Goal: Task Accomplishment & Management: Manage account settings

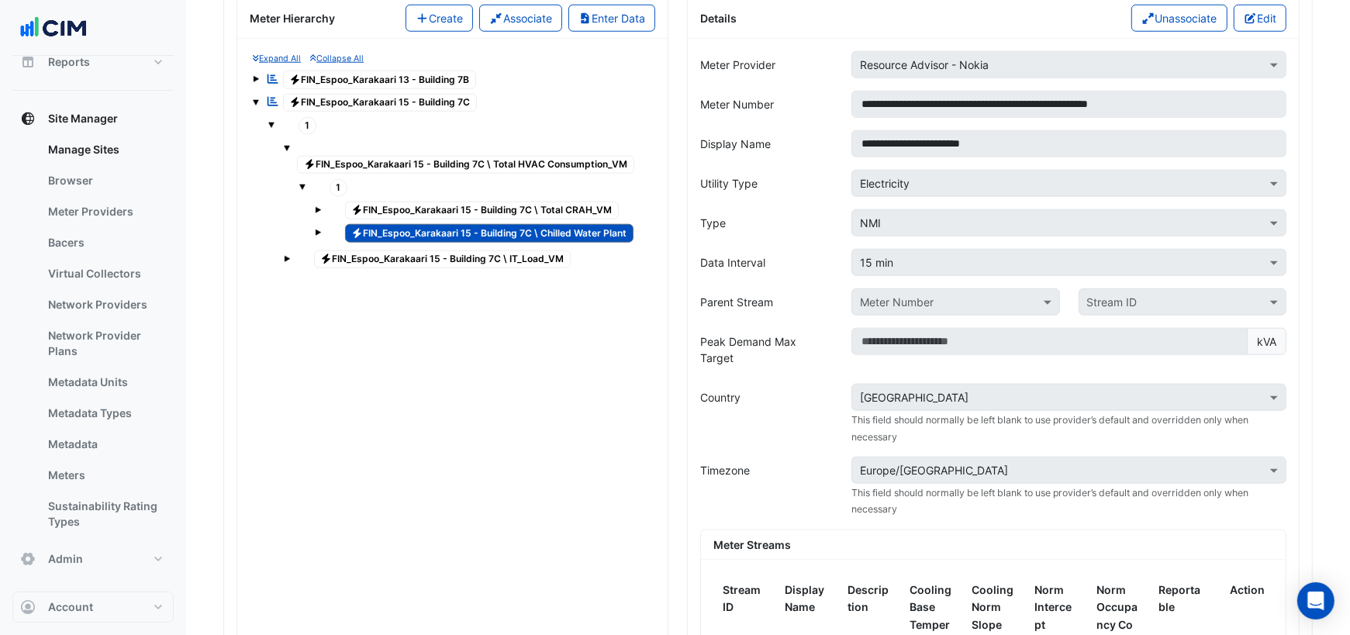
scroll to position [1365, 0]
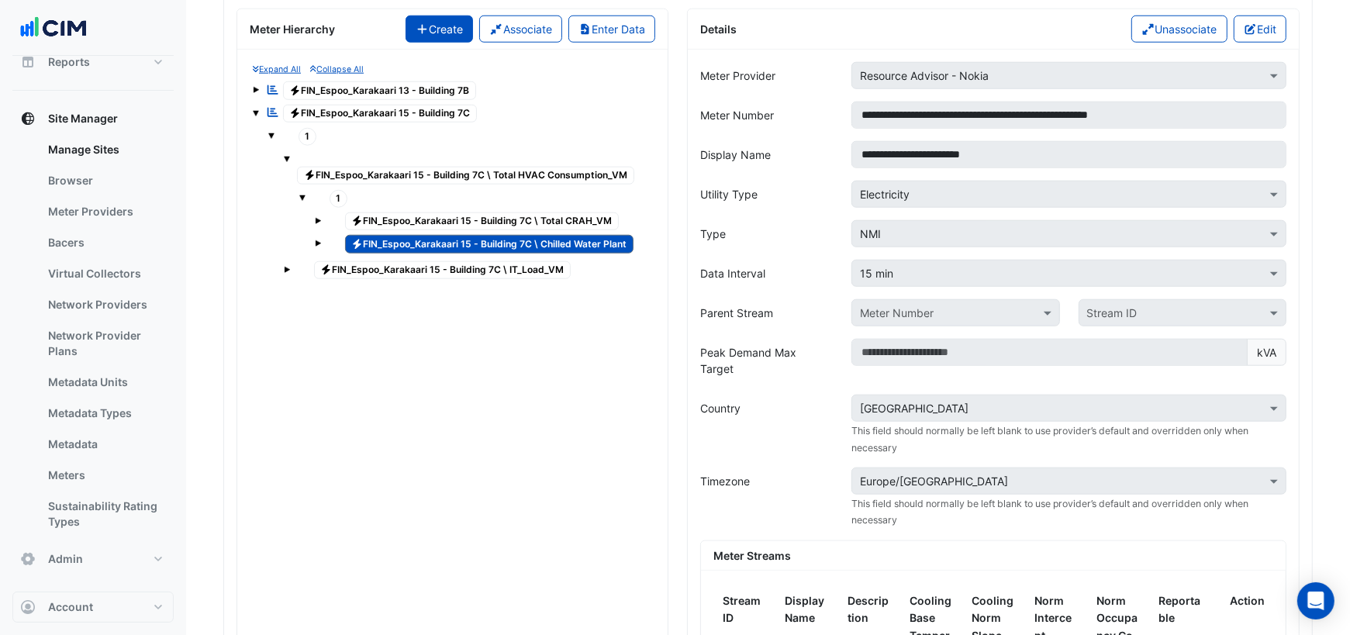
click at [439, 19] on button "Create" at bounding box center [439, 29] width 68 height 27
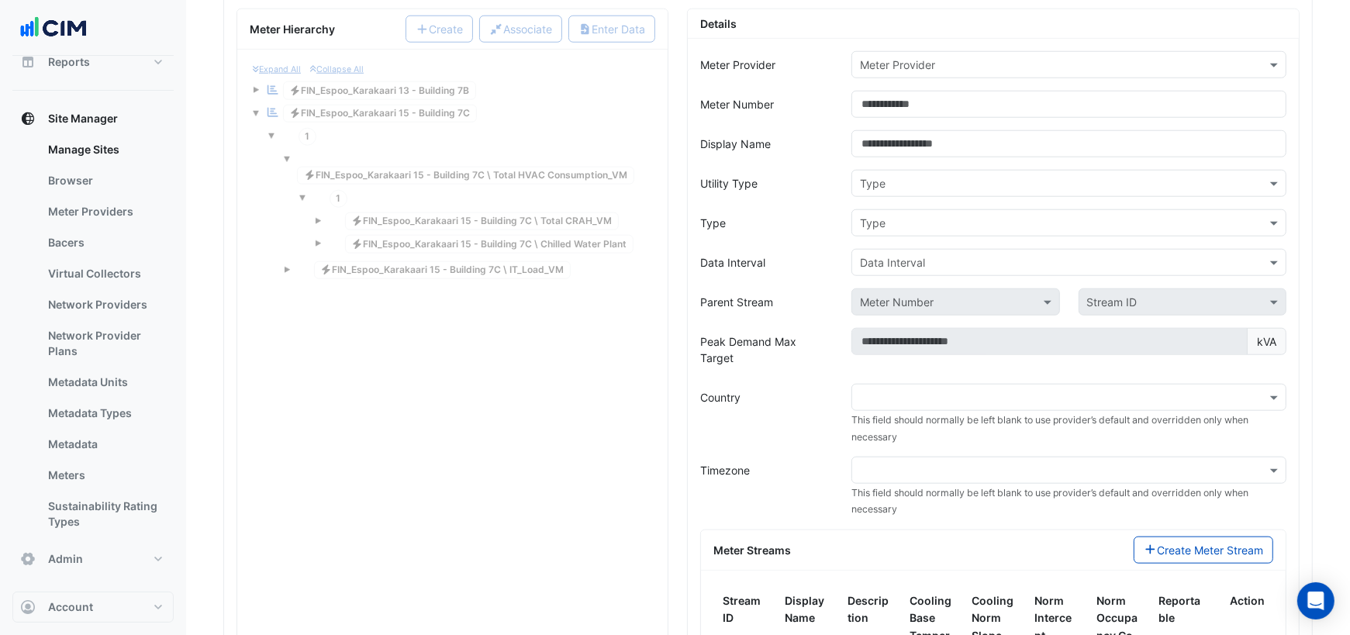
click at [927, 57] on input "text" at bounding box center [1053, 65] width 387 height 16
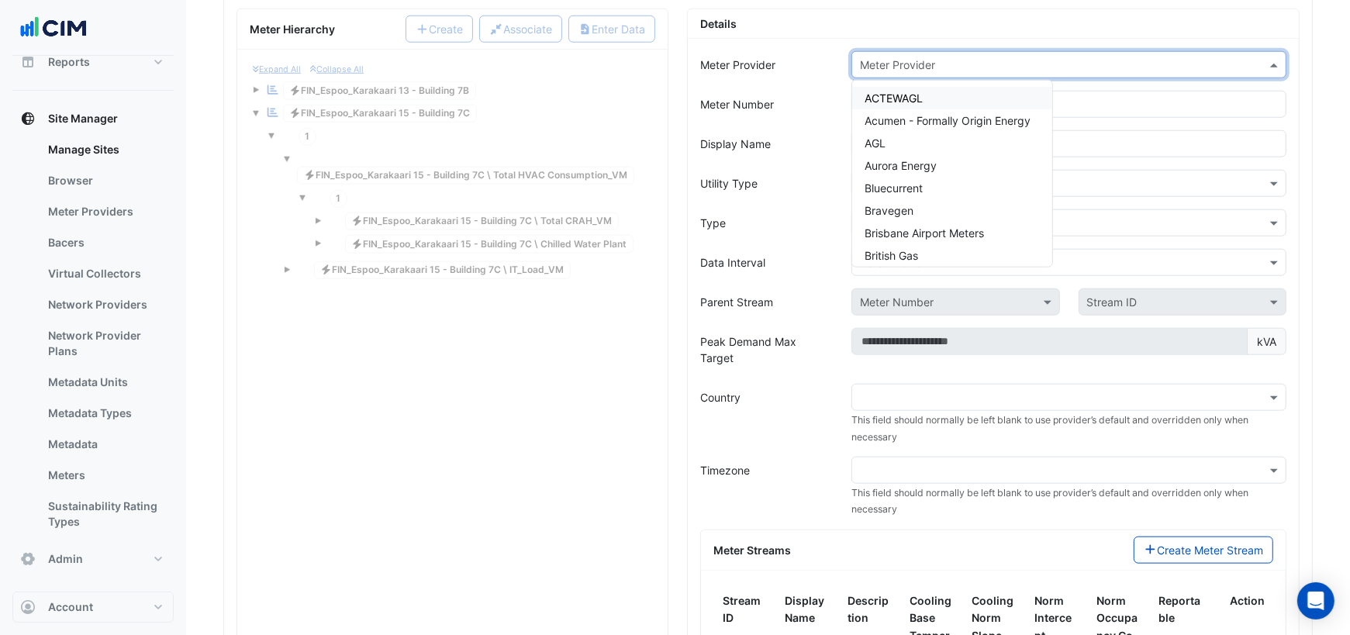
type input "*"
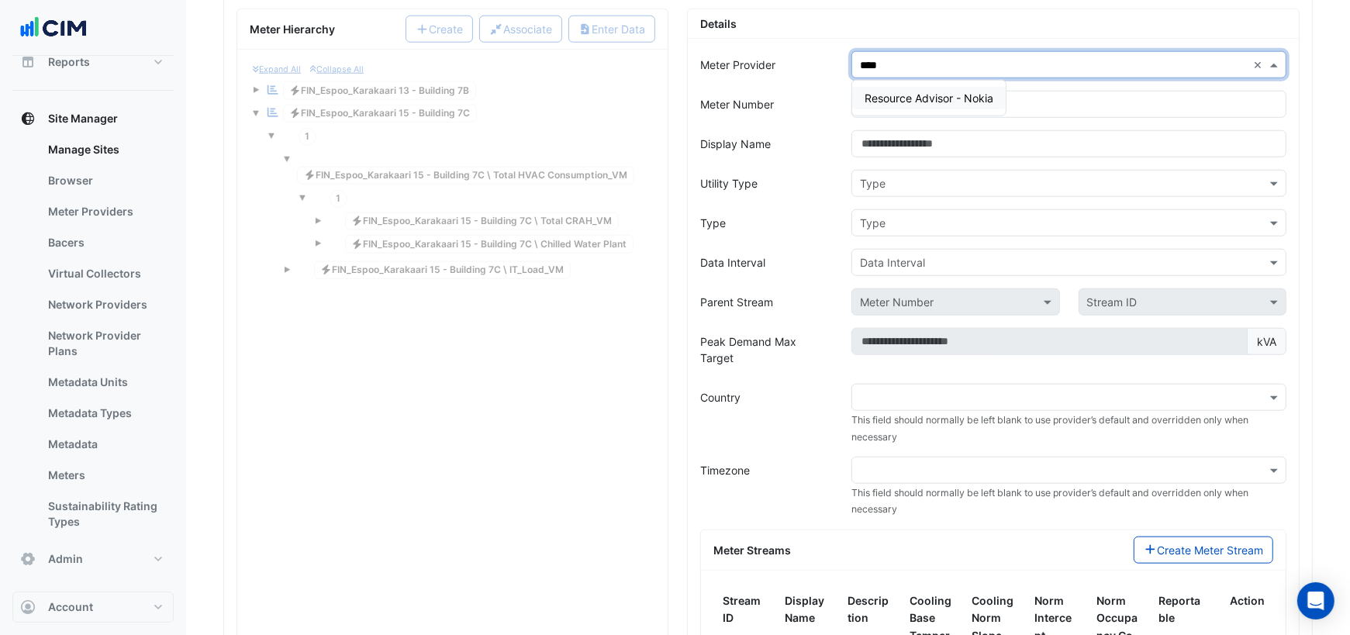
type input "*****"
click at [935, 91] on span "Resource Advisor - Nokia" at bounding box center [928, 97] width 129 height 13
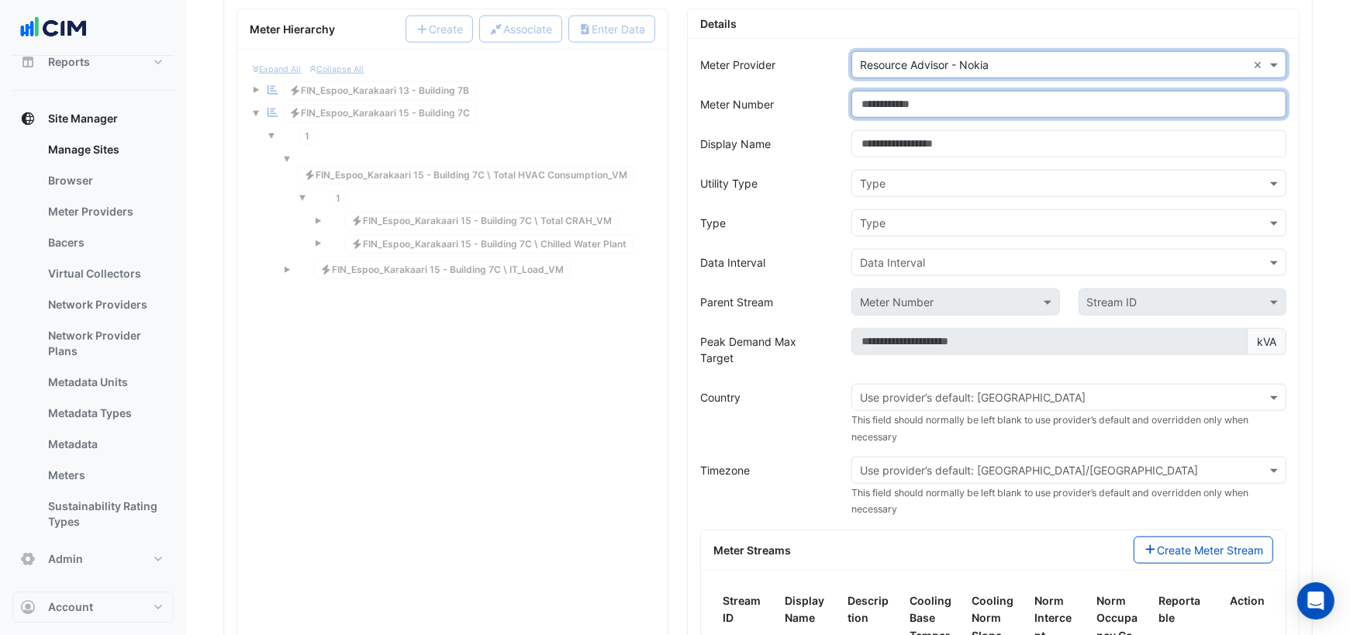
click at [905, 91] on input "Meter Number" at bounding box center [1068, 104] width 435 height 27
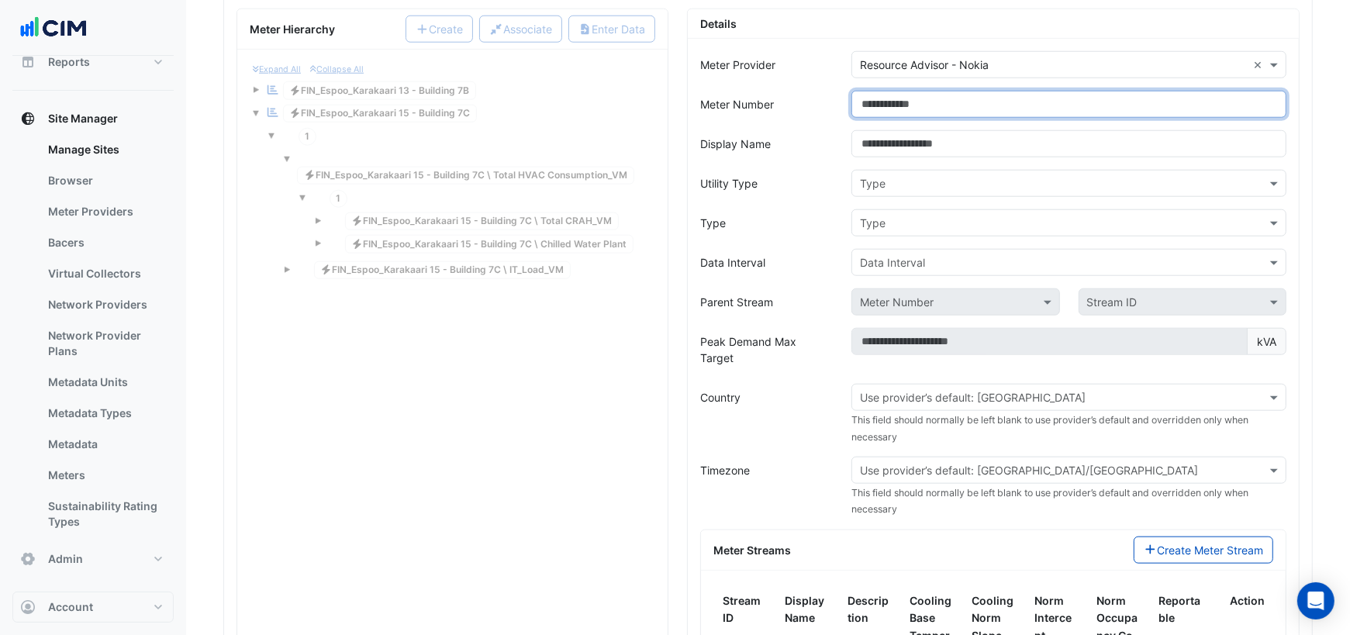
paste input "**********"
type input "**********"
drag, startPoint x: 1092, startPoint y: 85, endPoint x: 1305, endPoint y: 78, distance: 212.6
click at [1305, 78] on div "**********" at bounding box center [993, 436] width 631 height 855
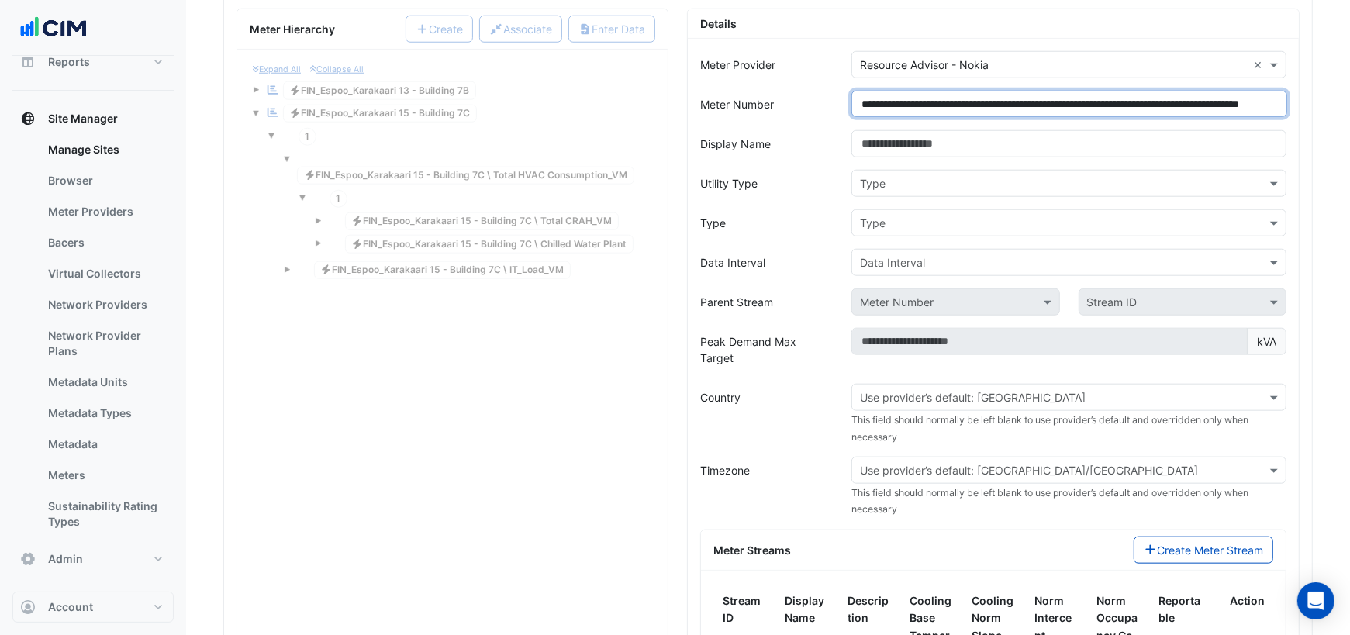
click at [1210, 91] on input "**********" at bounding box center [1069, 104] width 436 height 26
drag, startPoint x: 1157, startPoint y: 88, endPoint x: 1314, endPoint y: 105, distance: 158.3
click at [1314, 105] on section "**********" at bounding box center [768, 101] width 1164 height 2822
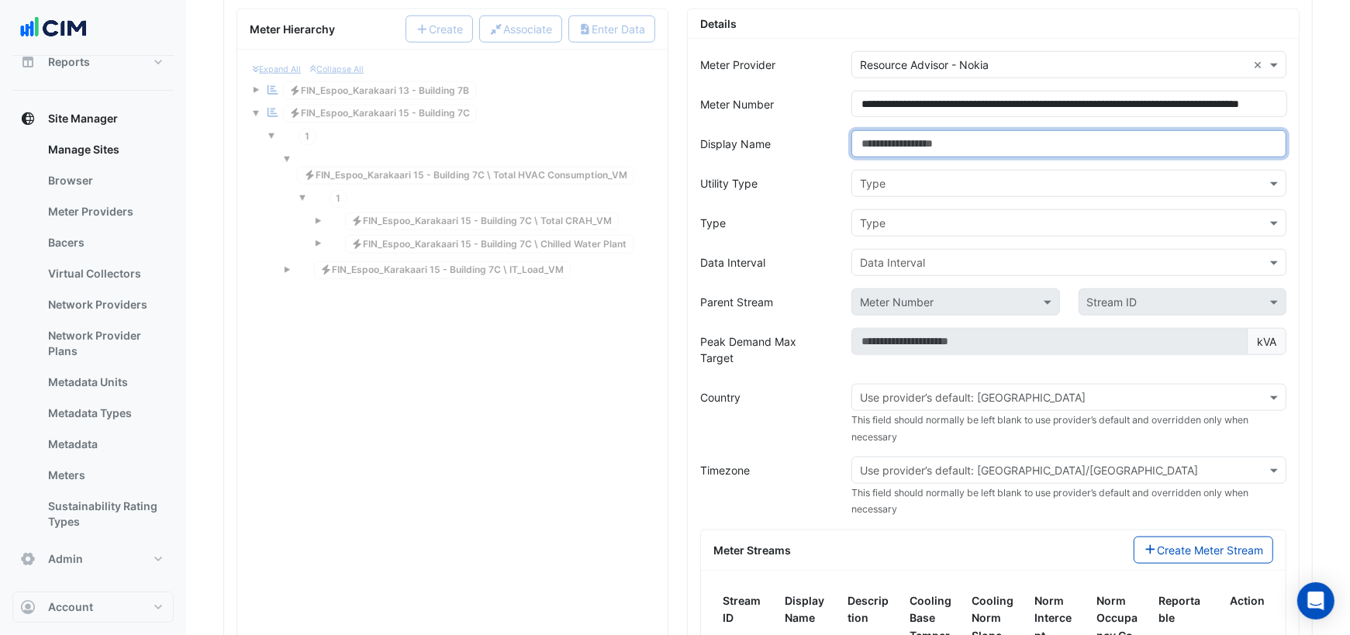
scroll to position [0, 0]
click at [1077, 130] on input "Display Name" at bounding box center [1068, 143] width 435 height 27
paste input "**********"
click at [907, 130] on input "**********" at bounding box center [1068, 143] width 435 height 27
click at [992, 132] on input "**********" at bounding box center [1068, 143] width 435 height 27
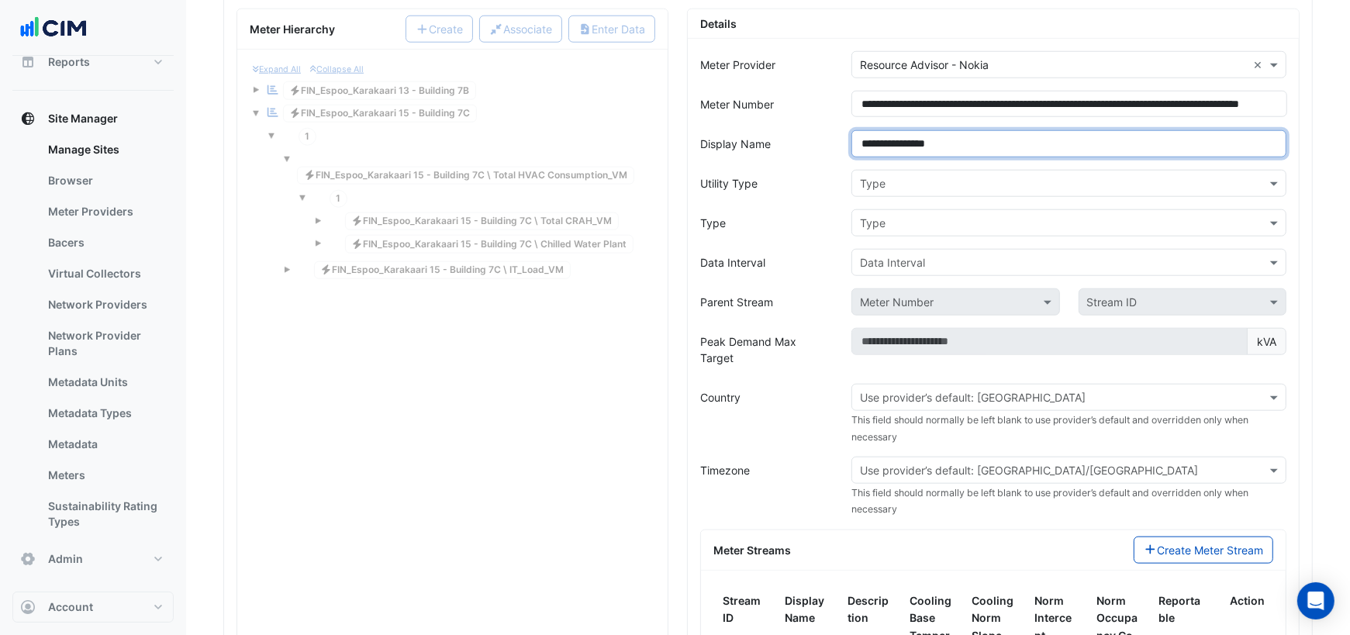
type input "**********"
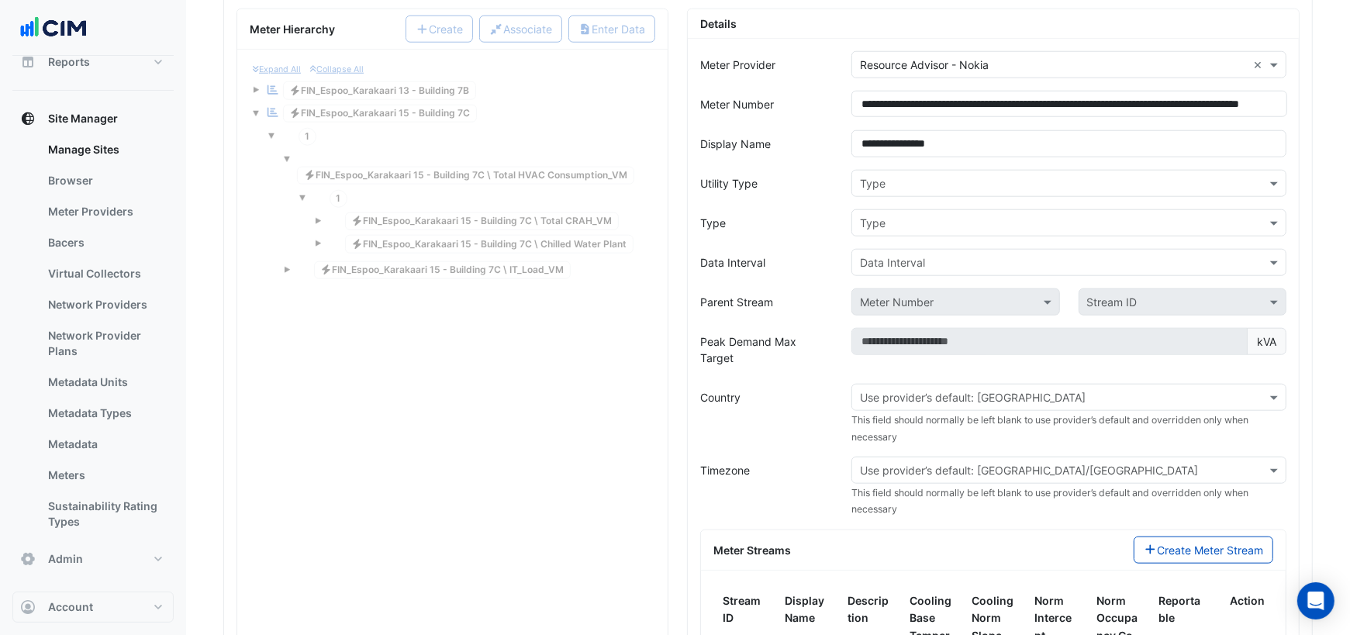
click at [1007, 176] on input "text" at bounding box center [1053, 184] width 387 height 16
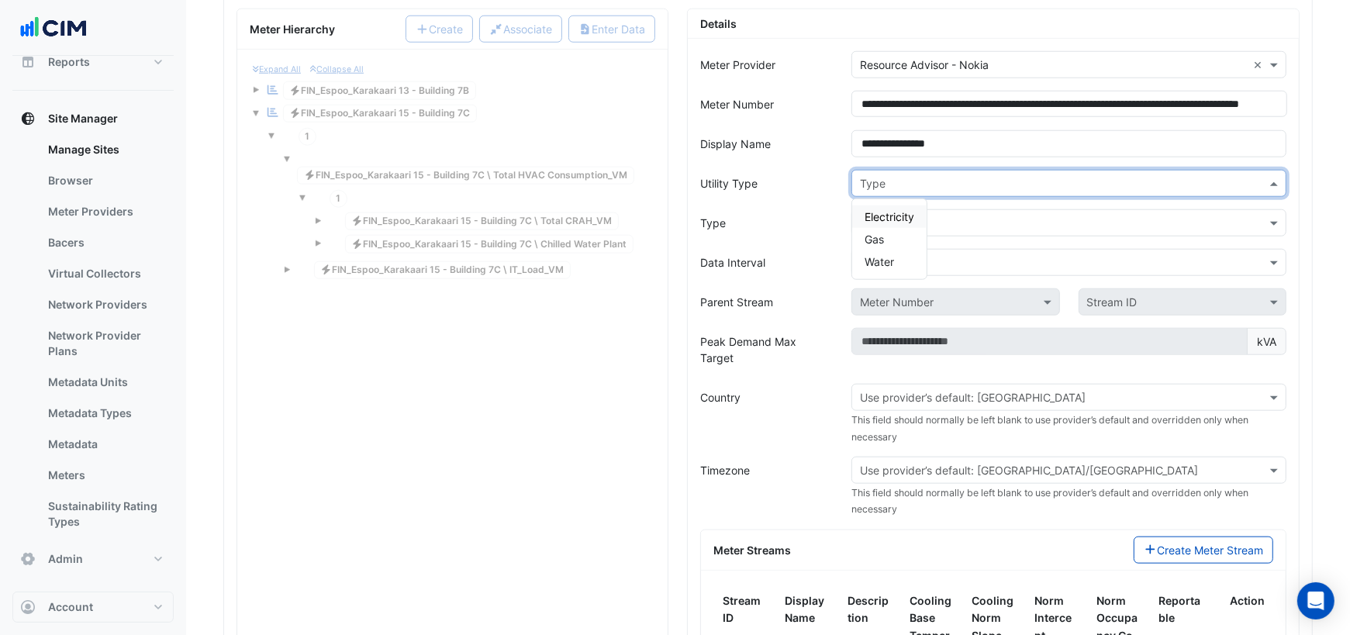
click at [905, 210] on span "Electricity" at bounding box center [889, 216] width 50 height 13
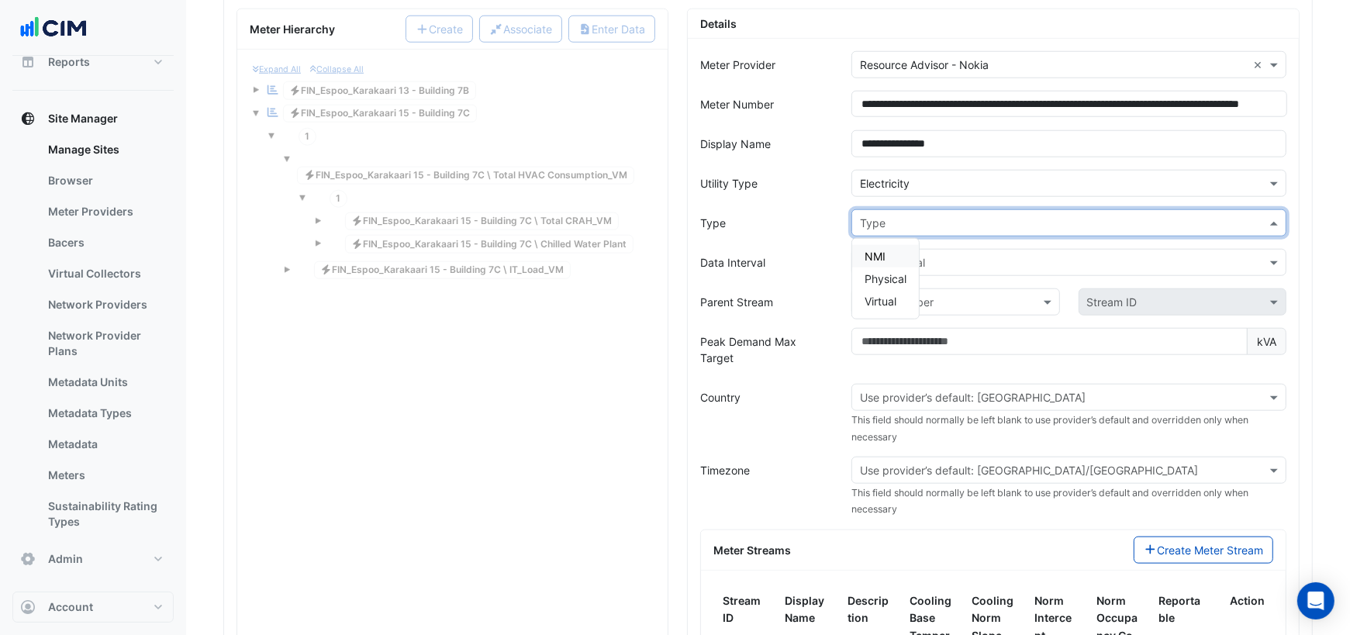
click at [887, 216] on input "text" at bounding box center [1053, 224] width 387 height 16
click at [882, 250] on span "NMI" at bounding box center [874, 256] width 21 height 13
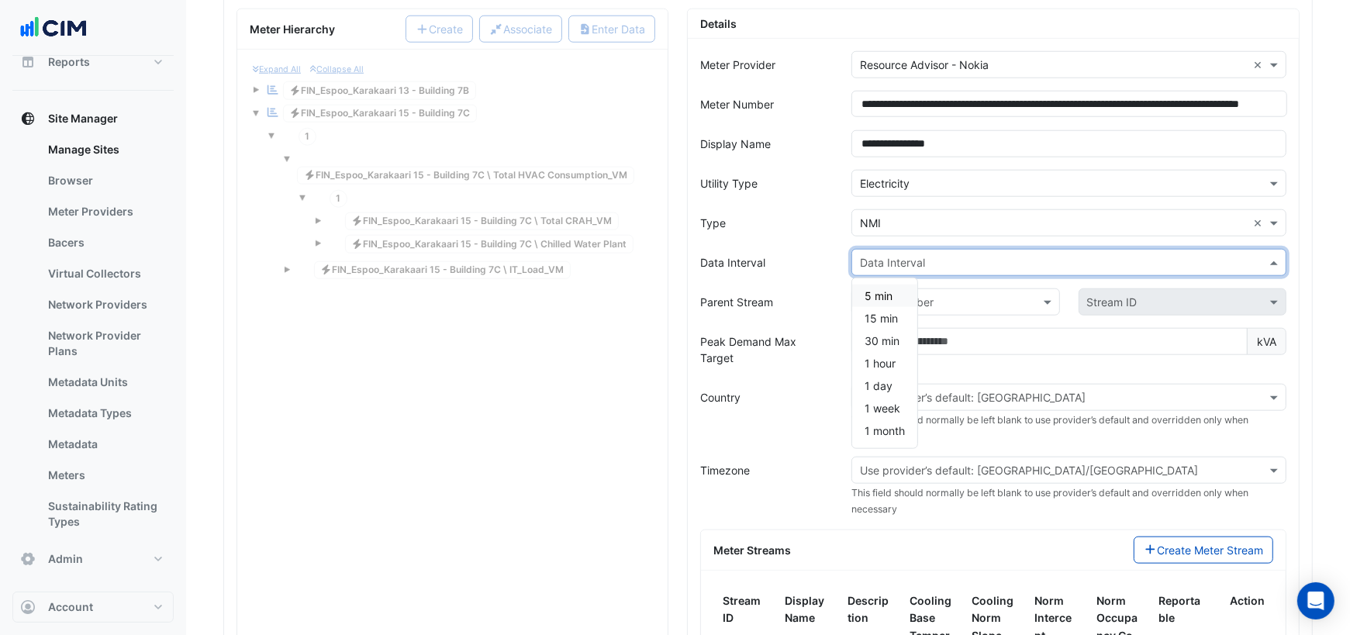
click at [885, 255] on input "text" at bounding box center [1053, 263] width 387 height 16
click at [880, 312] on span "15 min" at bounding box center [880, 318] width 33 height 13
click at [880, 295] on input "text" at bounding box center [940, 303] width 160 height 16
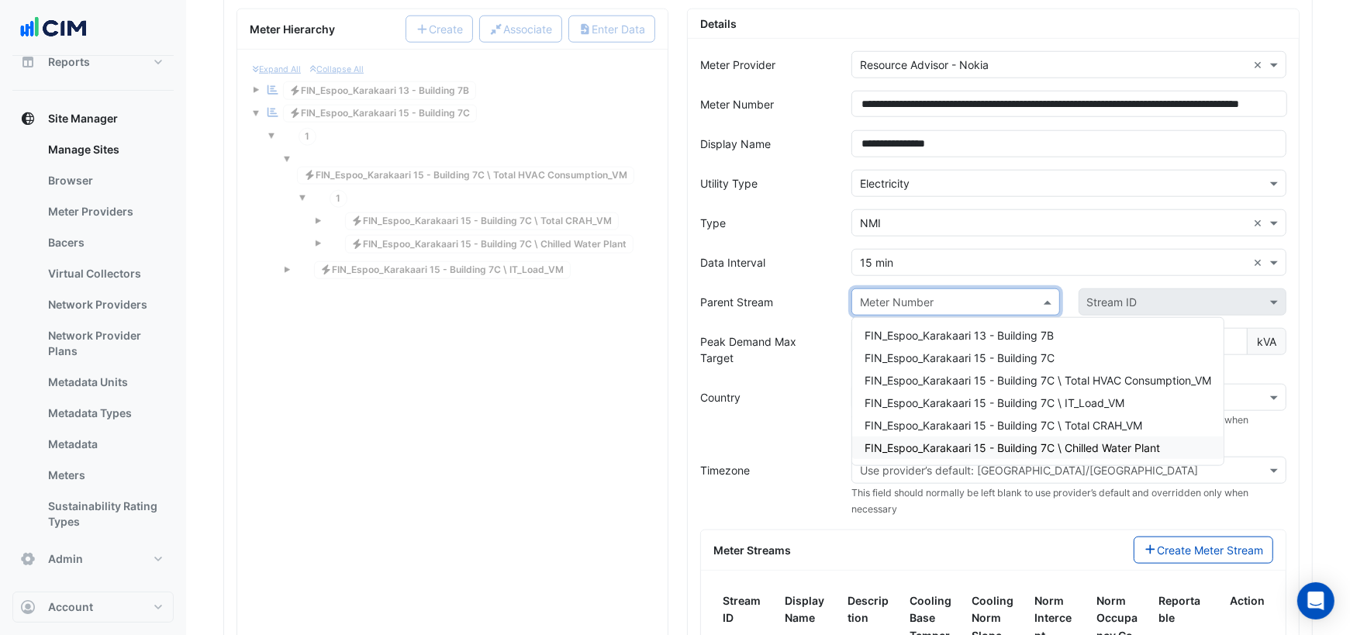
click at [979, 441] on span "FIN_Espoo_Karakaari 15 - Building 7C \ Chilled Water Plant" at bounding box center [1011, 447] width 295 height 13
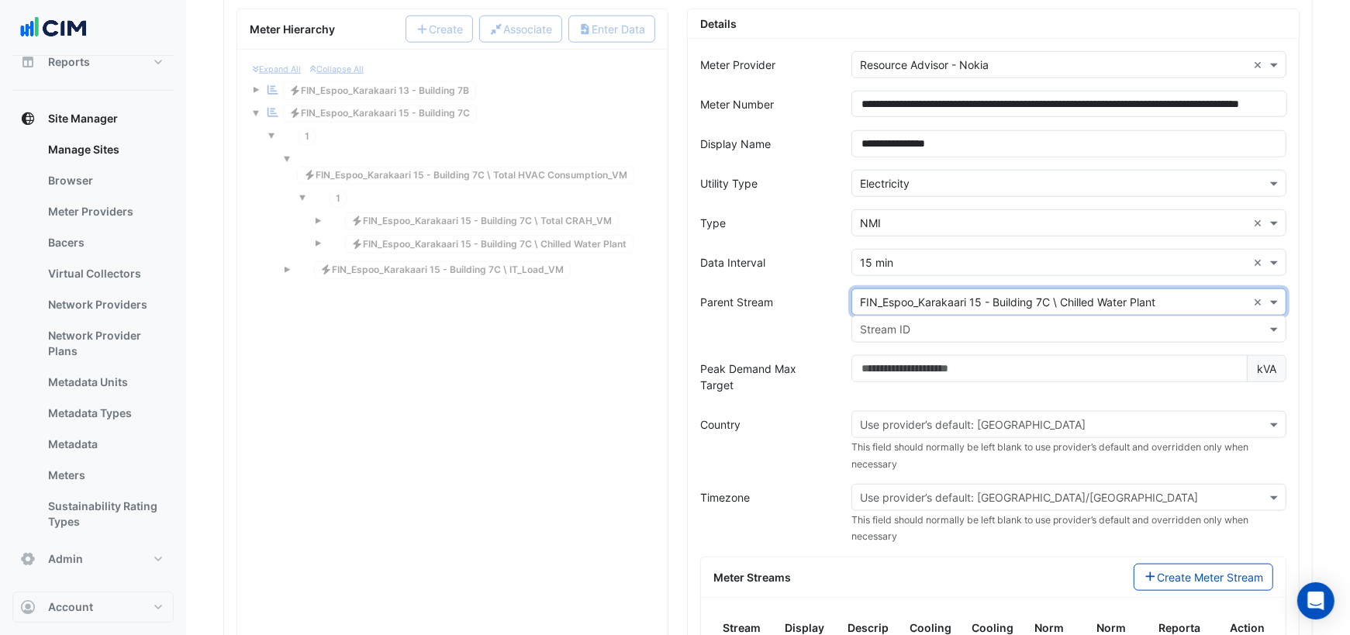
click at [1056, 322] on input "text" at bounding box center [1053, 330] width 387 height 16
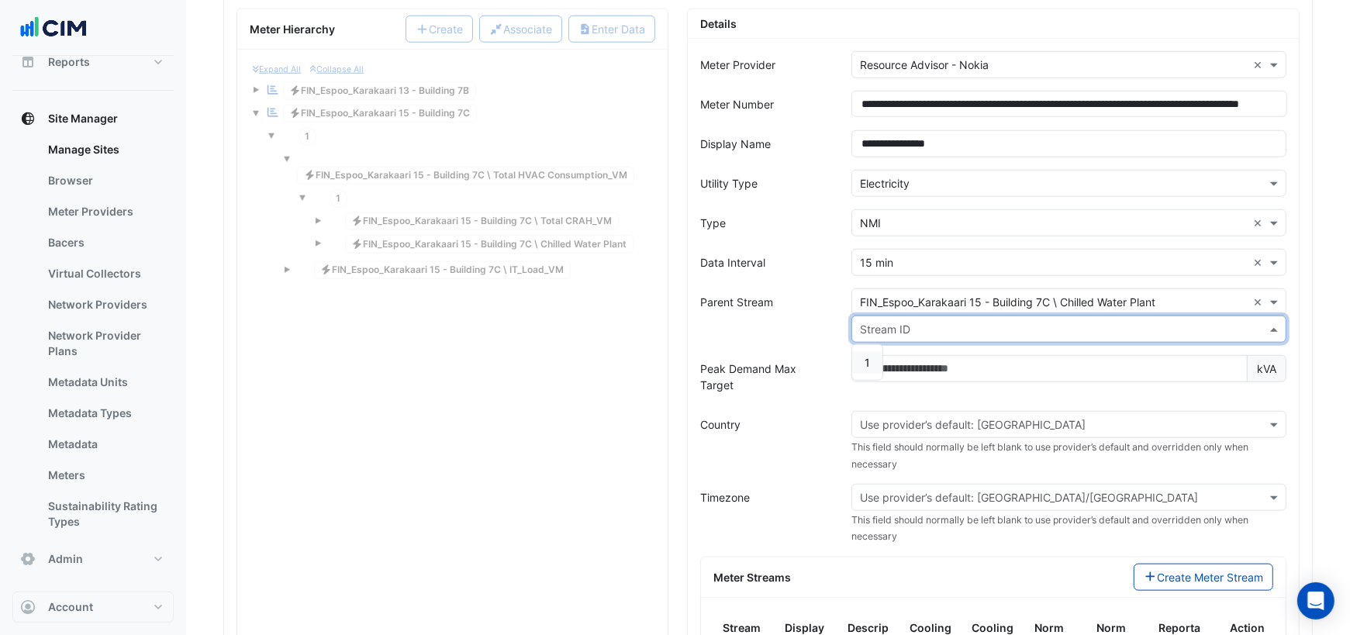
click at [875, 351] on div "1" at bounding box center [867, 362] width 30 height 22
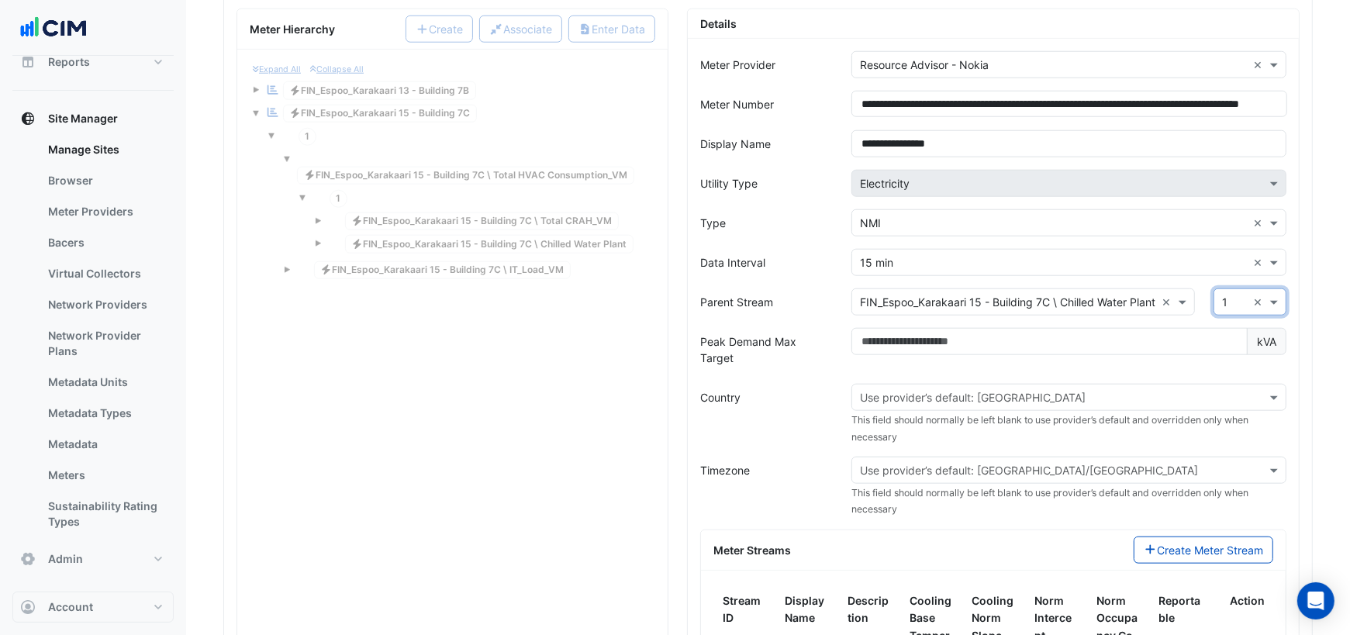
click at [902, 390] on input "text" at bounding box center [1053, 398] width 387 height 16
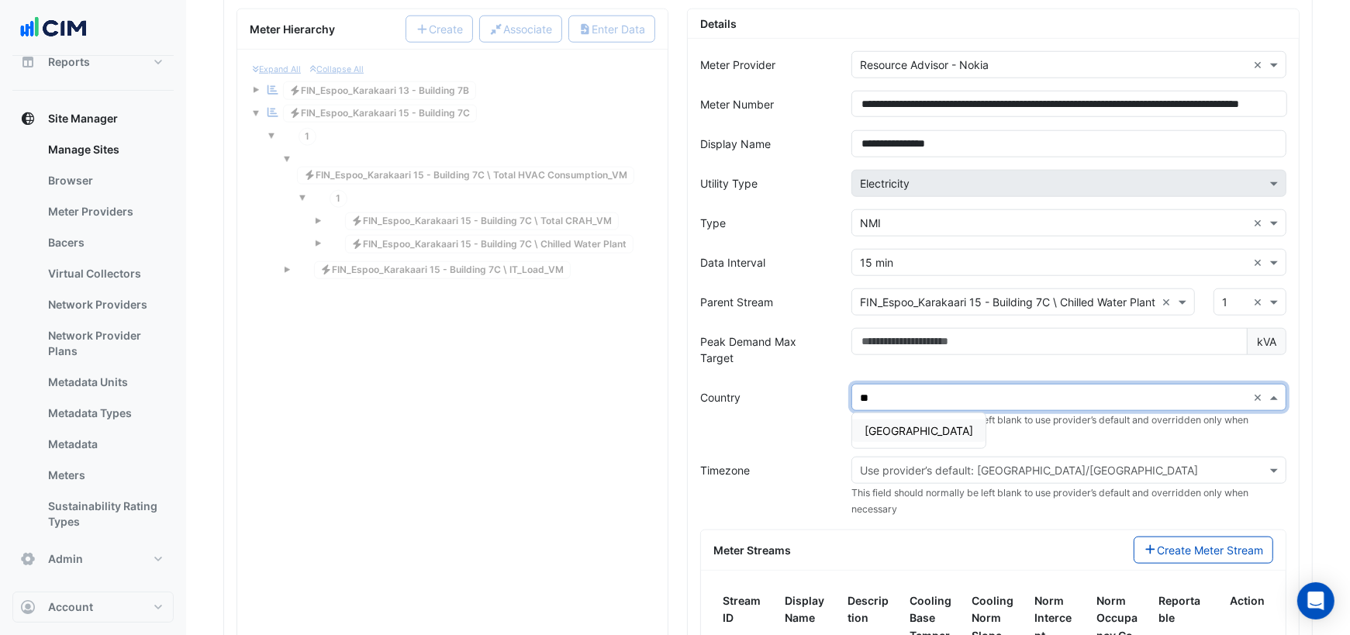
type input "***"
click at [878, 424] on span "[GEOGRAPHIC_DATA]" at bounding box center [918, 430] width 109 height 13
click at [816, 409] on form "**********" at bounding box center [993, 444] width 586 height 787
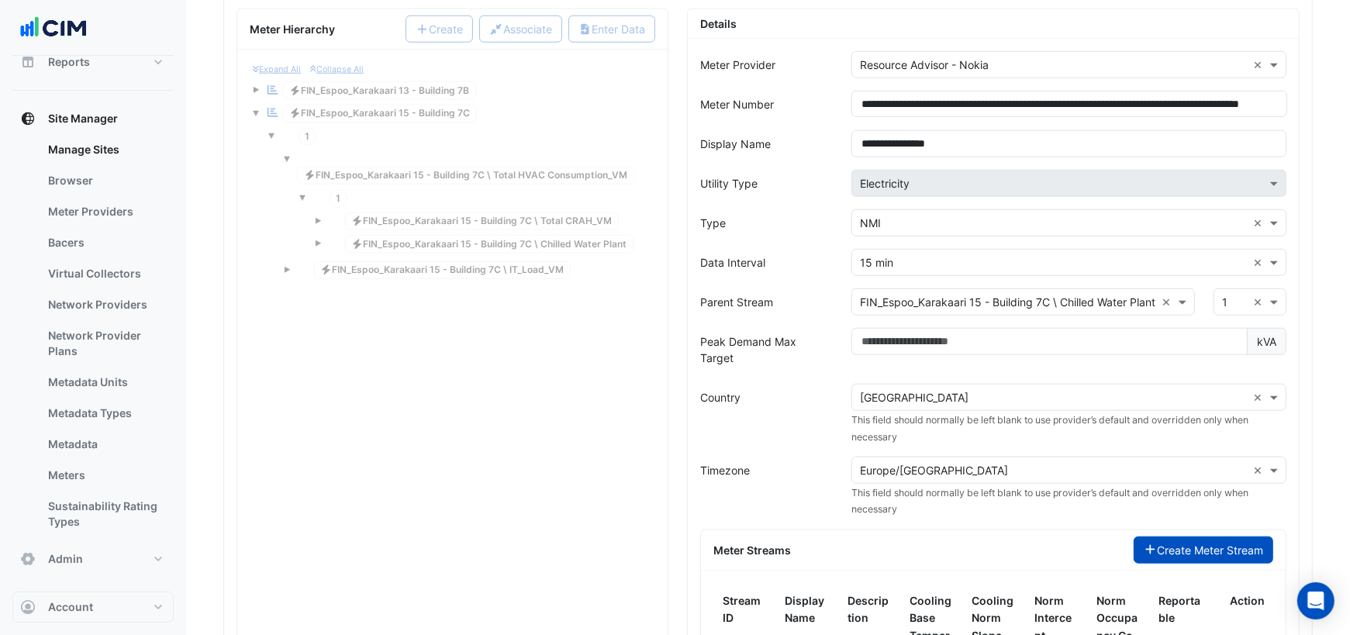
click at [1176, 537] on button "Create Meter Stream" at bounding box center [1204, 550] width 140 height 27
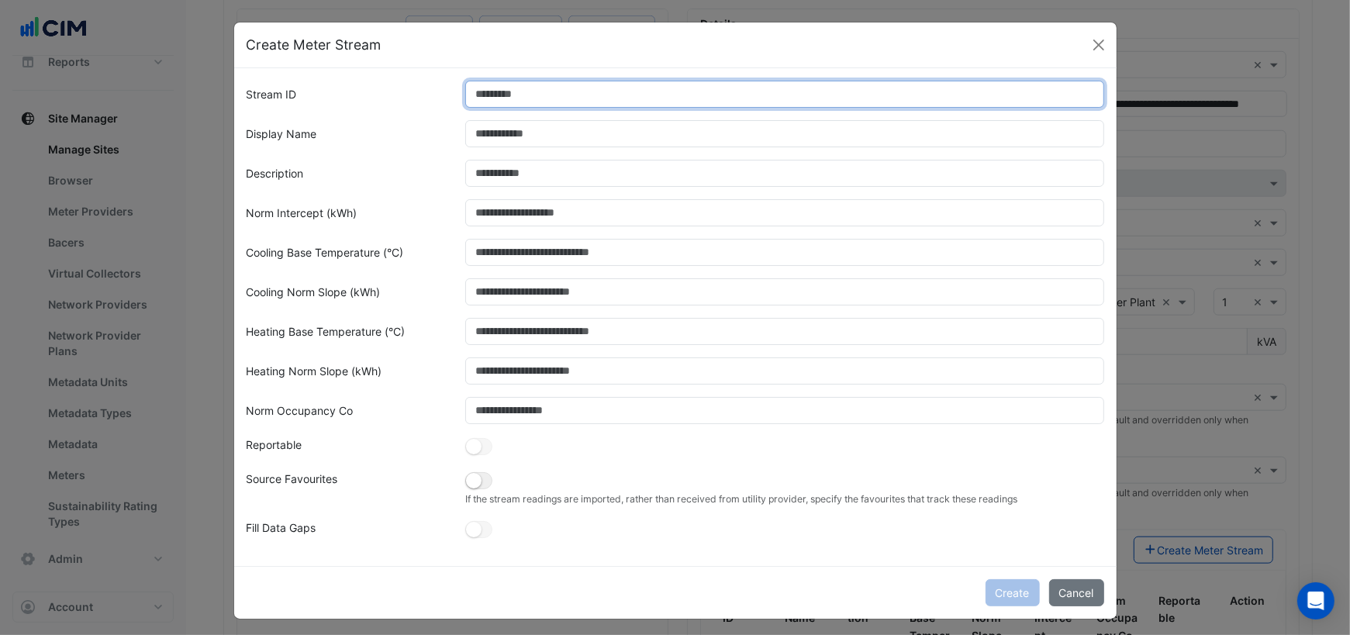
click at [539, 102] on input "Stream ID" at bounding box center [784, 94] width 639 height 27
type input "*"
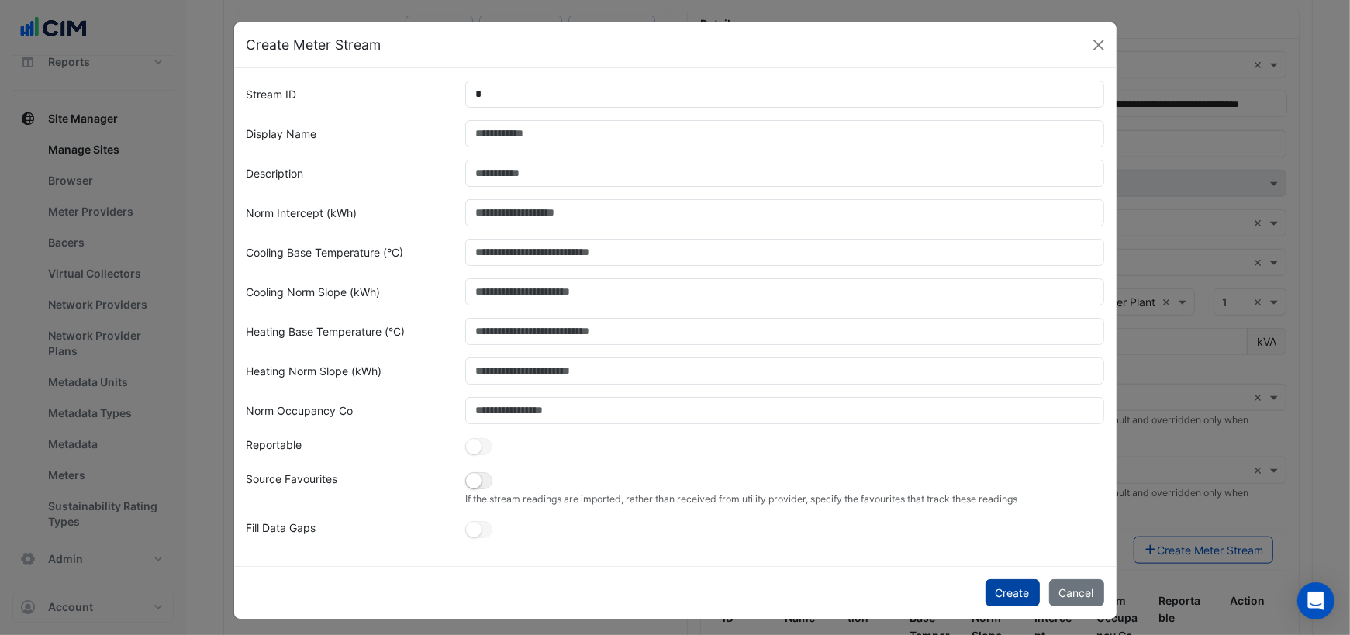
click at [1016, 587] on button "Create" at bounding box center [1012, 592] width 54 height 27
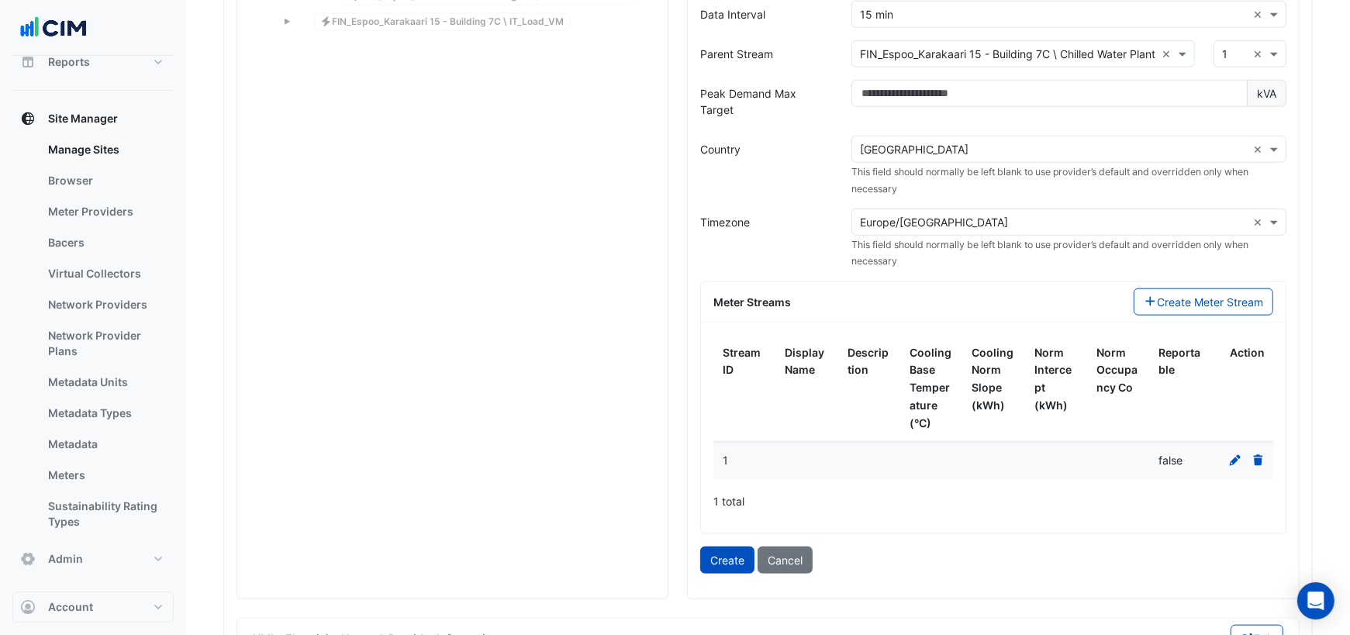
scroll to position [1621, 0]
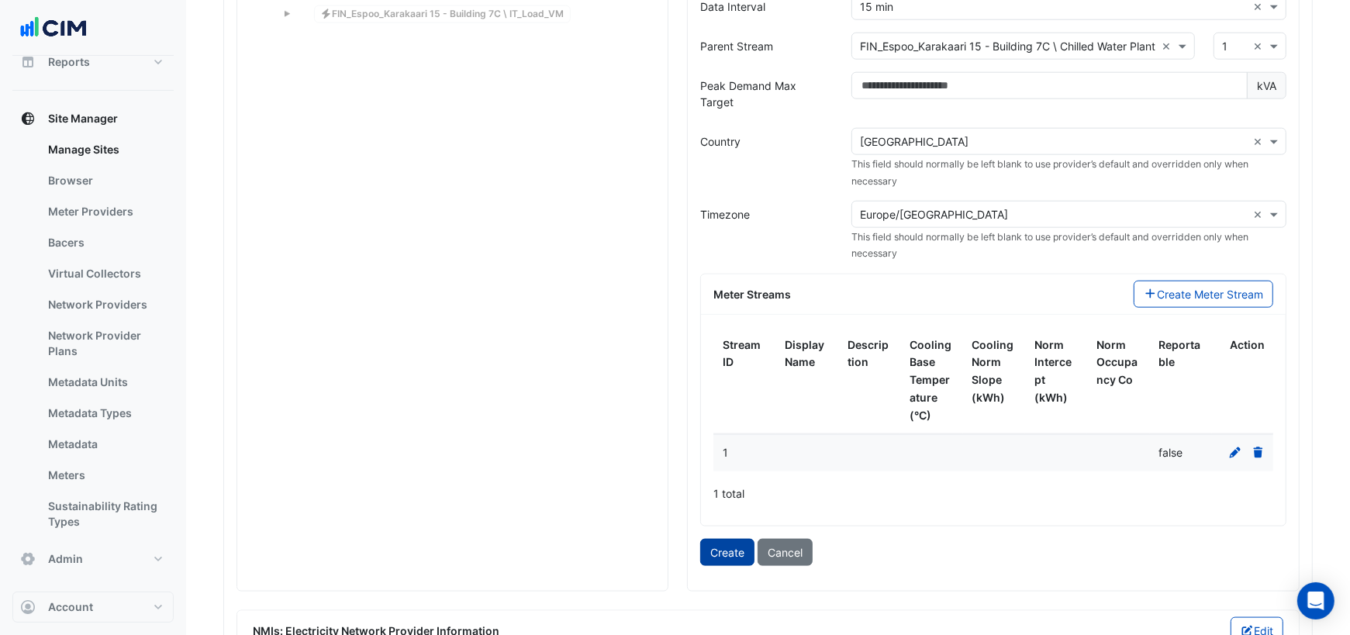
click at [747, 539] on button "Create" at bounding box center [727, 552] width 54 height 27
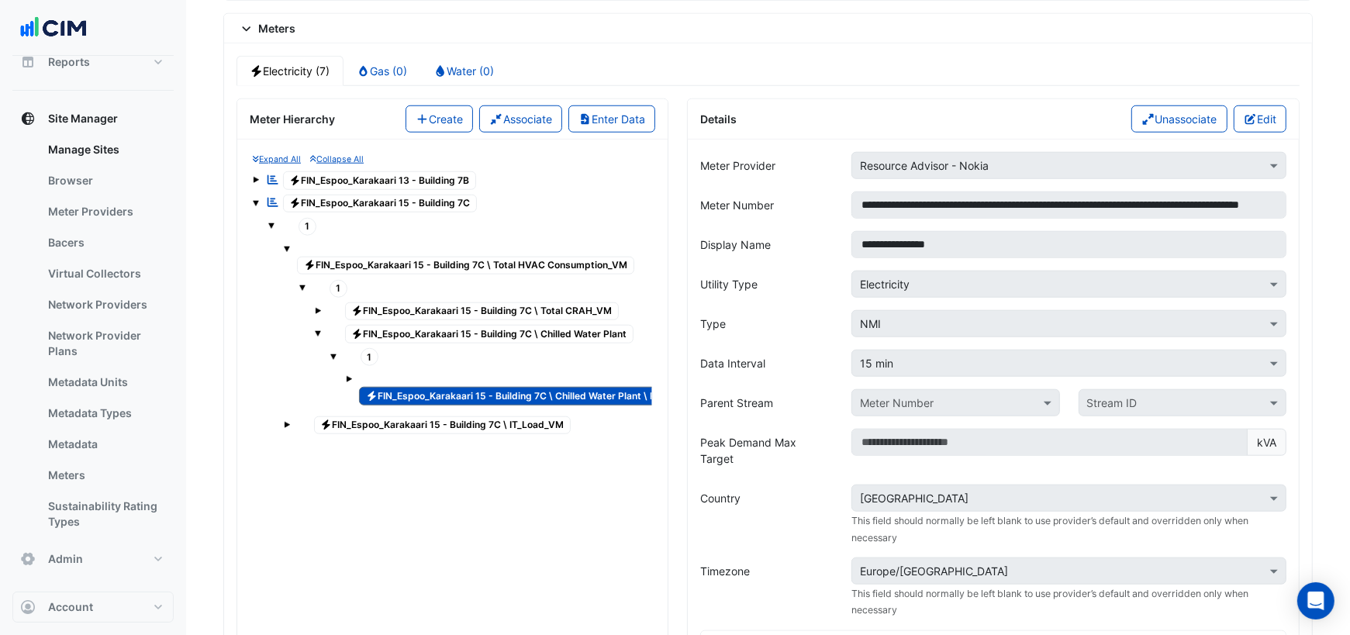
scroll to position [1275, 0]
click at [447, 112] on button "Create" at bounding box center [439, 119] width 68 height 27
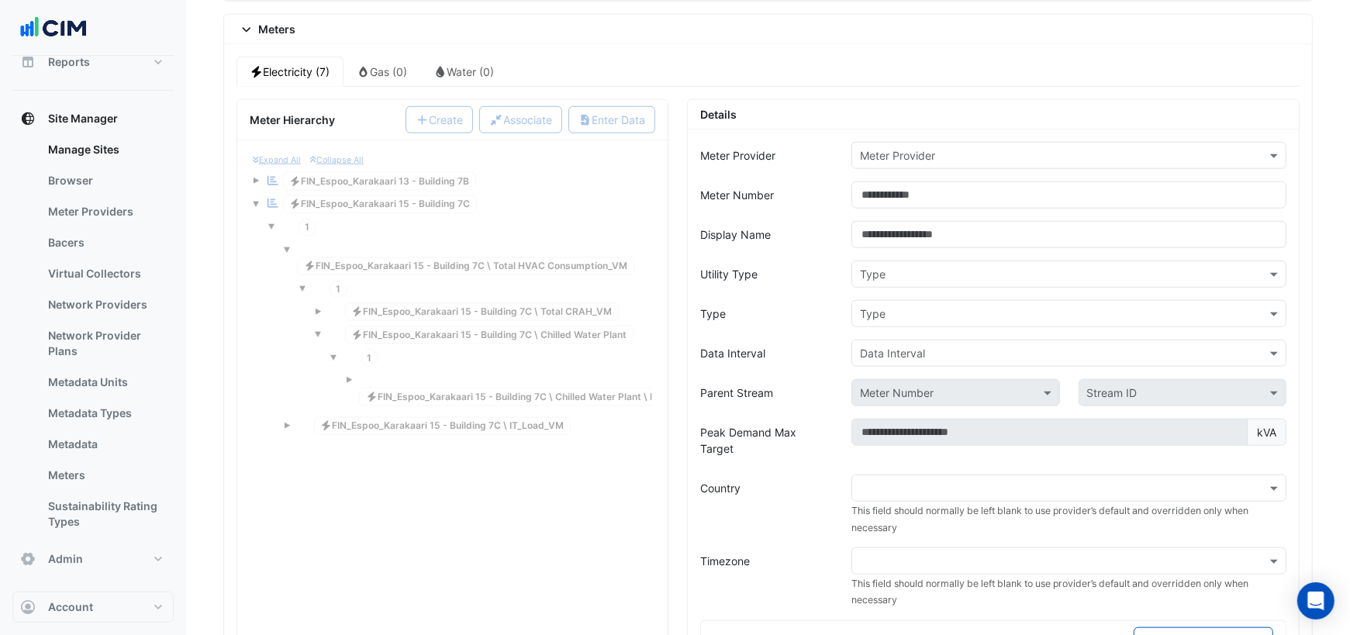
click at [899, 148] on input "text" at bounding box center [1053, 156] width 387 height 16
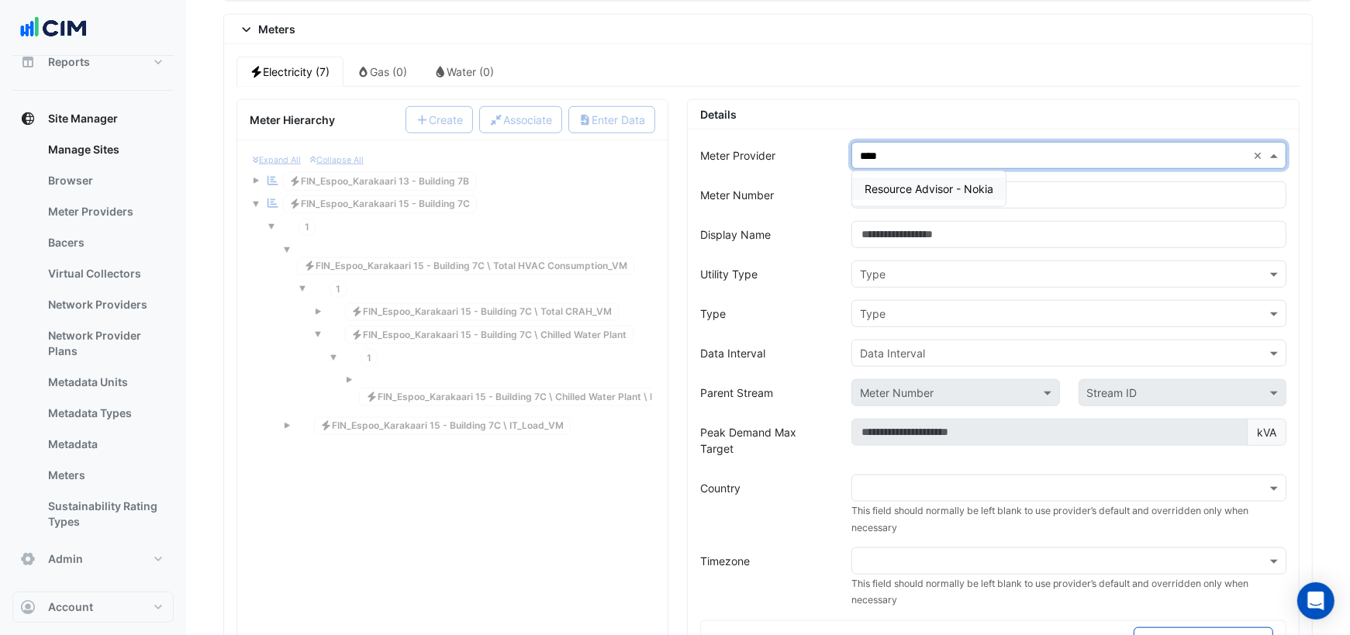
type input "*****"
click at [944, 182] on span "Resource Advisor - Nokia" at bounding box center [928, 188] width 129 height 13
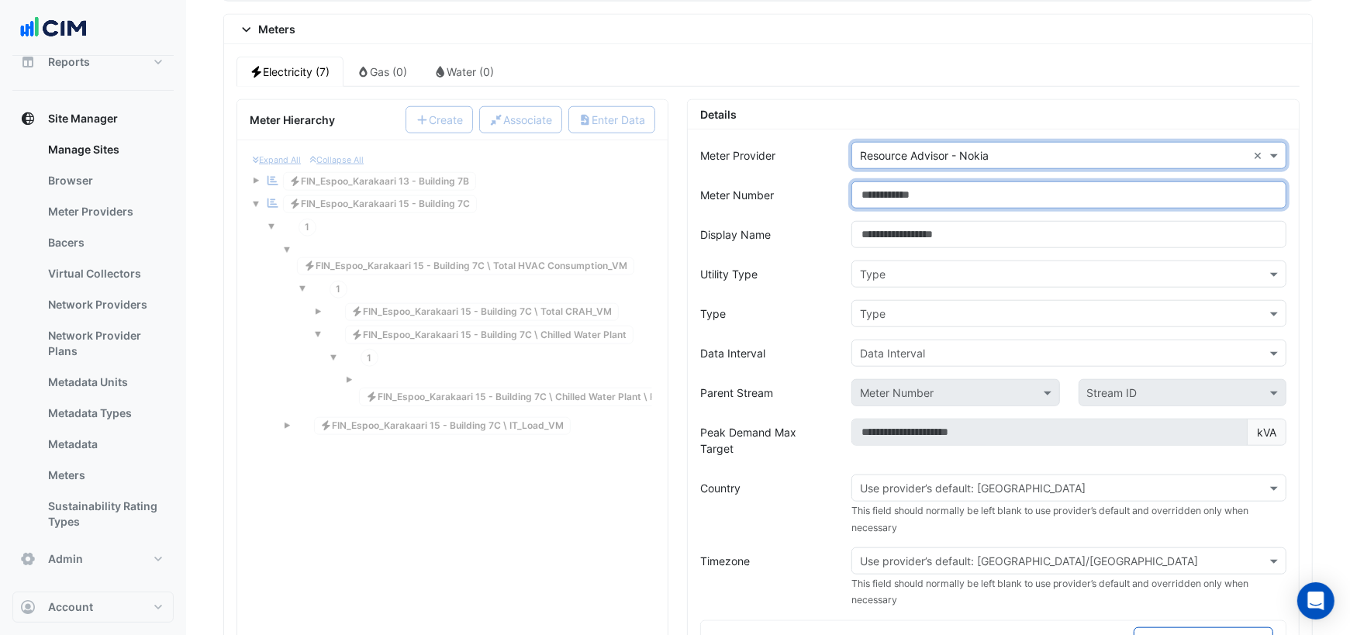
click at [902, 181] on input "Meter Number" at bounding box center [1068, 194] width 435 height 27
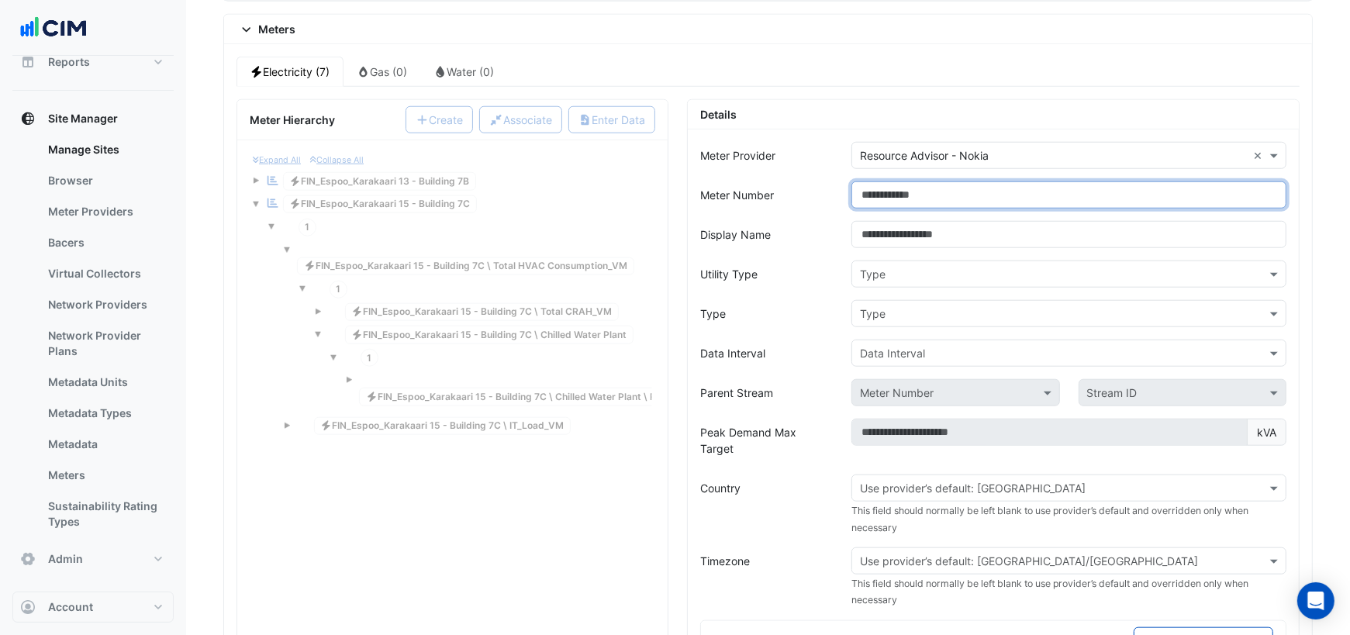
paste input "**********"
drag, startPoint x: 1157, startPoint y: 180, endPoint x: 1325, endPoint y: 179, distance: 168.2
click at [1325, 179] on section "**********" at bounding box center [768, 192] width 1164 height 2822
type input "**********"
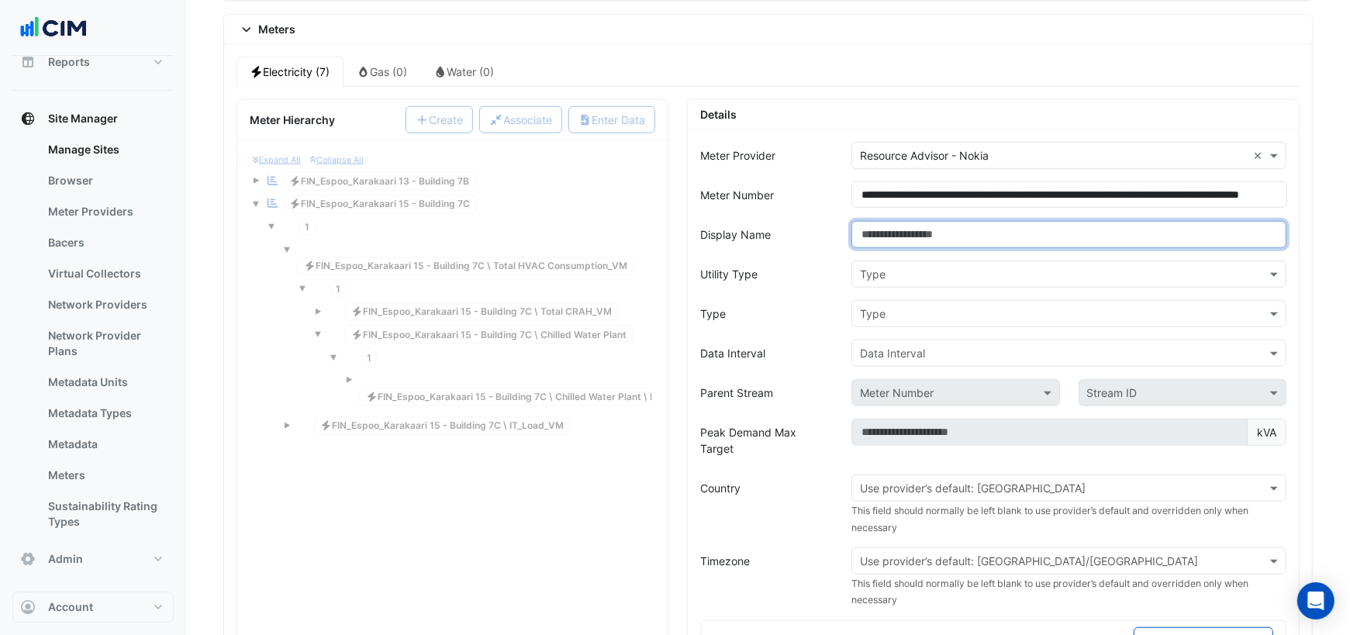
scroll to position [0, 0]
click at [1014, 221] on input "Display Name" at bounding box center [1068, 234] width 435 height 27
paste input "**********"
click at [906, 221] on input "**********" at bounding box center [1068, 234] width 435 height 27
click at [990, 222] on input "**********" at bounding box center [1068, 234] width 435 height 27
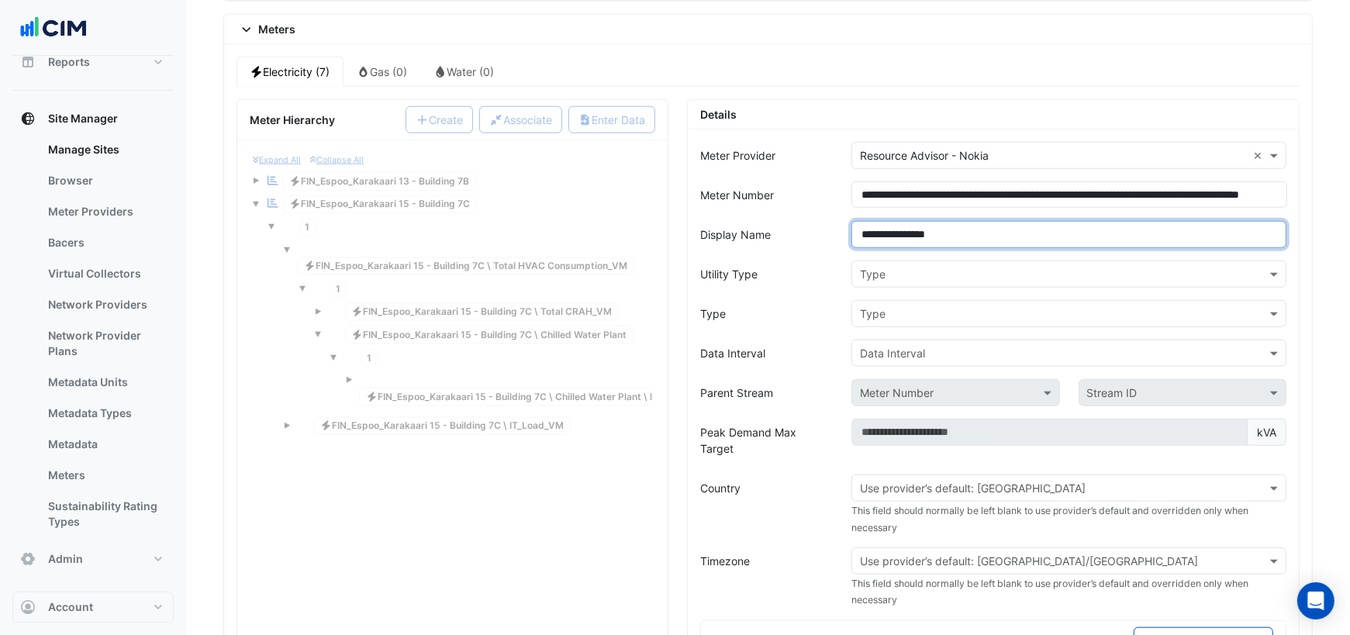
type input "**********"
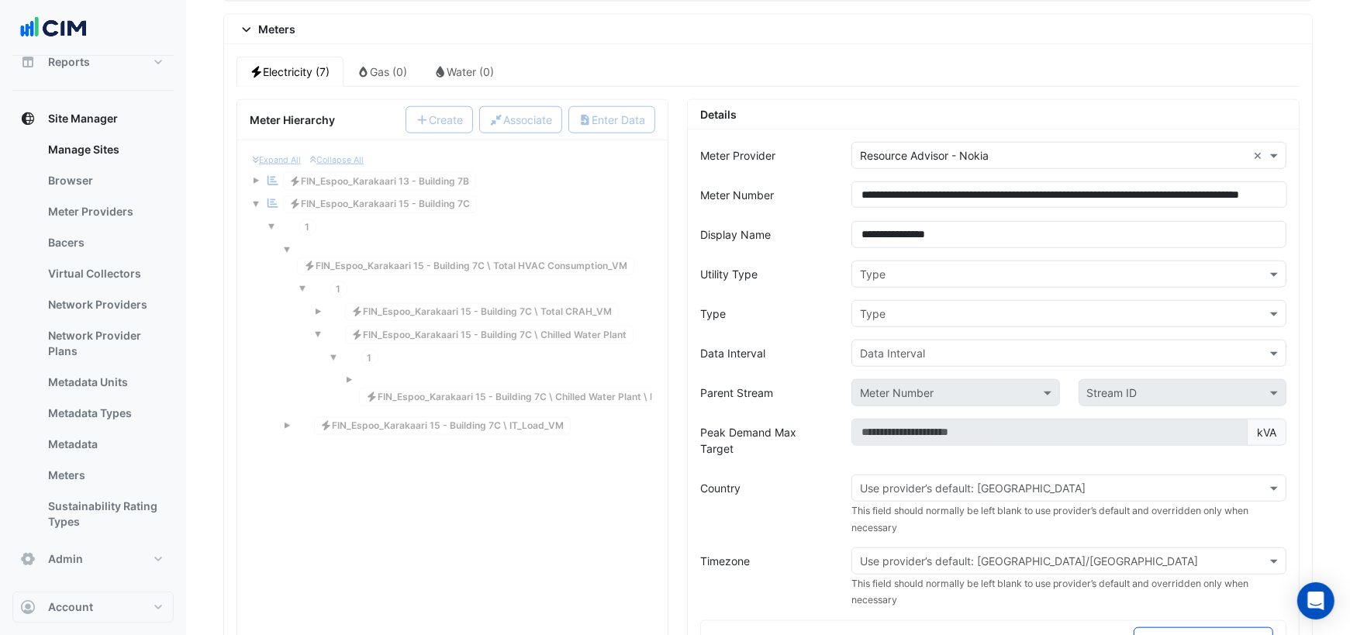
click at [935, 267] on input "text" at bounding box center [1053, 275] width 387 height 16
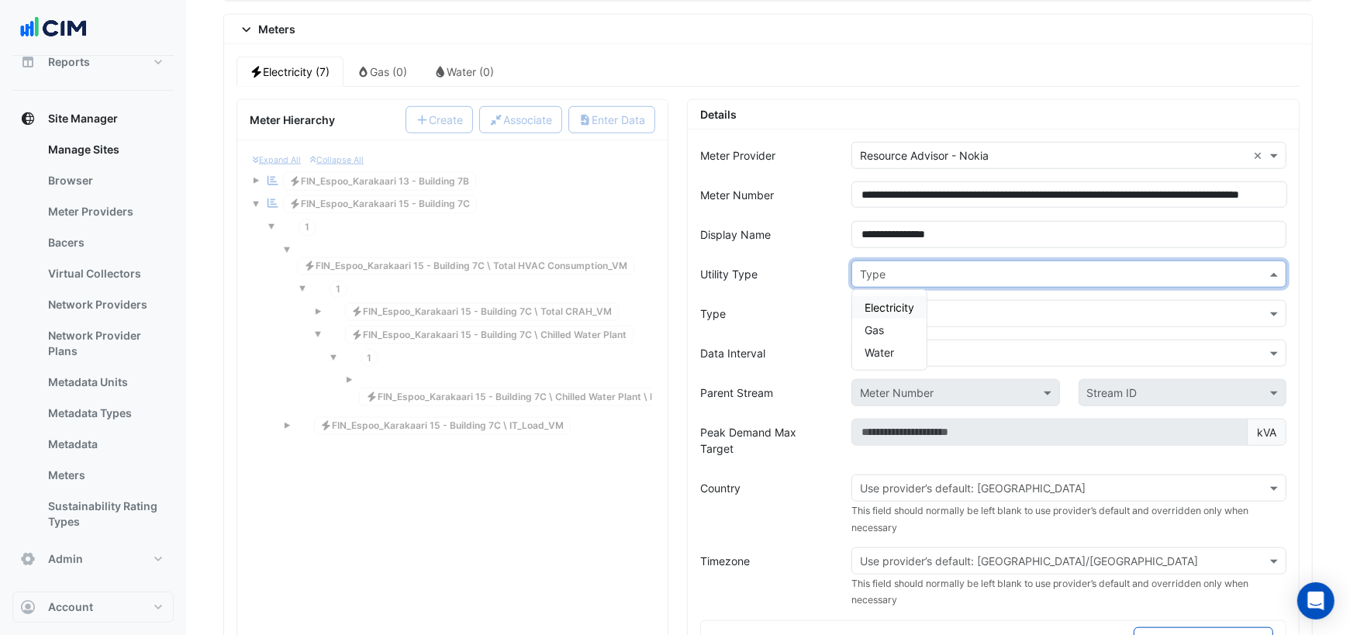
click at [899, 301] on span "Electricity" at bounding box center [889, 307] width 50 height 13
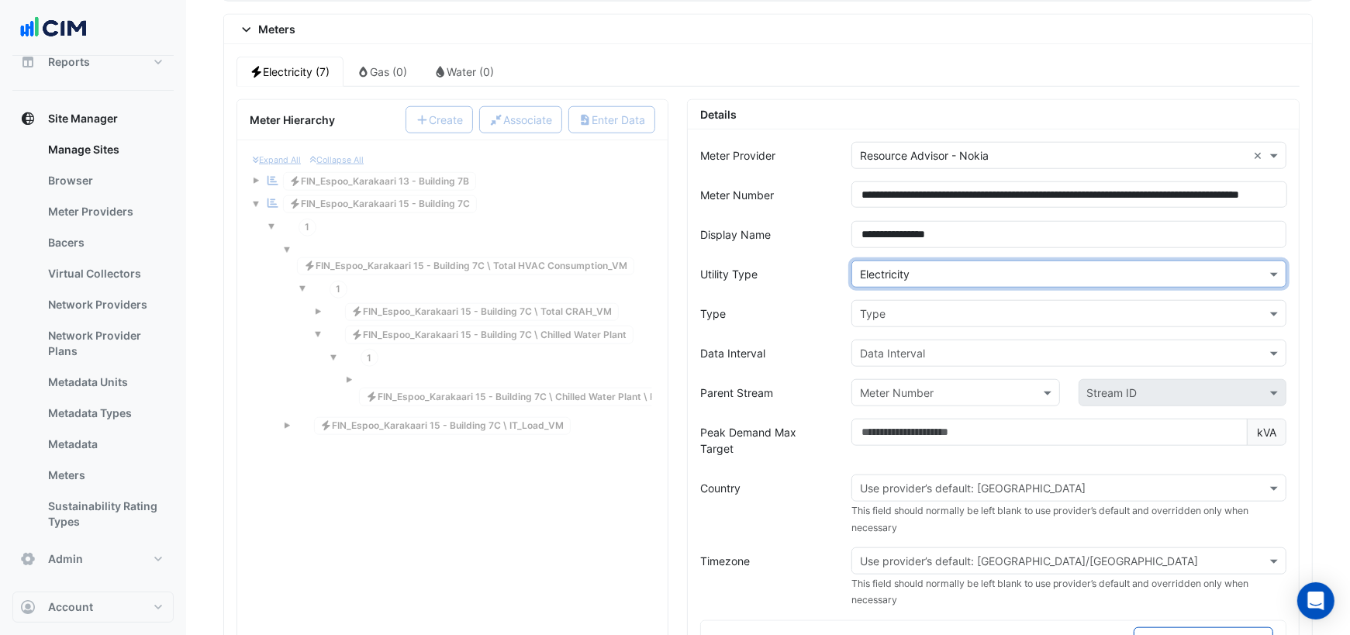
click at [888, 346] on input "text" at bounding box center [1053, 354] width 387 height 16
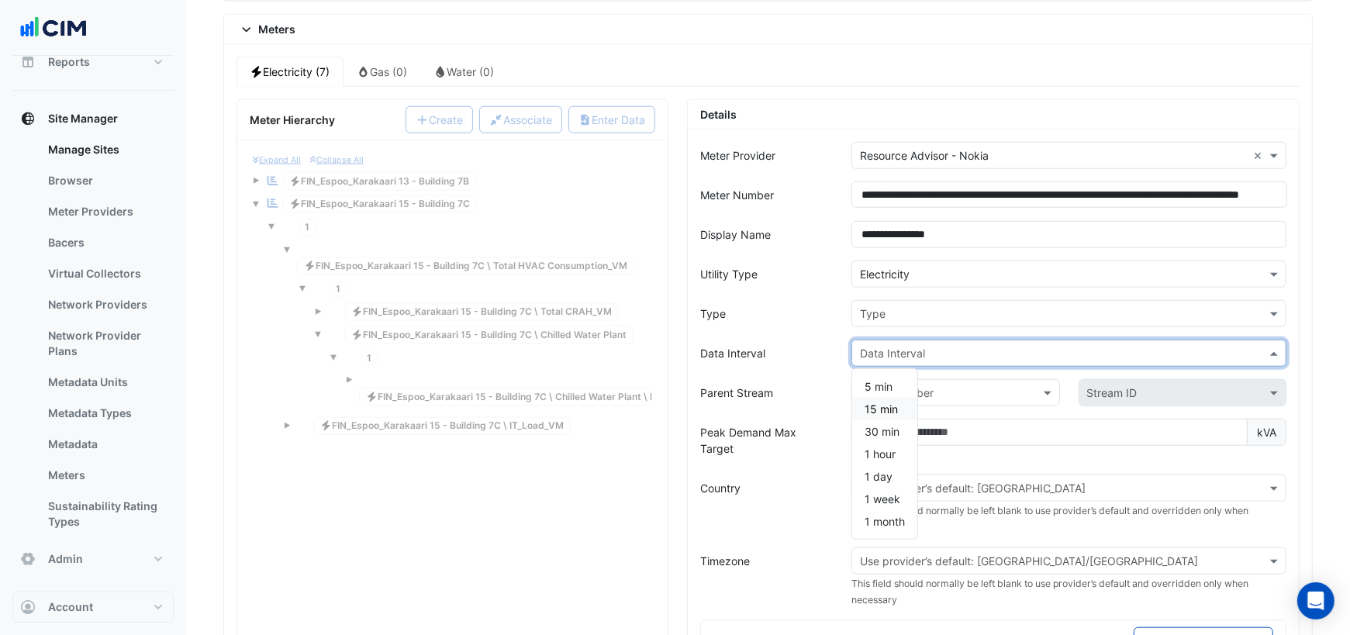
click at [878, 402] on span "15 min" at bounding box center [880, 408] width 33 height 13
click at [877, 306] on input "text" at bounding box center [1053, 314] width 387 height 16
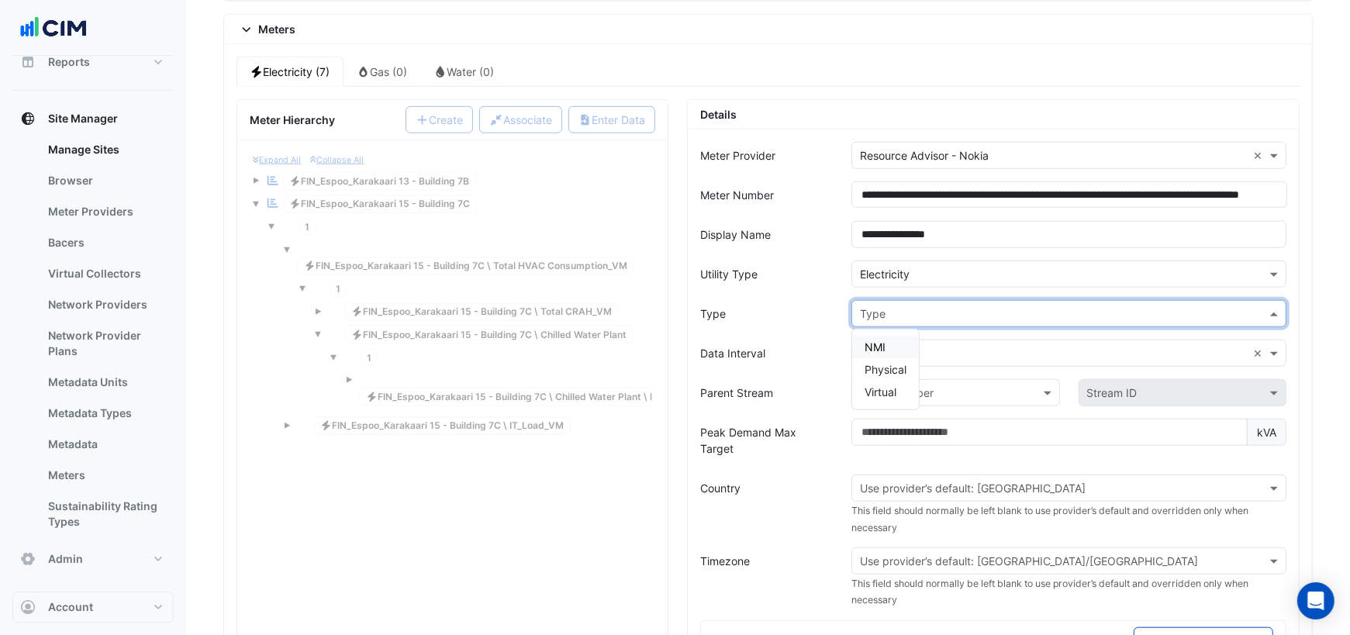
click at [878, 340] on span "NMI" at bounding box center [874, 346] width 21 height 13
click at [890, 385] on input "text" at bounding box center [940, 393] width 160 height 16
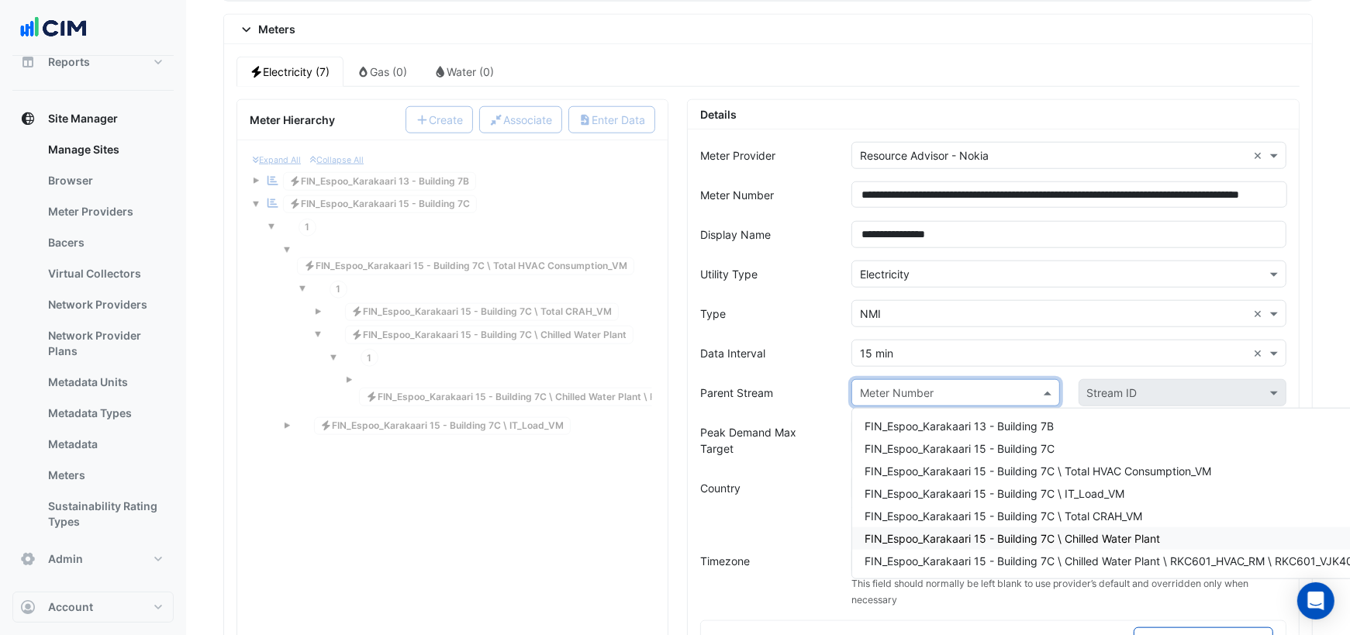
click at [1027, 532] on span "FIN_Espoo_Karakaari 15 - Building 7C \ Chilled Water Plant" at bounding box center [1011, 538] width 295 height 13
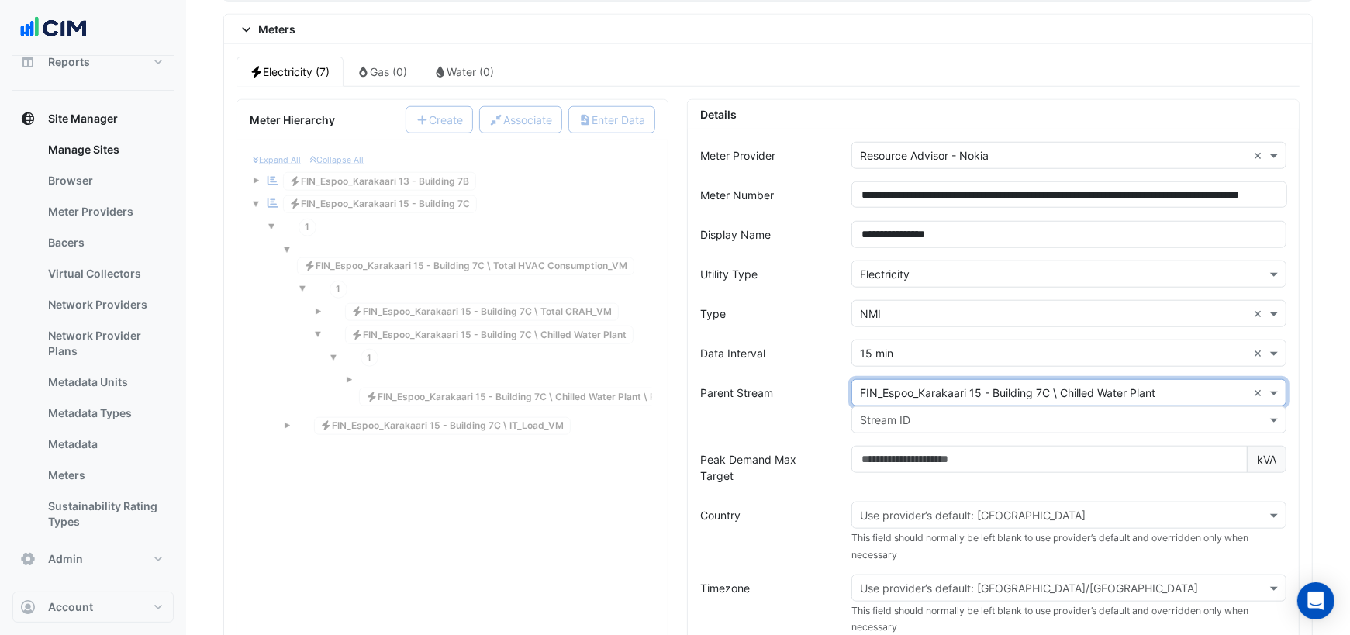
click at [912, 412] on input "text" at bounding box center [1053, 420] width 387 height 16
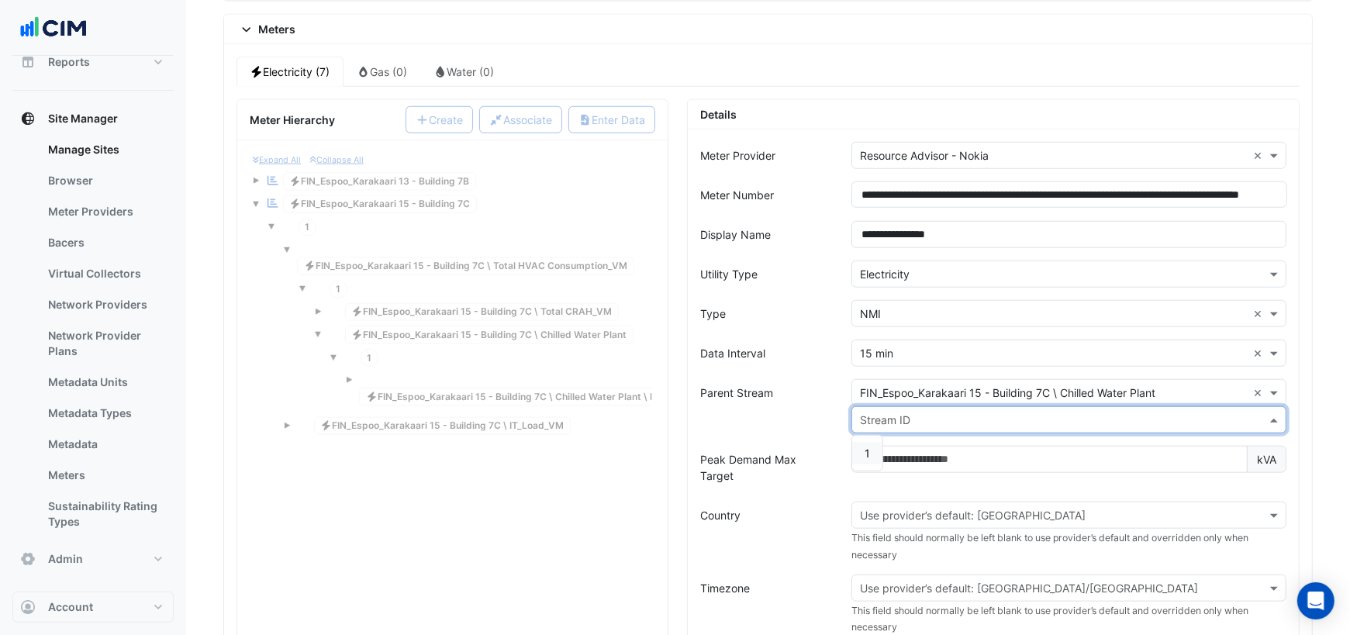
click at [866, 447] on span "1" at bounding box center [866, 453] width 5 height 13
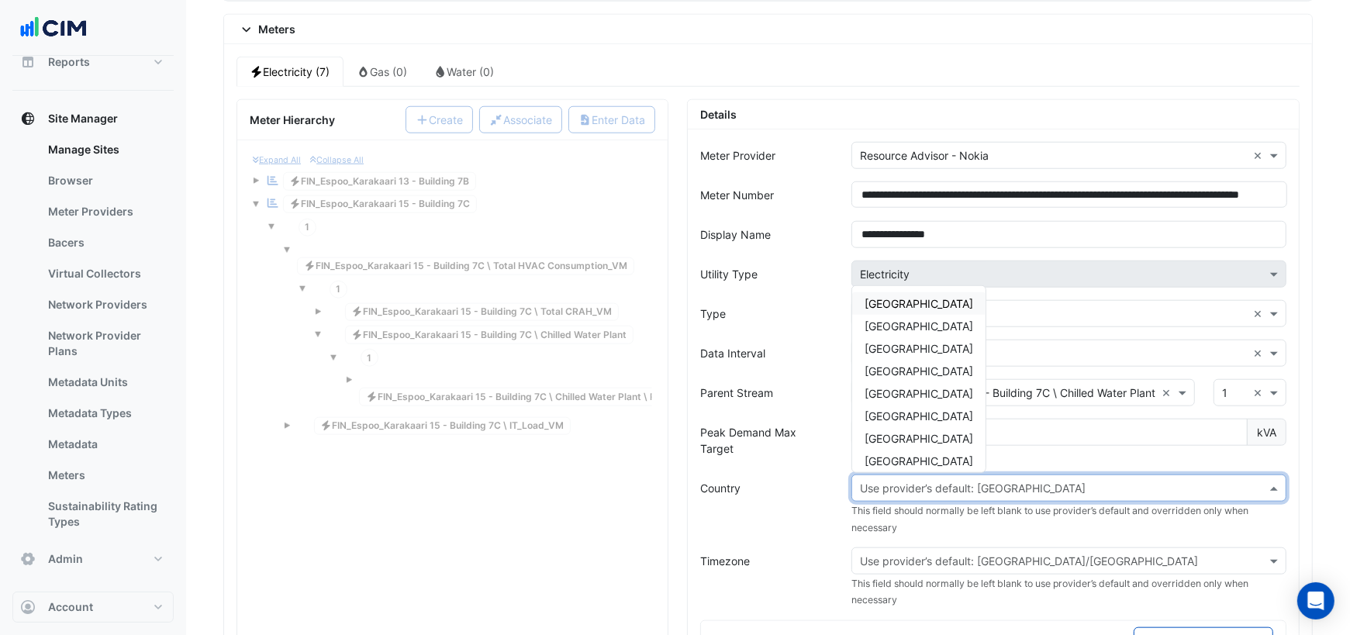
click at [885, 481] on input "text" at bounding box center [1053, 489] width 387 height 16
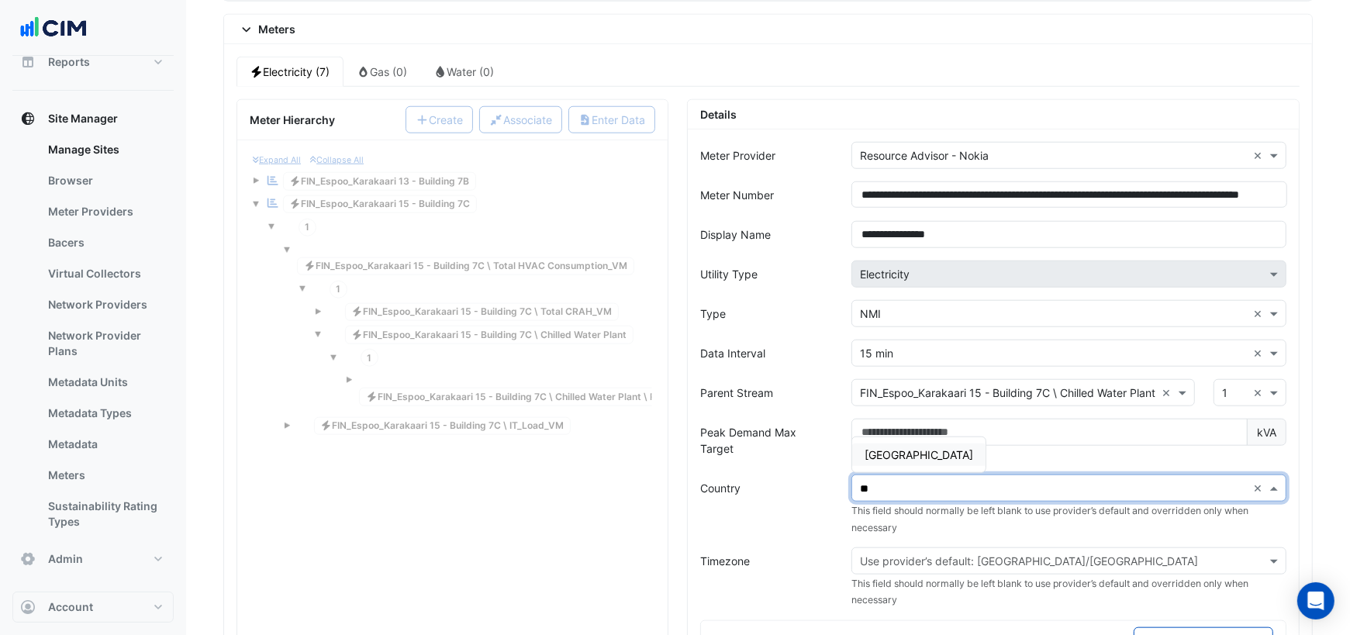
type input "***"
click at [886, 448] on span "Finland" at bounding box center [918, 454] width 109 height 13
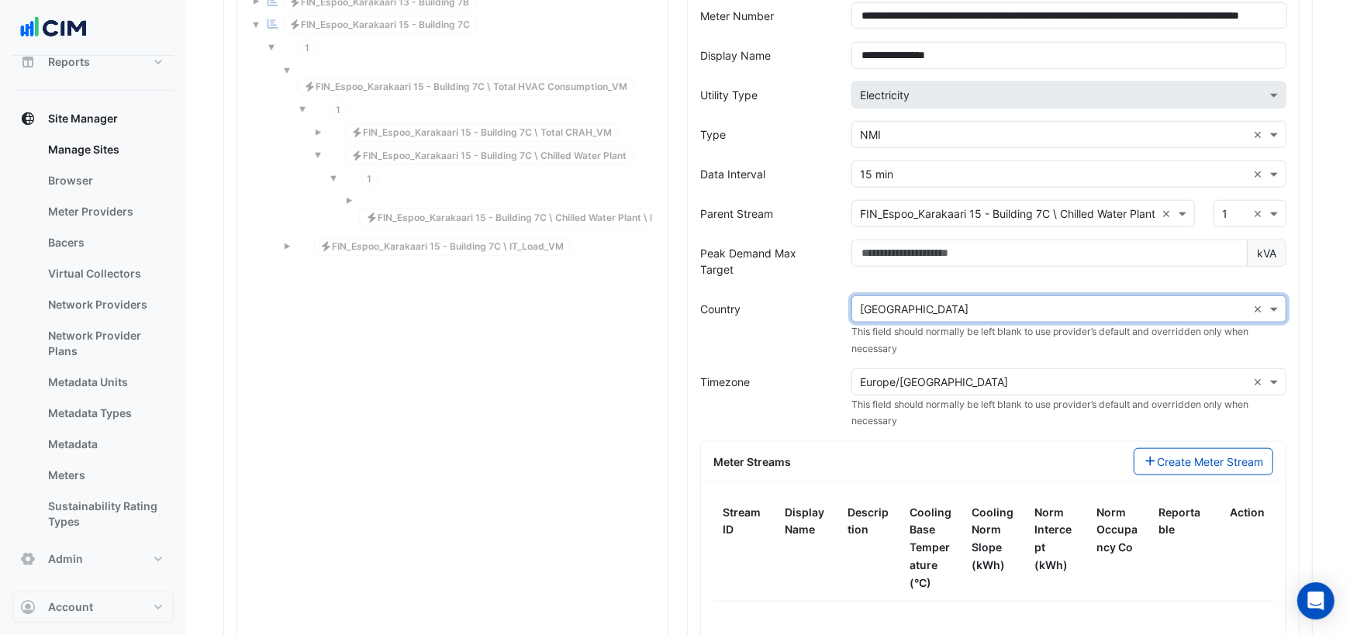
scroll to position [1461, 0]
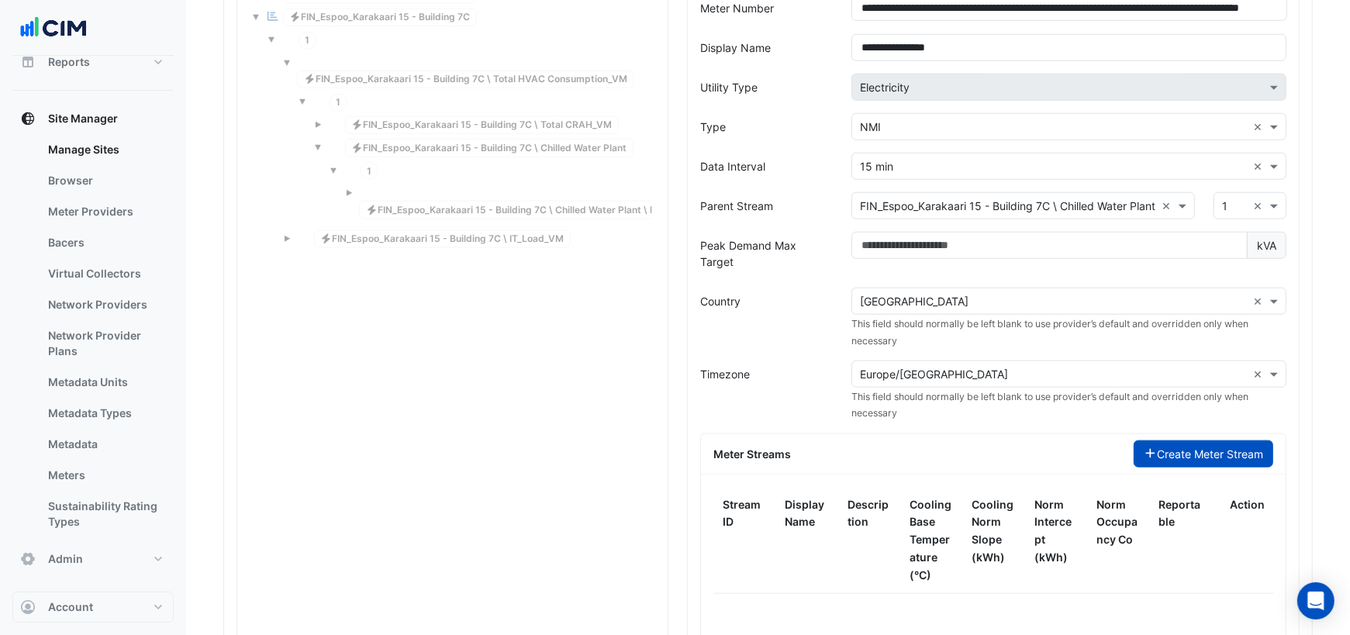
click at [1155, 440] on button "Create Meter Stream" at bounding box center [1204, 453] width 140 height 27
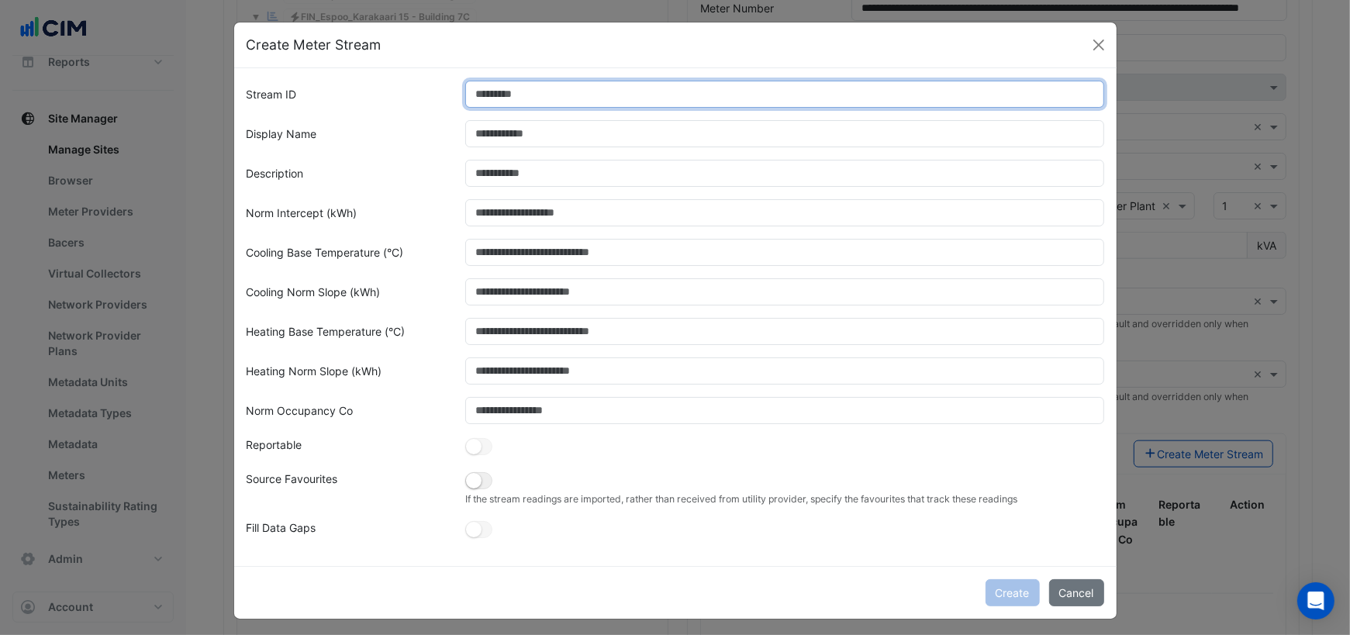
click at [493, 105] on input "Stream ID" at bounding box center [784, 94] width 639 height 27
type input "*"
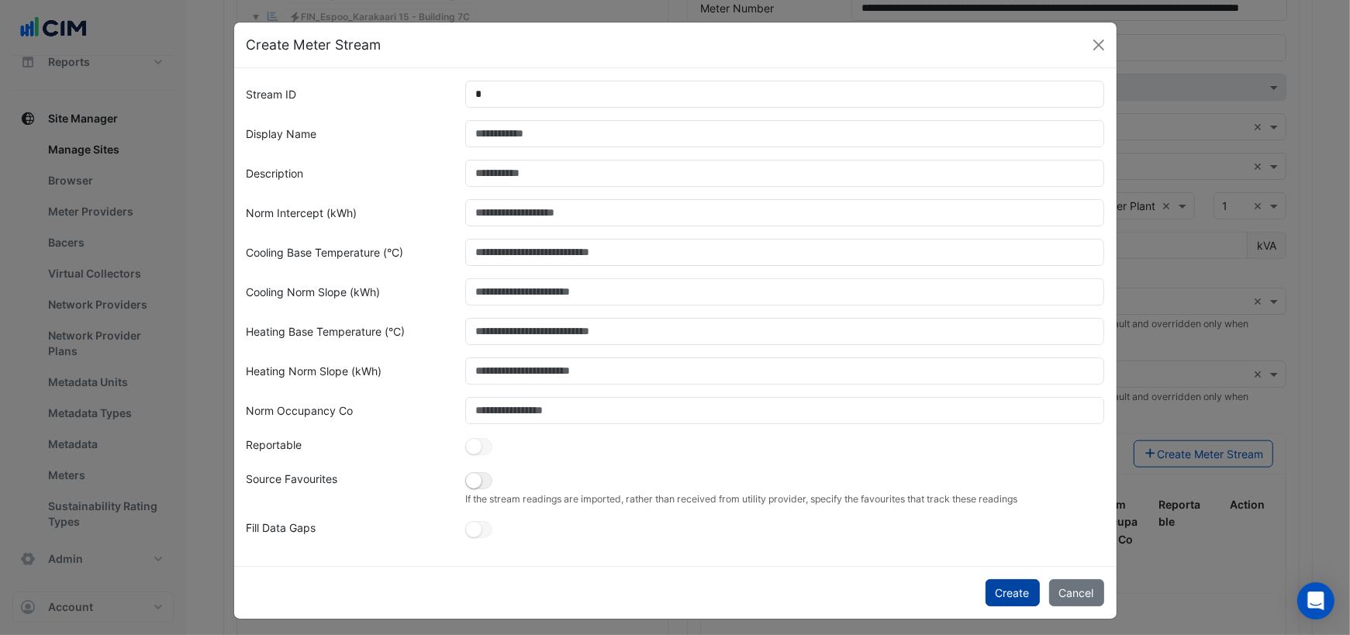
click at [999, 584] on button "Create" at bounding box center [1012, 592] width 54 height 27
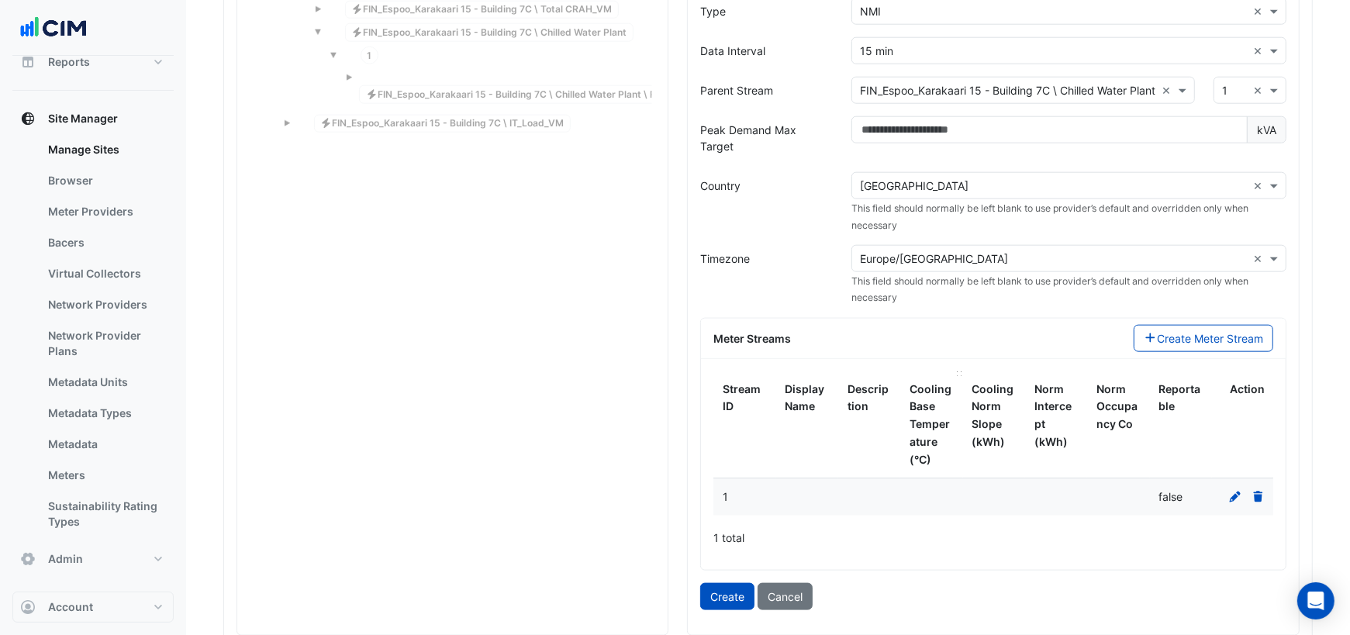
scroll to position [1582, 0]
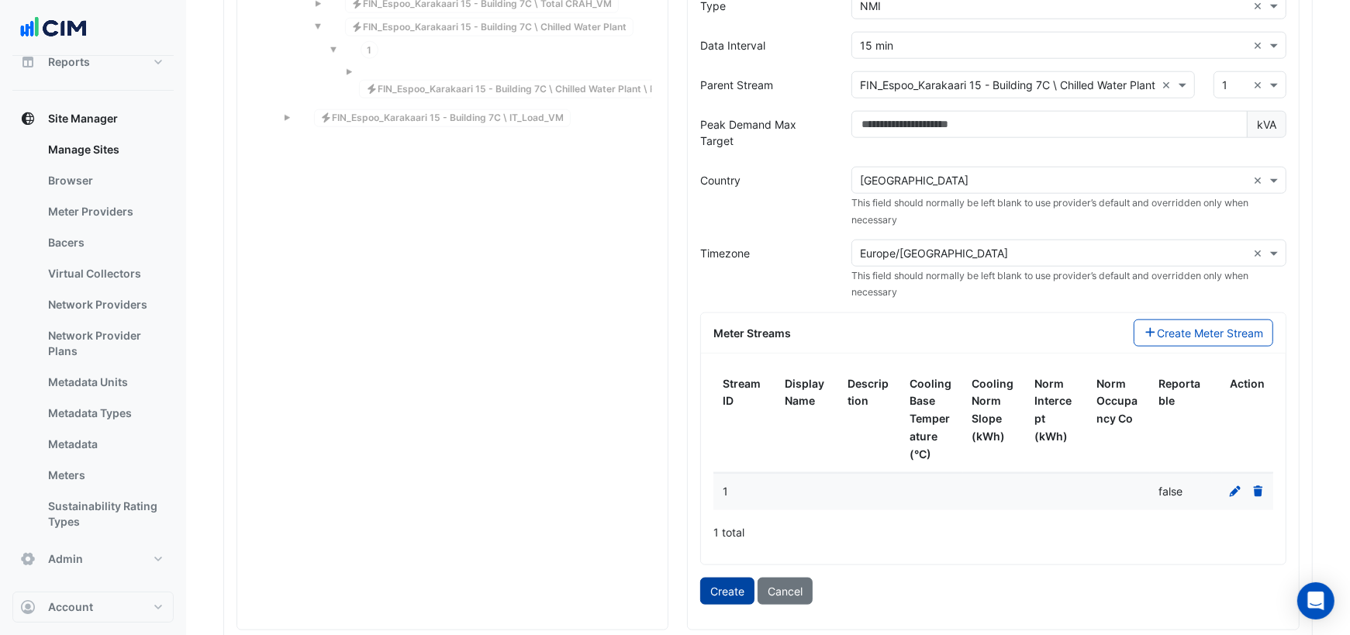
click at [733, 578] on button "Create" at bounding box center [727, 591] width 54 height 27
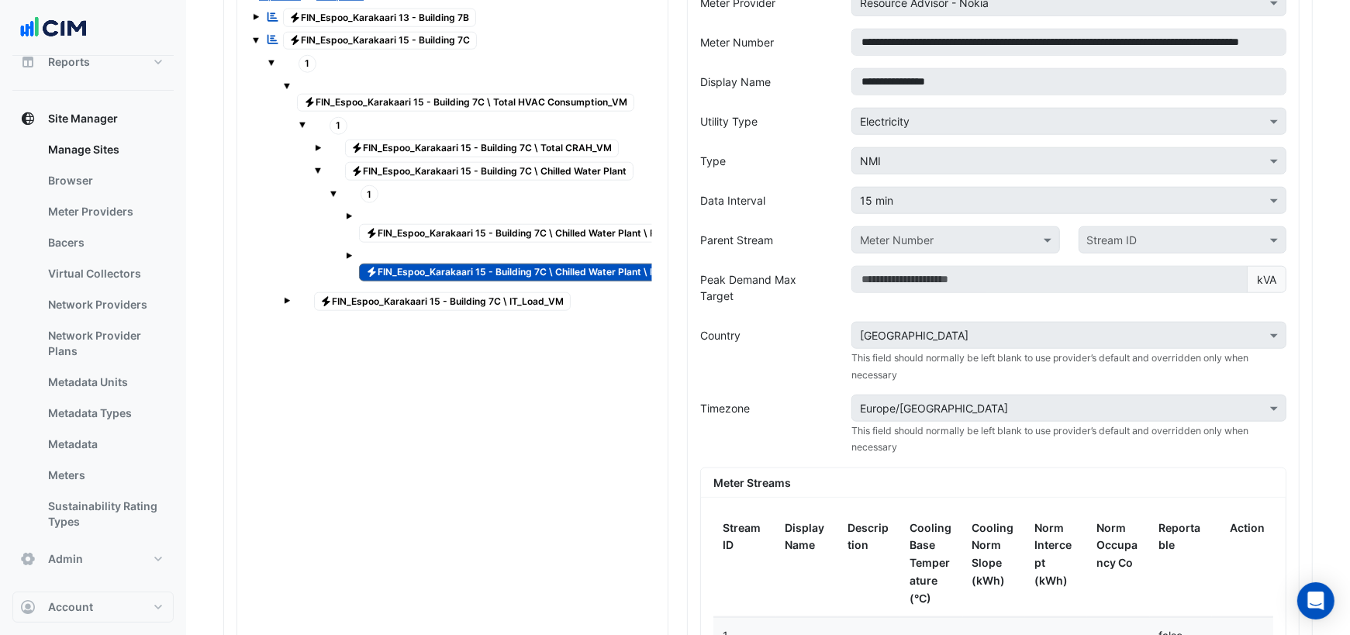
scroll to position [1430, 0]
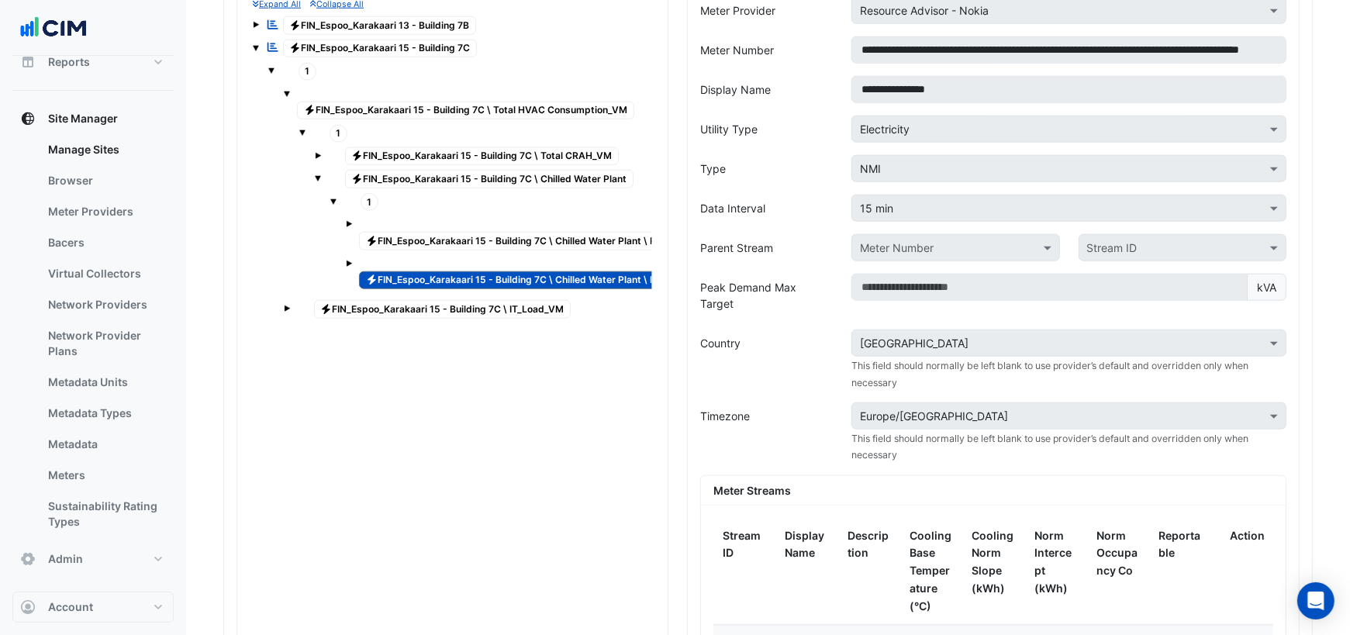
click at [495, 232] on span "Electricity FIN_Espoo_Karakaari 15 - Building 7C \ Chilled Water Plant \ RKC601…" at bounding box center [611, 241] width 505 height 19
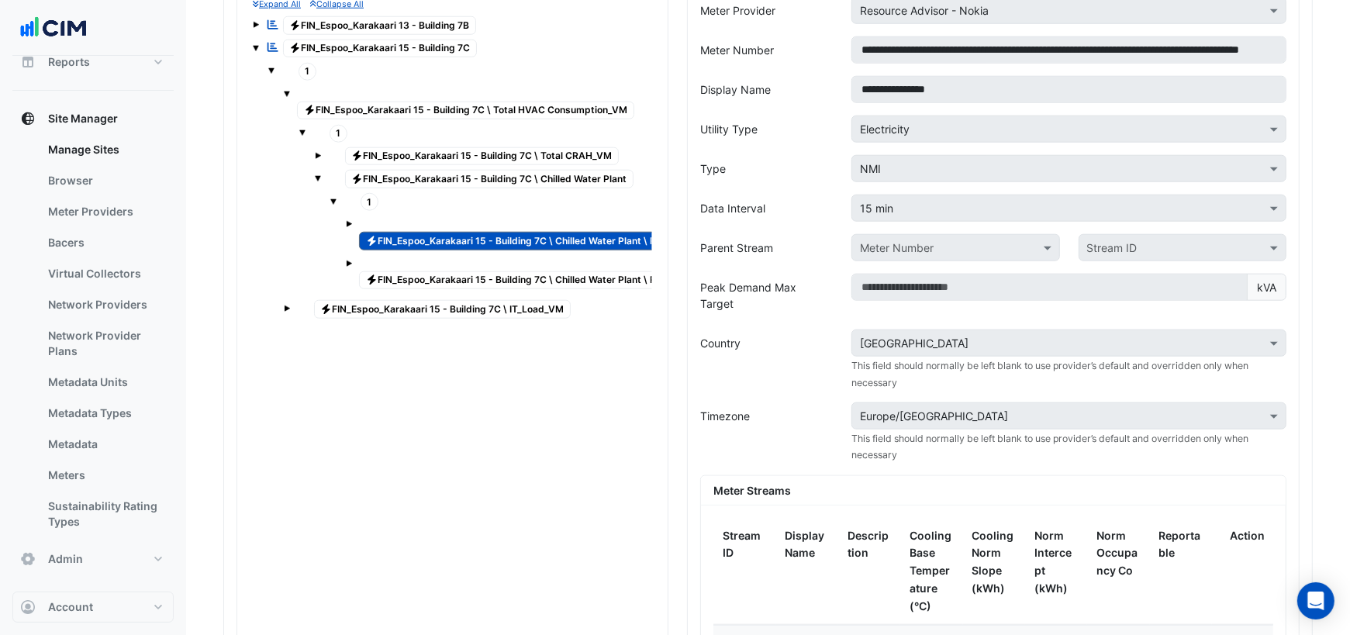
click at [492, 271] on span "Electricity FIN_Espoo_Karakaari 15 - Building 7C \ Chilled Water Plant \ RKC601…" at bounding box center [612, 280] width 506 height 19
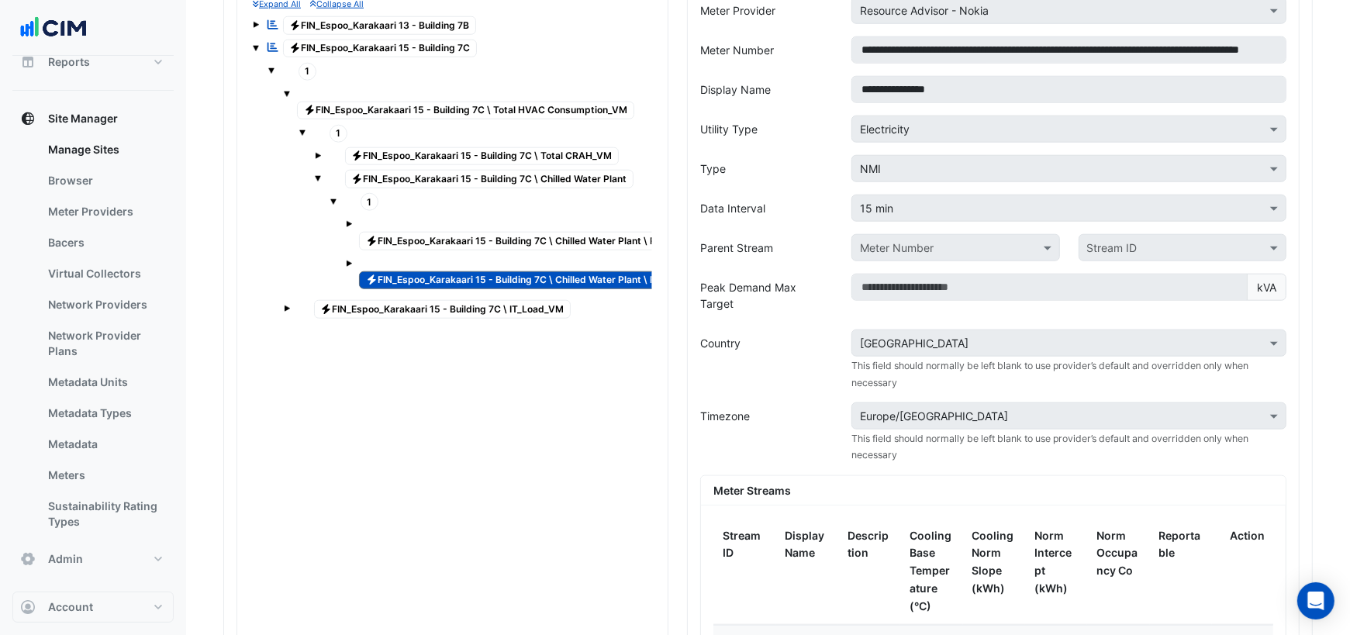
click at [489, 232] on span "Electricity FIN_Espoo_Karakaari 15 - Building 7C \ Chilled Water Plant \ RKC601…" at bounding box center [611, 241] width 505 height 19
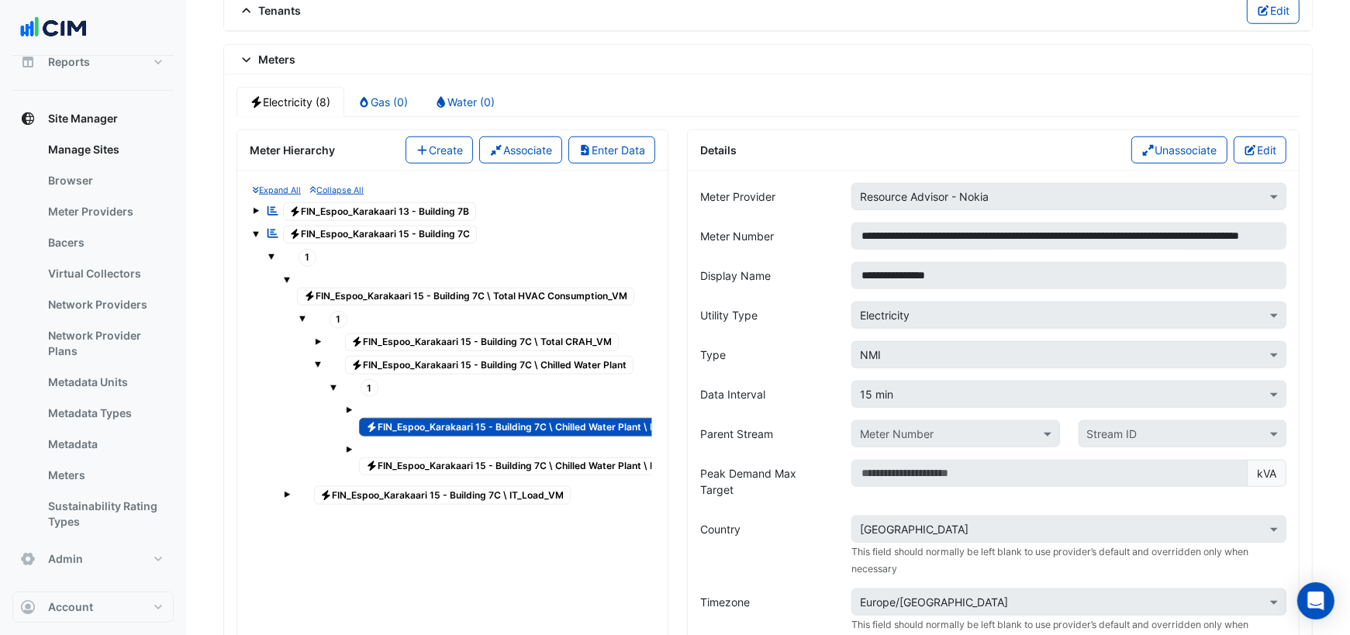
scroll to position [1243, 0]
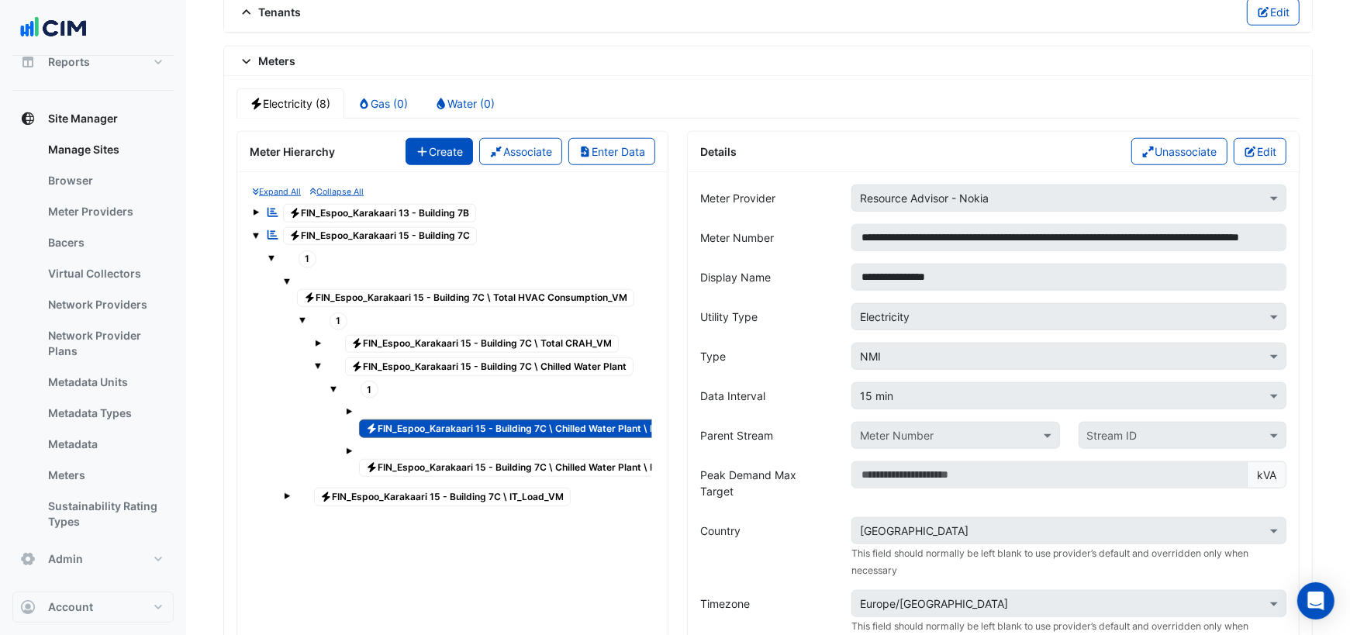
click at [453, 140] on button "Create" at bounding box center [439, 151] width 68 height 27
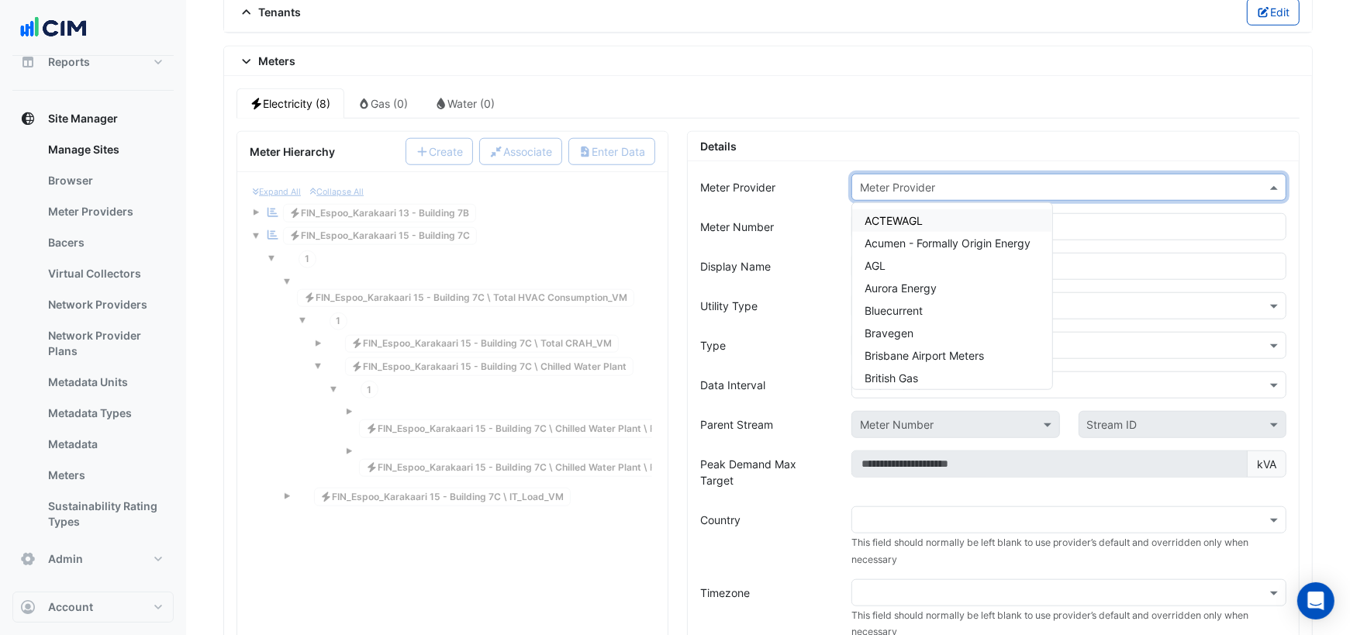
click at [940, 180] on input "text" at bounding box center [1053, 188] width 387 height 16
paste input "**********"
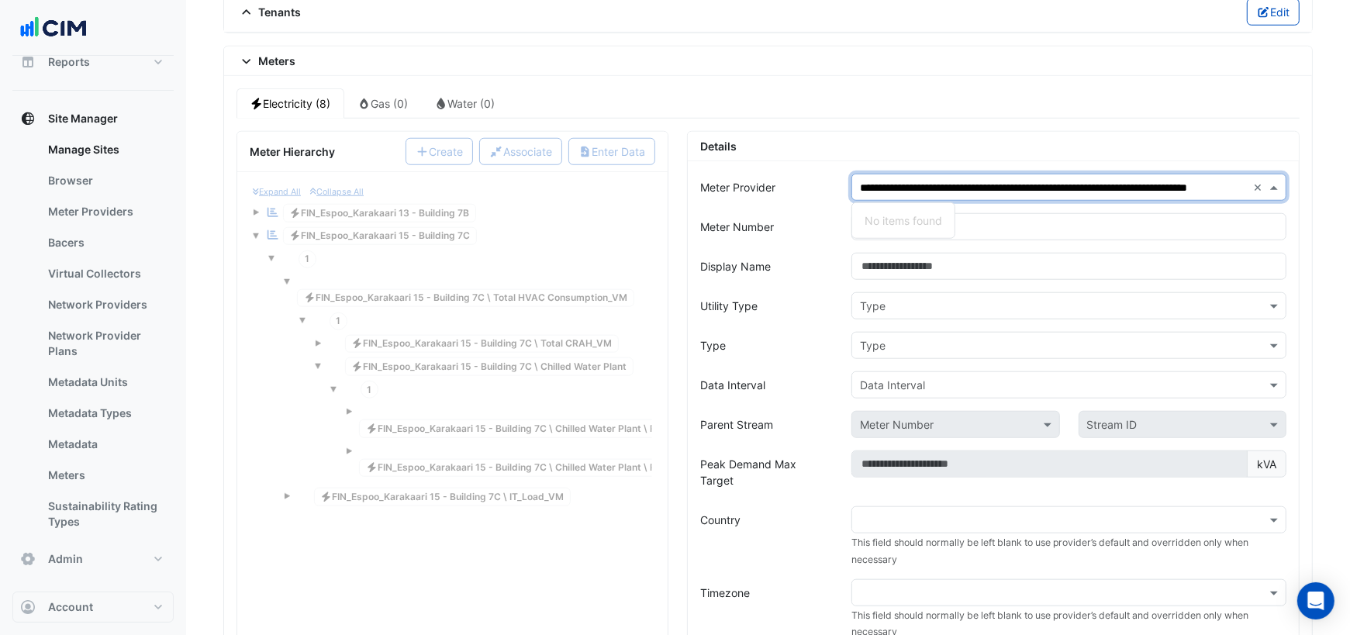
scroll to position [0, 59]
type input "**********"
click at [807, 188] on form "**********" at bounding box center [993, 567] width 586 height 787
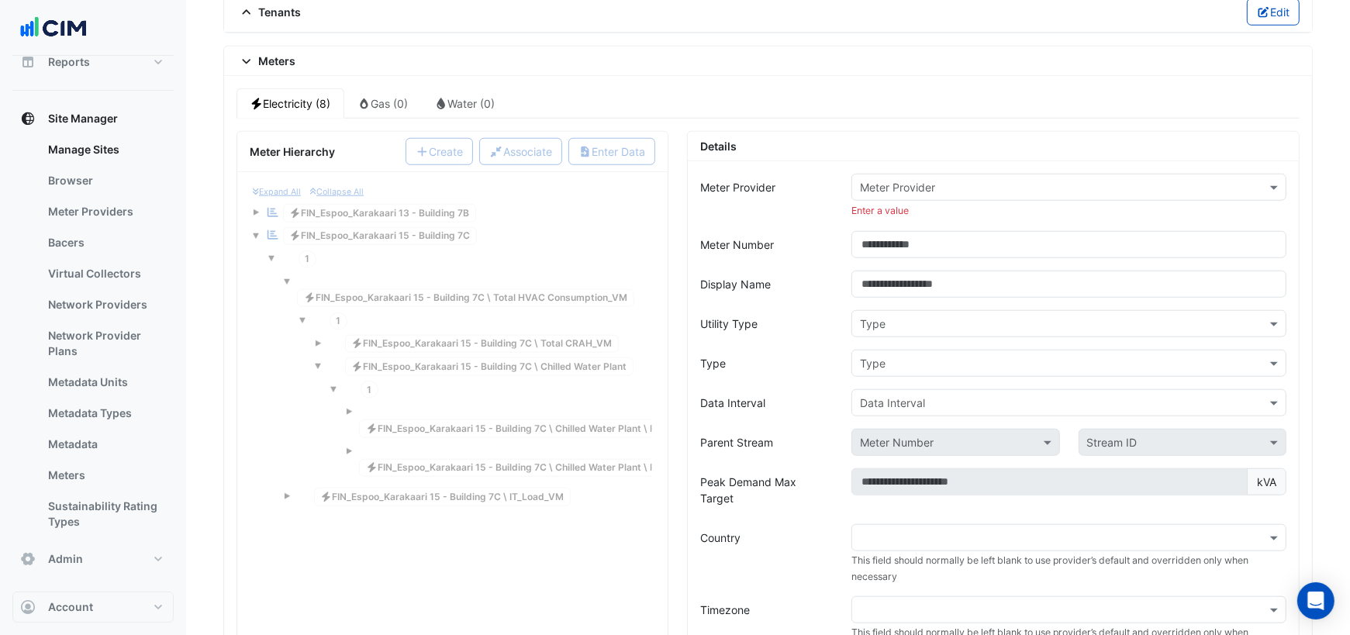
click at [920, 180] on input "text" at bounding box center [1054, 188] width 388 height 16
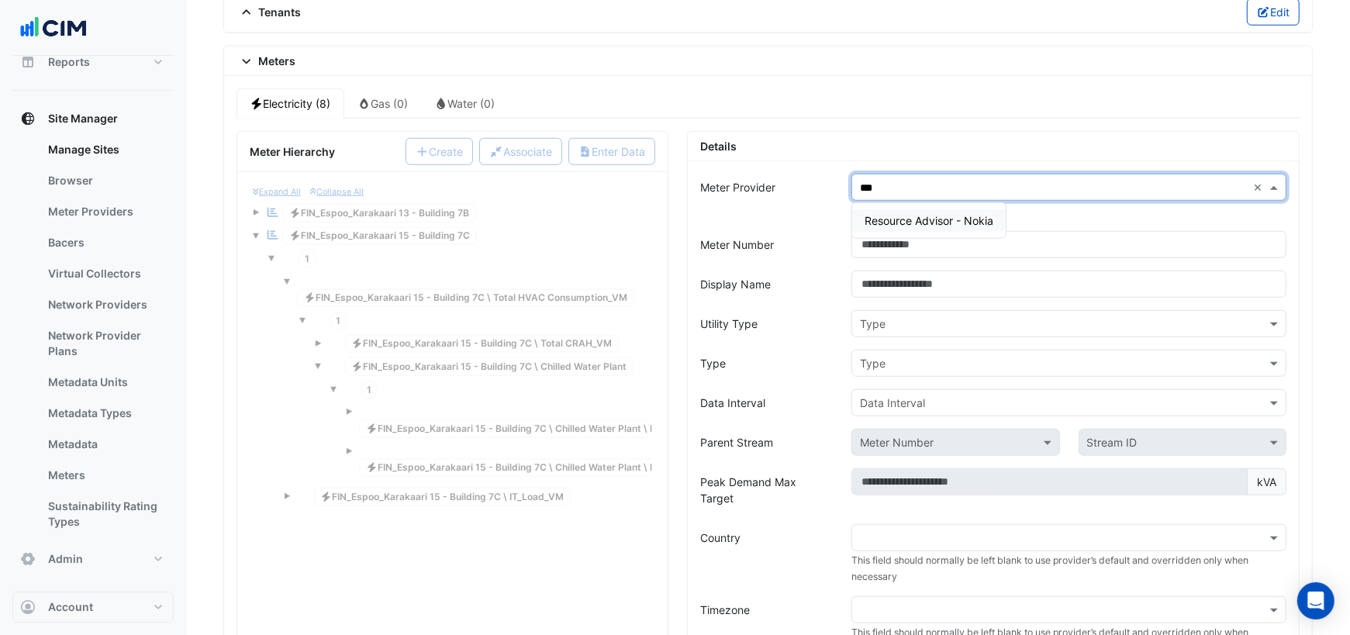
type input "****"
click at [940, 214] on span "Resource Advisor - Nokia" at bounding box center [928, 220] width 129 height 13
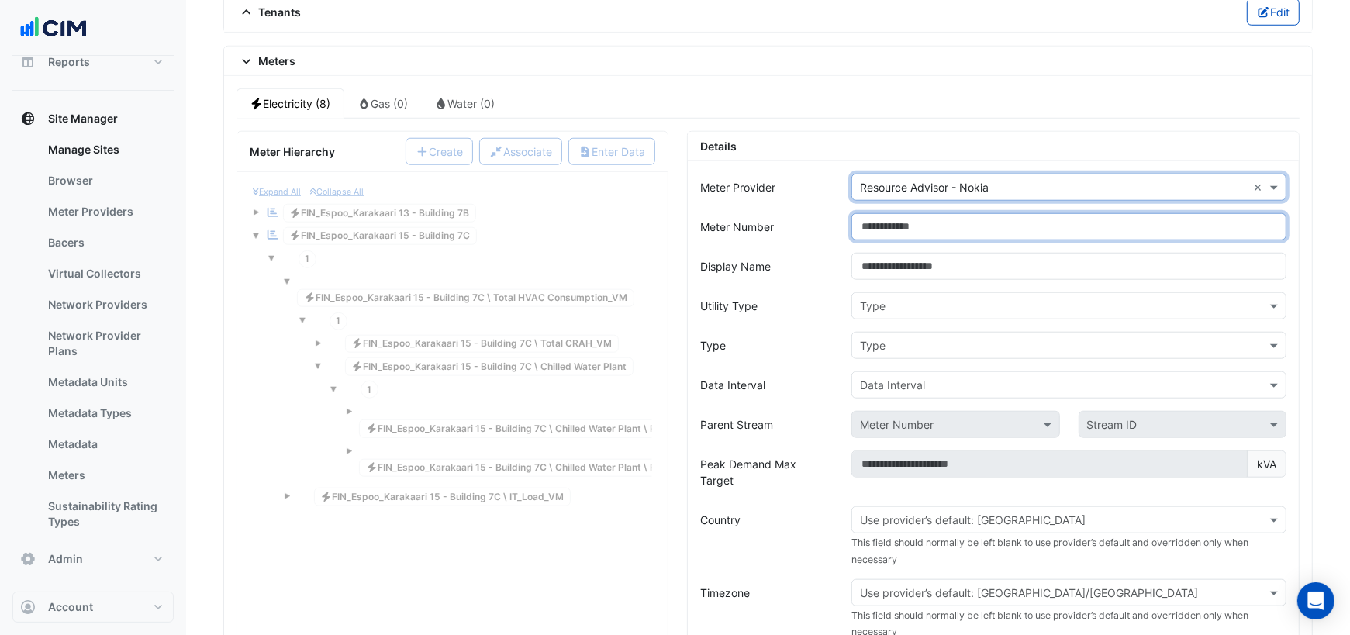
click at [906, 213] on input "Meter Number" at bounding box center [1068, 226] width 435 height 27
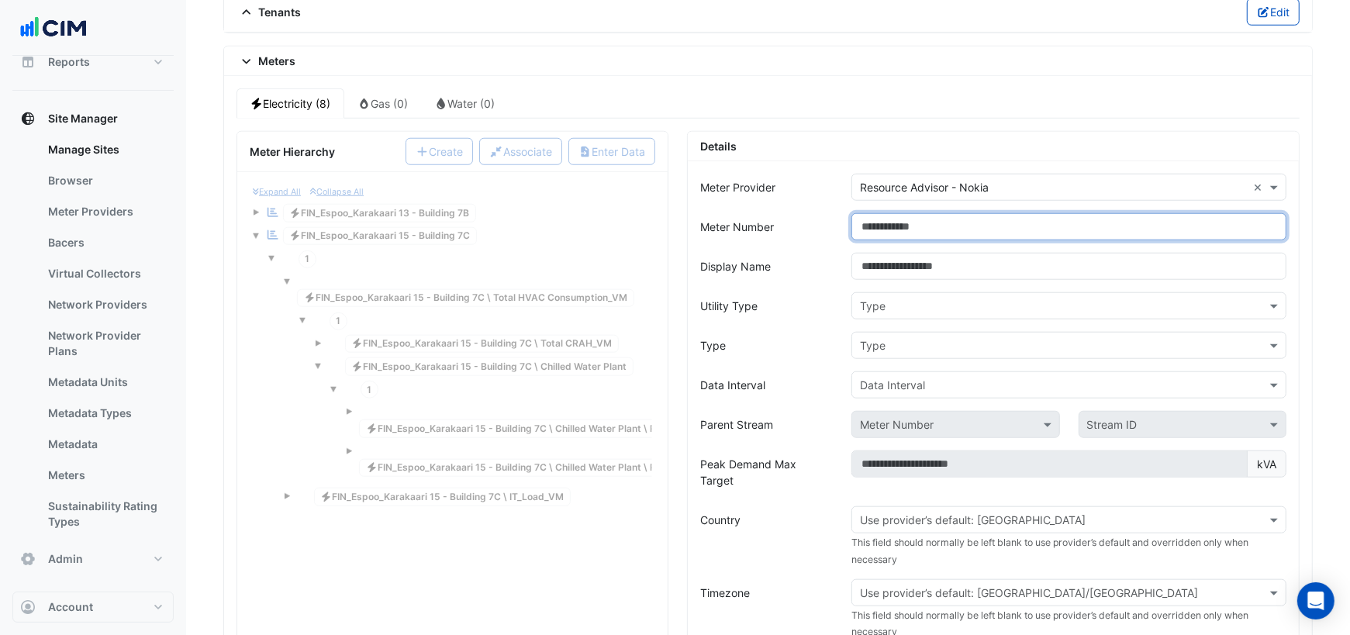
paste input "**********"
type input "**********"
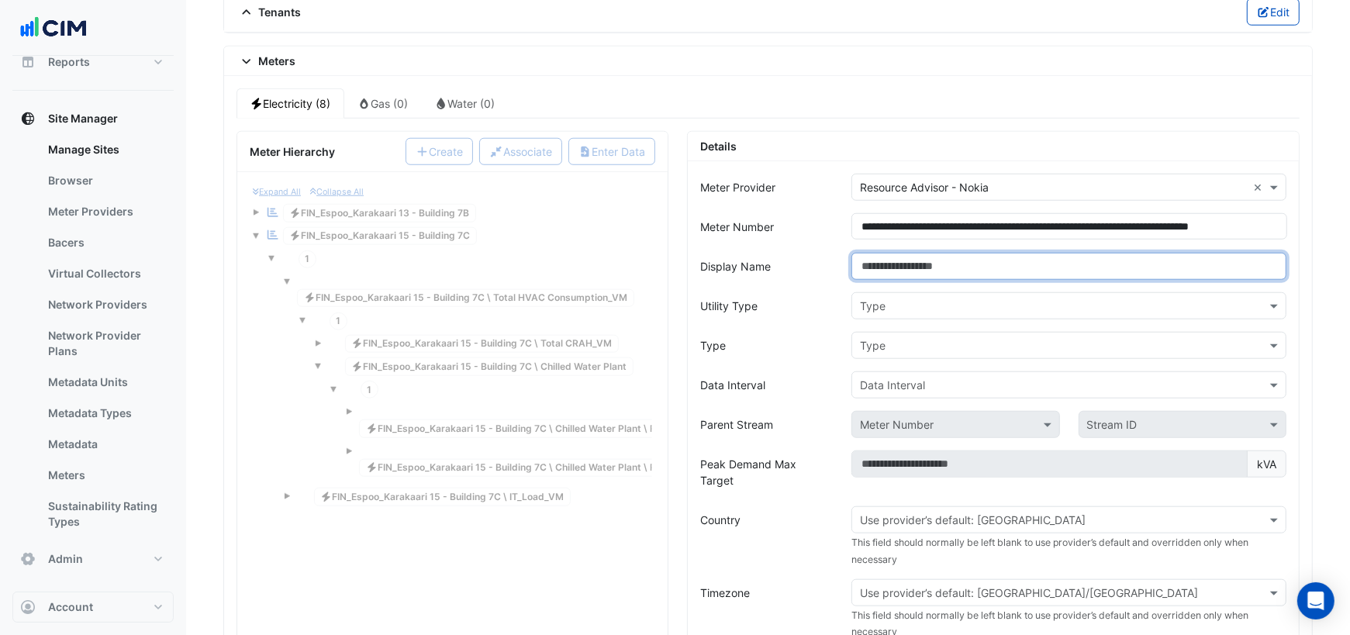
click at [940, 257] on input "Display Name" at bounding box center [1068, 266] width 435 height 27
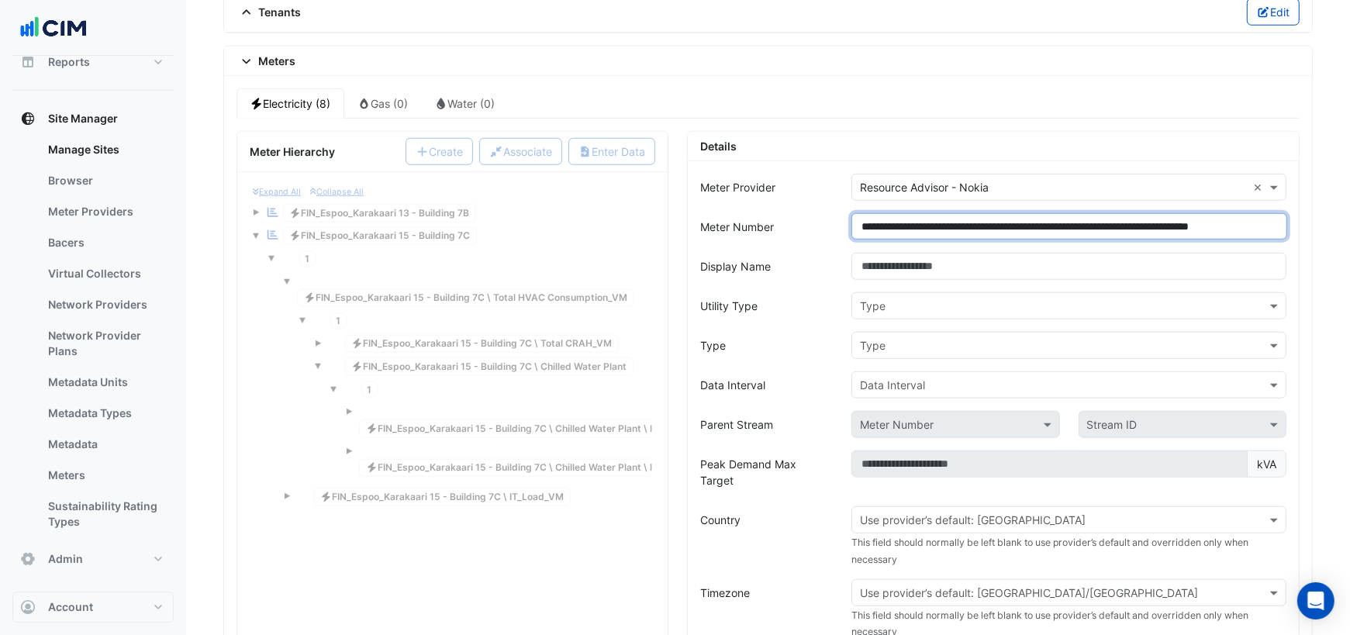
drag, startPoint x: 1199, startPoint y: 208, endPoint x: 1289, endPoint y: 210, distance: 90.0
click at [1289, 213] on div "**********" at bounding box center [1069, 226] width 454 height 27
click at [1180, 213] on input "**********" at bounding box center [1069, 226] width 436 height 26
drag, startPoint x: 1141, startPoint y: 212, endPoint x: 1255, endPoint y: 214, distance: 114.0
click at [1255, 214] on input "**********" at bounding box center [1069, 226] width 436 height 26
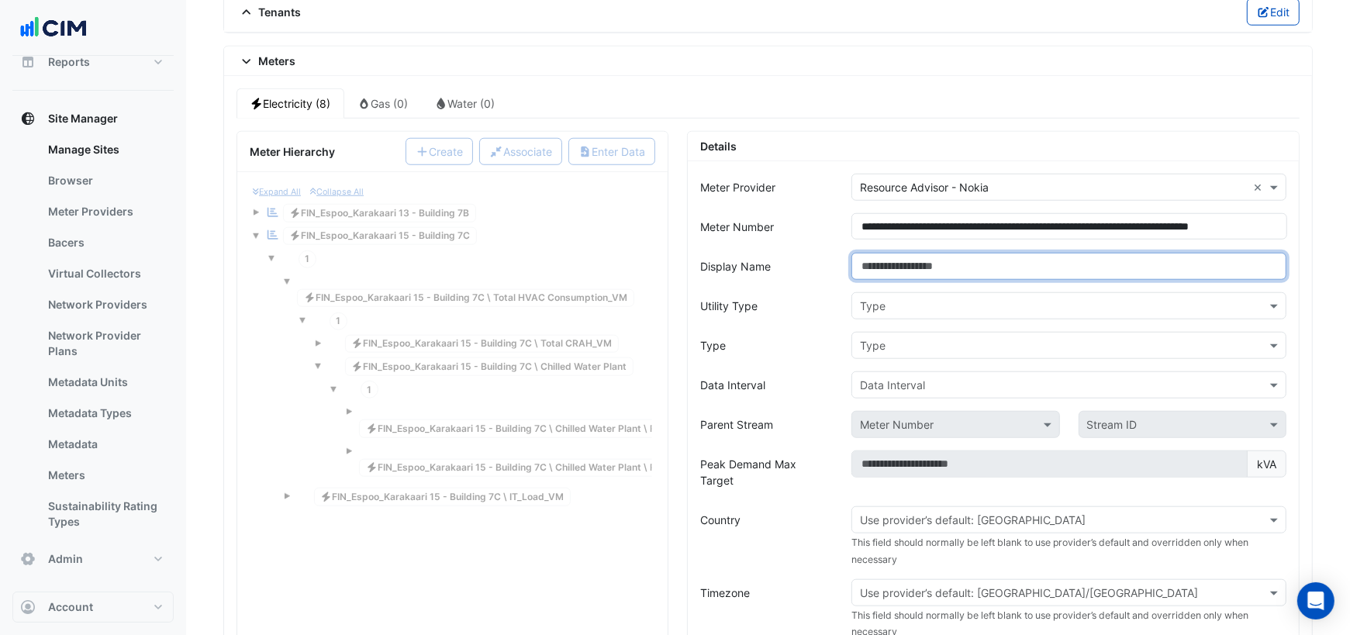
click at [1066, 253] on input "Display Name" at bounding box center [1068, 266] width 435 height 27
paste input "**********"
click at [864, 253] on input "**********" at bounding box center [1068, 266] width 435 height 27
click at [899, 256] on input "**********" at bounding box center [1068, 266] width 435 height 27
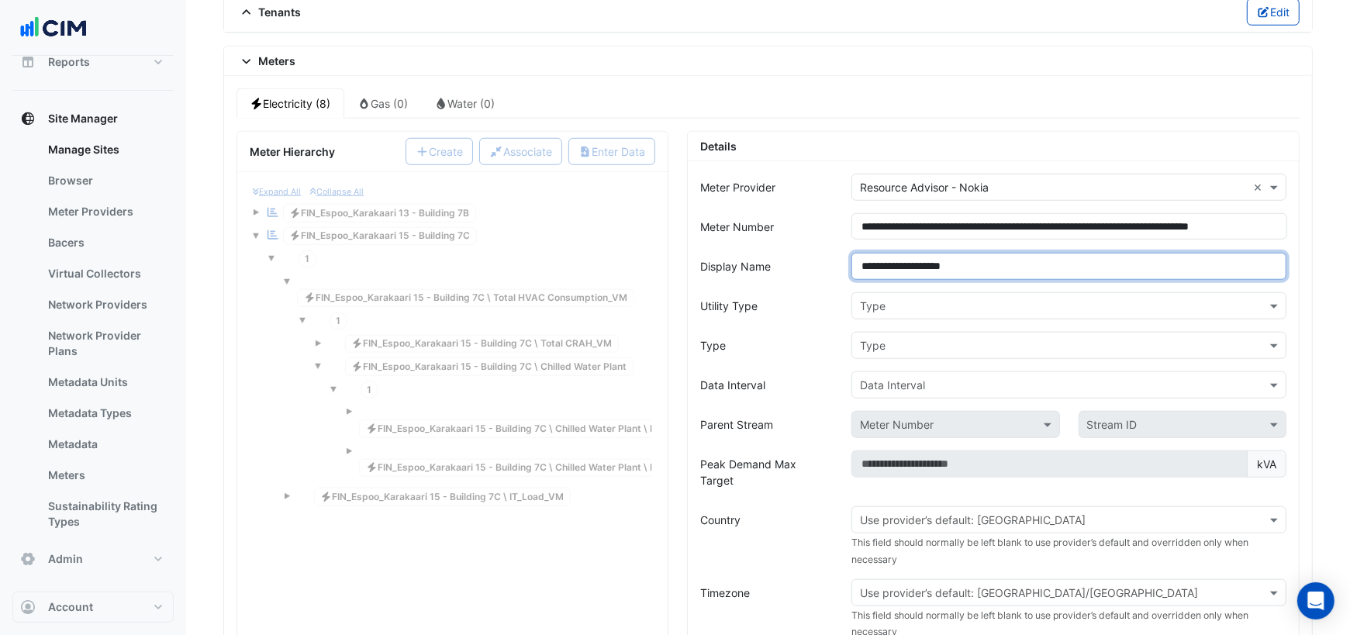
type input "**********"
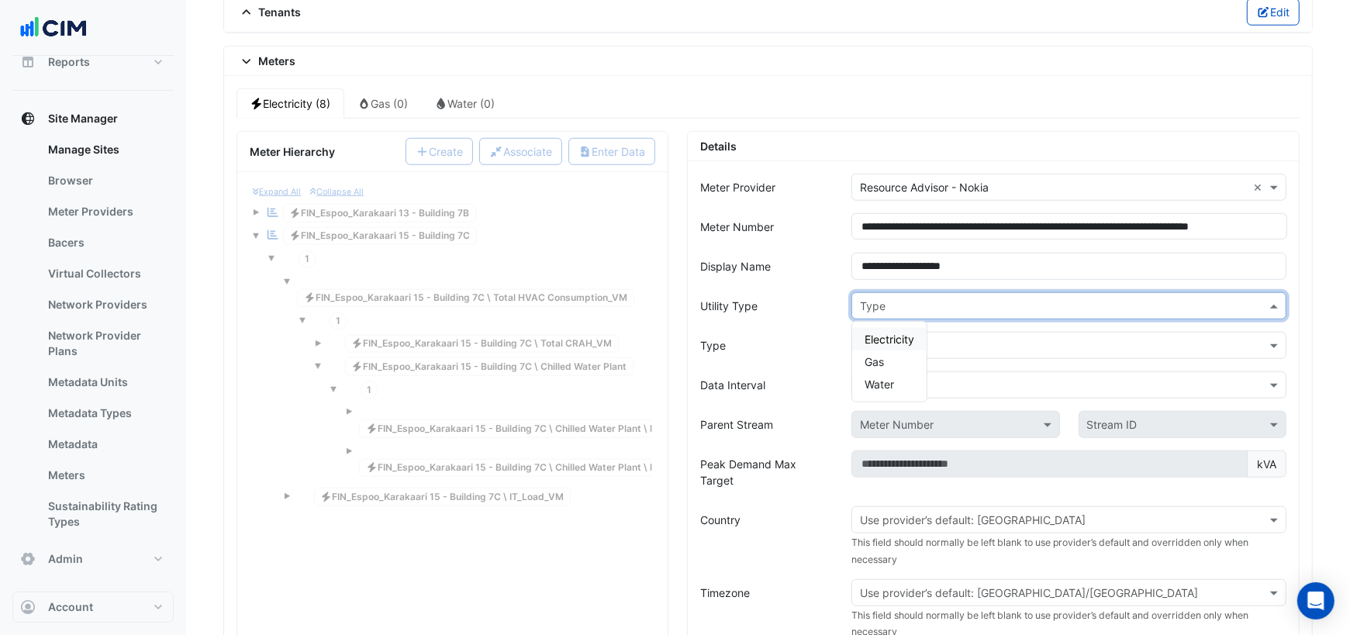
click at [897, 298] on input "text" at bounding box center [1053, 306] width 387 height 16
click at [880, 333] on span "Electricity" at bounding box center [889, 339] width 50 height 13
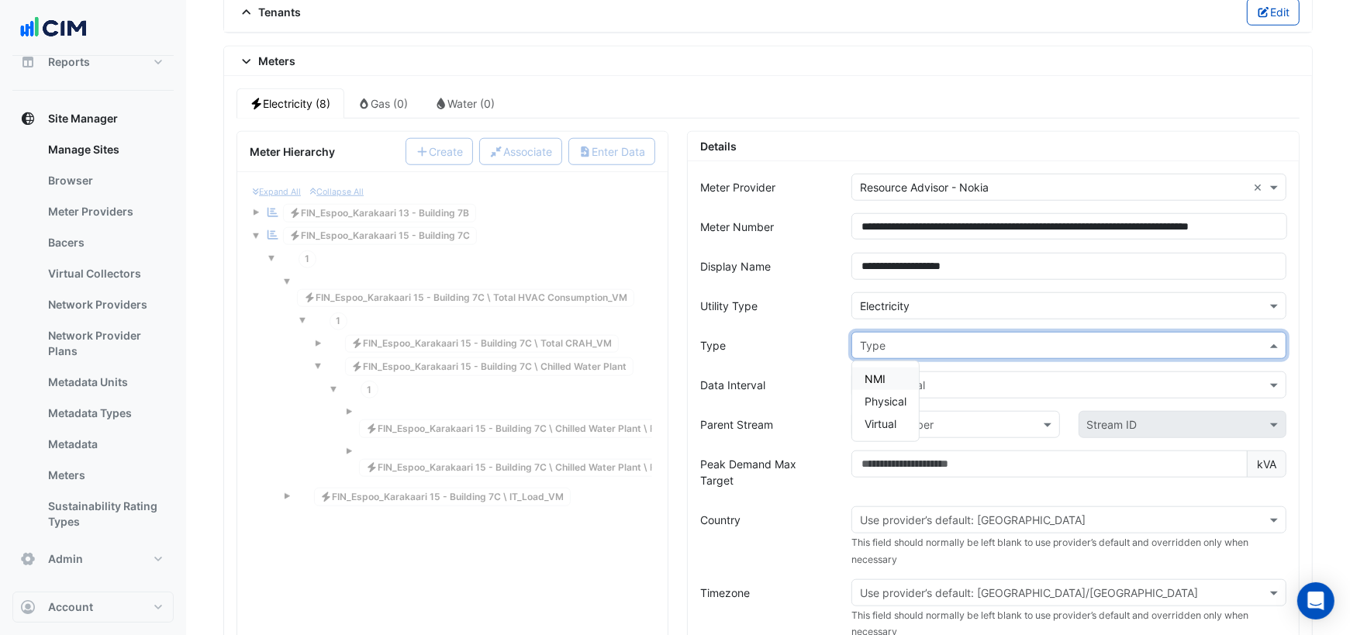
click at [877, 338] on input "text" at bounding box center [1053, 346] width 387 height 16
click at [869, 372] on span "NMI" at bounding box center [874, 378] width 21 height 13
click at [877, 378] on input "text" at bounding box center [1053, 386] width 387 height 16
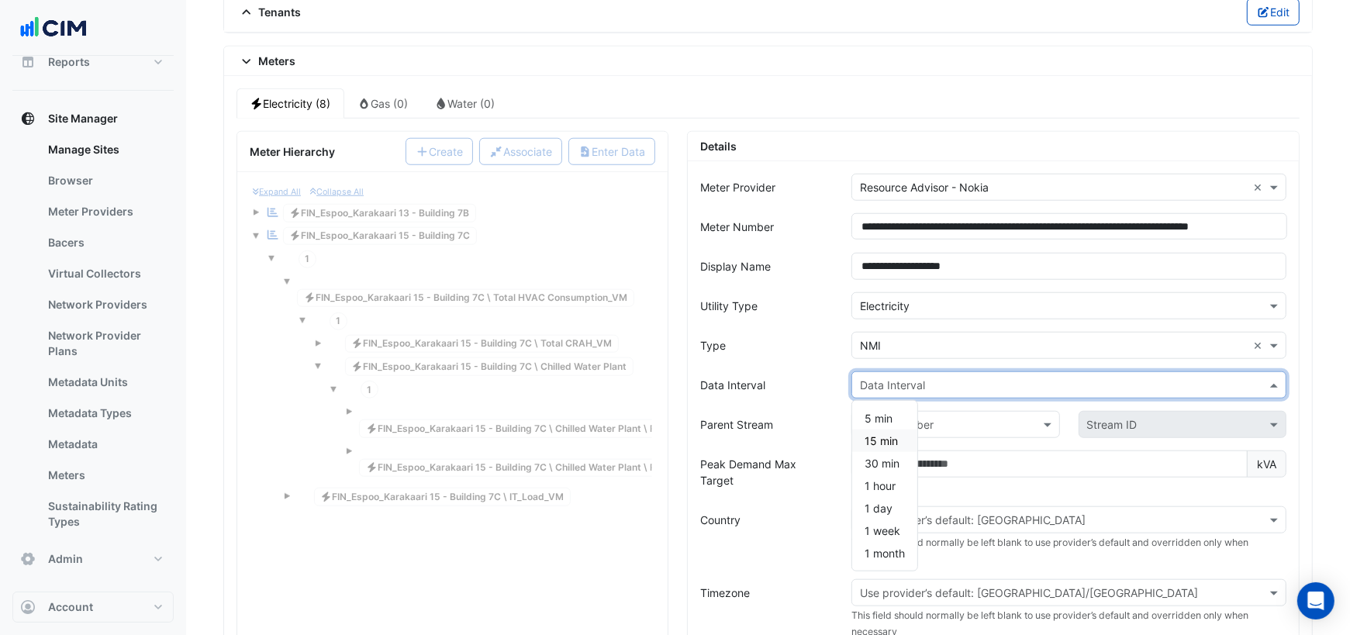
click at [875, 434] on span "15 min" at bounding box center [880, 440] width 33 height 13
click at [911, 417] on input "text" at bounding box center [940, 425] width 160 height 16
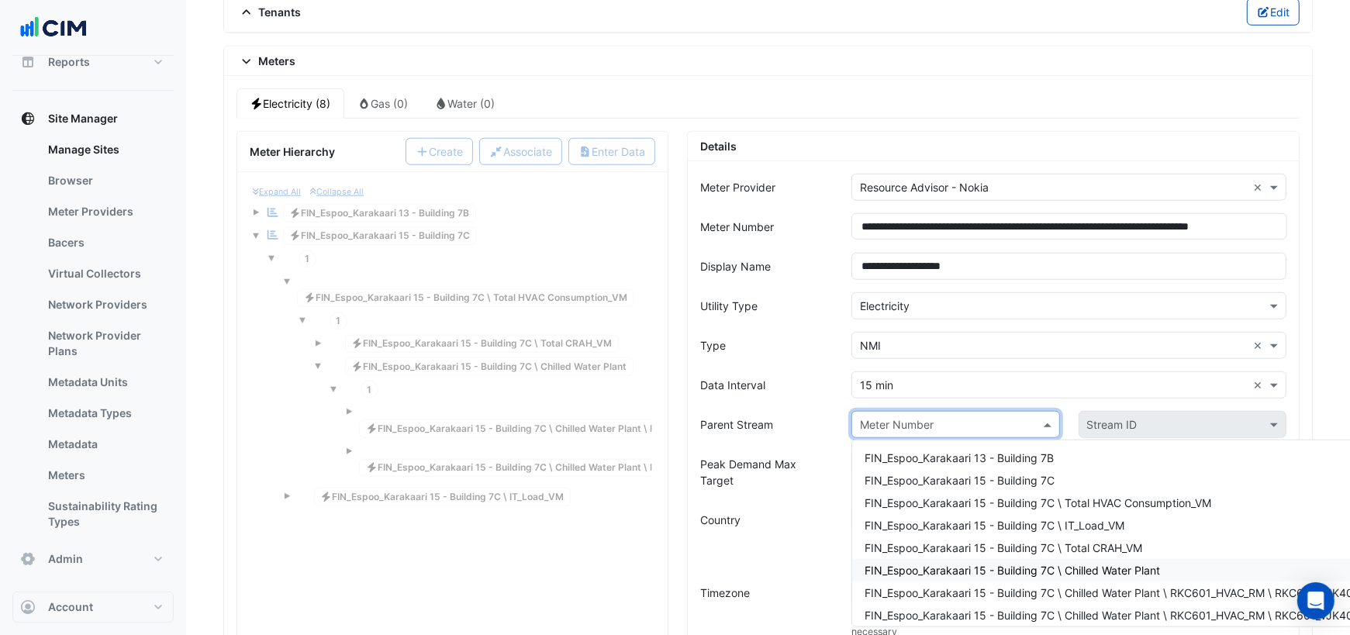
click at [1044, 564] on span "FIN_Espoo_Karakaari 15 - Building 7C \ Chilled Water Plant" at bounding box center [1011, 570] width 295 height 13
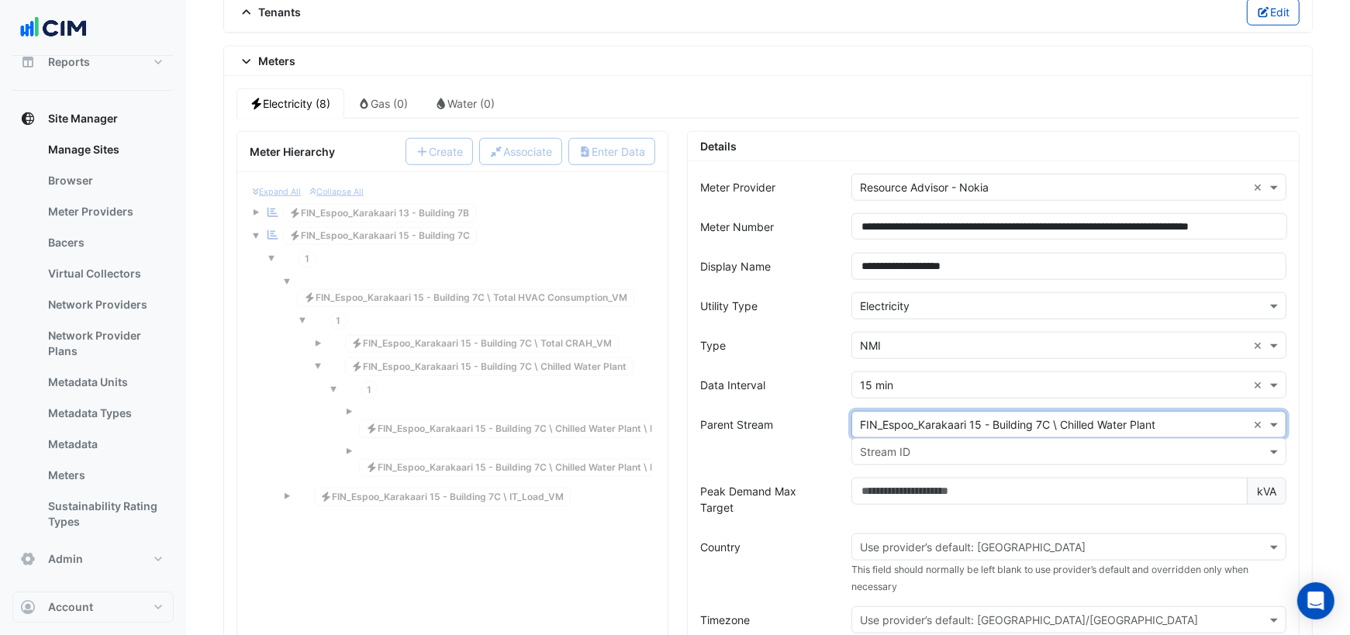
click at [915, 444] on input "text" at bounding box center [1053, 452] width 387 height 16
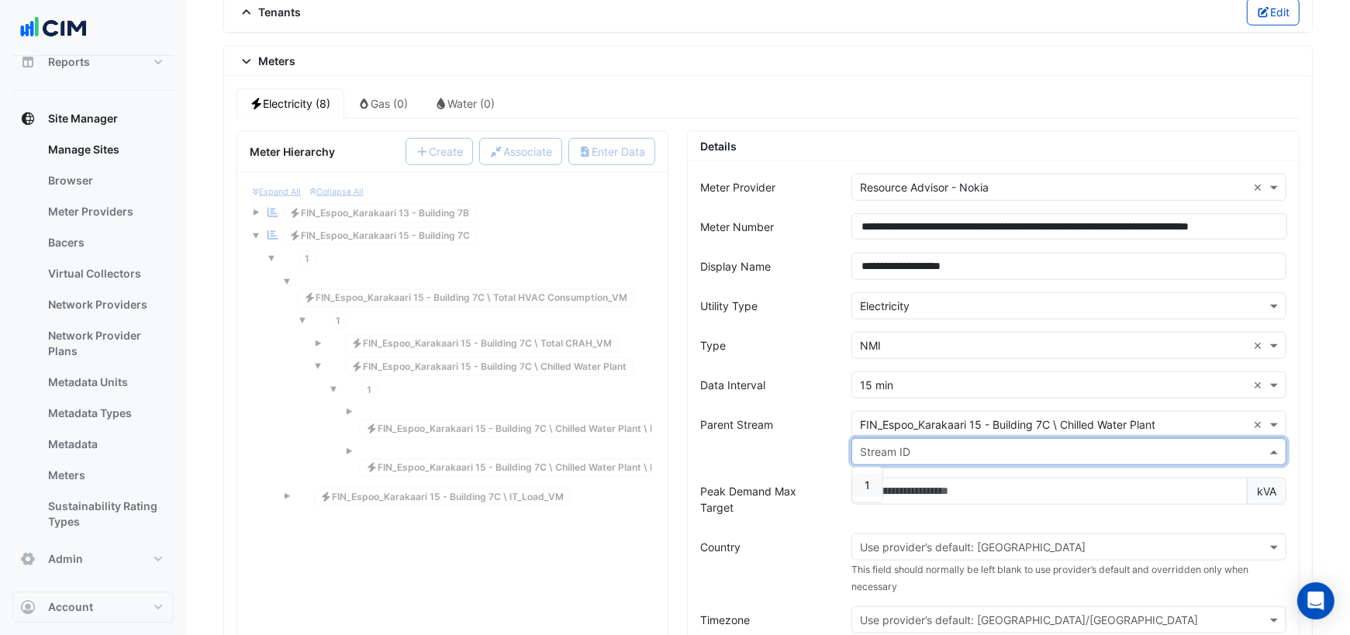
click at [876, 474] on div "1" at bounding box center [867, 485] width 30 height 22
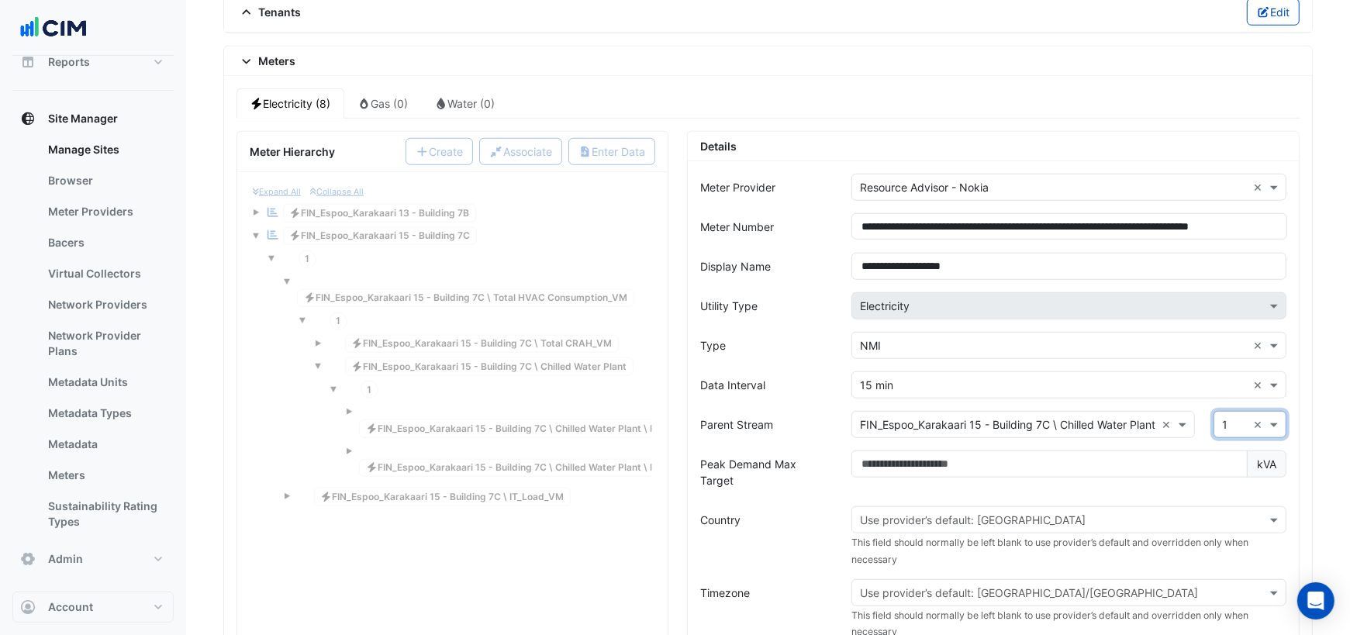
click at [889, 512] on input "text" at bounding box center [1053, 520] width 387 height 16
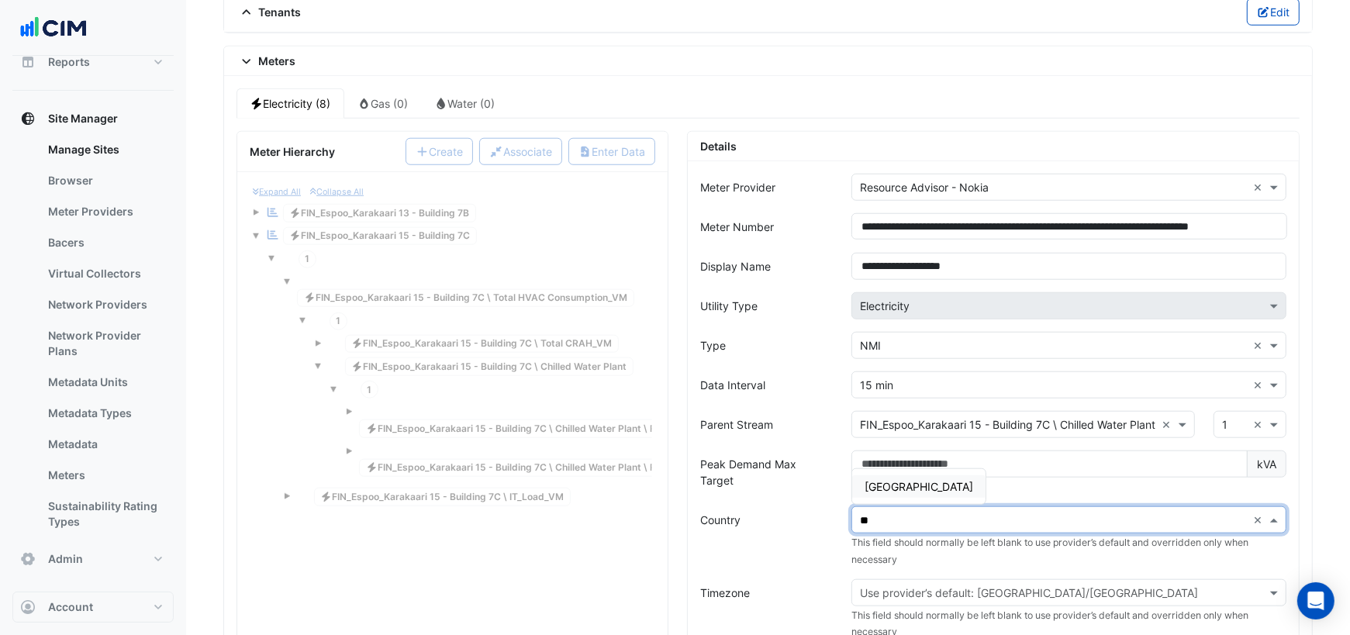
type input "***"
click at [892, 480] on span "[GEOGRAPHIC_DATA]" at bounding box center [918, 486] width 109 height 13
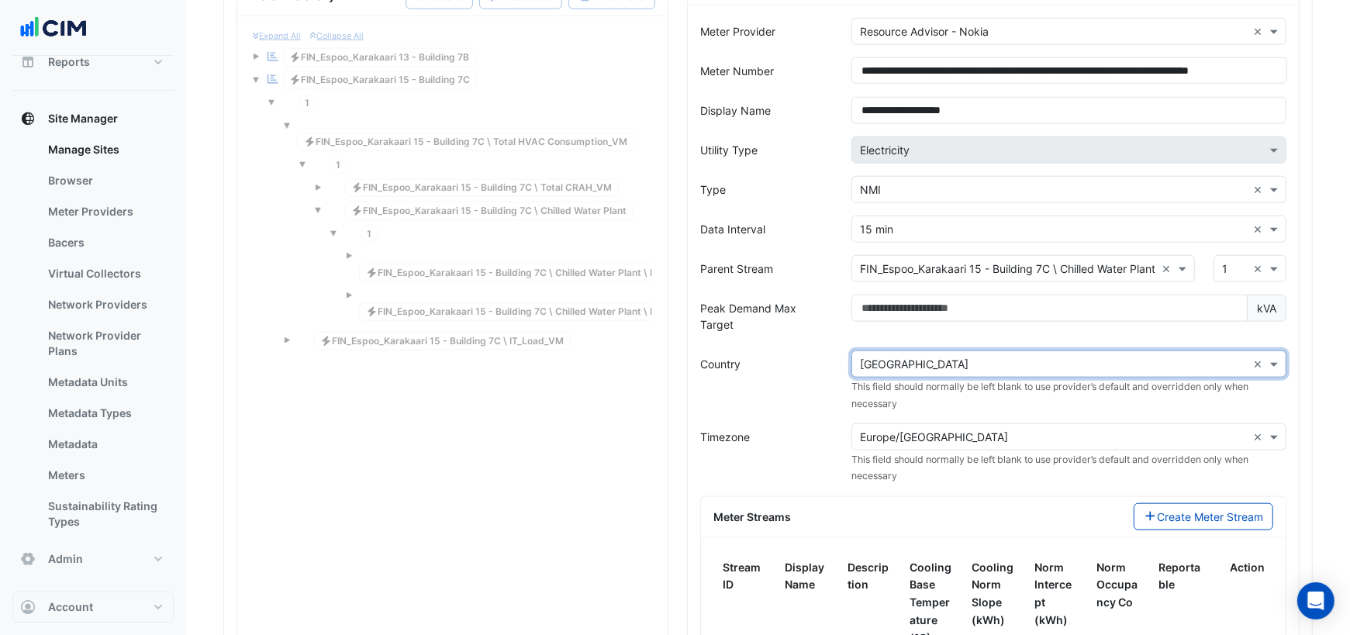
scroll to position [1403, 0]
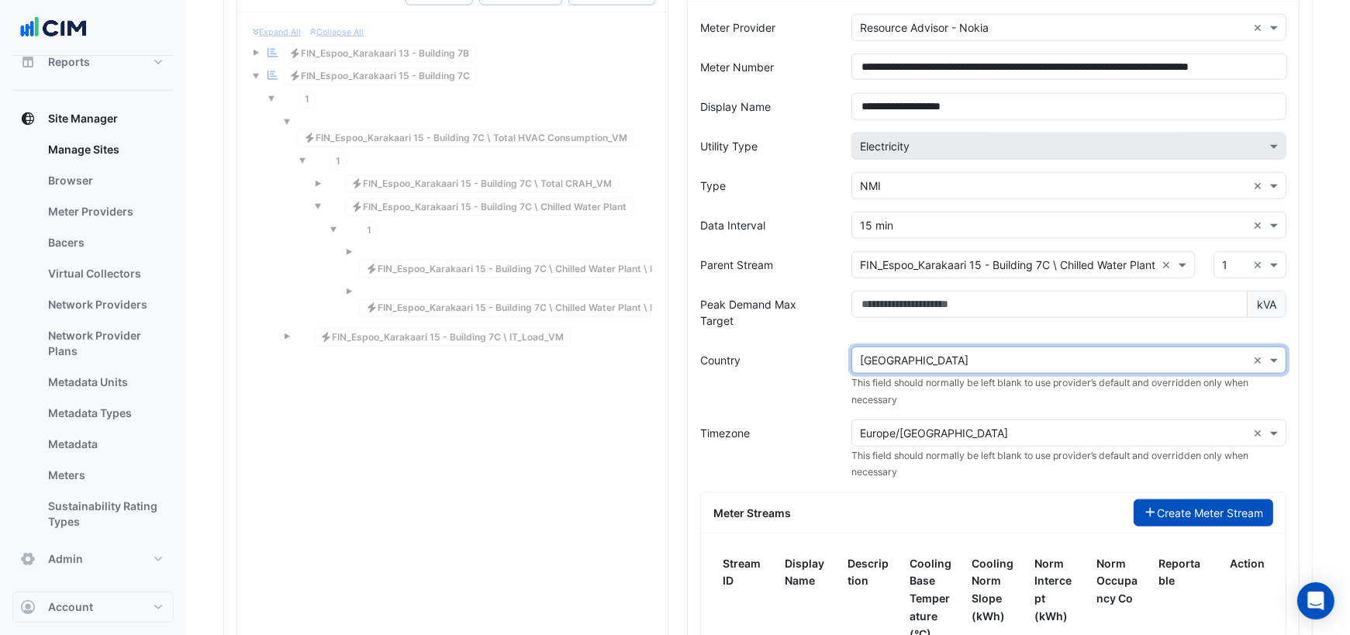
click at [1150, 507] on icon "button" at bounding box center [1151, 512] width 14 height 11
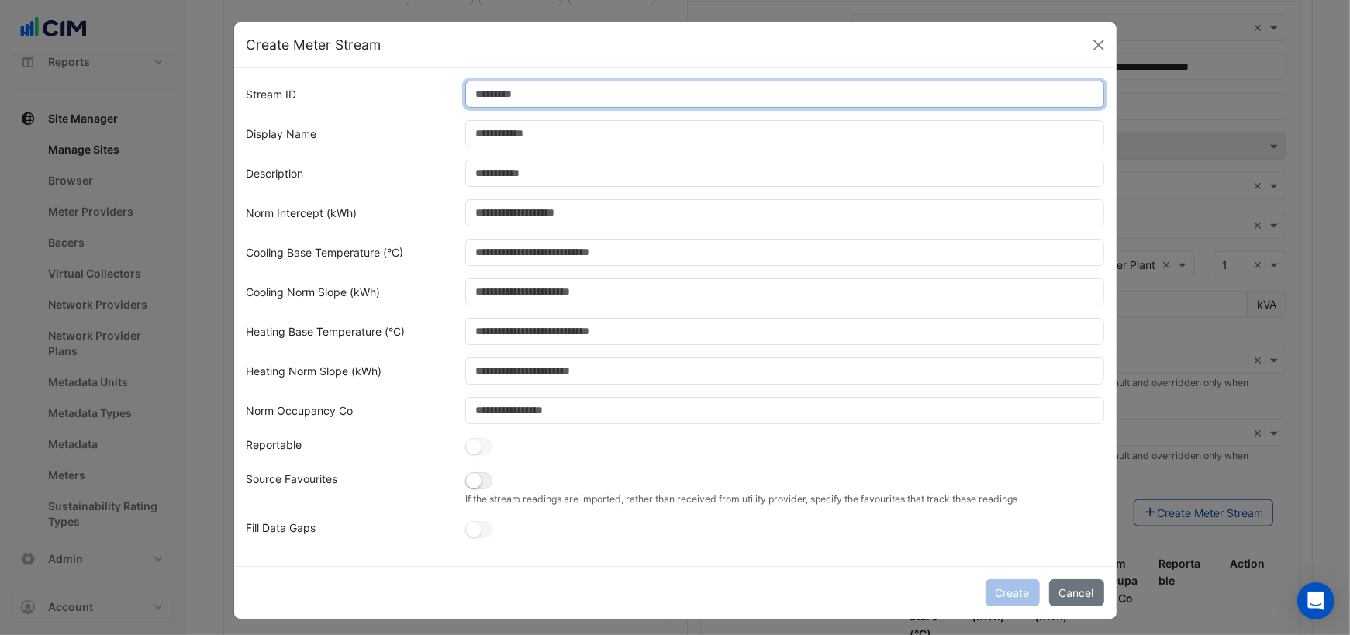
click at [575, 100] on input "Stream ID" at bounding box center [784, 94] width 639 height 27
type input "*"
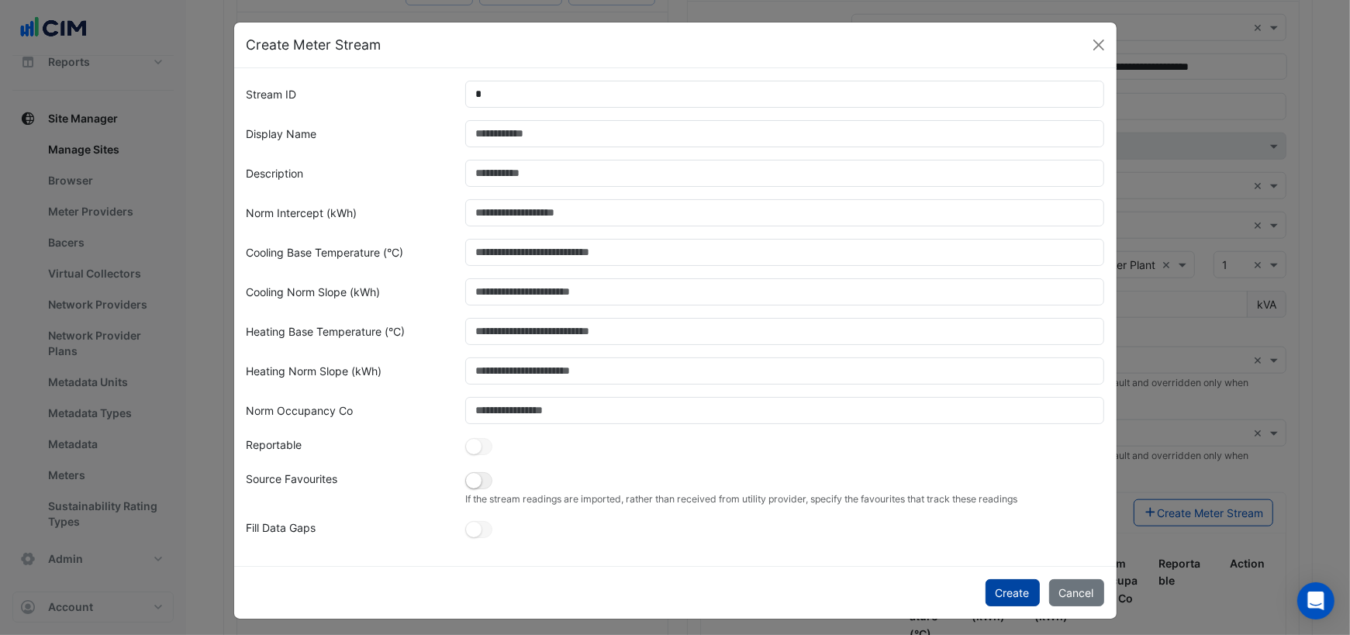
click at [1002, 590] on button "Create" at bounding box center [1012, 592] width 54 height 27
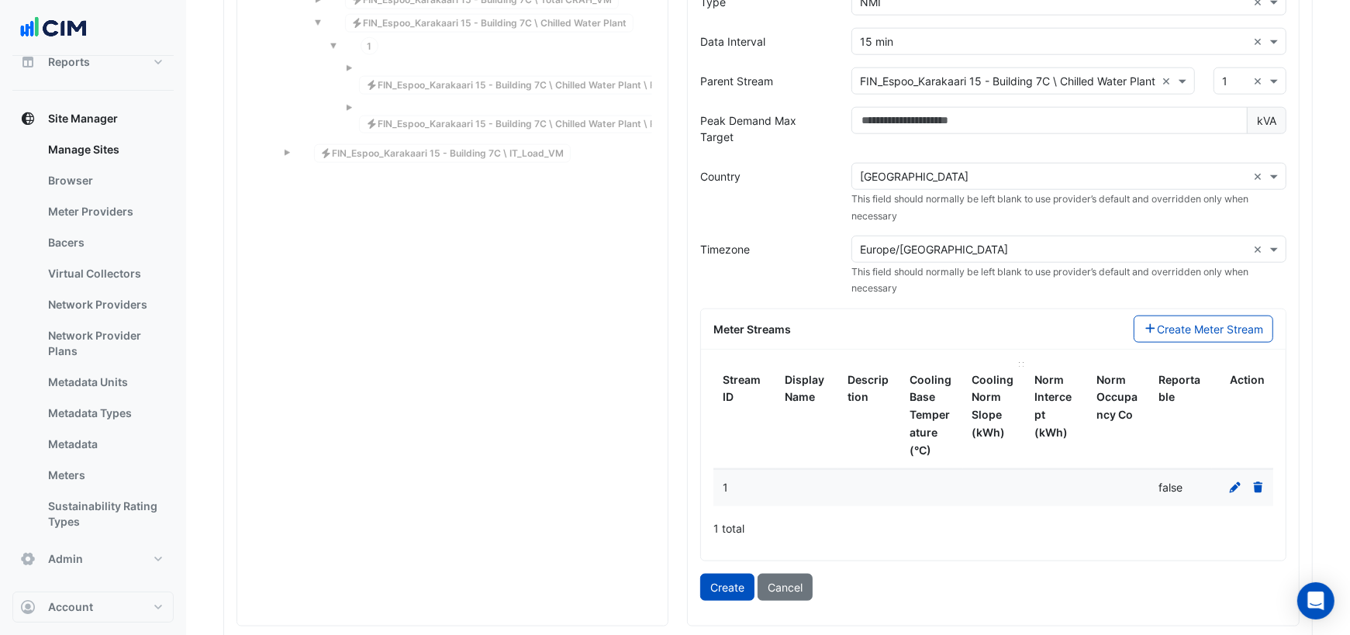
scroll to position [1590, 0]
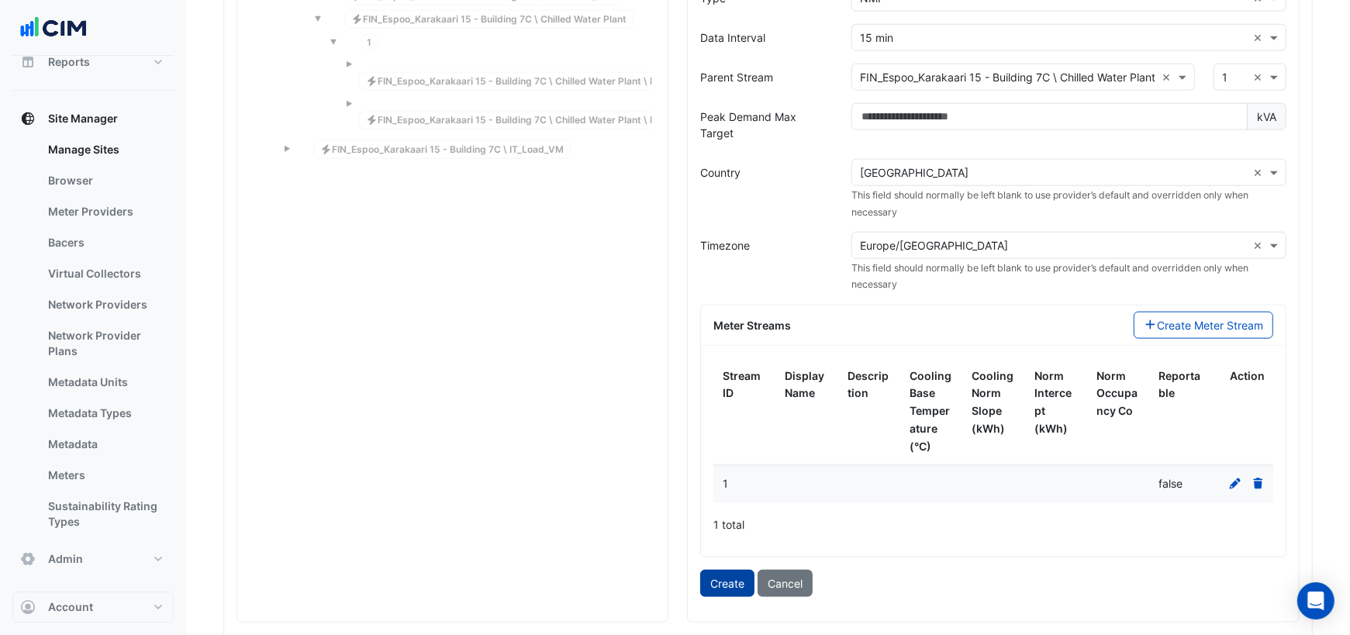
click at [730, 570] on button "Create" at bounding box center [727, 583] width 54 height 27
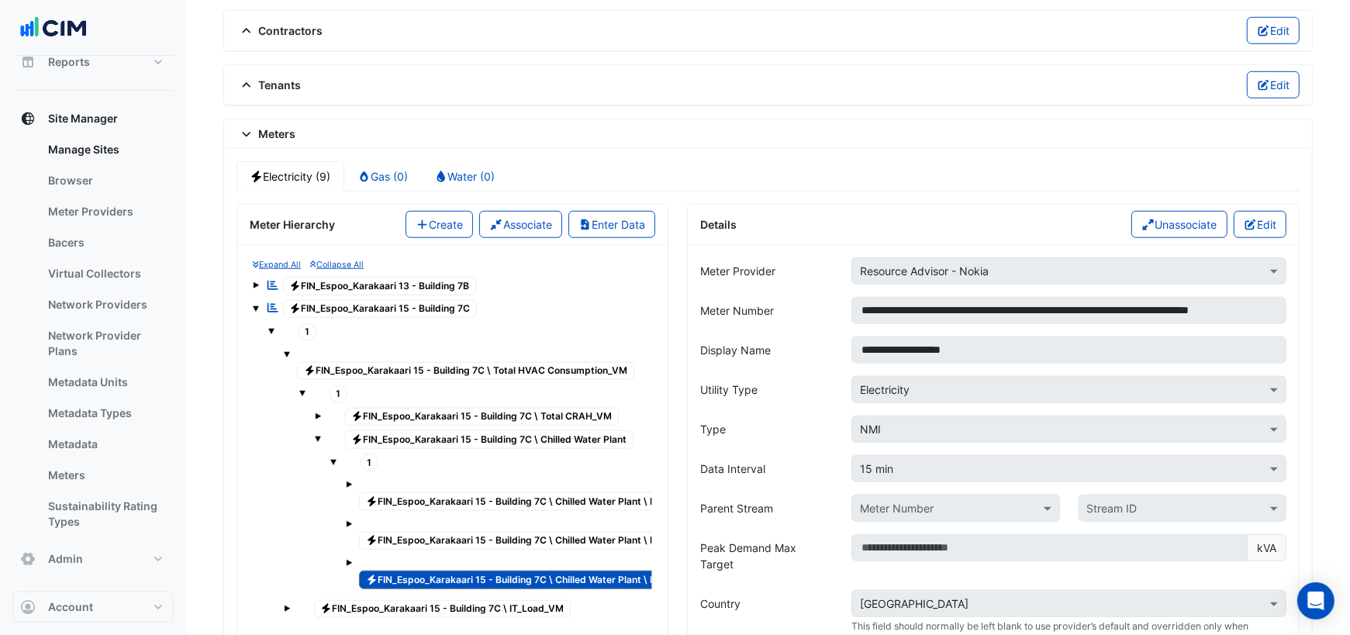
scroll to position [1168, 0]
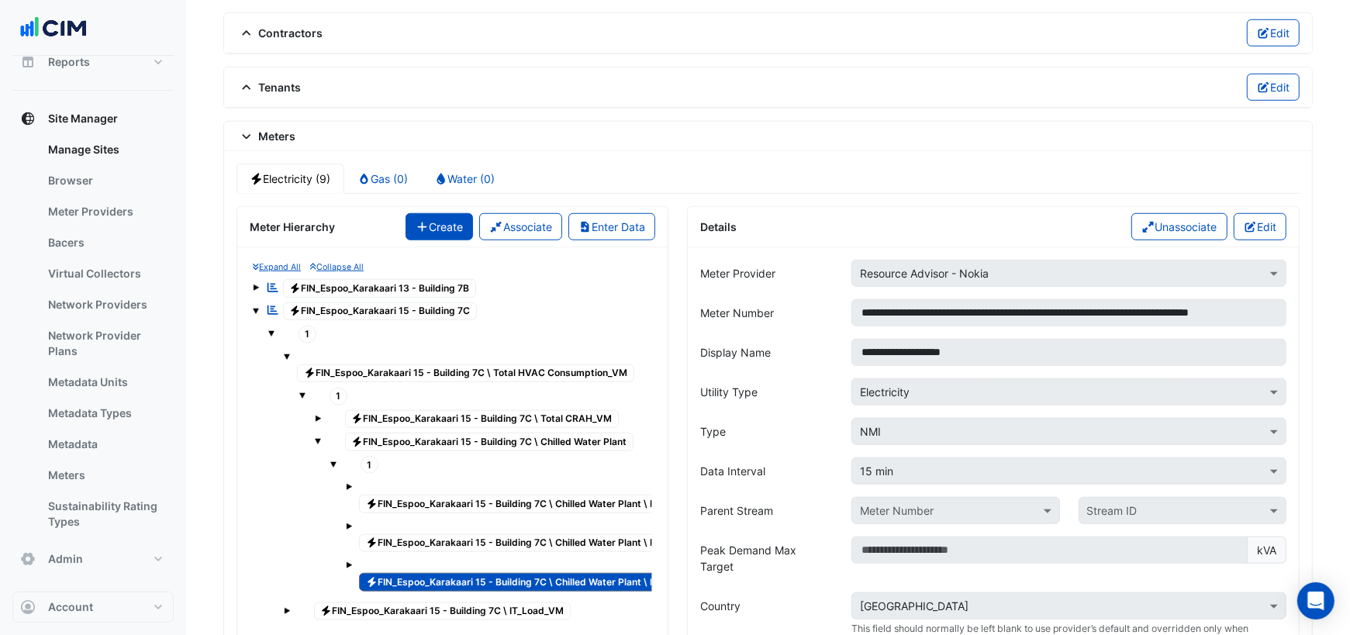
click at [451, 213] on button "Create" at bounding box center [439, 226] width 68 height 27
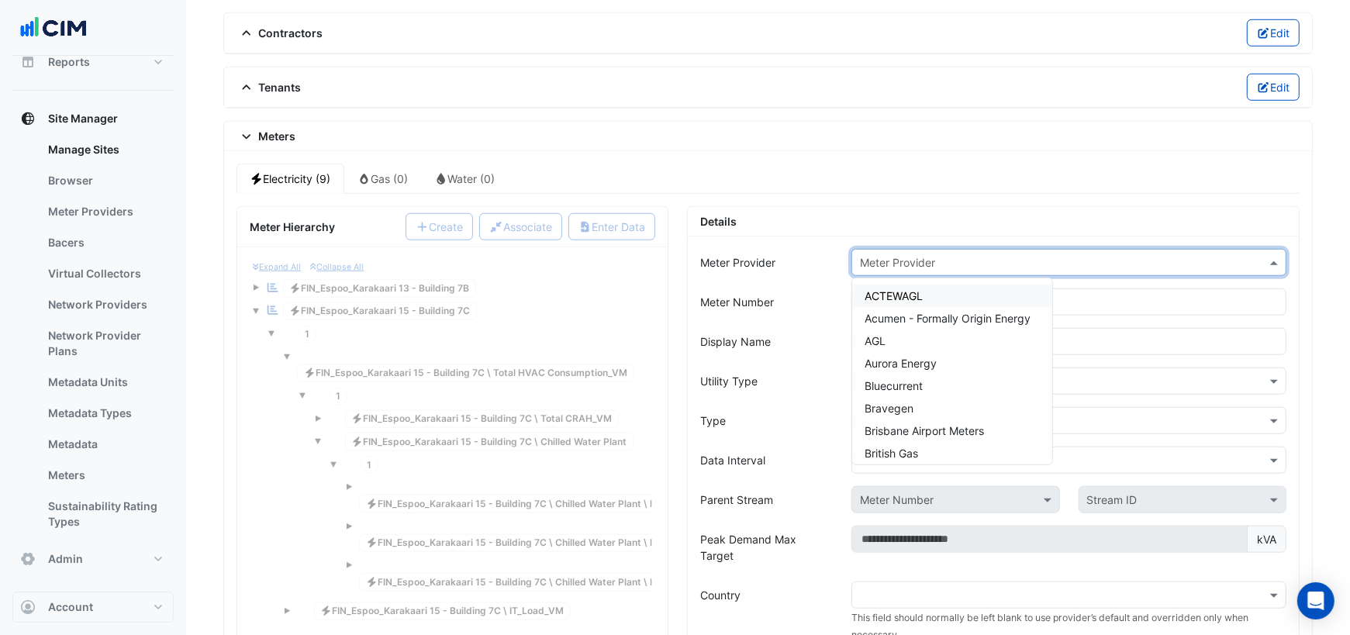
click at [879, 255] on input "text" at bounding box center [1053, 263] width 387 height 16
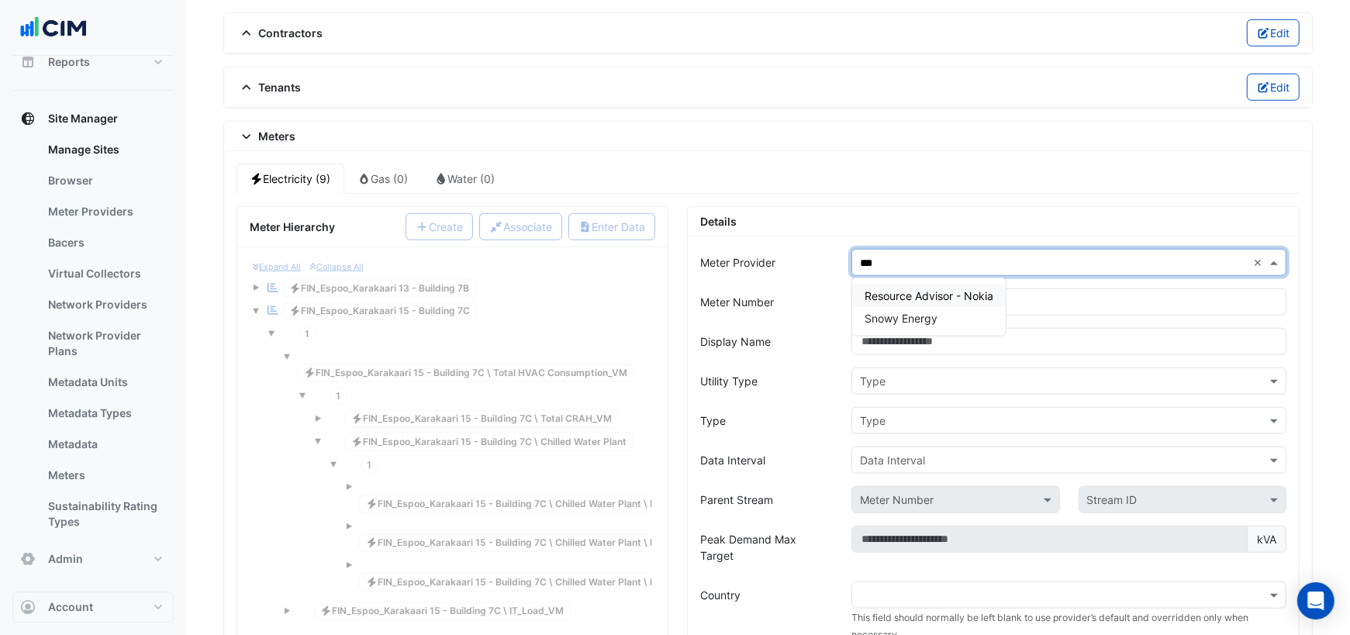
type input "****"
click at [975, 289] on span "Resource Advisor - Nokia" at bounding box center [928, 295] width 129 height 13
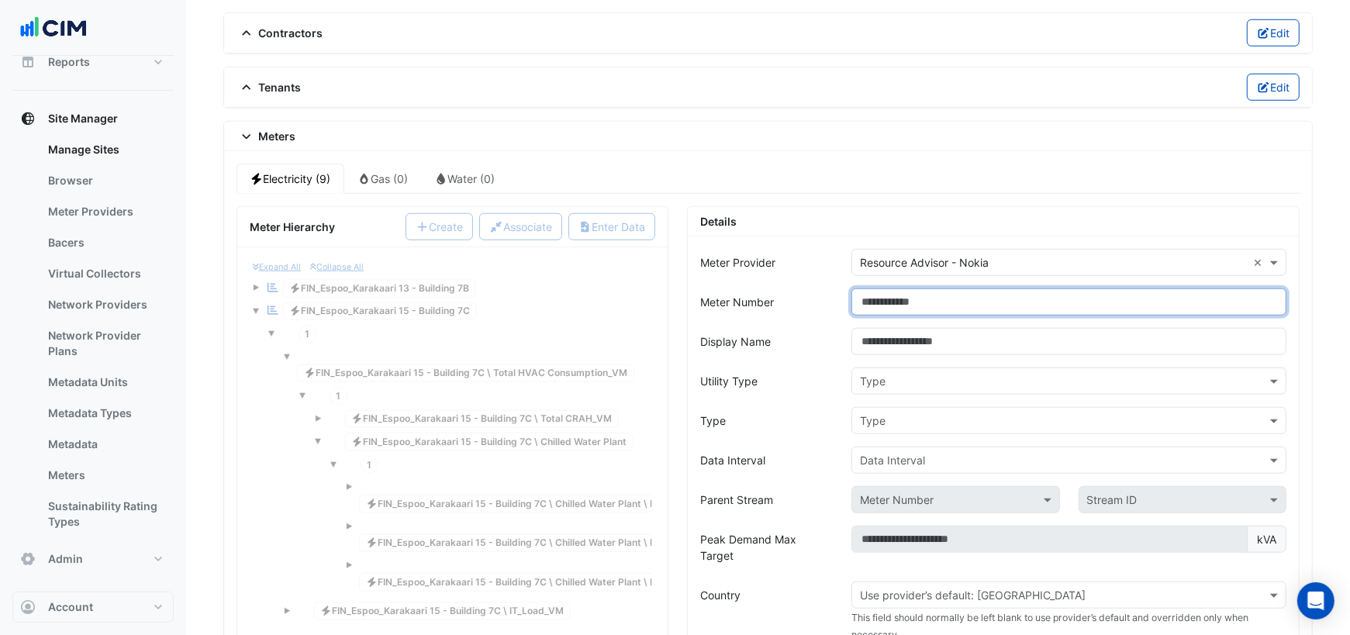
click at [943, 292] on input "Meter Number" at bounding box center [1068, 301] width 435 height 27
paste input "**********"
drag, startPoint x: 1139, startPoint y: 283, endPoint x: 1313, endPoint y: 306, distance: 175.2
click at [1313, 306] on app-upsert-site "**********" at bounding box center [767, 309] width 1089 height 2804
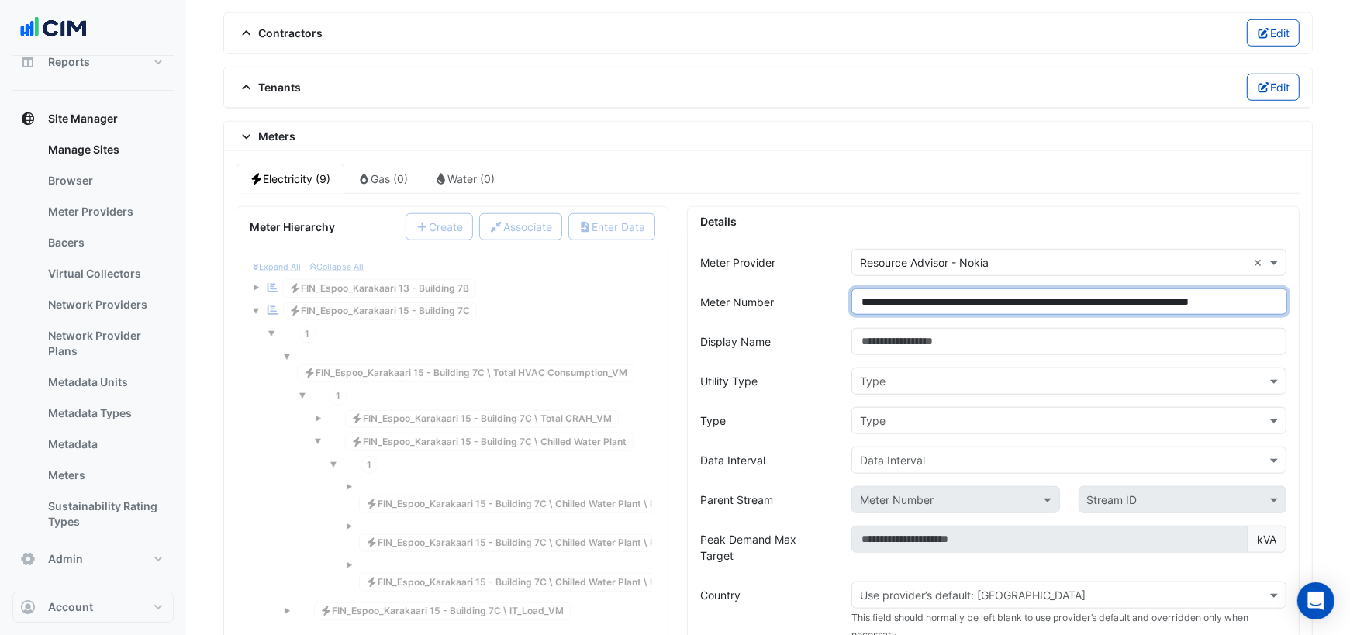
type input "**********"
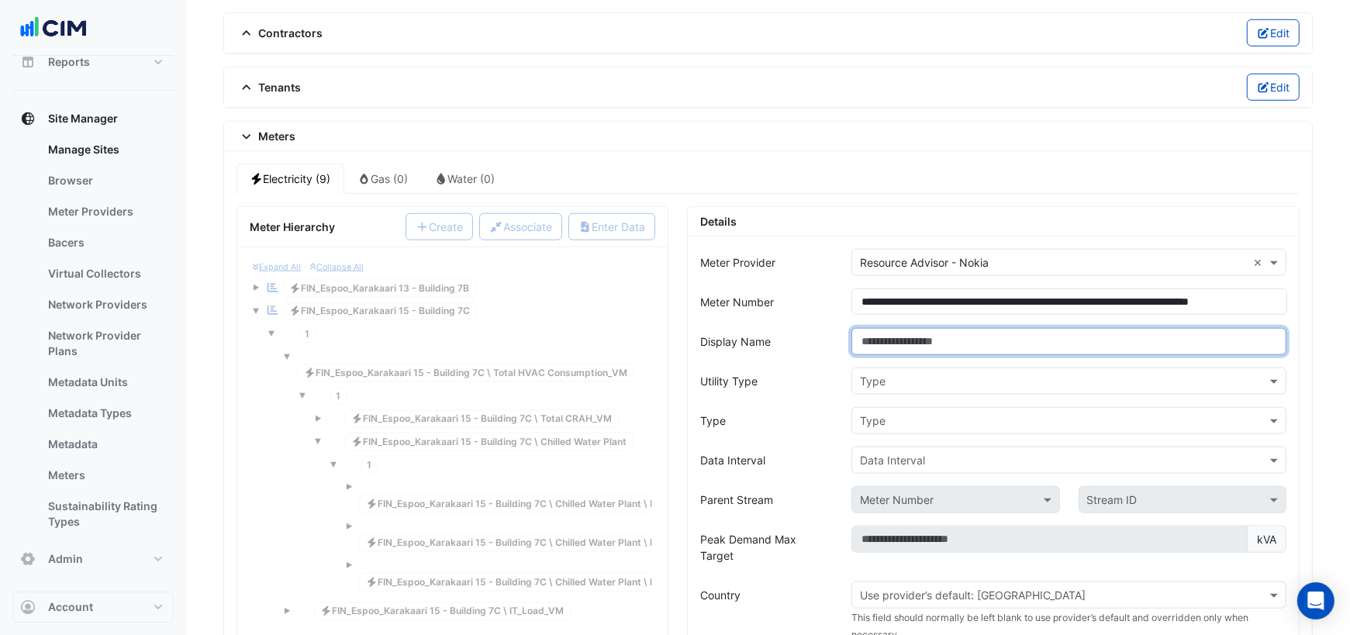
click at [1015, 328] on input "Display Name" at bounding box center [1068, 341] width 435 height 27
paste input "**********"
click at [899, 331] on input "**********" at bounding box center [1068, 341] width 435 height 27
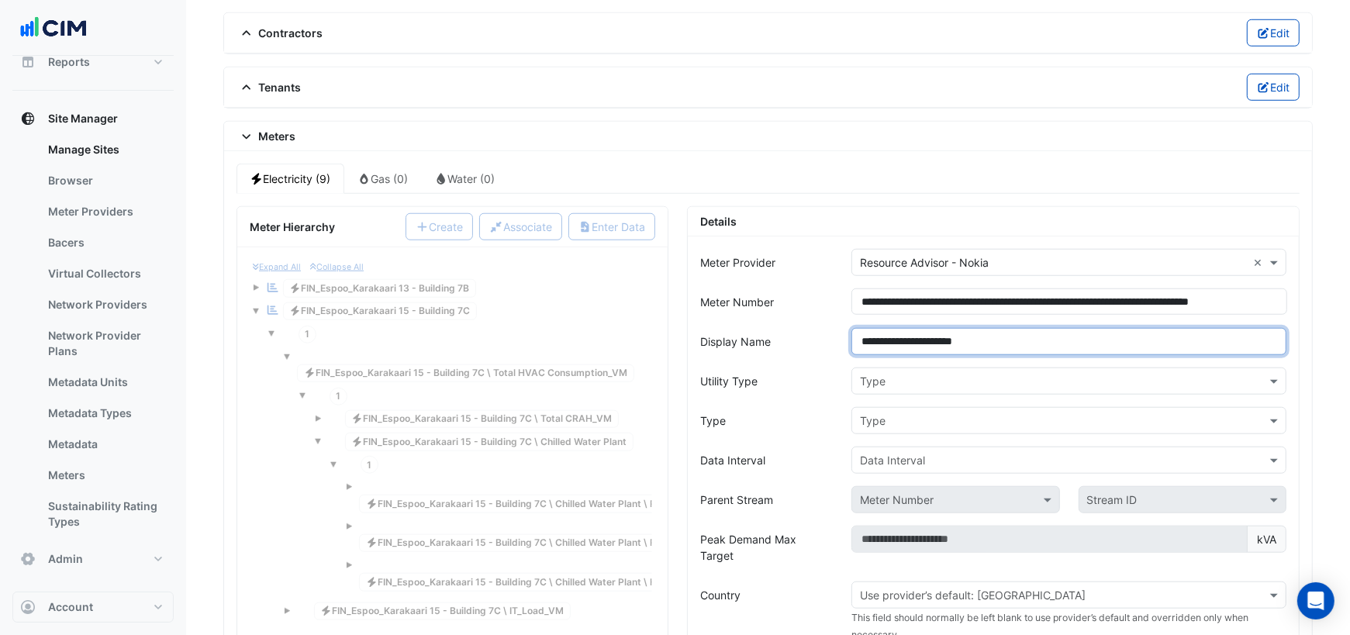
click at [899, 331] on input "**********" at bounding box center [1068, 341] width 435 height 27
click at [896, 329] on input "**********" at bounding box center [1068, 341] width 435 height 27
click at [1006, 328] on input "**********" at bounding box center [1068, 341] width 435 height 27
type input "**********"
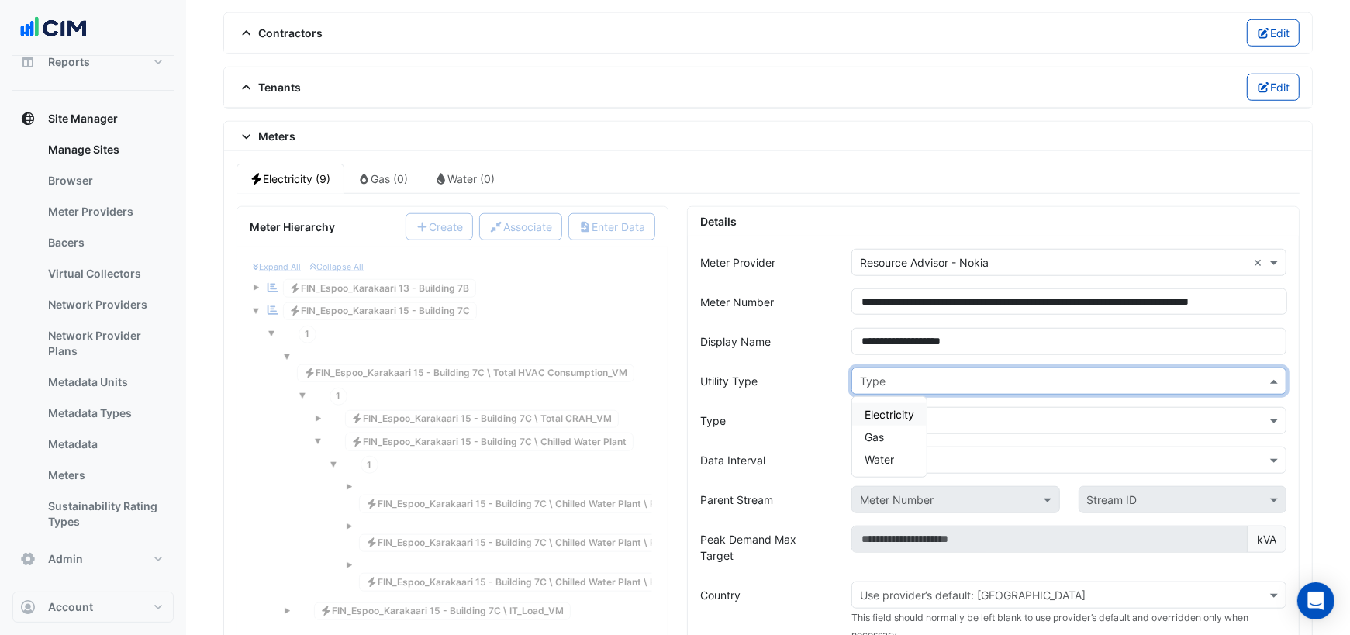
click at [961, 374] on input "text" at bounding box center [1053, 382] width 387 height 16
click at [897, 408] on span "Electricity" at bounding box center [889, 414] width 50 height 13
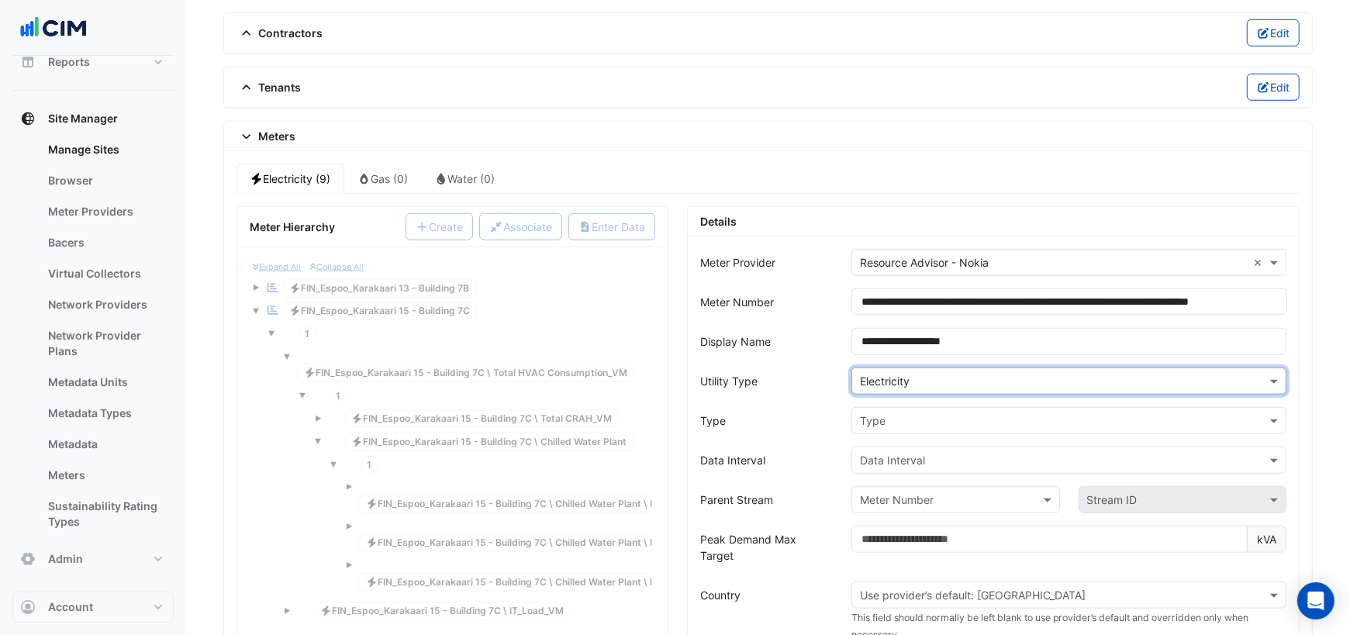
click at [887, 413] on input "text" at bounding box center [1053, 421] width 387 height 16
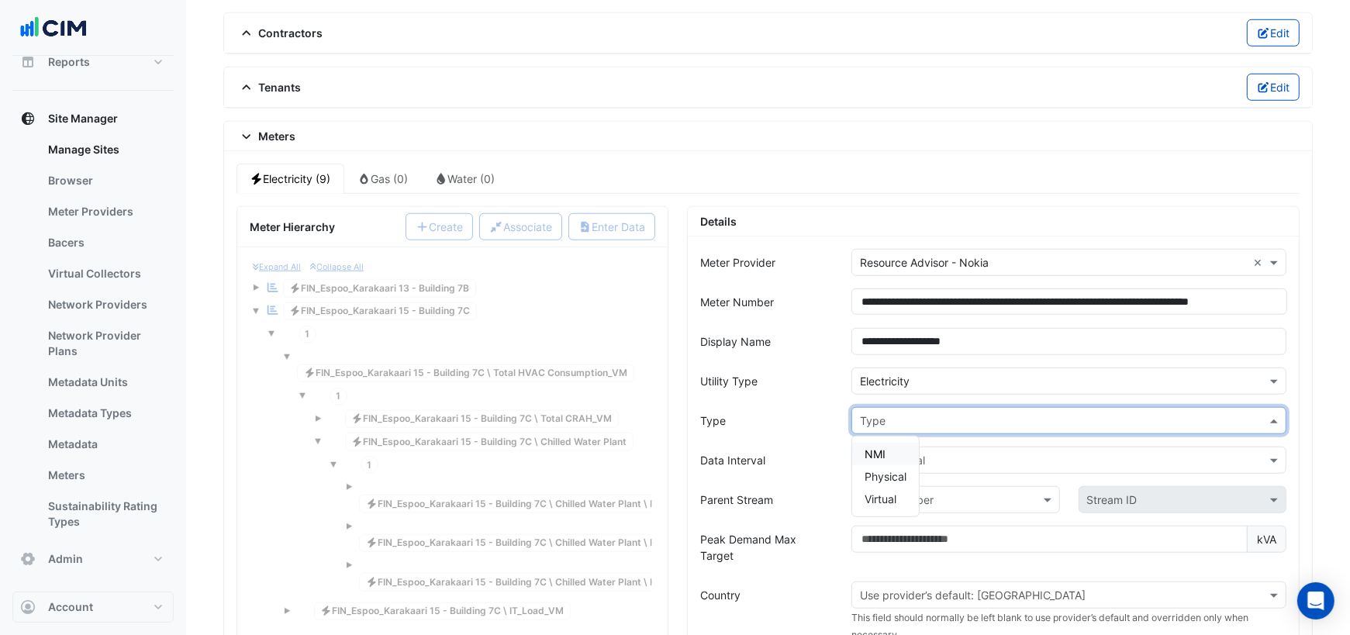
click at [882, 447] on span "NMI" at bounding box center [874, 453] width 21 height 13
click at [880, 453] on input "text" at bounding box center [1053, 461] width 387 height 16
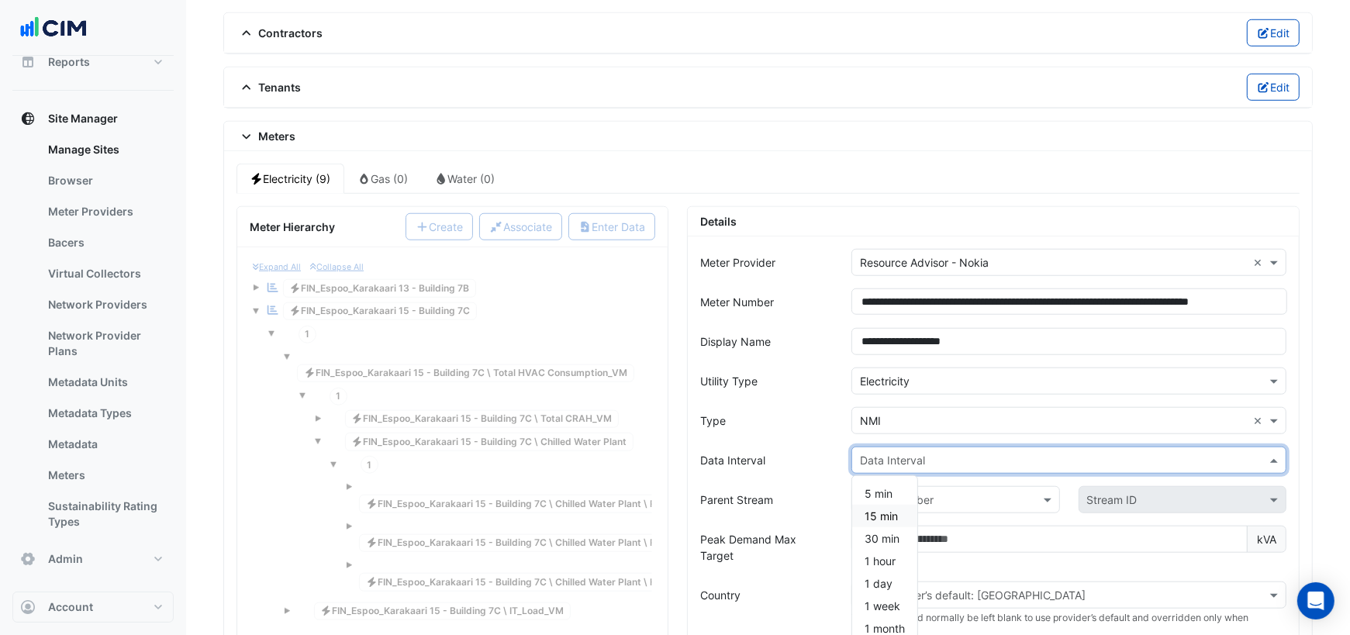
click at [878, 505] on div "15 min" at bounding box center [884, 516] width 65 height 22
click at [909, 492] on input "text" at bounding box center [940, 500] width 160 height 16
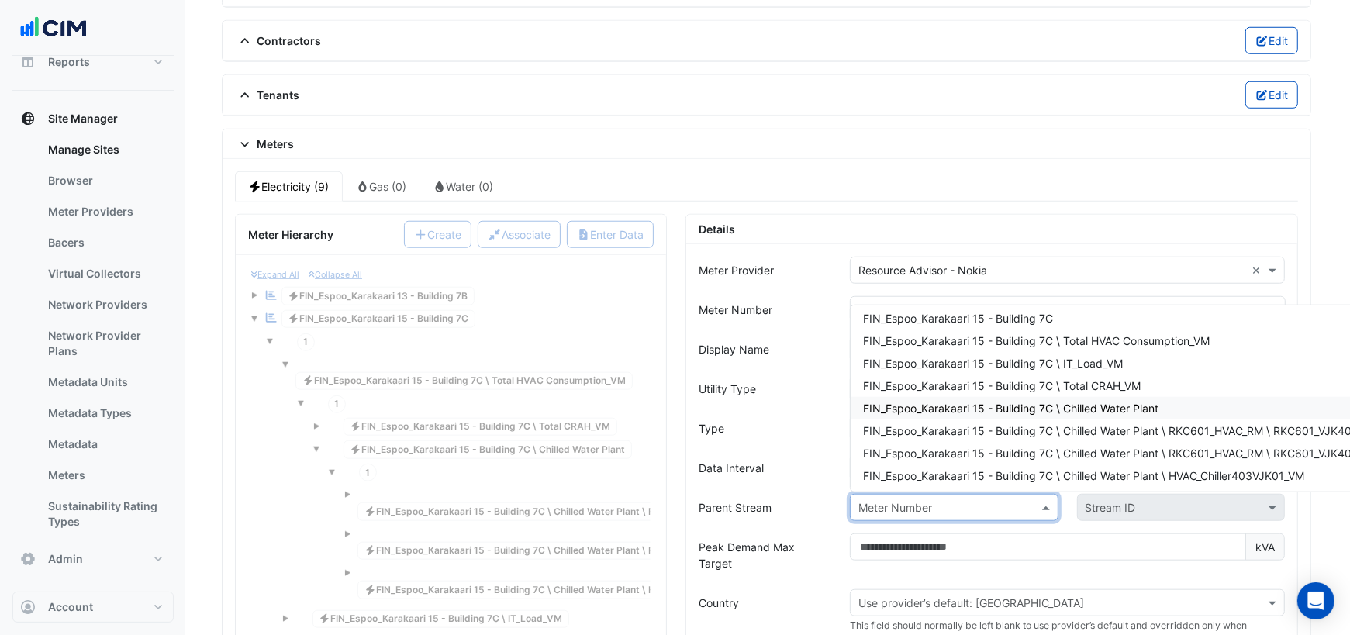
scroll to position [28, 0]
click at [986, 401] on span "FIN_Espoo_Karakaari 15 - Building 7C \ Chilled Water Plant" at bounding box center [1010, 407] width 295 height 13
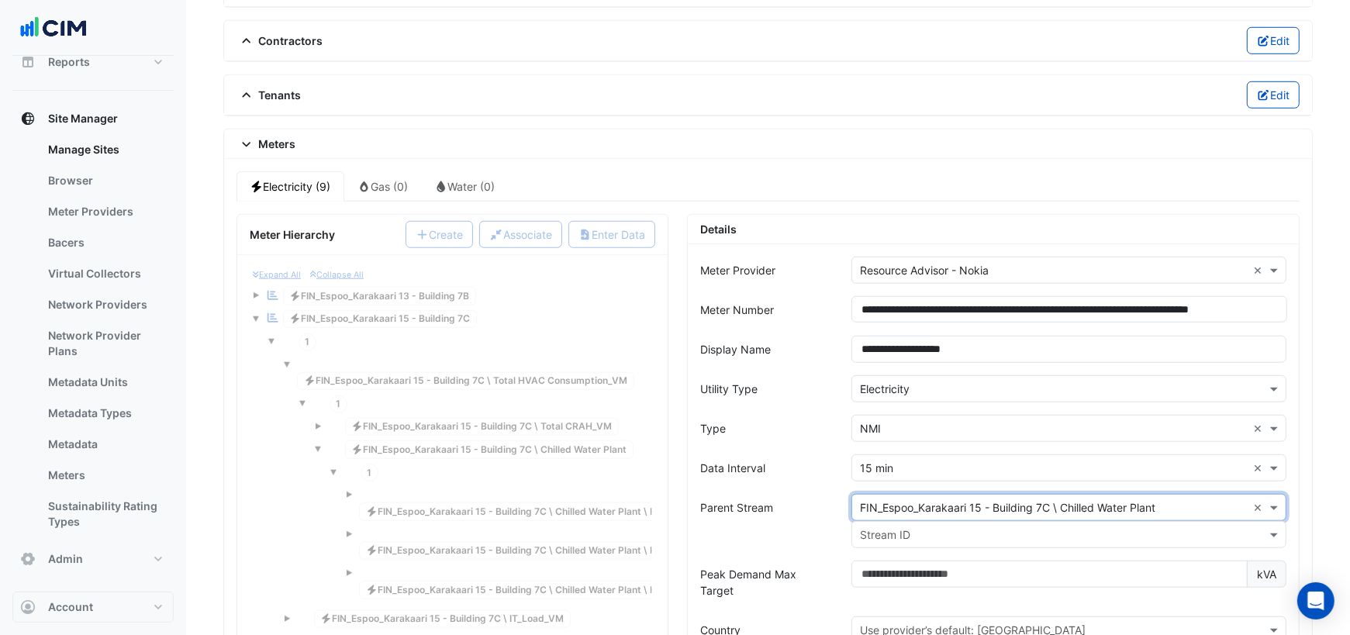
scroll to position [1160, 0]
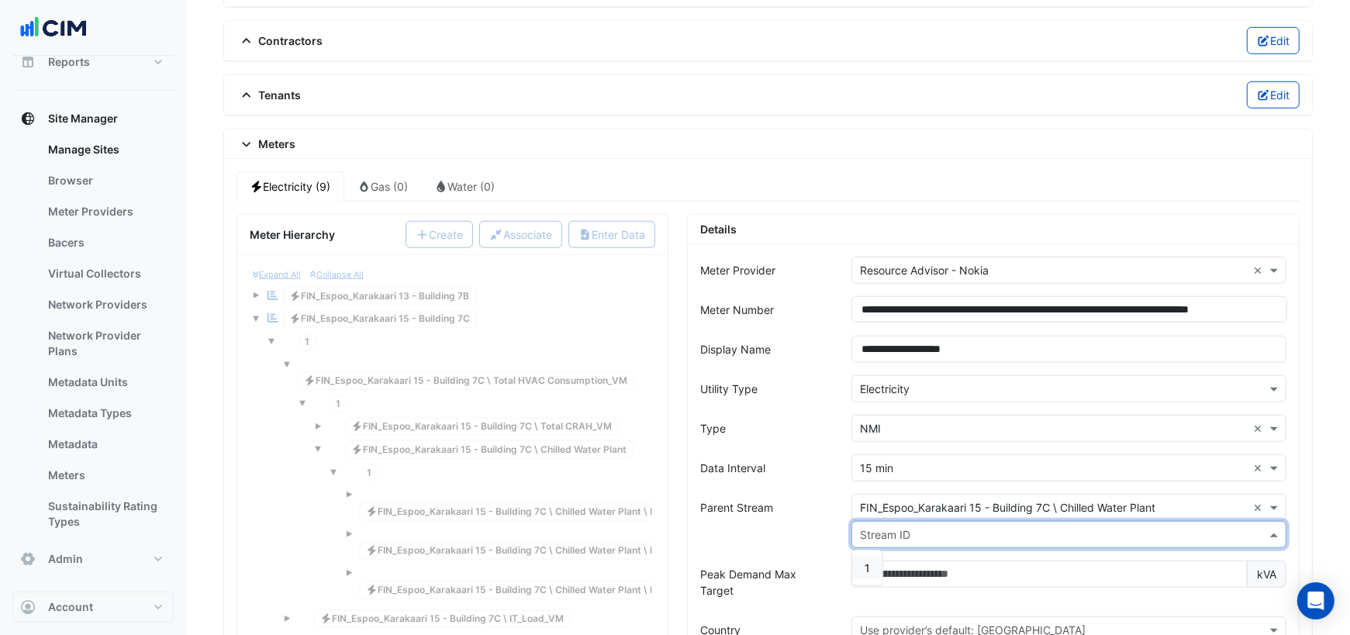
click at [937, 527] on input "text" at bounding box center [1053, 535] width 387 height 16
click at [866, 561] on span "1" at bounding box center [866, 567] width 5 height 13
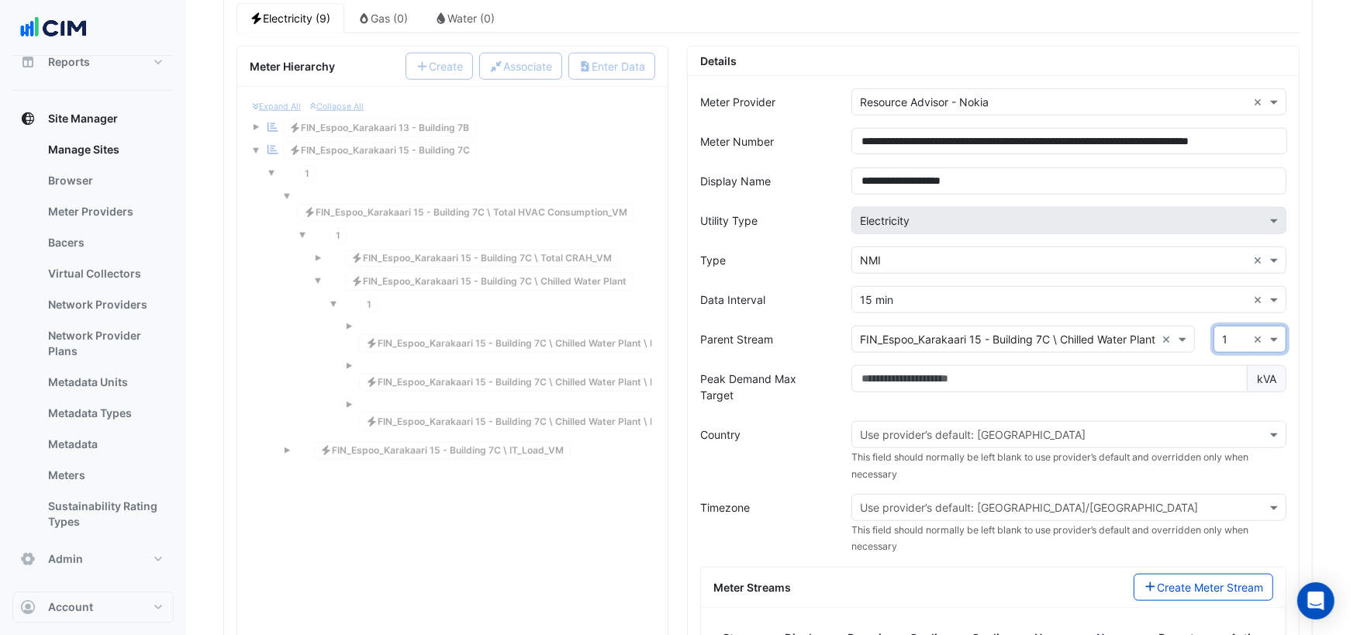
scroll to position [1330, 0]
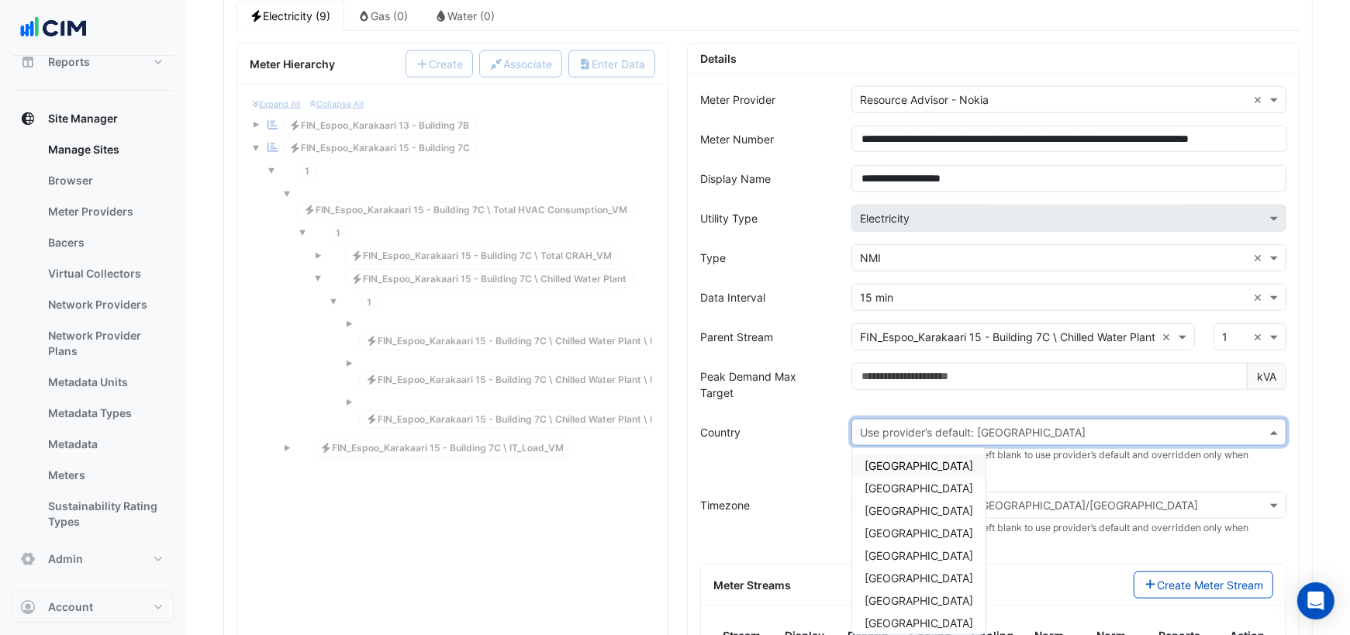
click at [894, 419] on div "Use provider’s default: Australia" at bounding box center [1068, 432] width 435 height 27
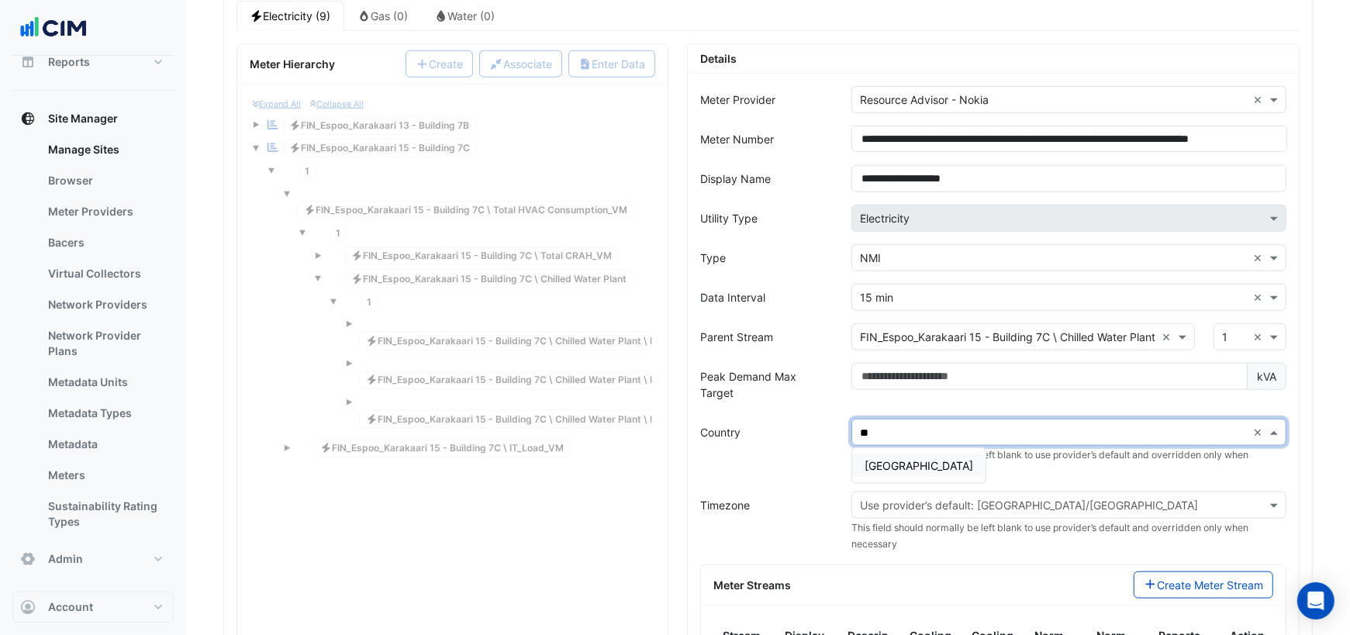
type input "***"
click at [894, 459] on span "Finland" at bounding box center [918, 465] width 109 height 13
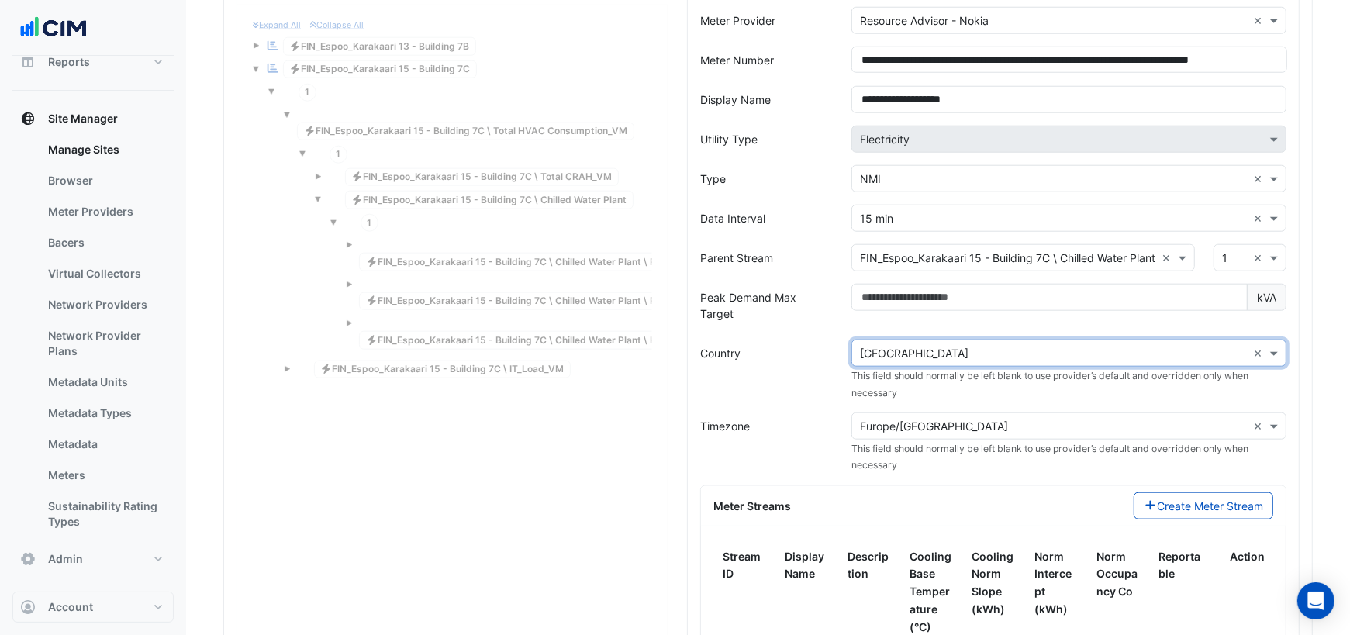
scroll to position [1535, 0]
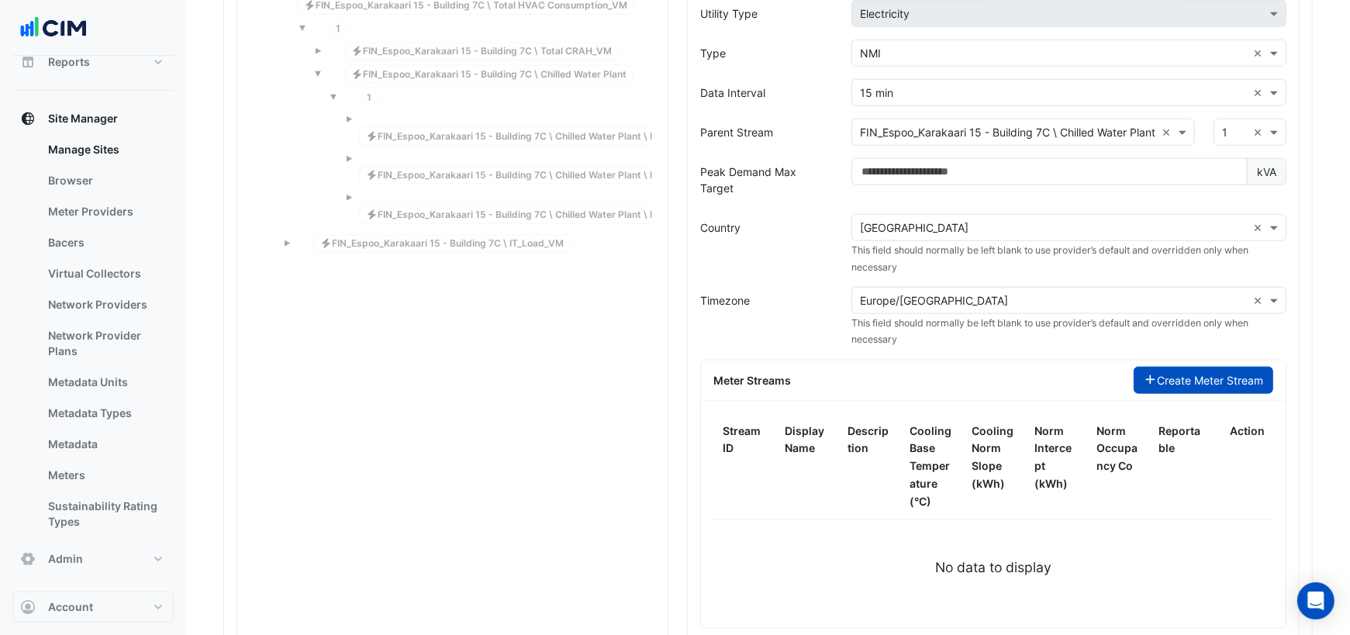
click at [1145, 374] on icon "button" at bounding box center [1151, 379] width 14 height 11
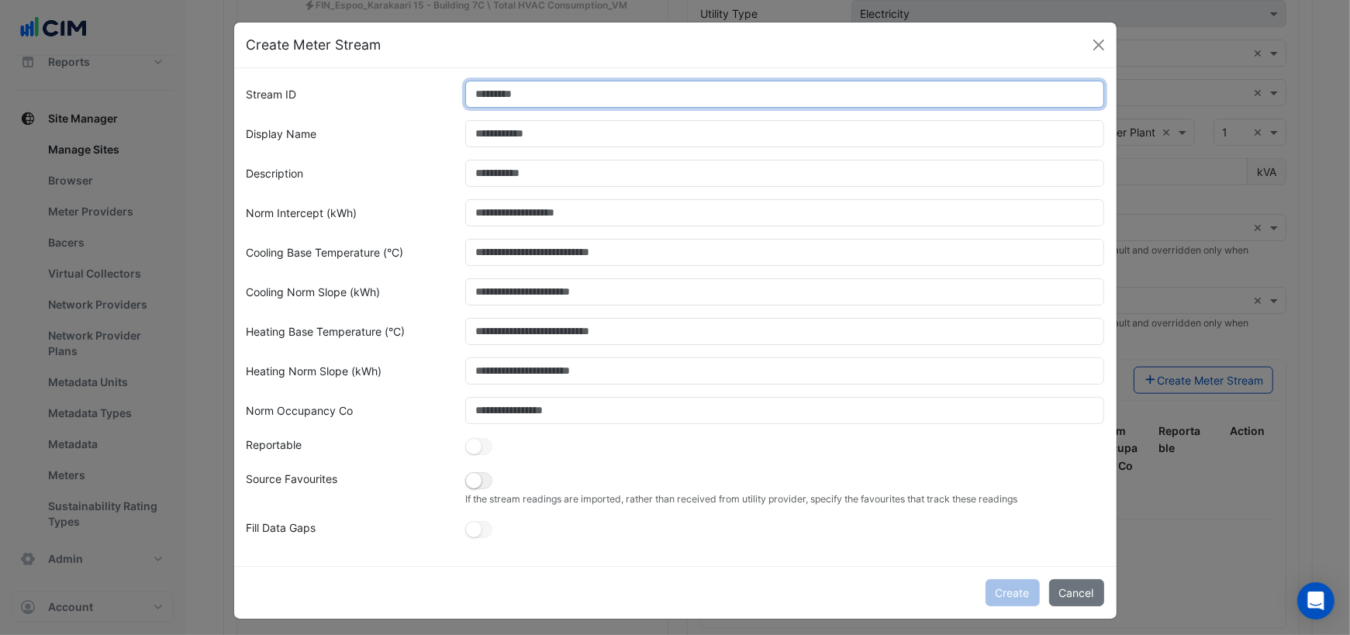
click at [492, 106] on input "Stream ID" at bounding box center [784, 94] width 639 height 27
type input "*"
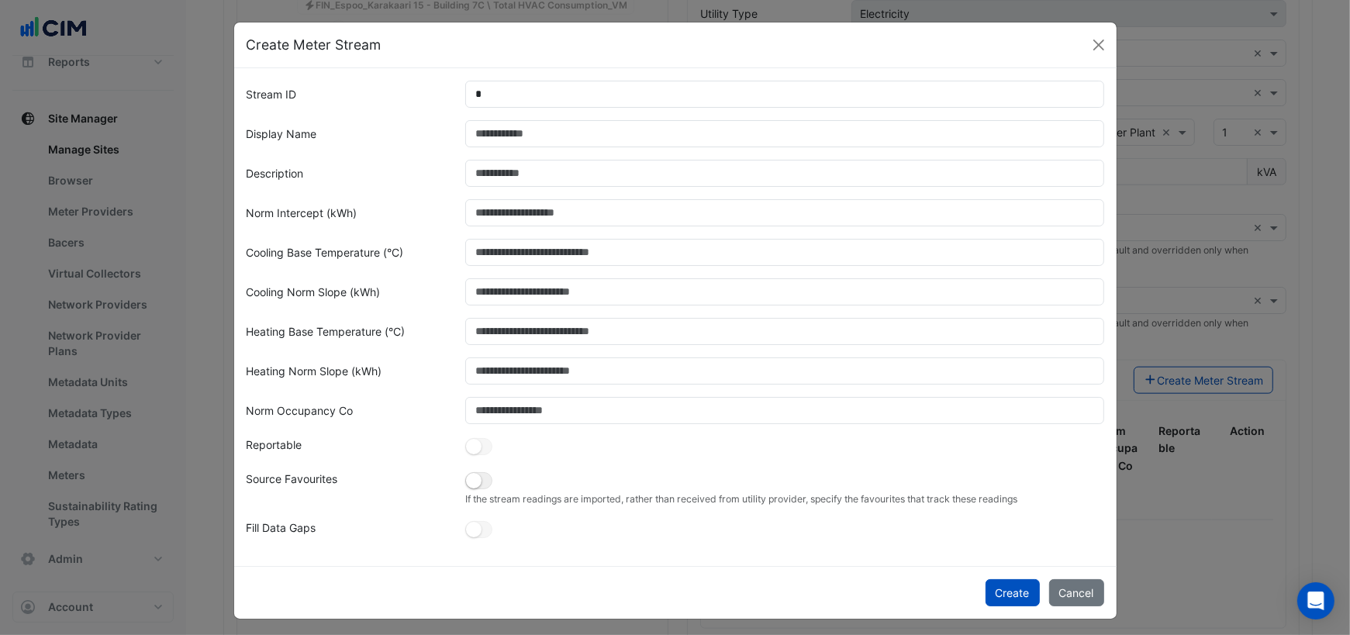
click at [430, 158] on form "Stream ID * Display Name Description Norm Intercept (kWh) Cooling Base Temperat…" at bounding box center [676, 311] width 858 height 460
click at [1015, 600] on button "Create" at bounding box center [1012, 592] width 54 height 27
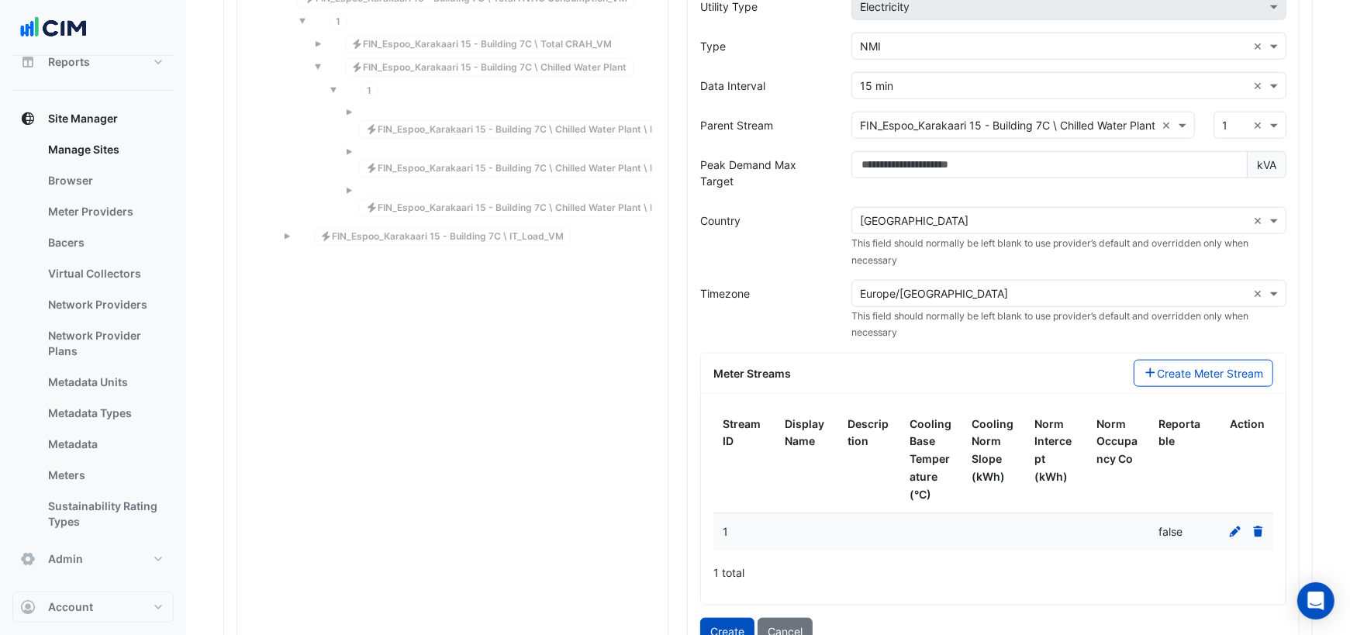
scroll to position [1536, 0]
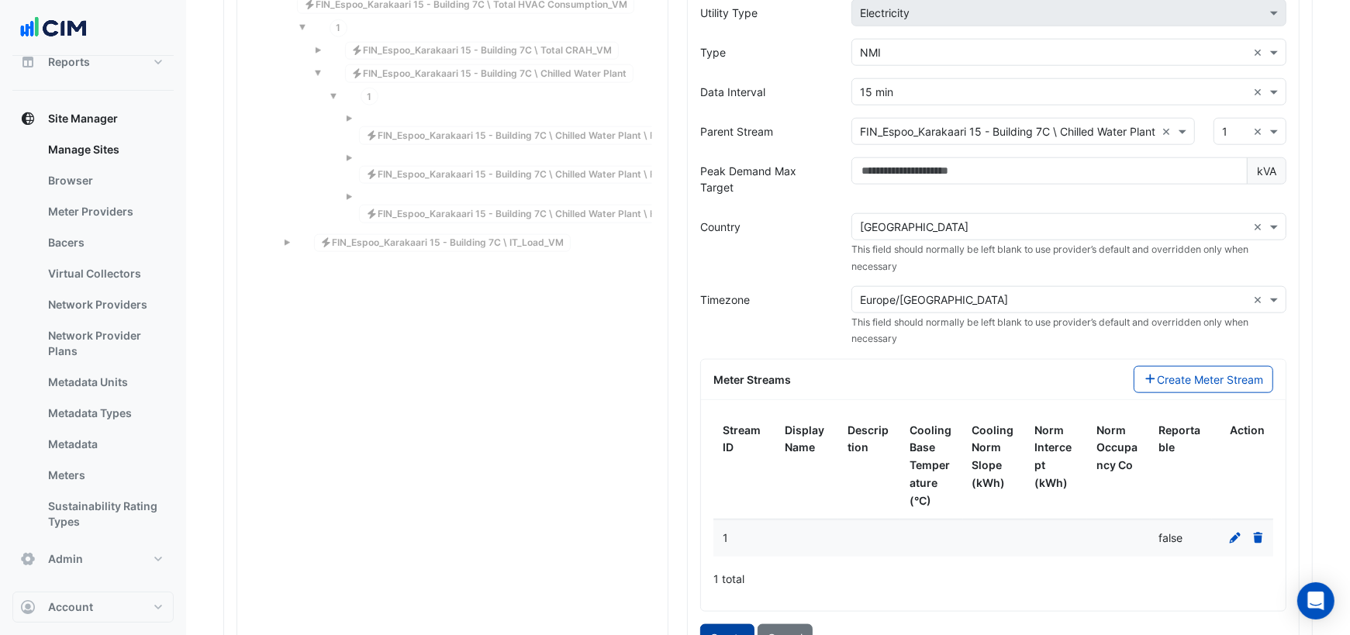
click at [747, 624] on button "Create" at bounding box center [727, 637] width 54 height 27
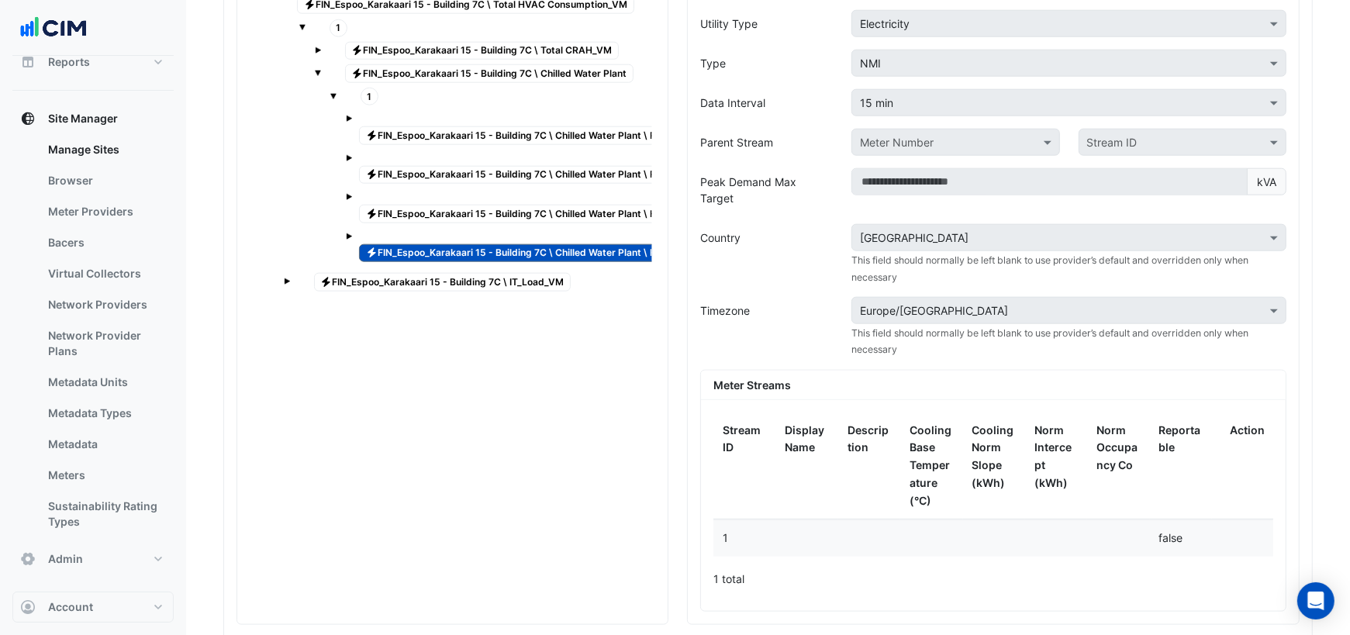
click at [588, 205] on span "Electricity FIN_Espoo_Karakaari 15 - Building 7C \ Chilled Water Plant \ HVAC_C…" at bounding box center [571, 214] width 425 height 19
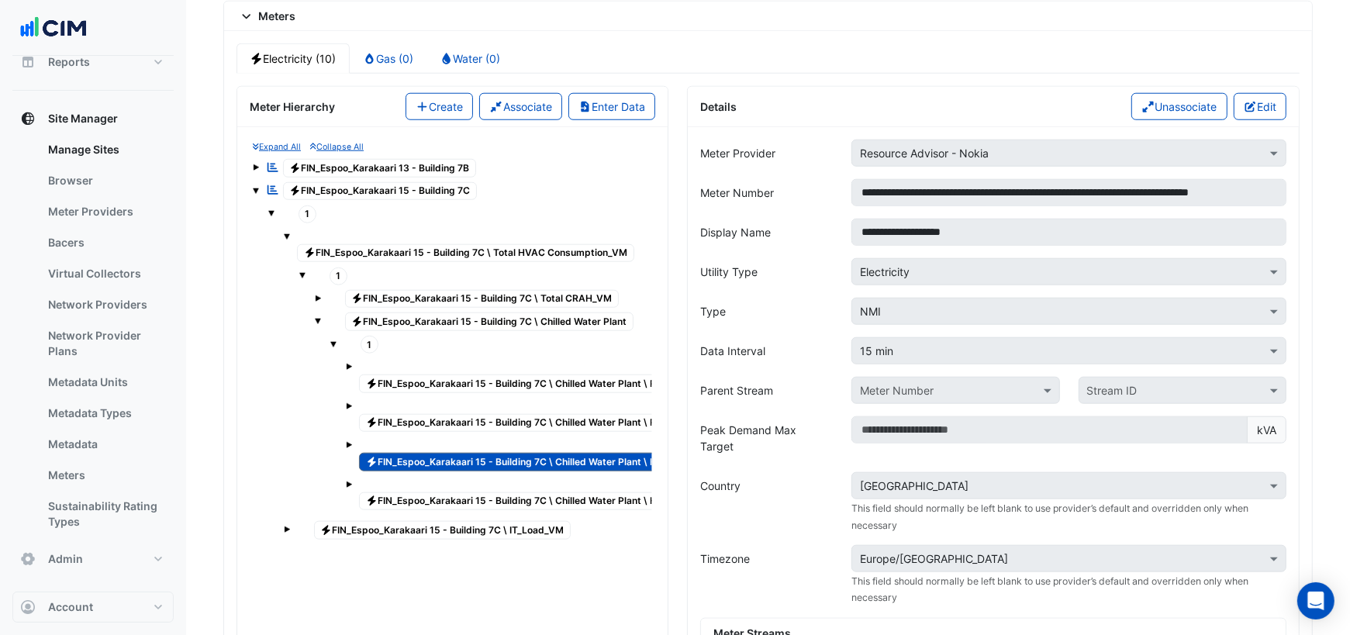
scroll to position [1287, 0]
click at [454, 94] on button "Create" at bounding box center [439, 107] width 68 height 27
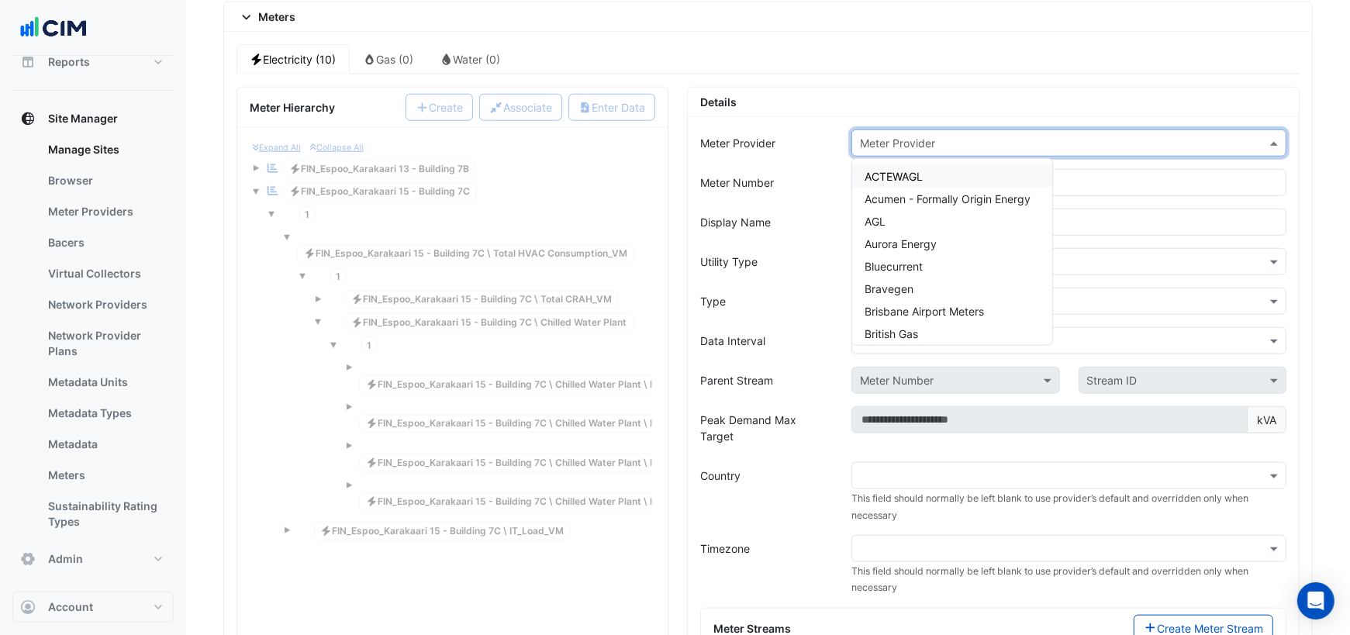
click at [908, 136] on input "text" at bounding box center [1053, 144] width 387 height 16
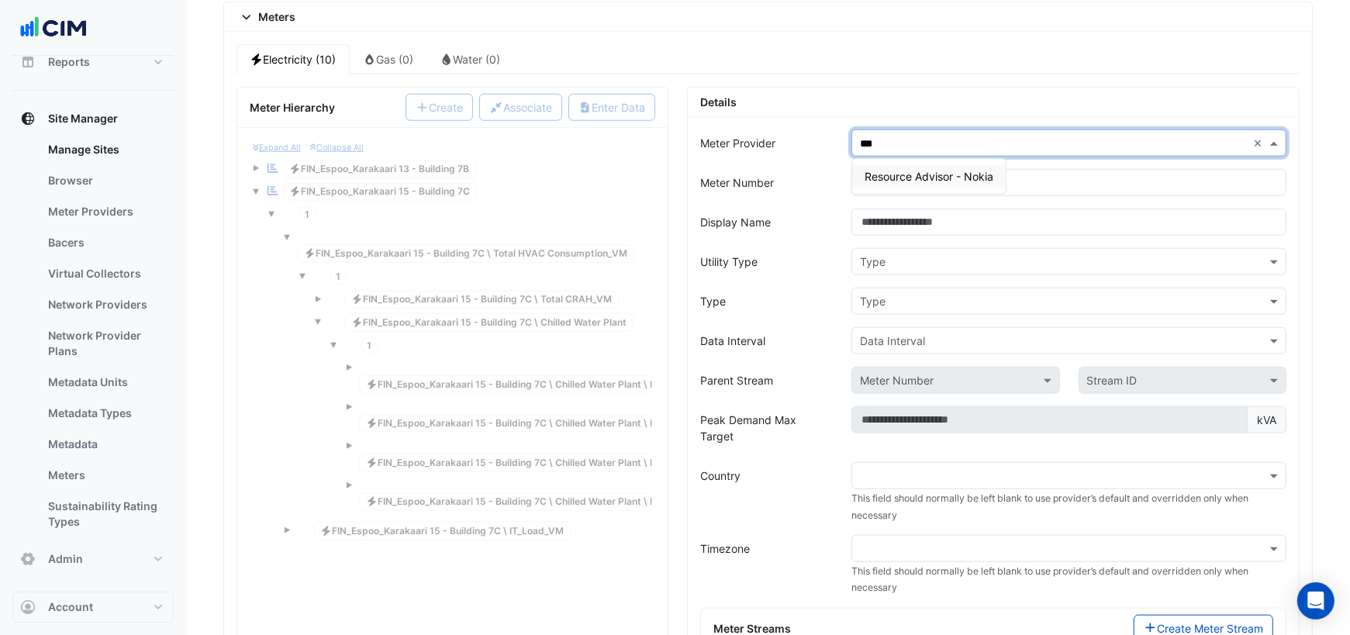
type input "****"
click at [958, 170] on span "Resource Advisor - Nokia" at bounding box center [928, 176] width 129 height 13
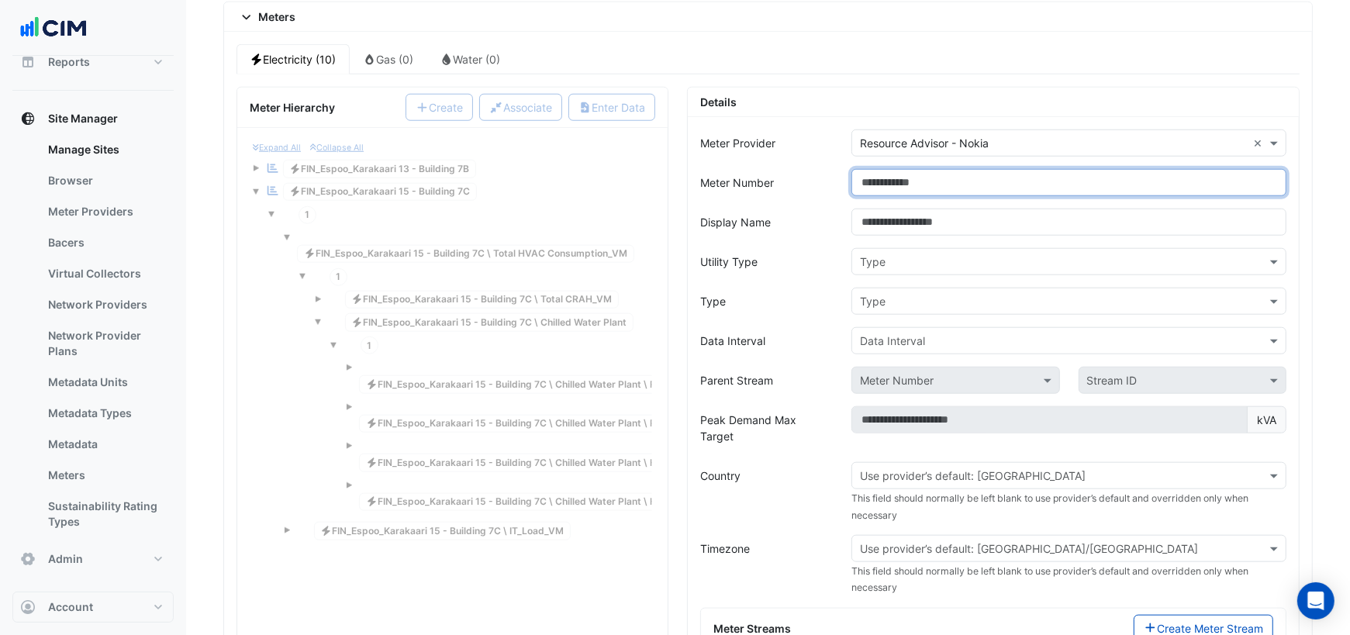
click at [930, 169] on input "Meter Number" at bounding box center [1068, 182] width 435 height 27
paste input "**********"
drag, startPoint x: 1191, startPoint y: 167, endPoint x: 1289, endPoint y: 164, distance: 97.7
click at [1289, 169] on div "**********" at bounding box center [1069, 182] width 454 height 27
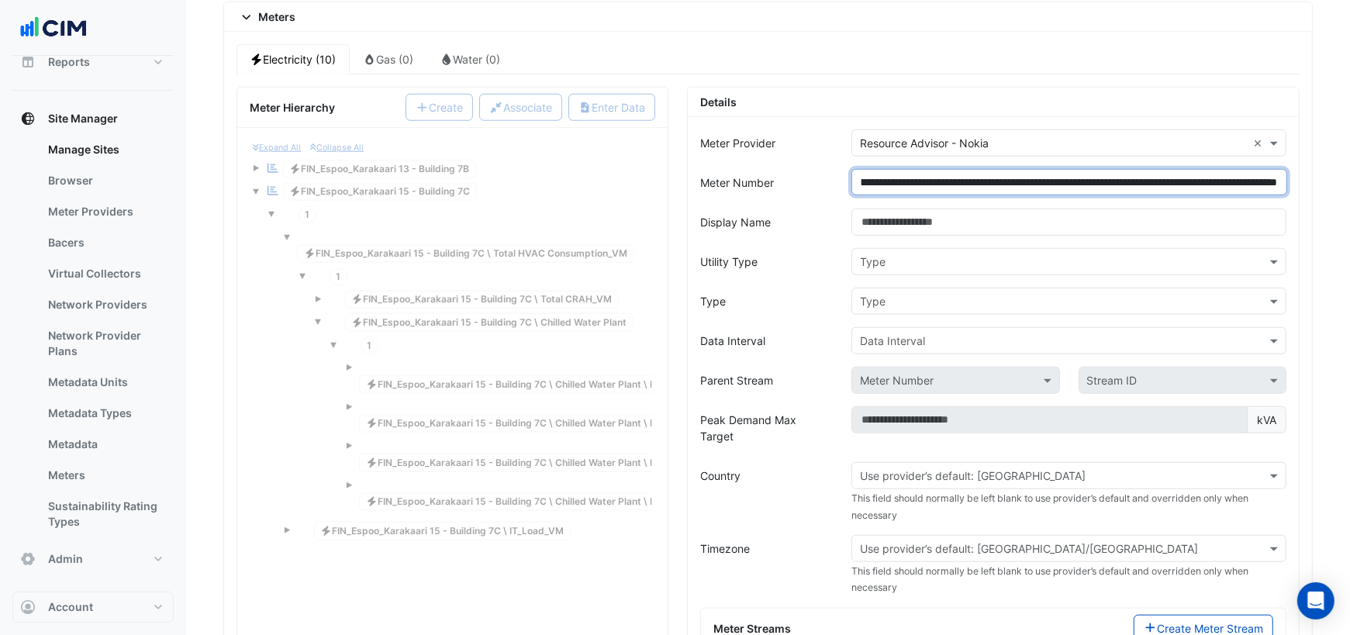
click at [1281, 169] on input "**********" at bounding box center [1069, 182] width 436 height 26
drag, startPoint x: 1134, startPoint y: 167, endPoint x: 1282, endPoint y: 173, distance: 148.2
click at [1282, 173] on input "**********" at bounding box center [1069, 182] width 436 height 26
type input "**********"
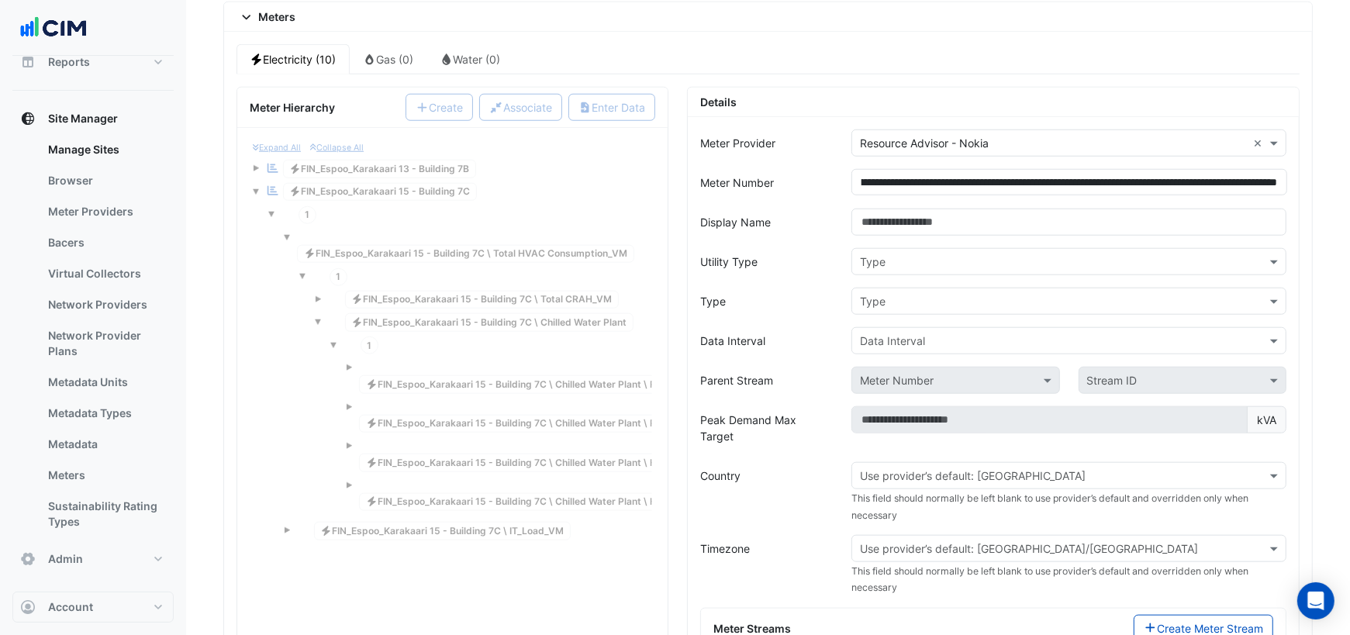
scroll to position [0, 0]
click at [995, 219] on form "**********" at bounding box center [993, 522] width 586 height 787
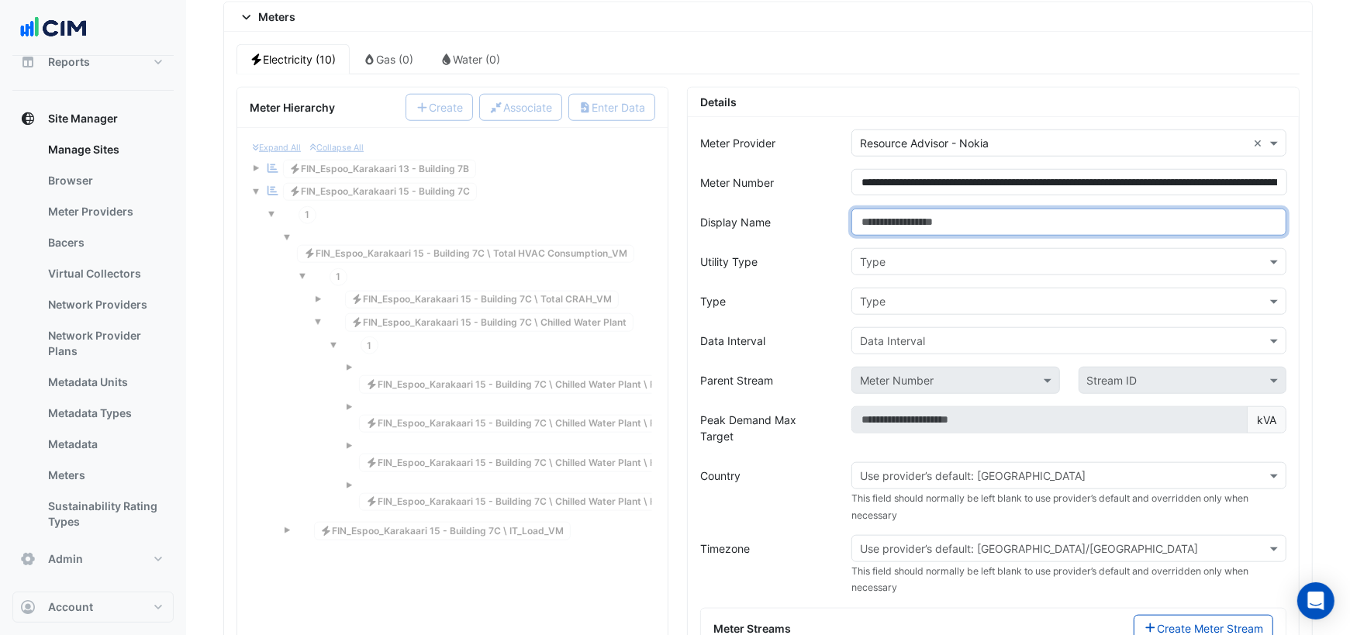
click at [980, 209] on input "Display Name" at bounding box center [1068, 222] width 435 height 27
paste input "**********"
type input "**********"
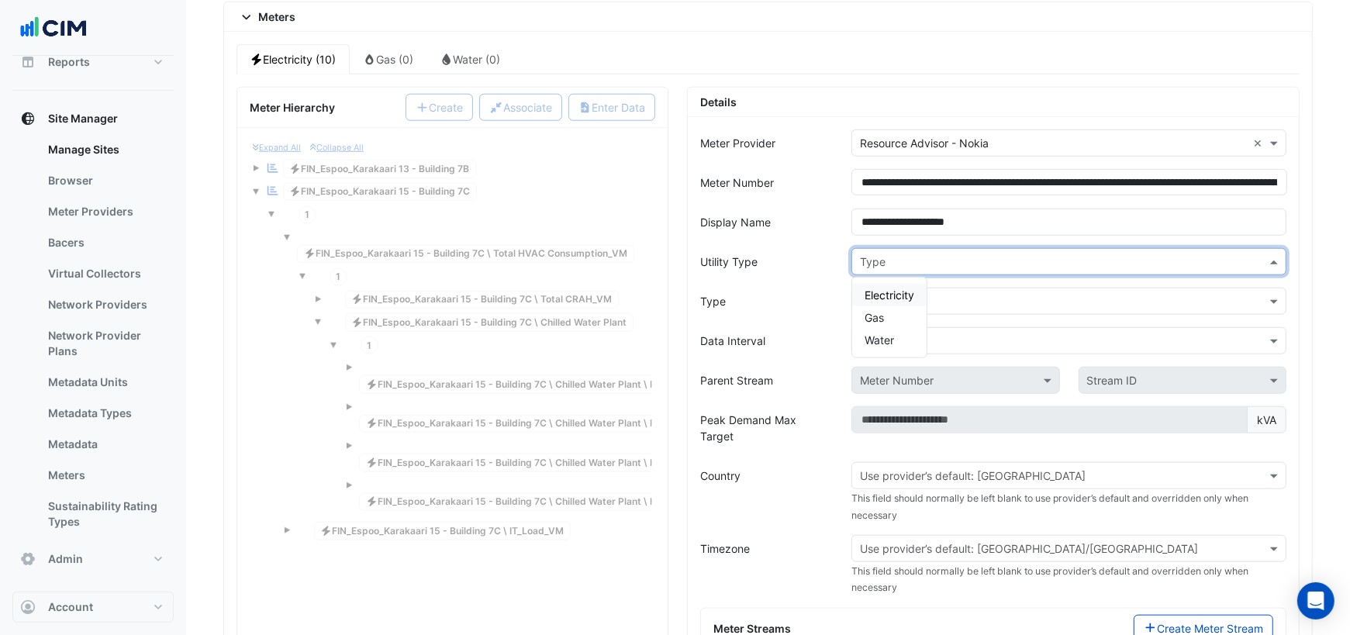
click at [975, 254] on input "text" at bounding box center [1053, 262] width 387 height 16
click at [900, 288] on span "Electricity" at bounding box center [889, 294] width 50 height 13
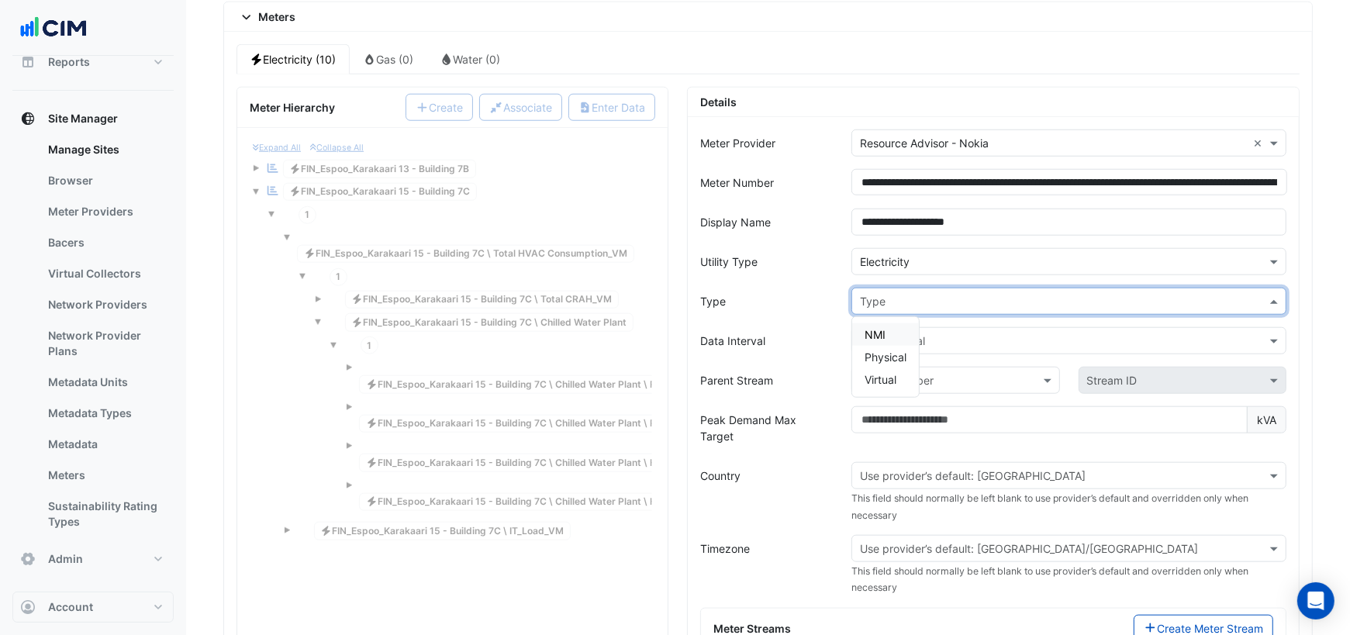
click at [892, 294] on input "text" at bounding box center [1053, 302] width 387 height 16
click at [885, 323] on div "NMI" at bounding box center [885, 334] width 67 height 22
click at [885, 333] on input "text" at bounding box center [1053, 341] width 387 height 16
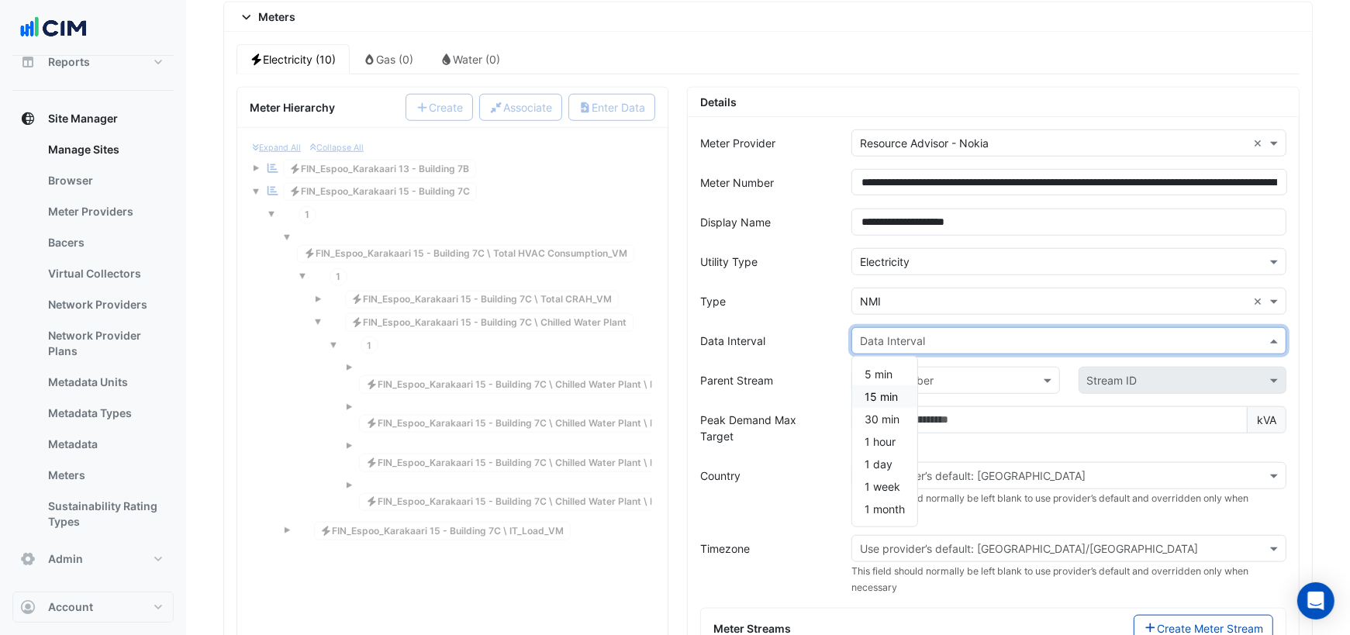
click at [878, 390] on span "15 min" at bounding box center [880, 396] width 33 height 13
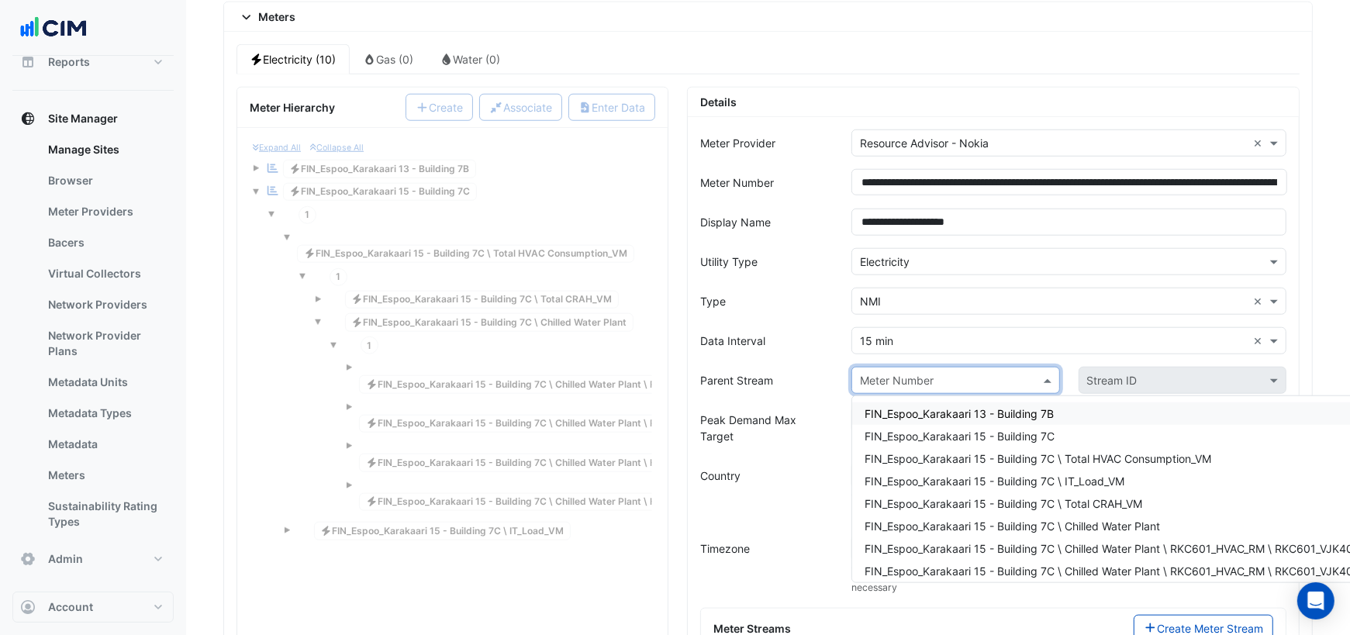
click at [902, 373] on input "text" at bounding box center [940, 381] width 160 height 16
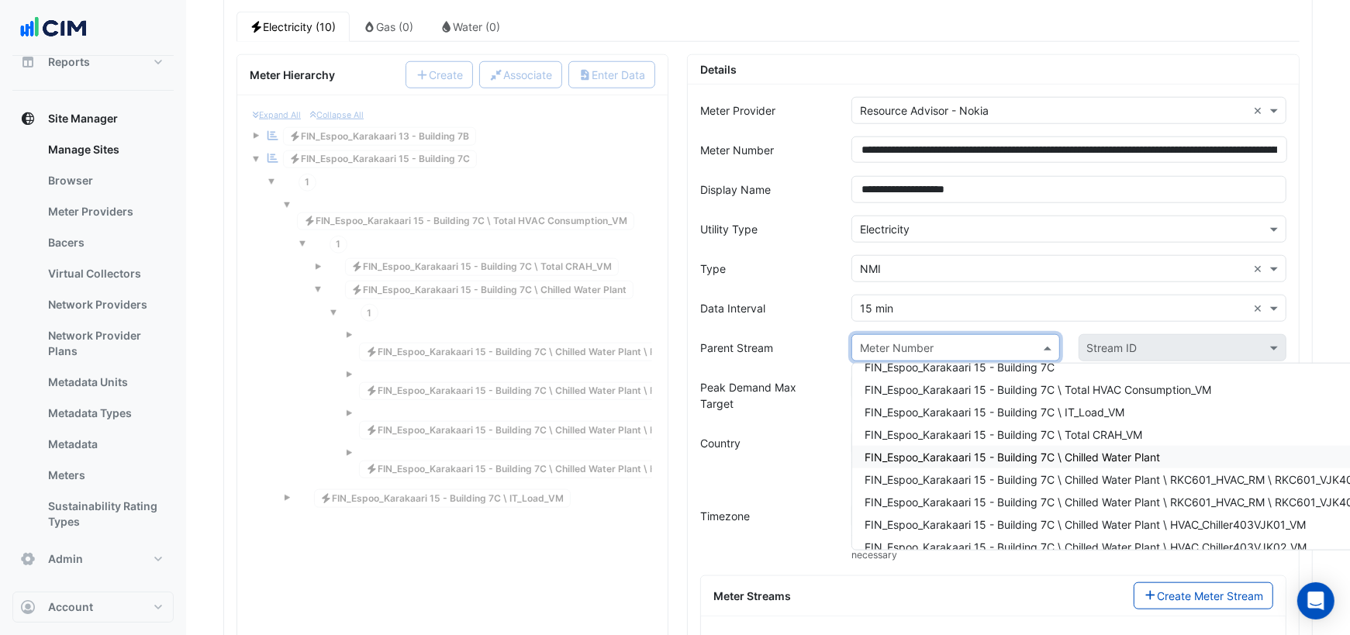
scroll to position [51, 0]
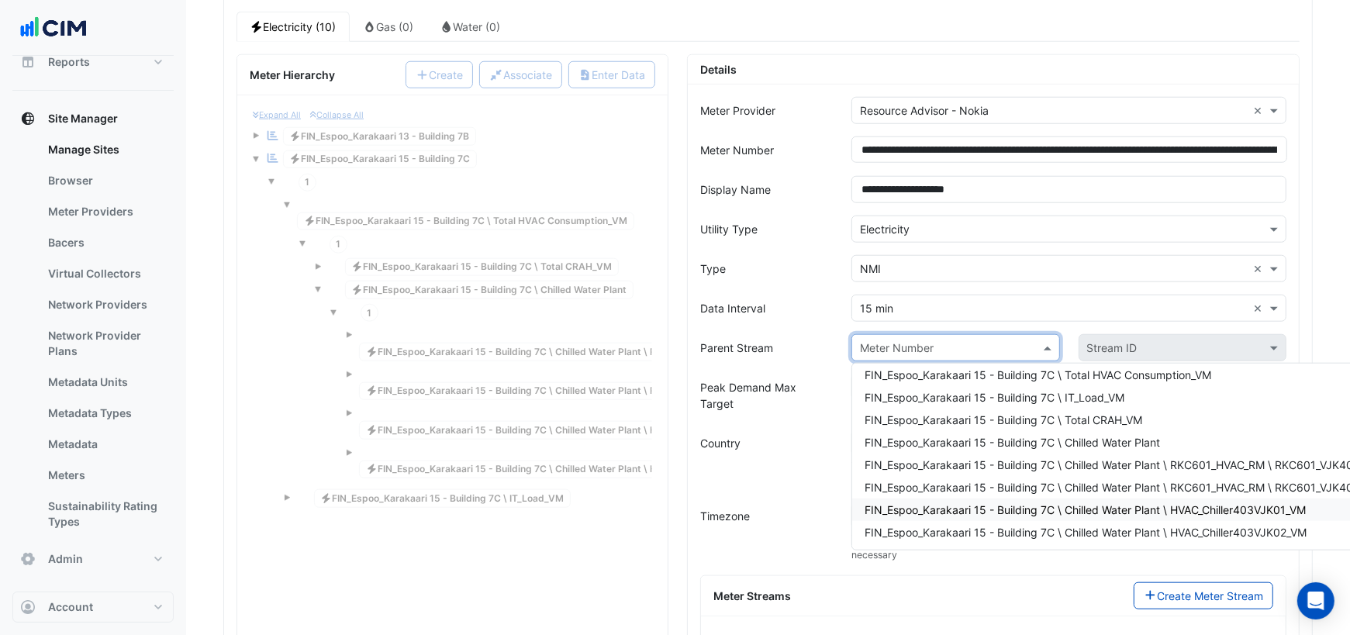
click at [1153, 503] on span "FIN_Espoo_Karakaari 15 - Building 7C \ Chilled Water Plant \ HVAC_Chiller403VJK…" at bounding box center [1084, 509] width 441 height 13
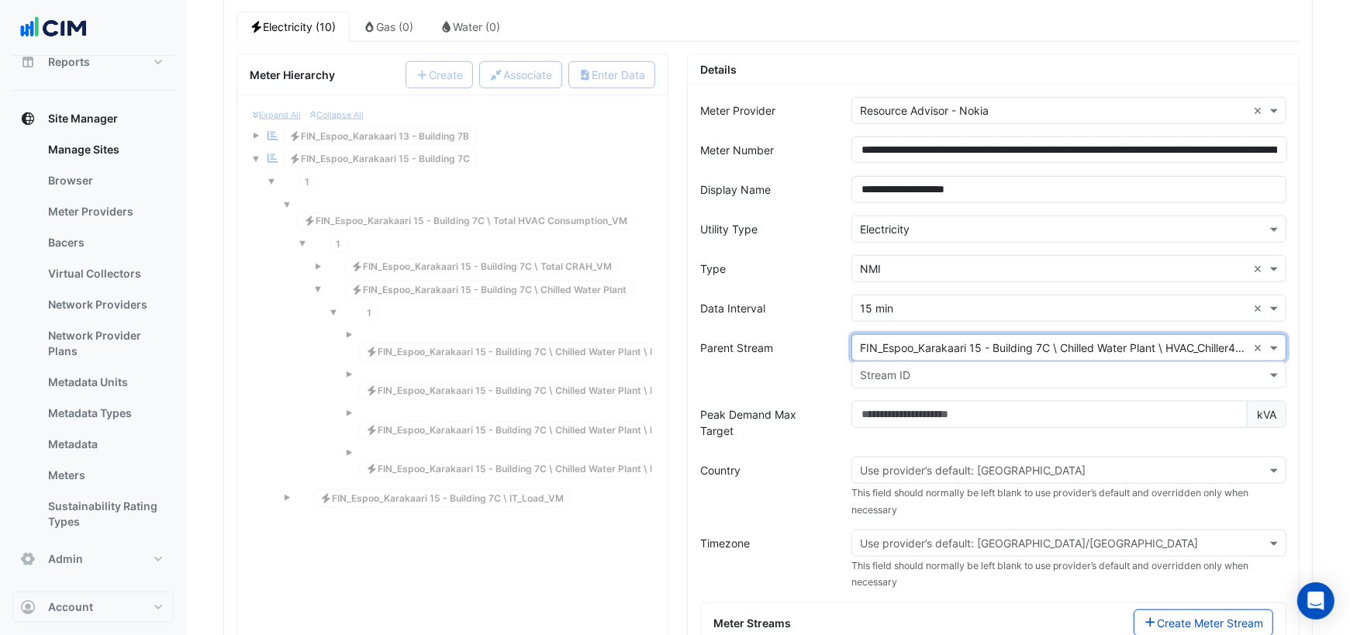
click at [963, 368] on input "text" at bounding box center [1053, 376] width 387 height 16
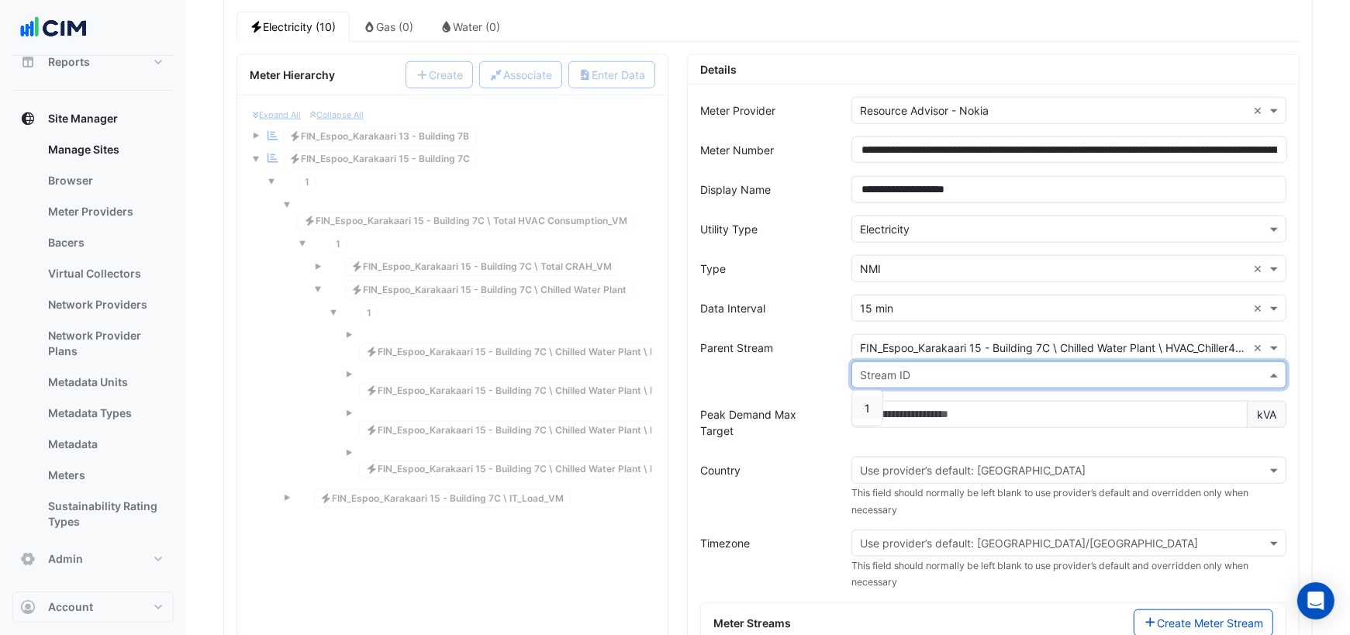
click at [871, 397] on div "1" at bounding box center [867, 408] width 30 height 22
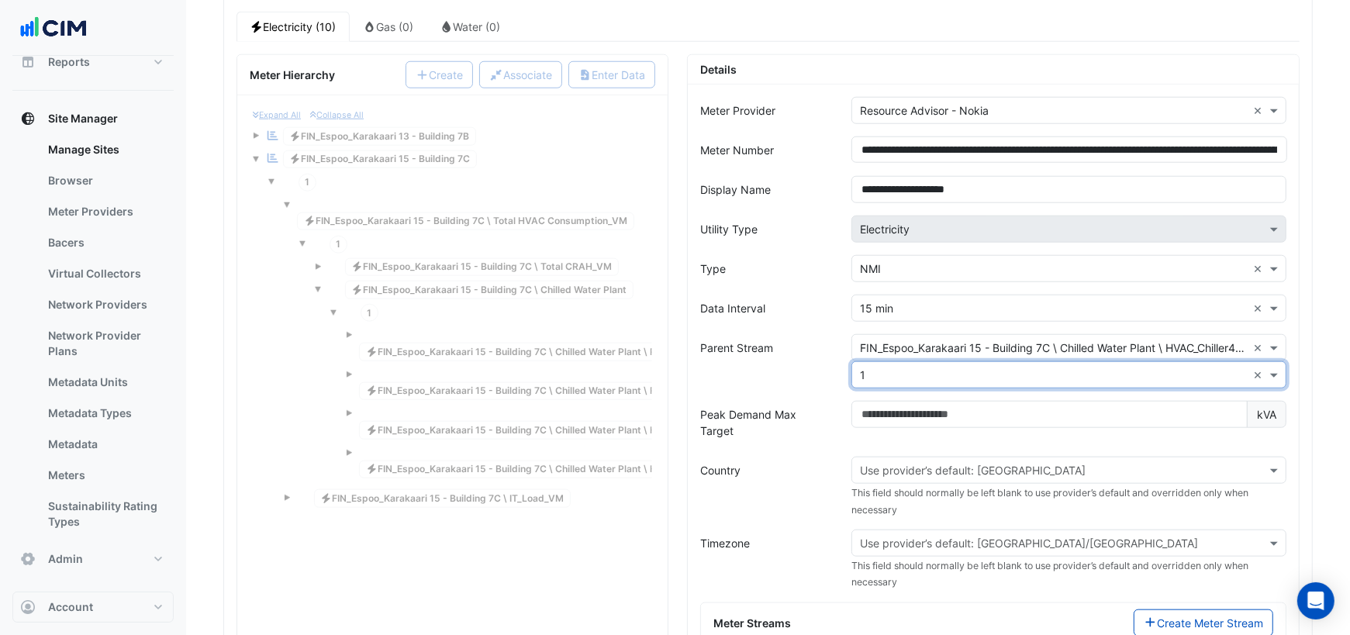
click at [911, 463] on input "text" at bounding box center [1053, 471] width 387 height 16
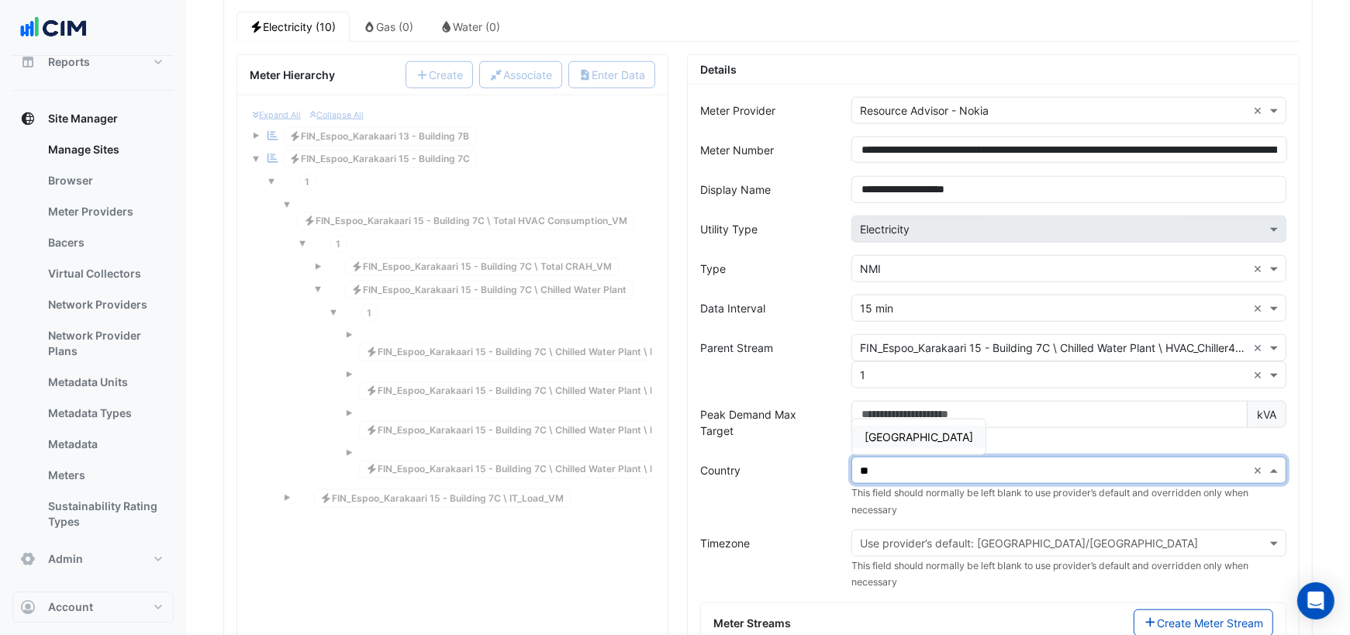
type input "***"
click at [896, 430] on span "Finland" at bounding box center [918, 436] width 109 height 13
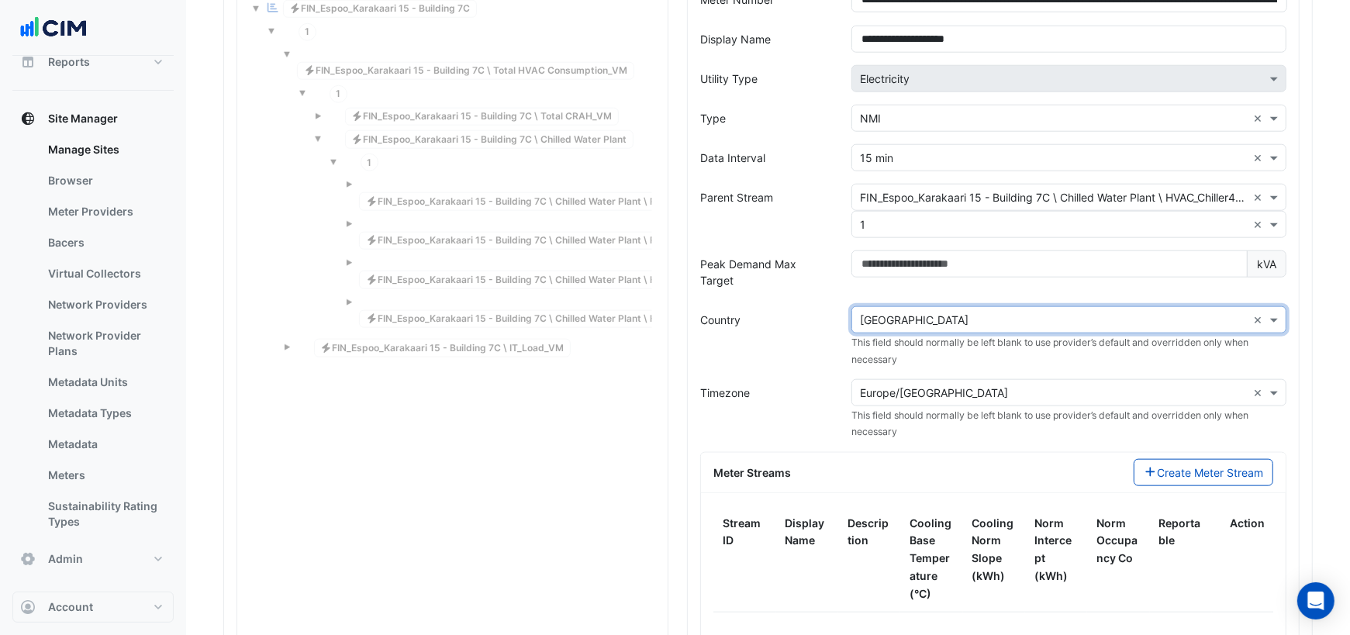
scroll to position [1489, 0]
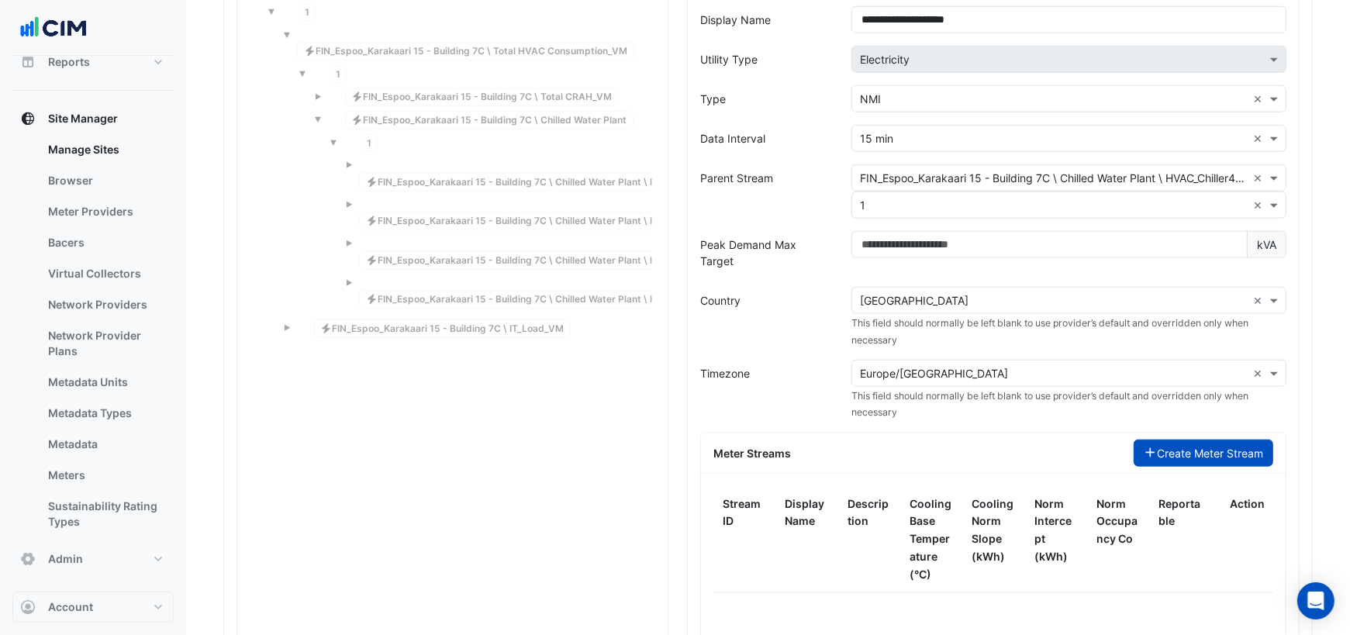
click at [1159, 440] on button "Create Meter Stream" at bounding box center [1204, 453] width 140 height 27
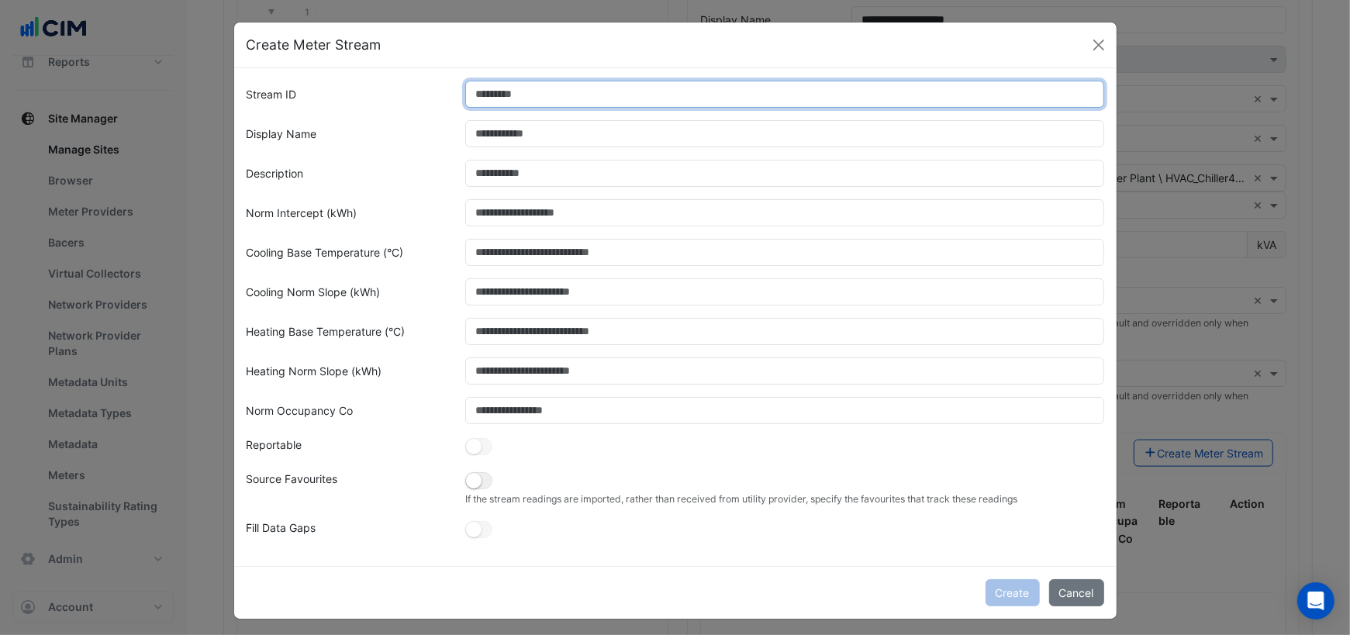
click at [523, 100] on input "Stream ID" at bounding box center [784, 94] width 639 height 27
type input "*"
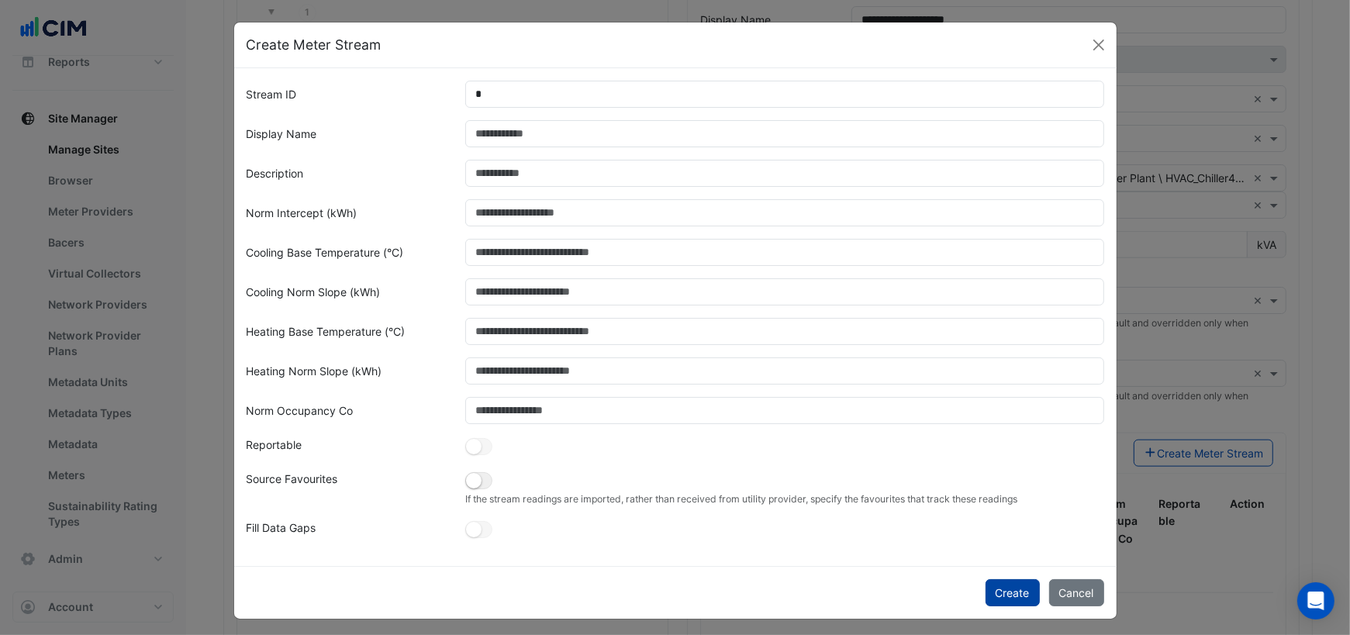
click at [1001, 591] on button "Create" at bounding box center [1012, 592] width 54 height 27
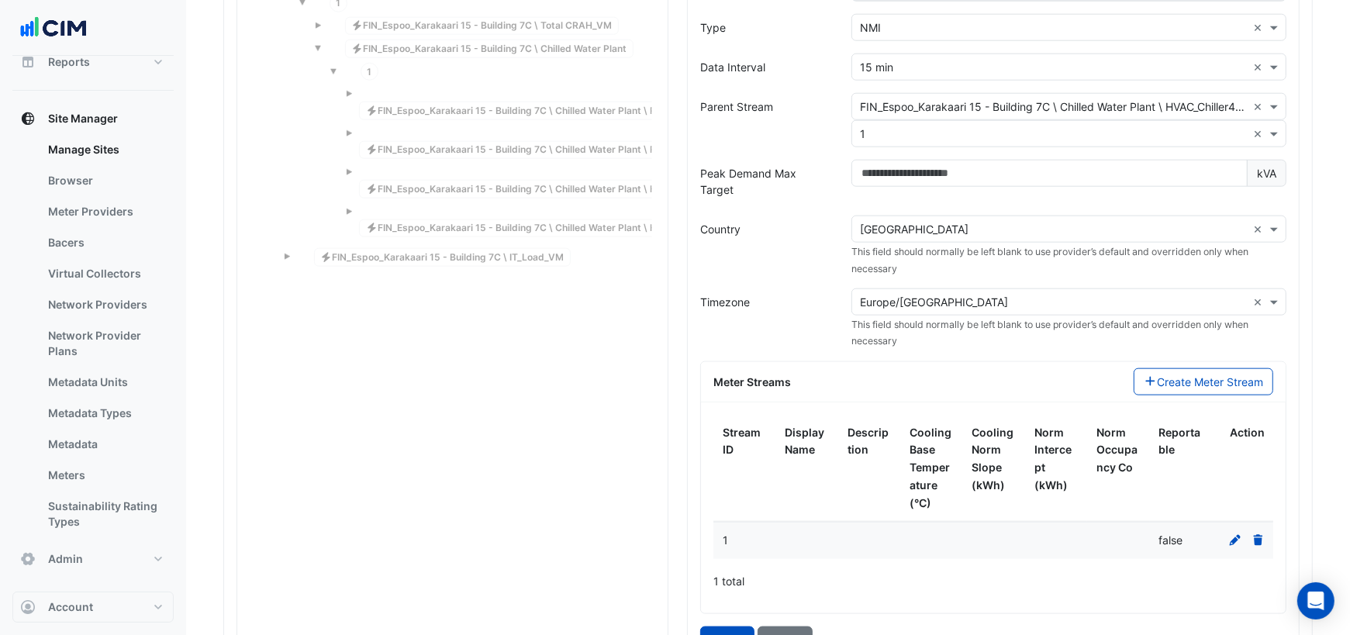
scroll to position [1570, 0]
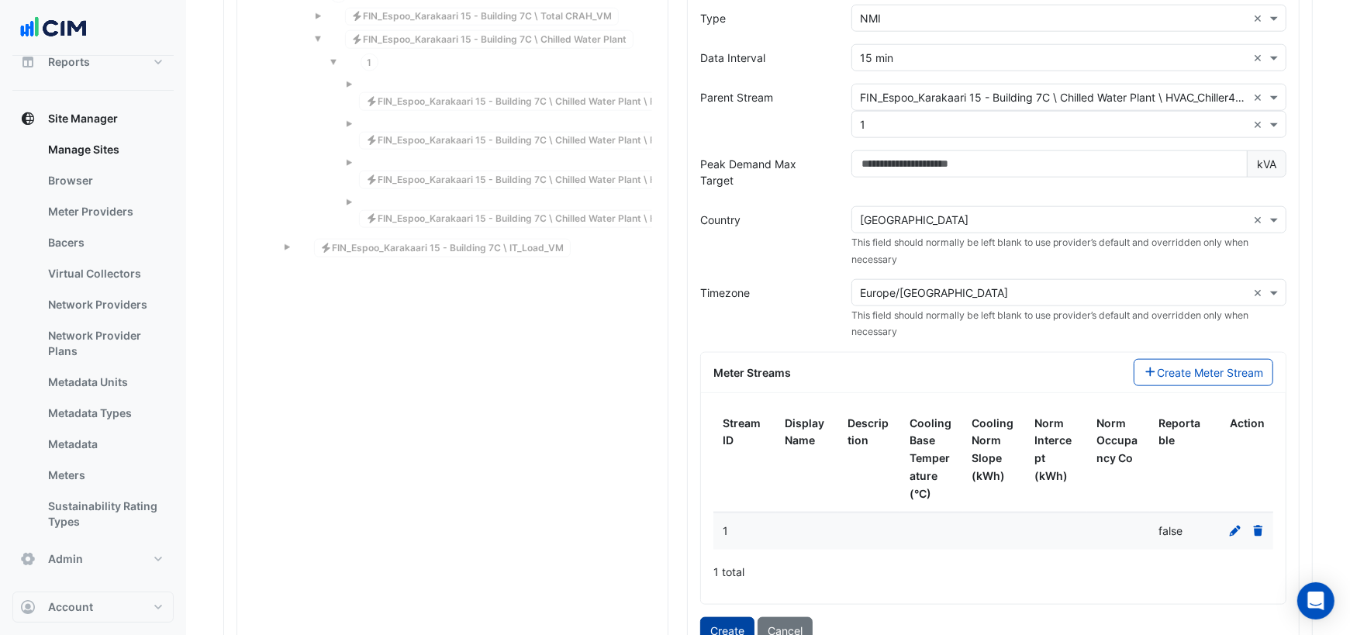
click at [719, 617] on button "Create" at bounding box center [727, 630] width 54 height 27
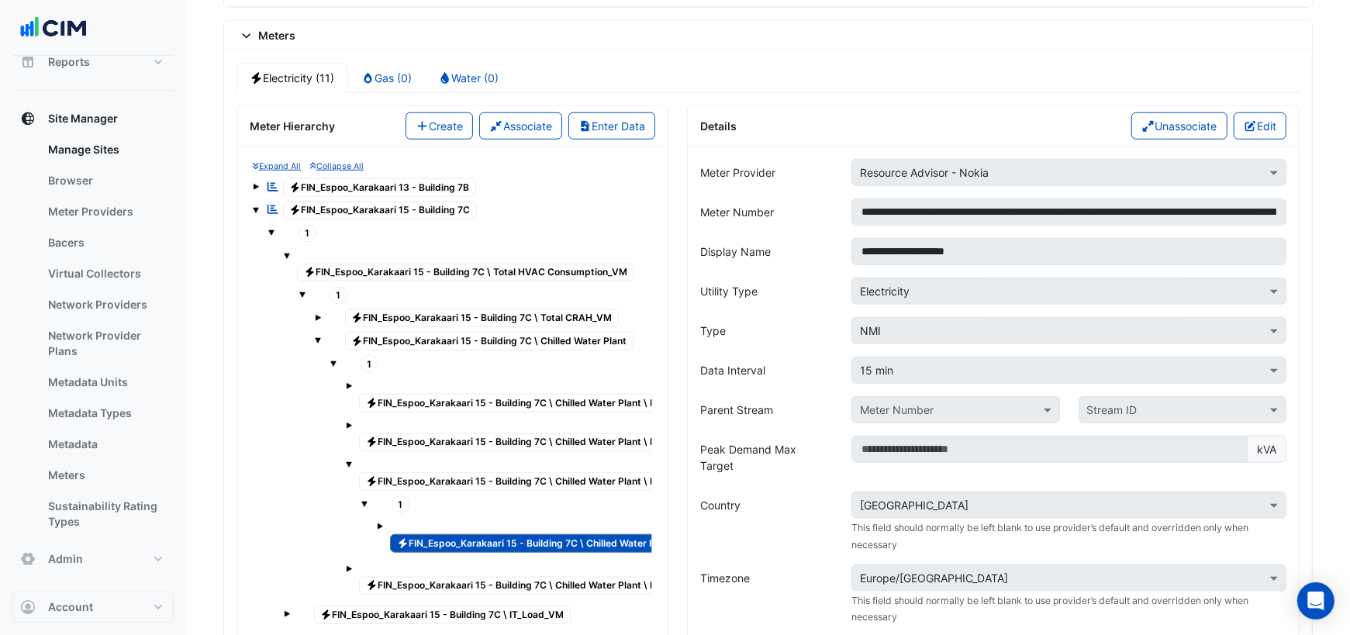
scroll to position [1241, 0]
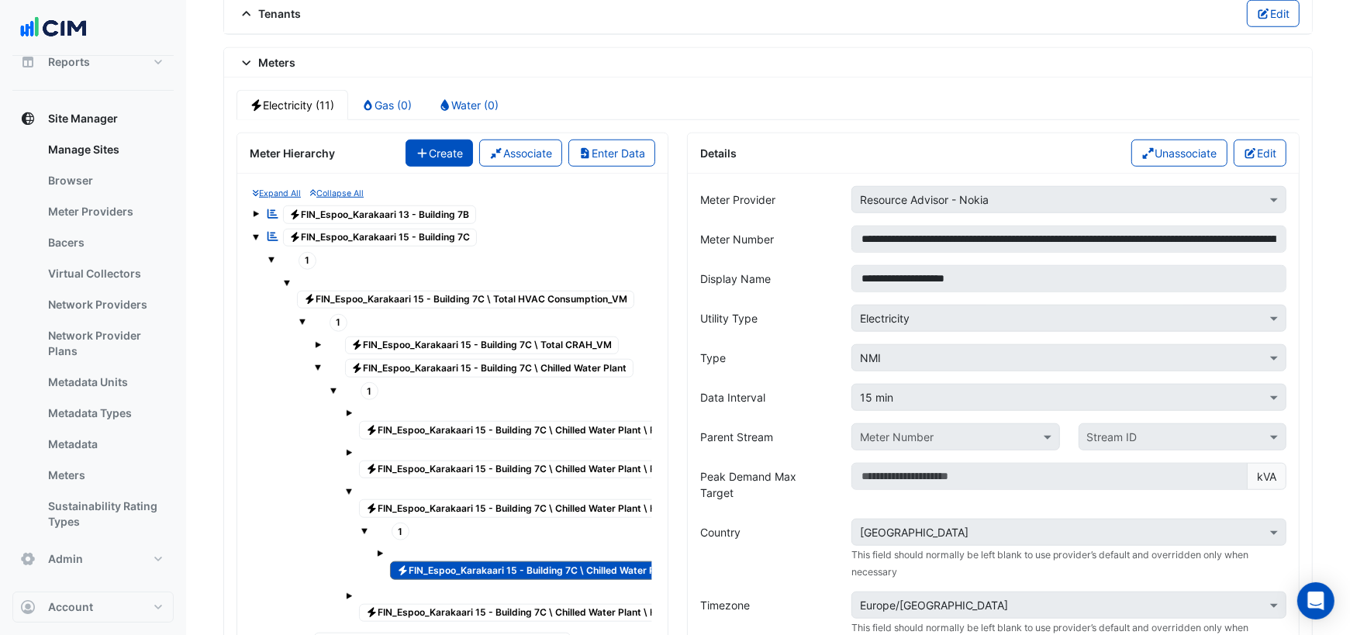
click at [436, 140] on button "Create" at bounding box center [439, 153] width 68 height 27
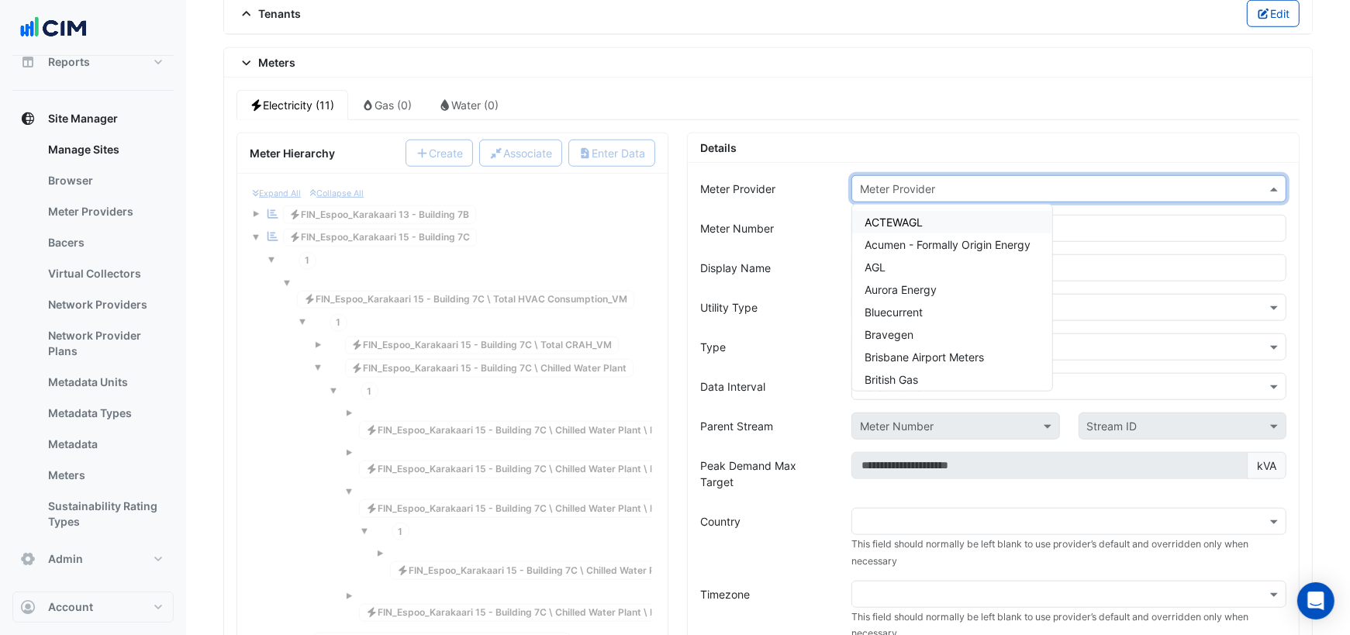
click at [997, 181] on div "Meter Provider" at bounding box center [1068, 188] width 435 height 27
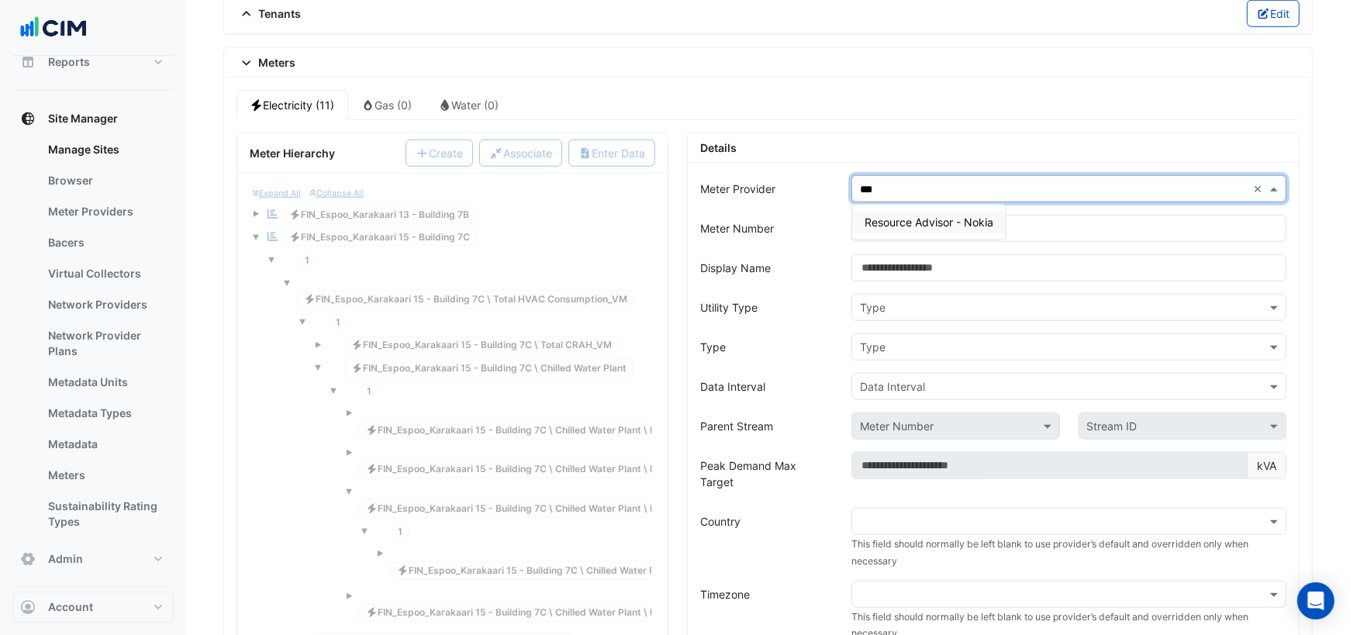
type input "****"
click at [988, 216] on span "Resource Advisor - Nokia" at bounding box center [928, 222] width 129 height 13
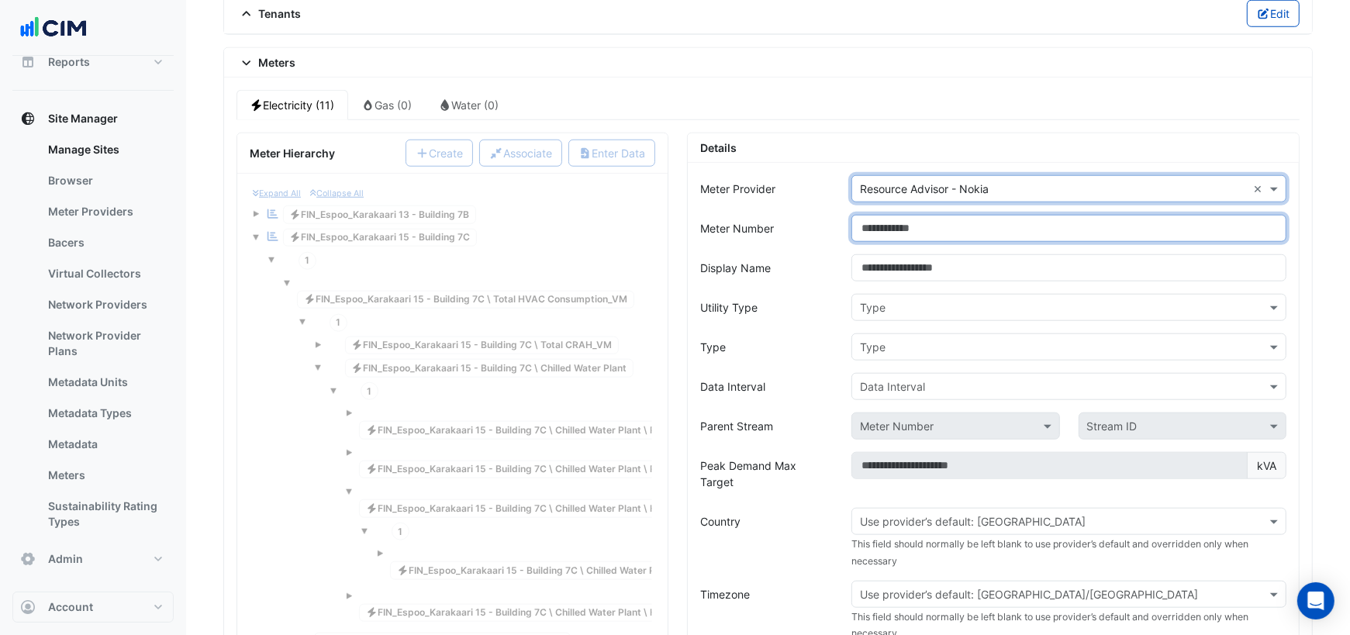
click at [916, 219] on input "Meter Number" at bounding box center [1068, 228] width 435 height 27
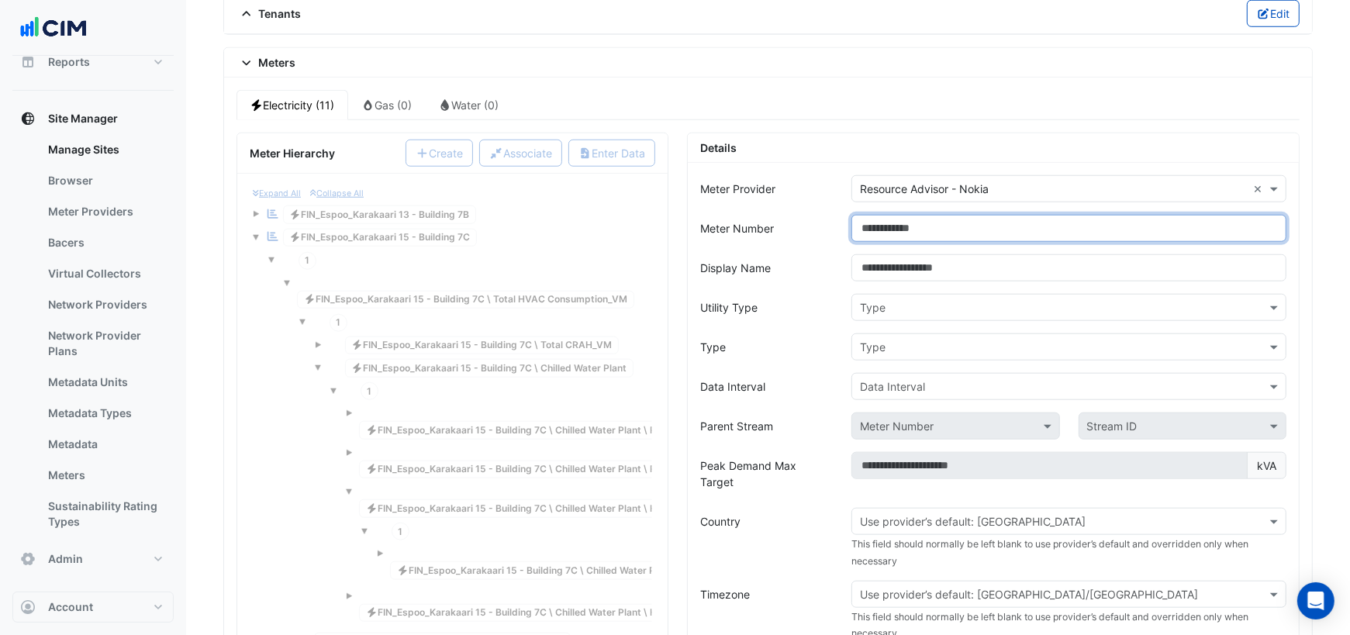
paste input "**********"
drag, startPoint x: 1134, startPoint y: 207, endPoint x: 1323, endPoint y: 226, distance: 190.1
click at [1323, 226] on section "**********" at bounding box center [768, 226] width 1164 height 2822
type input "**********"
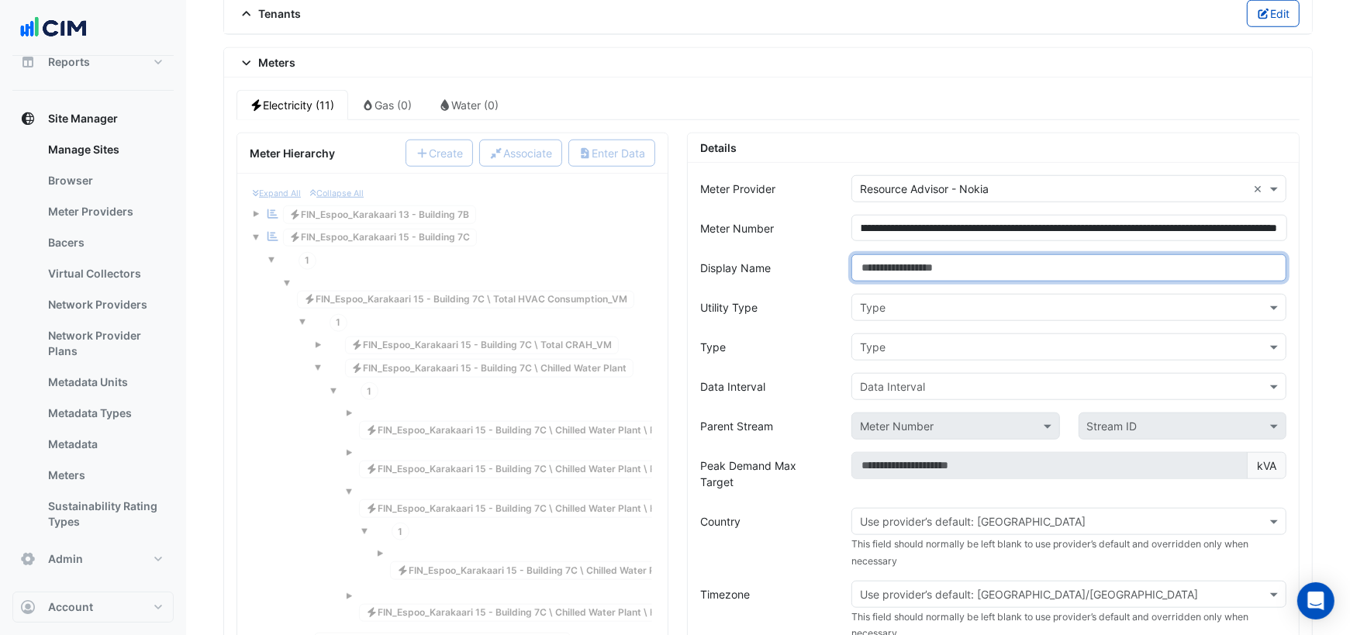
click at [1006, 254] on input "Display Name" at bounding box center [1068, 267] width 435 height 27
paste input "**********"
click at [897, 254] on input "**********" at bounding box center [1068, 267] width 435 height 27
click at [1013, 254] on input "**********" at bounding box center [1068, 267] width 435 height 27
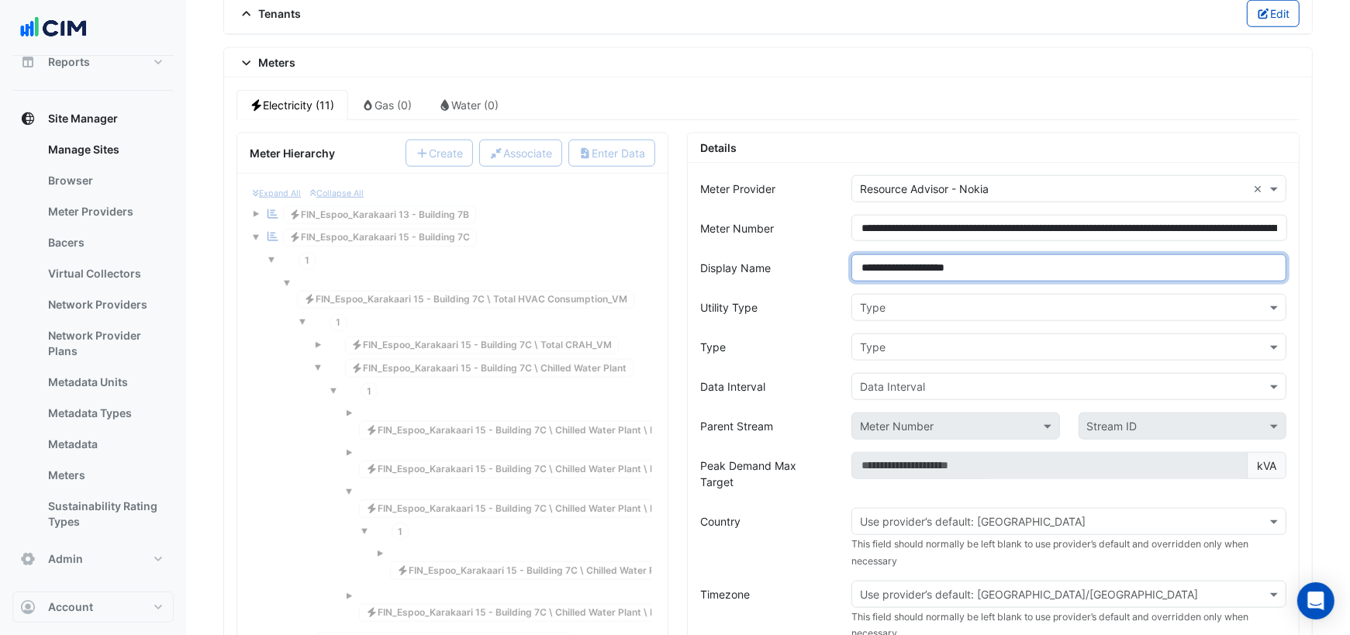
type input "**********"
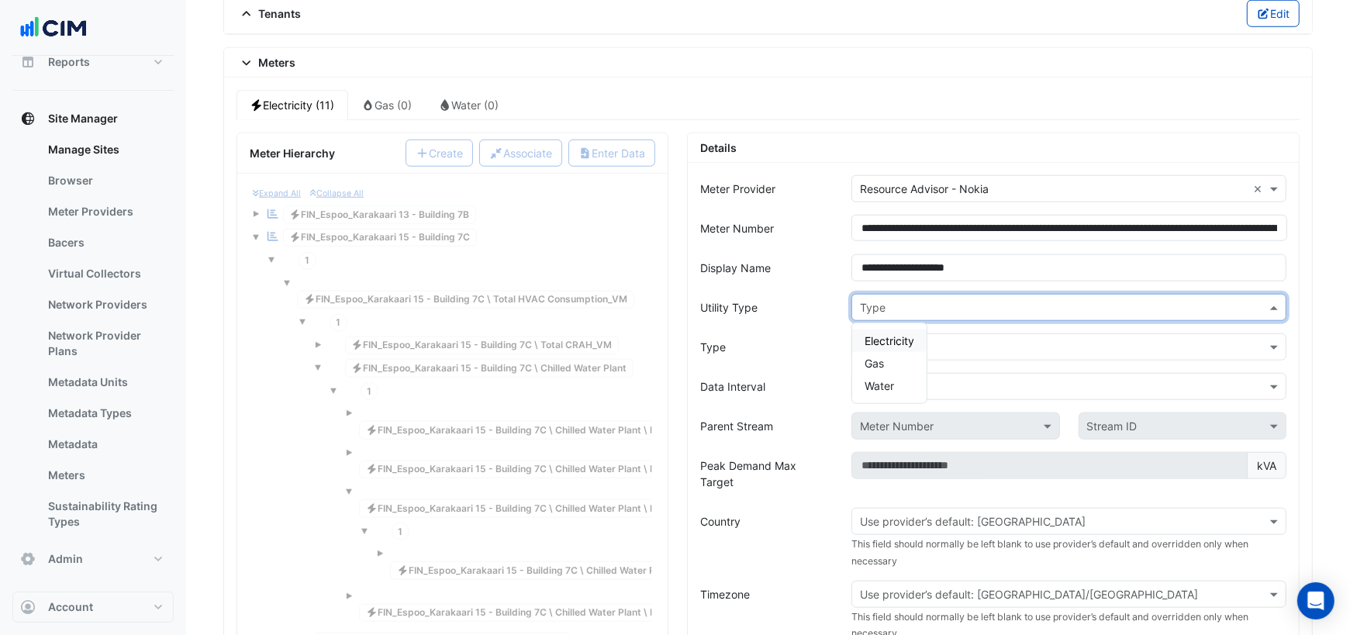
click at [916, 300] on input "text" at bounding box center [1053, 308] width 387 height 16
click at [889, 334] on span "Electricity" at bounding box center [889, 340] width 50 height 13
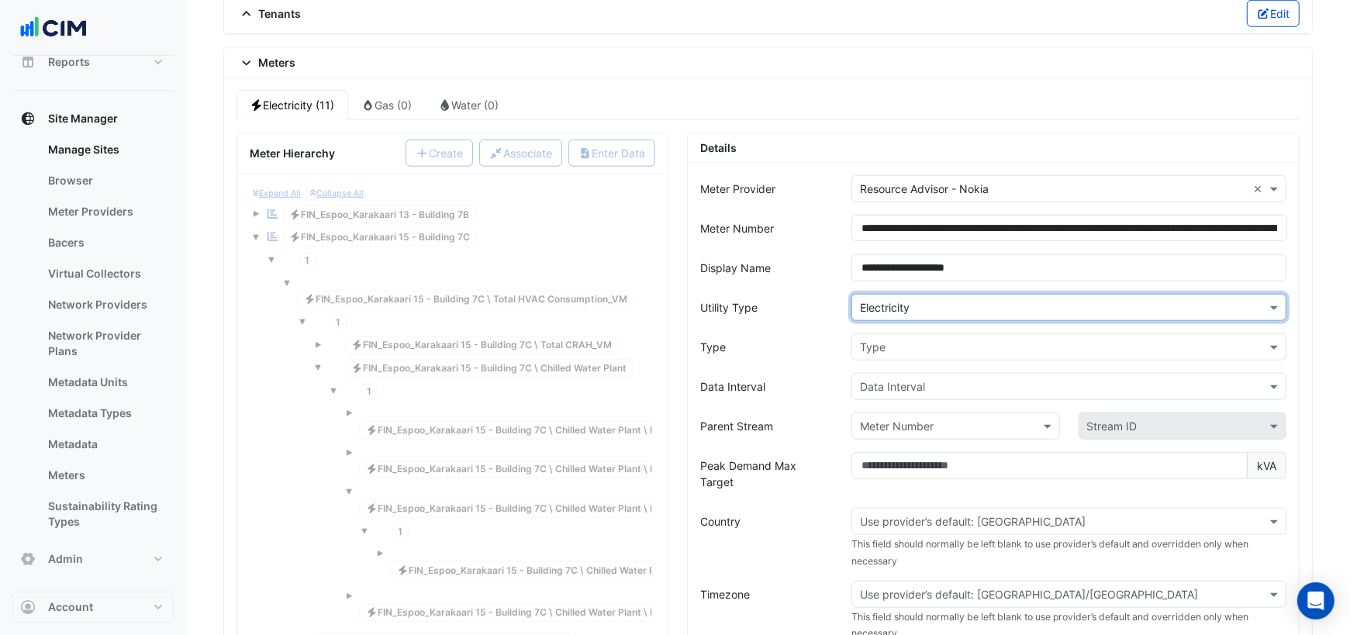
click at [881, 340] on input "text" at bounding box center [1053, 348] width 387 height 16
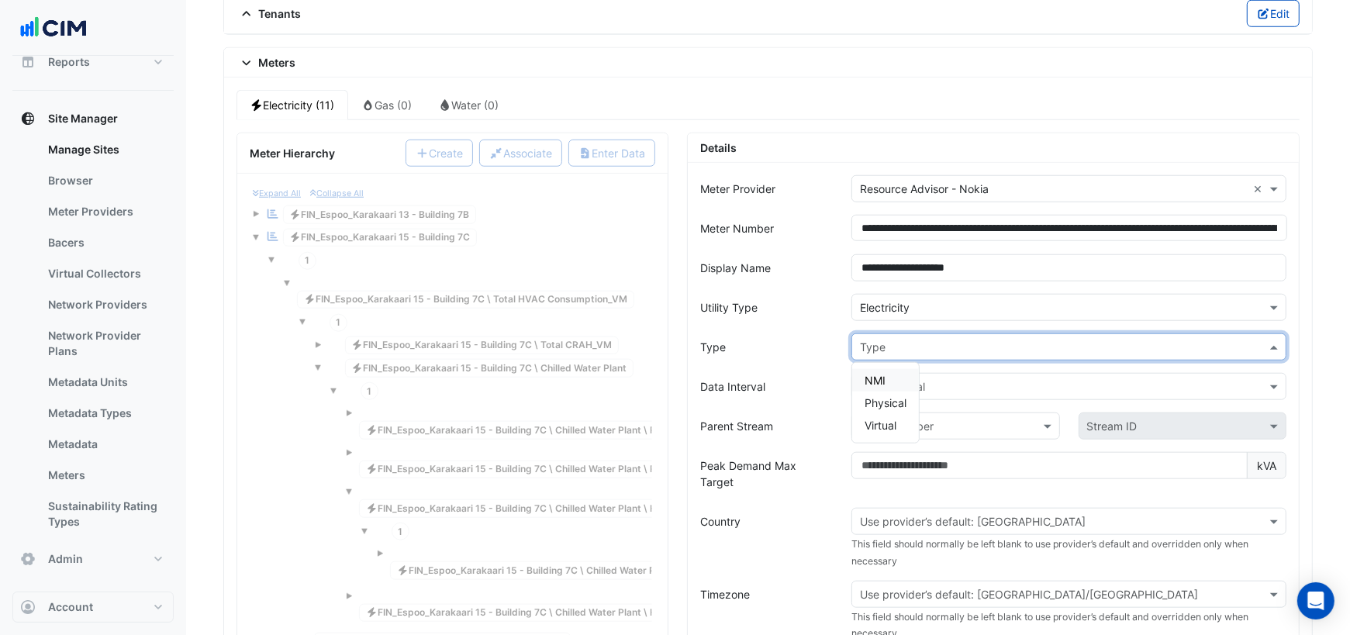
click at [881, 374] on span "NMI" at bounding box center [874, 380] width 21 height 13
click at [895, 379] on input "text" at bounding box center [1053, 387] width 387 height 16
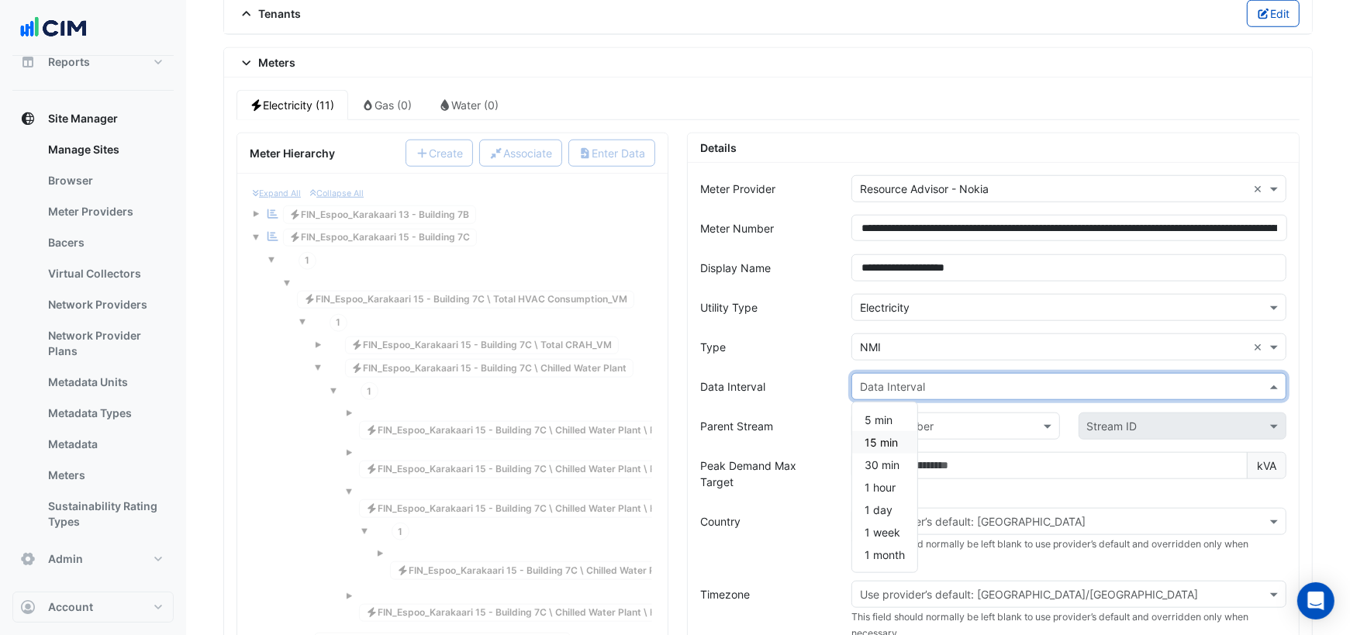
click at [889, 436] on span "15 min" at bounding box center [880, 442] width 33 height 13
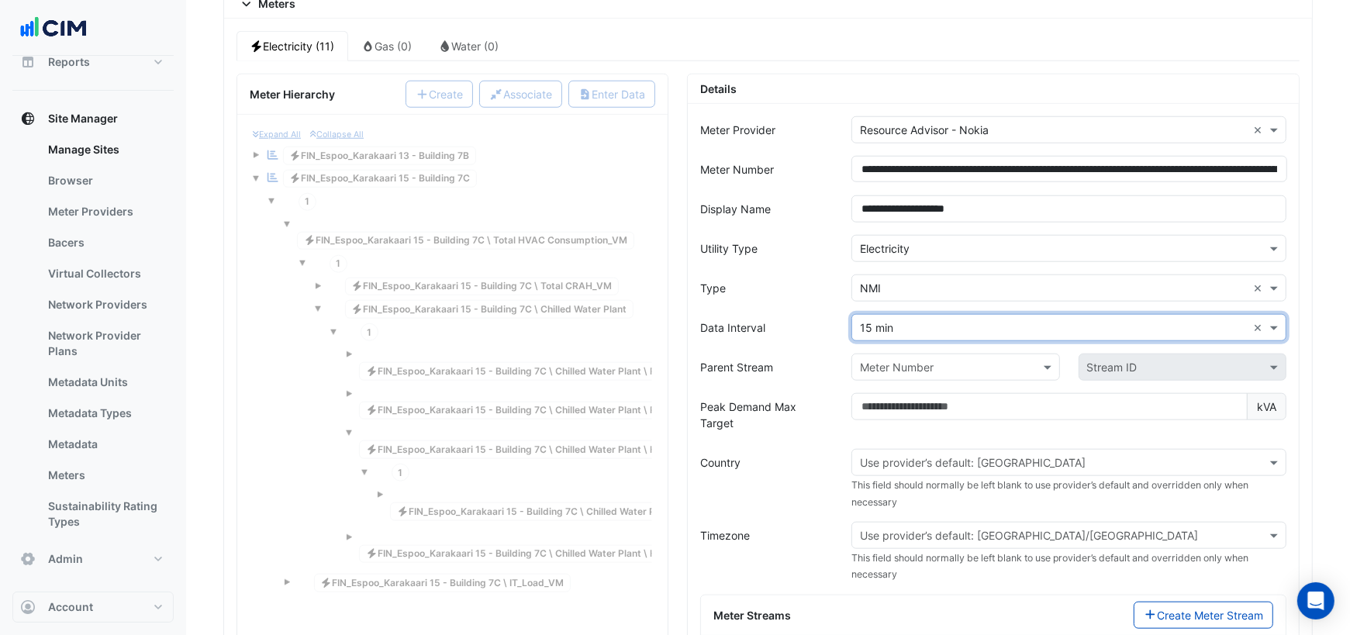
scroll to position [1307, 0]
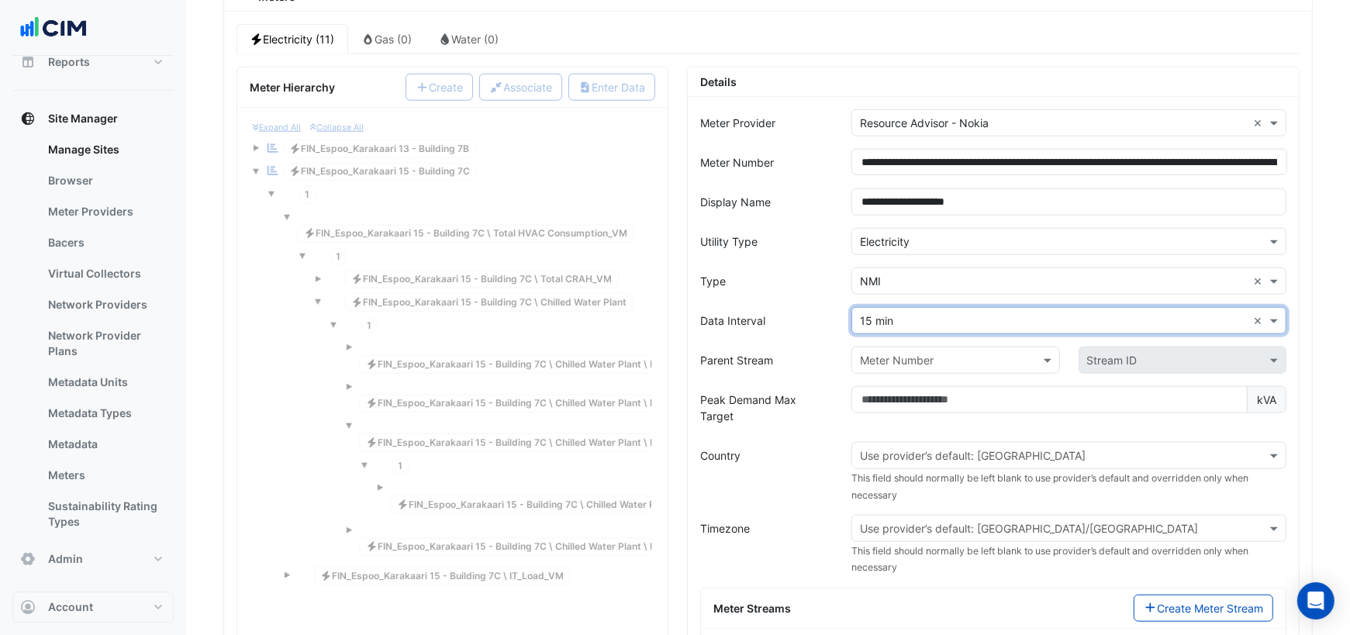
click at [931, 353] on input "text" at bounding box center [940, 361] width 160 height 16
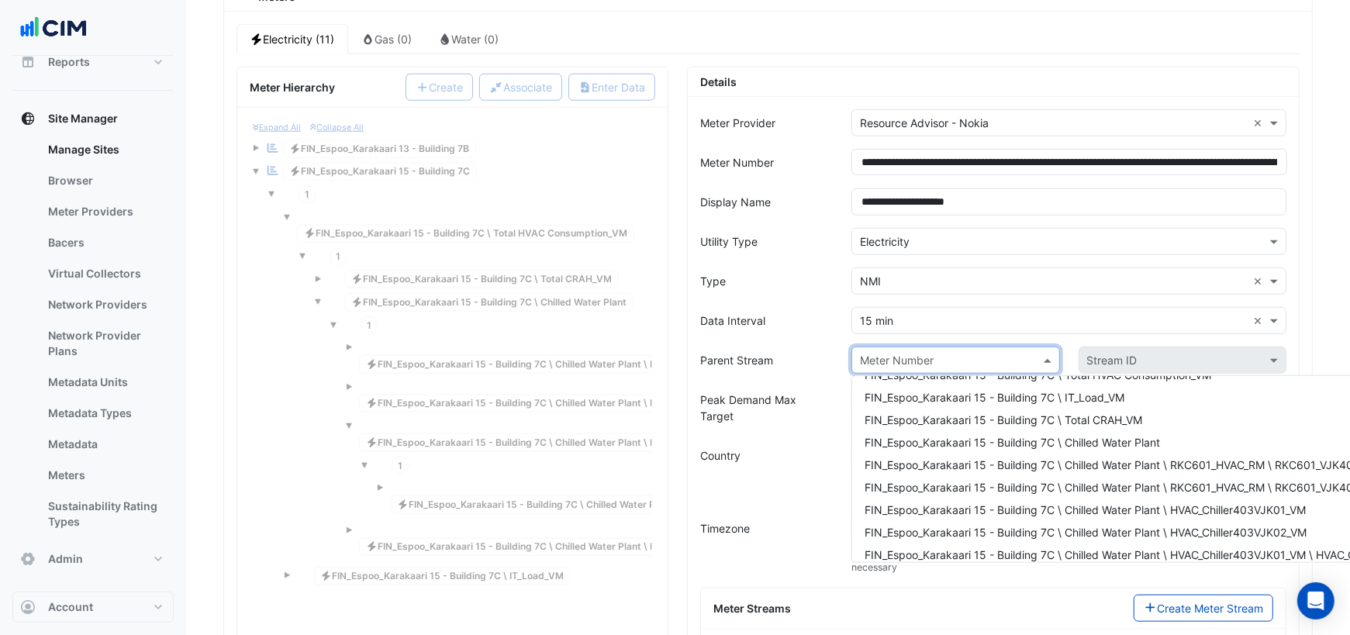
scroll to position [74, 0]
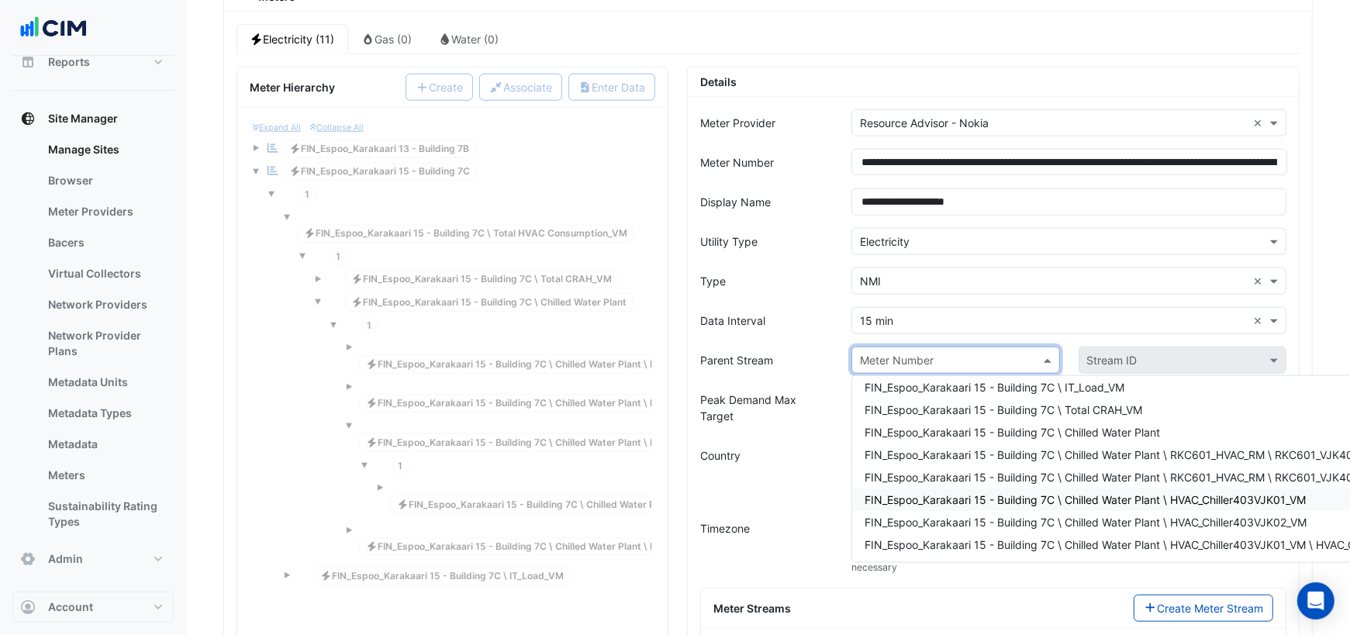
click at [1124, 493] on span "FIN_Espoo_Karakaari 15 - Building 7C \ Chilled Water Plant \ HVAC_Chiller403VJK…" at bounding box center [1084, 499] width 441 height 13
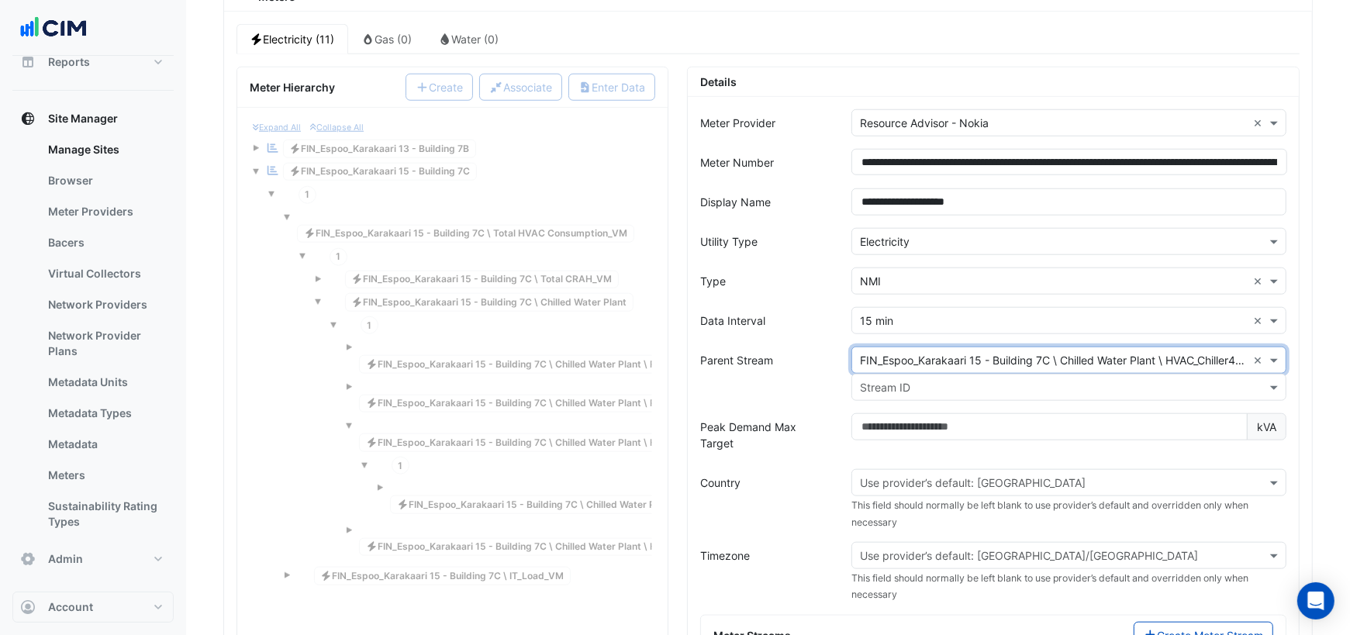
click at [892, 380] on input "text" at bounding box center [1053, 388] width 387 height 16
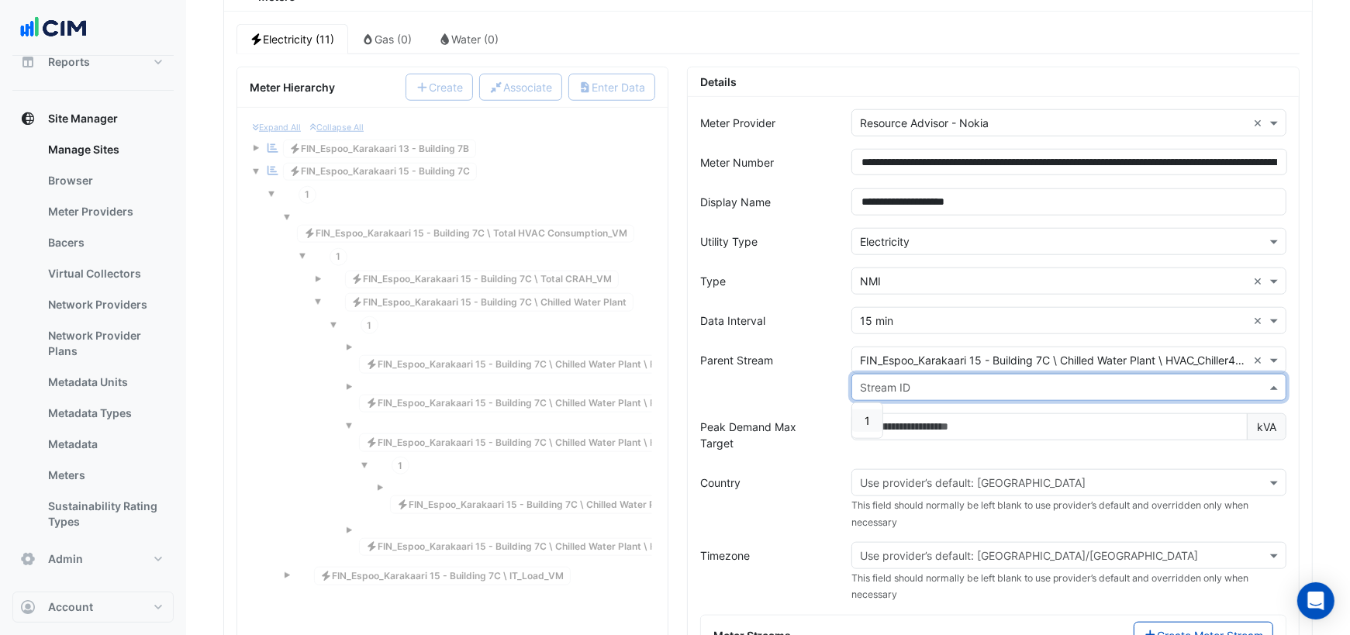
click at [870, 409] on div "1" at bounding box center [867, 420] width 30 height 22
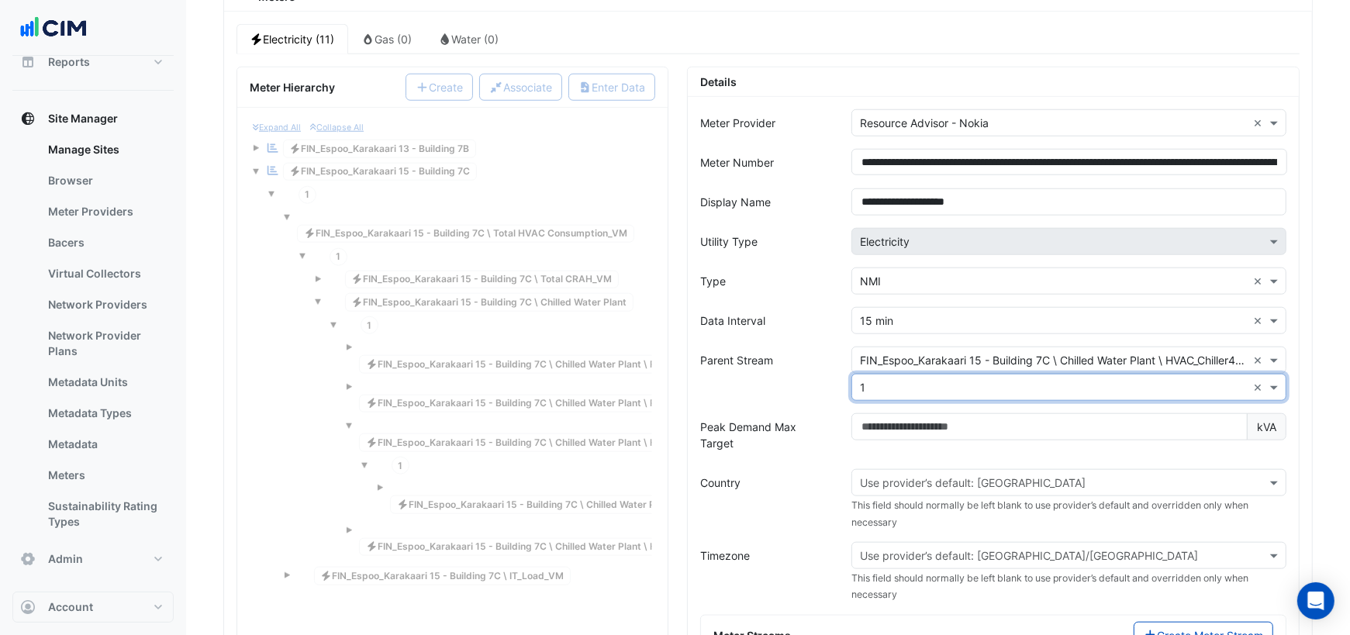
click at [902, 475] on input "text" at bounding box center [1053, 483] width 387 height 16
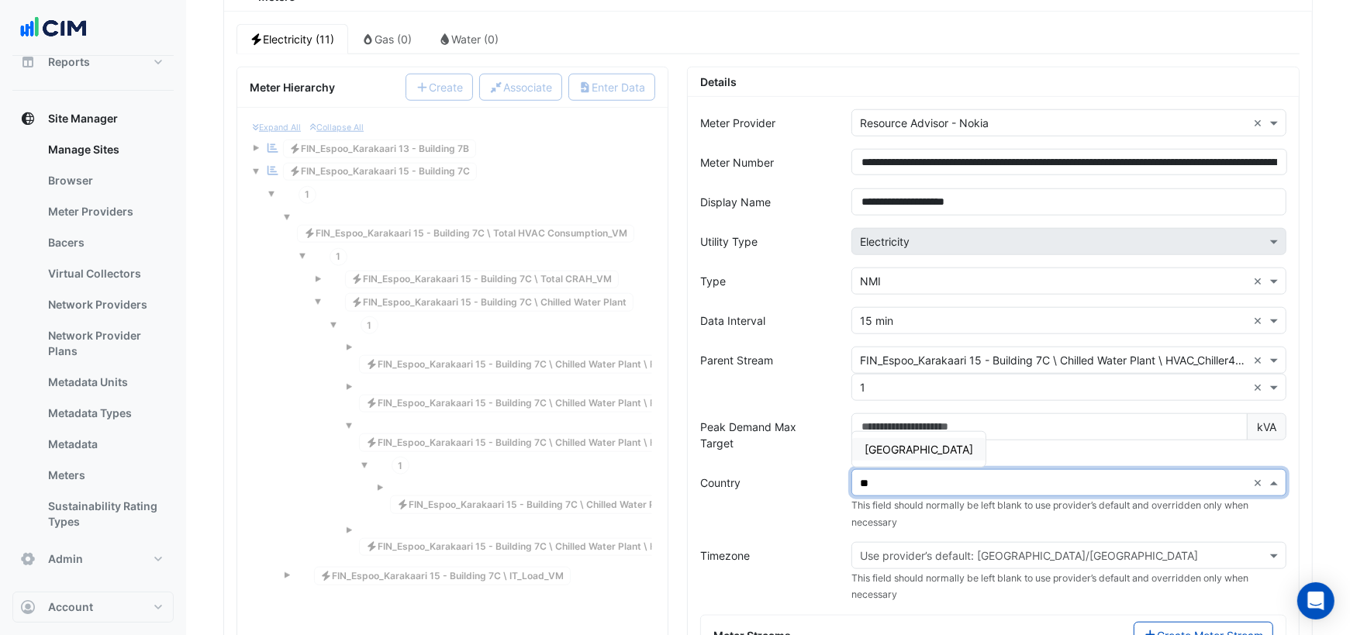
type input "***"
click at [894, 443] on span "Finland" at bounding box center [918, 449] width 109 height 13
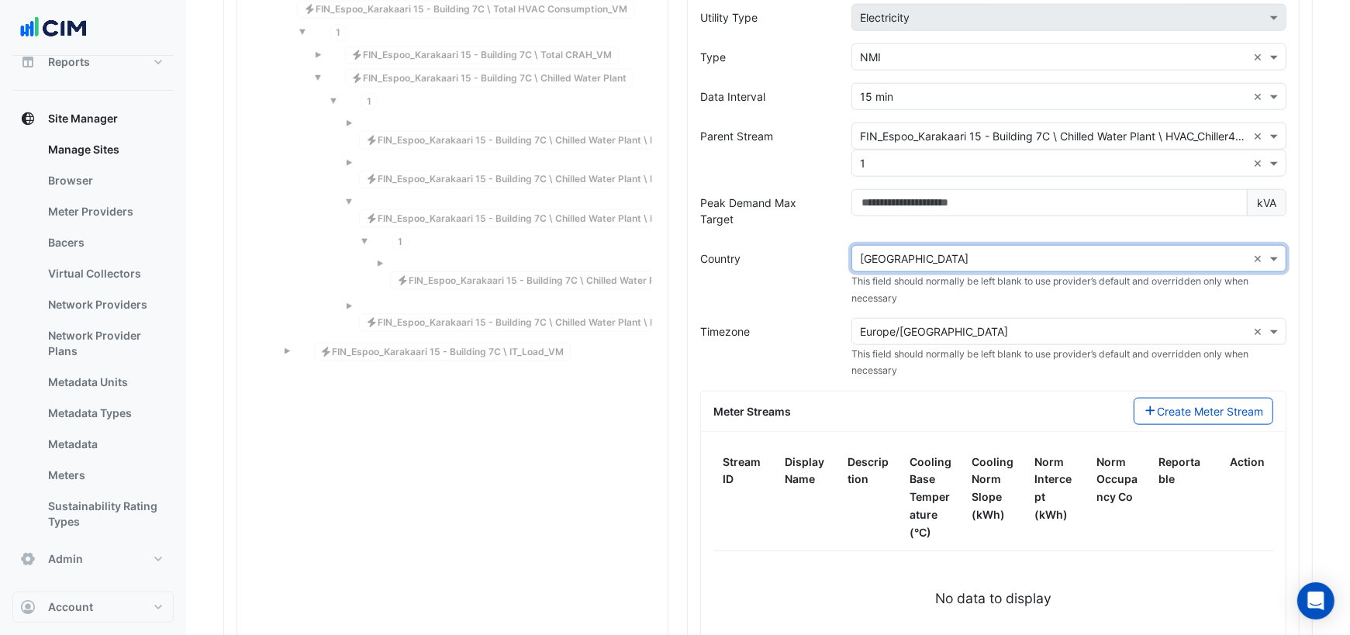
scroll to position [1532, 0]
click at [1153, 397] on button "Create Meter Stream" at bounding box center [1204, 410] width 140 height 27
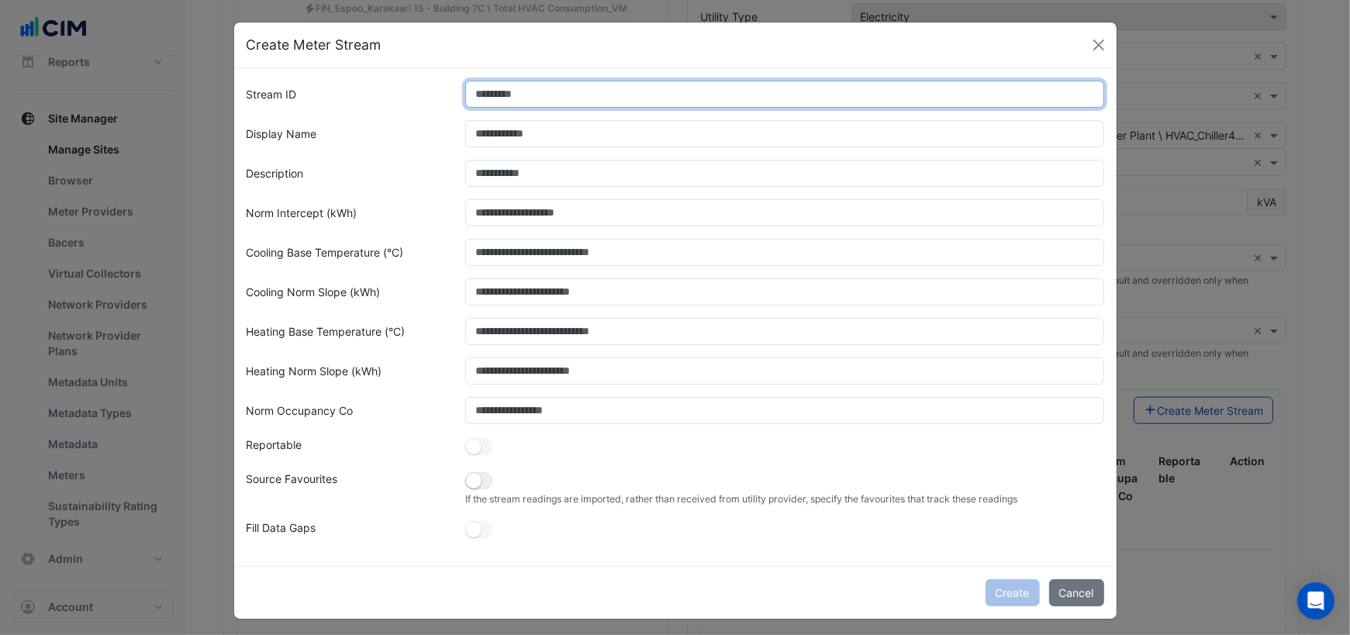
click at [517, 98] on input "Stream ID" at bounding box center [784, 94] width 639 height 27
type input "*"
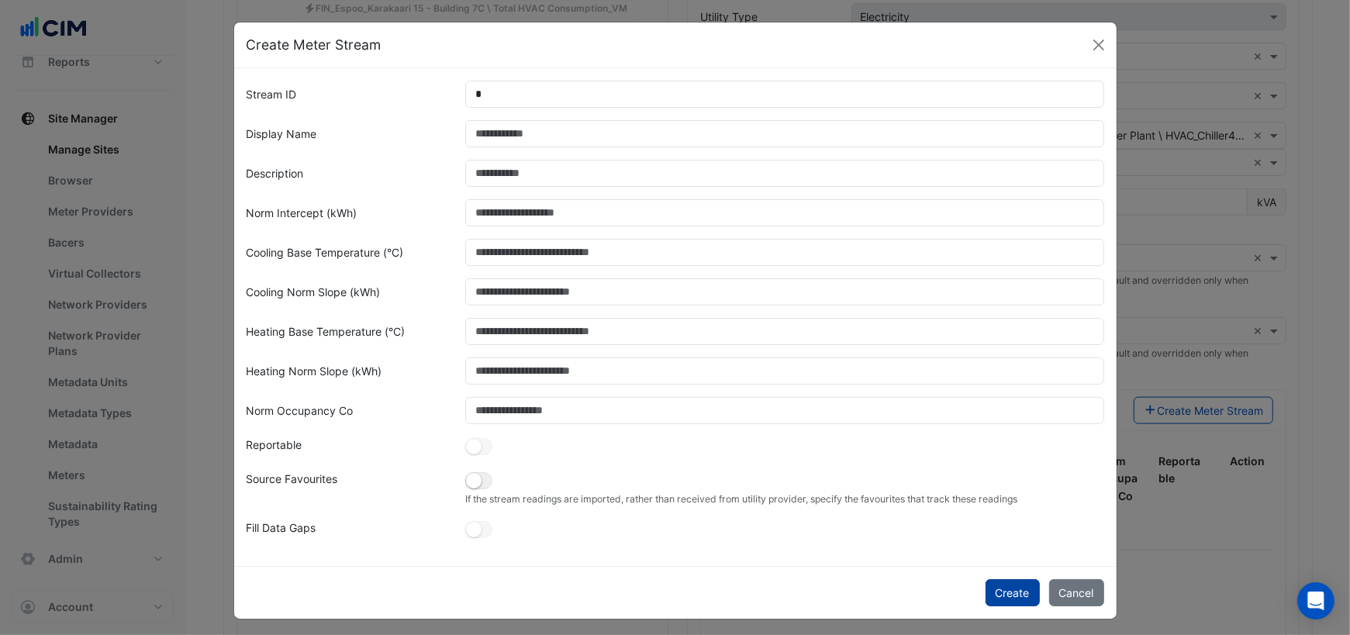
click at [1006, 587] on button "Create" at bounding box center [1012, 592] width 54 height 27
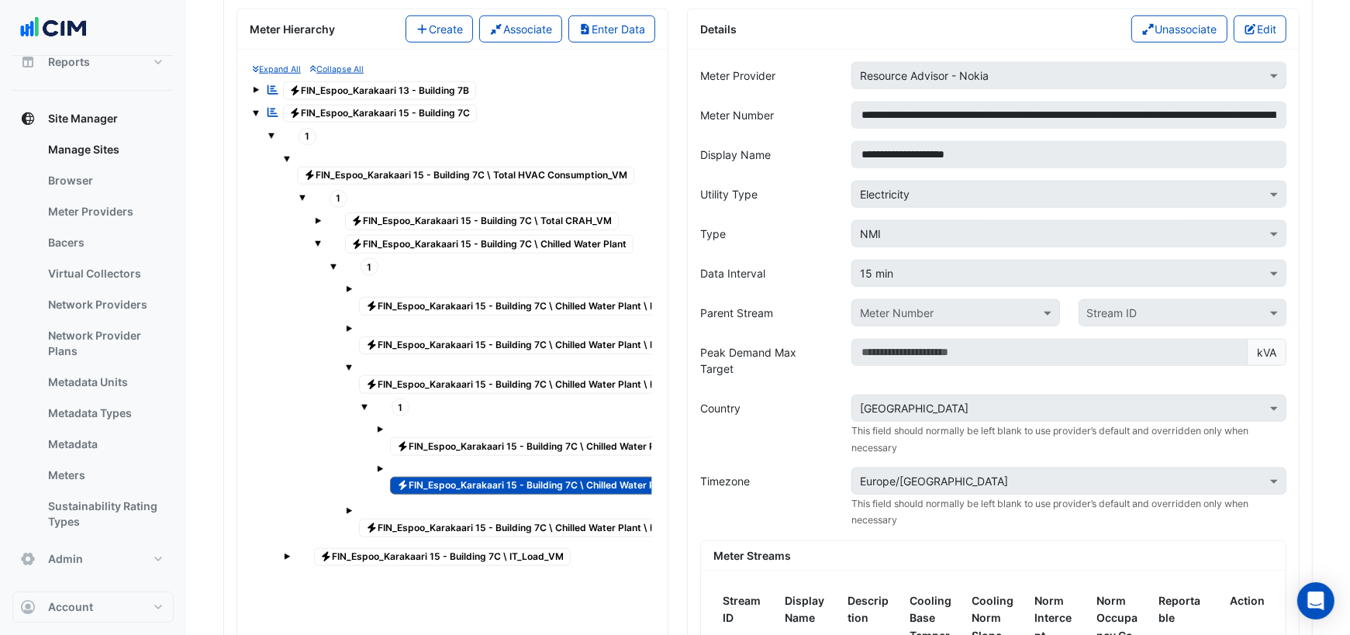
scroll to position [1372, 0]
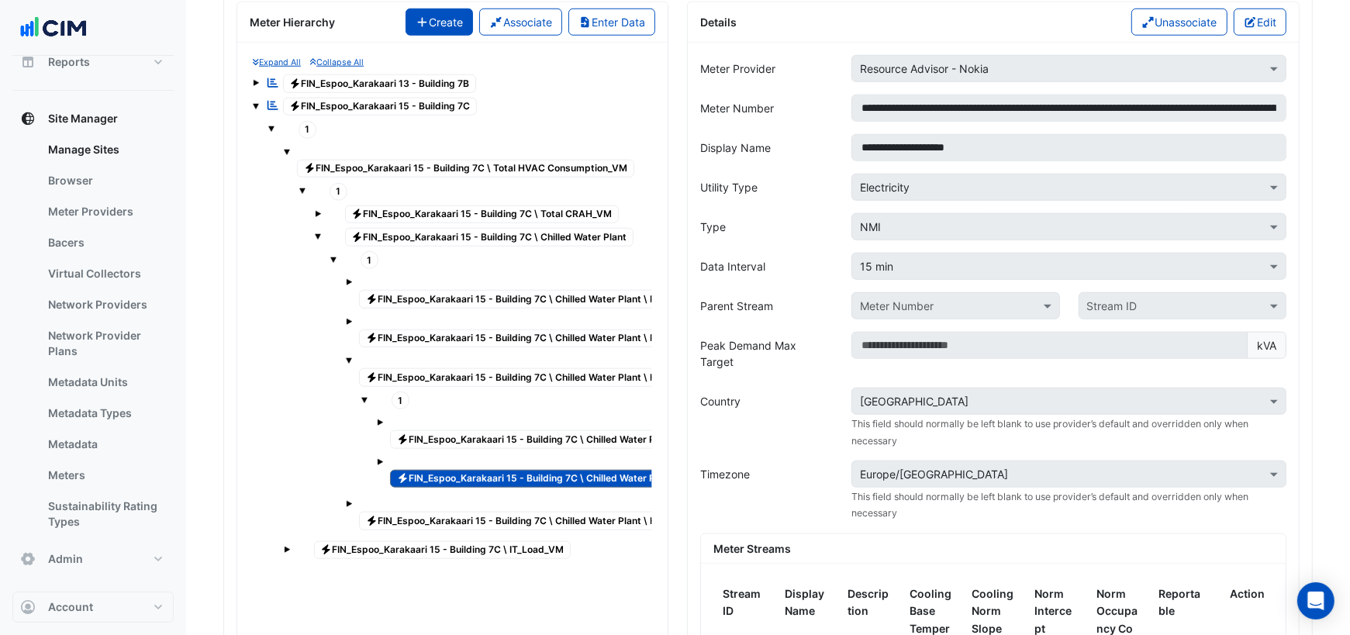
click at [433, 14] on button "Create" at bounding box center [439, 22] width 68 height 27
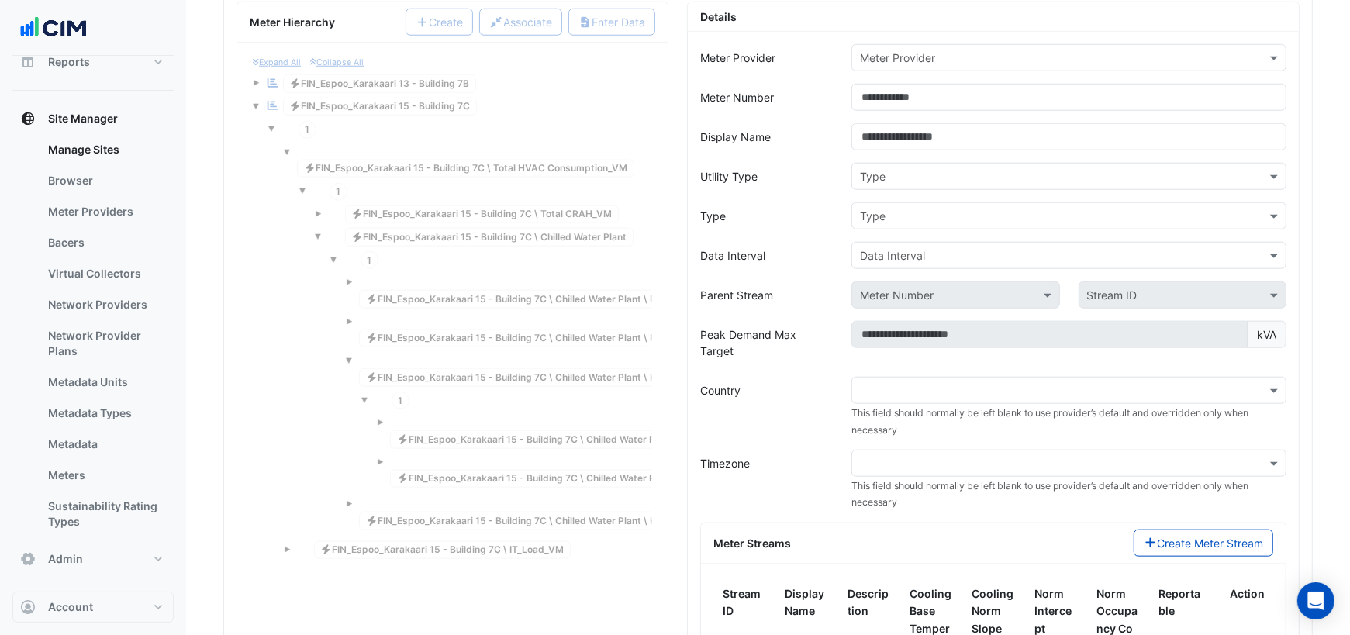
click at [912, 50] on input "text" at bounding box center [1053, 58] width 387 height 16
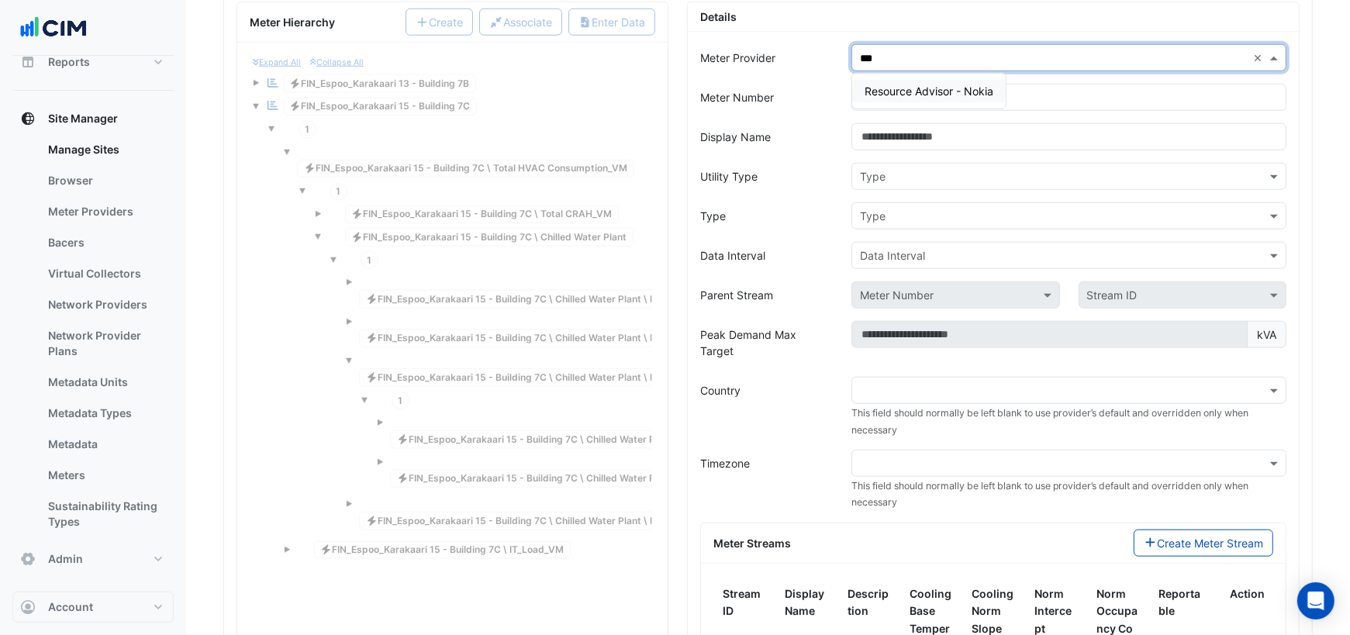
type input "****"
click at [988, 85] on span "Resource Advisor - Nokia" at bounding box center [928, 91] width 129 height 13
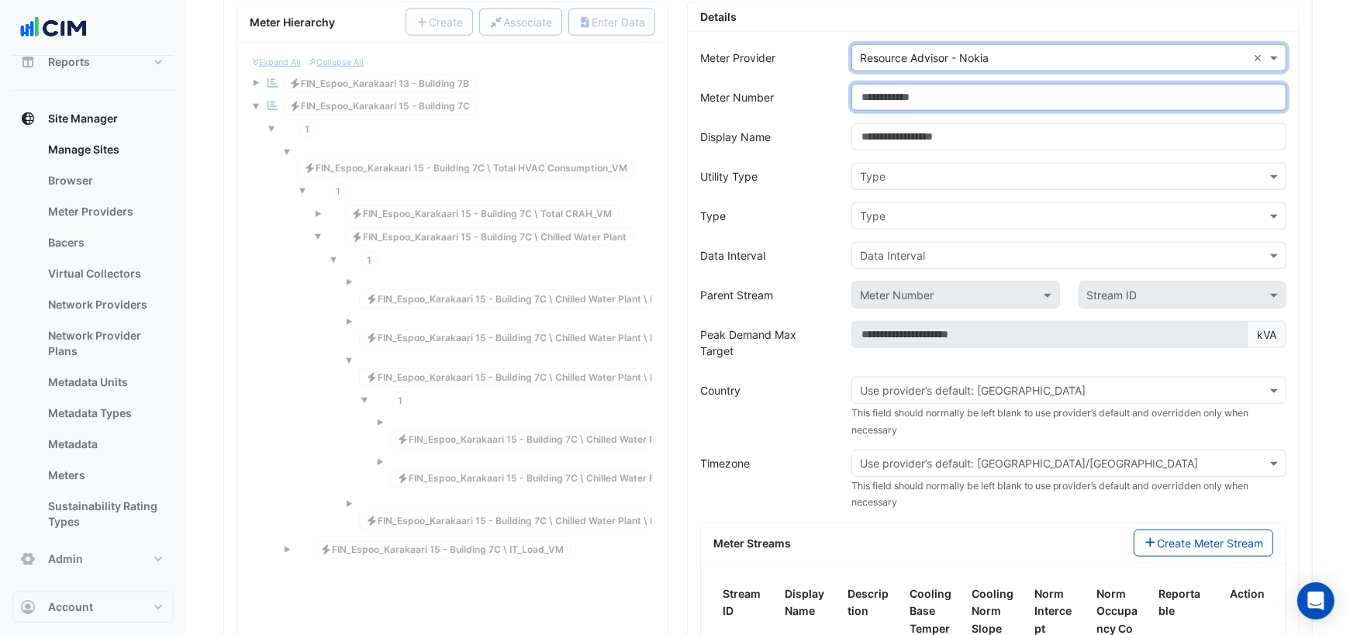
click at [954, 84] on input "Meter Number" at bounding box center [1068, 97] width 435 height 27
paste input "**********"
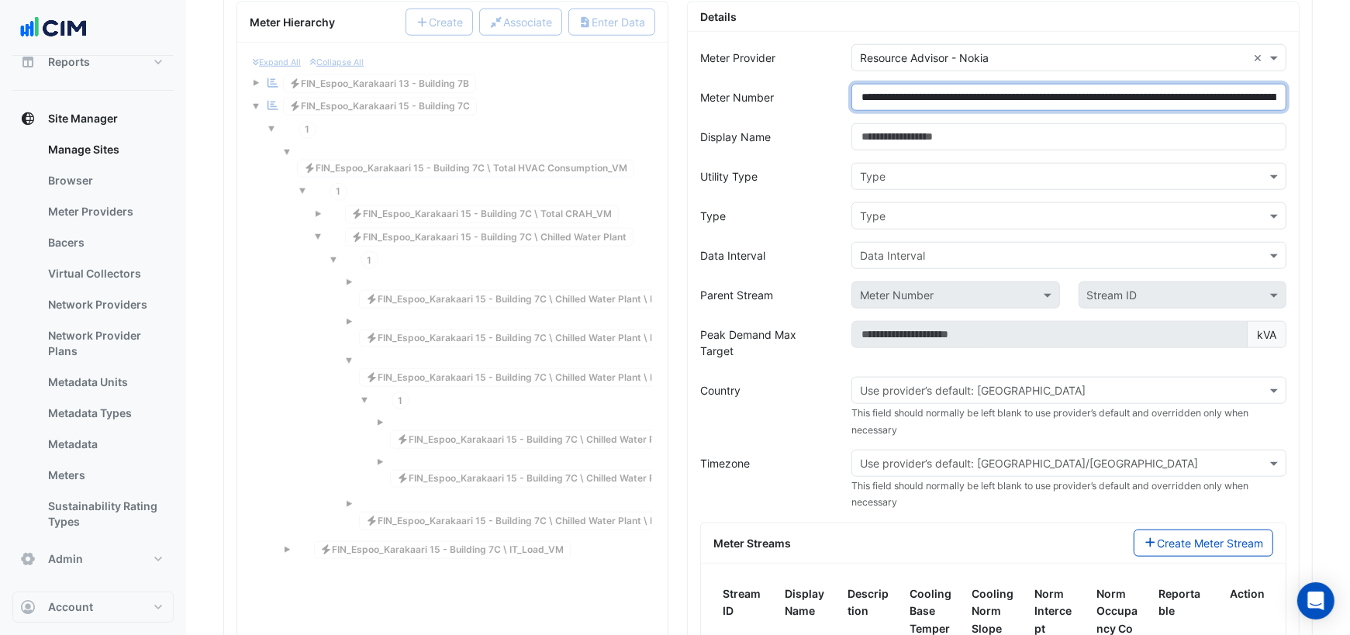
scroll to position [0, 190]
drag, startPoint x: 1134, startPoint y: 81, endPoint x: 1159, endPoint y: 79, distance: 25.6
click at [1159, 84] on input "**********" at bounding box center [1069, 97] width 436 height 26
drag, startPoint x: 1131, startPoint y: 81, endPoint x: 1355, endPoint y: 99, distance: 224.8
click at [1349, 99] on html "**********" at bounding box center [675, 73] width 1350 height 2890
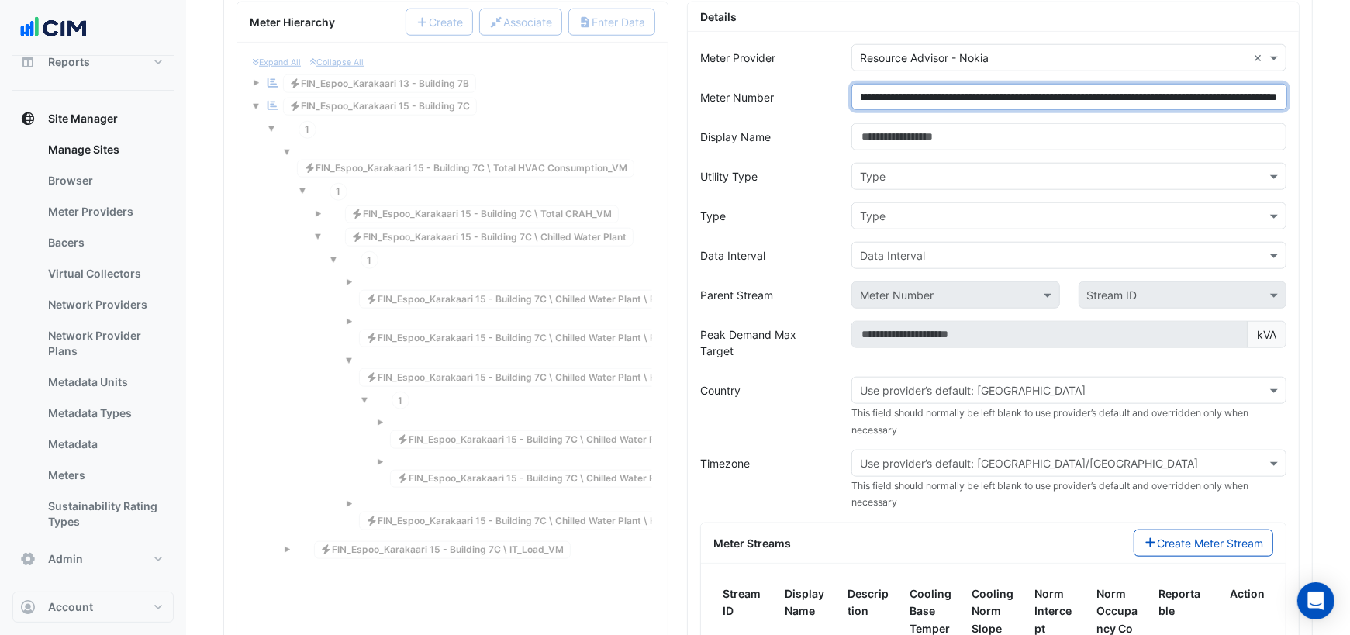
type input "**********"
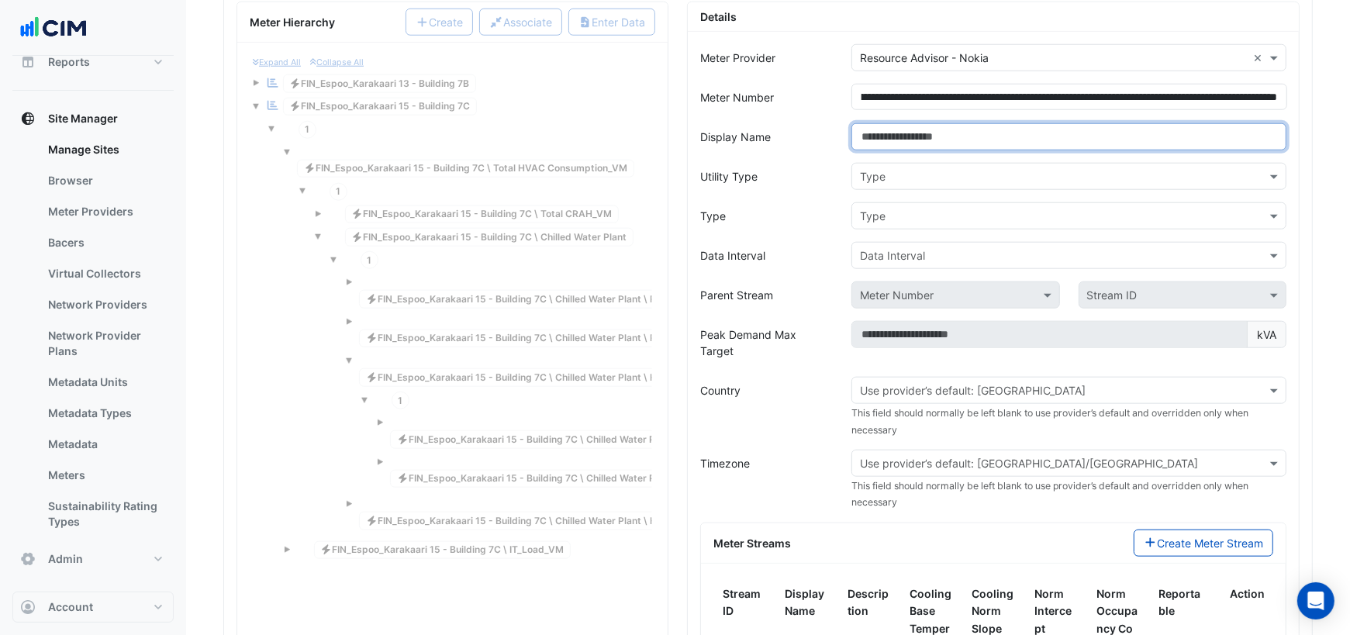
click at [1029, 123] on input "Display Name" at bounding box center [1068, 136] width 435 height 27
paste input "**********"
type input "**********"
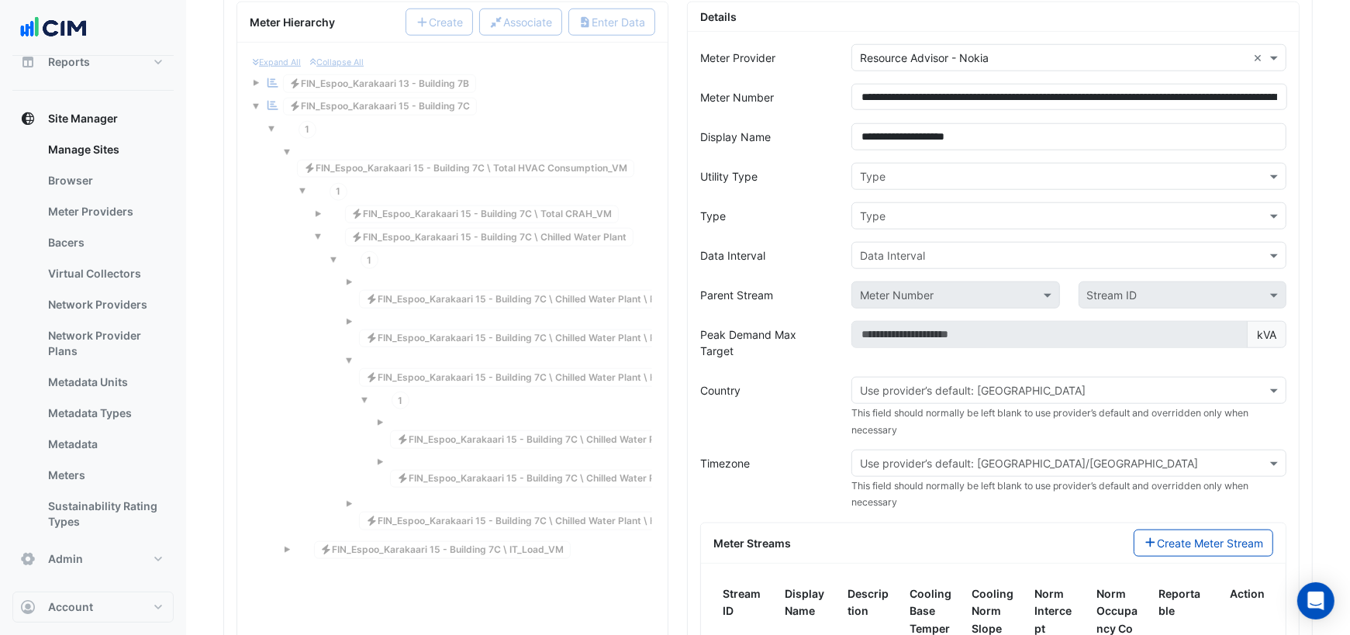
click at [975, 169] on input "text" at bounding box center [1053, 177] width 387 height 16
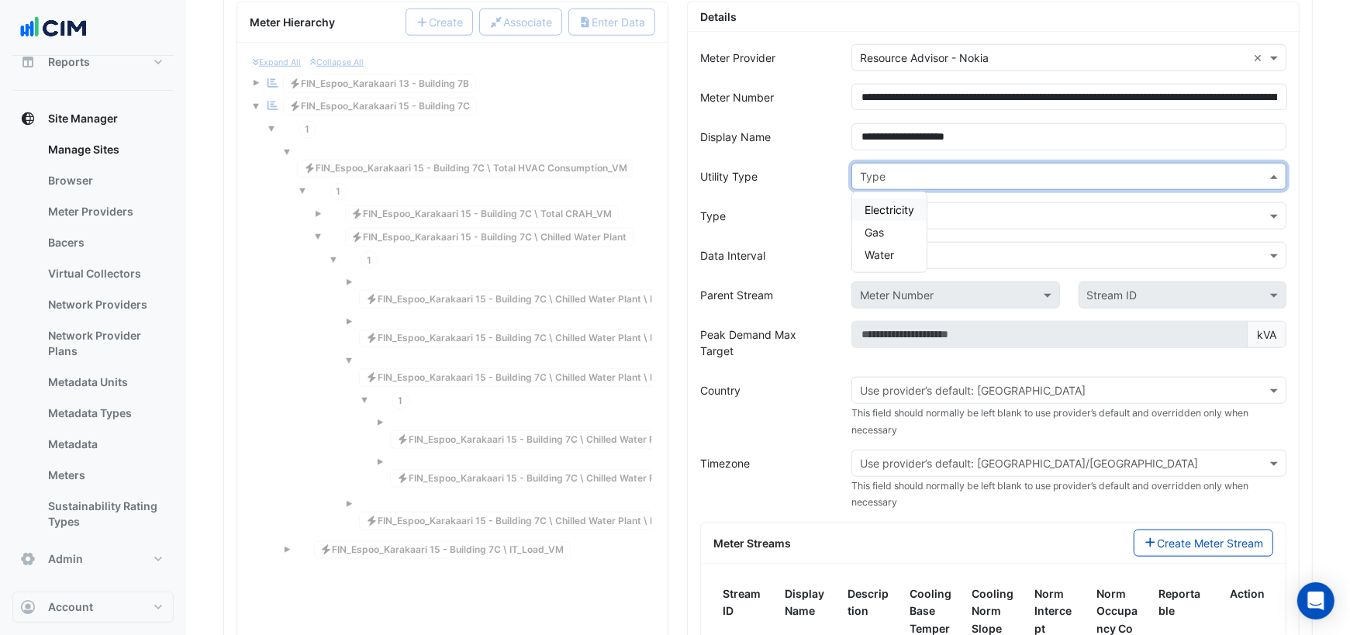
click at [900, 203] on span "Electricity" at bounding box center [889, 209] width 50 height 13
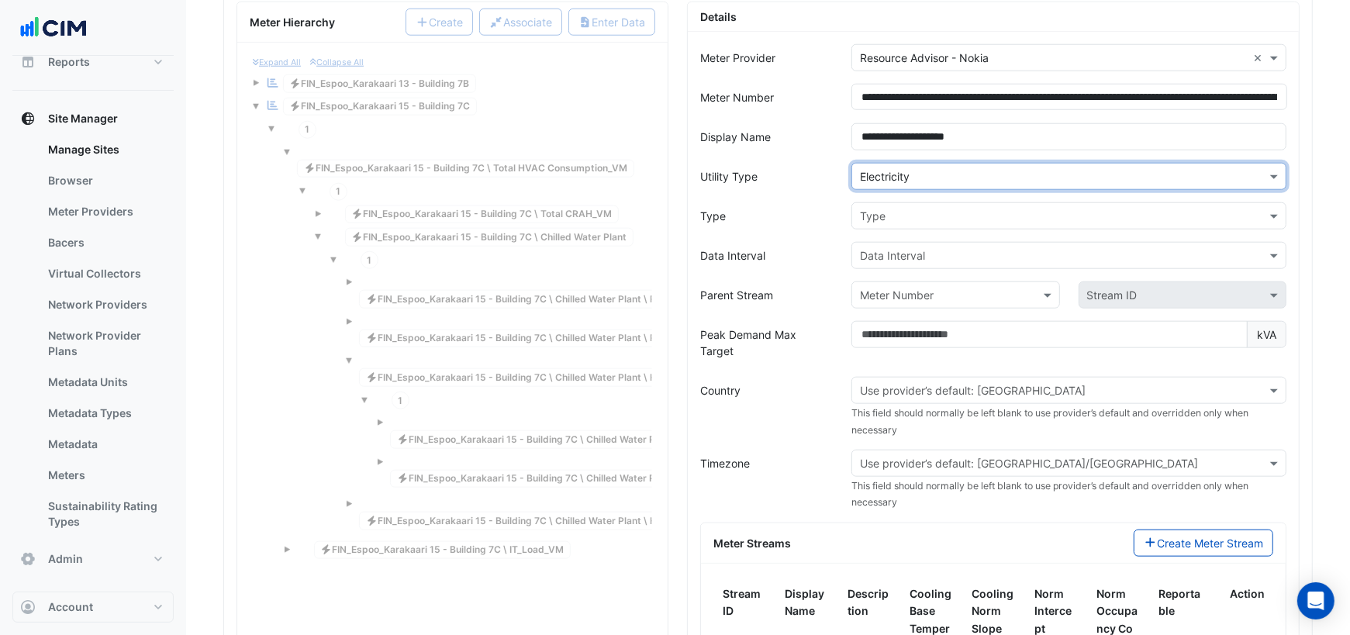
click at [894, 209] on input "text" at bounding box center [1053, 217] width 387 height 16
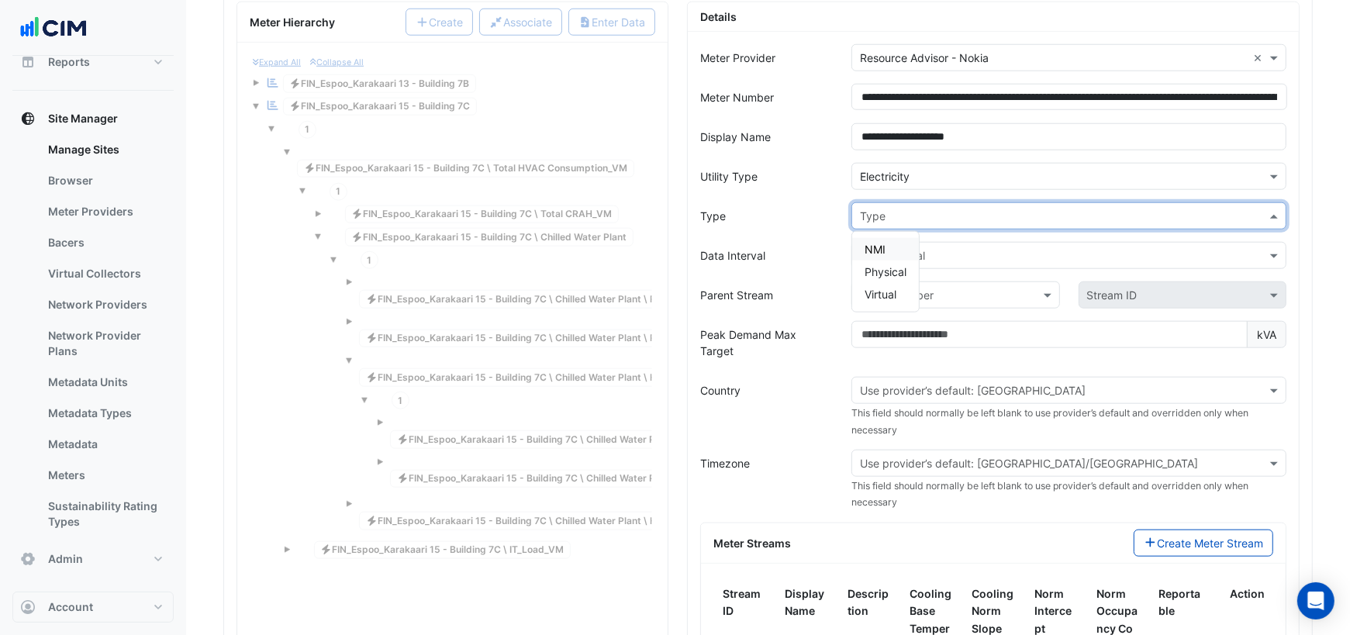
click at [884, 243] on span "NMI" at bounding box center [874, 249] width 21 height 13
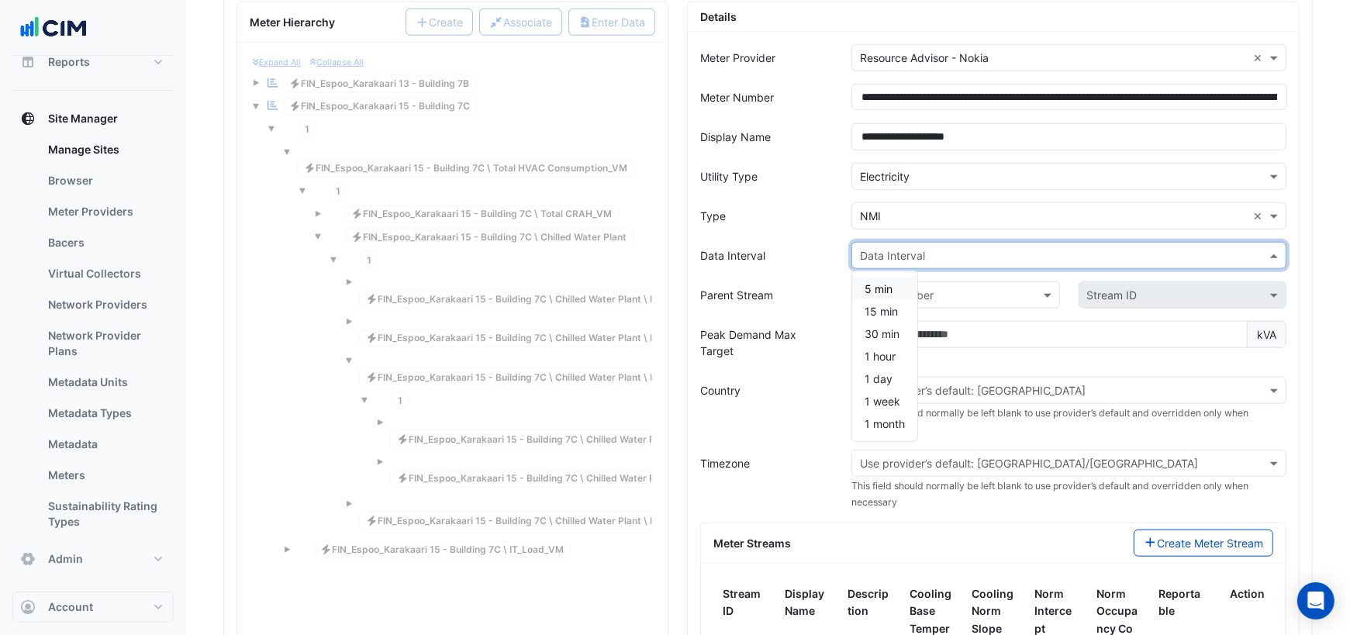
click at [885, 248] on input "text" at bounding box center [1053, 256] width 387 height 16
click at [882, 305] on span "15 min" at bounding box center [880, 311] width 33 height 13
click at [916, 288] on input "text" at bounding box center [940, 296] width 160 height 16
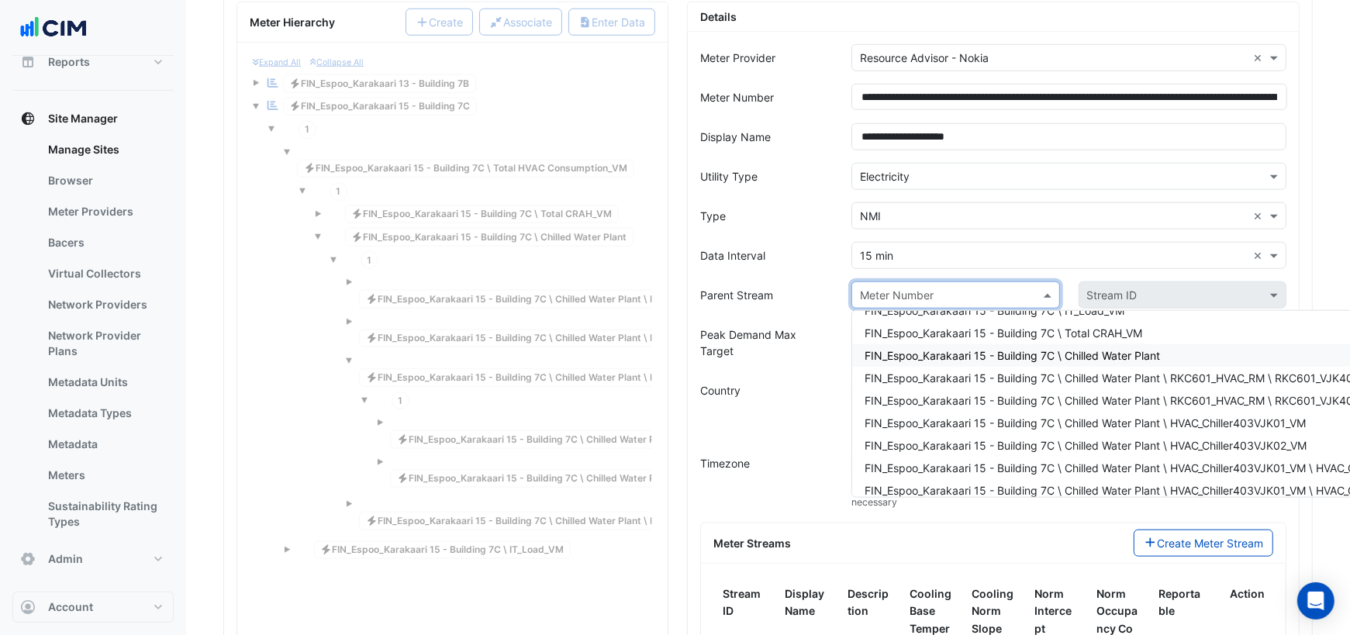
scroll to position [95, 0]
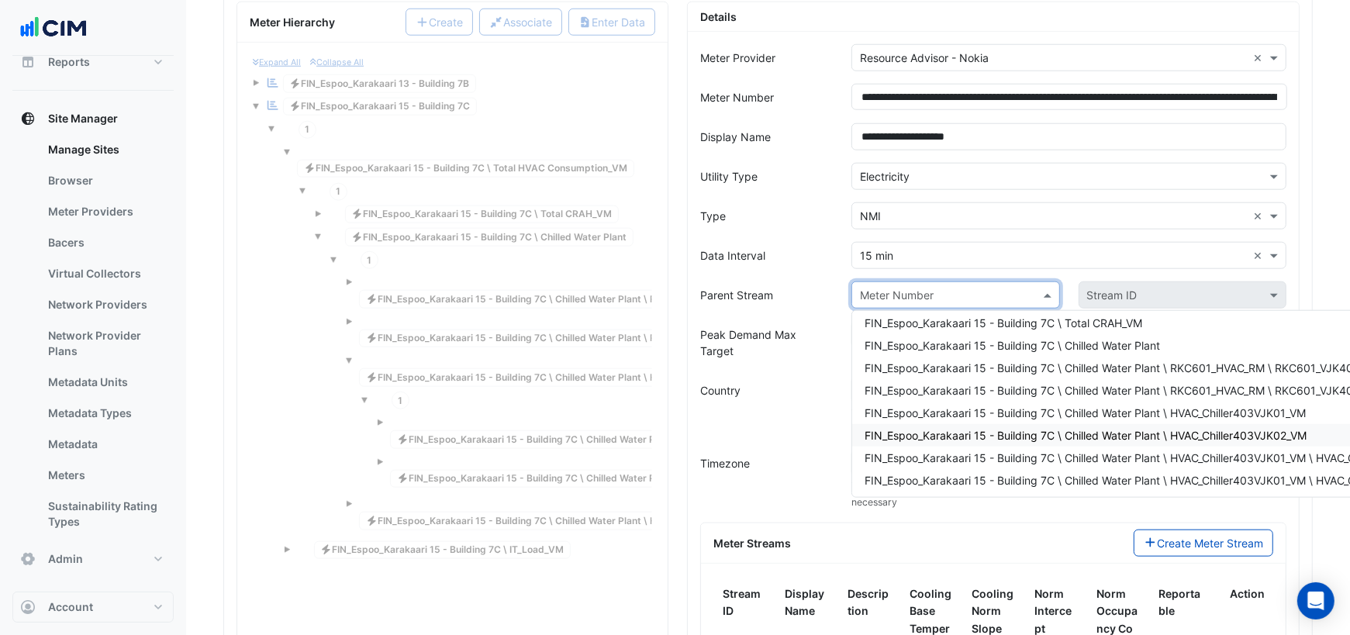
click at [1189, 424] on div "FIN_Espoo_Karakaari 15 - Building 7C \ Chilled Water Plant \ HVAC_Chiller403VJK…" at bounding box center [1161, 435] width 619 height 22
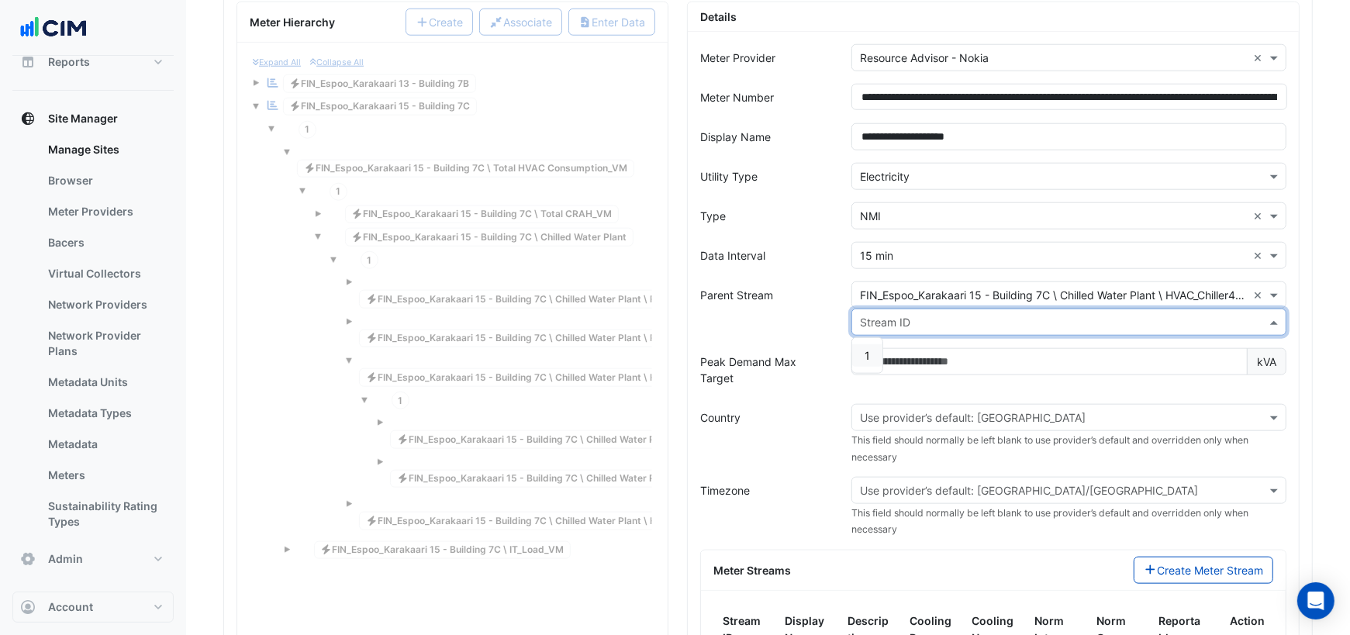
click at [943, 315] on input "text" at bounding box center [1053, 323] width 387 height 16
click at [869, 344] on div "1" at bounding box center [867, 355] width 30 height 22
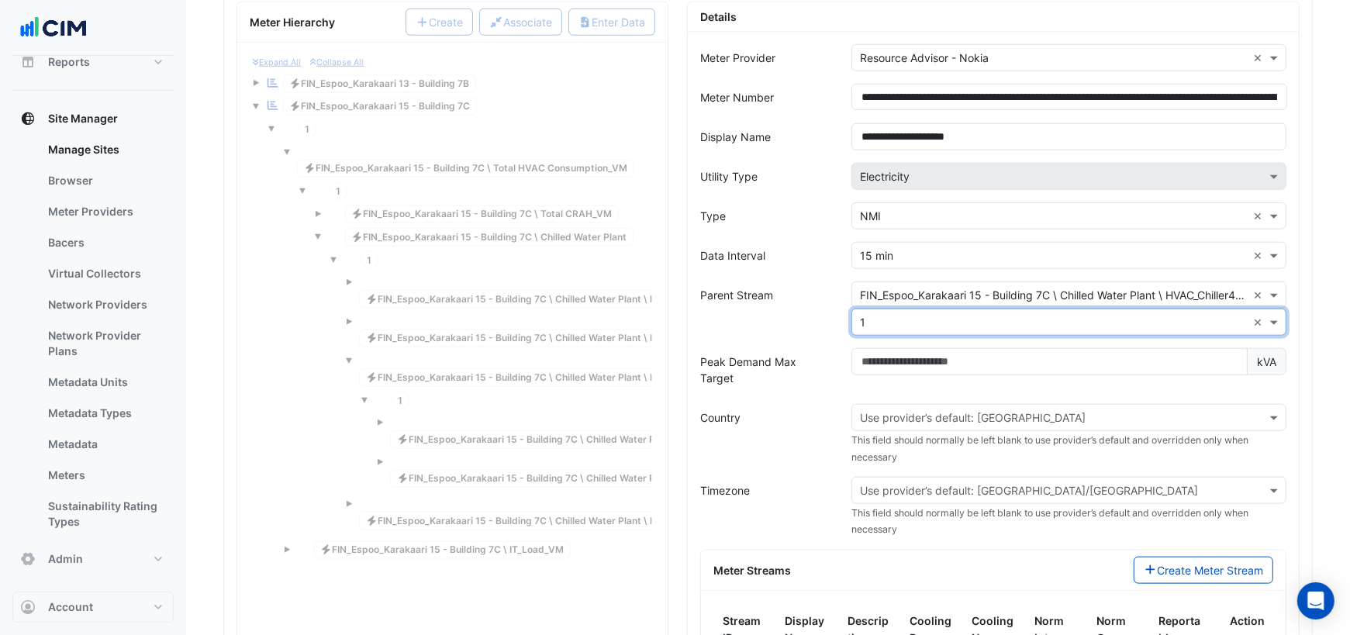
click at [881, 410] on input "text" at bounding box center [1053, 418] width 387 height 16
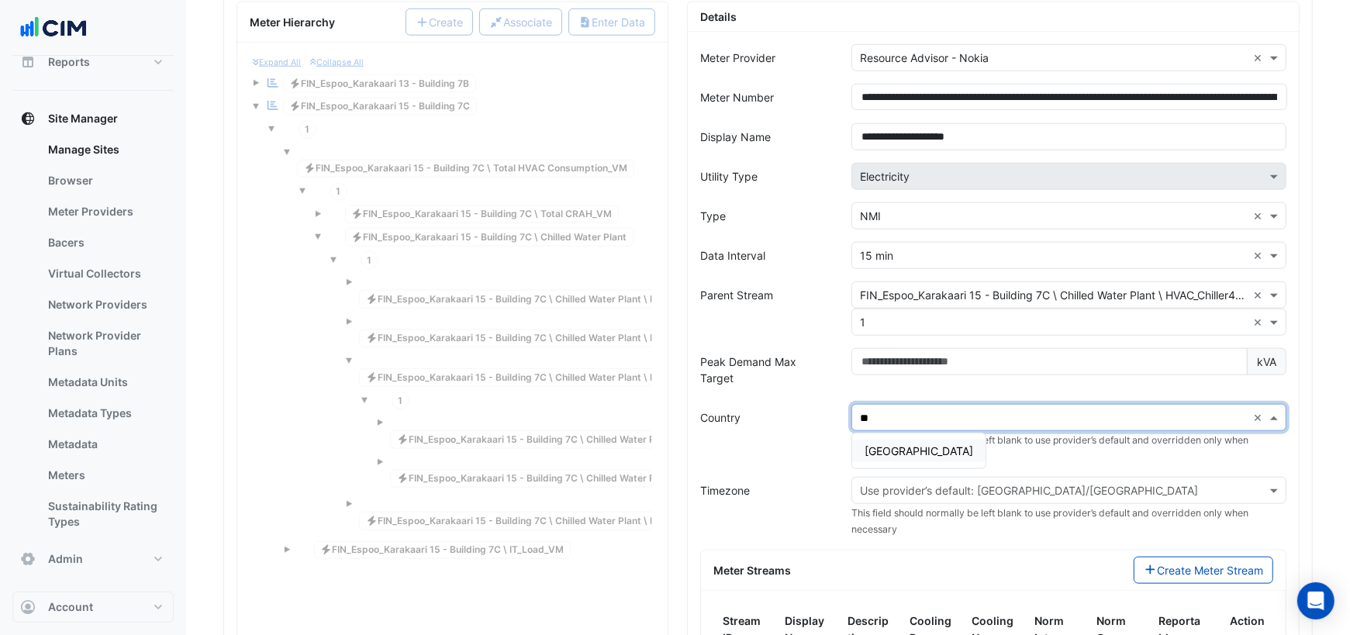
type input "***"
click at [885, 444] on span "Finland" at bounding box center [918, 450] width 109 height 13
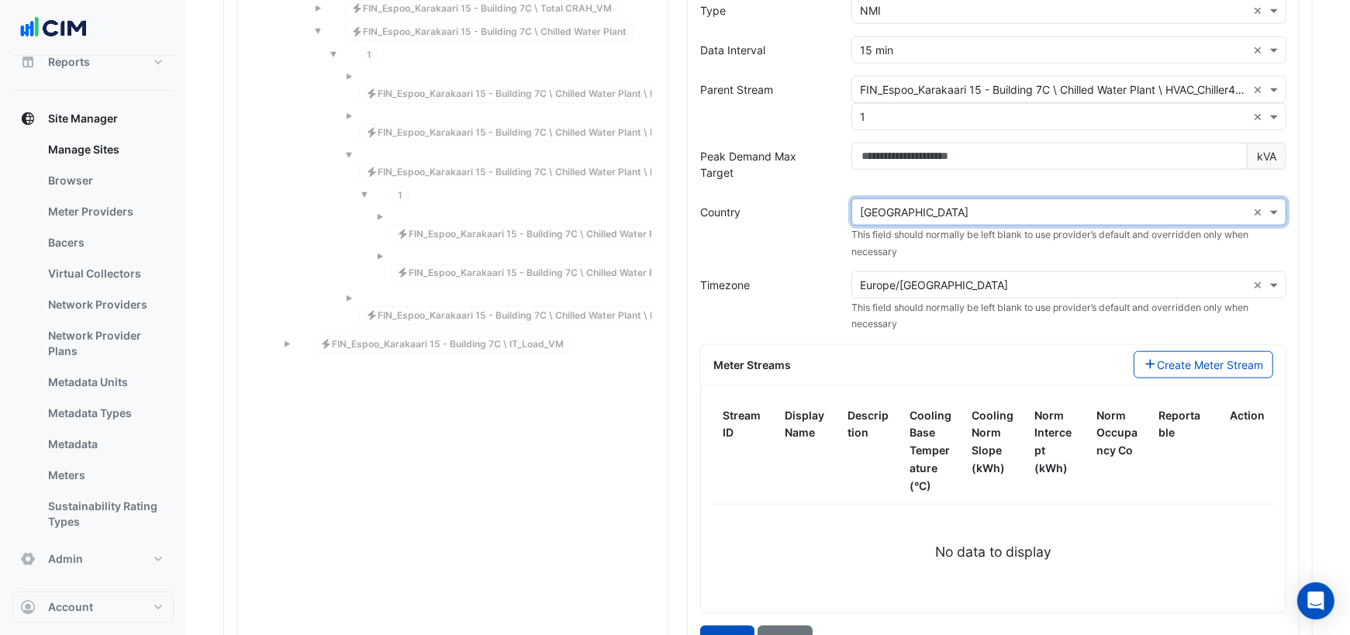
scroll to position [1584, 0]
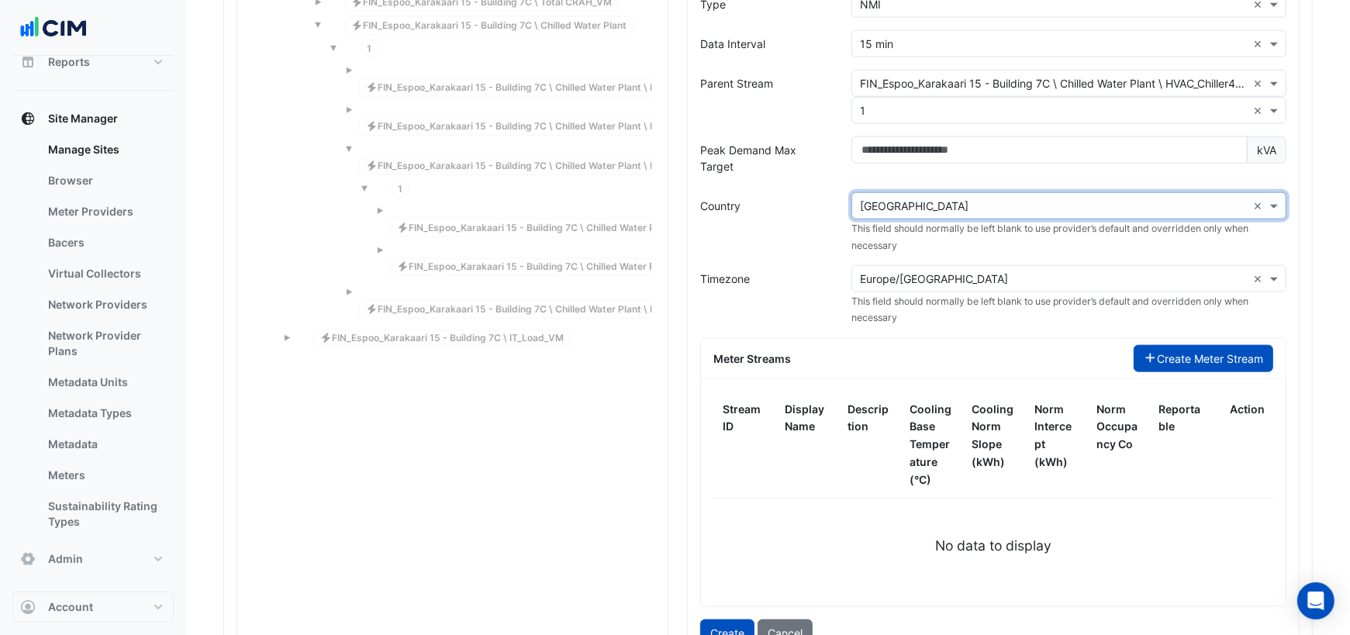
click at [1159, 345] on button "Create Meter Stream" at bounding box center [1204, 358] width 140 height 27
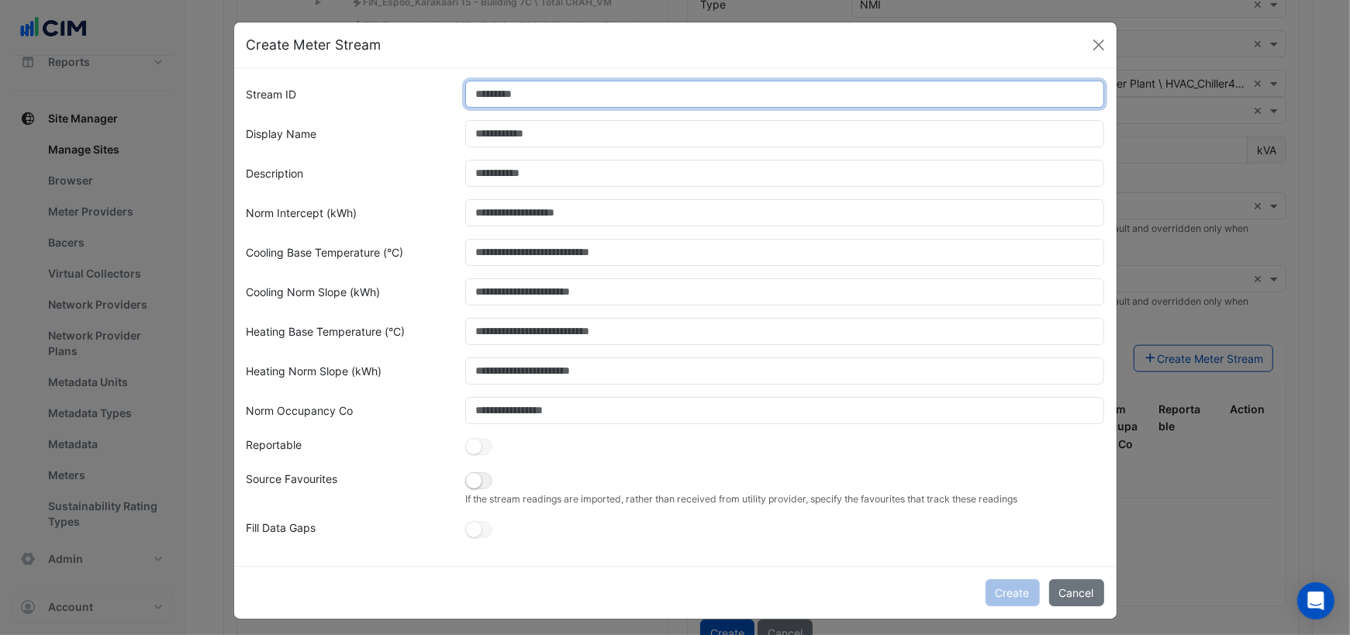
click at [499, 101] on input "Stream ID" at bounding box center [784, 94] width 639 height 27
type input "*"
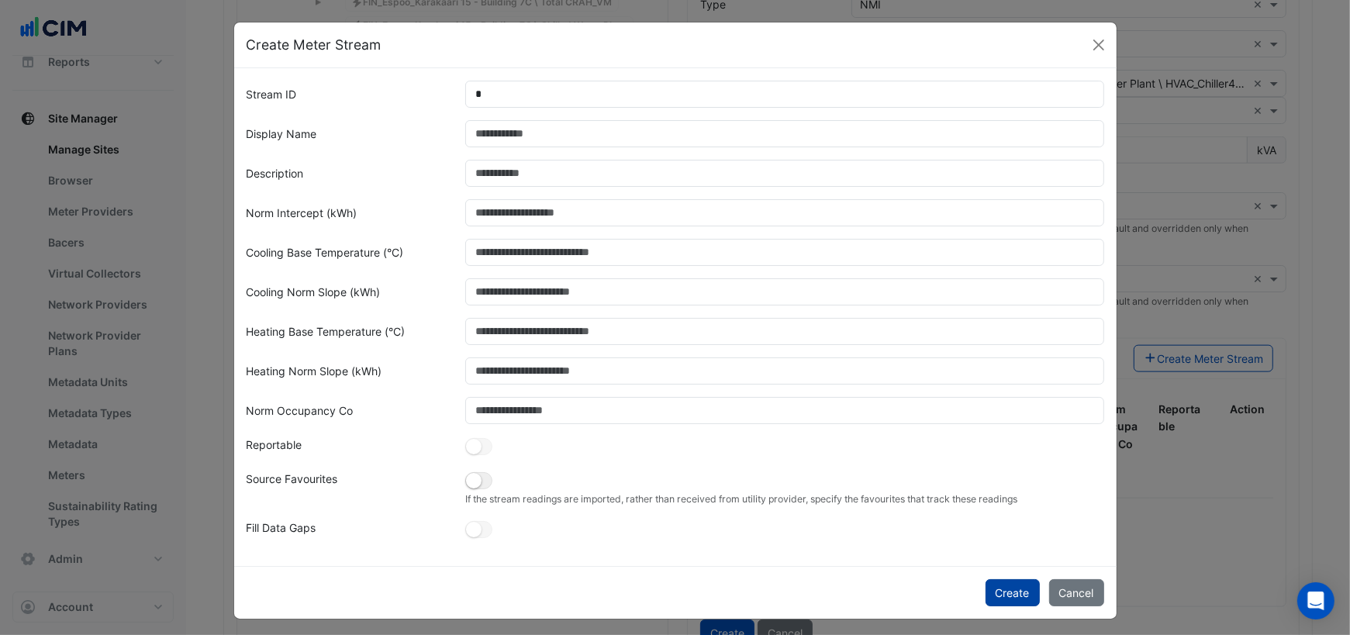
click at [1003, 584] on button "Create" at bounding box center [1012, 592] width 54 height 27
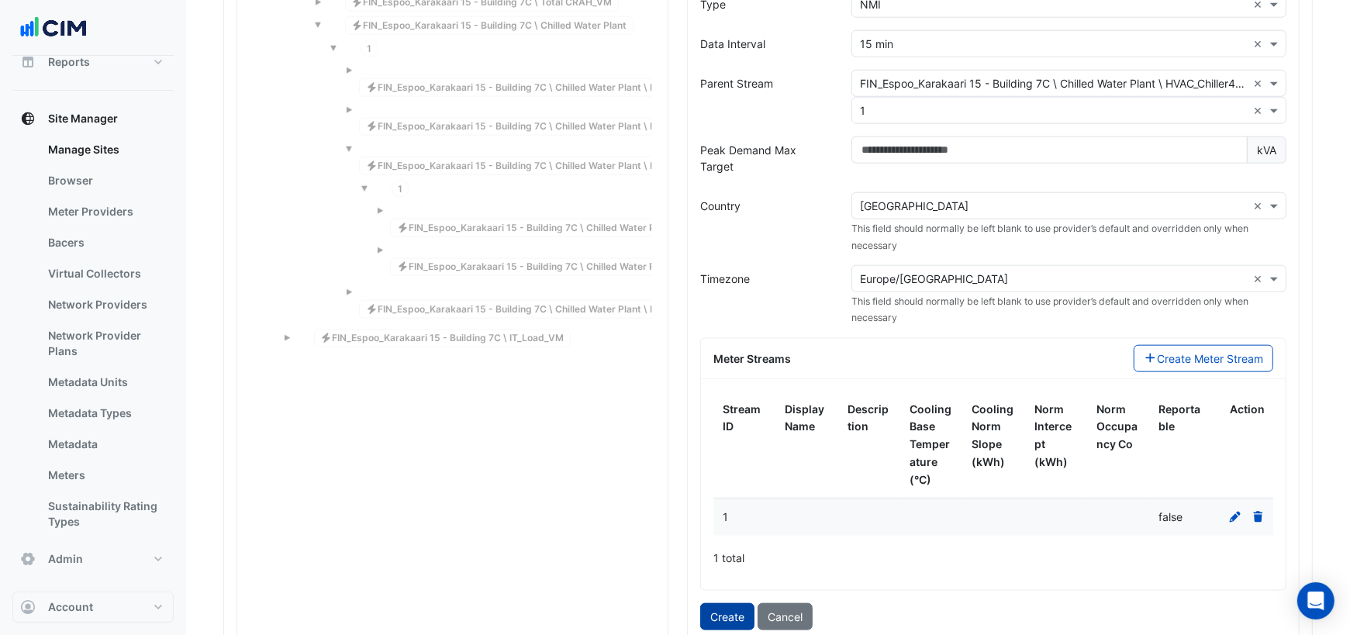
click at [723, 603] on button "Create" at bounding box center [727, 616] width 54 height 27
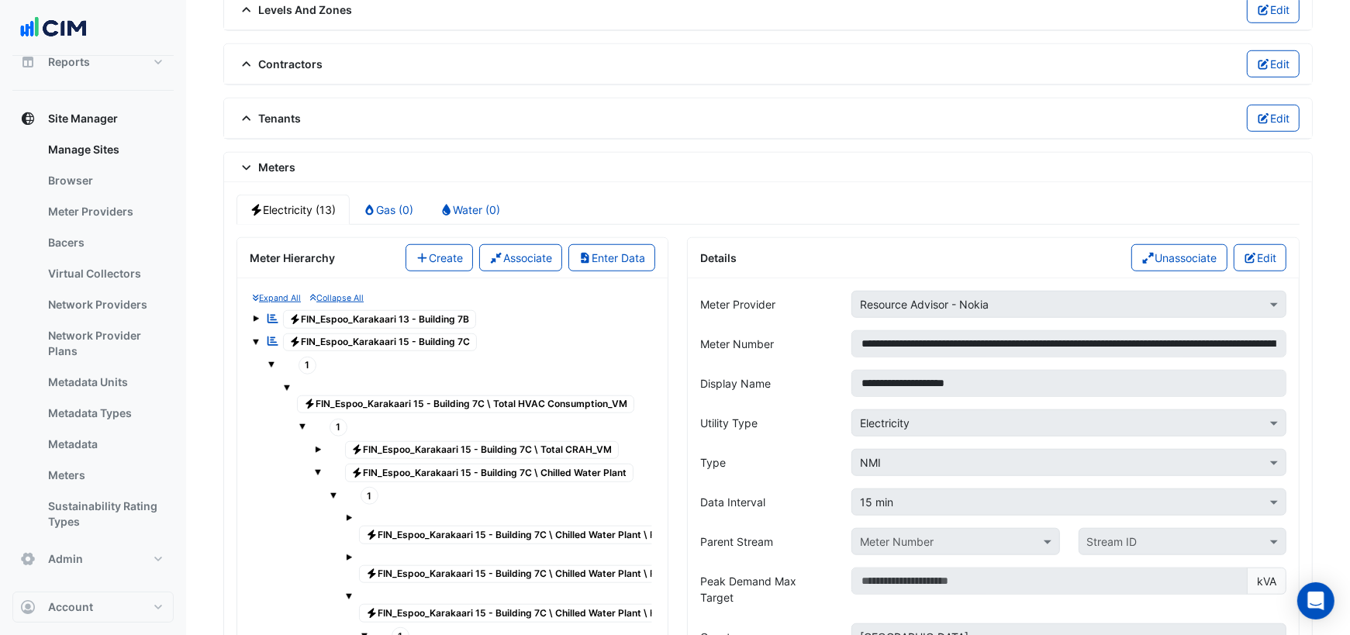
scroll to position [1130, 0]
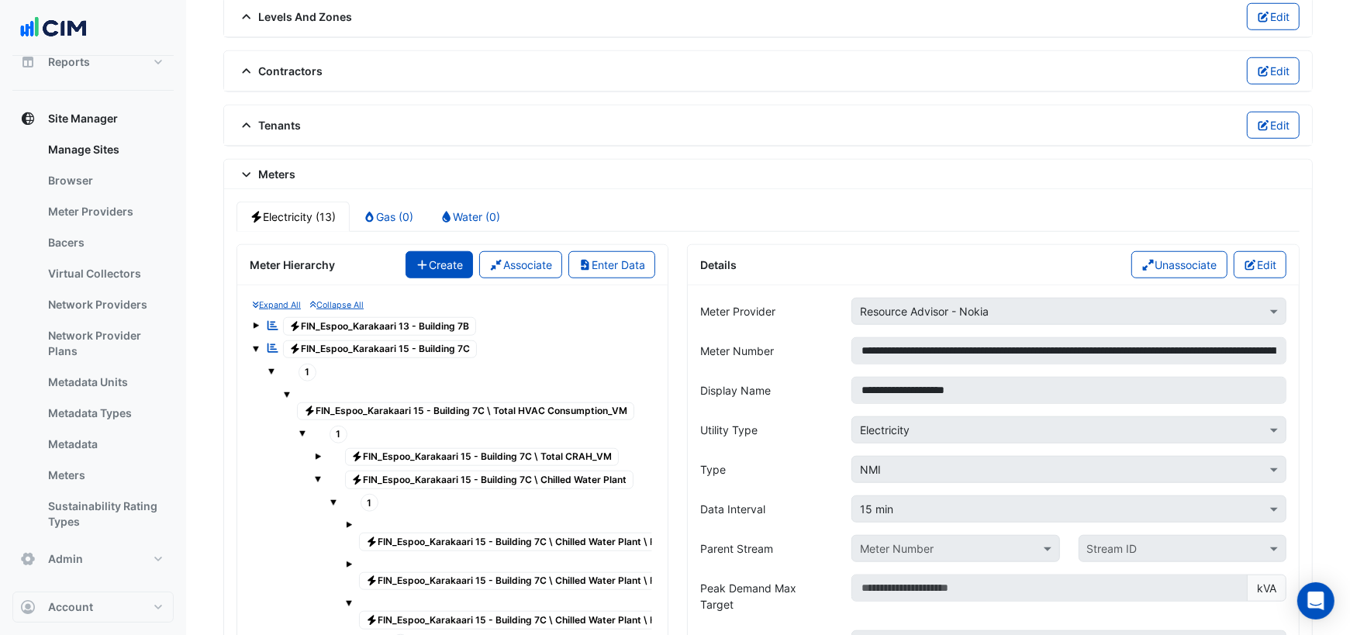
click at [435, 252] on button "Create" at bounding box center [439, 264] width 68 height 27
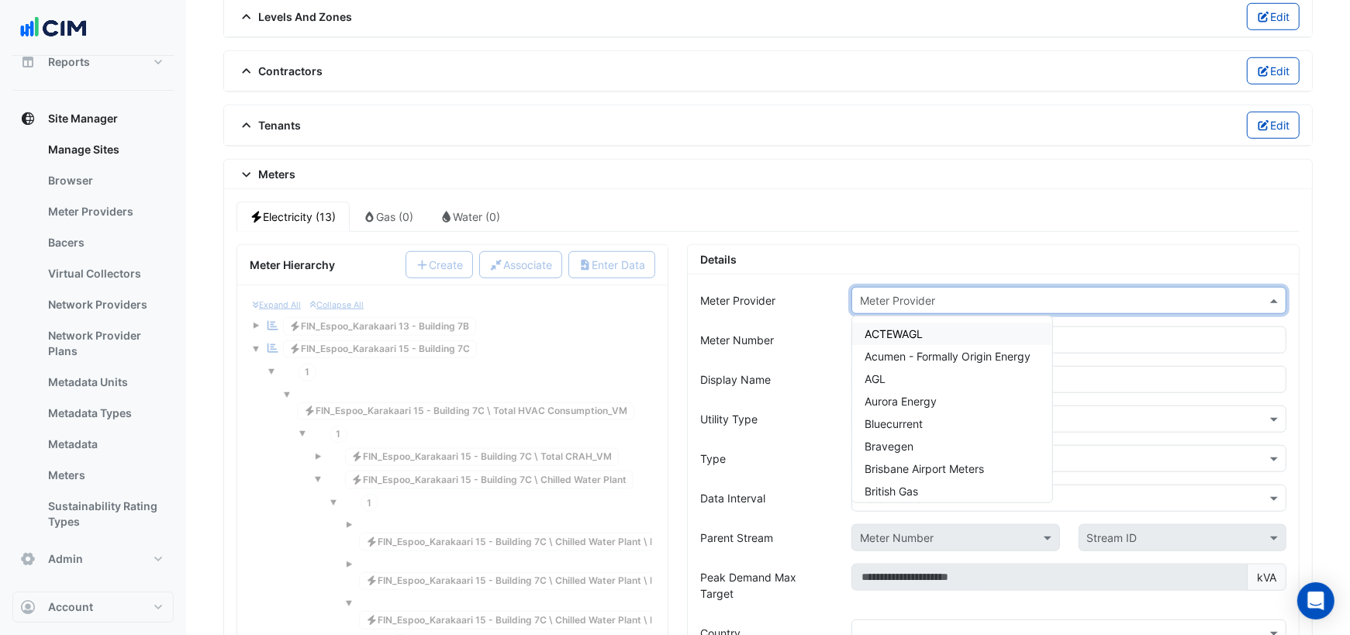
click at [940, 293] on input "text" at bounding box center [1053, 301] width 387 height 16
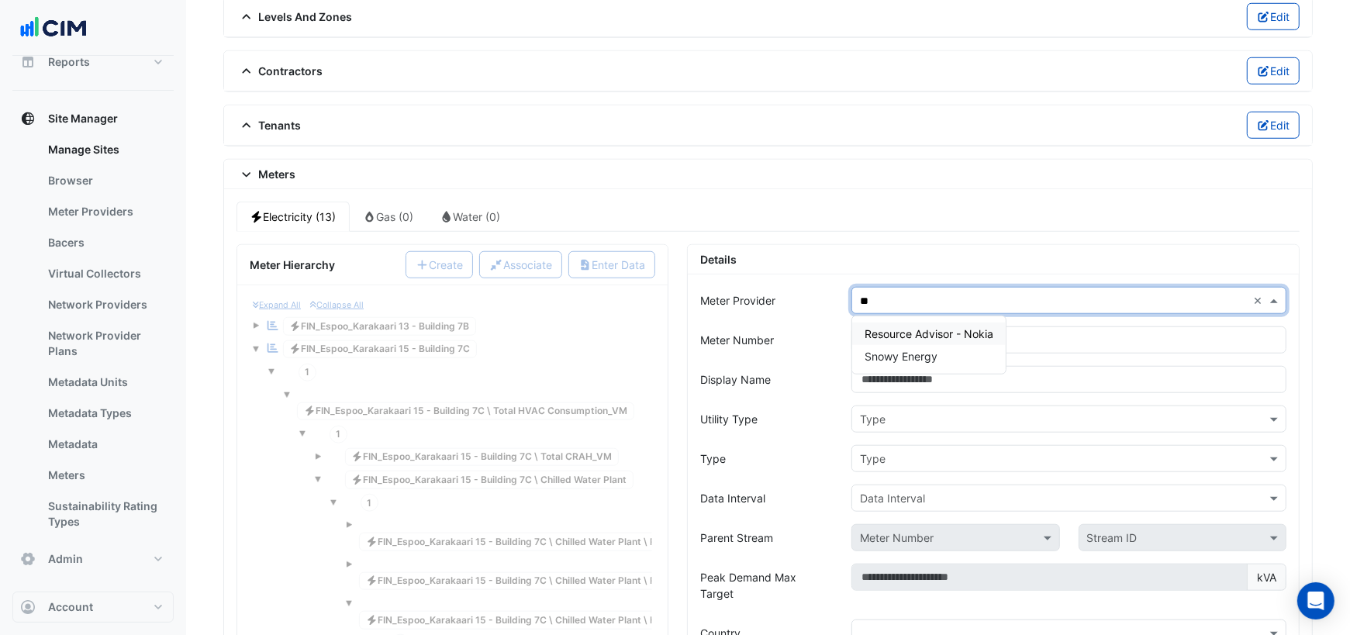
type input "***"
click at [963, 327] on span "Resource Advisor - Nokia" at bounding box center [928, 333] width 129 height 13
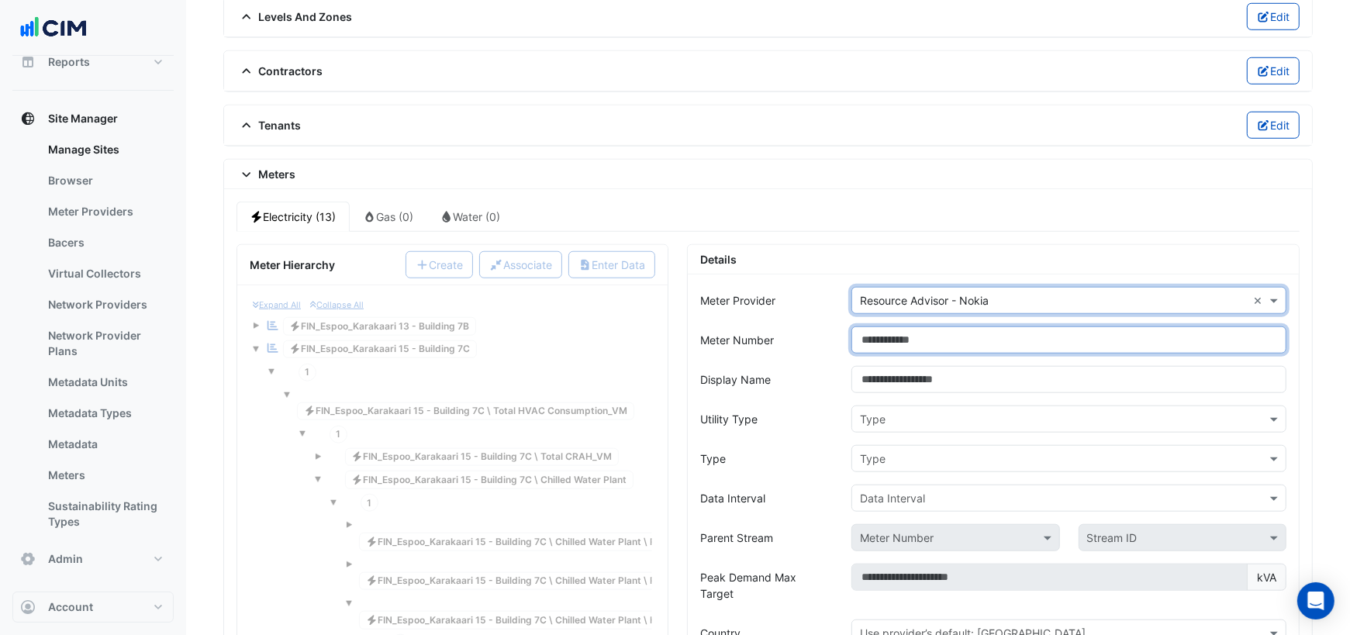
click at [932, 326] on input "Meter Number" at bounding box center [1068, 339] width 435 height 27
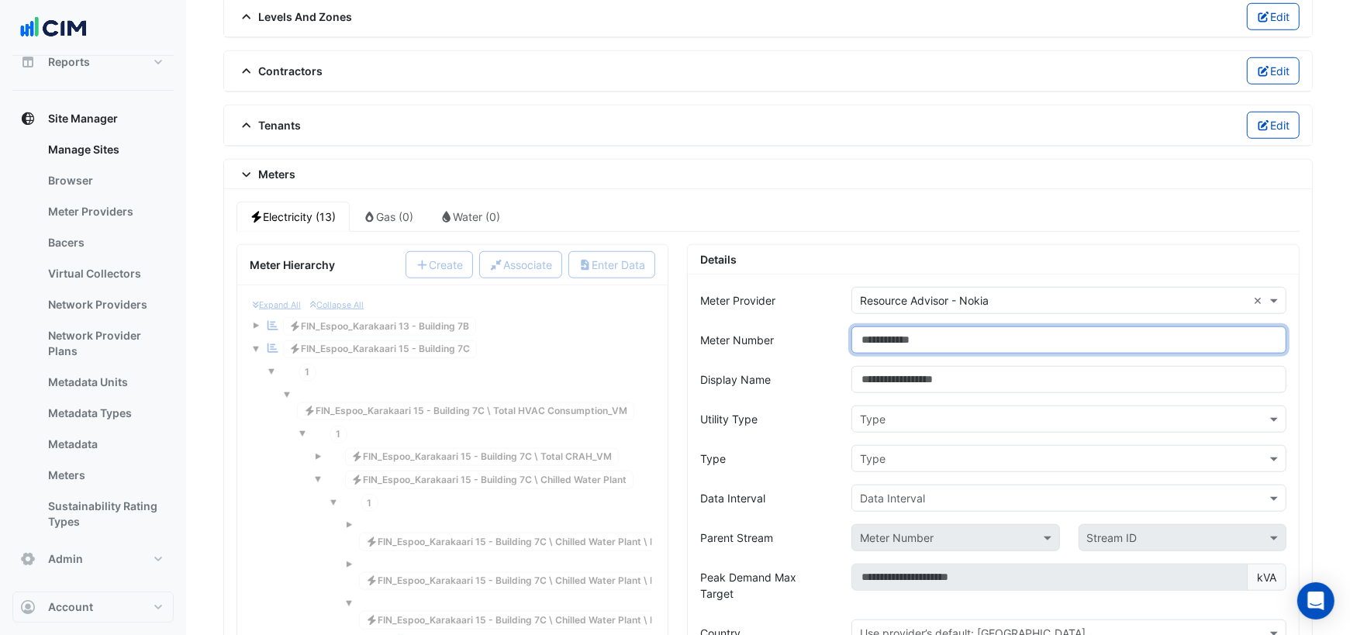
paste input "**********"
drag, startPoint x: 1134, startPoint y: 320, endPoint x: 1307, endPoint y: 312, distance: 173.9
click at [1278, 326] on input "**********" at bounding box center [1069, 339] width 436 height 26
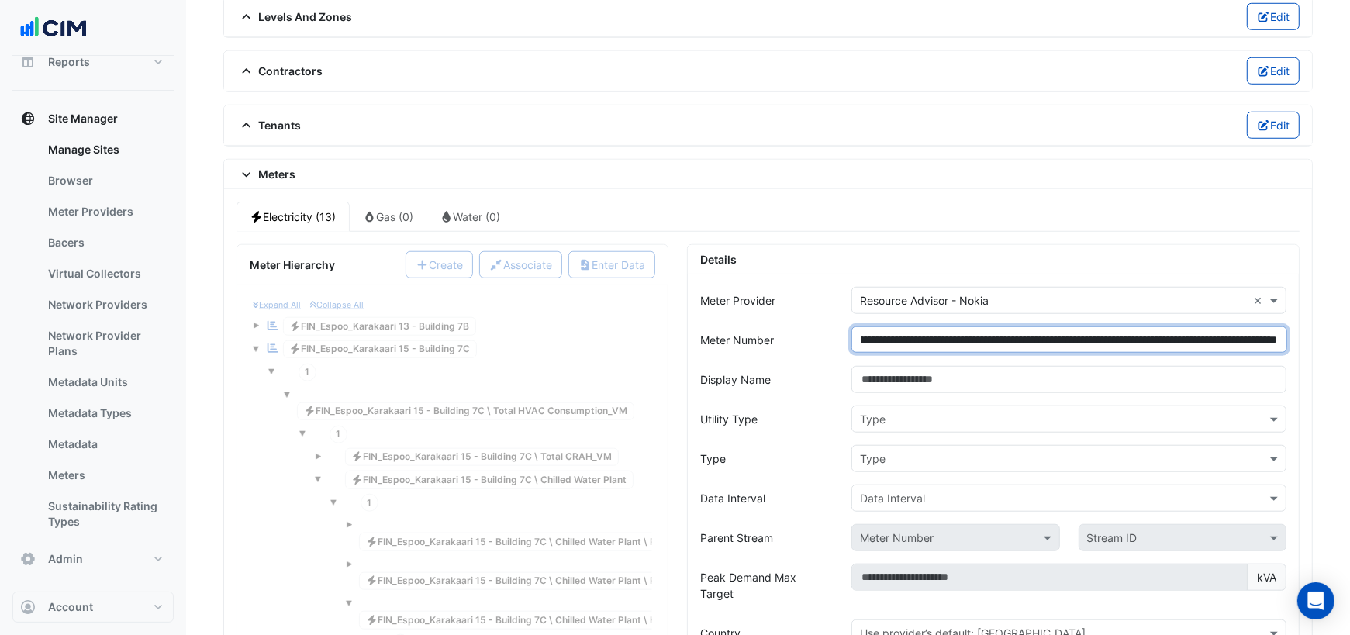
type input "**********"
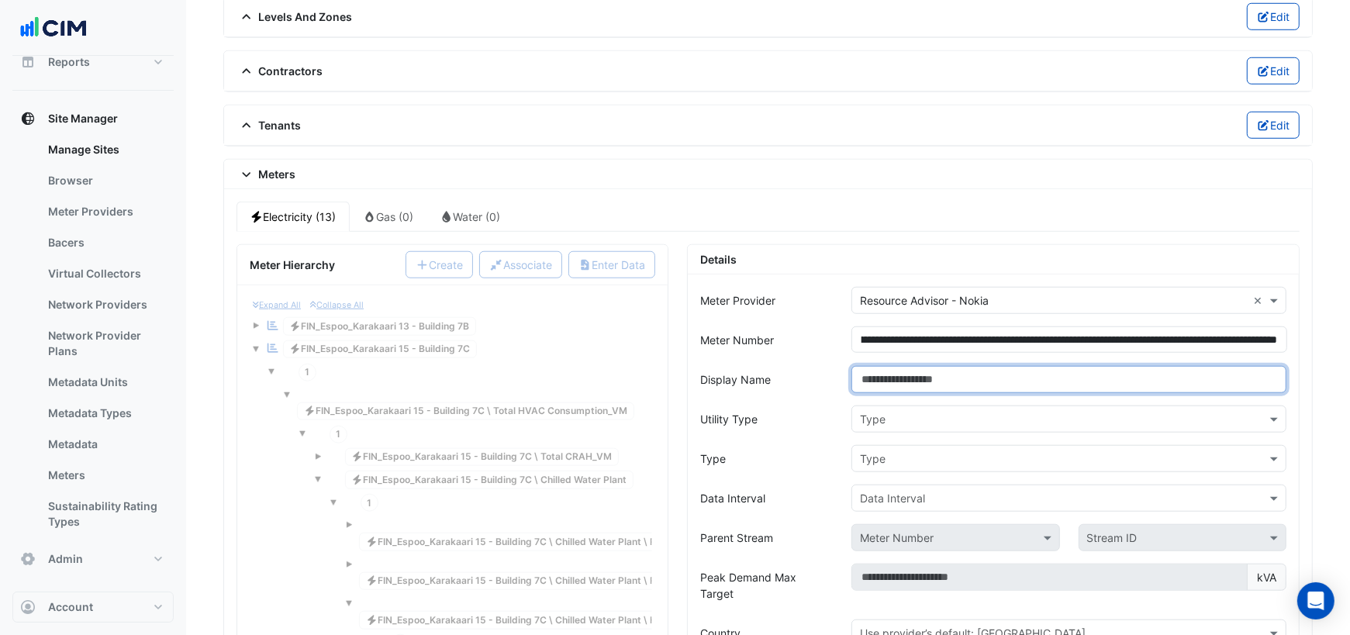
click at [1054, 366] on input "Display Name" at bounding box center [1068, 379] width 435 height 27
paste input "**********"
type input "**********"
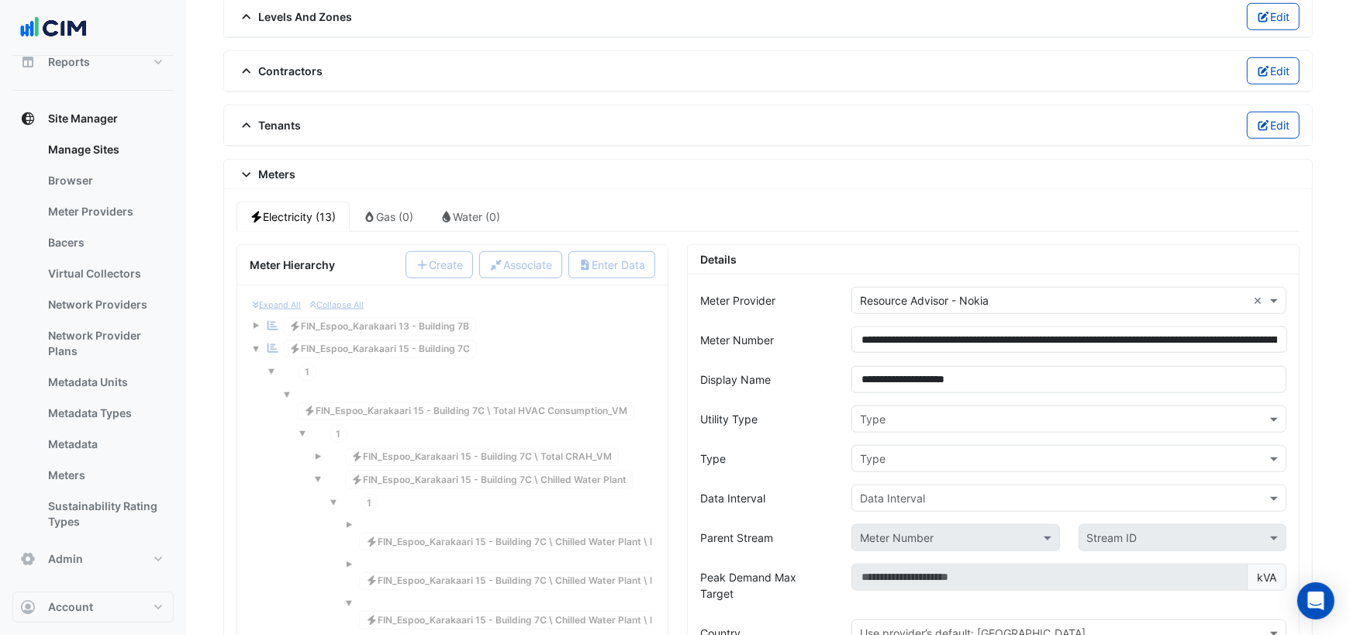
click at [1047, 412] on input "text" at bounding box center [1053, 420] width 387 height 16
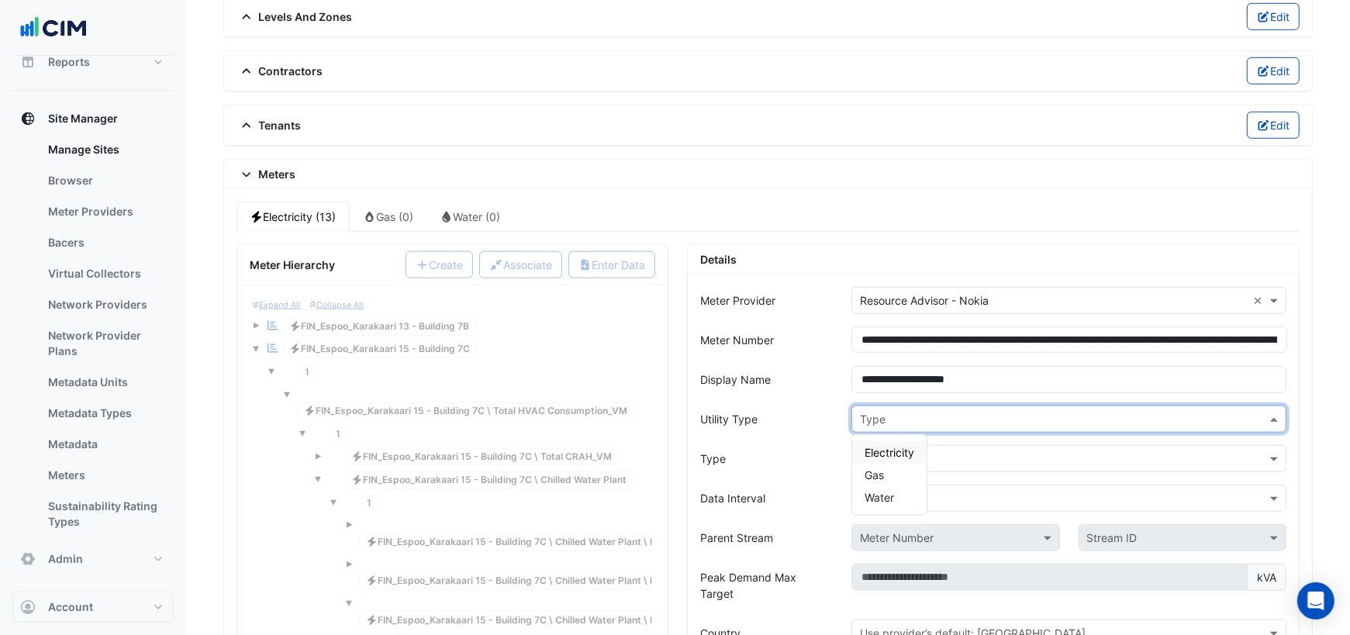
click at [899, 446] on span "Electricity" at bounding box center [889, 452] width 50 height 13
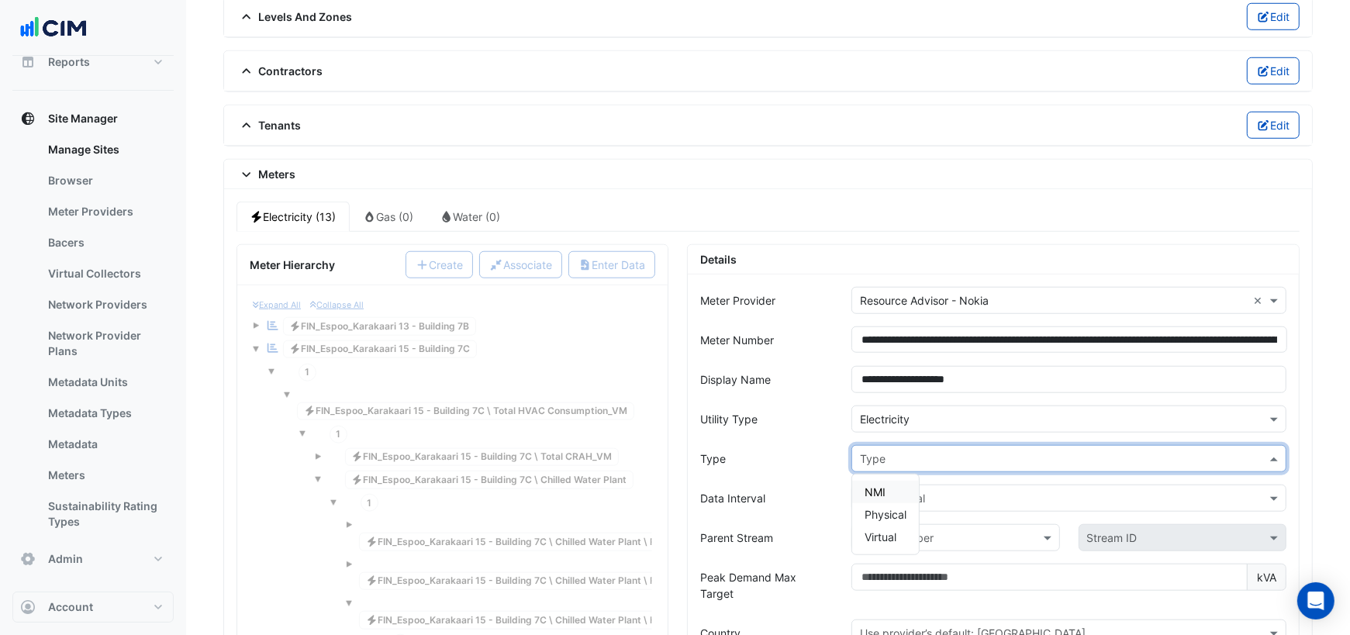
click at [899, 451] on input "text" at bounding box center [1053, 459] width 387 height 16
click at [883, 485] on span "NMI" at bounding box center [874, 491] width 21 height 13
click at [882, 491] on input "text" at bounding box center [1053, 499] width 387 height 16
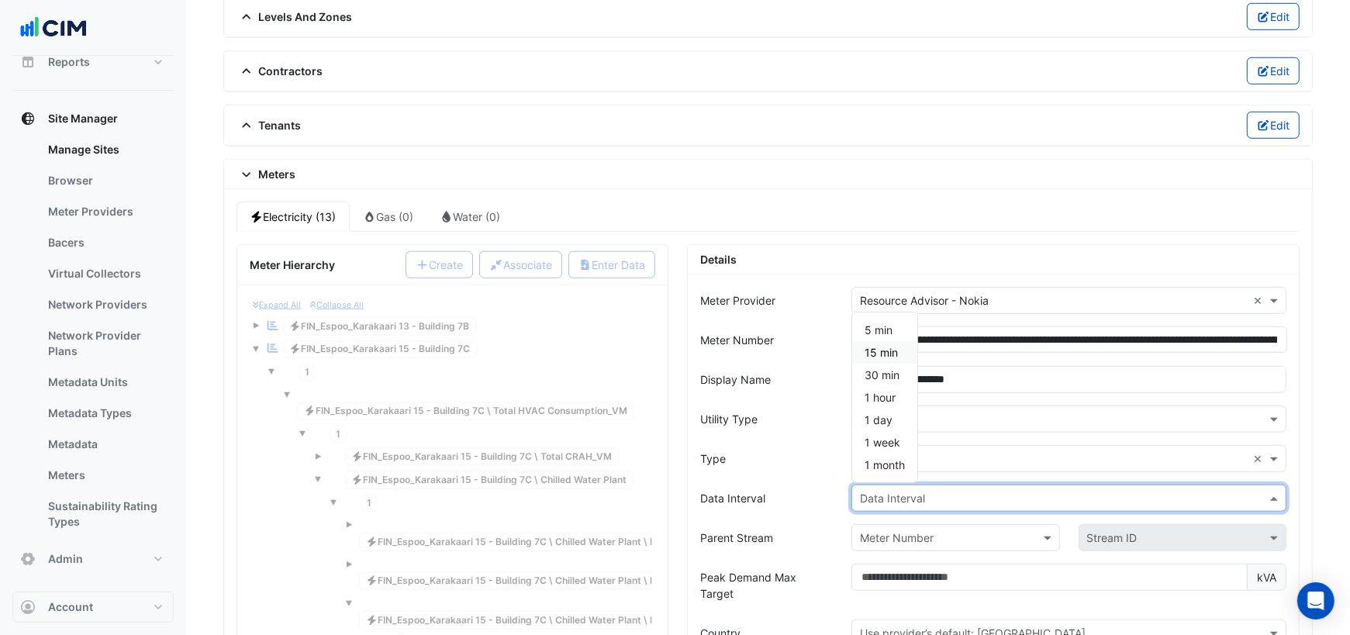
click at [884, 346] on span "15 min" at bounding box center [880, 352] width 33 height 13
click at [901, 530] on input "text" at bounding box center [940, 538] width 160 height 16
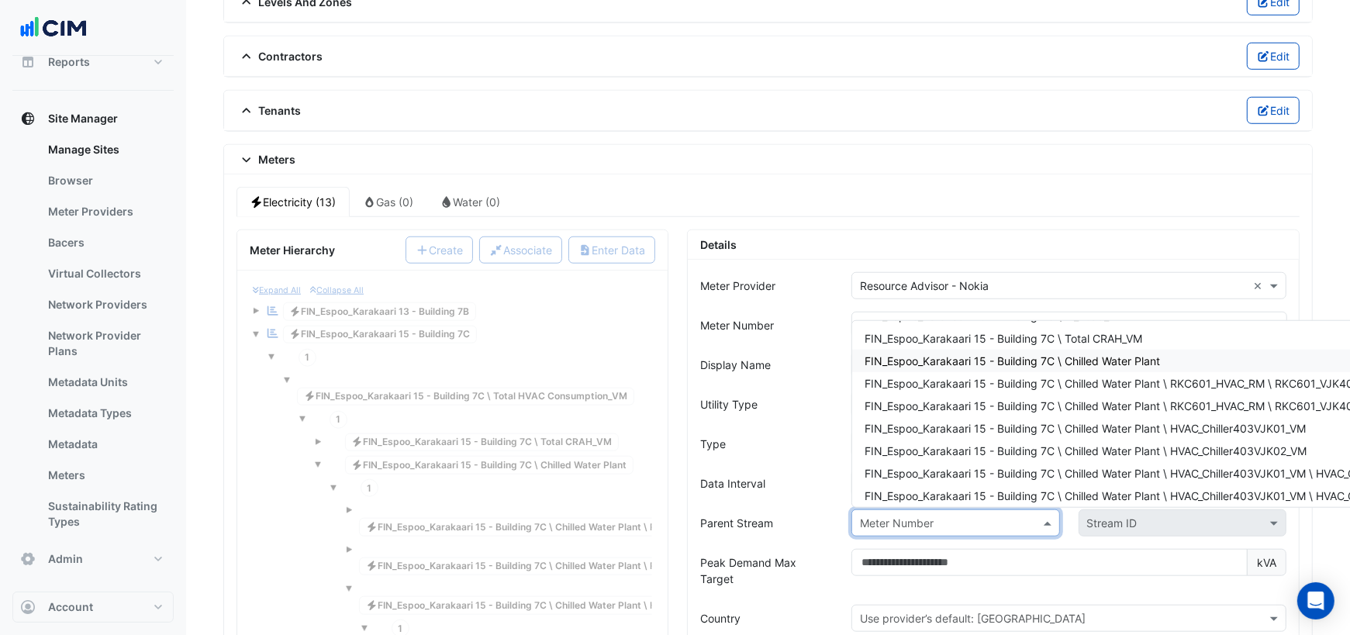
scroll to position [95, 0]
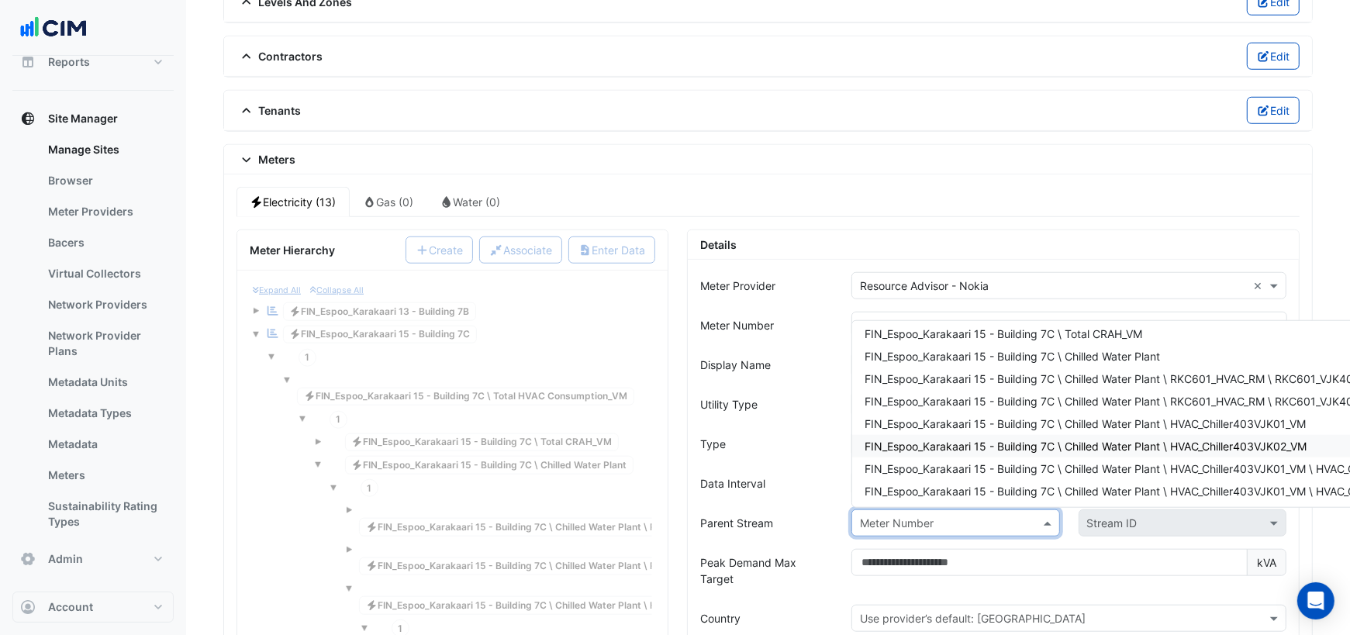
click at [1145, 440] on span "FIN_Espoo_Karakaari 15 - Building 7C \ Chilled Water Plant \ HVAC_Chiller403VJK…" at bounding box center [1085, 446] width 442 height 13
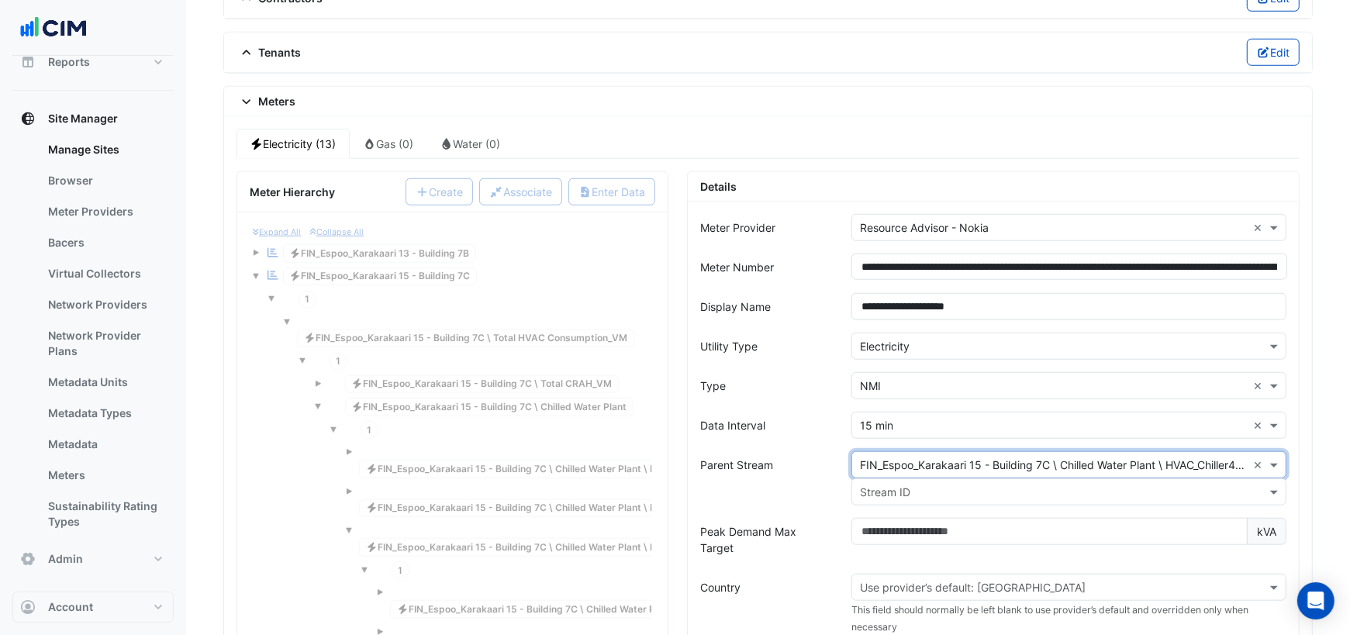
scroll to position [1206, 0]
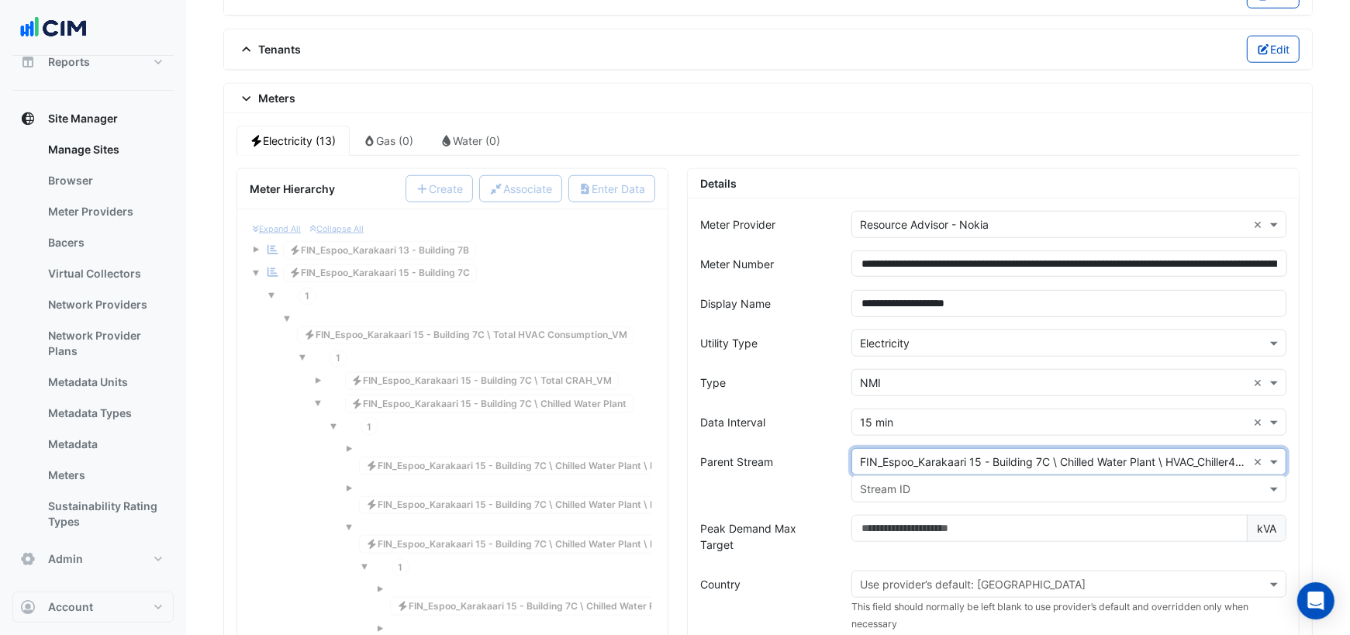
click at [1032, 481] on input "text" at bounding box center [1053, 489] width 387 height 16
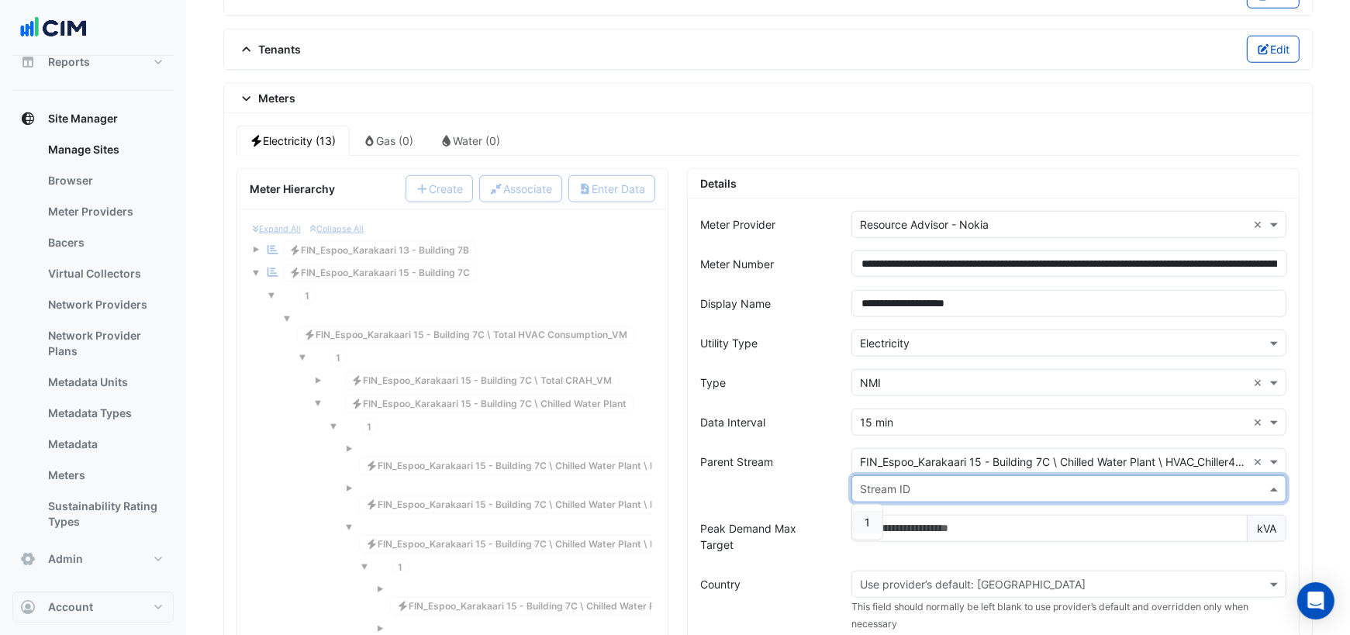
click at [871, 511] on div "1" at bounding box center [867, 522] width 30 height 22
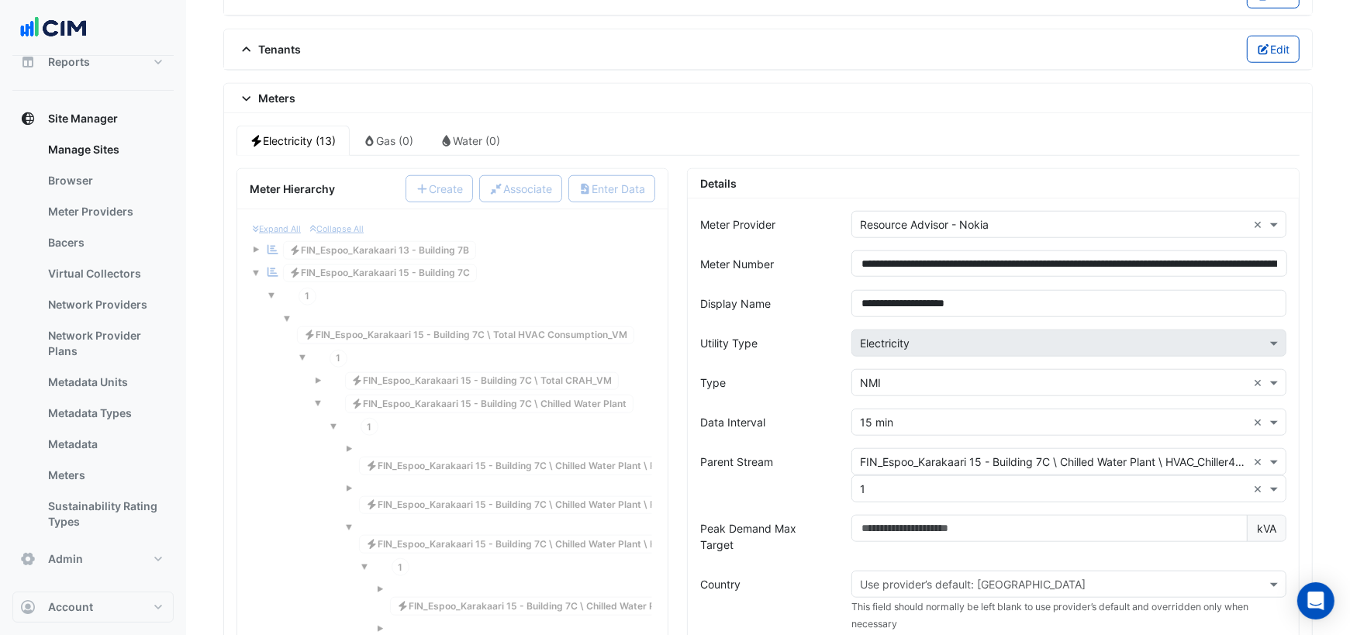
click at [837, 478] on div "Parent Stream" at bounding box center [766, 475] width 151 height 54
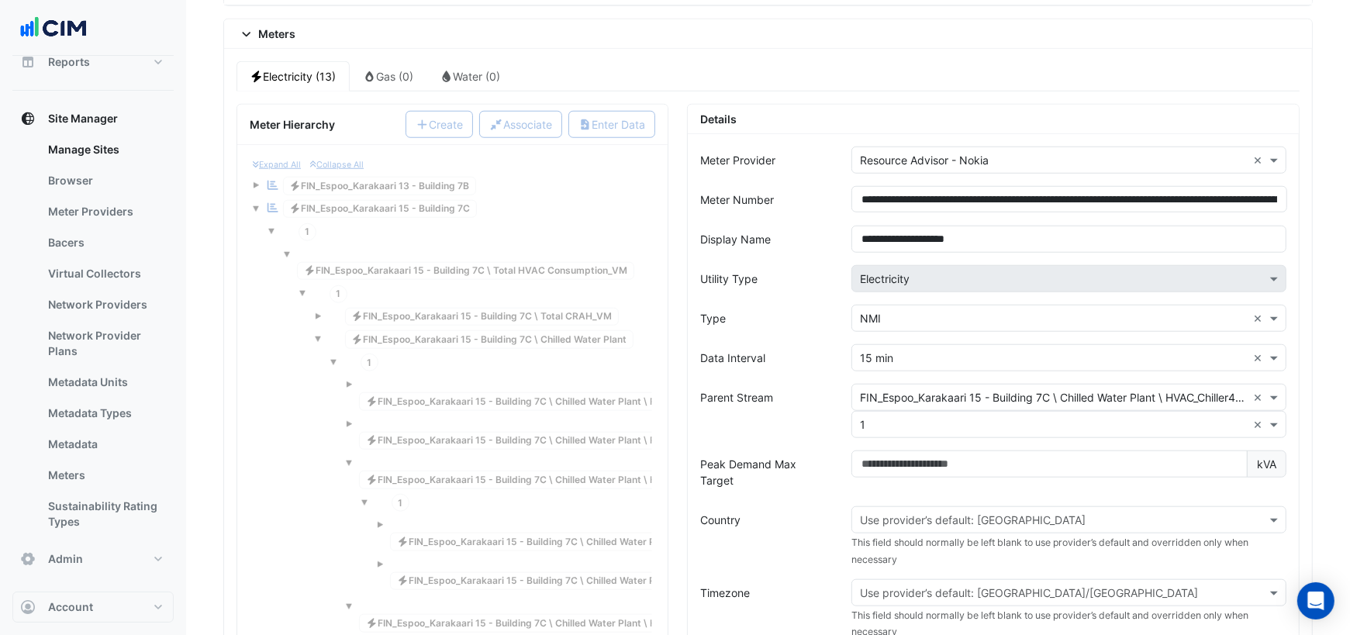
scroll to position [1272, 0]
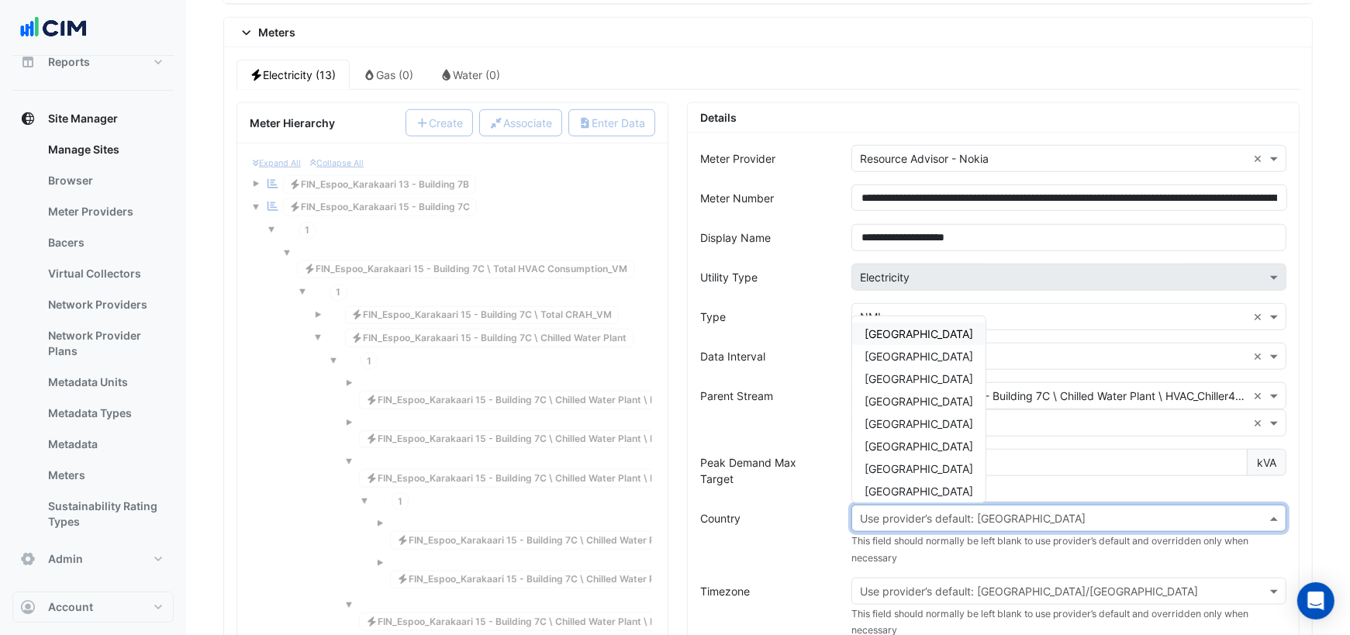
click at [892, 511] on input "text" at bounding box center [1053, 519] width 387 height 16
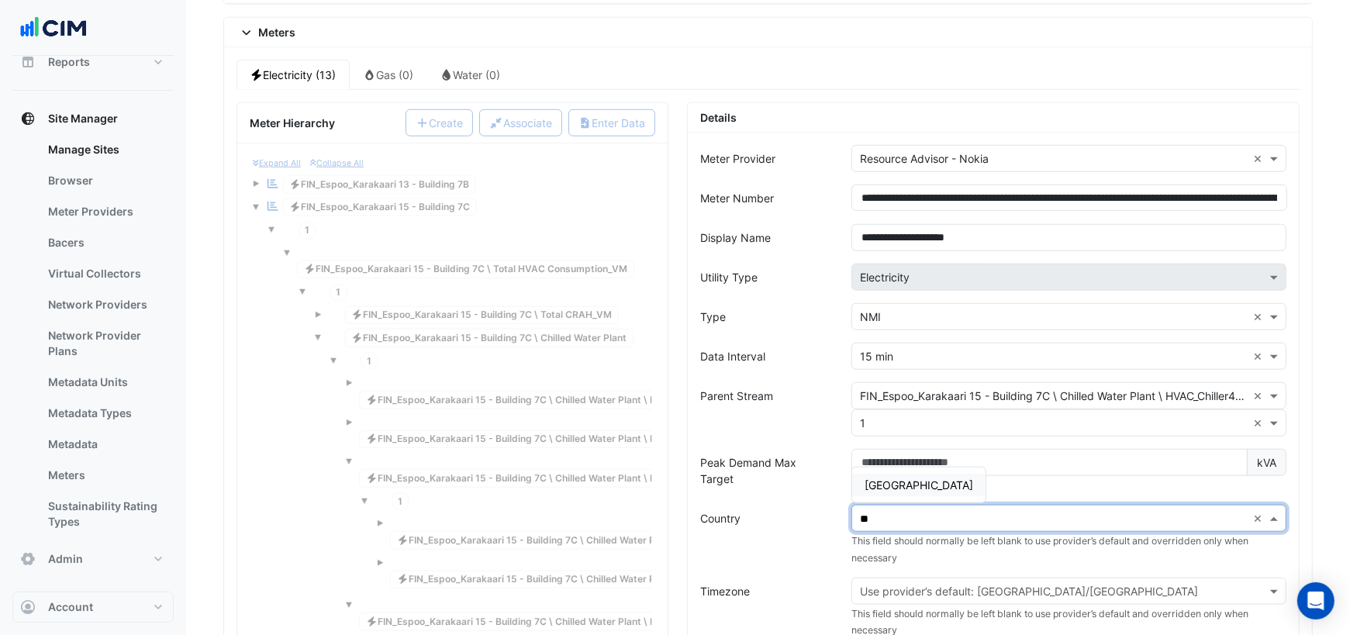
type input "***"
click at [901, 474] on div "Finland" at bounding box center [918, 485] width 133 height 22
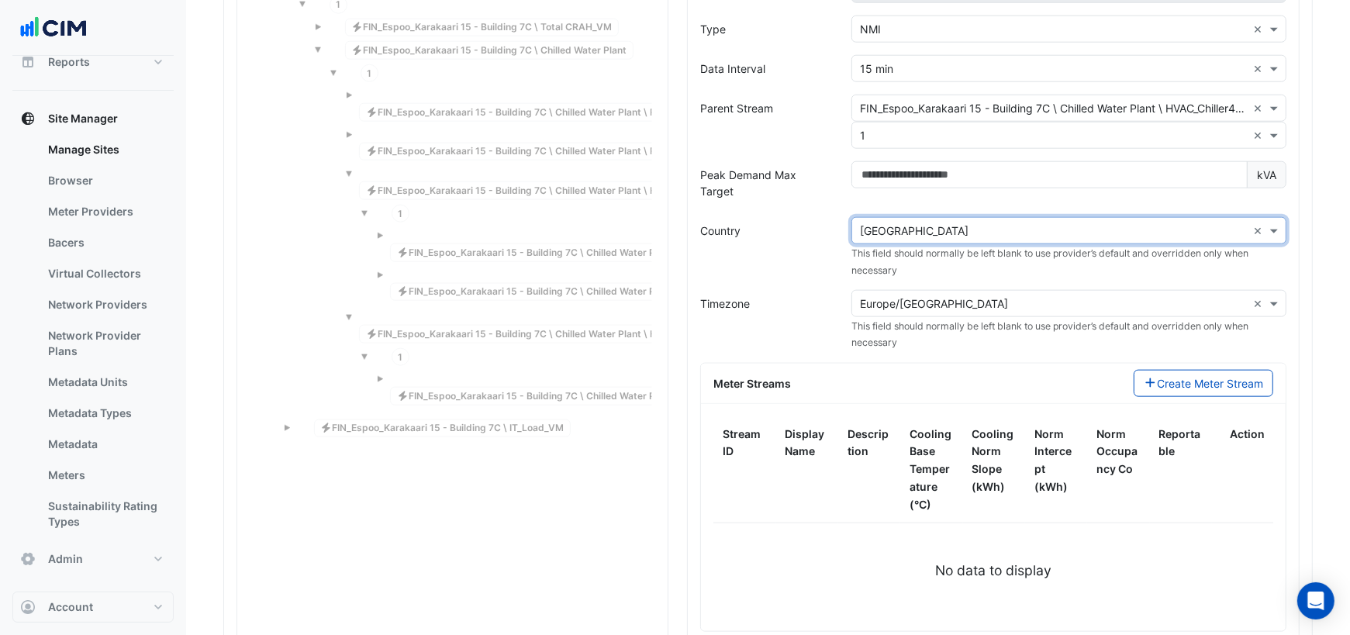
scroll to position [1560, 0]
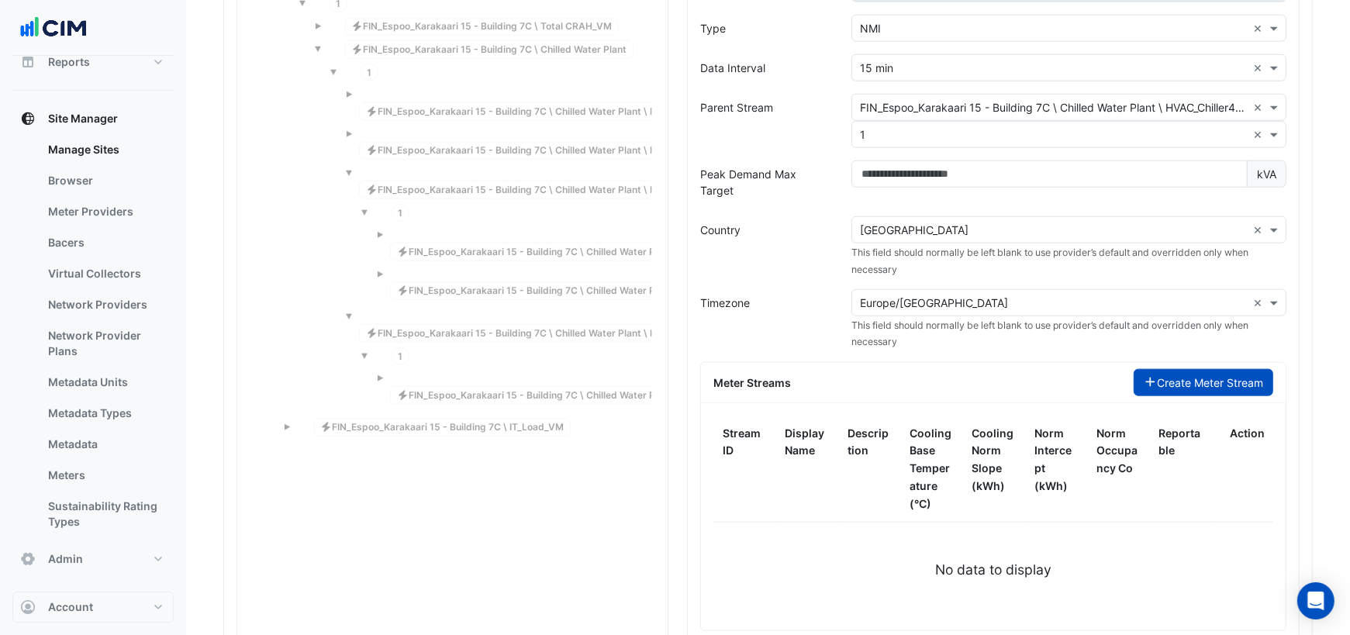
click at [1191, 369] on button "Create Meter Stream" at bounding box center [1204, 382] width 140 height 27
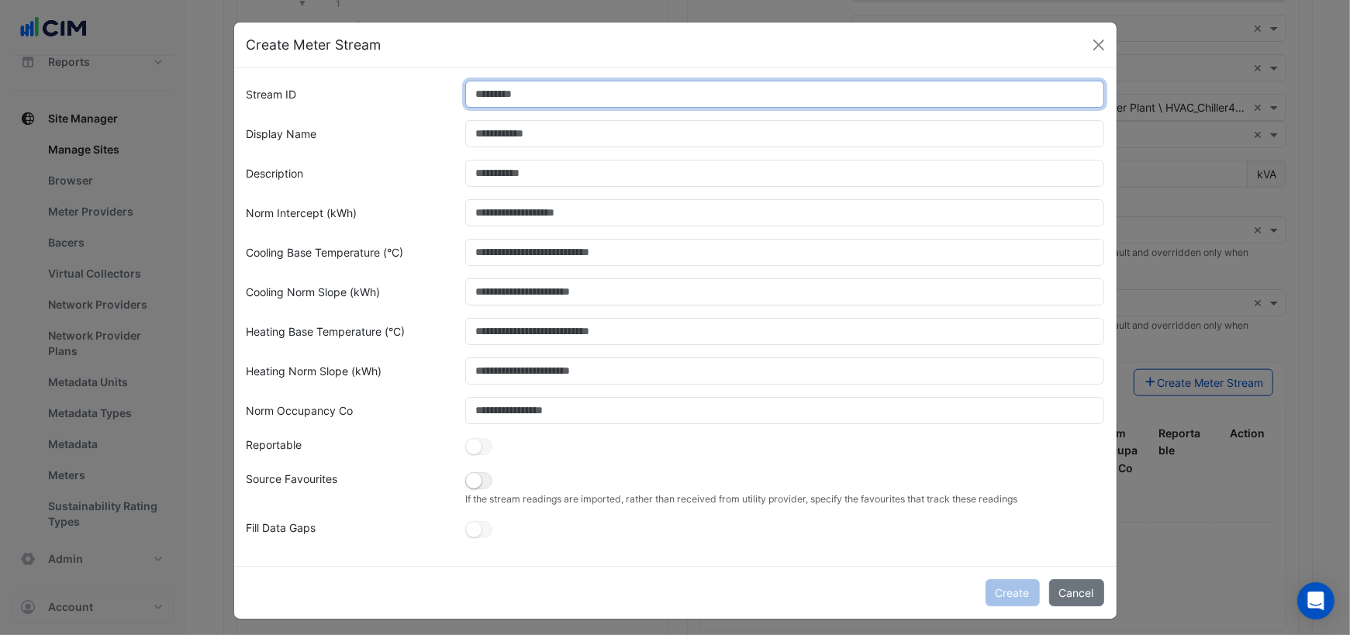
click at [519, 102] on input "Stream ID" at bounding box center [784, 94] width 639 height 27
type input "*"
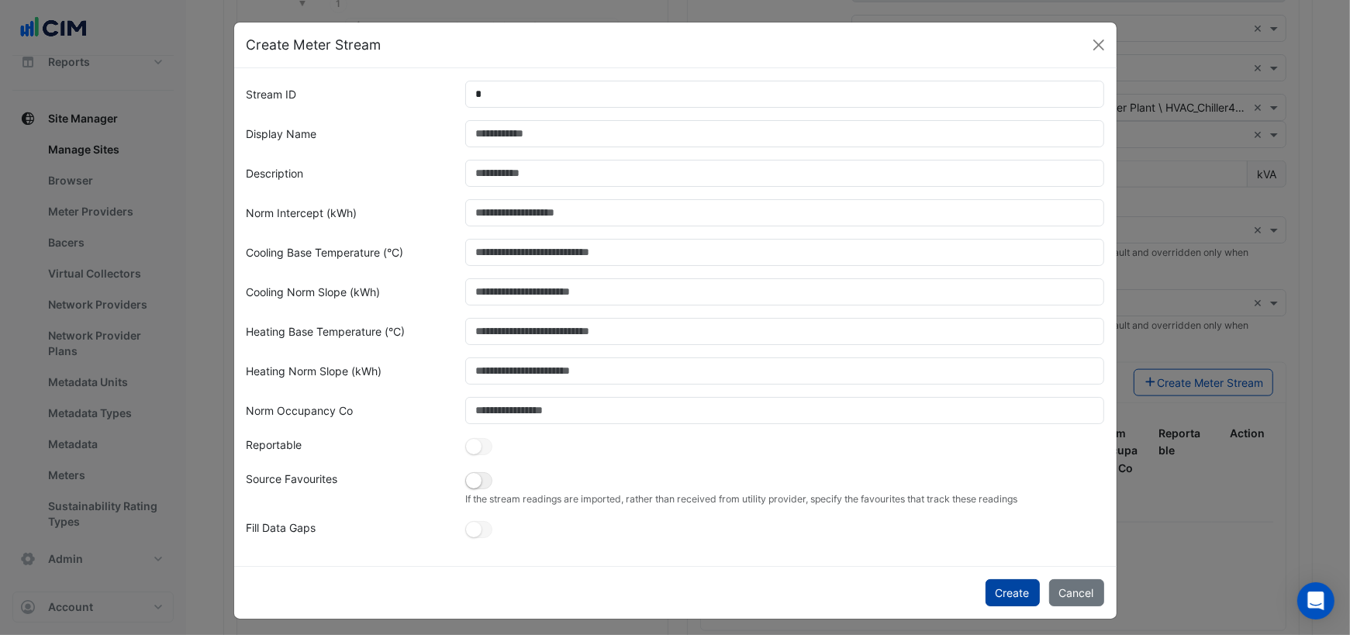
click at [1004, 585] on button "Create" at bounding box center [1012, 592] width 54 height 27
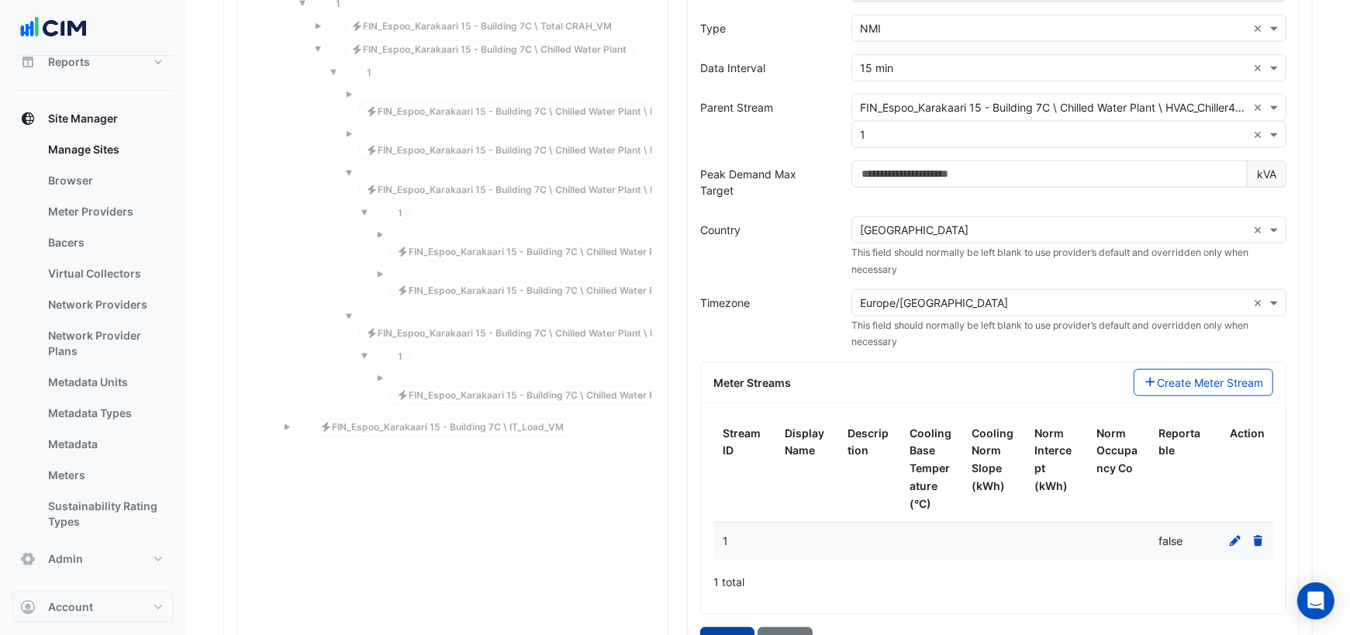
click at [728, 627] on button "Create" at bounding box center [727, 640] width 54 height 27
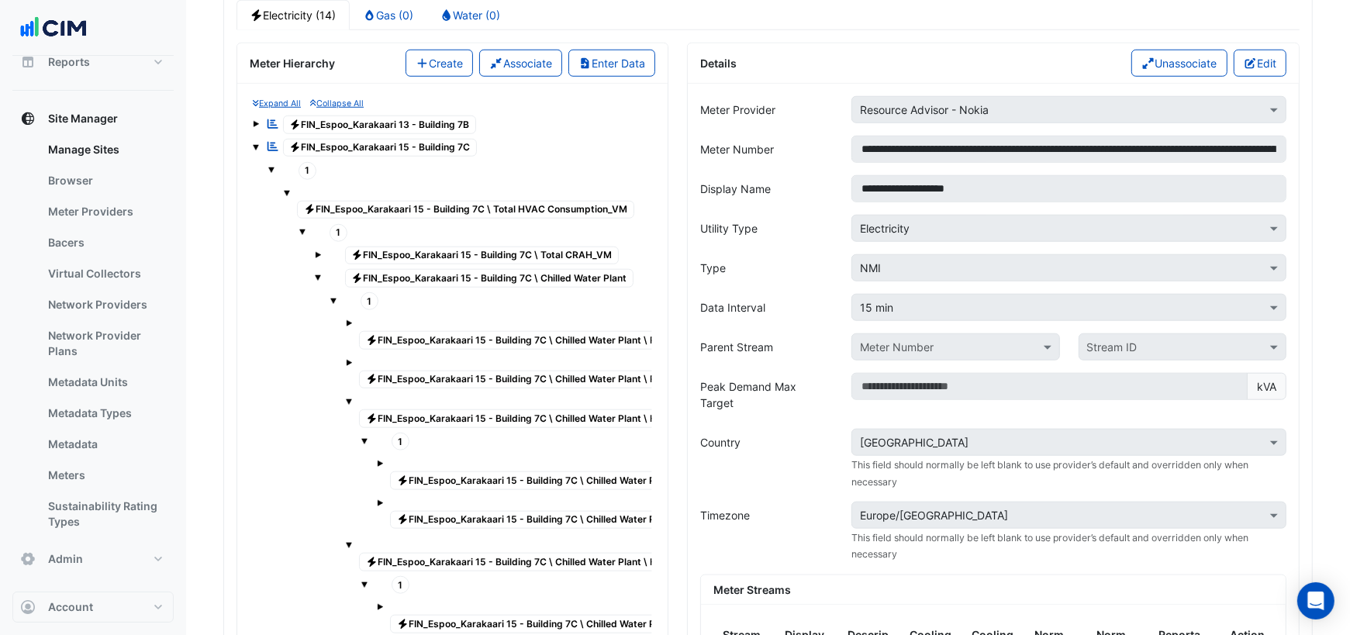
scroll to position [1327, 0]
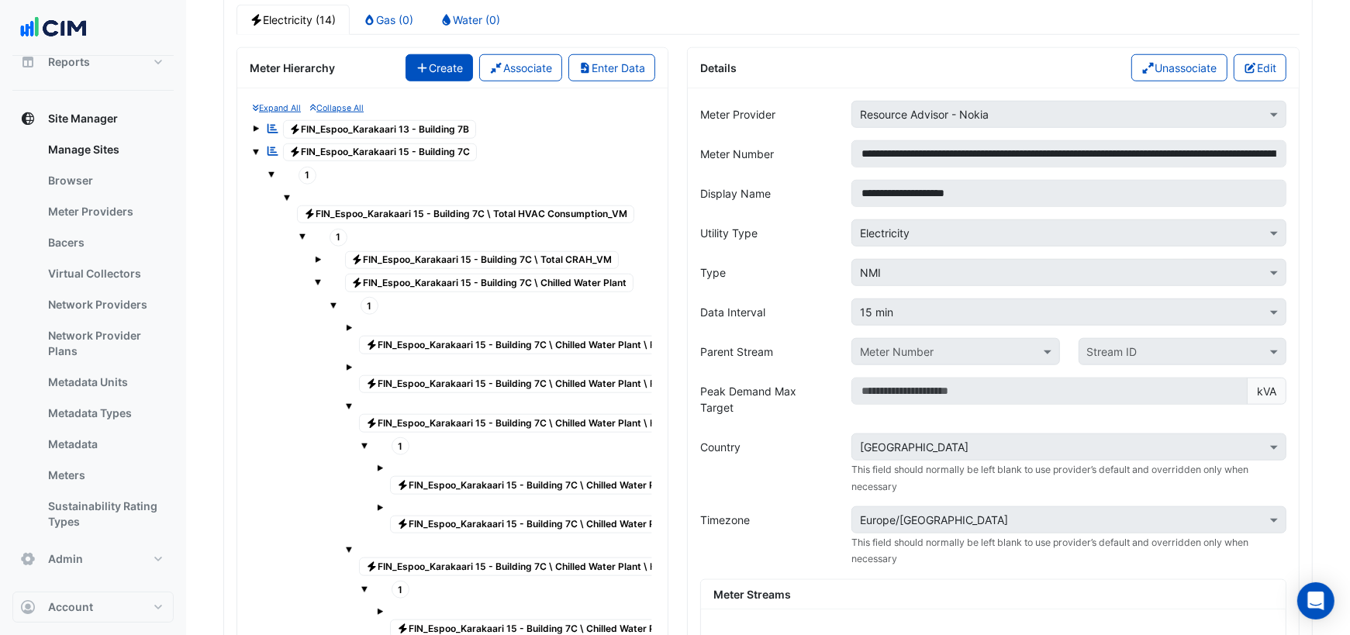
click at [442, 57] on button "Create" at bounding box center [439, 67] width 68 height 27
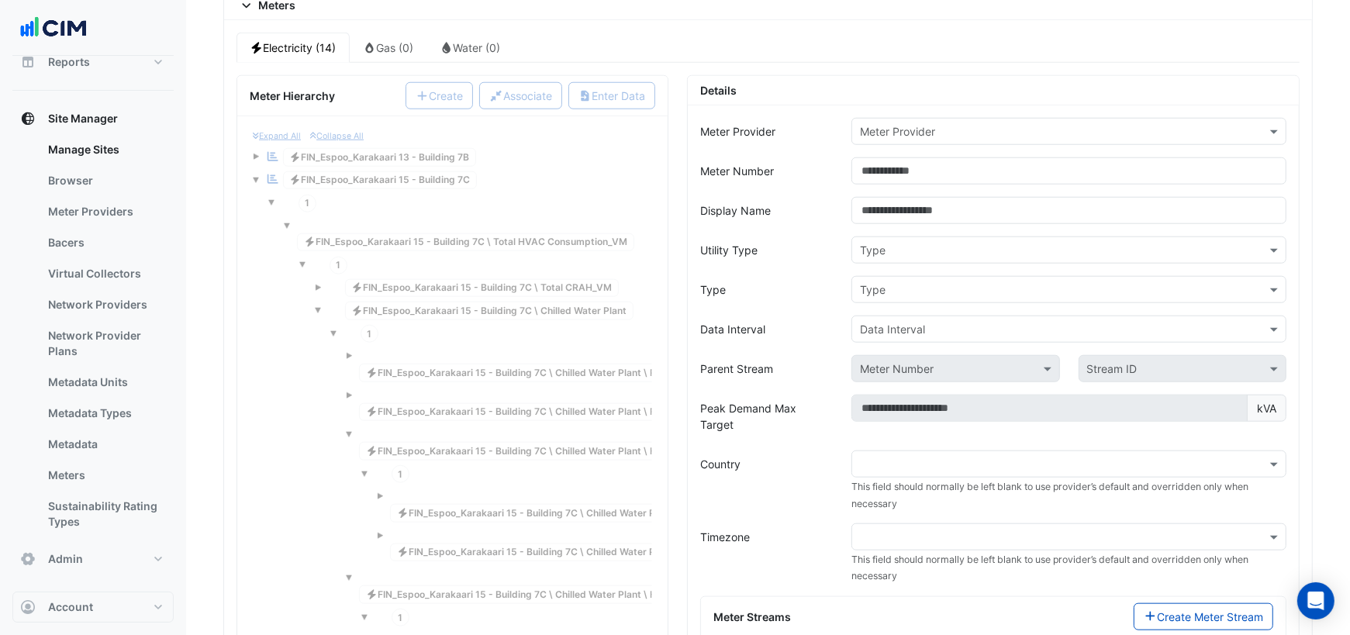
scroll to position [1272, 0]
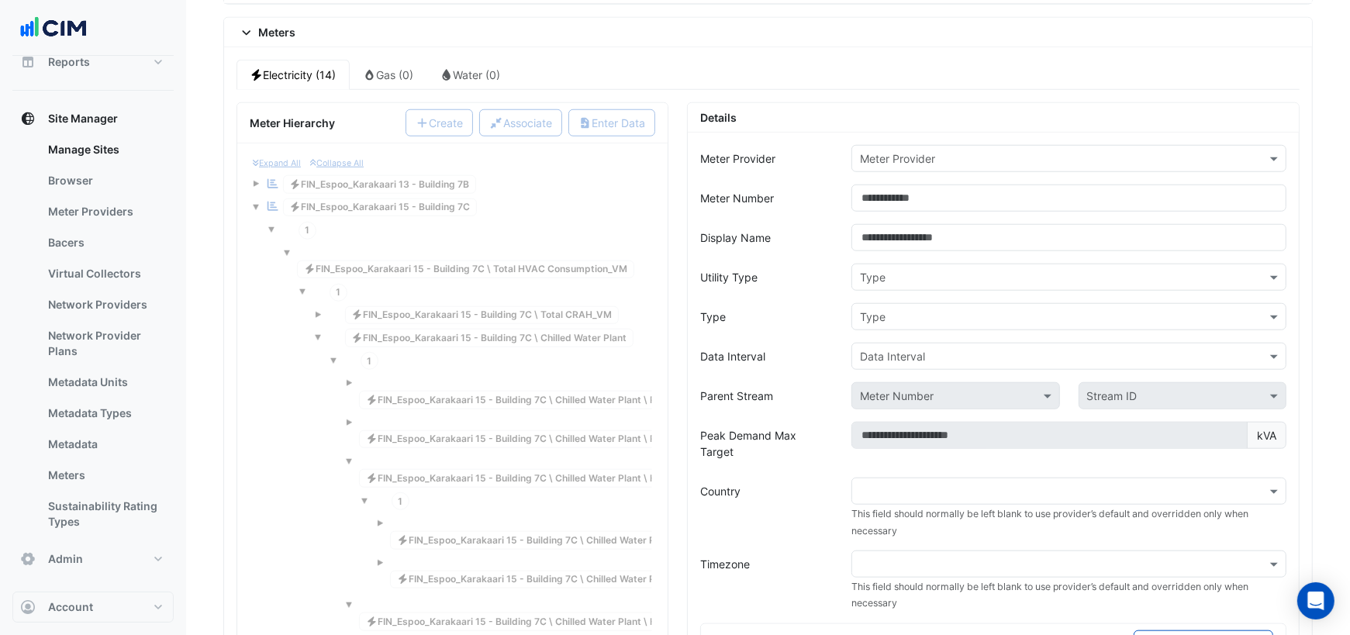
click at [538, 61] on ul "Electricity (14) Gas (0) Water (0)" at bounding box center [767, 75] width 1063 height 30
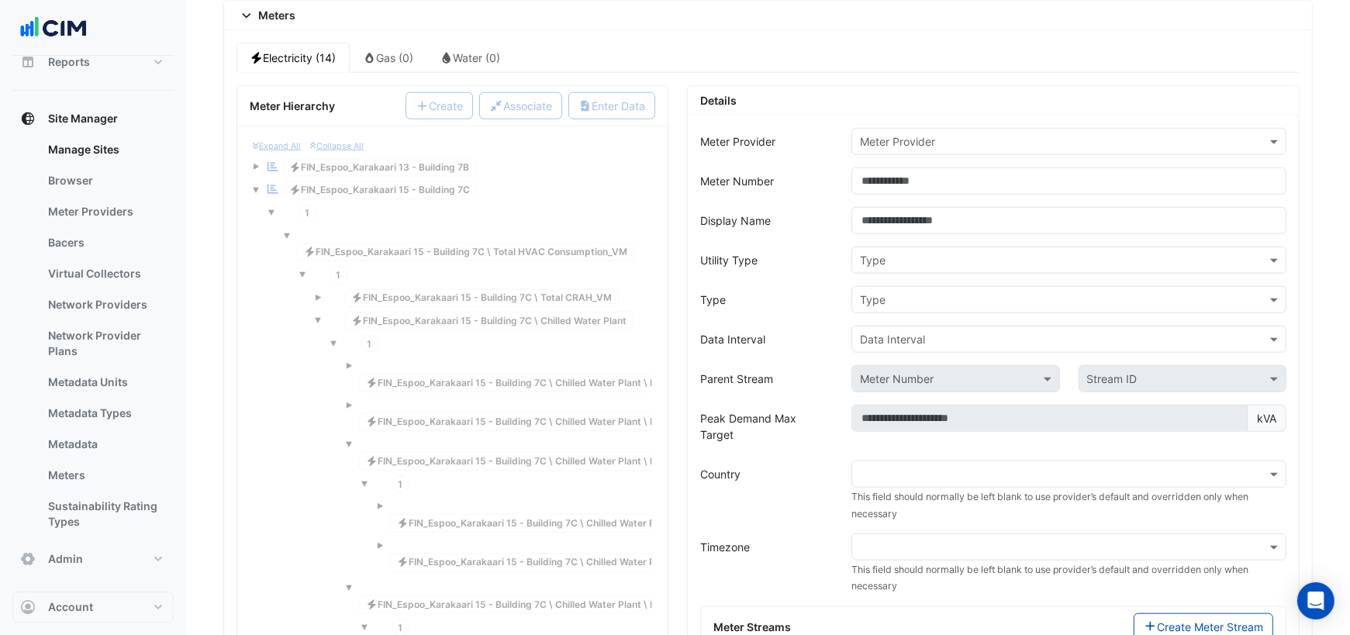
scroll to position [1287, 0]
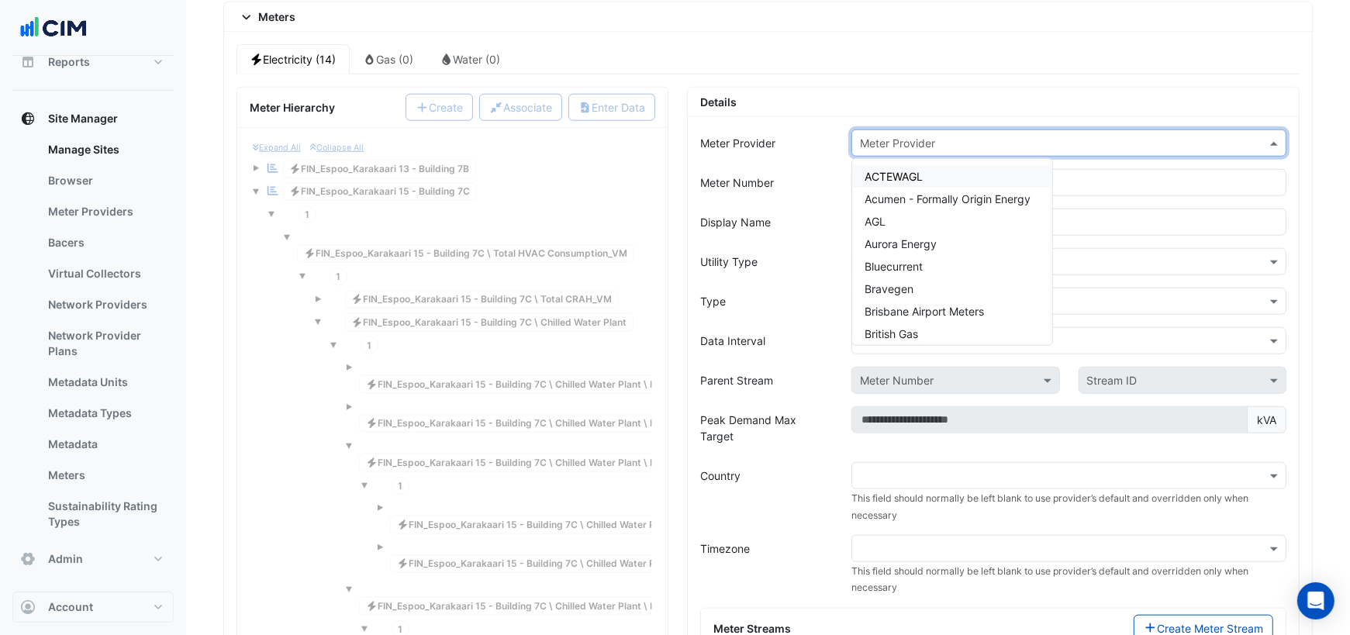
click at [888, 136] on input "text" at bounding box center [1053, 144] width 387 height 16
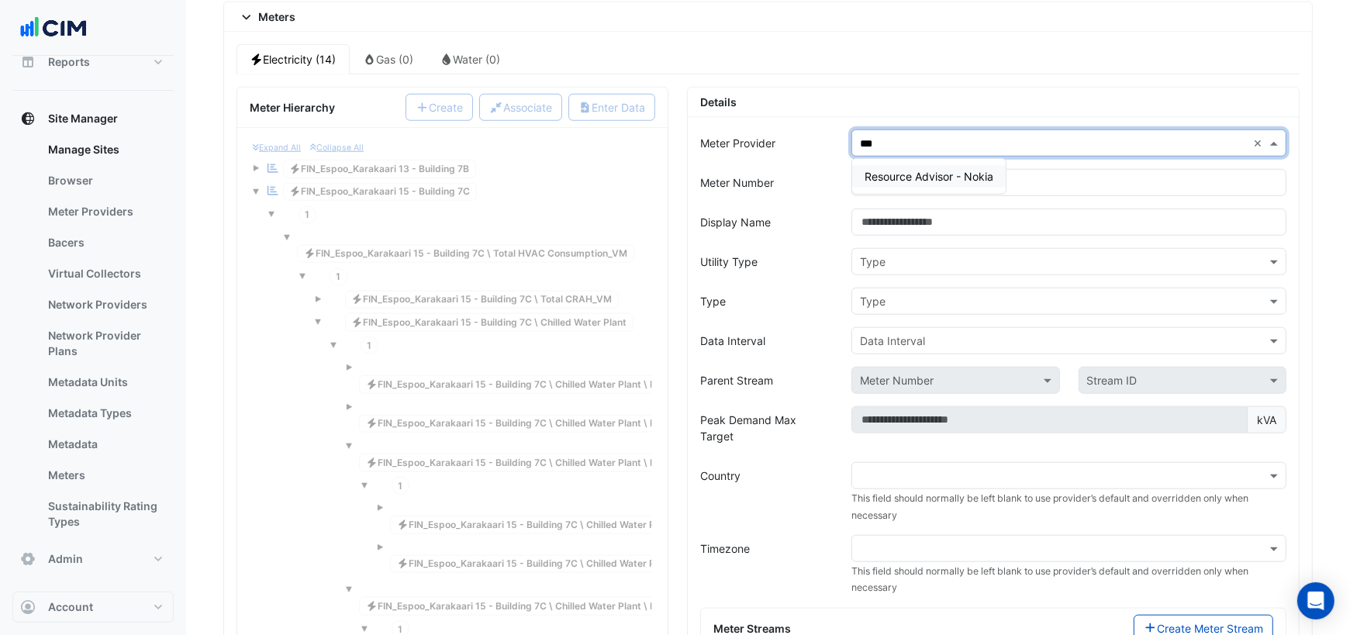
type input "****"
click at [965, 170] on span "Resource Advisor - Nokia" at bounding box center [928, 176] width 129 height 13
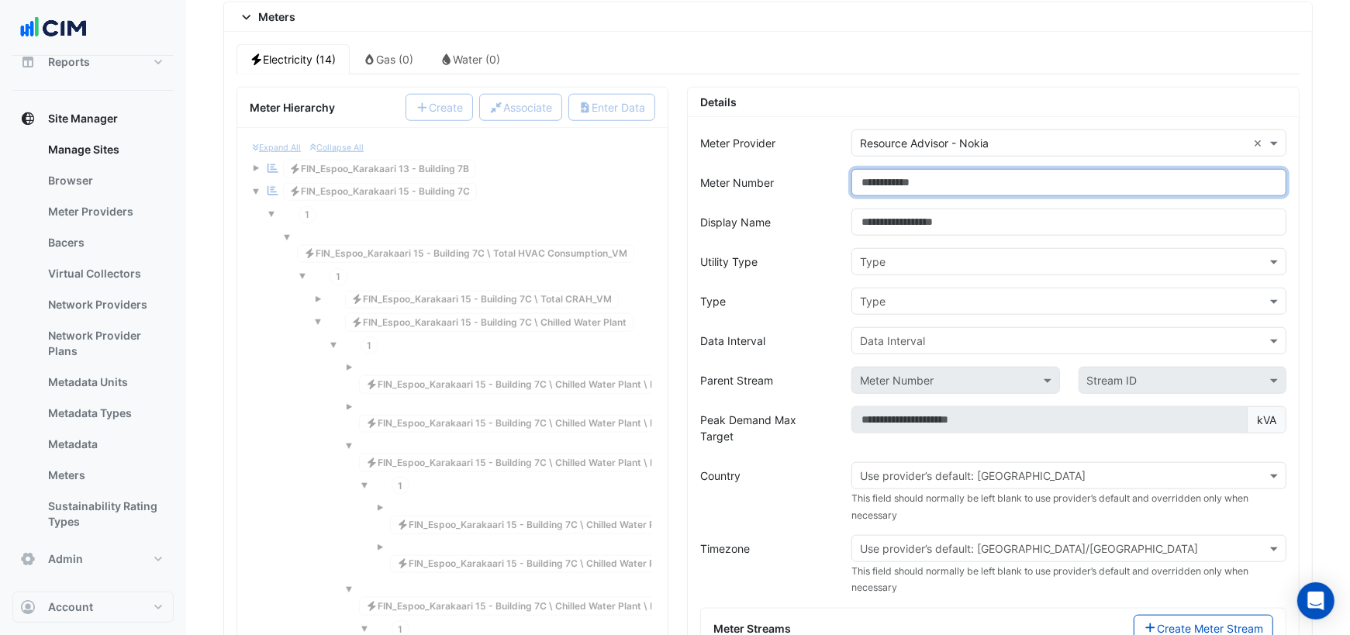
click at [910, 170] on input "Meter Number" at bounding box center [1068, 182] width 435 height 27
paste input "**********"
type input "**********"
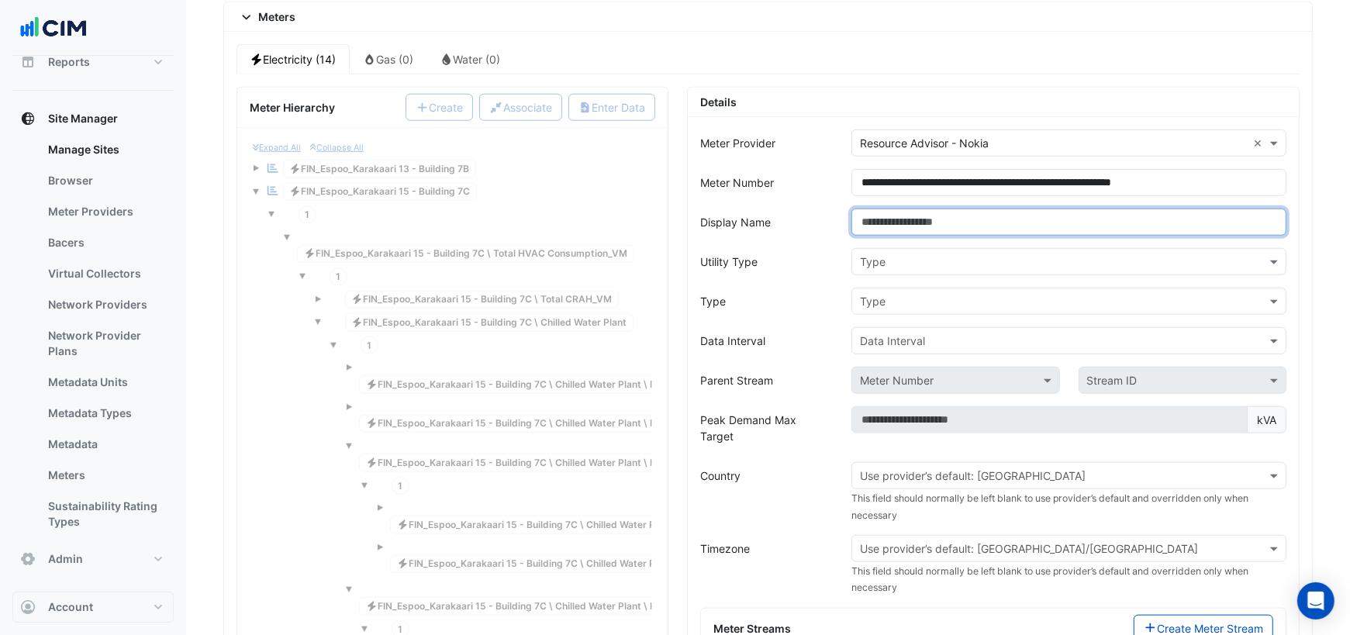
click at [919, 210] on input "Display Name" at bounding box center [1068, 222] width 435 height 27
type input "**********"
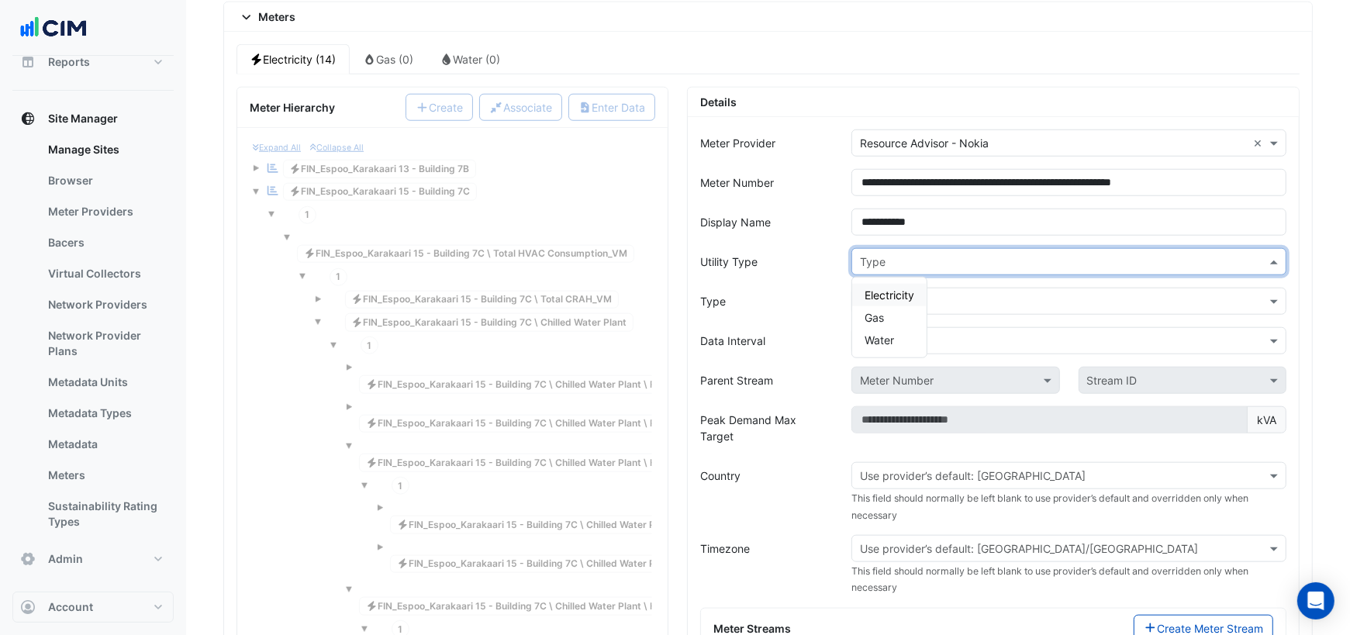
click at [933, 254] on input "text" at bounding box center [1053, 262] width 387 height 16
click at [902, 288] on span "Electricity" at bounding box center [889, 294] width 50 height 13
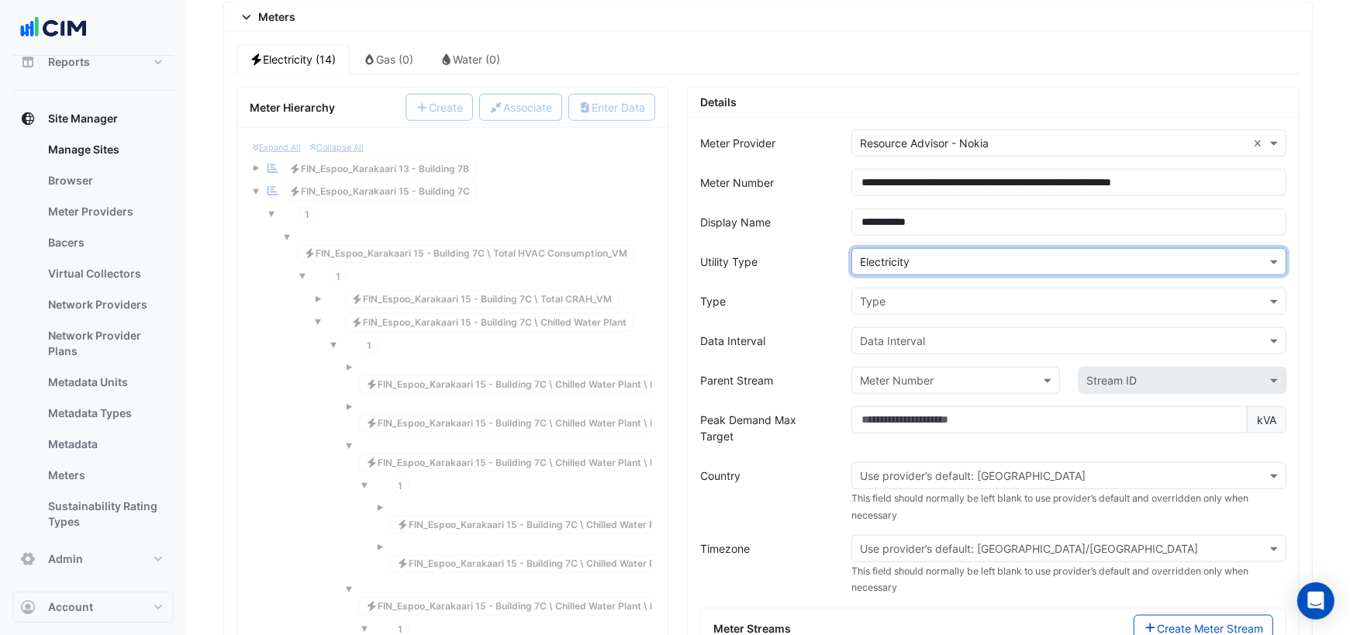
click at [895, 294] on input "text" at bounding box center [1053, 302] width 387 height 16
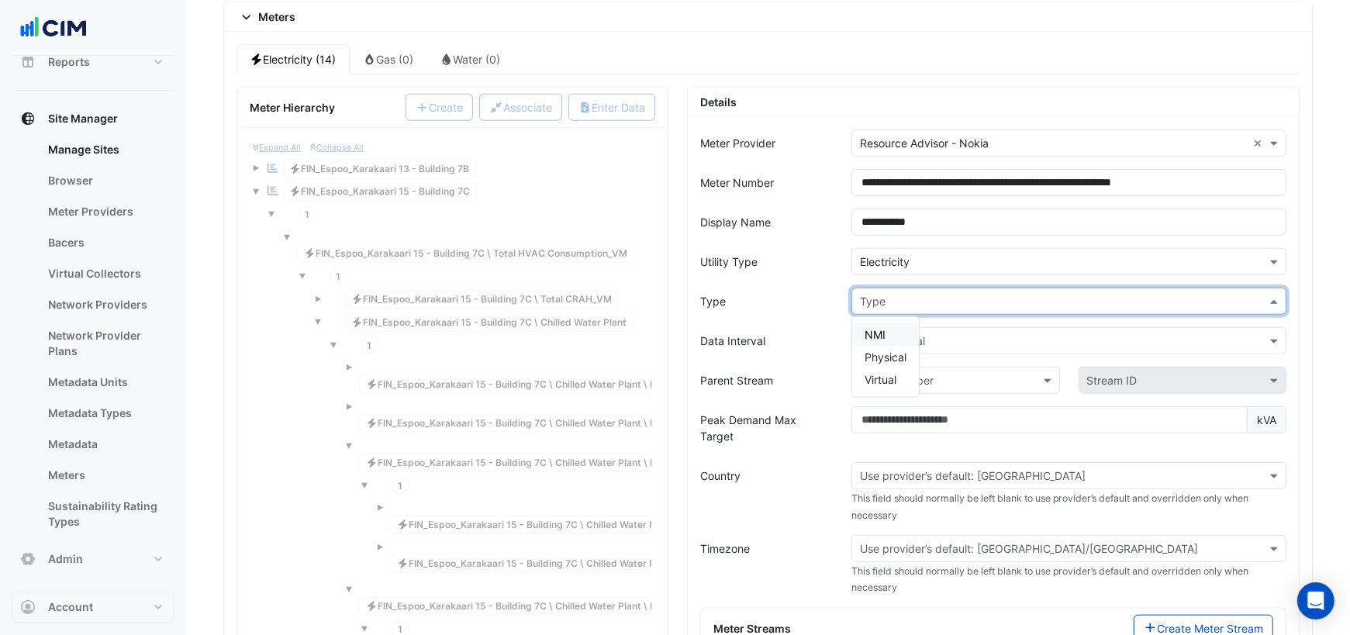
click at [878, 328] on span "NMI" at bounding box center [874, 334] width 21 height 13
click at [885, 333] on input "text" at bounding box center [1053, 341] width 387 height 16
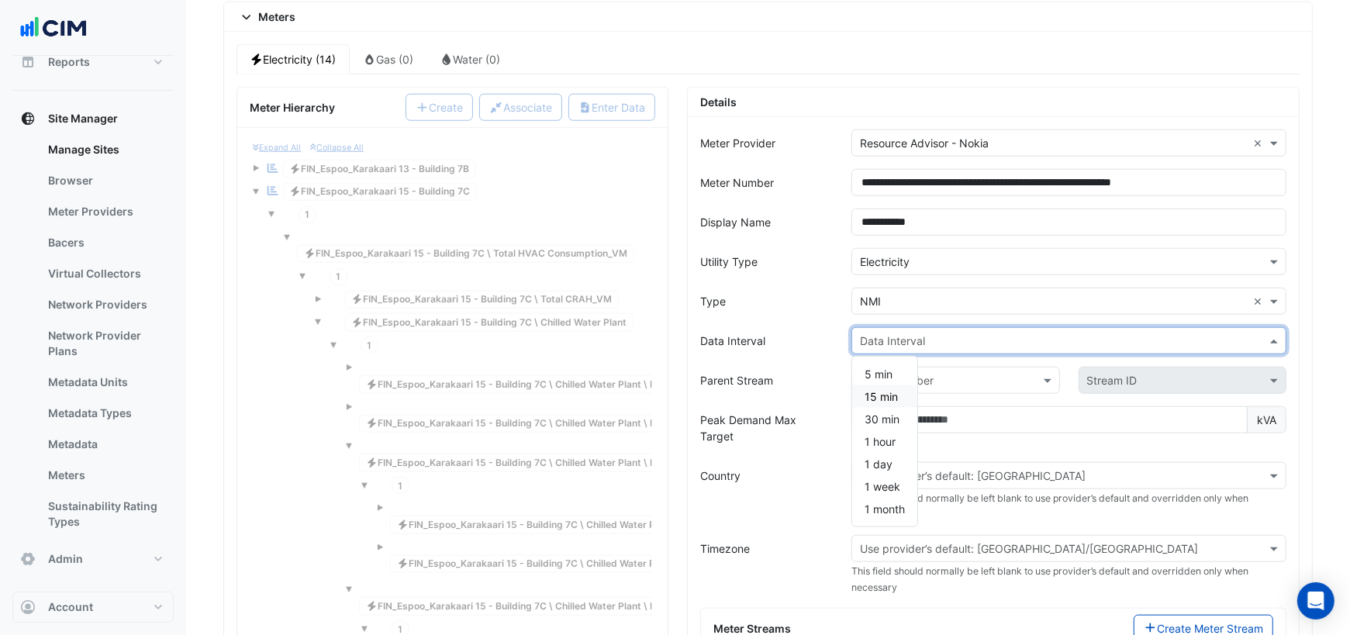
click at [875, 390] on span "15 min" at bounding box center [880, 396] width 33 height 13
click at [894, 373] on input "text" at bounding box center [940, 381] width 160 height 16
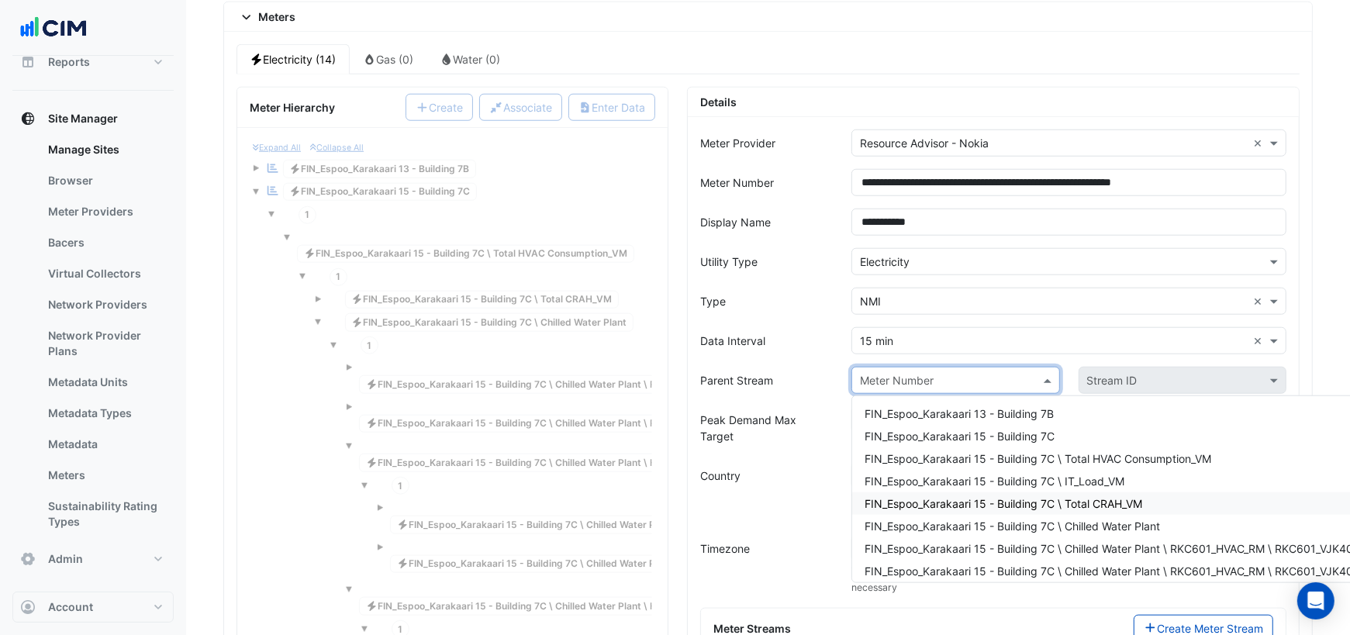
click at [1067, 497] on span "FIN_Espoo_Karakaari 15 - Building 7C \ Total CRAH_VM" at bounding box center [1003, 503] width 278 height 13
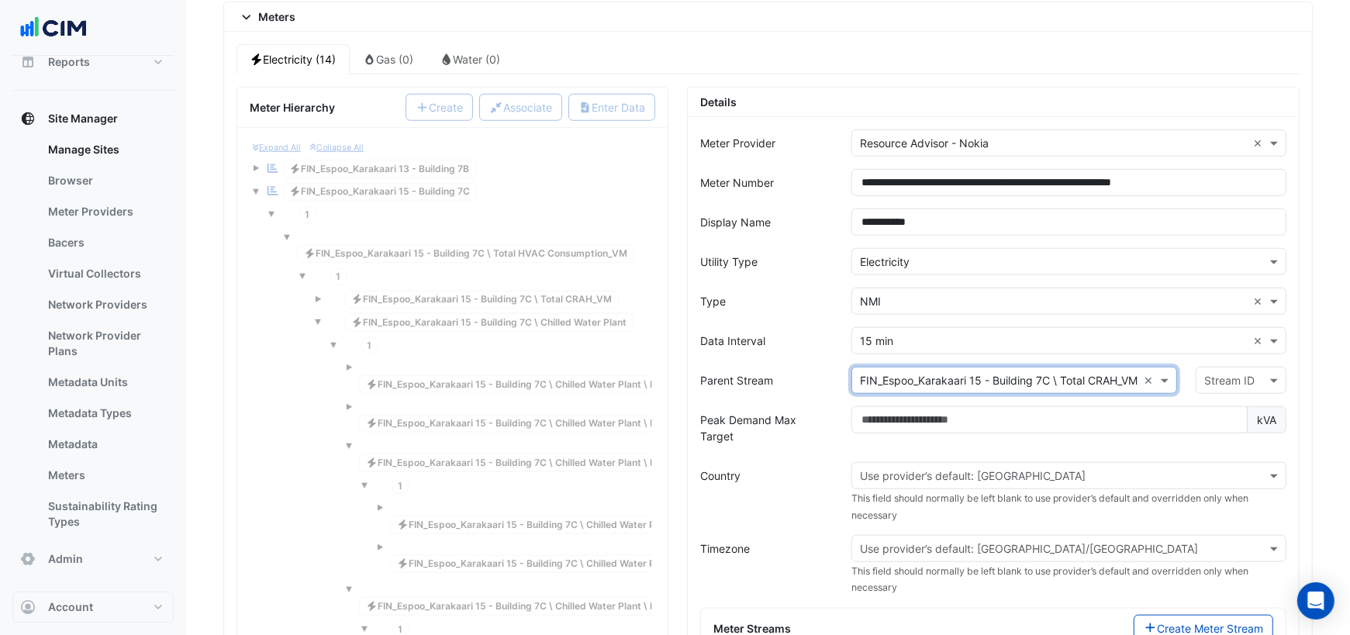
click at [1220, 373] on input "text" at bounding box center [1225, 381] width 43 height 16
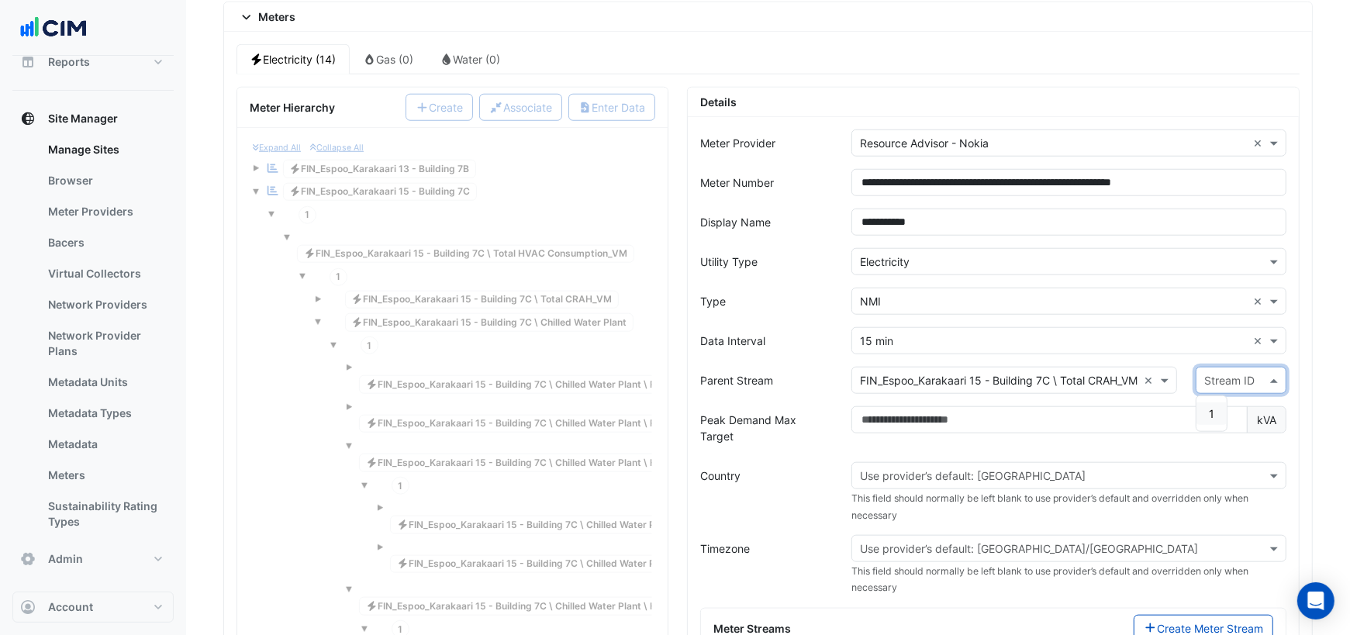
click at [1214, 407] on span "1" at bounding box center [1211, 413] width 5 height 13
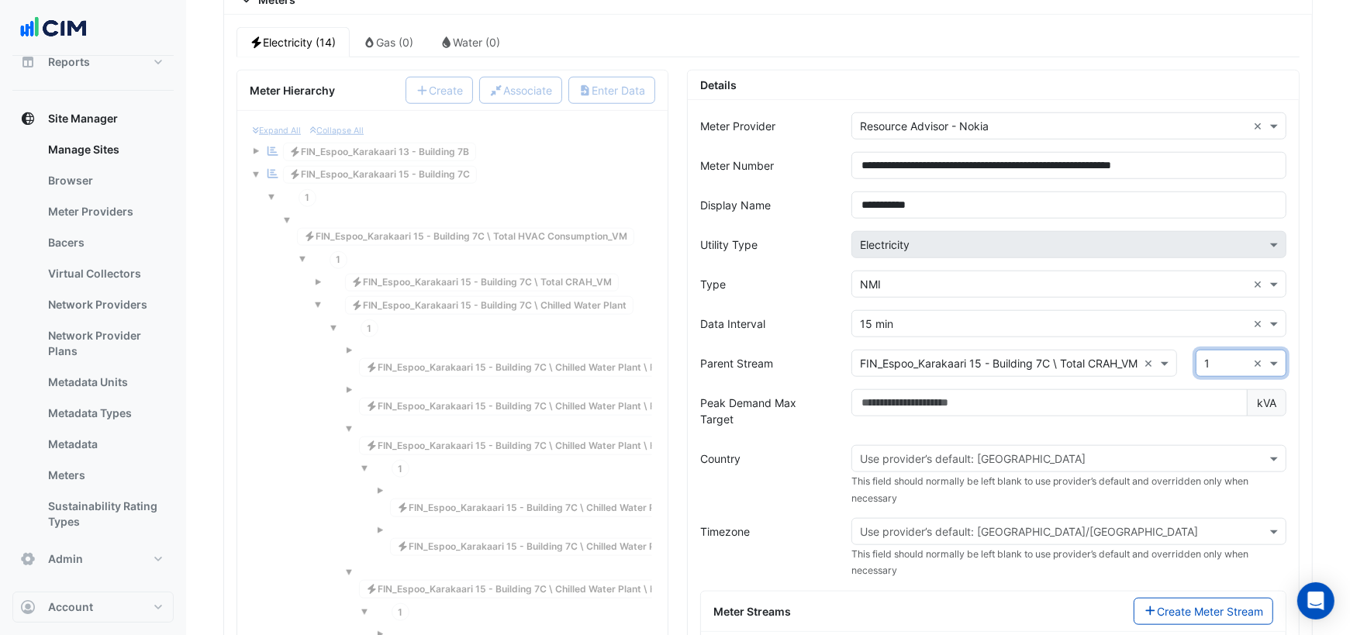
scroll to position [1308, 0]
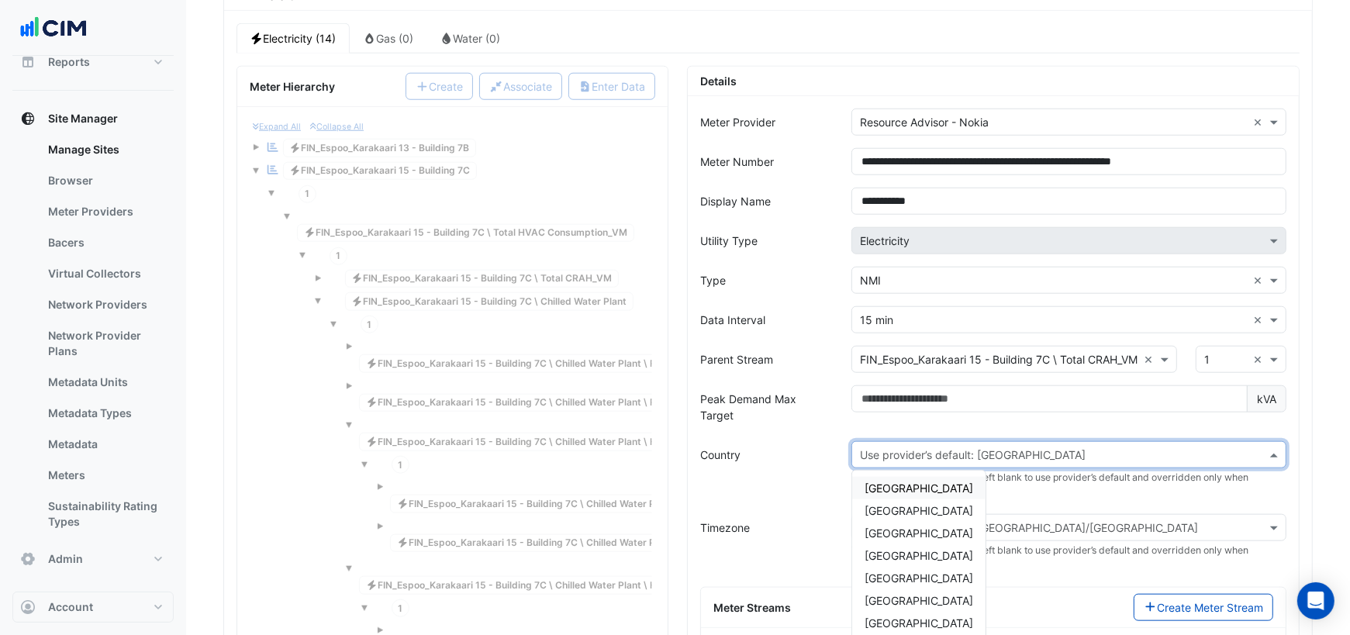
click at [1011, 447] on input "text" at bounding box center [1053, 455] width 387 height 16
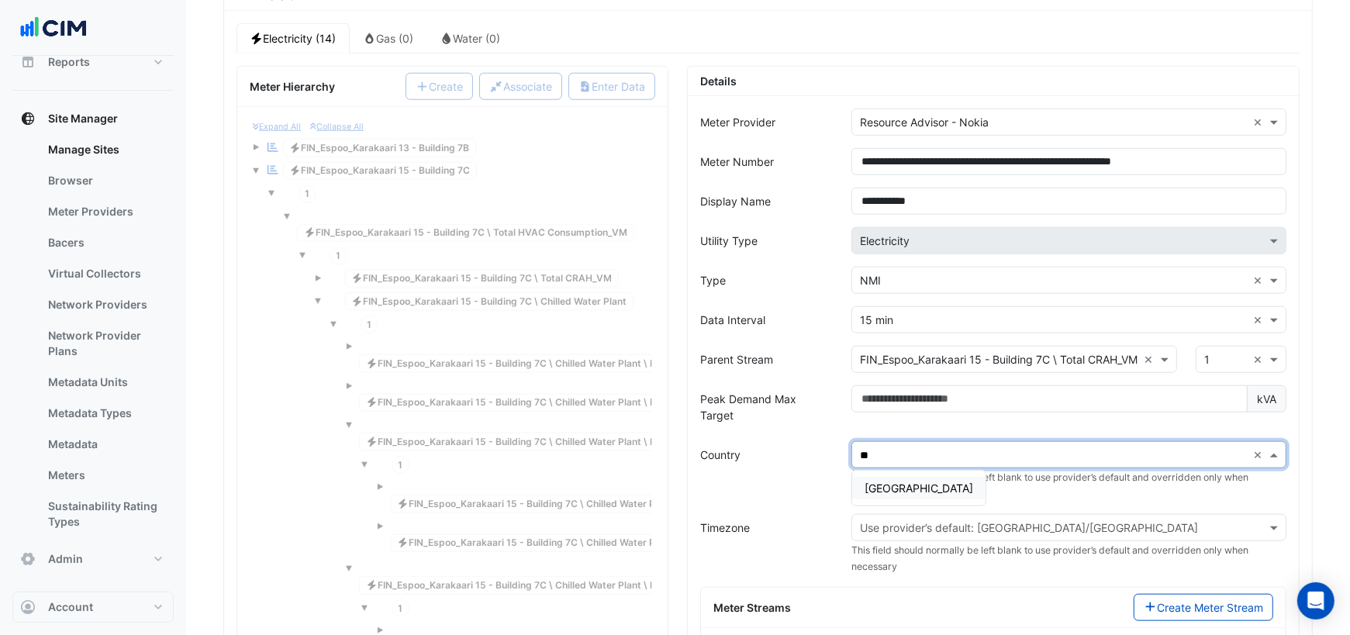
type input "***"
click at [895, 481] on span "Finland" at bounding box center [918, 487] width 109 height 13
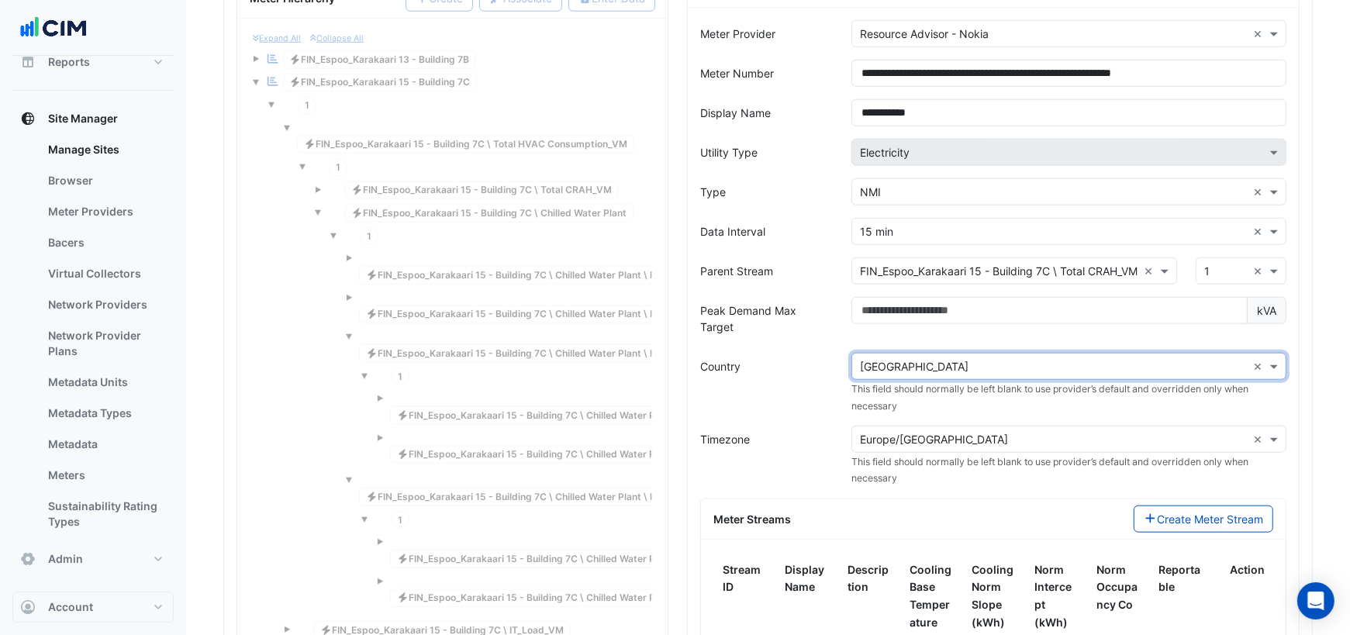
scroll to position [1452, 0]
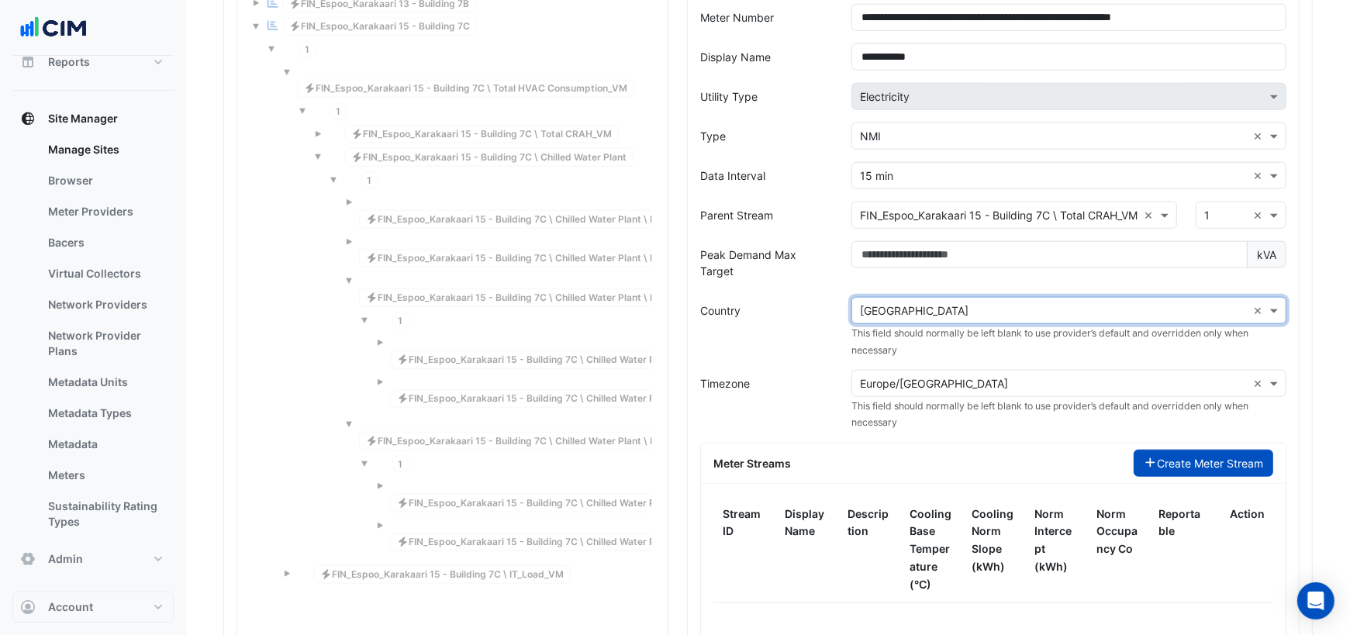
click at [1159, 450] on button "Create Meter Stream" at bounding box center [1204, 463] width 140 height 27
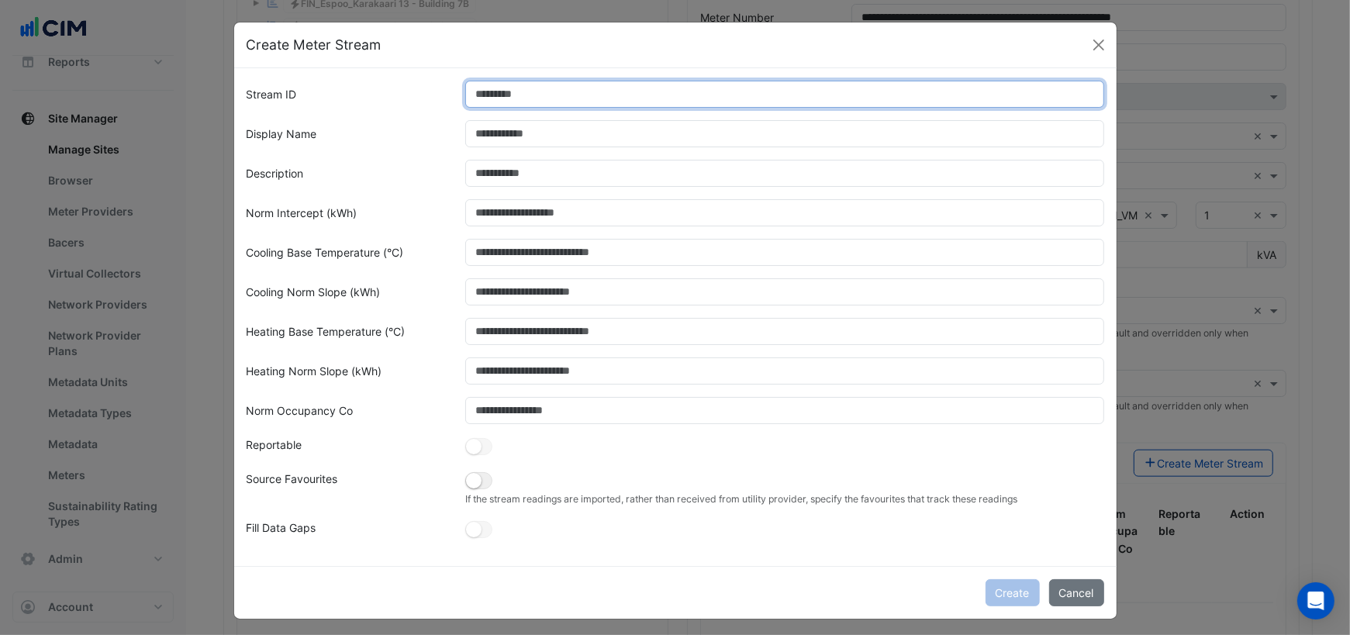
click at [526, 89] on input "Stream ID" at bounding box center [784, 94] width 639 height 27
type input "*"
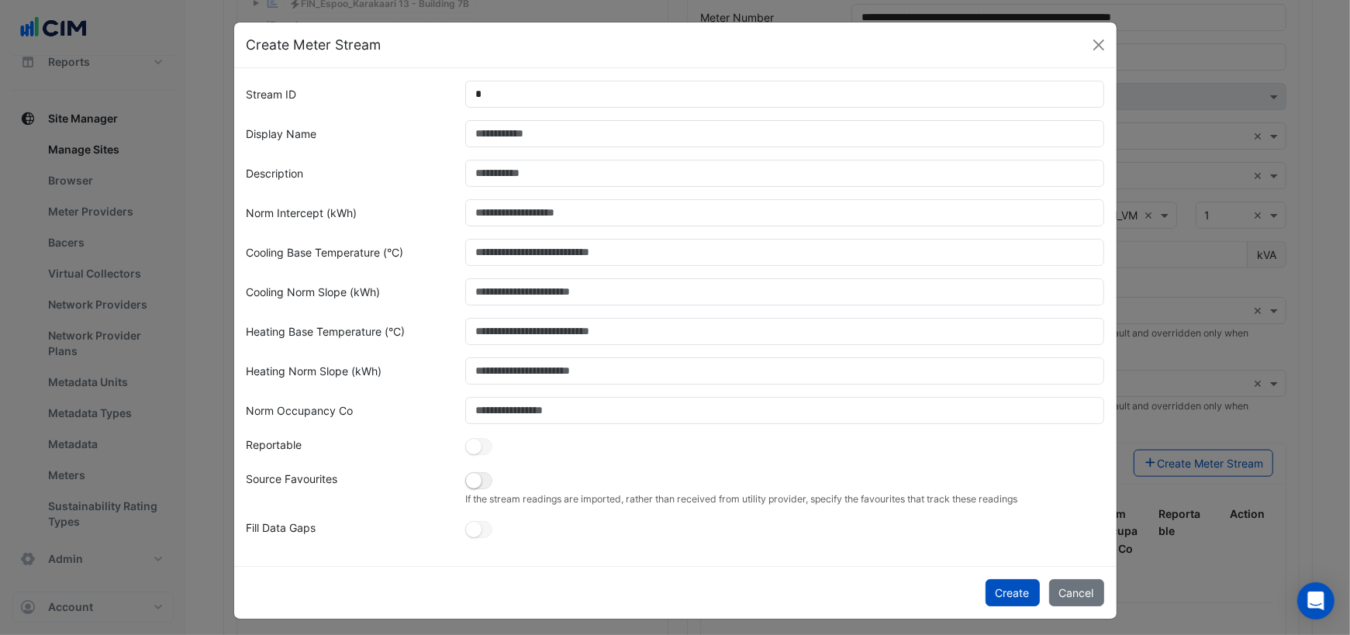
click at [879, 466] on form "Stream ID * Display Name Description Norm Intercept (kWh) Cooling Base Temperat…" at bounding box center [676, 311] width 858 height 460
click at [1013, 586] on button "Create" at bounding box center [1012, 592] width 54 height 27
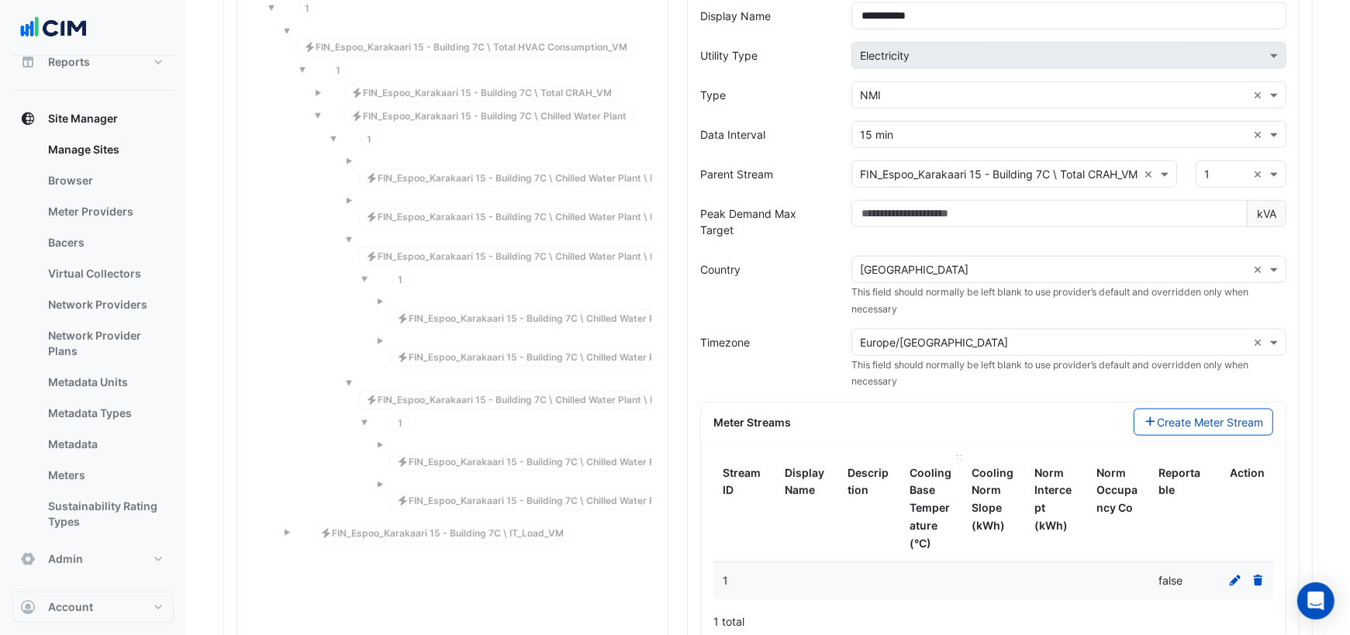
scroll to position [1528, 0]
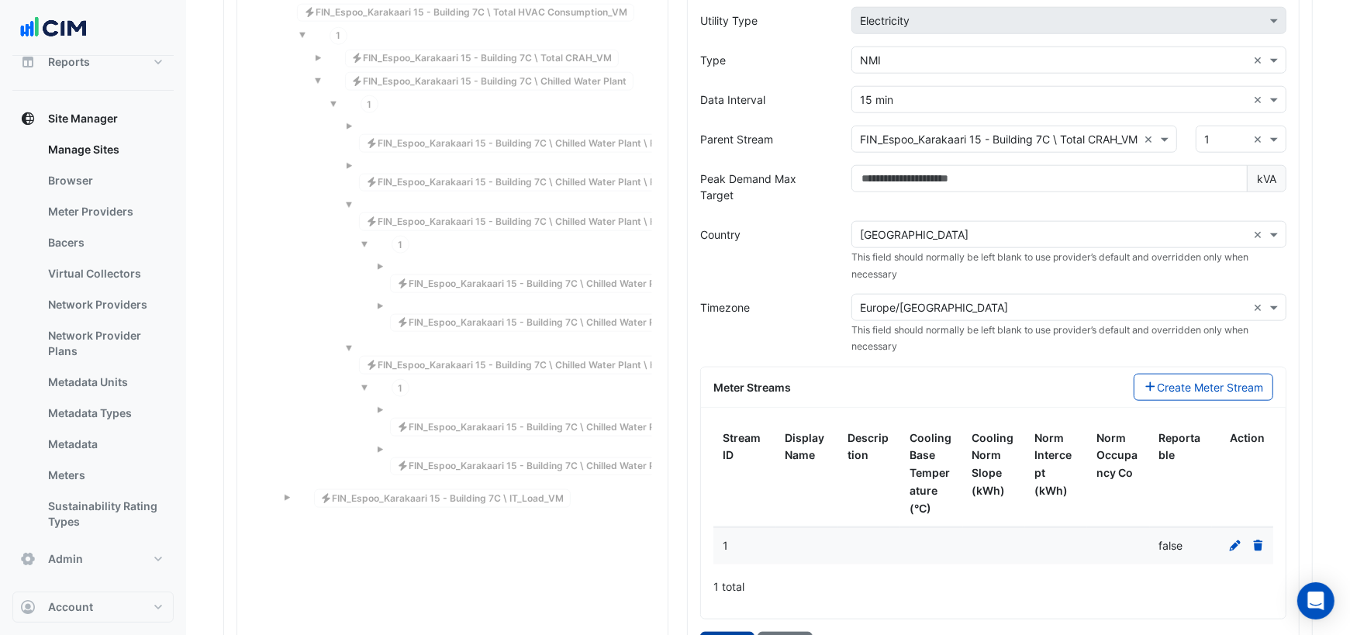
click at [736, 632] on button "Create" at bounding box center [727, 645] width 54 height 27
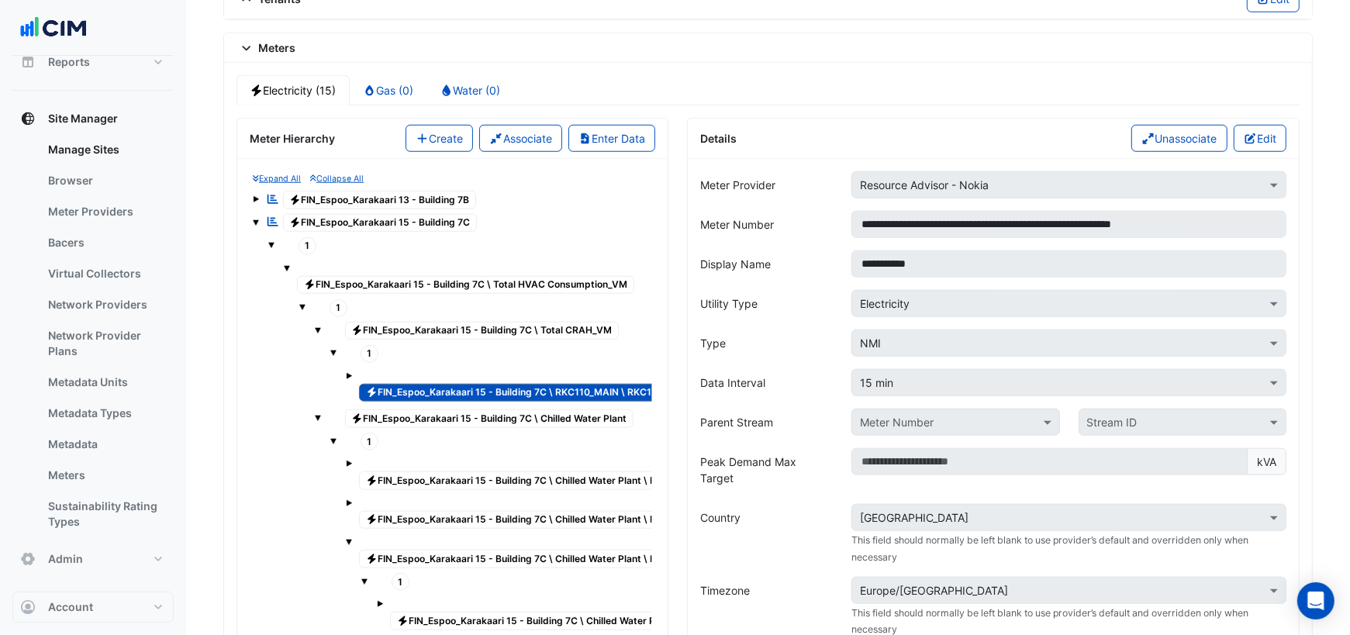
scroll to position [1246, 0]
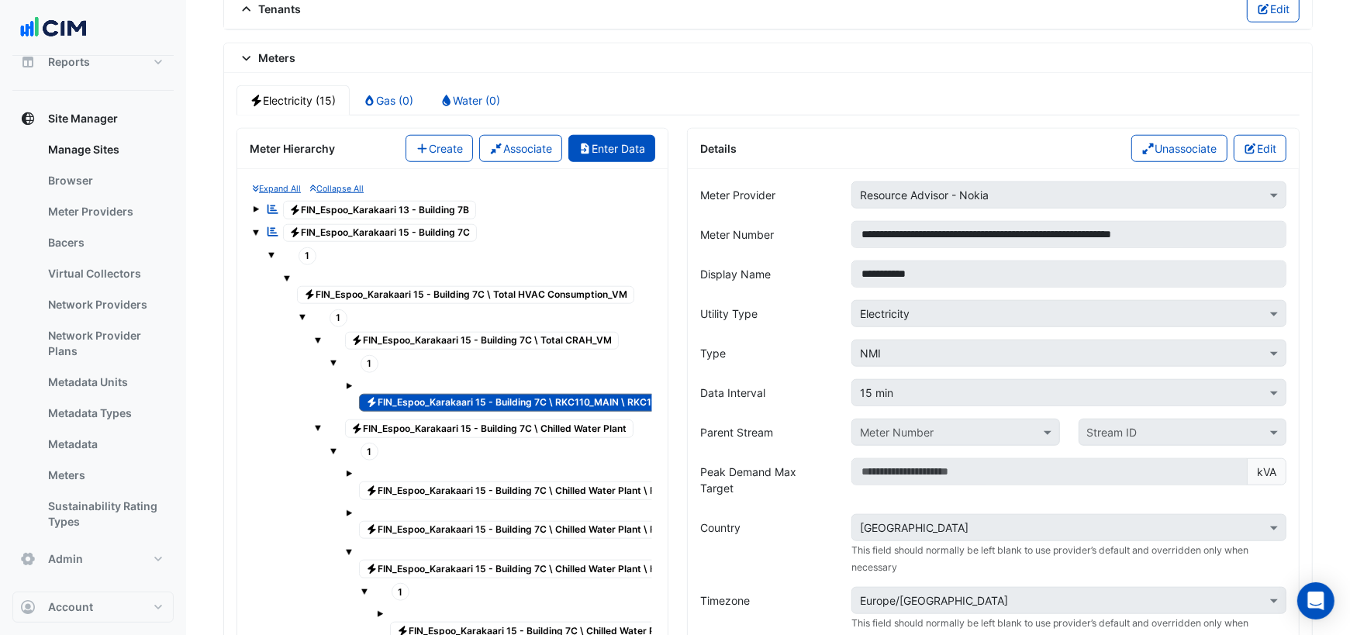
click at [619, 135] on button "Enter Data" at bounding box center [612, 148] width 88 height 27
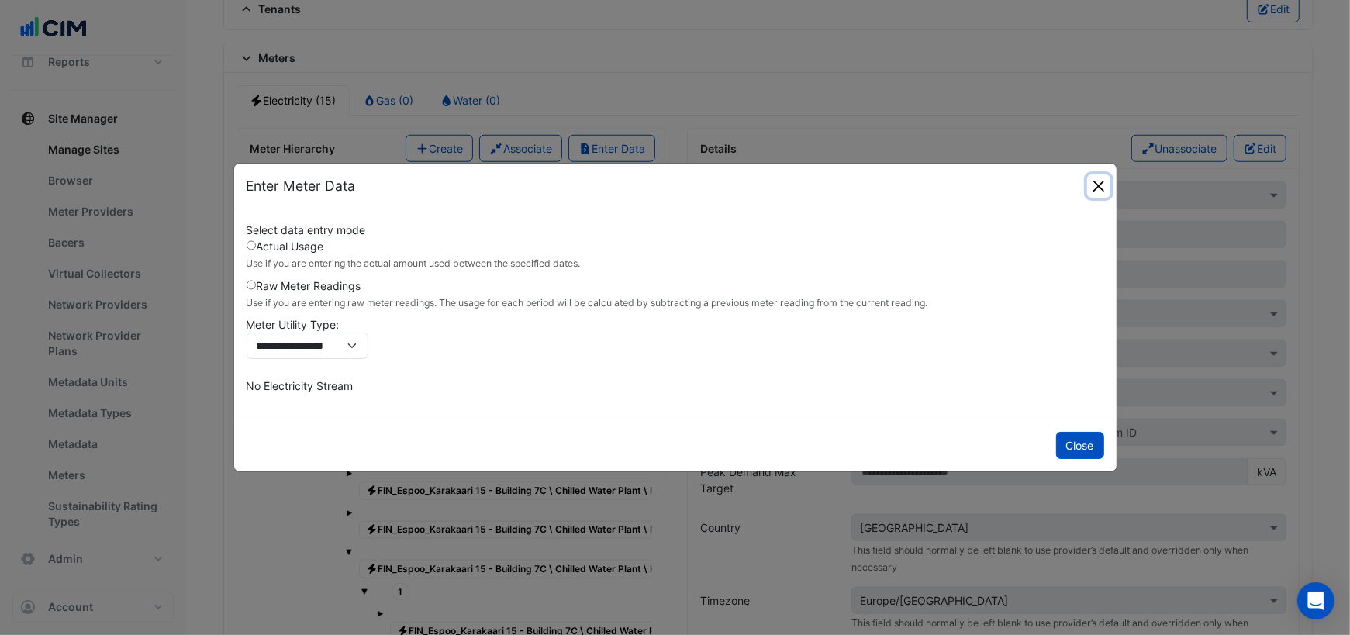
click at [1103, 188] on button "Close" at bounding box center [1098, 185] width 23 height 23
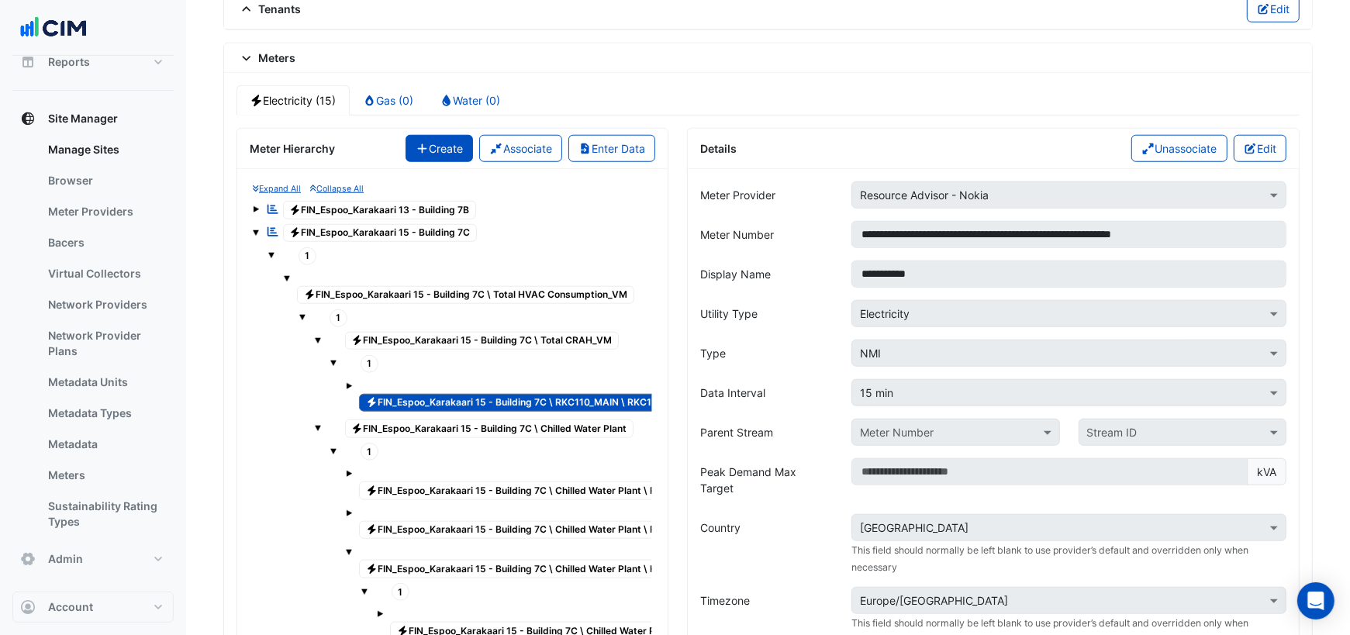
click at [437, 135] on button "Create" at bounding box center [439, 148] width 68 height 27
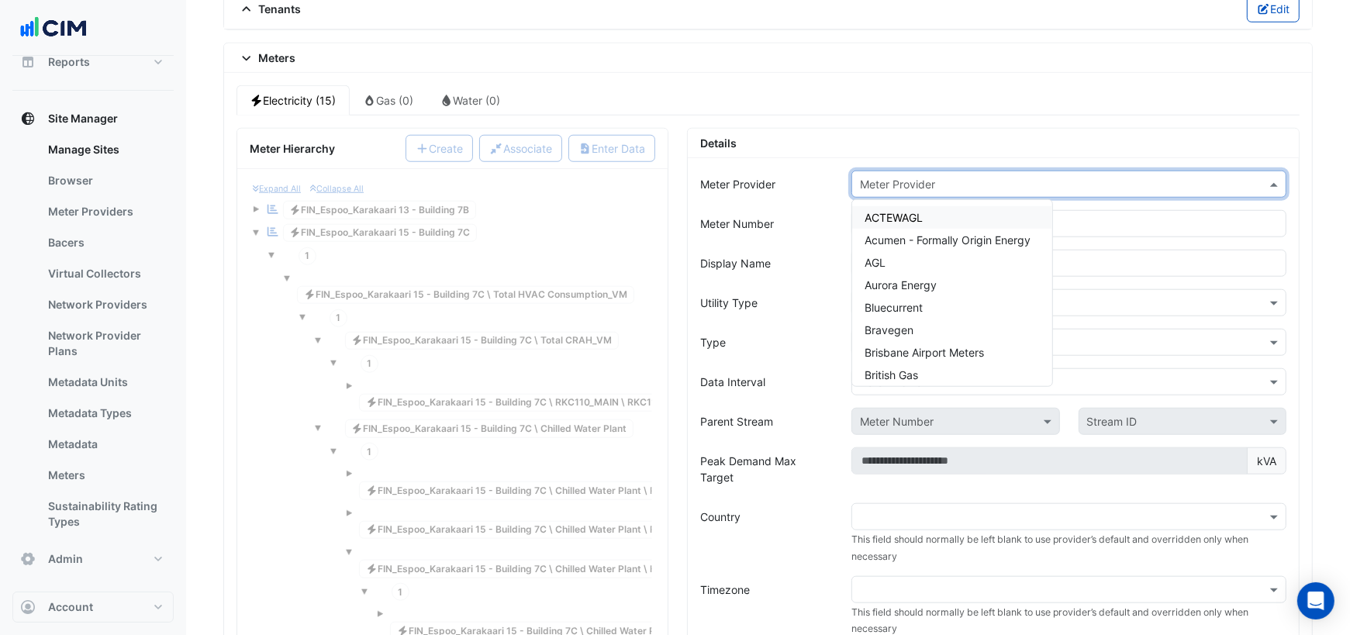
click at [943, 177] on input "text" at bounding box center [1053, 185] width 387 height 16
type input "***"
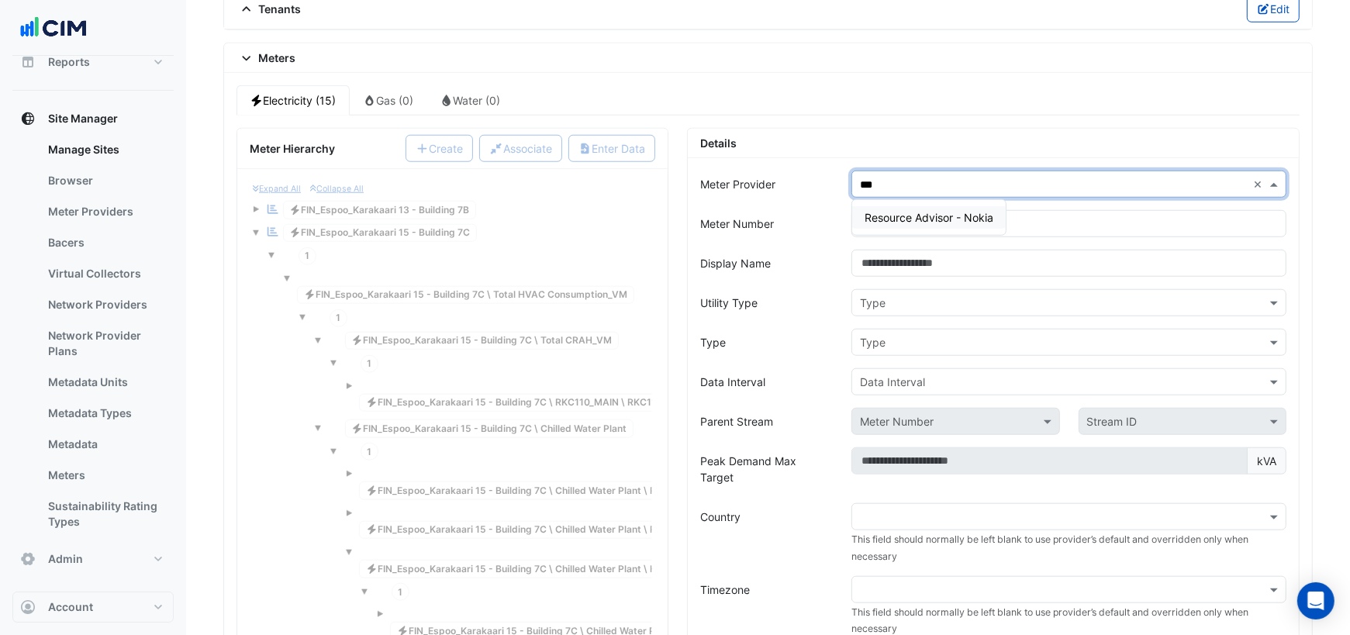
click at [968, 211] on span "Resource Advisor - Nokia" at bounding box center [928, 217] width 129 height 13
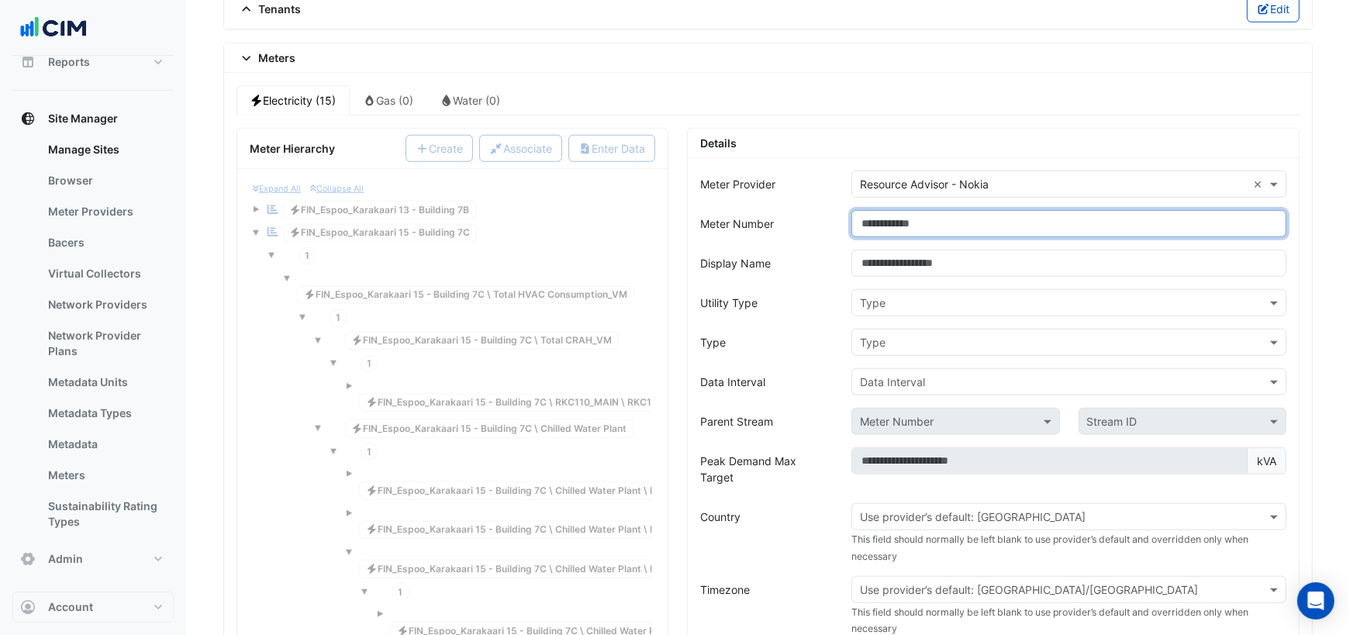
click at [916, 210] on input "Meter Number" at bounding box center [1068, 223] width 435 height 27
paste input "**********"
type input "**********"
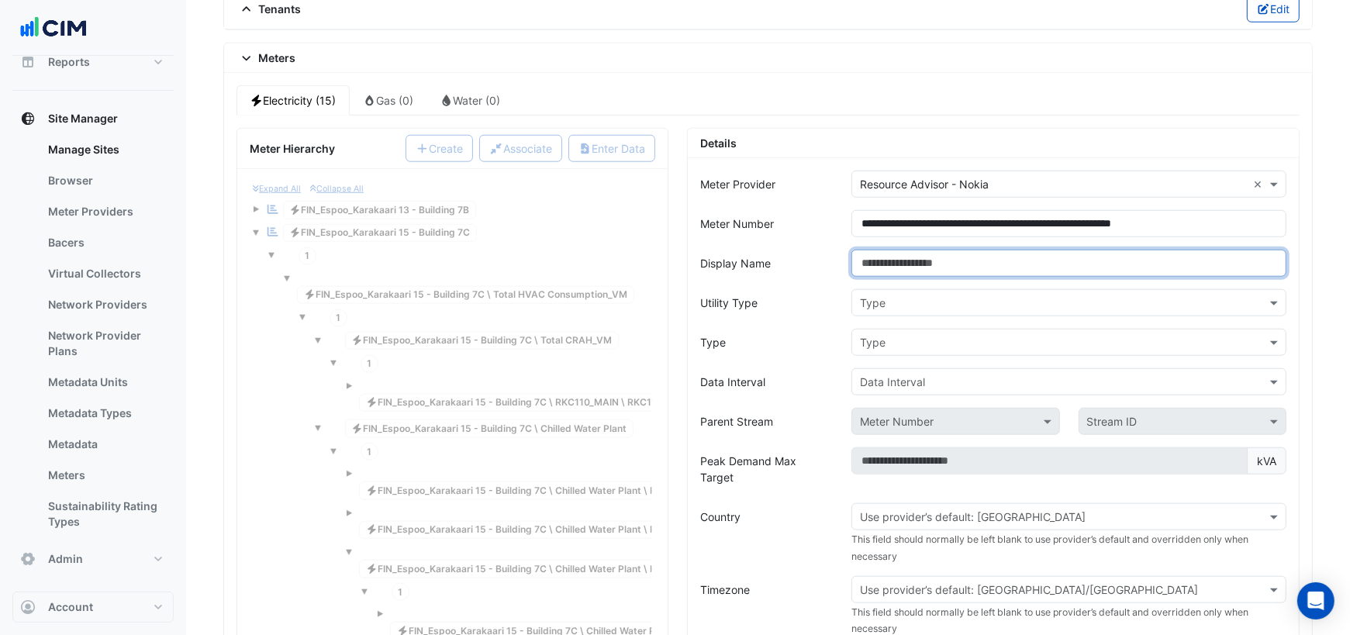
click at [952, 250] on input "Display Name" at bounding box center [1068, 263] width 435 height 27
type input "**********"
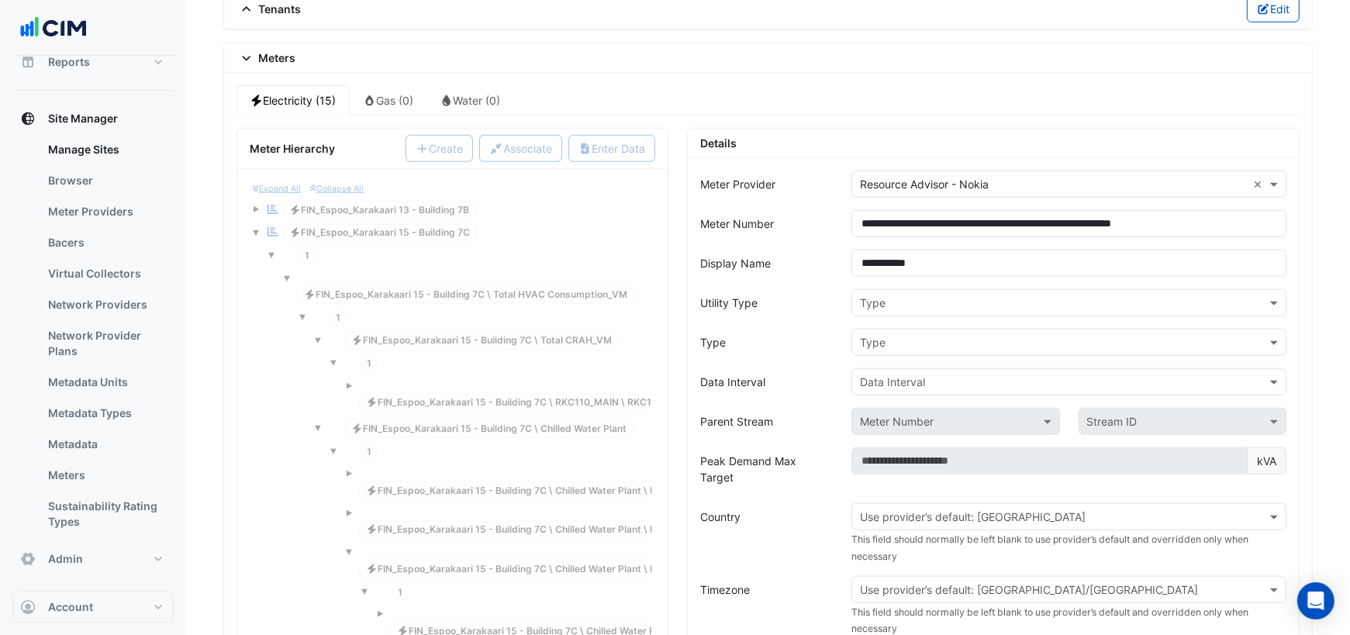
click at [965, 295] on input "text" at bounding box center [1053, 303] width 387 height 16
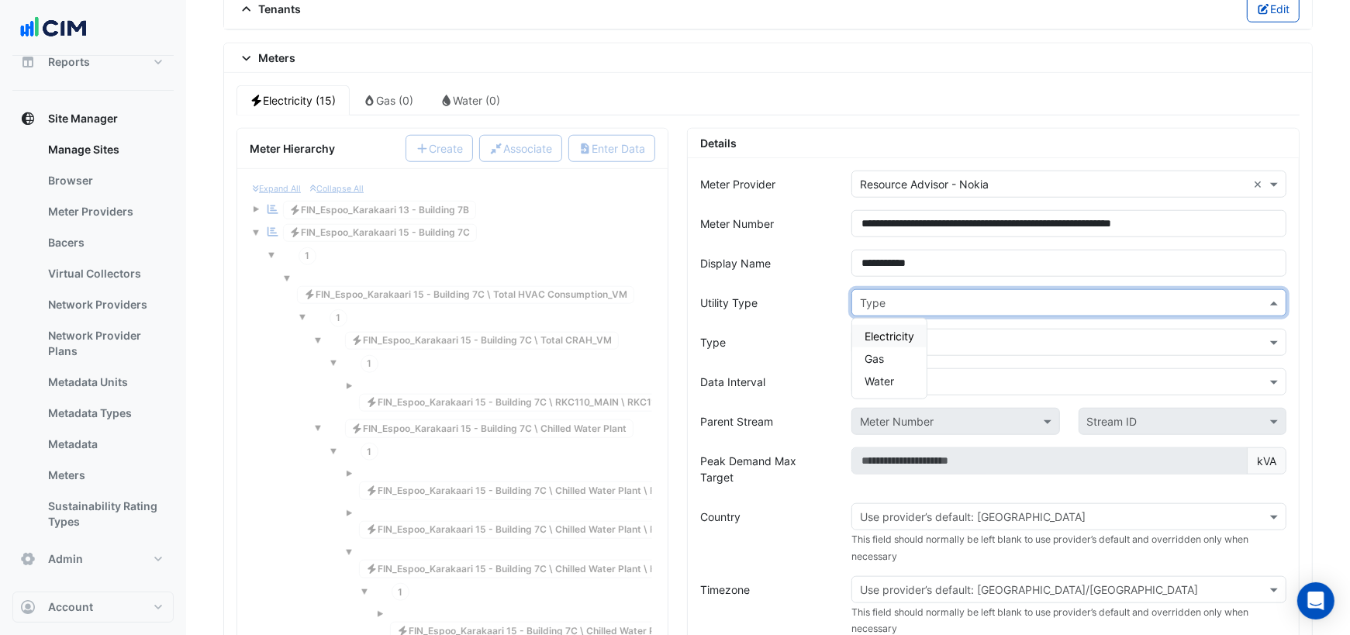
click at [897, 330] on span "Electricity" at bounding box center [889, 336] width 50 height 13
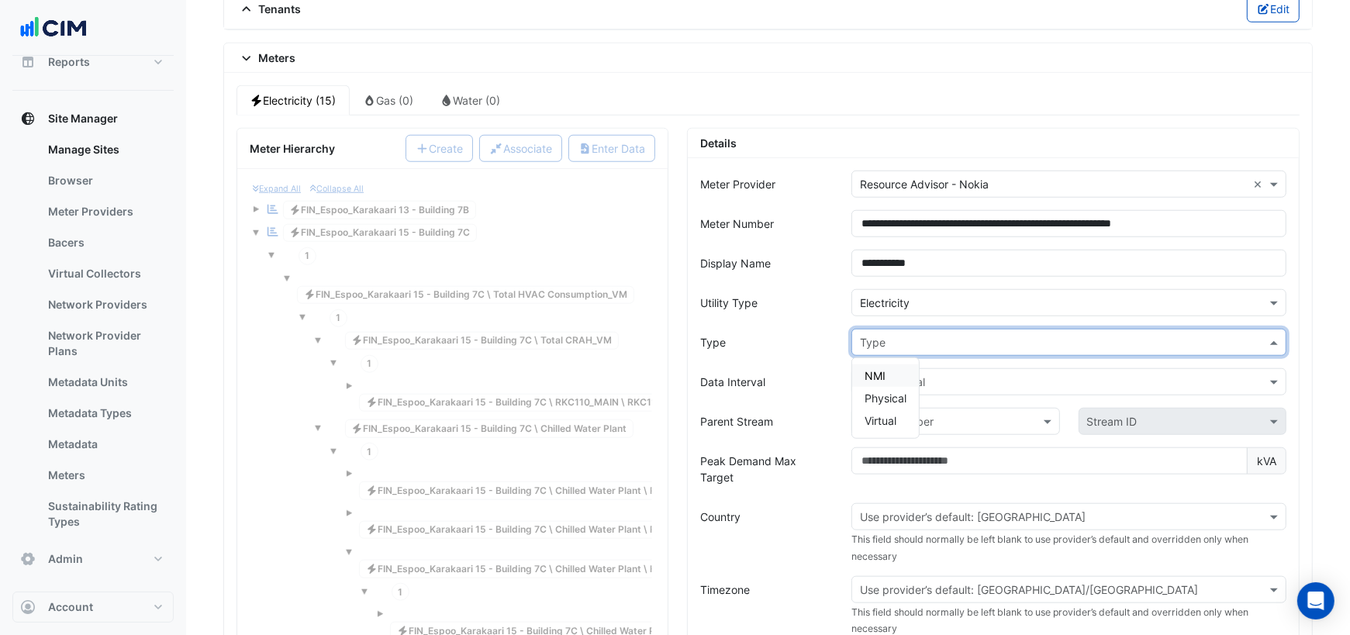
click at [888, 335] on input "text" at bounding box center [1053, 343] width 387 height 16
click at [876, 369] on span "NMI" at bounding box center [874, 375] width 21 height 13
click at [892, 374] on input "text" at bounding box center [1053, 382] width 387 height 16
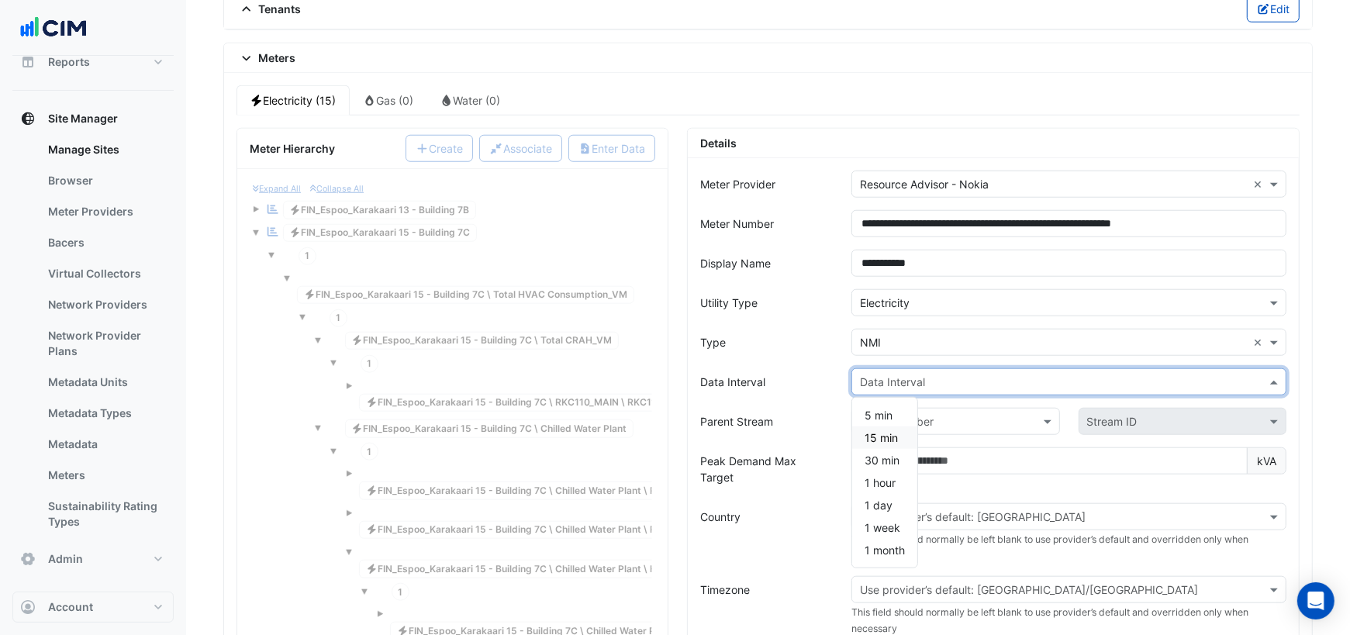
click at [877, 431] on span "15 min" at bounding box center [880, 437] width 33 height 13
click at [902, 414] on input "text" at bounding box center [940, 422] width 160 height 16
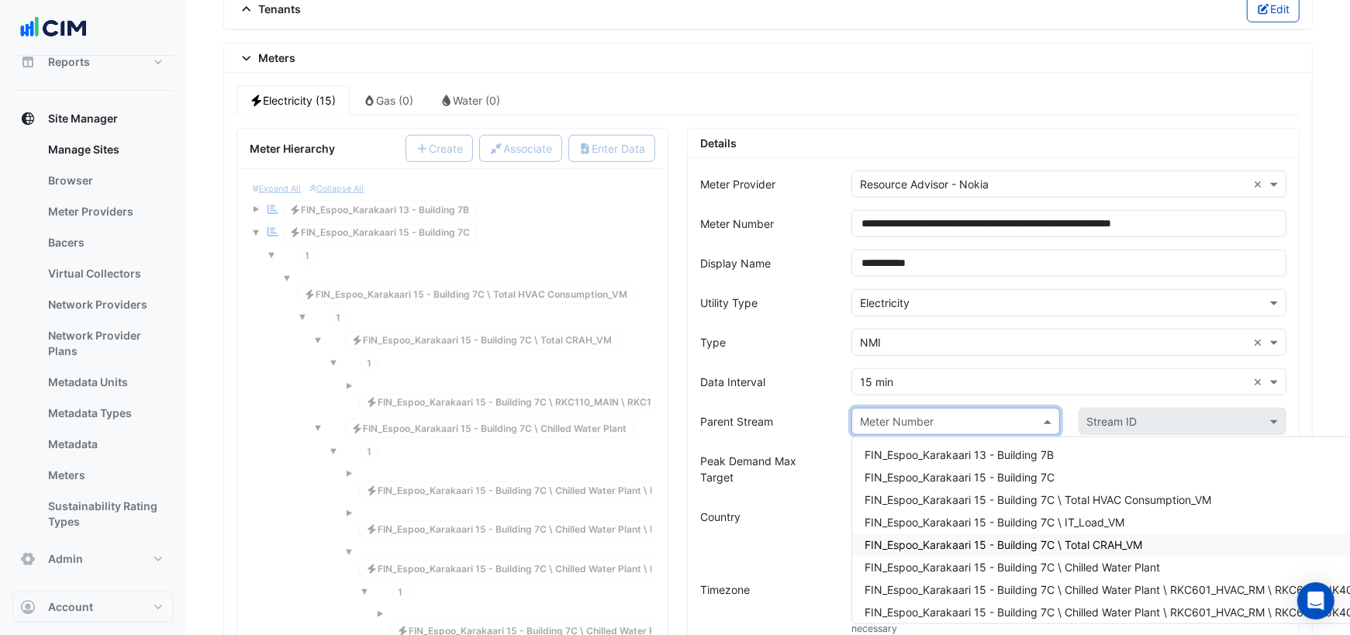
click at [1020, 538] on span "FIN_Espoo_Karakaari 15 - Building 7C \ Total CRAH_VM" at bounding box center [1003, 544] width 278 height 13
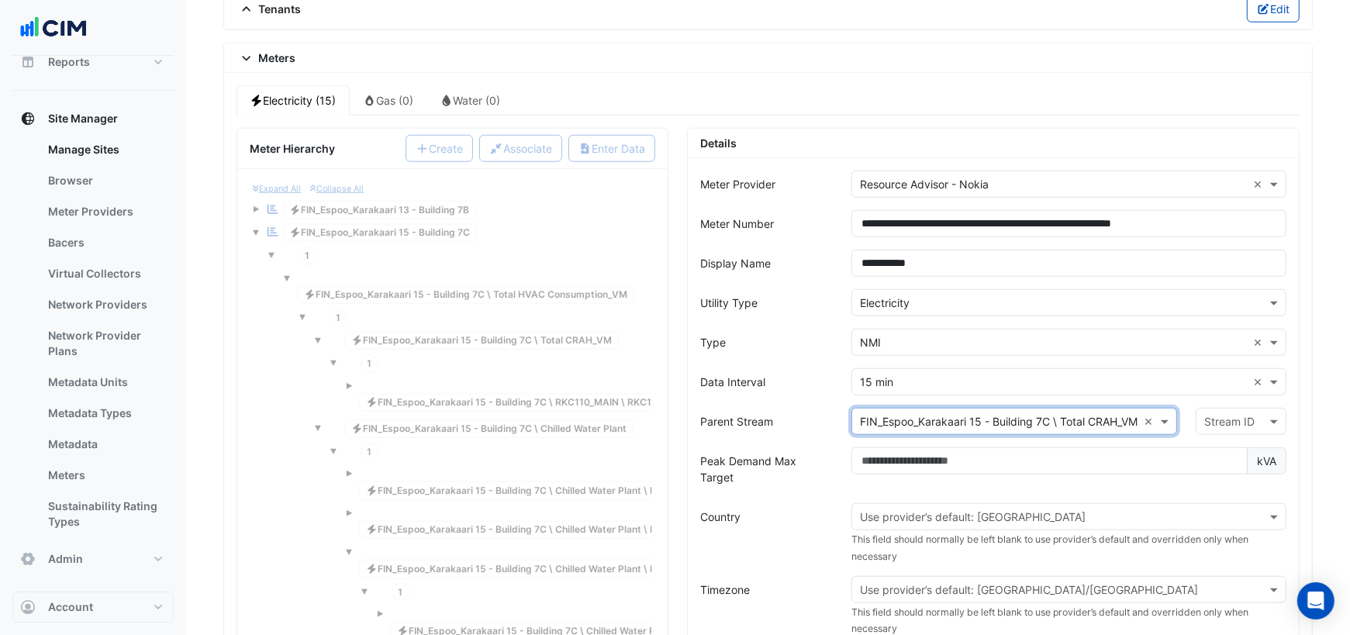
click at [1224, 414] on input "text" at bounding box center [1225, 422] width 43 height 16
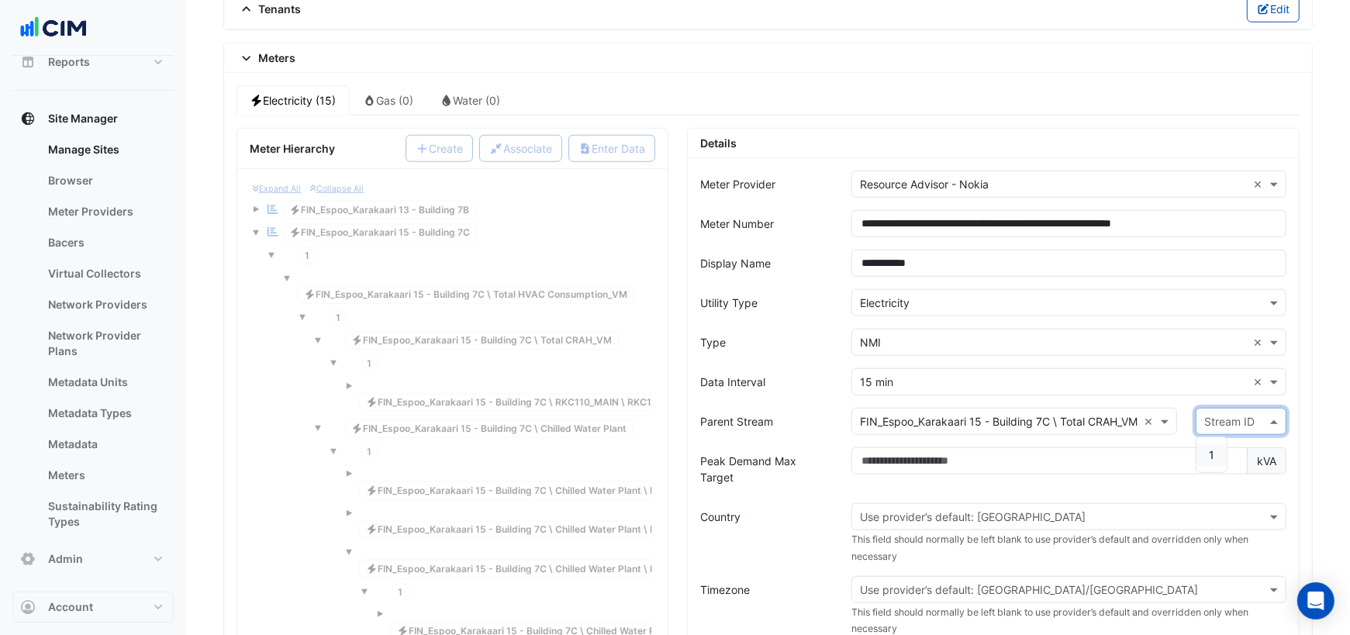
click at [1208, 443] on div "1" at bounding box center [1211, 454] width 30 height 22
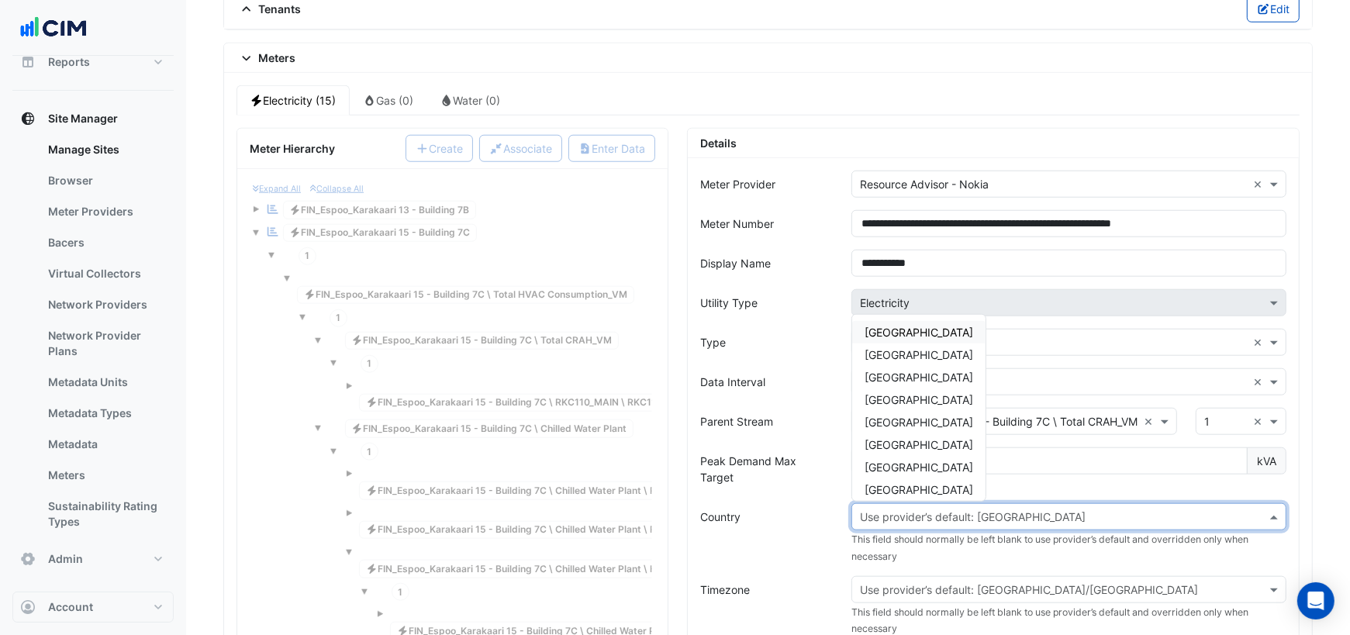
click at [977, 509] on input "text" at bounding box center [1053, 517] width 387 height 16
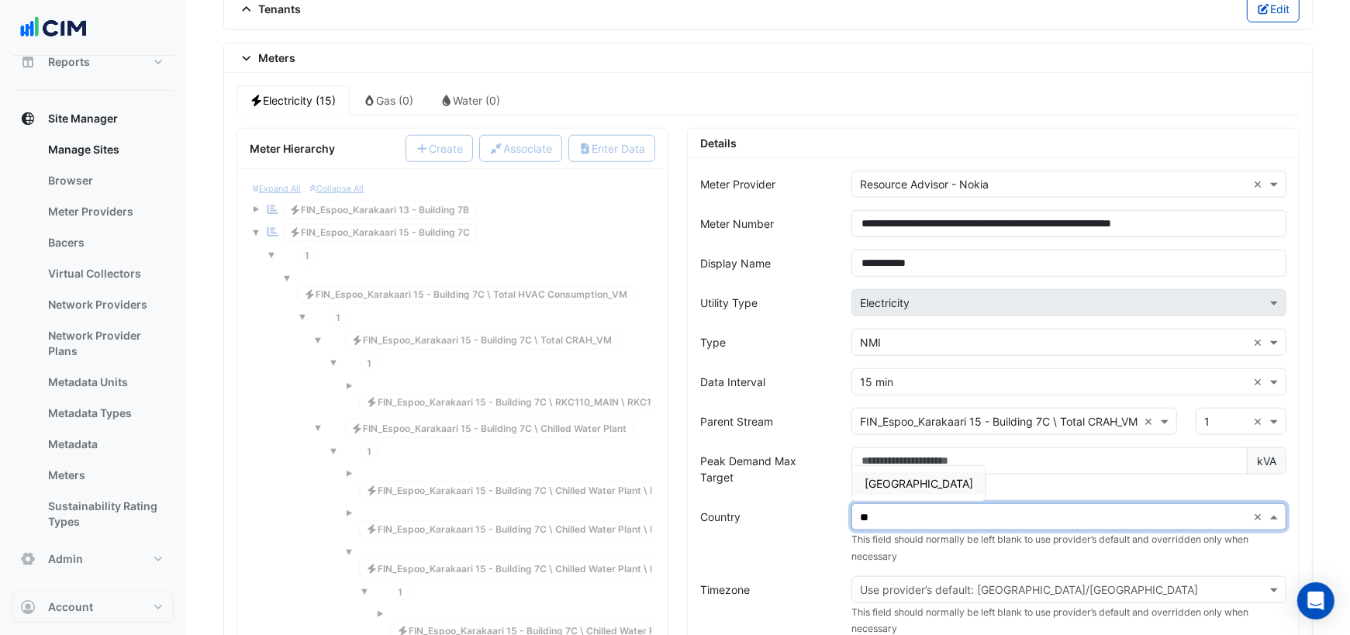
type input "***"
click at [895, 477] on span "Finland" at bounding box center [918, 483] width 109 height 13
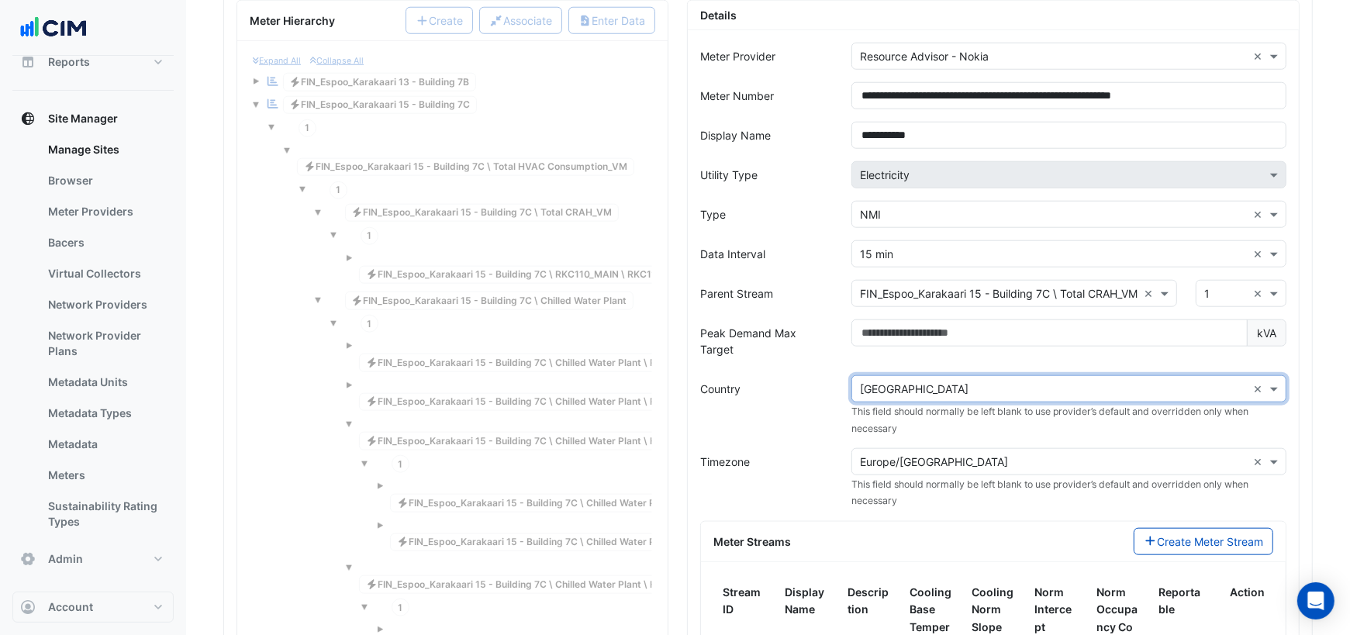
scroll to position [1434, 0]
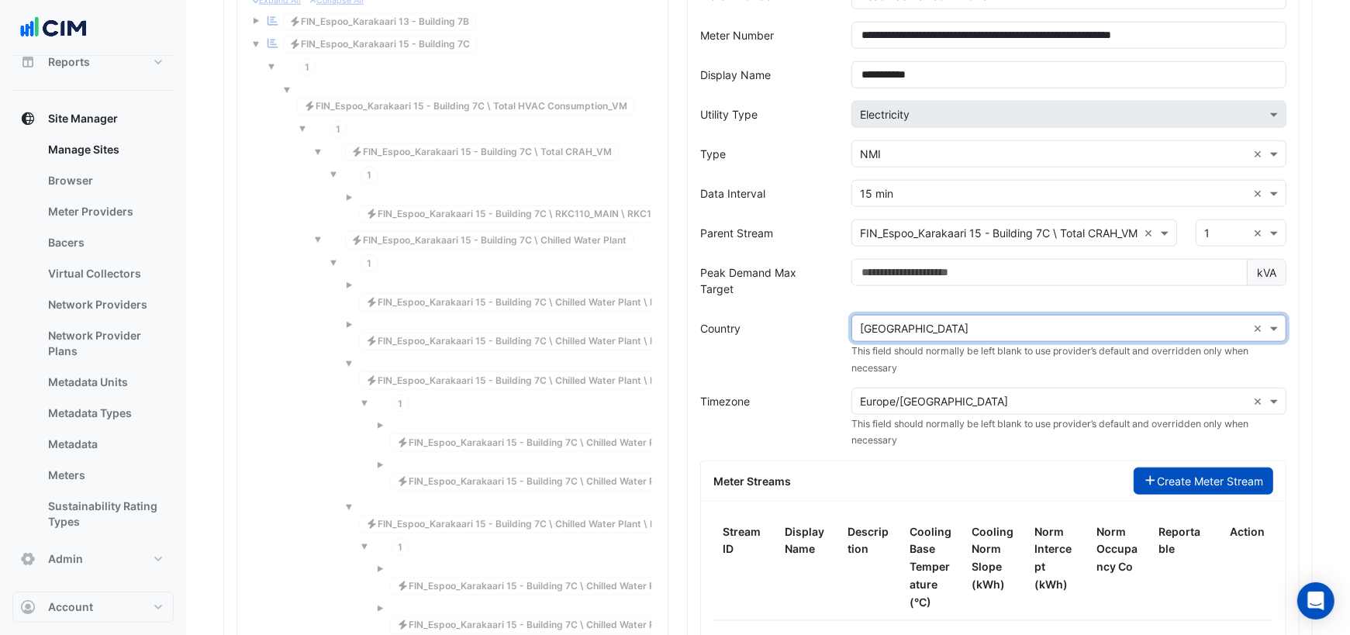
click at [1151, 475] on icon "button" at bounding box center [1151, 480] width 14 height 11
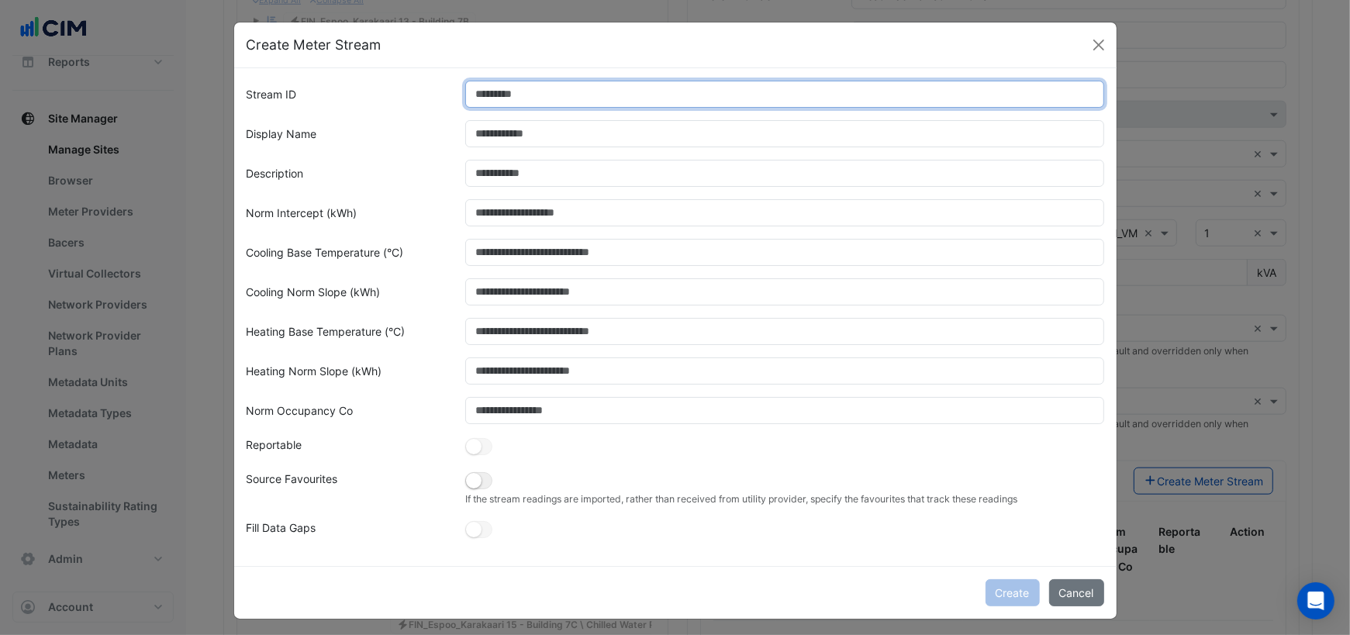
click at [539, 101] on input "Stream ID" at bounding box center [784, 94] width 639 height 27
type input "*"
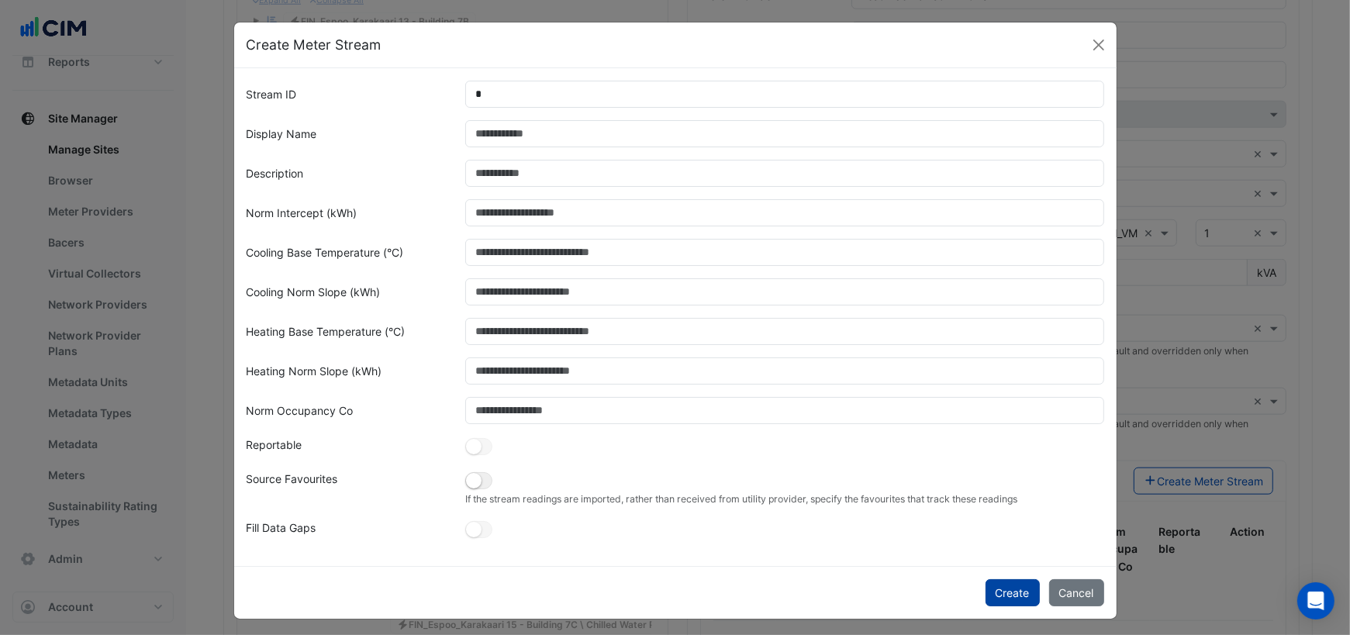
click at [1016, 588] on button "Create" at bounding box center [1012, 592] width 54 height 27
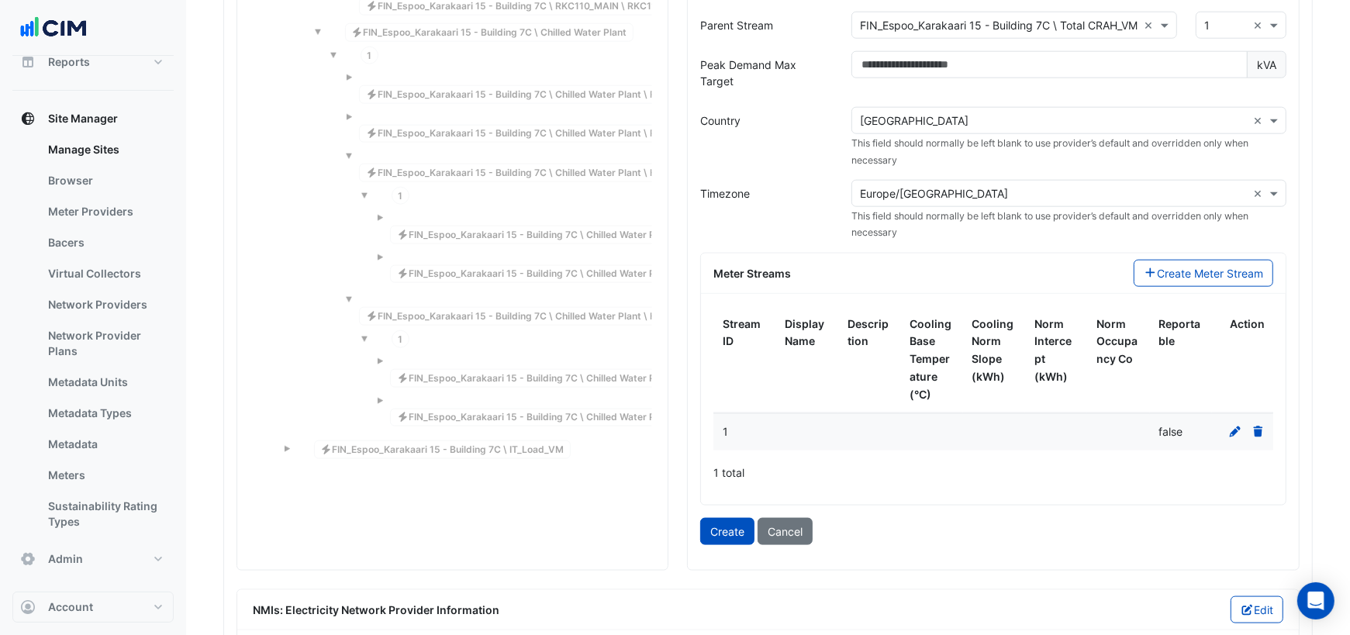
scroll to position [1668, 0]
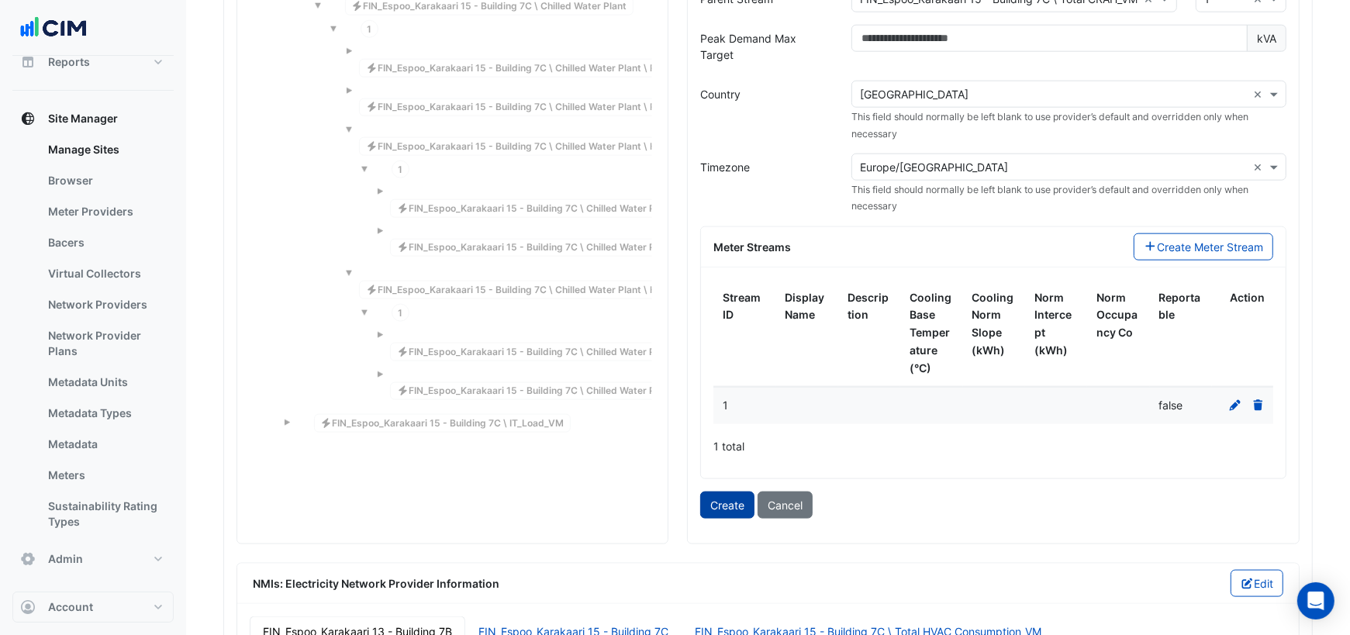
click at [739, 492] on button "Create" at bounding box center [727, 505] width 54 height 27
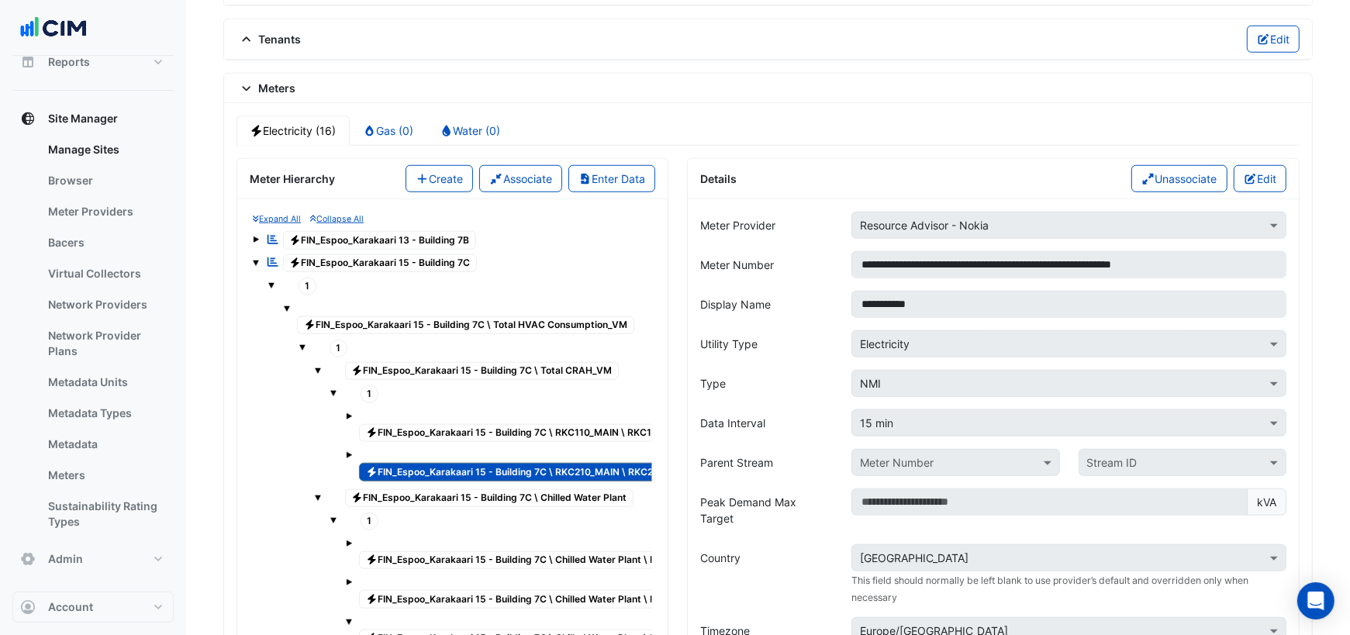
scroll to position [1207, 0]
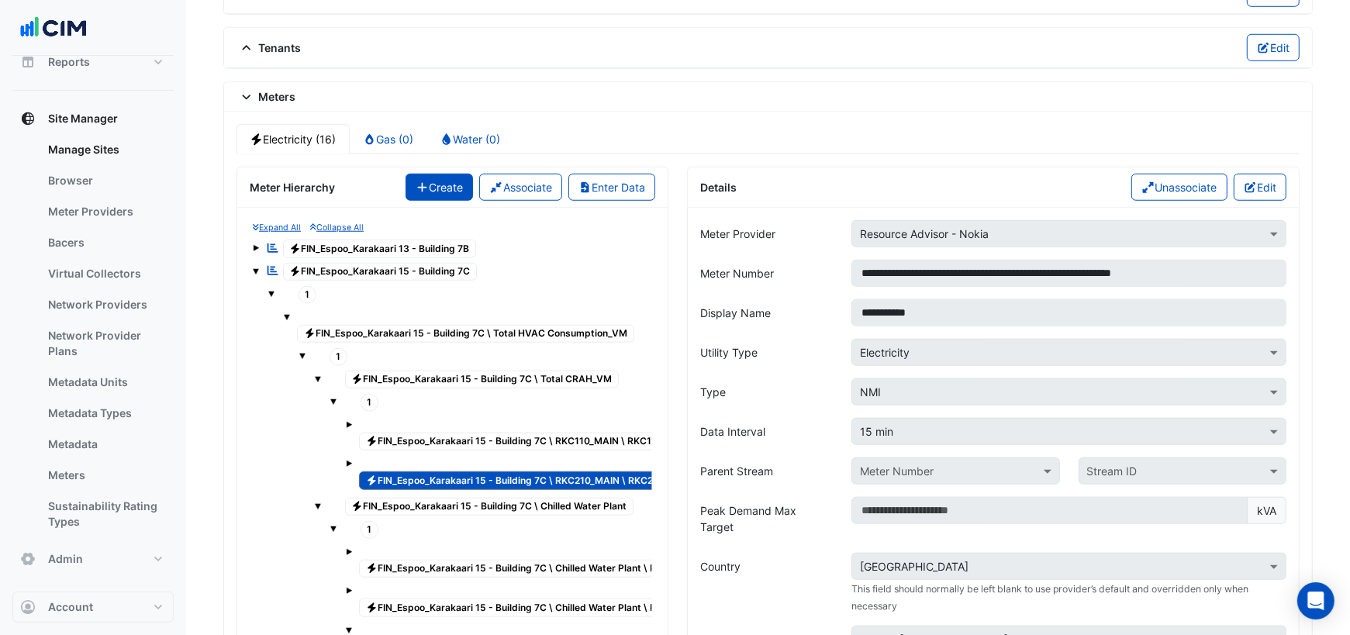
click at [450, 174] on button "Create" at bounding box center [439, 187] width 68 height 27
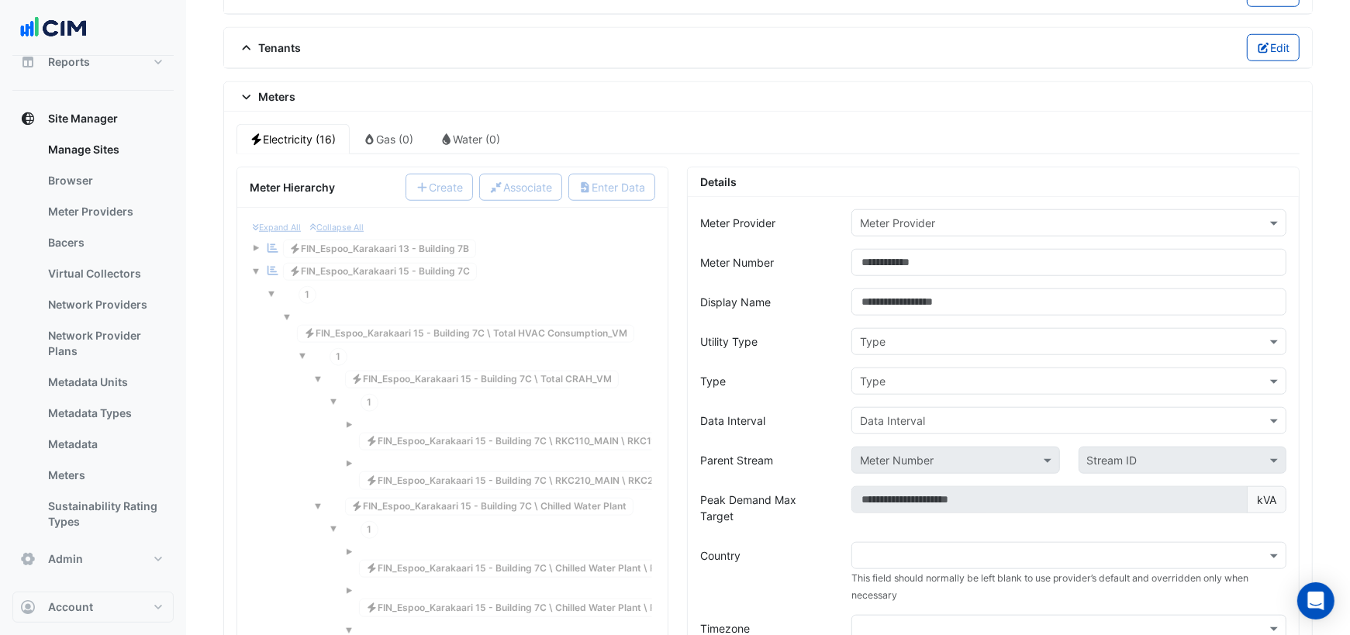
click at [924, 216] on input "text" at bounding box center [1053, 224] width 387 height 16
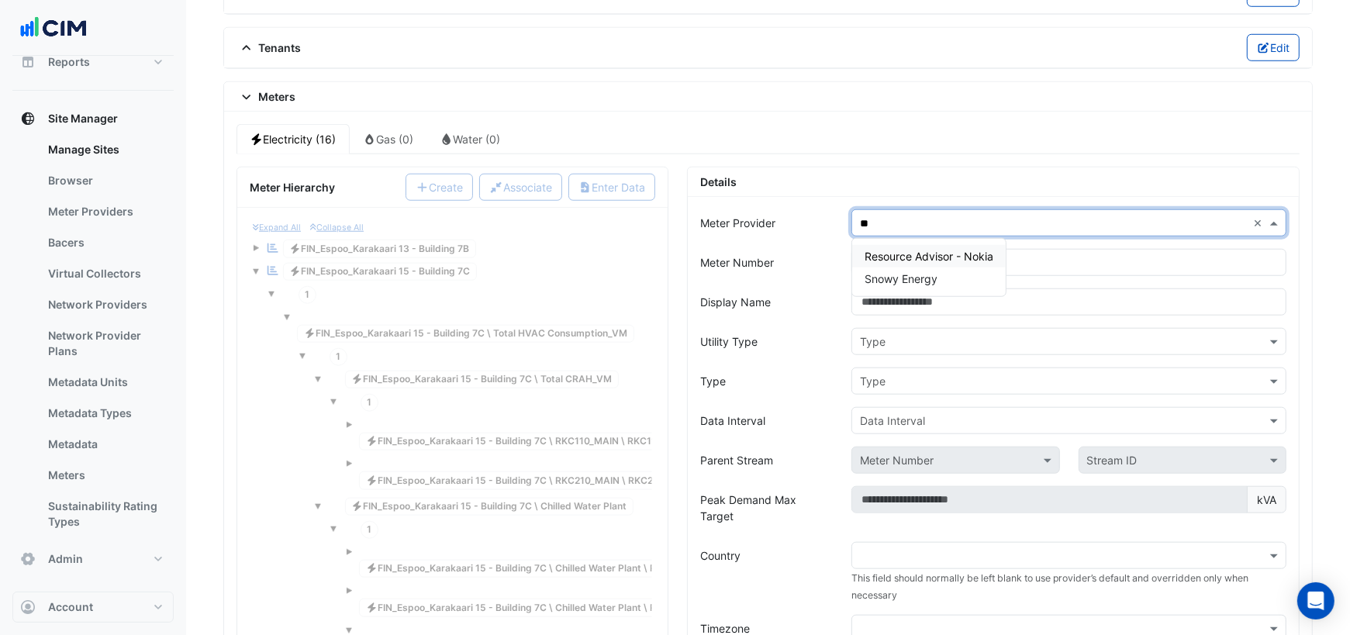
type input "***"
click at [956, 250] on span "Resource Advisor - Nokia" at bounding box center [928, 256] width 129 height 13
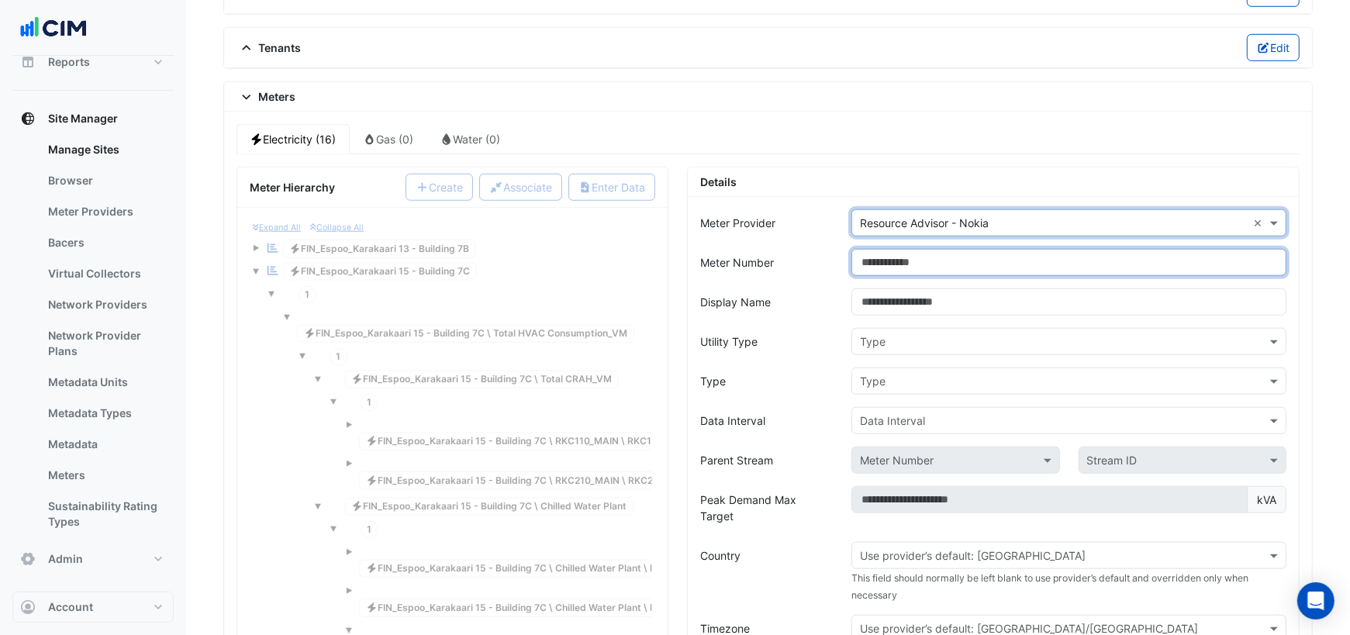
click at [932, 249] on input "Meter Number" at bounding box center [1068, 262] width 435 height 27
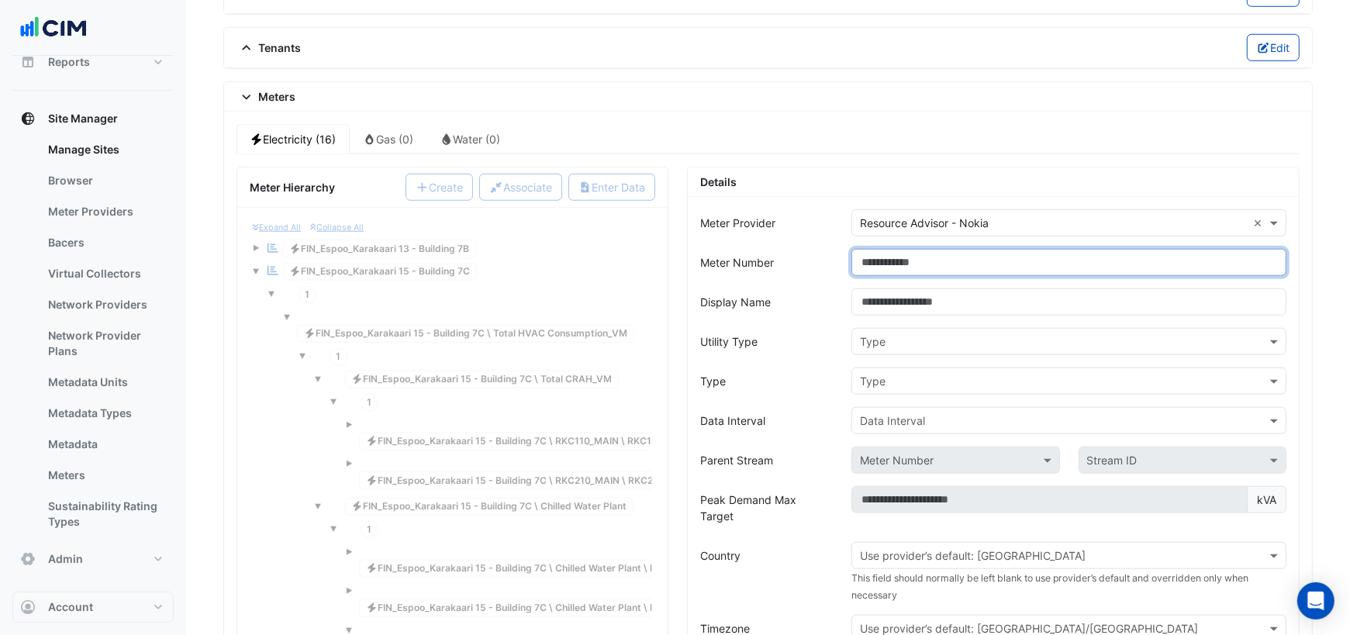
paste input "**********"
type input "**********"
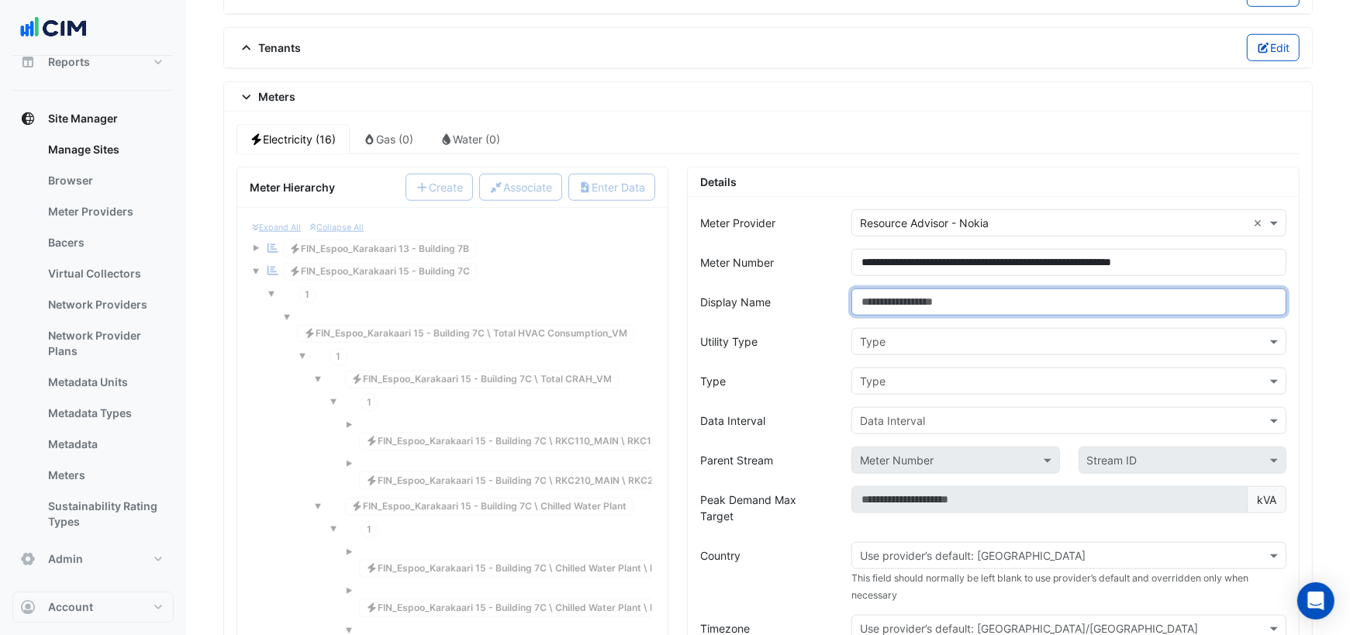
click at [939, 288] on input "Display Name" at bounding box center [1068, 301] width 435 height 27
type input "**********"
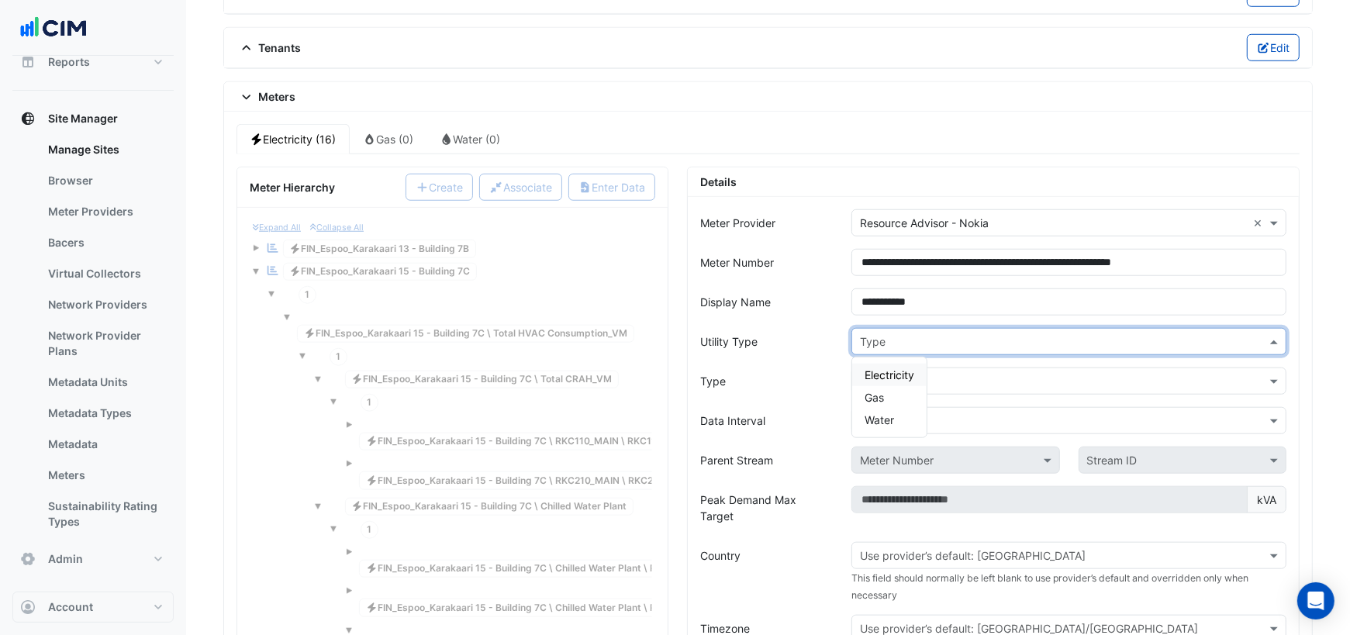
click at [971, 334] on input "text" at bounding box center [1053, 342] width 387 height 16
click at [903, 368] on span "Electricity" at bounding box center [889, 374] width 50 height 13
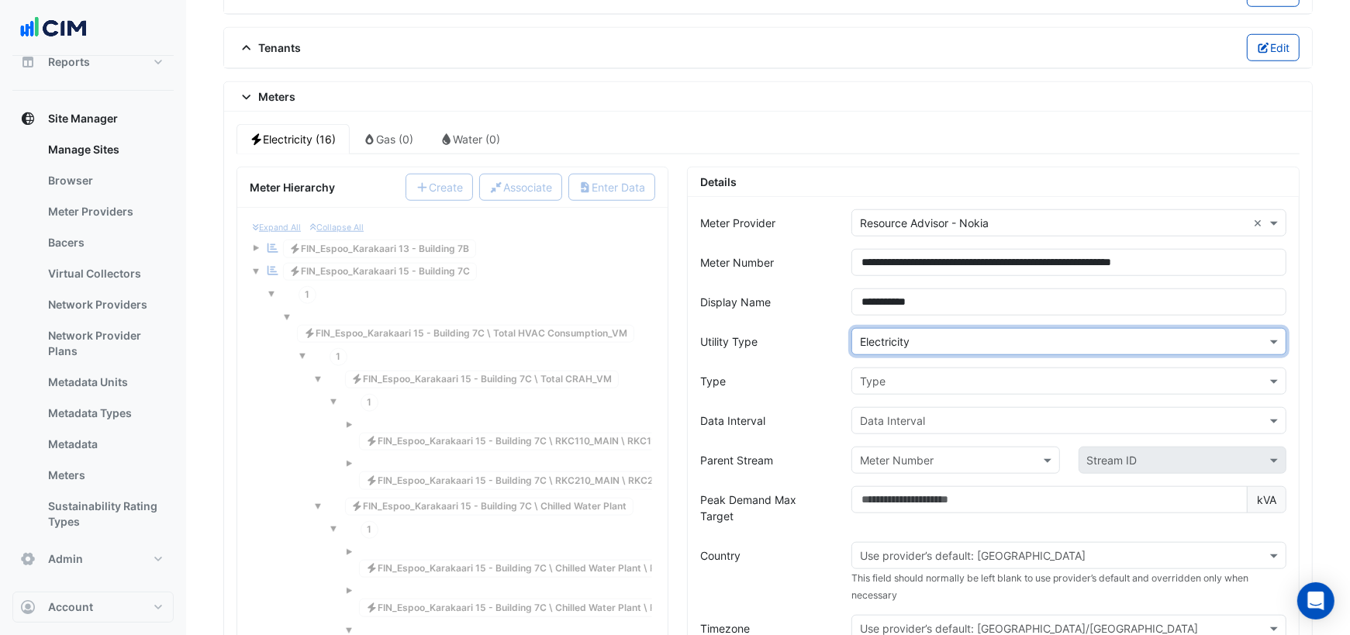
click at [906, 374] on input "text" at bounding box center [1053, 382] width 387 height 16
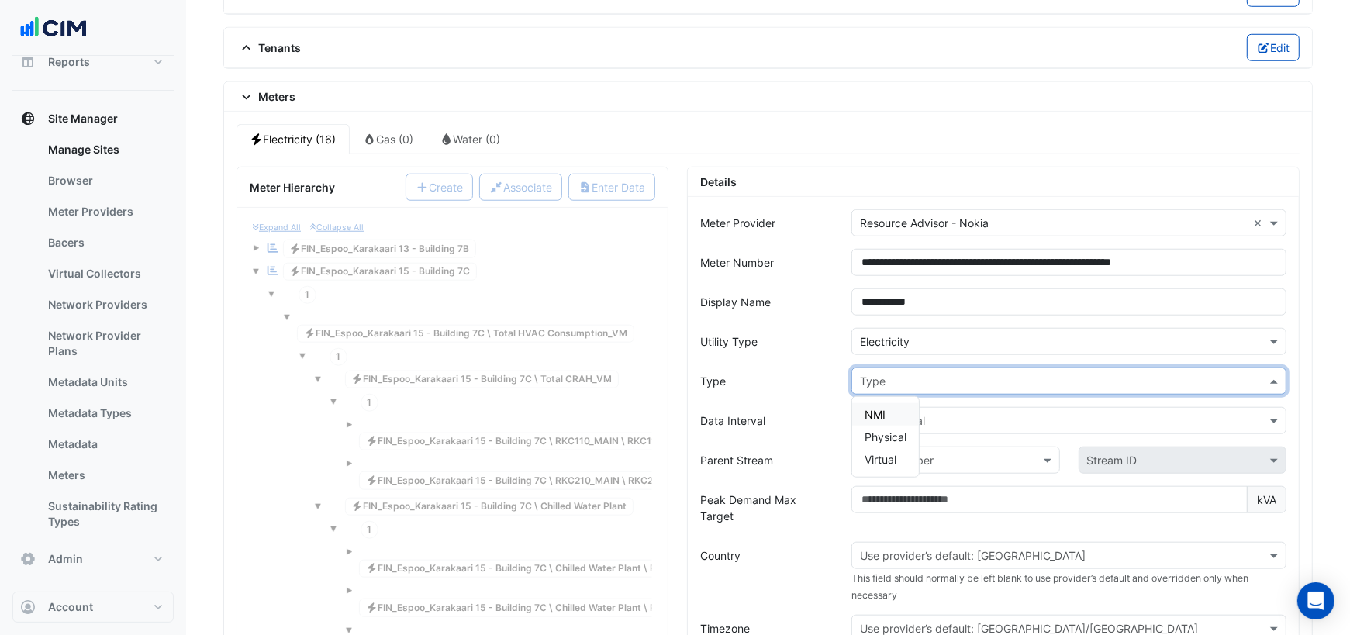
click at [882, 408] on span "NMI" at bounding box center [874, 414] width 21 height 13
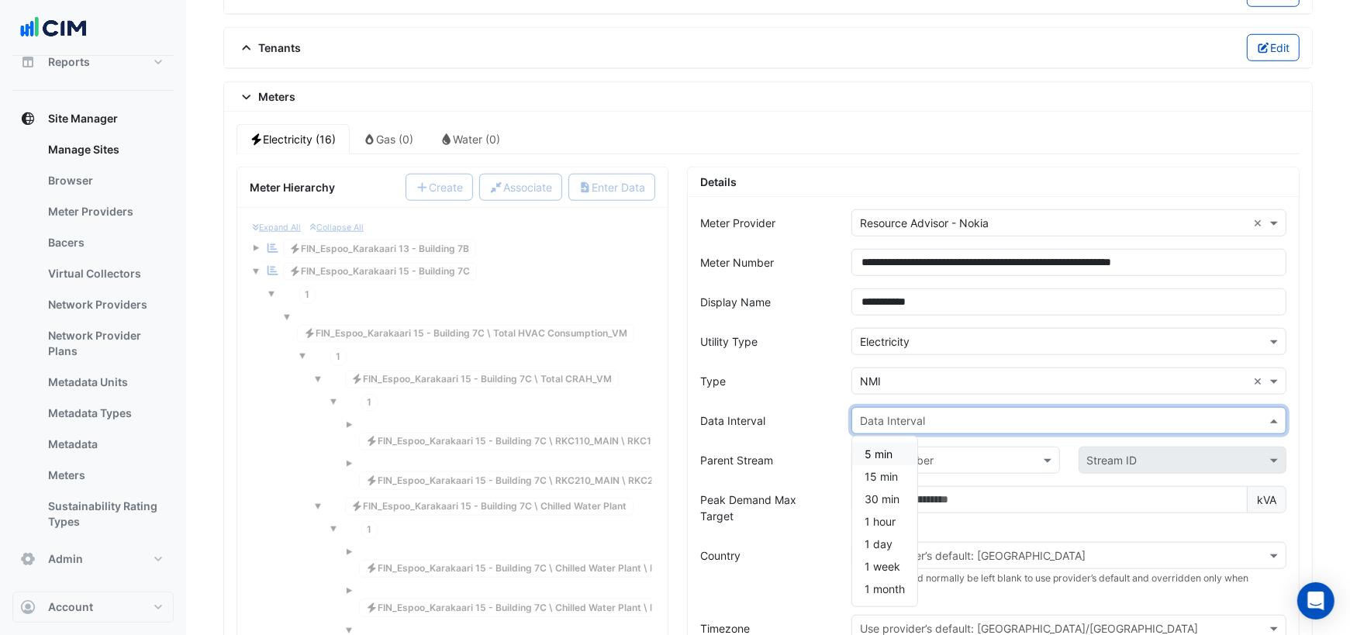
click at [887, 413] on input "text" at bounding box center [1053, 421] width 387 height 16
click at [880, 470] on span "15 min" at bounding box center [880, 476] width 33 height 13
click at [901, 453] on input "text" at bounding box center [940, 461] width 160 height 16
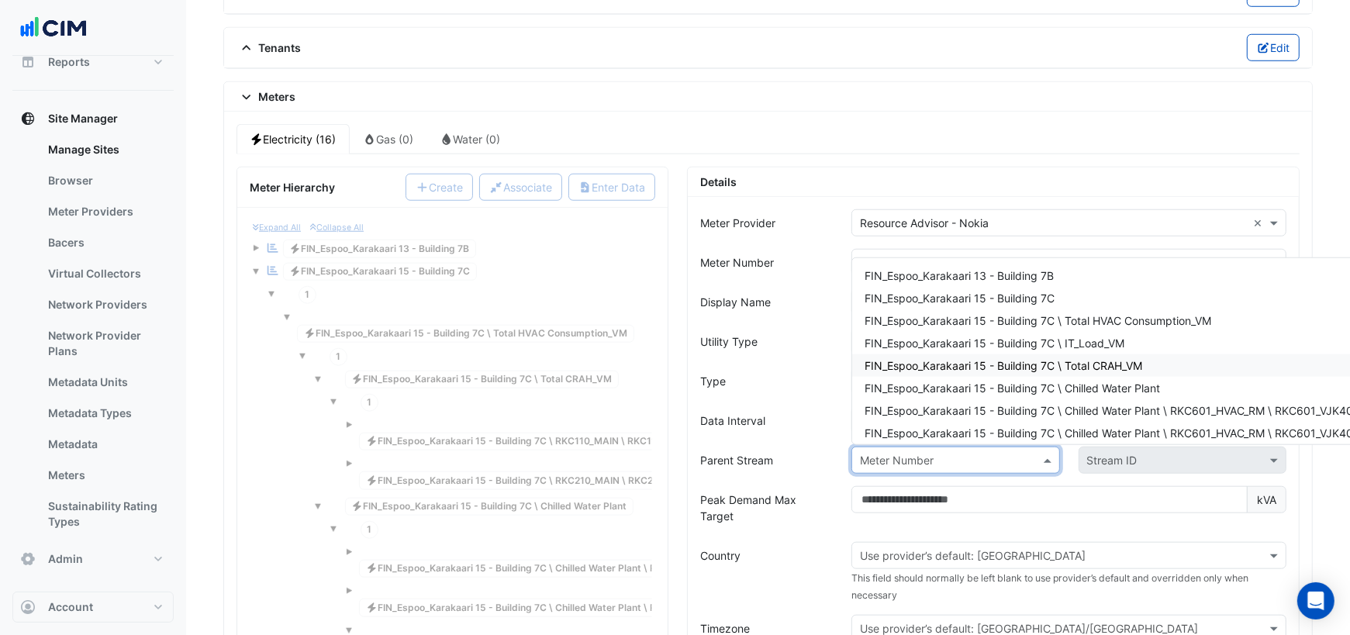
click at [1045, 359] on span "FIN_Espoo_Karakaari 15 - Building 7C \ Total CRAH_VM" at bounding box center [1003, 365] width 278 height 13
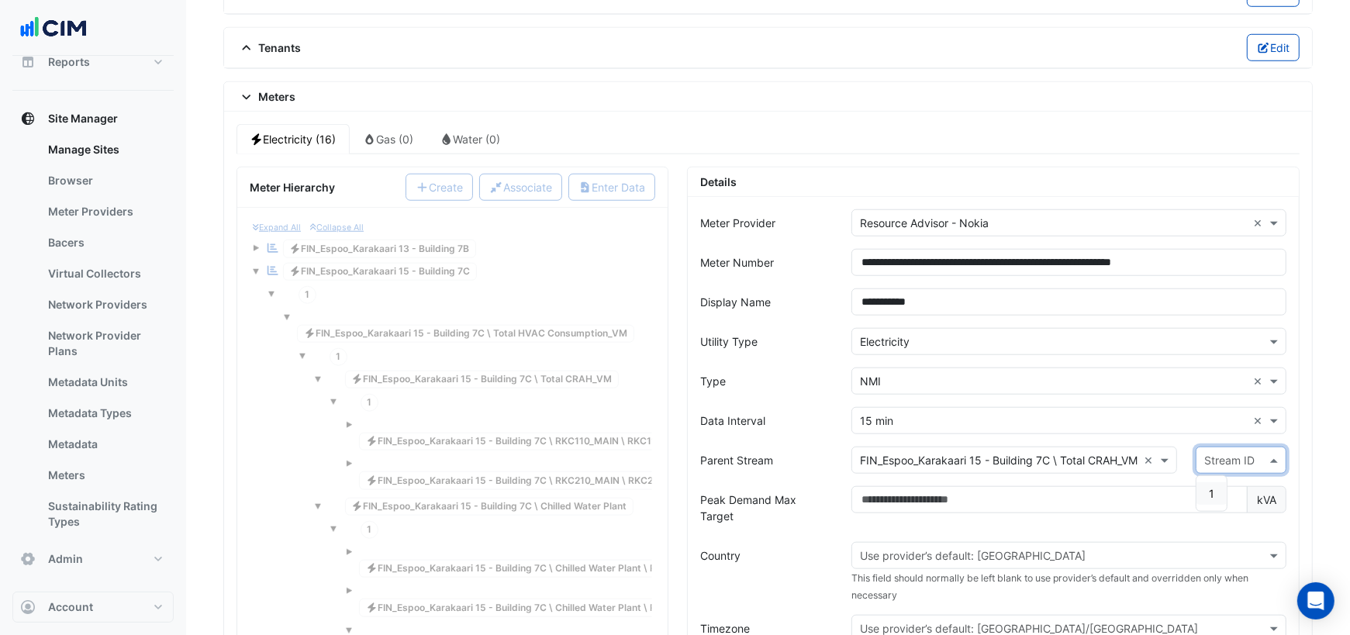
click at [1221, 453] on input "text" at bounding box center [1225, 461] width 43 height 16
click at [1210, 482] on div "1" at bounding box center [1211, 493] width 30 height 22
click at [967, 548] on input "text" at bounding box center [1053, 556] width 387 height 16
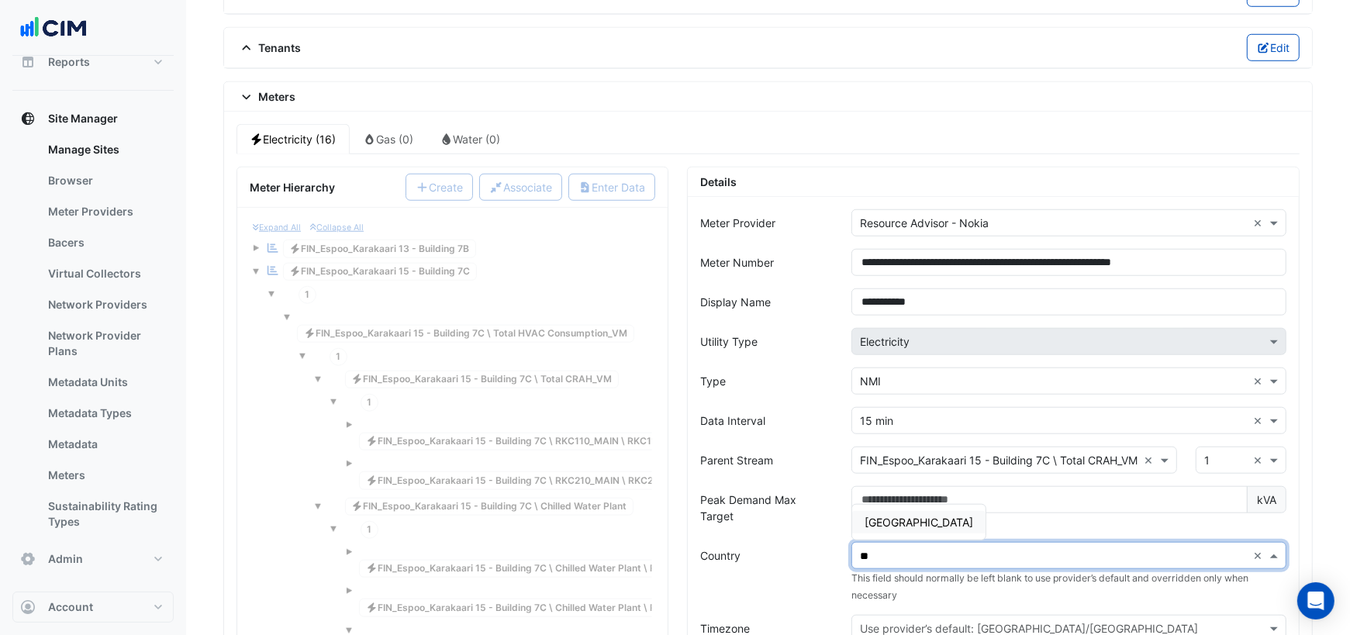
type input "***"
click at [895, 516] on span "Finland" at bounding box center [918, 522] width 109 height 13
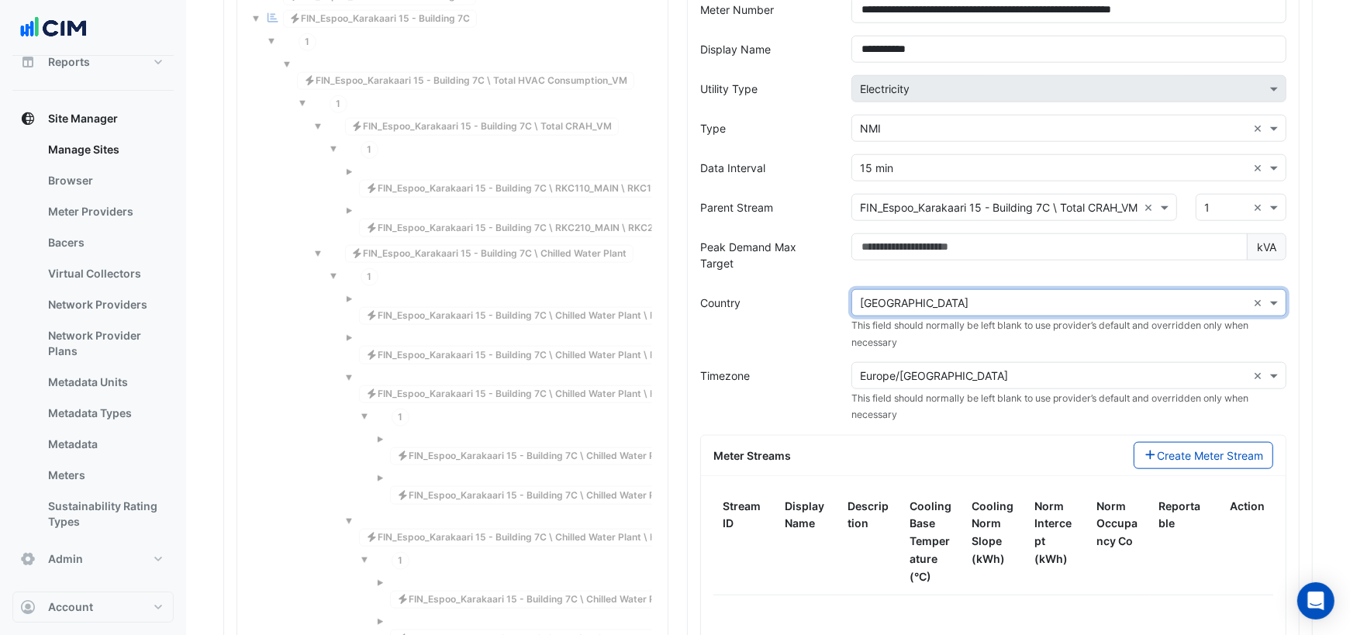
scroll to position [1478, 0]
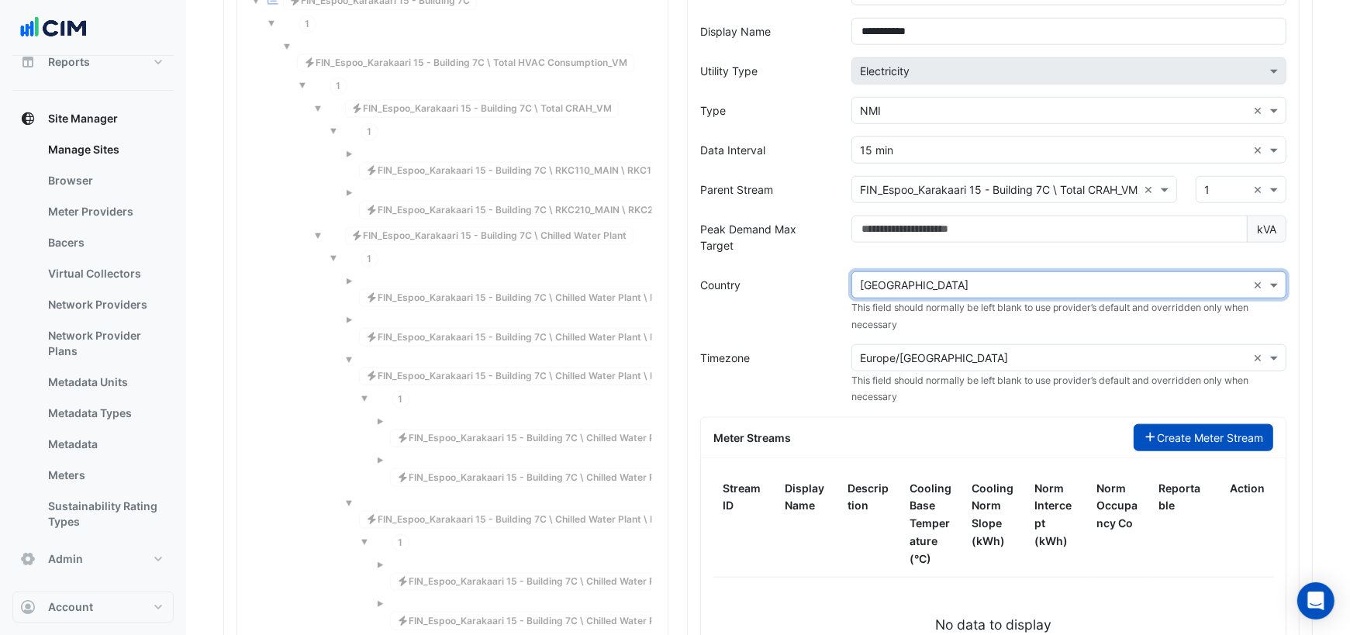
click at [1168, 424] on button "Create Meter Stream" at bounding box center [1204, 437] width 140 height 27
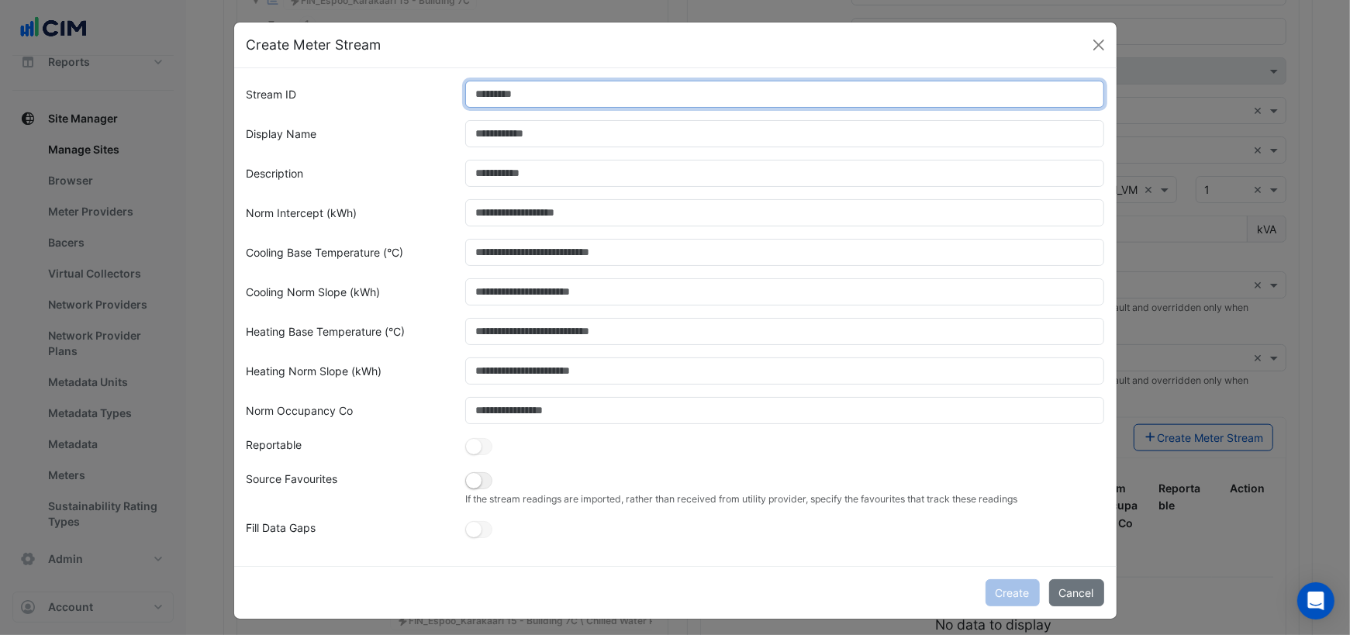
click at [498, 101] on input "Stream ID" at bounding box center [784, 94] width 639 height 27
type input "*"
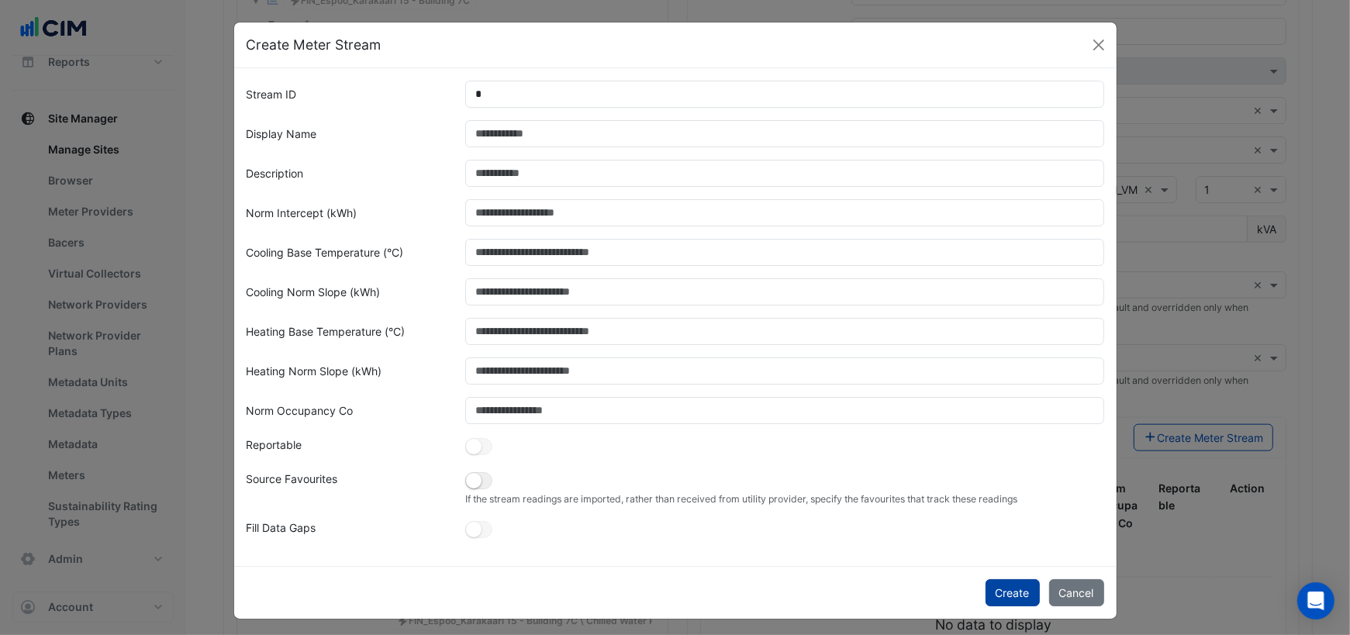
click at [1020, 588] on button "Create" at bounding box center [1012, 592] width 54 height 27
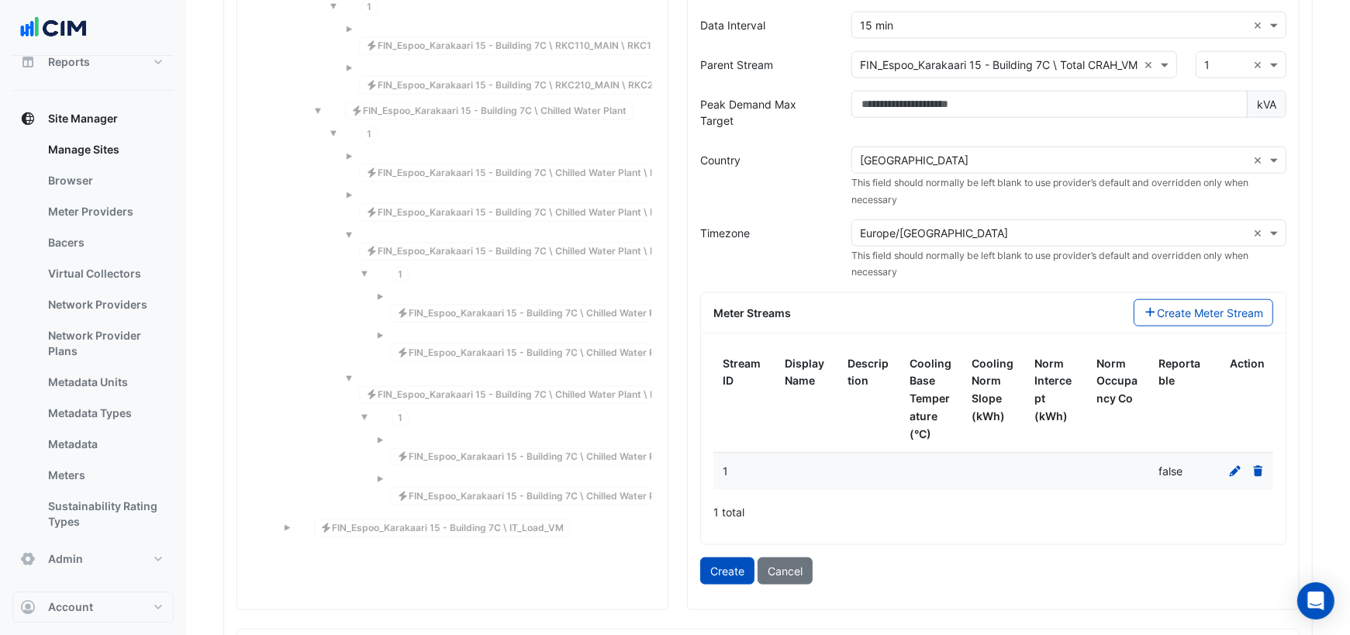
scroll to position [1609, 0]
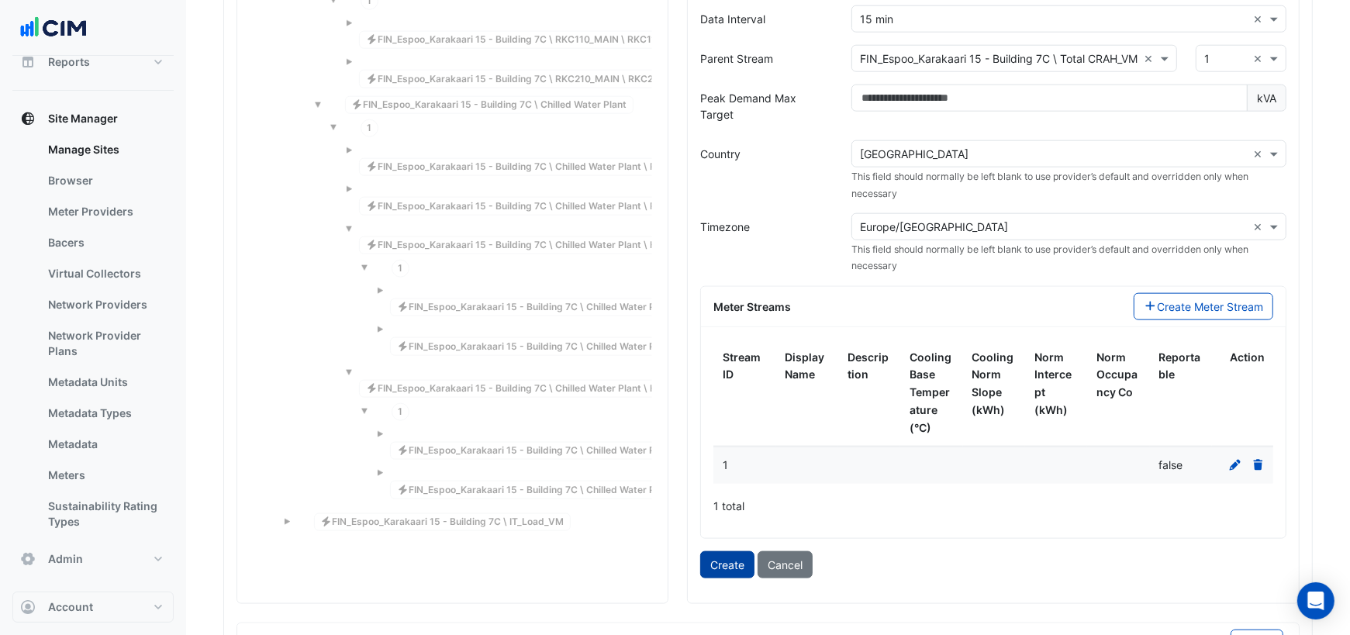
click at [738, 551] on button "Create" at bounding box center [727, 564] width 54 height 27
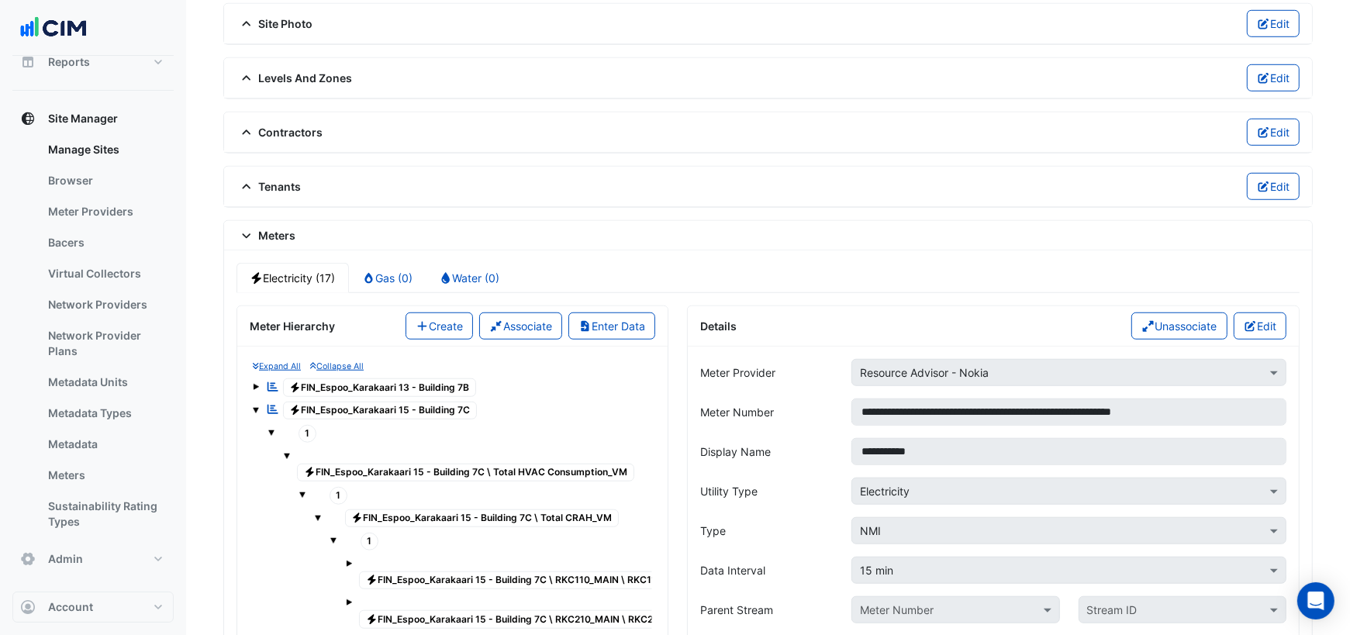
scroll to position [1075, 0]
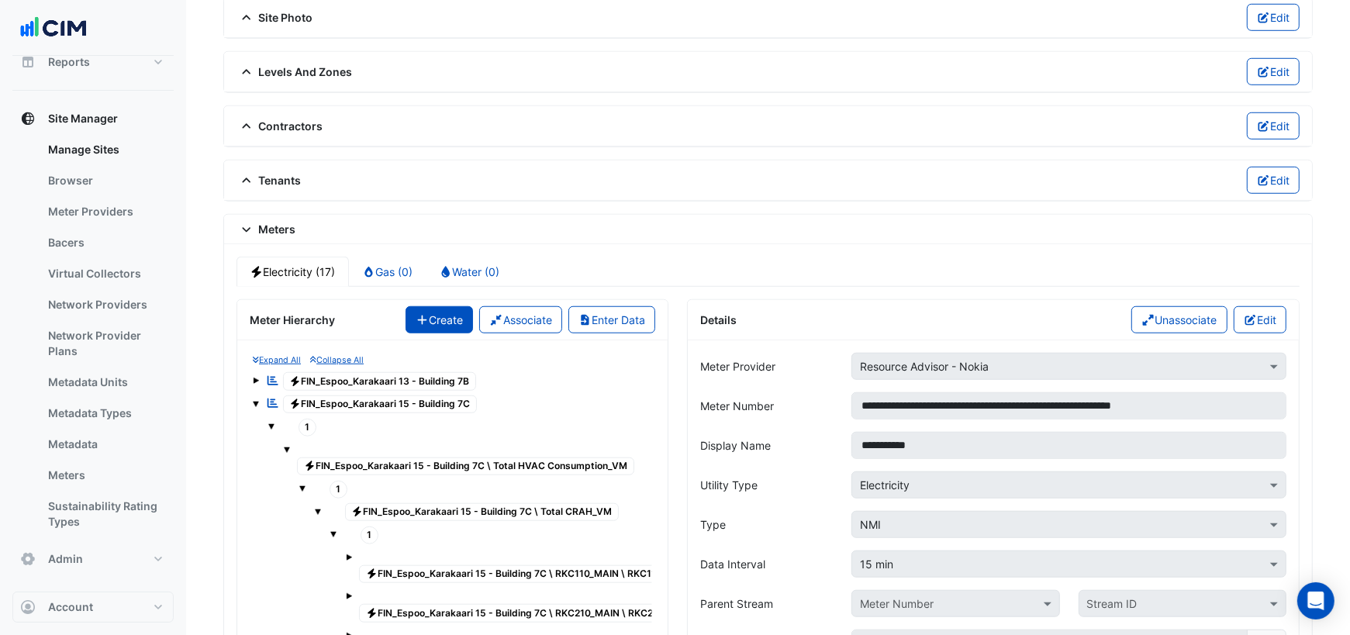
click at [445, 306] on button "Create" at bounding box center [439, 319] width 68 height 27
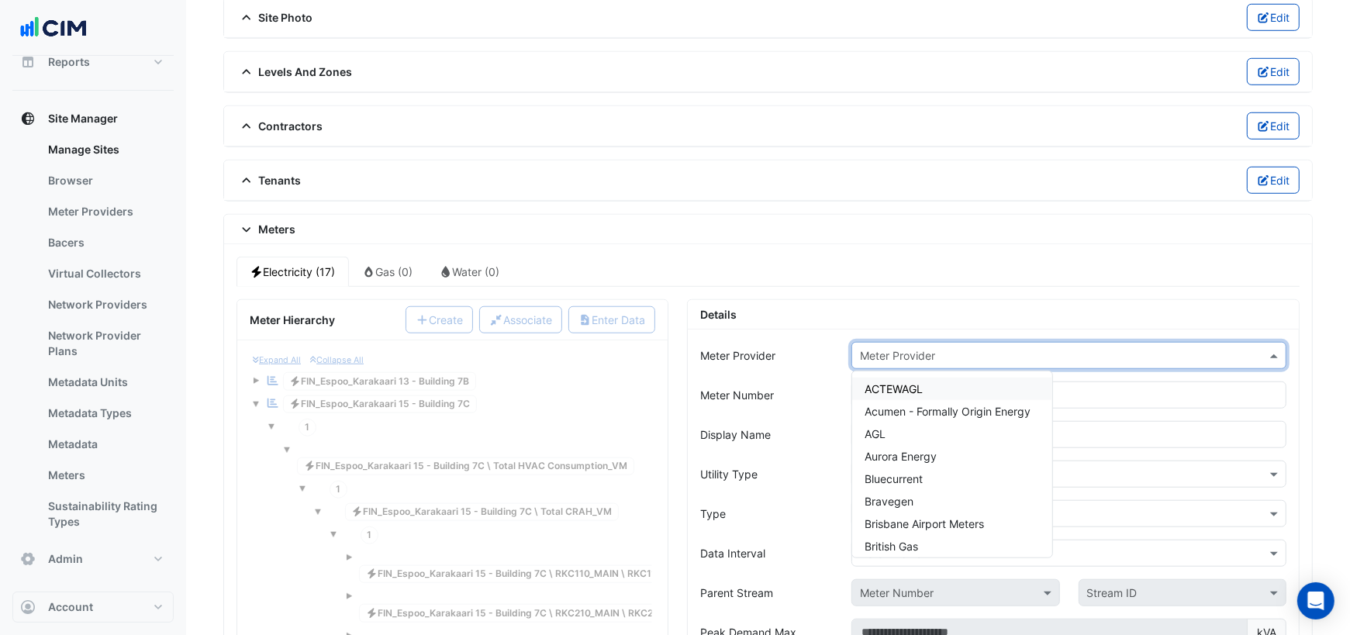
click at [900, 348] on input "text" at bounding box center [1053, 356] width 387 height 16
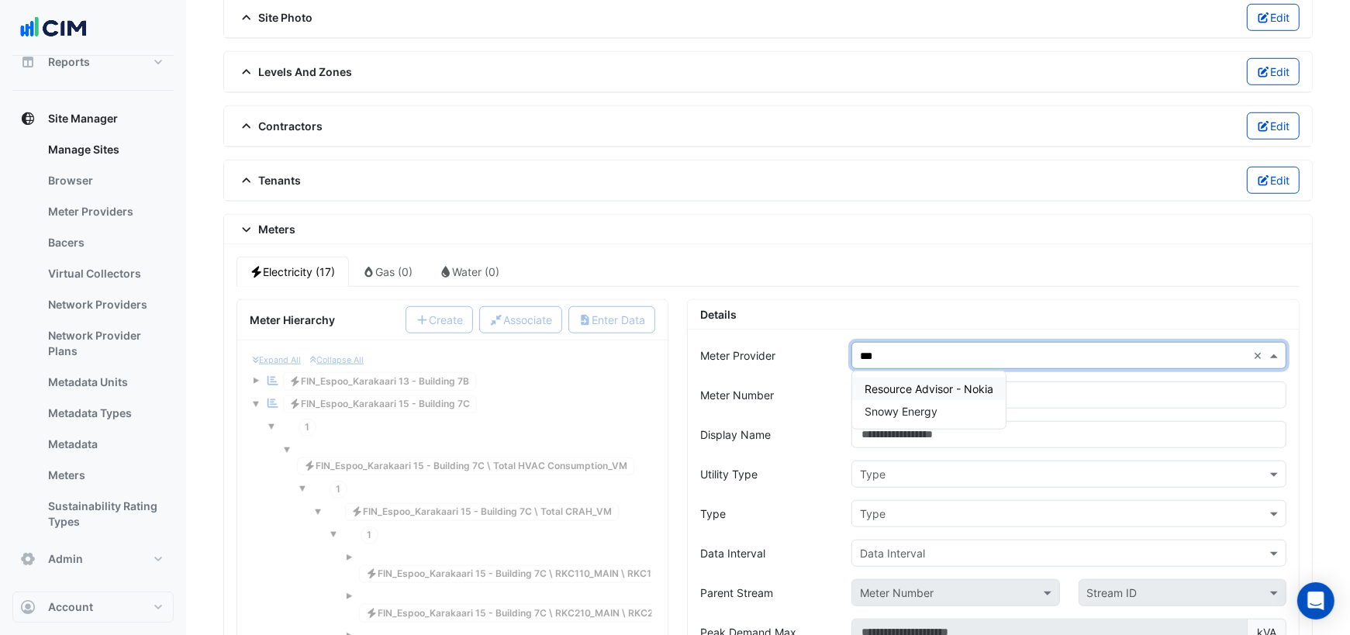
type input "****"
click at [975, 382] on span "Resource Advisor - Nokia" at bounding box center [928, 388] width 129 height 13
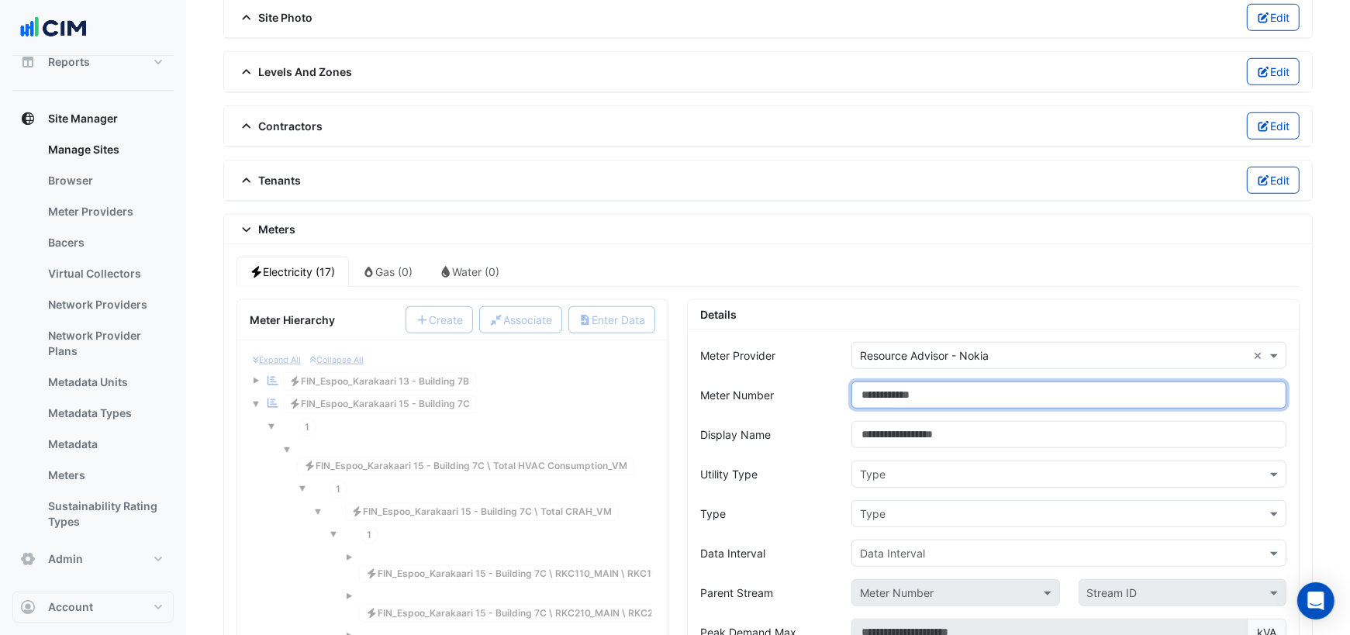
click at [943, 381] on input "Meter Number" at bounding box center [1068, 394] width 435 height 27
paste input "**********"
type input "**********"
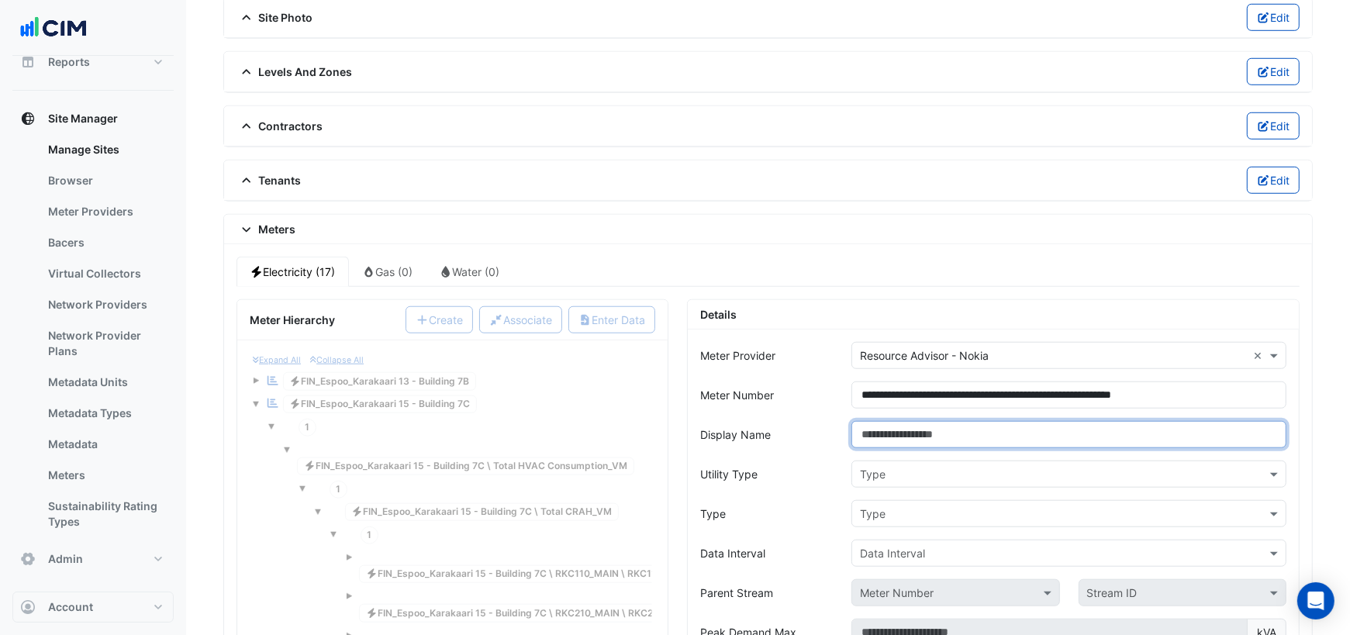
click at [990, 421] on input "Display Name" at bounding box center [1068, 434] width 435 height 27
type input "**********"
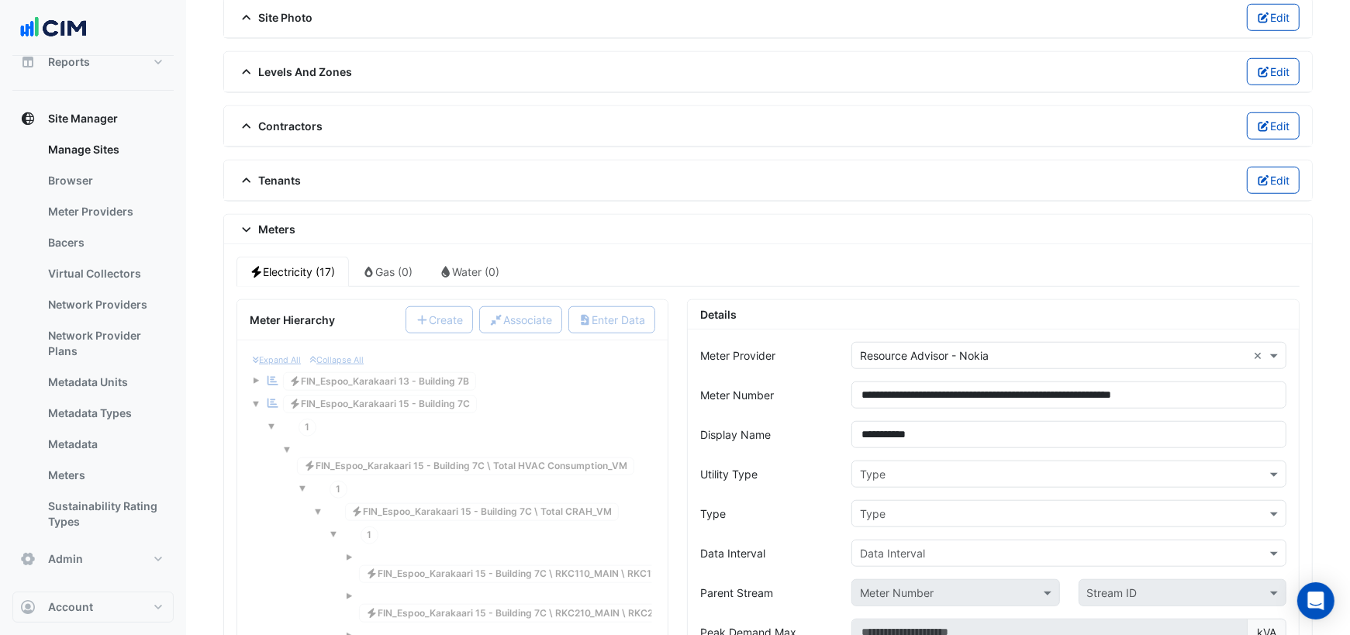
click at [894, 467] on input "text" at bounding box center [1053, 475] width 387 height 16
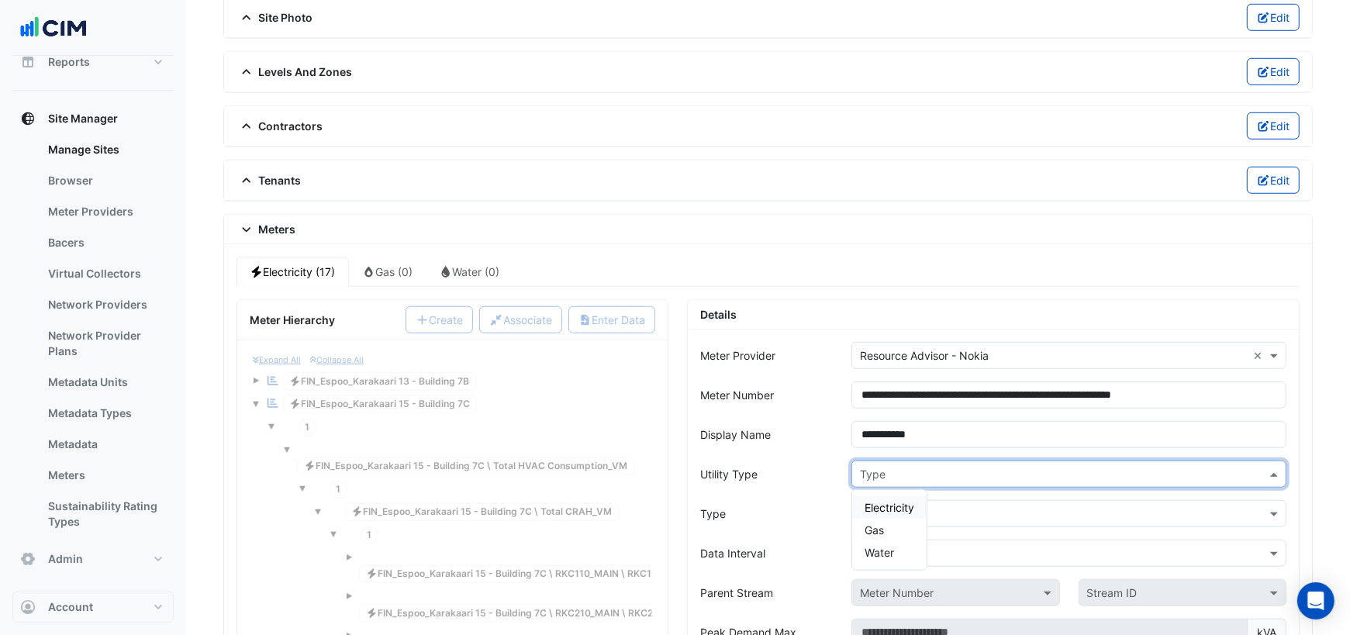
click at [891, 501] on span "Electricity" at bounding box center [889, 507] width 50 height 13
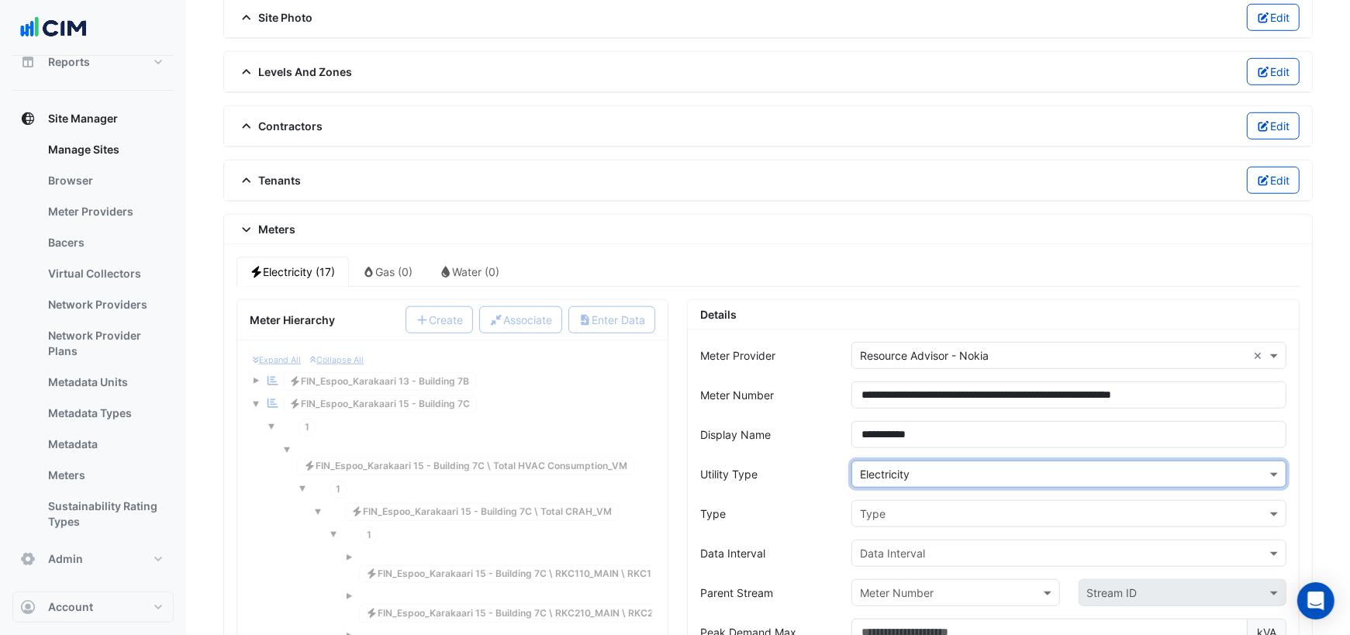
click at [913, 506] on input "text" at bounding box center [1053, 514] width 387 height 16
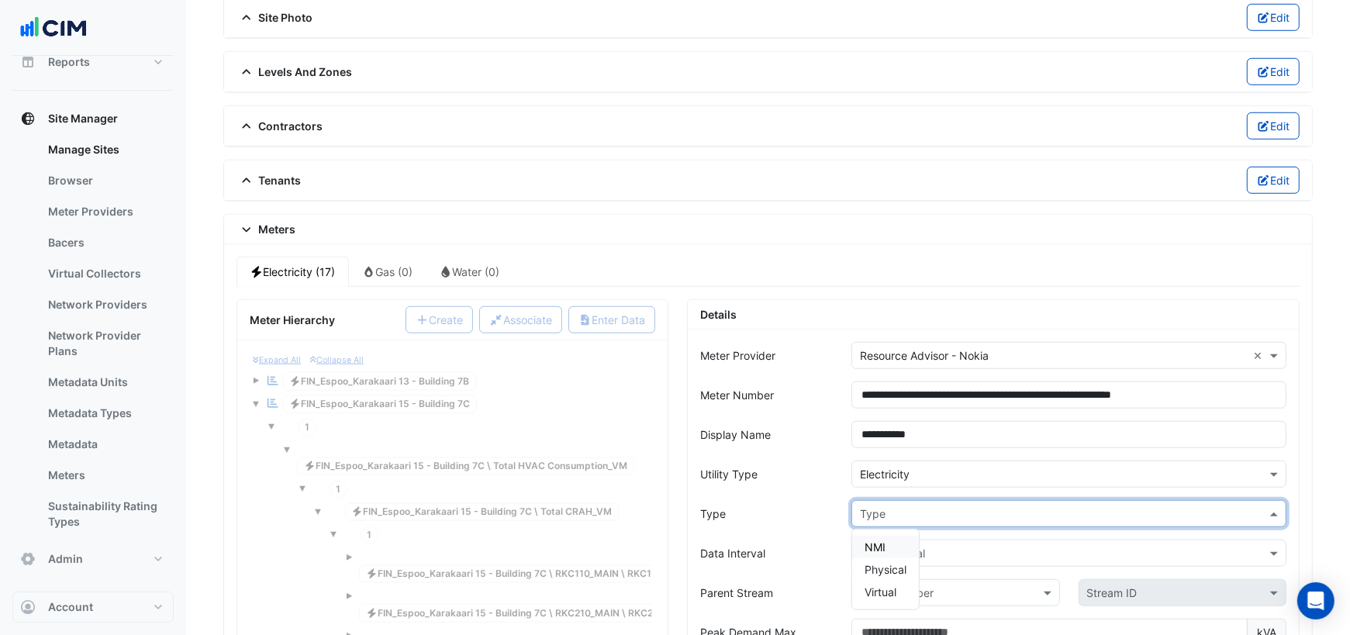
click at [884, 540] on span "NMI" at bounding box center [874, 546] width 21 height 13
click at [899, 546] on input "text" at bounding box center [1053, 554] width 387 height 16
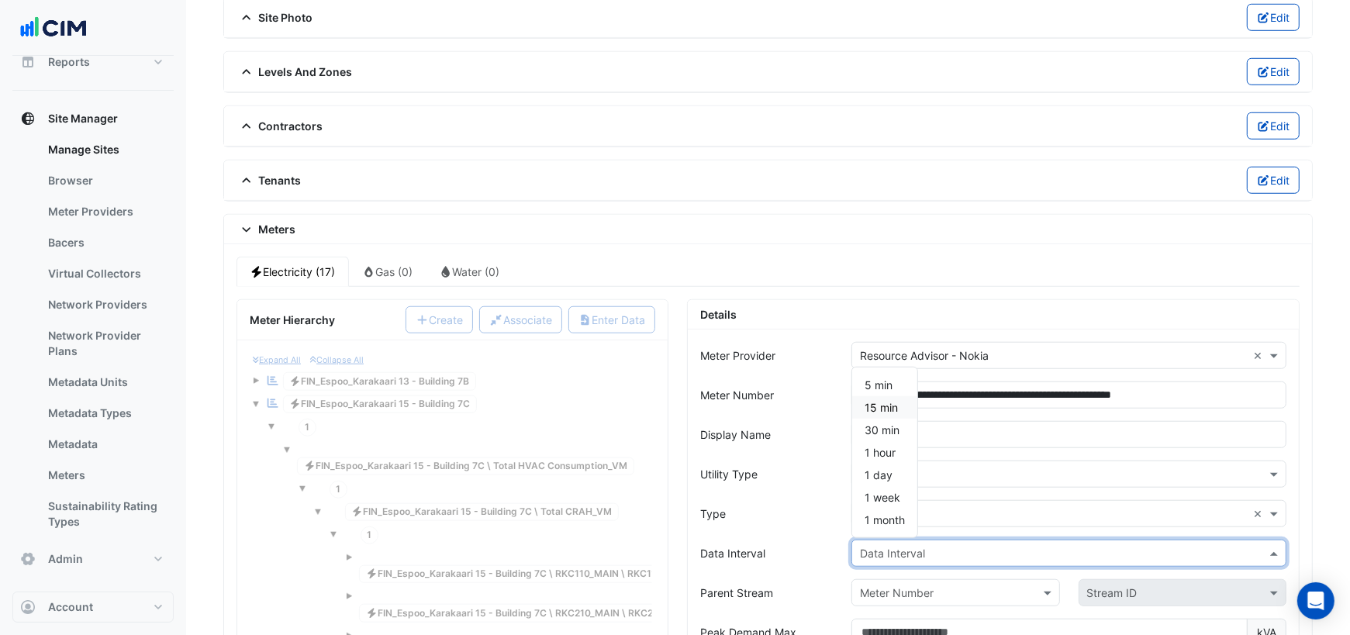
click at [883, 401] on span "15 min" at bounding box center [880, 407] width 33 height 13
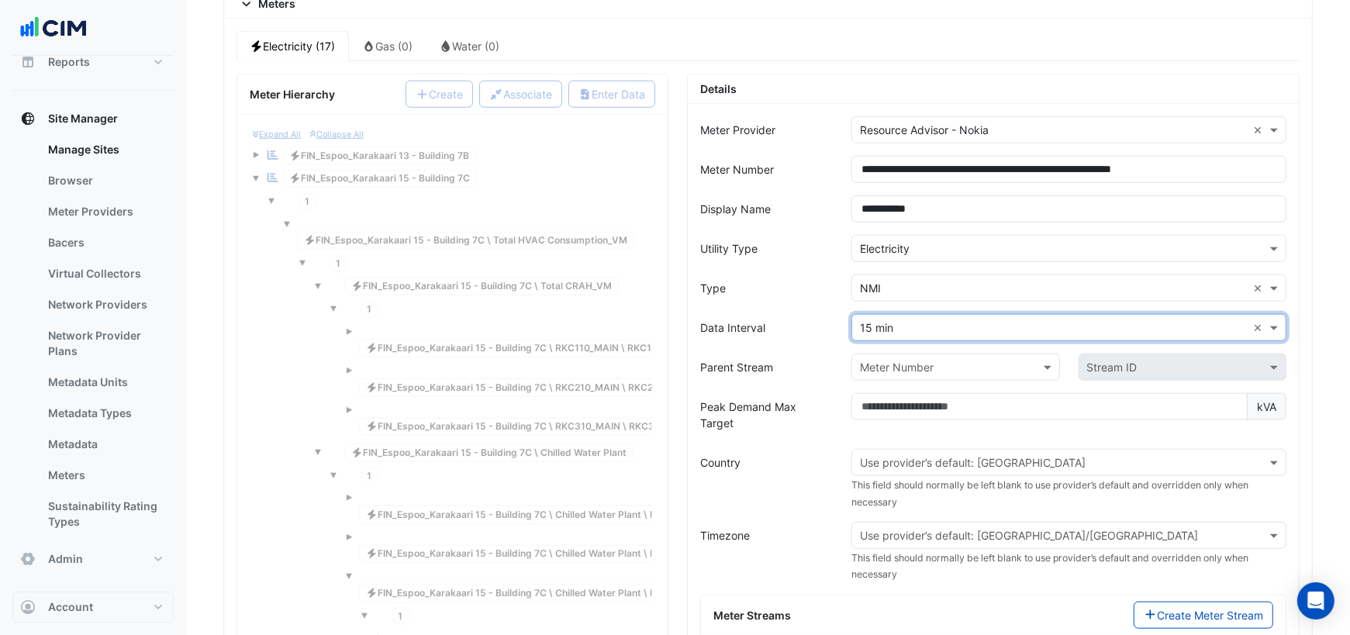
scroll to position [1314, 0]
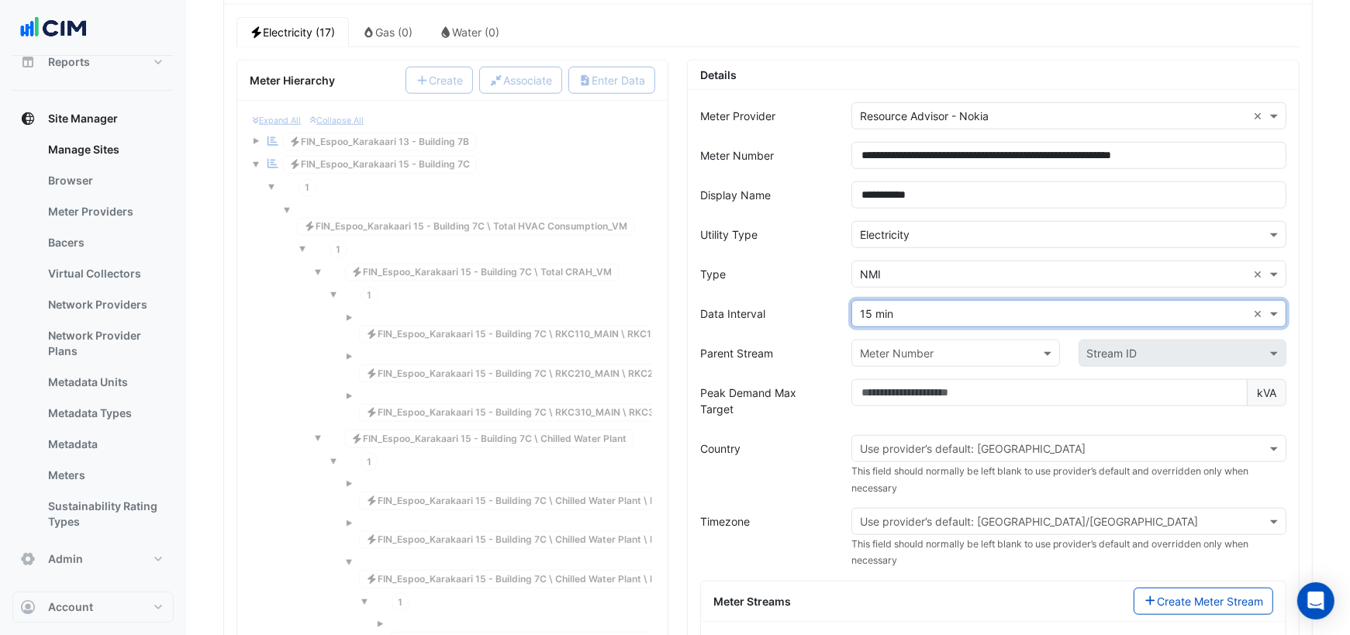
click at [924, 346] on input "text" at bounding box center [940, 354] width 160 height 16
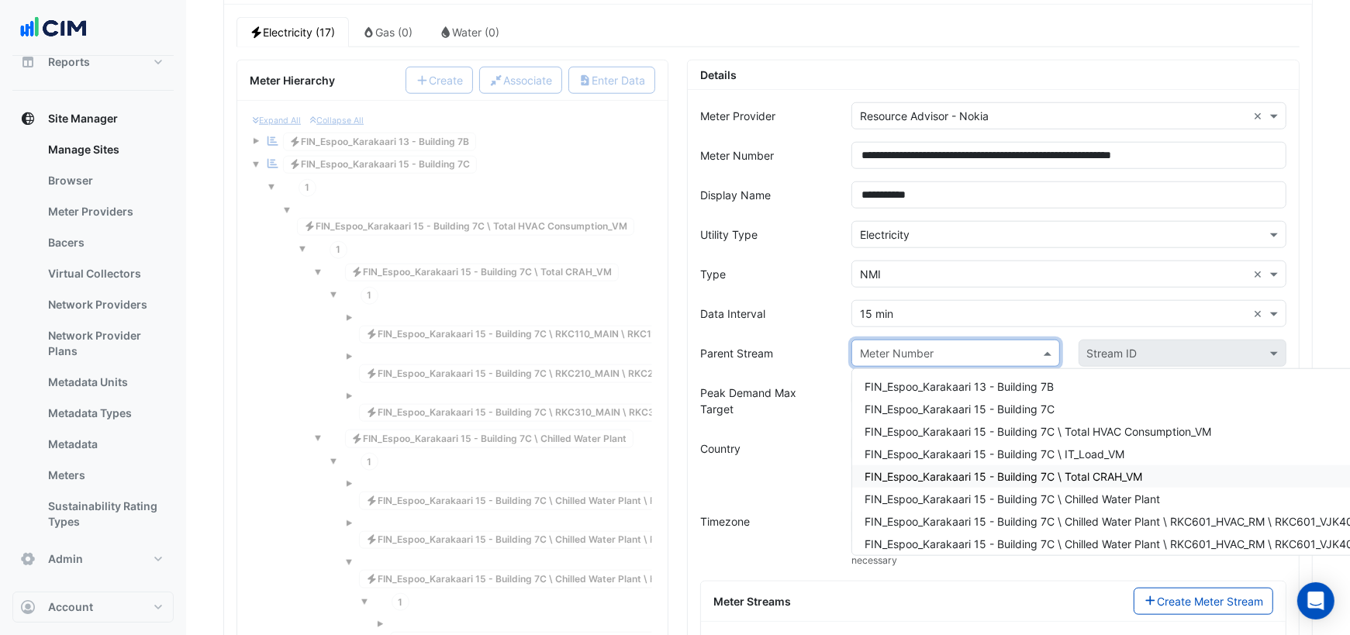
click at [1006, 470] on span "FIN_Espoo_Karakaari 15 - Building 7C \ Total CRAH_VM" at bounding box center [1003, 476] width 278 height 13
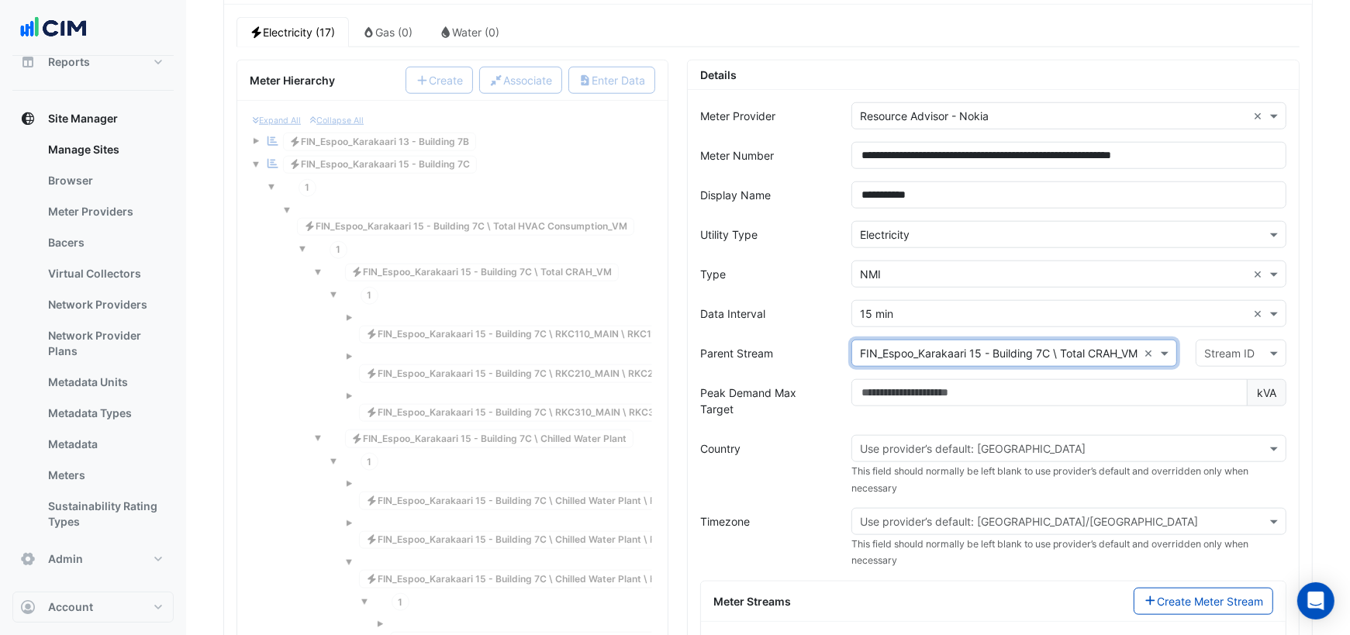
click at [1245, 346] on input "text" at bounding box center [1225, 354] width 43 height 16
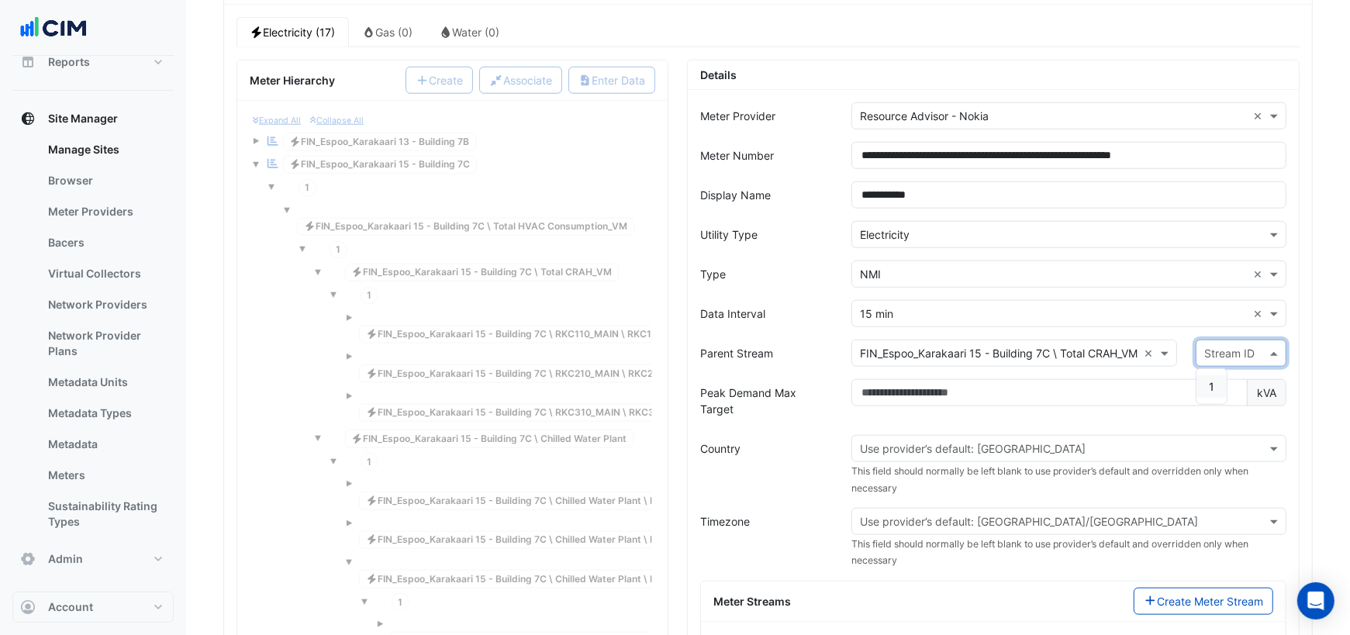
click at [1209, 375] on div "1" at bounding box center [1211, 386] width 30 height 22
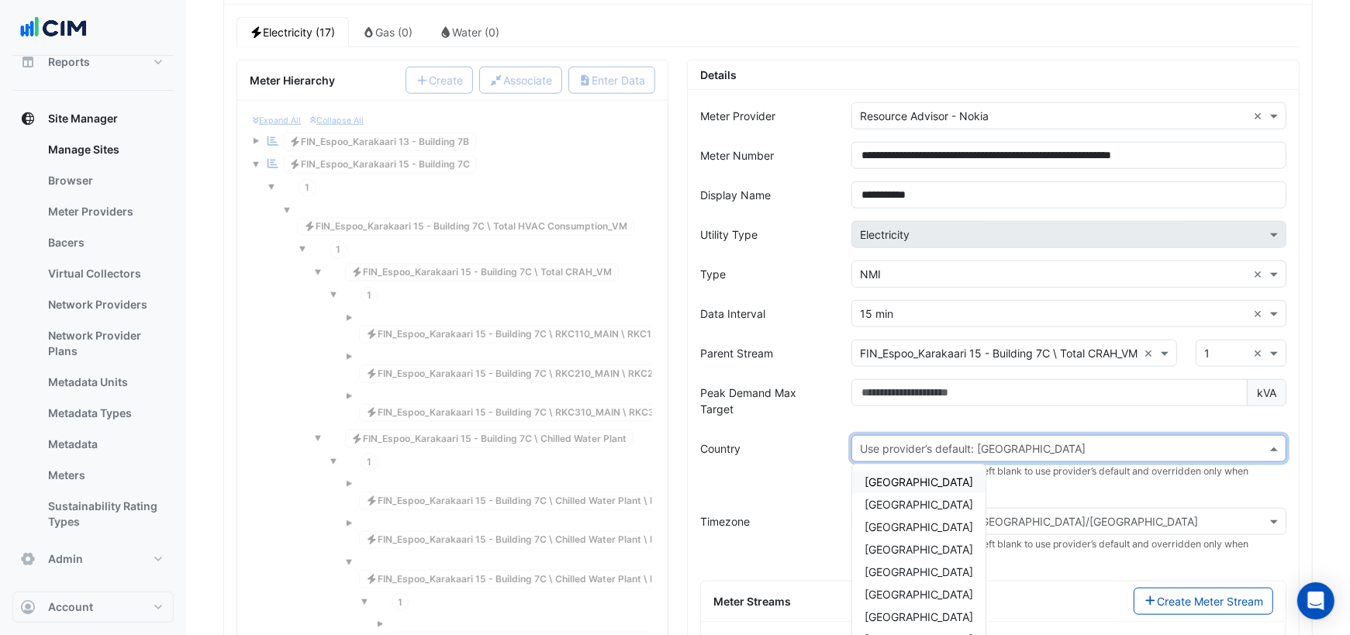
click at [1041, 441] on input "text" at bounding box center [1053, 449] width 387 height 16
click at [897, 565] on span "Finland" at bounding box center [918, 571] width 109 height 13
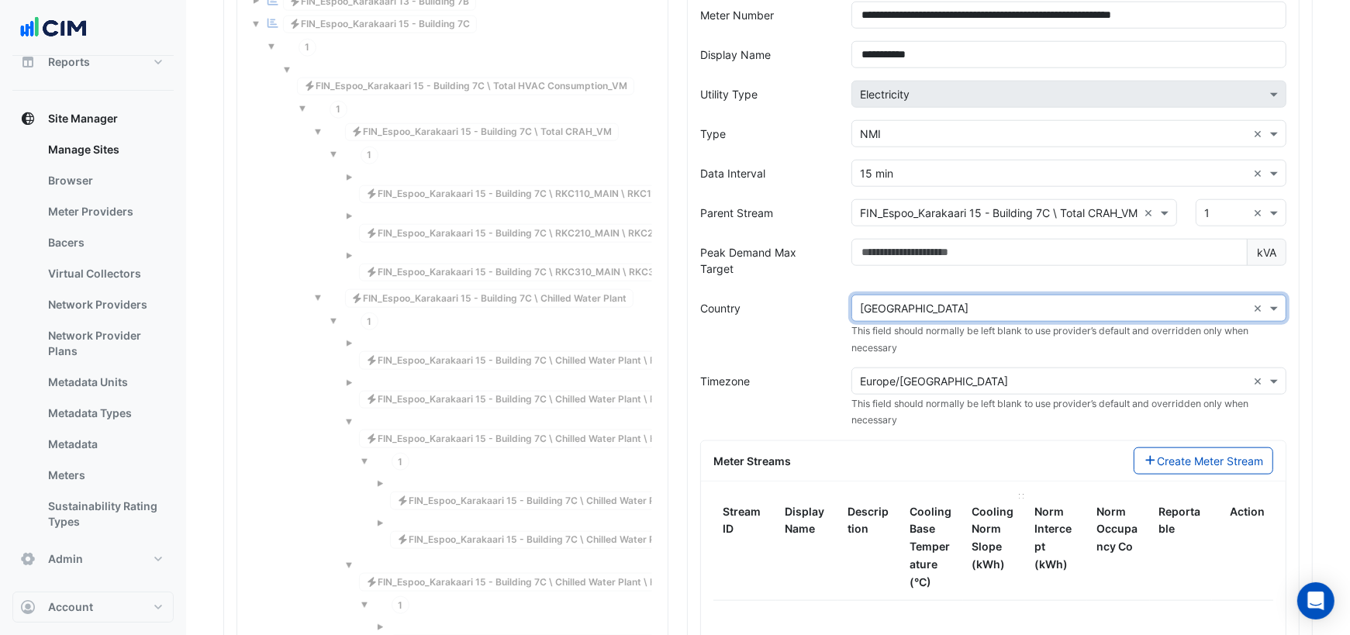
scroll to position [1459, 0]
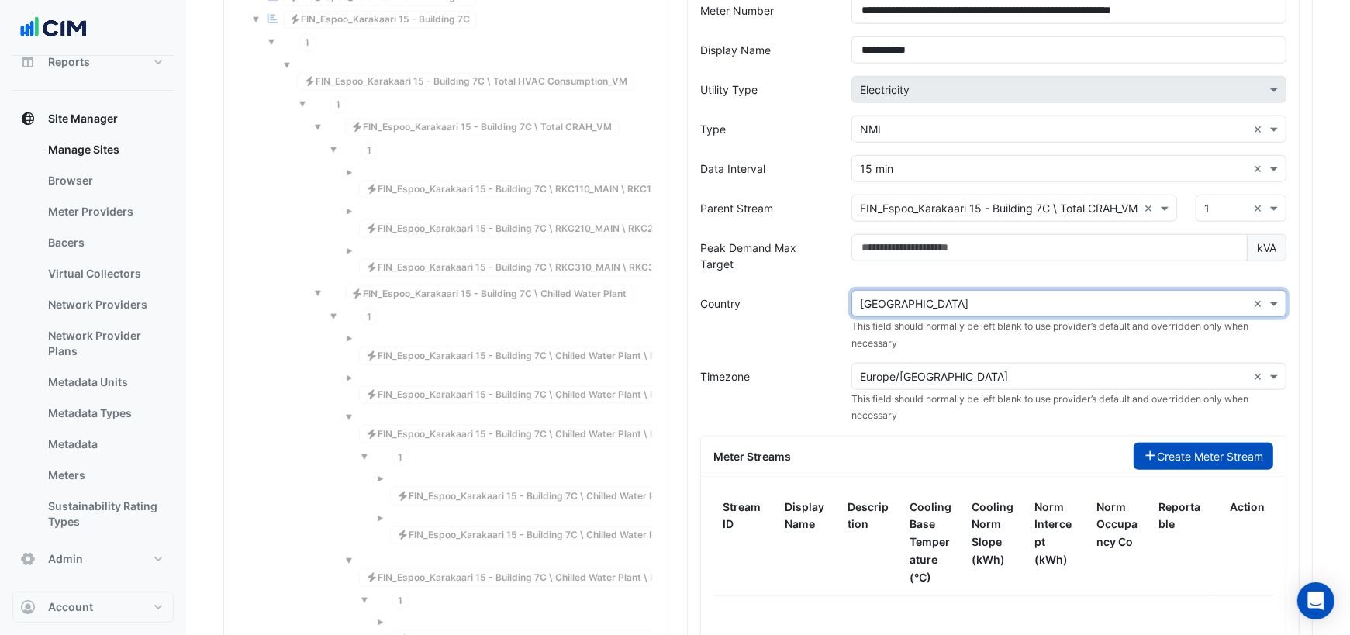
click at [1182, 443] on button "Create Meter Stream" at bounding box center [1204, 456] width 140 height 27
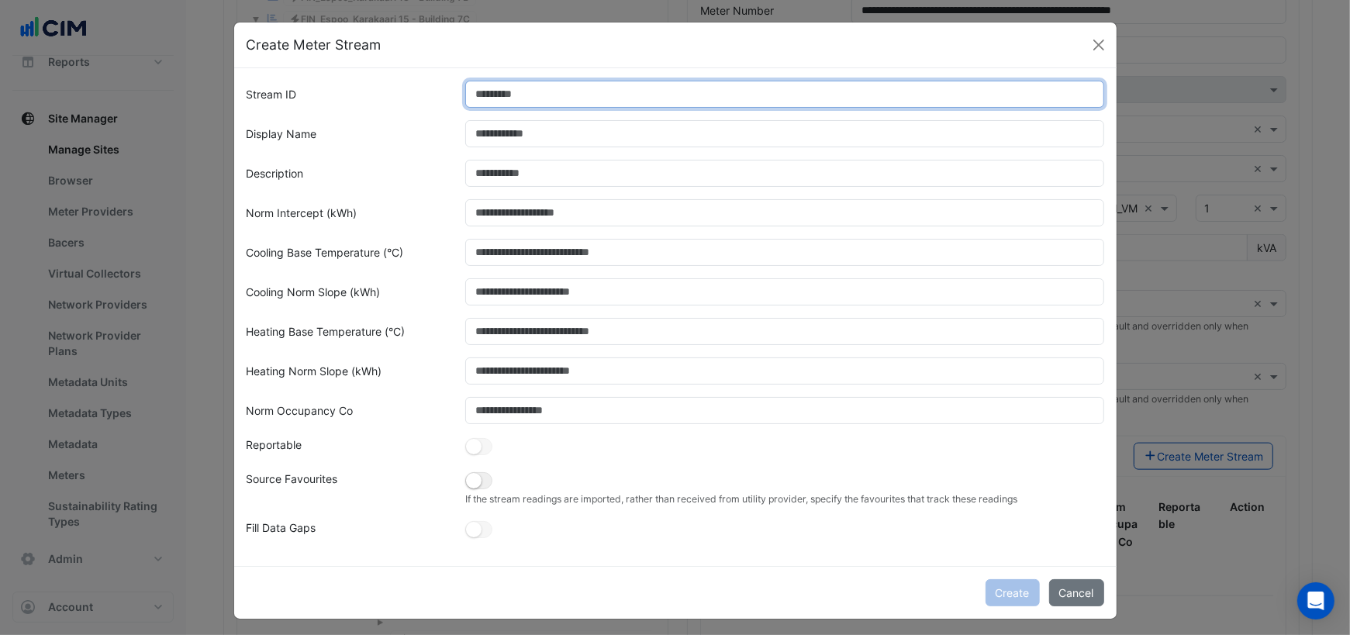
click at [690, 91] on input "Stream ID" at bounding box center [784, 94] width 639 height 27
type input "*"
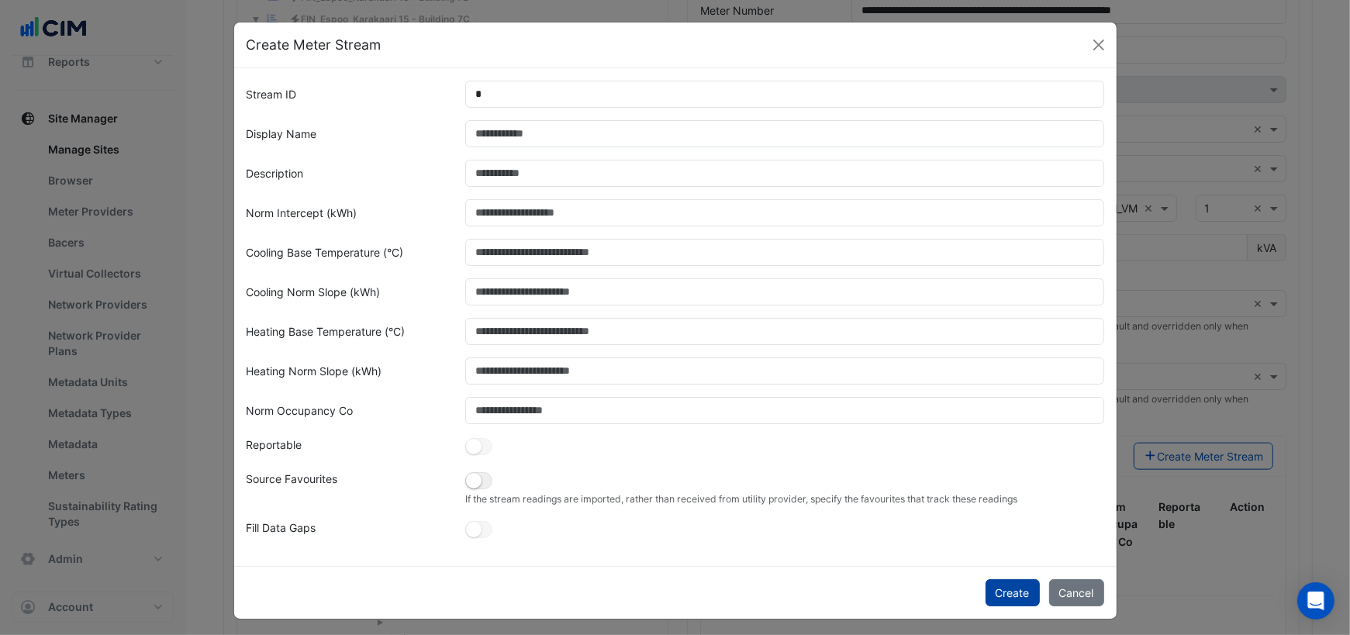
click at [1003, 590] on button "Create" at bounding box center [1012, 592] width 54 height 27
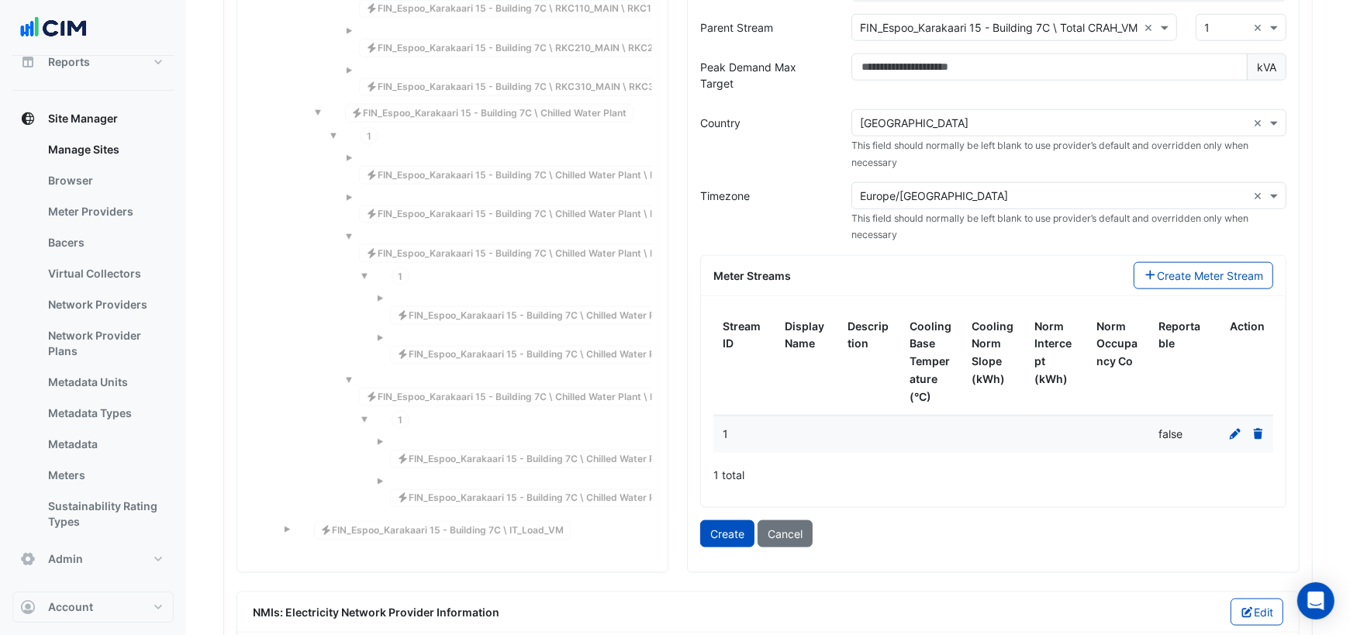
scroll to position [1680, 0]
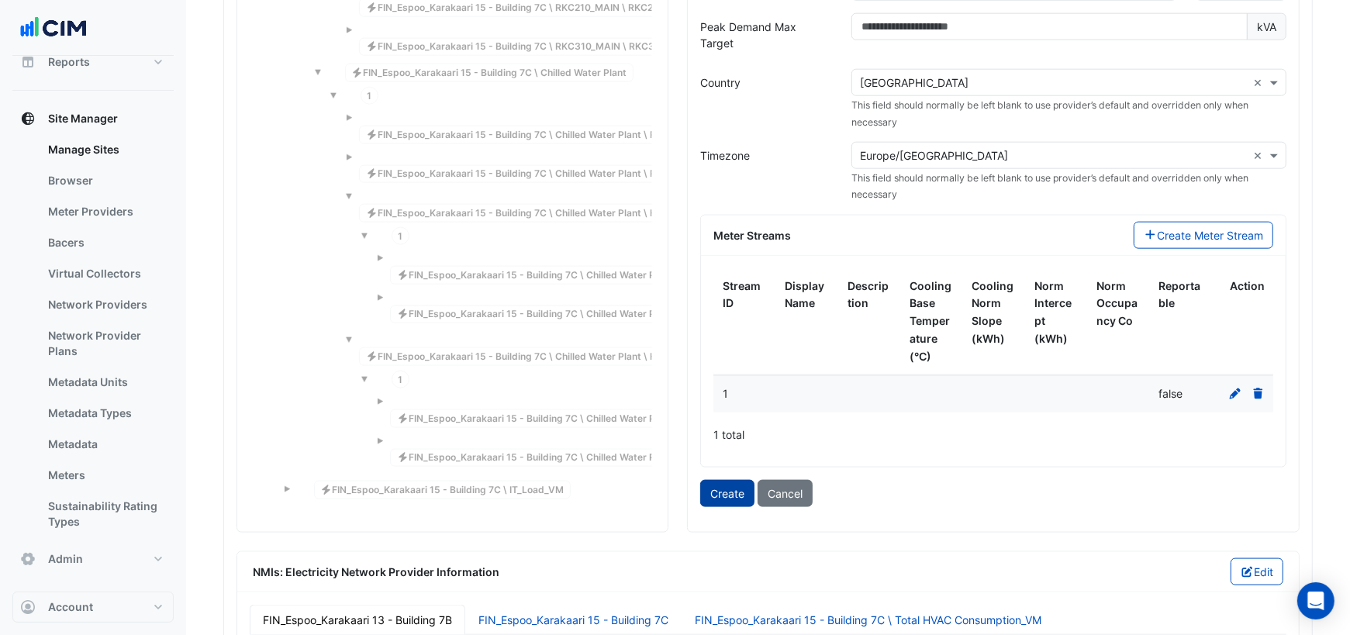
click at [718, 480] on button "Create" at bounding box center [727, 493] width 54 height 27
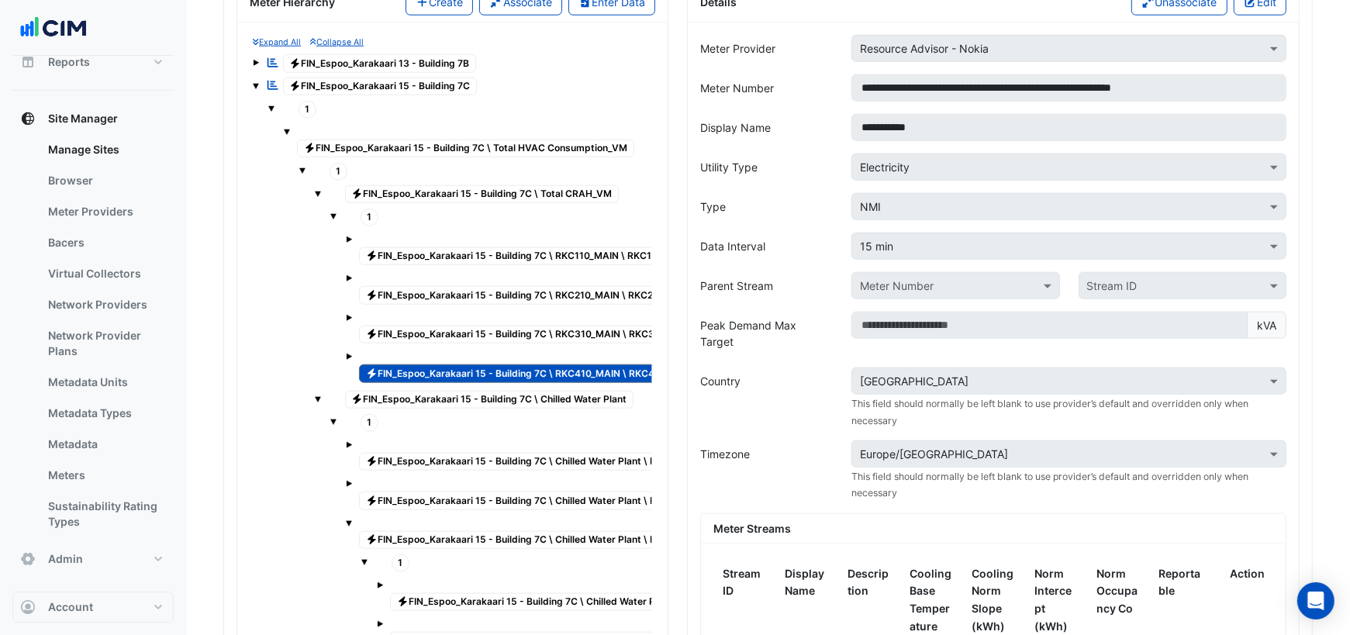
scroll to position [1377, 0]
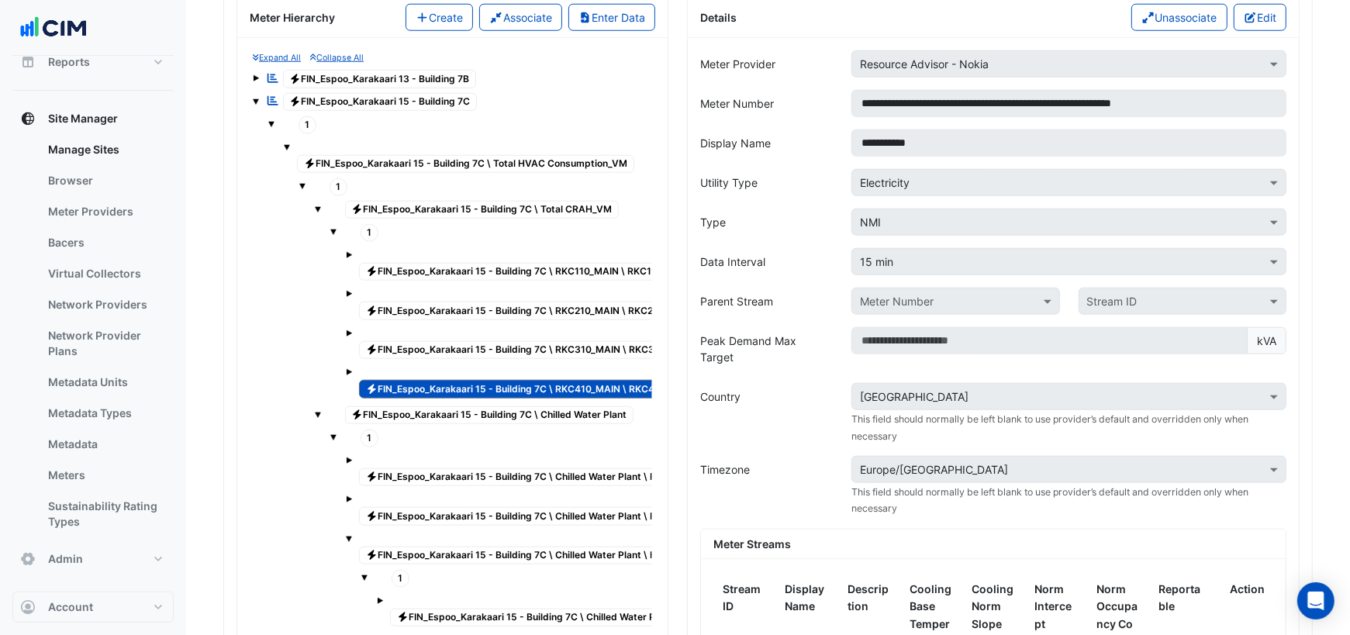
click at [567, 201] on span "Electricity FIN_Espoo_Karakaari 15 - Building 7C \ Total CRAH_VM" at bounding box center [482, 210] width 274 height 19
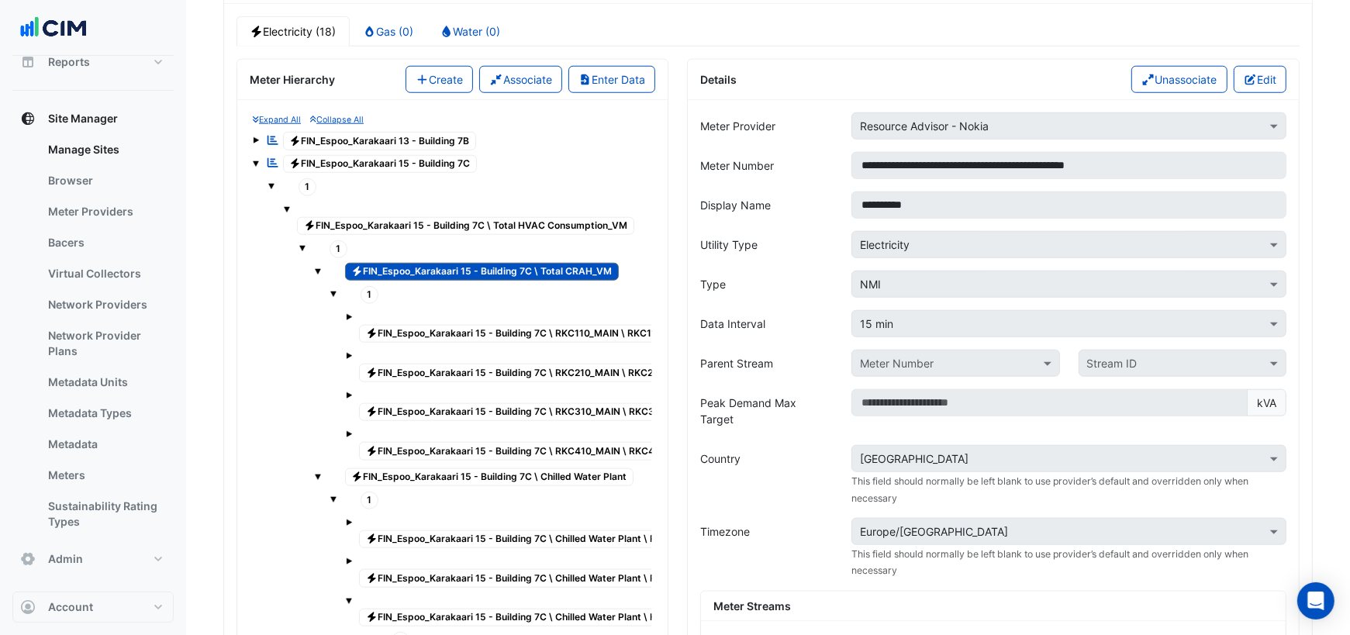
scroll to position [1310, 0]
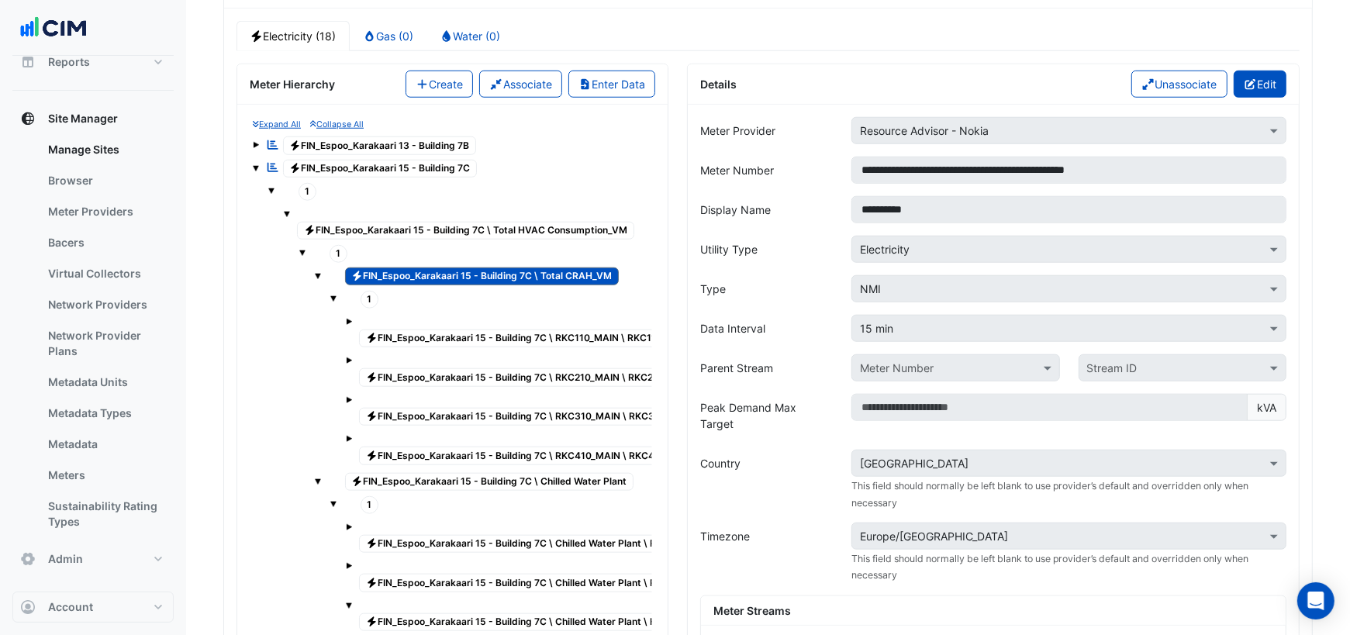
click at [1268, 71] on button "Edit" at bounding box center [1260, 84] width 53 height 27
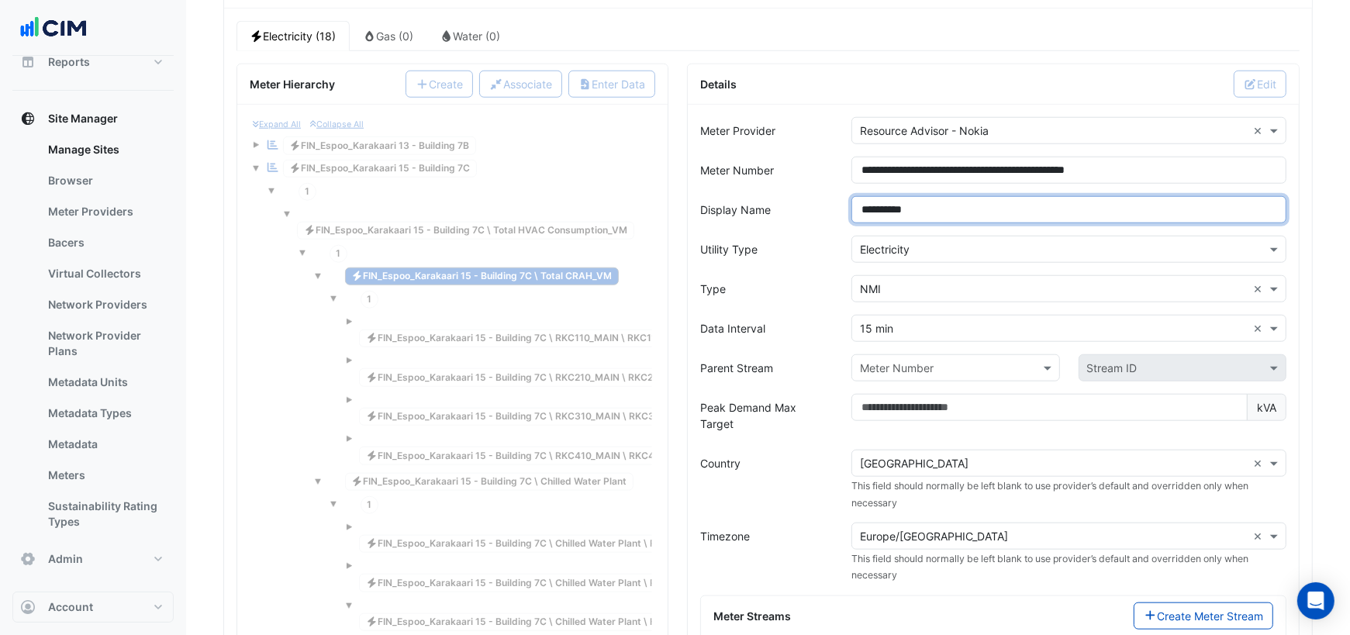
click at [950, 196] on input "**********" at bounding box center [1068, 209] width 435 height 27
type input "*"
click at [883, 196] on input "**********" at bounding box center [1068, 209] width 435 height 27
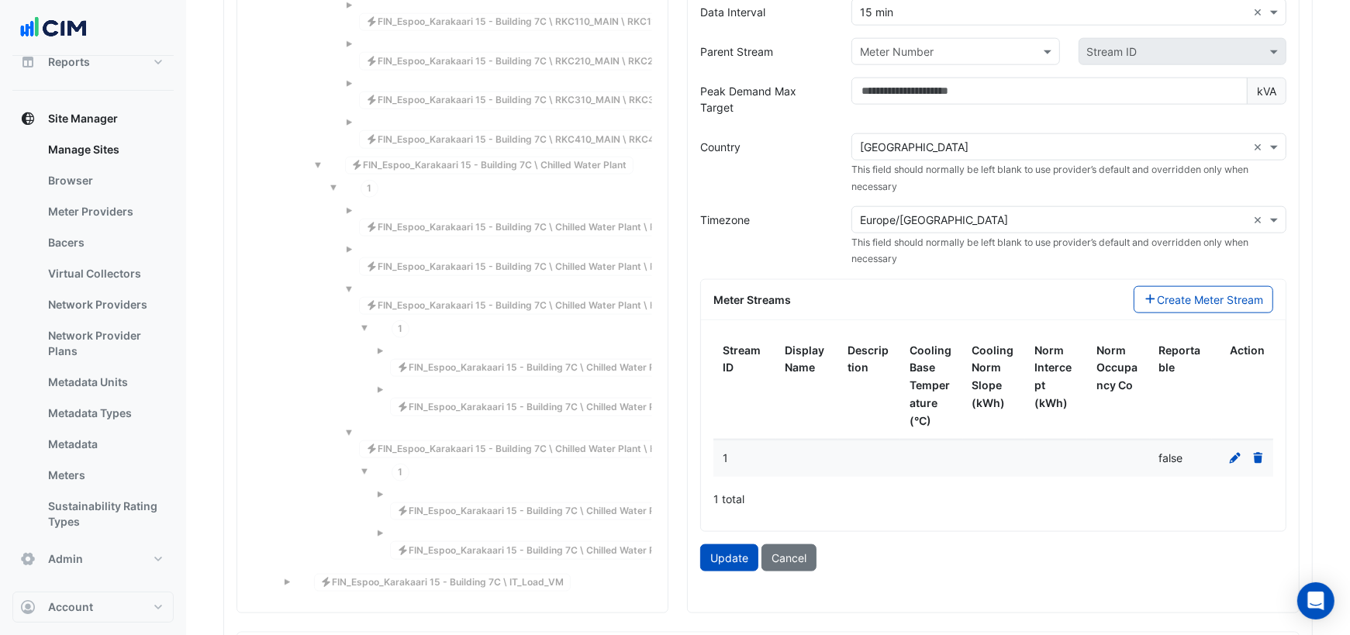
scroll to position [1640, 0]
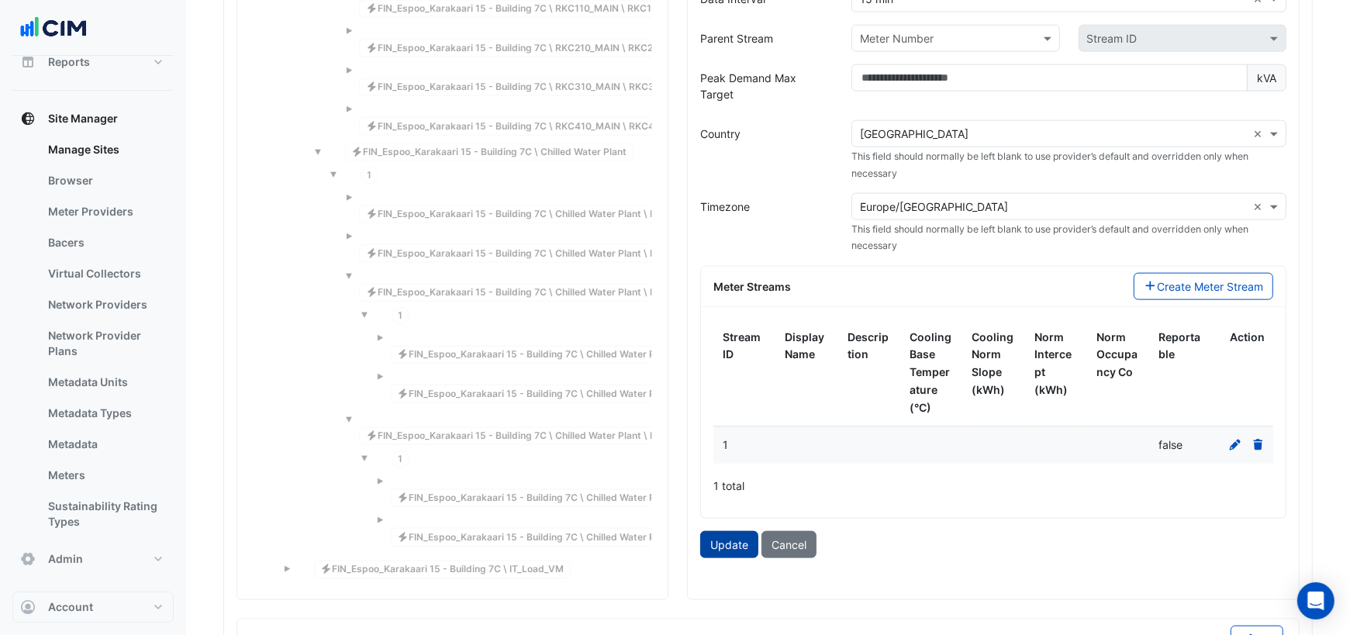
click at [743, 531] on button "Update" at bounding box center [729, 544] width 58 height 27
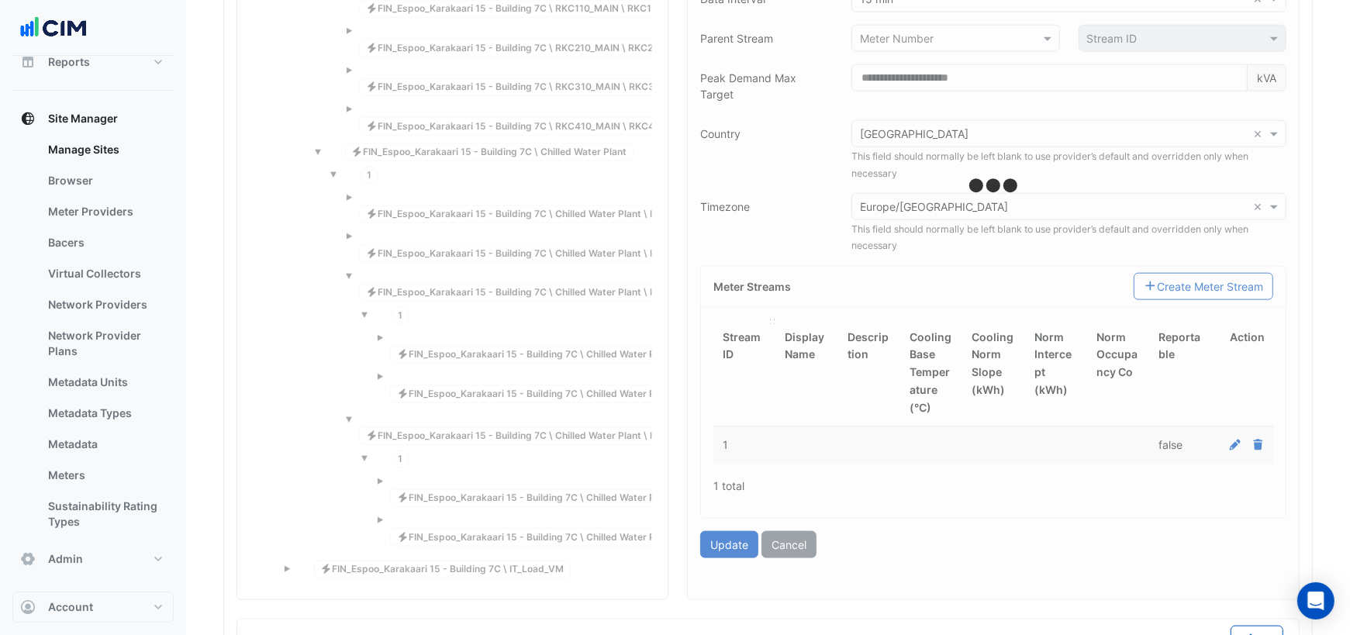
type input "**********"
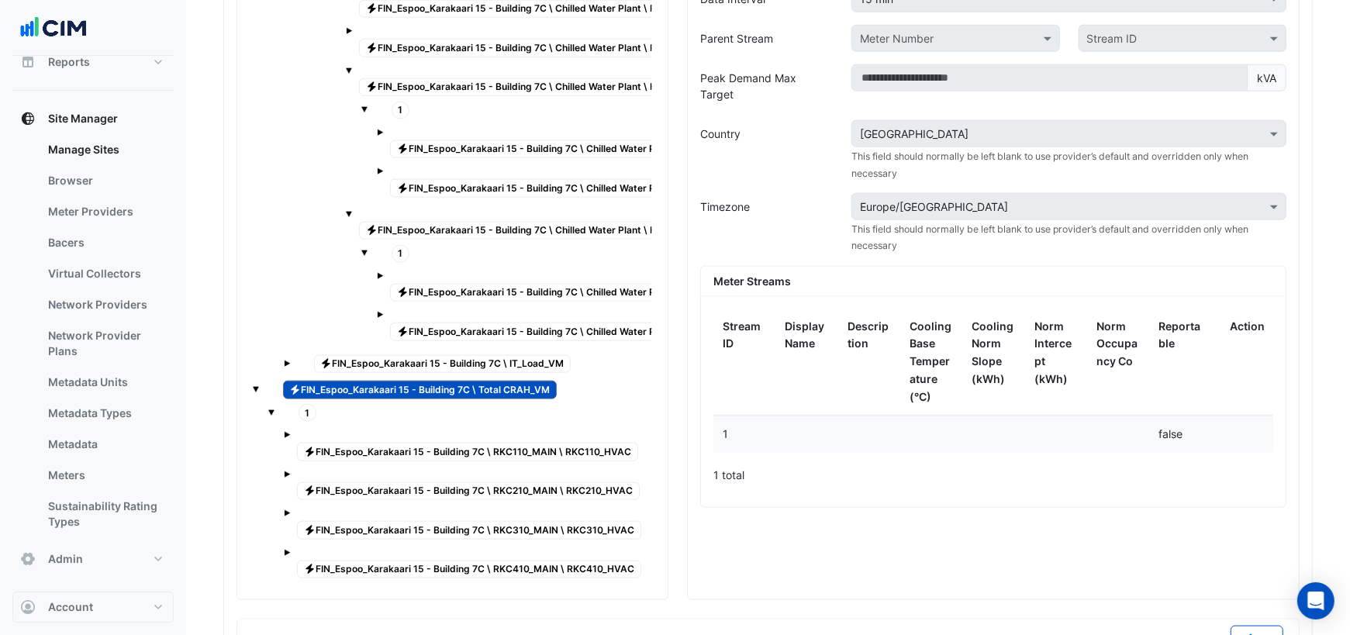
click at [403, 355] on span "Electricity FIN_Espoo_Karakaari 15 - Building 7C \ IT_Load_VM" at bounding box center [442, 364] width 257 height 19
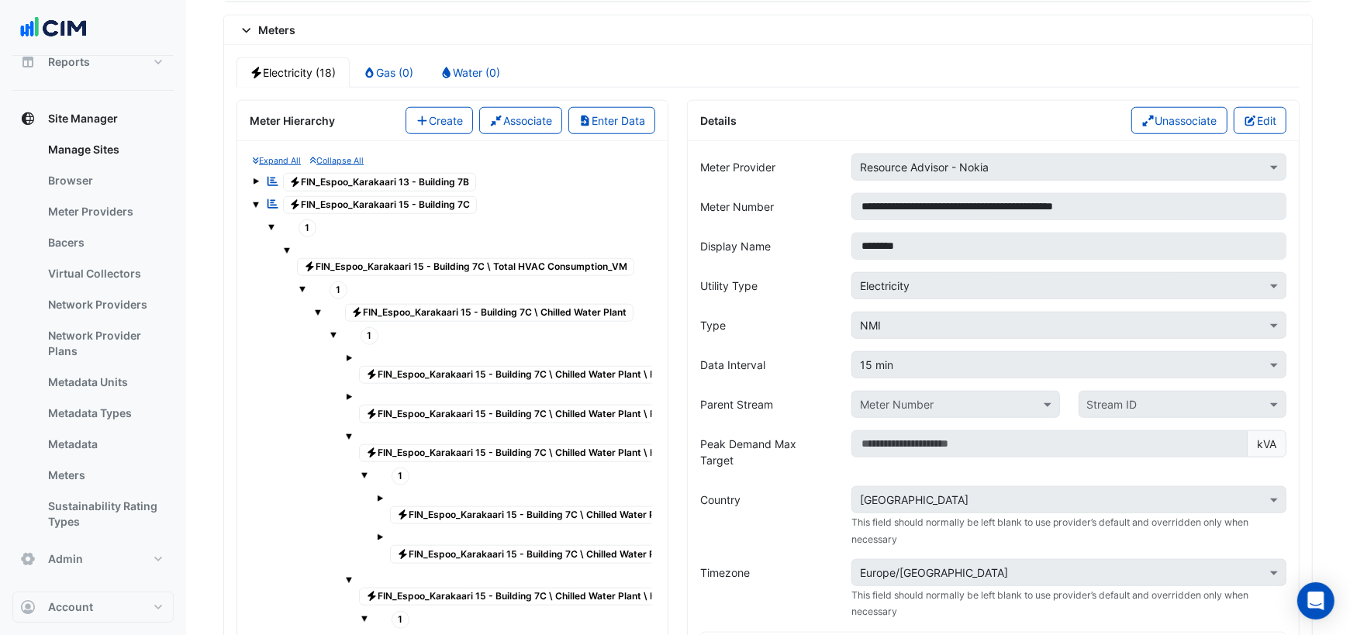
scroll to position [1253, 0]
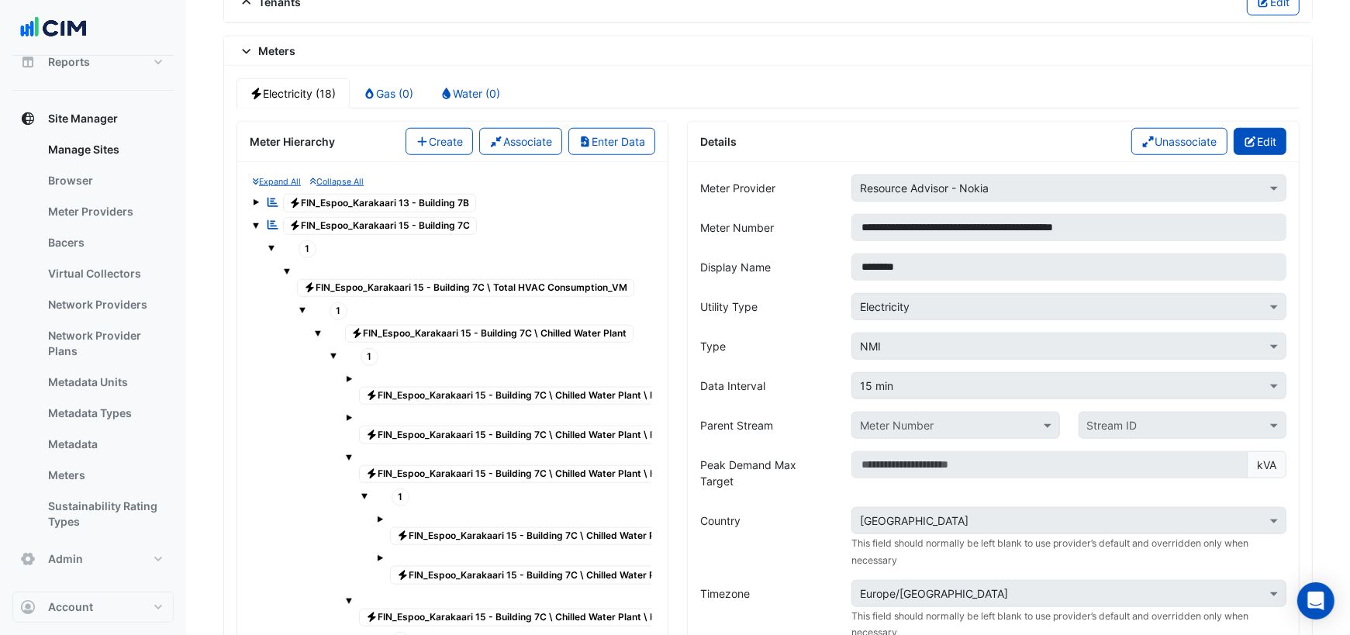
click at [1249, 136] on icon "button" at bounding box center [1249, 141] width 11 height 11
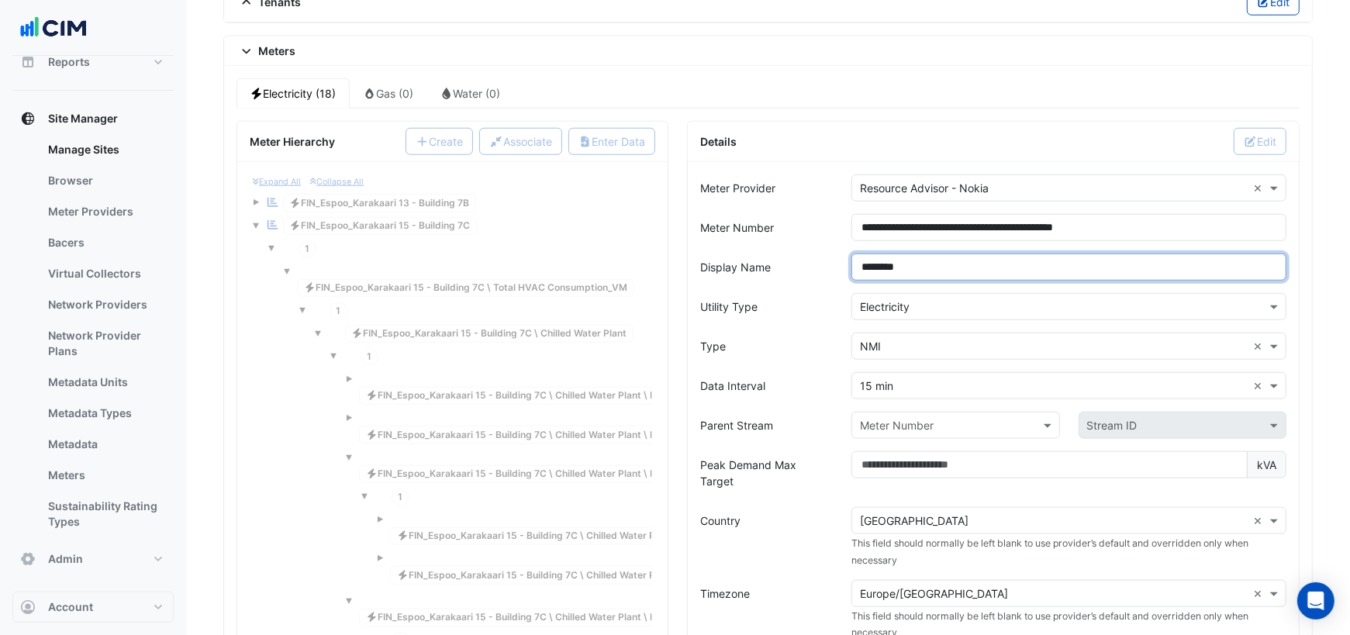
drag, startPoint x: 928, startPoint y: 249, endPoint x: 819, endPoint y: 241, distance: 109.6
click at [819, 254] on div "Display Name ********" at bounding box center [993, 267] width 605 height 27
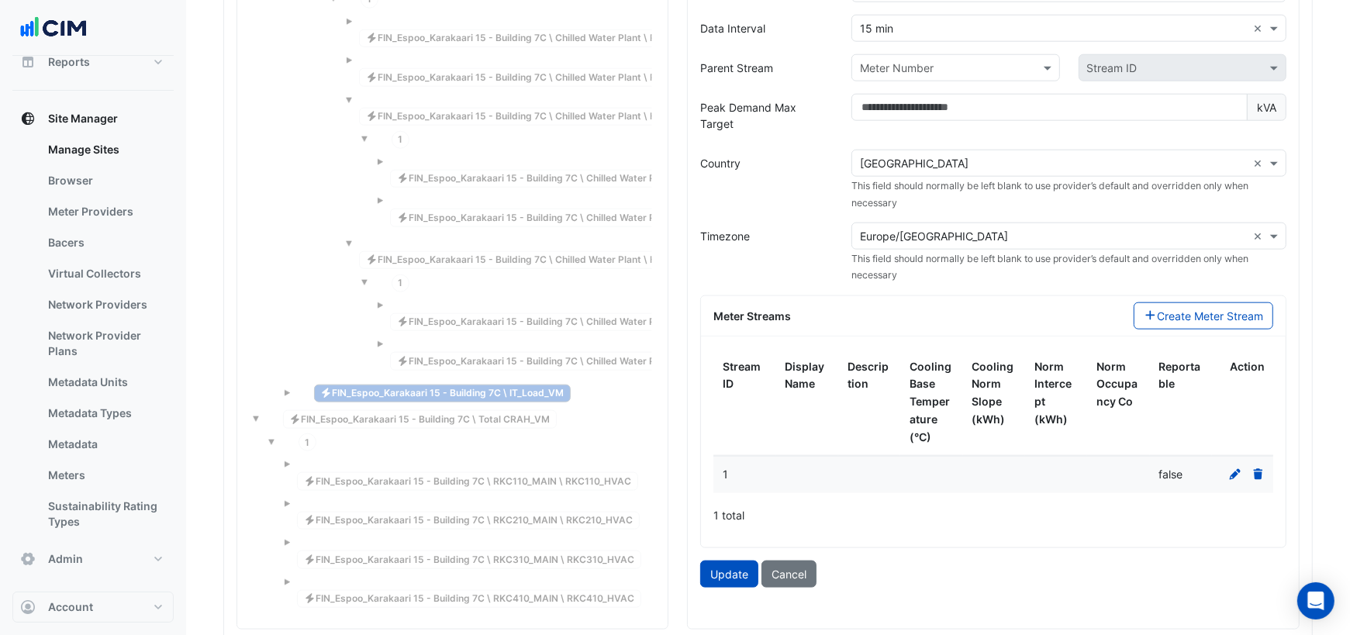
scroll to position [1607, 0]
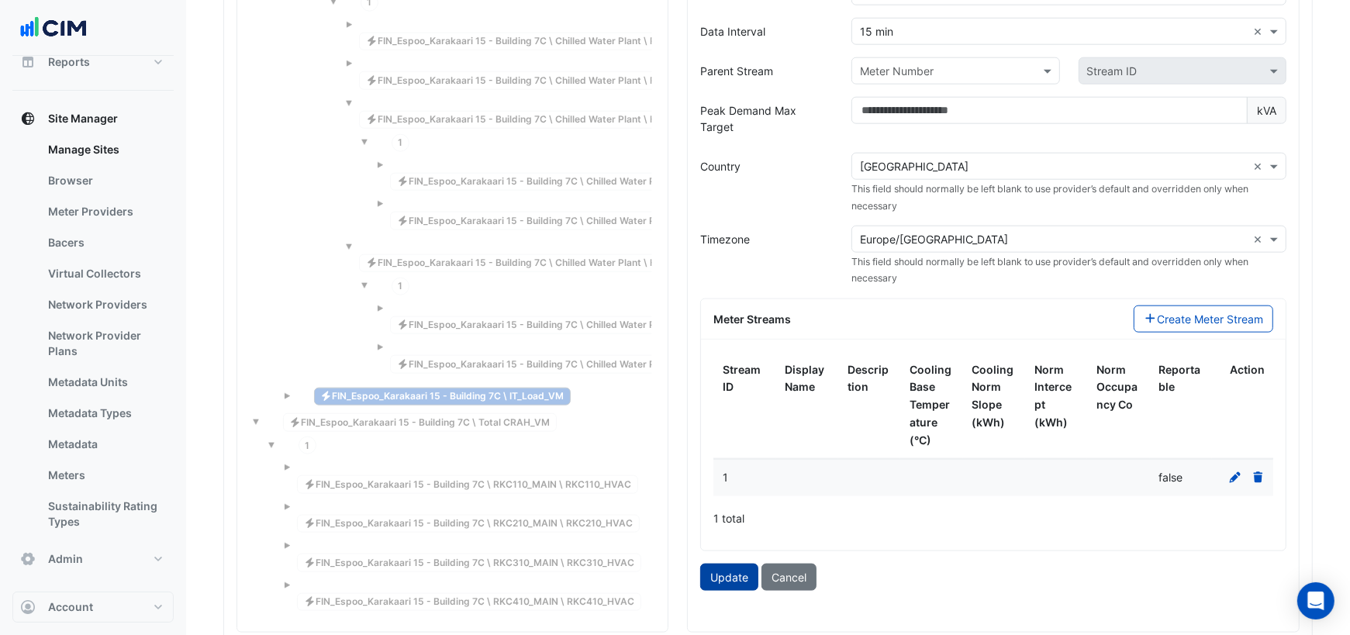
click at [743, 564] on button "Update" at bounding box center [729, 577] width 58 height 27
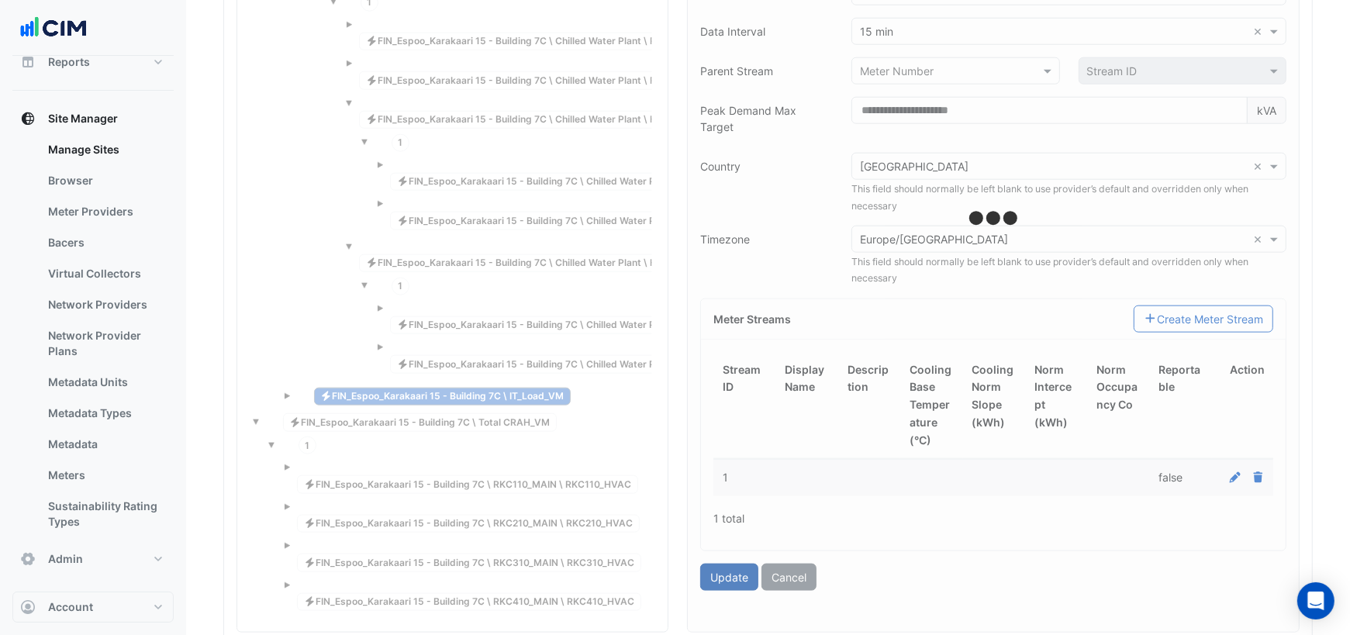
type input "**********"
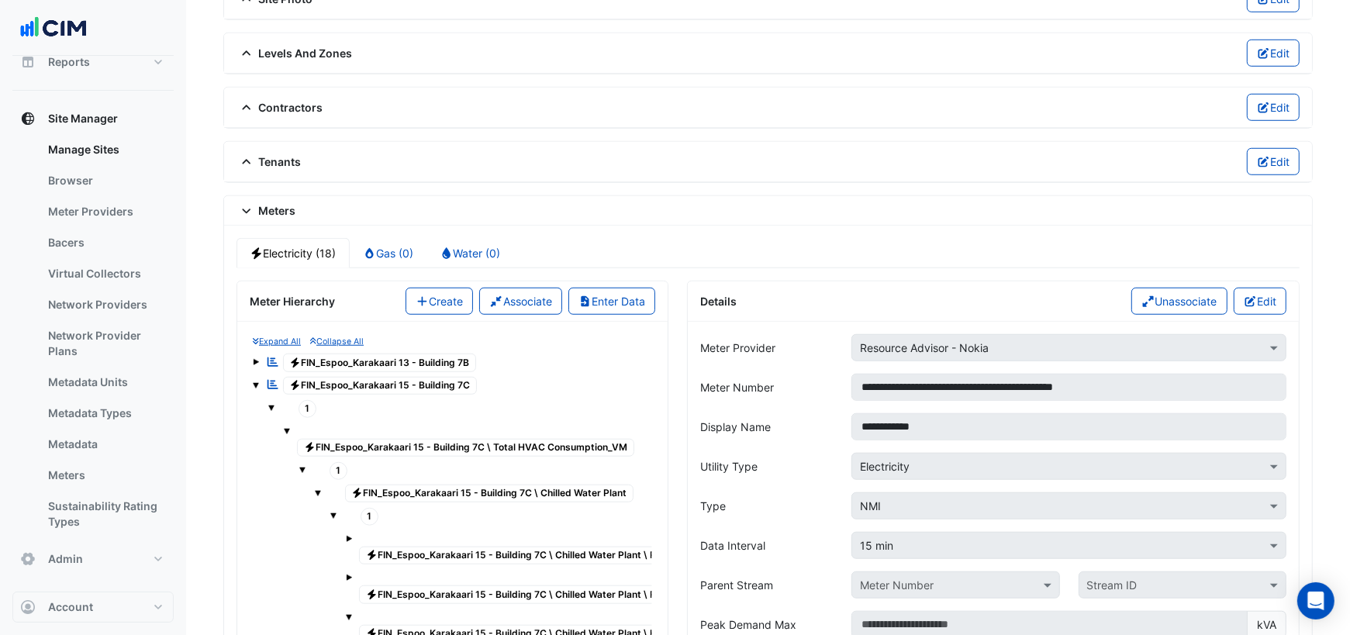
scroll to position [1083, 0]
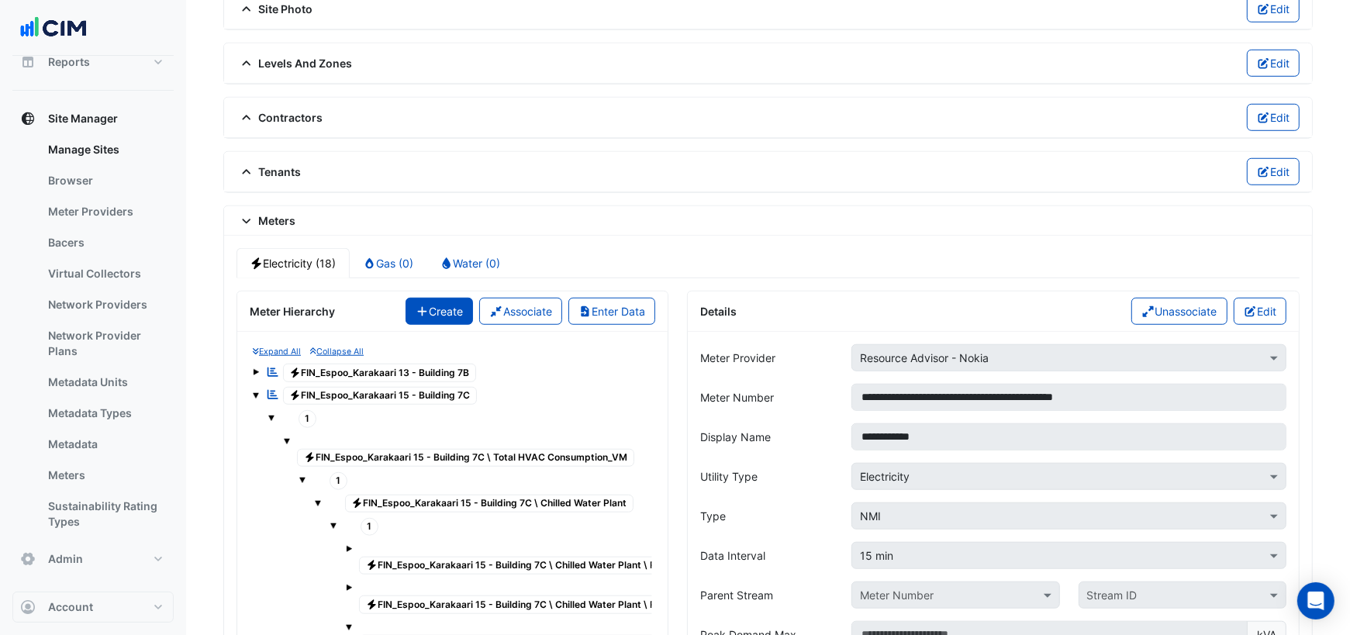
click at [449, 299] on button "Create" at bounding box center [439, 311] width 68 height 27
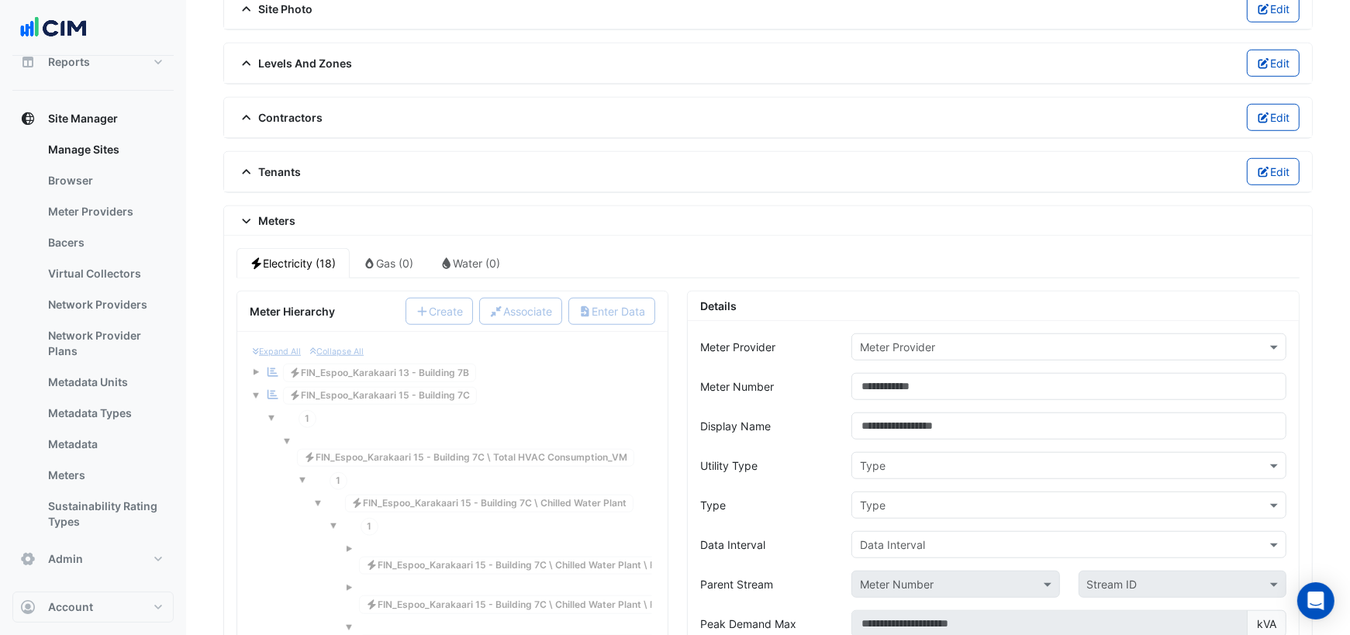
click at [961, 340] on input "text" at bounding box center [1053, 348] width 387 height 16
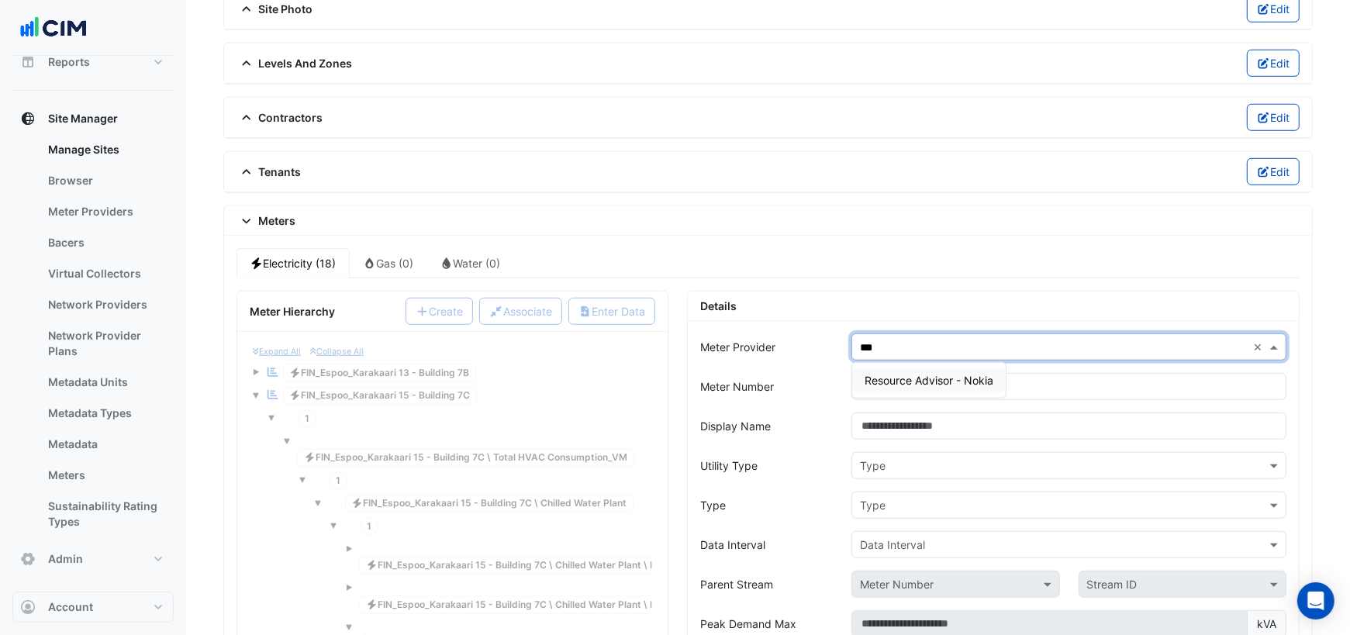
type input "****"
click at [967, 369] on div "Resource Advisor - Nokia" at bounding box center [929, 380] width 154 height 22
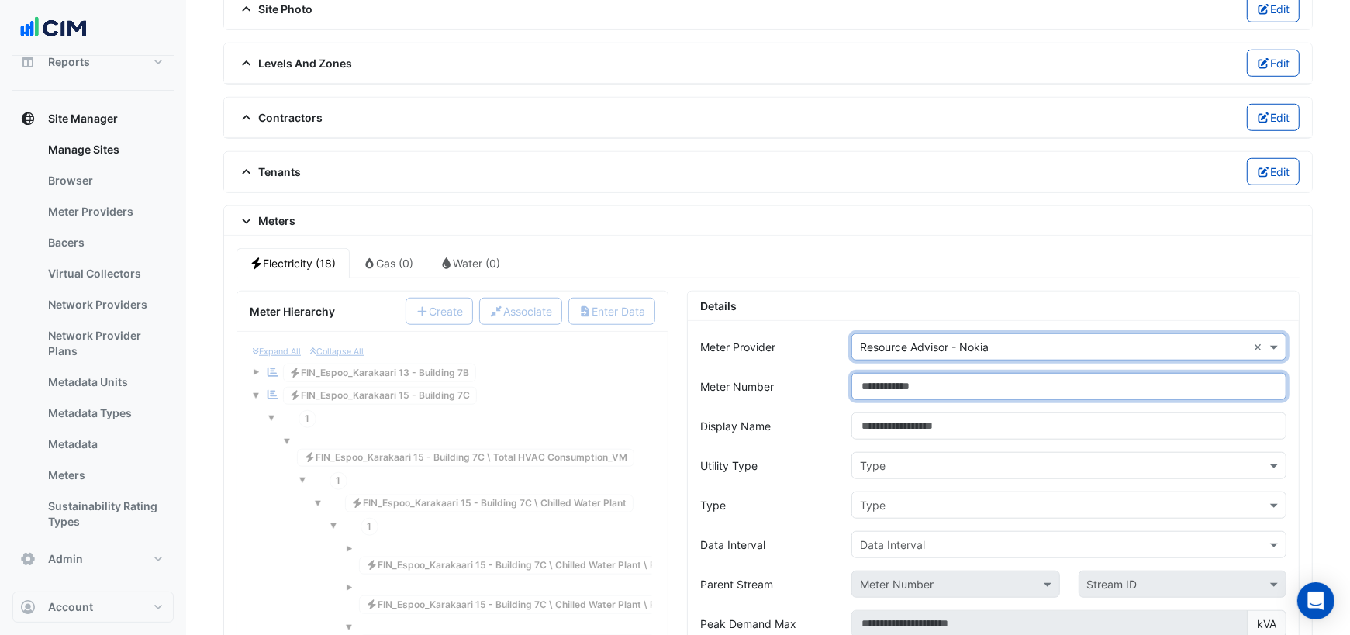
click at [936, 373] on input "Meter Number" at bounding box center [1068, 386] width 435 height 27
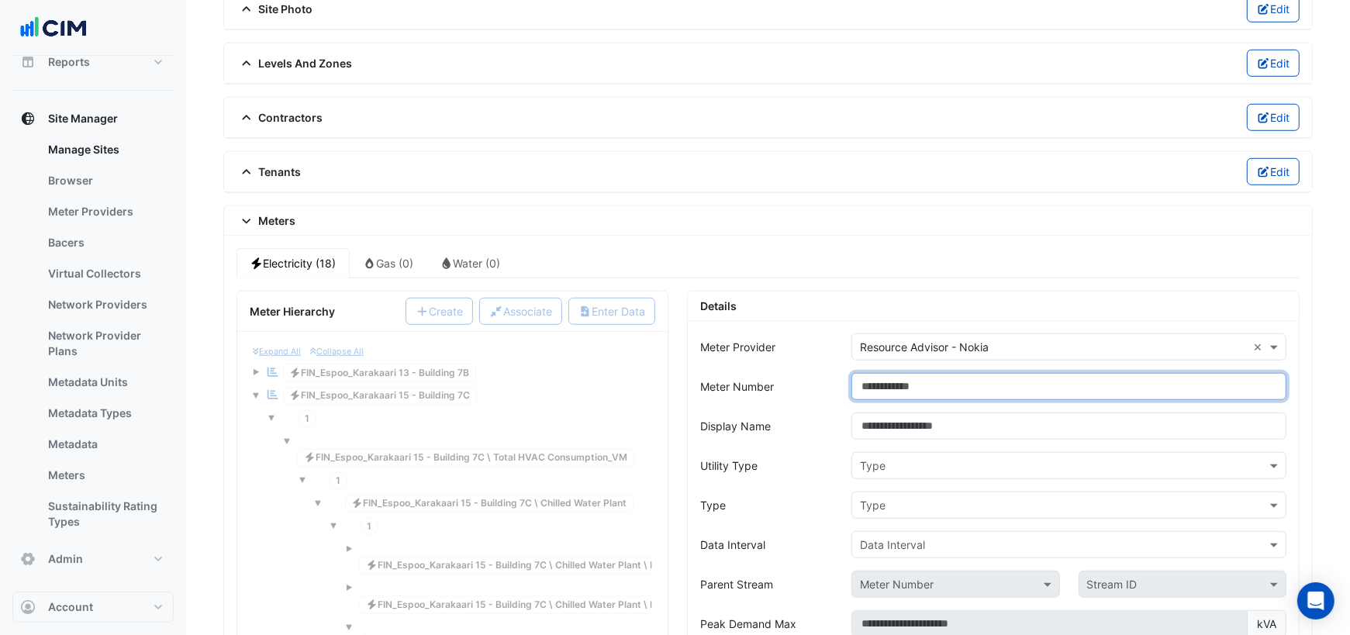
paste input "**********"
type input "**********"
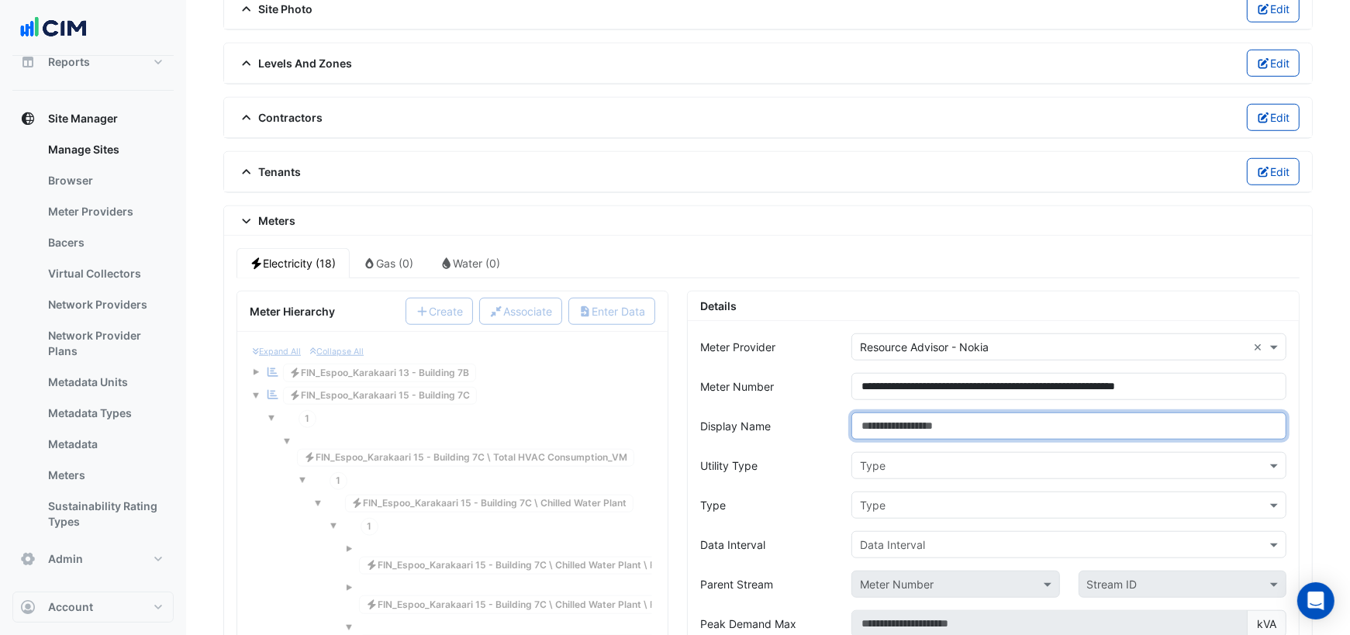
click at [920, 412] on input "Display Name" at bounding box center [1068, 425] width 435 height 27
type input "*********"
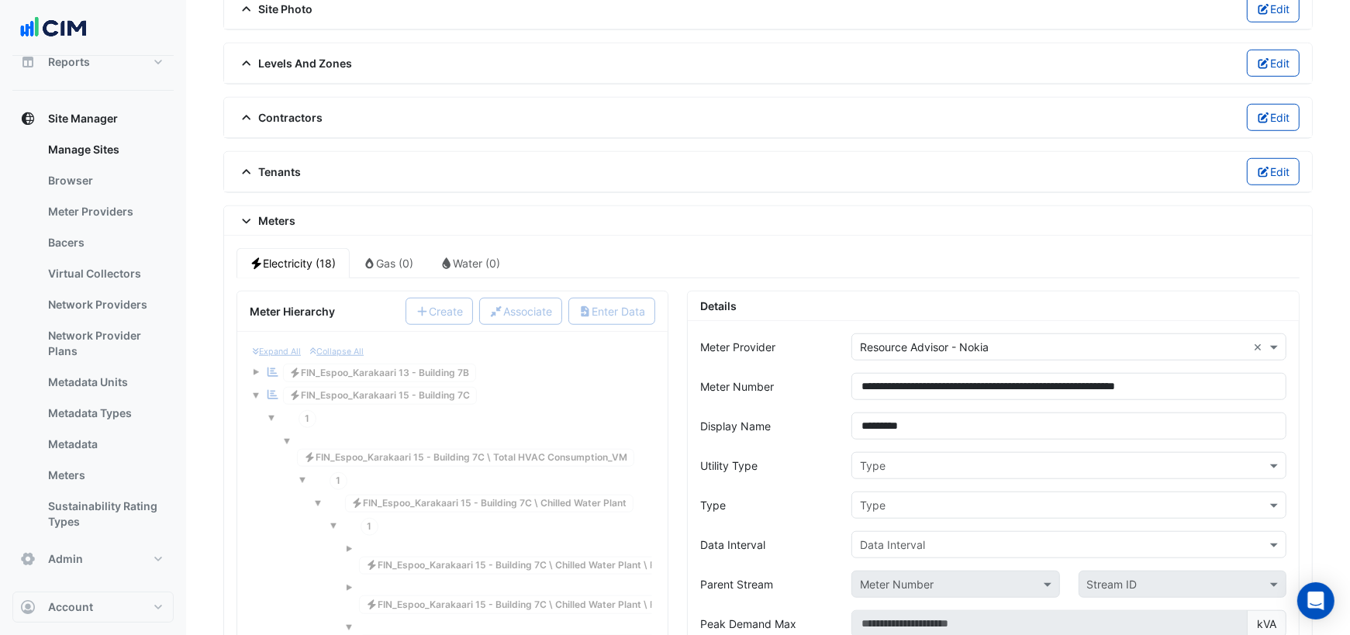
click at [1051, 458] on input "text" at bounding box center [1053, 466] width 387 height 16
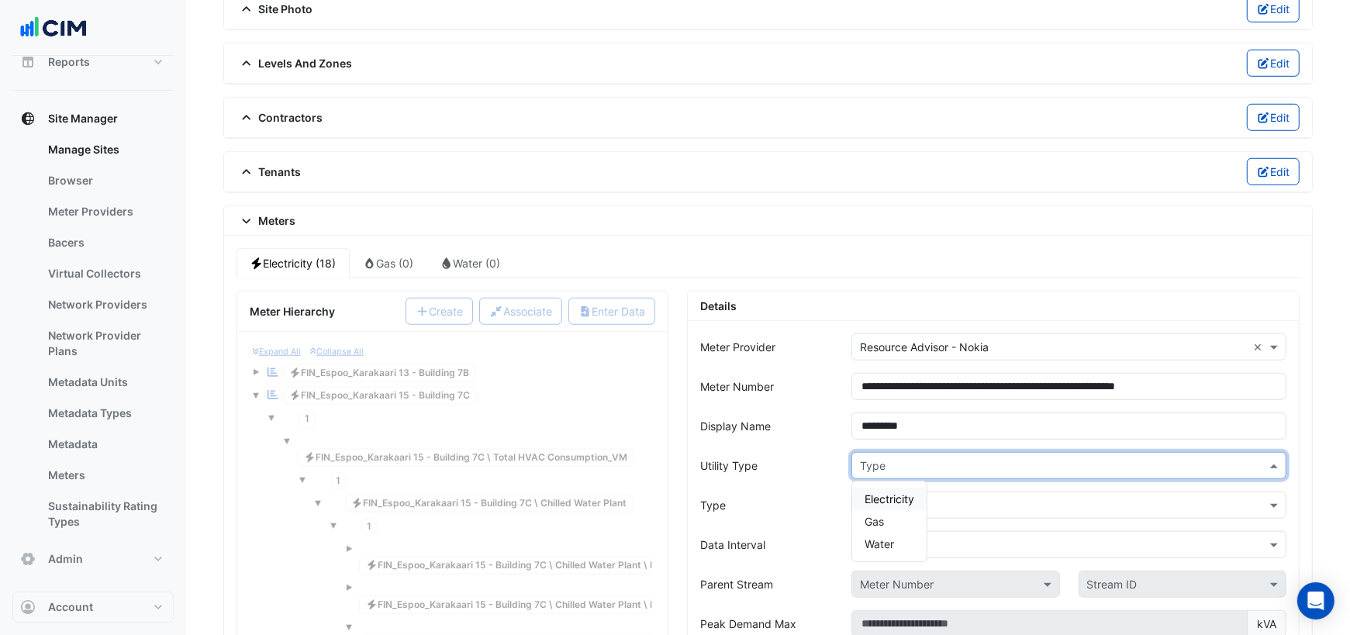
click at [914, 492] on span "Electricity" at bounding box center [889, 498] width 50 height 13
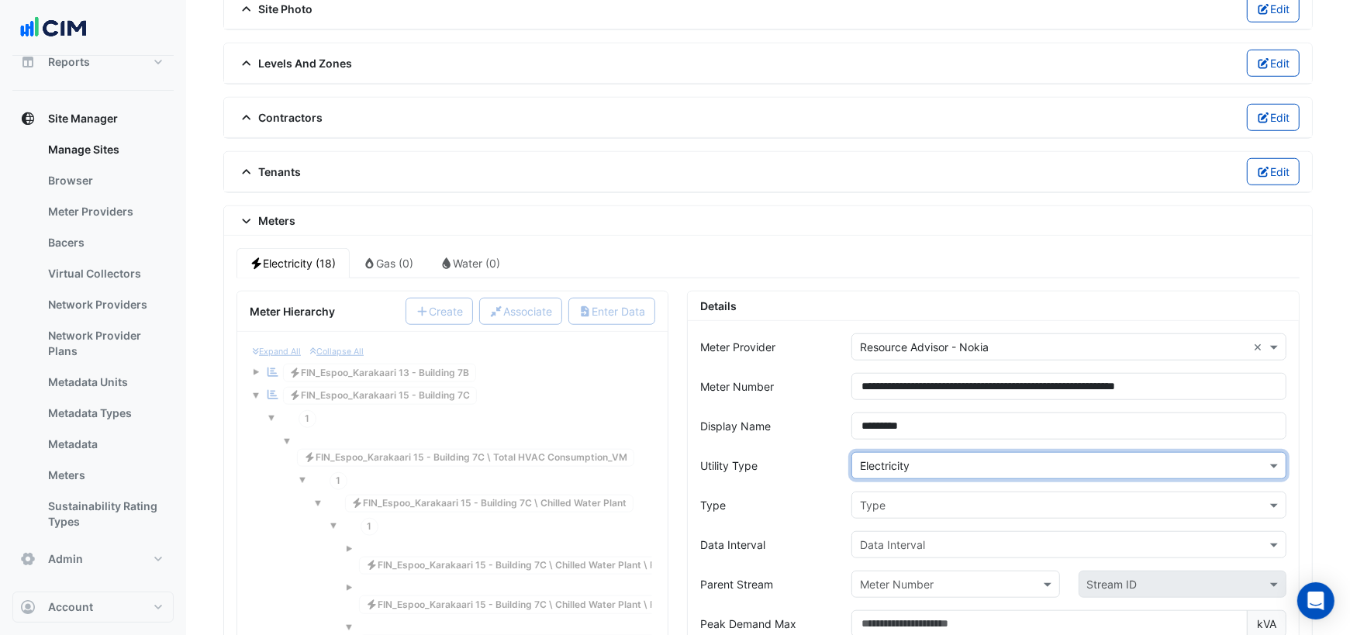
click at [901, 498] on input "text" at bounding box center [1053, 506] width 387 height 16
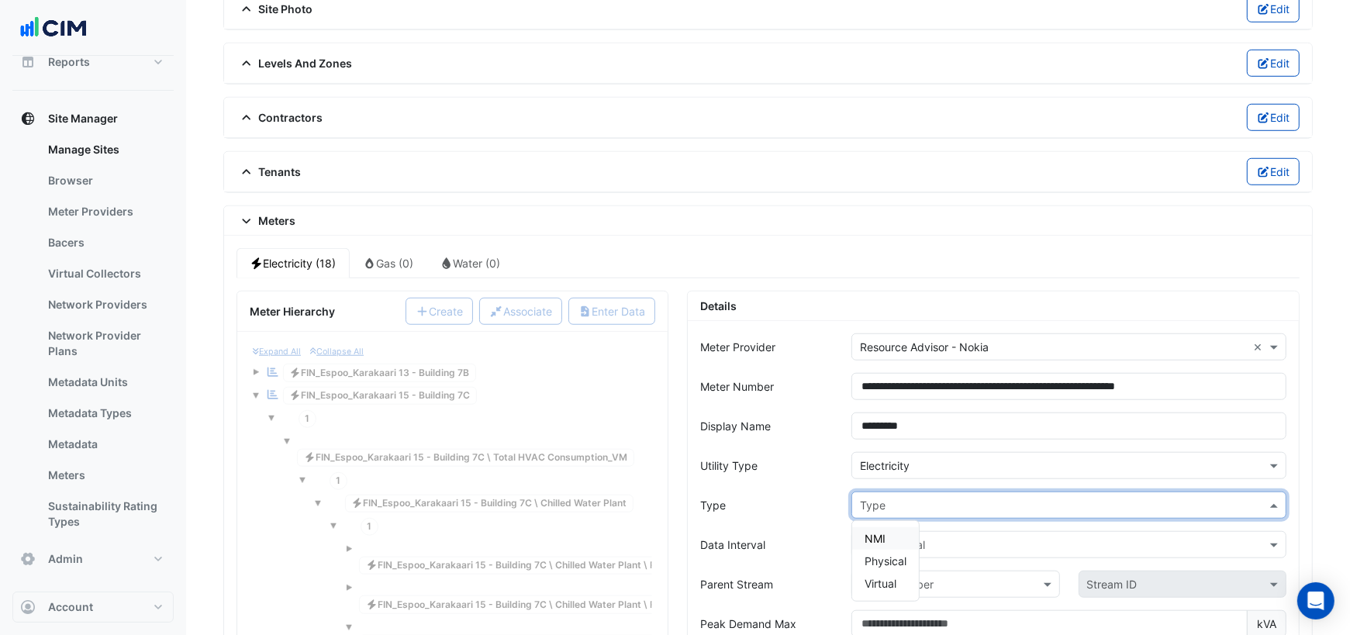
click at [887, 527] on div "NMI" at bounding box center [885, 538] width 67 height 22
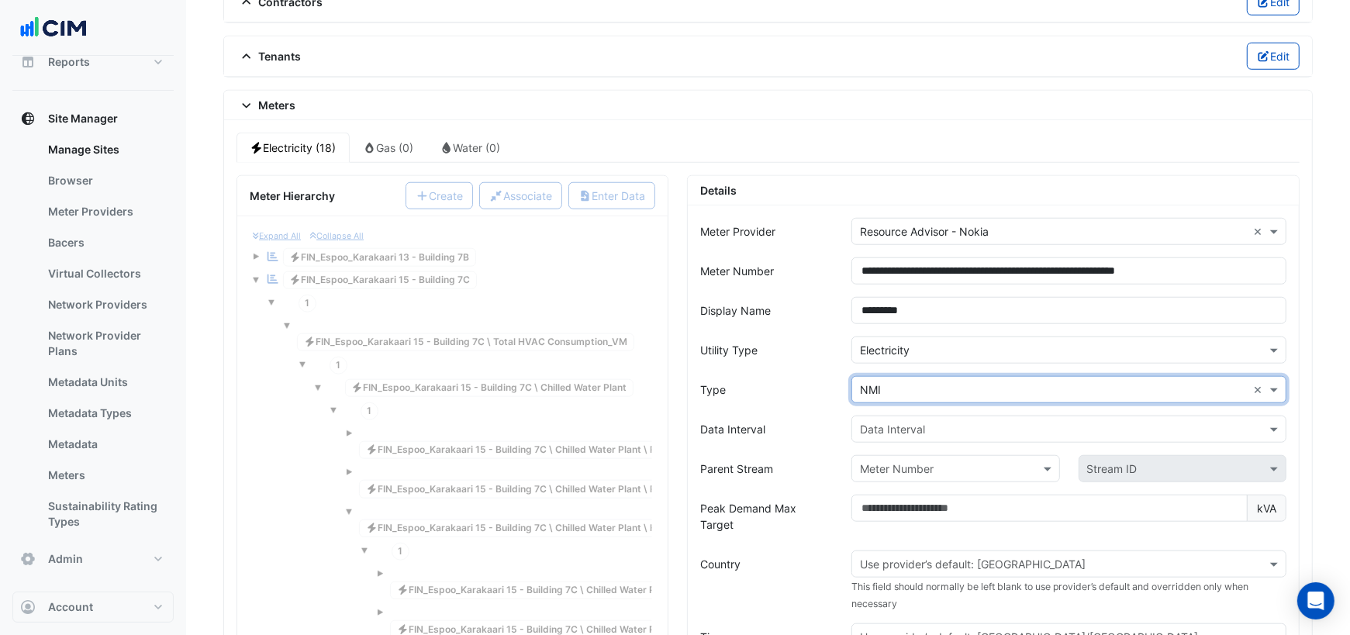
scroll to position [1185, 0]
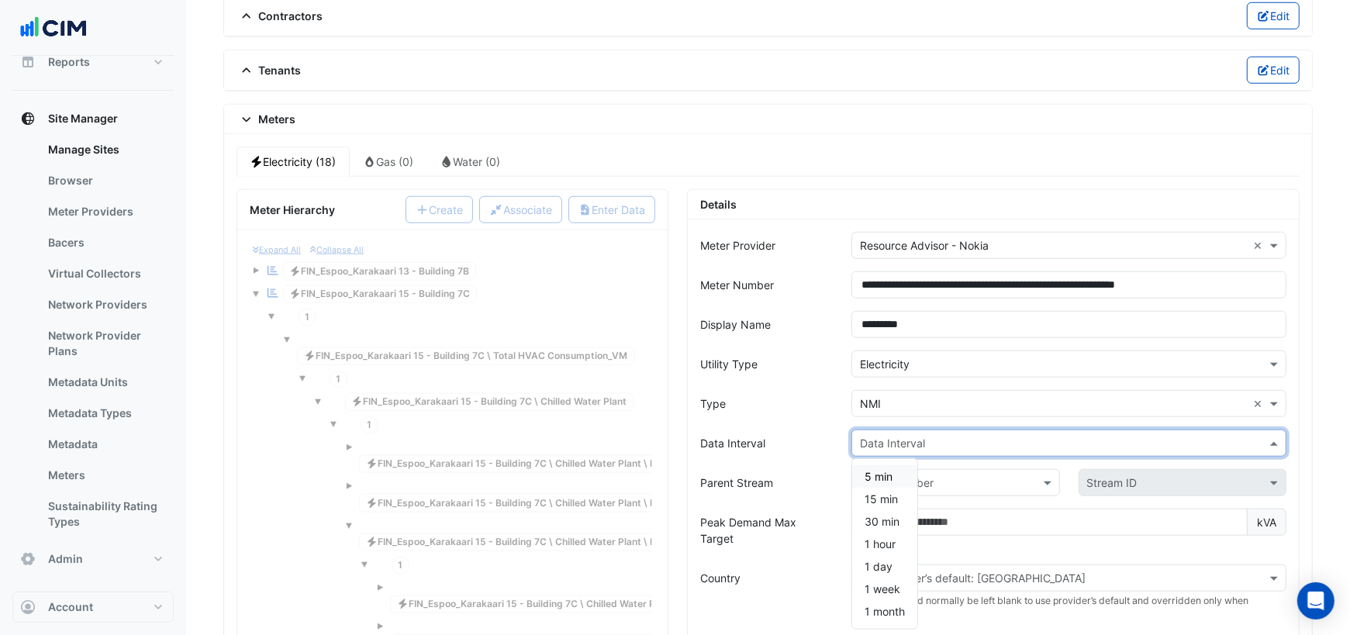
click at [902, 435] on div "Data Interval" at bounding box center [892, 443] width 65 height 16
click at [889, 492] on span "15 min" at bounding box center [880, 498] width 33 height 13
click at [912, 475] on input "text" at bounding box center [940, 483] width 160 height 16
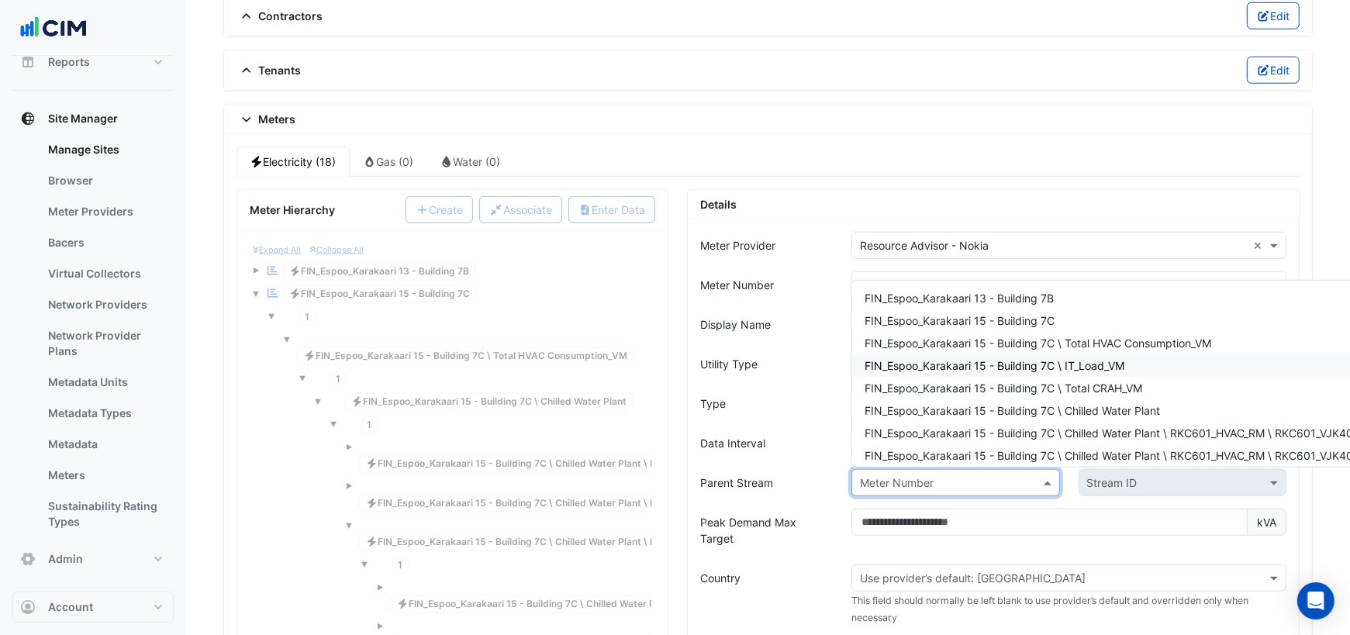
click at [1027, 359] on span "FIN_Espoo_Karakaari 15 - Building 7C \ IT_Load_VM" at bounding box center [994, 365] width 260 height 13
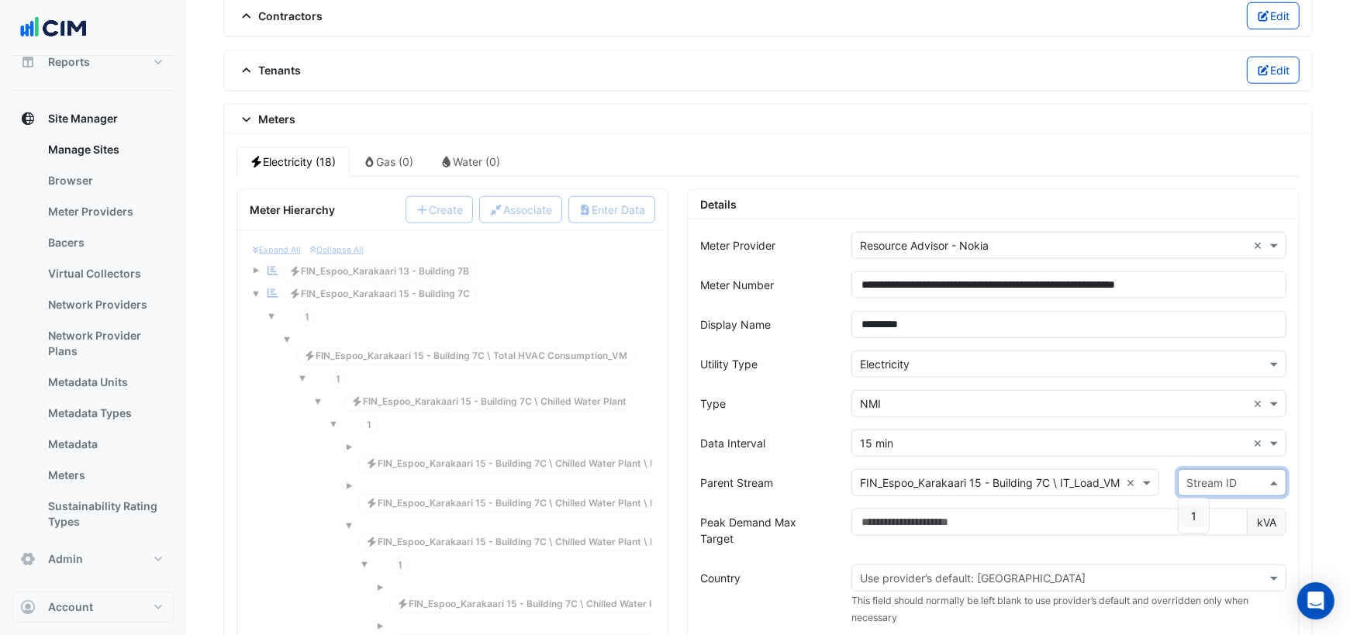
click at [1205, 475] on input "text" at bounding box center [1216, 483] width 60 height 16
click at [1194, 509] on span "1" at bounding box center [1193, 515] width 5 height 13
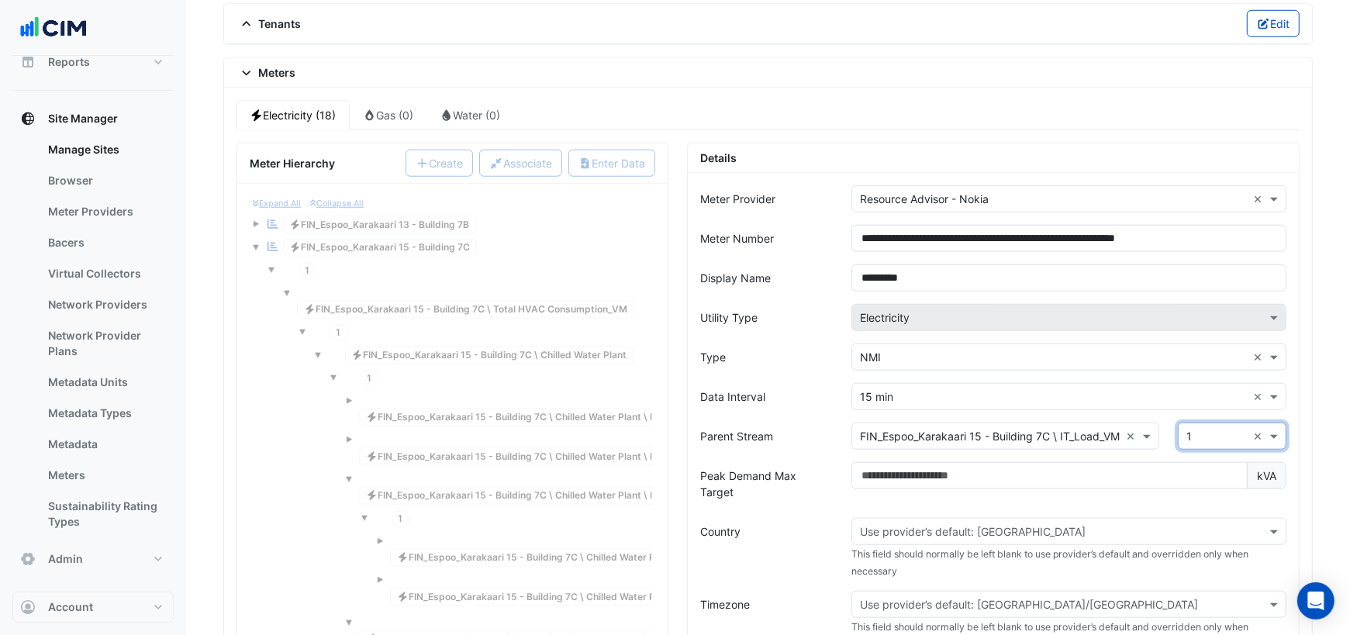
scroll to position [1244, 0]
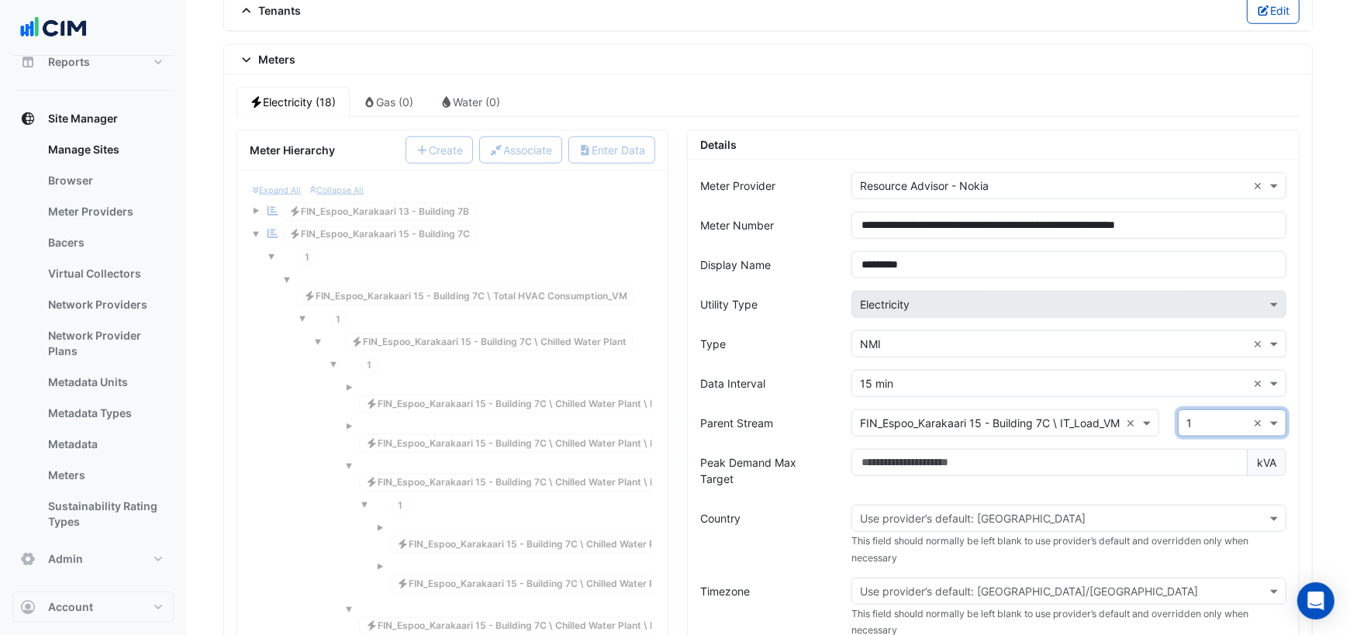
click at [981, 511] on input "text" at bounding box center [1053, 519] width 387 height 16
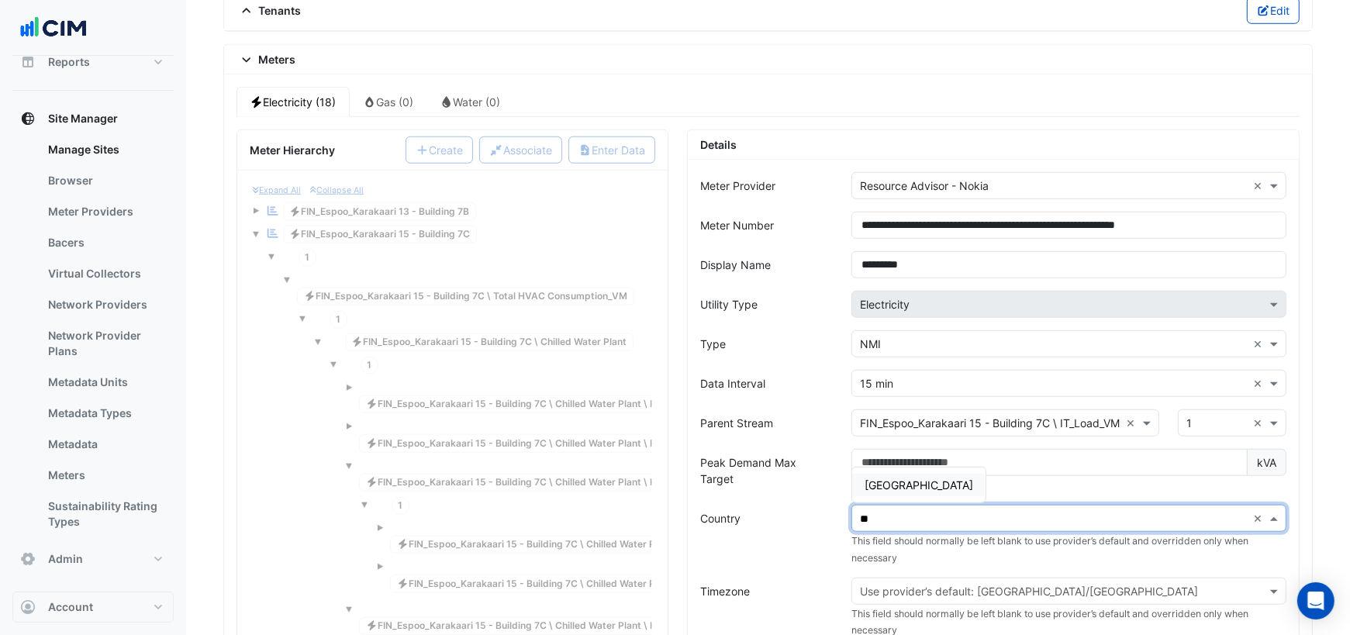
type input "***"
click at [890, 478] on span "Finland" at bounding box center [918, 484] width 109 height 13
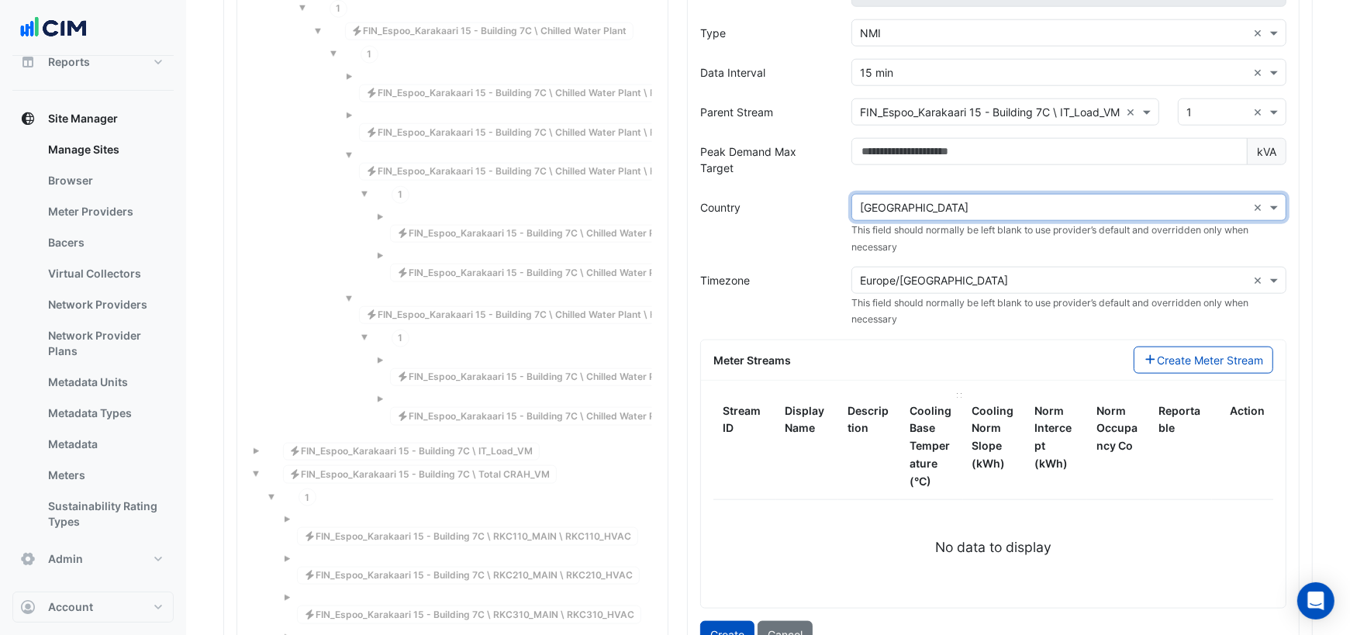
scroll to position [1558, 0]
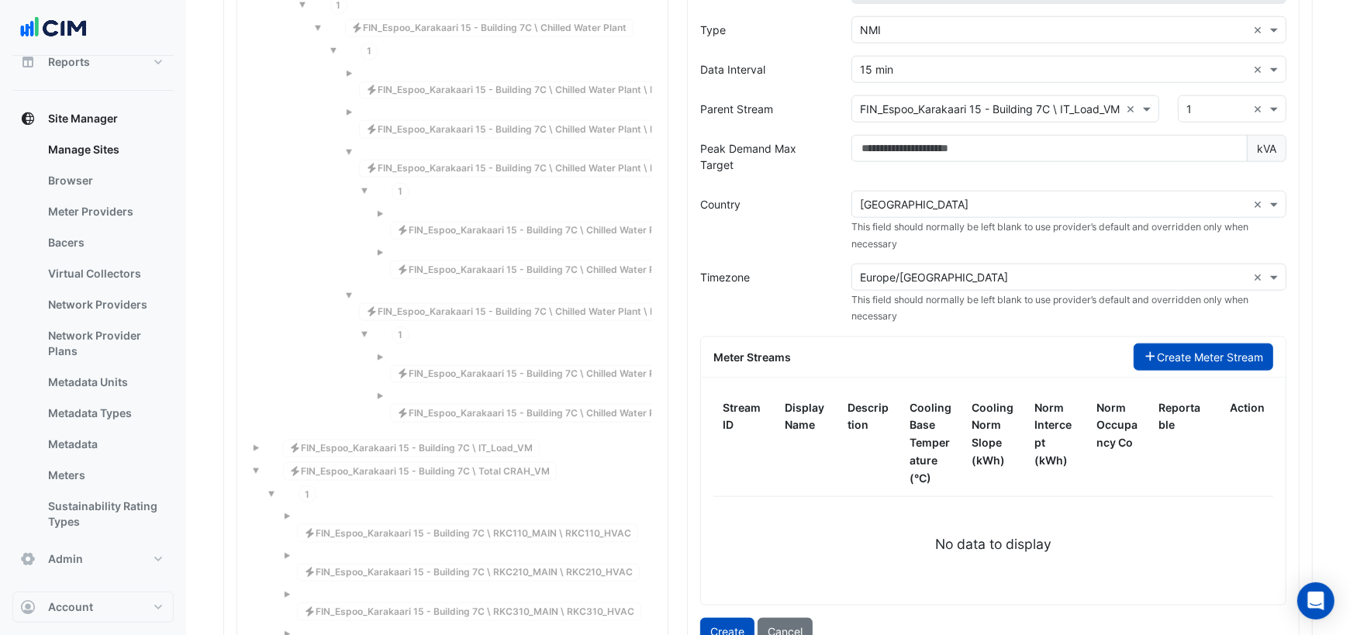
click at [1151, 343] on button "Create Meter Stream" at bounding box center [1204, 356] width 140 height 27
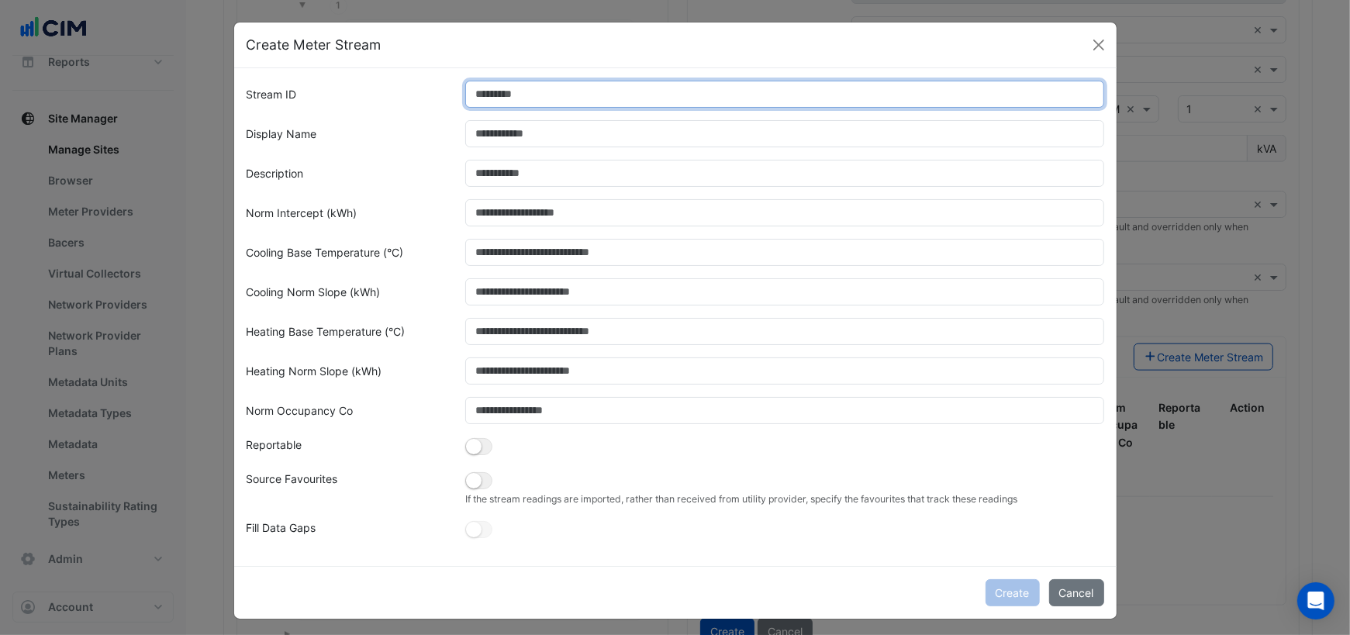
click at [499, 97] on input "Stream ID" at bounding box center [784, 94] width 639 height 27
type input "*"
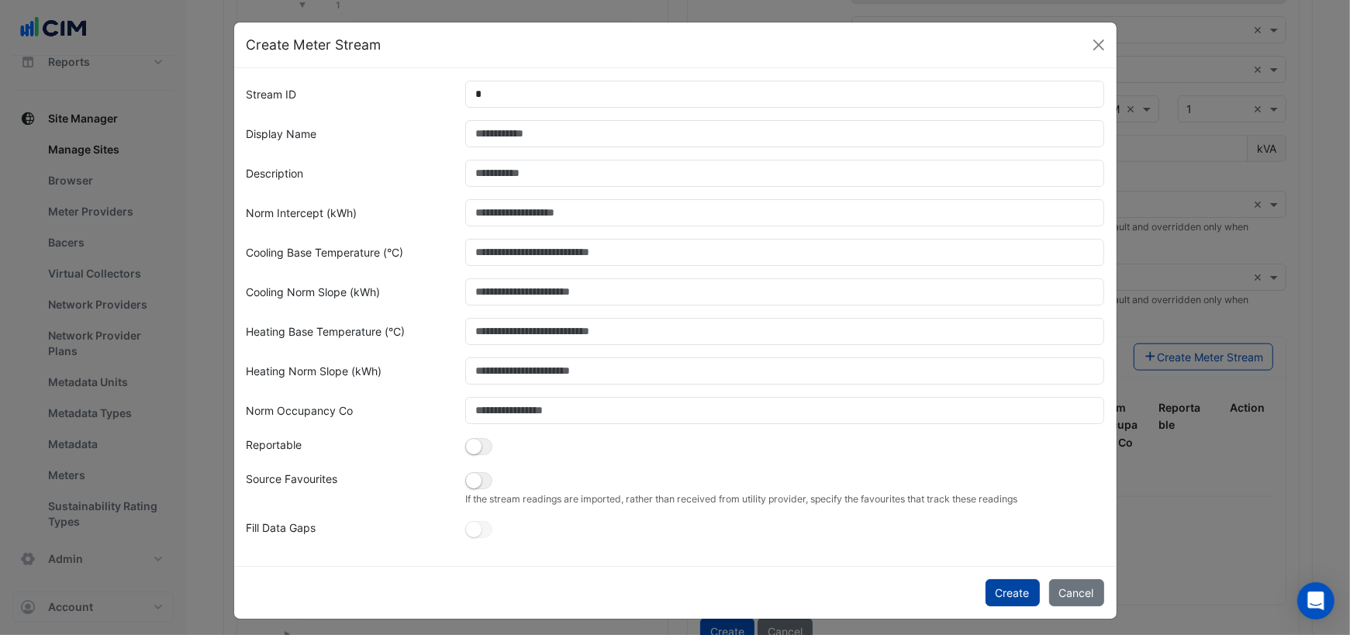
click at [1014, 585] on button "Create" at bounding box center [1012, 592] width 54 height 27
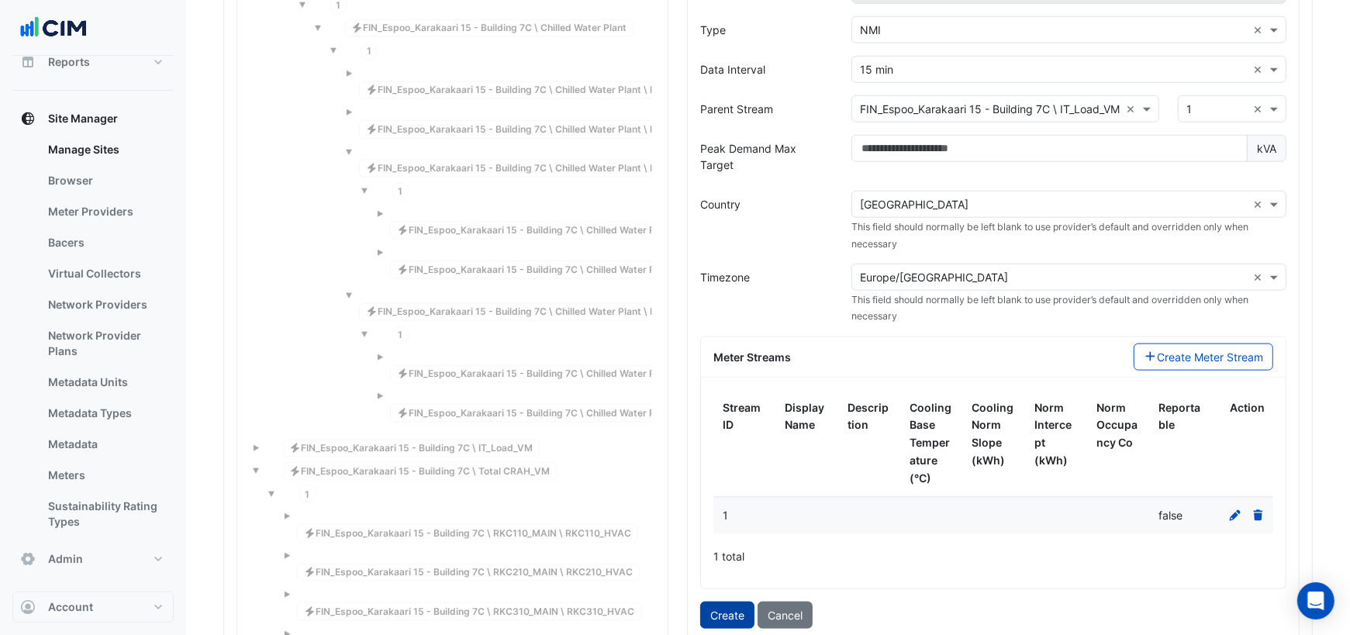
click at [722, 602] on button "Create" at bounding box center [727, 615] width 54 height 27
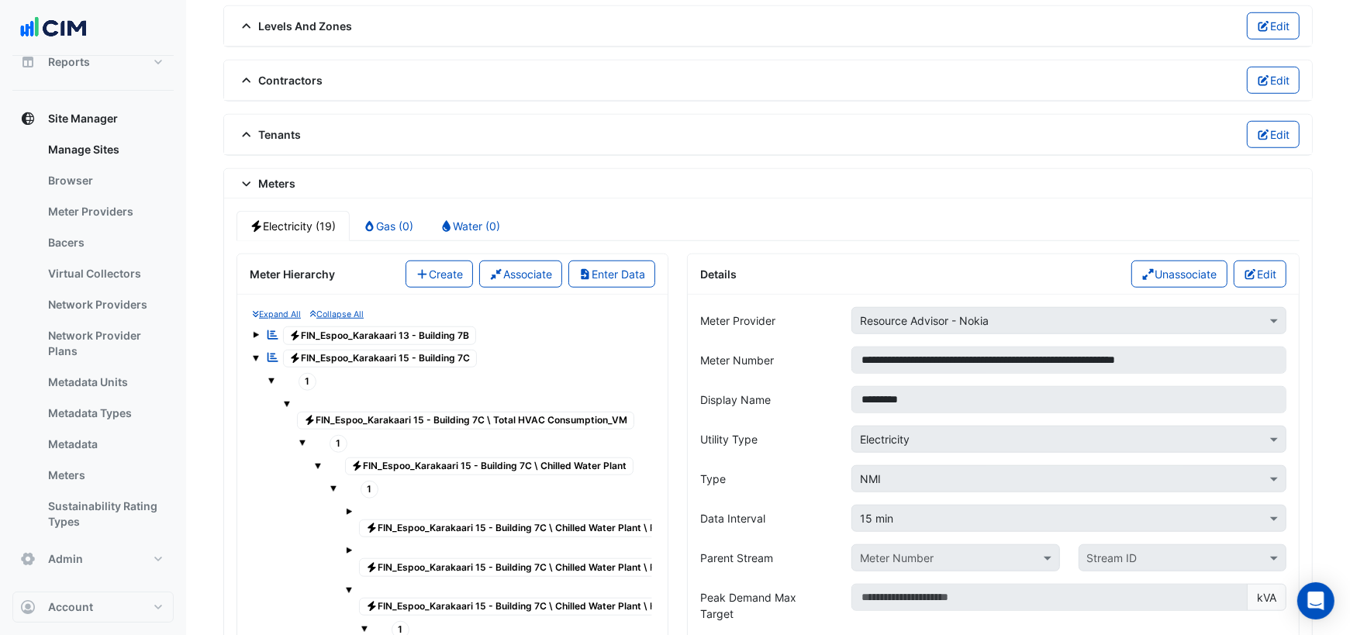
scroll to position [1161, 0]
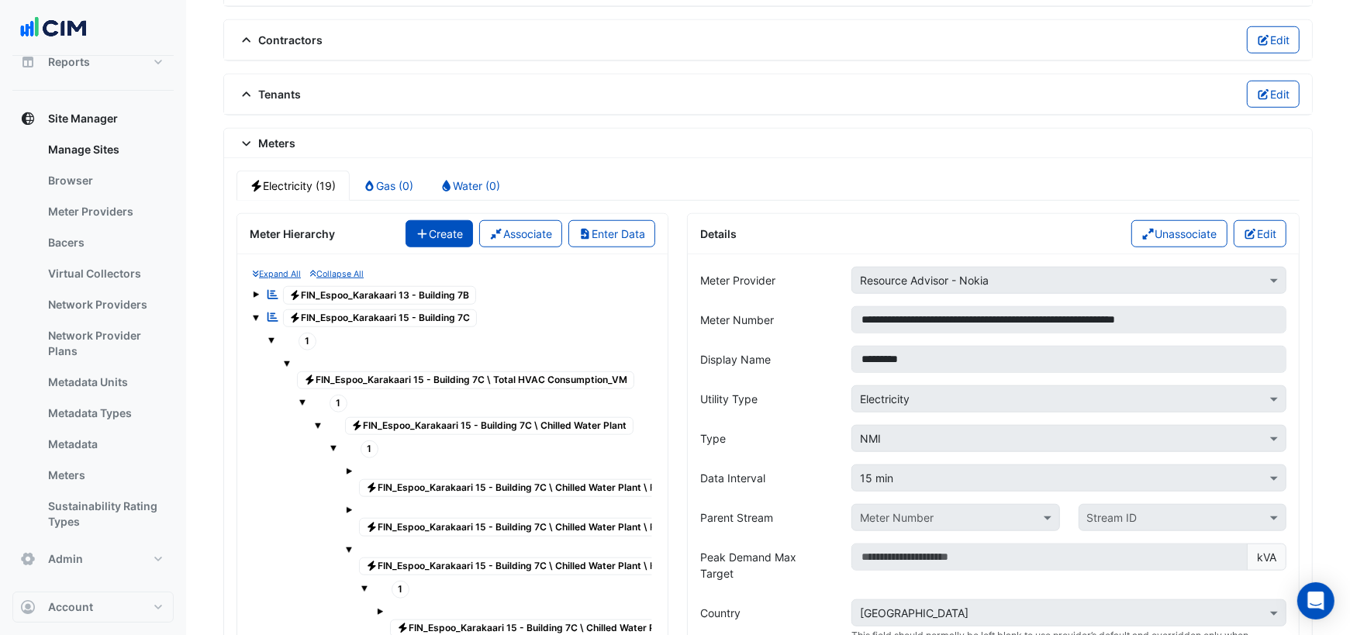
click at [442, 220] on button "Create" at bounding box center [439, 233] width 68 height 27
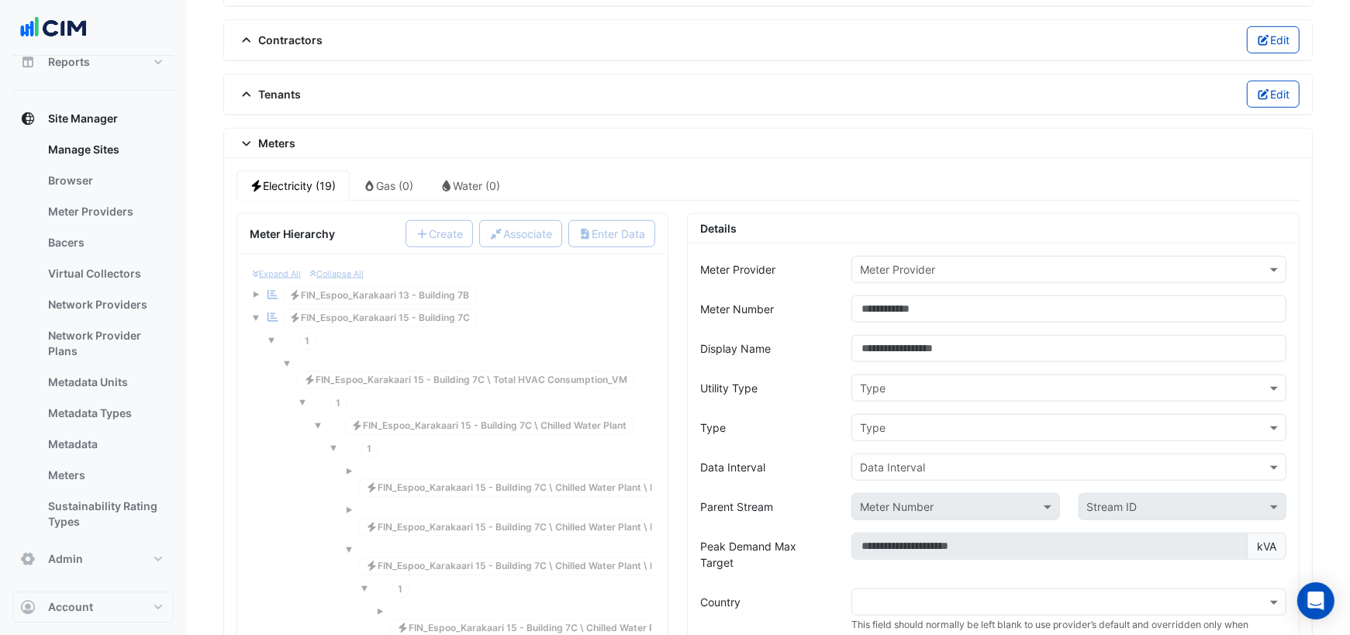
click at [891, 262] on input "text" at bounding box center [1053, 270] width 387 height 16
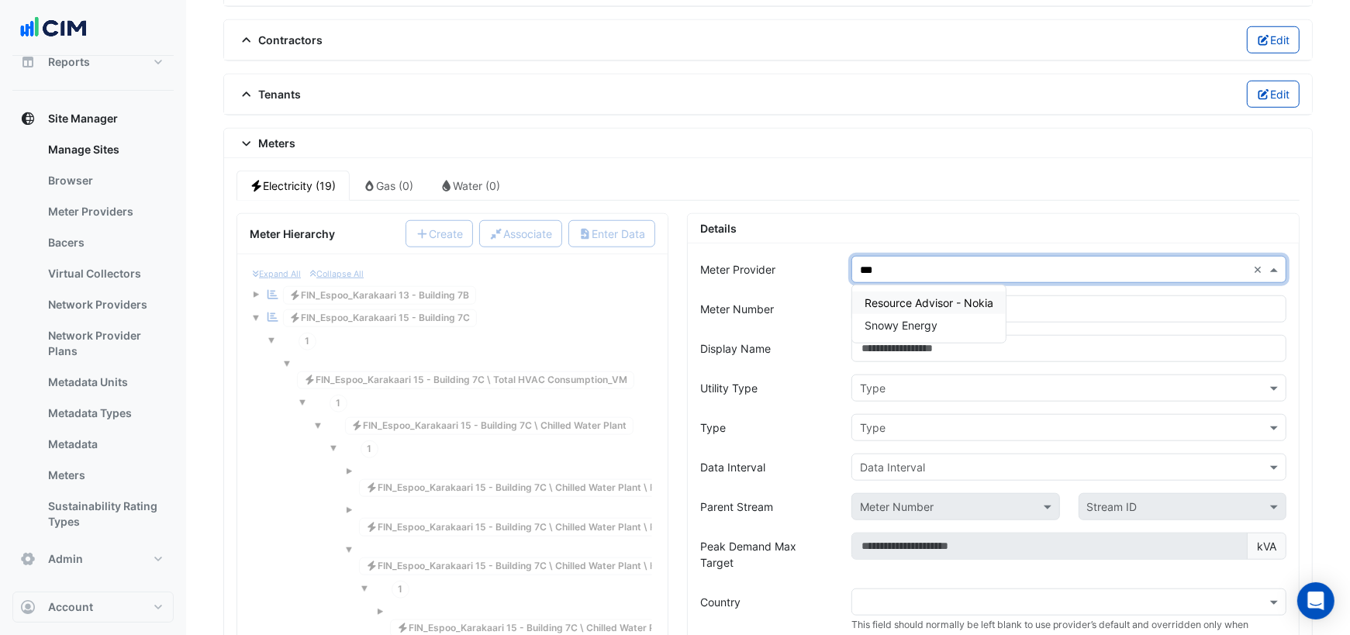
type input "****"
click at [949, 296] on span "Resource Advisor - Nokia" at bounding box center [928, 302] width 129 height 13
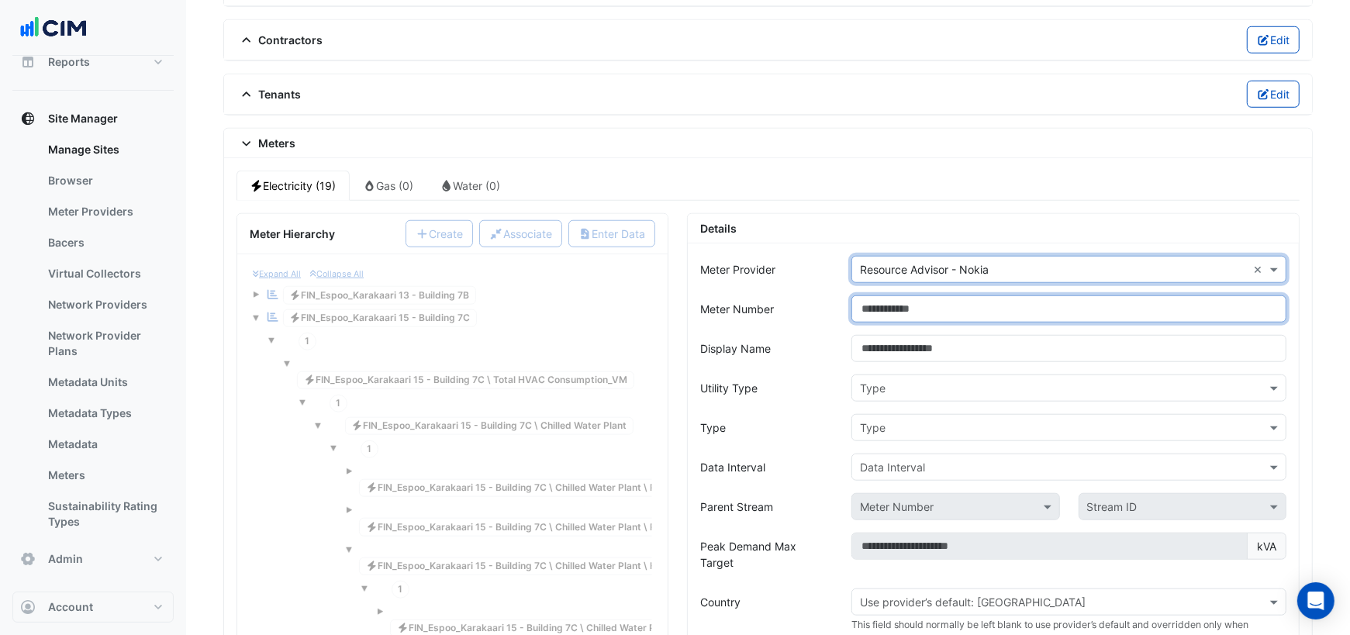
click at [927, 295] on input "Meter Number" at bounding box center [1068, 308] width 435 height 27
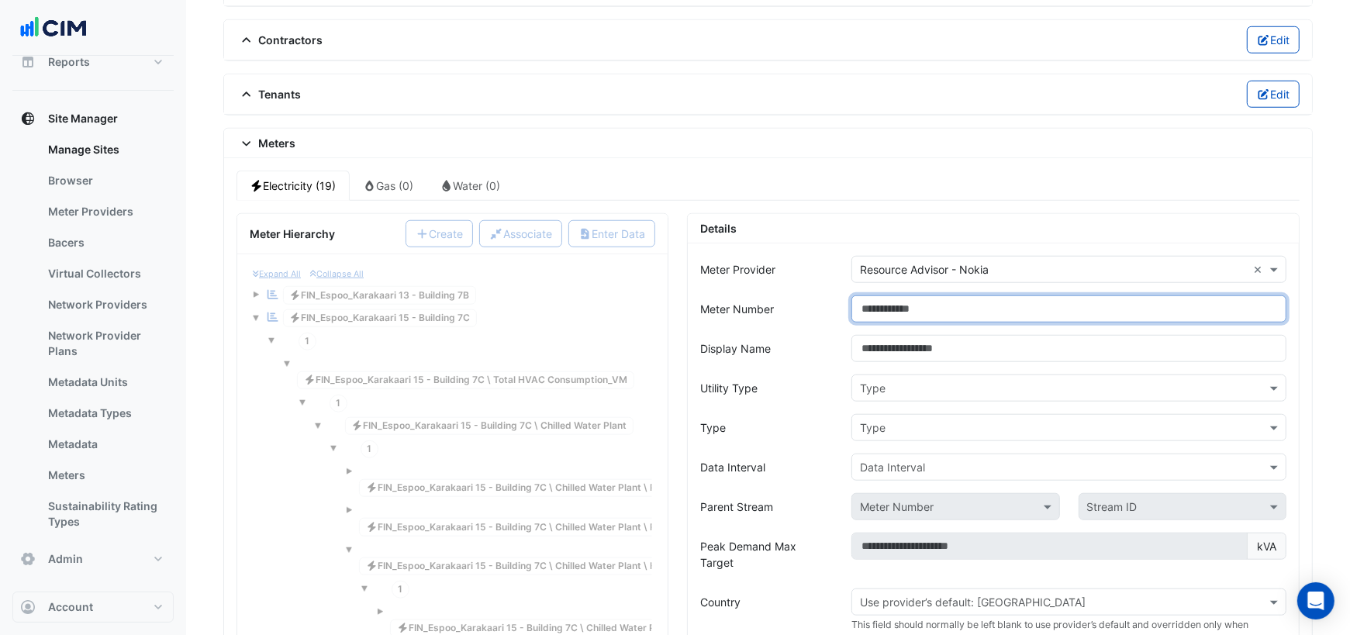
paste input "**********"
type input "**********"
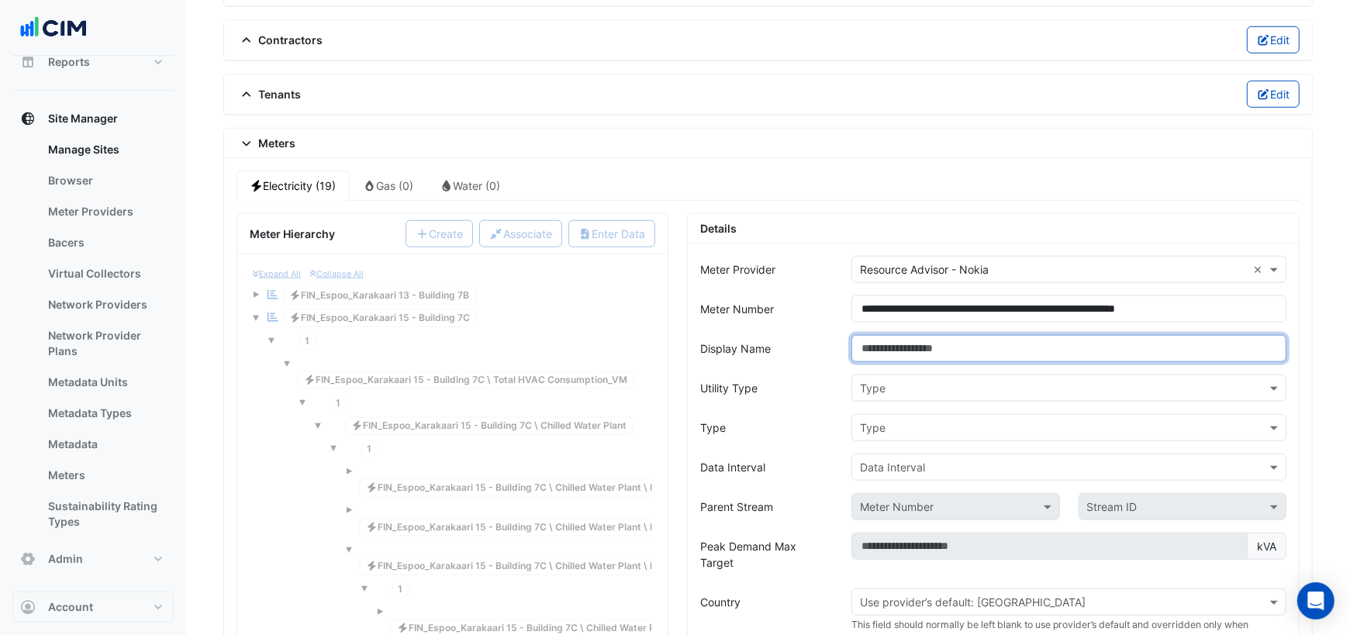
click at [923, 335] on input "Display Name" at bounding box center [1068, 348] width 435 height 27
type input "*********"
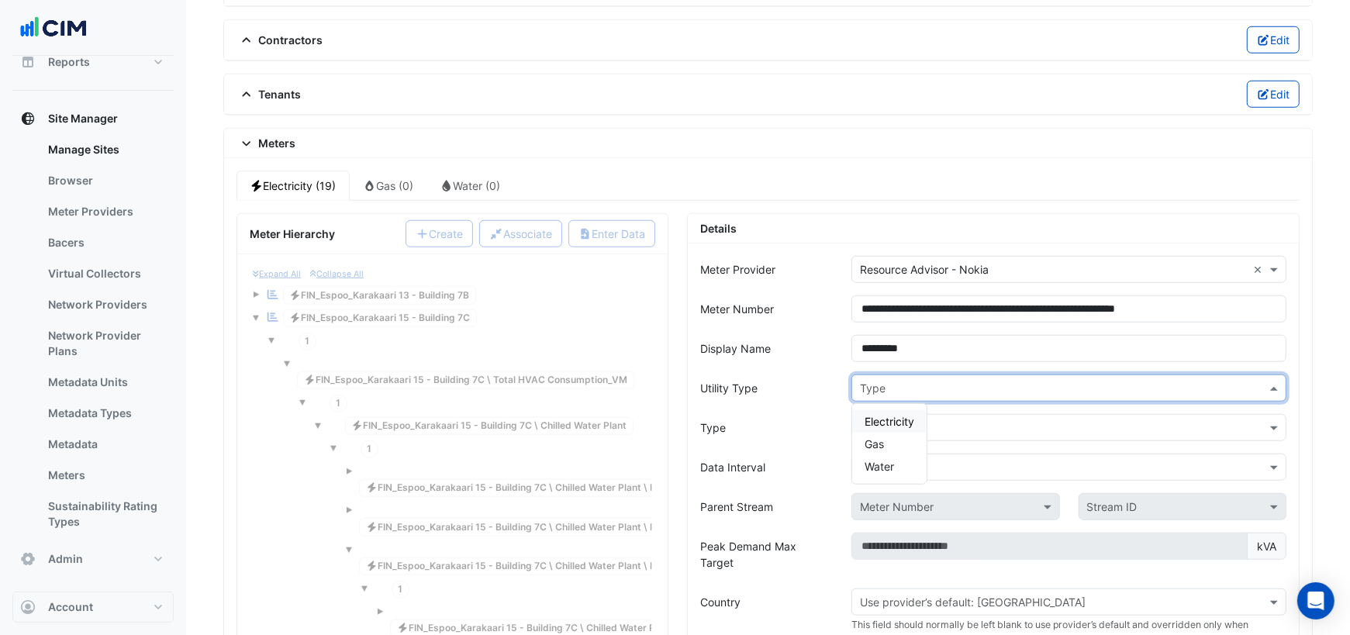
click at [975, 381] on input "text" at bounding box center [1053, 389] width 387 height 16
click at [902, 415] on span "Electricity" at bounding box center [889, 421] width 50 height 13
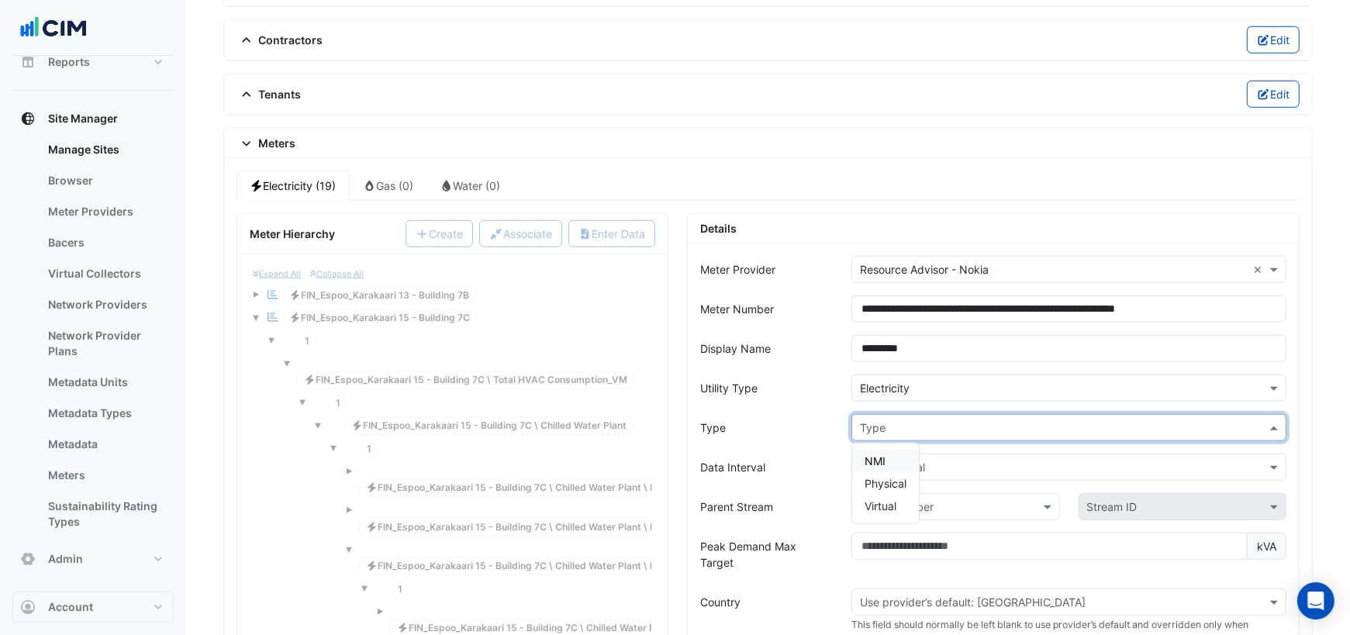
click at [894, 420] on input "text" at bounding box center [1053, 428] width 387 height 16
click at [879, 454] on span "NMI" at bounding box center [874, 460] width 21 height 13
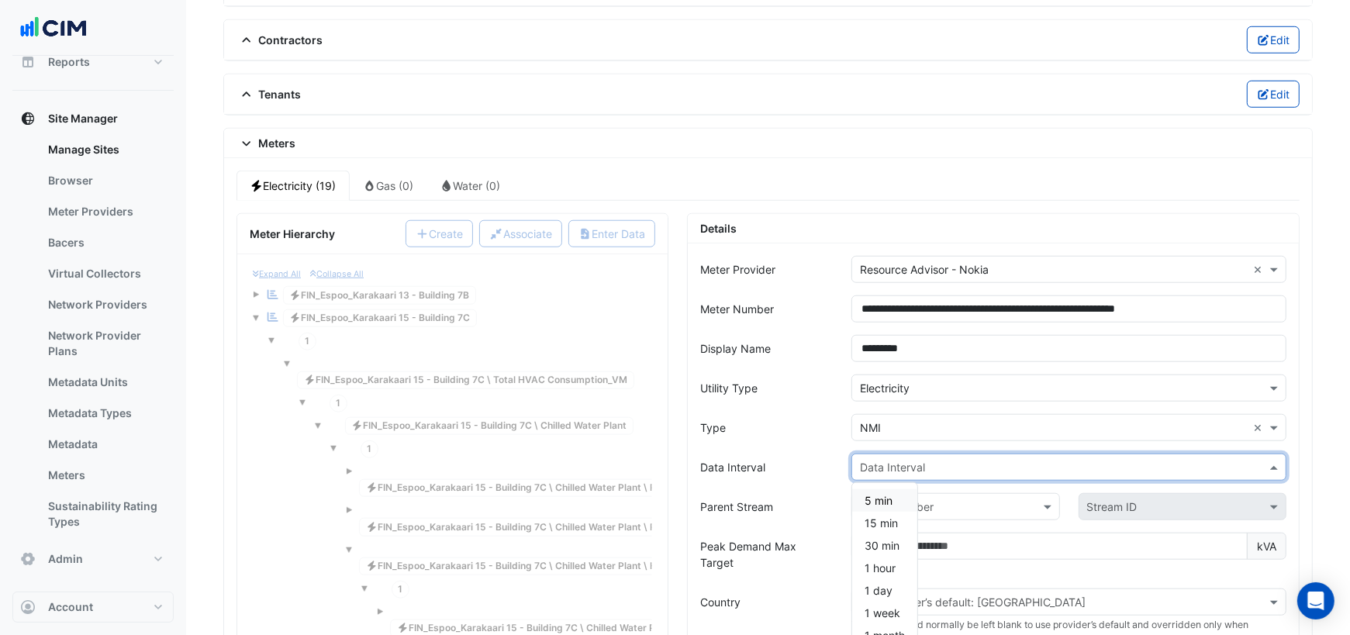
click at [882, 460] on input "text" at bounding box center [1053, 468] width 387 height 16
click at [879, 516] on span "15 min" at bounding box center [880, 522] width 33 height 13
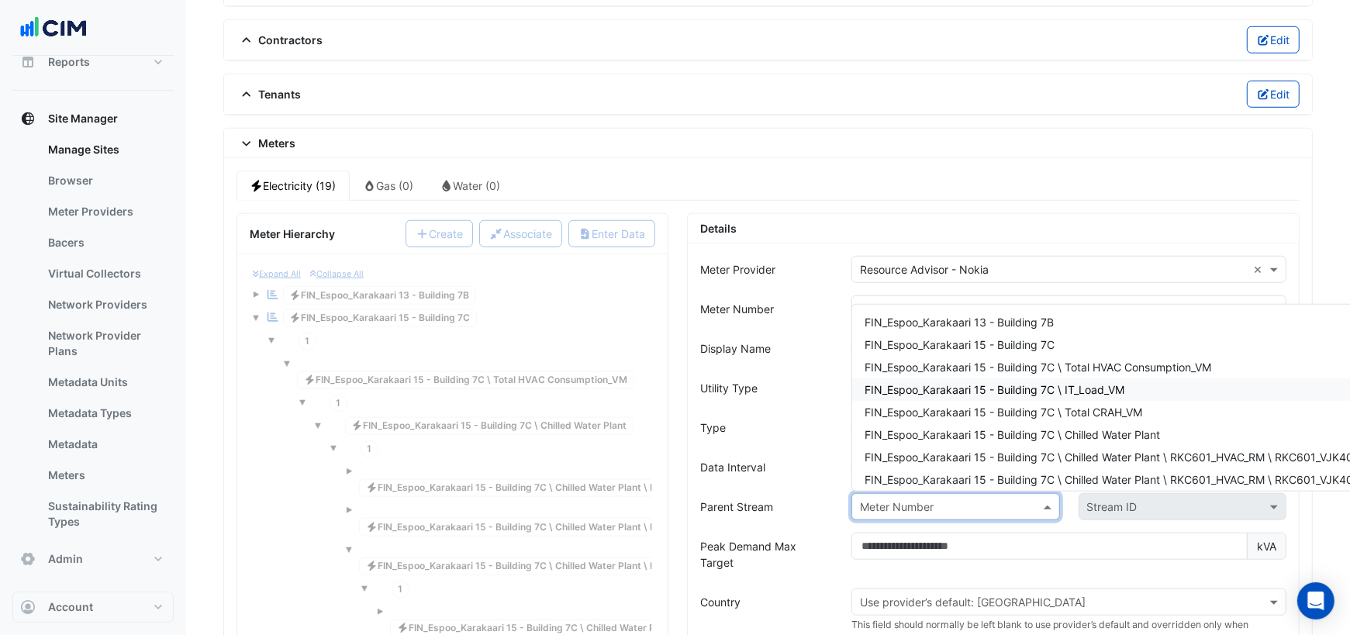
click at [1041, 383] on span "FIN_Espoo_Karakaari 15 - Building 7C \ IT_Load_VM" at bounding box center [994, 389] width 260 height 13
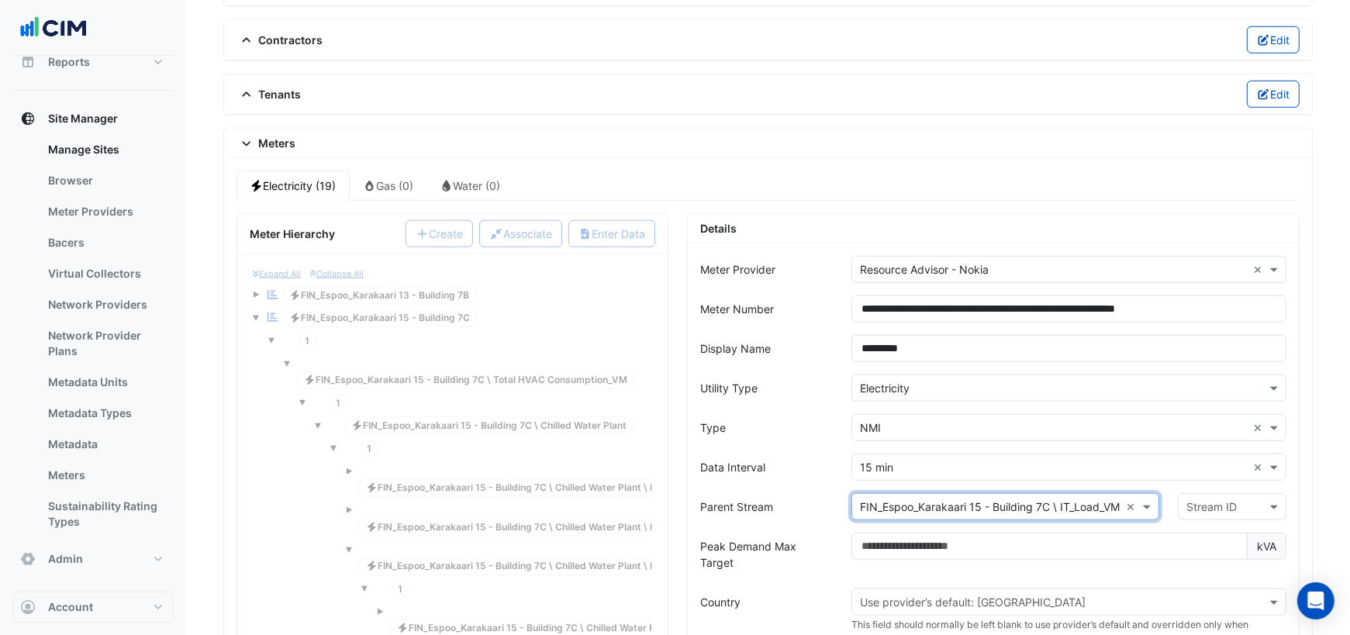
click at [1193, 499] on input "text" at bounding box center [1216, 507] width 60 height 16
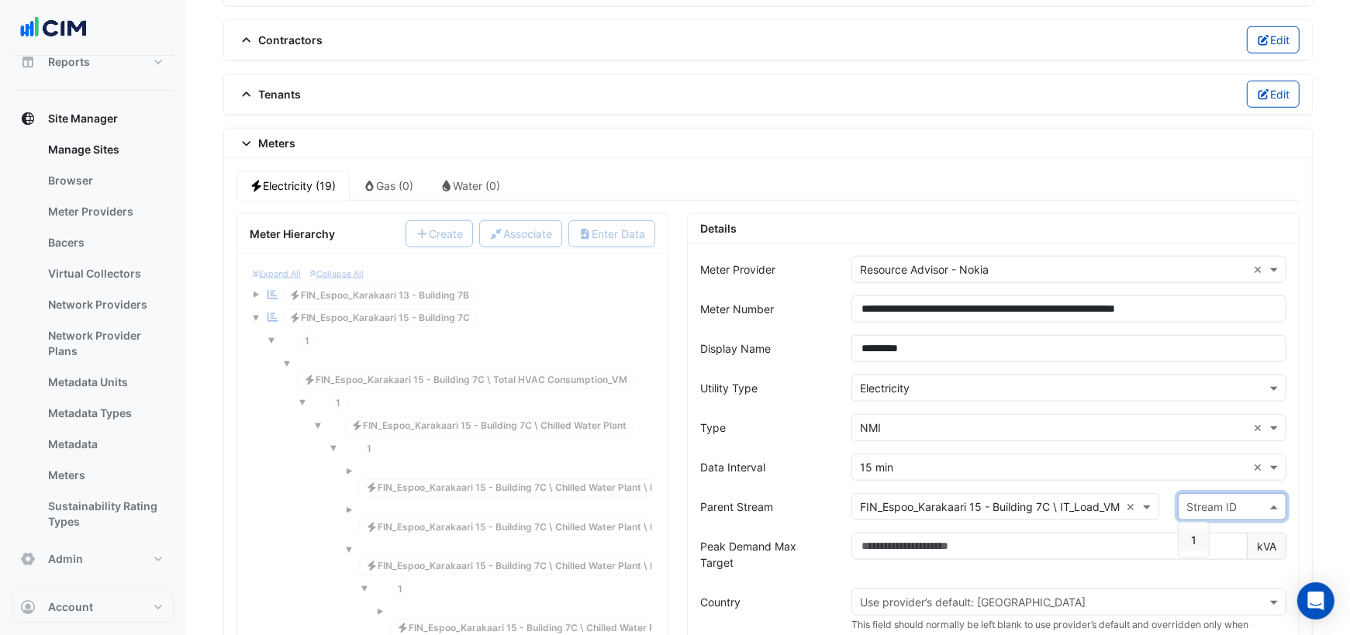
click at [1188, 529] on div "1" at bounding box center [1193, 540] width 30 height 22
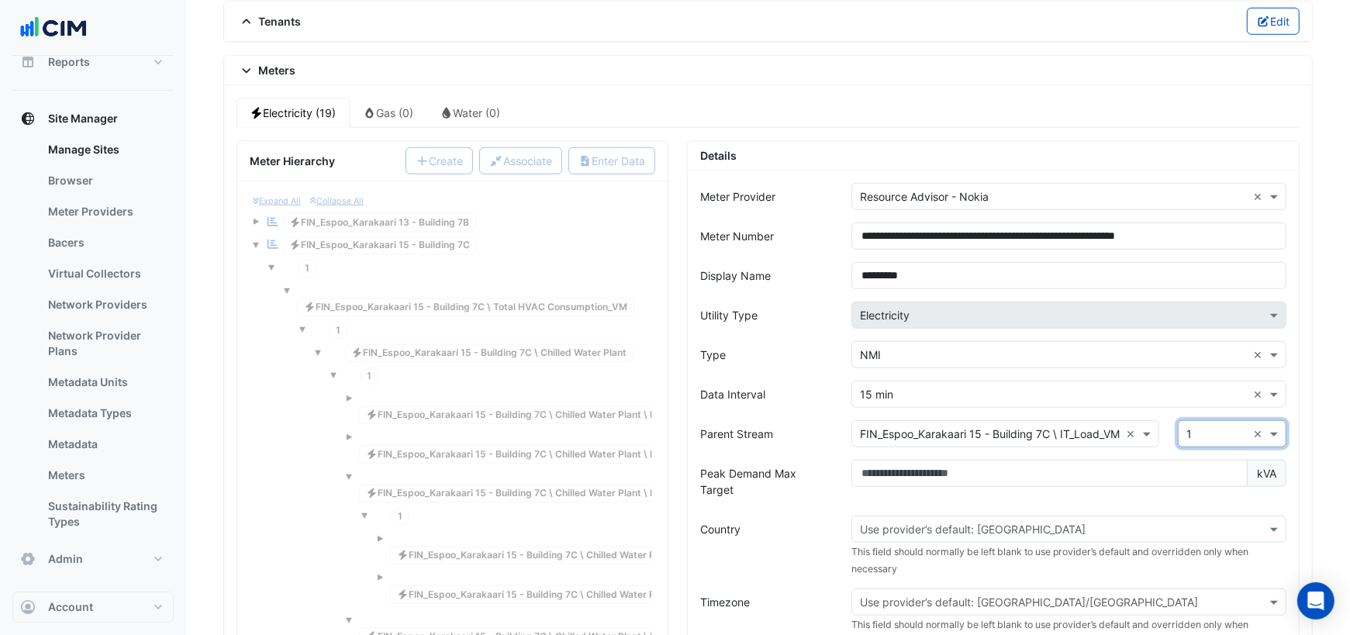
scroll to position [1249, 0]
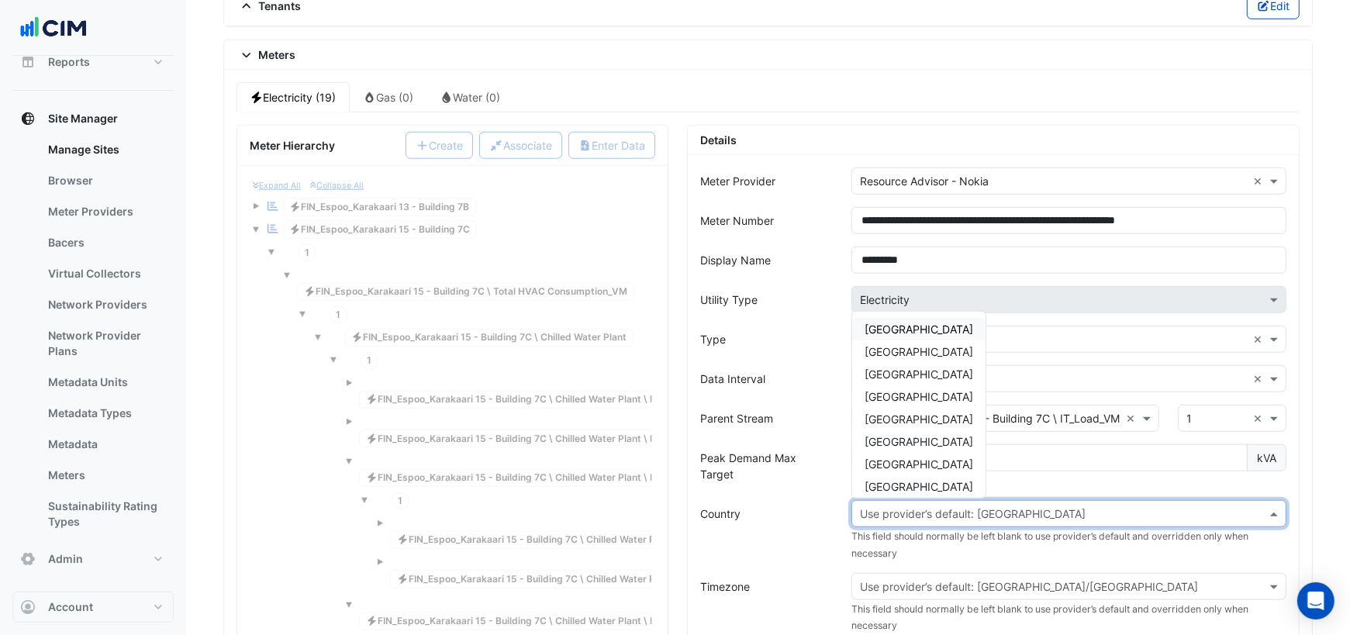
click at [1016, 506] on input "text" at bounding box center [1053, 514] width 387 height 16
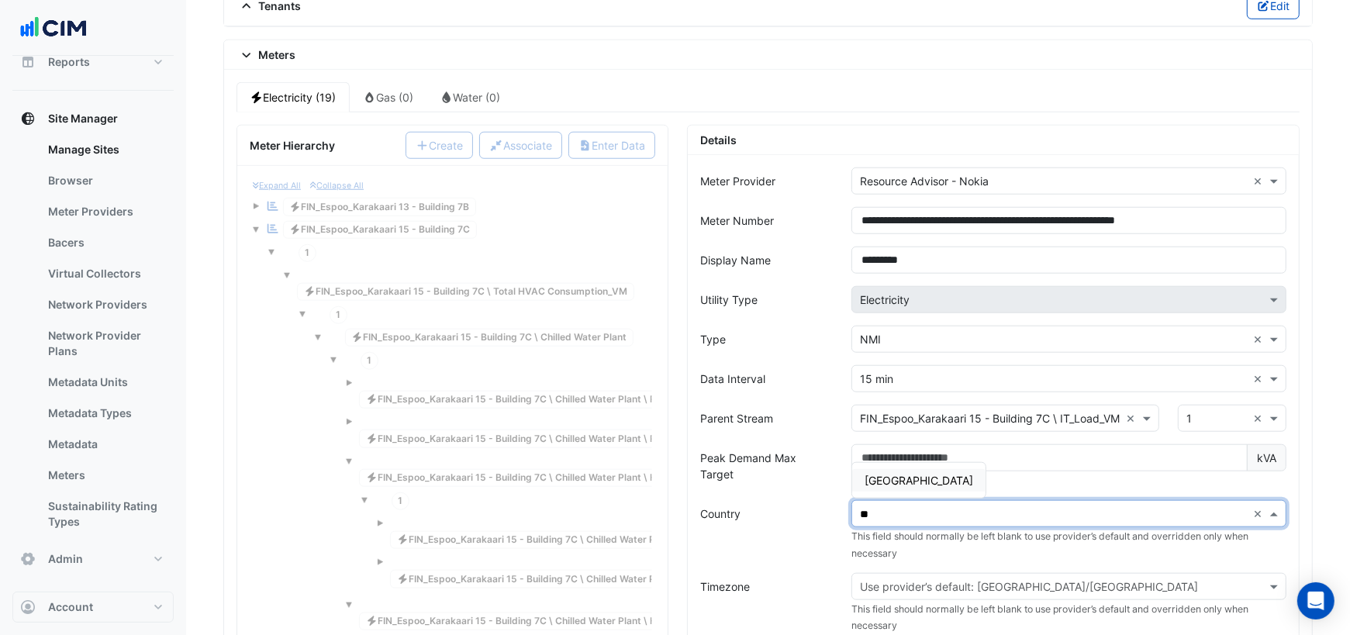
type input "***"
click at [886, 474] on span "Finland" at bounding box center [918, 480] width 109 height 13
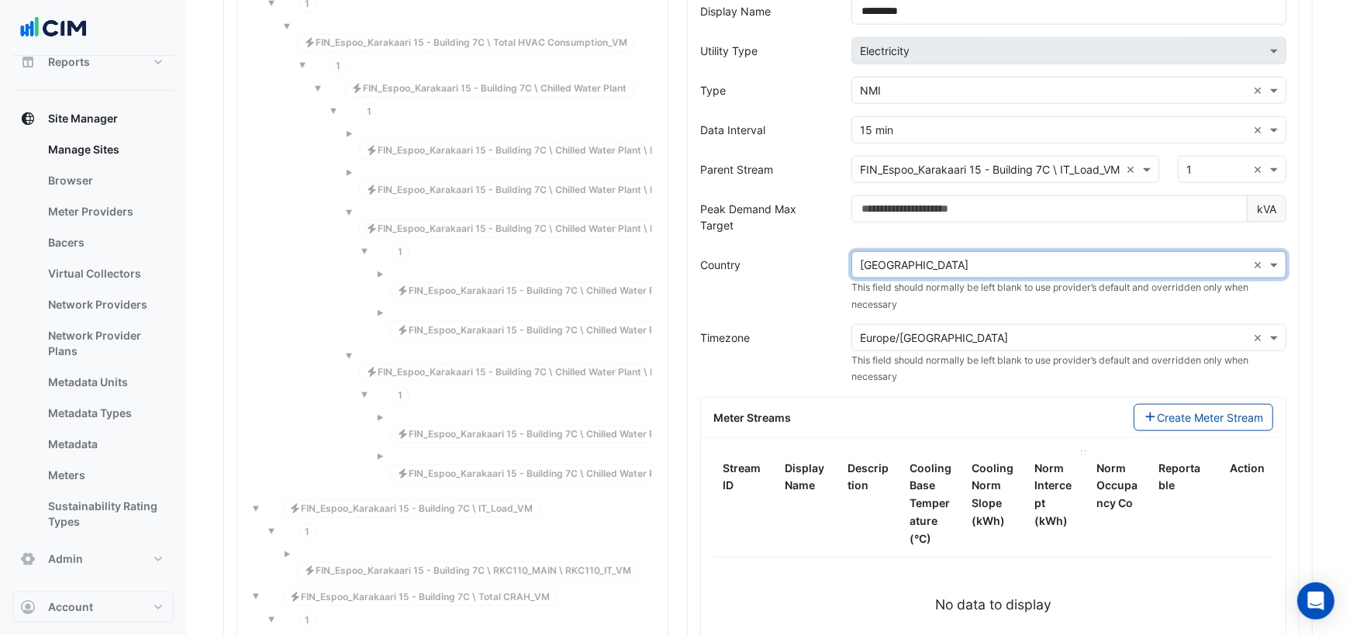
scroll to position [1500, 0]
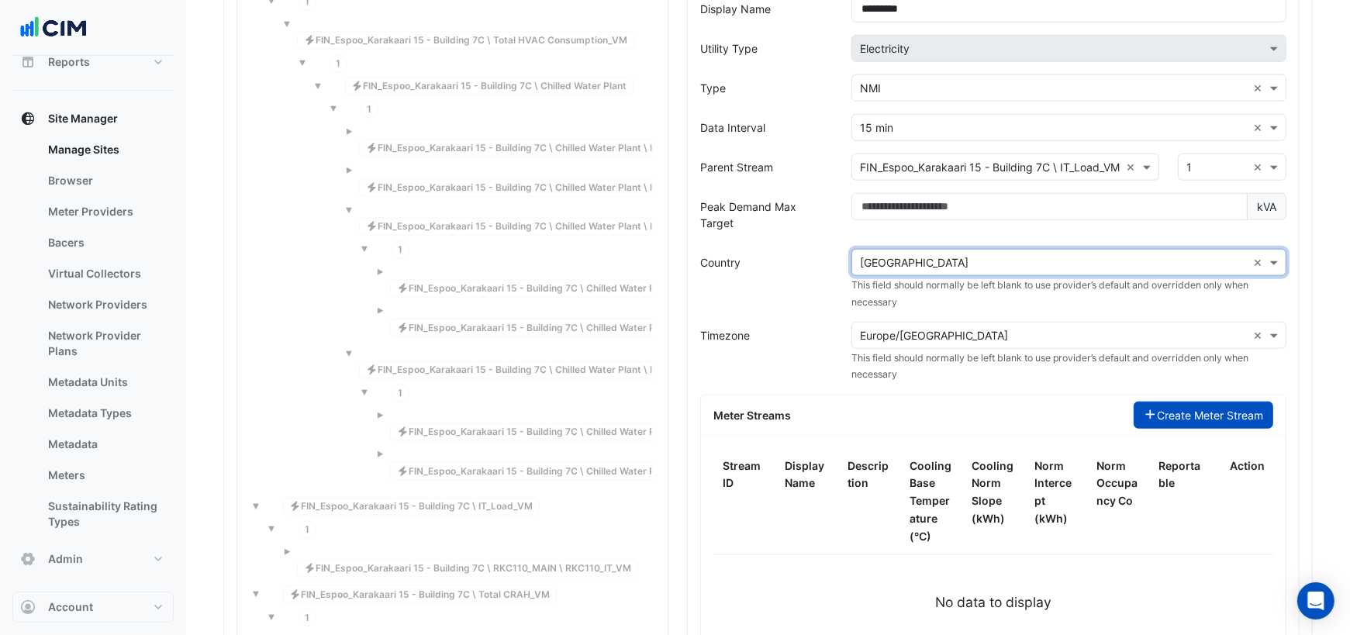
click at [1169, 402] on button "Create Meter Stream" at bounding box center [1204, 415] width 140 height 27
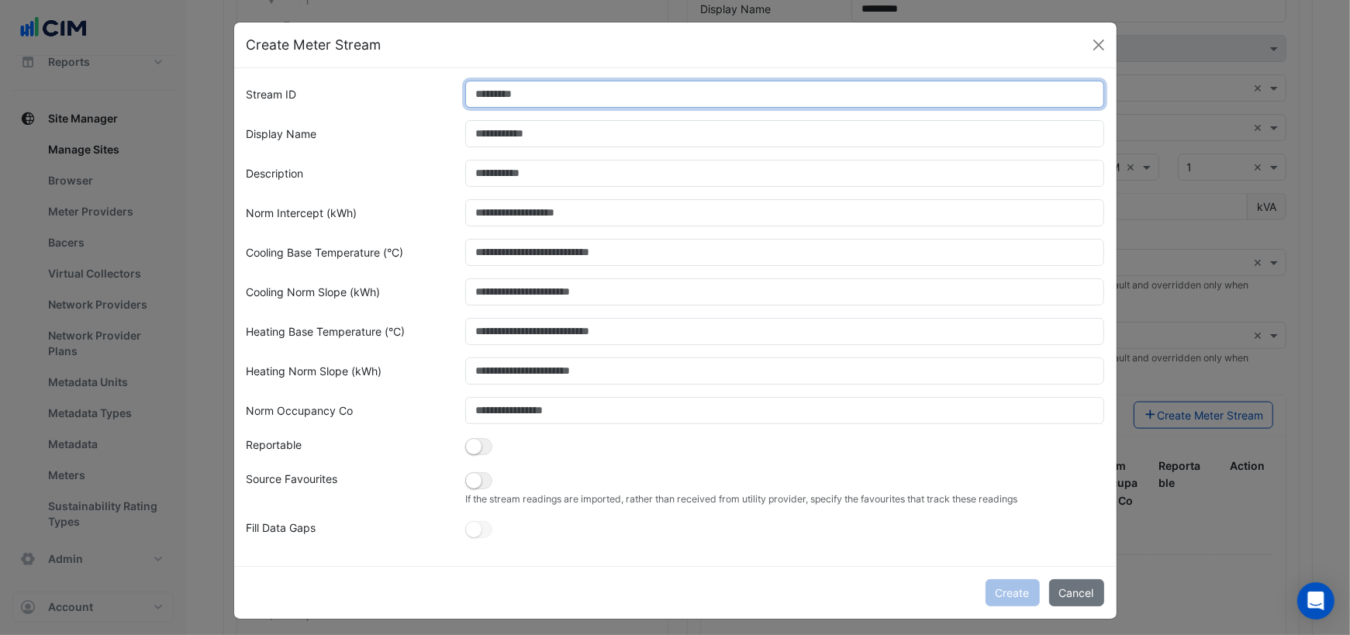
click at [540, 99] on input "Stream ID" at bounding box center [784, 94] width 639 height 27
type input "*"
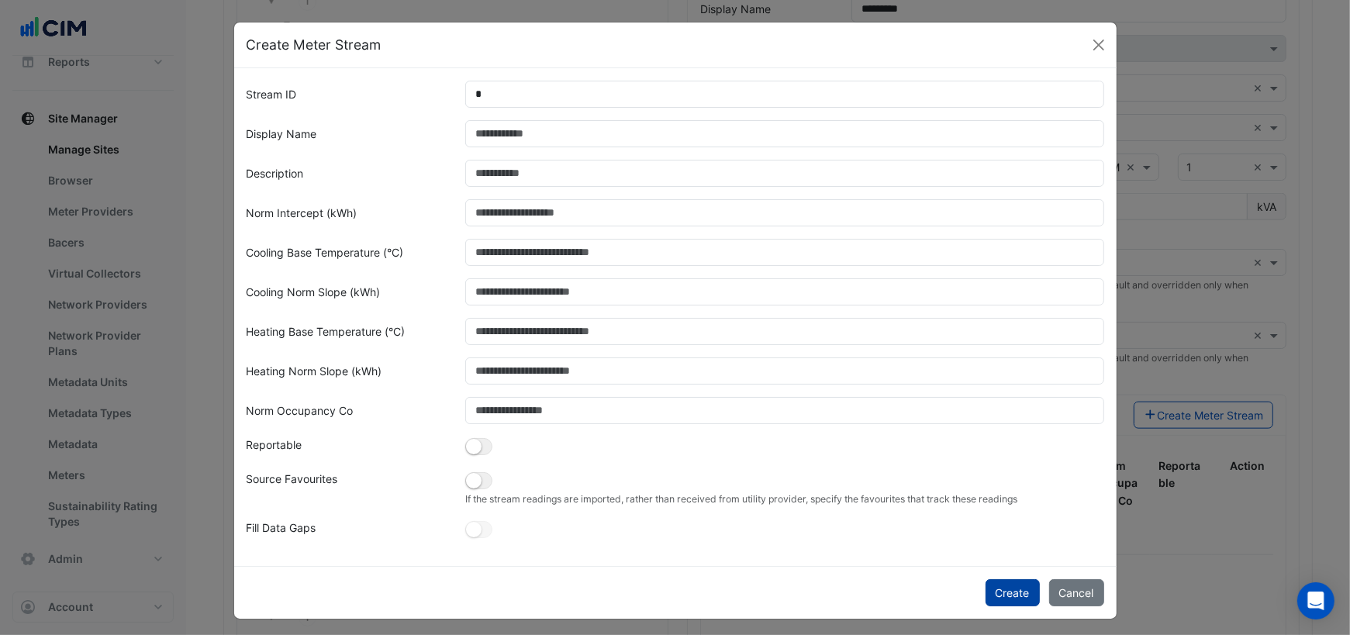
click at [1024, 589] on button "Create" at bounding box center [1012, 592] width 54 height 27
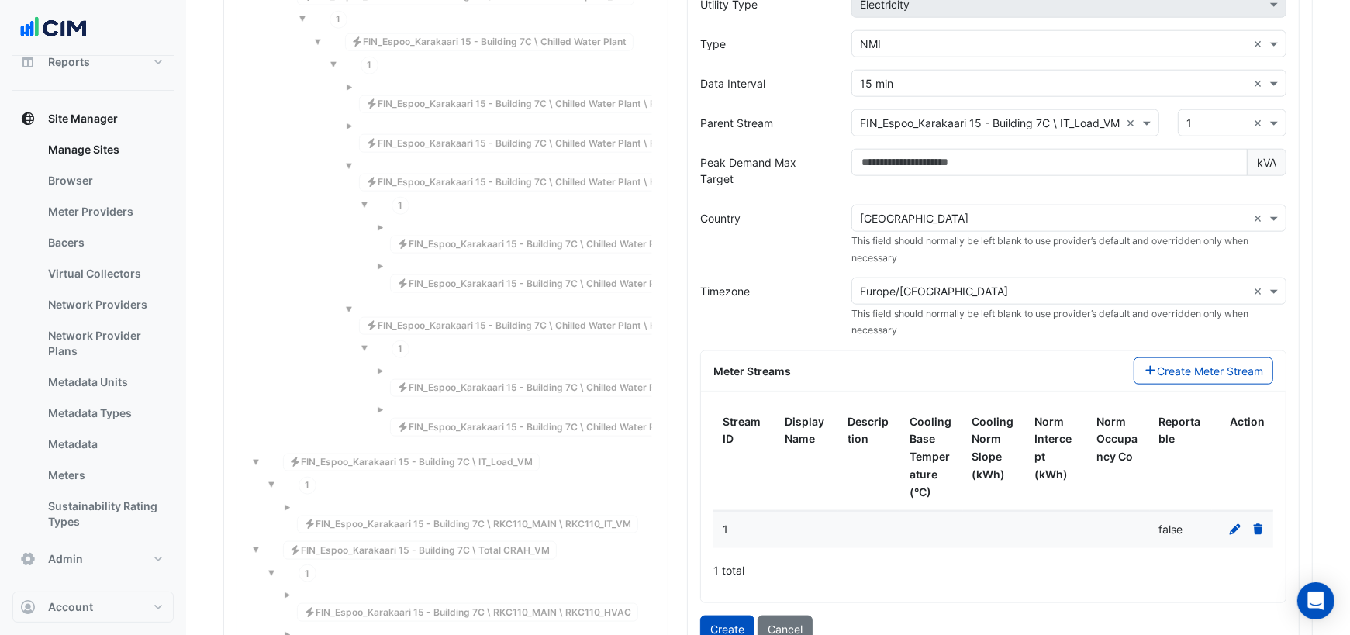
scroll to position [1590, 0]
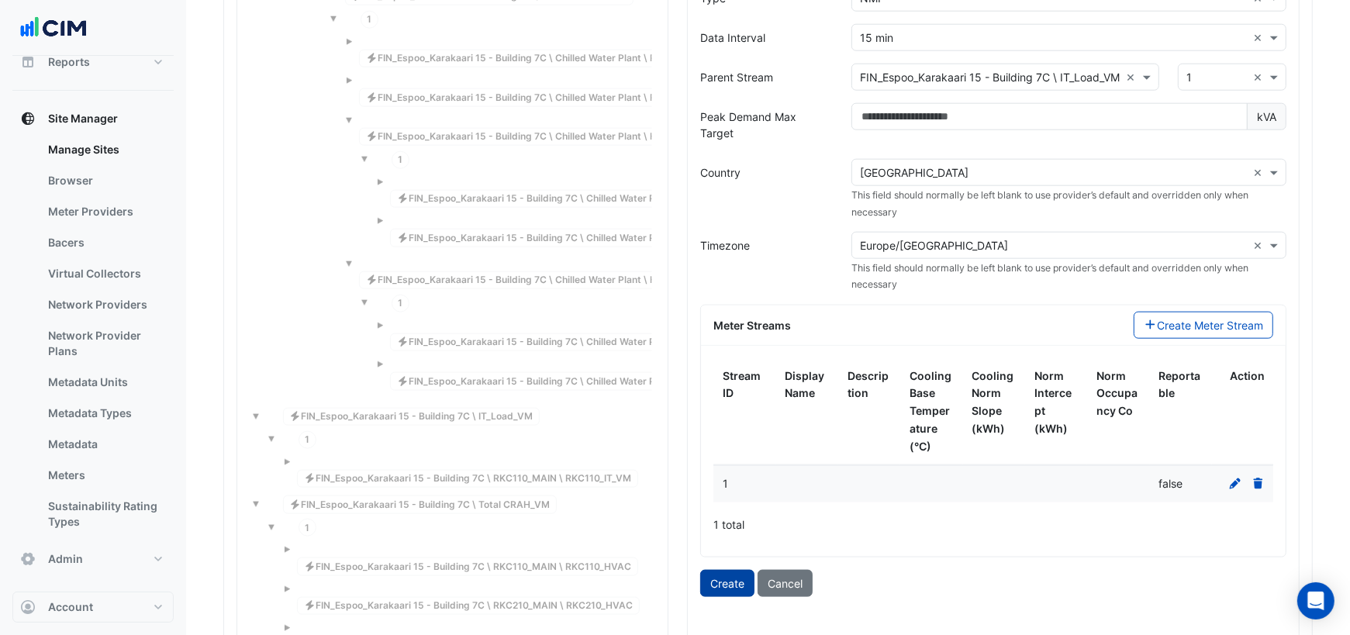
click at [721, 570] on button "Create" at bounding box center [727, 583] width 54 height 27
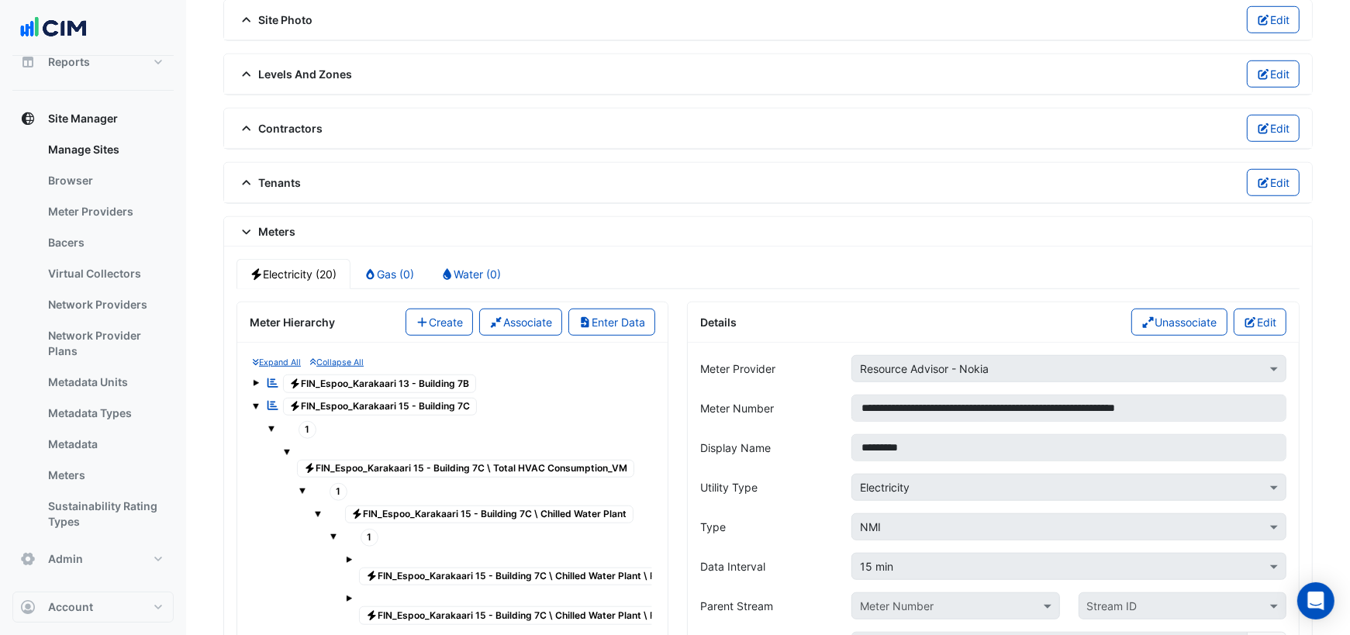
scroll to position [1082, 0]
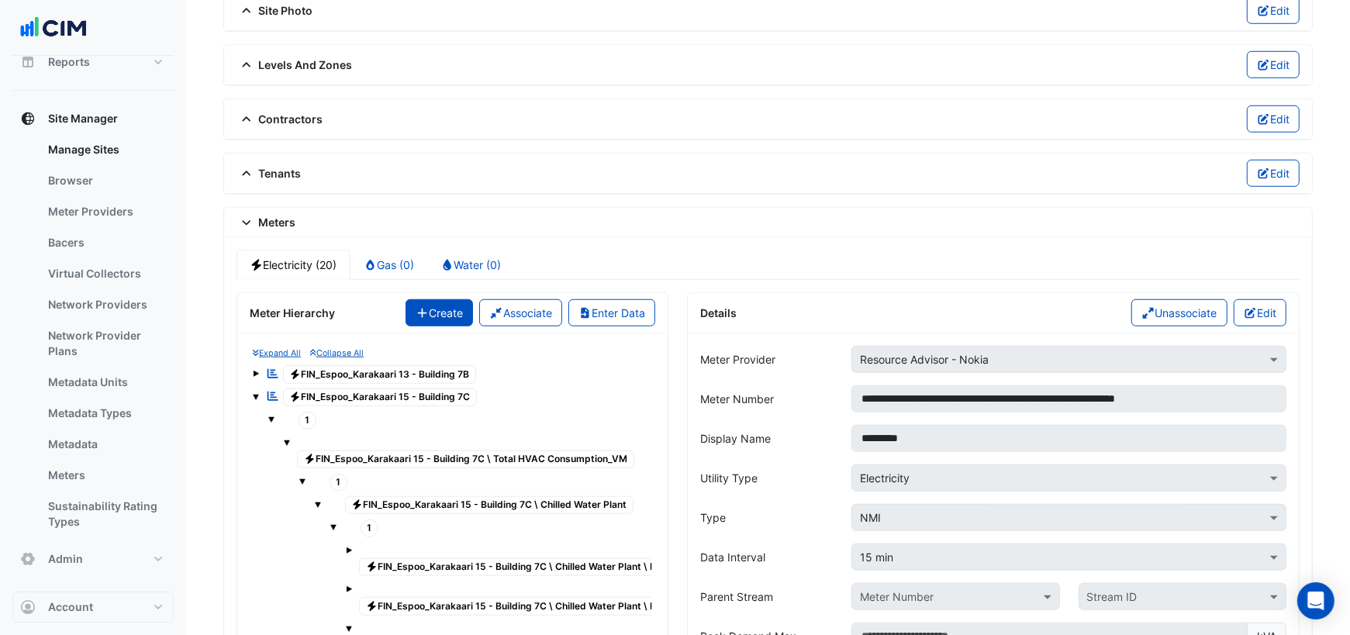
click at [447, 302] on button "Create" at bounding box center [439, 312] width 68 height 27
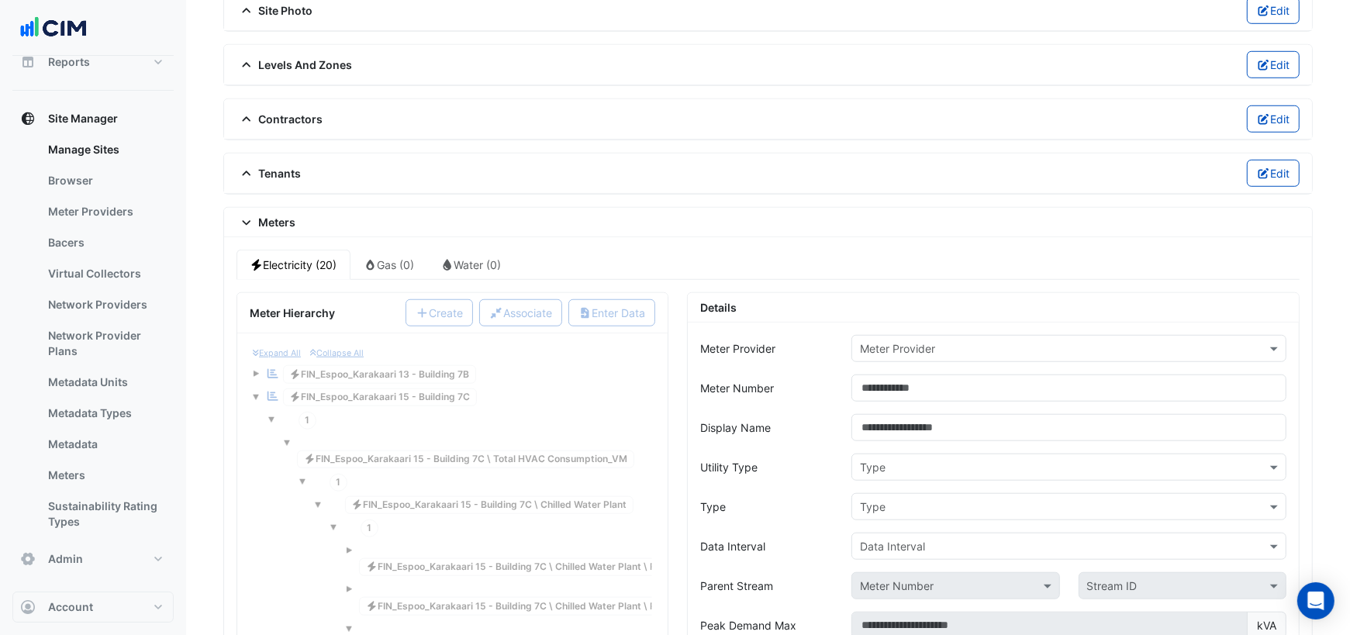
click at [922, 341] on input "text" at bounding box center [1053, 349] width 387 height 16
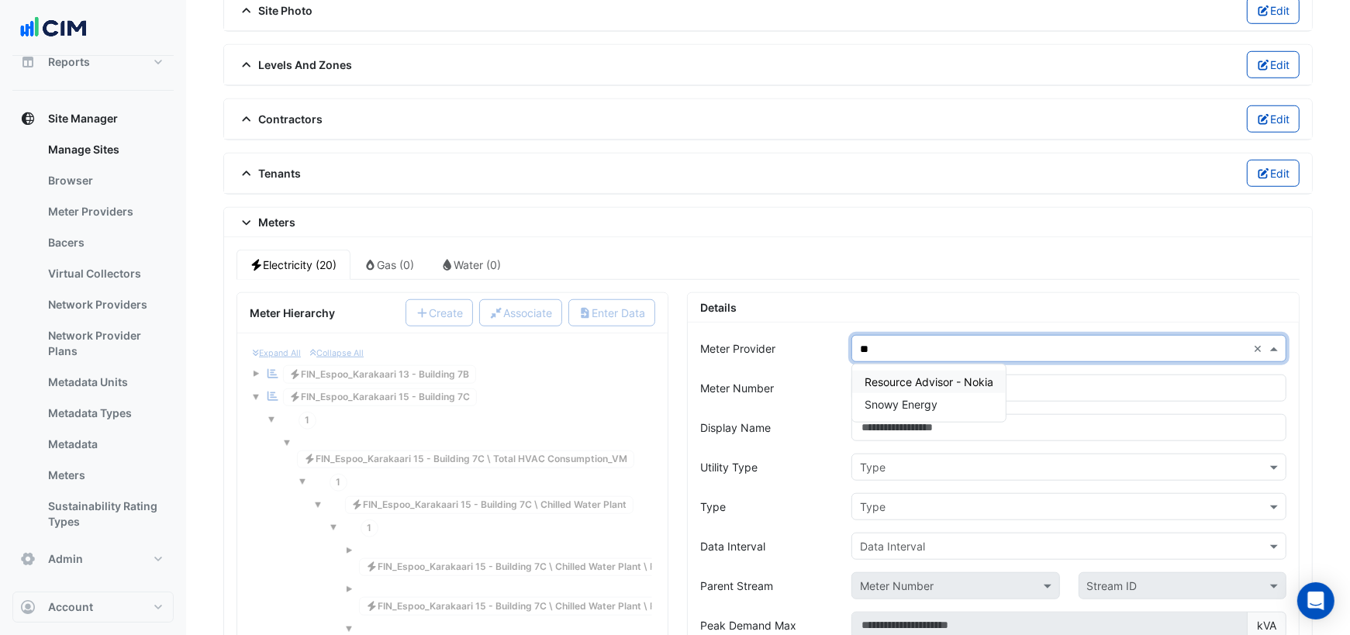
type input "***"
click at [982, 375] on span "Resource Advisor - Nokia" at bounding box center [928, 381] width 129 height 13
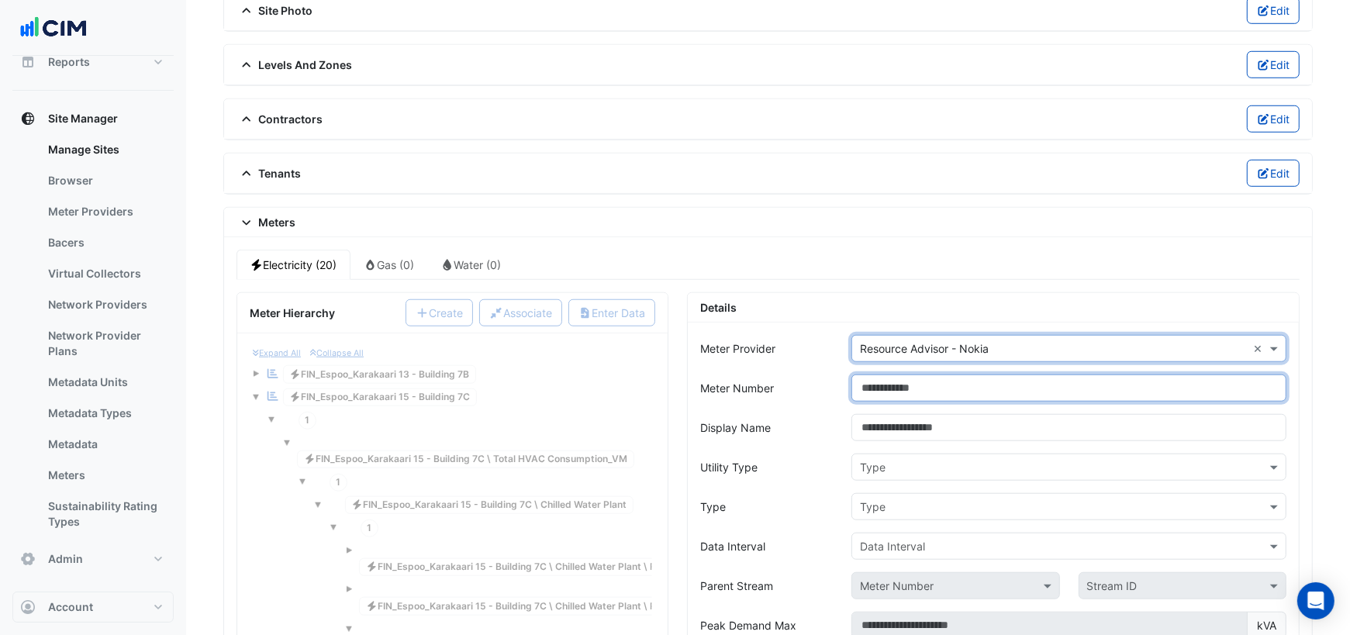
click at [929, 374] on input "Meter Number" at bounding box center [1068, 387] width 435 height 27
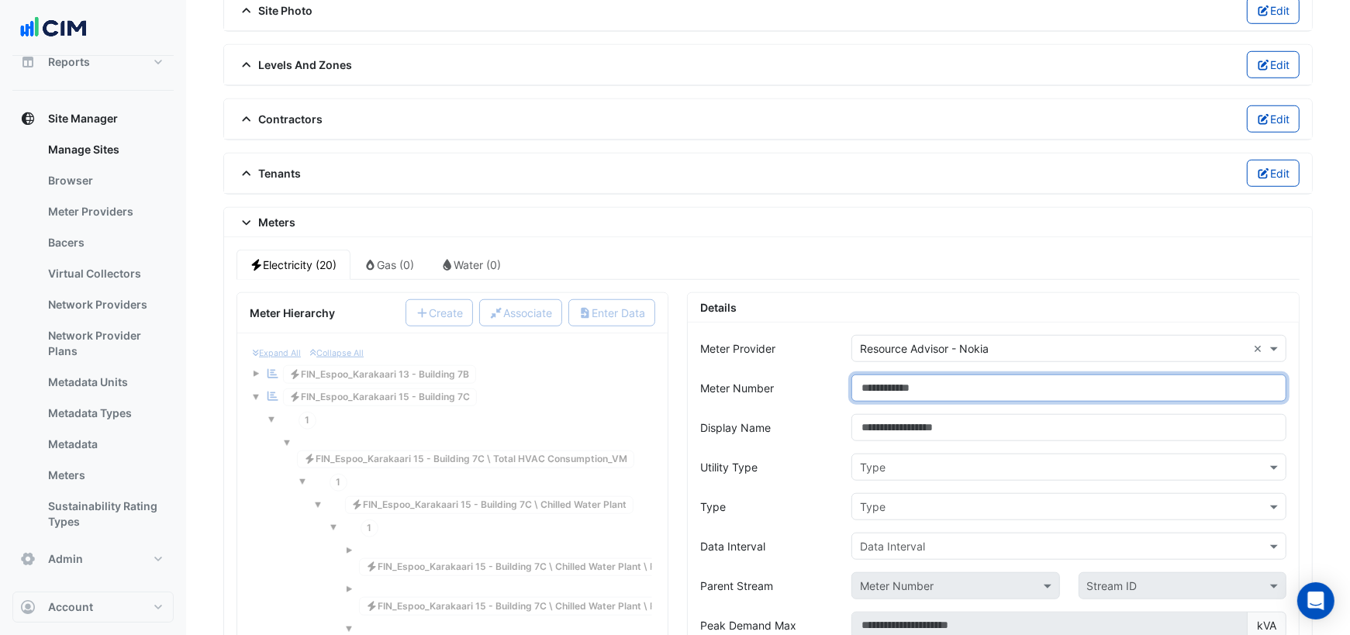
paste input "**********"
type input "**********"
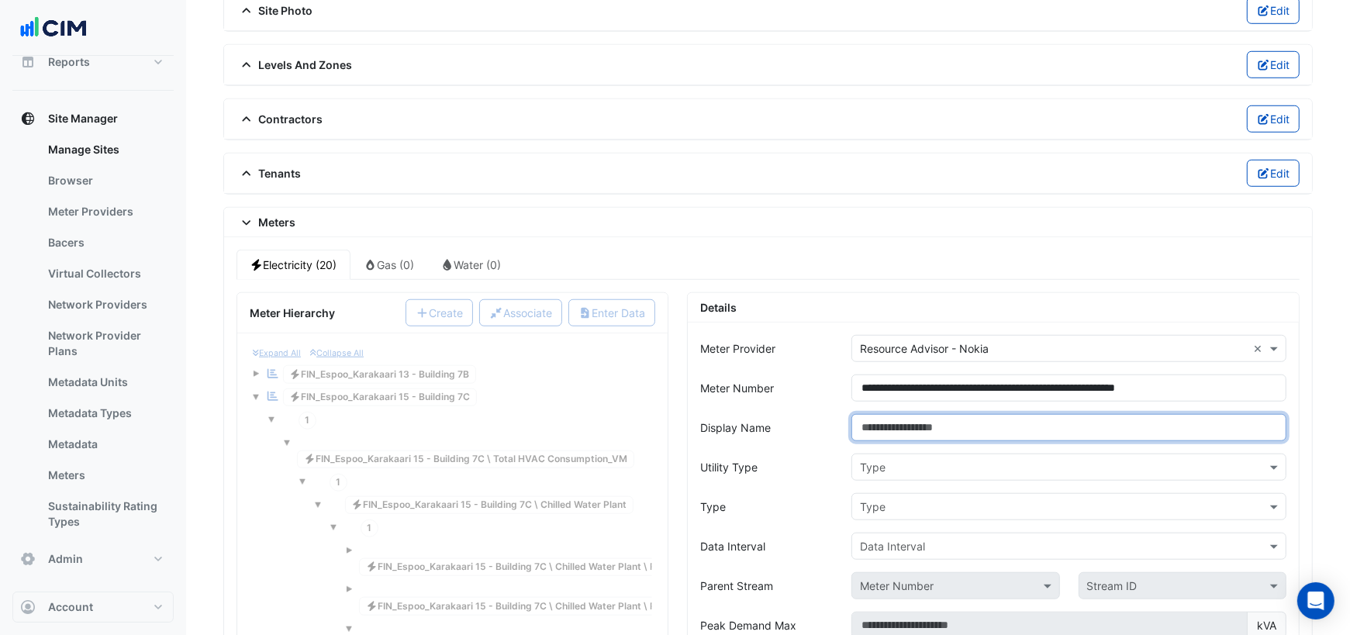
click at [944, 414] on input "Display Name" at bounding box center [1068, 427] width 435 height 27
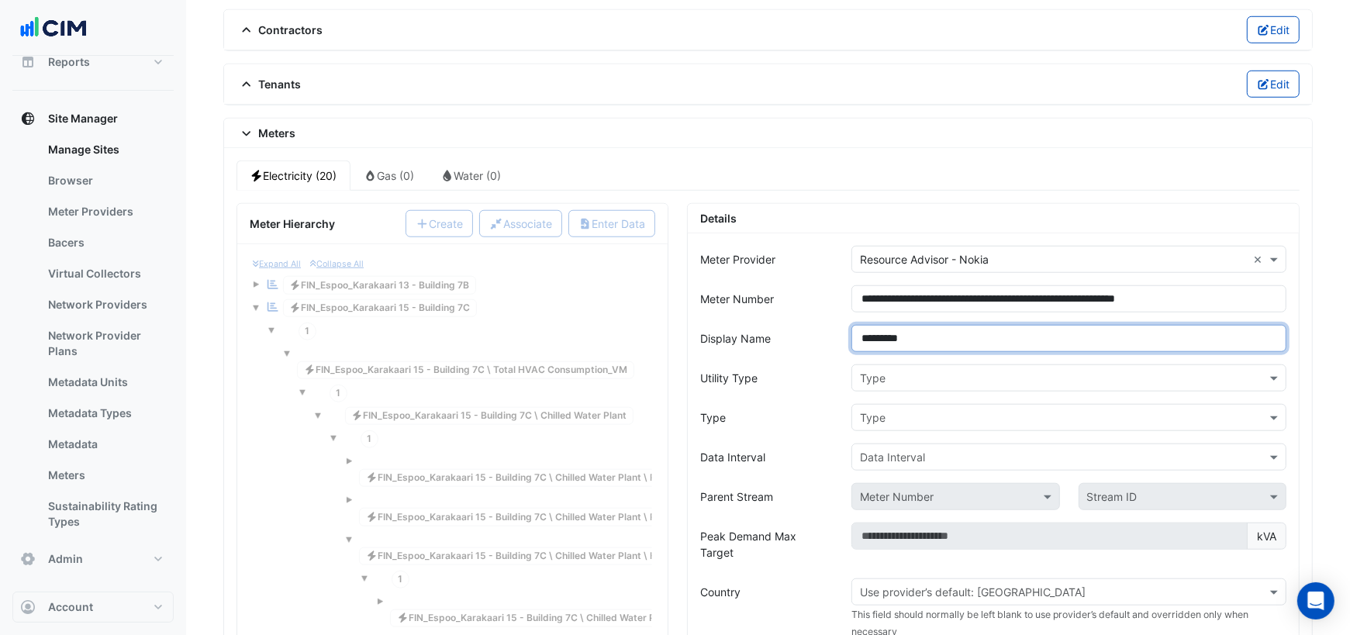
scroll to position [1188, 0]
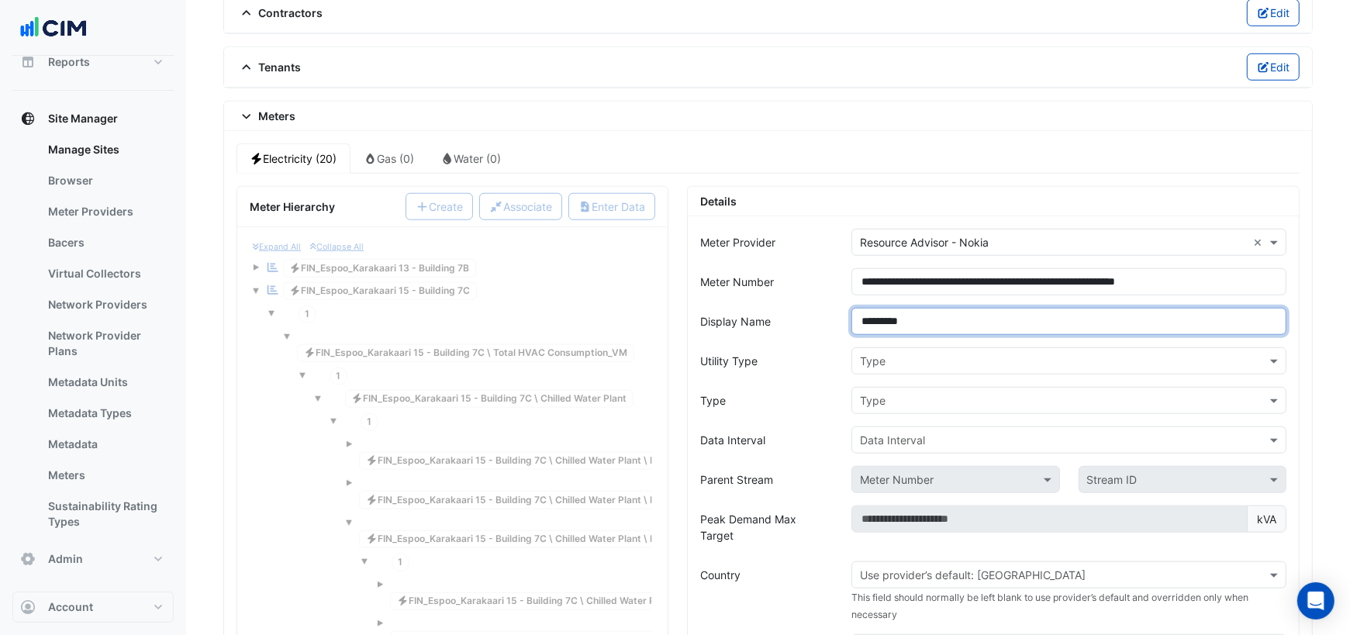
type input "*********"
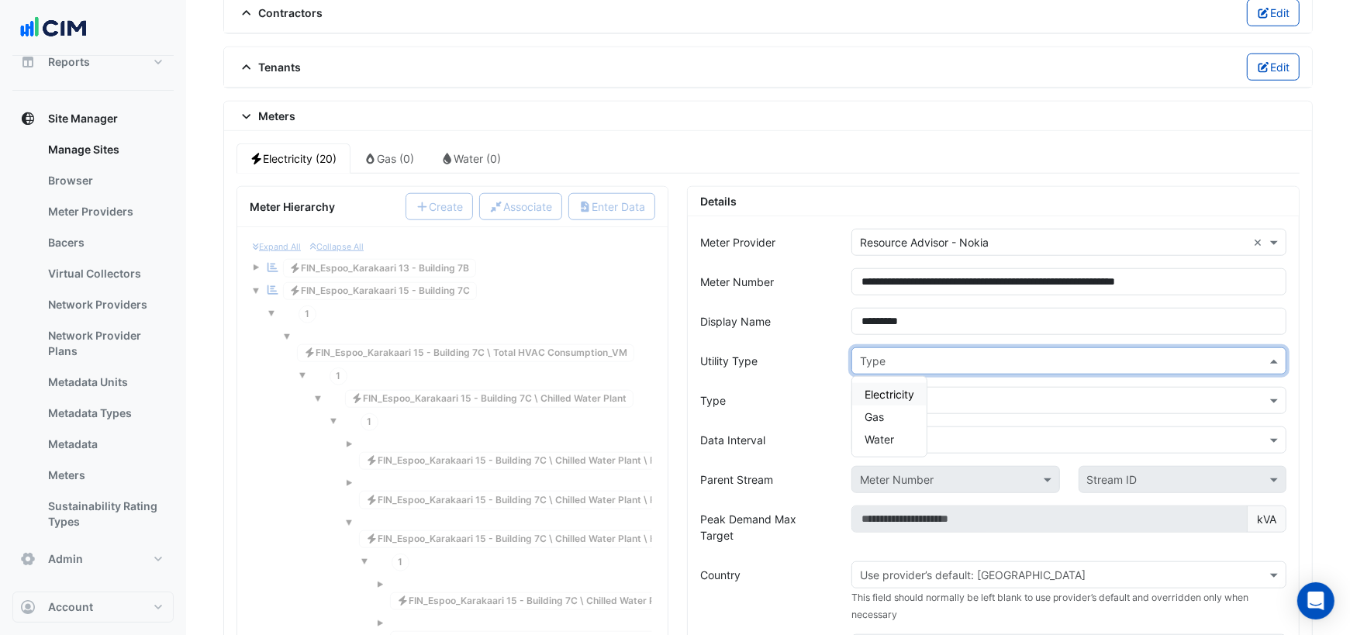
click at [898, 354] on input "text" at bounding box center [1053, 362] width 387 height 16
click at [888, 388] on span "Electricity" at bounding box center [889, 394] width 50 height 13
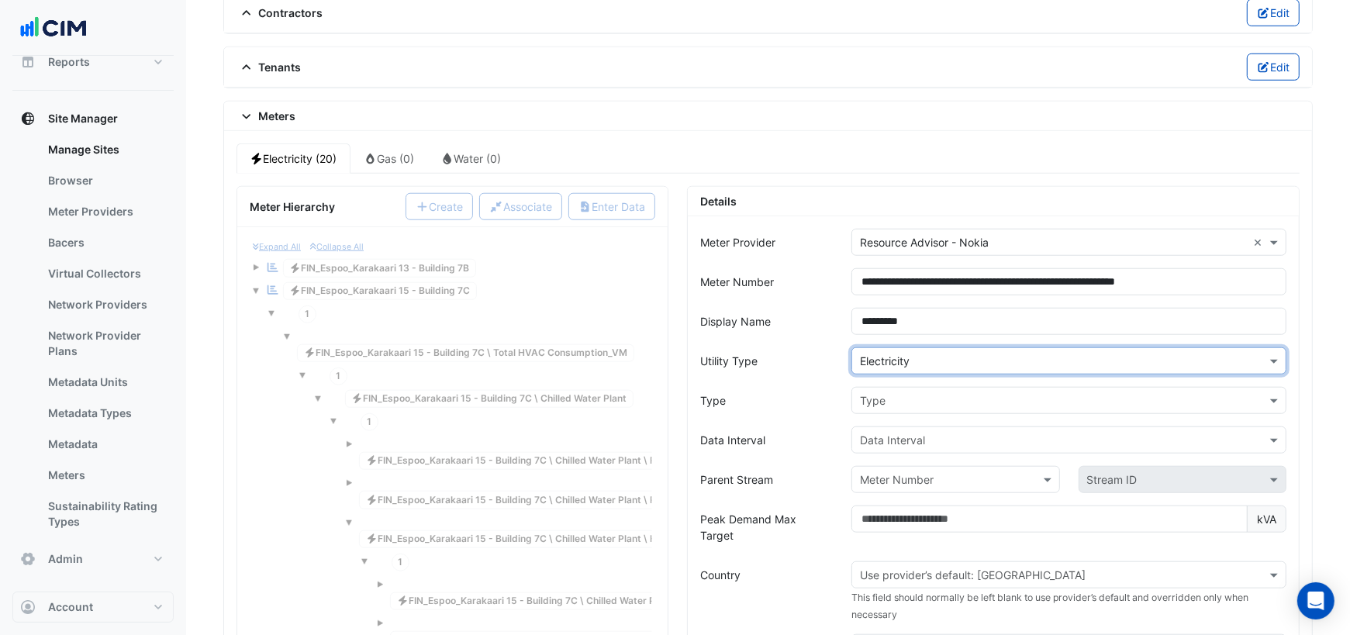
click at [888, 393] on input "text" at bounding box center [1053, 401] width 387 height 16
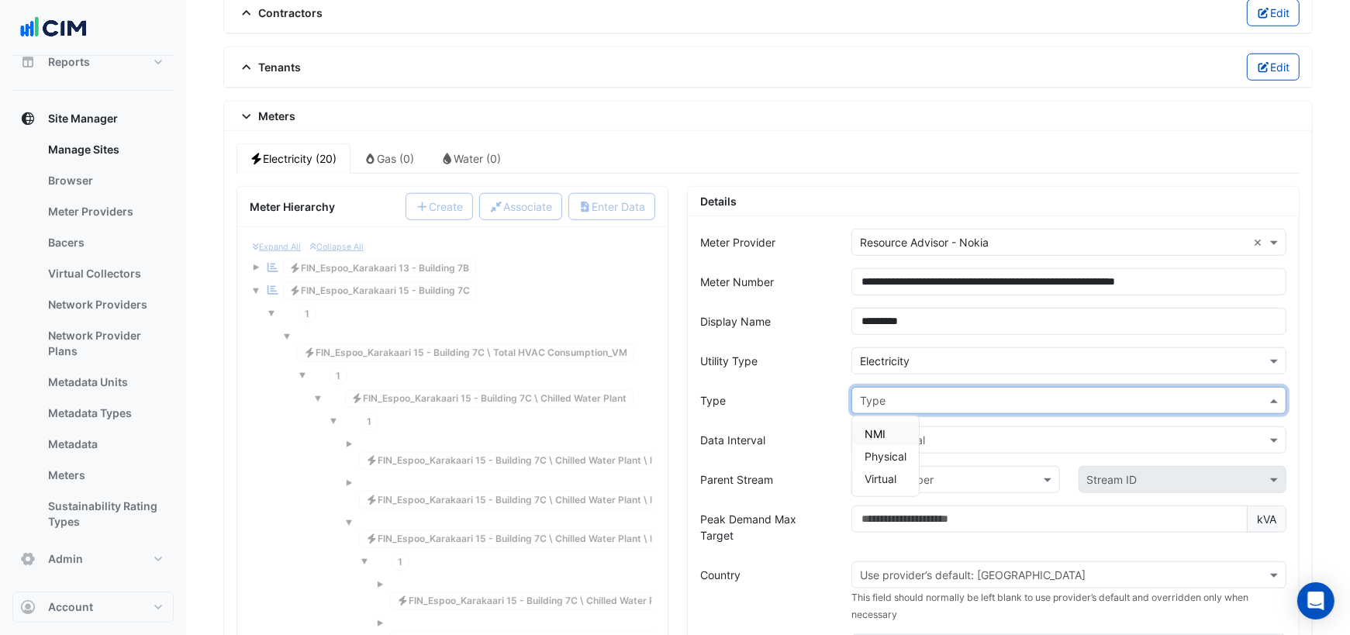
click at [889, 423] on div "NMI" at bounding box center [885, 434] width 67 height 22
click at [897, 433] on input "text" at bounding box center [1053, 441] width 387 height 16
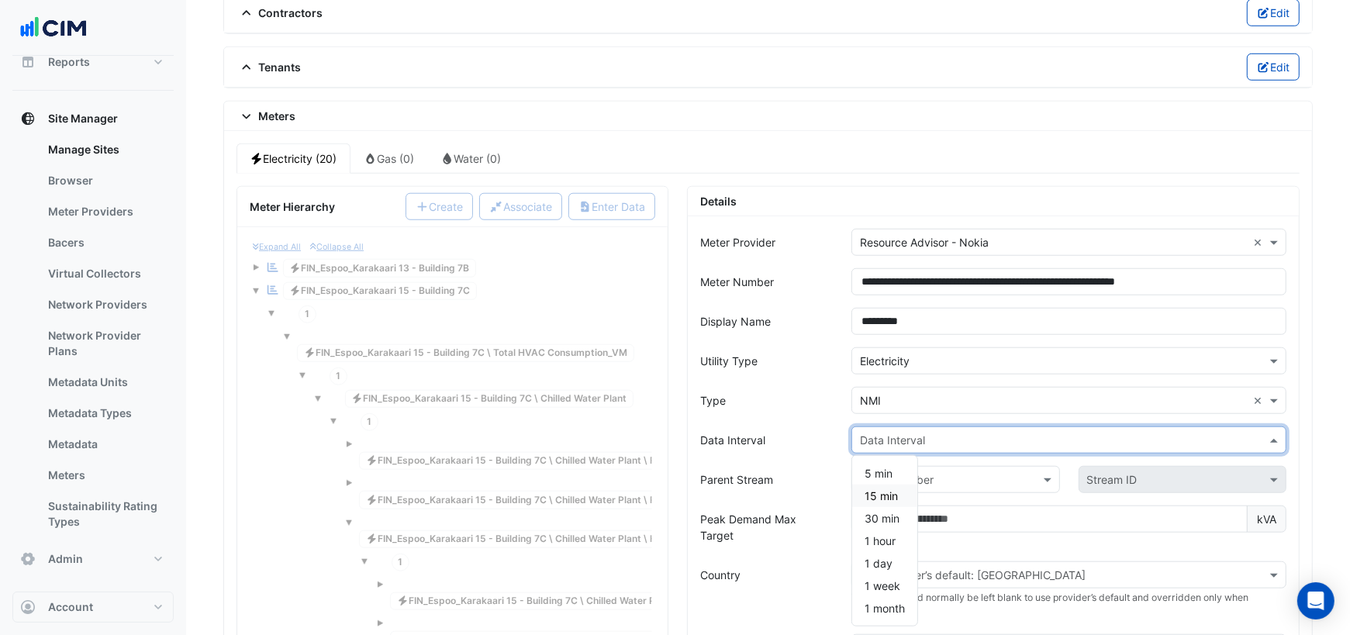
click at [892, 489] on span "15 min" at bounding box center [880, 495] width 33 height 13
click at [917, 472] on input "text" at bounding box center [940, 480] width 160 height 16
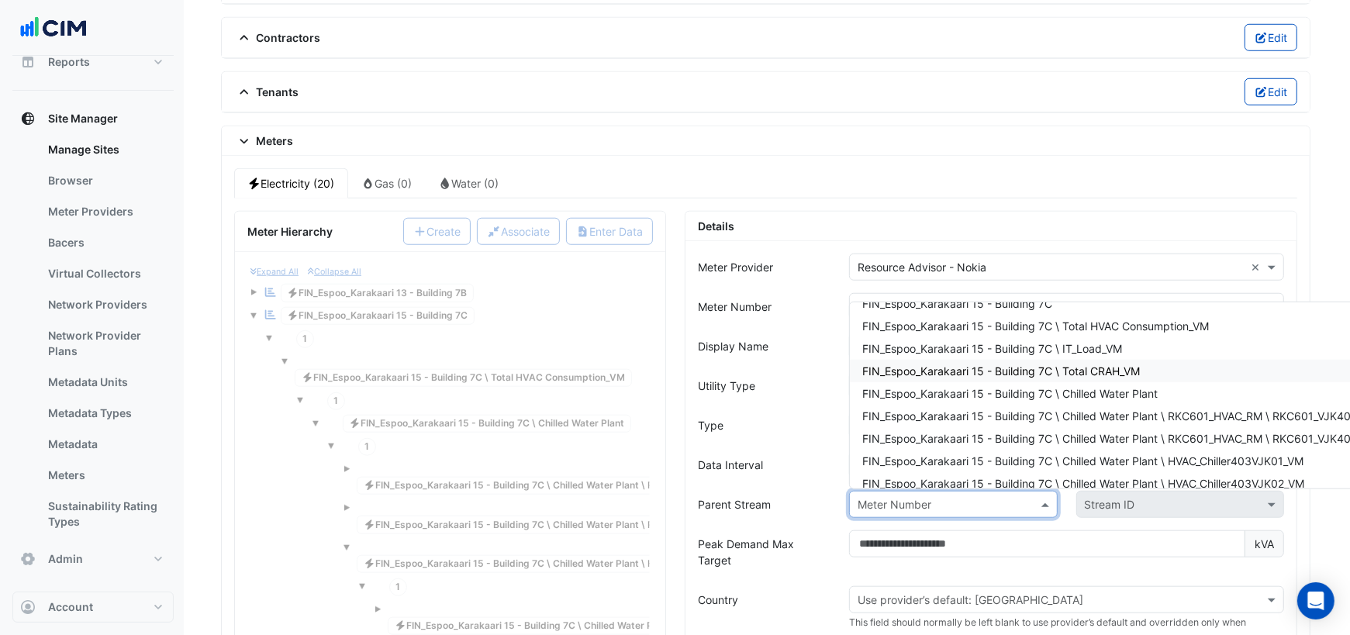
scroll to position [41, 0]
click at [1000, 340] on span "FIN_Espoo_Karakaari 15 - Building 7C \ IT_Load_VM" at bounding box center [992, 346] width 260 height 13
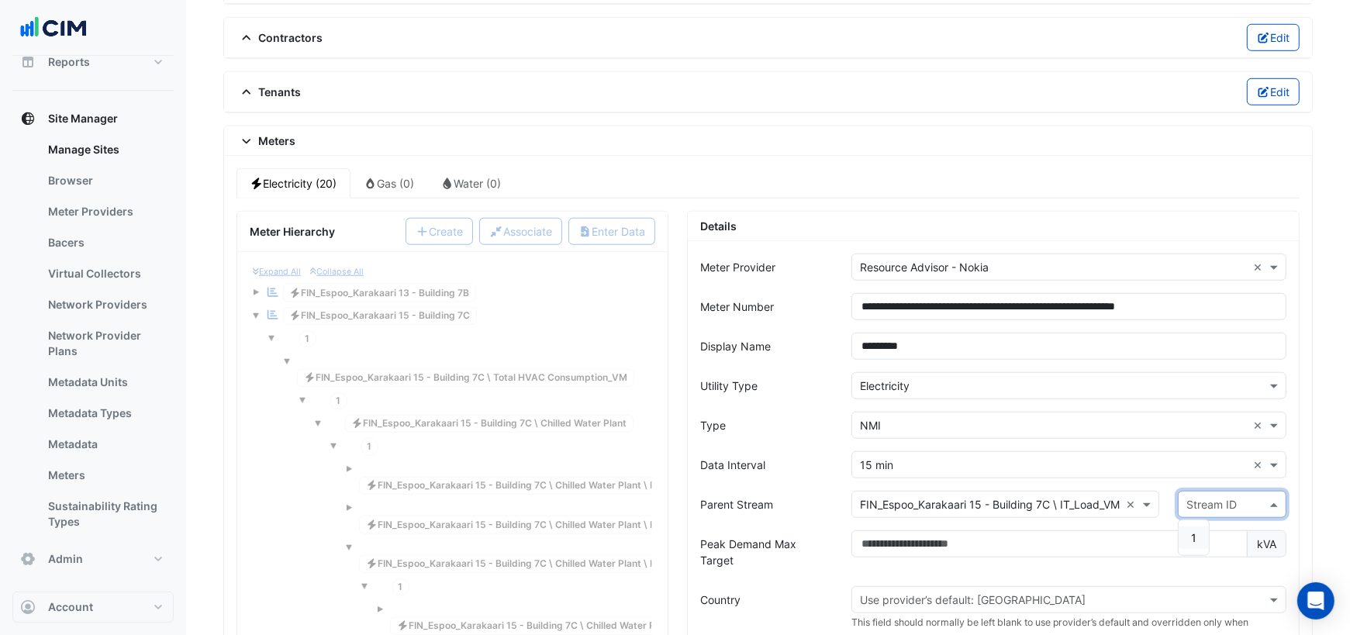
click at [1210, 497] on input "text" at bounding box center [1216, 505] width 60 height 16
click at [1196, 531] on span "1" at bounding box center [1193, 537] width 5 height 13
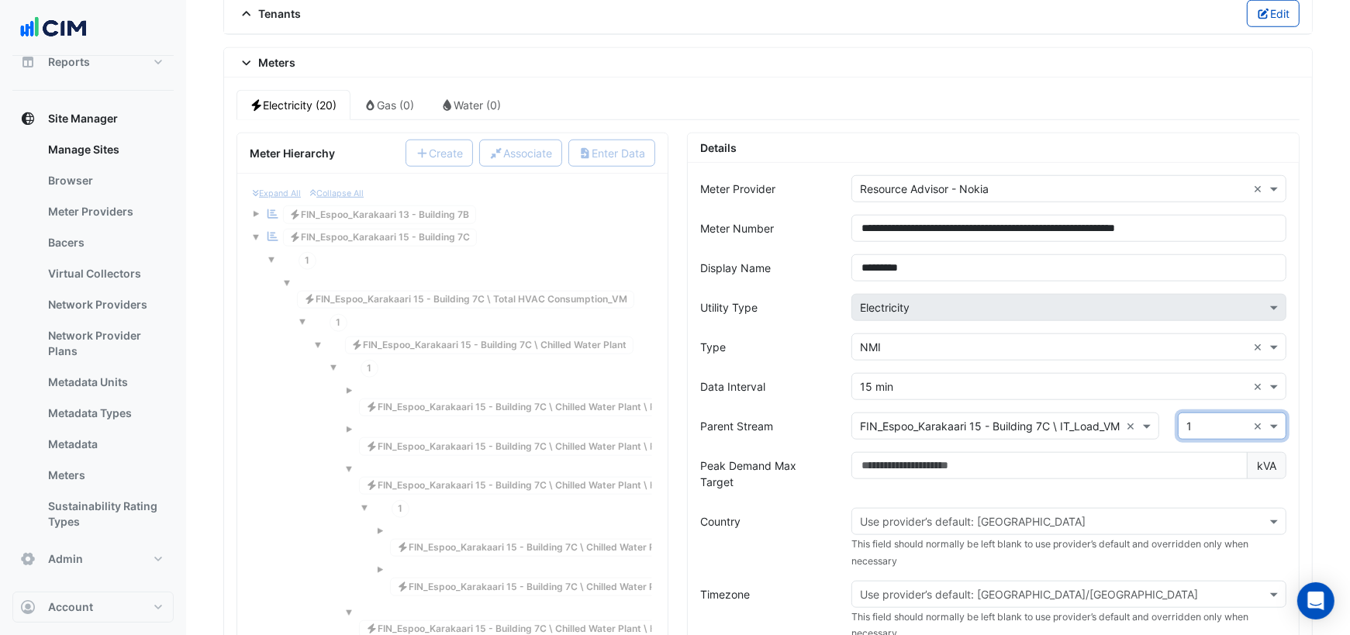
scroll to position [1243, 0]
click at [1008, 512] on input "text" at bounding box center [1053, 520] width 387 height 16
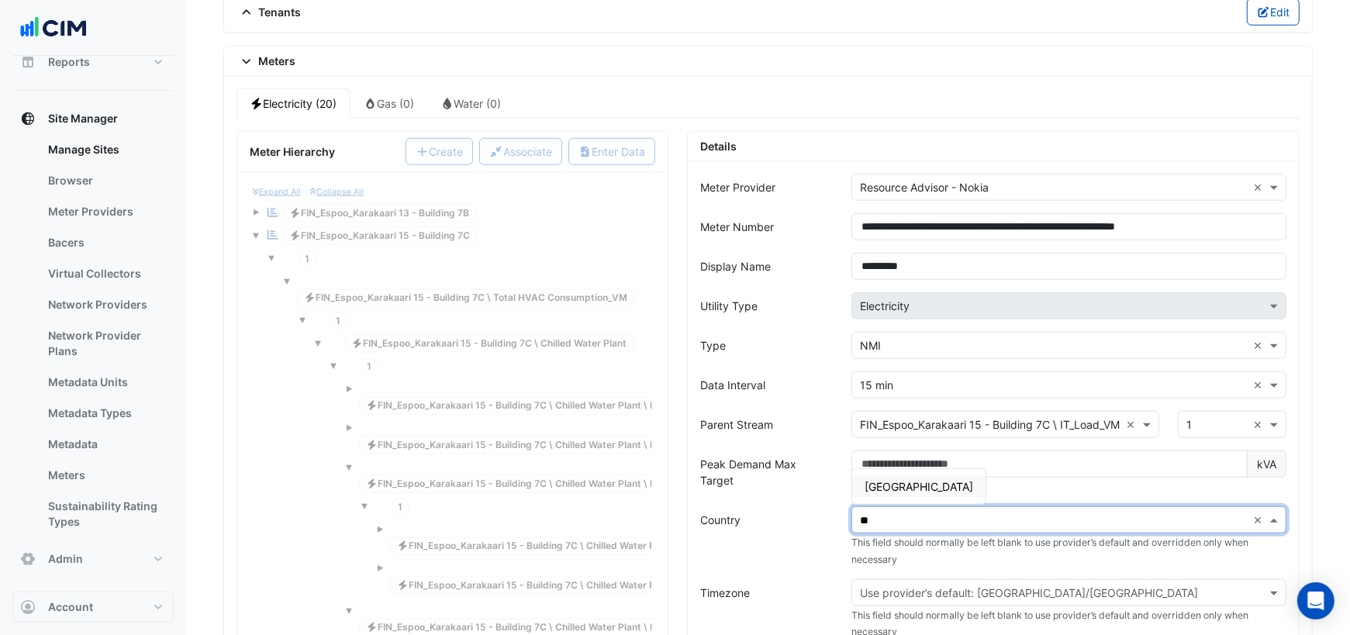
type input "***"
click at [887, 480] on span "Finland" at bounding box center [918, 486] width 109 height 13
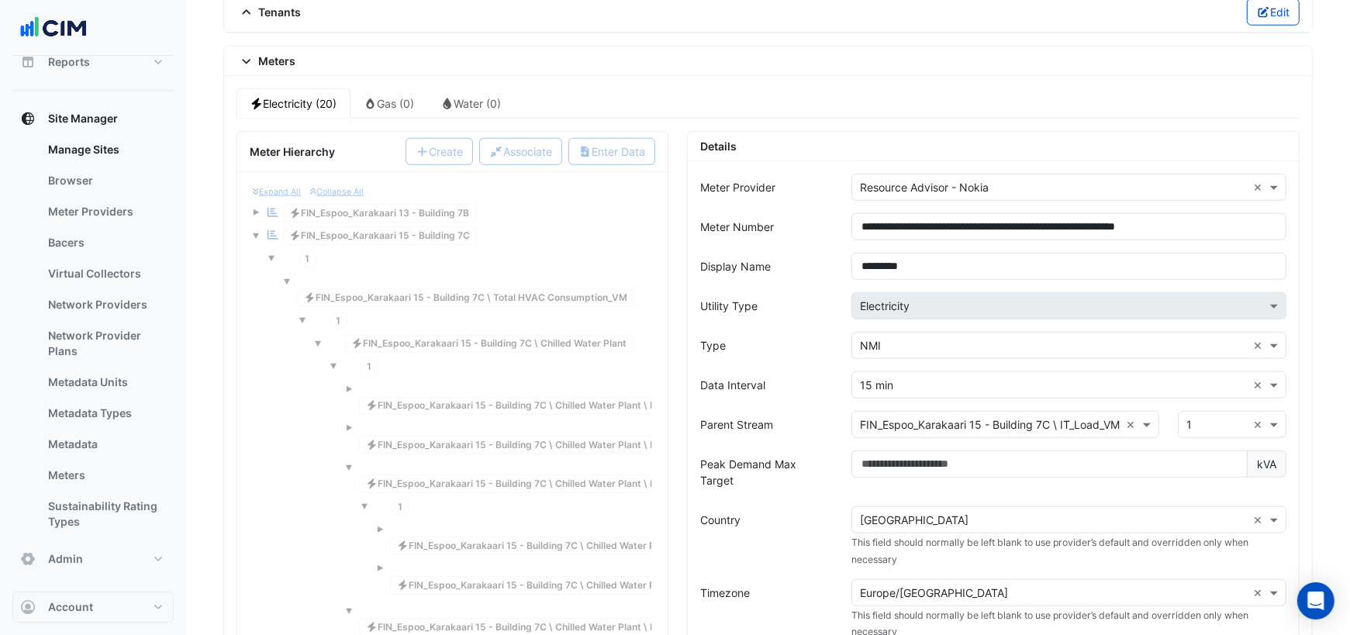
click at [809, 471] on form "**********" at bounding box center [993, 567] width 586 height 787
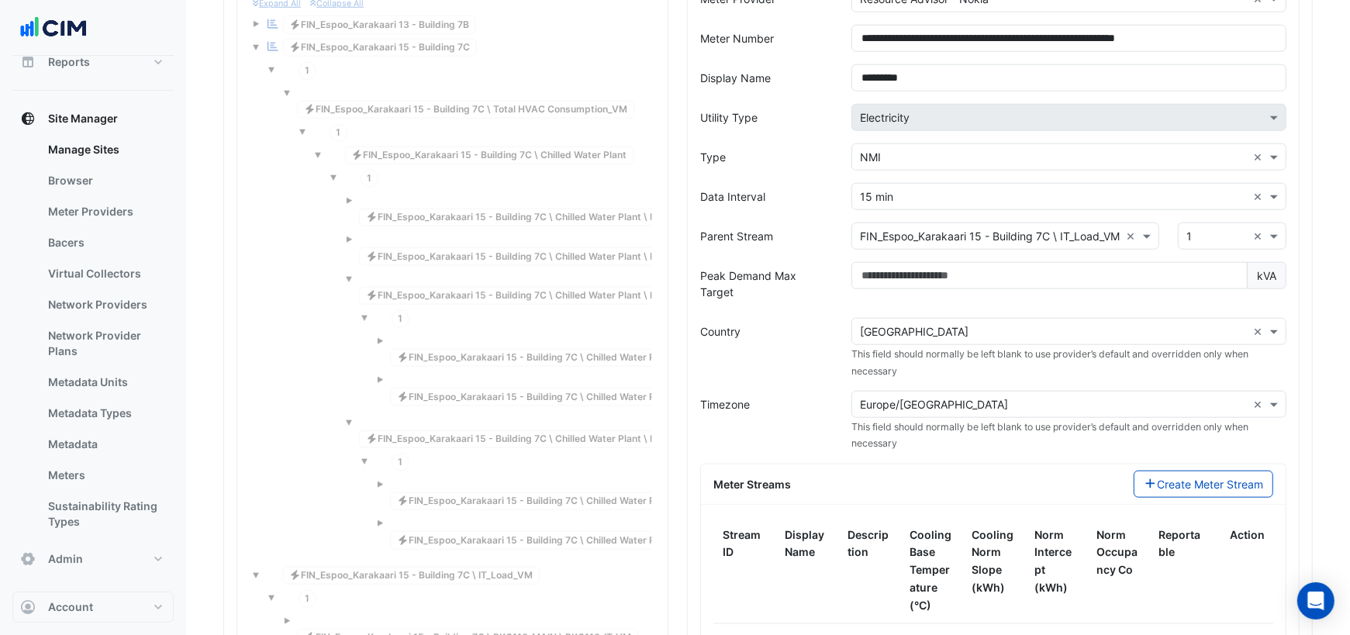
scroll to position [1447, 0]
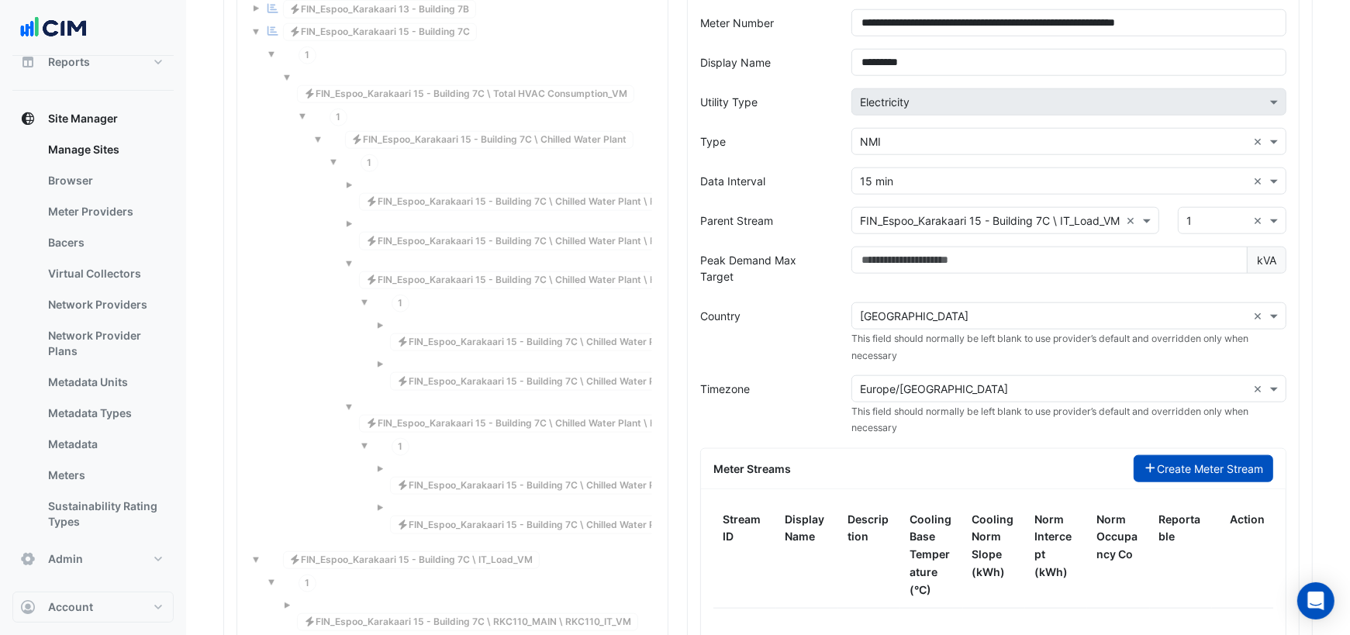
click at [1176, 455] on button "Create Meter Stream" at bounding box center [1204, 468] width 140 height 27
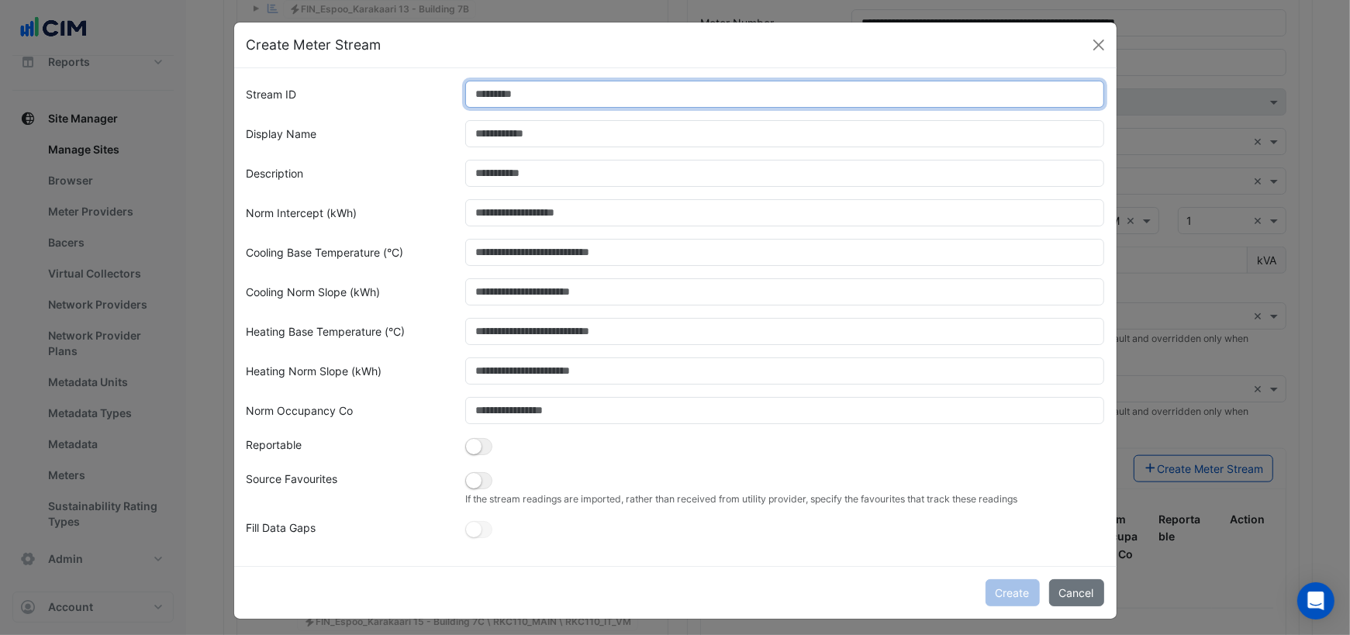
click at [567, 94] on input "Stream ID" at bounding box center [784, 94] width 639 height 27
type input "*"
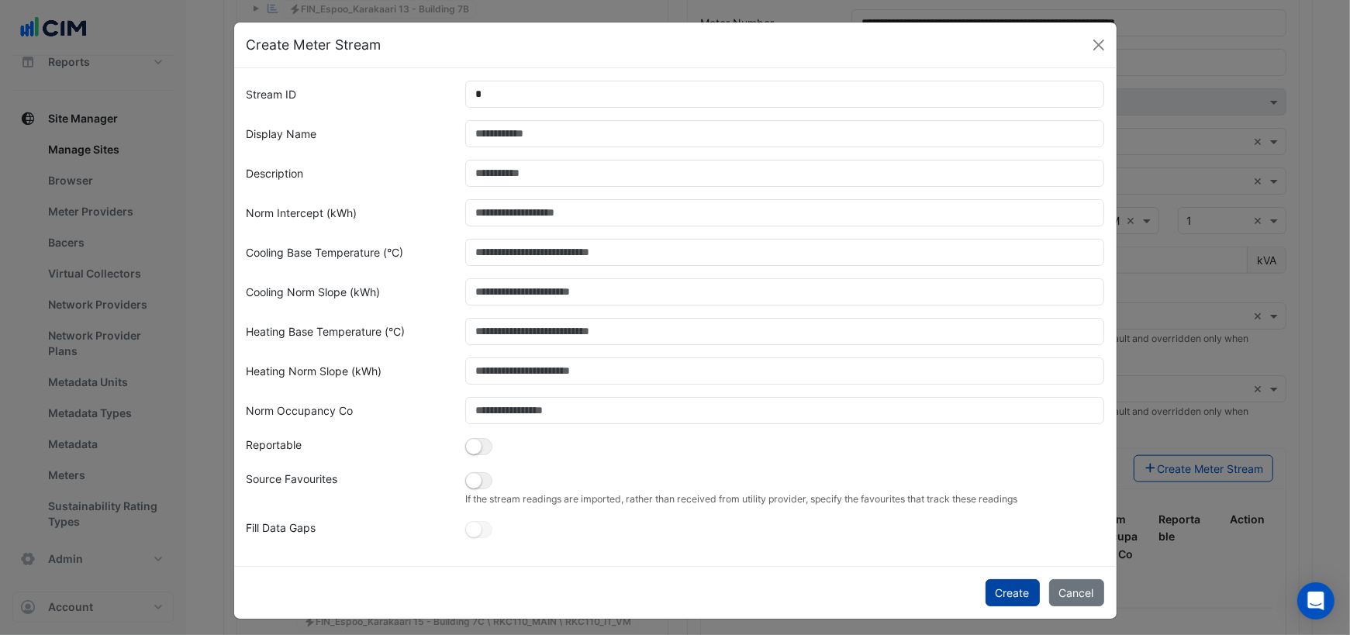
click at [1016, 586] on button "Create" at bounding box center [1012, 592] width 54 height 27
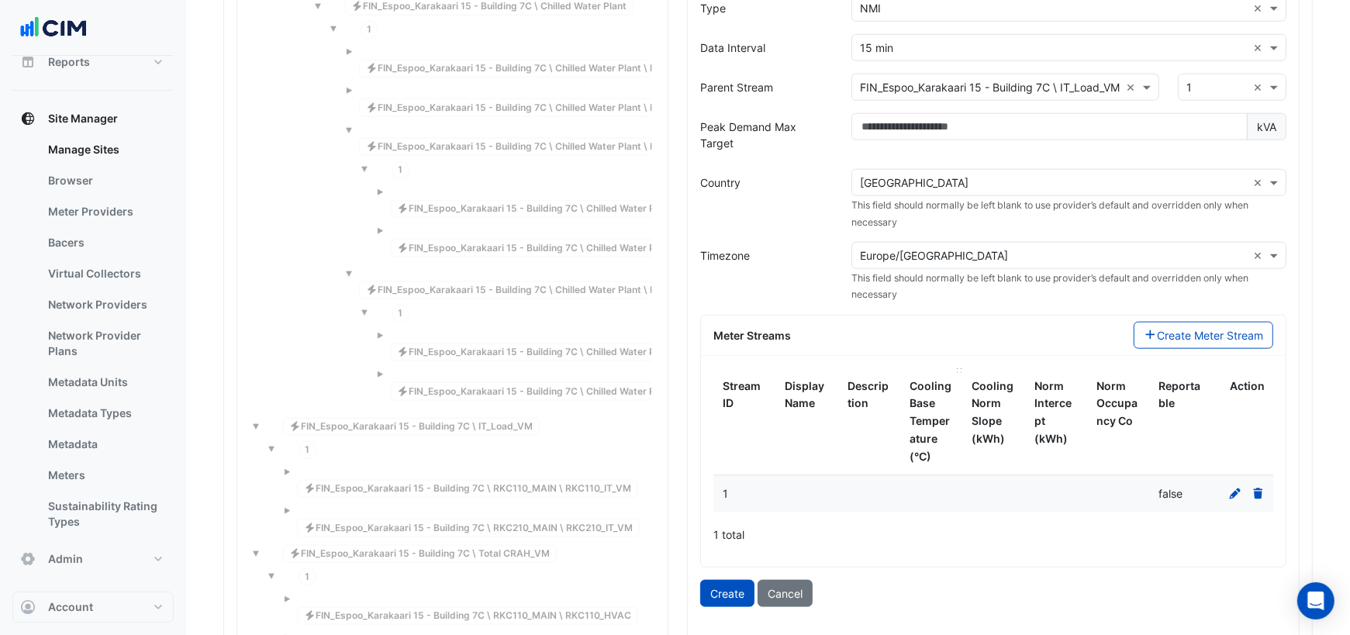
scroll to position [1582, 0]
click at [718, 578] on button "Create" at bounding box center [727, 591] width 54 height 27
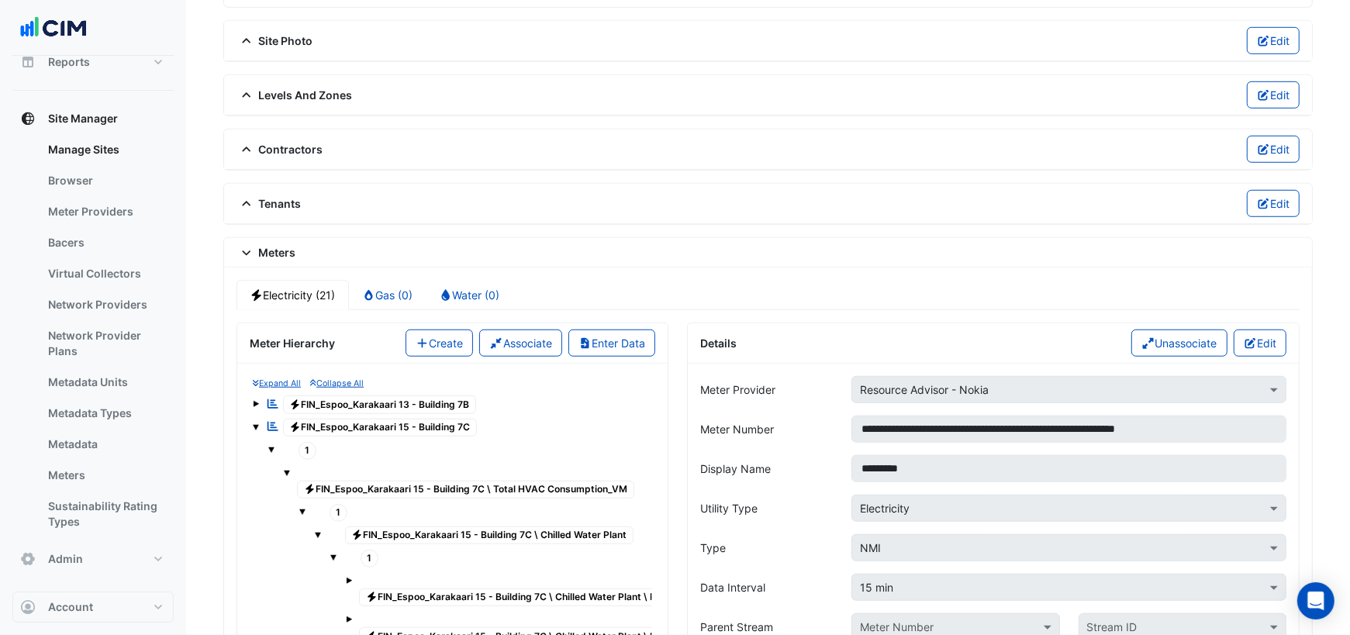
scroll to position [1063, 0]
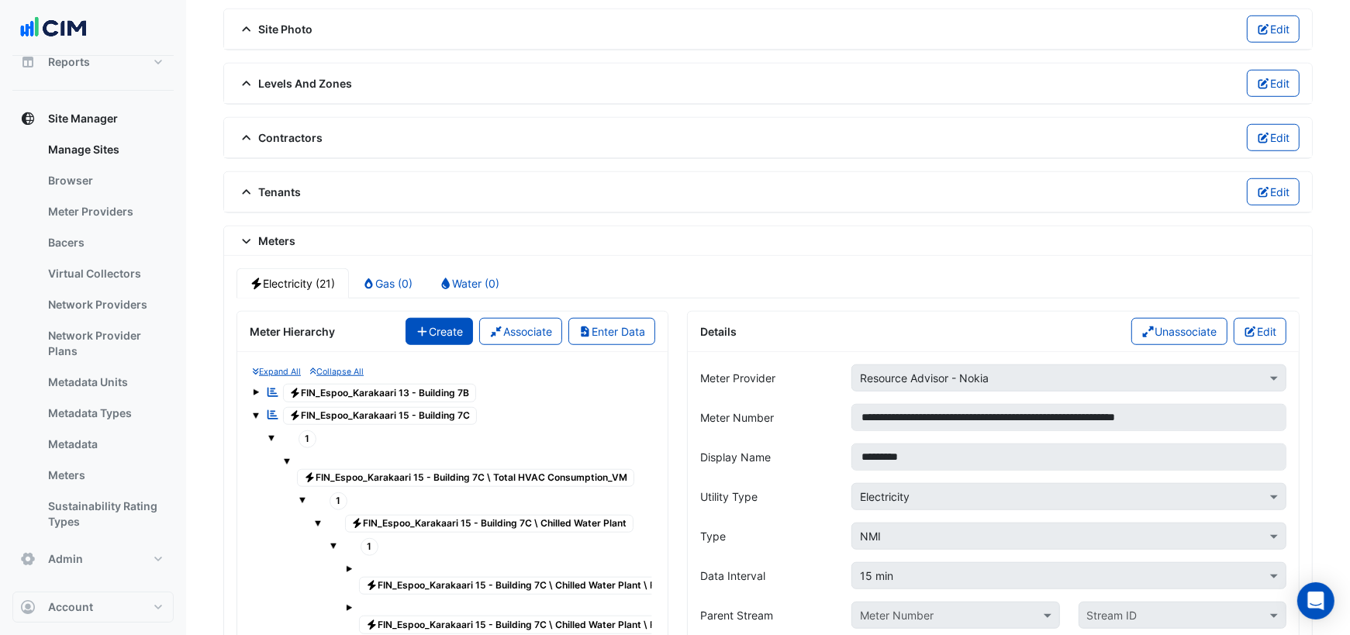
click at [444, 318] on button "Create" at bounding box center [439, 331] width 68 height 27
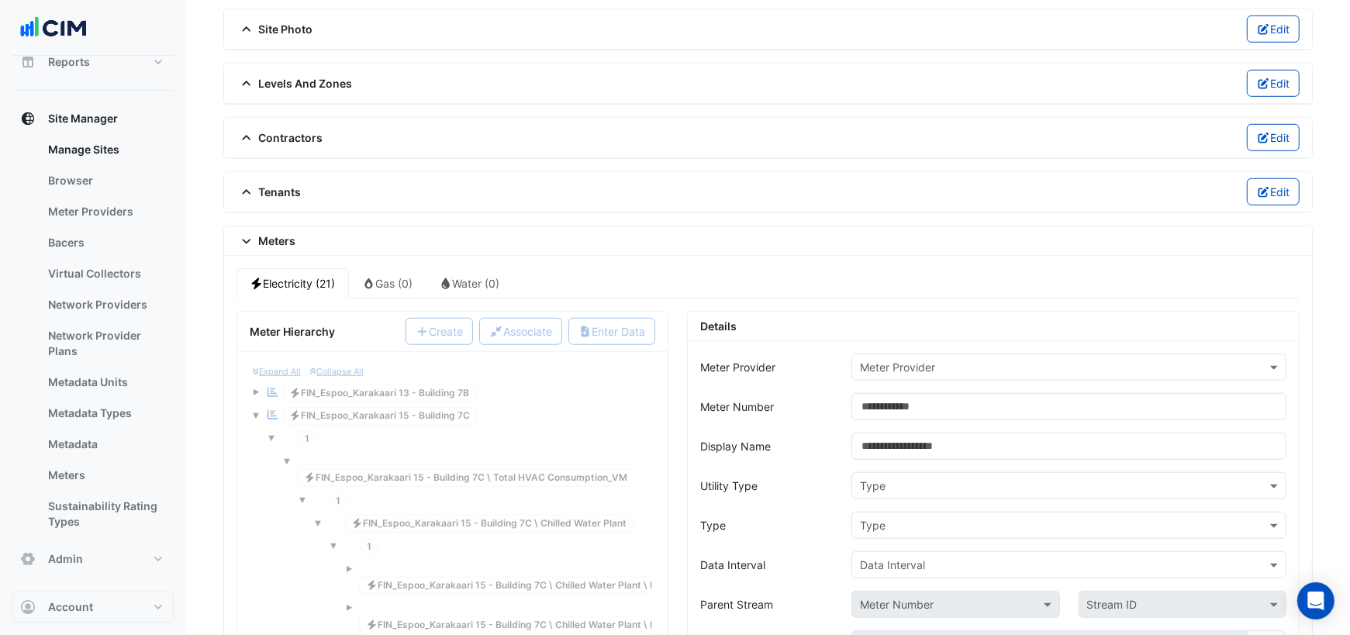
click at [968, 360] on input "text" at bounding box center [1053, 368] width 387 height 16
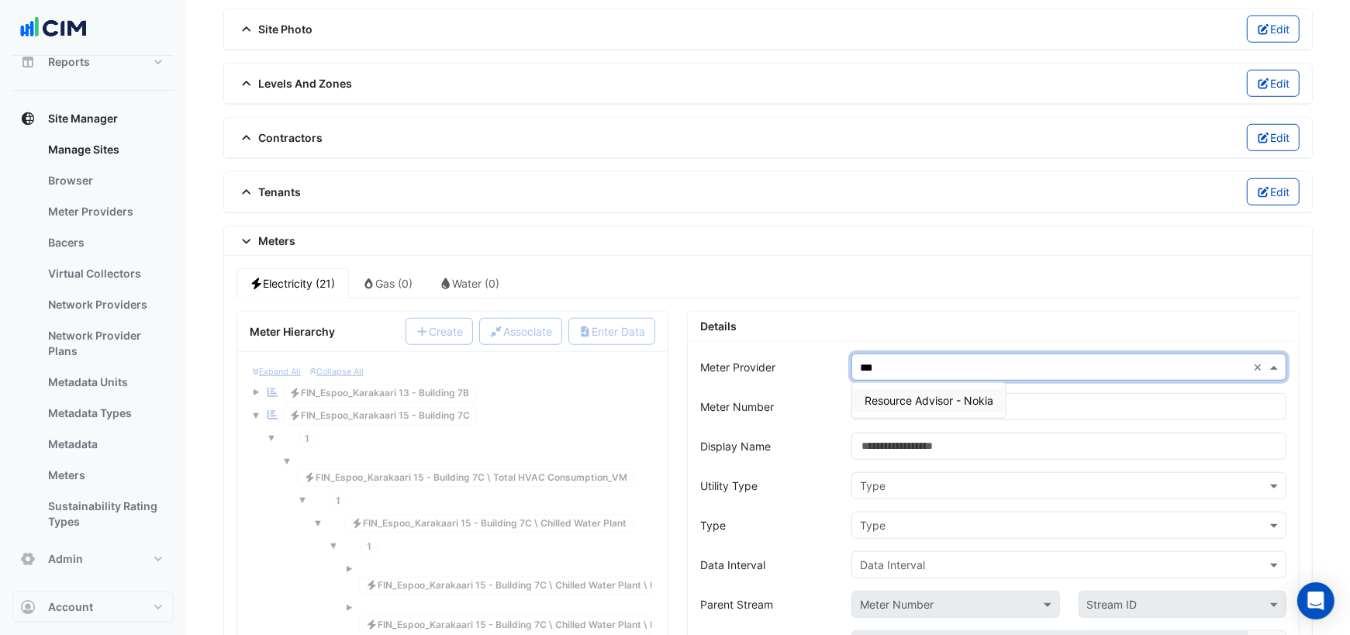
type input "****"
click at [954, 394] on span "Resource Advisor - Nokia" at bounding box center [928, 400] width 129 height 13
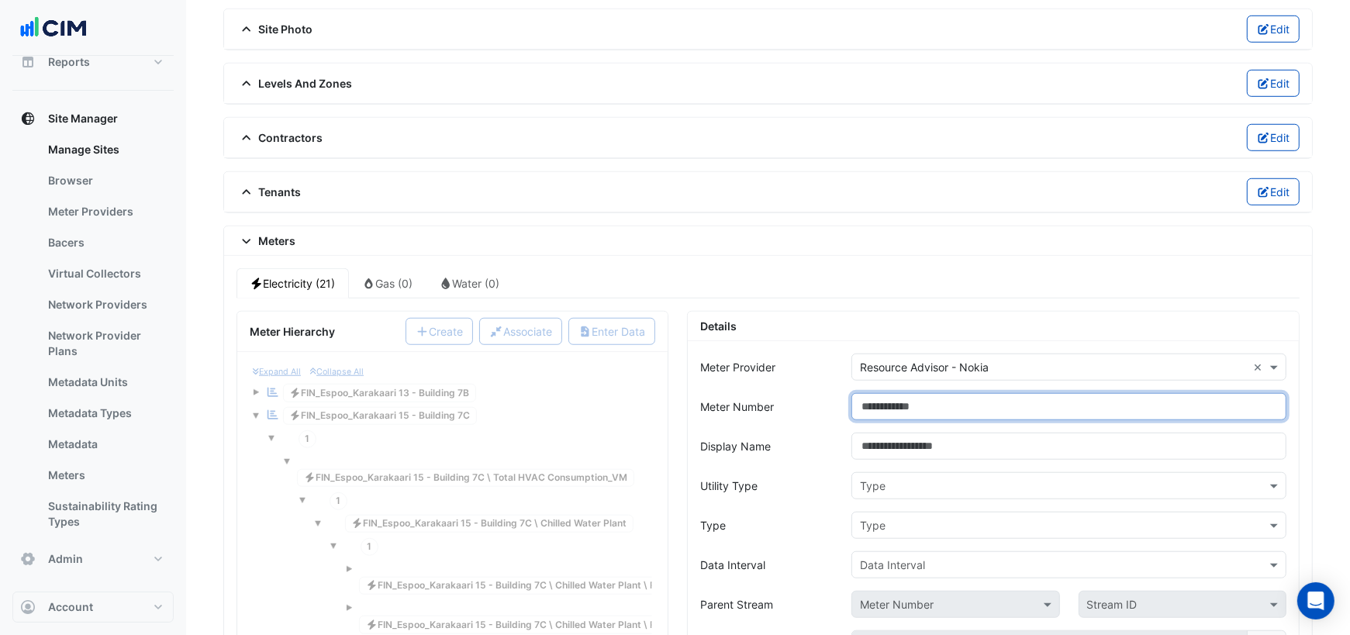
click at [923, 393] on input "Meter Number" at bounding box center [1068, 406] width 435 height 27
paste input "**********"
type input "**********"
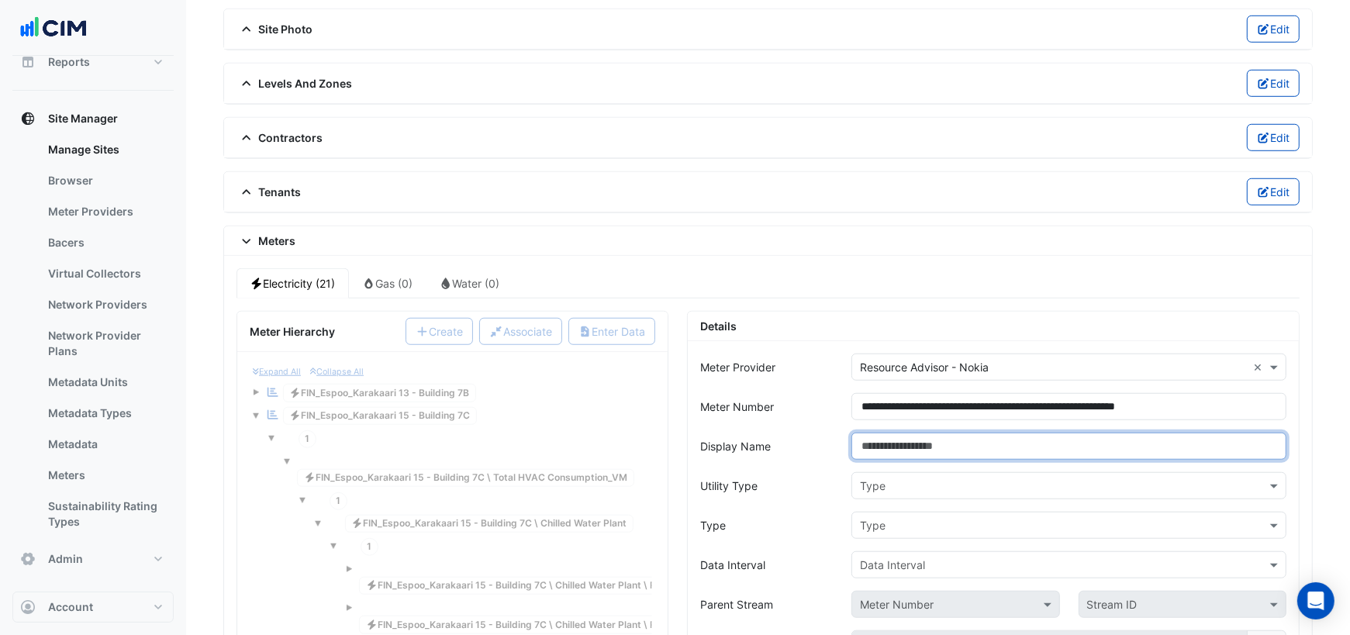
click at [910, 433] on input "Display Name" at bounding box center [1068, 446] width 435 height 27
type input "*********"
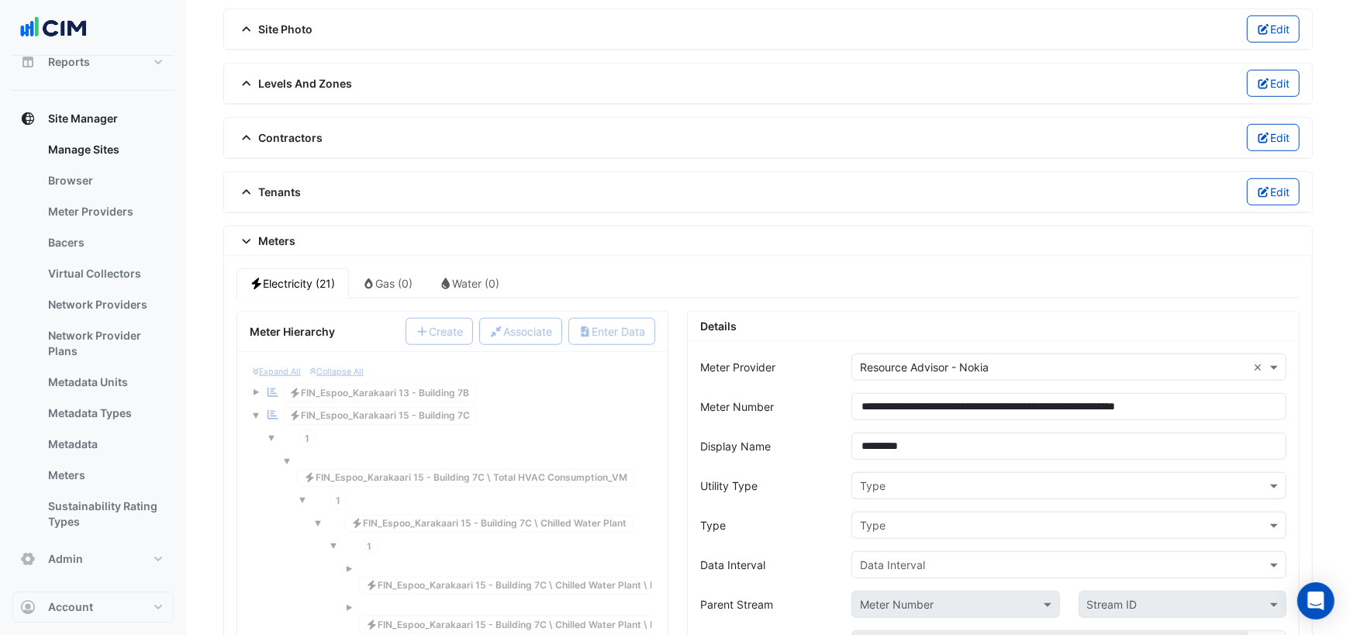
click at [888, 478] on input "text" at bounding box center [1053, 486] width 387 height 16
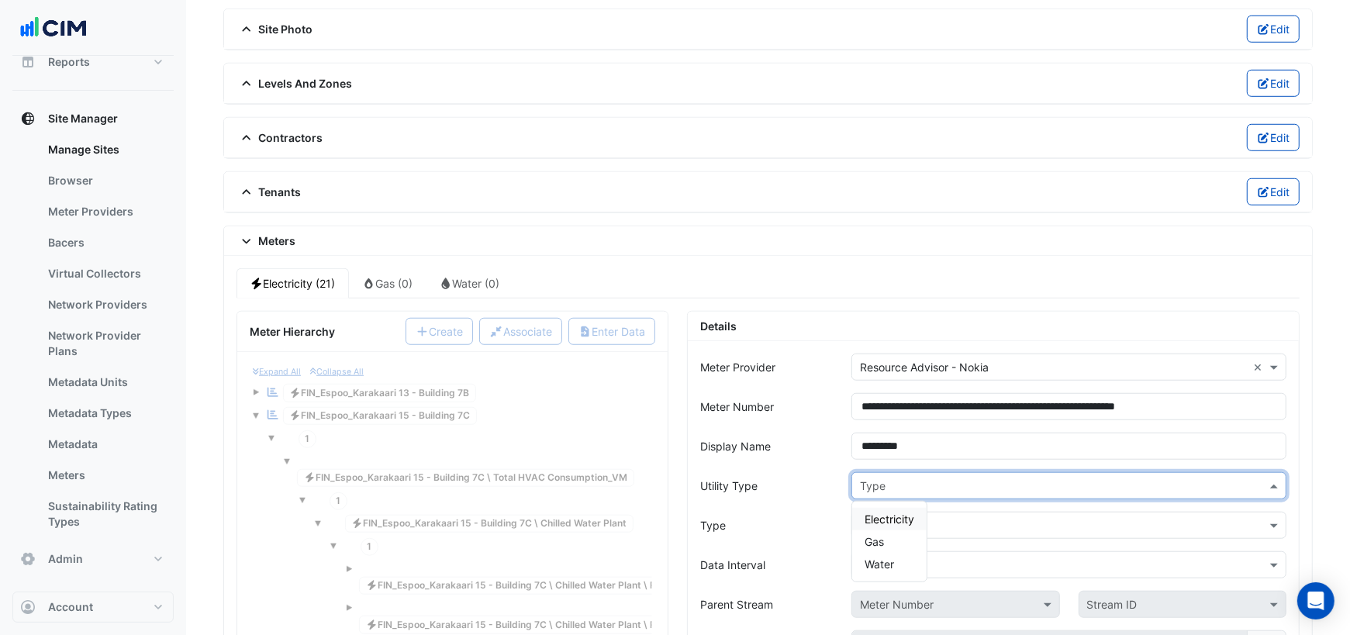
click at [884, 512] on span "Electricity" at bounding box center [889, 518] width 50 height 13
click at [883, 518] on input "text" at bounding box center [1053, 526] width 387 height 16
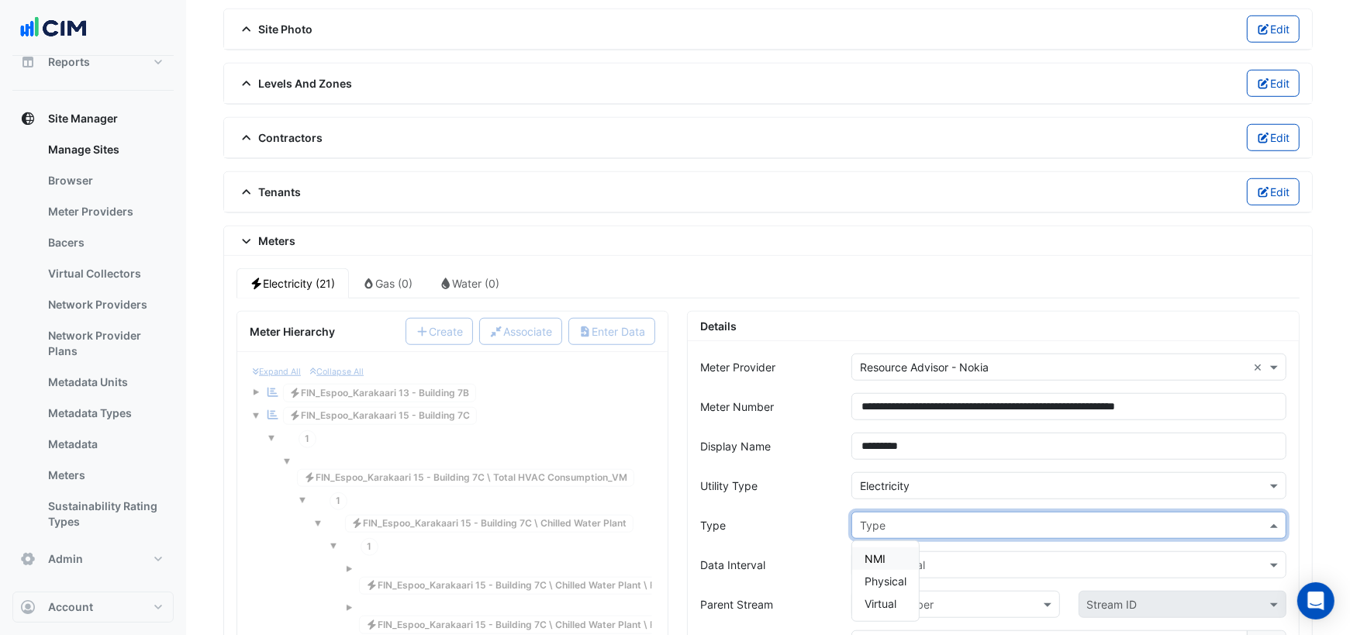
click at [880, 552] on span "NMI" at bounding box center [874, 558] width 21 height 13
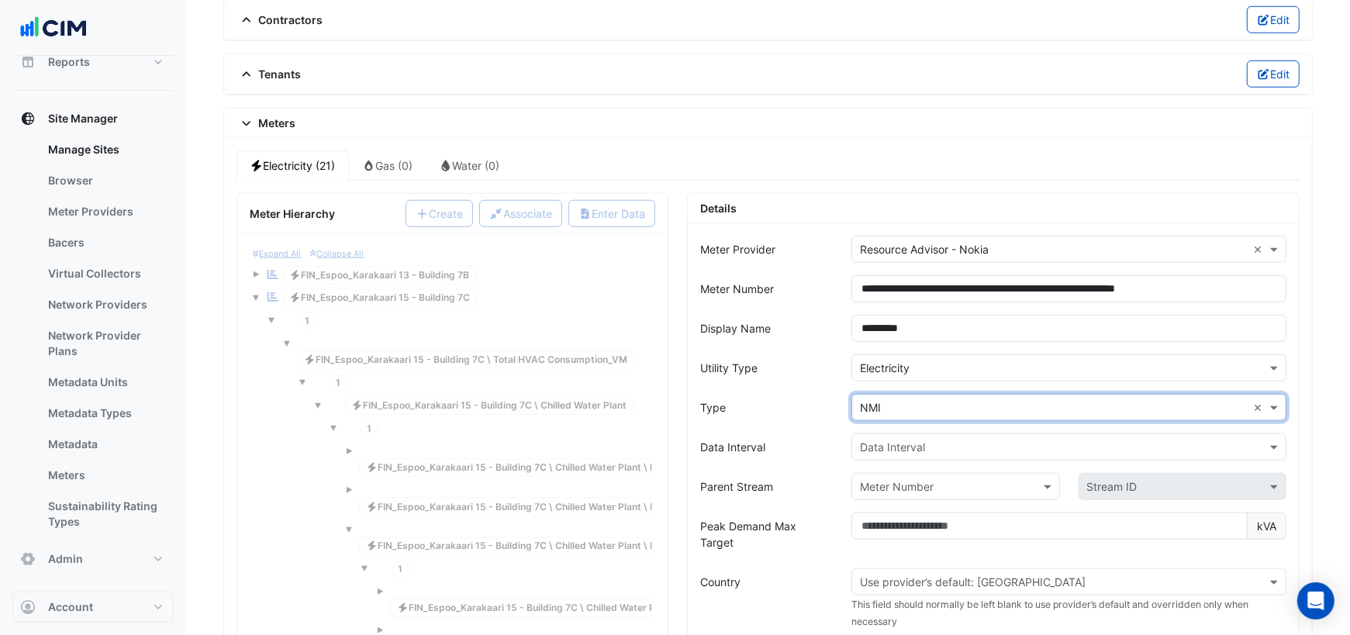
scroll to position [1219, 0]
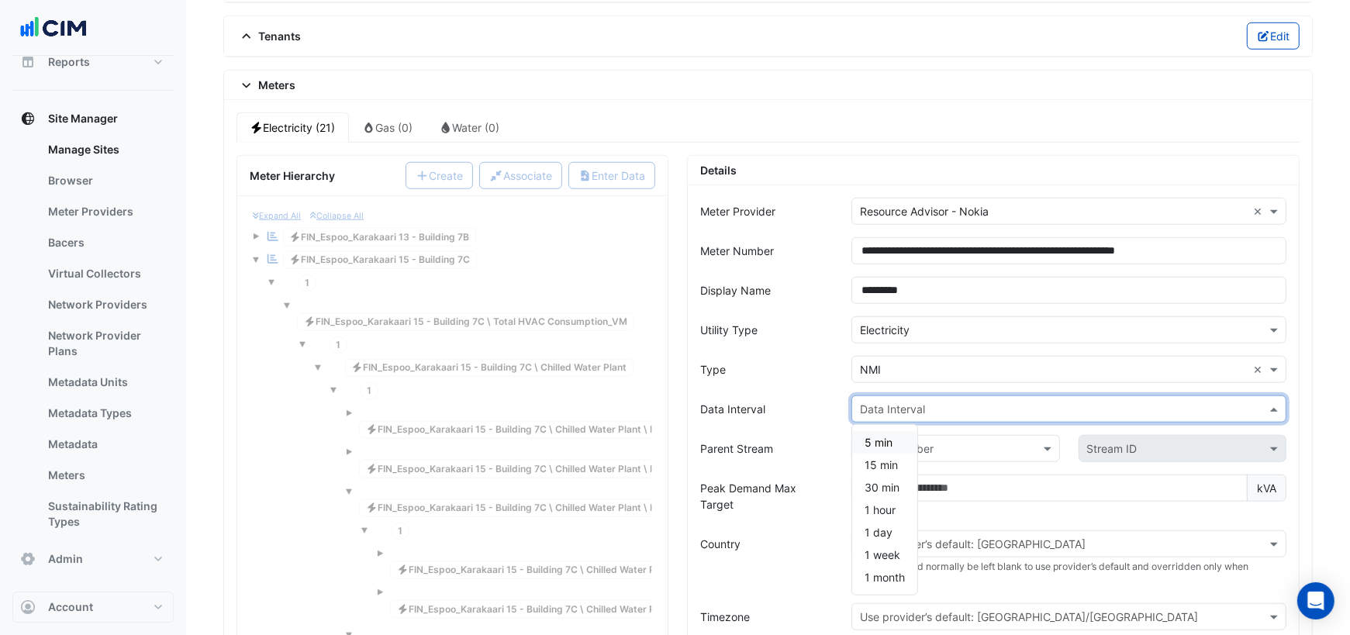
click at [895, 402] on input "text" at bounding box center [1053, 410] width 387 height 16
click at [882, 458] on span "15 min" at bounding box center [880, 464] width 33 height 13
click at [897, 441] on input "text" at bounding box center [940, 449] width 160 height 16
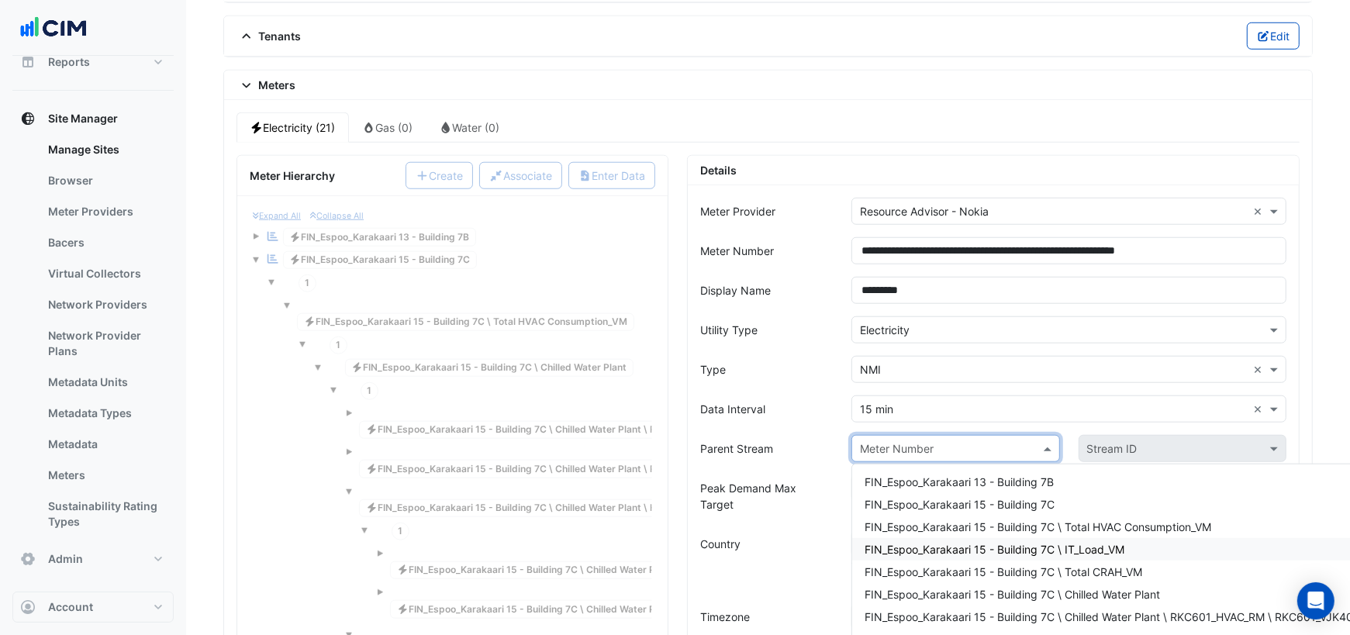
click at [1030, 543] on span "FIN_Espoo_Karakaari 15 - Building 7C \ IT_Load_VM" at bounding box center [994, 549] width 260 height 13
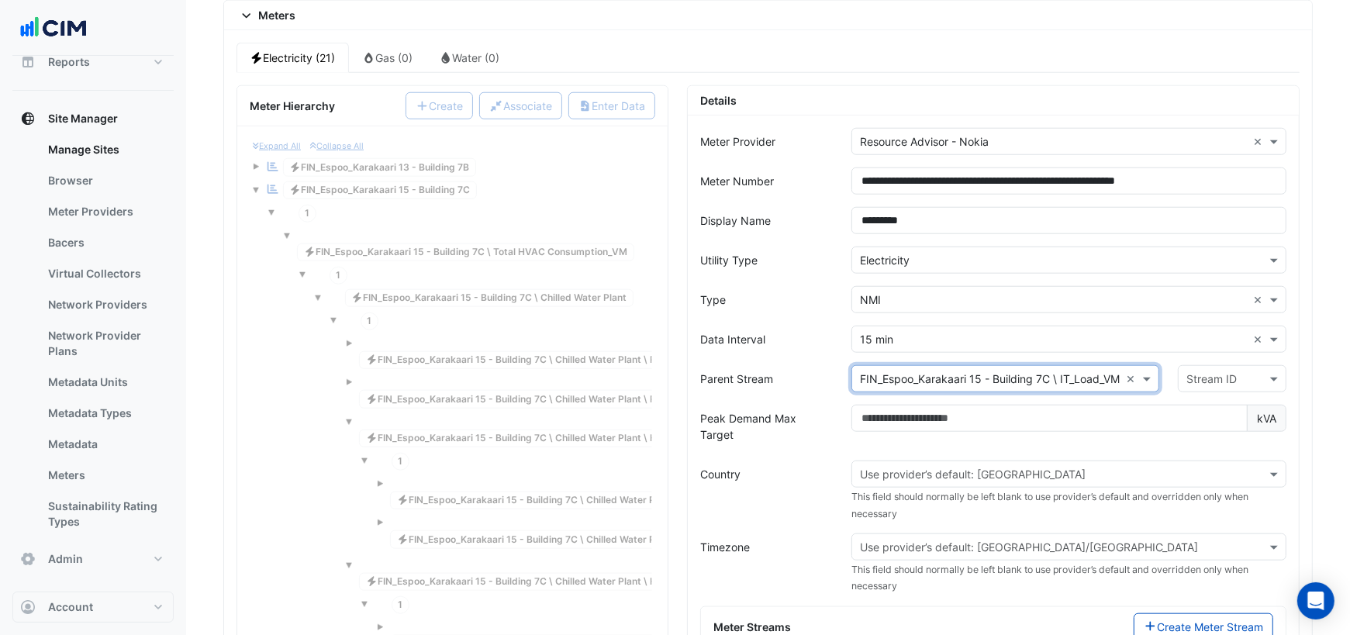
scroll to position [1292, 0]
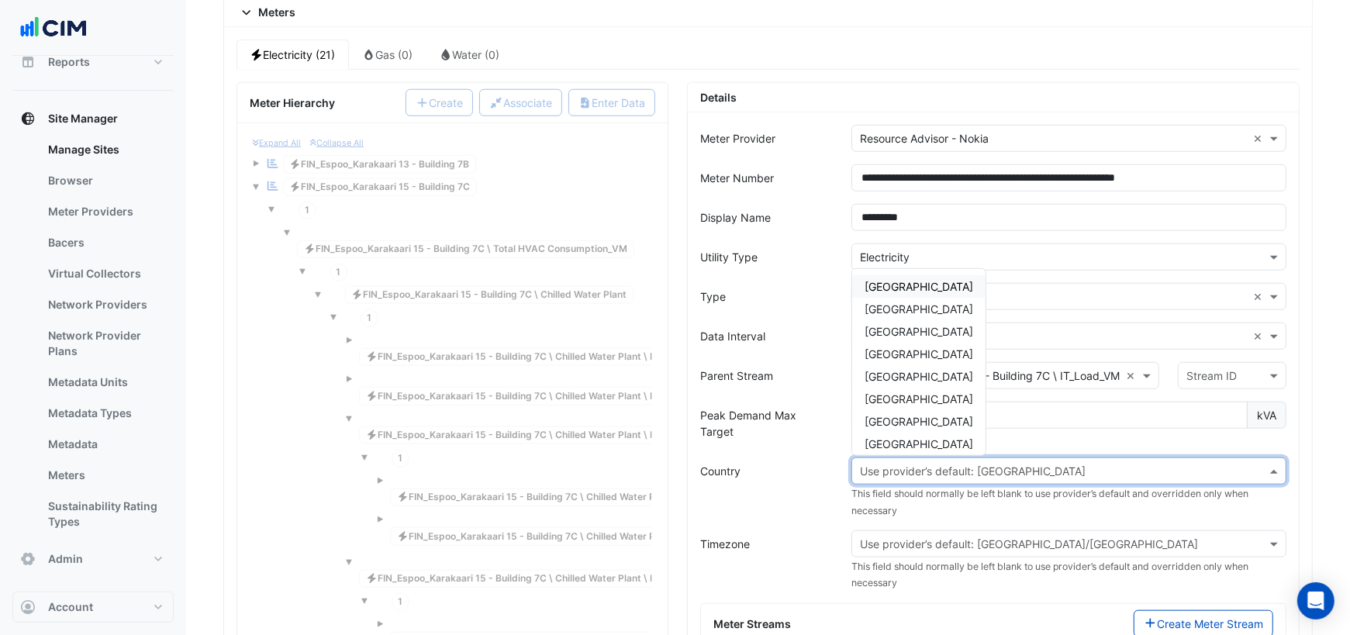
click at [985, 464] on input "text" at bounding box center [1053, 472] width 387 height 16
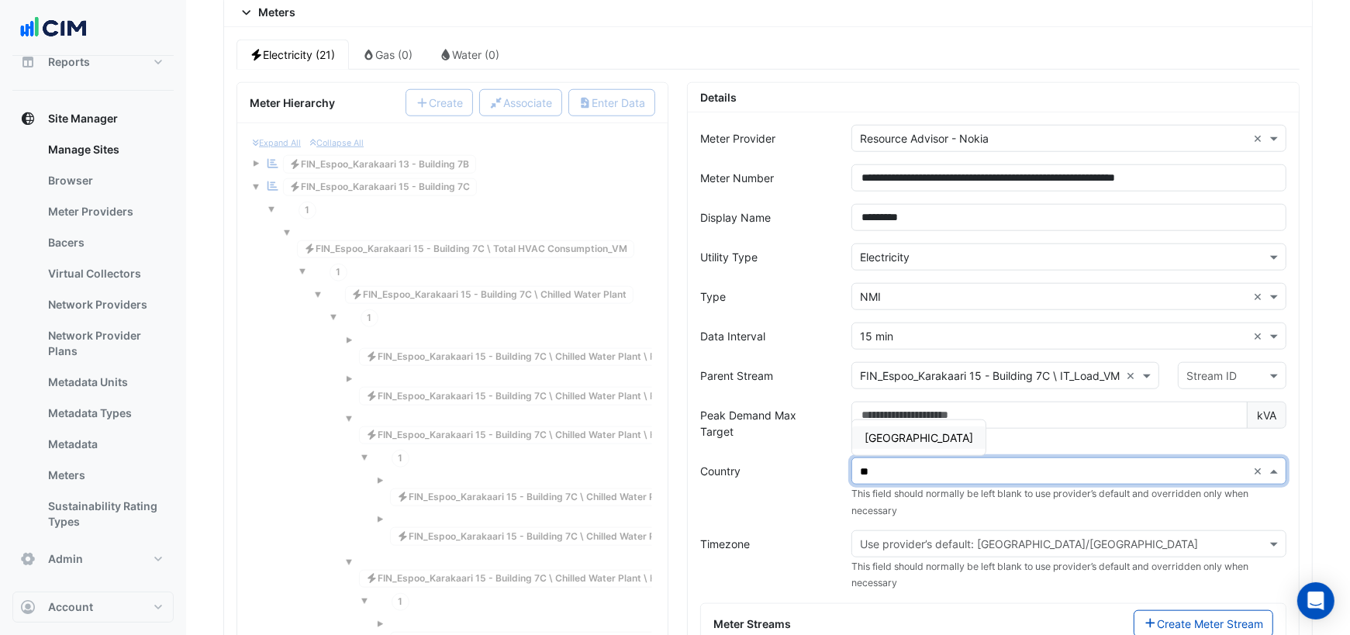
type input "***"
click at [885, 431] on span "Finland" at bounding box center [918, 437] width 109 height 13
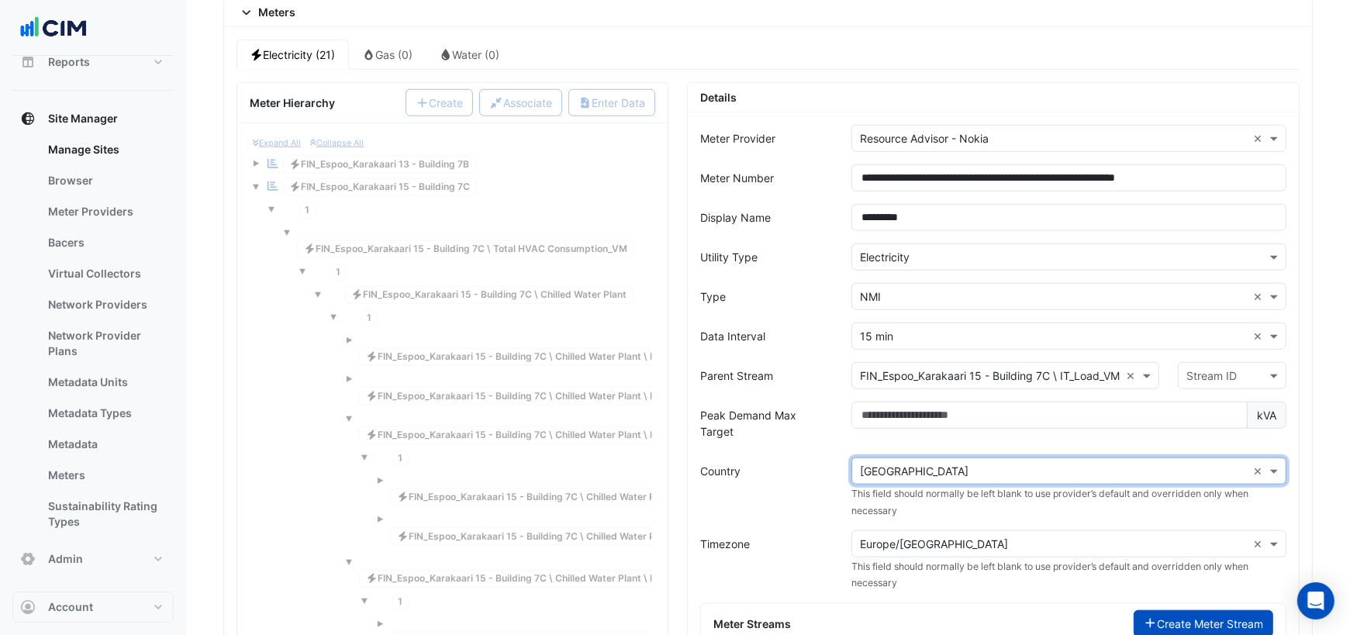
click at [1175, 610] on button "Create Meter Stream" at bounding box center [1204, 623] width 140 height 27
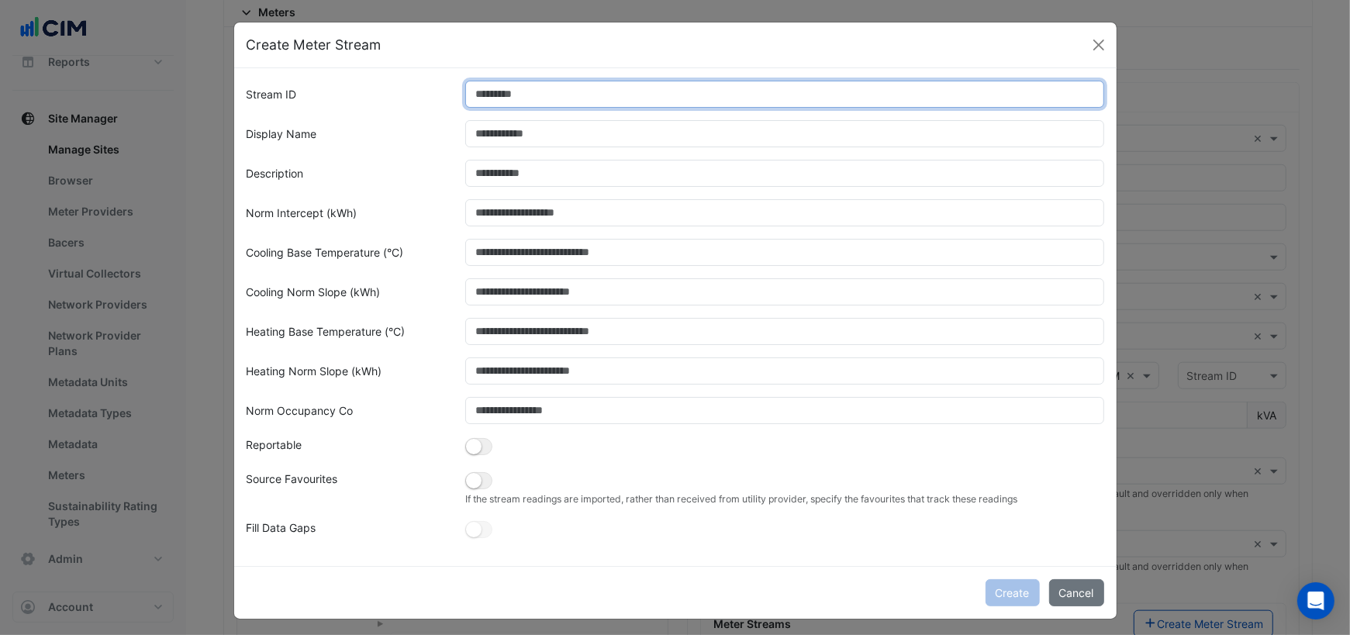
click at [505, 98] on input "Stream ID" at bounding box center [784, 94] width 639 height 27
type input "*"
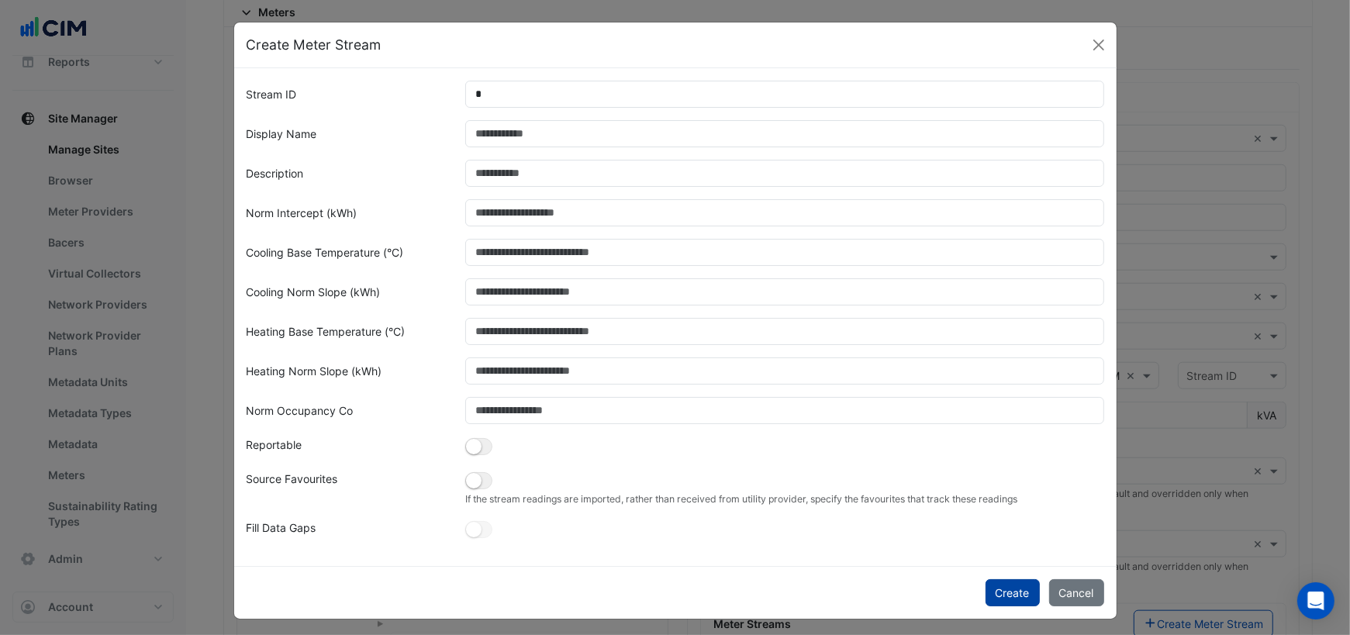
click at [1003, 583] on button "Create" at bounding box center [1012, 592] width 54 height 27
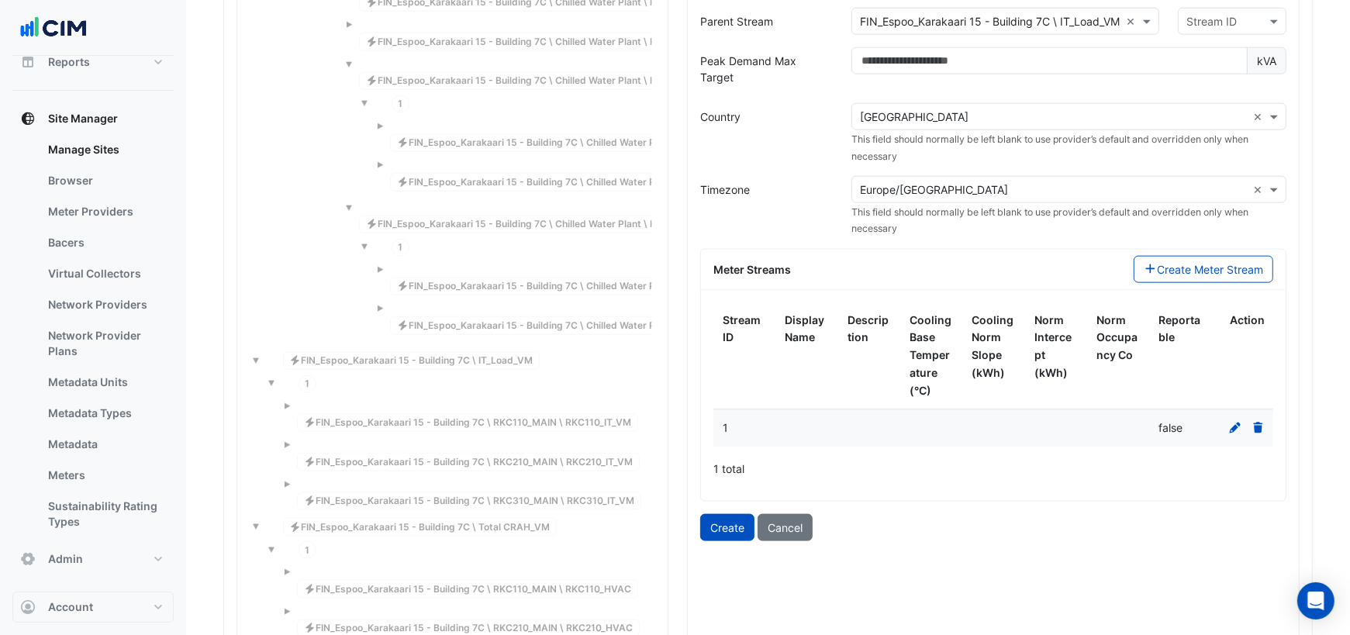
scroll to position [1659, 0]
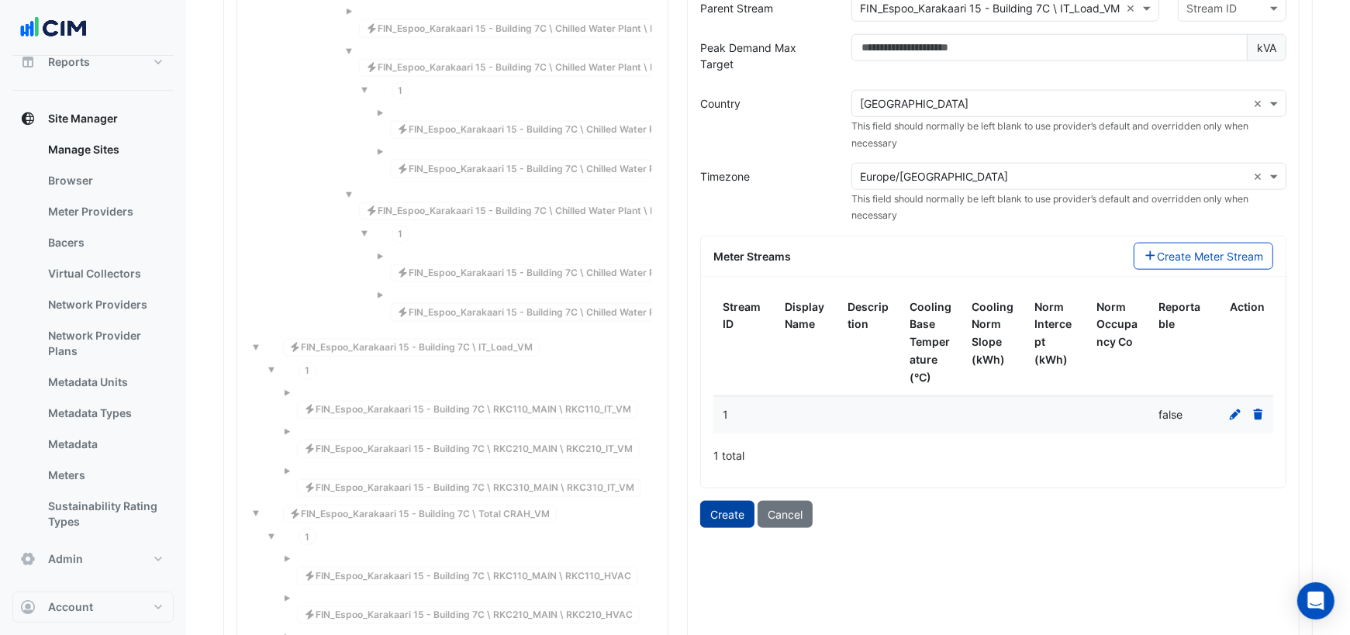
click at [724, 501] on button "Create" at bounding box center [727, 514] width 54 height 27
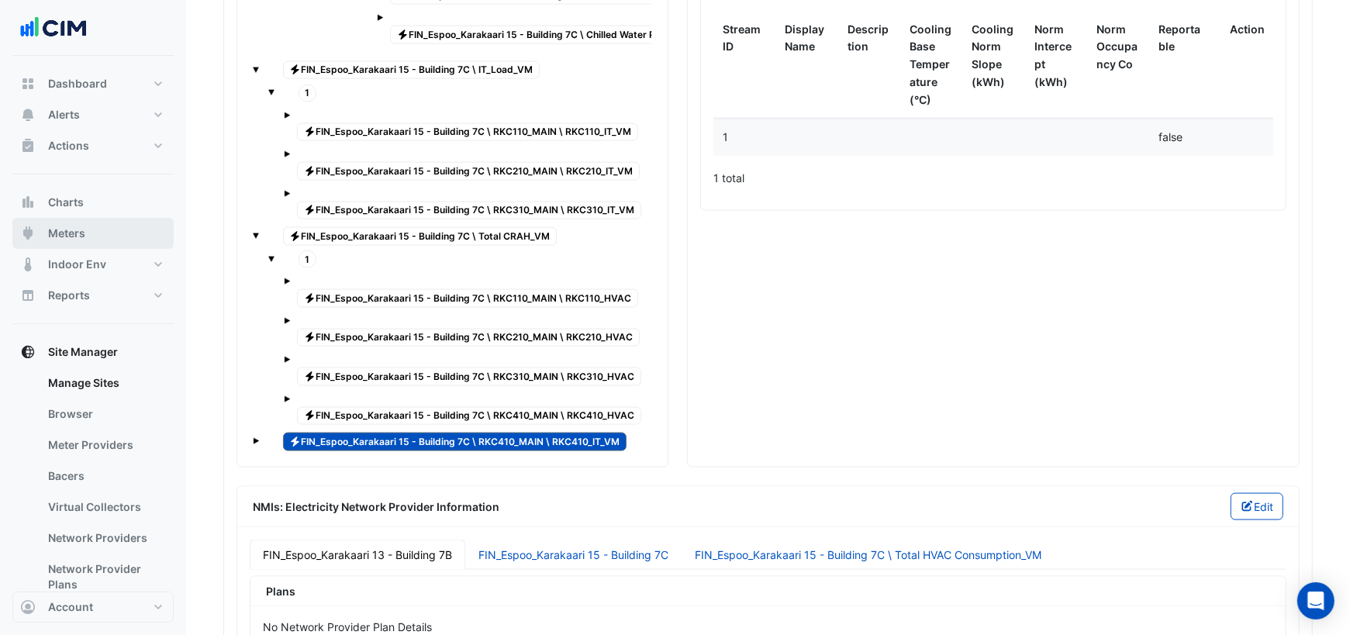
scroll to position [1935, 0]
click at [81, 240] on span "Meters" at bounding box center [66, 234] width 37 height 16
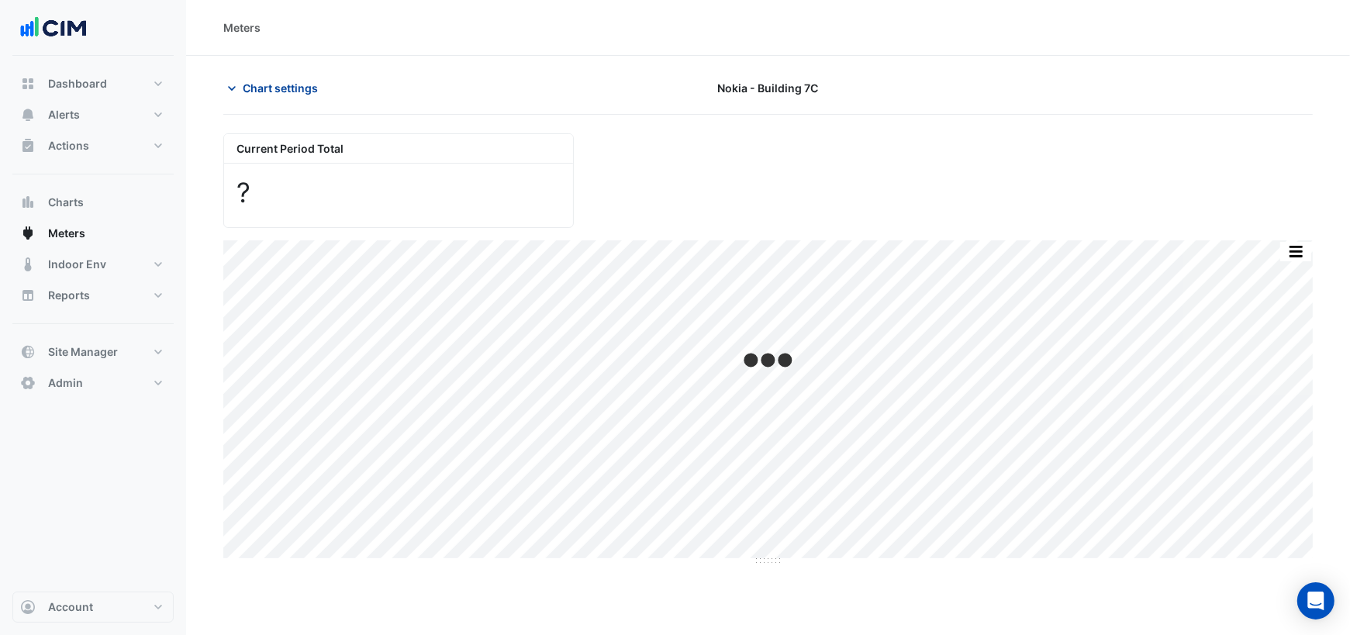
click at [239, 87] on icon "button" at bounding box center [232, 89] width 16 height 16
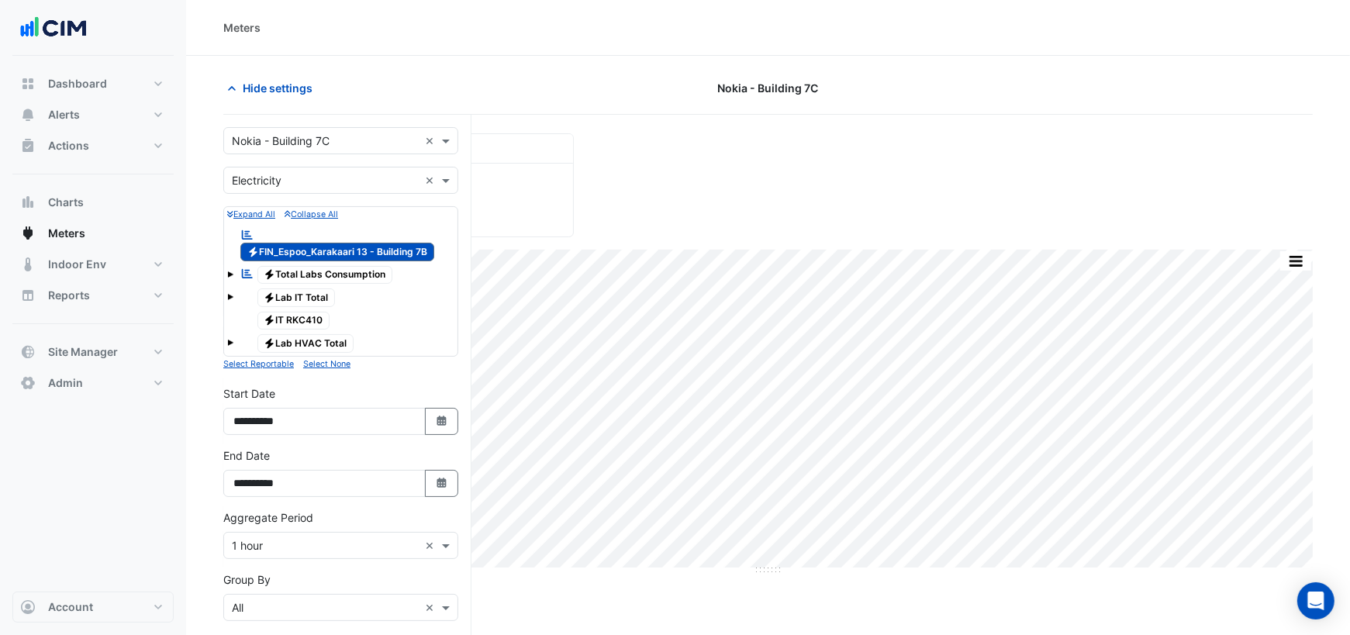
click at [229, 271] on span at bounding box center [230, 274] width 6 height 6
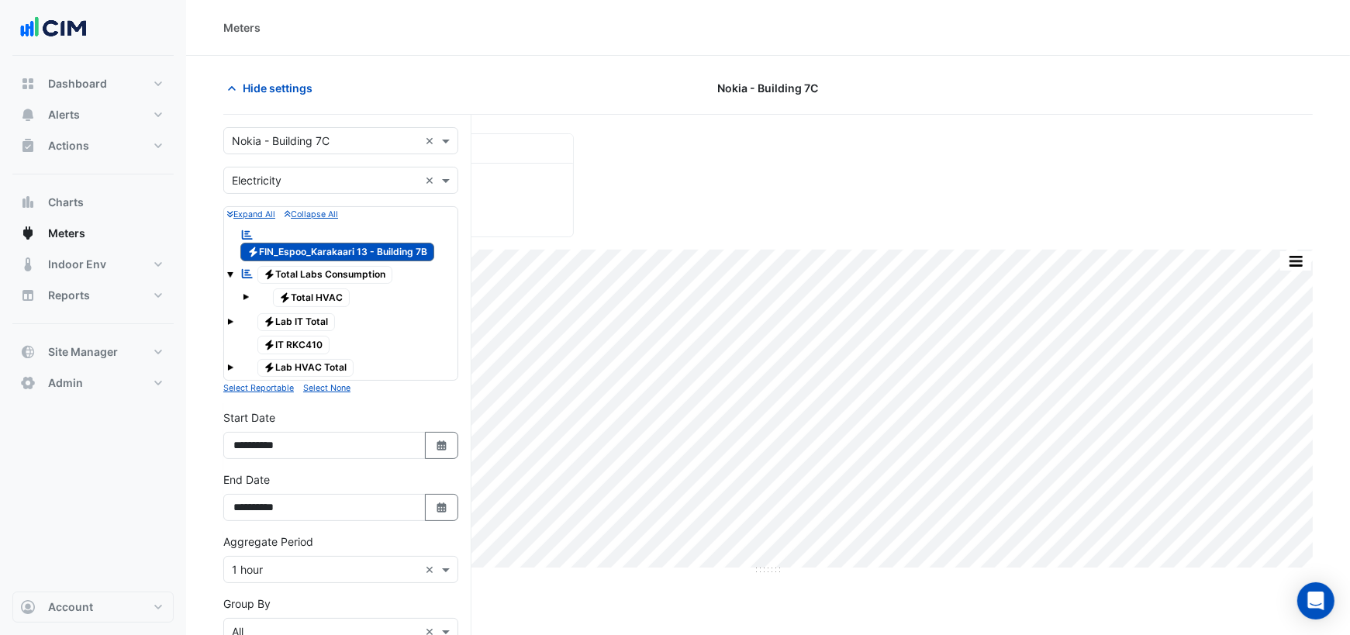
click at [247, 294] on span at bounding box center [246, 297] width 6 height 6
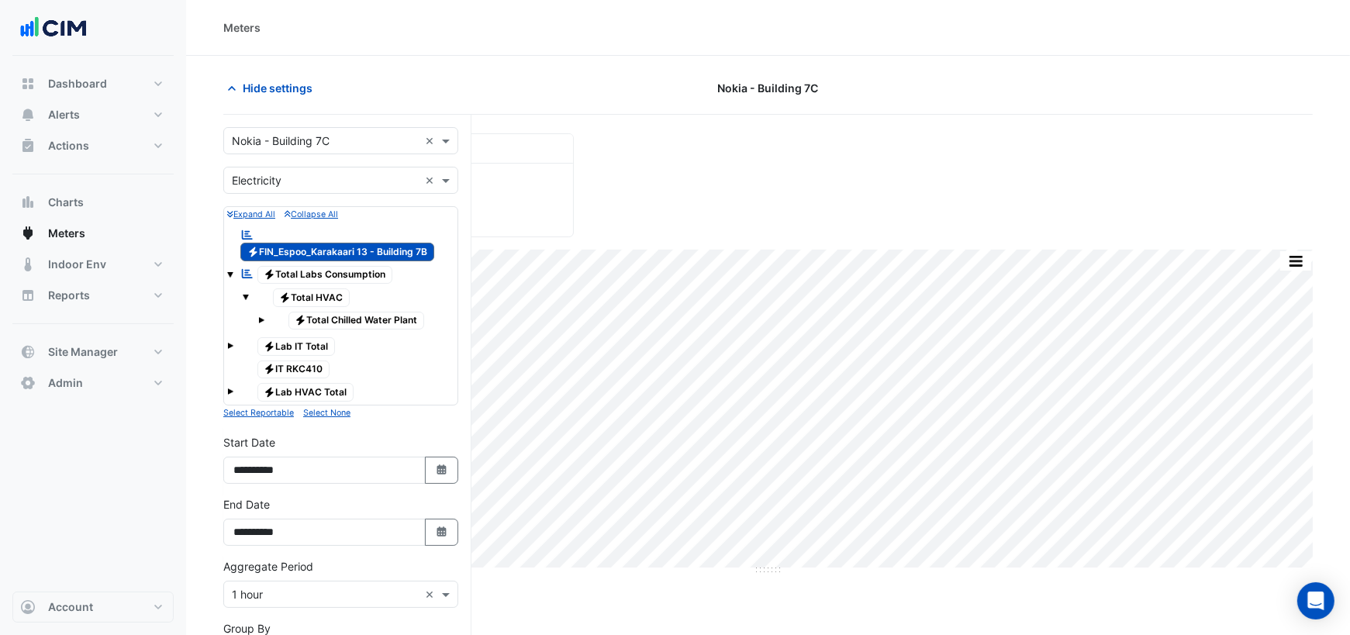
click at [264, 310] on div "Electricity Total Chilled Water Plant" at bounding box center [356, 321] width 196 height 22
click at [231, 388] on span at bounding box center [230, 391] width 6 height 6
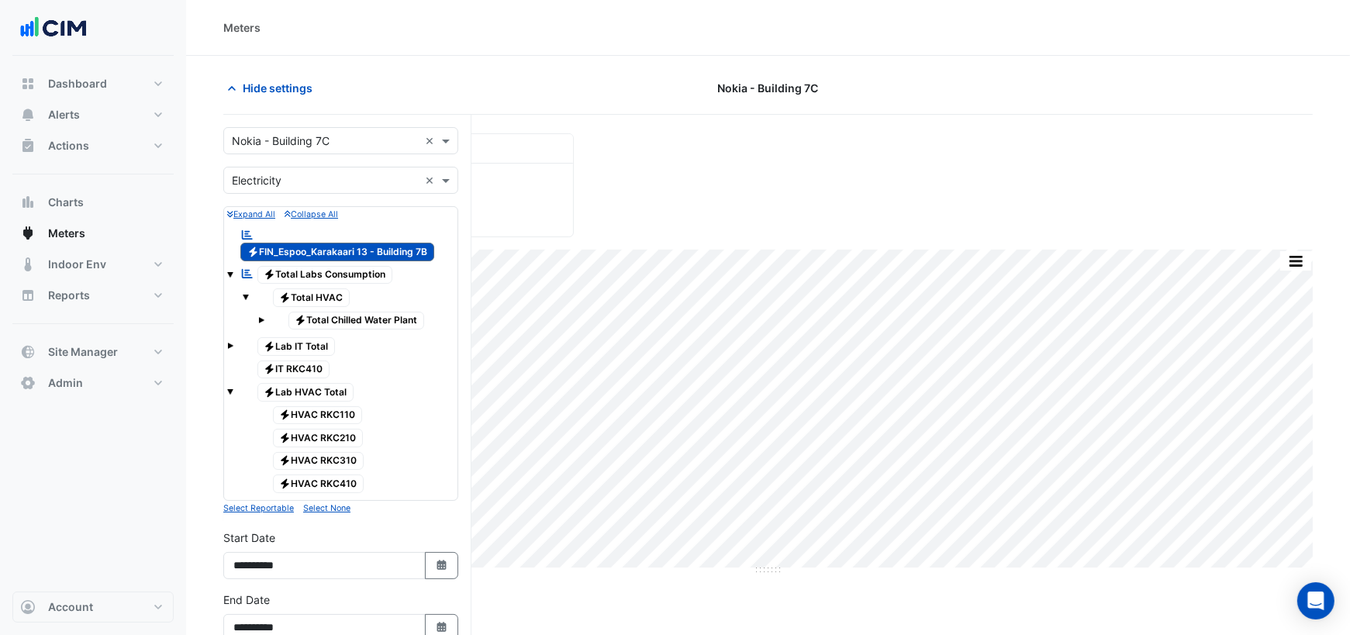
click at [231, 343] on span at bounding box center [230, 346] width 6 height 6
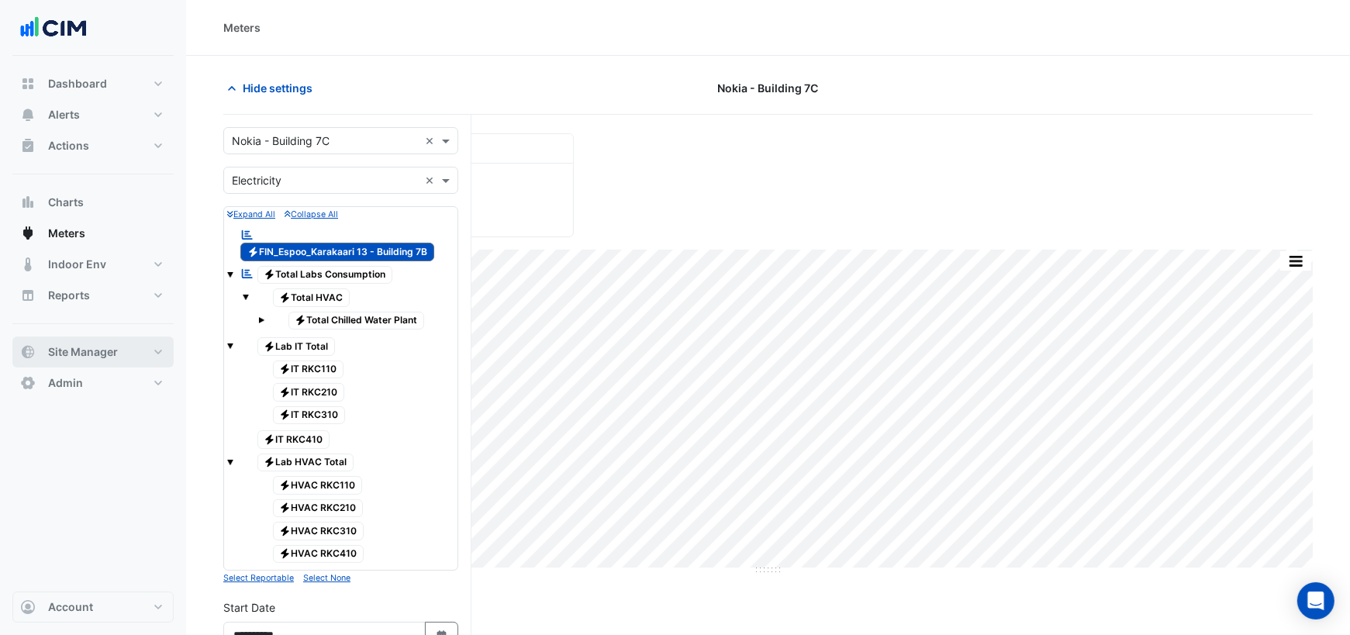
click at [116, 360] on button "Site Manager" at bounding box center [92, 351] width 161 height 31
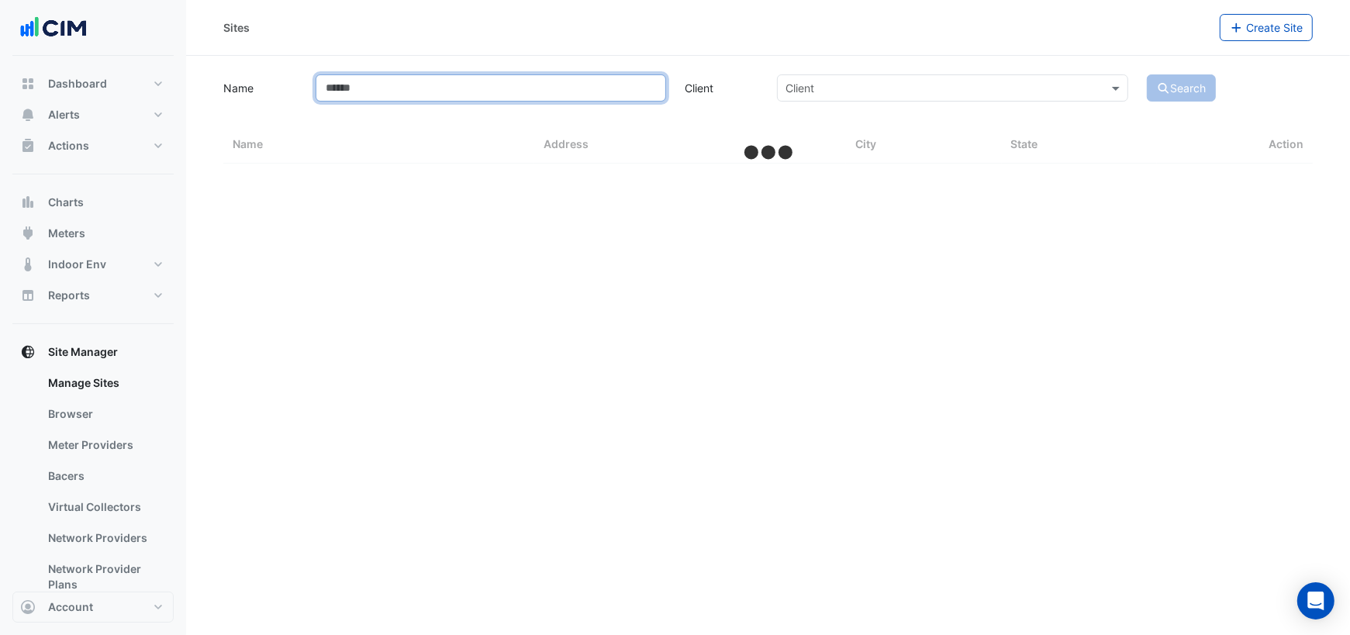
click at [368, 77] on input "Name" at bounding box center [491, 87] width 350 height 27
type input "****"
select select "***"
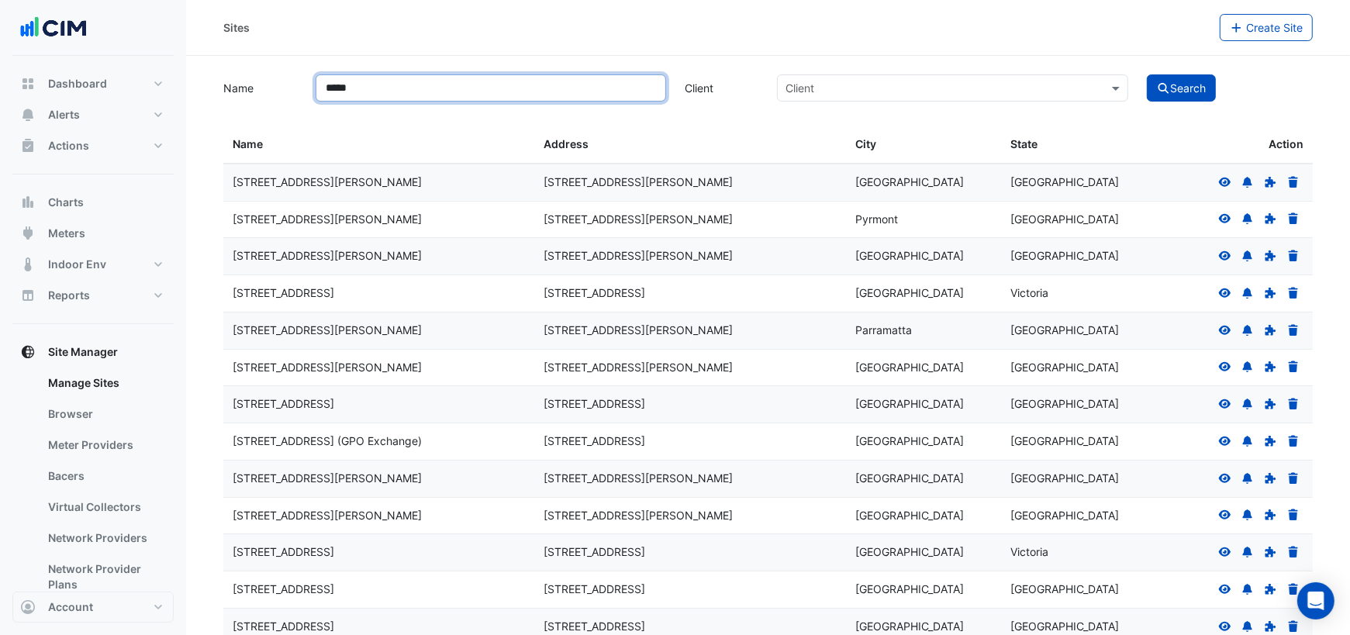
type input "*****"
click at [1147, 74] on button "Search" at bounding box center [1182, 87] width 70 height 27
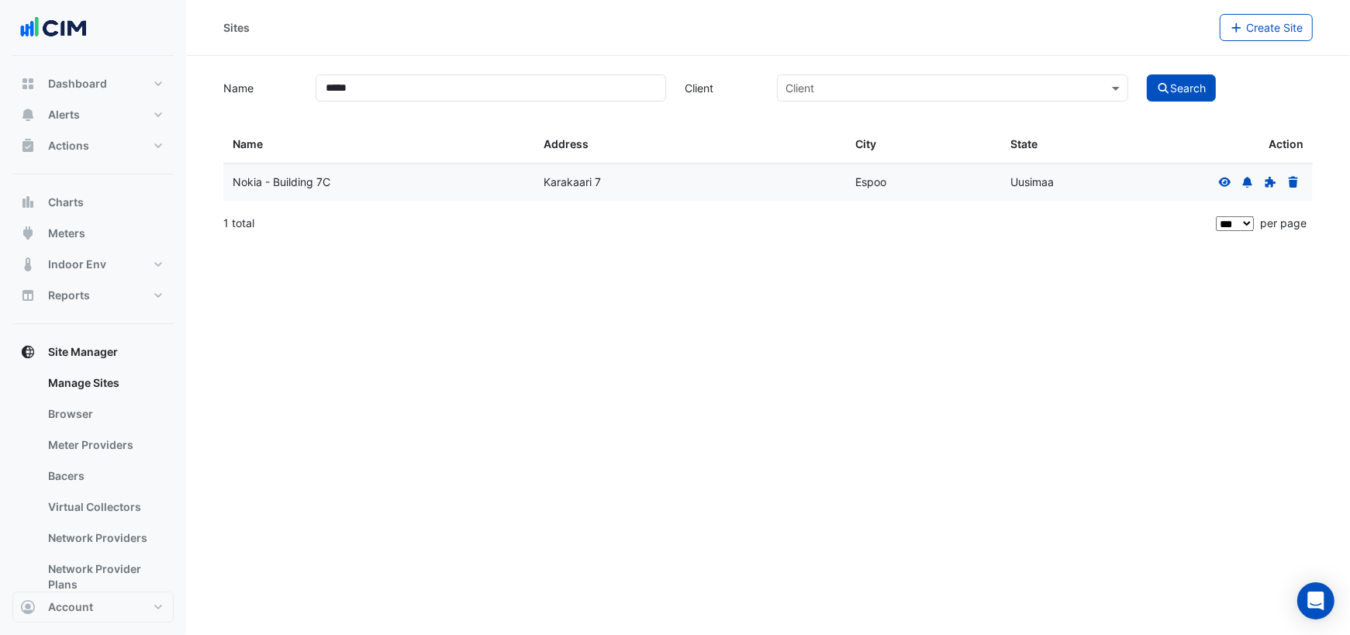
click at [1223, 182] on icon at bounding box center [1225, 181] width 12 height 9
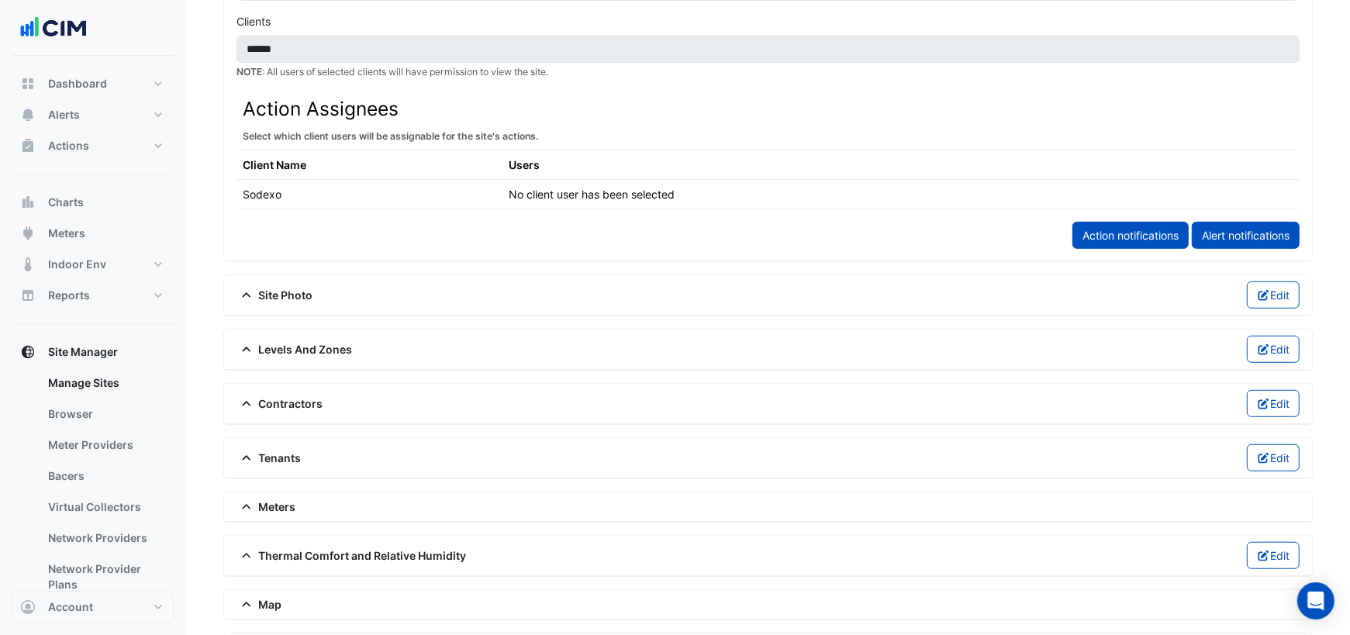
scroll to position [796, 0]
click at [283, 499] on span "Meters" at bounding box center [266, 507] width 60 height 16
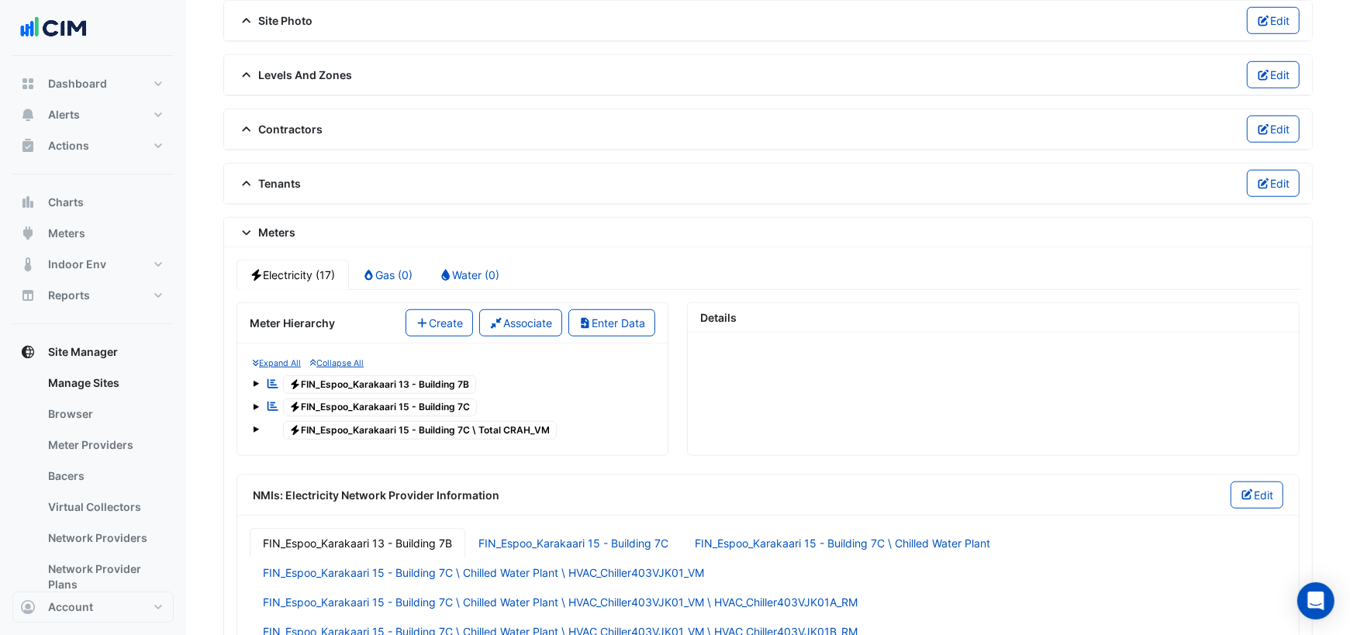
scroll to position [1075, 0]
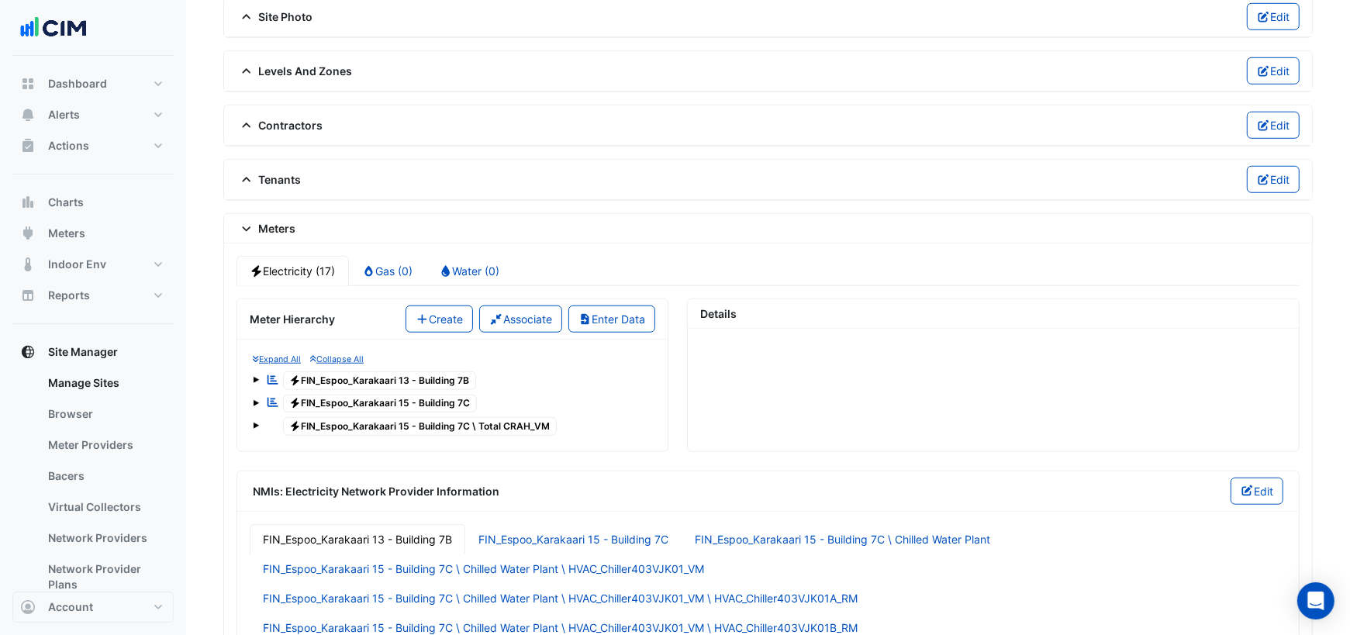
click at [256, 400] on span at bounding box center [256, 403] width 6 height 6
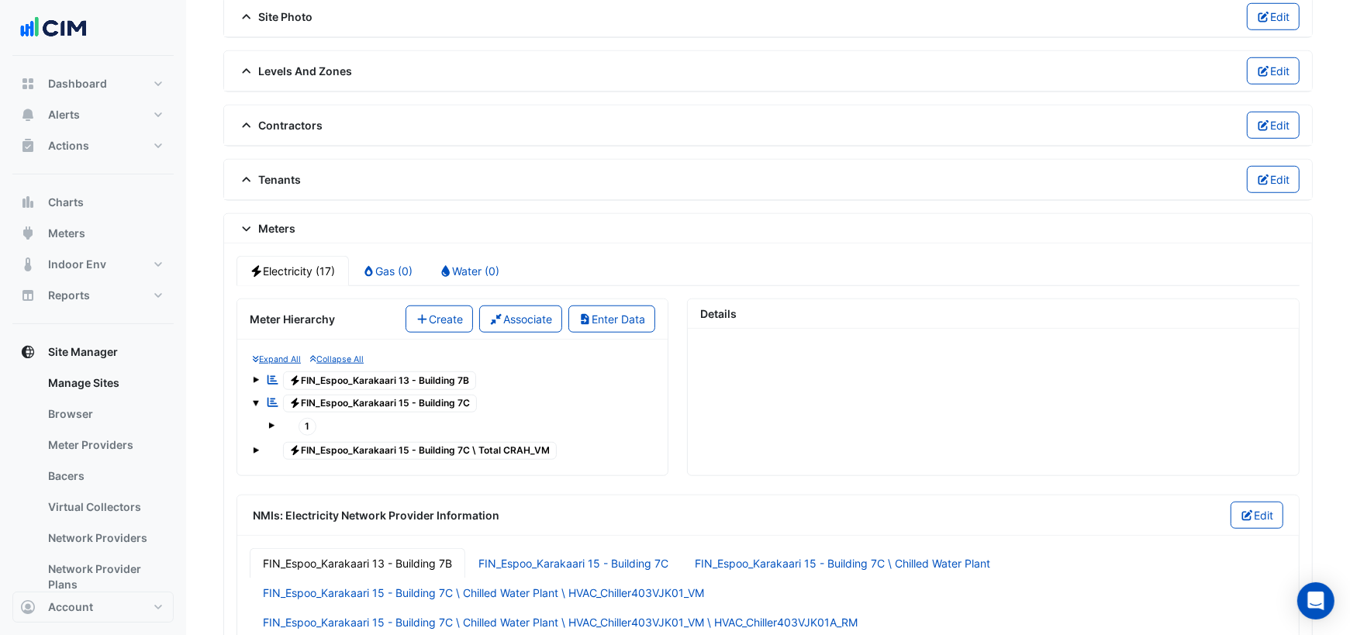
click at [271, 423] on span at bounding box center [271, 426] width 6 height 6
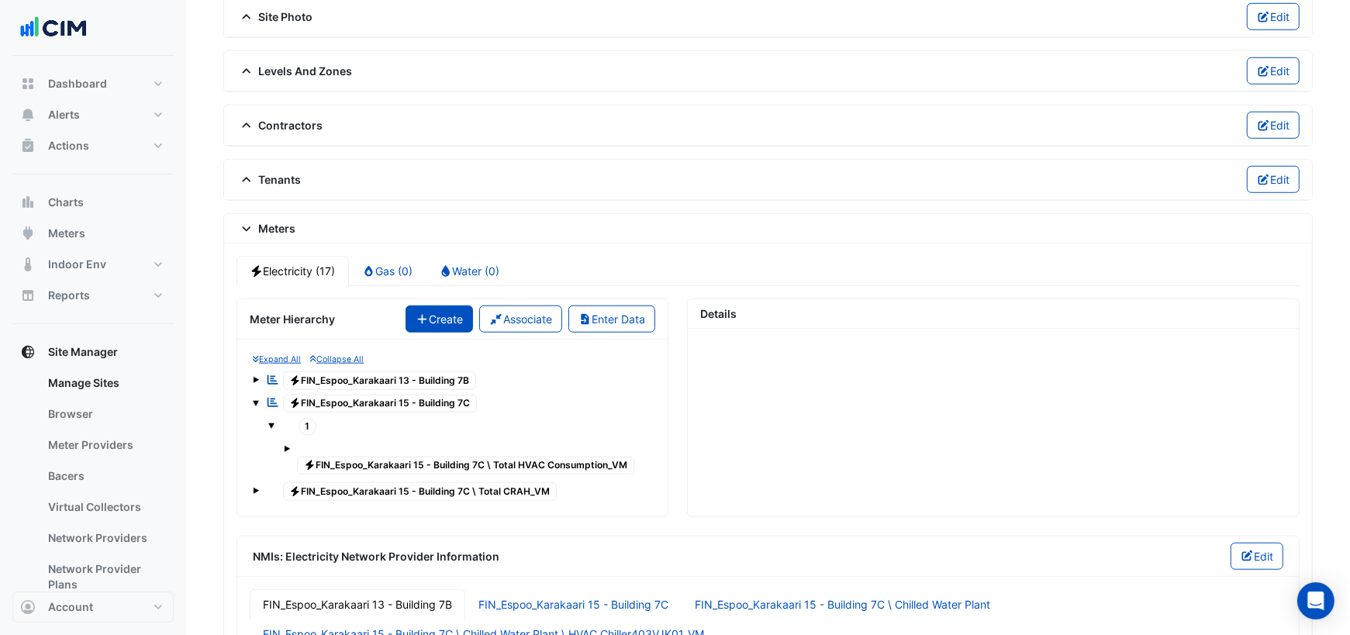
click at [457, 305] on button "Create" at bounding box center [439, 318] width 68 height 27
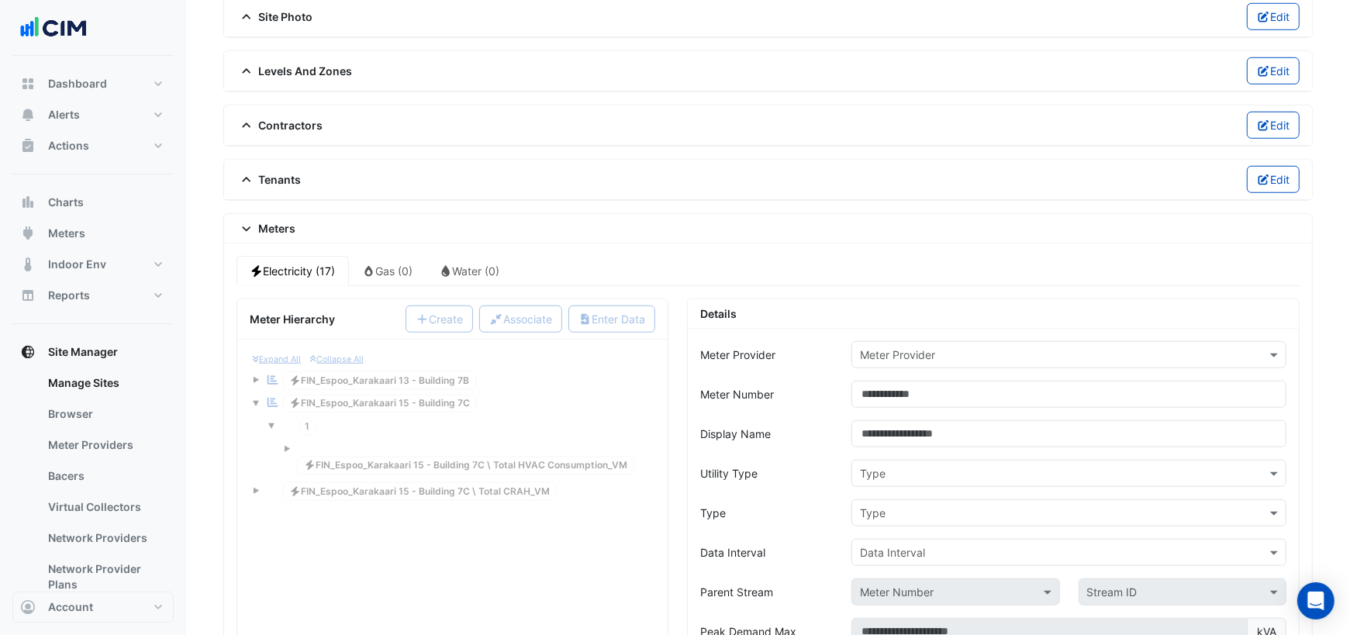
click at [882, 347] on input "text" at bounding box center [1053, 355] width 387 height 16
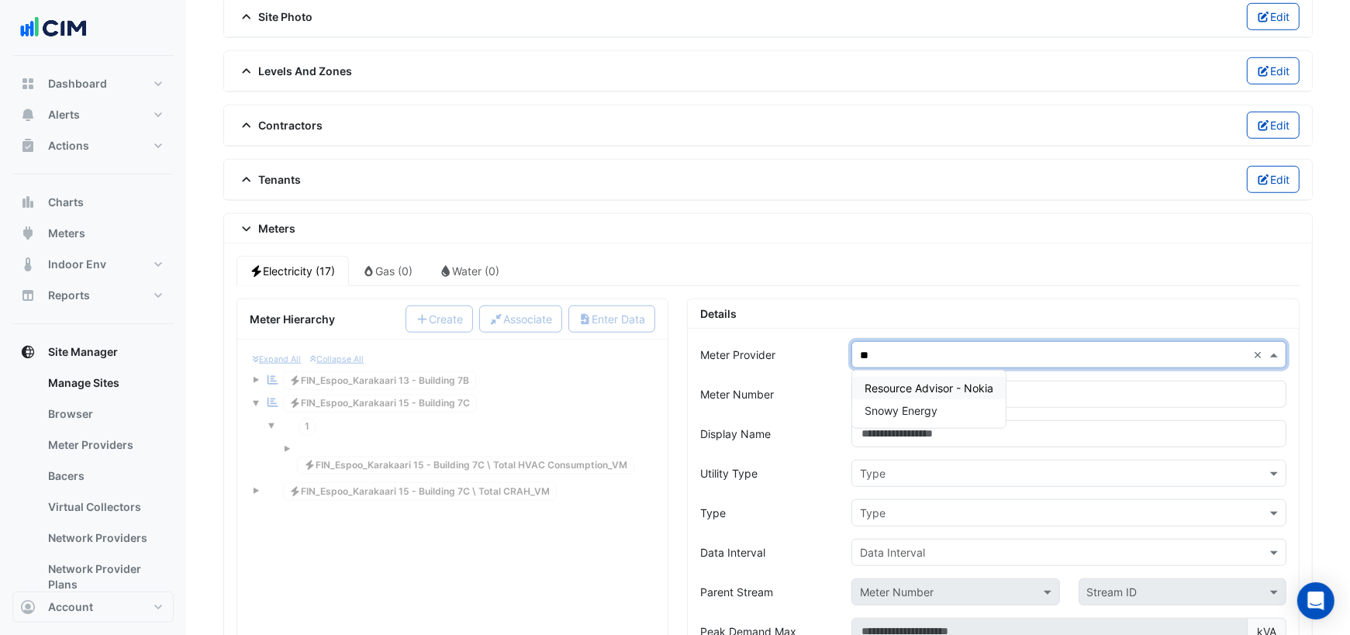
type input "***"
click at [988, 381] on span "Resource Advisor - Nokia" at bounding box center [928, 387] width 129 height 13
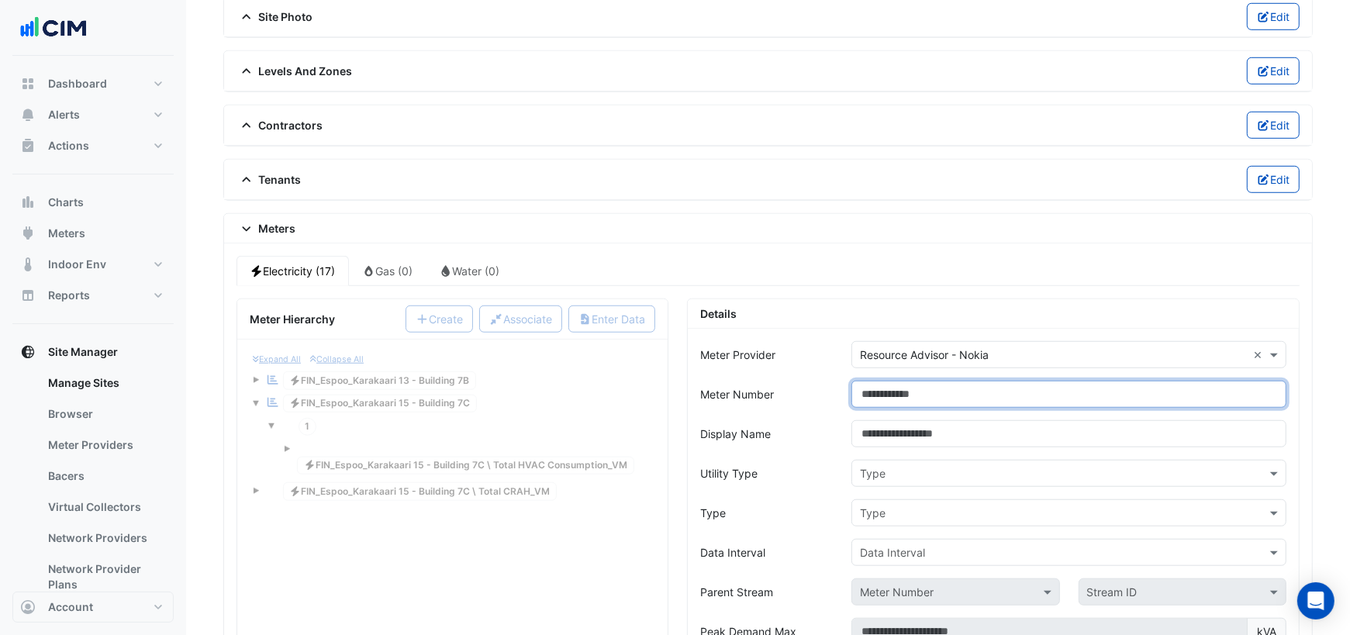
click at [956, 381] on input "Meter Number" at bounding box center [1068, 394] width 435 height 27
paste input "**********"
type input "**********"
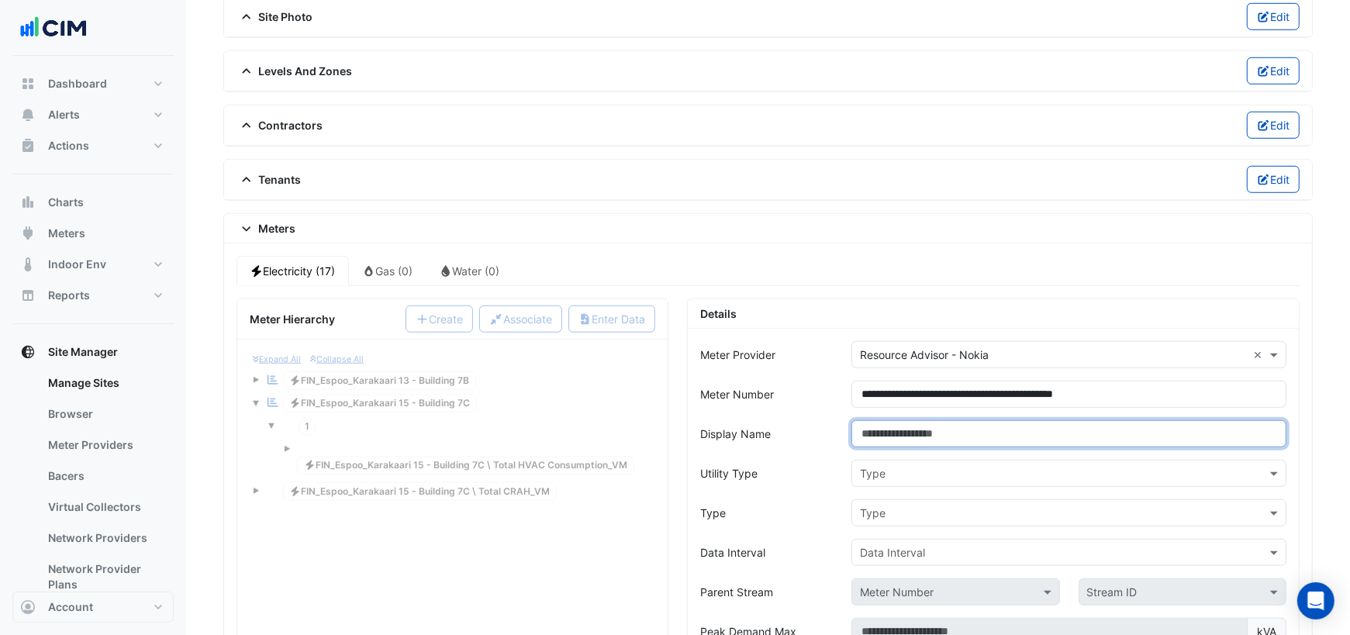
click at [933, 420] on input "Display Name" at bounding box center [1068, 433] width 435 height 27
type input "*"
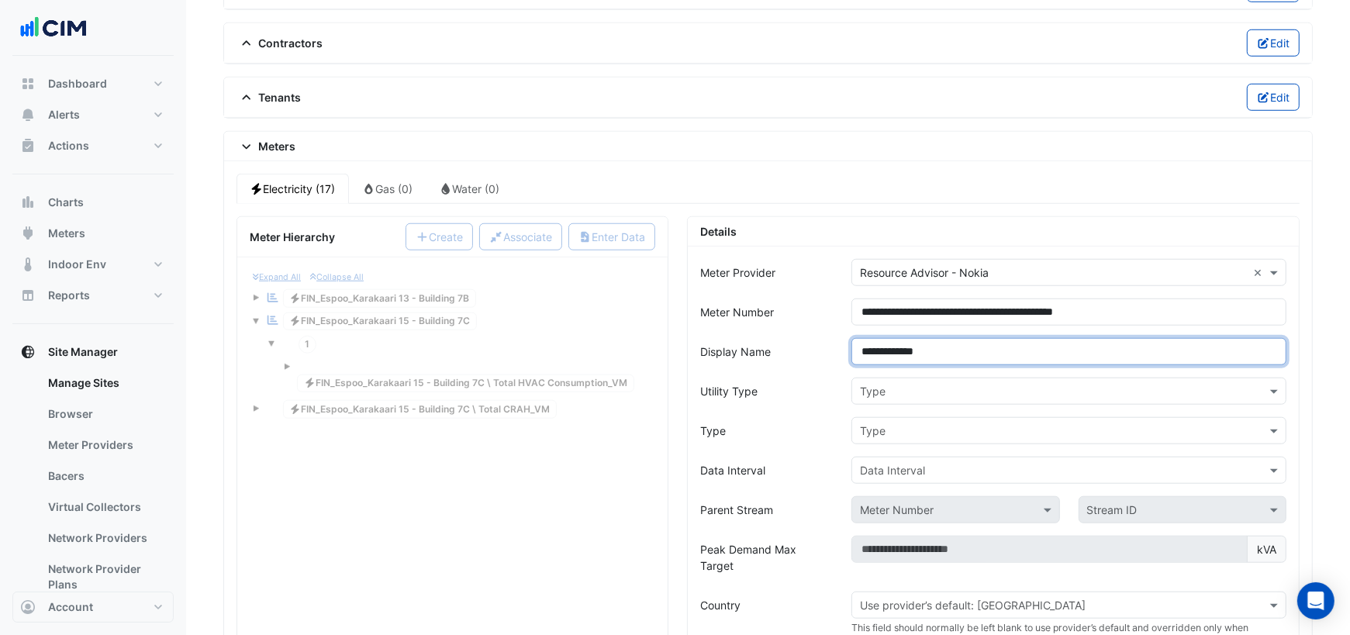
scroll to position [1173, 0]
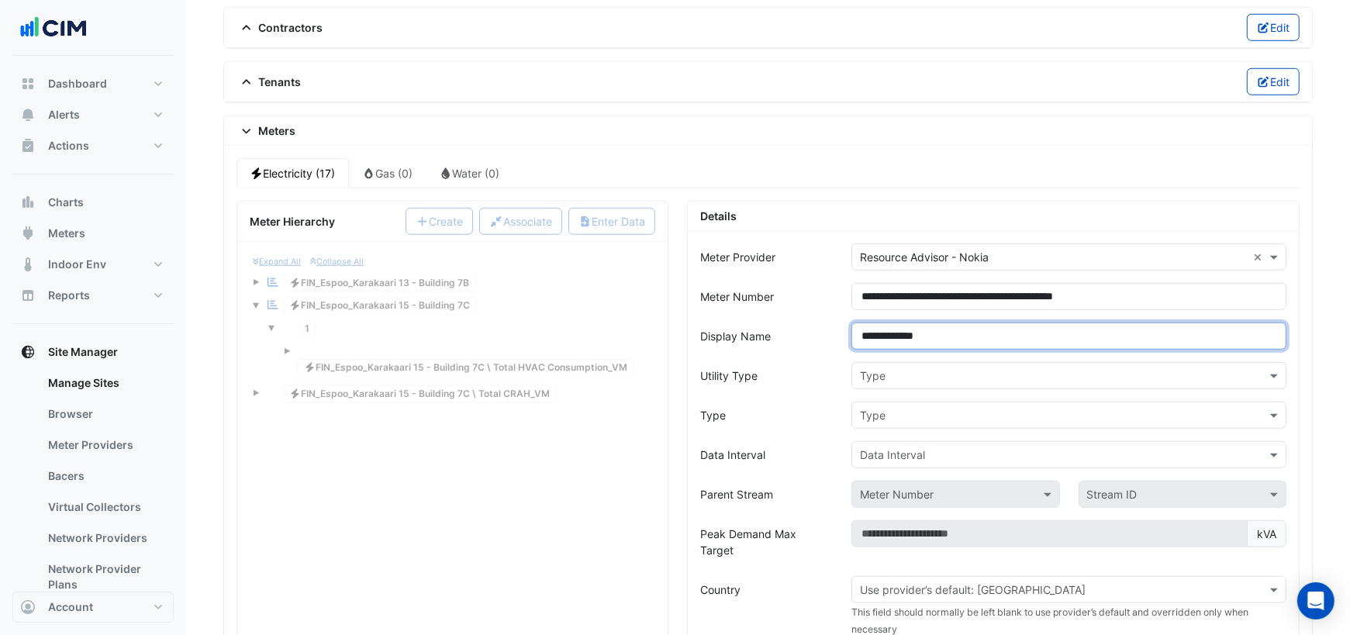
type input "**********"
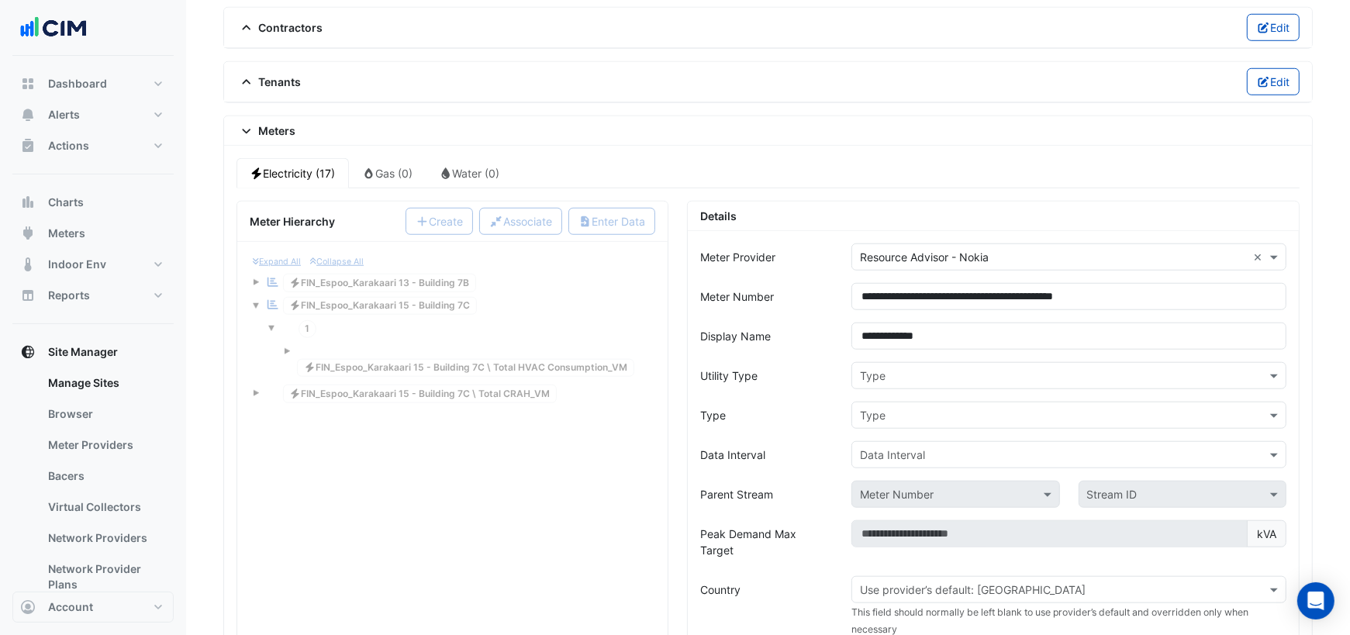
click at [886, 368] on input "text" at bounding box center [1053, 376] width 387 height 16
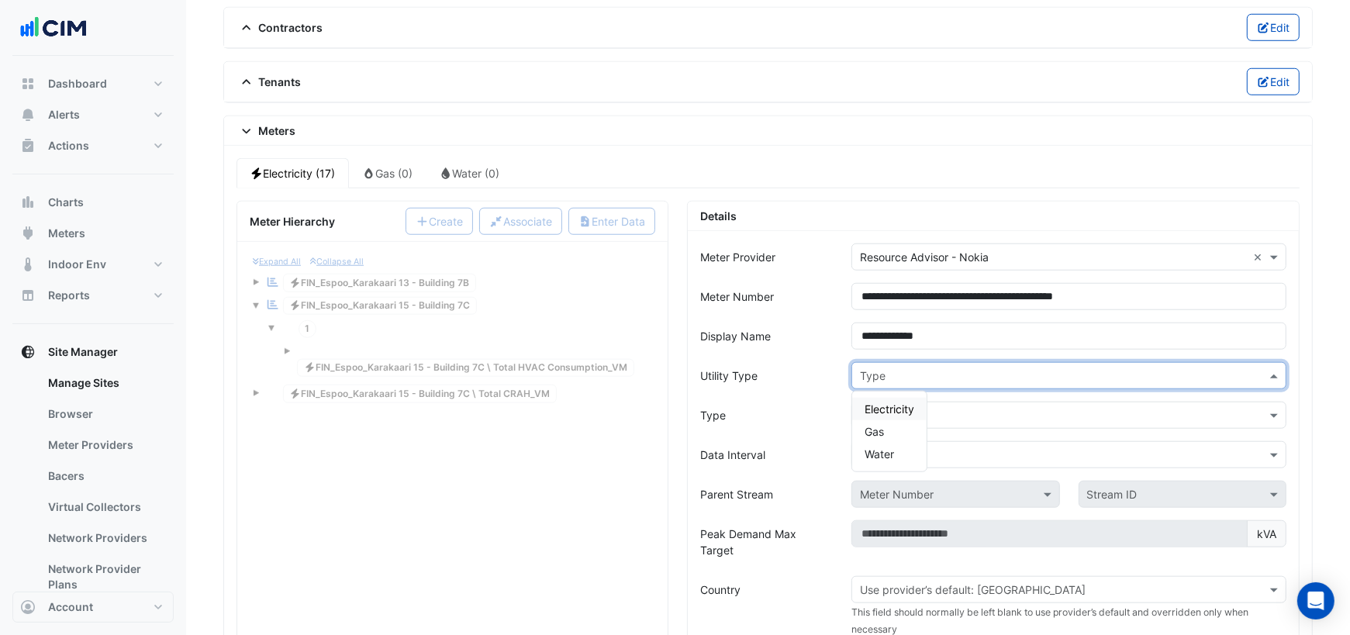
click at [881, 402] on span "Electricity" at bounding box center [889, 408] width 50 height 13
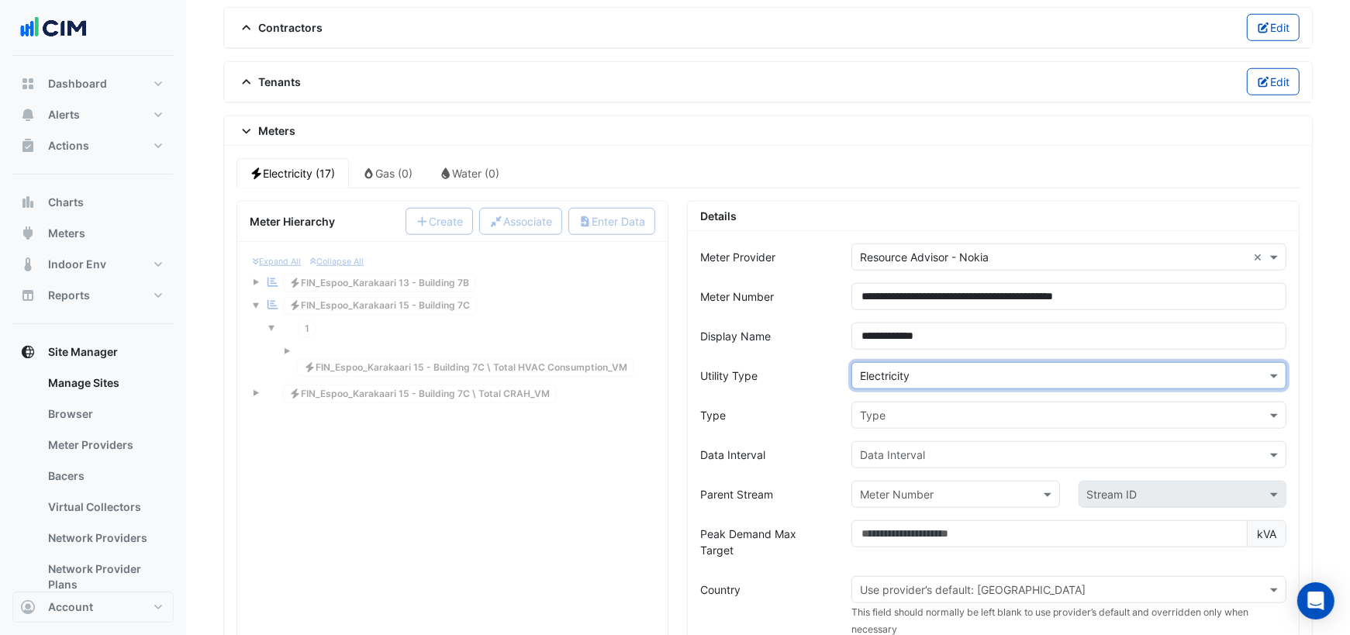
click at [887, 408] on input "text" at bounding box center [1053, 416] width 387 height 16
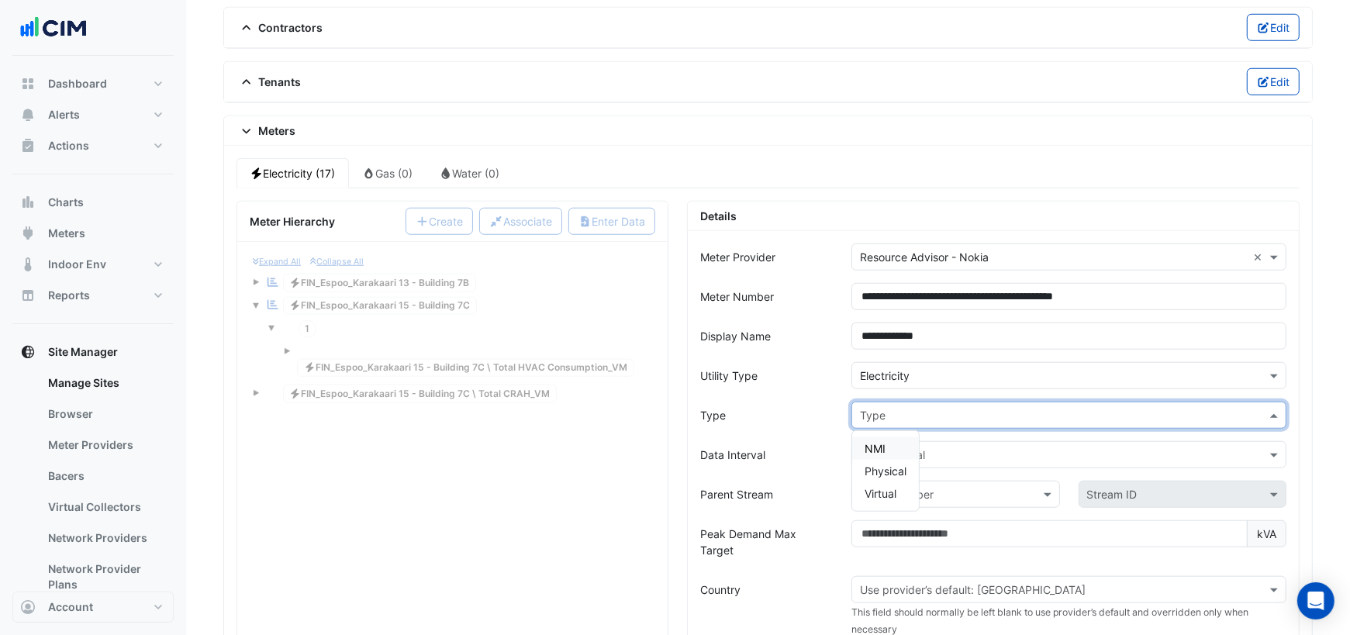
click at [881, 442] on span "NMI" at bounding box center [874, 448] width 21 height 13
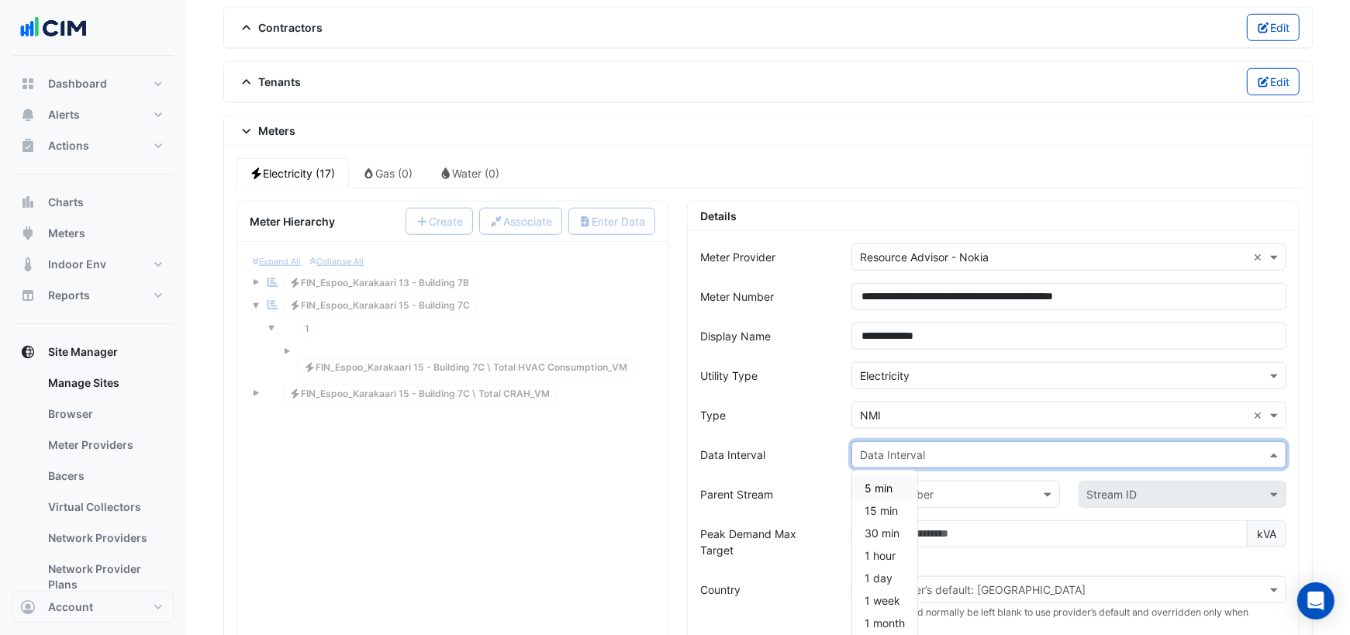
click at [881, 447] on input "text" at bounding box center [1053, 455] width 387 height 16
click at [886, 499] on div "15 min" at bounding box center [884, 510] width 65 height 22
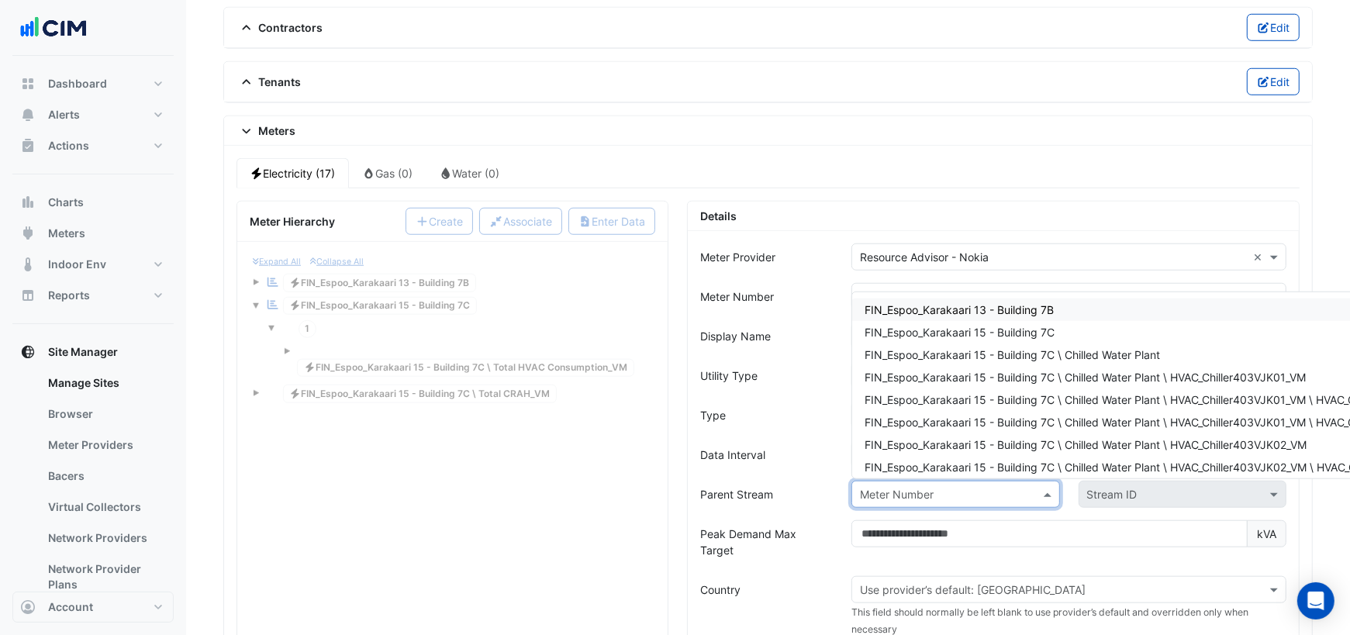
click at [893, 487] on input "text" at bounding box center [940, 495] width 160 height 16
click at [1009, 324] on div "FIN_Espoo_Karakaari 15 - Building 7C" at bounding box center [1162, 332] width 621 height 22
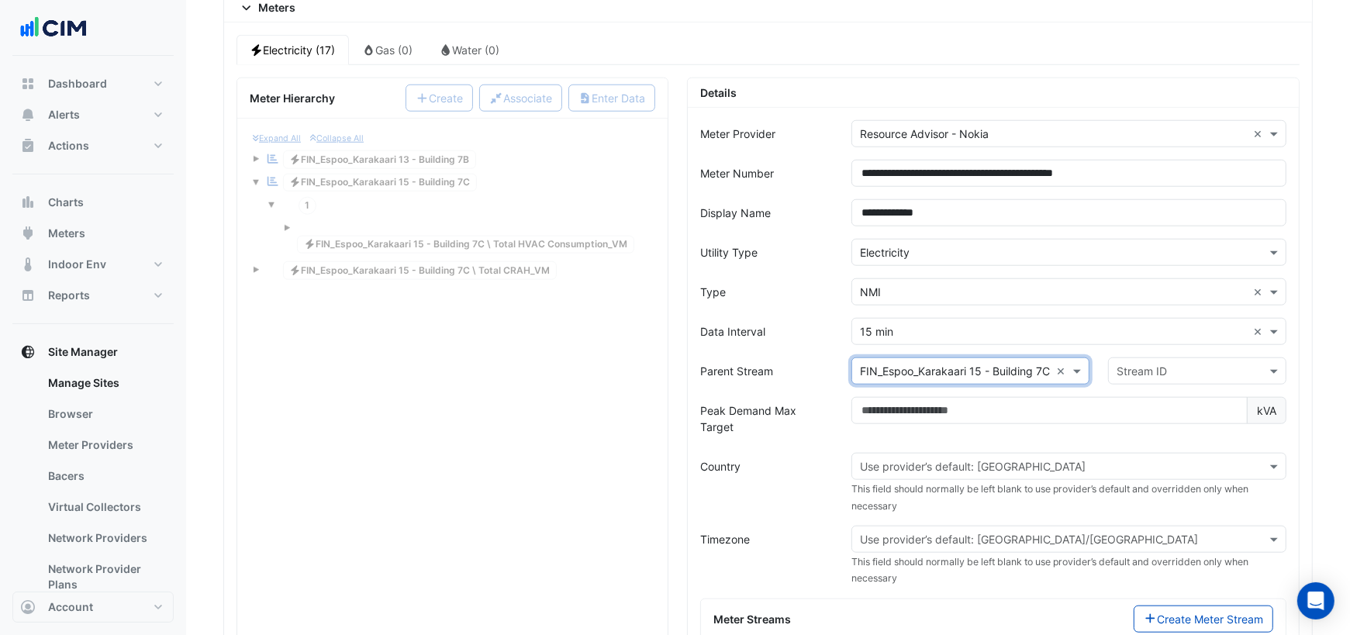
scroll to position [1323, 0]
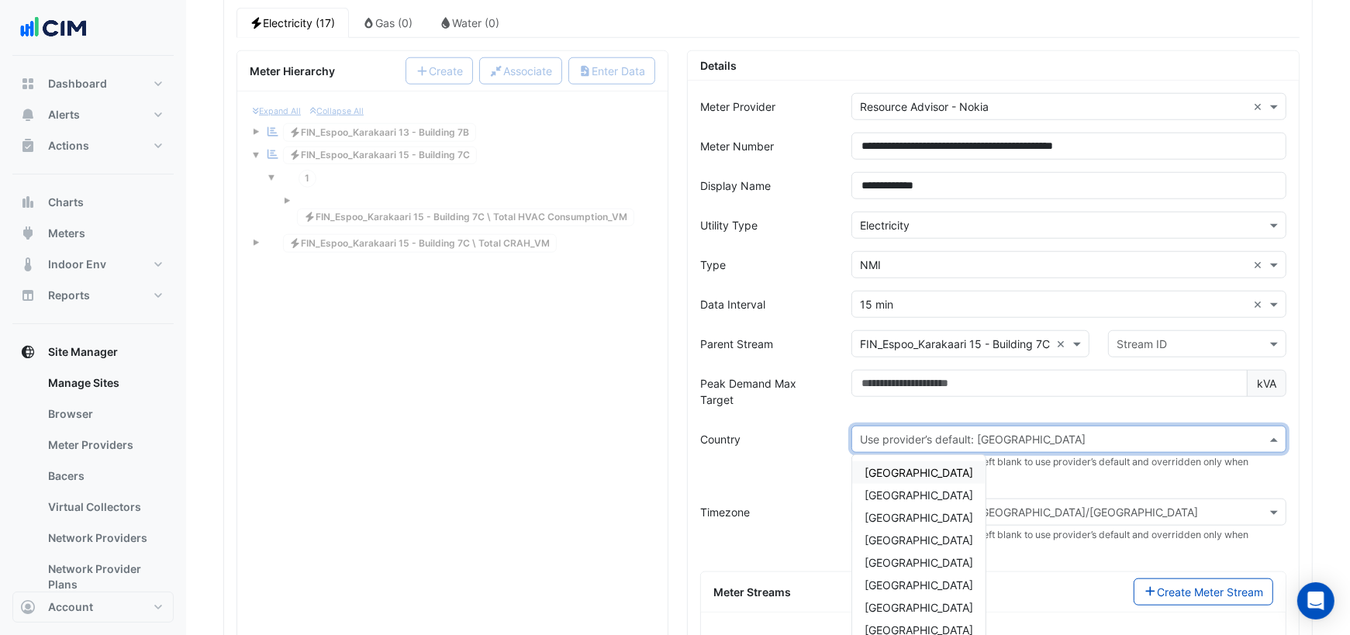
click at [951, 432] on input "text" at bounding box center [1053, 440] width 387 height 16
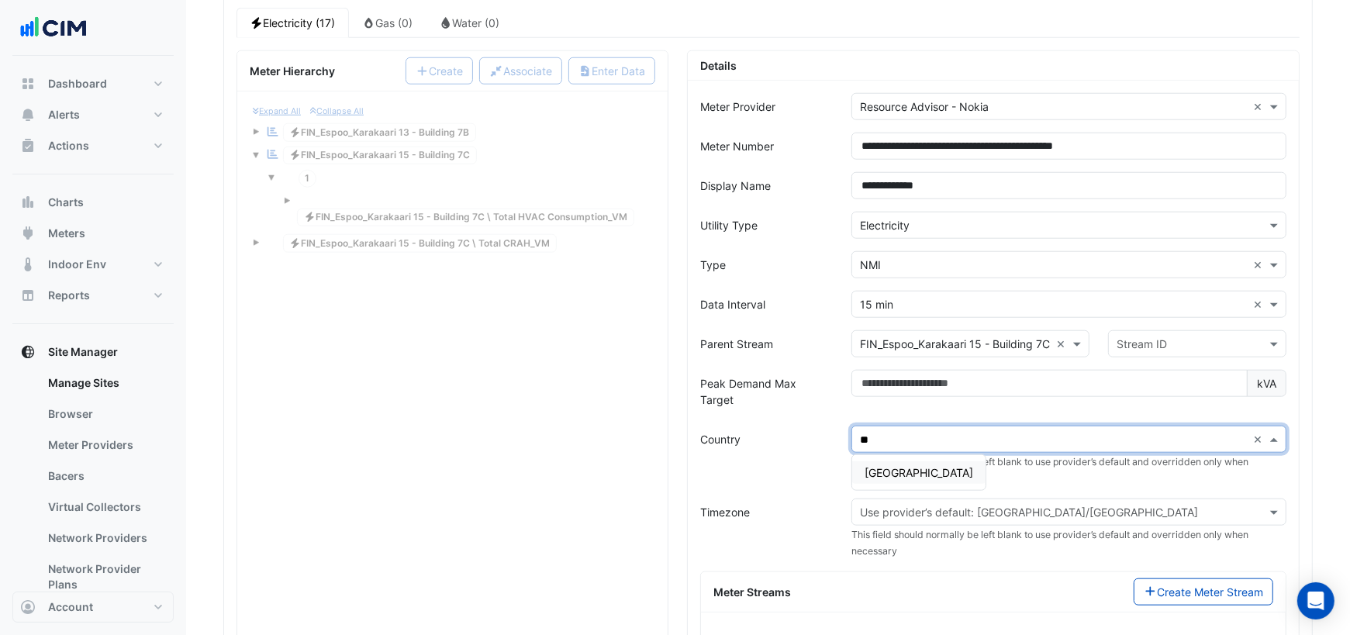
type input "***"
click at [890, 466] on span "Finland" at bounding box center [918, 472] width 109 height 13
click at [1140, 336] on input "text" at bounding box center [1181, 344] width 130 height 16
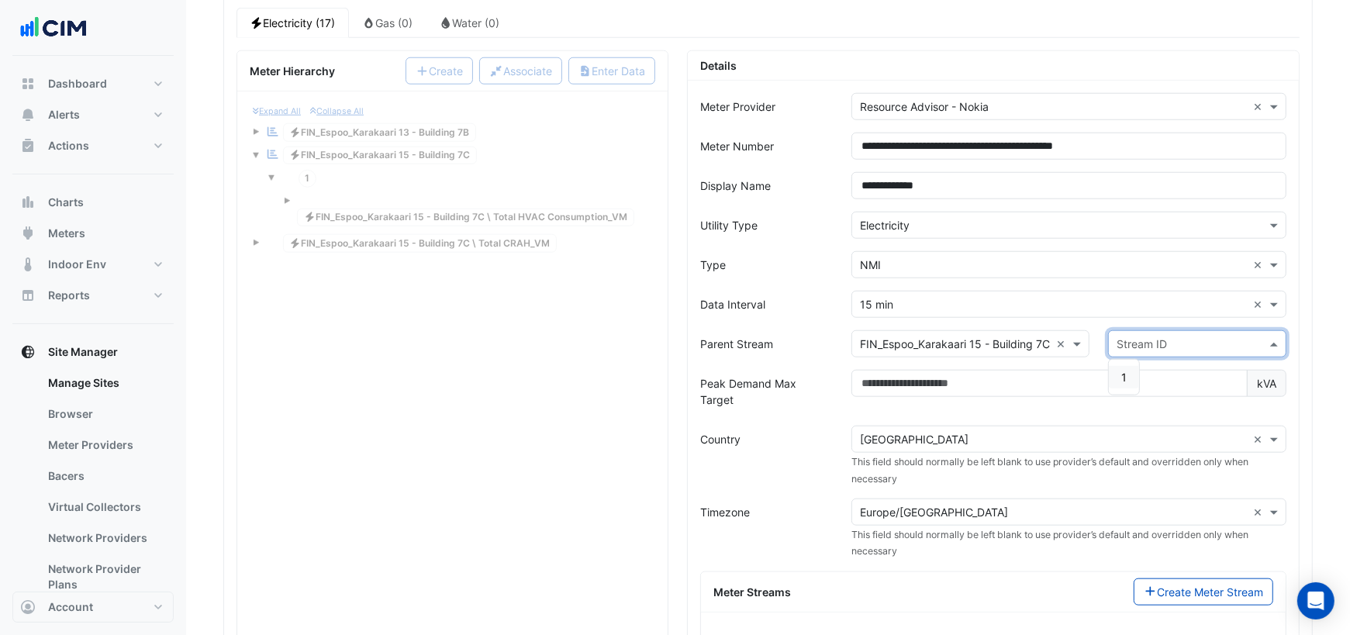
click at [1124, 371] on span "1" at bounding box center [1123, 377] width 5 height 13
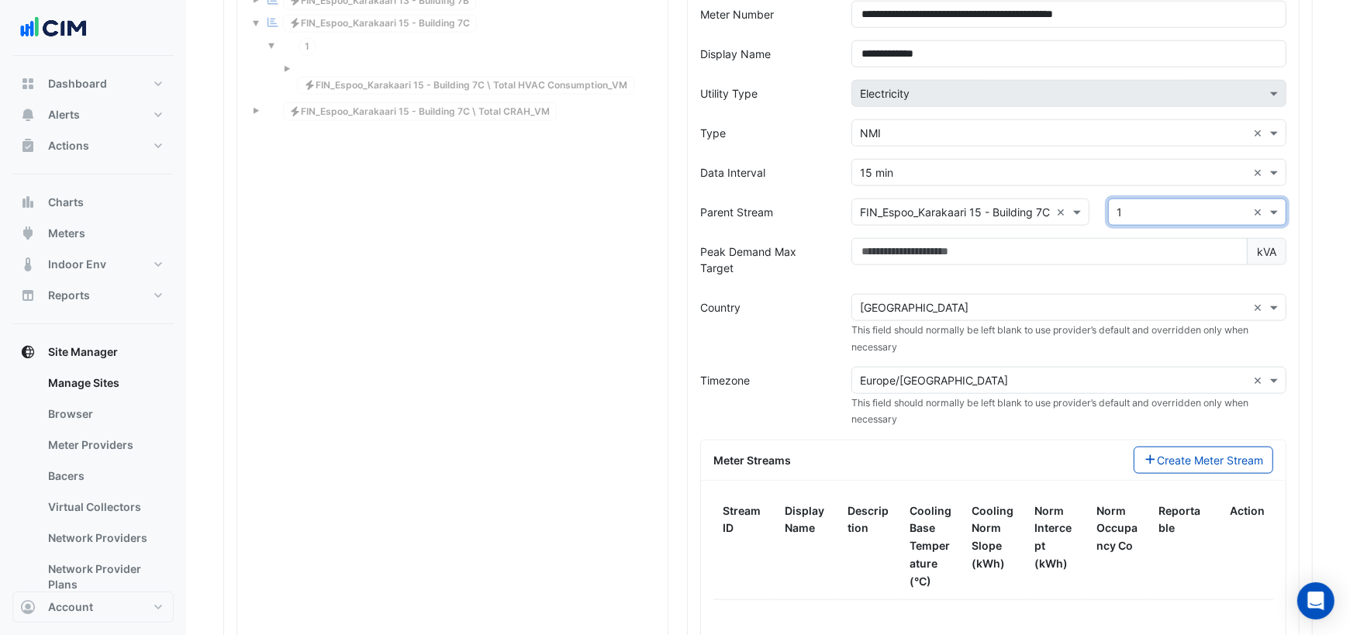
scroll to position [1489, 0]
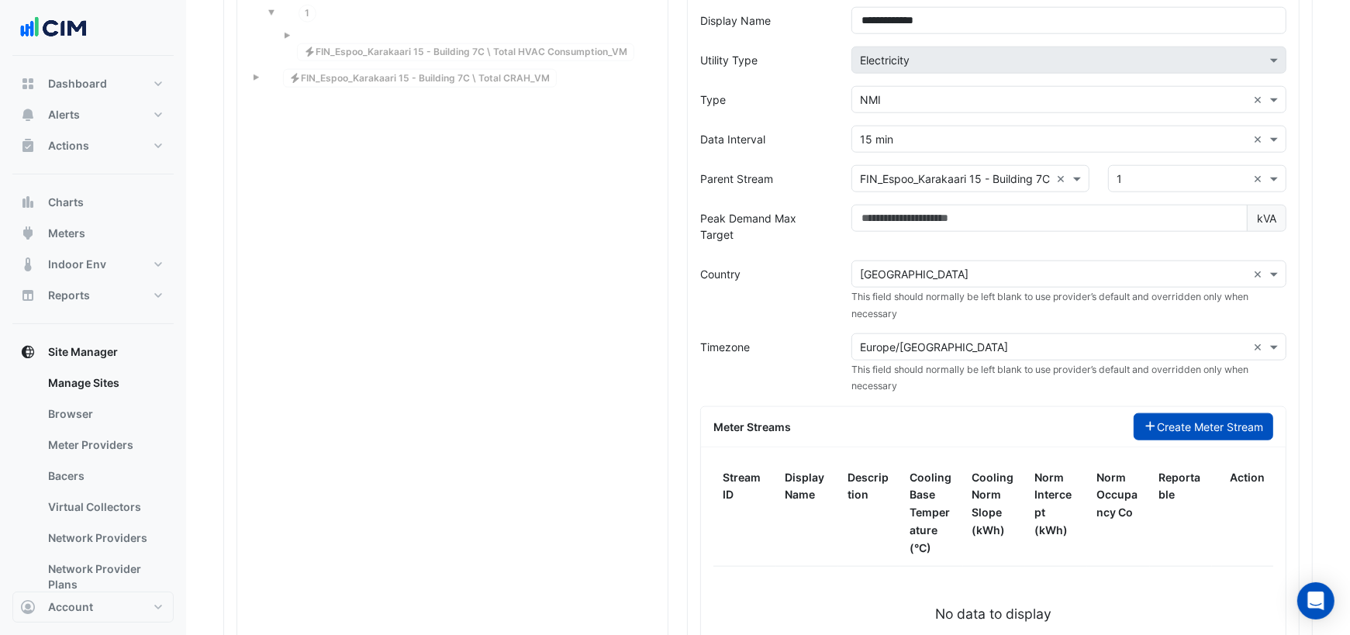
click at [1175, 413] on button "Create Meter Stream" at bounding box center [1204, 426] width 140 height 27
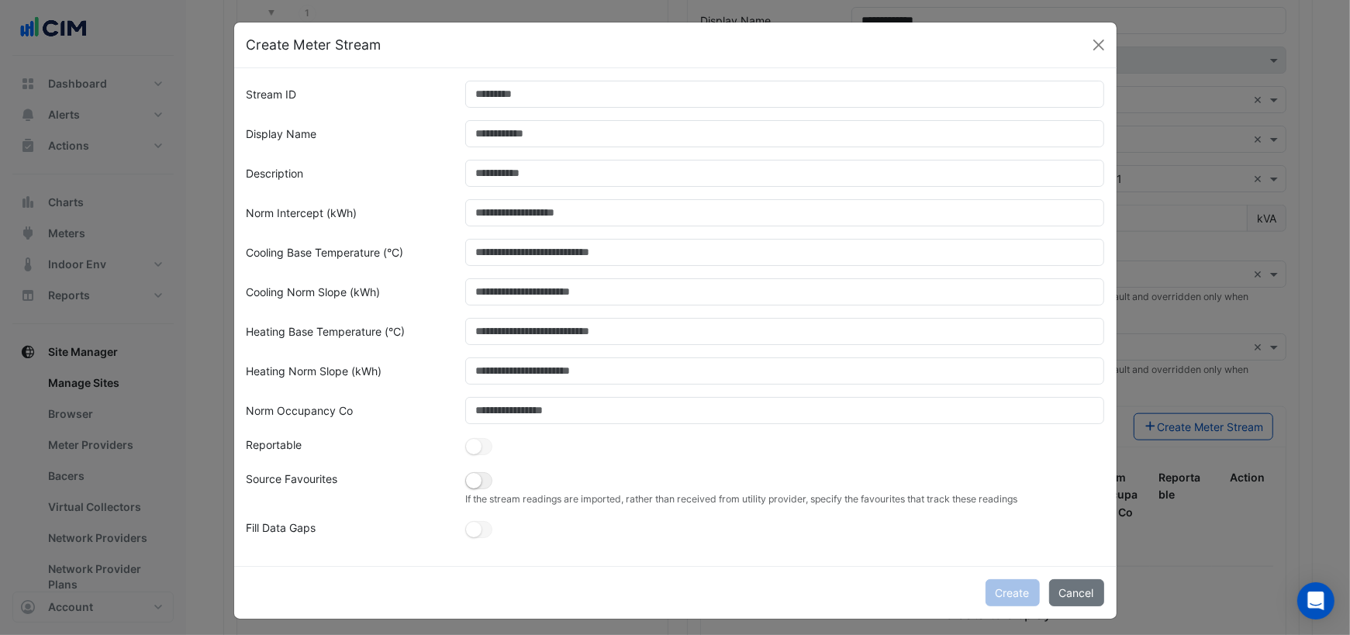
click at [522, 107] on div at bounding box center [784, 94] width 657 height 27
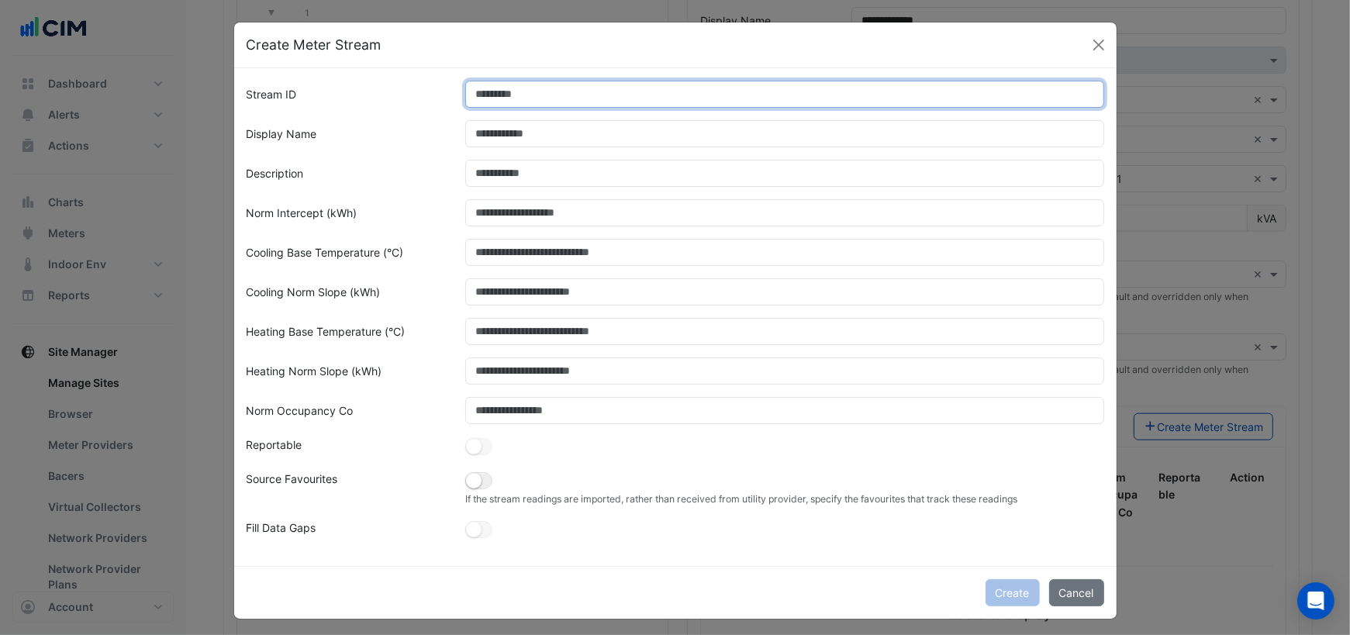
click at [509, 97] on input "Stream ID" at bounding box center [784, 94] width 639 height 27
type input "*"
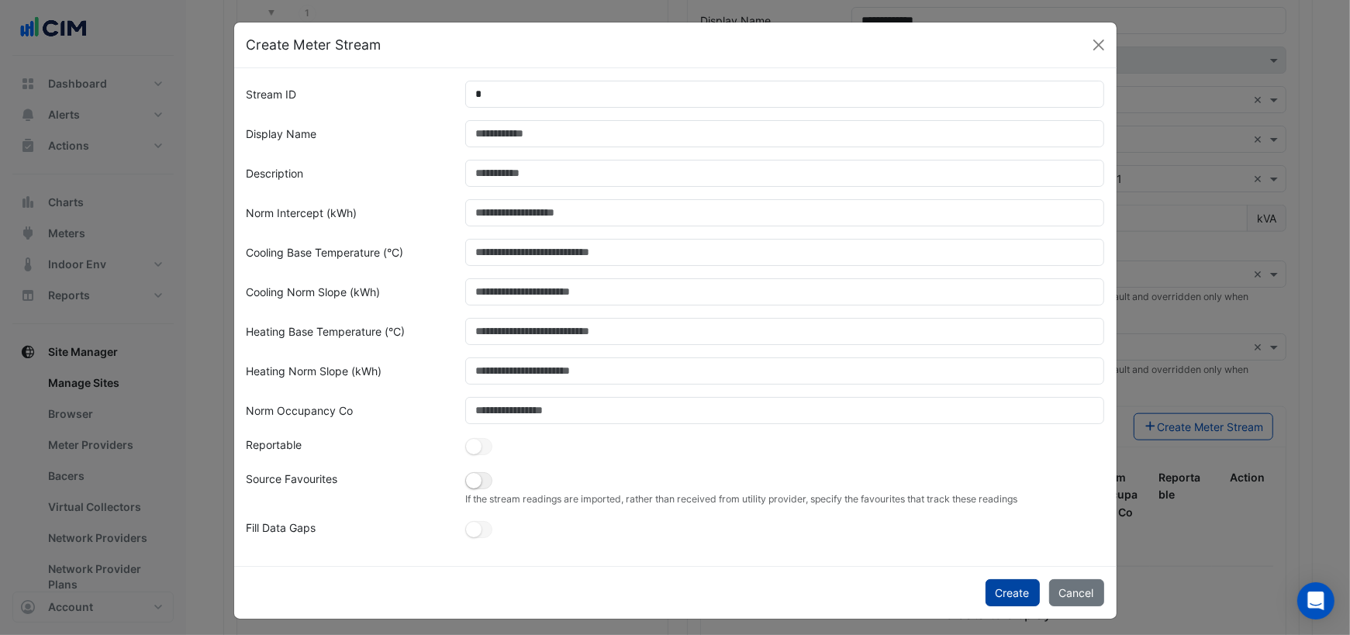
click at [1020, 596] on button "Create" at bounding box center [1012, 592] width 54 height 27
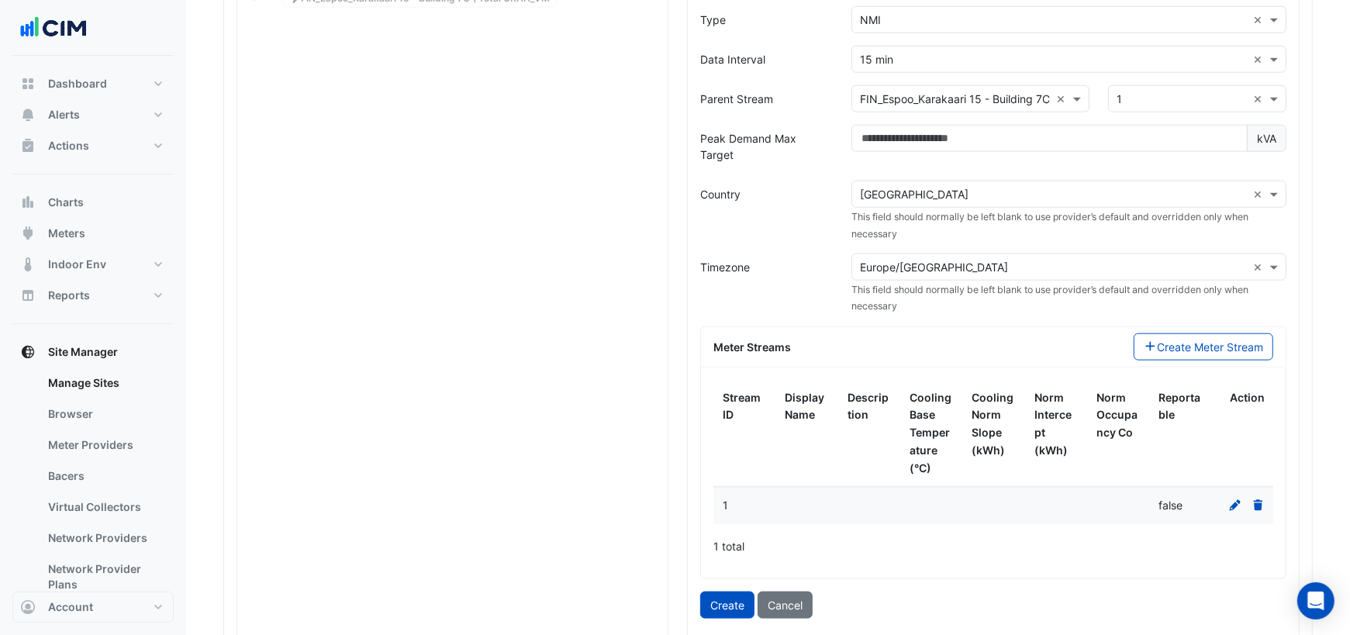
scroll to position [1838, 0]
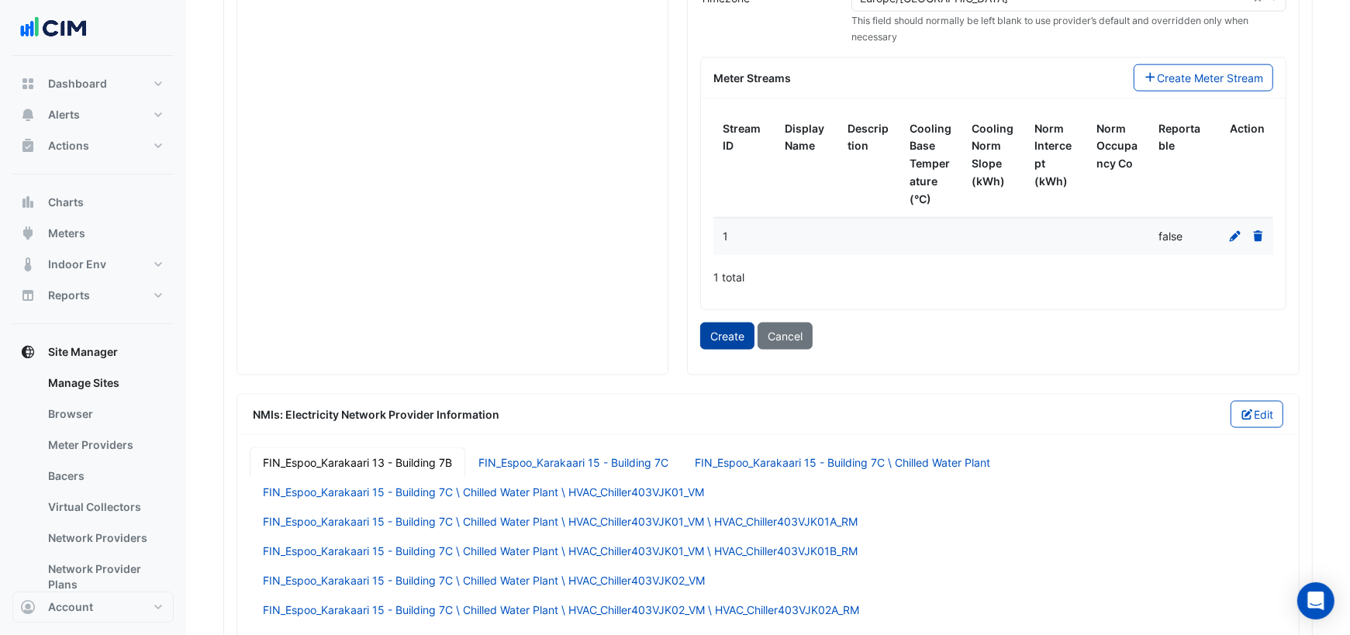
click at [726, 323] on button "Create" at bounding box center [727, 336] width 54 height 27
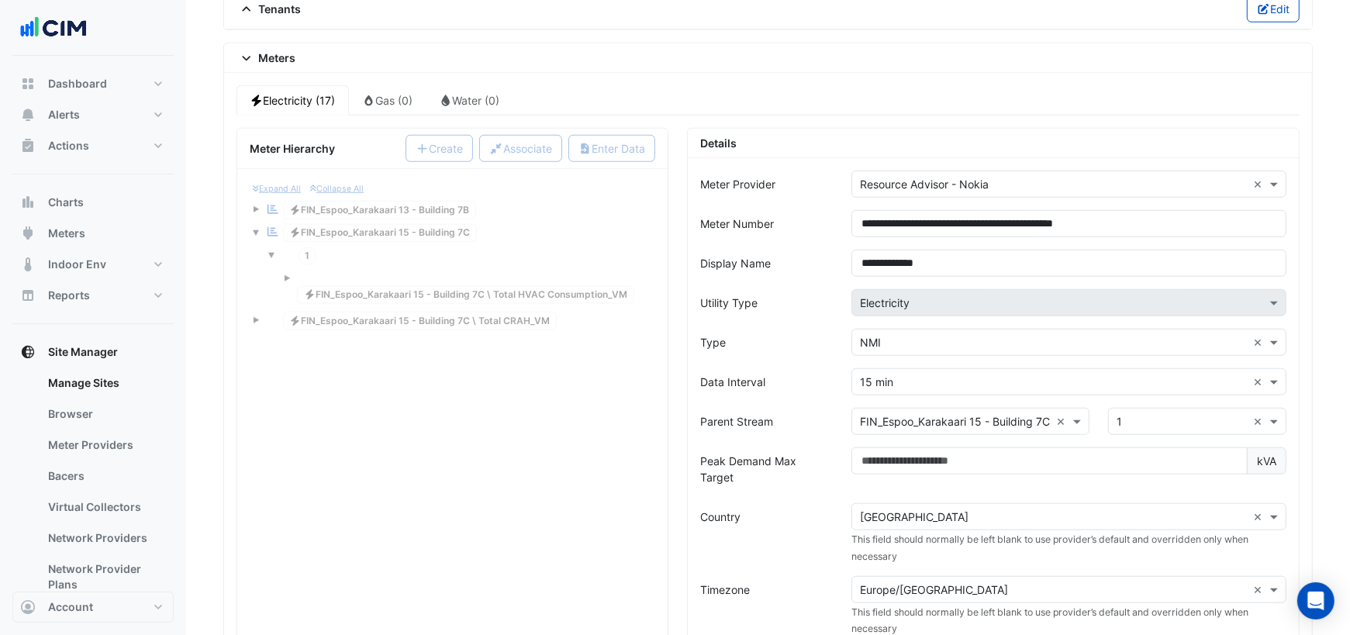
scroll to position [1244, 0]
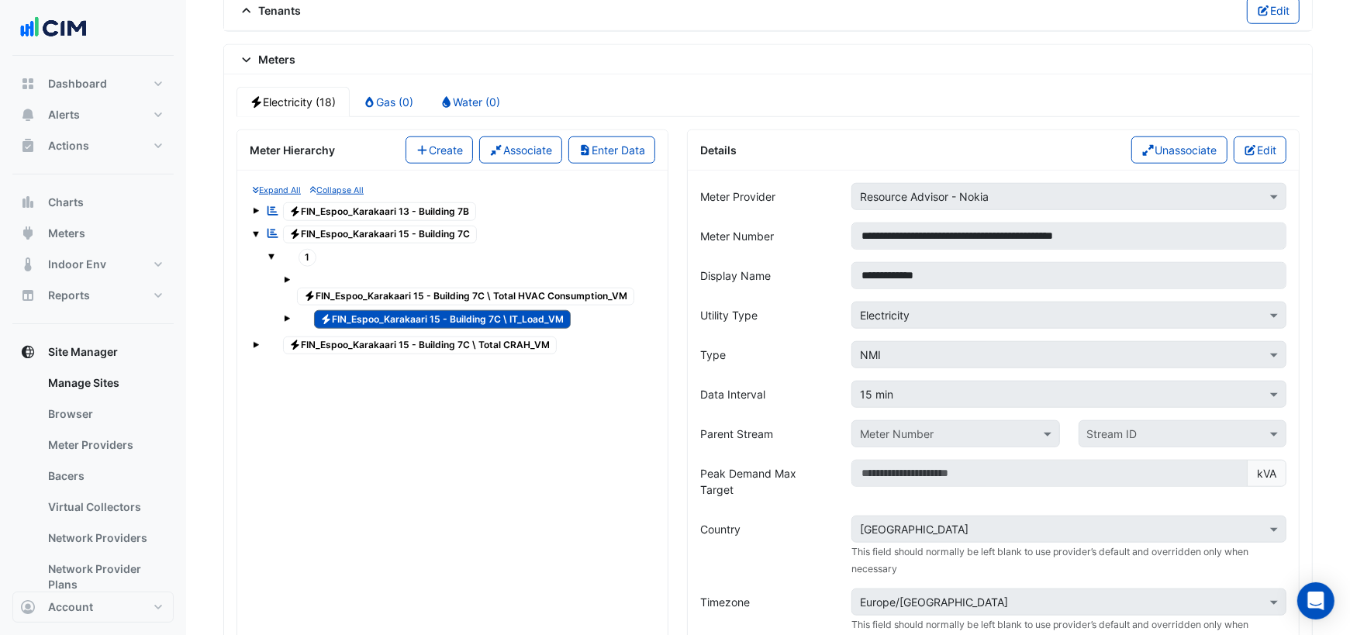
click at [516, 288] on span "Electricity FIN_Espoo_Karakaari 15 - Building 7C \ Total HVAC Consumption_VM" at bounding box center [465, 297] width 337 height 19
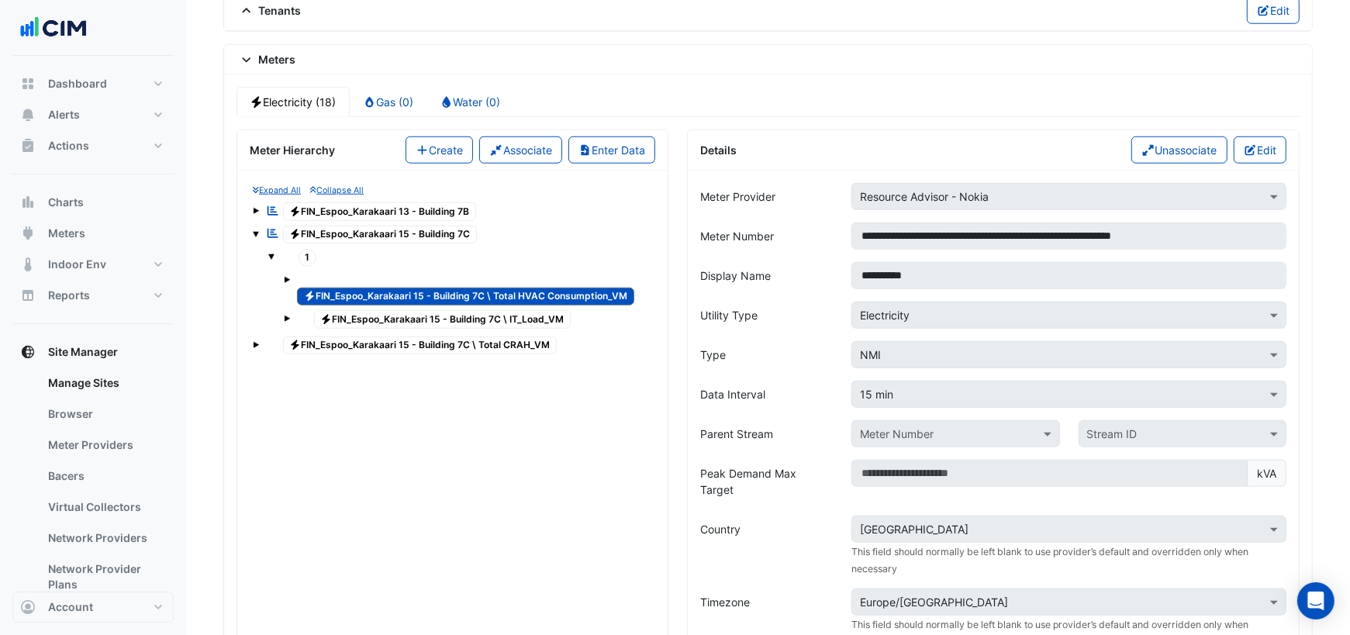
click at [516, 310] on span "Electricity FIN_Espoo_Karakaari 15 - Building 7C \ IT_Load_VM" at bounding box center [442, 319] width 257 height 19
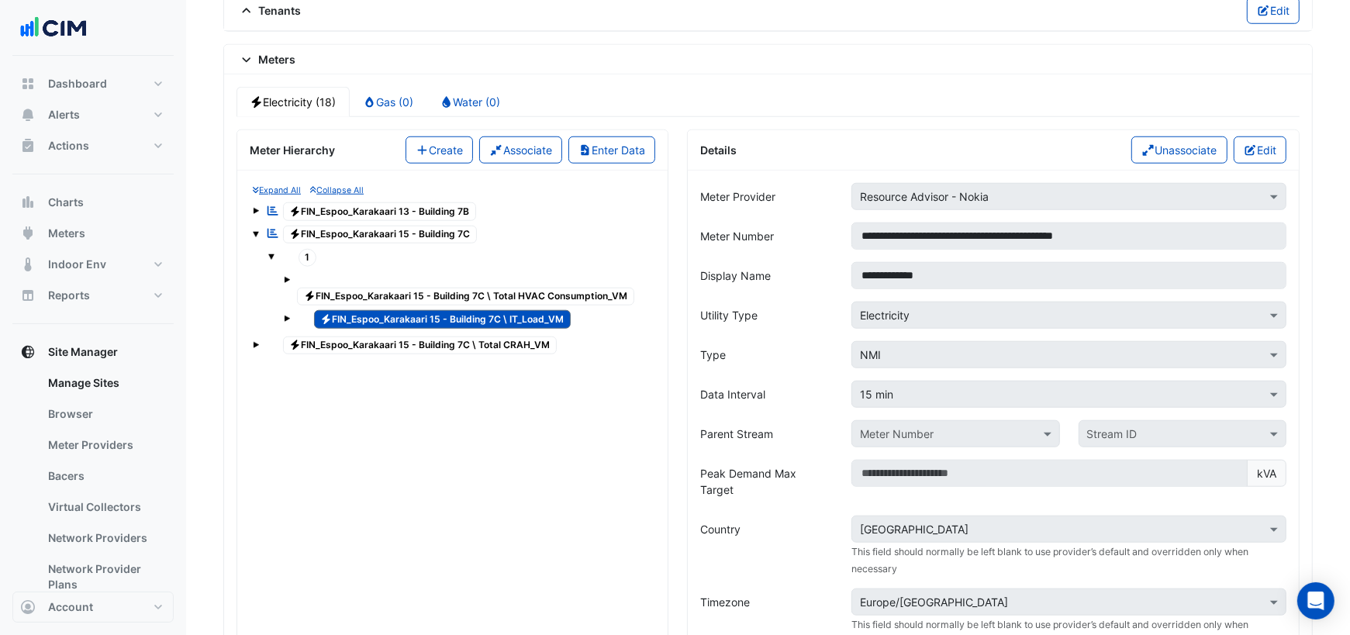
click at [501, 288] on span "Electricity FIN_Espoo_Karakaari 15 - Building 7C \ Total HVAC Consumption_VM" at bounding box center [465, 297] width 337 height 19
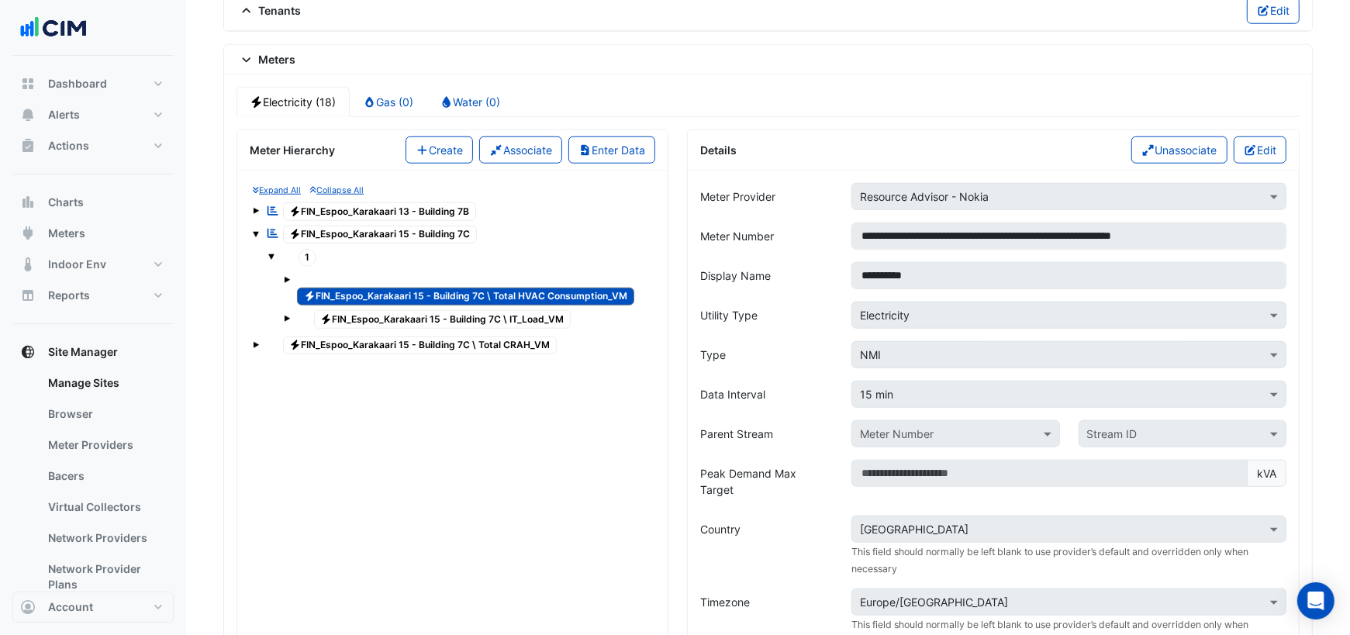
click at [495, 310] on span "Electricity FIN_Espoo_Karakaari 15 - Building 7C \ IT_Load_VM" at bounding box center [442, 319] width 257 height 19
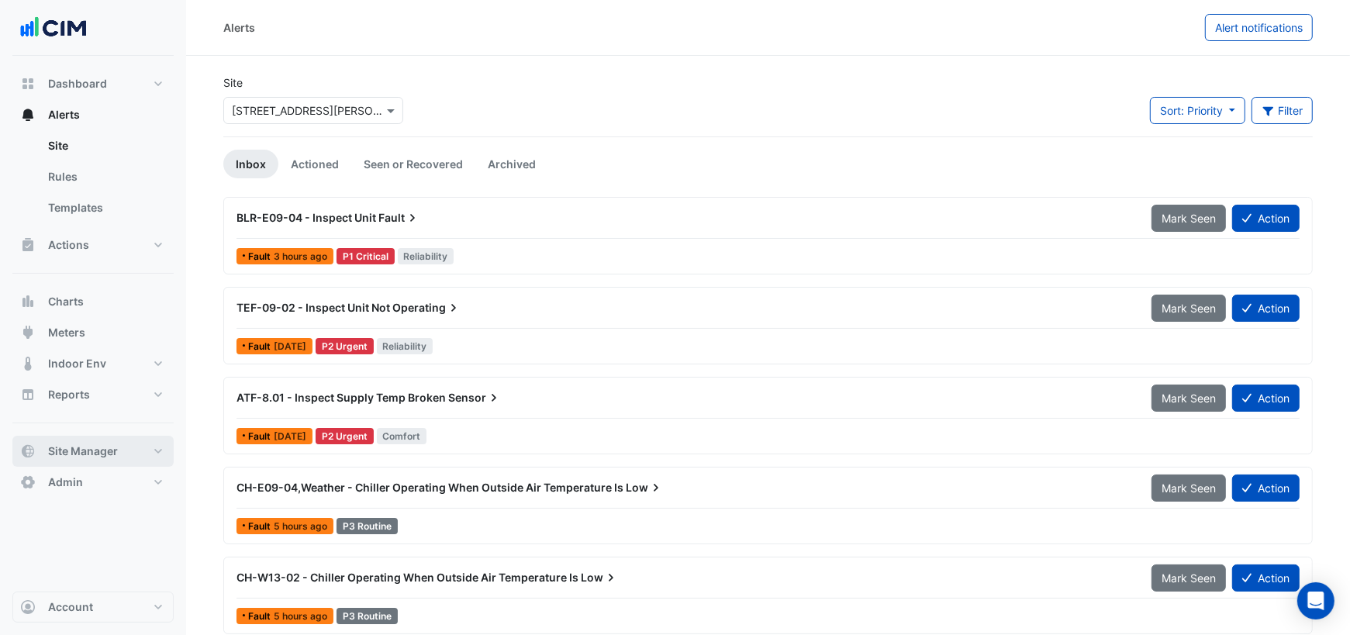
click at [103, 459] on button "Site Manager" at bounding box center [92, 451] width 161 height 31
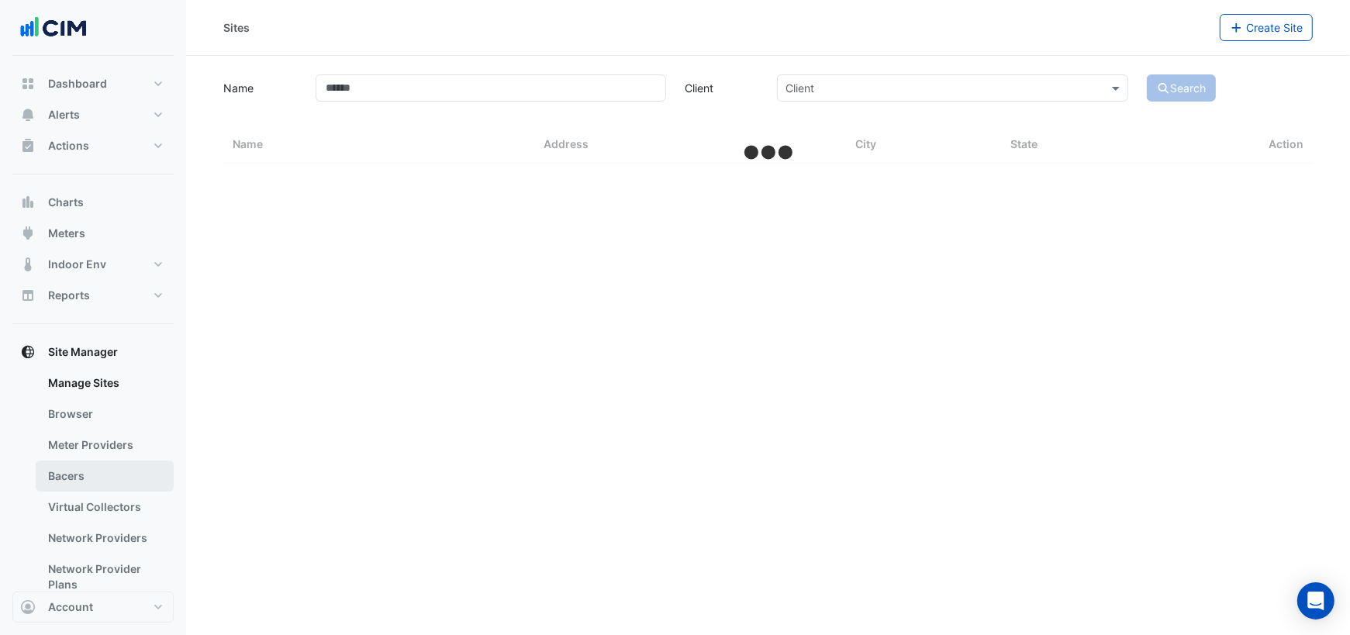
click at [87, 474] on link "Bacers" at bounding box center [105, 476] width 138 height 31
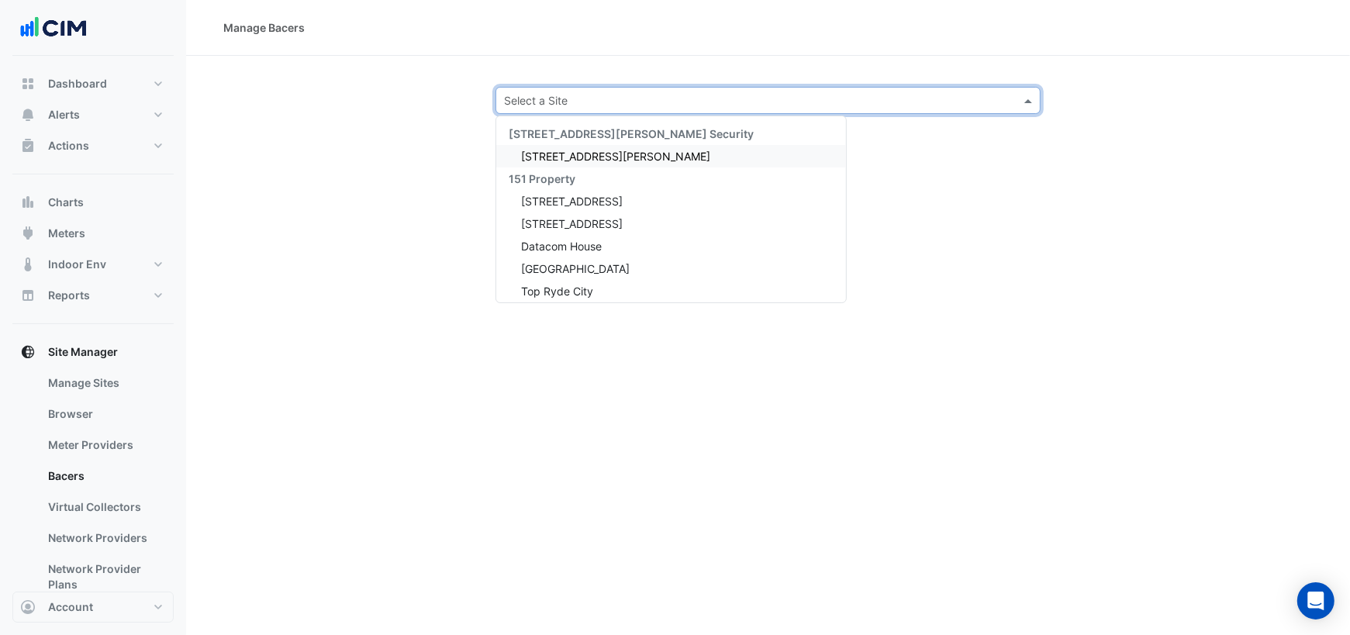
click at [581, 93] on input "text" at bounding box center [752, 101] width 497 height 16
type input "****"
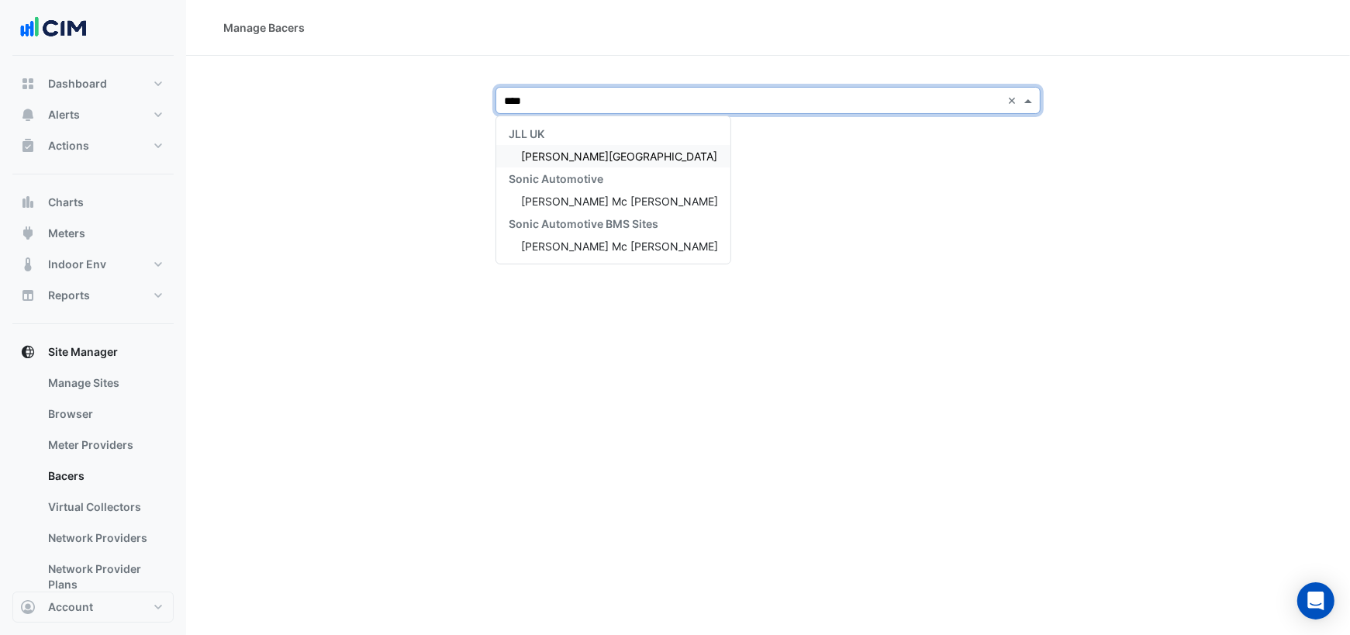
click at [589, 159] on span "[PERSON_NAME][GEOGRAPHIC_DATA]" at bounding box center [619, 156] width 196 height 13
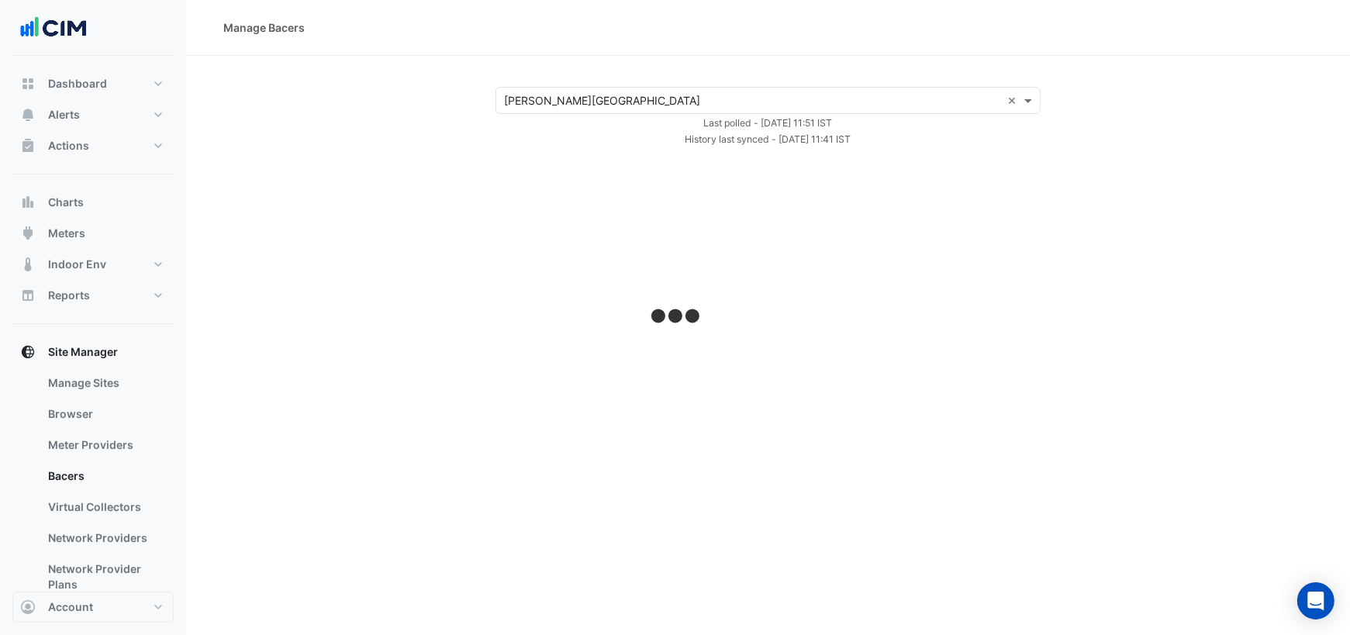
select select "***"
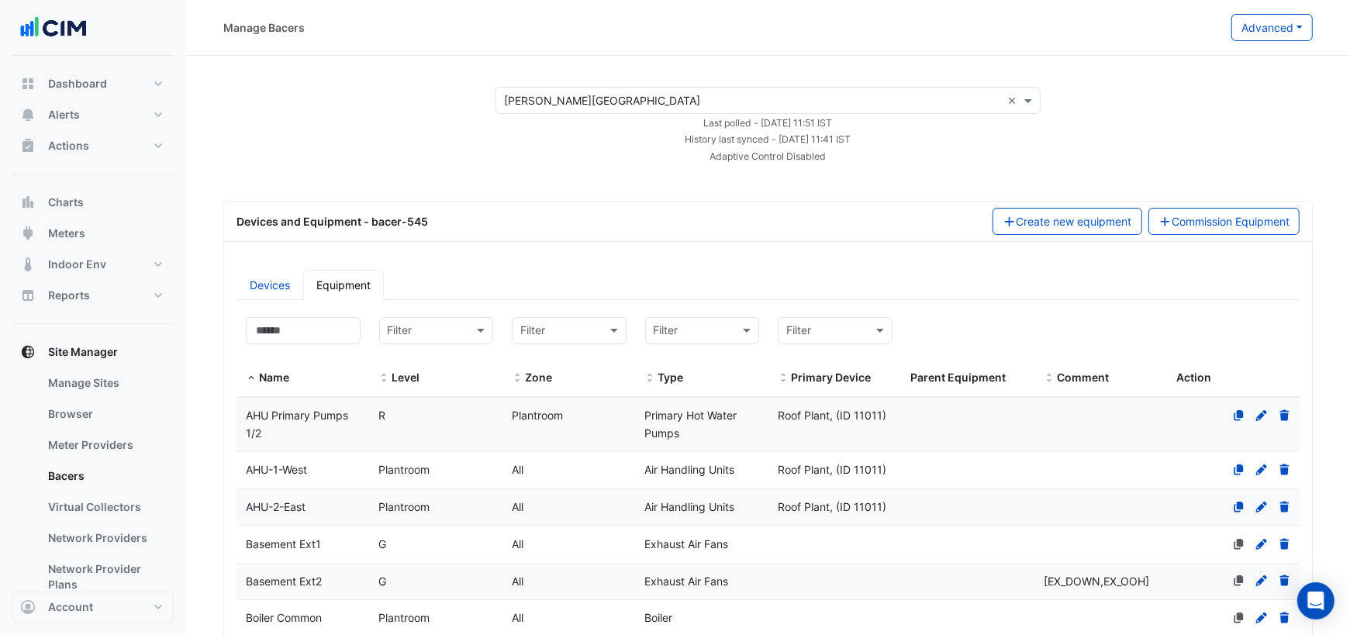
click at [547, 97] on input "text" at bounding box center [752, 101] width 497 height 16
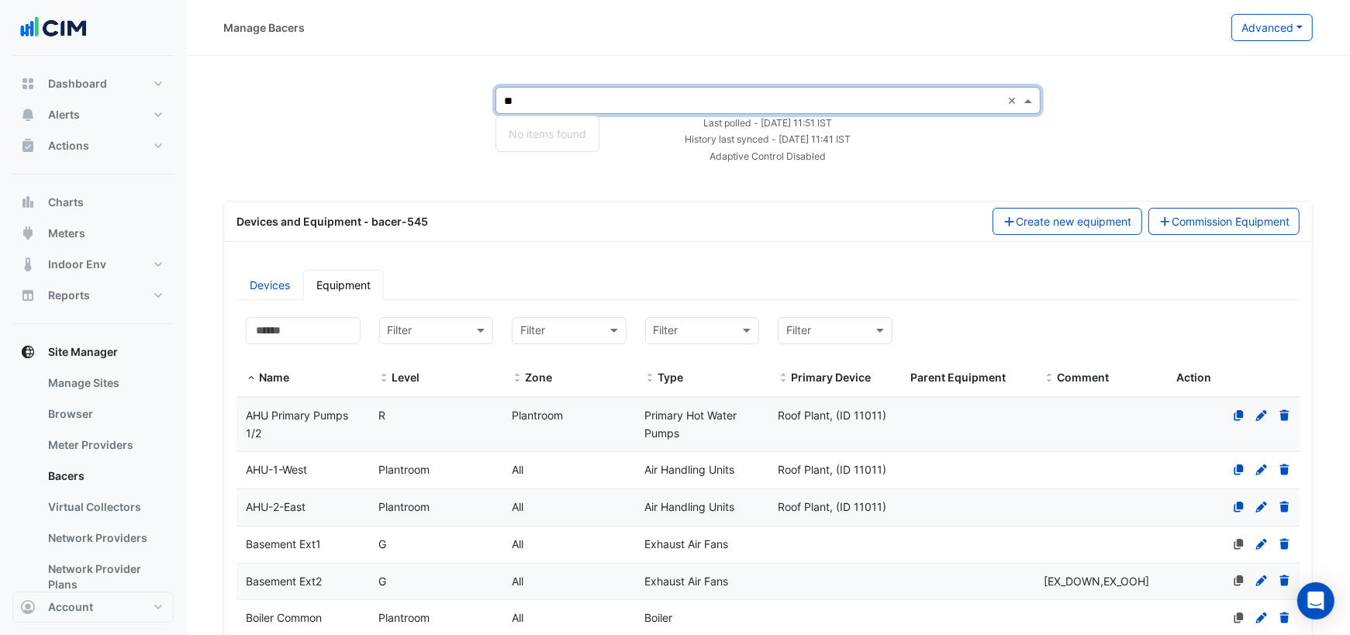
type input "*"
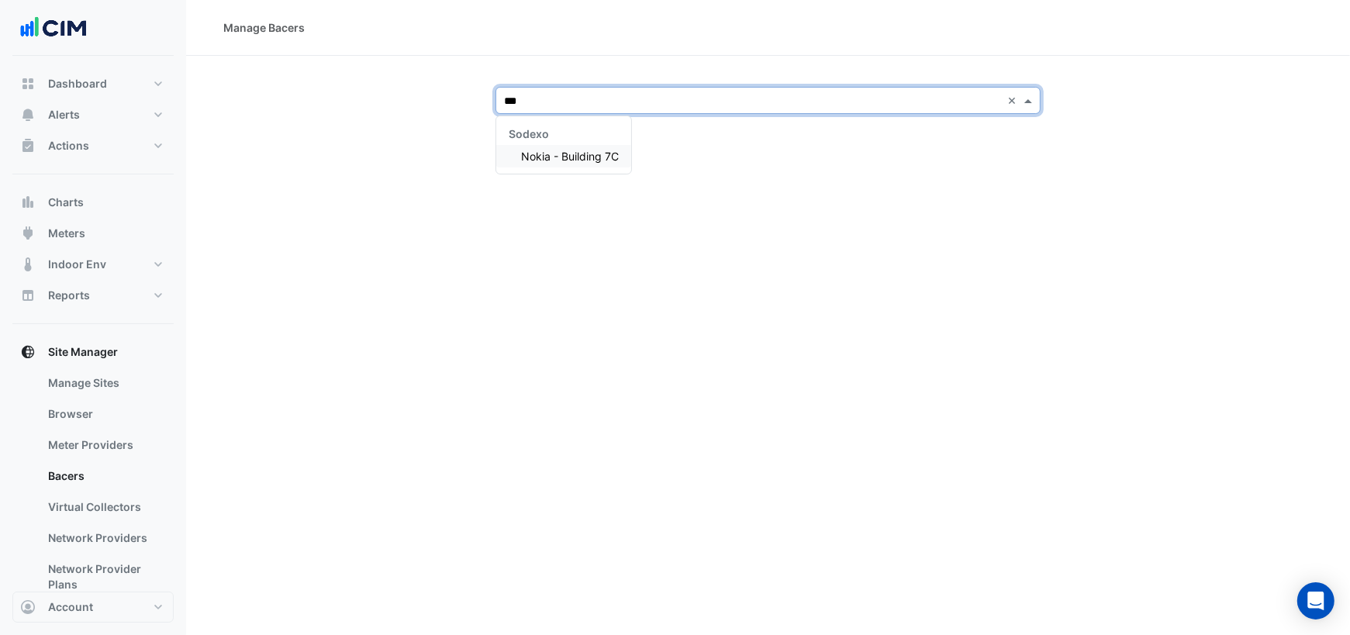
type input "****"
click at [569, 157] on span "Nokia - Building 7C" at bounding box center [570, 156] width 98 height 13
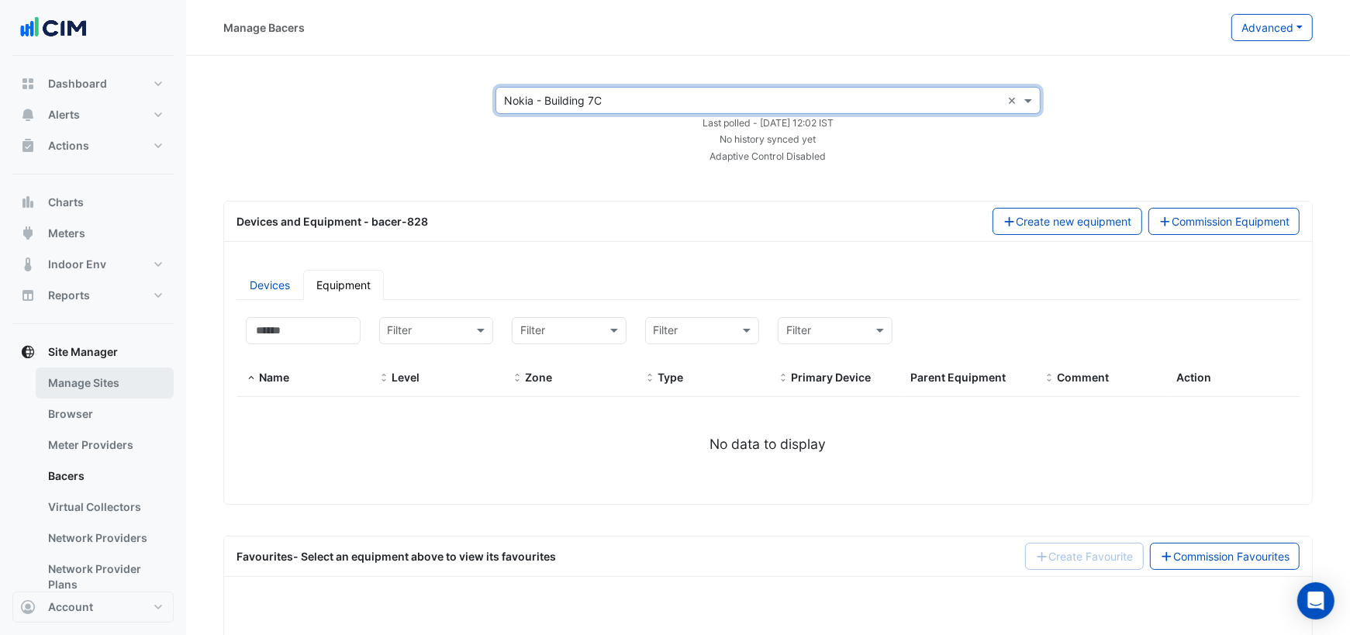
click at [119, 378] on link "Manage Sites" at bounding box center [105, 383] width 138 height 31
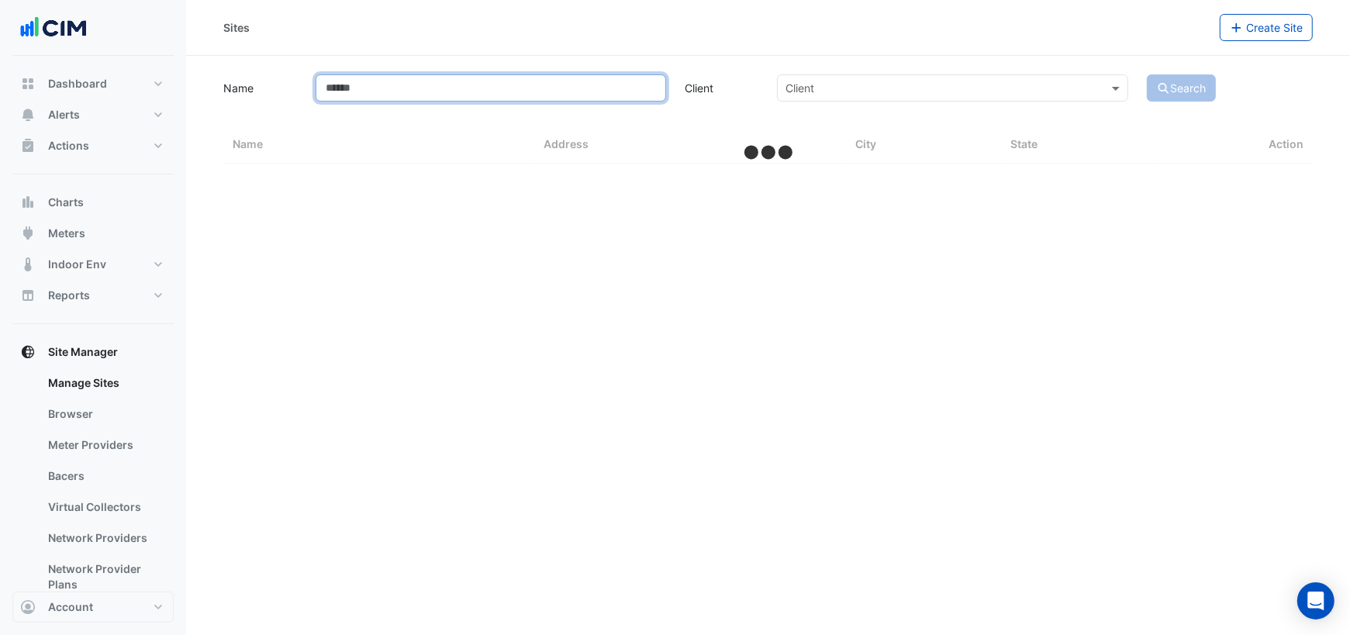
click at [618, 88] on input "Name" at bounding box center [491, 87] width 350 height 27
type input "*****"
select select "***"
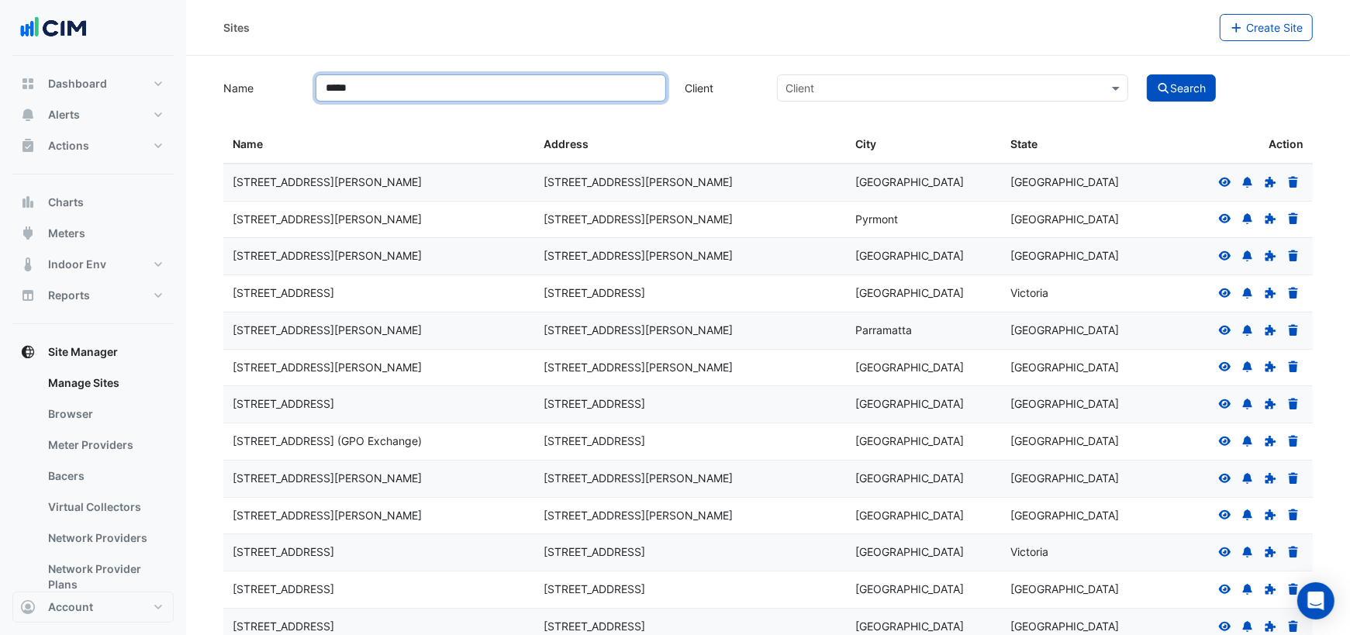
type input "*****"
click at [1147, 74] on button "Search" at bounding box center [1182, 87] width 70 height 27
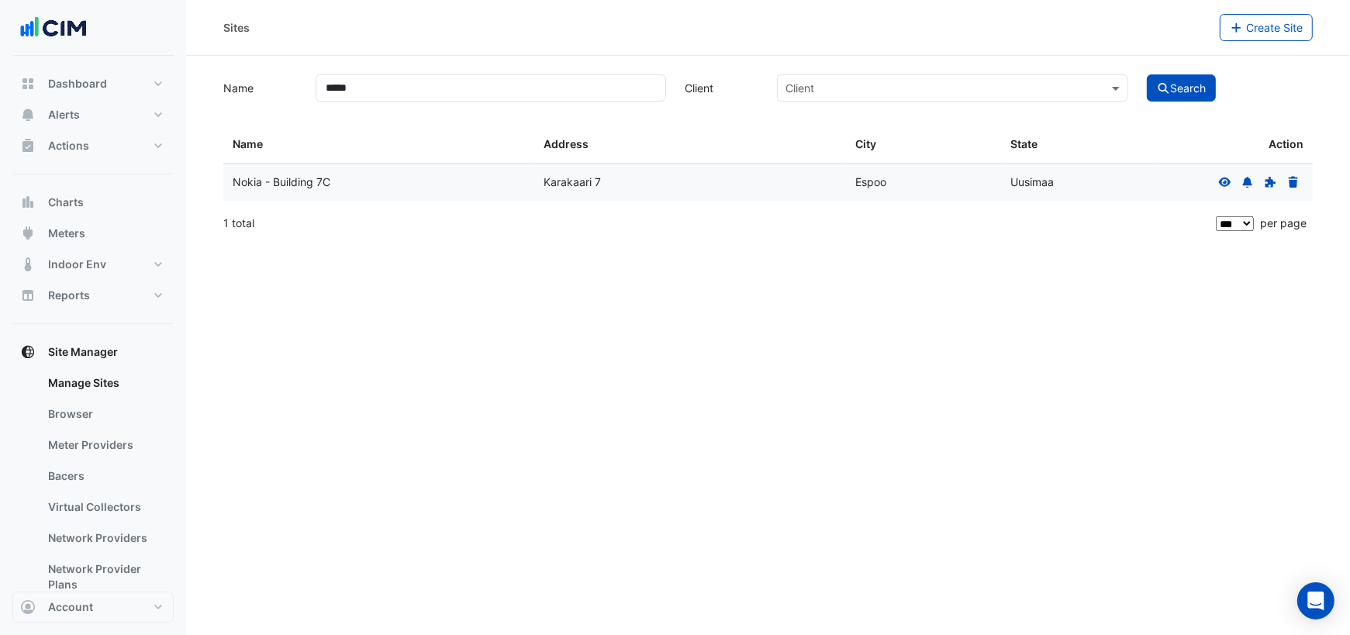
click at [1221, 181] on icon at bounding box center [1225, 181] width 12 height 9
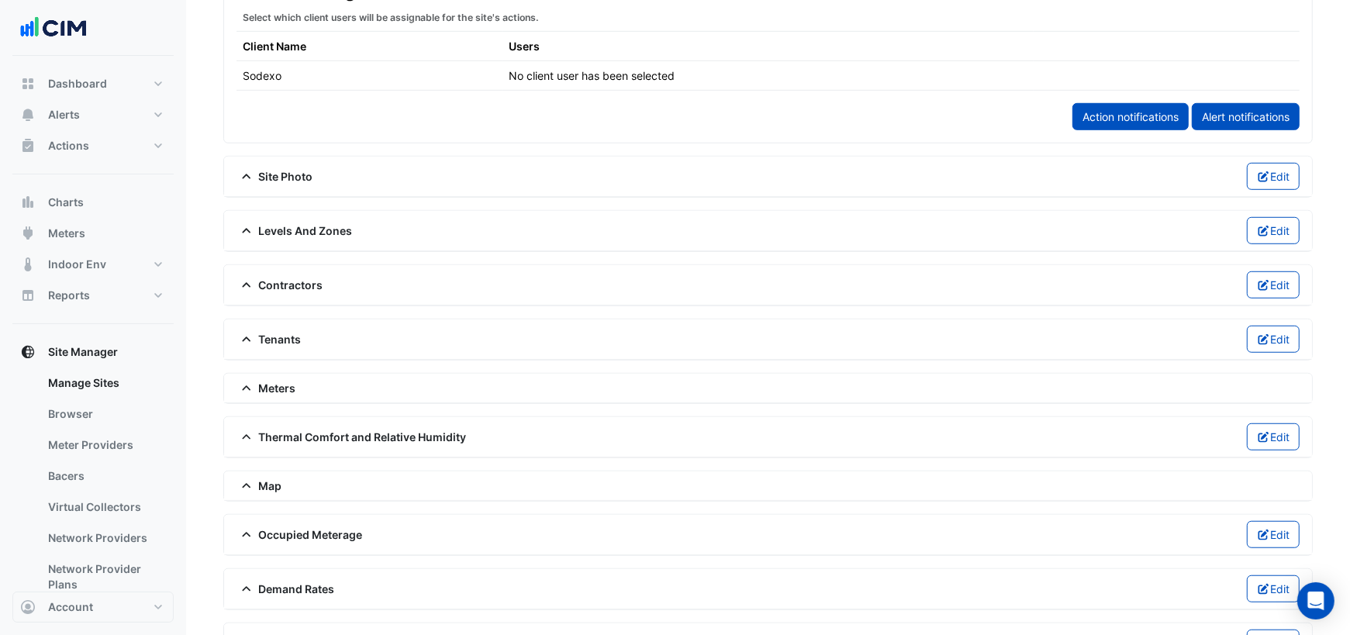
scroll to position [915, 0]
click at [270, 381] on span "Meters" at bounding box center [266, 389] width 60 height 16
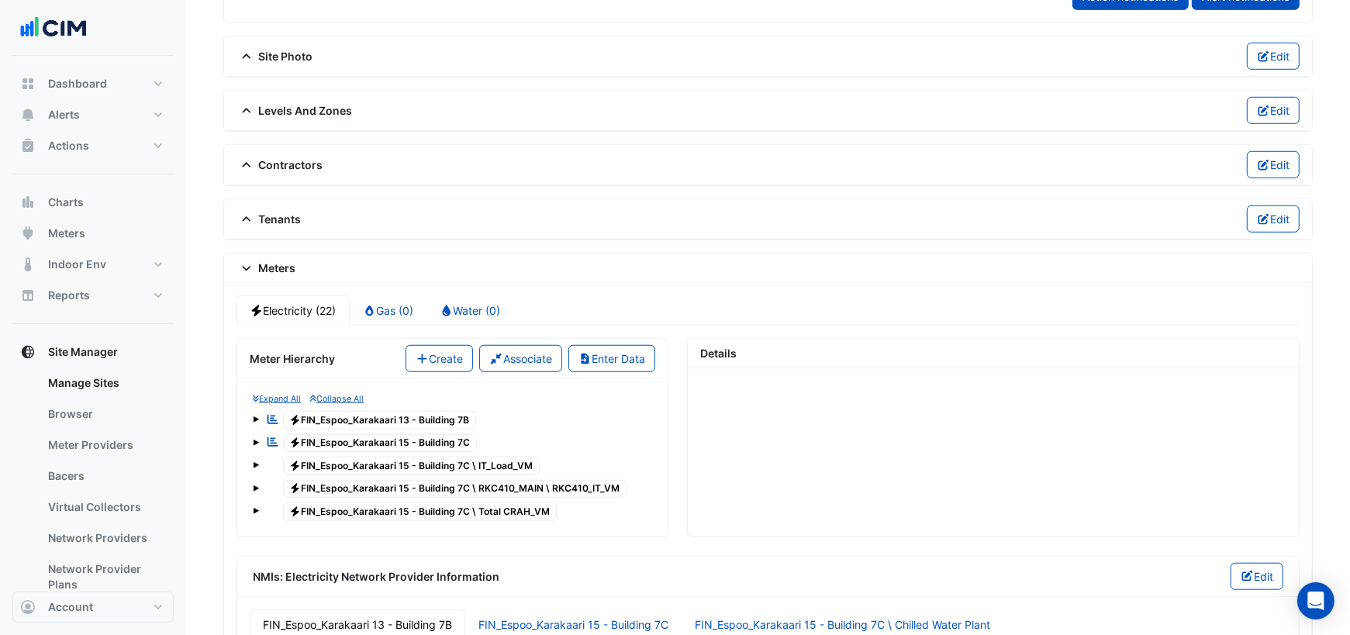
scroll to position [1045, 0]
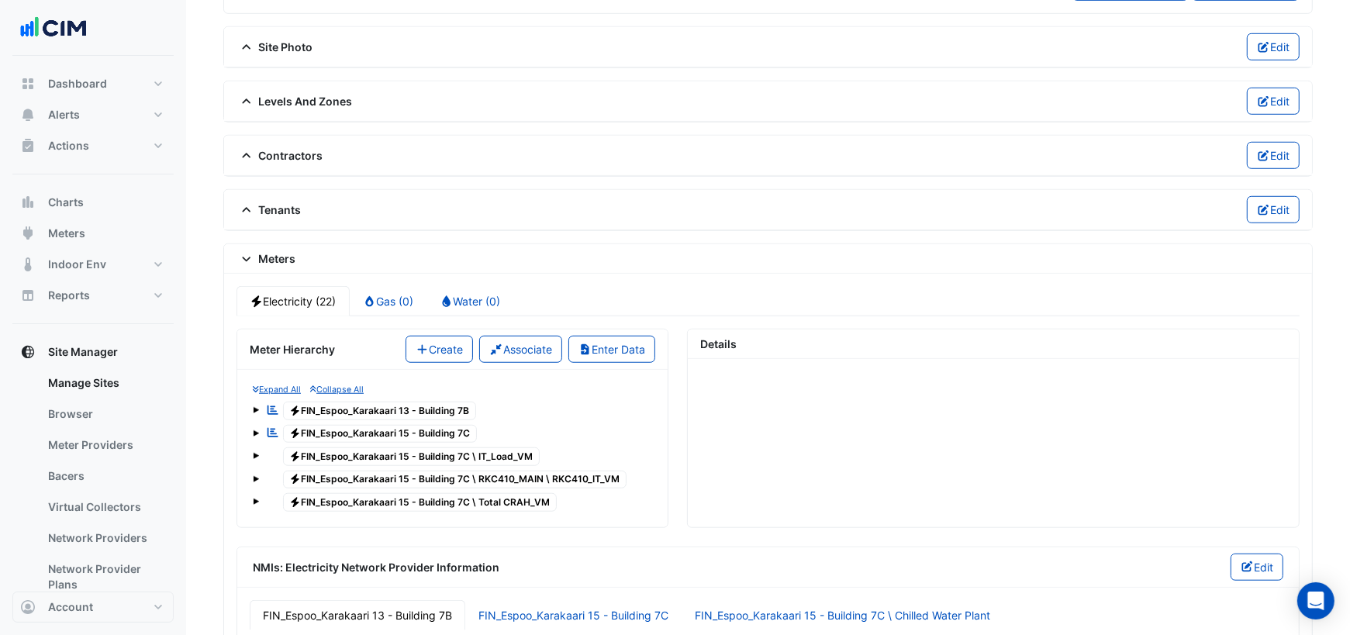
click at [364, 447] on span "Electricity FIN_Espoo_Karakaari 15 - Building 7C \ IT_Load_VM" at bounding box center [411, 456] width 257 height 19
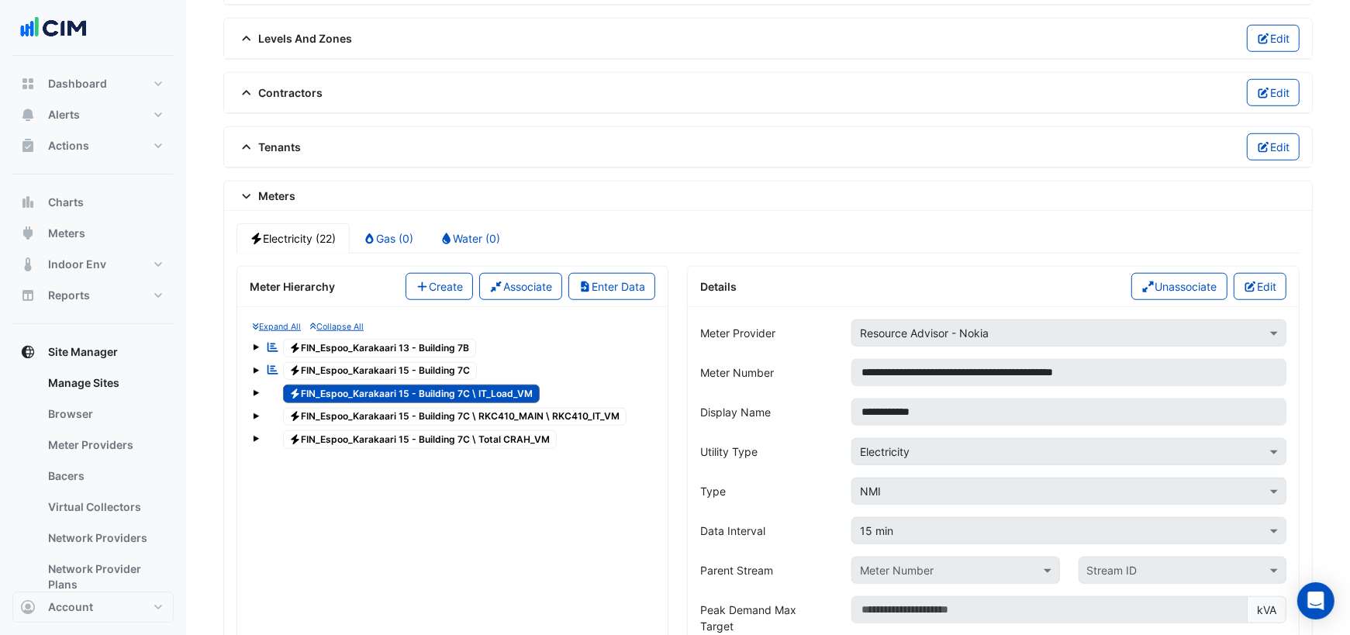
scroll to position [1113, 0]
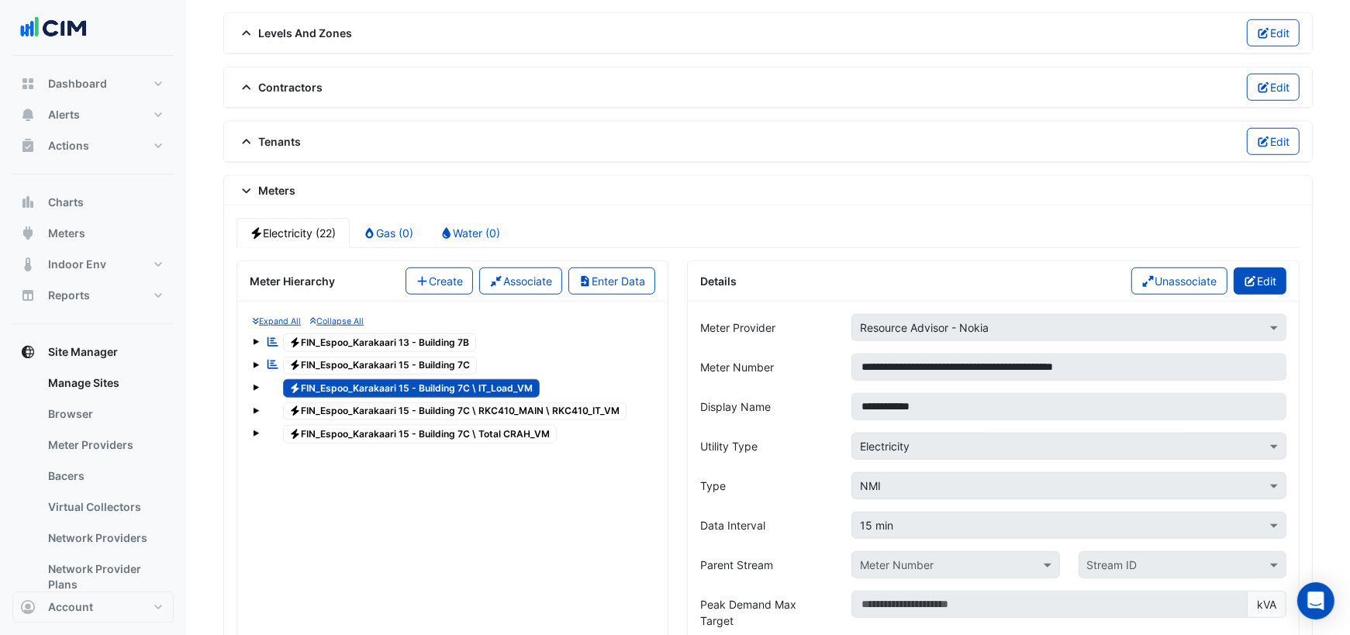
click at [1250, 267] on button "Edit" at bounding box center [1260, 280] width 53 height 27
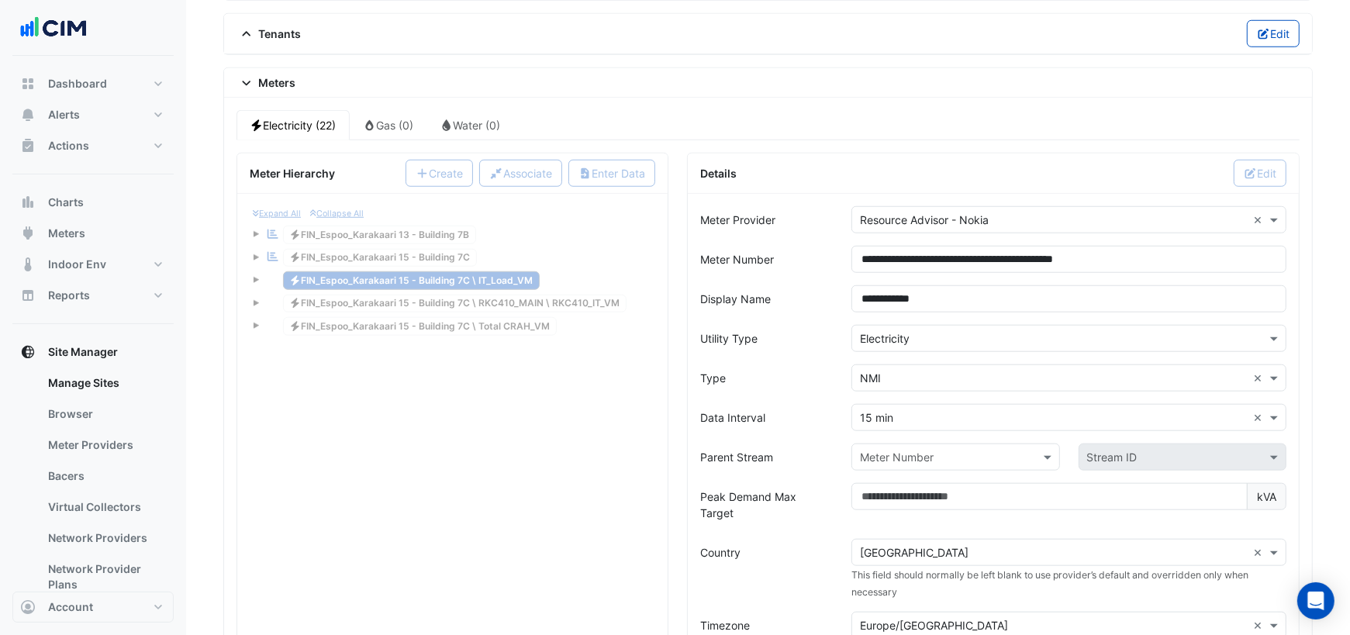
scroll to position [1228, 0]
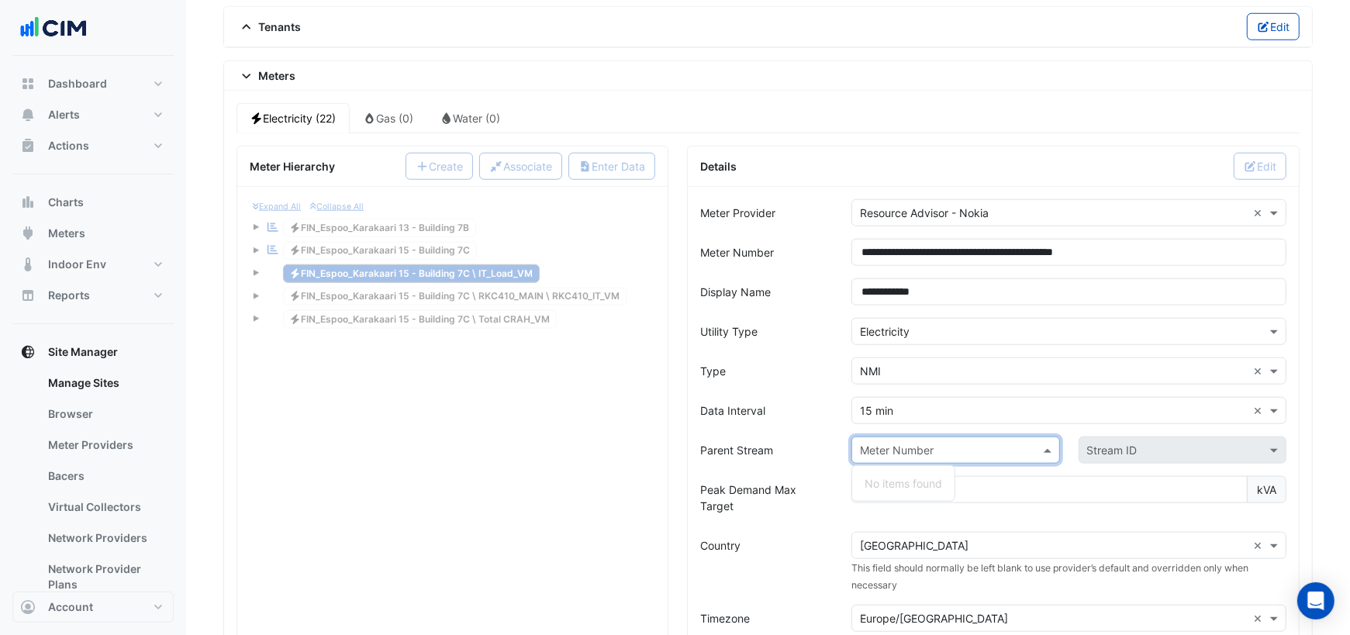
click at [1018, 441] on div "Meter Number" at bounding box center [955, 450] width 208 height 27
type input "*"
click at [993, 443] on input "**********" at bounding box center [940, 451] width 160 height 16
type input "**********"
click at [823, 412] on form "**********" at bounding box center [993, 584] width 586 height 771
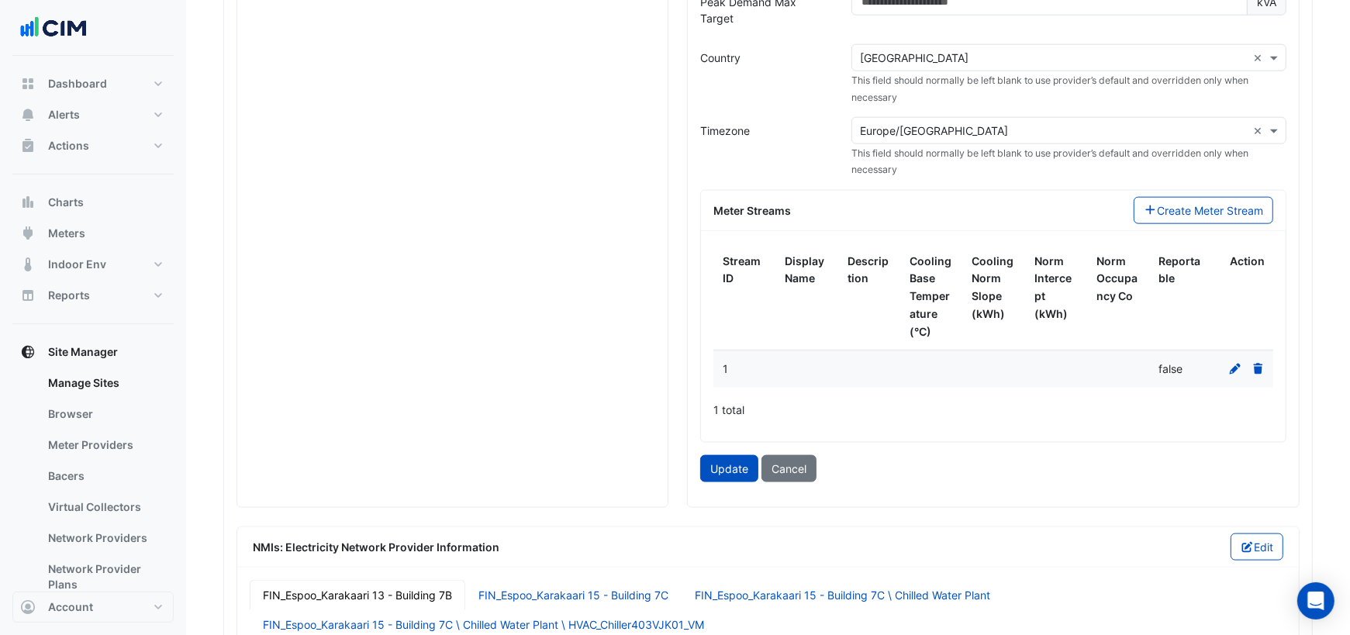
scroll to position [1751, 0]
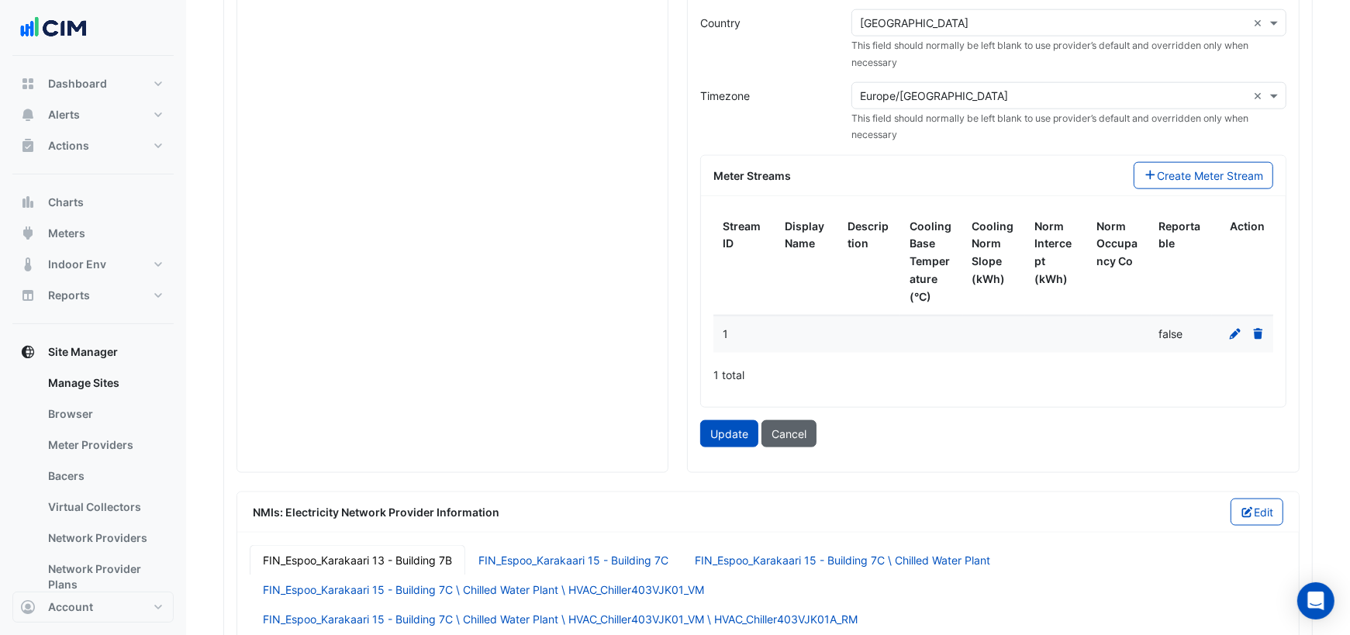
click at [788, 420] on button "Cancel" at bounding box center [788, 433] width 55 height 27
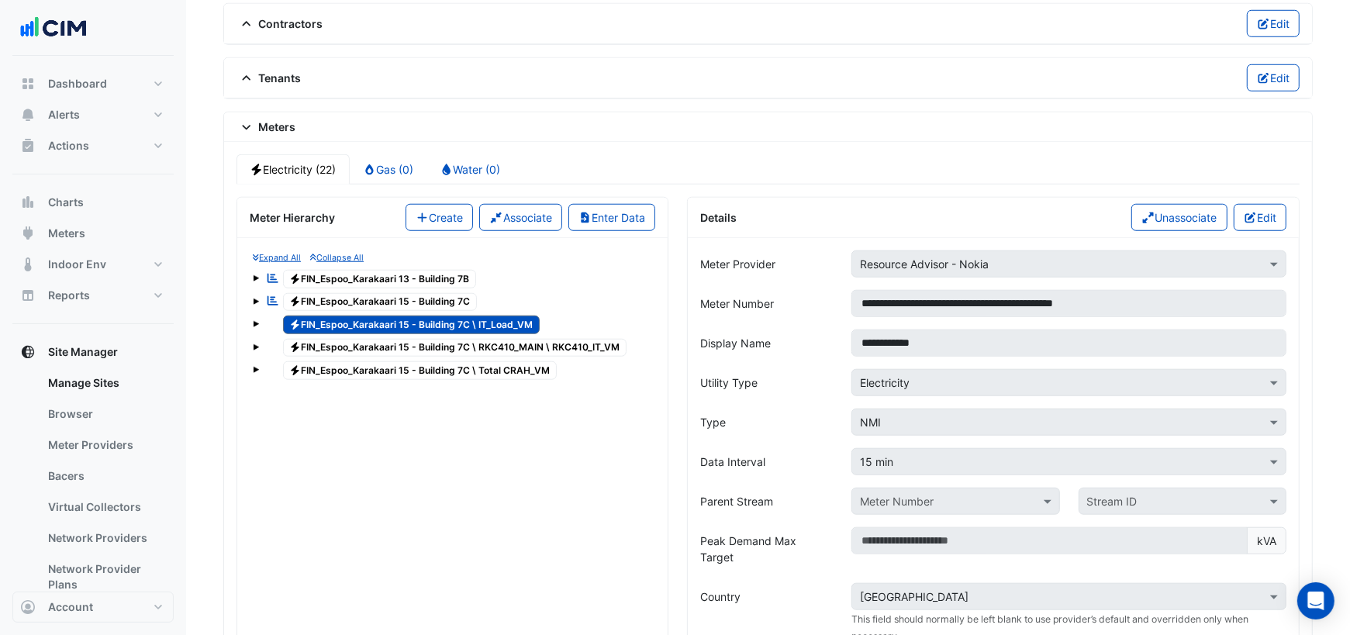
scroll to position [1160, 0]
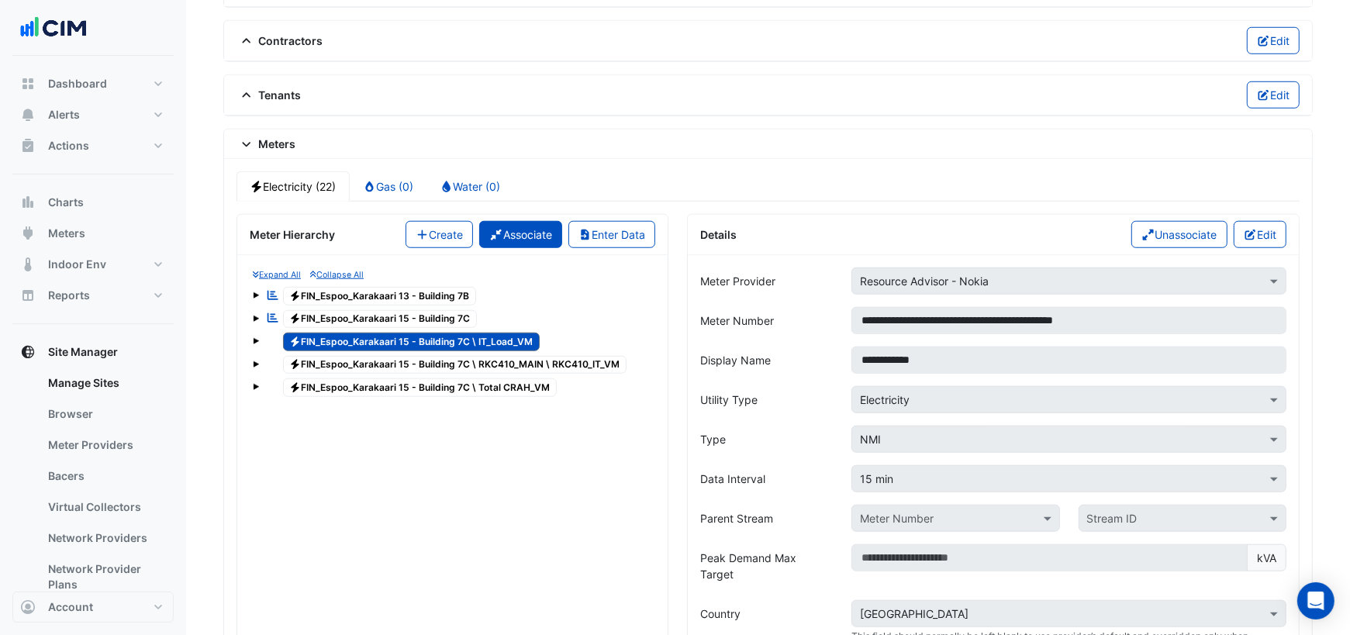
click at [511, 224] on button "Associate" at bounding box center [520, 234] width 83 height 27
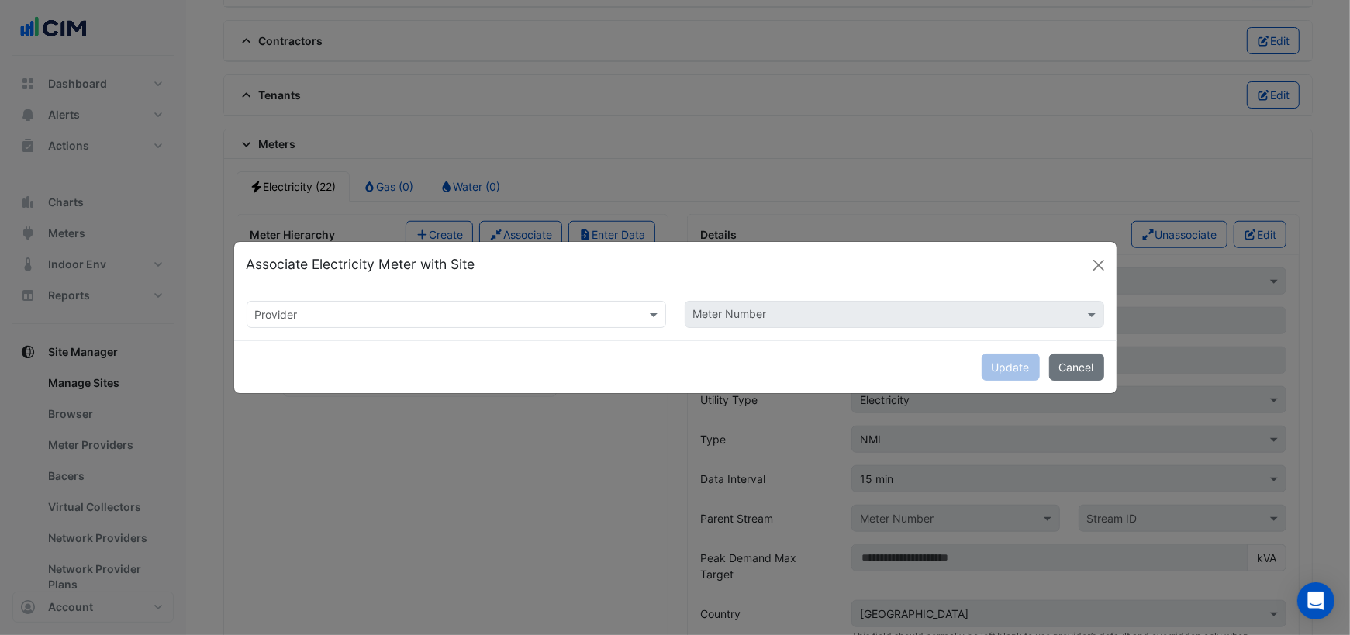
click at [603, 317] on input "text" at bounding box center [440, 315] width 371 height 16
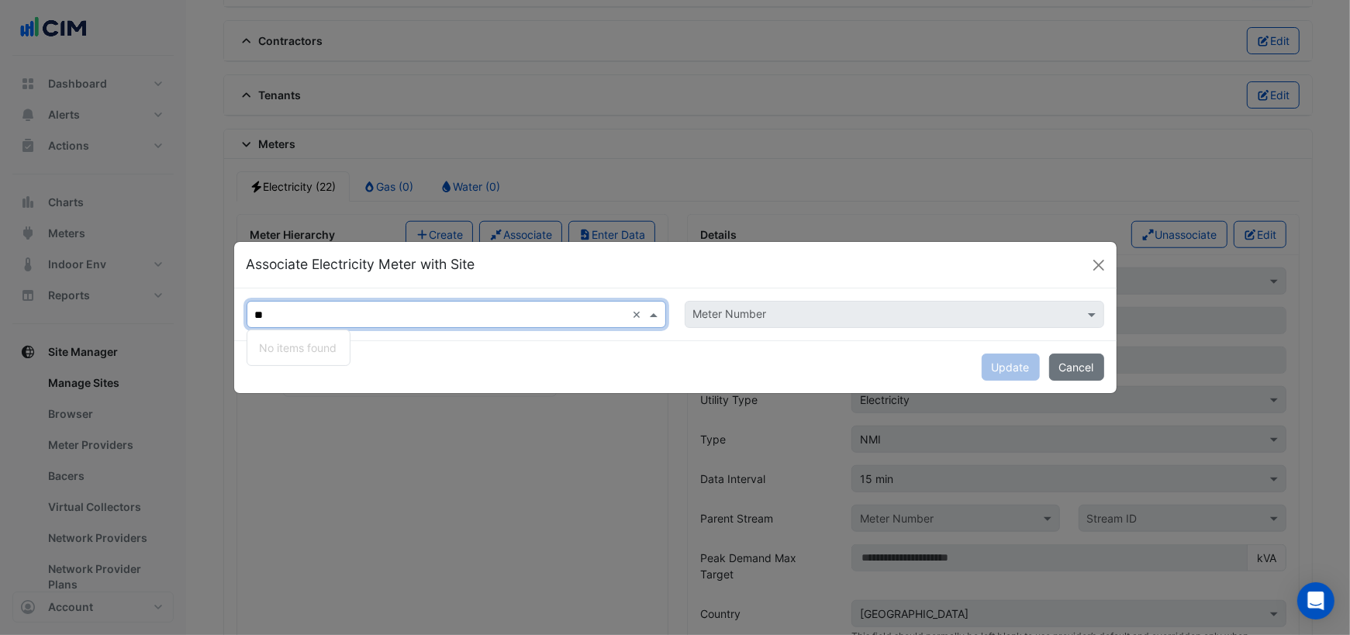
type input "*"
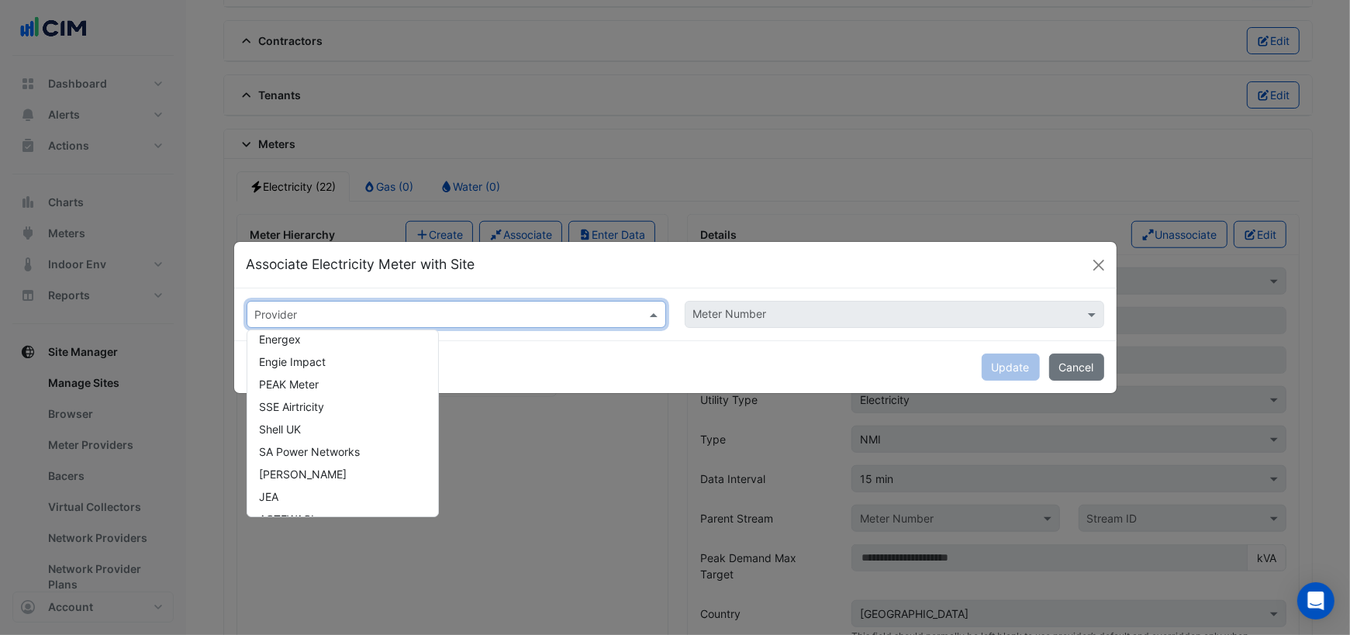
scroll to position [0, 0]
click at [500, 368] on div "Update Cancel" at bounding box center [675, 366] width 882 height 53
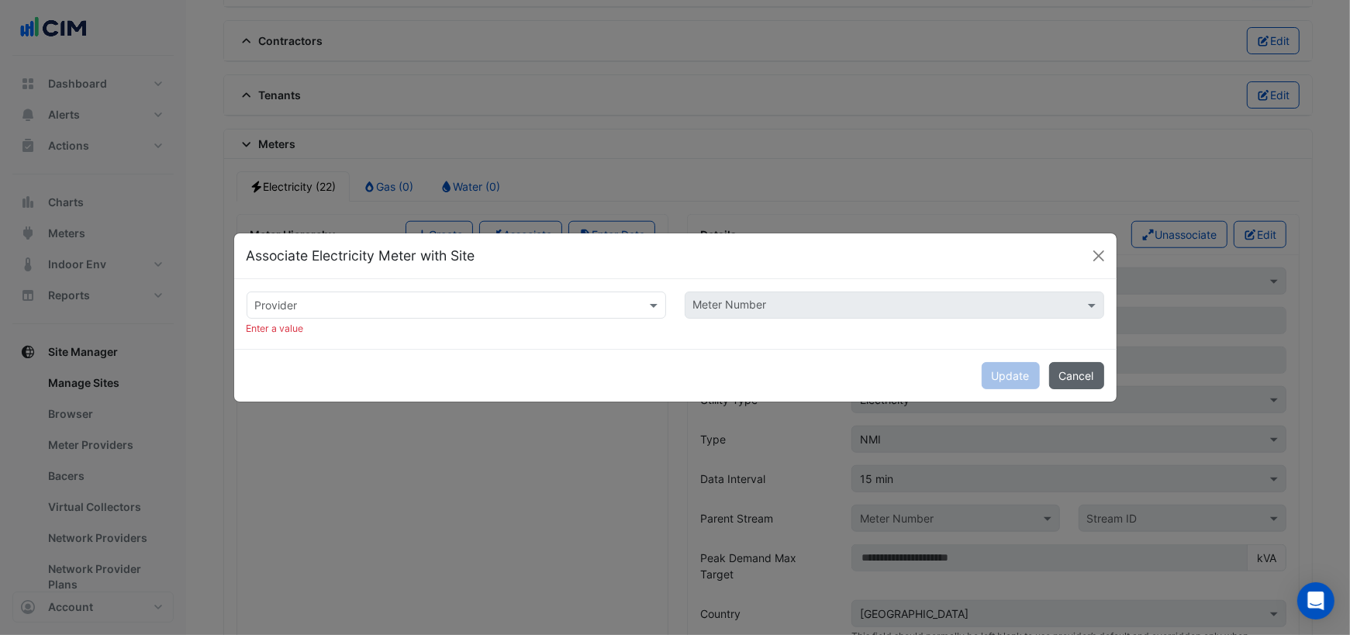
click at [1077, 378] on button "Cancel" at bounding box center [1076, 375] width 55 height 27
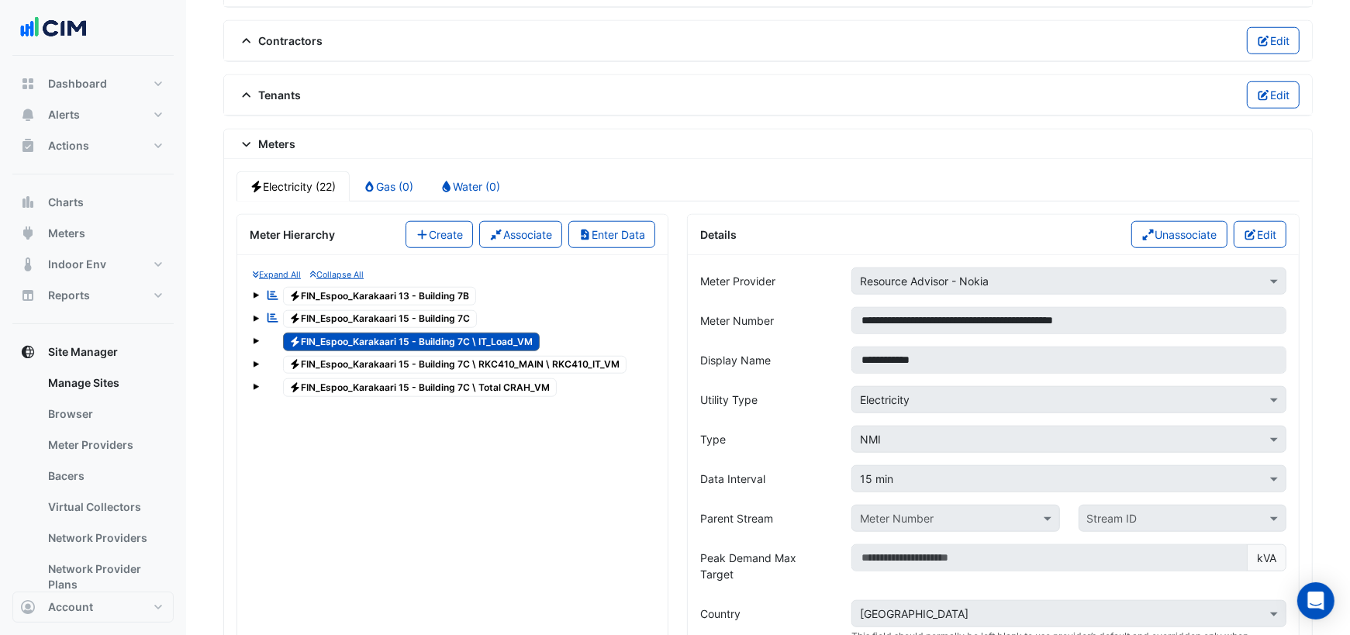
drag, startPoint x: 456, startPoint y: 319, endPoint x: 431, endPoint y: 303, distance: 29.7
click at [431, 303] on div "Reportable Electricity FIN_Espoo_Karakaari 13 - Building 7B Reportable Electric…" at bounding box center [452, 342] width 399 height 116
drag, startPoint x: 298, startPoint y: 322, endPoint x: 319, endPoint y: 293, distance: 35.5
click at [319, 293] on div "Reportable Electricity FIN_Espoo_Karakaari 13 - Building 7B Reportable Electric…" at bounding box center [452, 342] width 399 height 116
click at [1192, 225] on button "Unassociate" at bounding box center [1179, 234] width 96 height 27
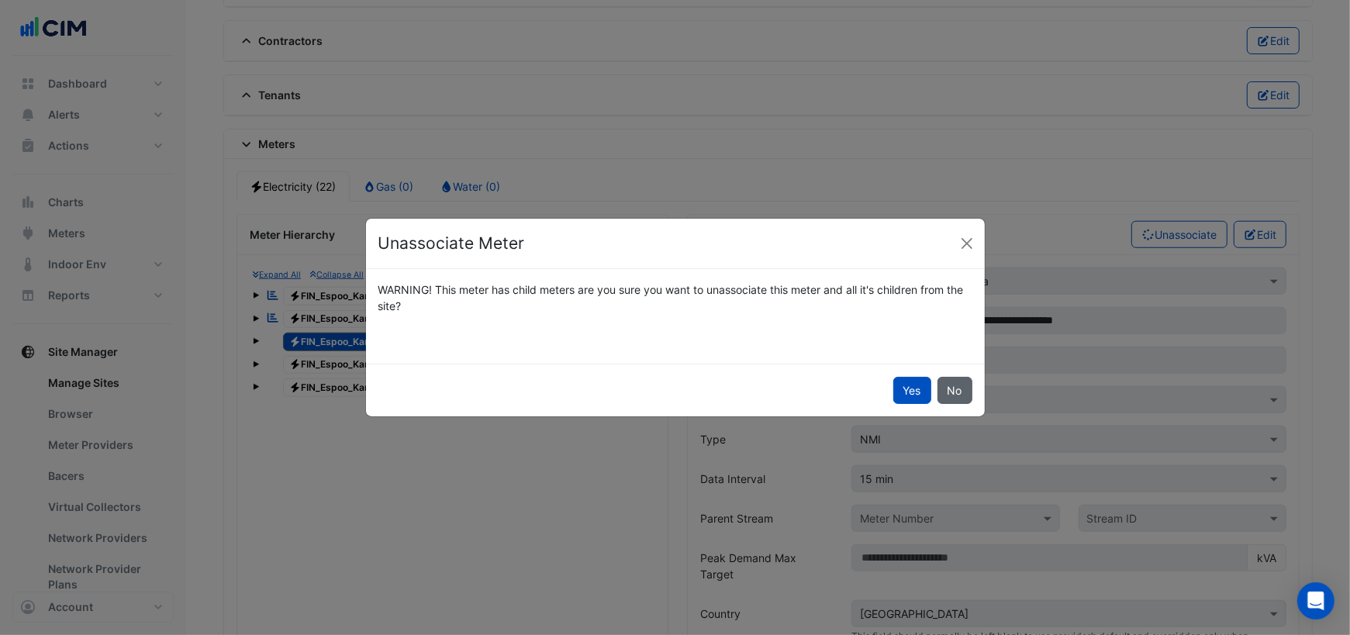
click at [947, 384] on button "No" at bounding box center [954, 390] width 35 height 27
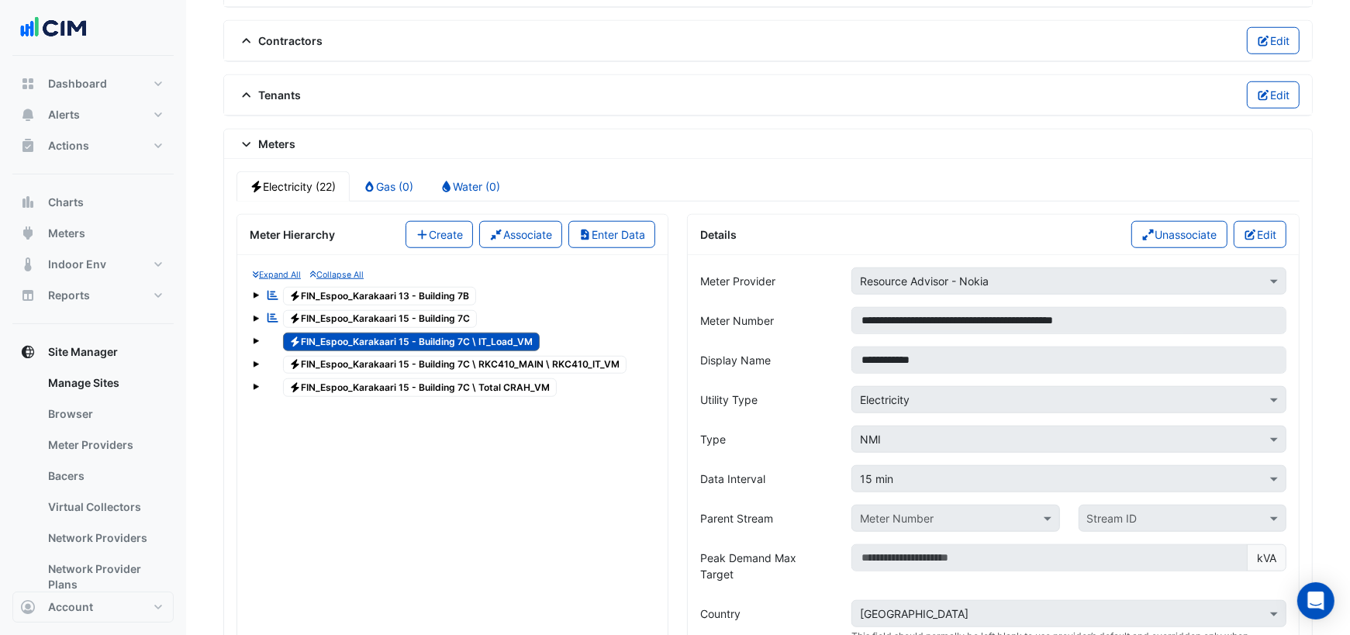
click at [255, 338] on span at bounding box center [256, 341] width 6 height 6
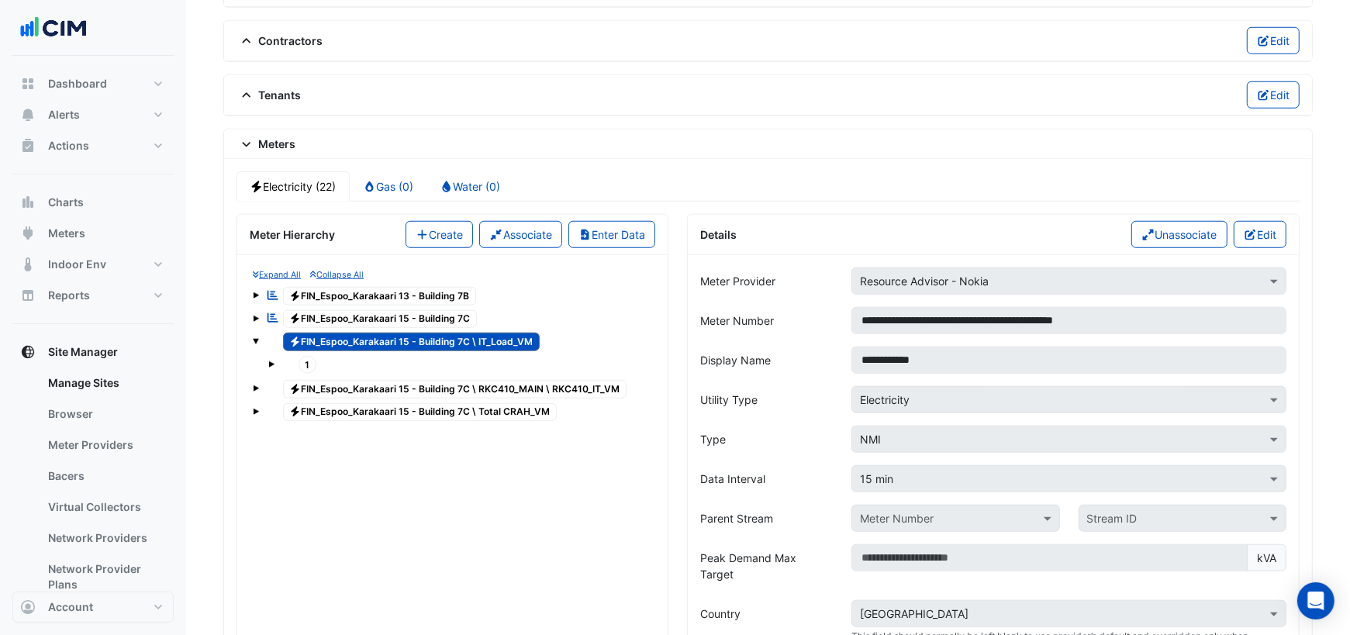
click at [271, 361] on span at bounding box center [271, 364] width 6 height 6
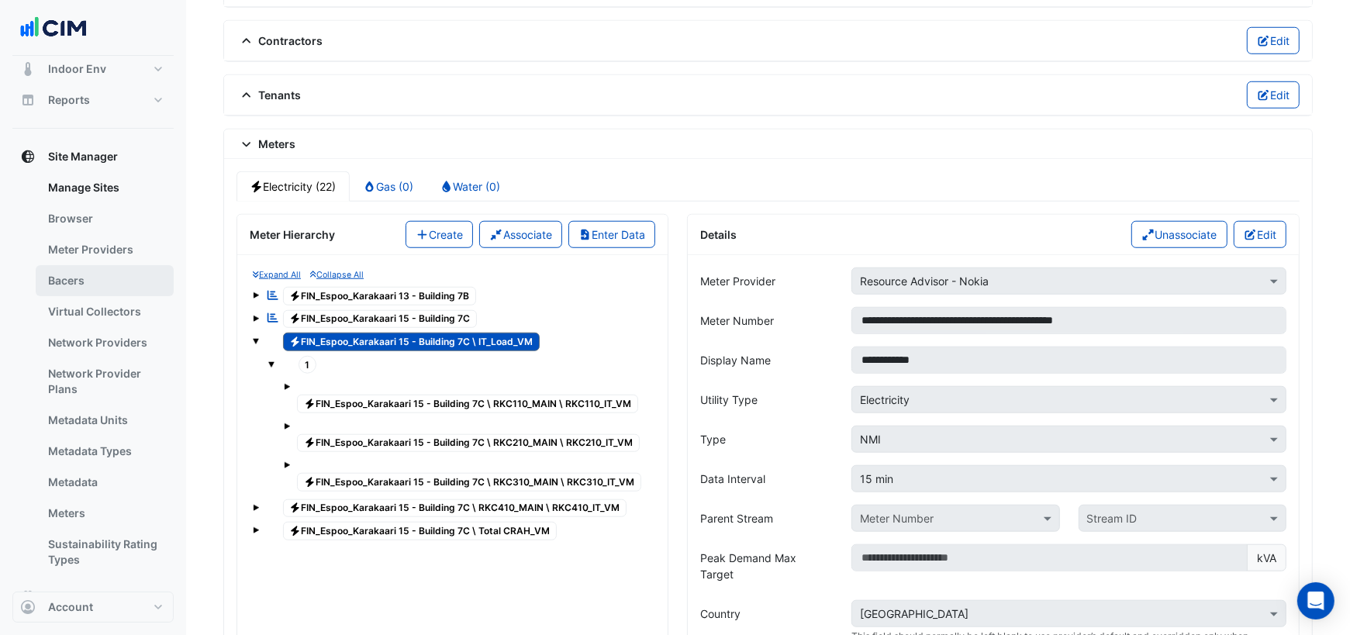
scroll to position [200, 0]
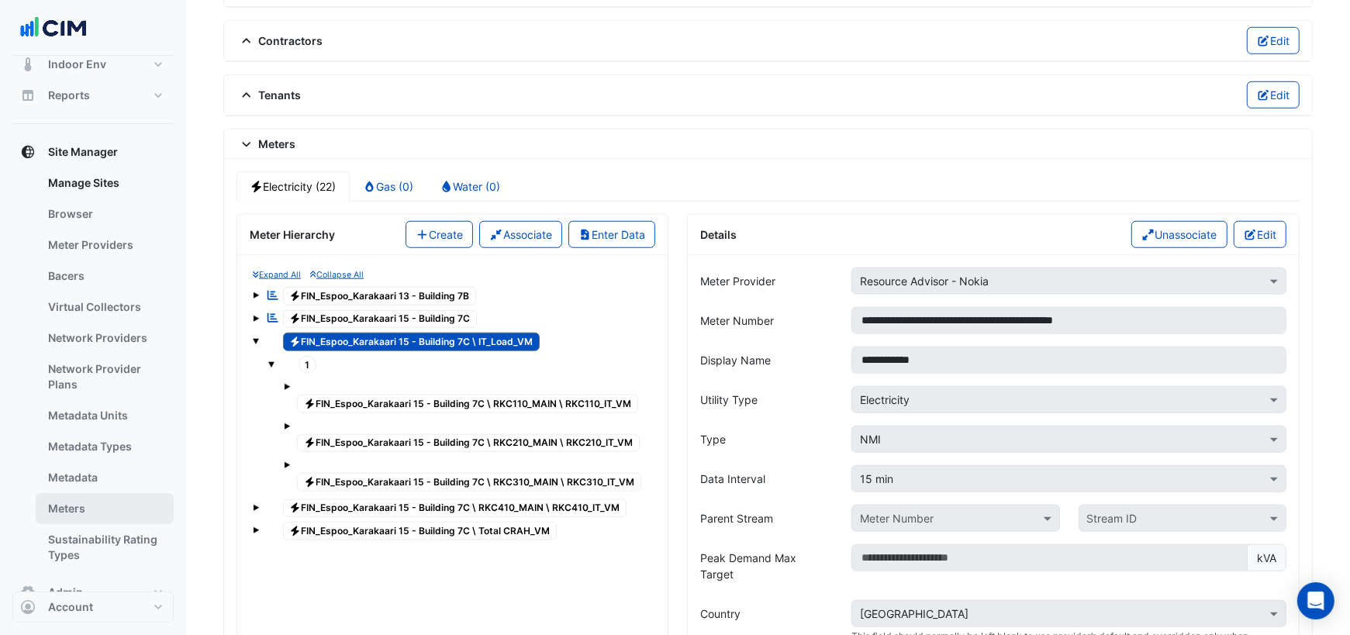
click at [88, 499] on link "Meters" at bounding box center [105, 508] width 138 height 31
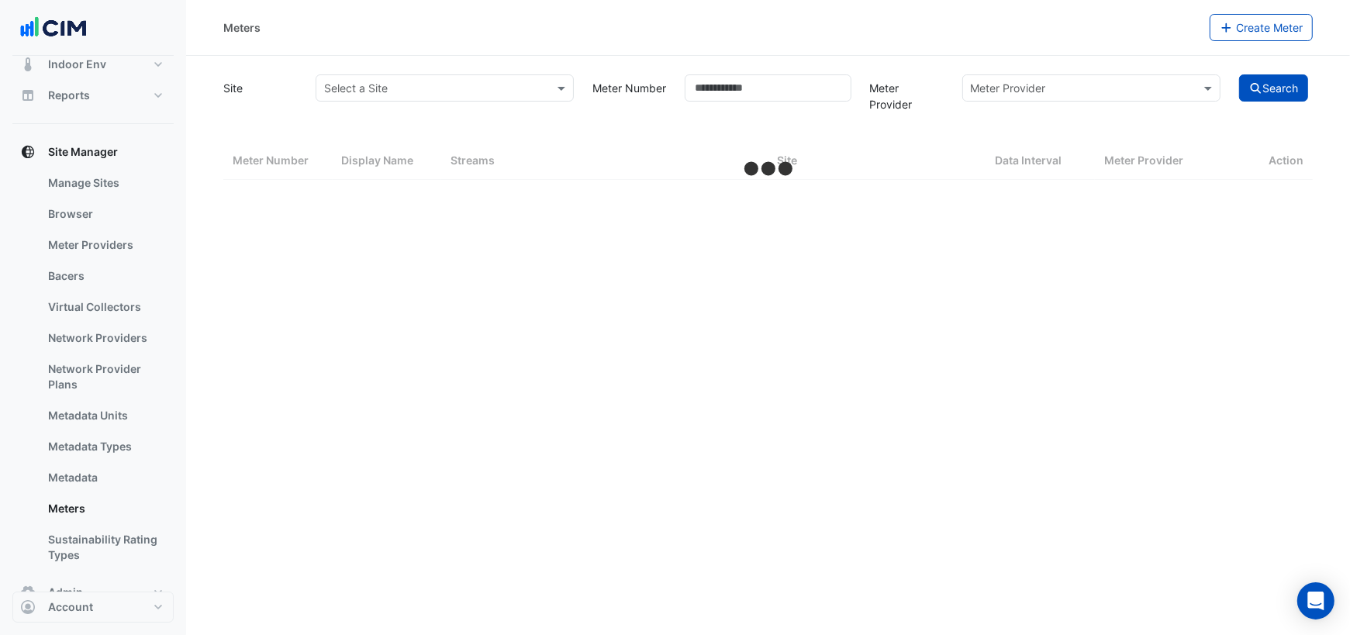
click at [499, 85] on input "text" at bounding box center [429, 89] width 210 height 16
select select "***"
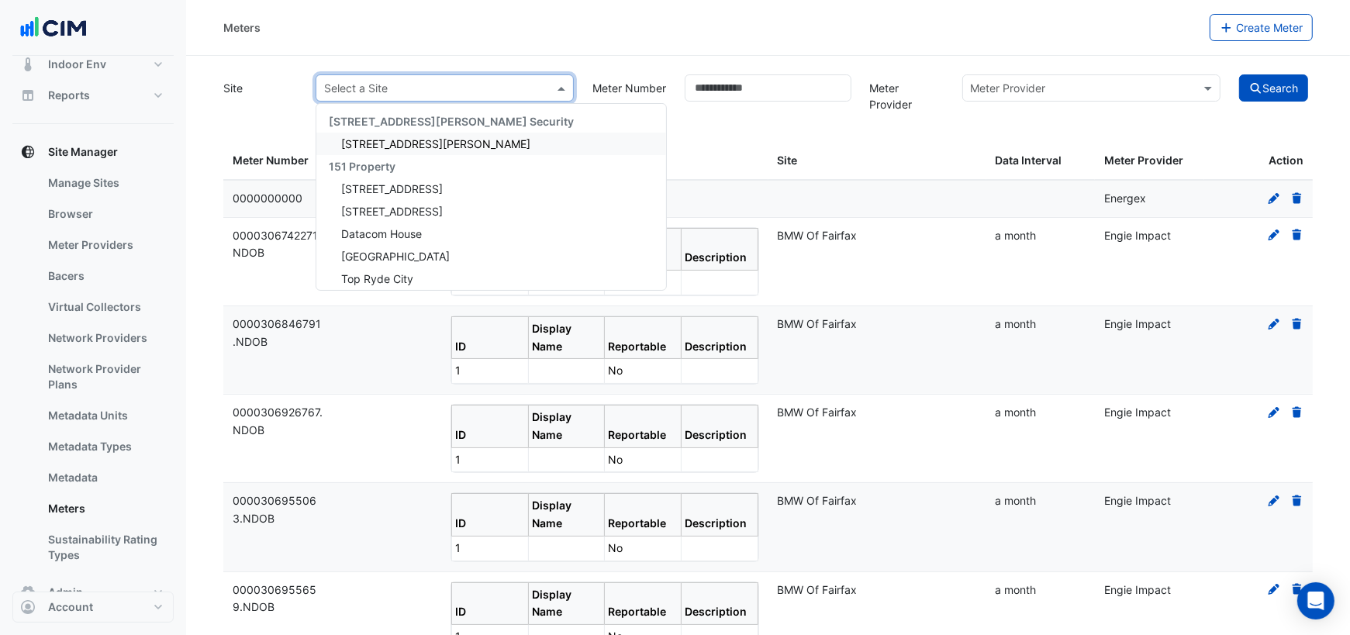
click at [1013, 91] on input "text" at bounding box center [1076, 89] width 210 height 16
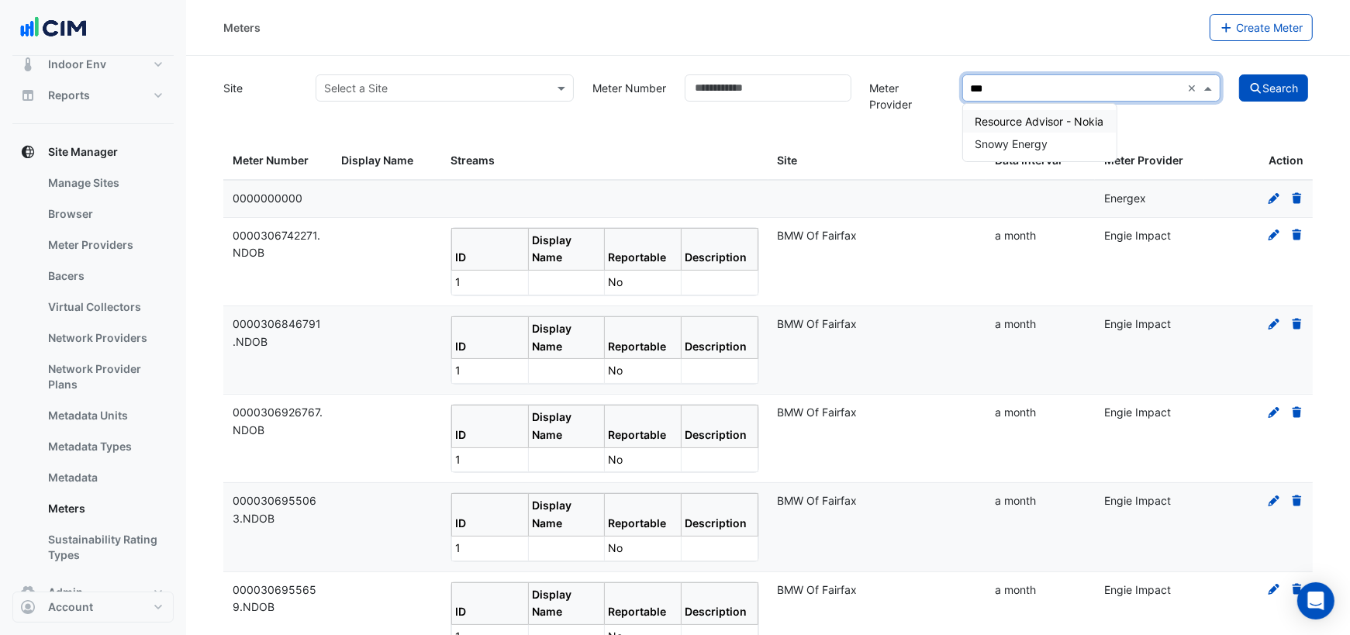
type input "****"
click at [1079, 124] on span "Resource Advisor - Nokia" at bounding box center [1039, 121] width 129 height 13
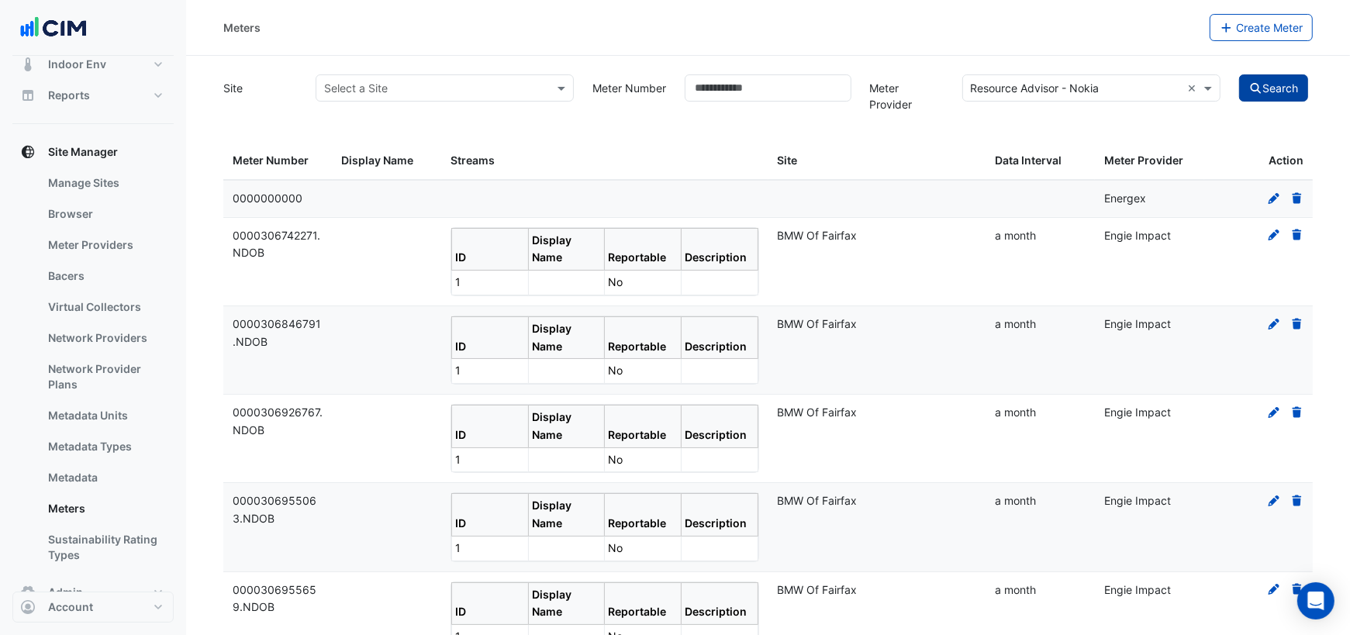
click at [1265, 80] on button "Search" at bounding box center [1274, 87] width 70 height 27
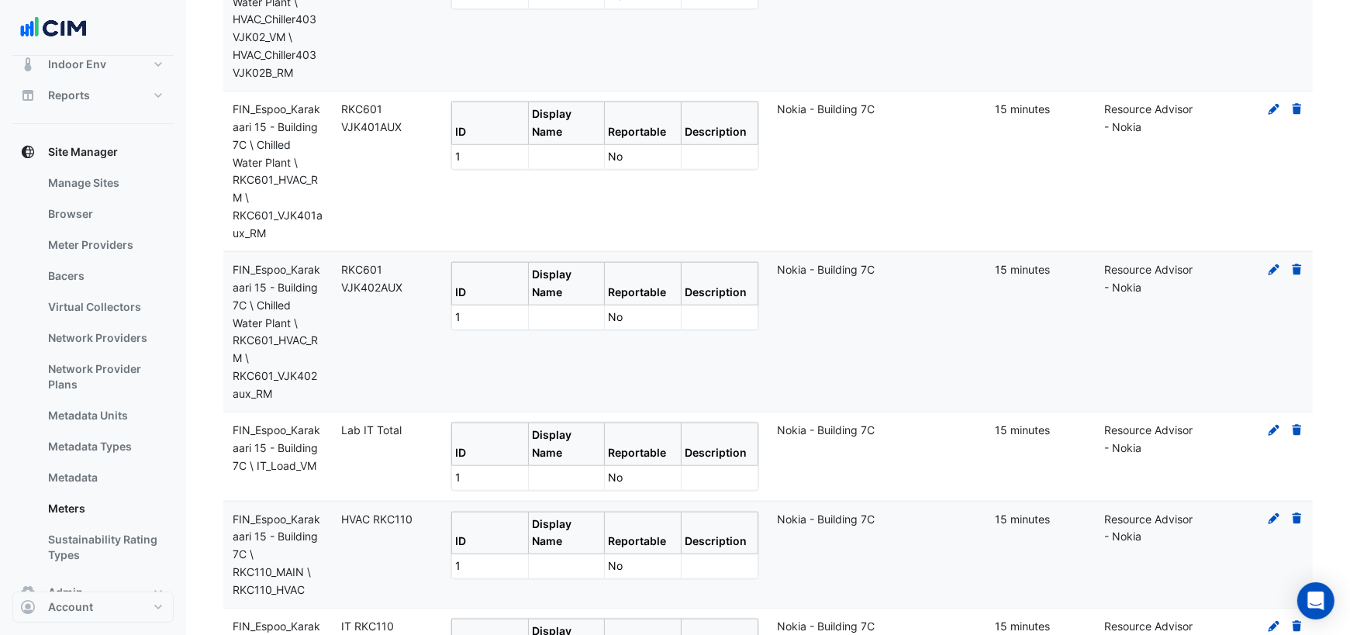
scroll to position [1254, 0]
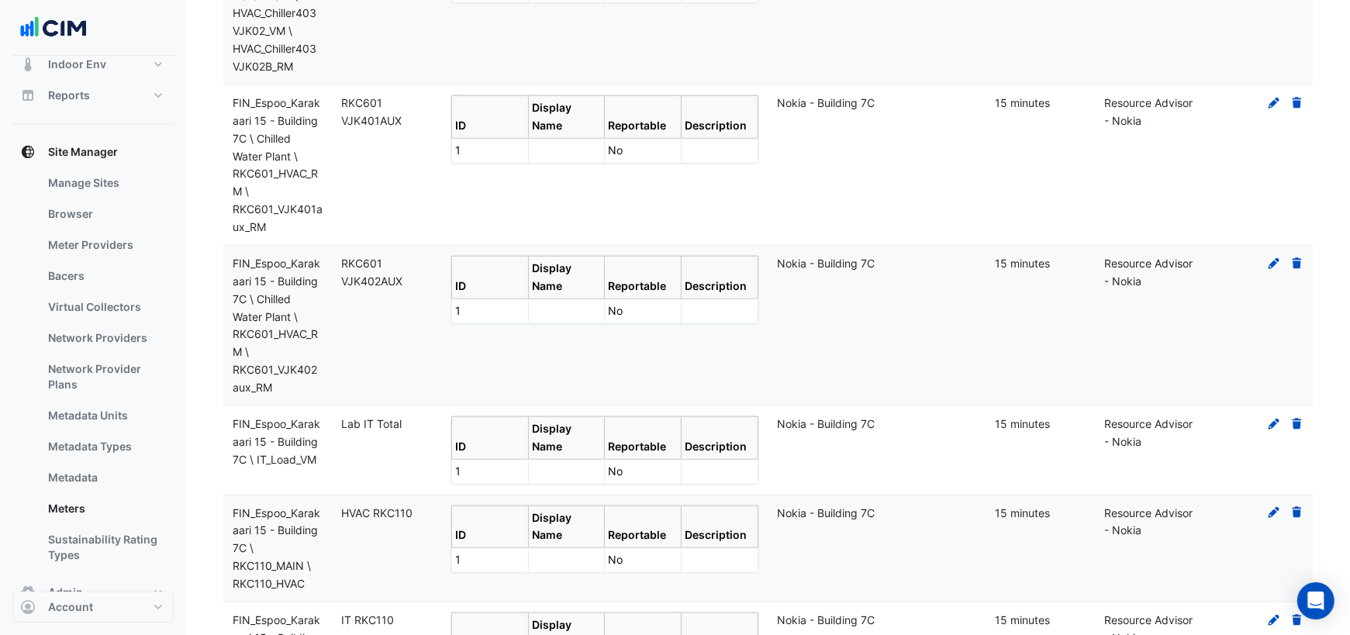
click at [1293, 419] on icon at bounding box center [1296, 424] width 9 height 11
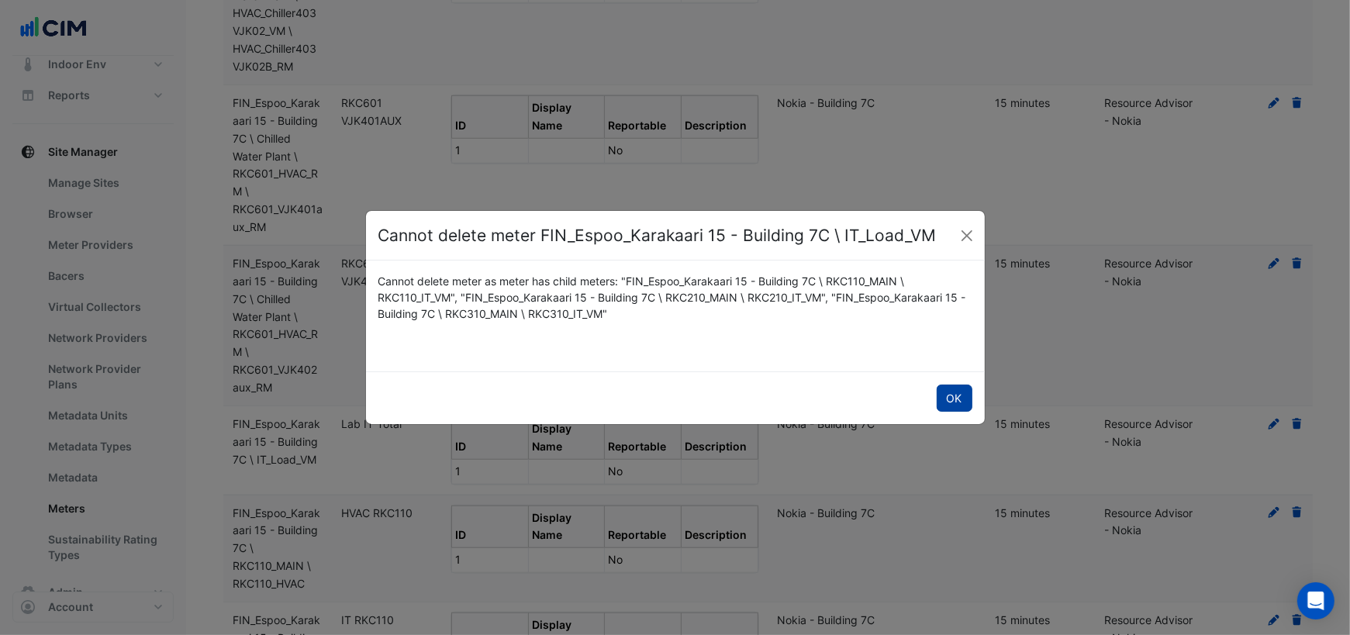
click at [958, 402] on button "OK" at bounding box center [955, 398] width 36 height 27
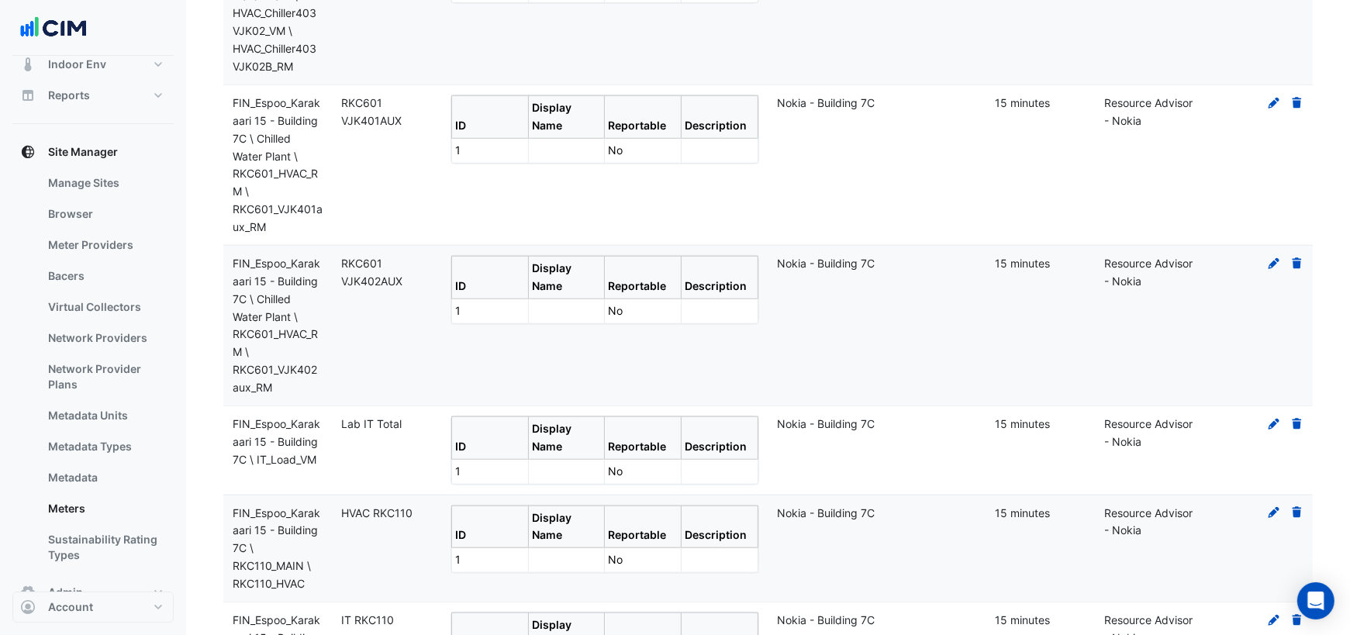
click at [1292, 419] on icon at bounding box center [1297, 424] width 14 height 11
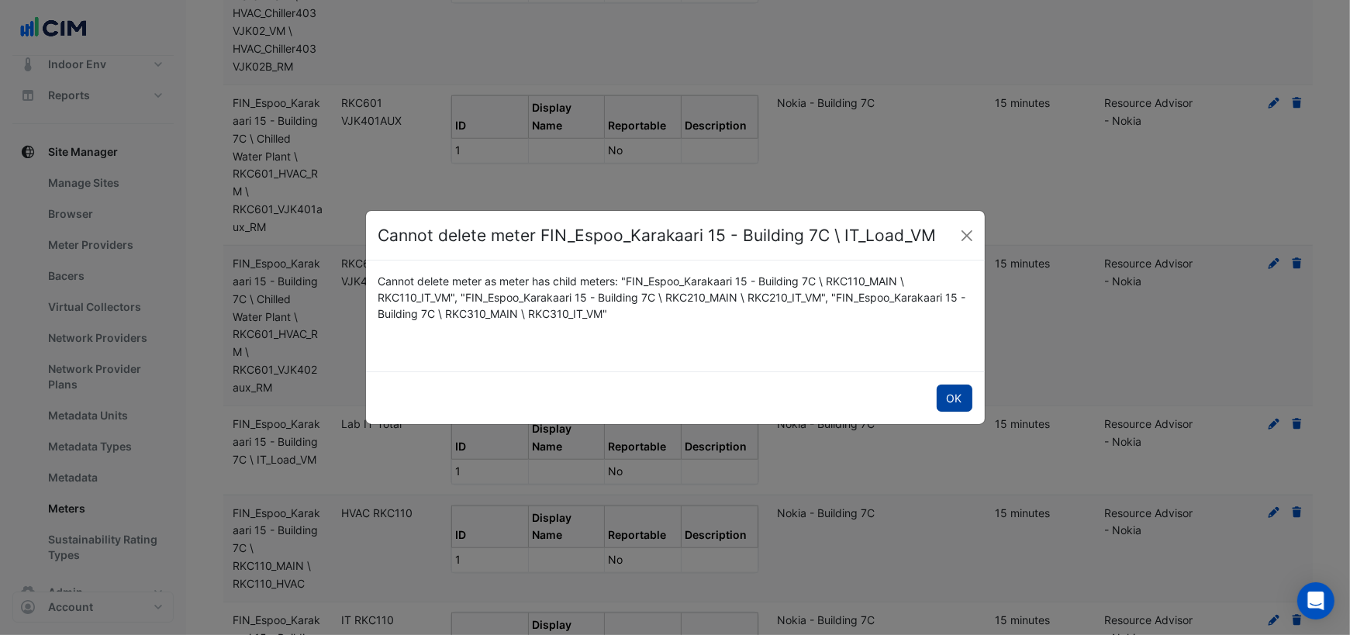
click at [963, 402] on button "OK" at bounding box center [955, 398] width 36 height 27
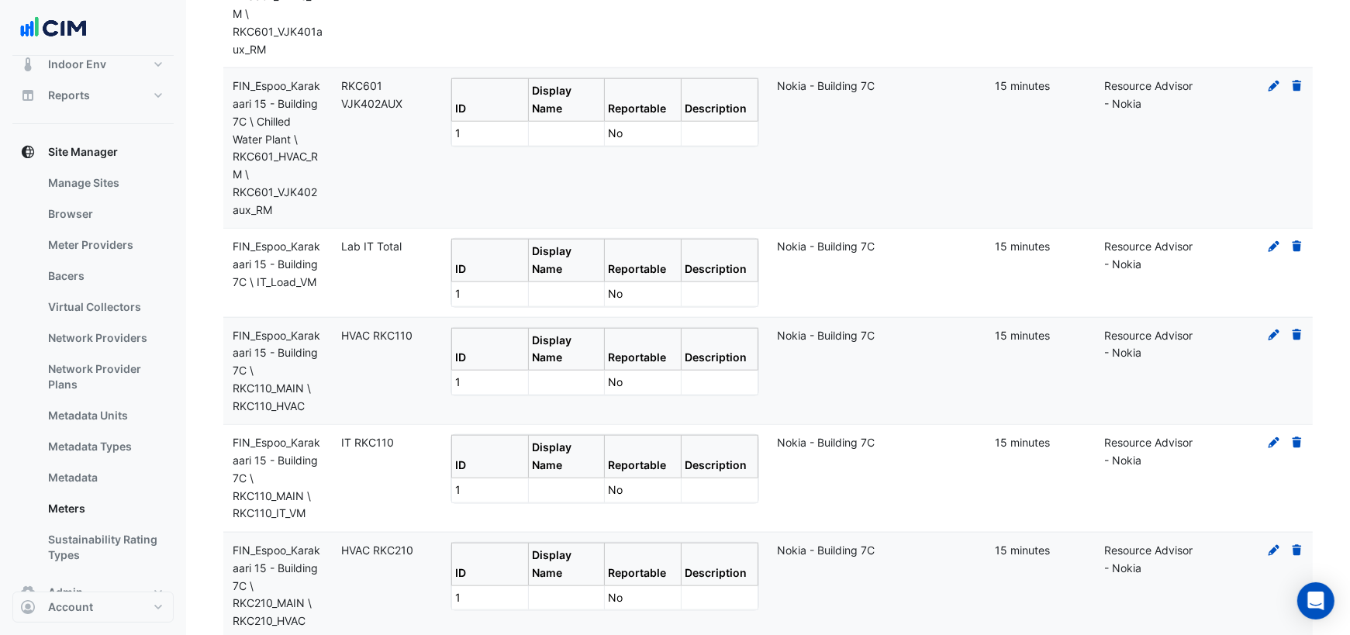
scroll to position [1451, 0]
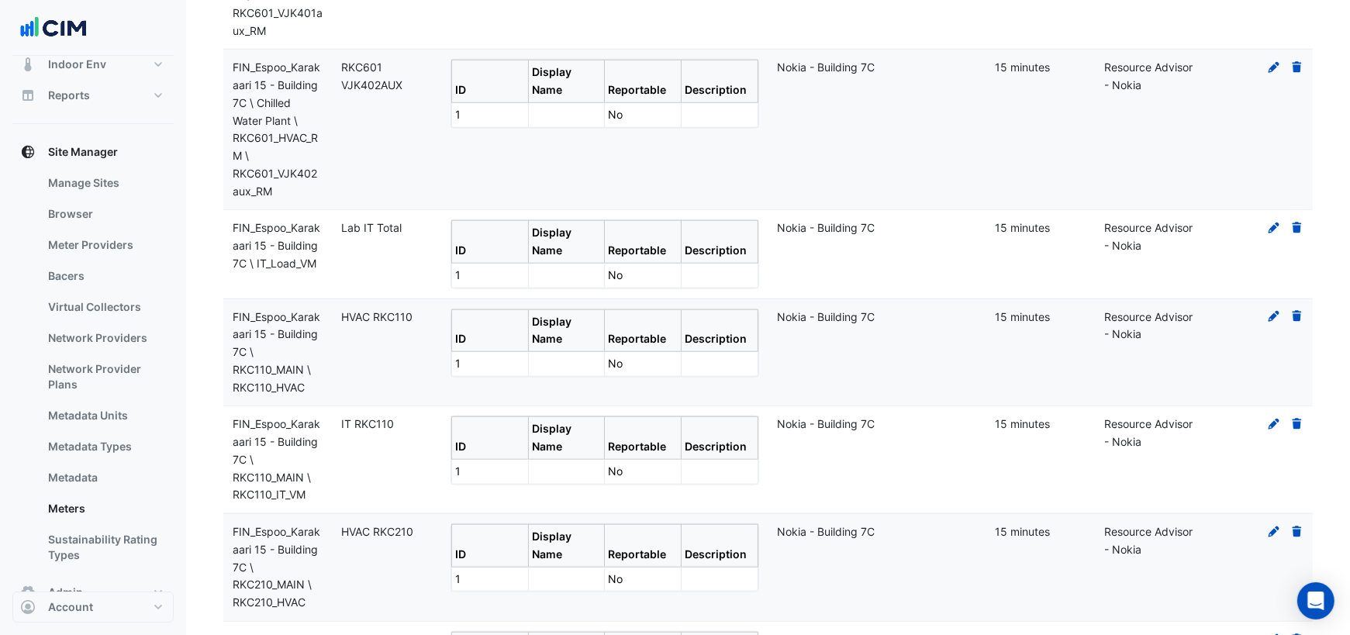
click at [1294, 419] on icon at bounding box center [1296, 424] width 9 height 11
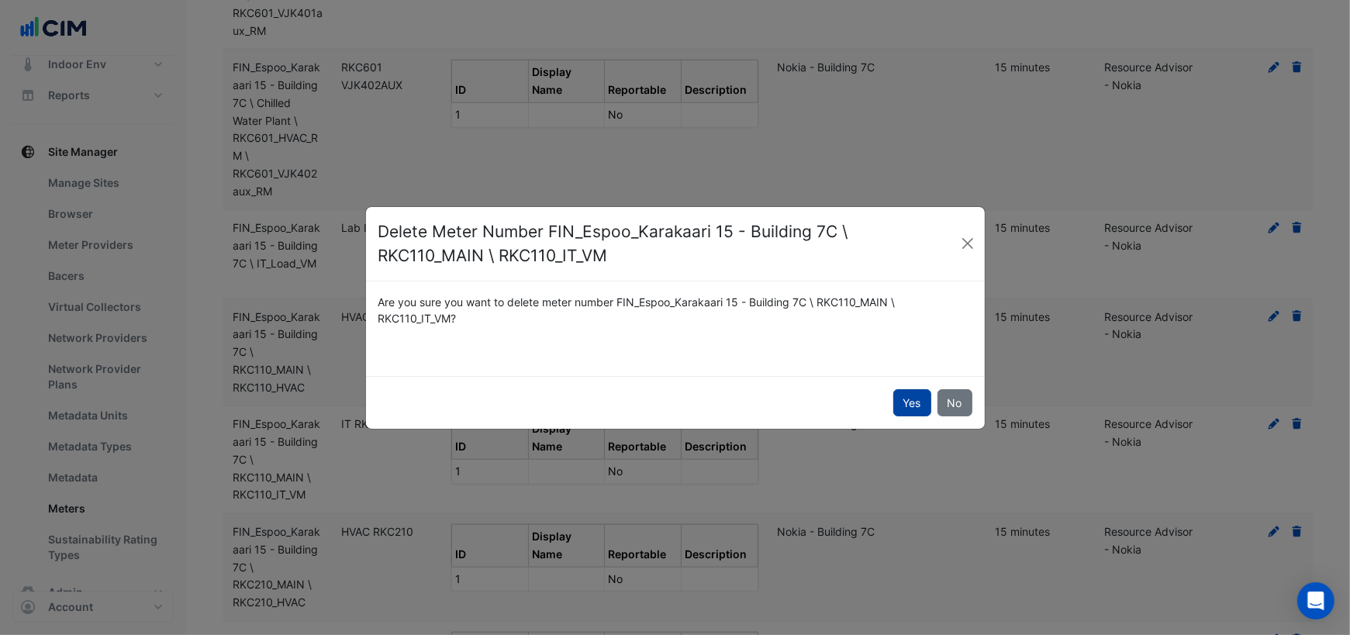
click at [920, 403] on button "Yes" at bounding box center [912, 402] width 38 height 27
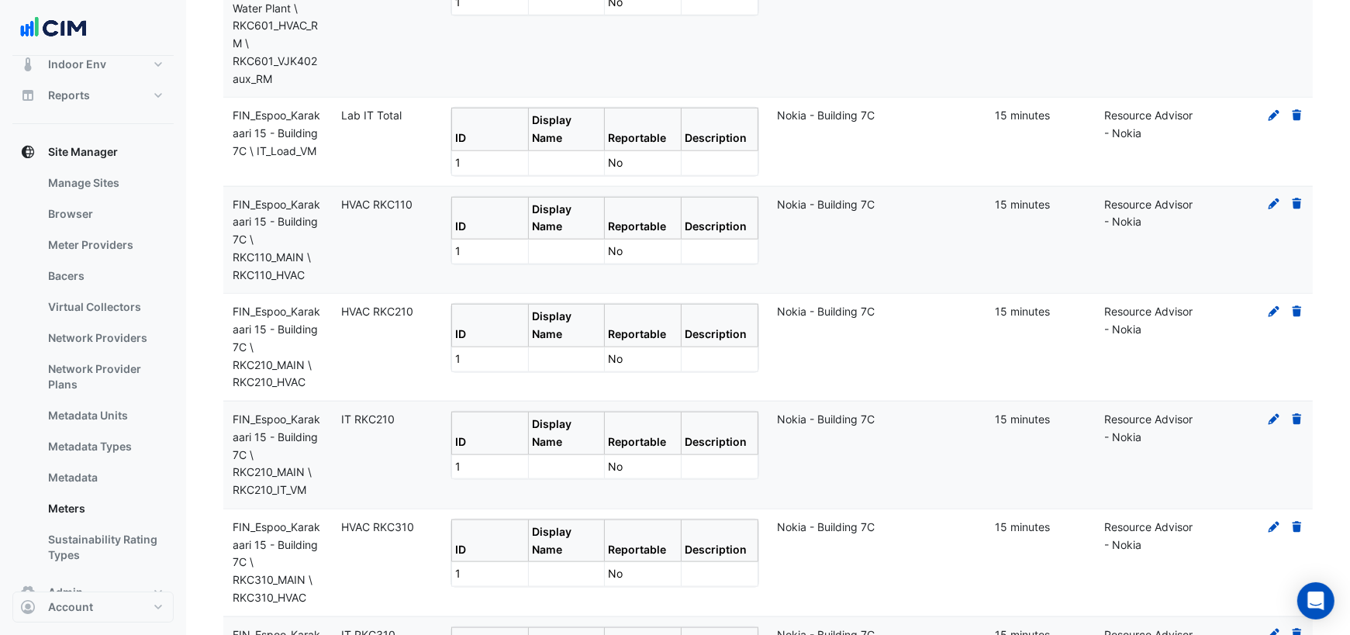
scroll to position [1572, 0]
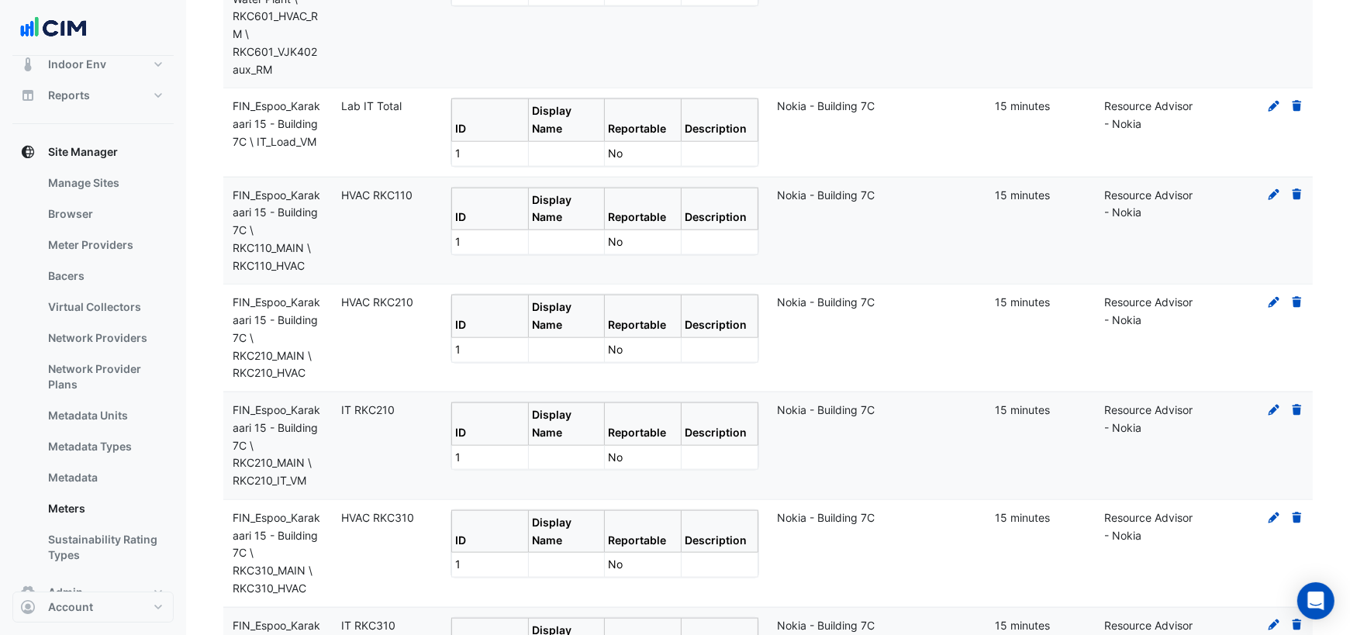
click at [1295, 404] on icon at bounding box center [1296, 409] width 9 height 11
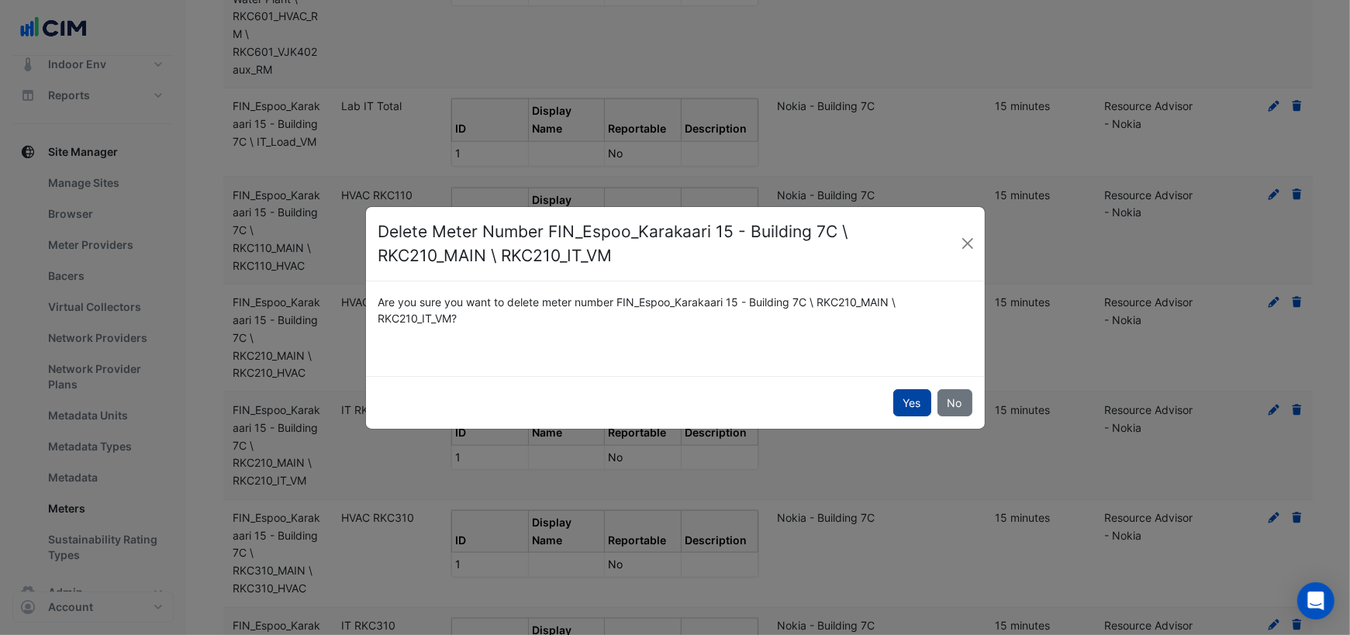
click at [910, 402] on button "Yes" at bounding box center [912, 402] width 38 height 27
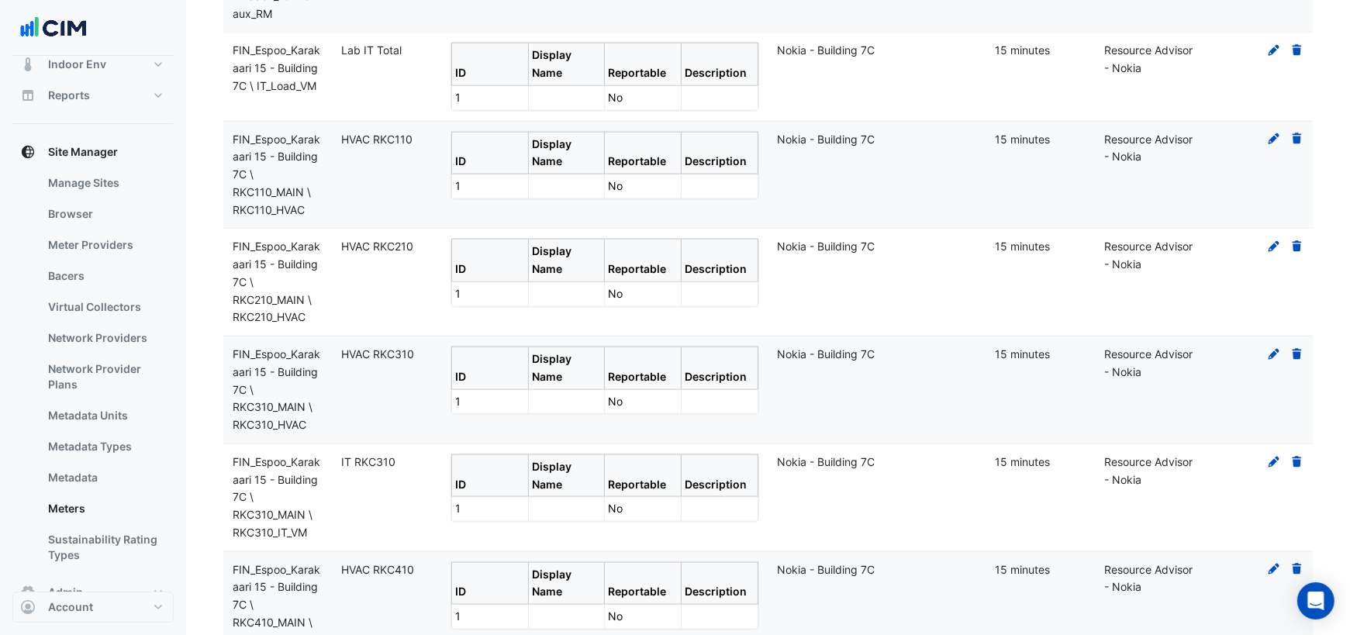
scroll to position [1703, 0]
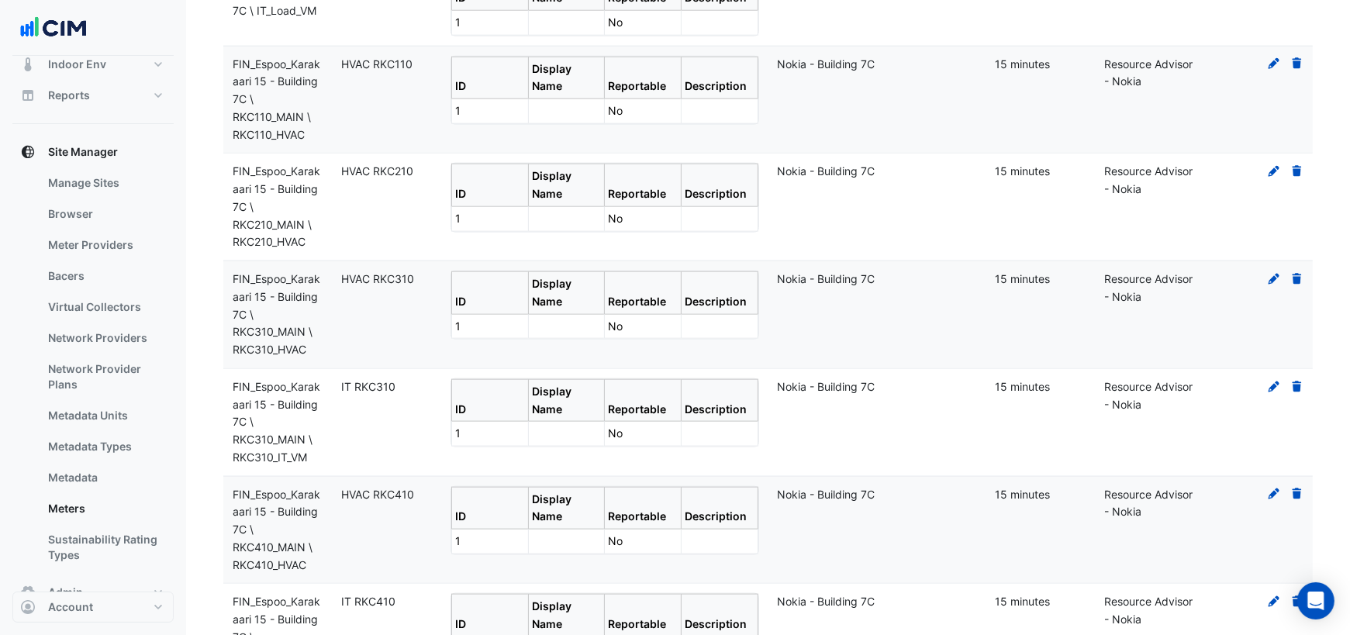
click at [1296, 381] on icon at bounding box center [1296, 386] width 9 height 11
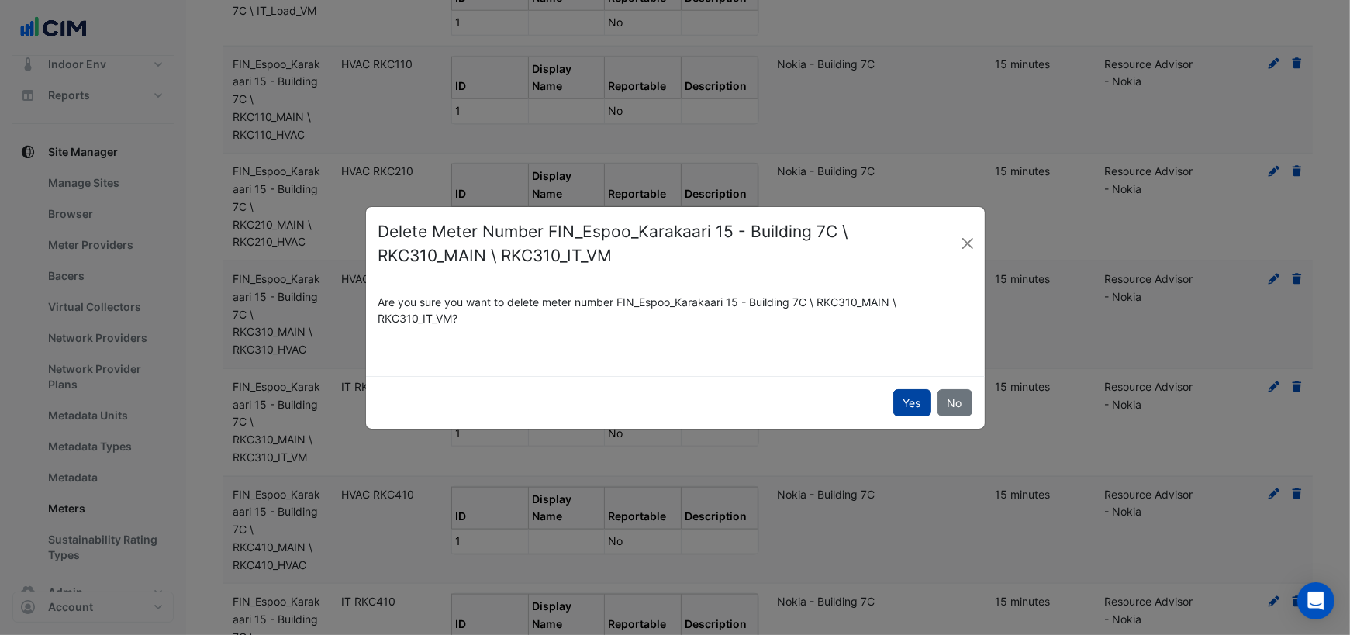
click at [913, 400] on button "Yes" at bounding box center [912, 402] width 38 height 27
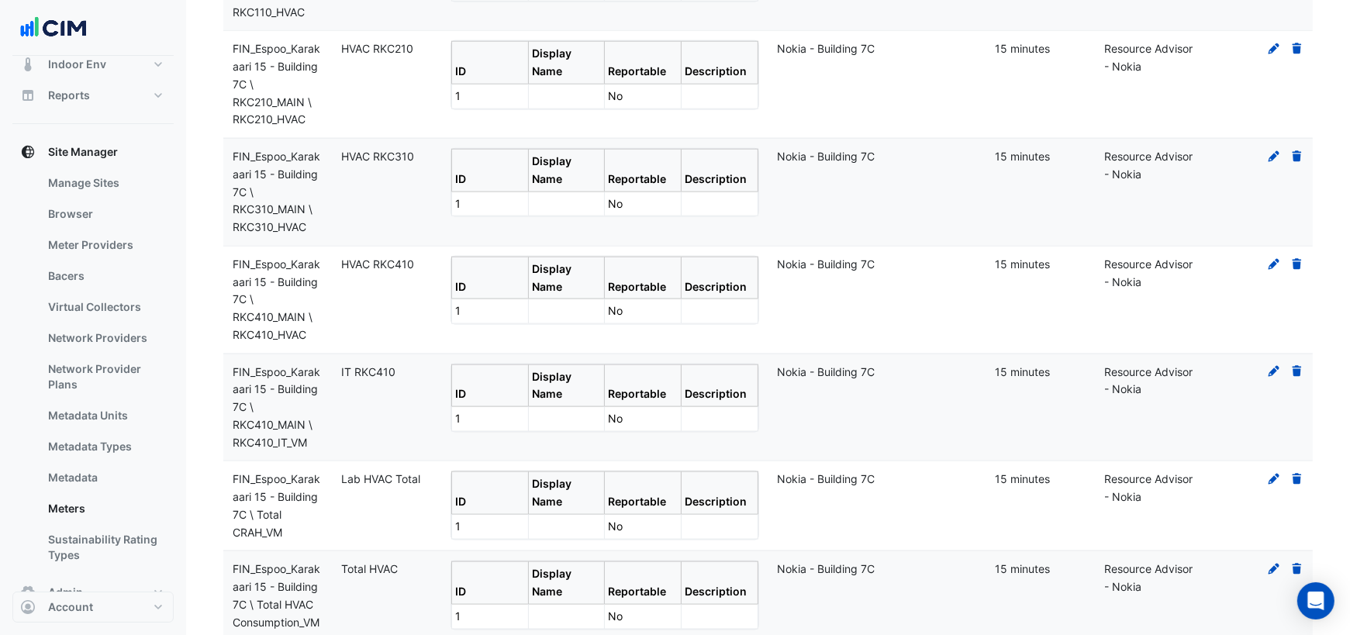
scroll to position [1845, 0]
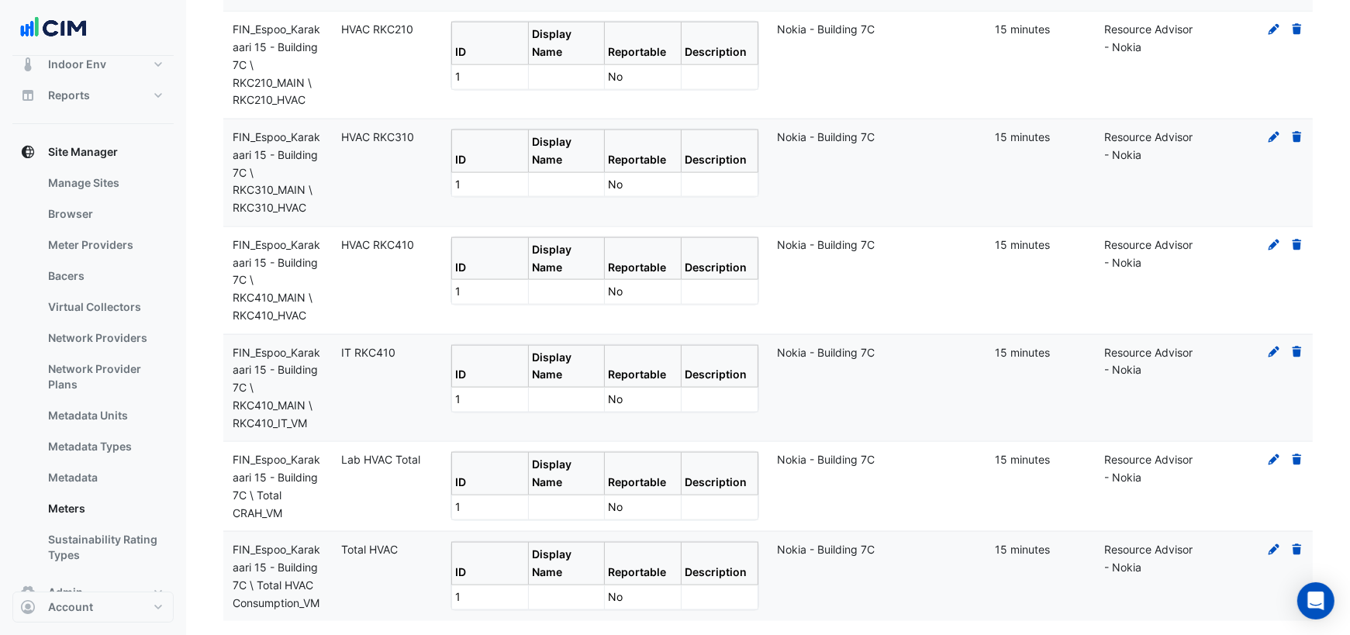
click at [1296, 347] on icon at bounding box center [1296, 352] width 9 height 11
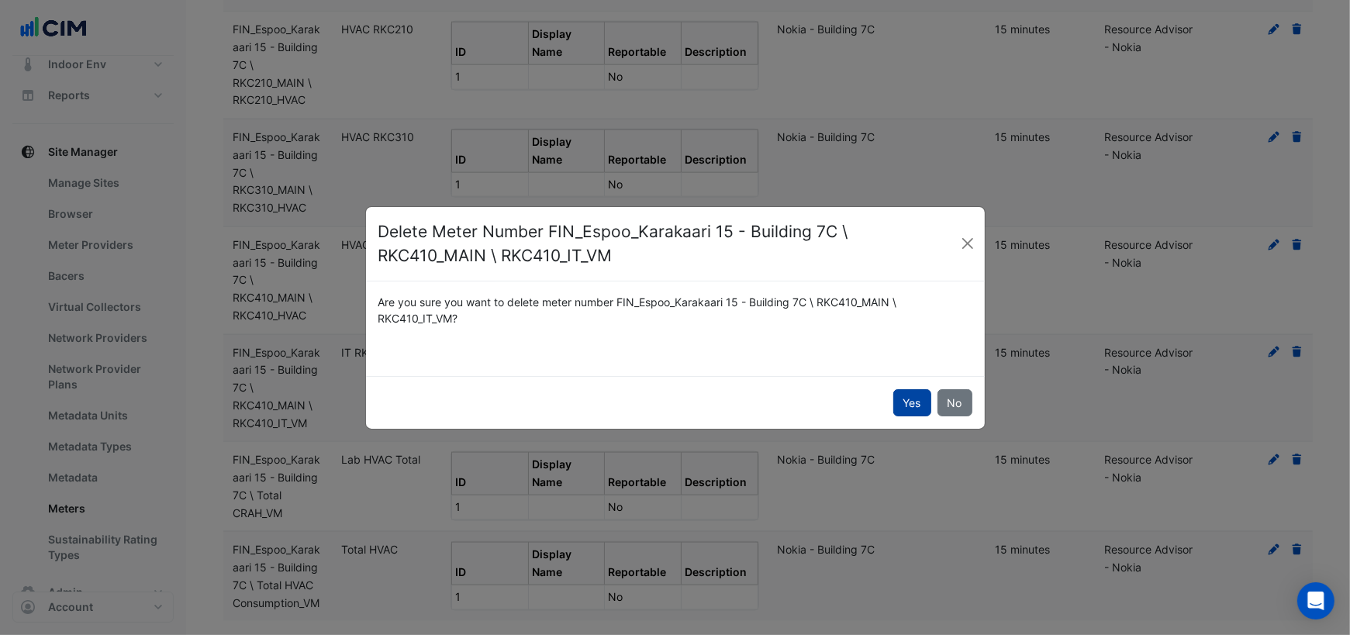
click at [913, 401] on button "Yes" at bounding box center [912, 402] width 38 height 27
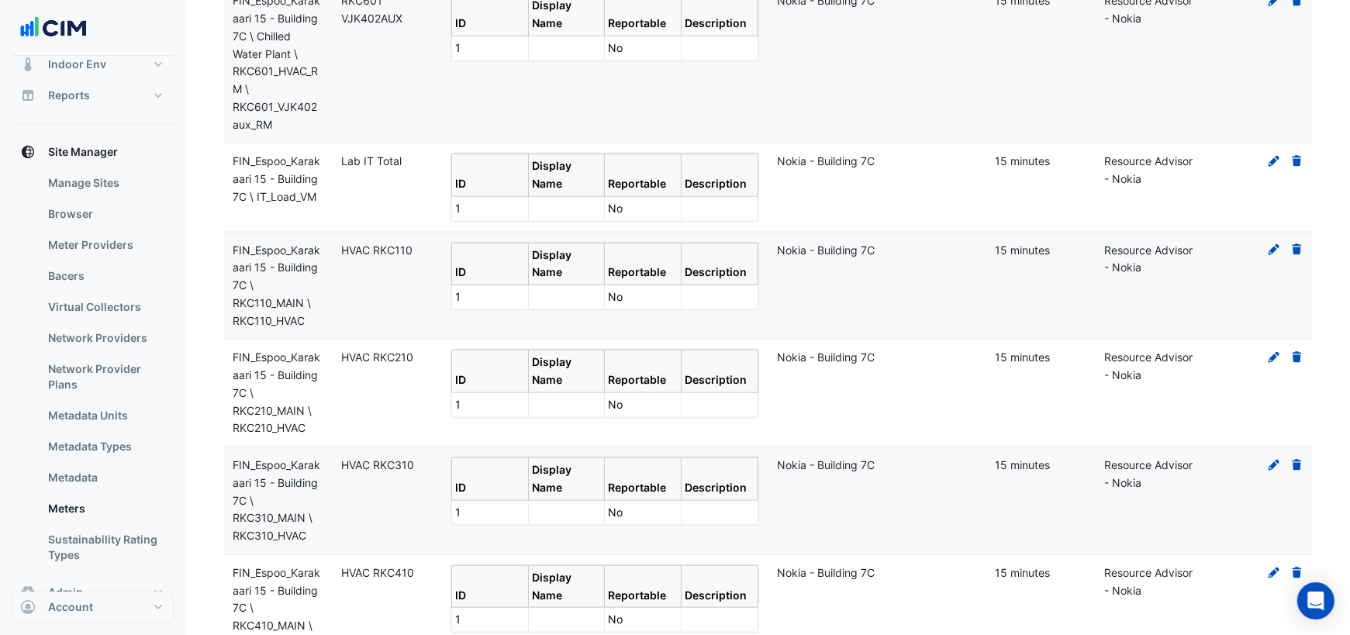
scroll to position [1517, 0]
click at [1298, 158] on icon at bounding box center [1296, 162] width 9 height 11
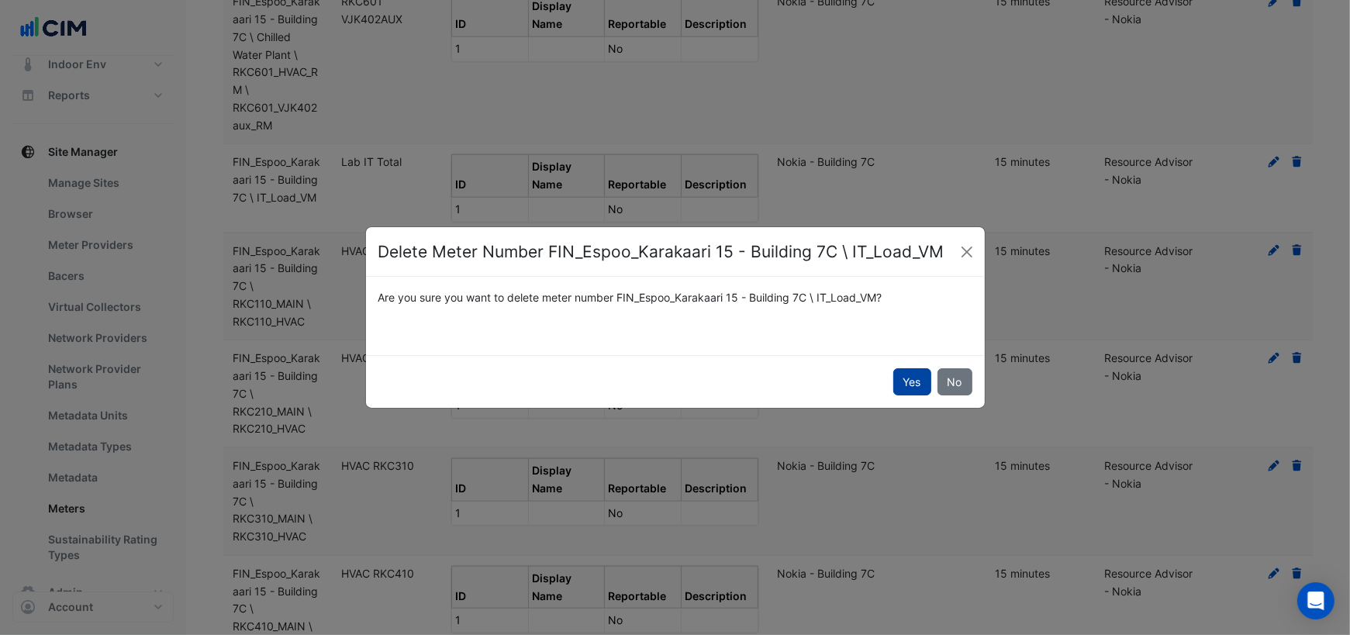
click at [913, 380] on button "Yes" at bounding box center [912, 381] width 38 height 27
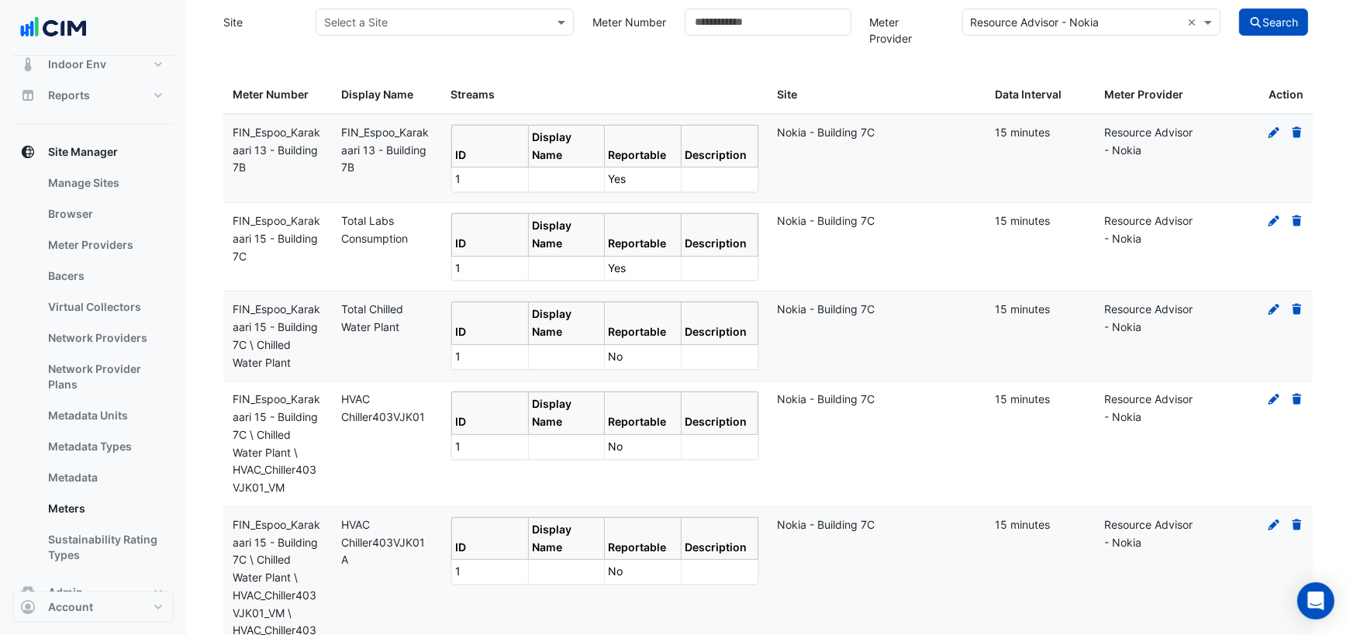
scroll to position [0, 0]
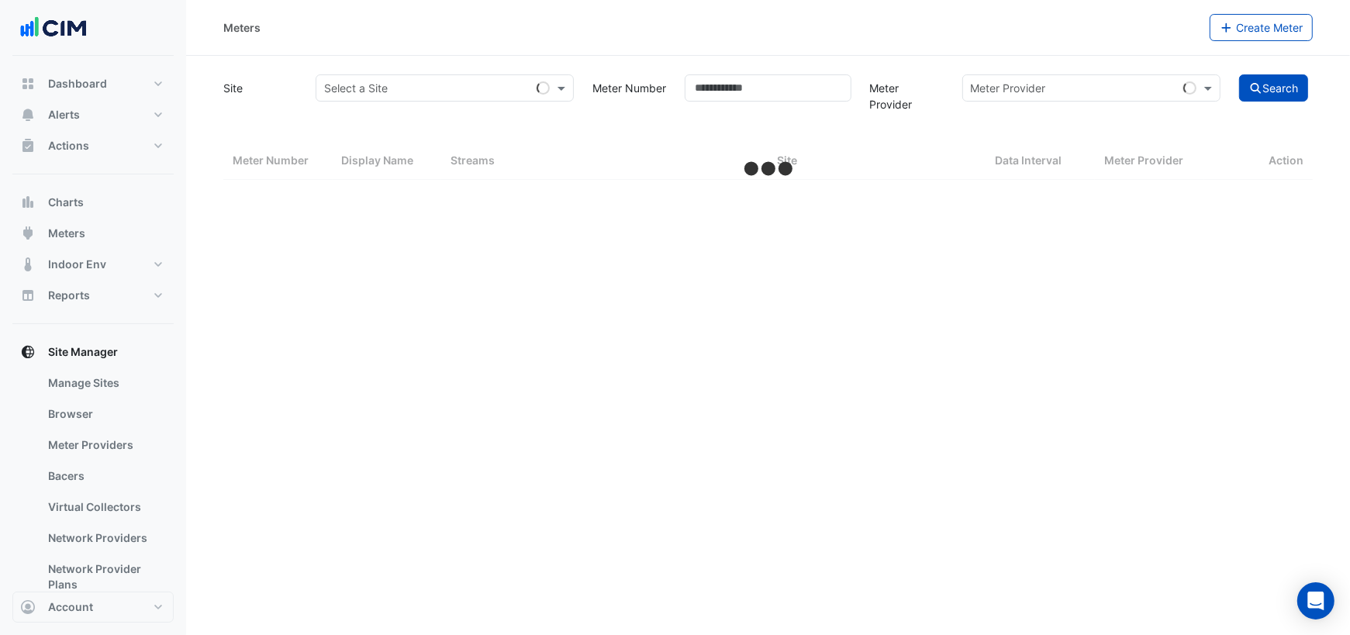
select select "***"
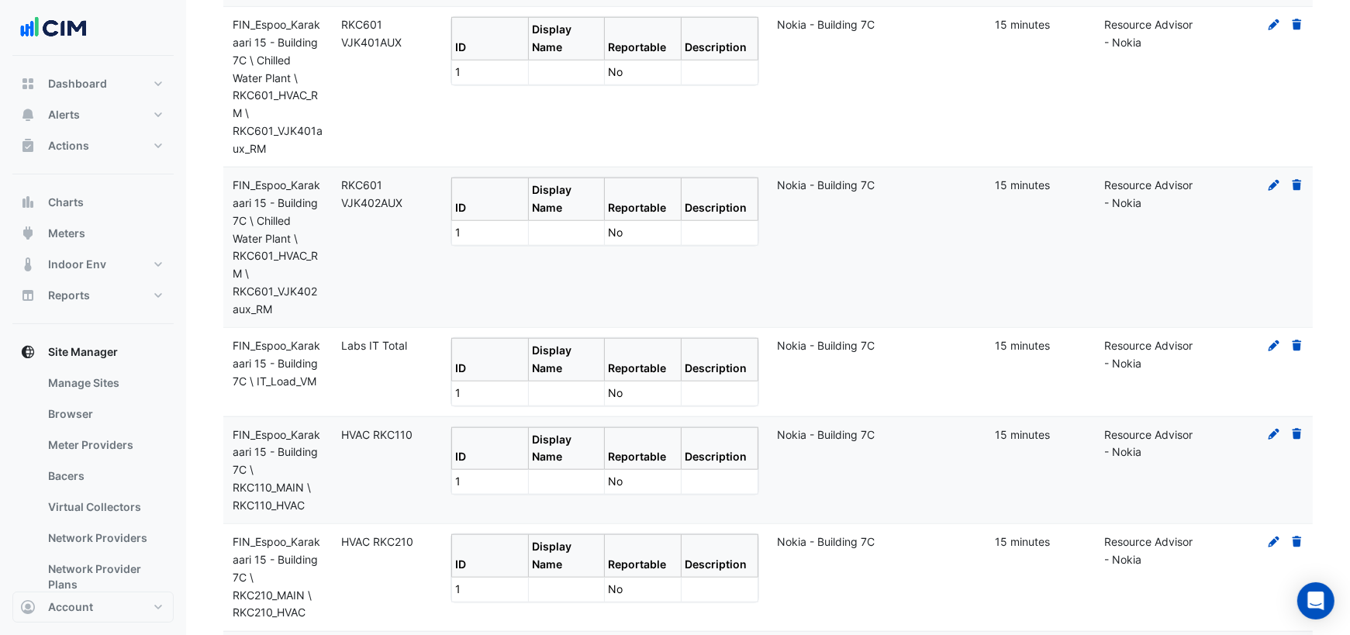
scroll to position [1322, 0]
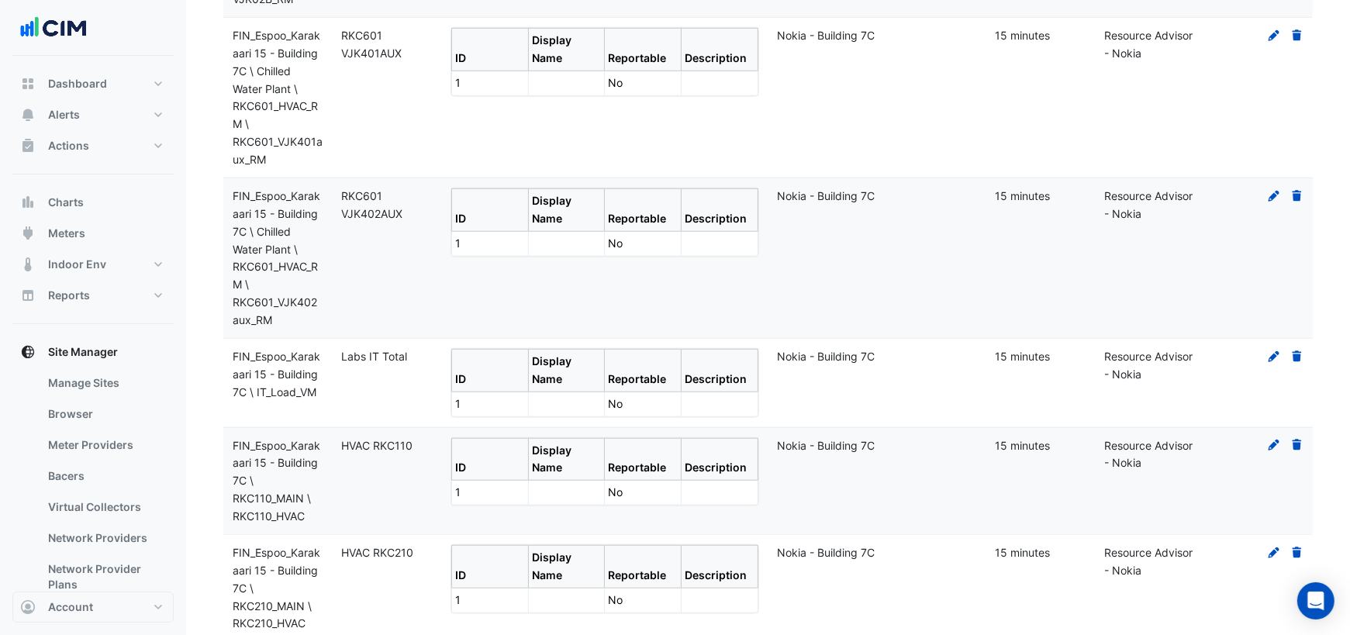
click at [1296, 351] on icon at bounding box center [1297, 356] width 14 height 11
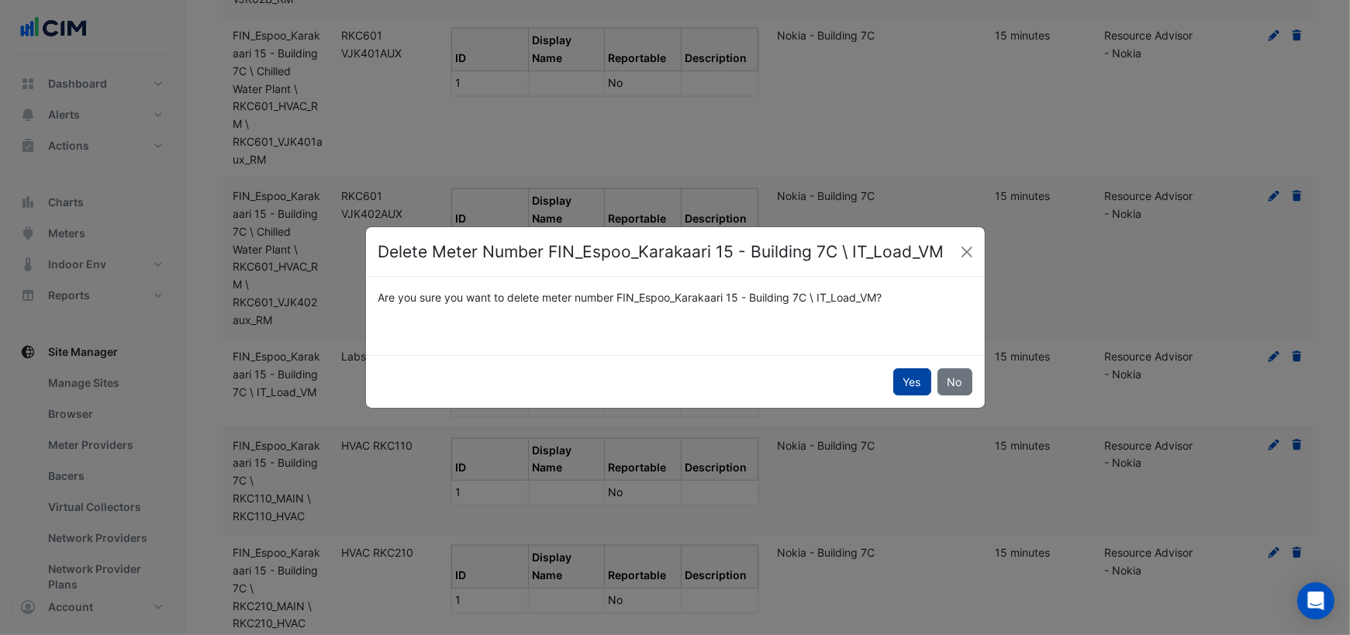
click at [913, 386] on button "Yes" at bounding box center [912, 381] width 38 height 27
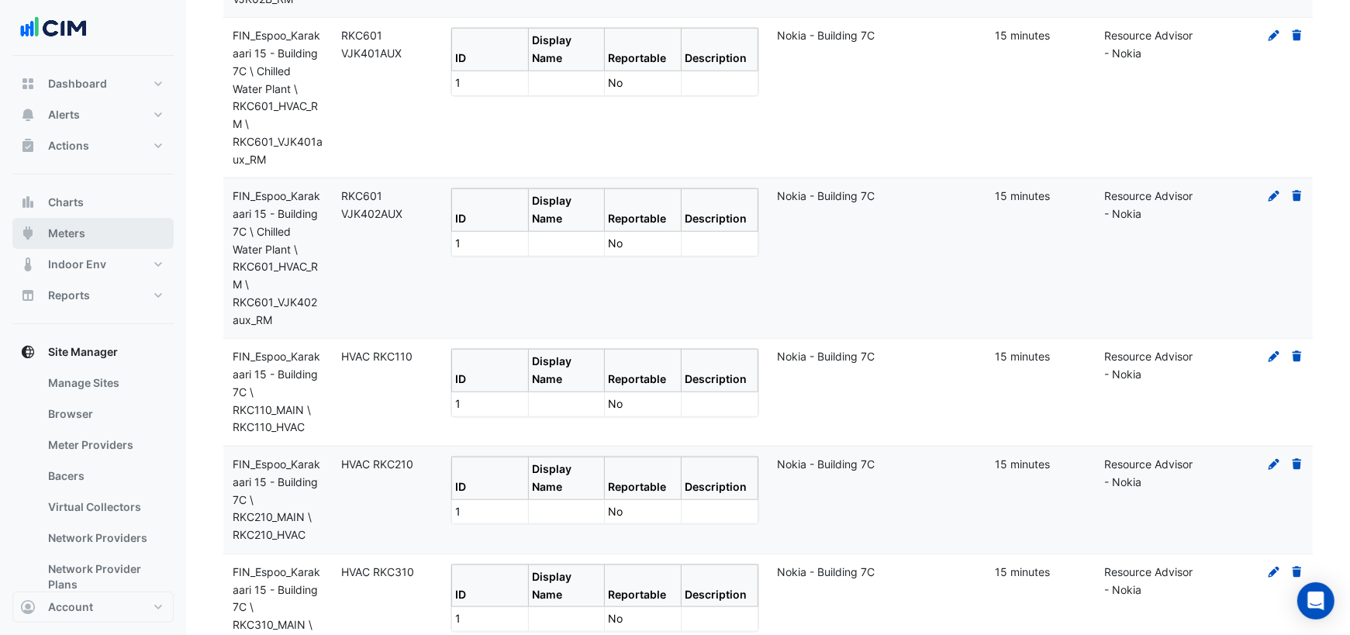
click at [78, 228] on span "Meters" at bounding box center [66, 234] width 37 height 16
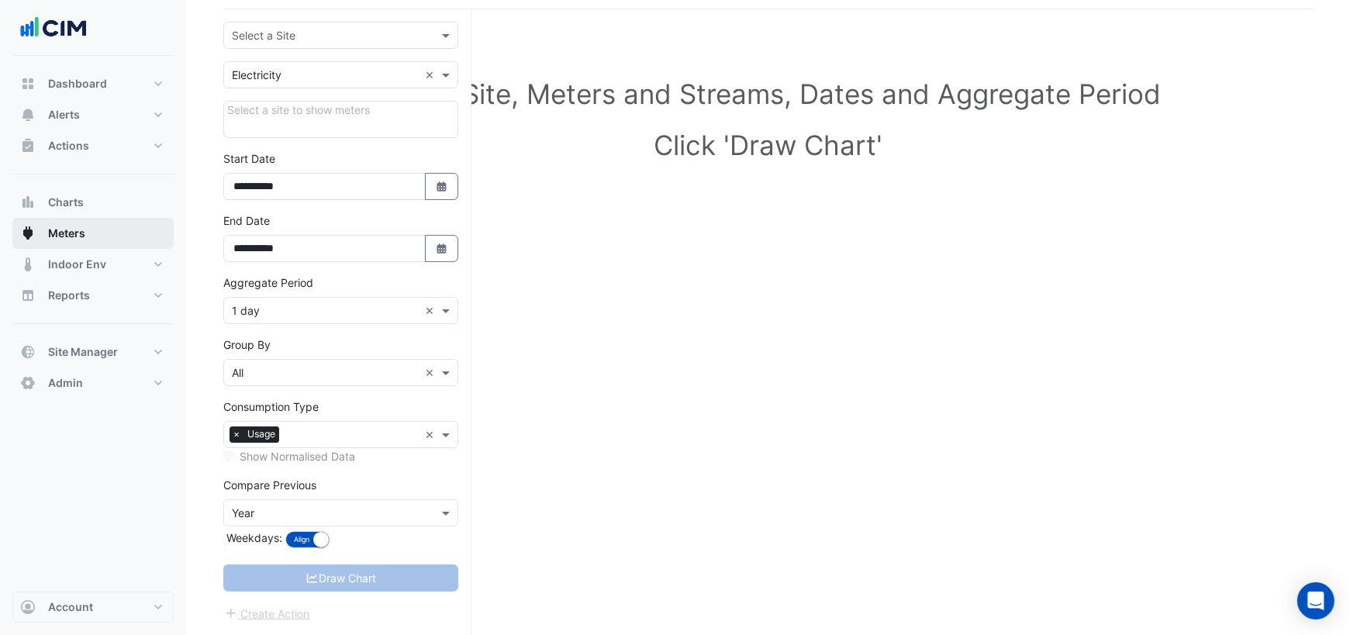
scroll to position [102, 0]
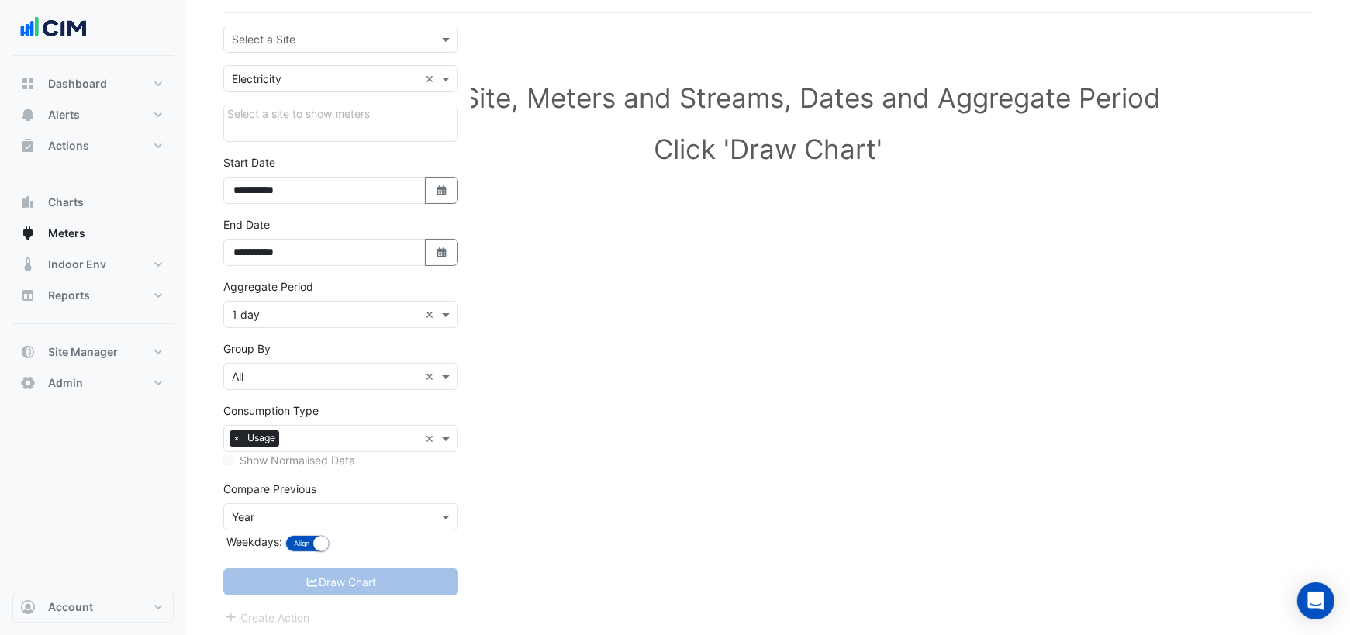
click at [295, 43] on input "text" at bounding box center [325, 40] width 187 height 16
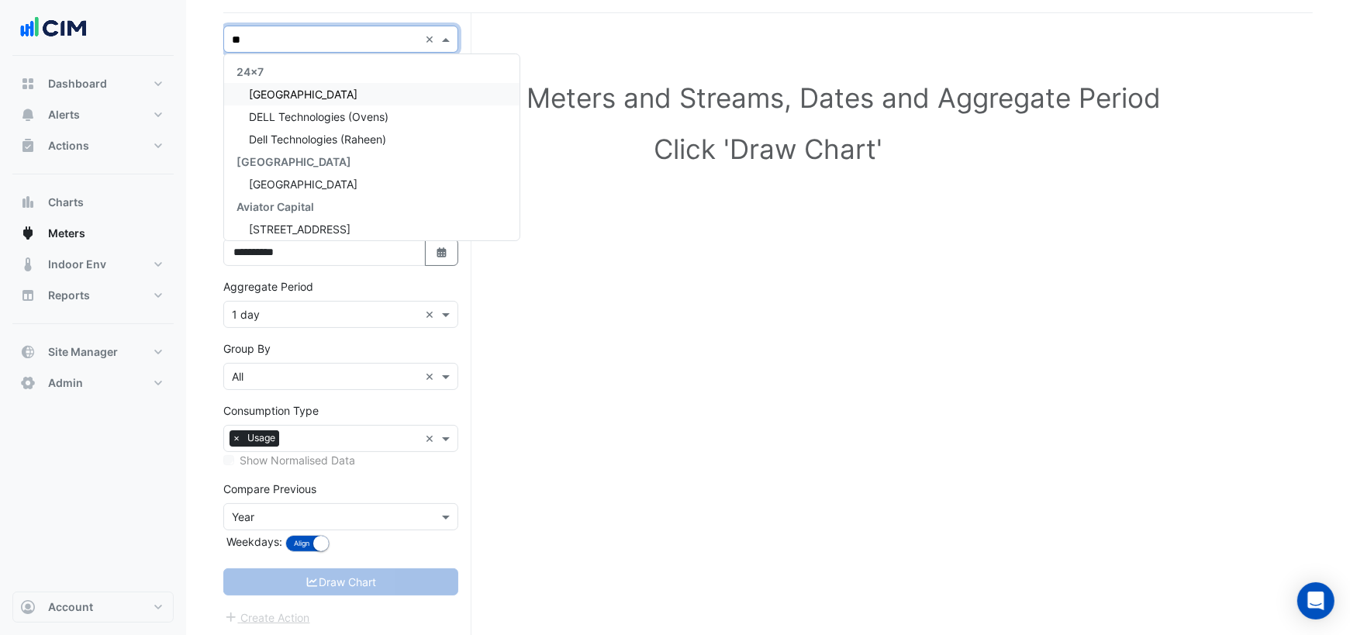
type input "***"
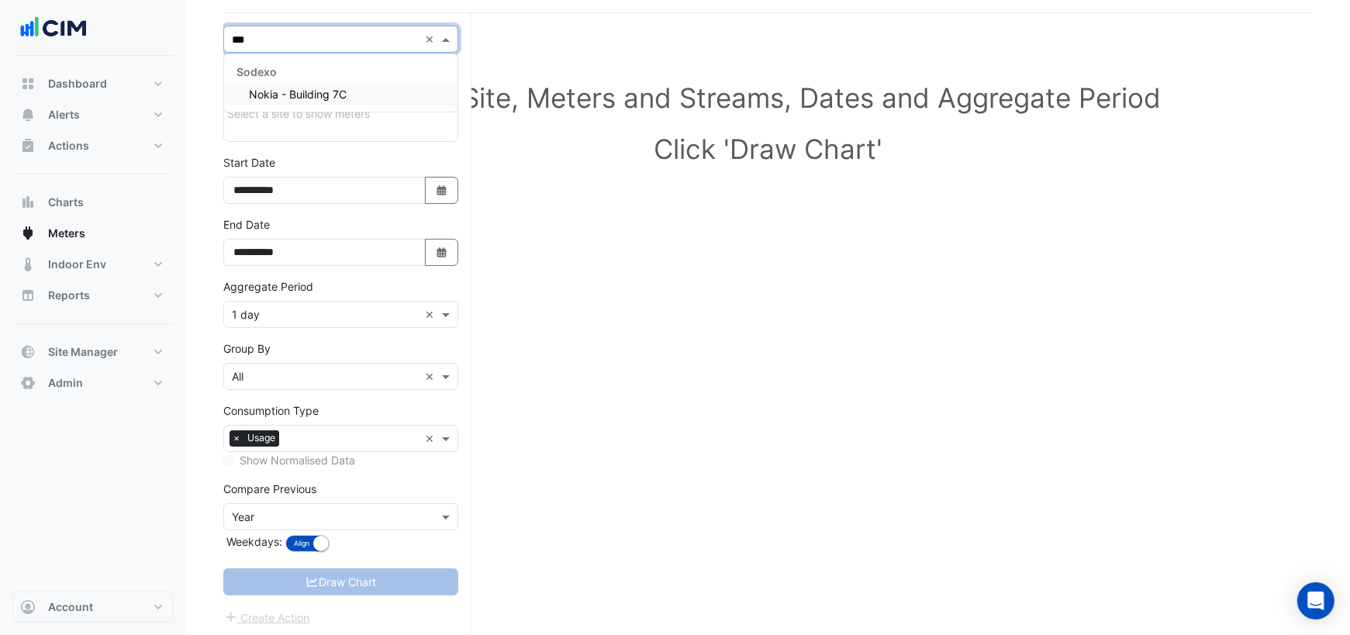
click at [304, 91] on span "Nokia - Building 7C" at bounding box center [298, 94] width 98 height 13
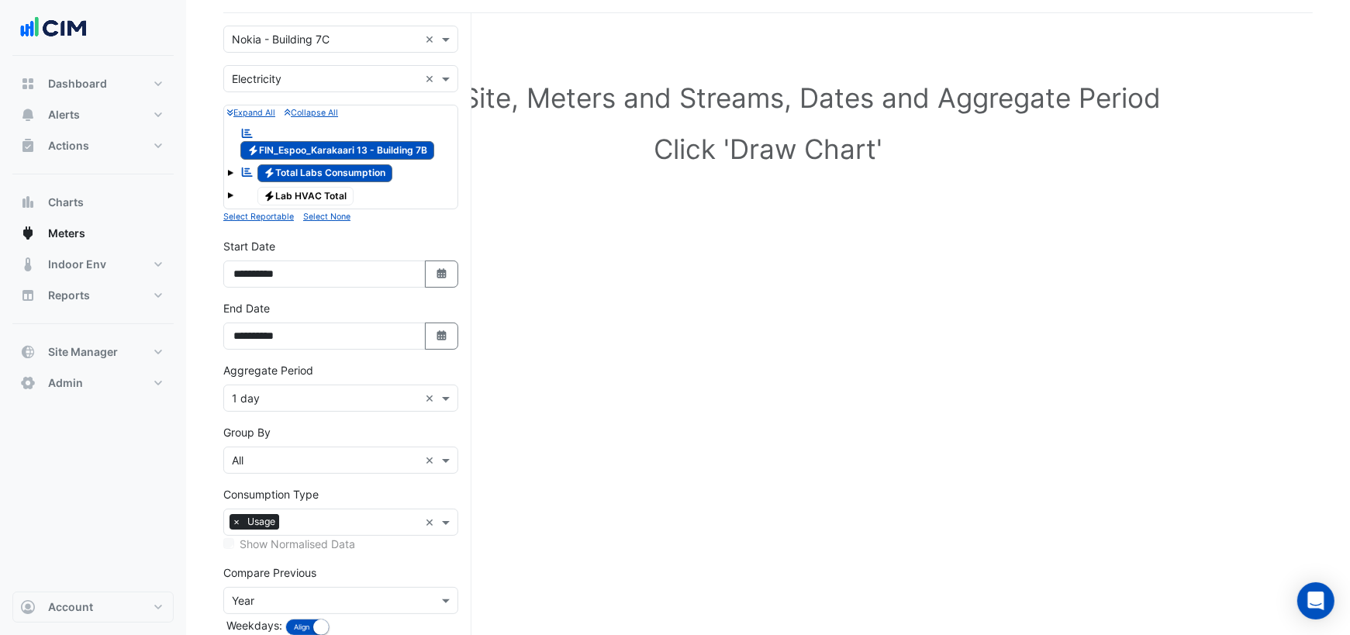
click at [230, 170] on span at bounding box center [230, 173] width 6 height 6
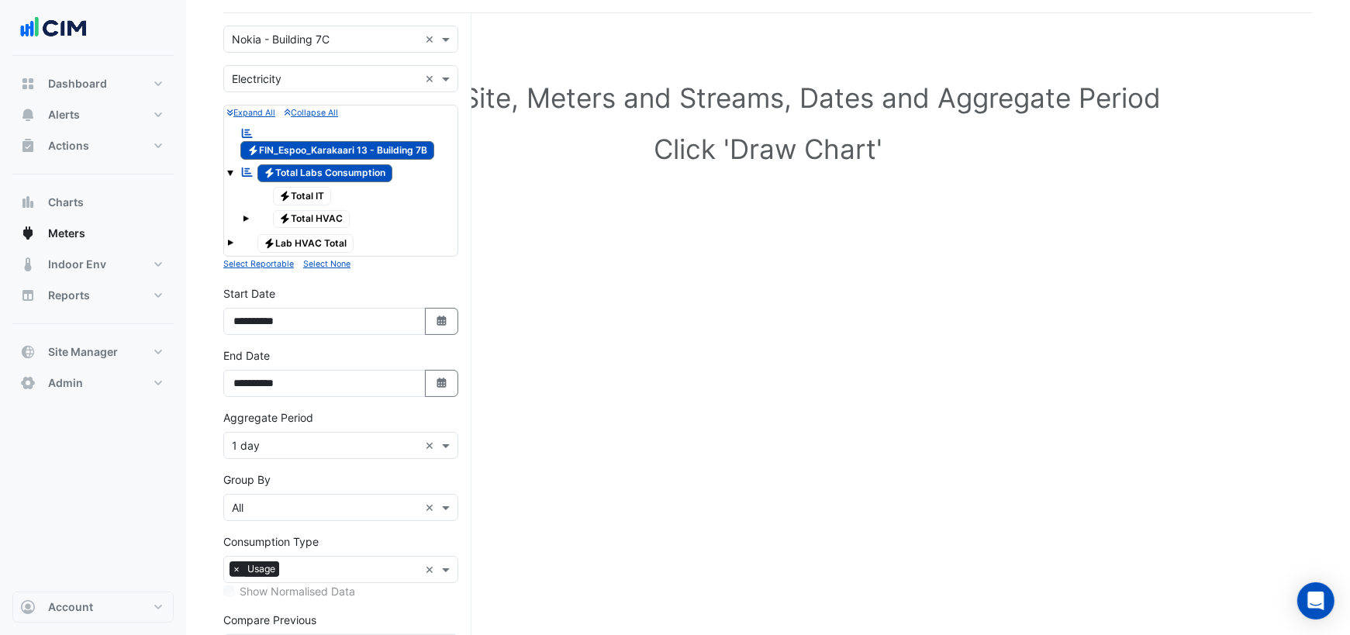
click at [245, 216] on span at bounding box center [246, 219] width 6 height 6
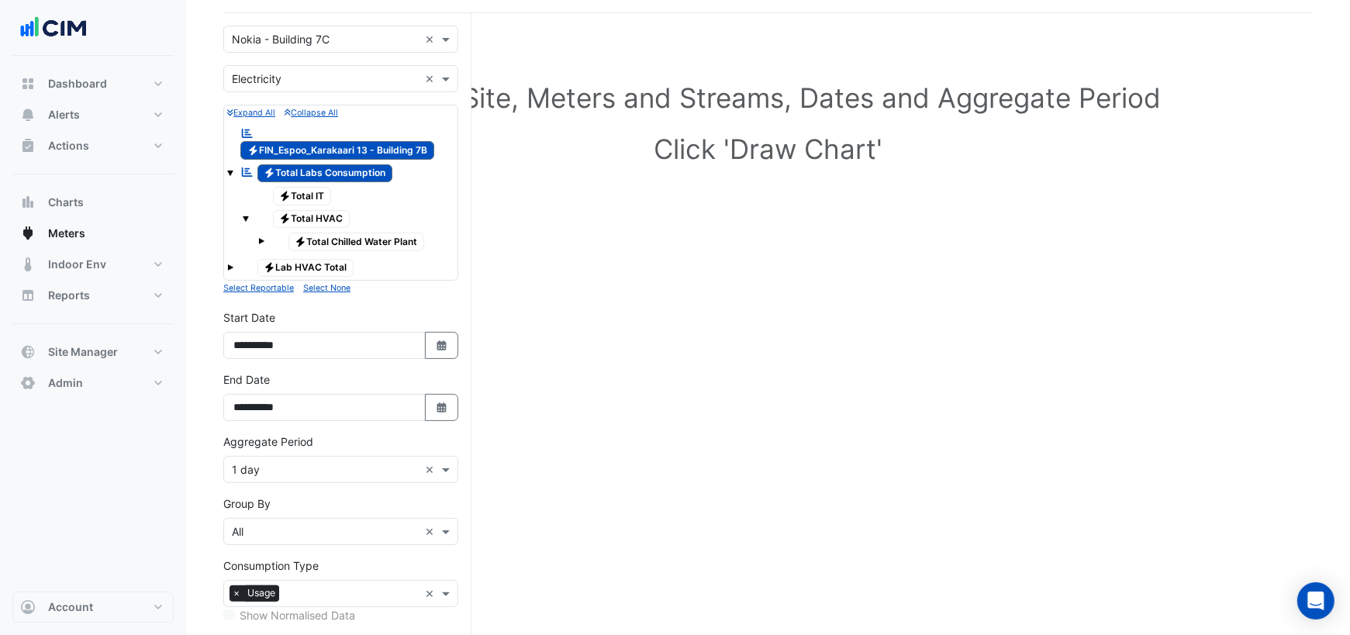
click at [230, 264] on span at bounding box center [230, 267] width 6 height 6
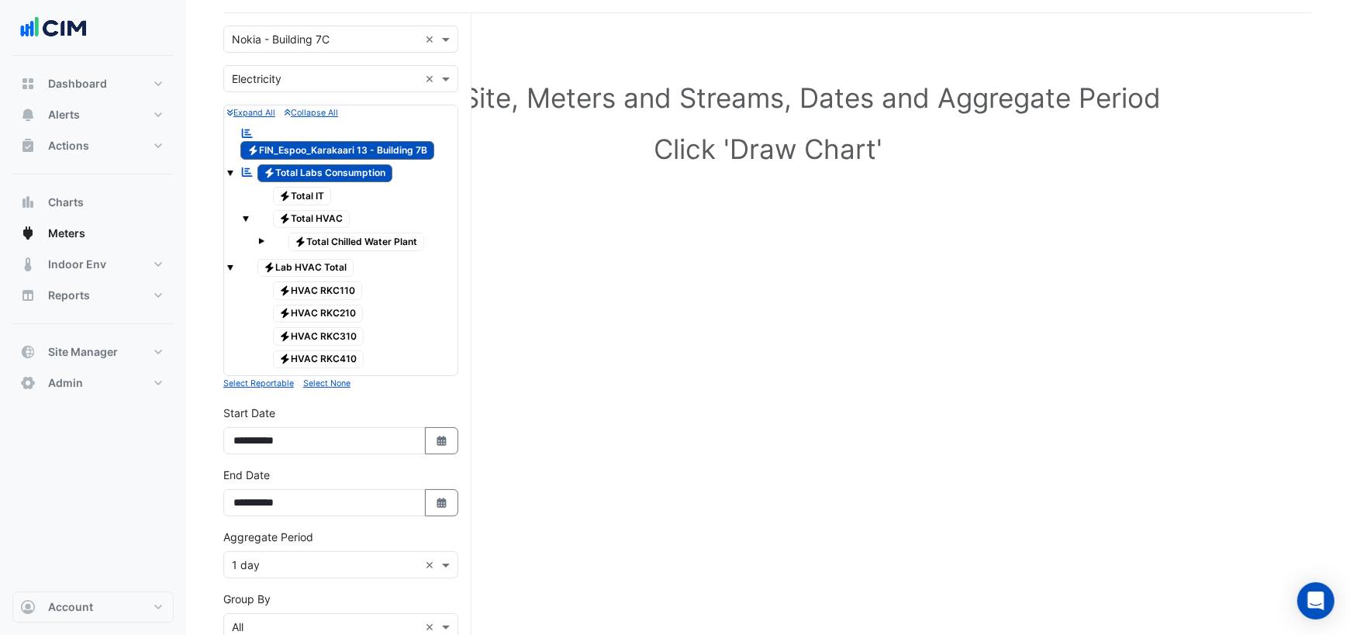
click at [230, 264] on span at bounding box center [230, 267] width 6 height 6
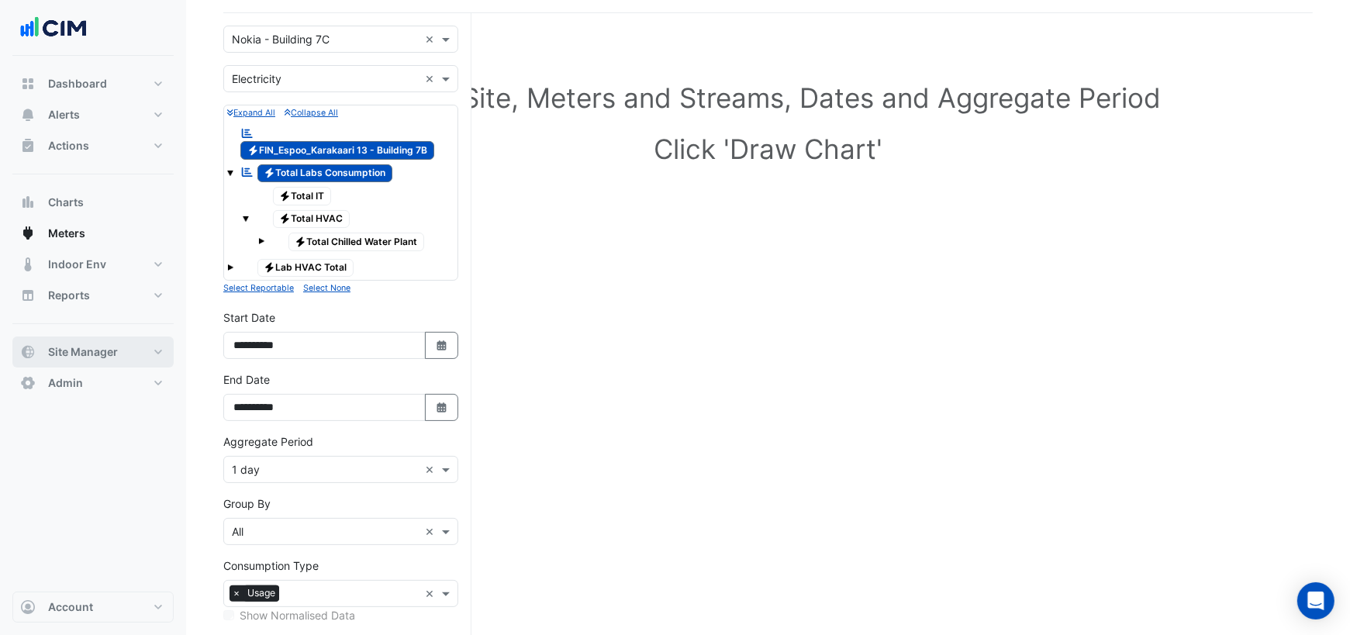
click at [121, 347] on button "Site Manager" at bounding box center [92, 351] width 161 height 31
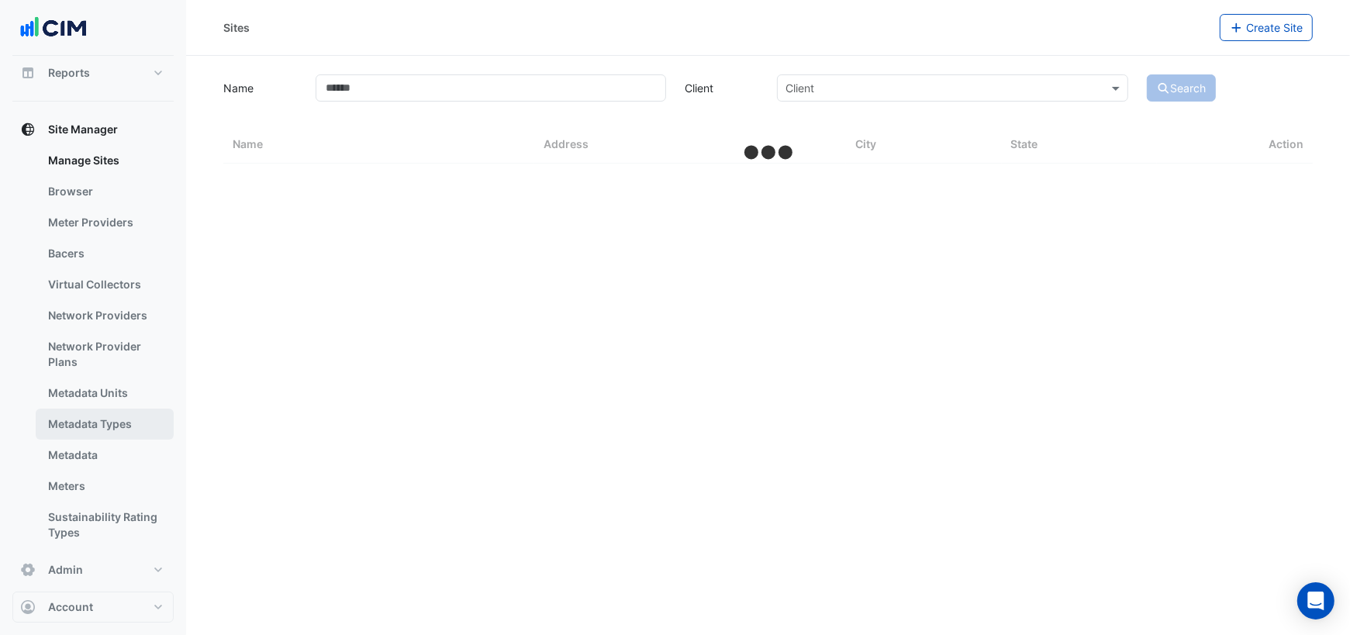
scroll to position [233, 0]
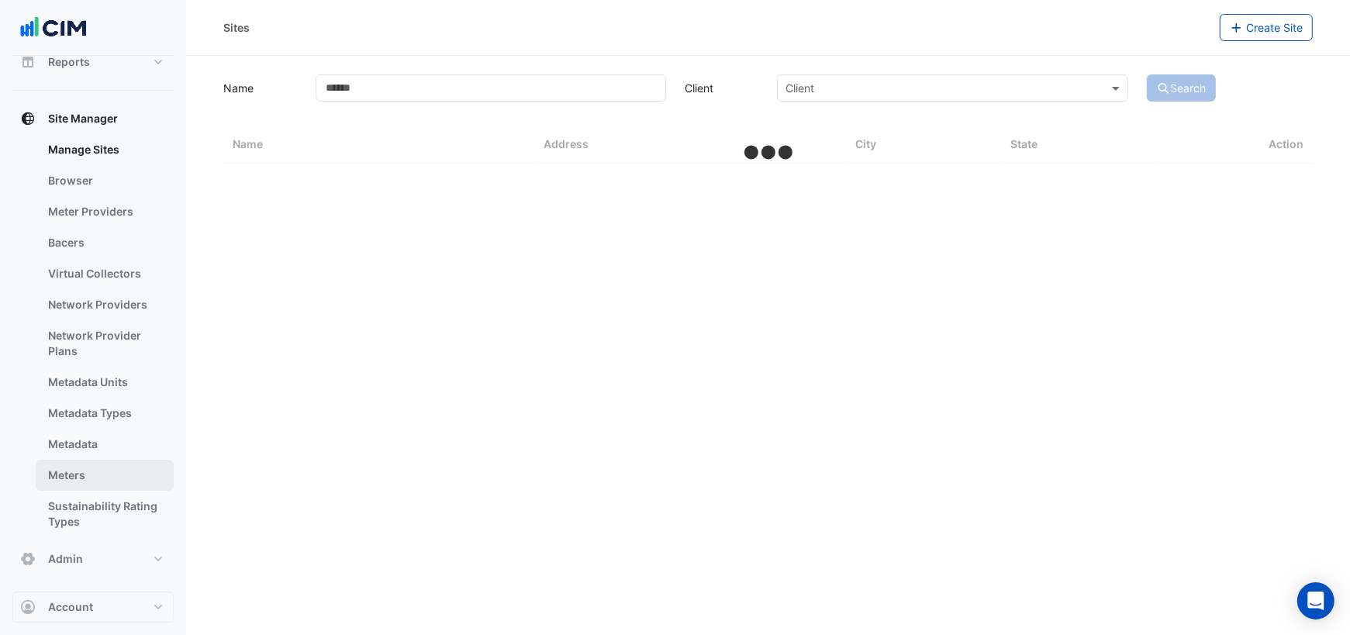
select select "***"
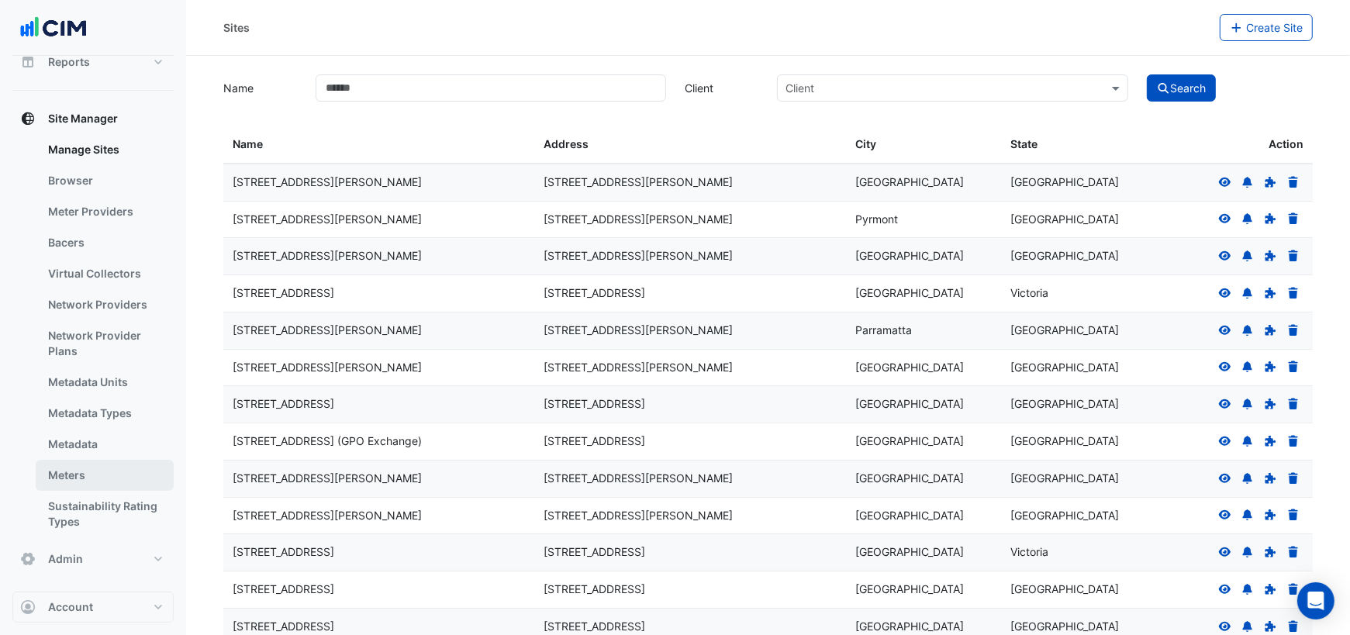
click at [83, 473] on link "Meters" at bounding box center [105, 475] width 138 height 31
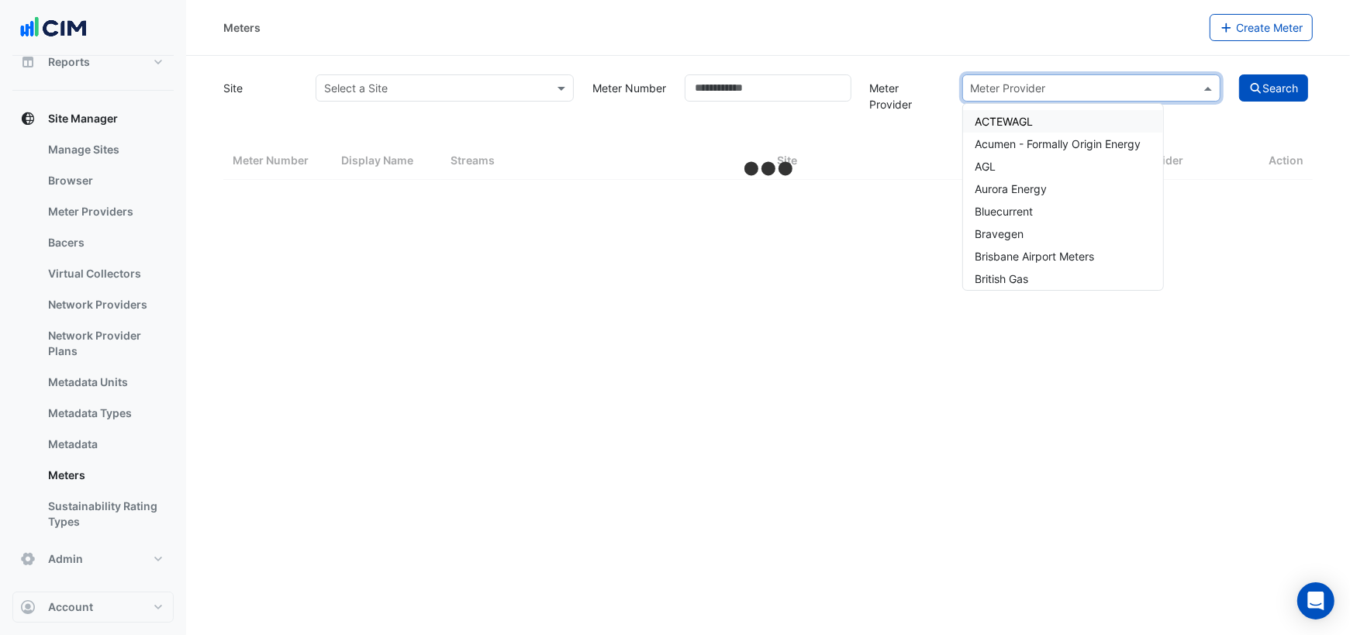
click at [1006, 90] on input "text" at bounding box center [1076, 89] width 210 height 16
select select "***"
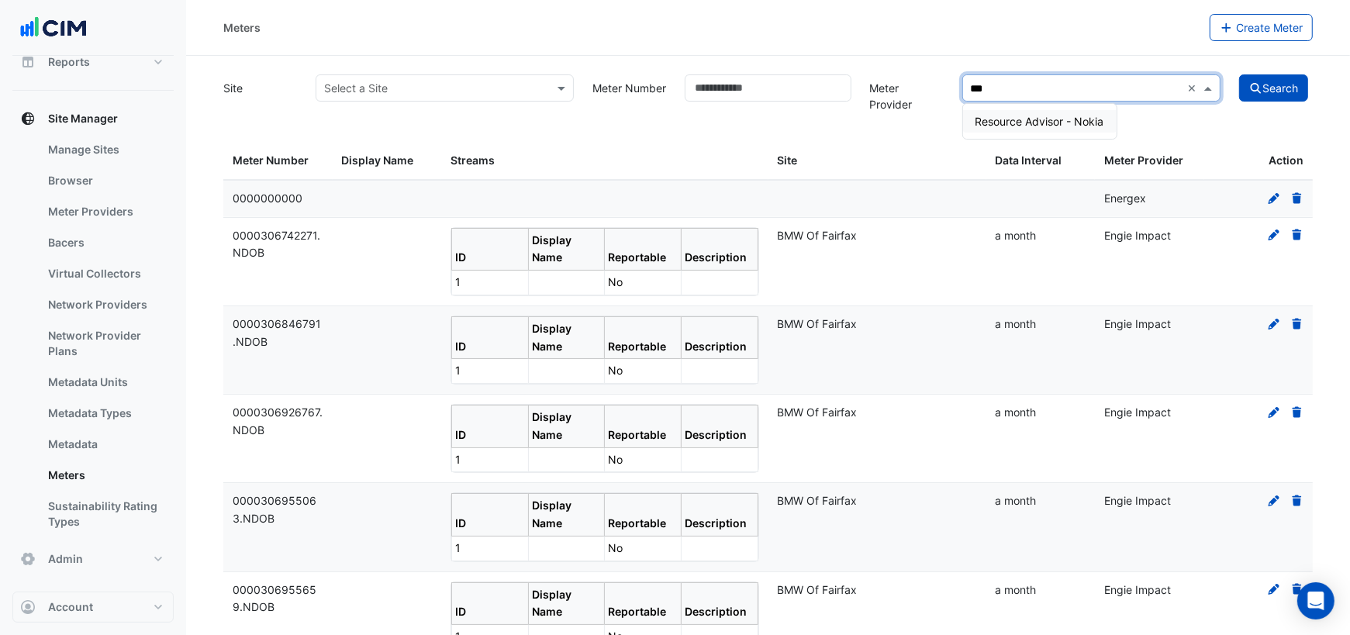
type input "****"
click at [1097, 117] on span "Resource Advisor - Nokia" at bounding box center [1039, 121] width 129 height 13
click at [1259, 85] on icon "submit" at bounding box center [1256, 88] width 14 height 11
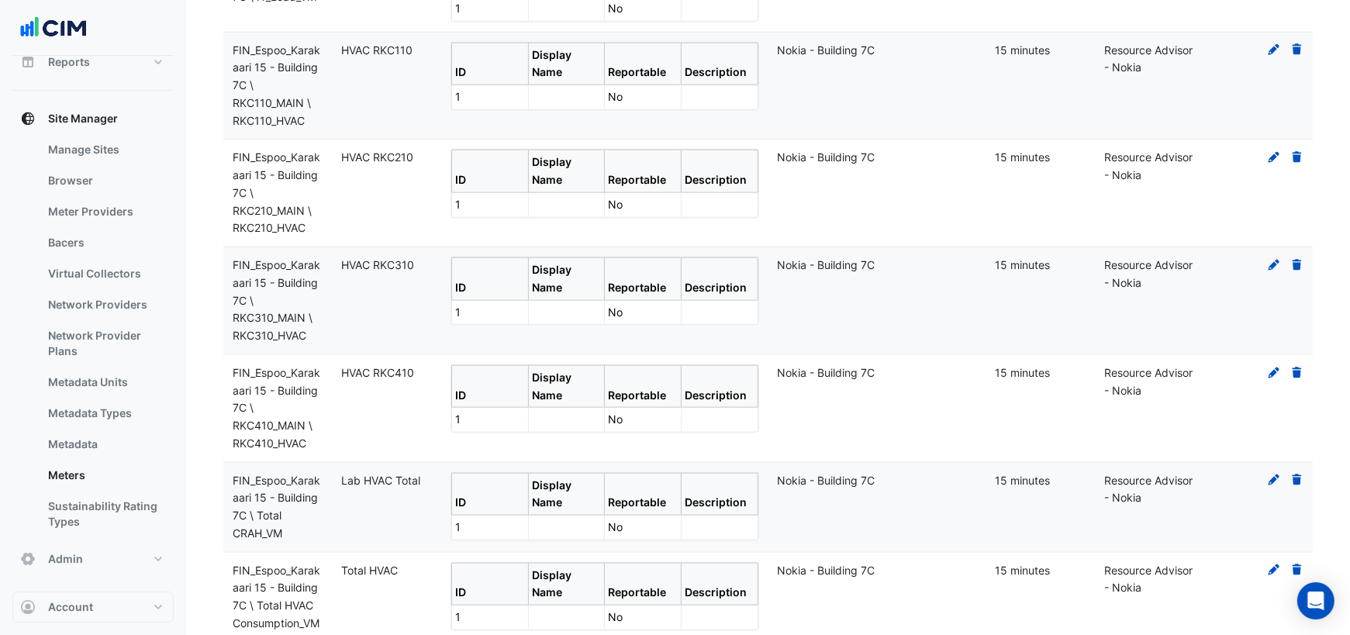
scroll to position [1756, 0]
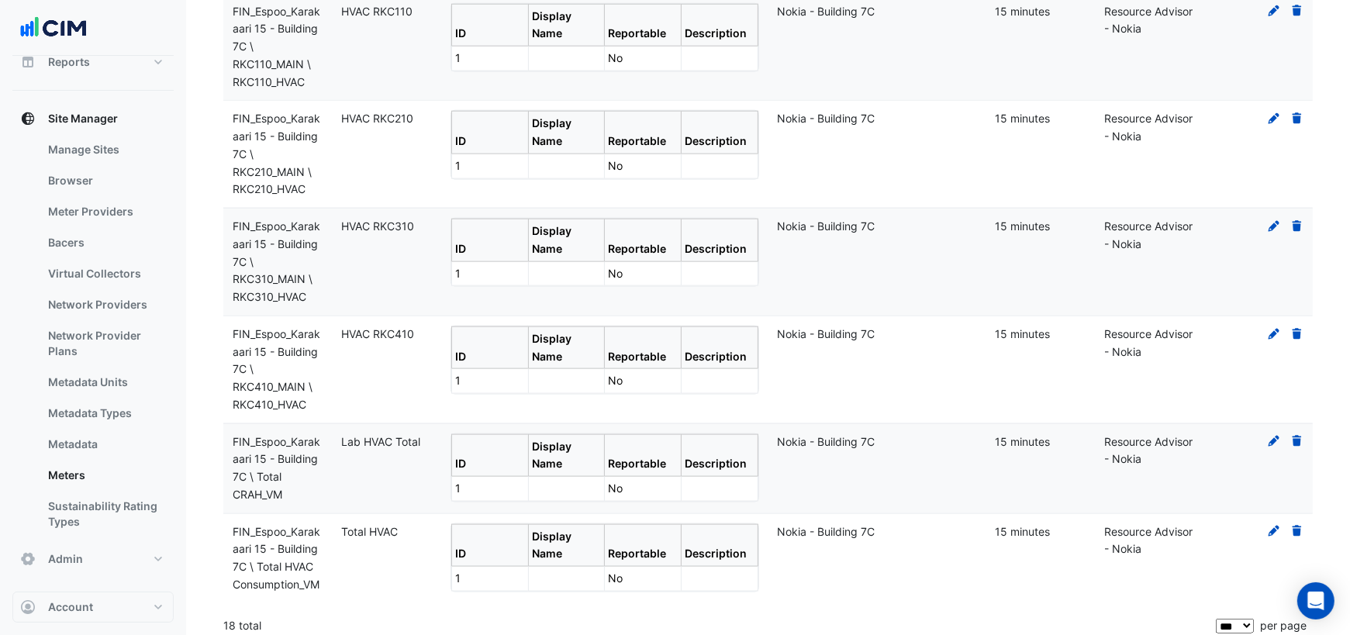
click at [1299, 436] on icon at bounding box center [1296, 441] width 9 height 11
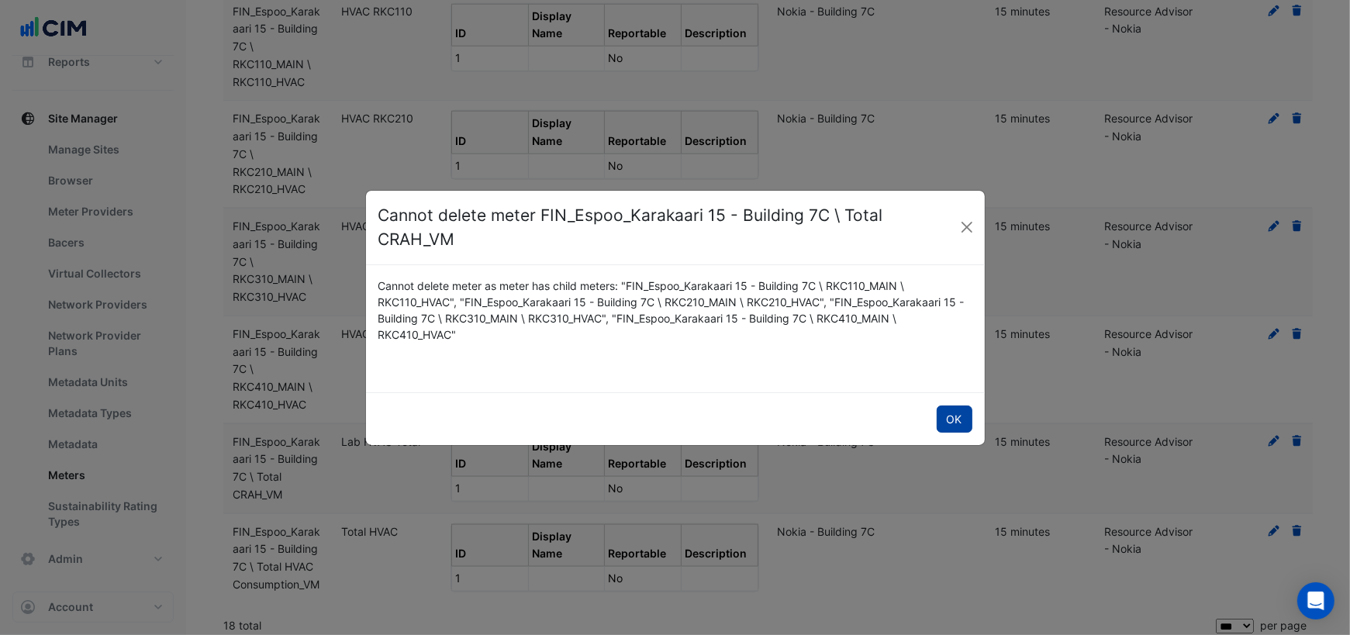
click at [954, 422] on button "OK" at bounding box center [955, 418] width 36 height 27
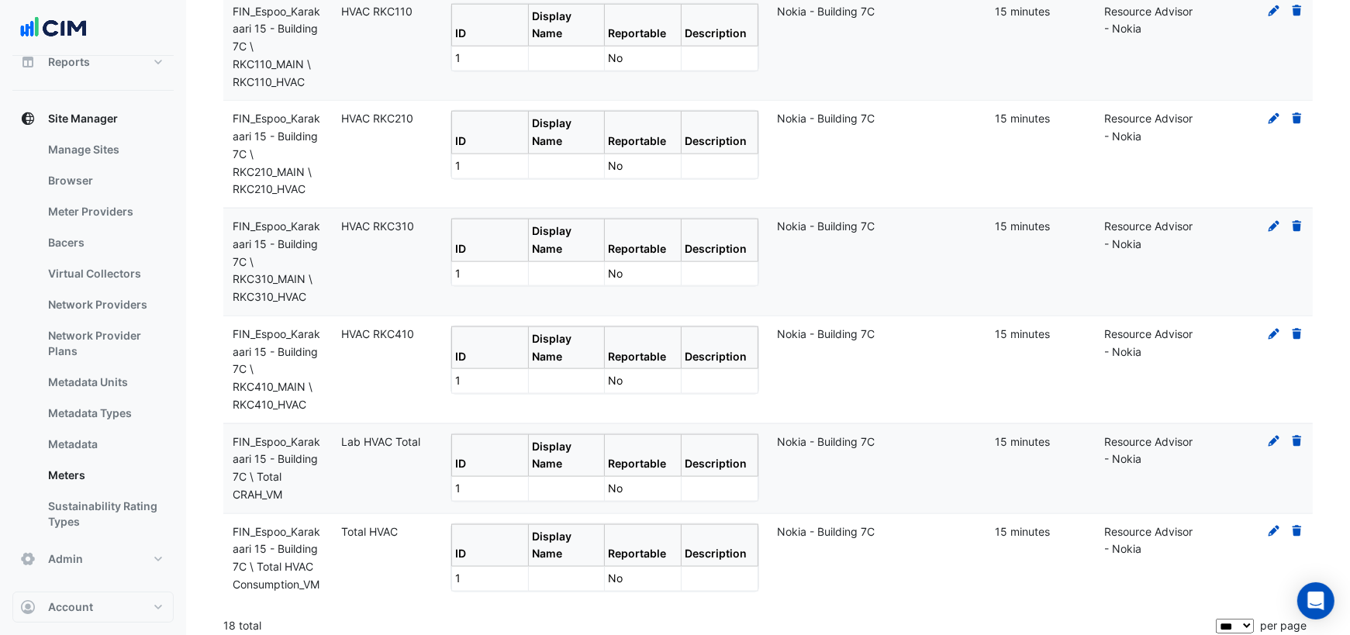
click at [1296, 437] on fa-icon at bounding box center [1297, 441] width 14 height 13
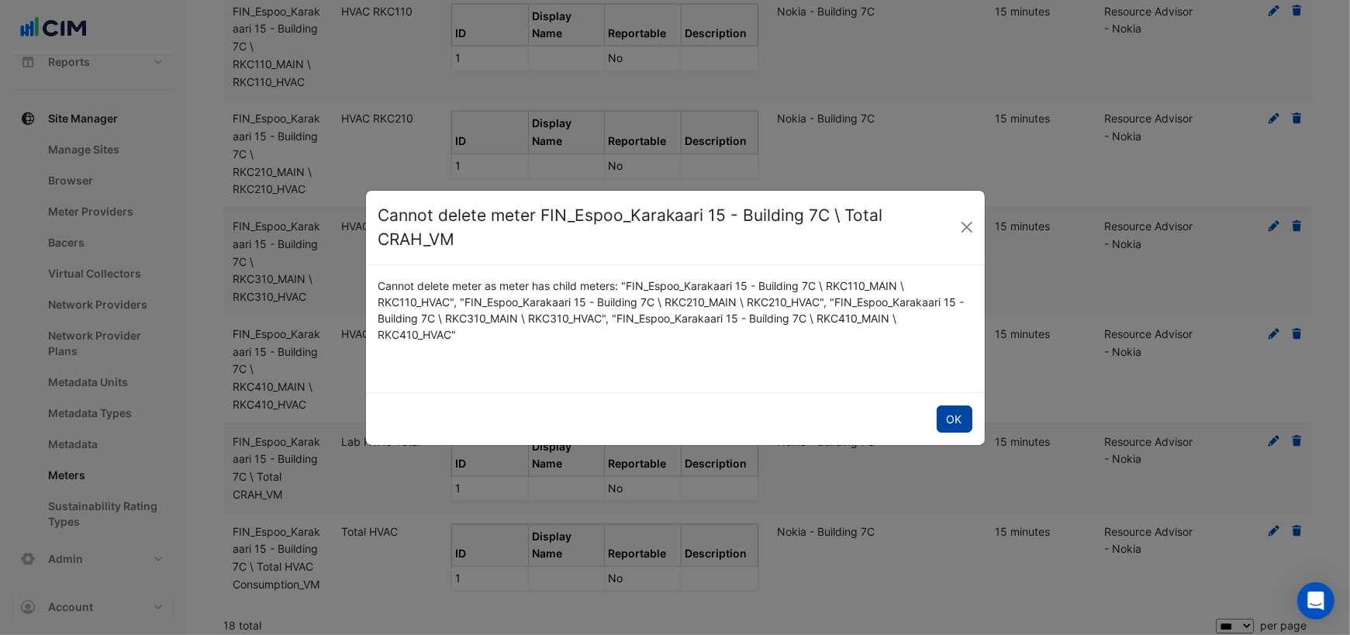
click at [958, 419] on button "OK" at bounding box center [955, 418] width 36 height 27
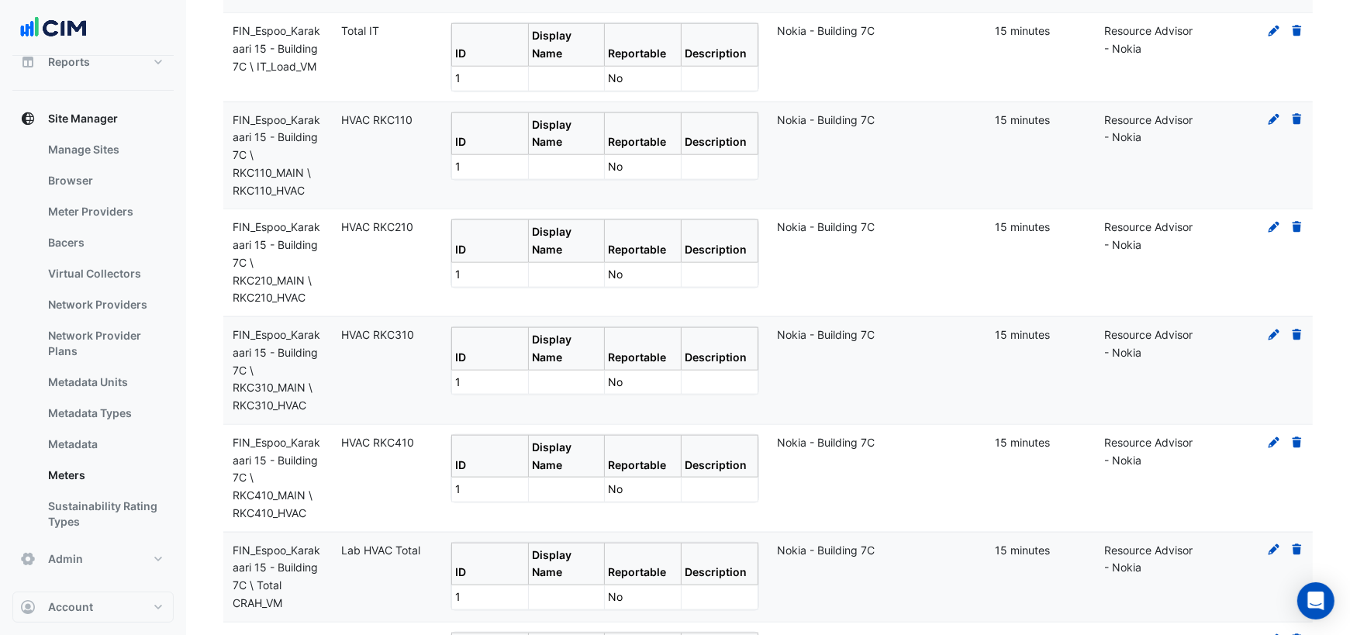
scroll to position [1644, 0]
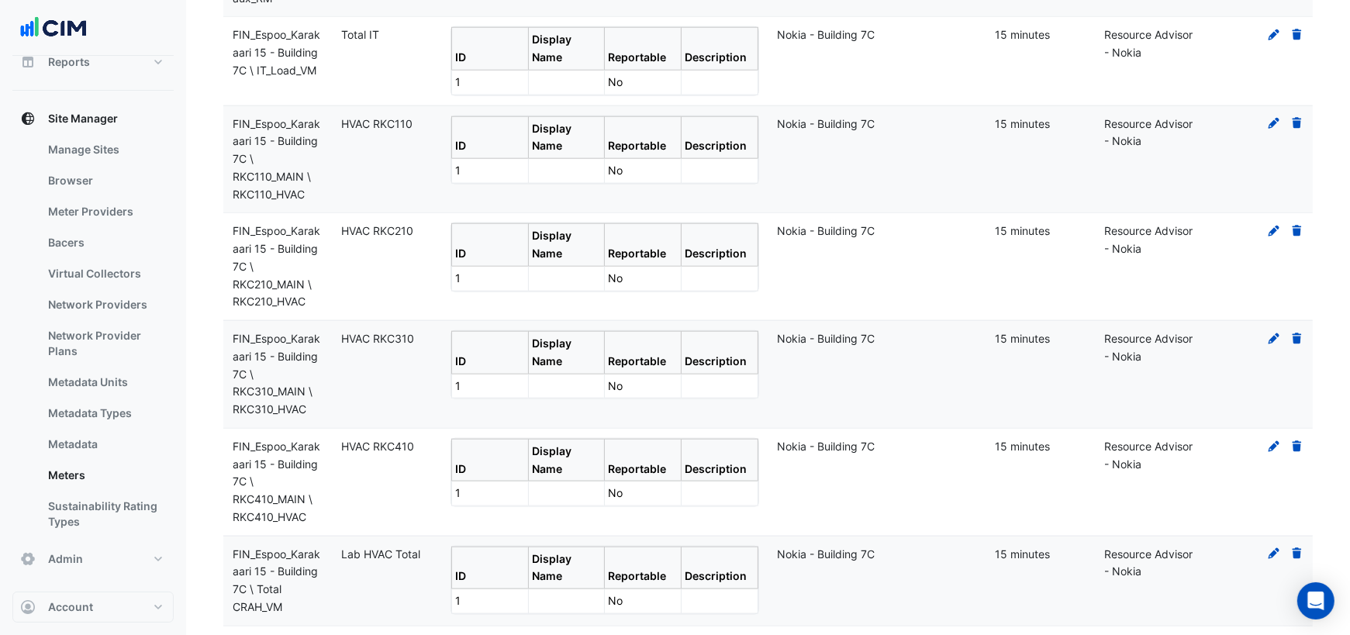
click at [1300, 118] on icon at bounding box center [1297, 123] width 14 height 11
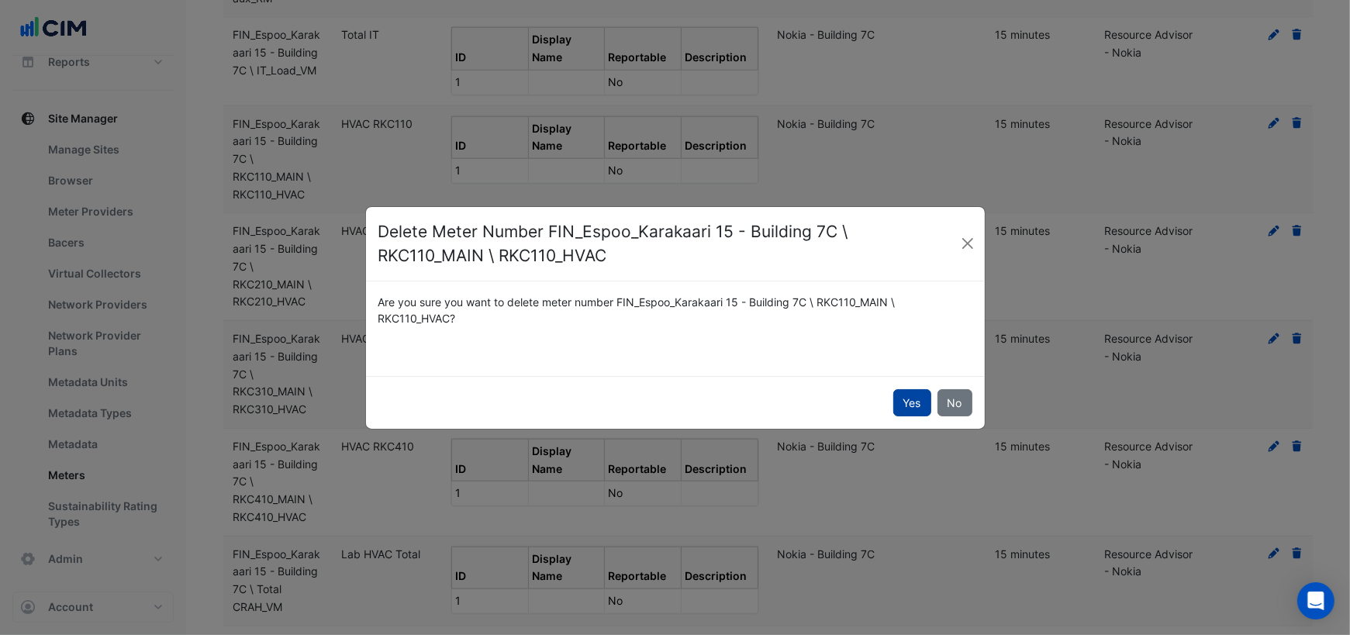
click at [909, 398] on button "Yes" at bounding box center [912, 402] width 38 height 27
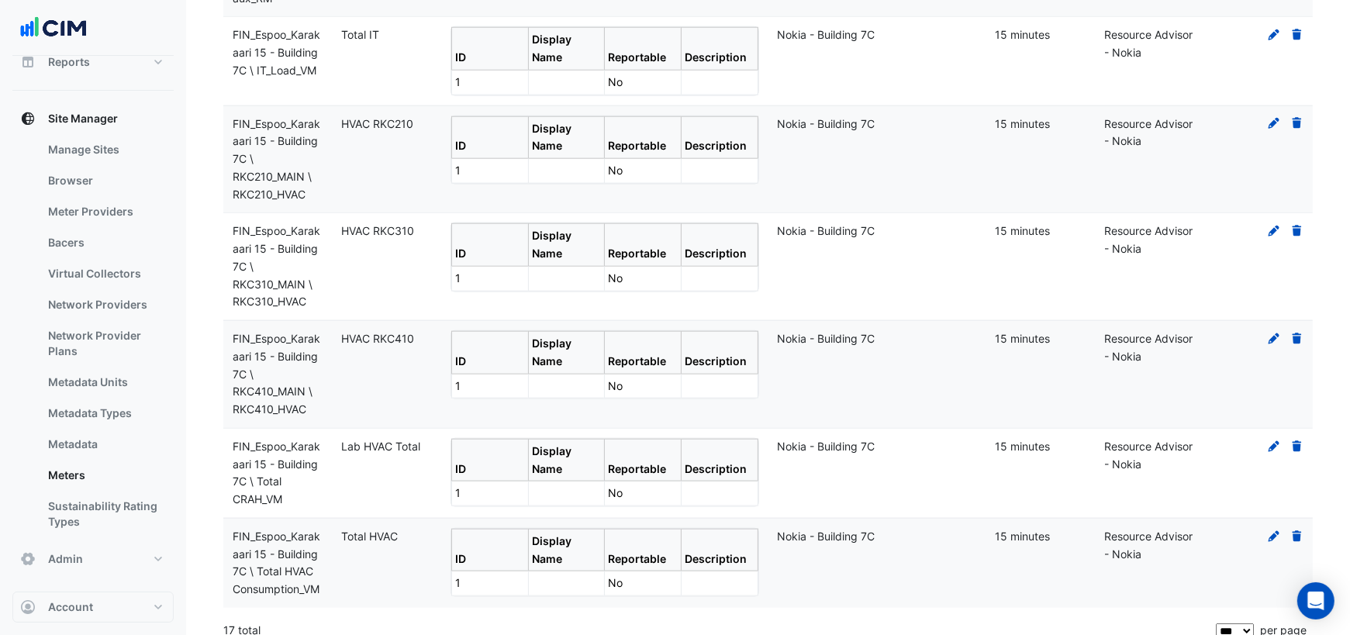
click at [1295, 118] on icon at bounding box center [1296, 123] width 9 height 11
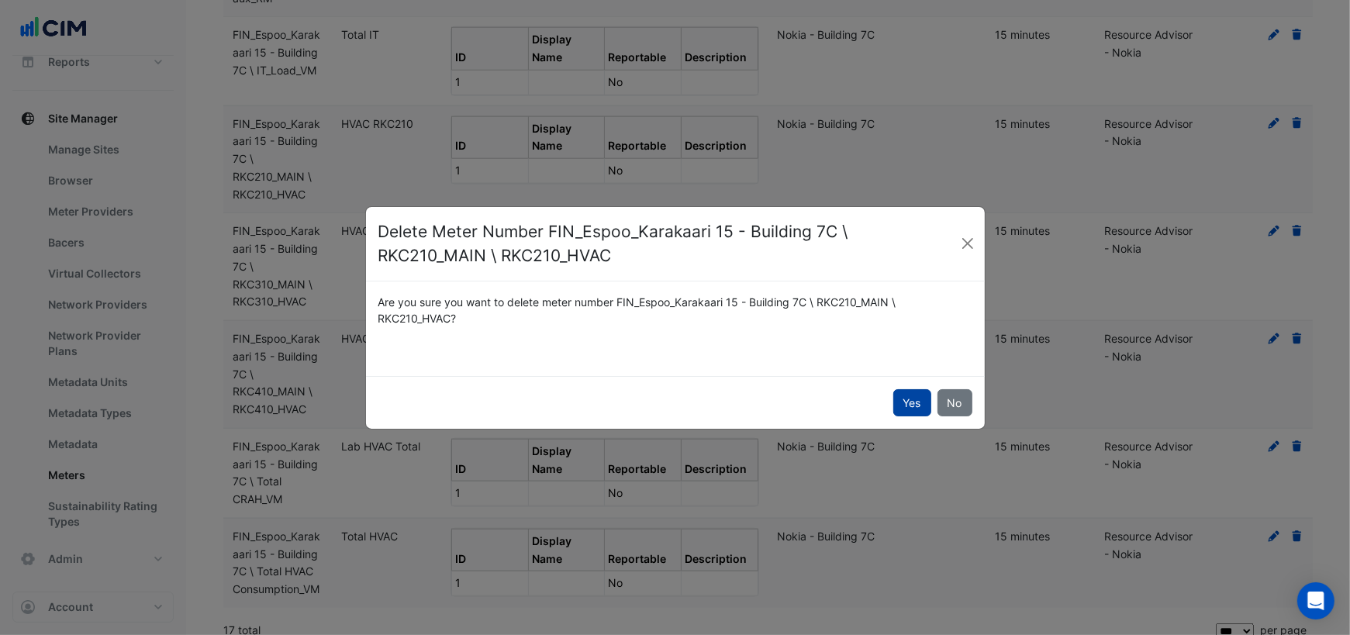
click at [903, 407] on button "Yes" at bounding box center [912, 402] width 38 height 27
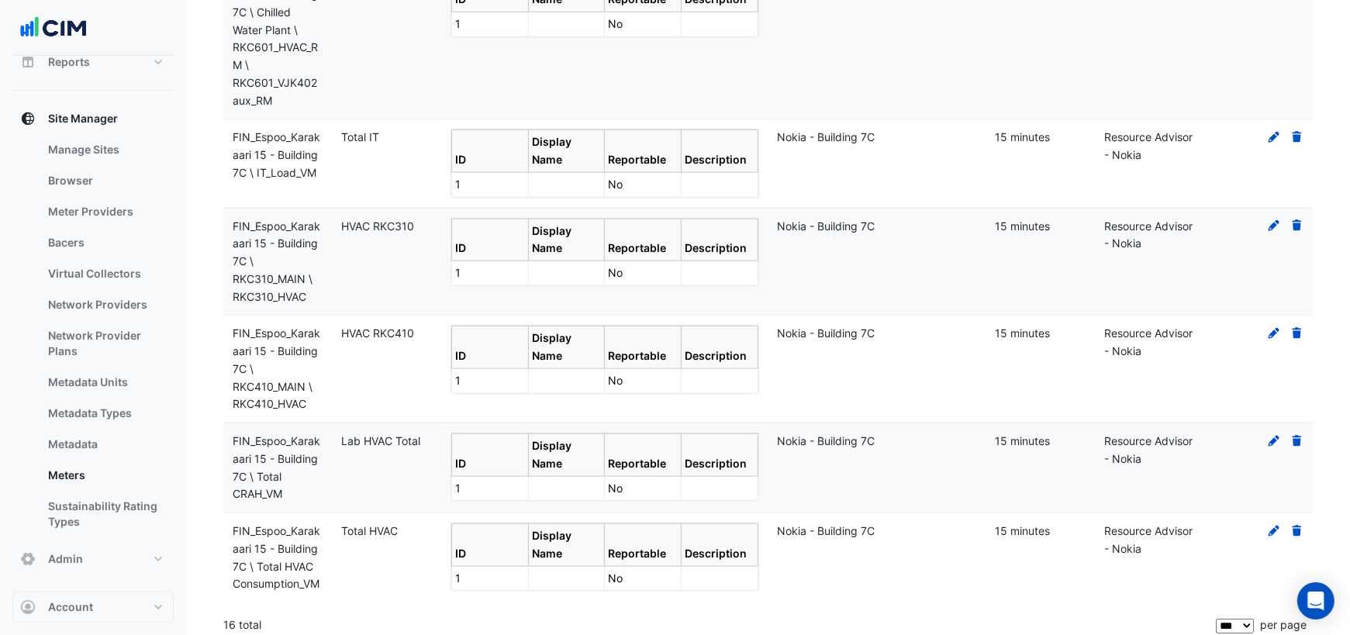
click at [1299, 220] on icon at bounding box center [1296, 225] width 9 height 11
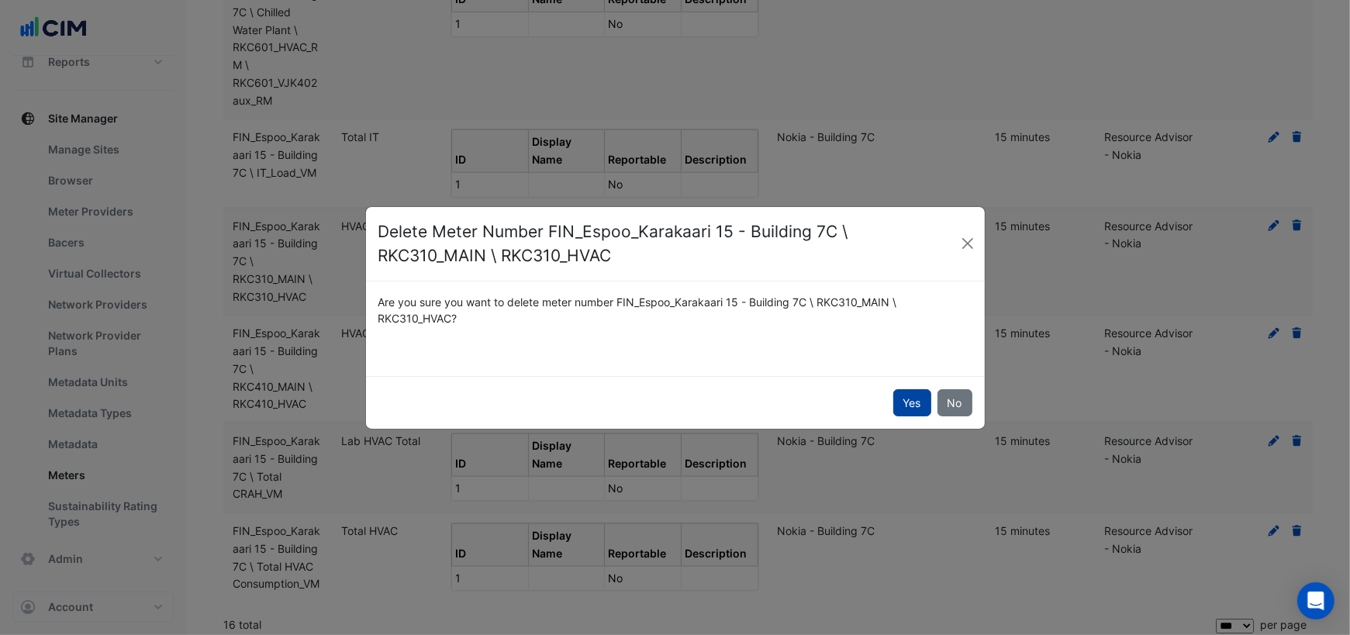
click at [922, 401] on button "Yes" at bounding box center [912, 402] width 38 height 27
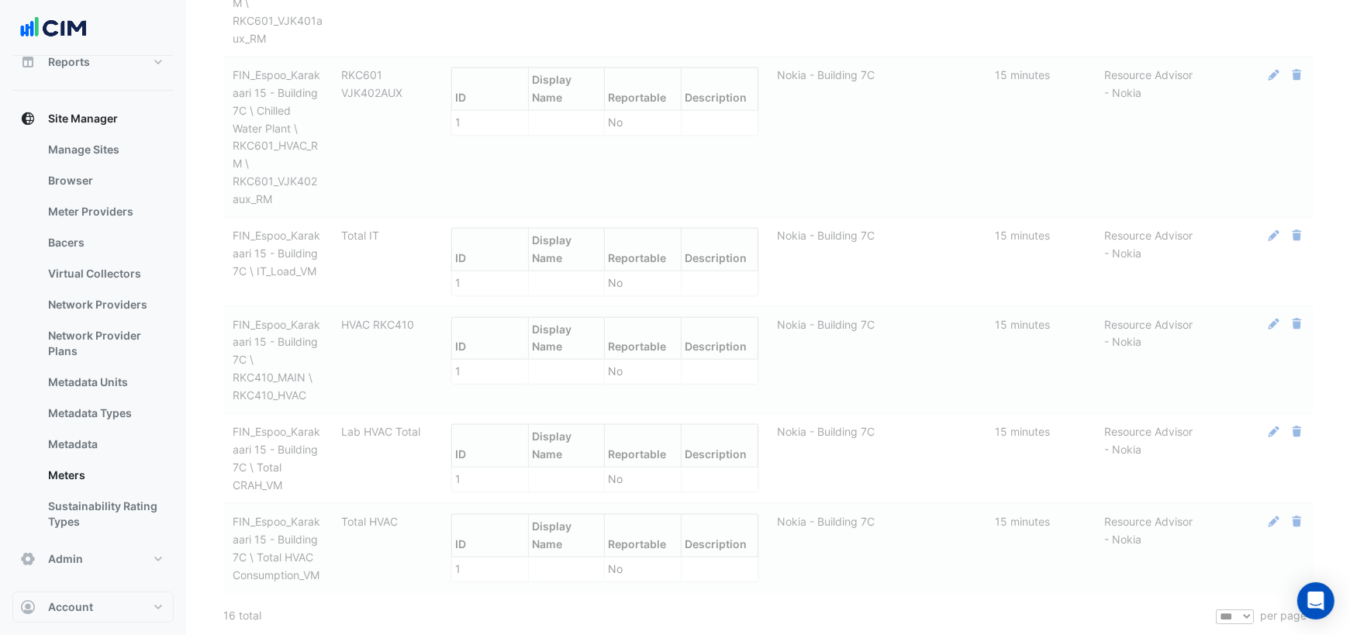
scroll to position [1434, 0]
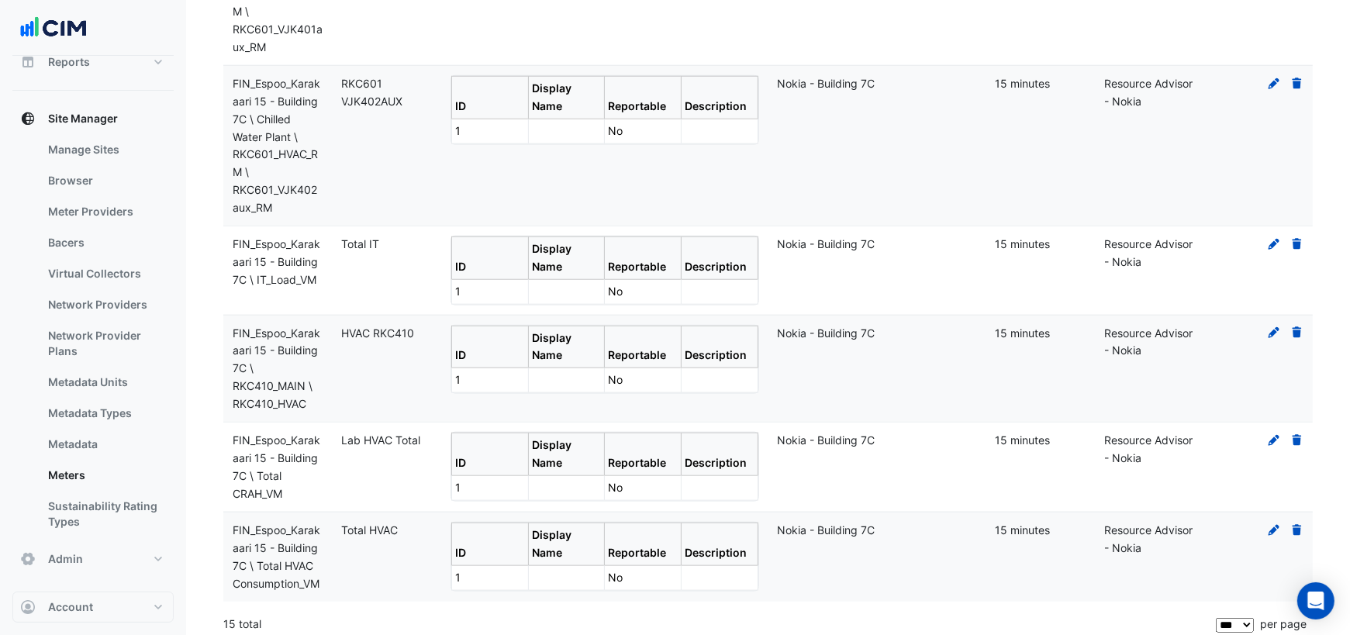
click at [1299, 327] on icon at bounding box center [1296, 332] width 9 height 11
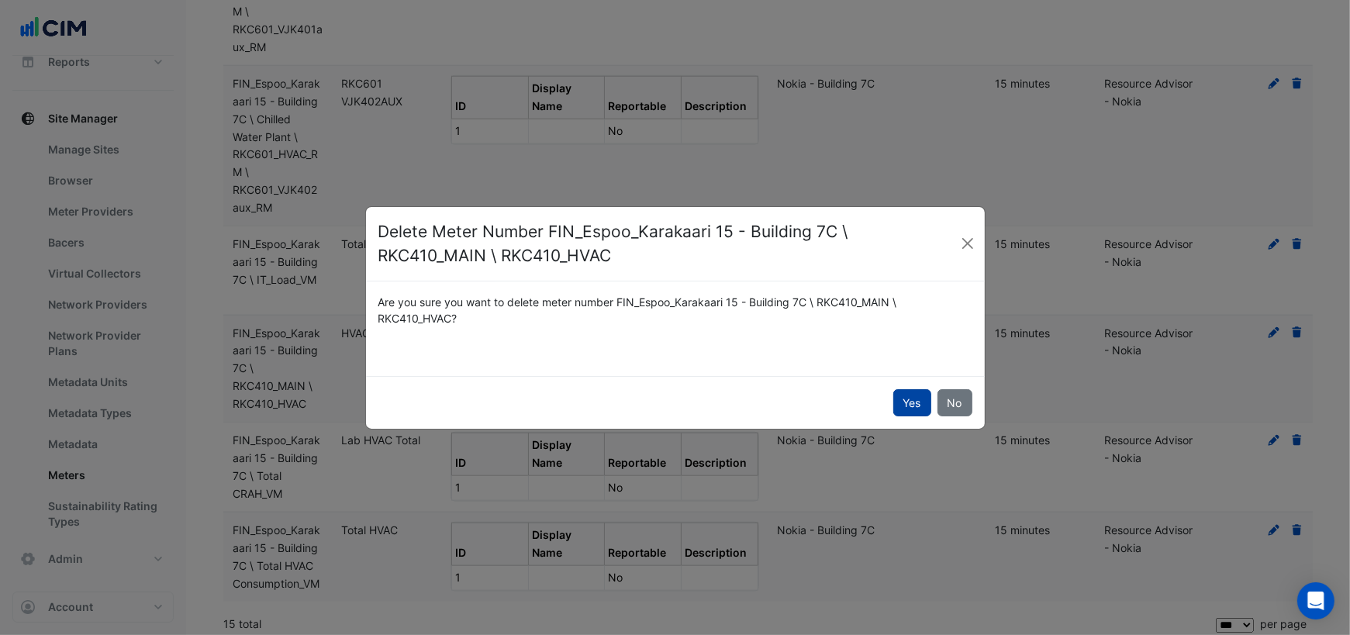
click at [920, 411] on button "Yes" at bounding box center [912, 402] width 38 height 27
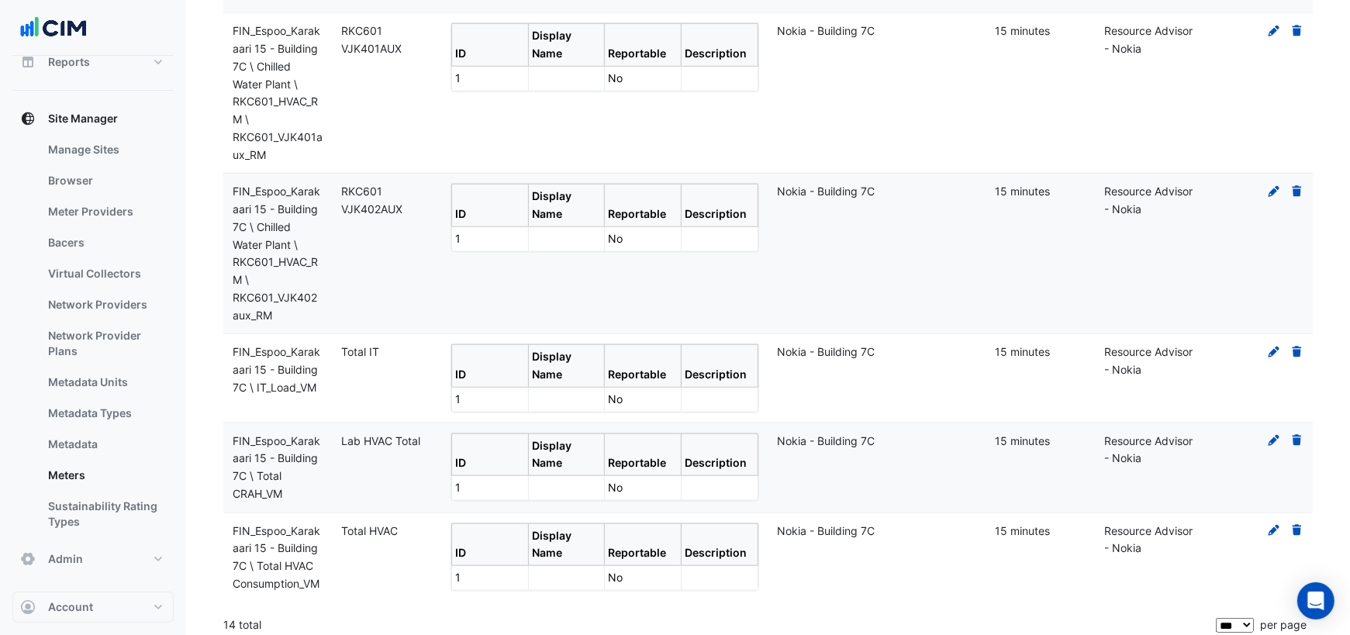
click at [1297, 435] on icon at bounding box center [1296, 440] width 9 height 11
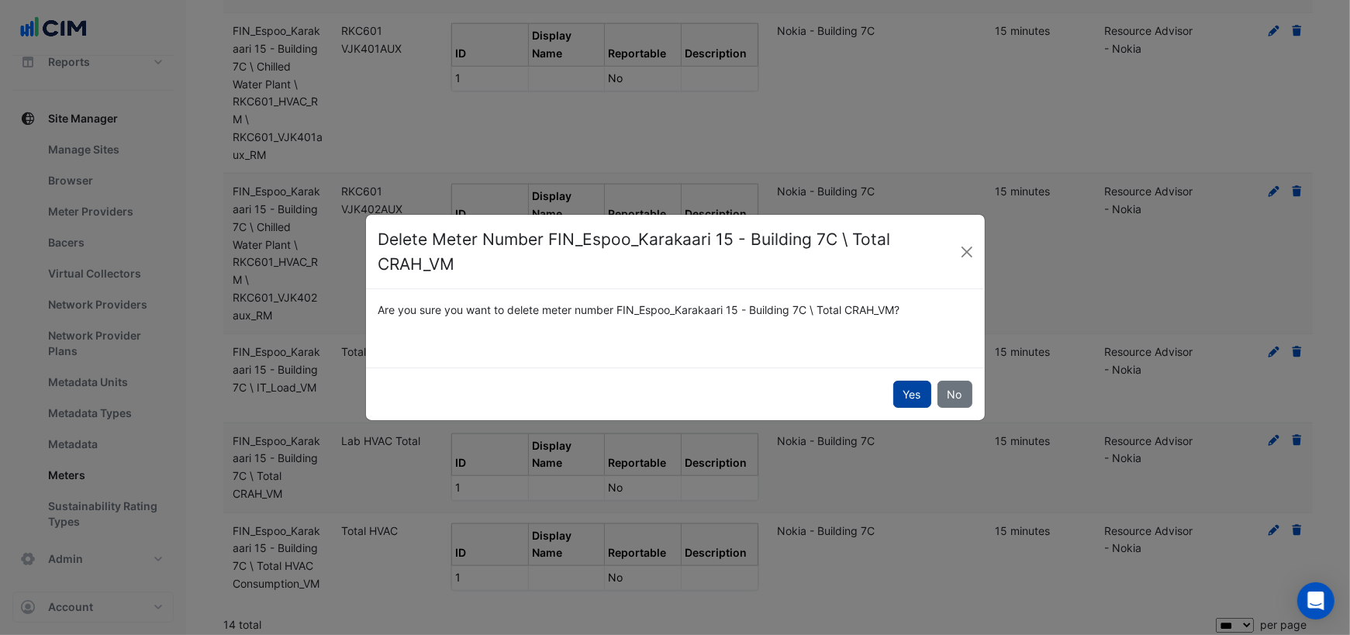
click at [908, 395] on button "Yes" at bounding box center [912, 394] width 38 height 27
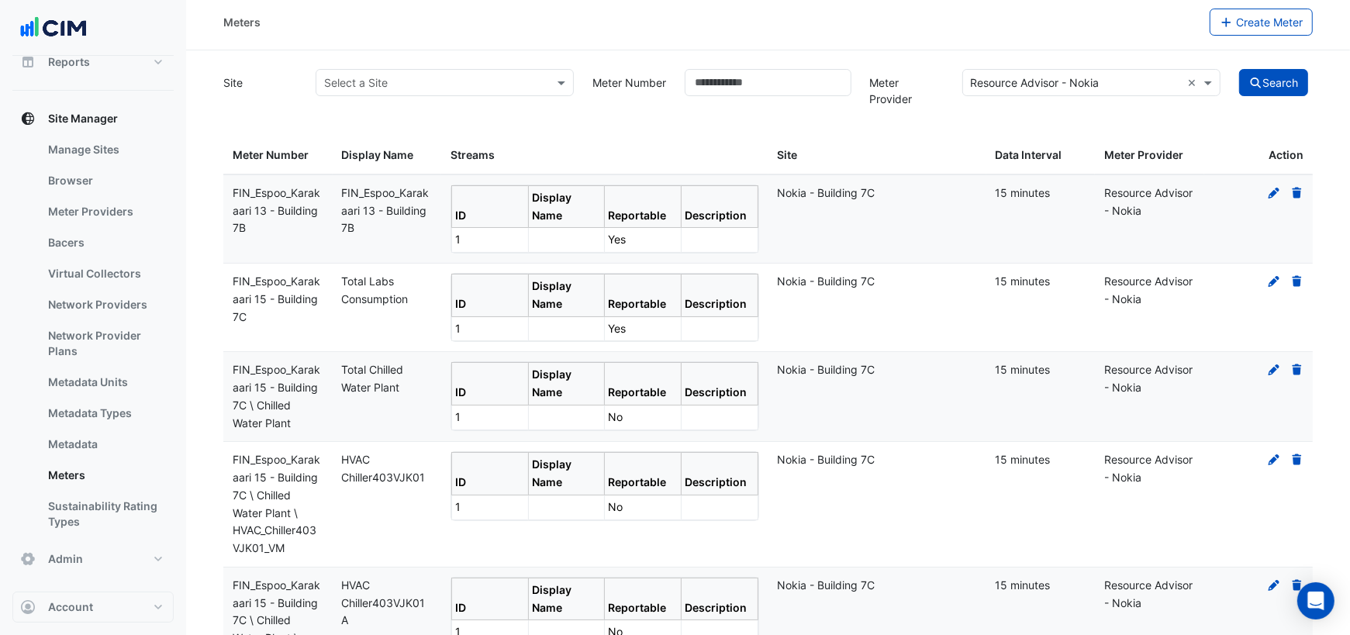
scroll to position [0, 0]
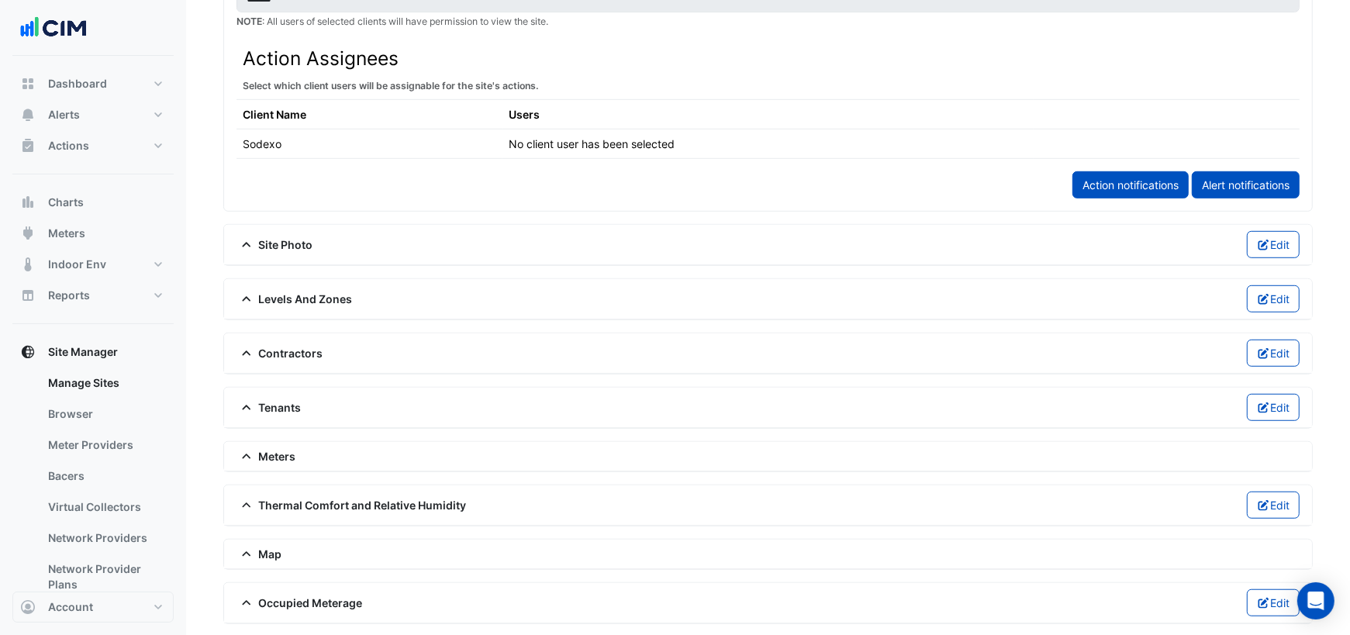
scroll to position [854, 0]
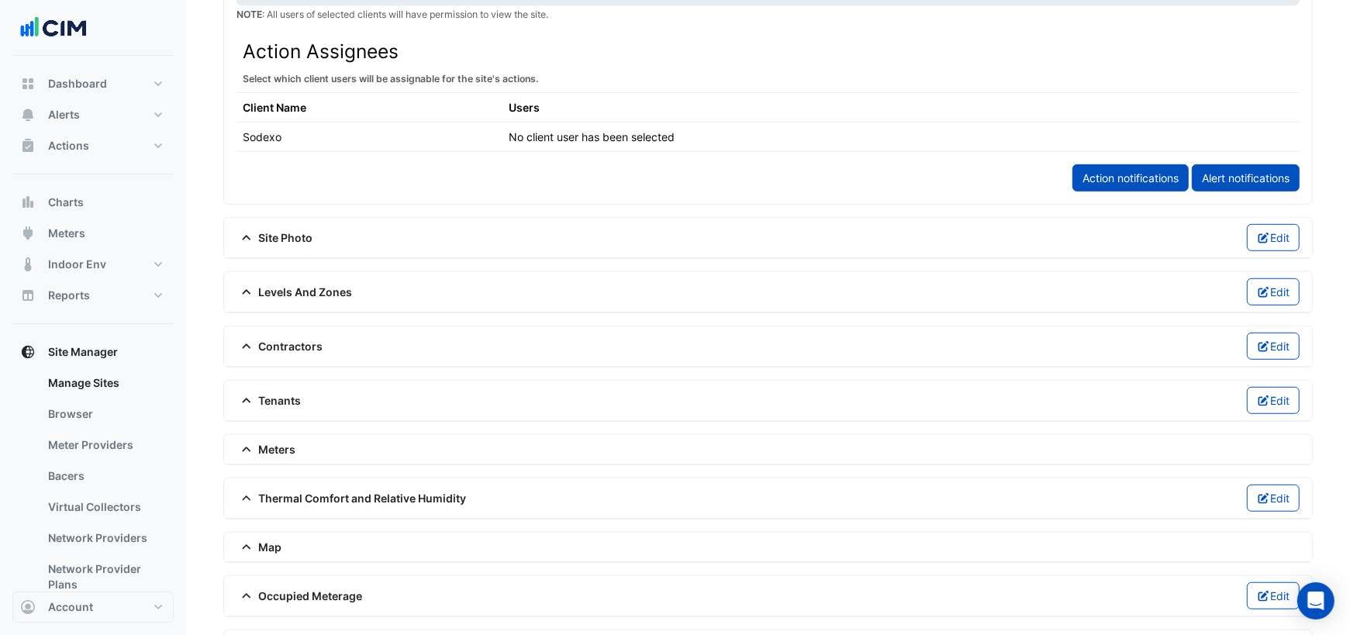
click at [283, 441] on span "Meters" at bounding box center [266, 449] width 60 height 16
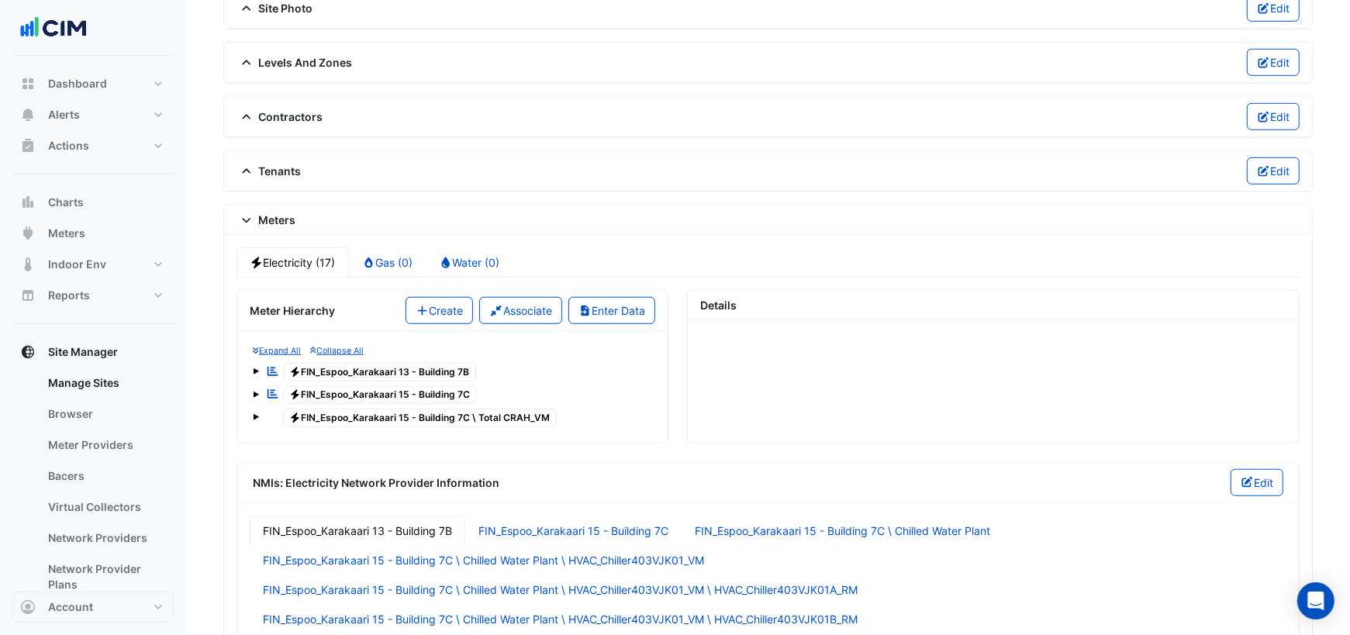
scroll to position [1087, 0]
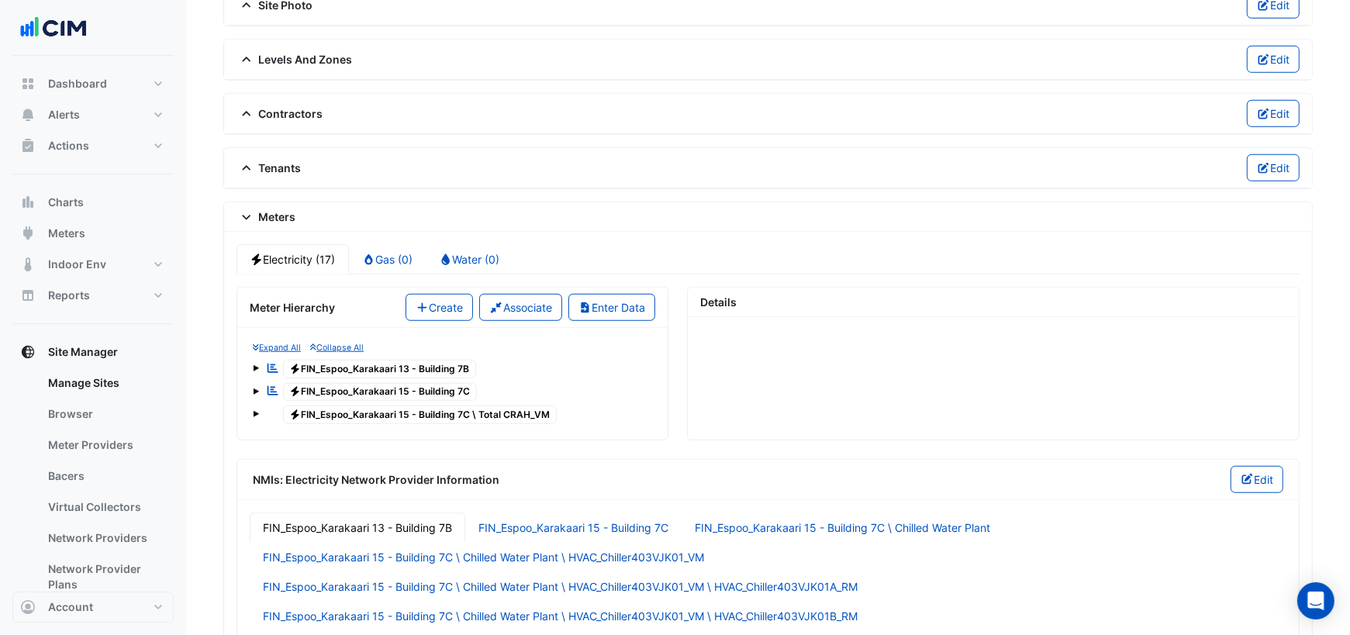
click at [255, 388] on span at bounding box center [256, 391] width 6 height 6
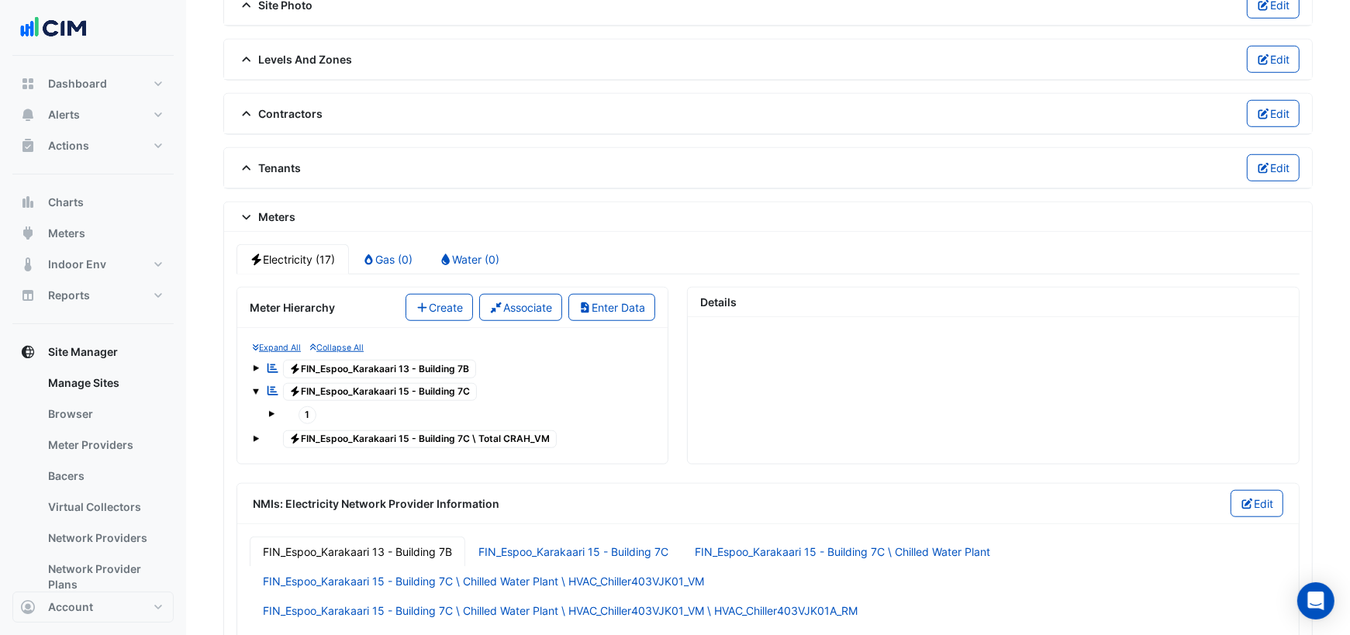
click at [273, 411] on span at bounding box center [271, 414] width 6 height 6
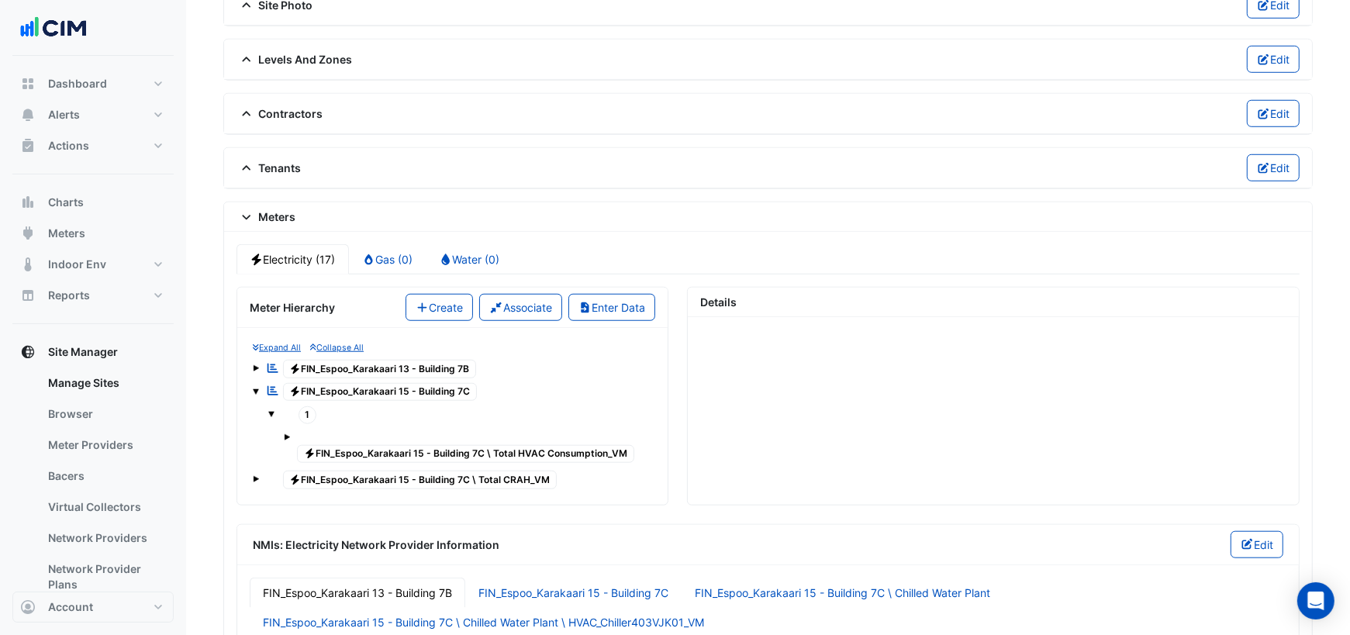
click at [344, 445] on span "Electricity FIN_Espoo_Karakaari 15 - Building 7C \ Total HVAC Consumption_VM" at bounding box center [465, 454] width 337 height 19
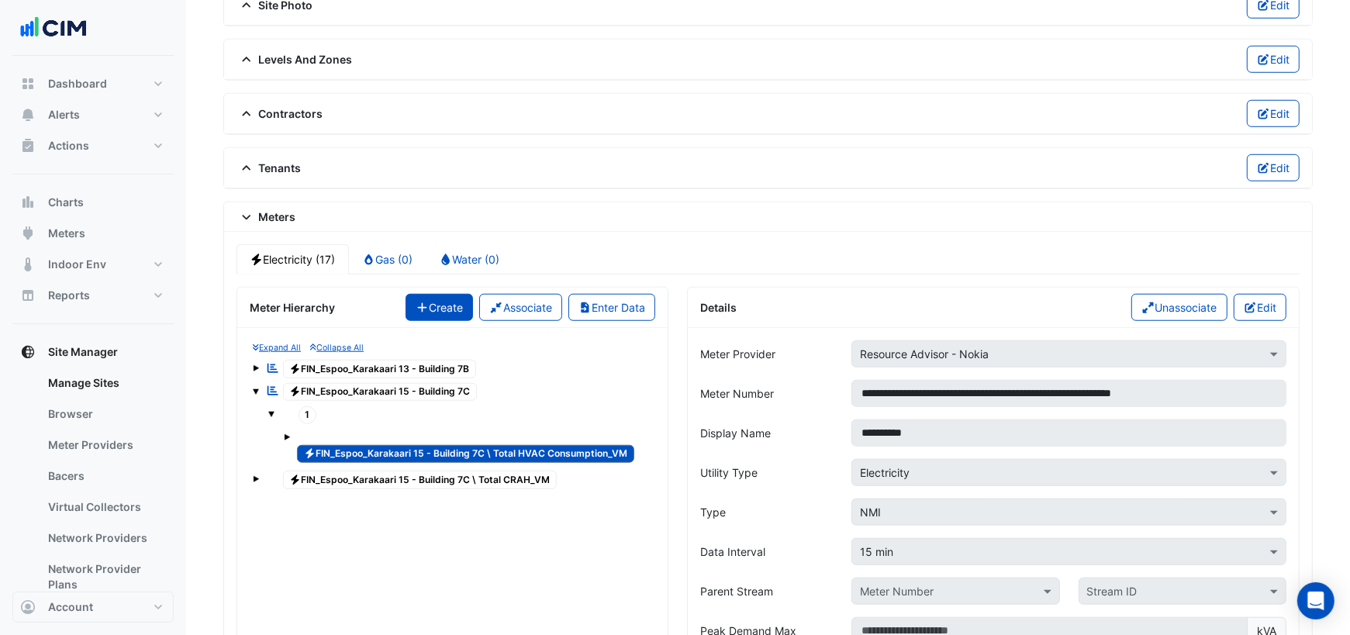
click at [439, 297] on button "Create" at bounding box center [439, 307] width 68 height 27
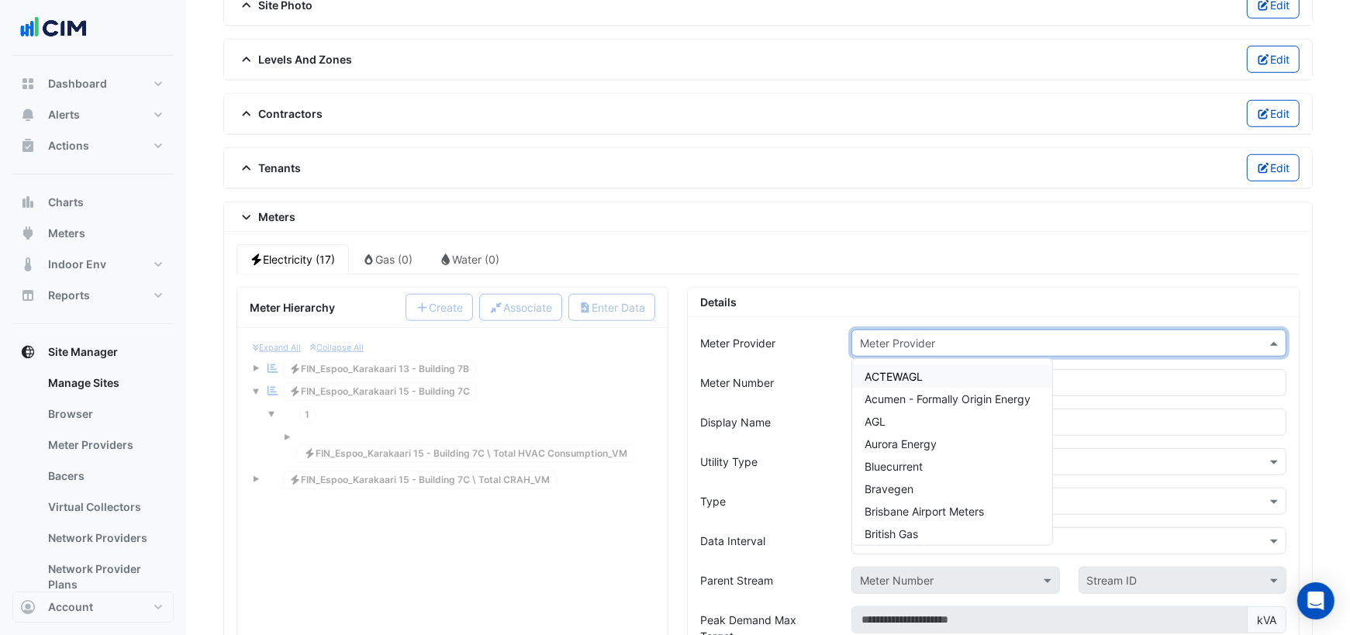
click at [987, 336] on input "text" at bounding box center [1053, 344] width 387 height 16
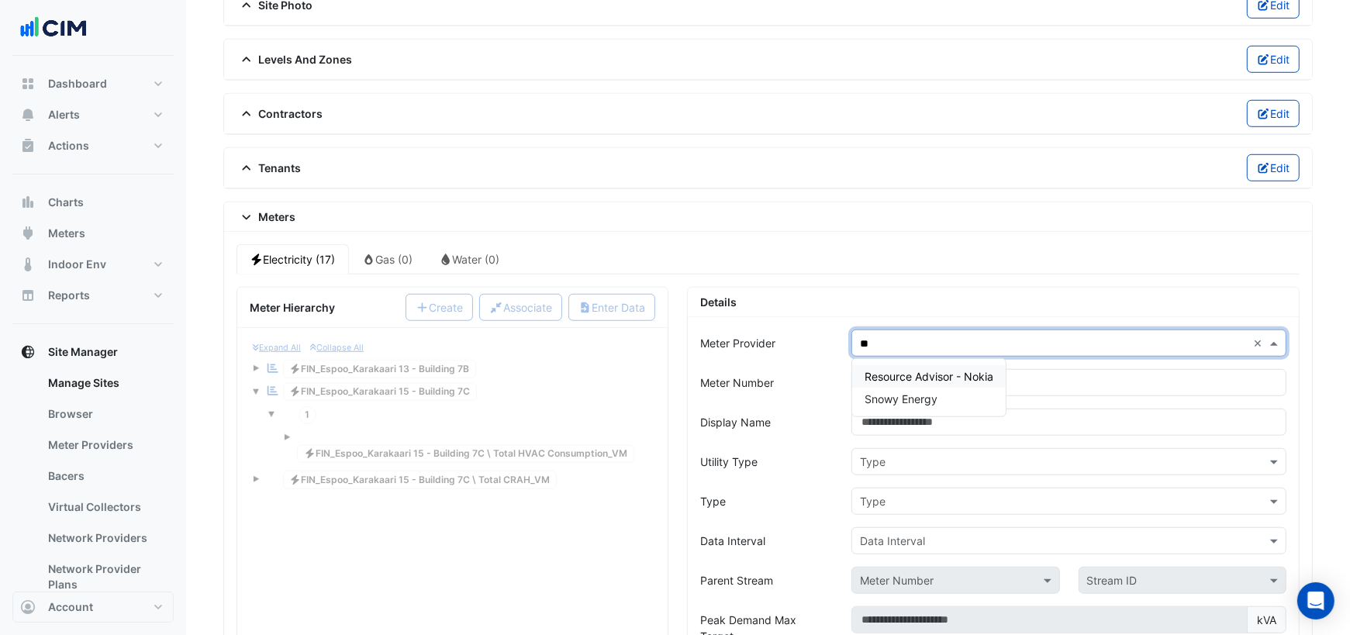
type input "***"
click at [981, 370] on span "Resource Advisor - Nokia" at bounding box center [928, 376] width 129 height 13
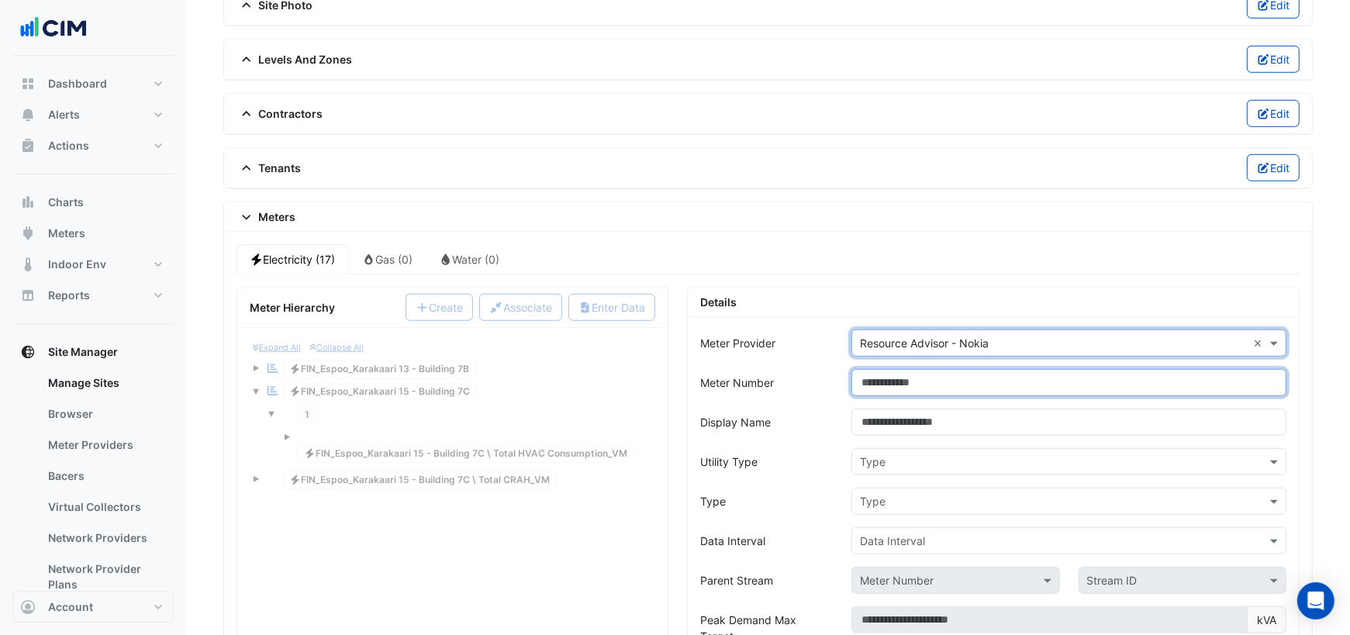
click at [941, 369] on input "Meter Number" at bounding box center [1068, 382] width 435 height 27
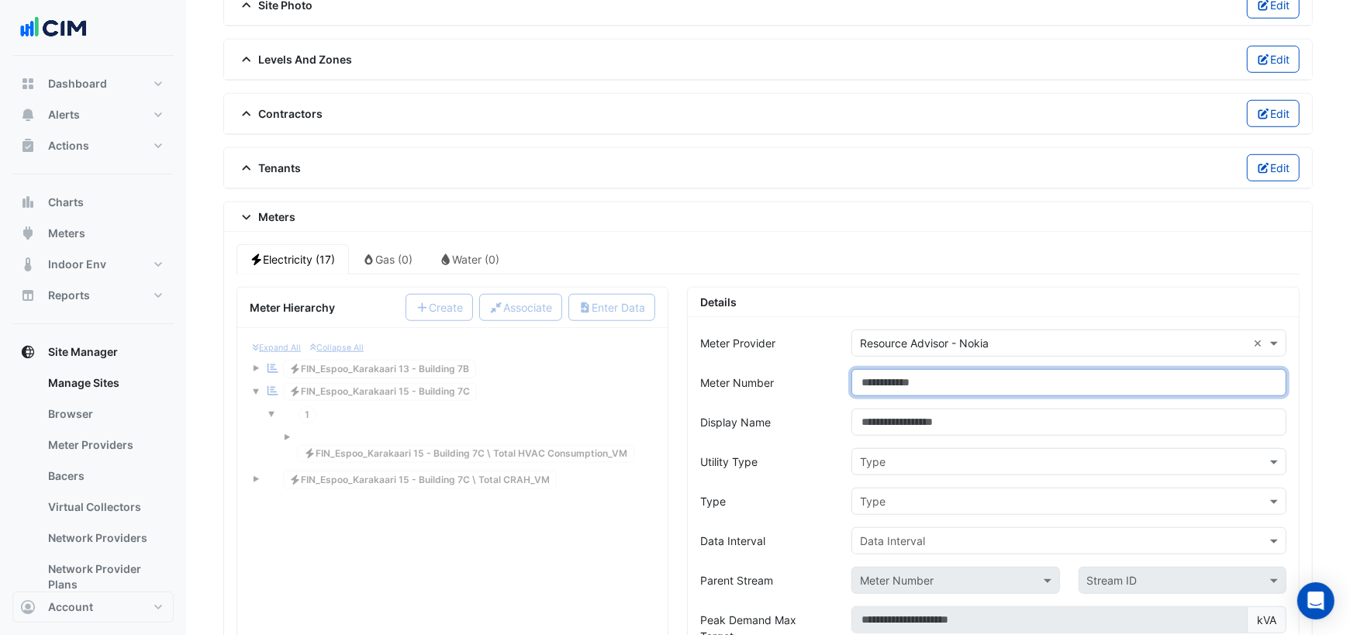
paste input "**********"
type input "**********"
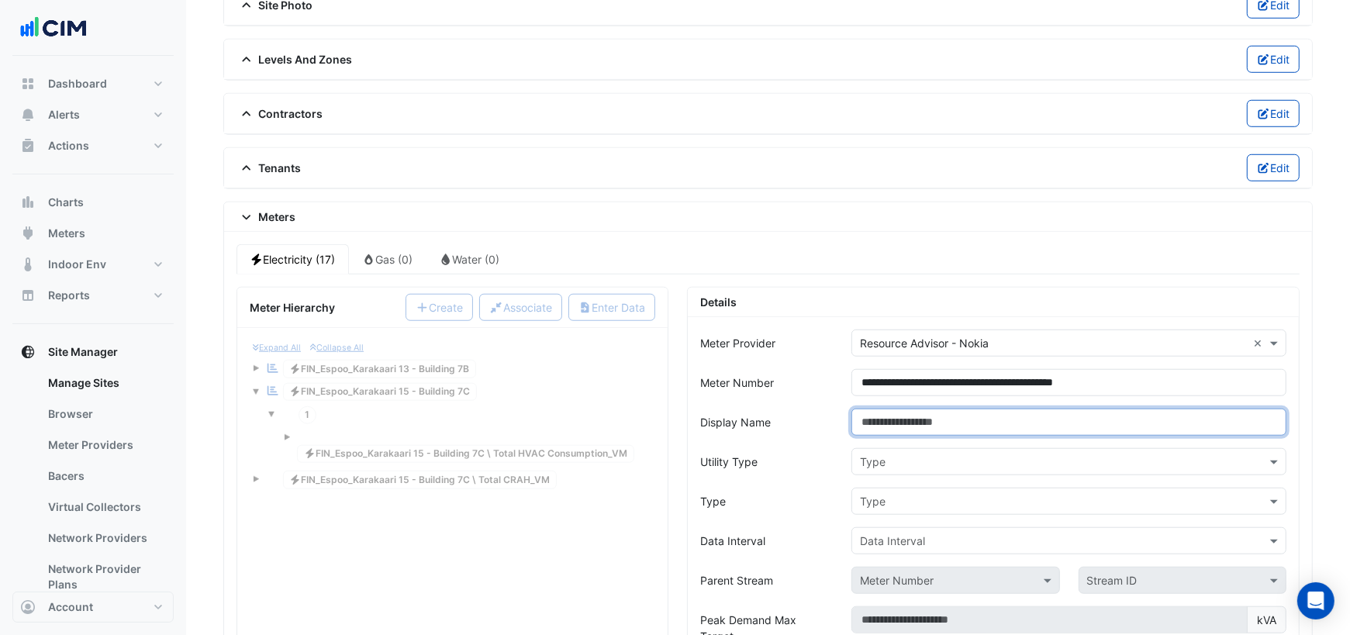
click at [947, 412] on input "Display Name" at bounding box center [1068, 422] width 435 height 27
type input "********"
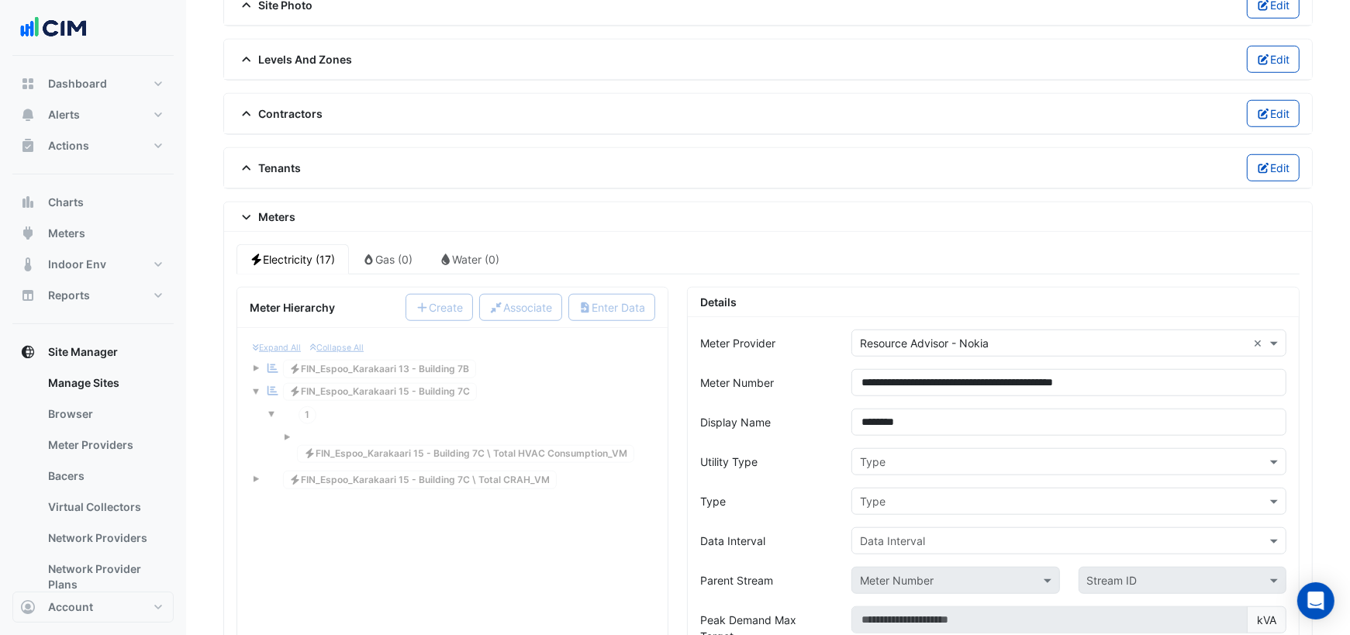
click at [958, 454] on input "text" at bounding box center [1053, 462] width 387 height 16
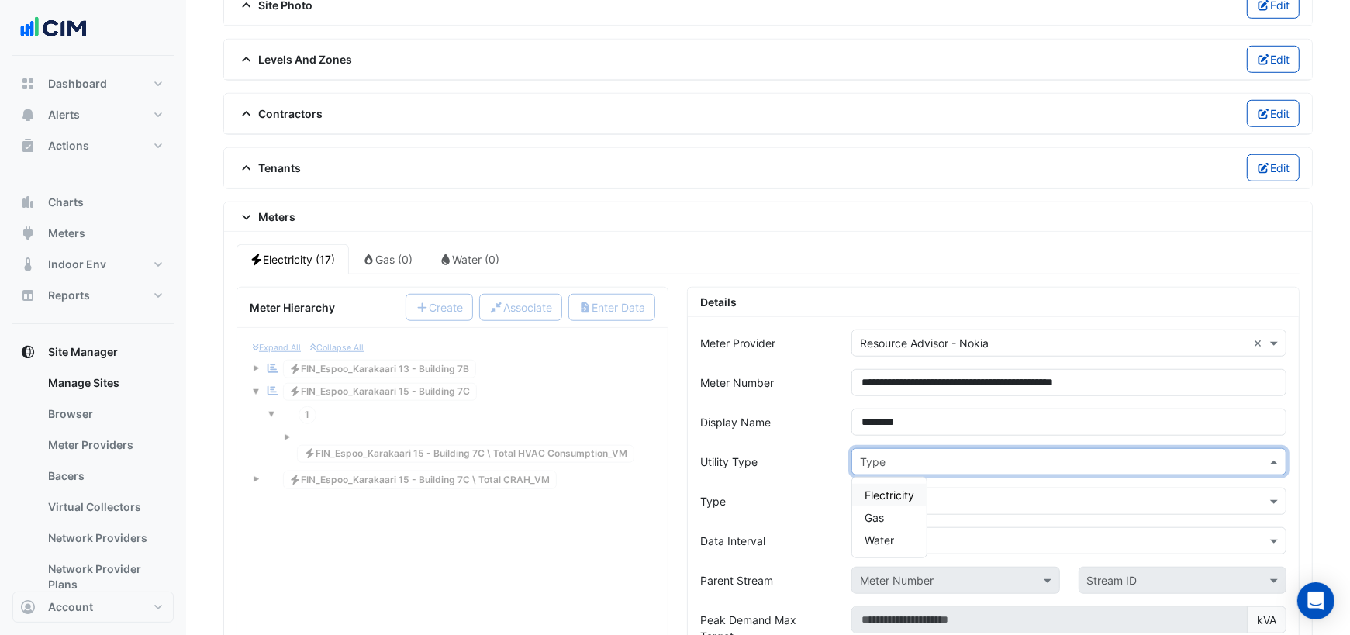
click at [888, 488] on span "Electricity" at bounding box center [889, 494] width 50 height 13
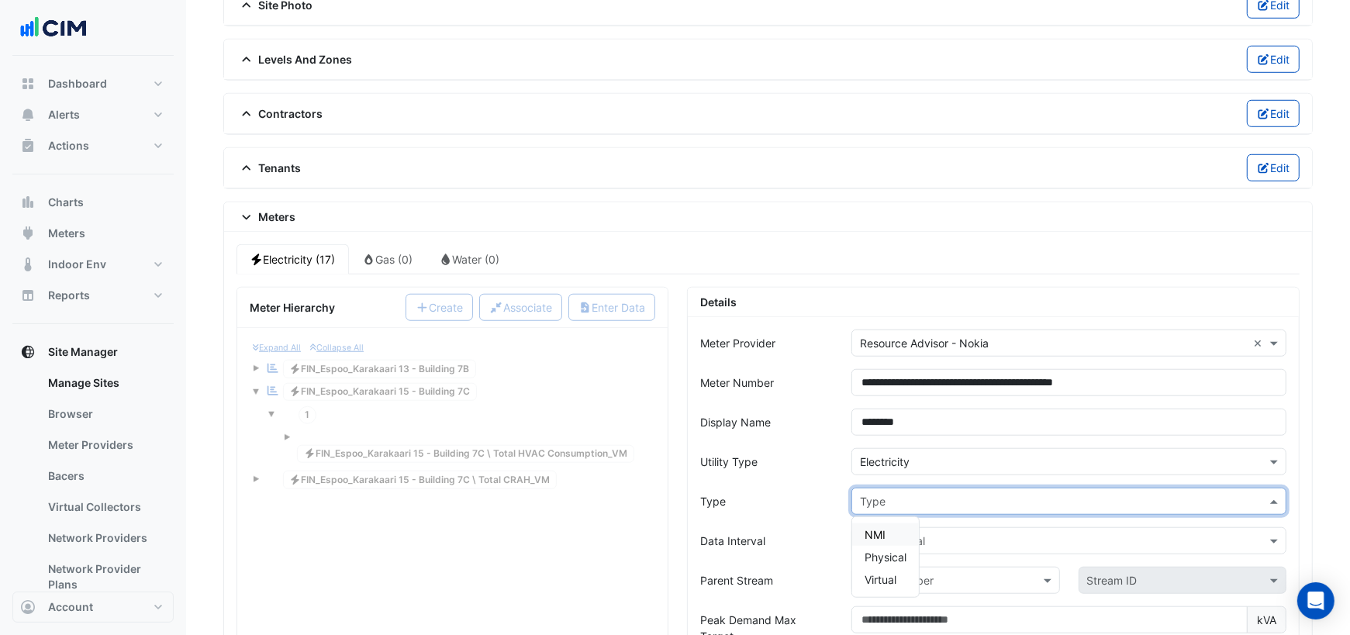
click at [887, 494] on input "text" at bounding box center [1053, 502] width 387 height 16
click at [878, 528] on span "NMI" at bounding box center [874, 534] width 21 height 13
click at [882, 533] on input "text" at bounding box center [1053, 541] width 387 height 16
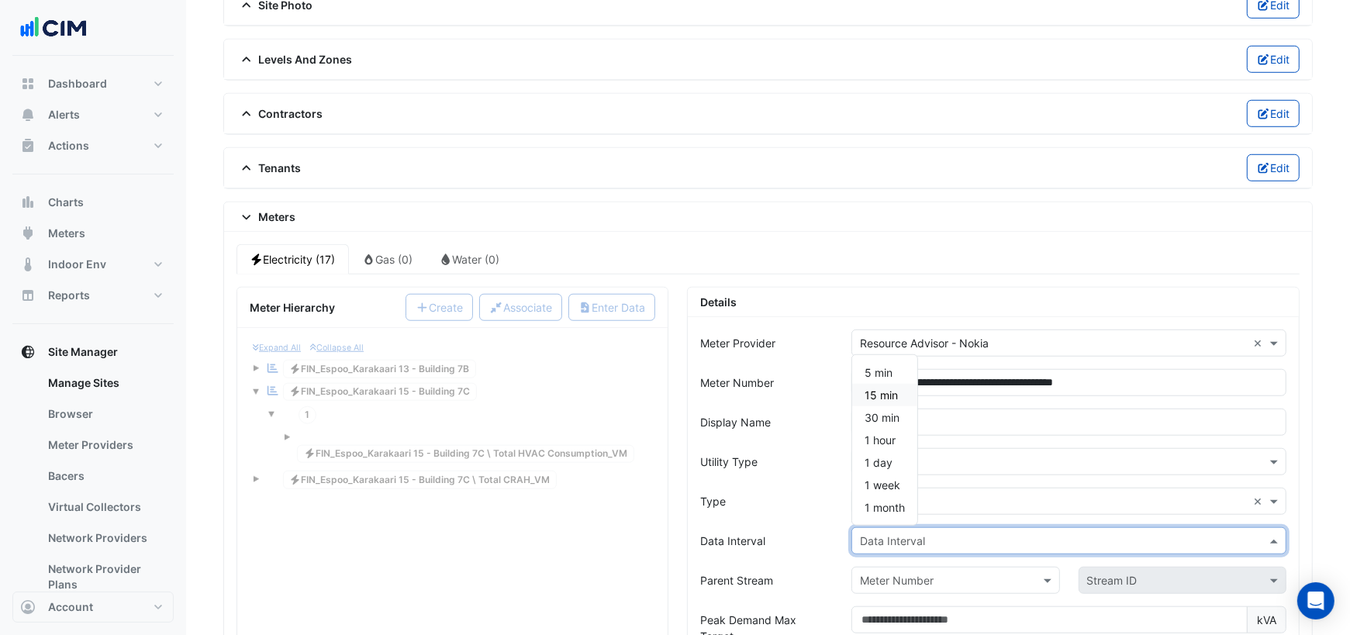
click at [896, 388] on span "15 min" at bounding box center [880, 394] width 33 height 13
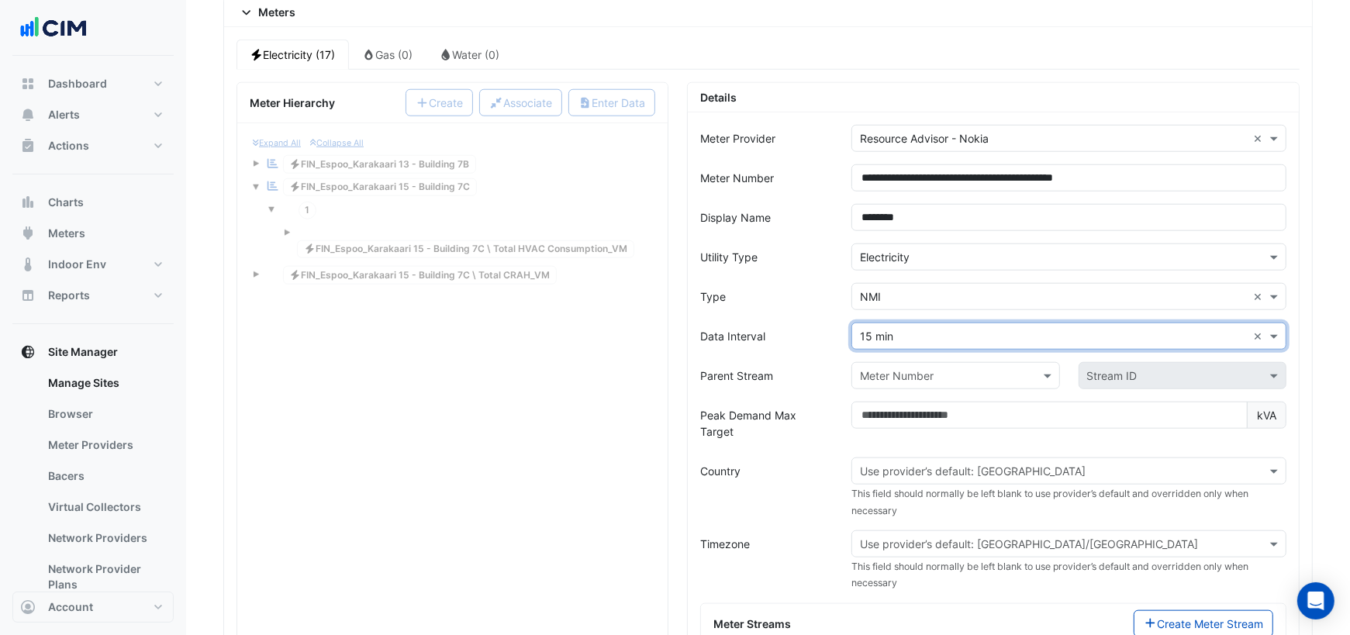
scroll to position [1292, 0]
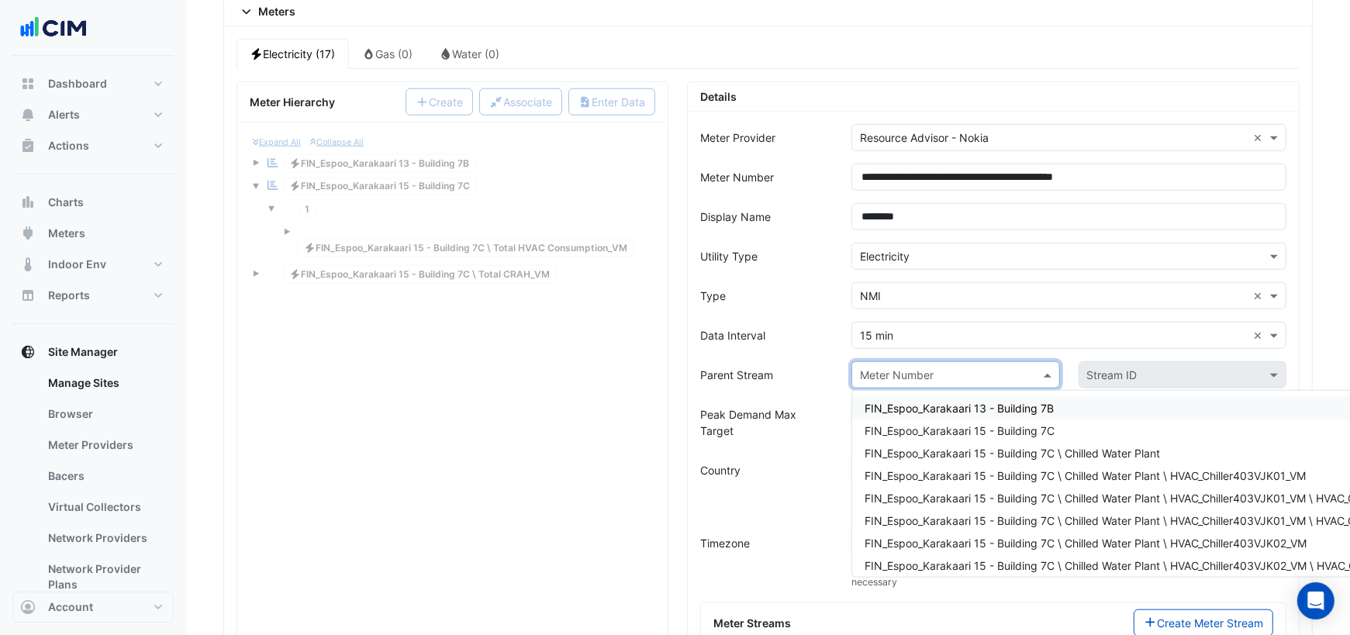
click at [916, 367] on div "Meter Number" at bounding box center [897, 375] width 74 height 16
click at [979, 424] on span "FIN_Espoo_Karakaari 15 - Building 7C" at bounding box center [959, 430] width 190 height 13
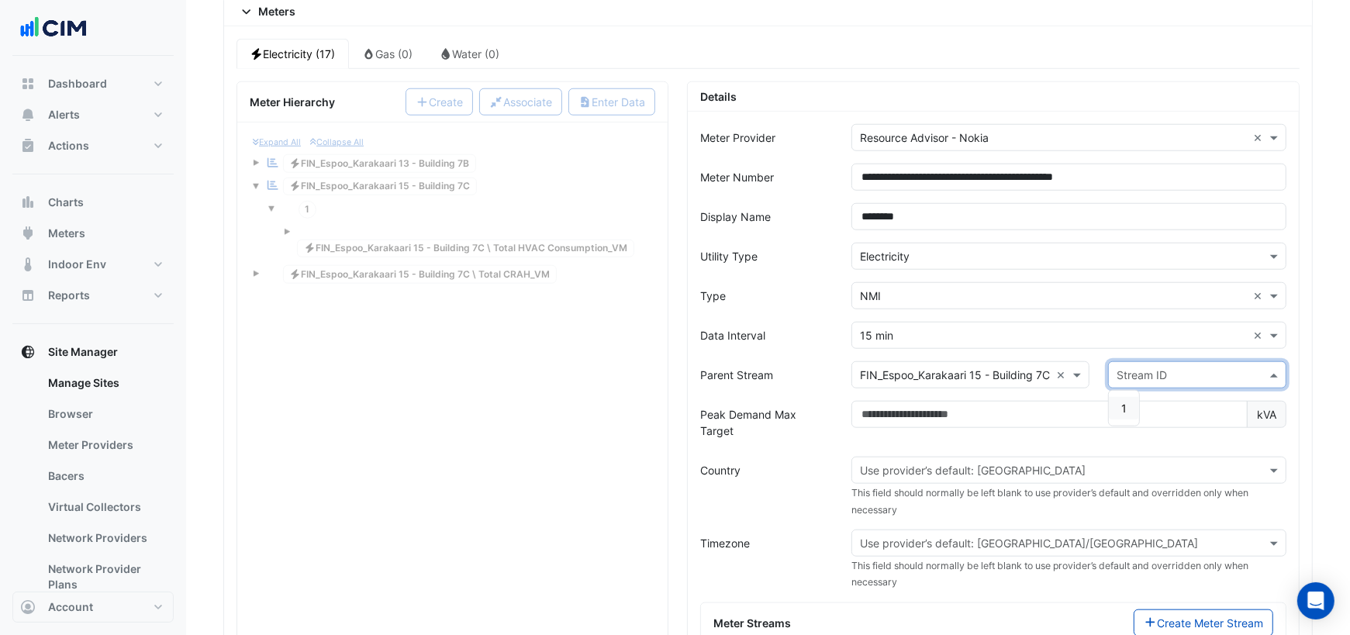
click at [1121, 368] on input "text" at bounding box center [1181, 376] width 130 height 16
click at [1125, 402] on span "1" at bounding box center [1123, 408] width 5 height 13
click at [958, 463] on input "text" at bounding box center [1053, 471] width 387 height 16
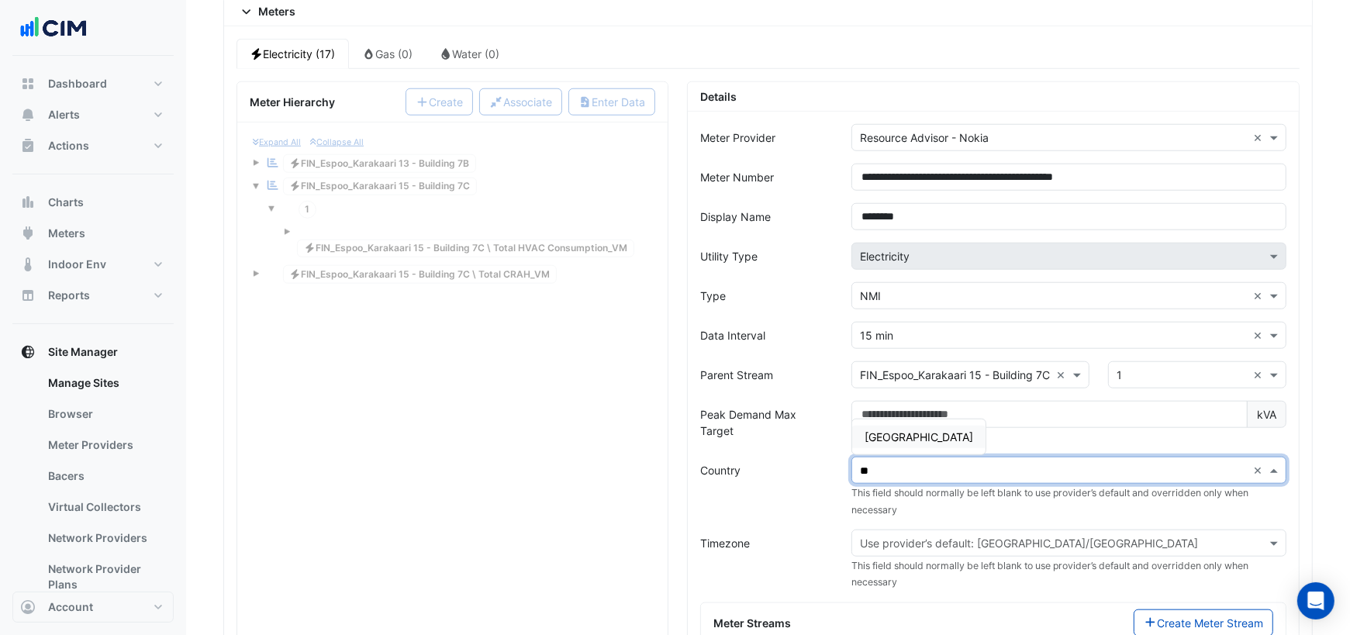
type input "***"
click at [877, 430] on span "[GEOGRAPHIC_DATA]" at bounding box center [918, 436] width 109 height 13
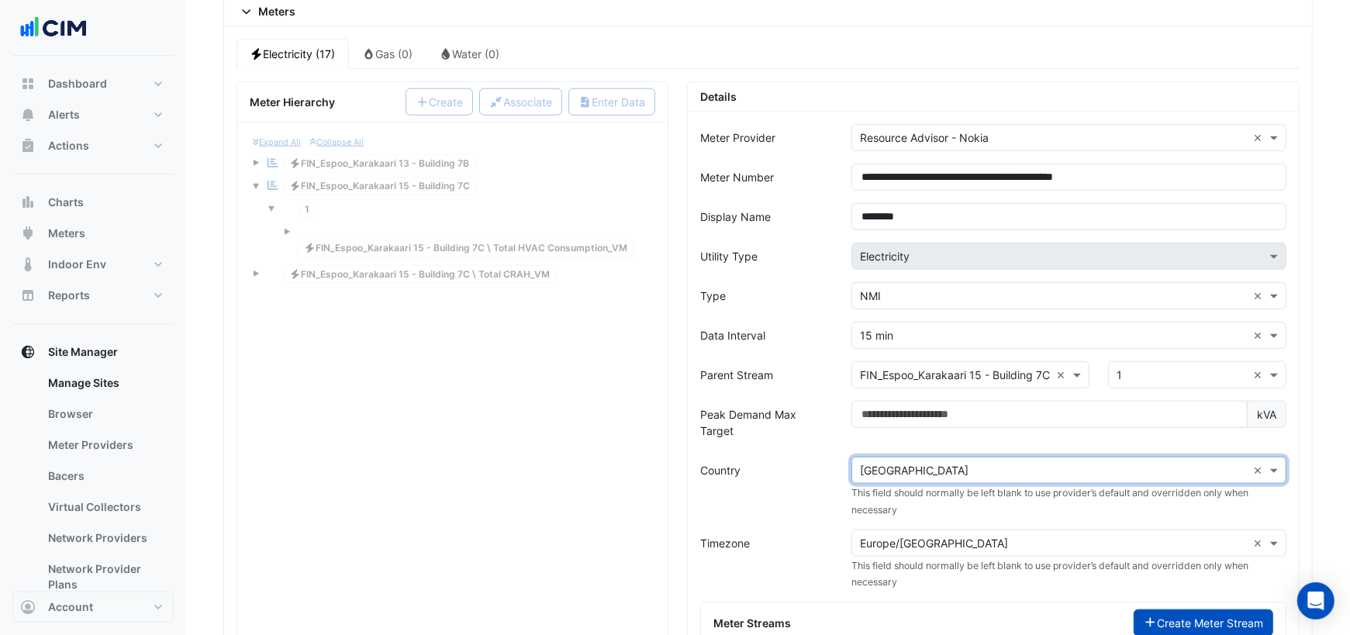
click at [1173, 609] on button "Create Meter Stream" at bounding box center [1204, 622] width 140 height 27
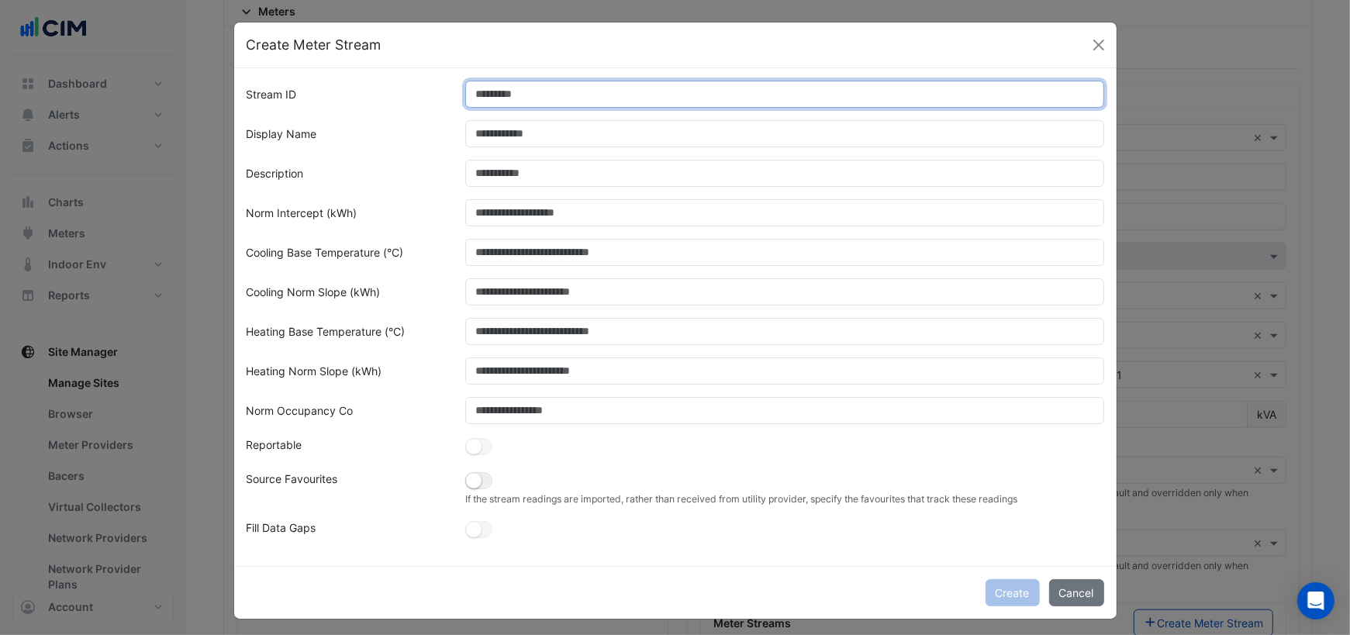
click at [618, 91] on input "Stream ID" at bounding box center [784, 94] width 639 height 27
type input "*"
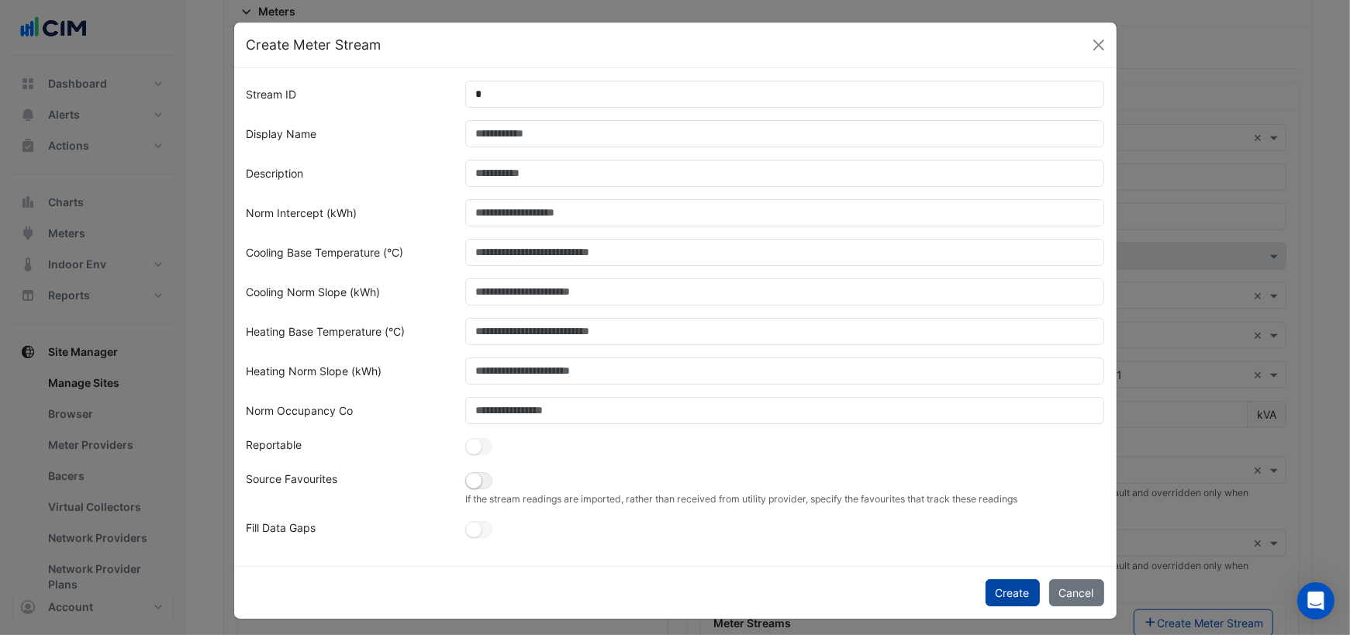
click at [1015, 593] on button "Create" at bounding box center [1012, 592] width 54 height 27
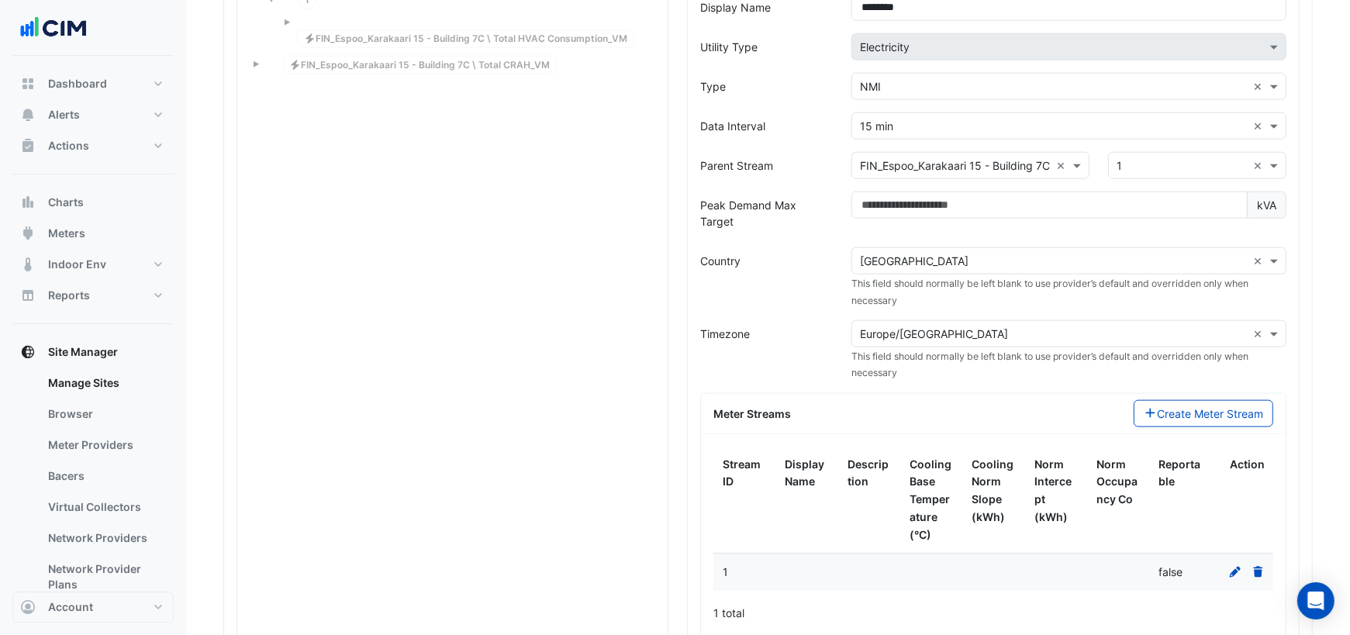
scroll to position [1506, 0]
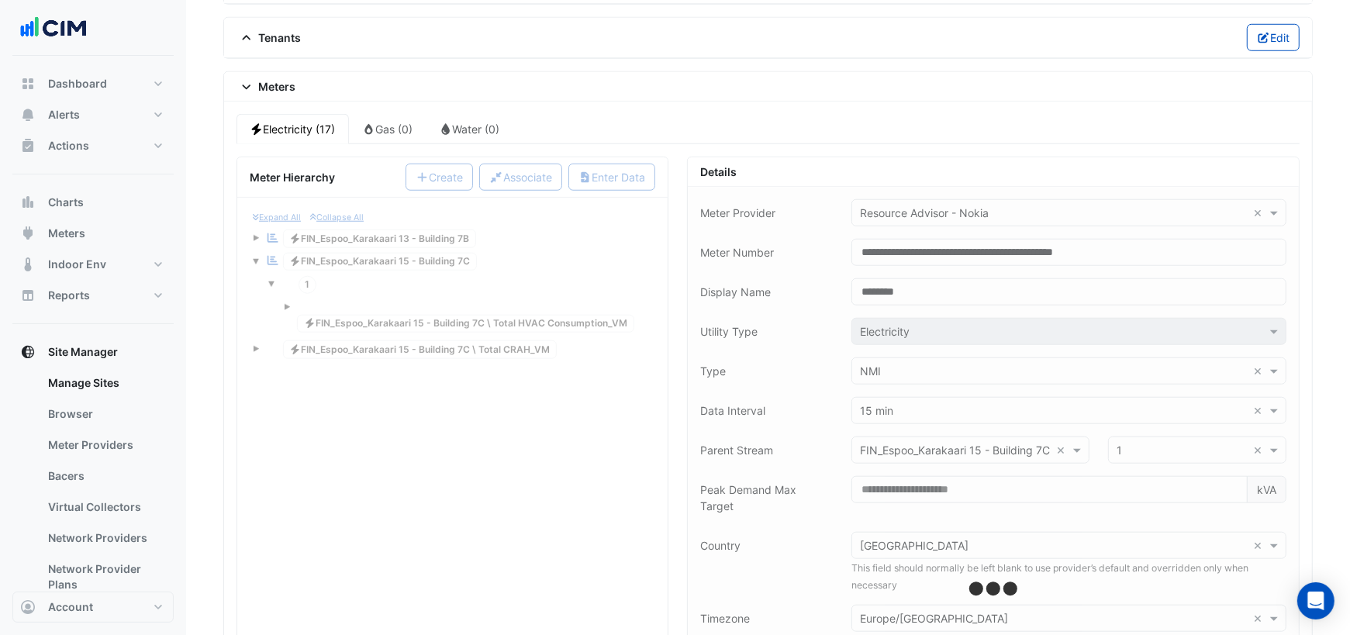
scroll to position [1213, 0]
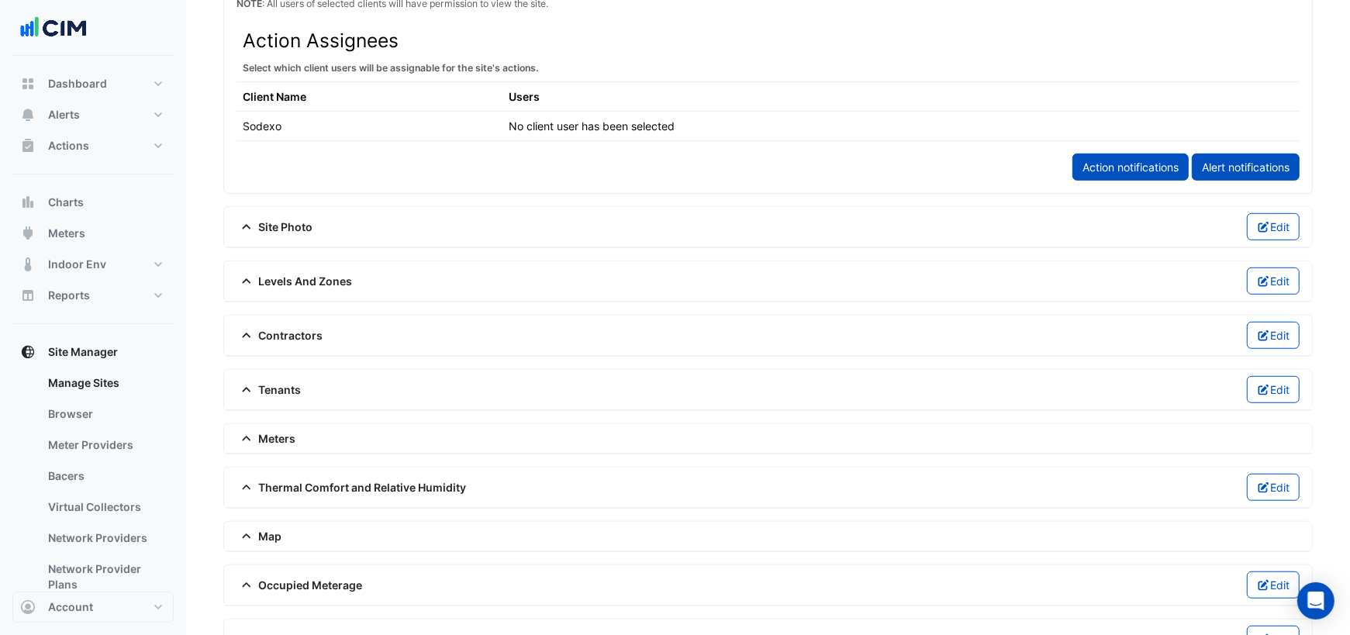
scroll to position [934, 0]
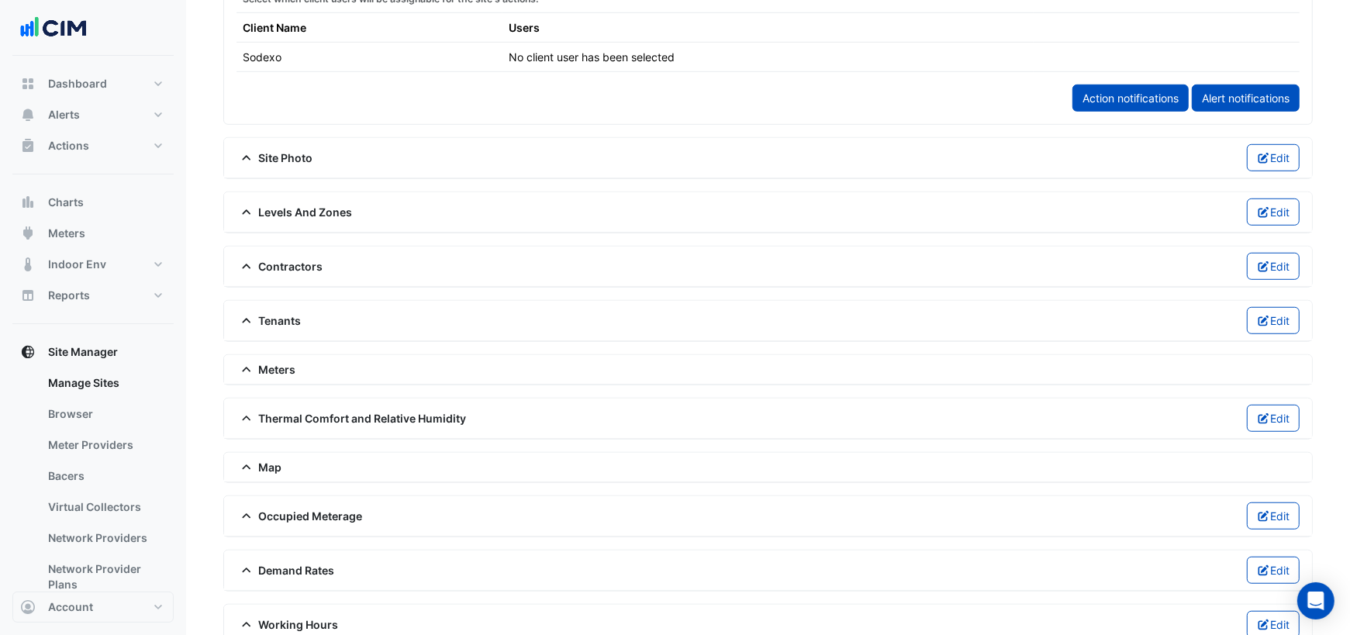
click at [269, 361] on span "Meters" at bounding box center [266, 369] width 60 height 16
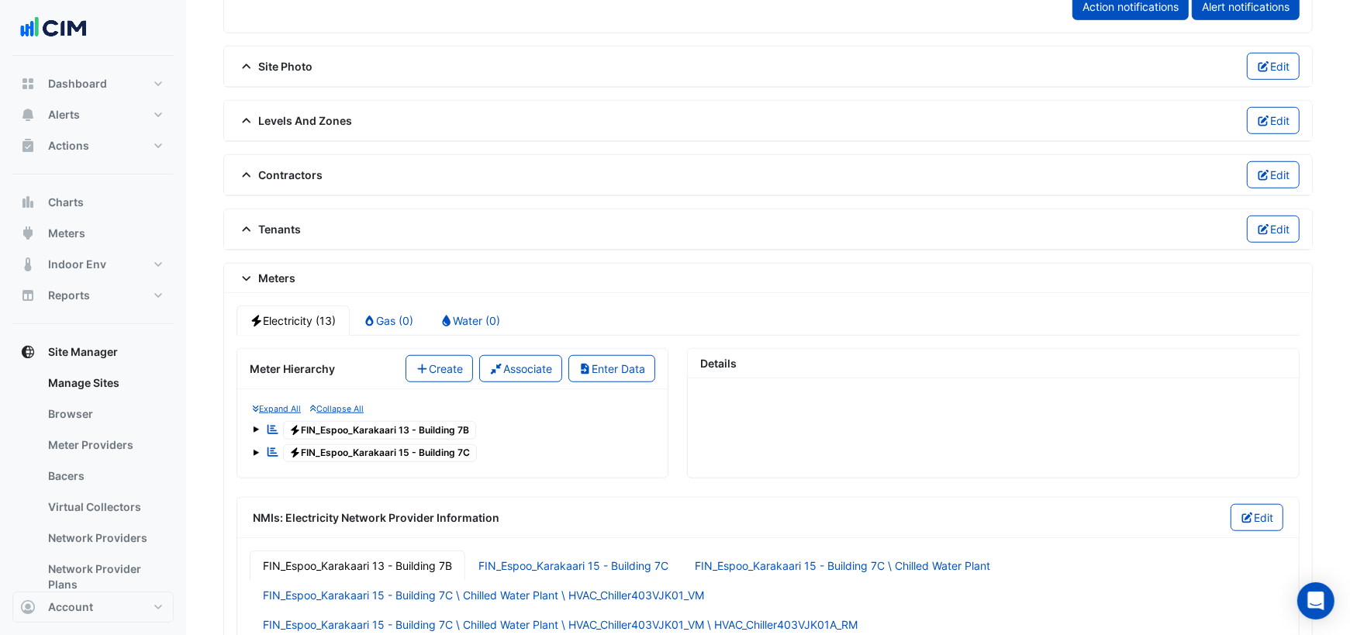
scroll to position [1032, 0]
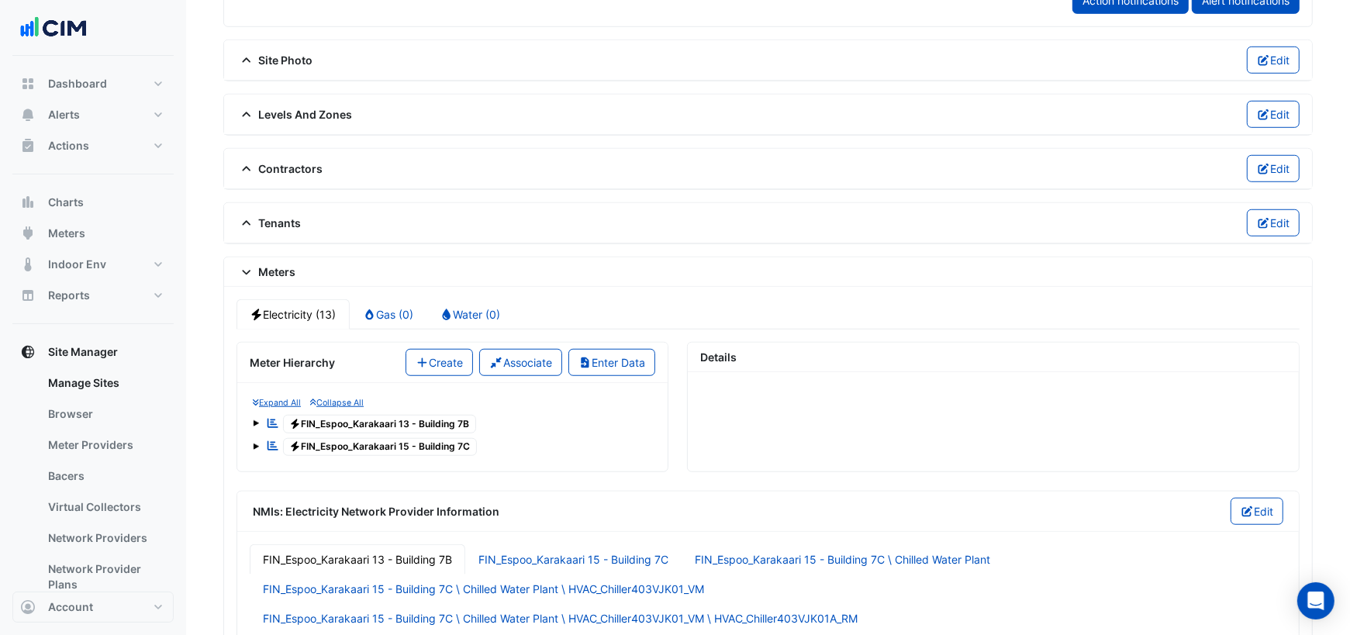
click at [255, 443] on span at bounding box center [256, 446] width 6 height 6
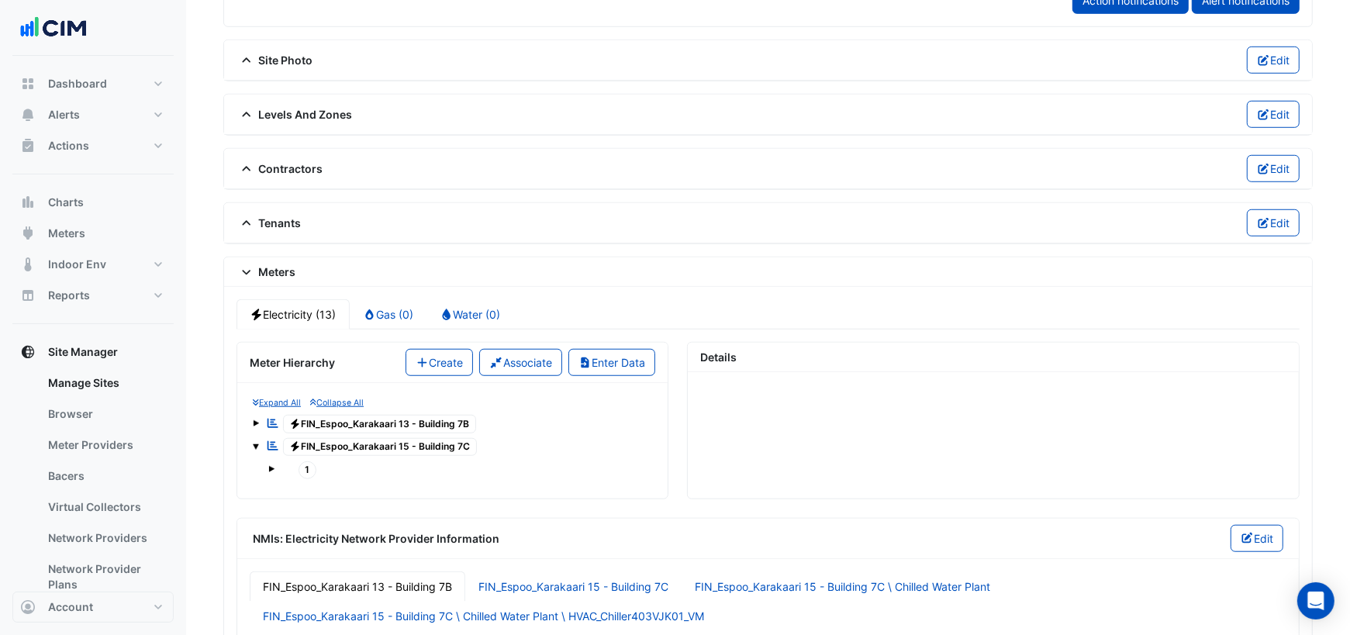
click at [271, 466] on span at bounding box center [271, 469] width 6 height 6
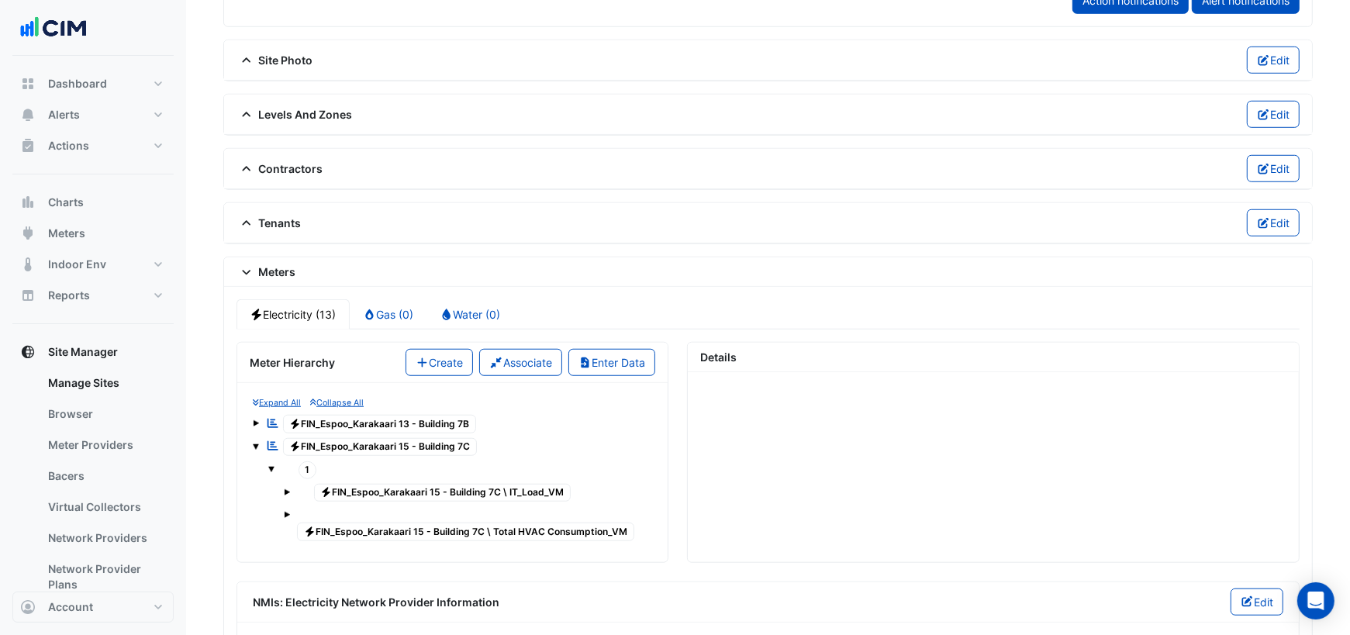
click at [288, 512] on span at bounding box center [287, 515] width 6 height 6
click at [303, 551] on span at bounding box center [302, 554] width 6 height 6
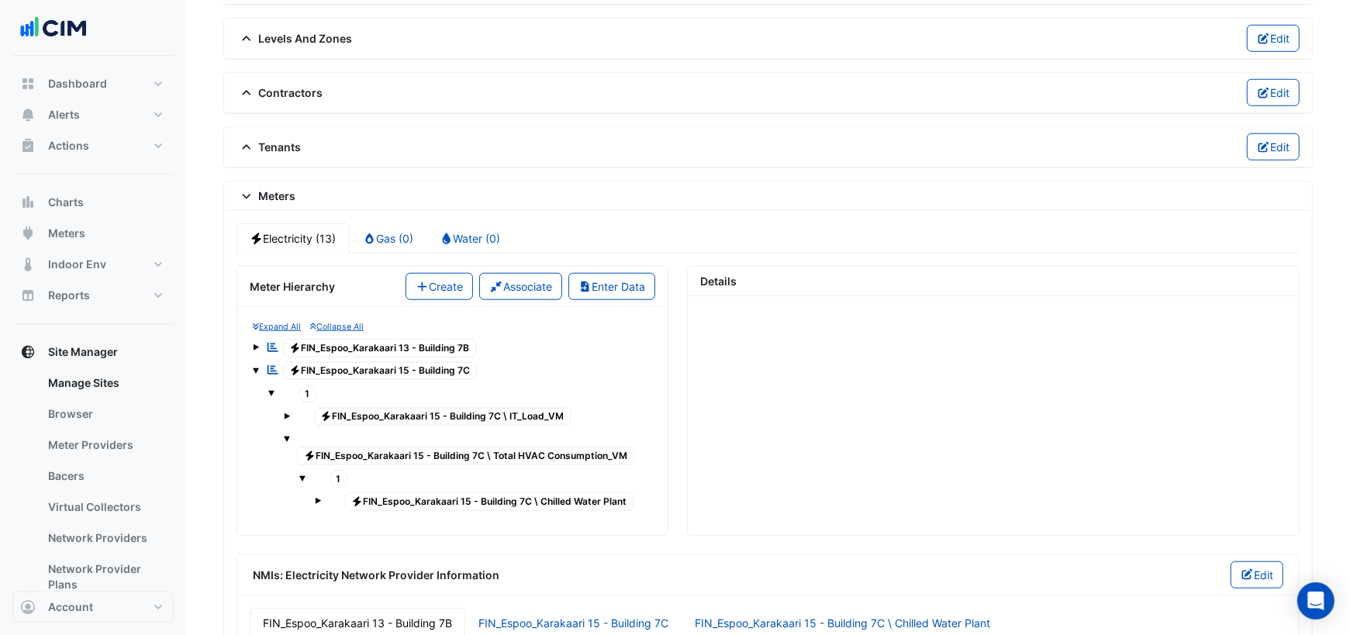
scroll to position [1109, 0]
click at [411, 491] on span "Electricity FIN_Espoo_Karakaari 15 - Building 7C \ Chilled Water Plant" at bounding box center [489, 500] width 289 height 19
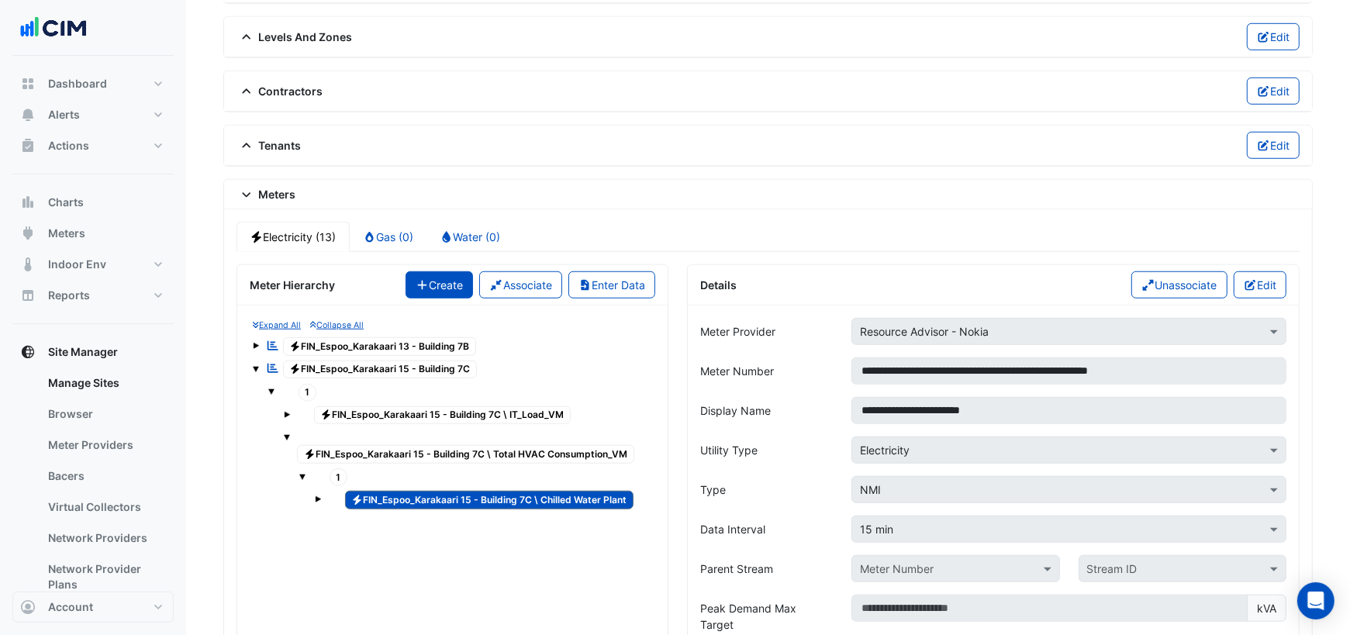
click at [447, 271] on button "Create" at bounding box center [439, 284] width 68 height 27
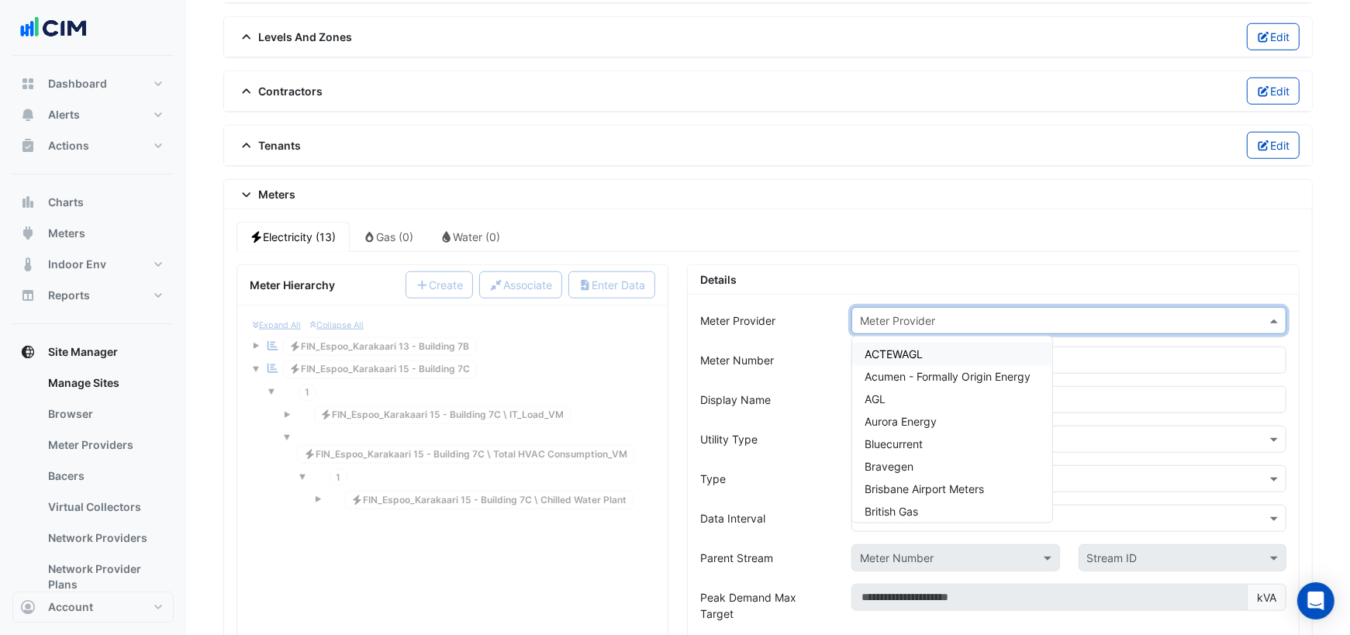
click at [892, 313] on input "text" at bounding box center [1053, 321] width 387 height 16
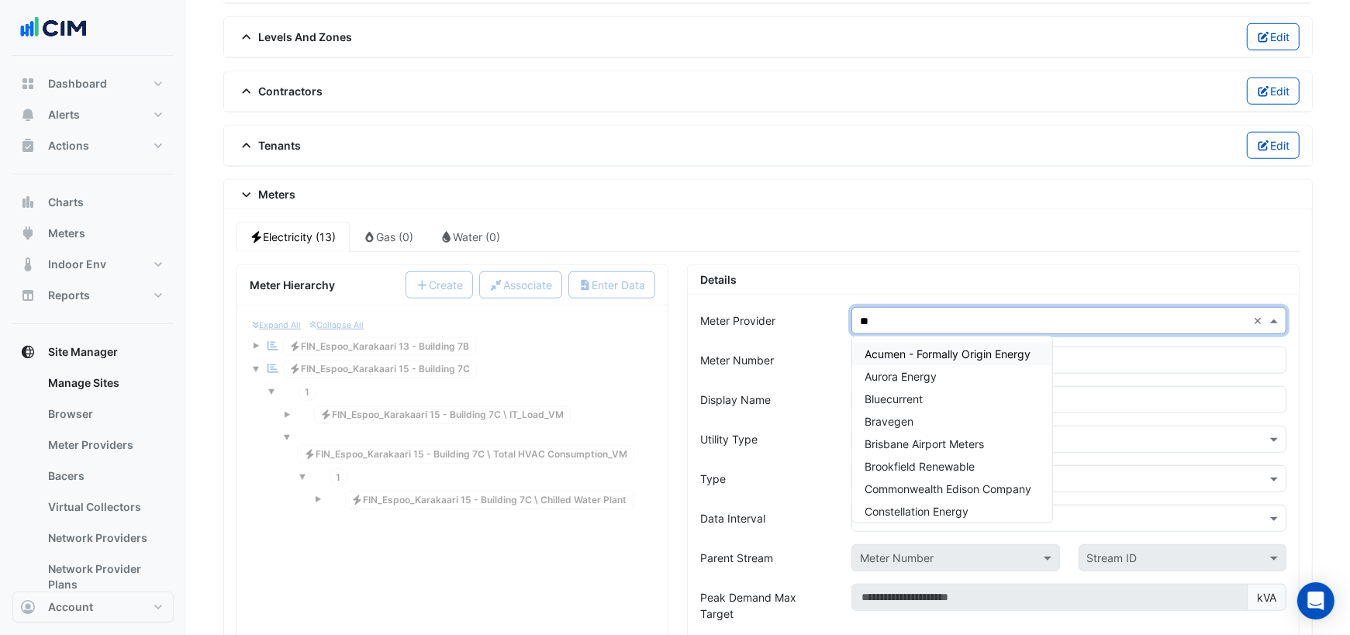
type input "***"
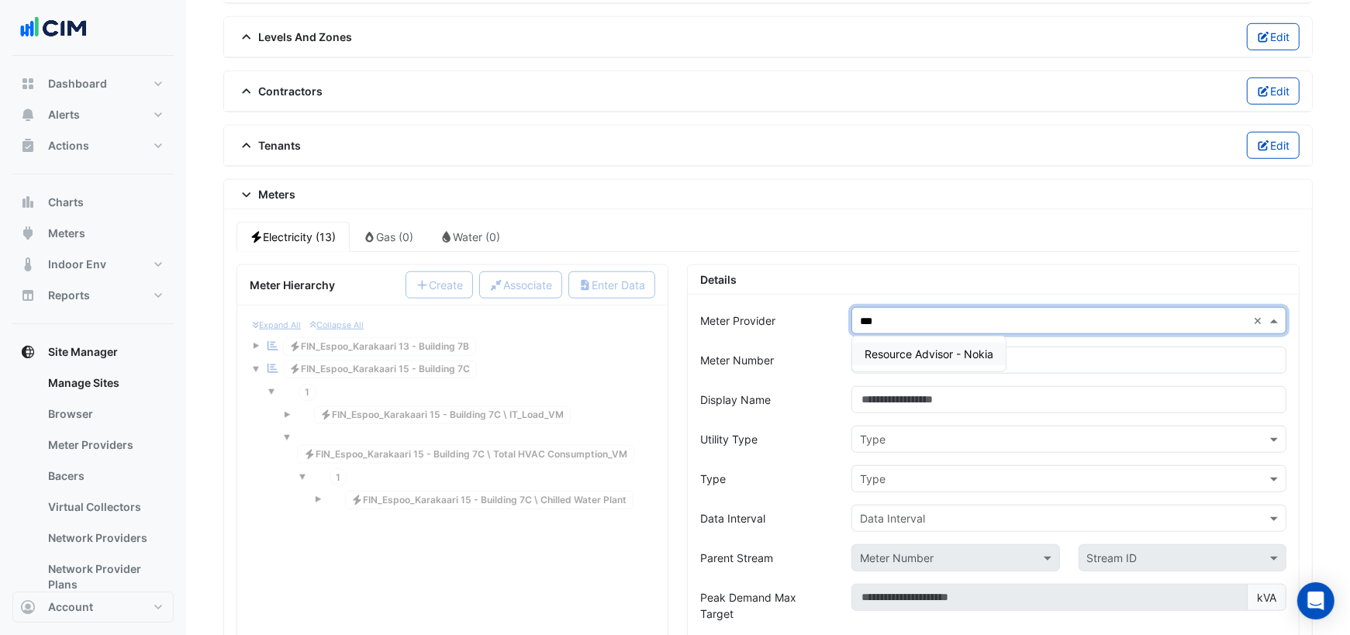
click at [932, 347] on span "Resource Advisor - Nokia" at bounding box center [928, 353] width 129 height 13
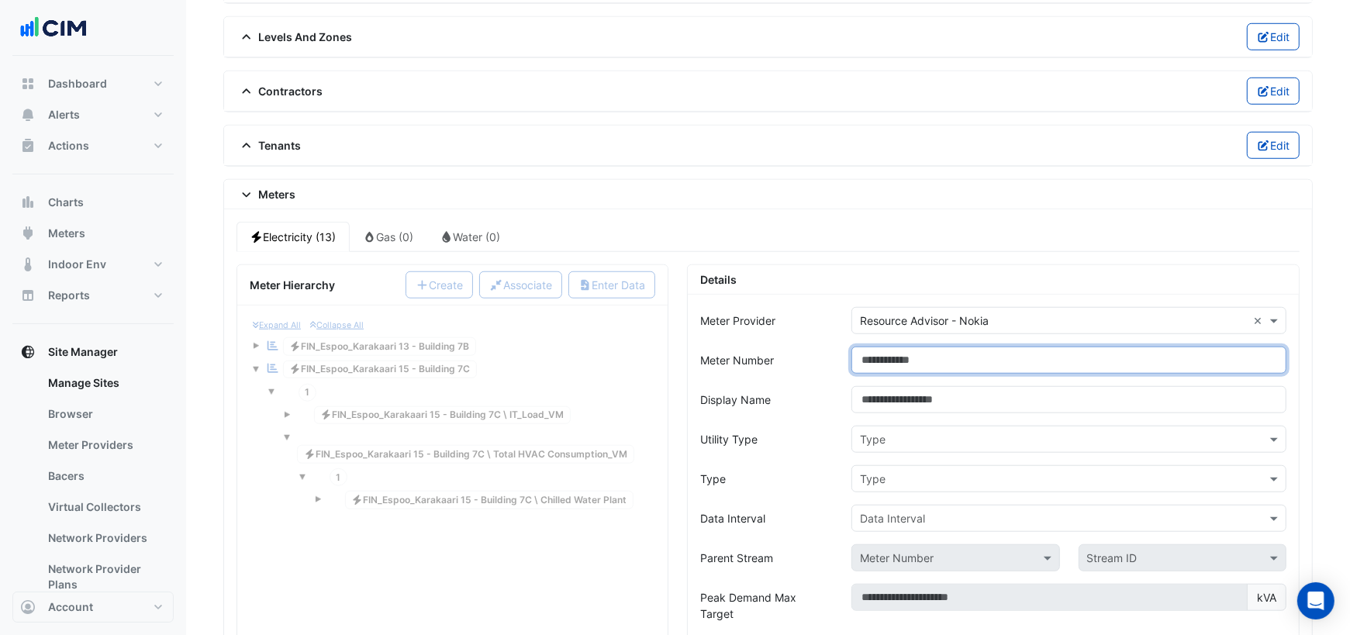
click at [891, 347] on input "Meter Number" at bounding box center [1068, 360] width 435 height 27
paste input "**********"
type input "**********"
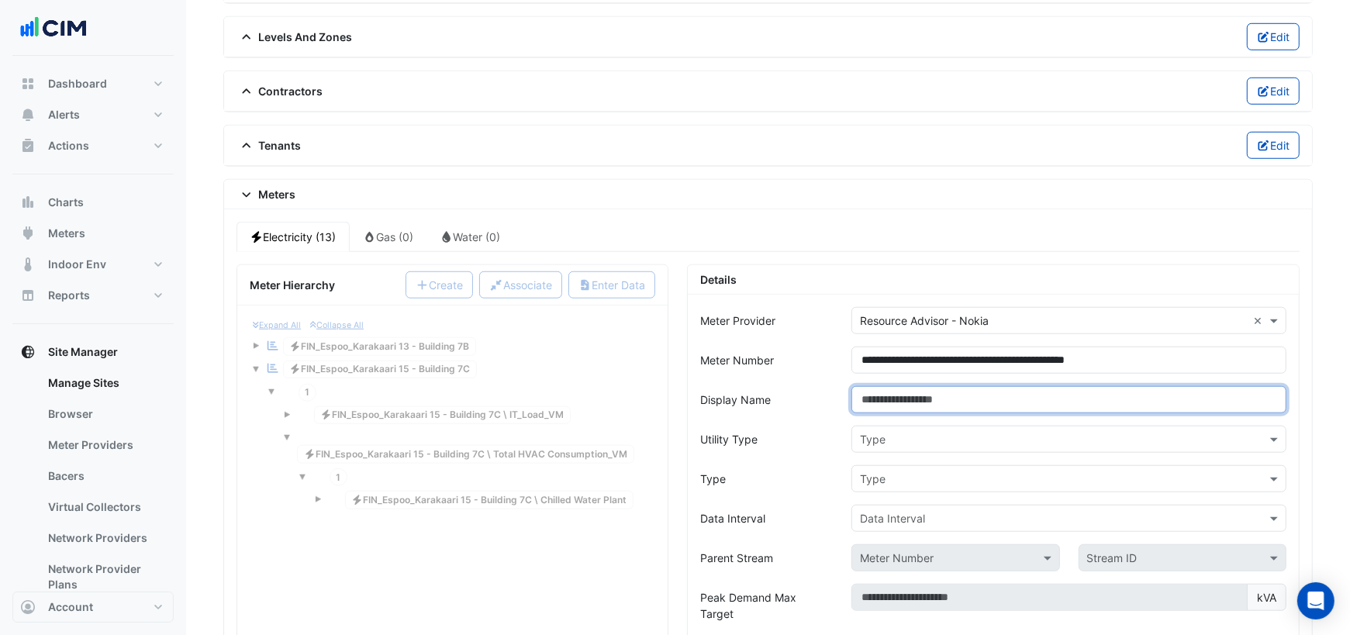
click at [895, 386] on input "Display Name" at bounding box center [1068, 399] width 435 height 27
type input "**********"
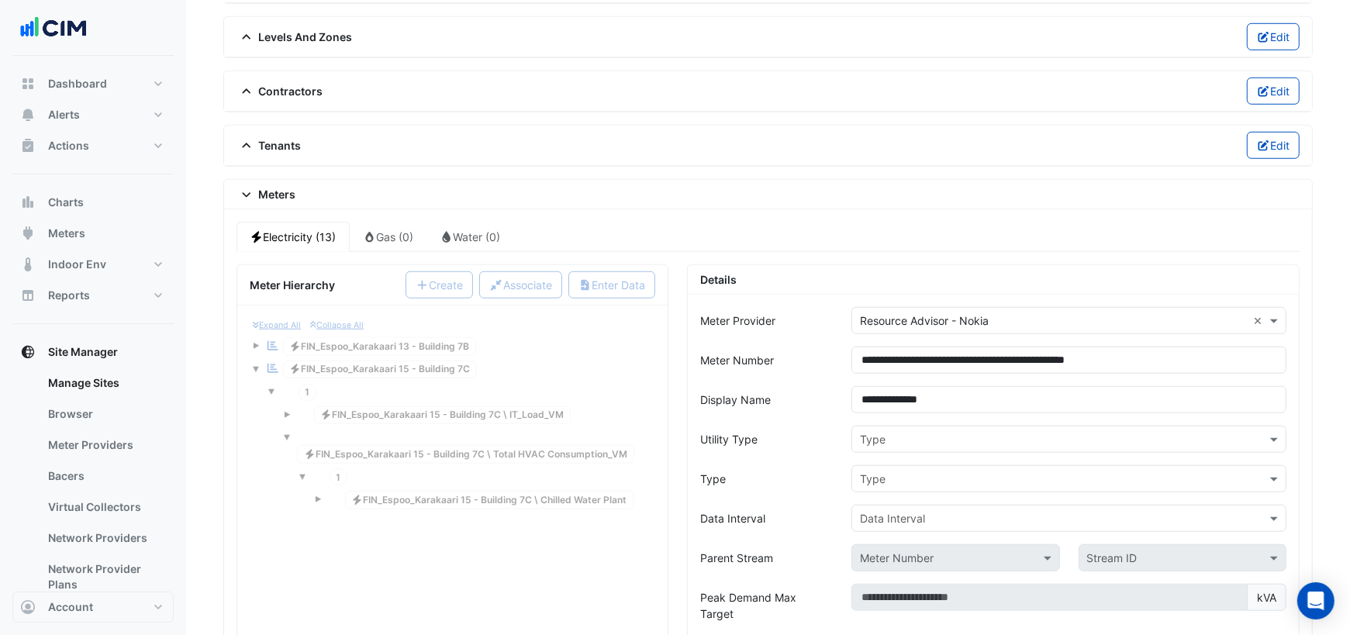
click at [918, 432] on input "text" at bounding box center [1053, 440] width 387 height 16
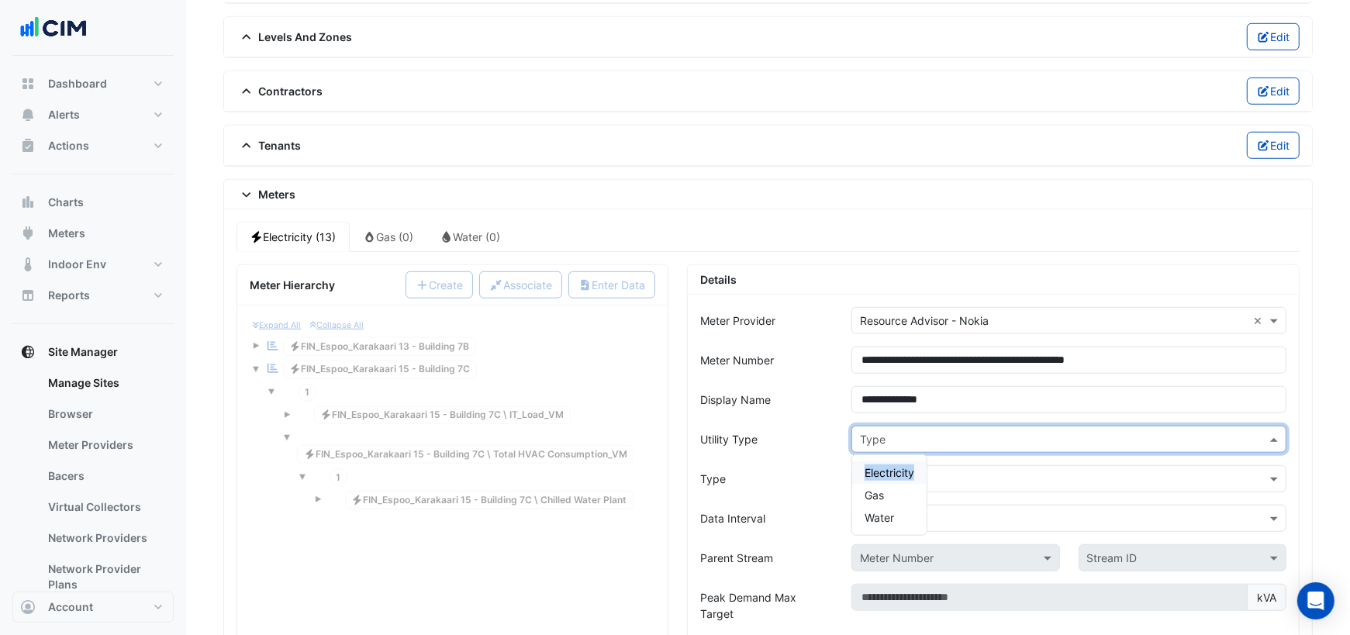
click at [883, 466] on span "Electricity" at bounding box center [889, 472] width 50 height 13
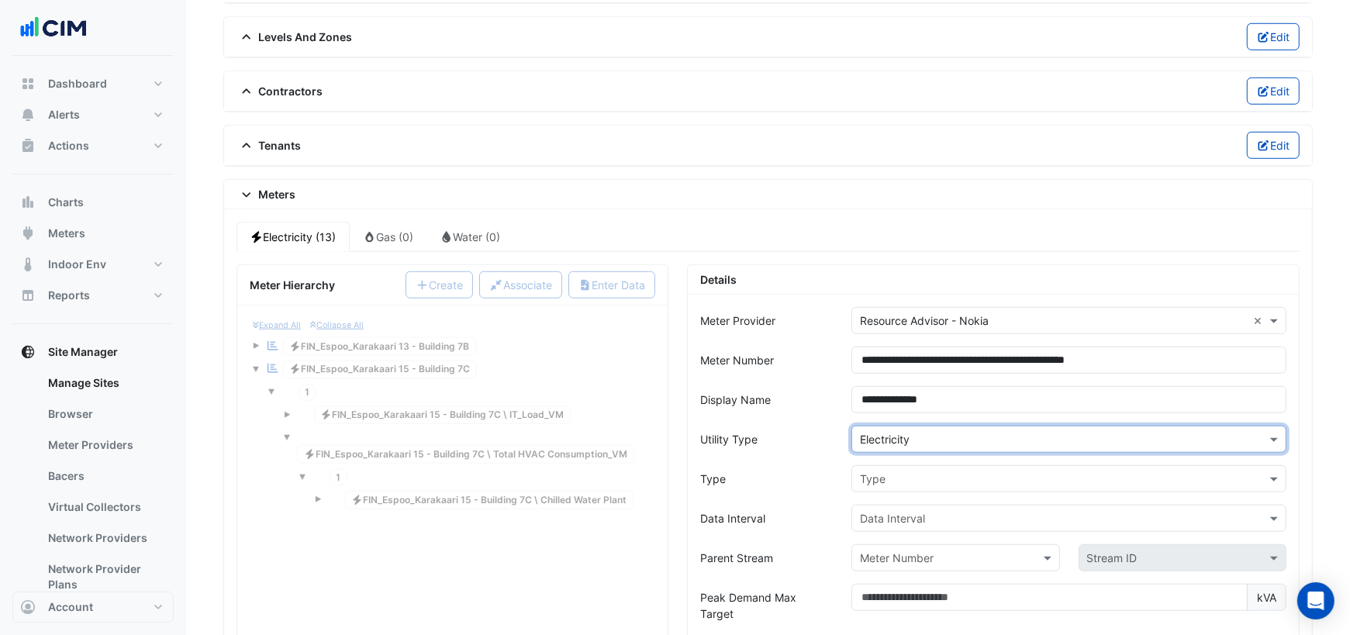
click at [881, 471] on input "text" at bounding box center [1053, 479] width 387 height 16
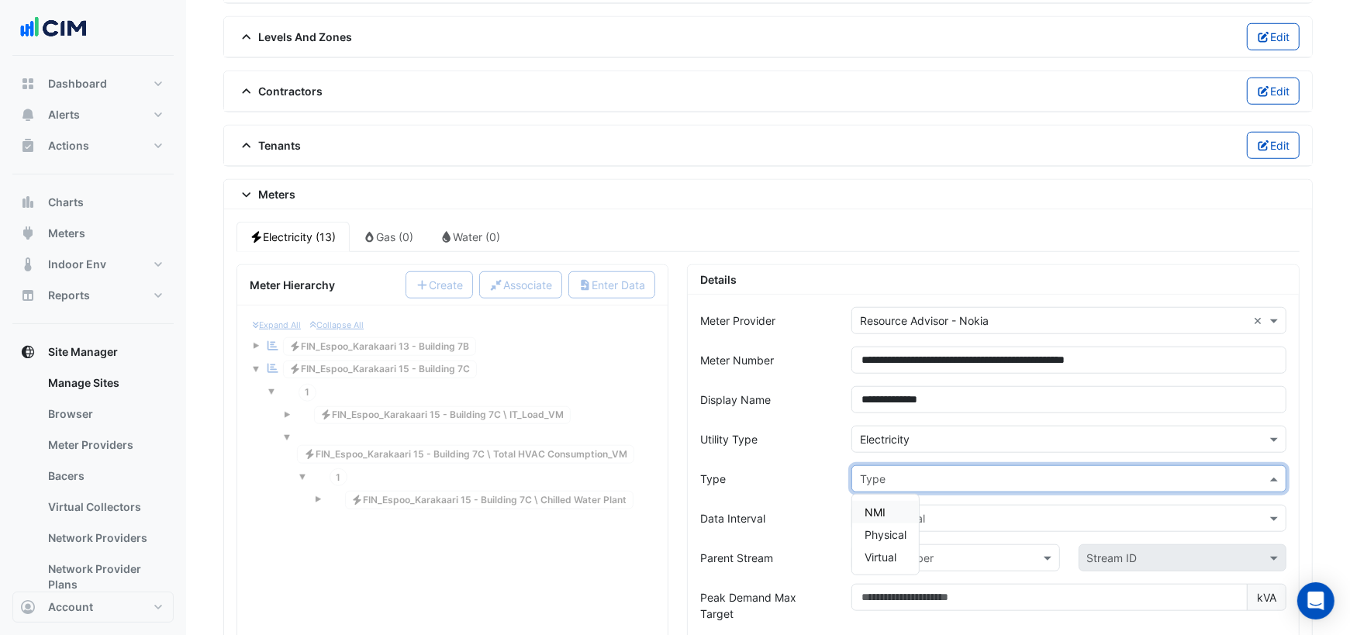
click at [879, 506] on span "NMI" at bounding box center [874, 512] width 21 height 13
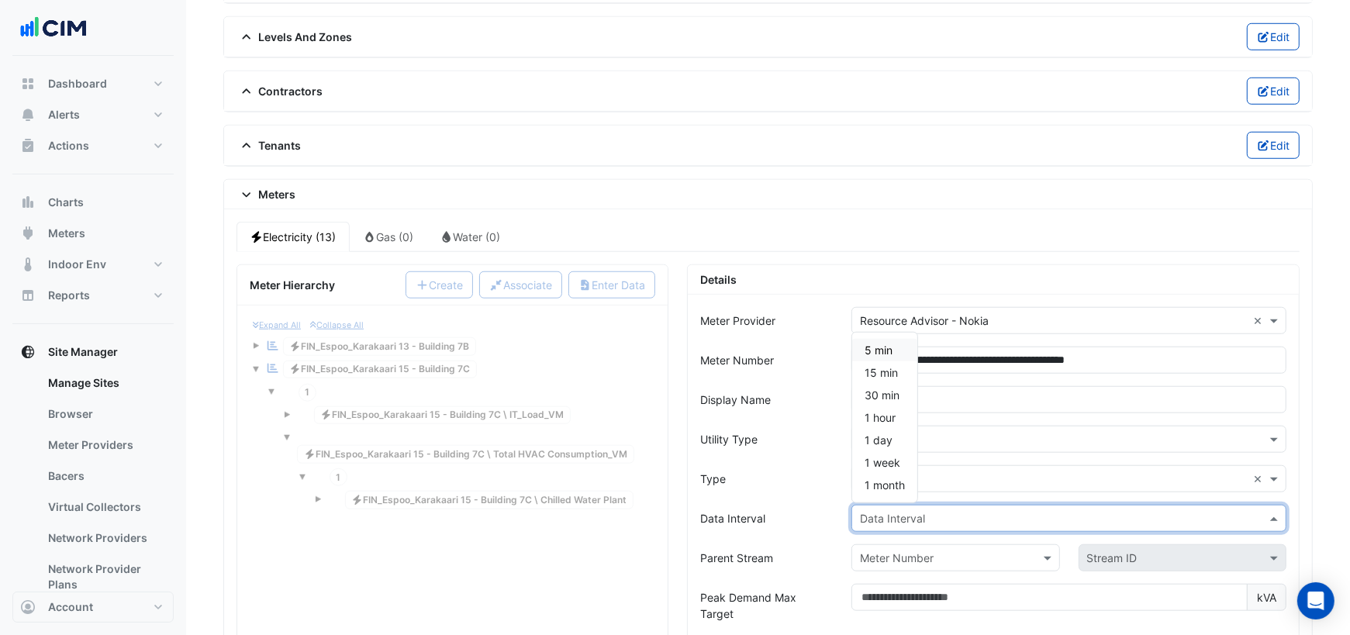
click at [877, 511] on input "text" at bounding box center [1053, 519] width 387 height 16
click at [877, 361] on div "15 min" at bounding box center [884, 372] width 65 height 22
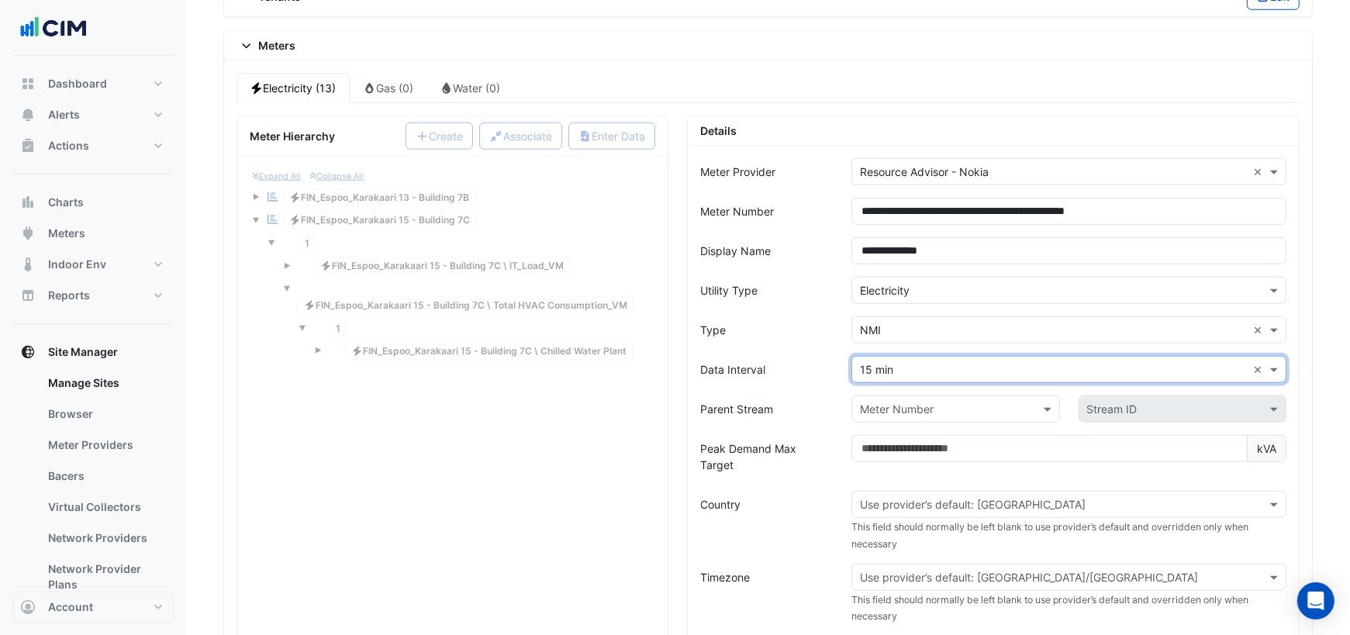
scroll to position [1275, 0]
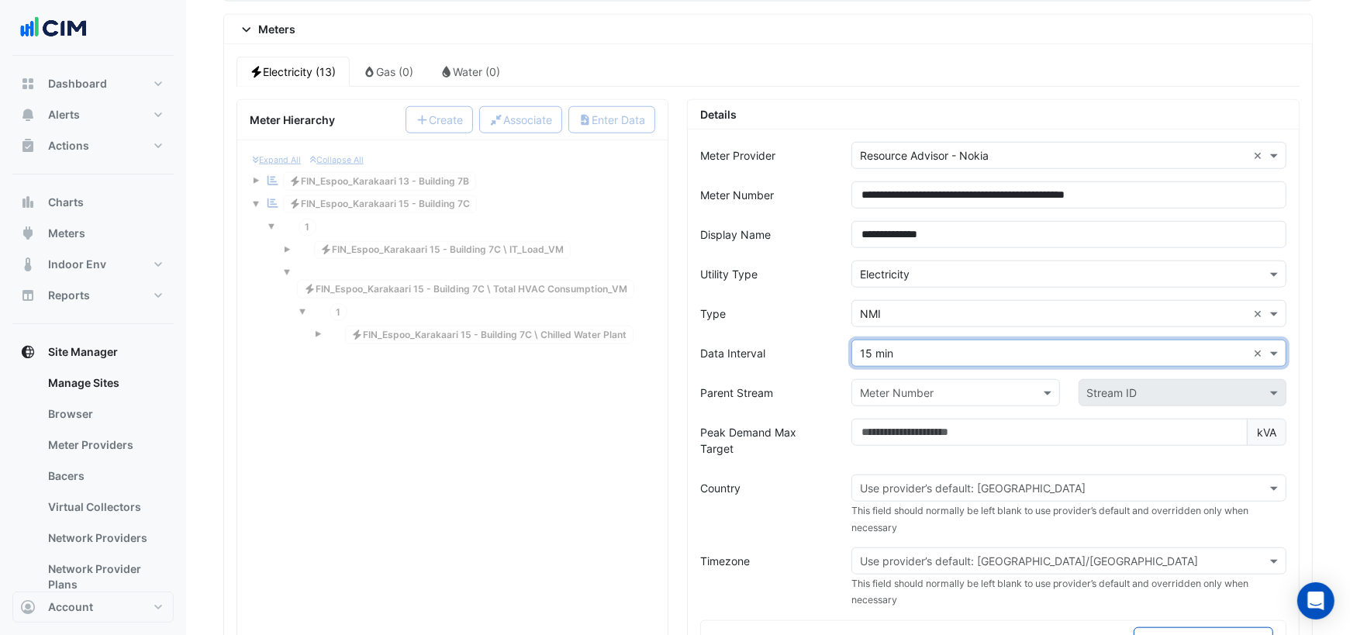
click at [928, 385] on input "text" at bounding box center [940, 393] width 160 height 16
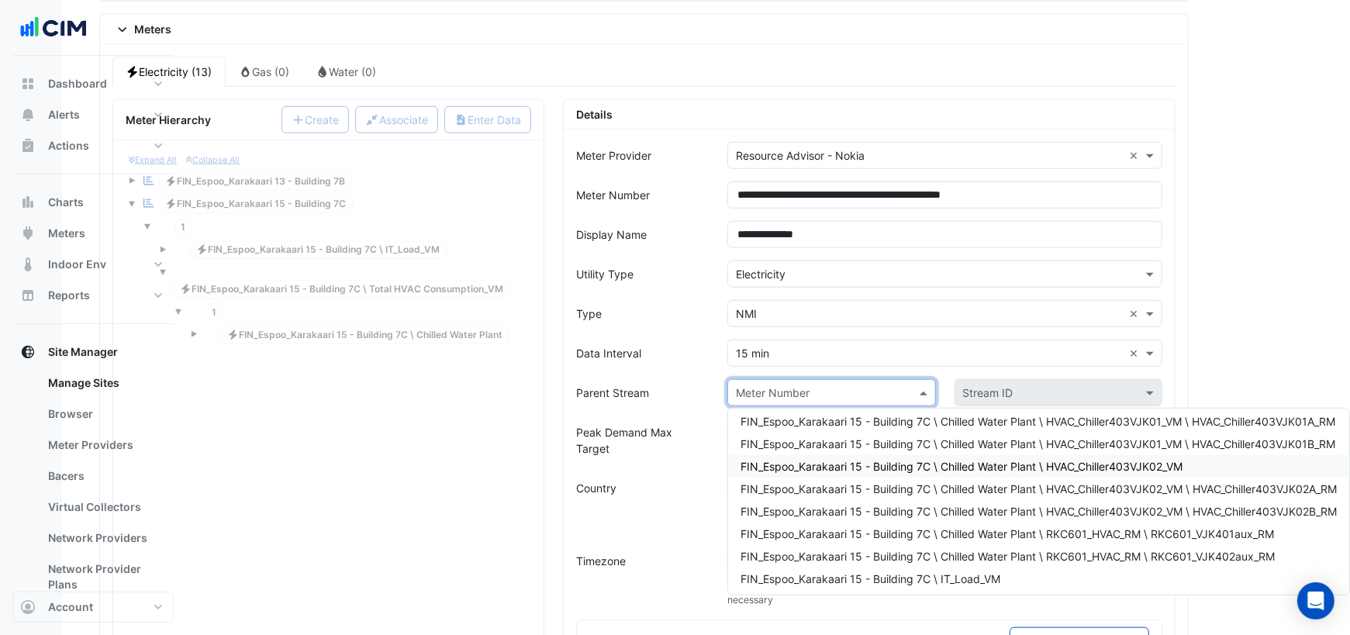
scroll to position [119, 0]
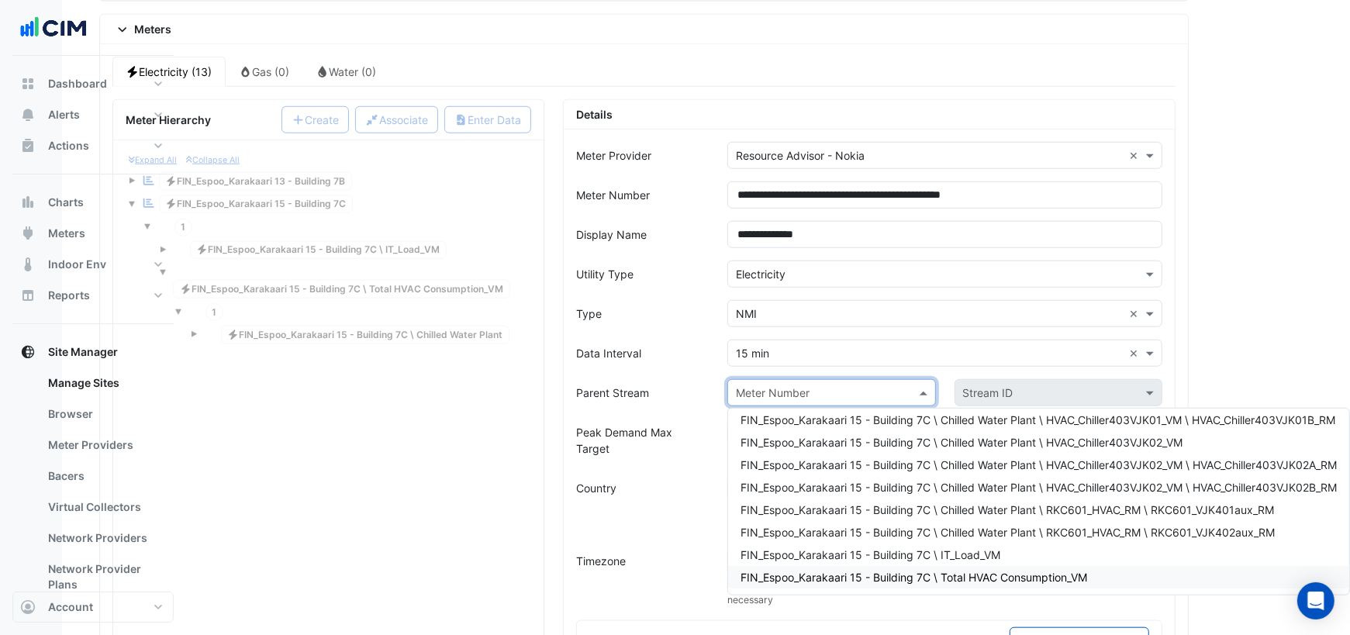
click at [994, 571] on span "FIN_Espoo_Karakaari 15 - Building 7C \ Total HVAC Consumption_VM" at bounding box center [913, 577] width 347 height 13
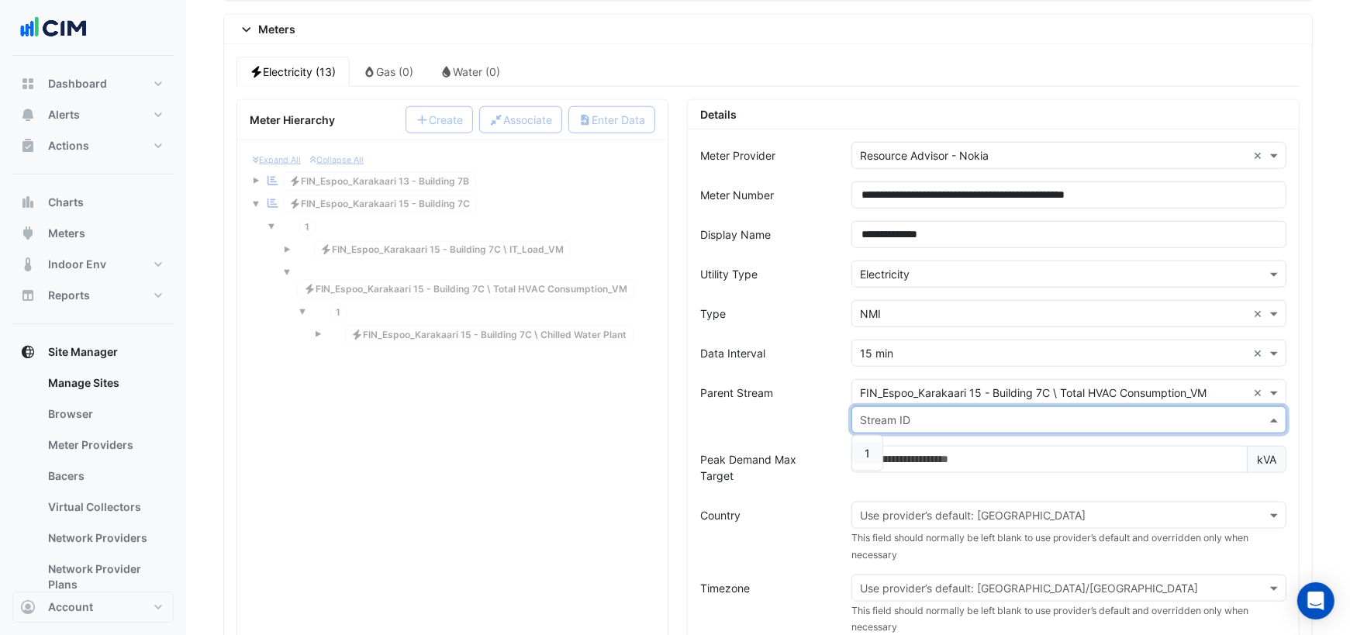
click at [917, 412] on input "text" at bounding box center [1053, 420] width 387 height 16
click at [866, 447] on span "1" at bounding box center [866, 453] width 5 height 13
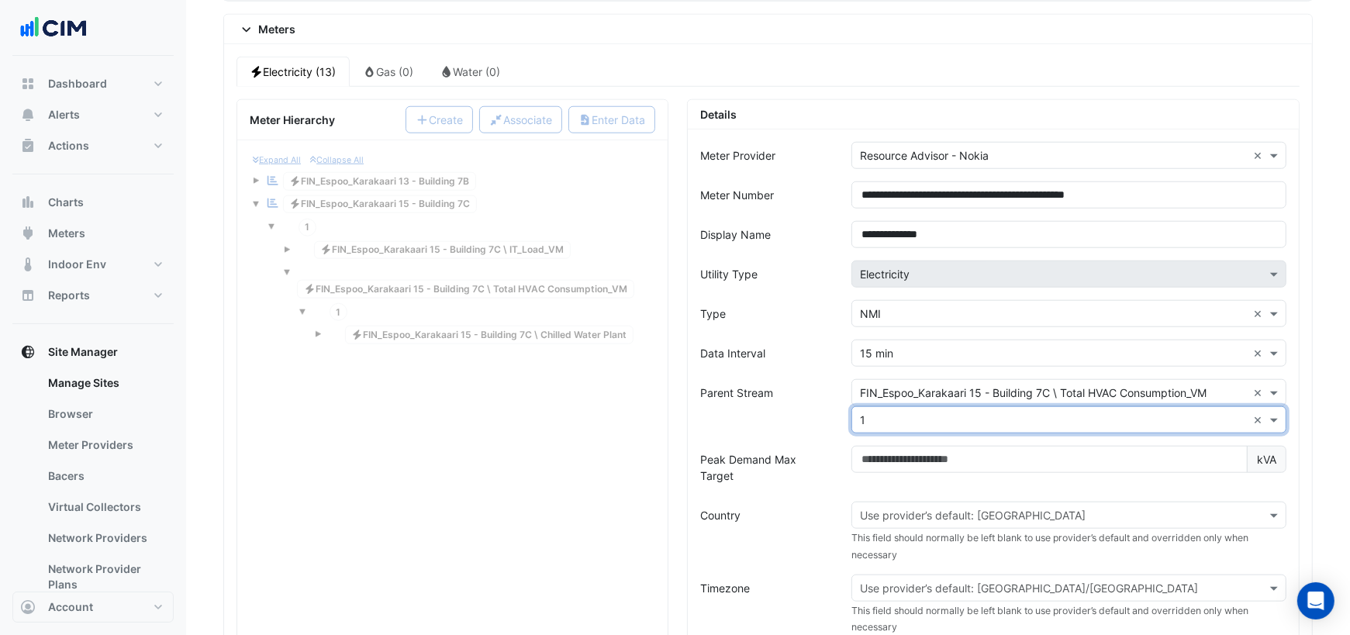
click at [874, 508] on input "text" at bounding box center [1053, 516] width 387 height 16
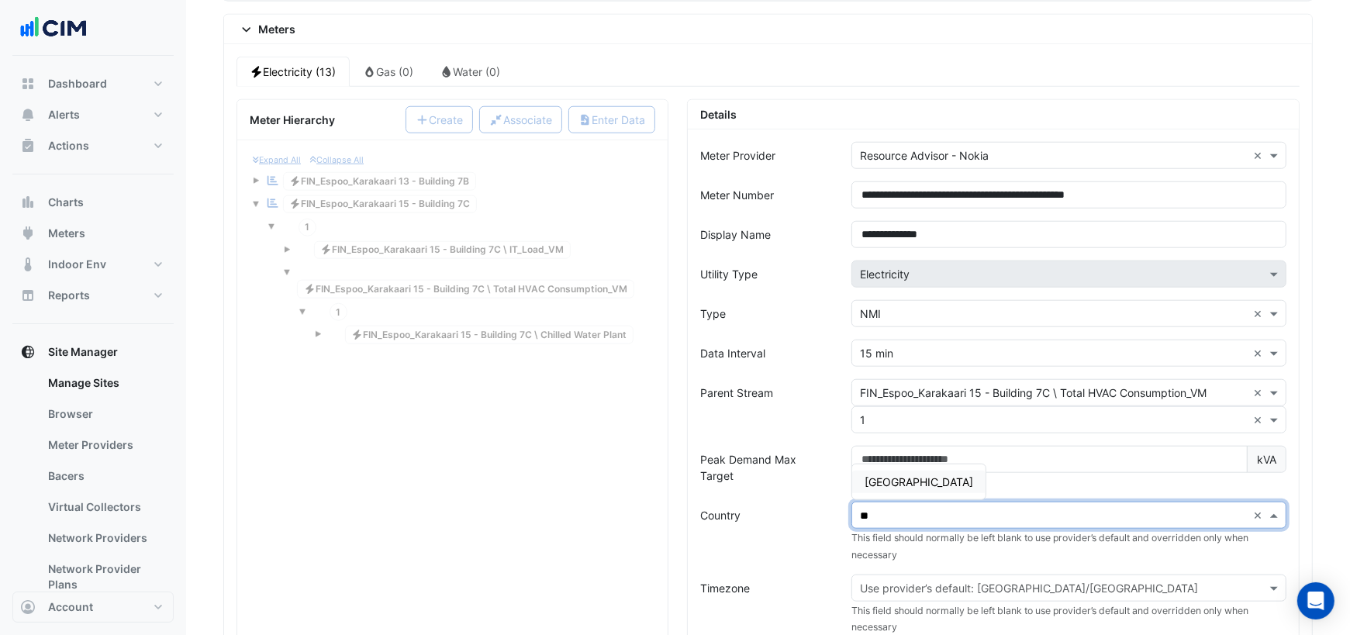
type input "***"
click at [869, 475] on span "[GEOGRAPHIC_DATA]" at bounding box center [918, 481] width 109 height 13
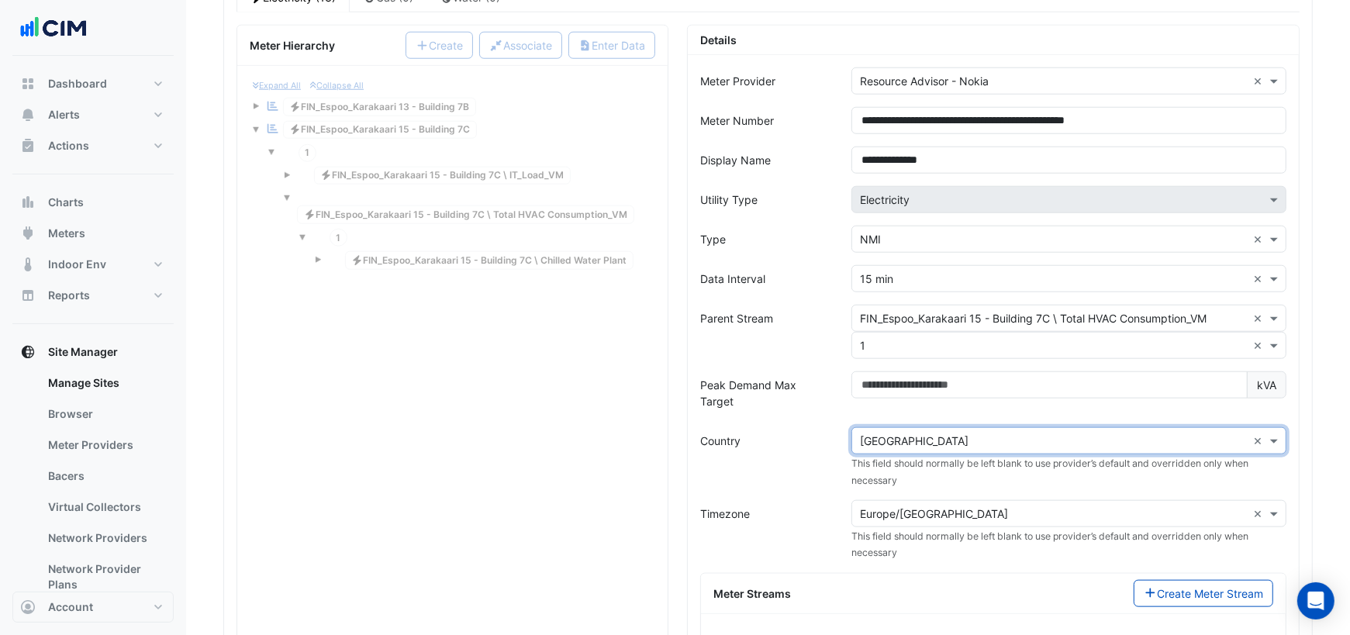
scroll to position [1465, 0]
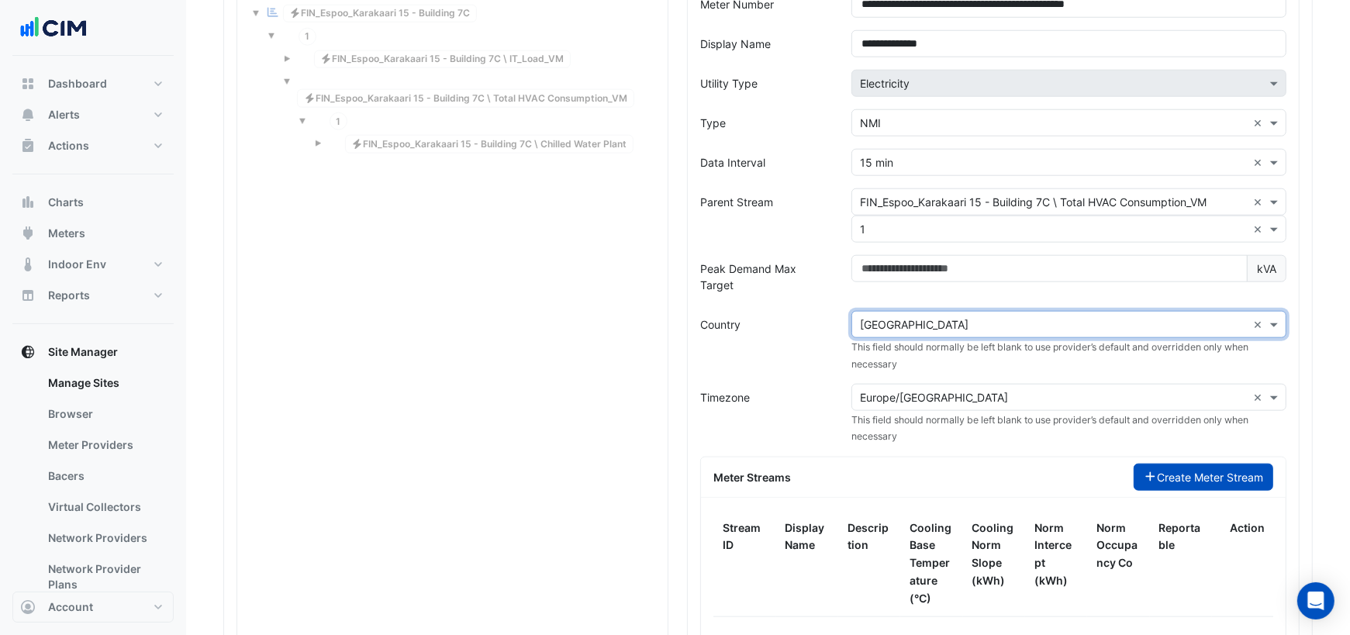
click at [1157, 464] on button "Create Meter Stream" at bounding box center [1204, 477] width 140 height 27
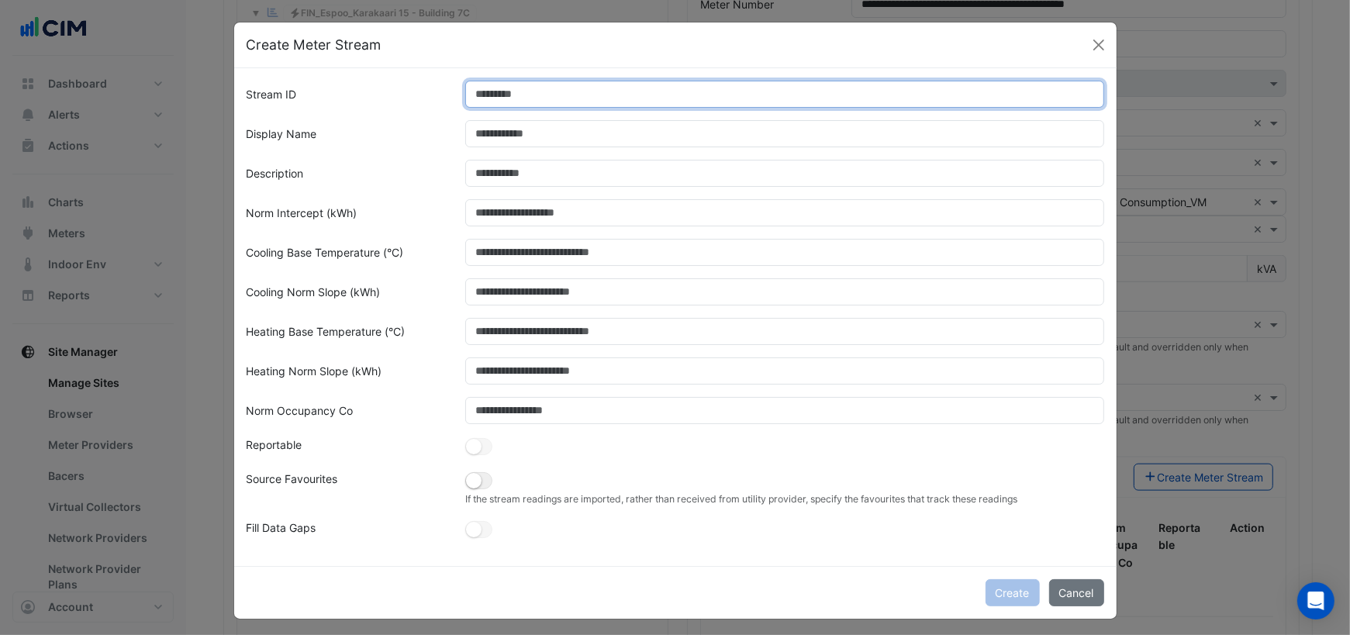
click at [509, 97] on input "Stream ID" at bounding box center [784, 94] width 639 height 27
type input "*"
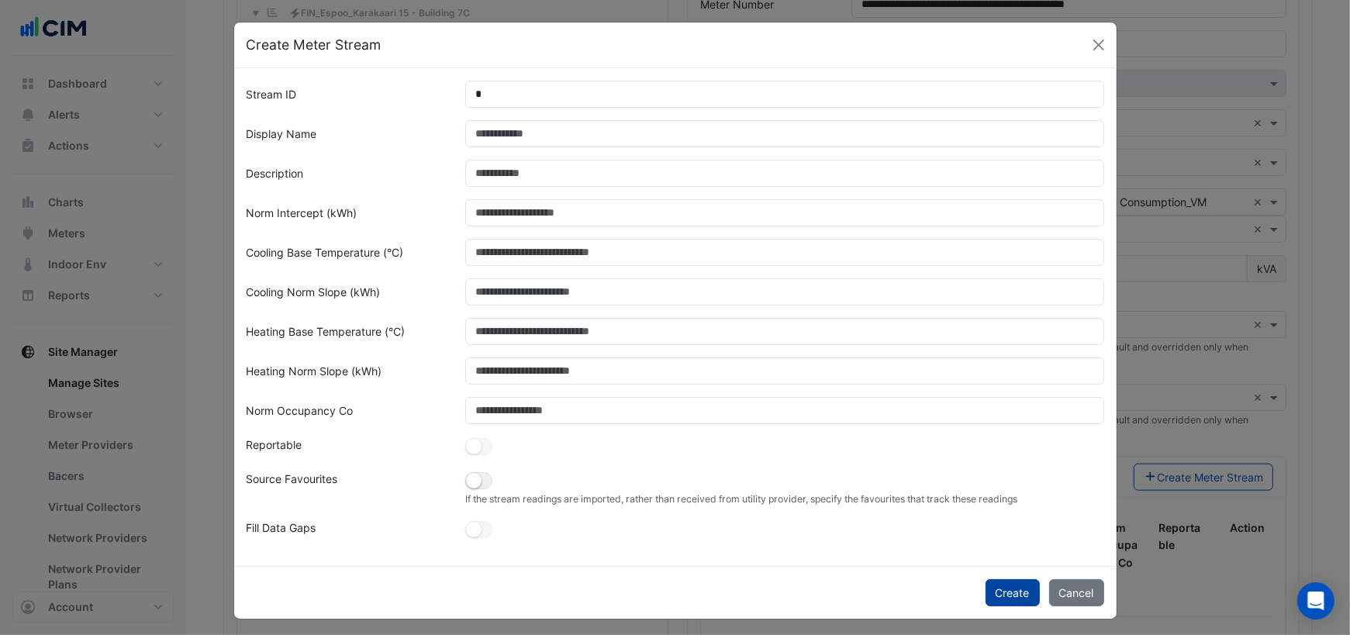
click at [1002, 596] on button "Create" at bounding box center [1012, 592] width 54 height 27
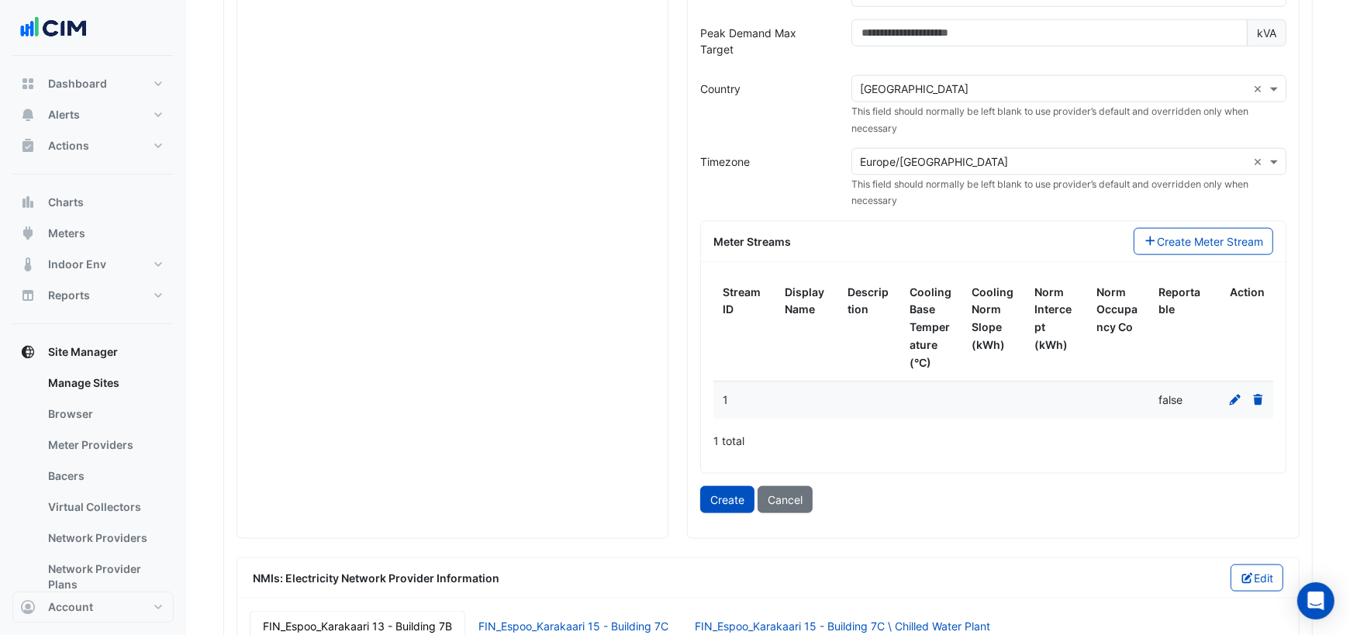
scroll to position [1759, 0]
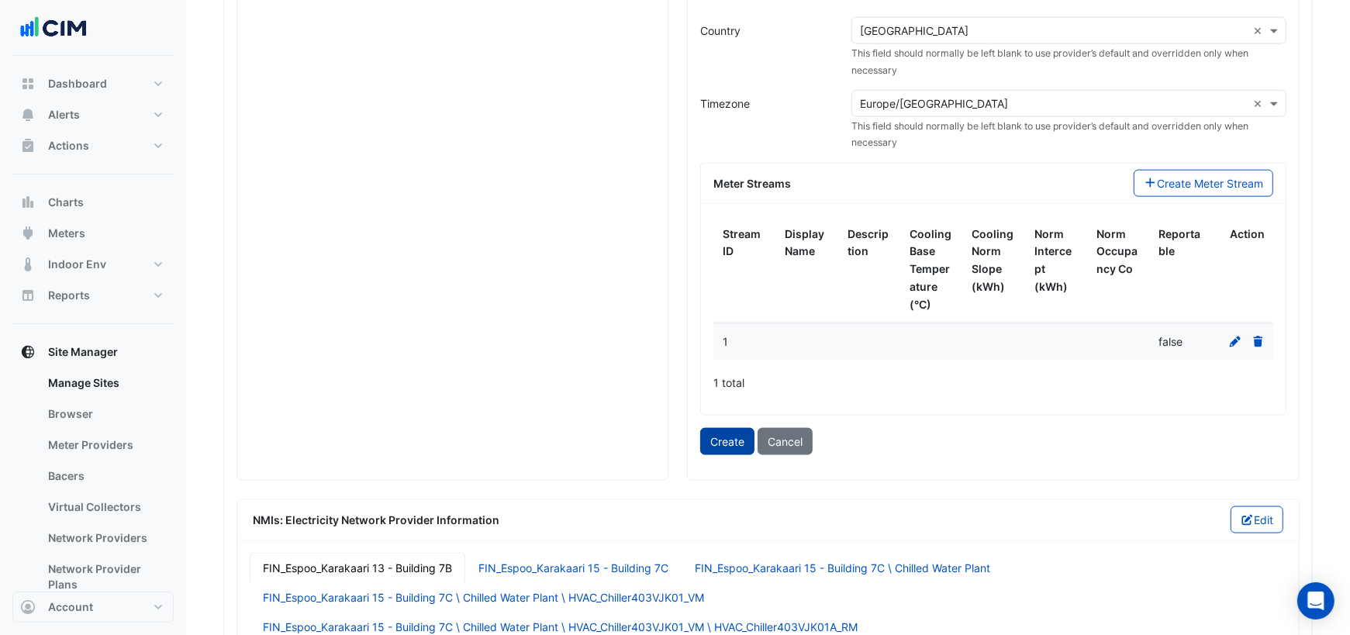
click at [717, 428] on button "Create" at bounding box center [727, 441] width 54 height 27
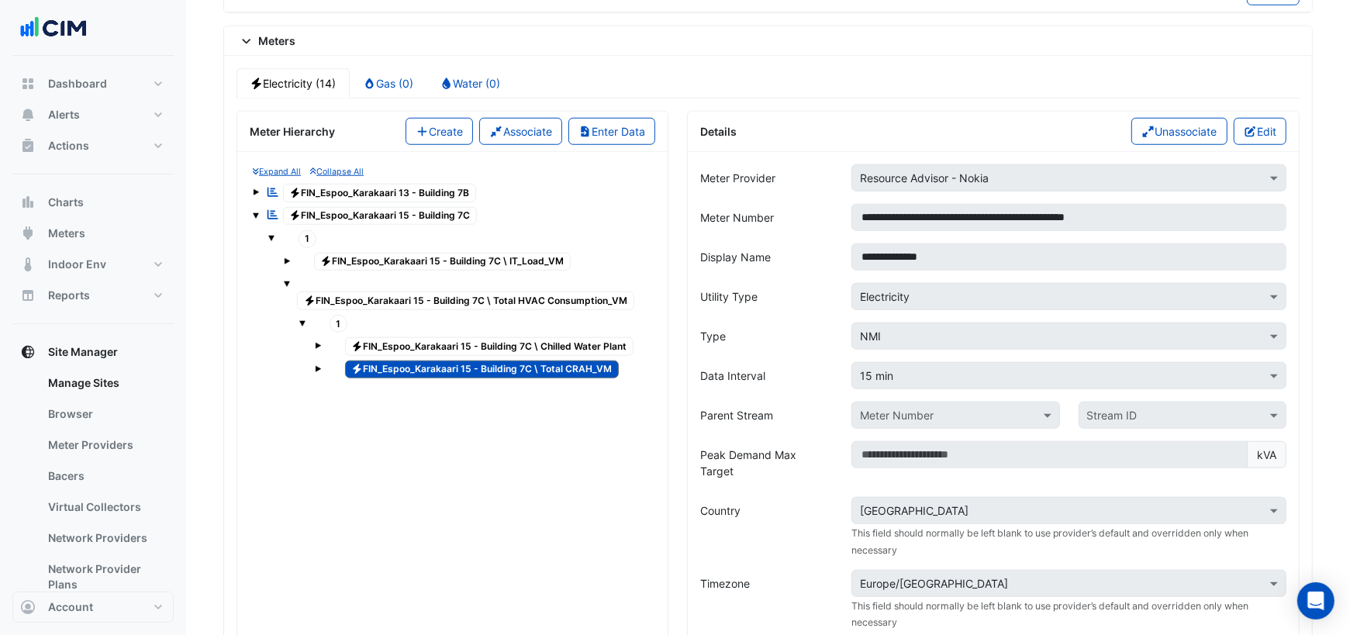
scroll to position [1257, 0]
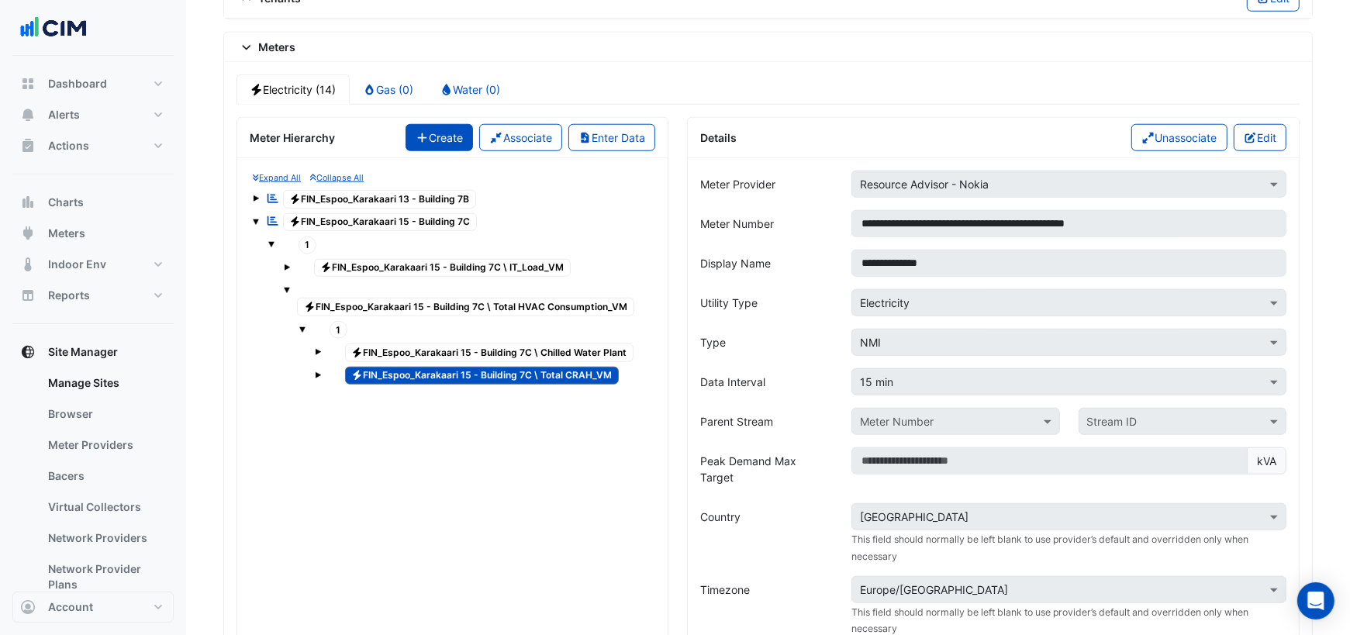
click at [434, 125] on button "Create" at bounding box center [439, 137] width 68 height 27
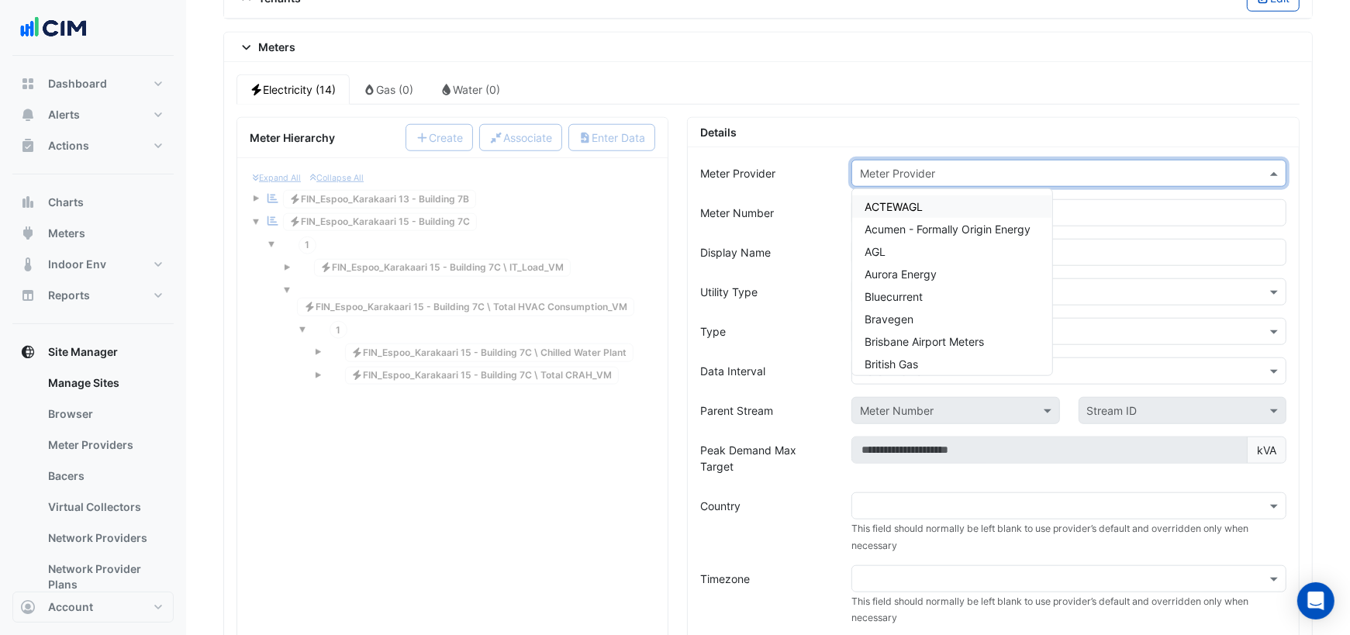
click at [900, 166] on input "text" at bounding box center [1053, 174] width 387 height 16
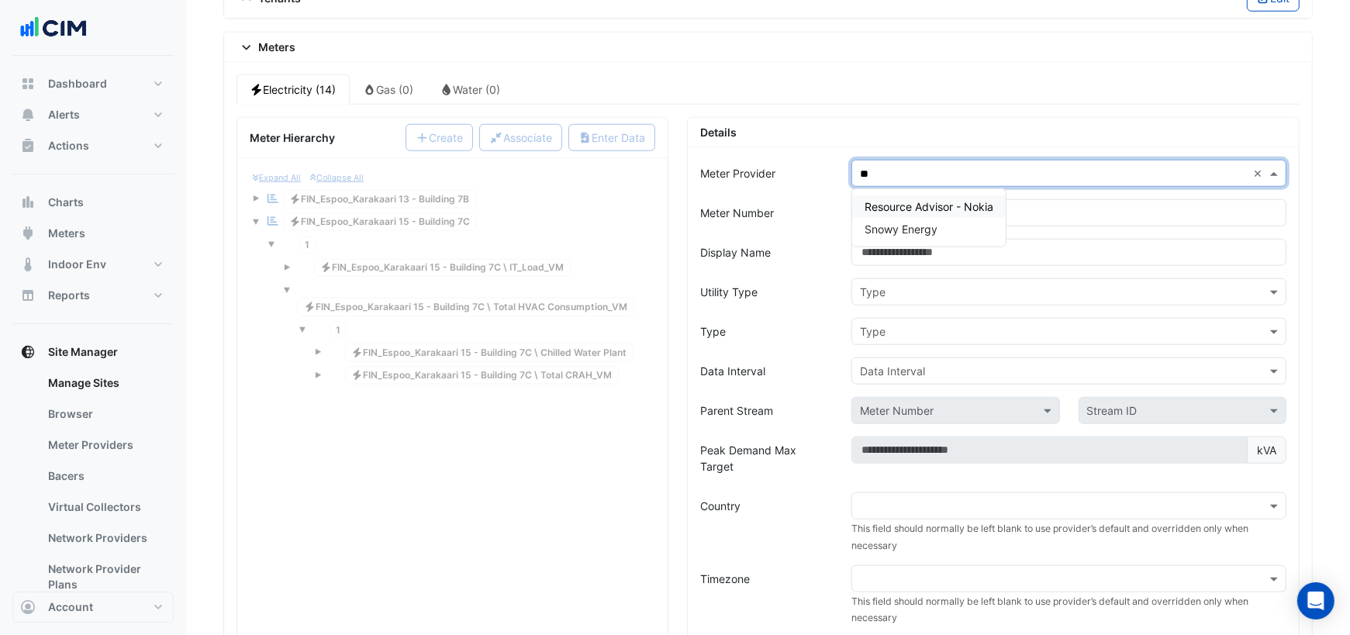
type input "***"
click at [973, 200] on span "Resource Advisor - Nokia" at bounding box center [928, 206] width 129 height 13
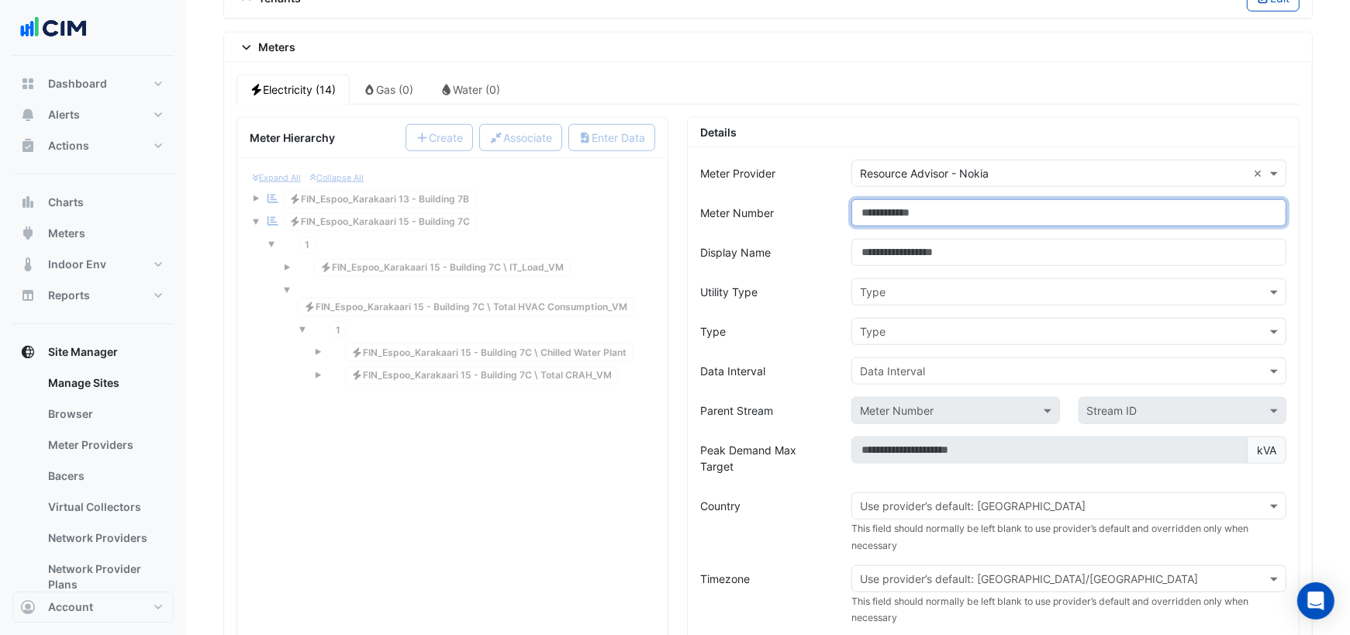
click at [937, 199] on input "Meter Number" at bounding box center [1068, 212] width 435 height 27
paste input "**********"
type input "**********"
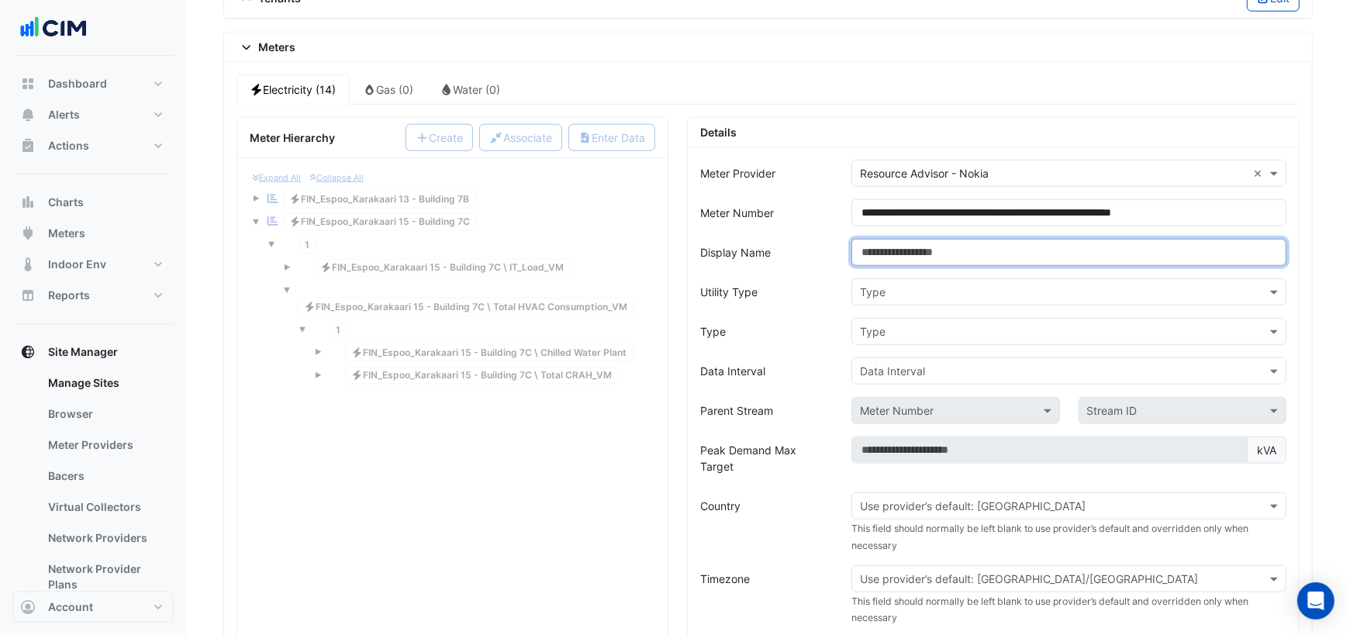
click at [917, 239] on input "Display Name" at bounding box center [1068, 252] width 435 height 27
type input "**********"
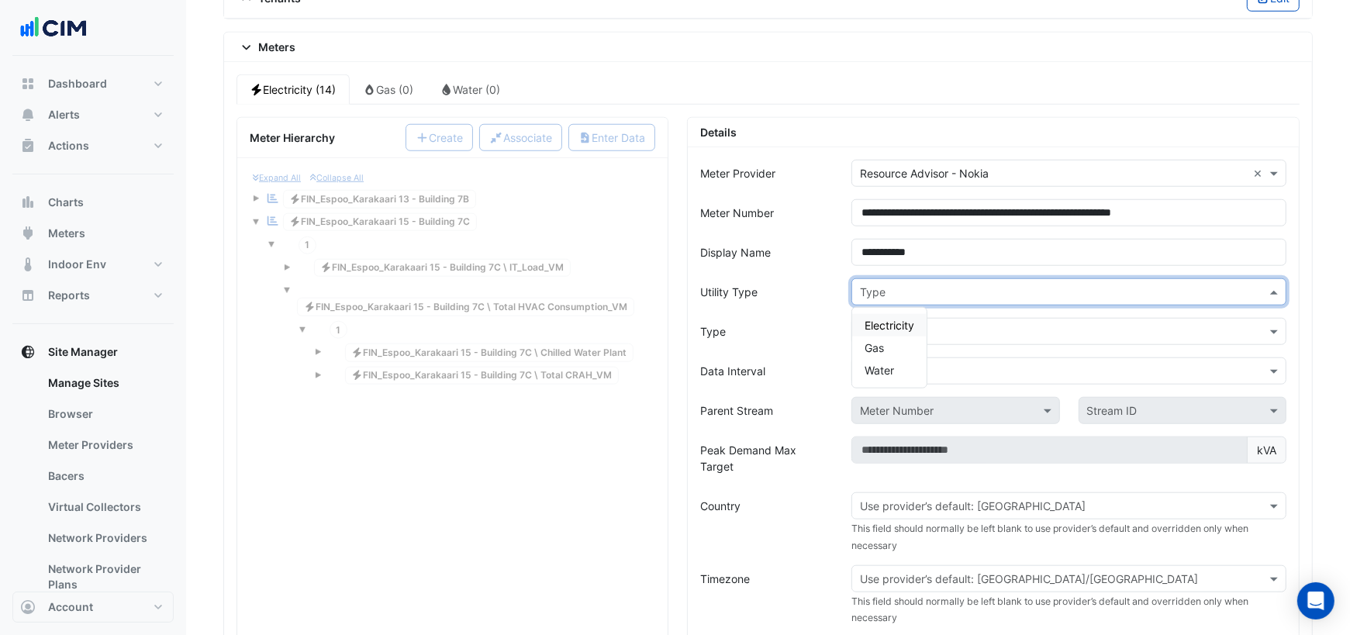
click at [986, 285] on input "text" at bounding box center [1053, 293] width 387 height 16
click at [905, 319] on span "Electricity" at bounding box center [889, 325] width 50 height 13
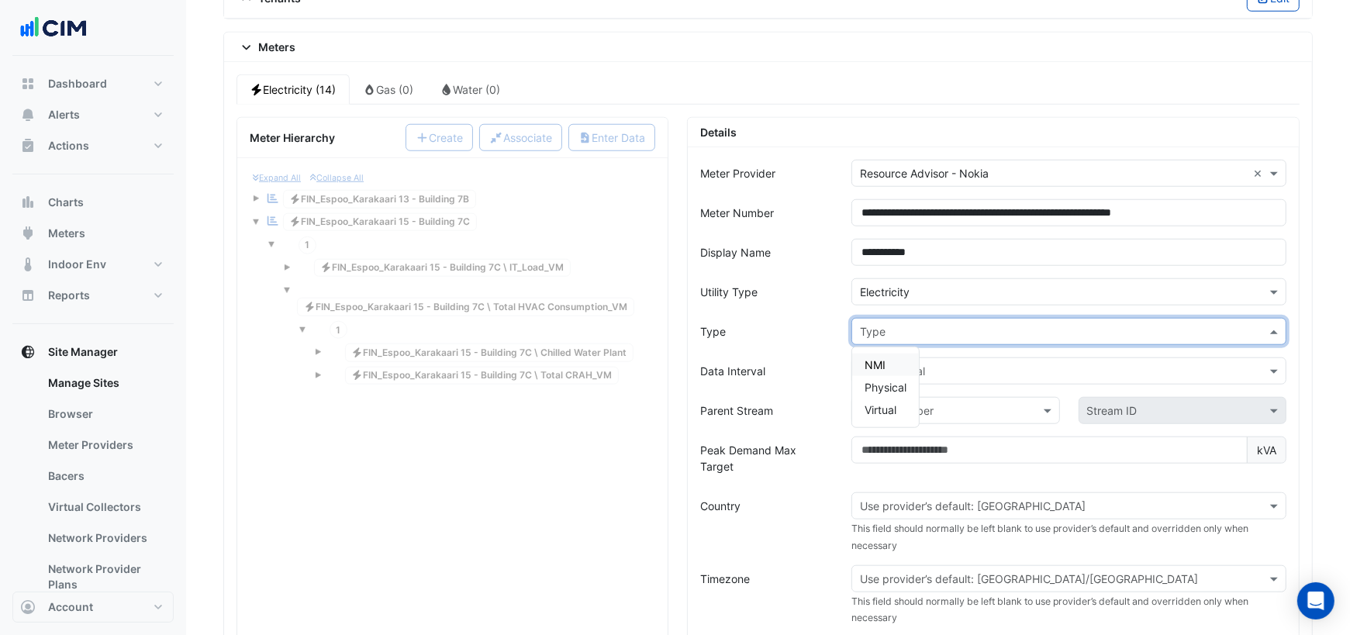
click at [893, 324] on input "text" at bounding box center [1053, 332] width 387 height 16
click at [885, 354] on div "NMI" at bounding box center [885, 365] width 67 height 22
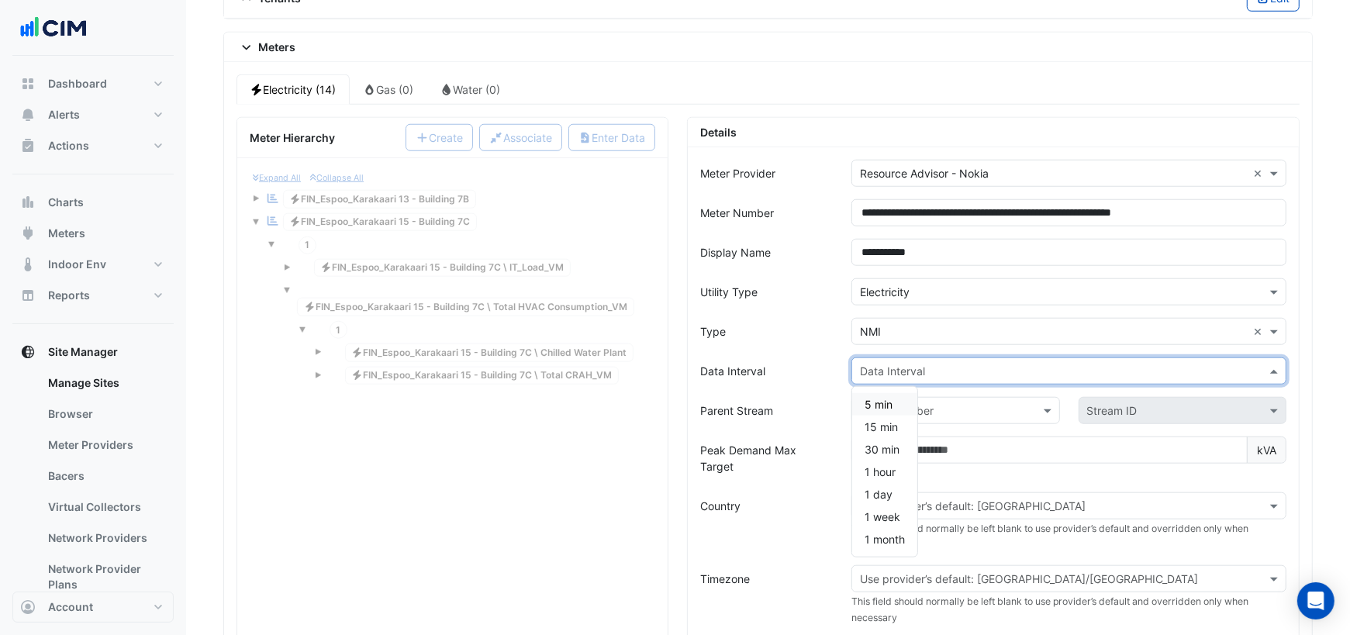
click at [890, 364] on input "text" at bounding box center [1053, 372] width 387 height 16
click at [886, 420] on span "15 min" at bounding box center [880, 426] width 33 height 13
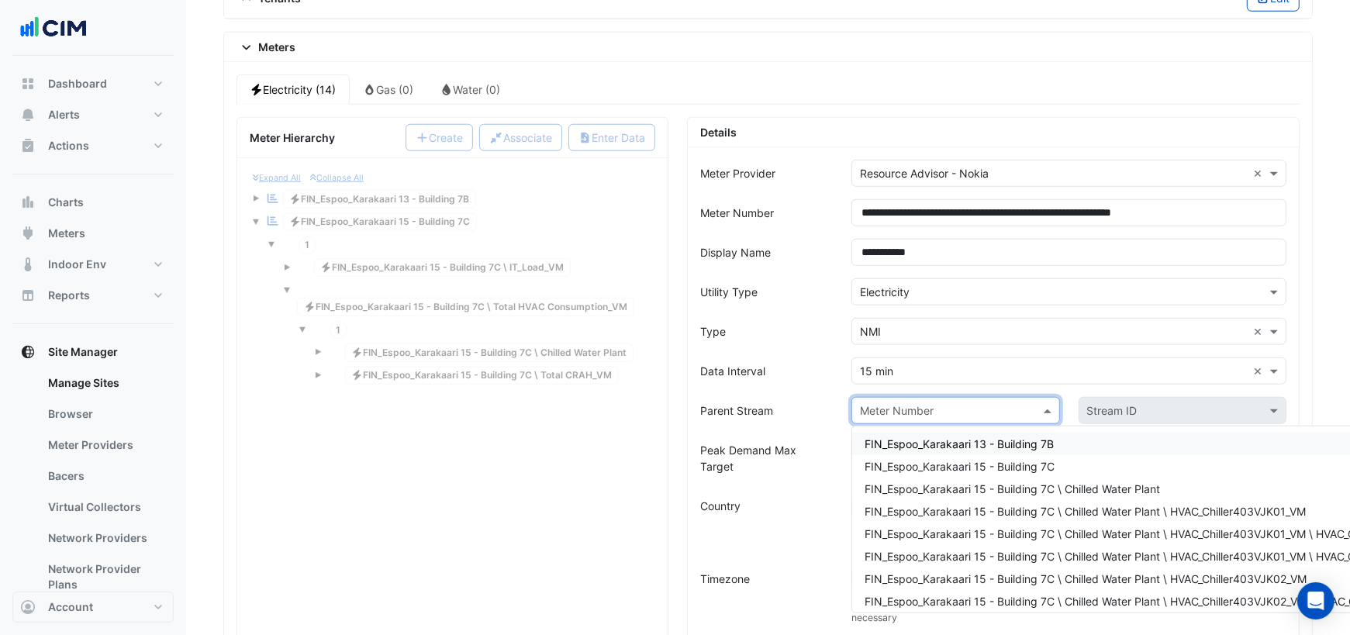
click at [906, 403] on input "text" at bounding box center [940, 411] width 160 height 16
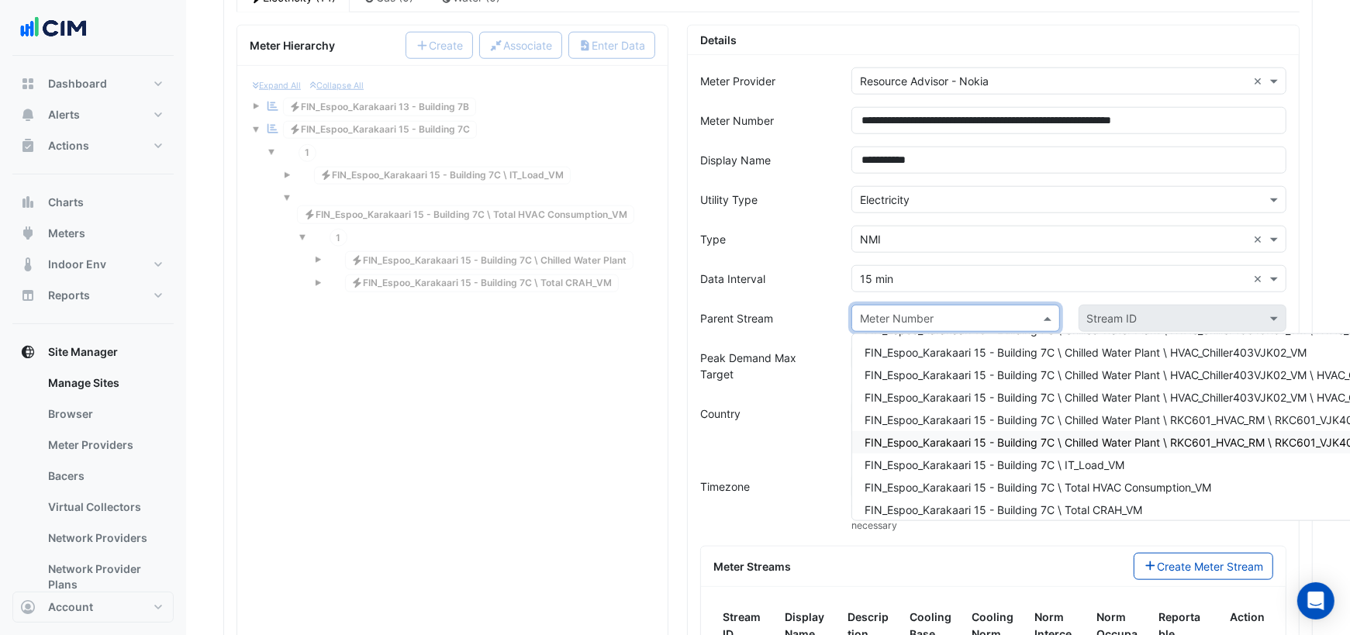
scroll to position [140, 0]
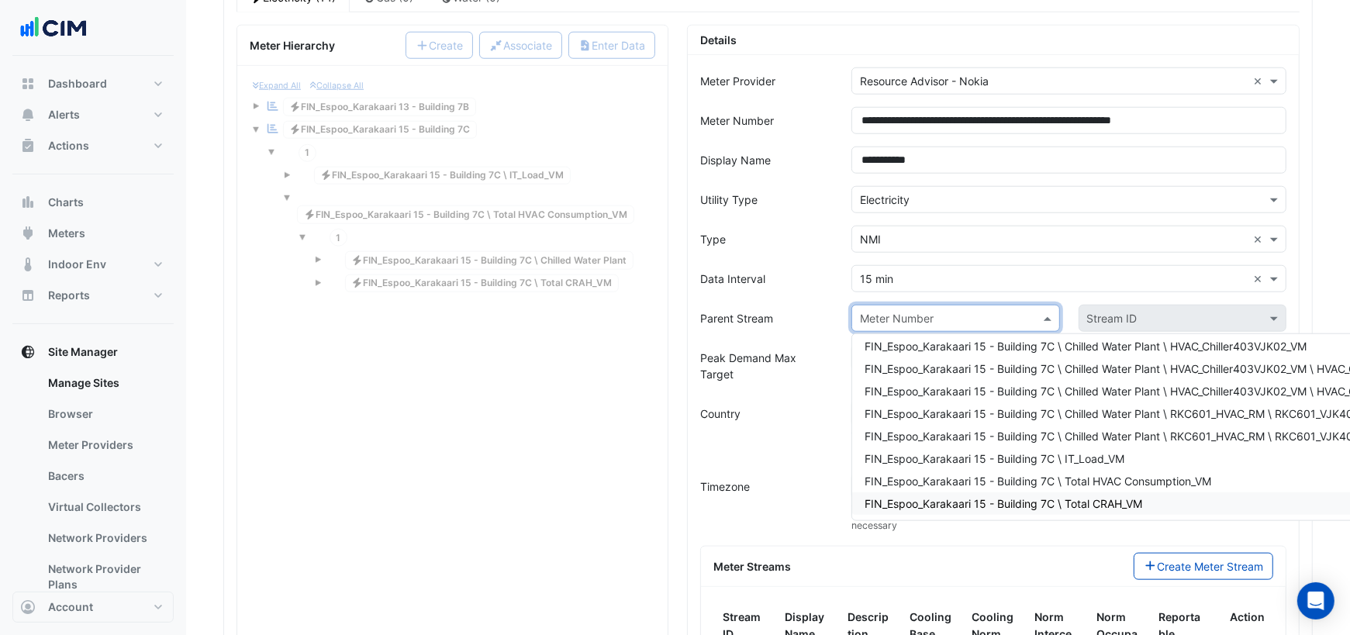
click at [1082, 497] on span "FIN_Espoo_Karakaari 15 - Building 7C \ Total CRAH_VM" at bounding box center [1003, 503] width 278 height 13
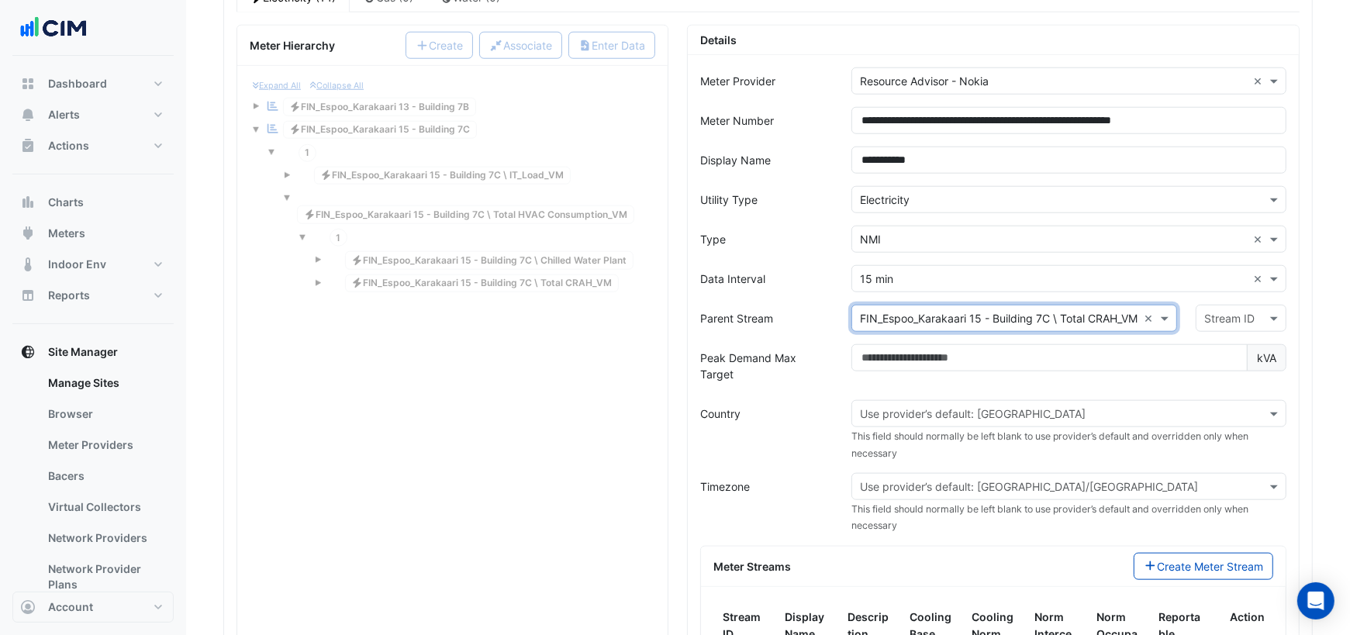
click at [1230, 311] on input "text" at bounding box center [1225, 319] width 43 height 16
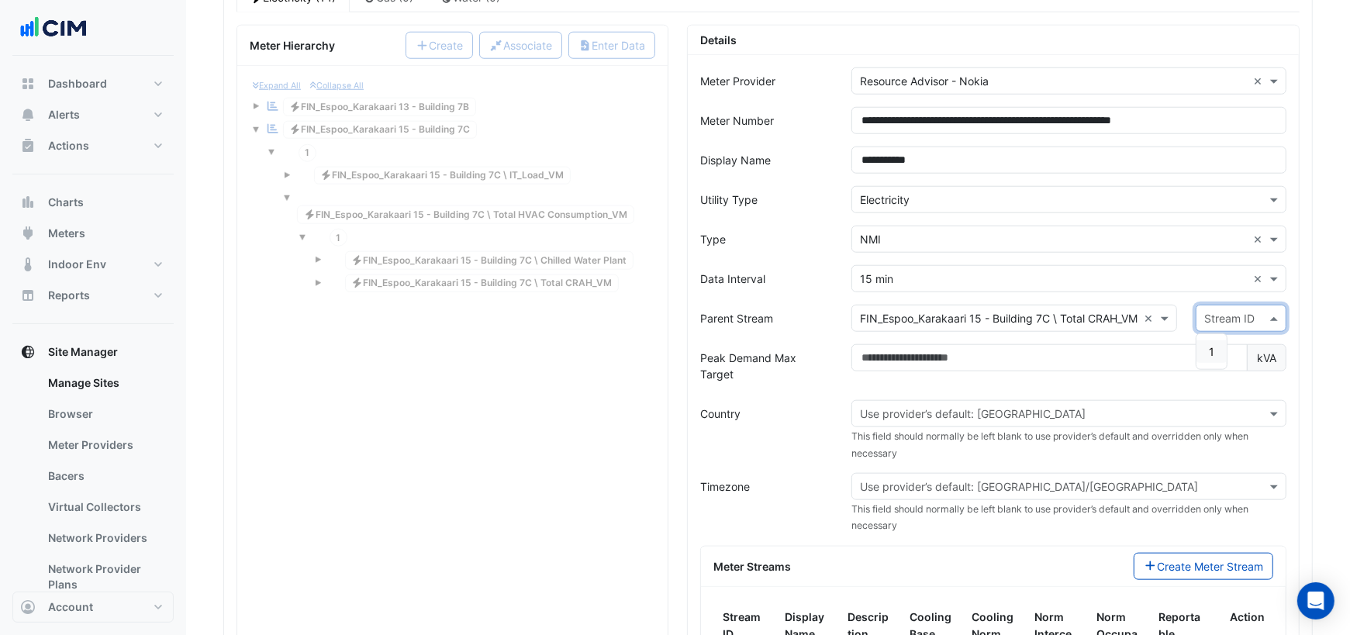
click at [1211, 345] on span "1" at bounding box center [1211, 351] width 5 height 13
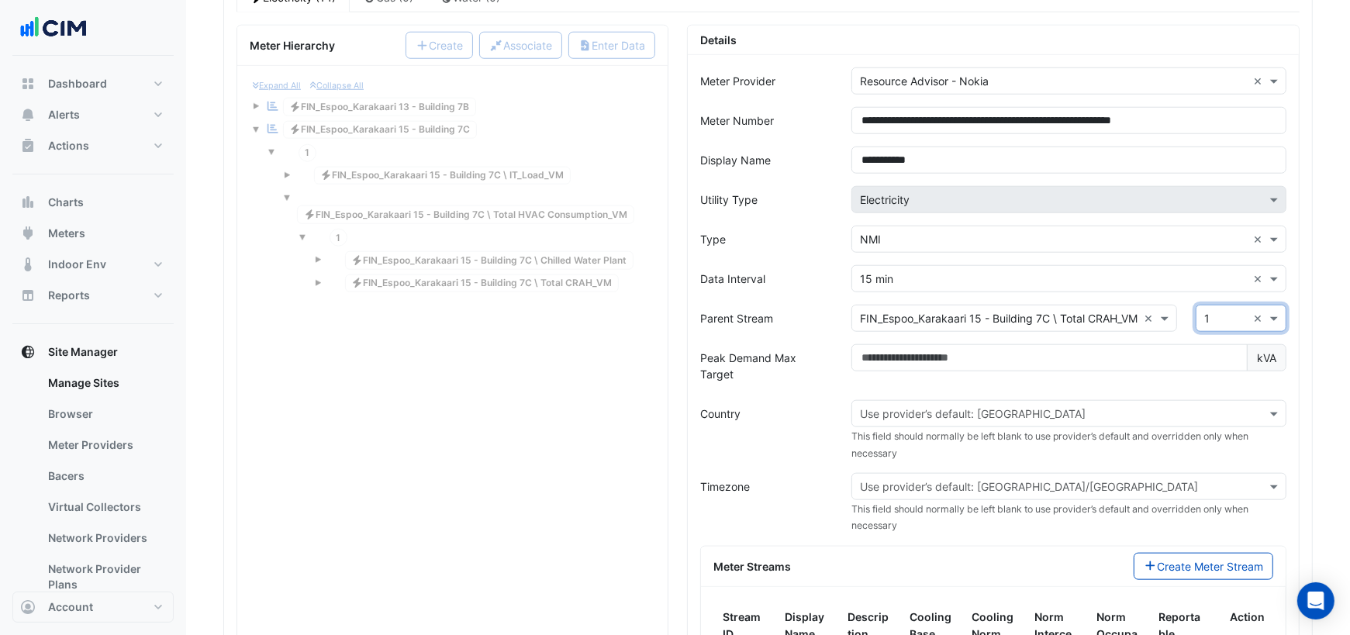
click at [964, 406] on input "text" at bounding box center [1053, 414] width 387 height 16
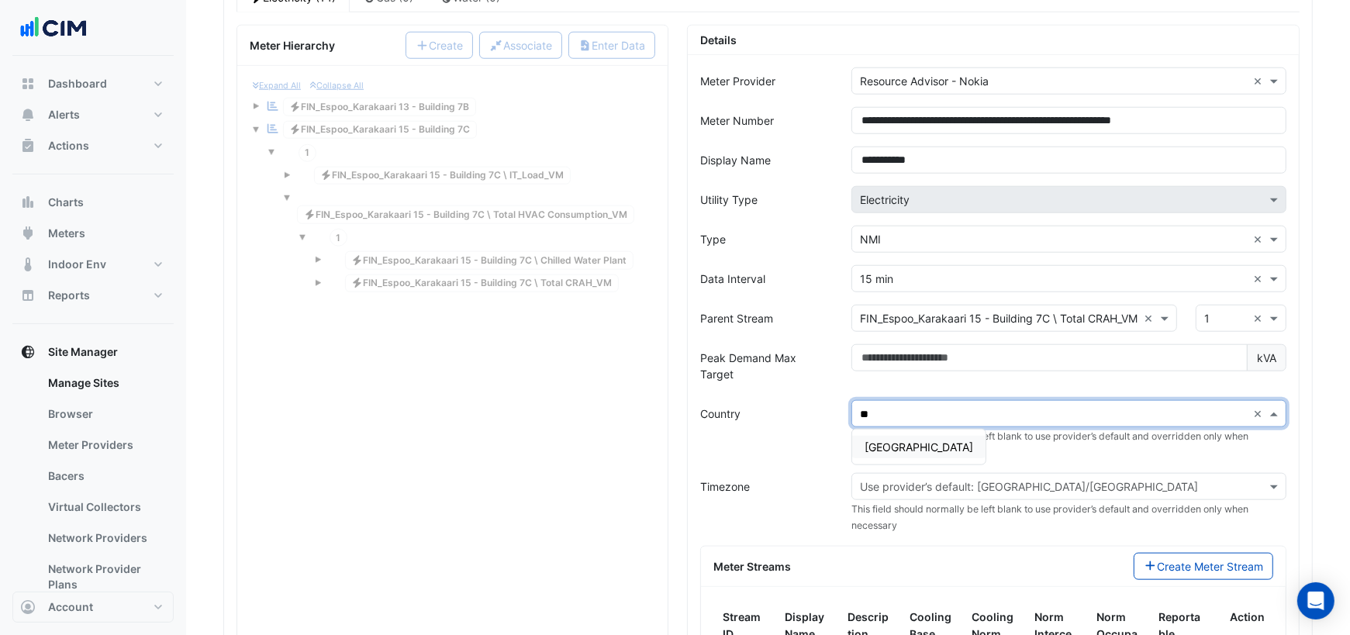
type input "***"
click at [885, 440] on span "Finland" at bounding box center [918, 446] width 109 height 13
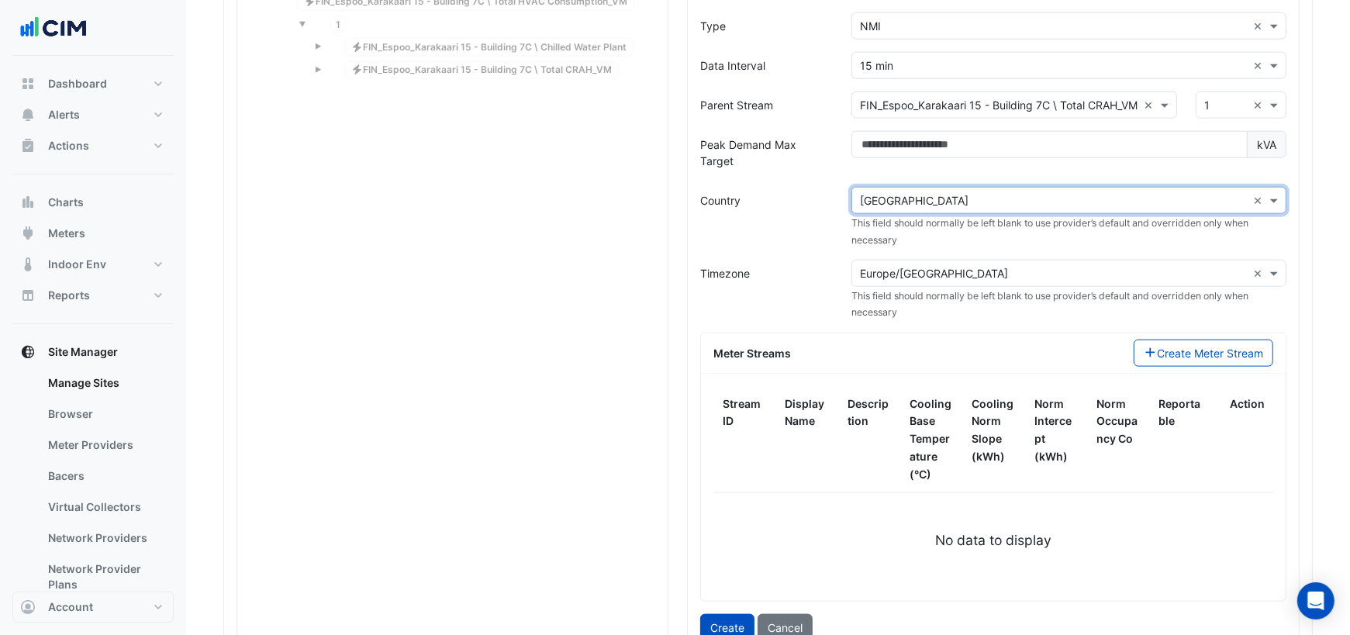
scroll to position [1555, 0]
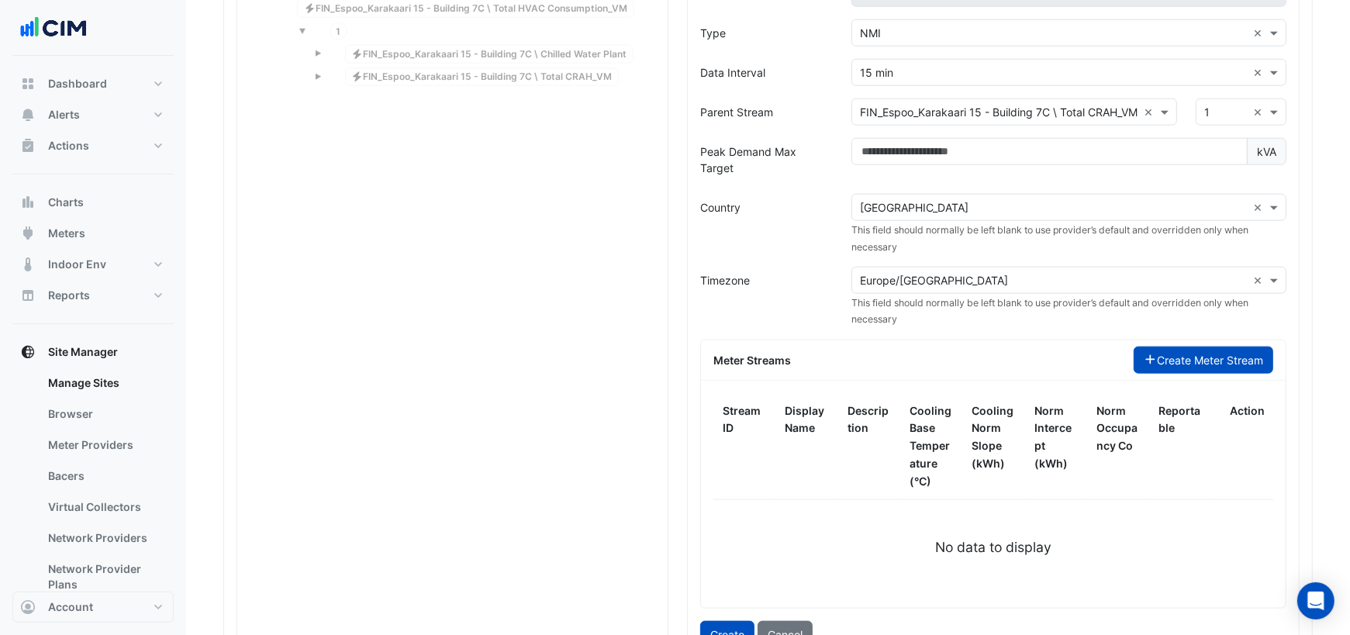
click at [1169, 347] on button "Create Meter Stream" at bounding box center [1204, 360] width 140 height 27
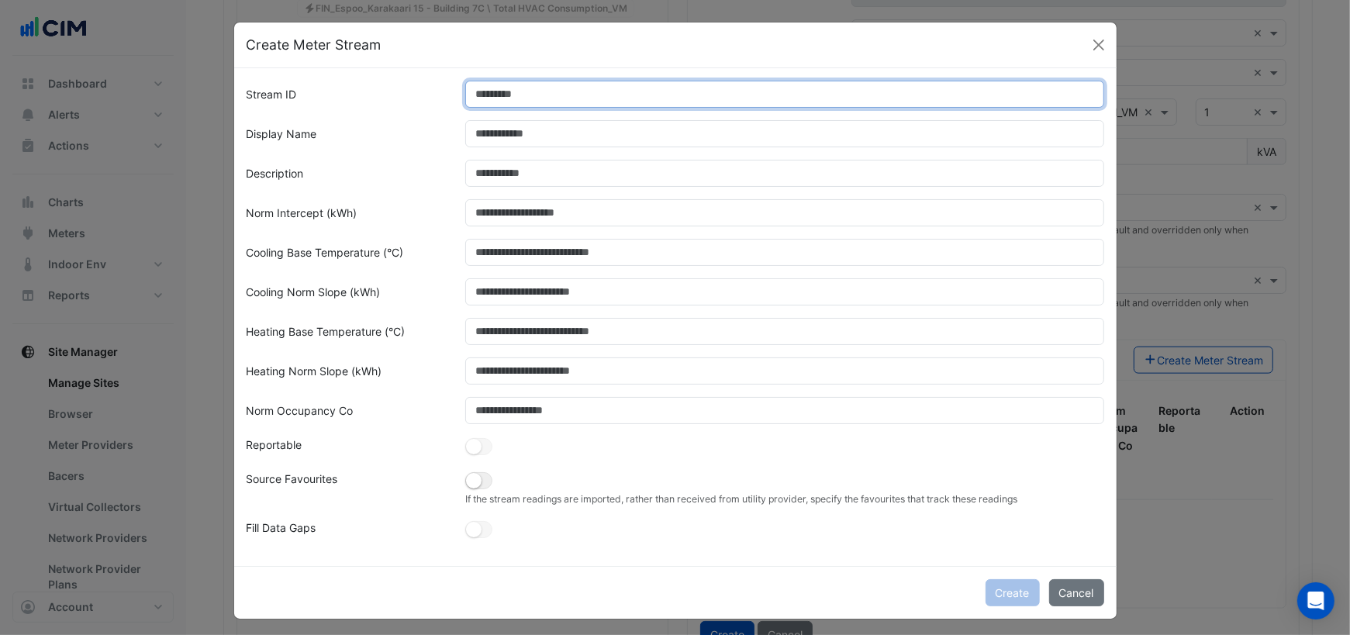
click at [512, 91] on input "Stream ID" at bounding box center [784, 94] width 639 height 27
type input "*"
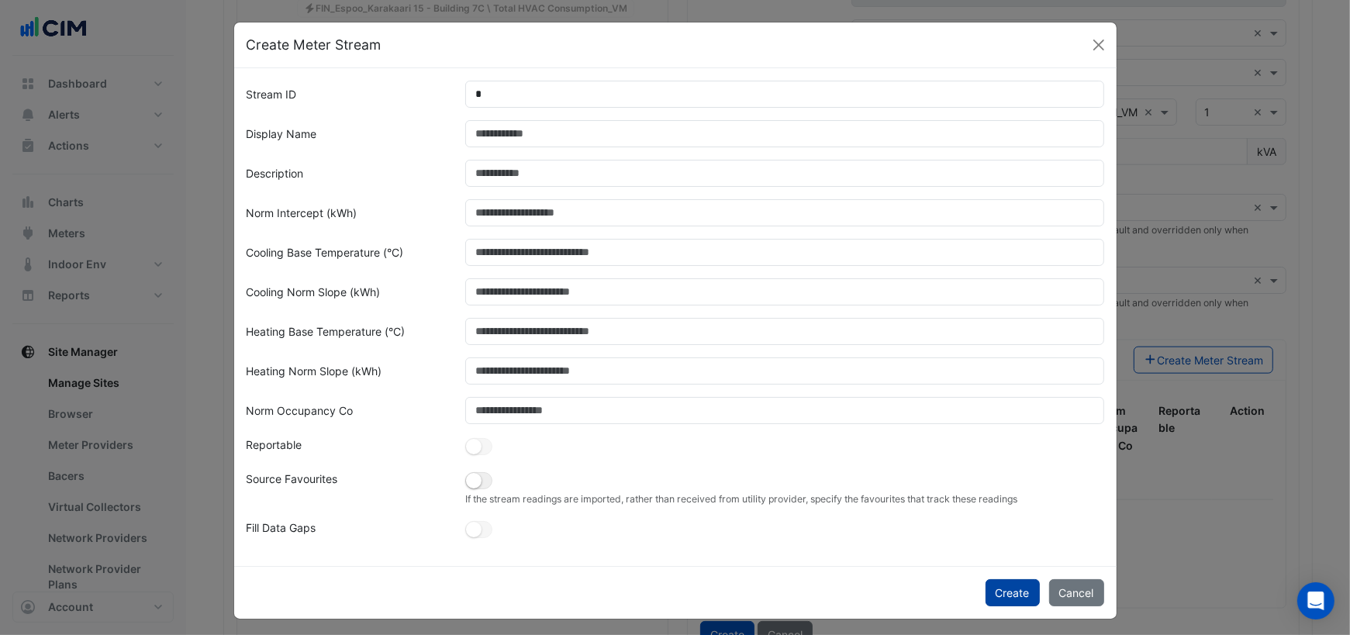
click at [1009, 592] on button "Create" at bounding box center [1012, 592] width 54 height 27
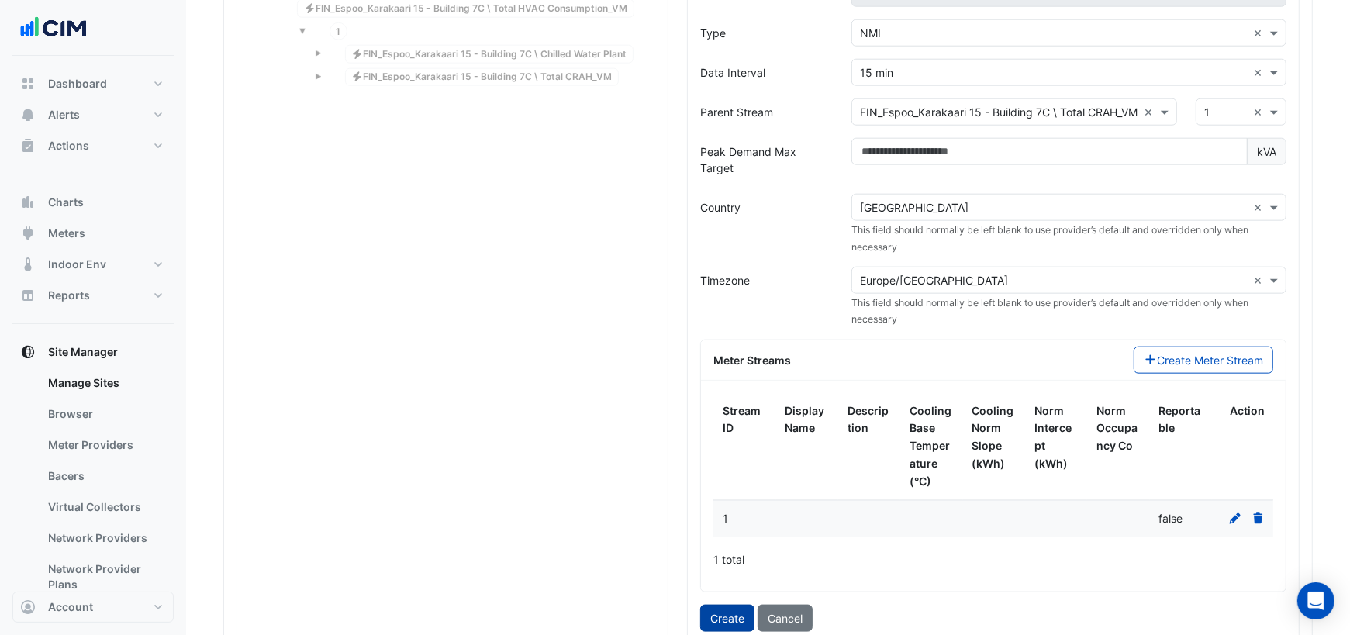
click at [740, 605] on button "Create" at bounding box center [727, 618] width 54 height 27
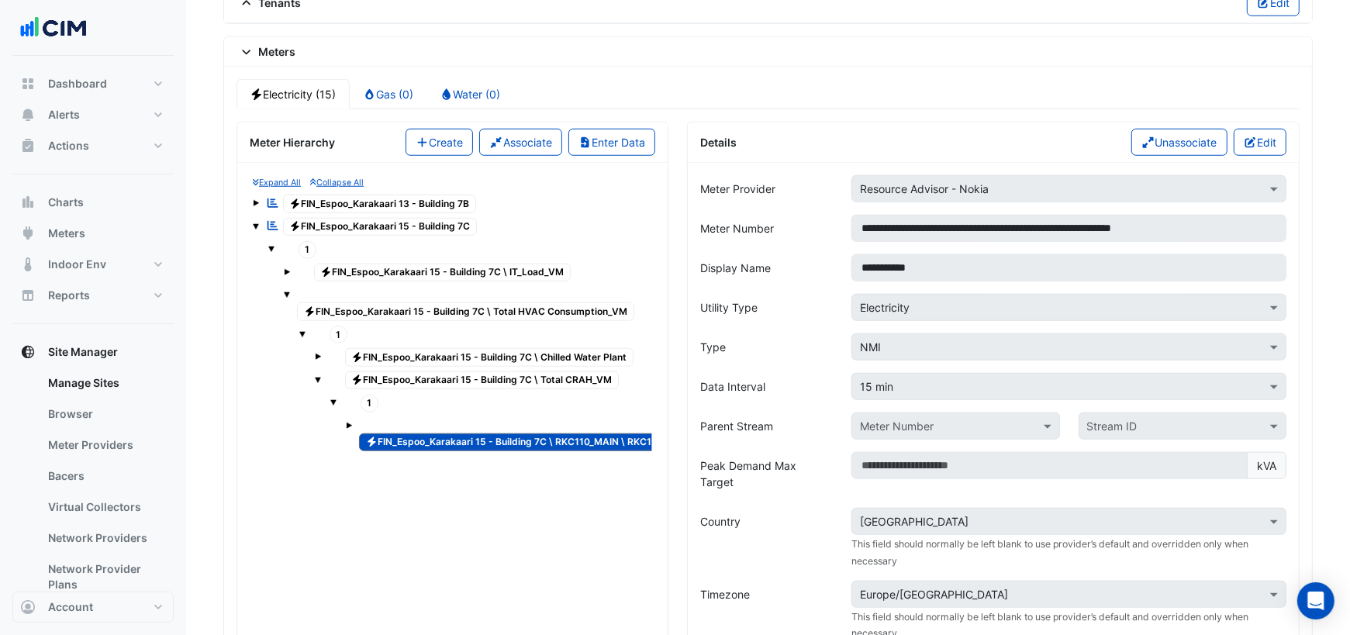
scroll to position [1235, 0]
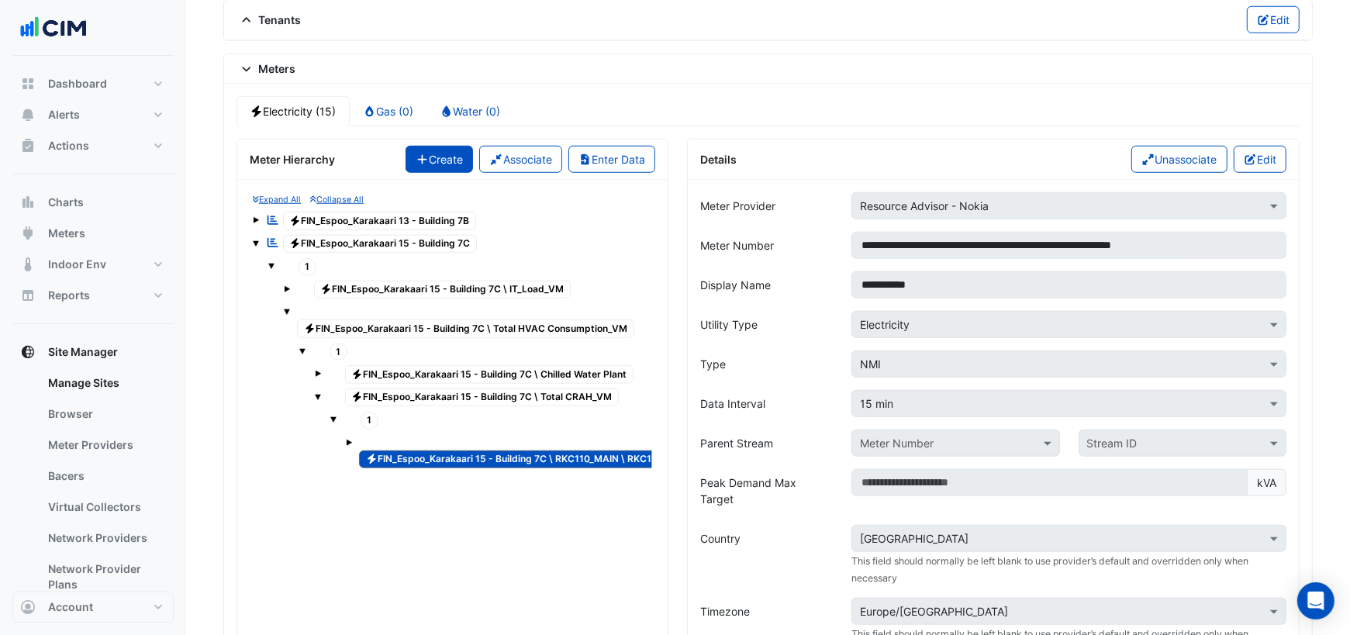
click at [444, 146] on button "Create" at bounding box center [439, 159] width 68 height 27
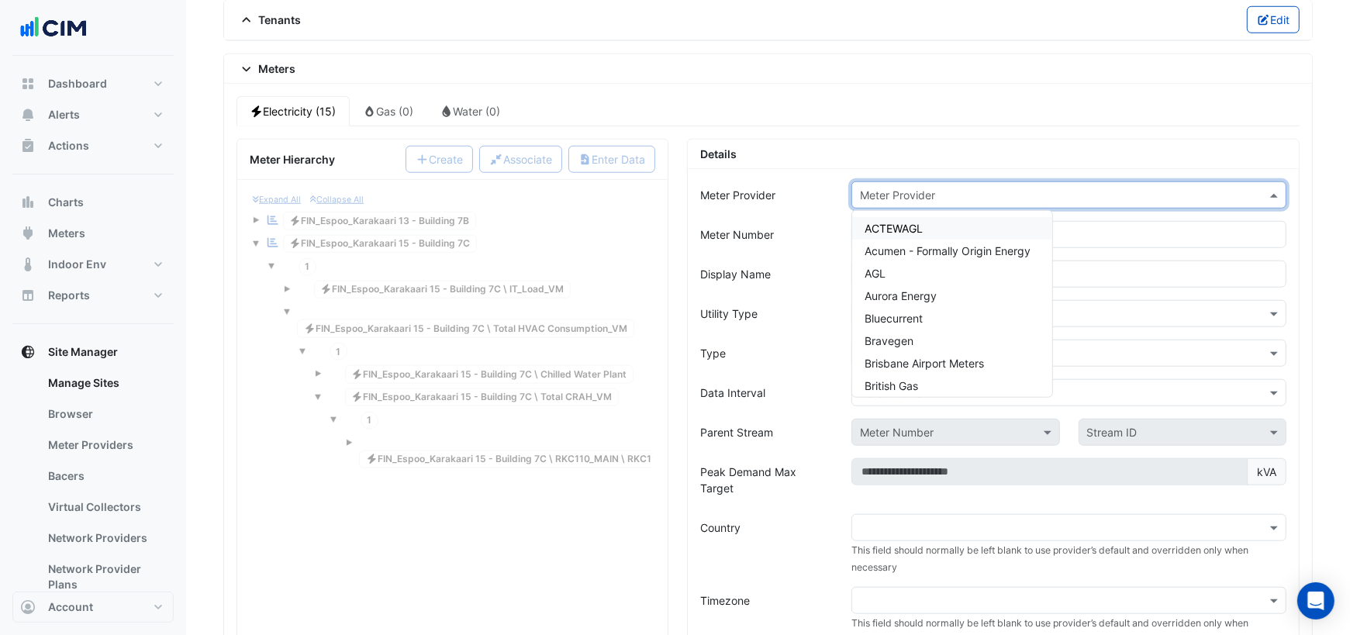
click at [996, 188] on input "text" at bounding box center [1053, 196] width 387 height 16
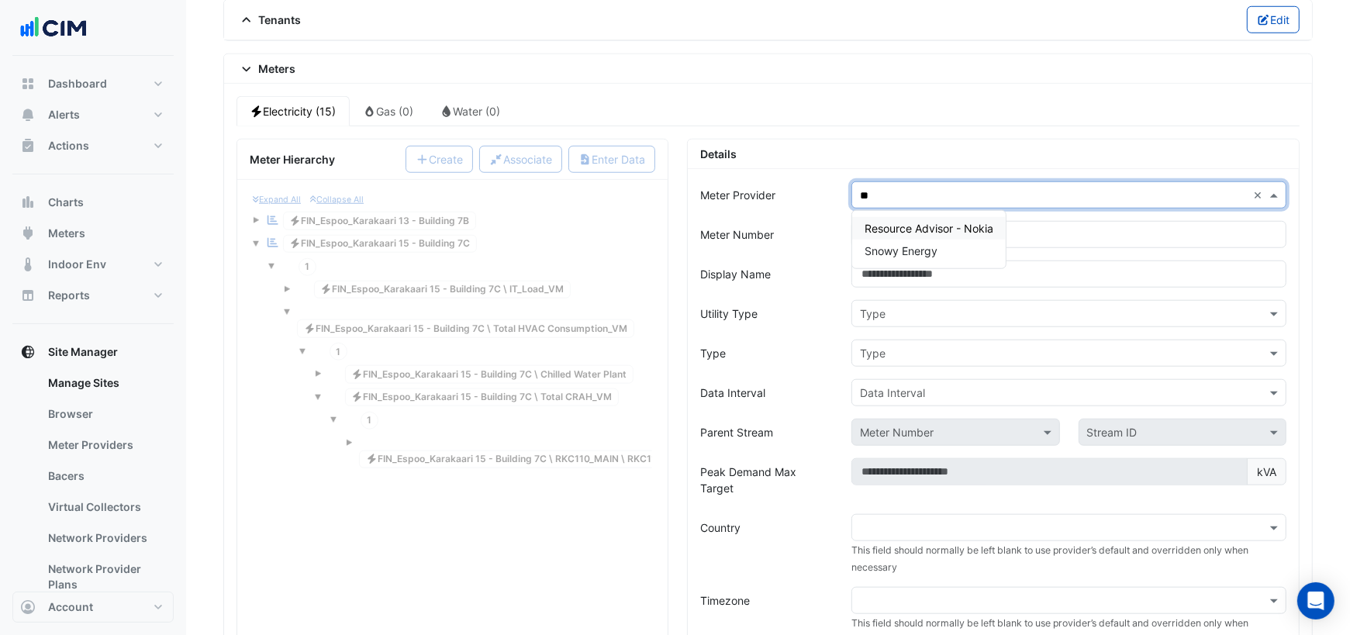
type input "***"
click at [947, 222] on span "Resource Advisor - Nokia" at bounding box center [928, 228] width 129 height 13
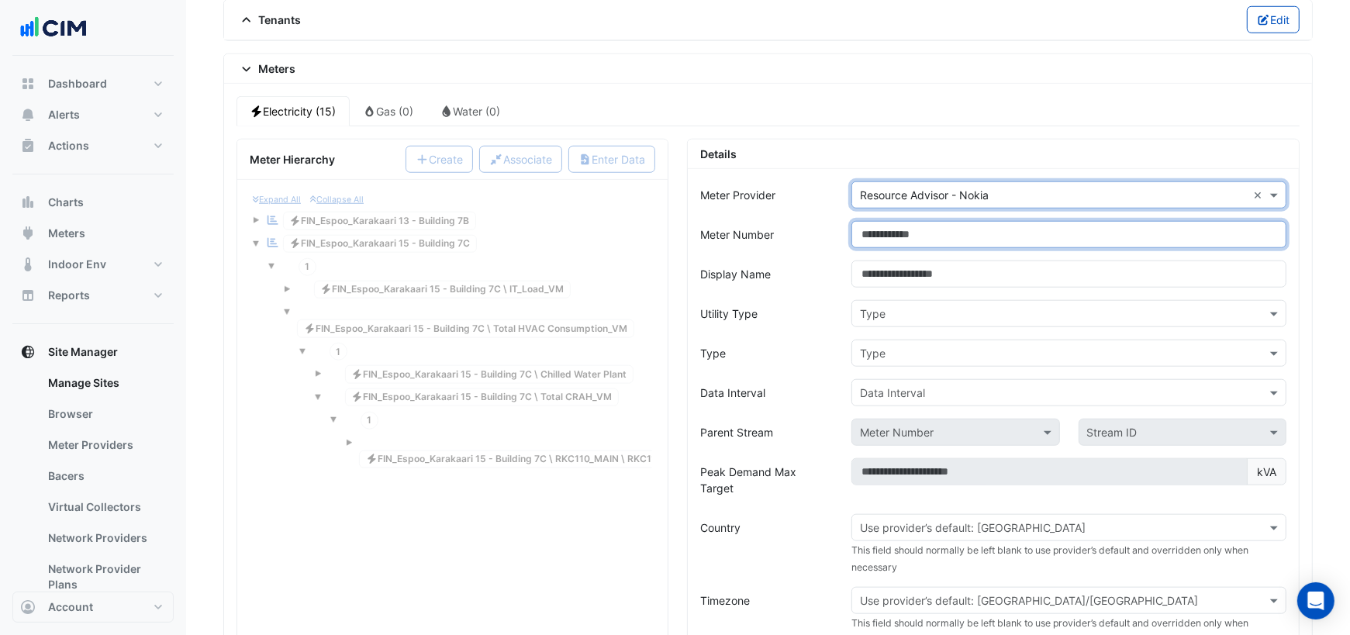
click at [927, 221] on input "Meter Number" at bounding box center [1068, 234] width 435 height 27
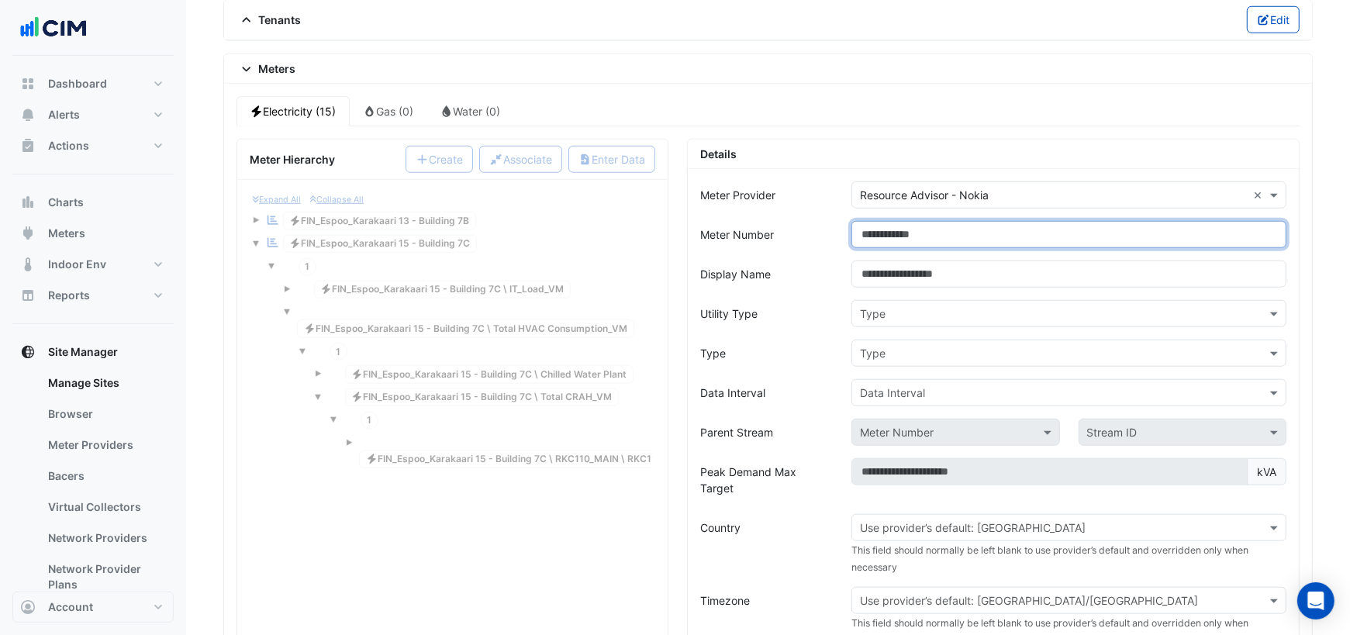
paste input "**********"
type input "**********"
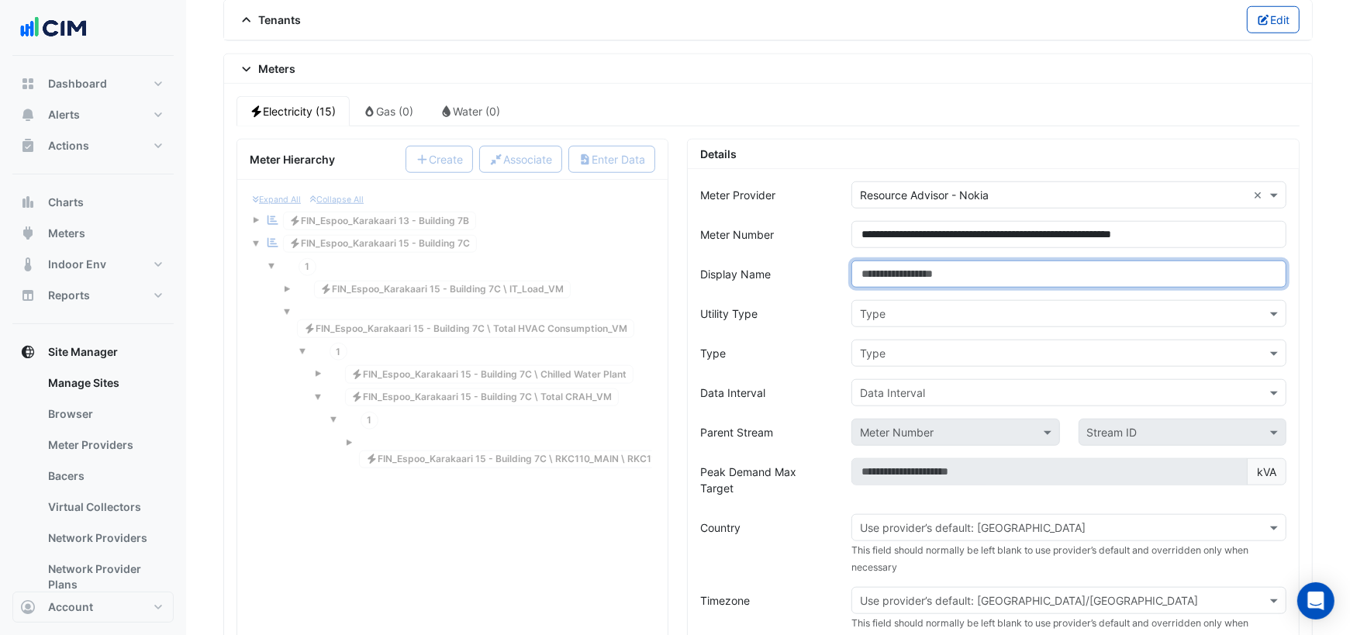
click at [927, 261] on input "Display Name" at bounding box center [1068, 274] width 435 height 27
type input "**********"
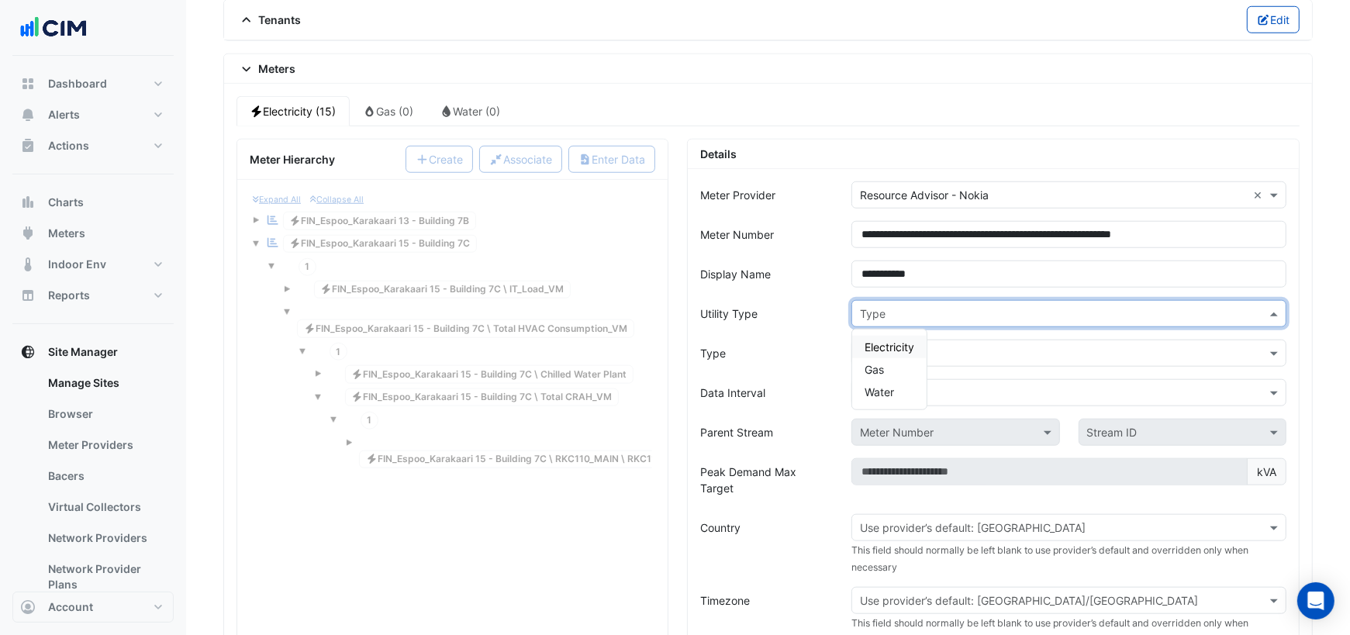
click at [923, 306] on input "text" at bounding box center [1053, 314] width 387 height 16
click at [903, 336] on div "Electricity" at bounding box center [889, 347] width 74 height 22
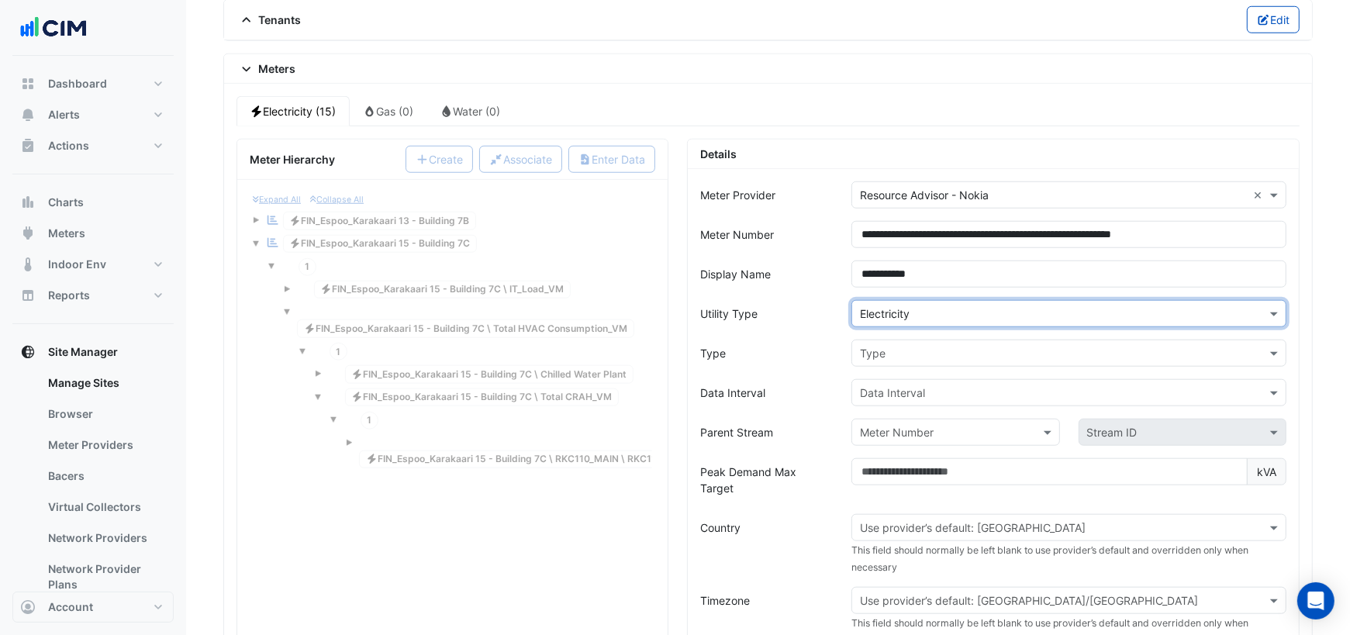
click at [899, 346] on input "text" at bounding box center [1053, 354] width 387 height 16
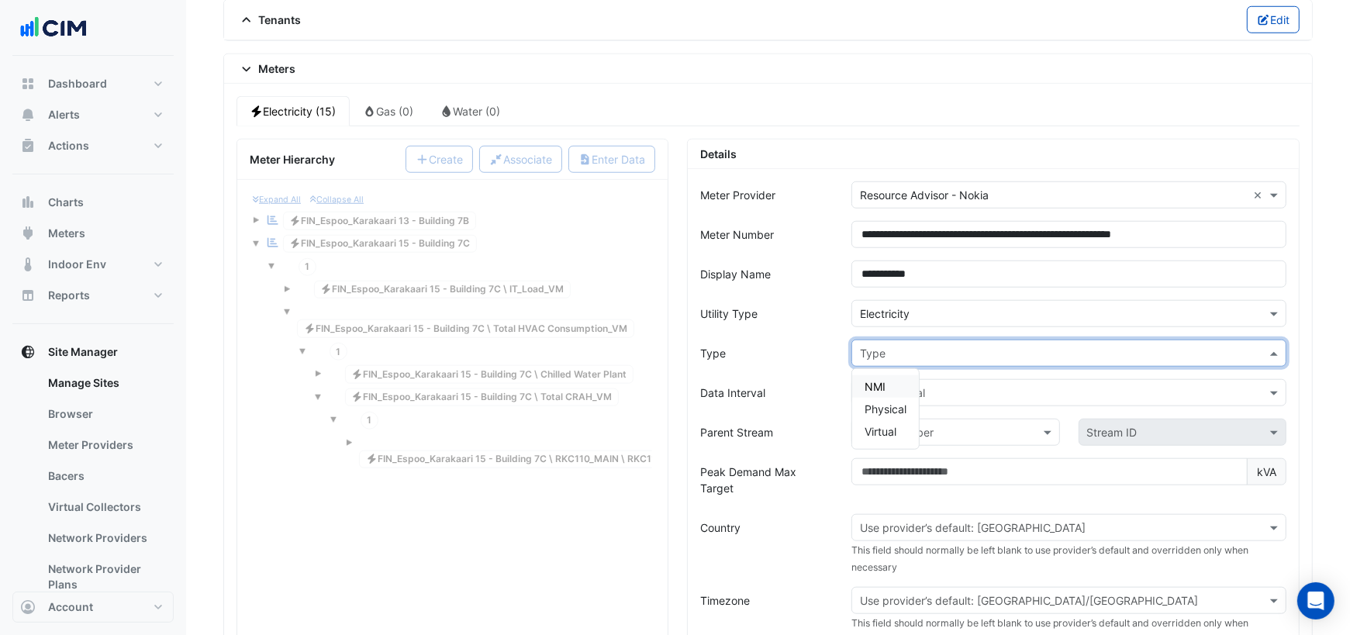
click at [885, 375] on div "NMI" at bounding box center [885, 386] width 67 height 22
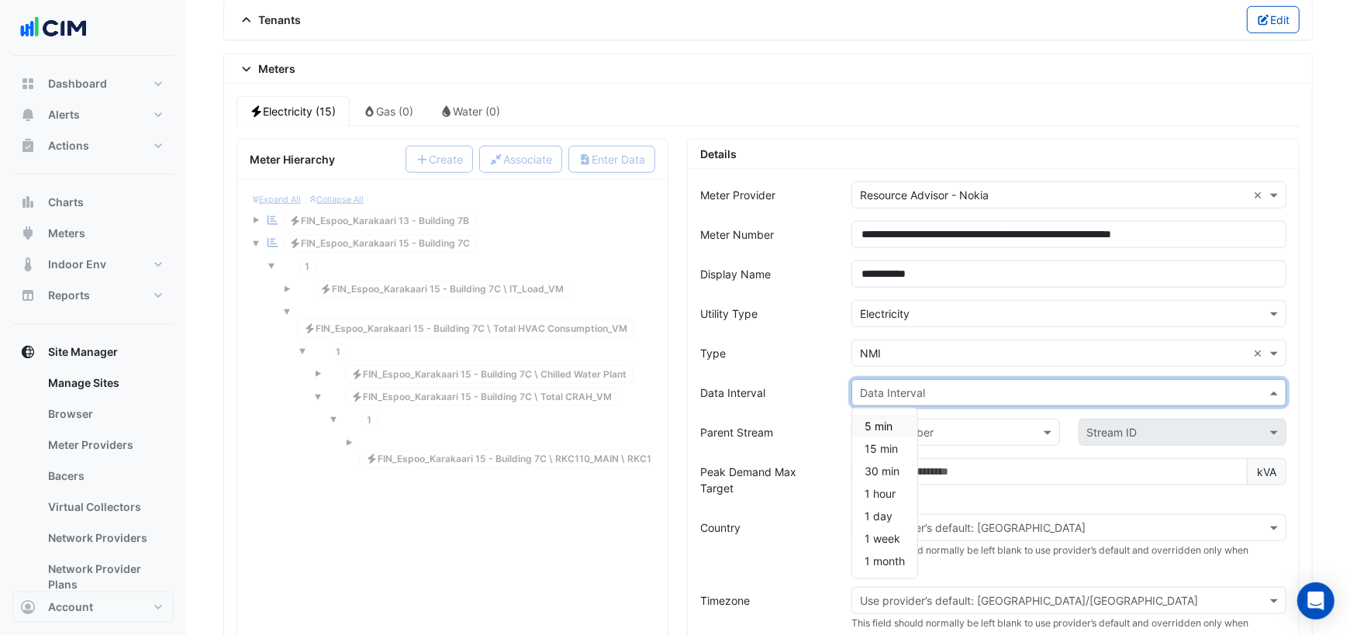
click at [885, 385] on input "text" at bounding box center [1053, 393] width 387 height 16
click at [878, 442] on span "15 min" at bounding box center [880, 448] width 33 height 13
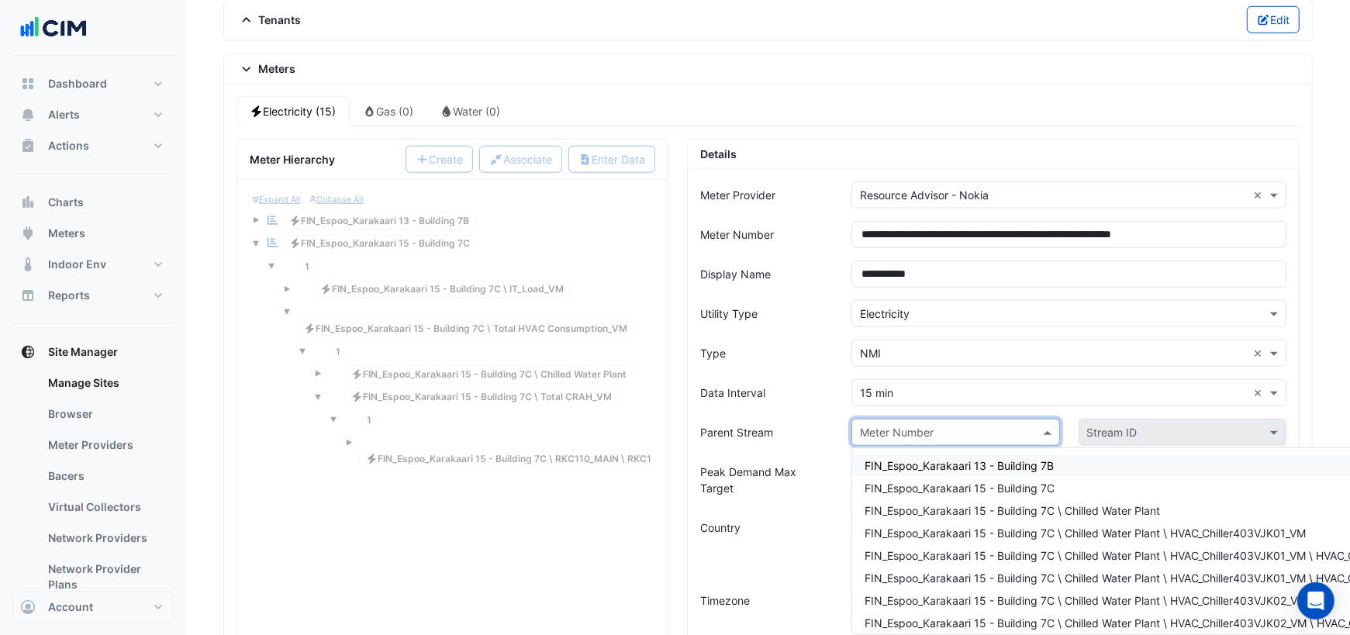
click at [913, 425] on input "text" at bounding box center [940, 433] width 160 height 16
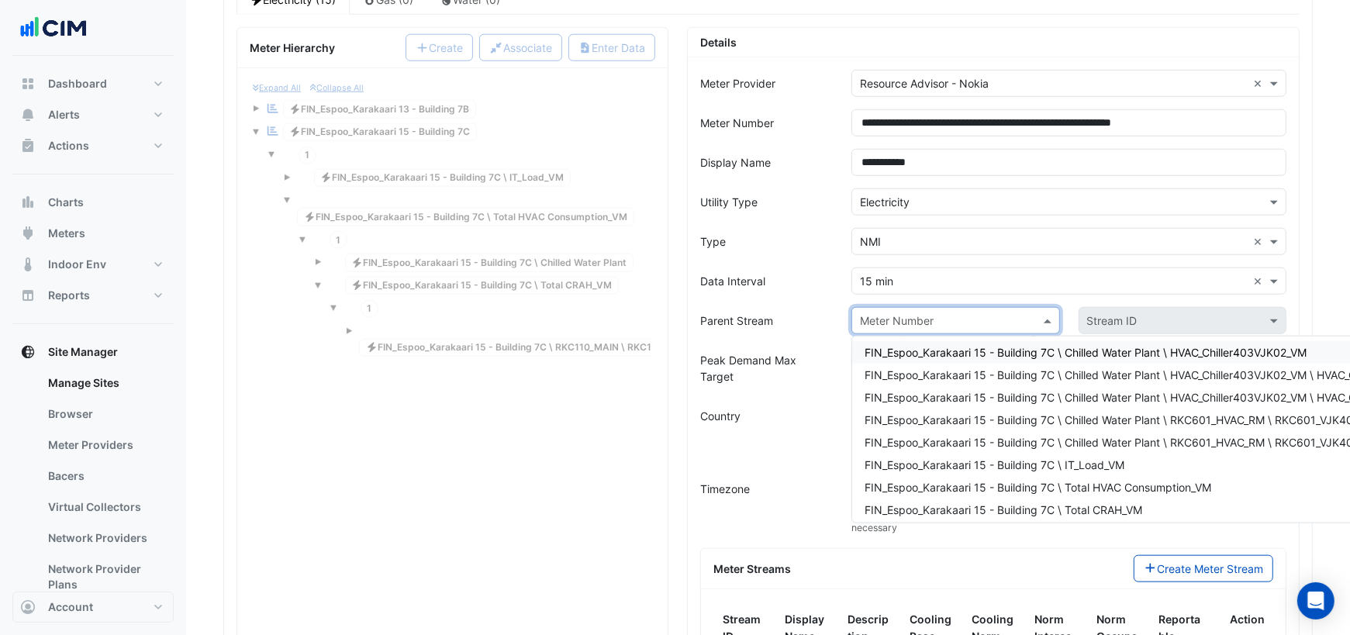
scroll to position [163, 0]
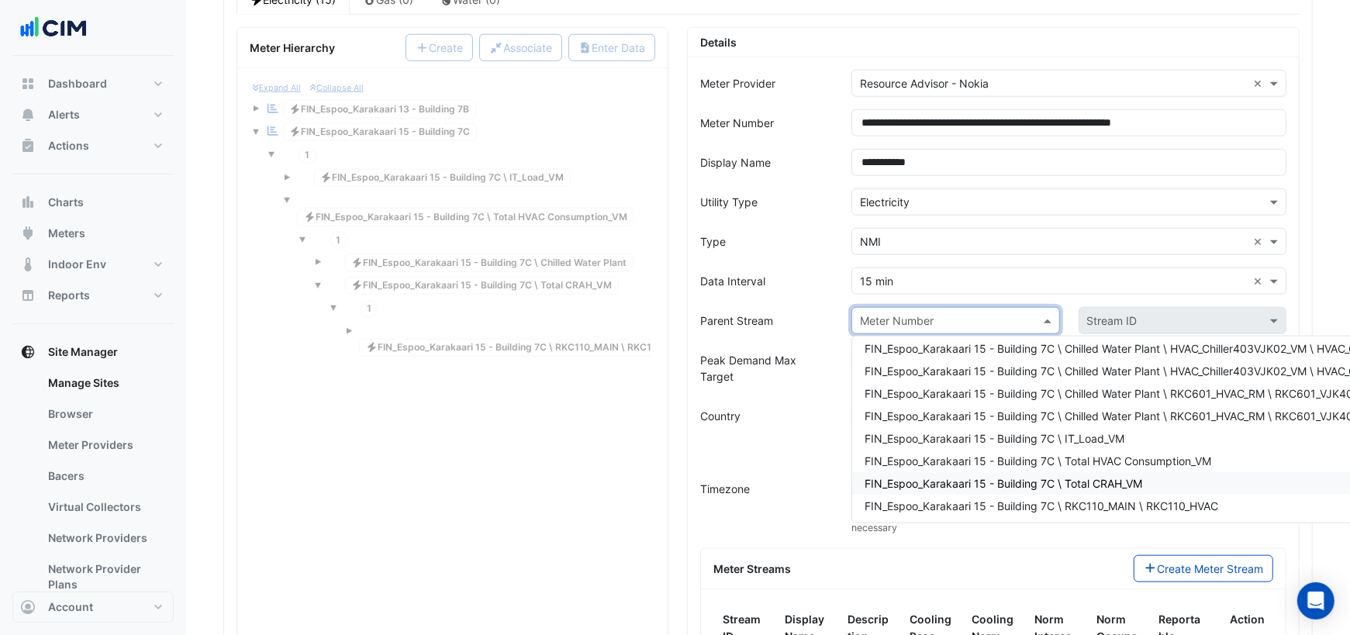
click at [1006, 477] on span "FIN_Espoo_Karakaari 15 - Building 7C \ Total CRAH_VM" at bounding box center [1003, 483] width 278 height 13
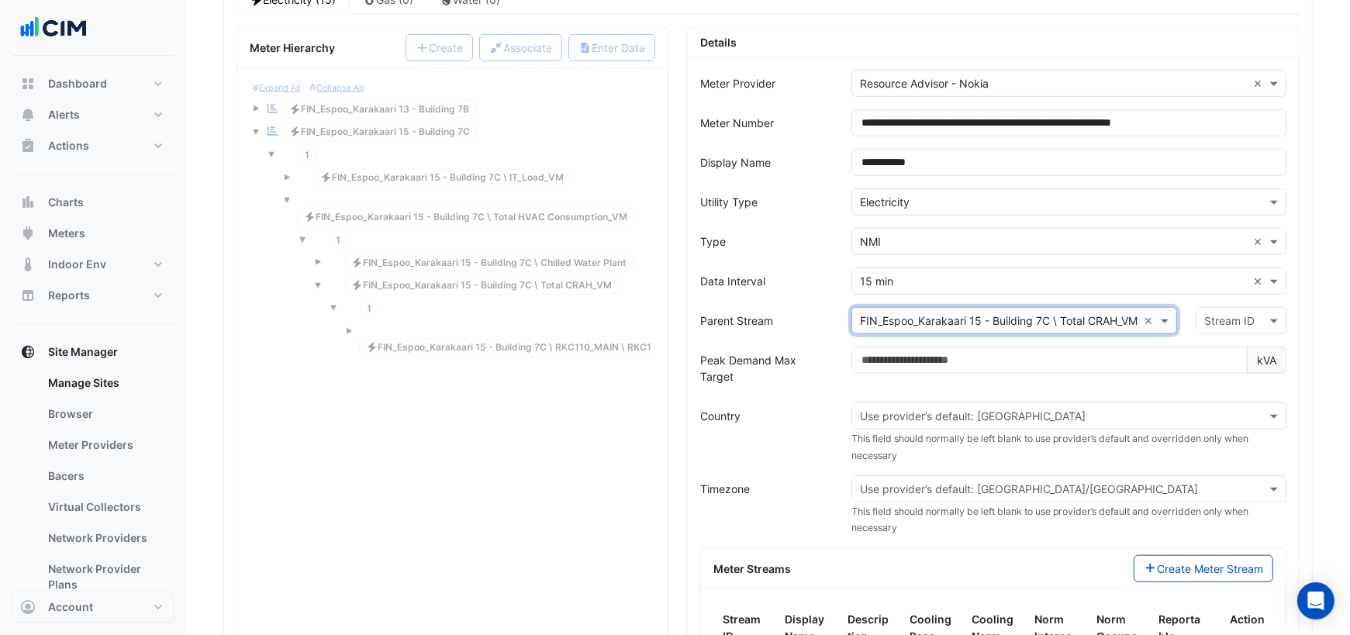
click at [1242, 313] on input "text" at bounding box center [1225, 321] width 43 height 16
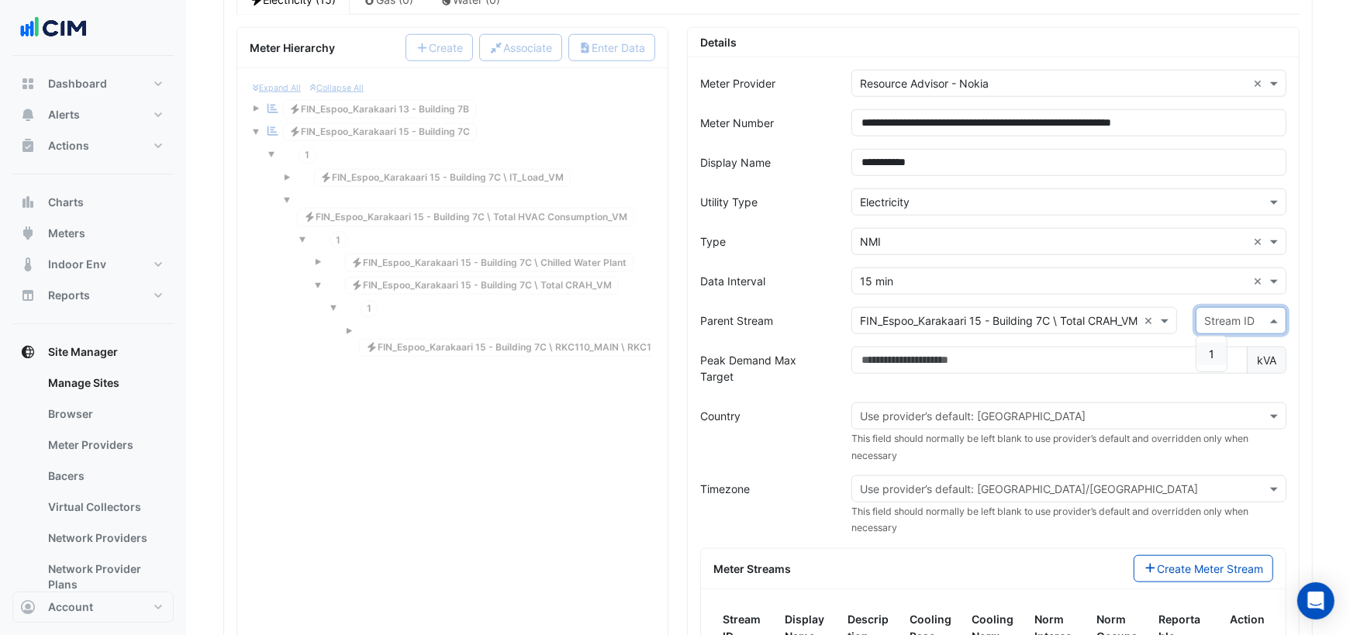
click at [1210, 343] on div "1" at bounding box center [1211, 354] width 30 height 22
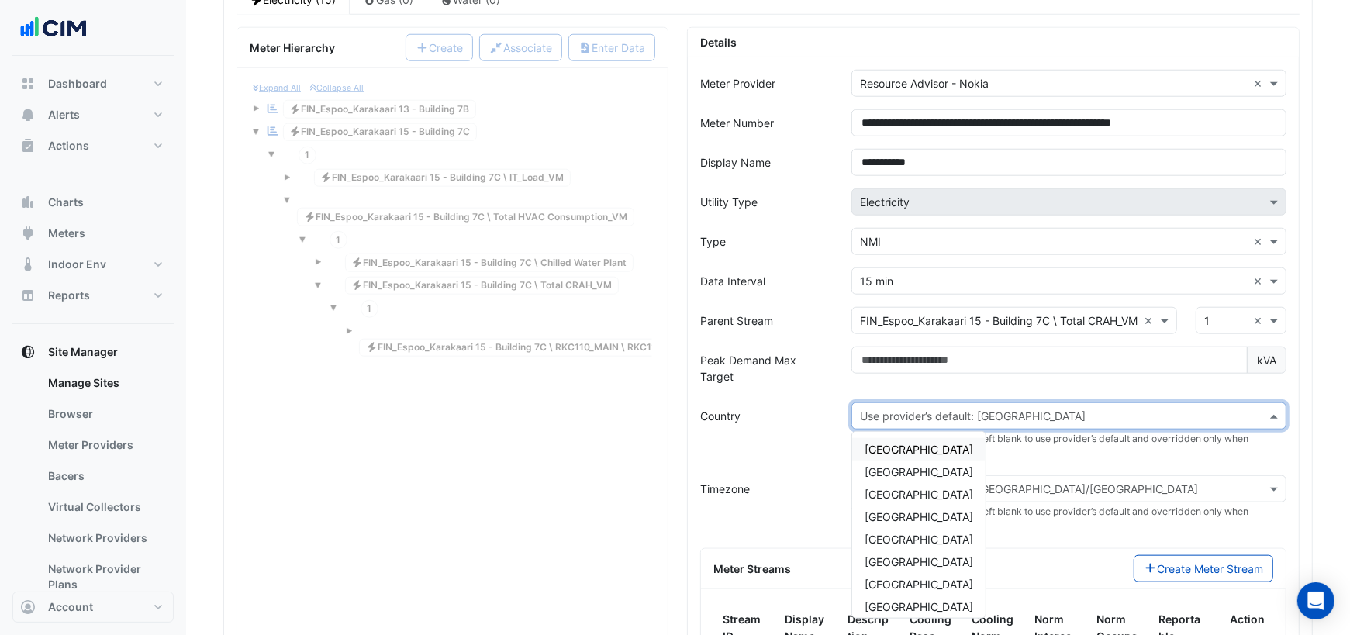
click at [1006, 409] on input "text" at bounding box center [1053, 417] width 387 height 16
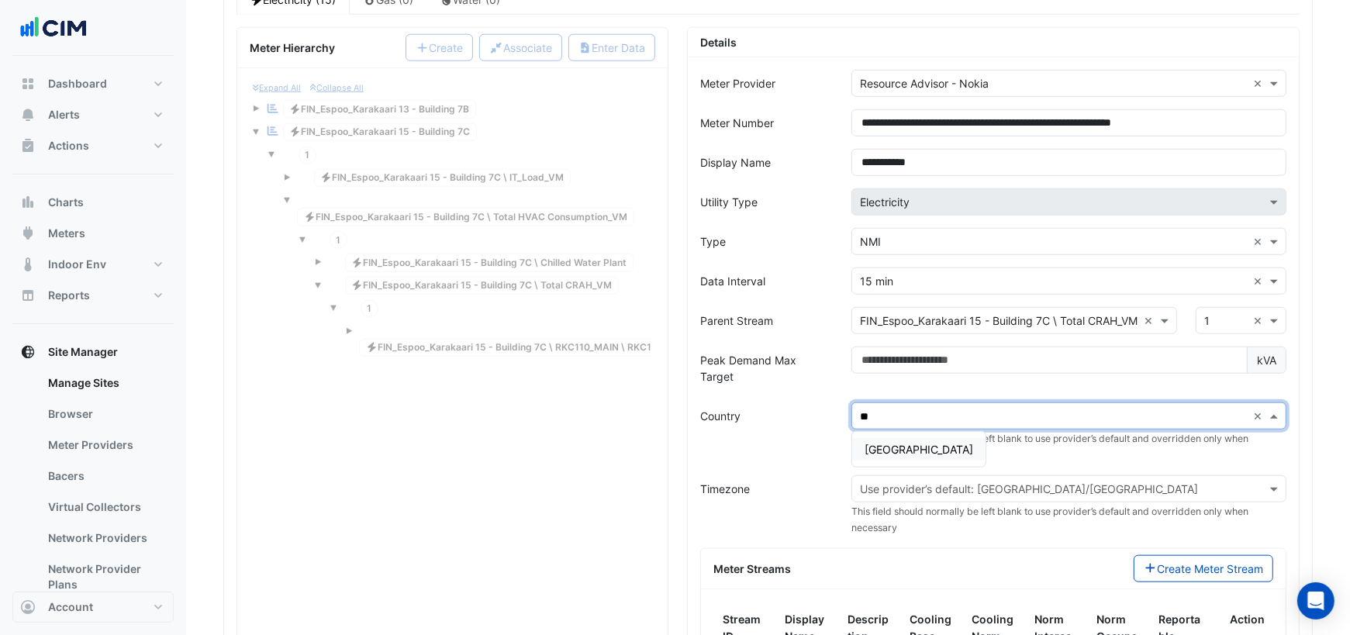
type input "***"
click at [874, 443] on span "Finland" at bounding box center [918, 449] width 109 height 13
click at [927, 422] on div "× Finland × This field should normally be left blank to use provider’s default …" at bounding box center [1069, 432] width 454 height 60
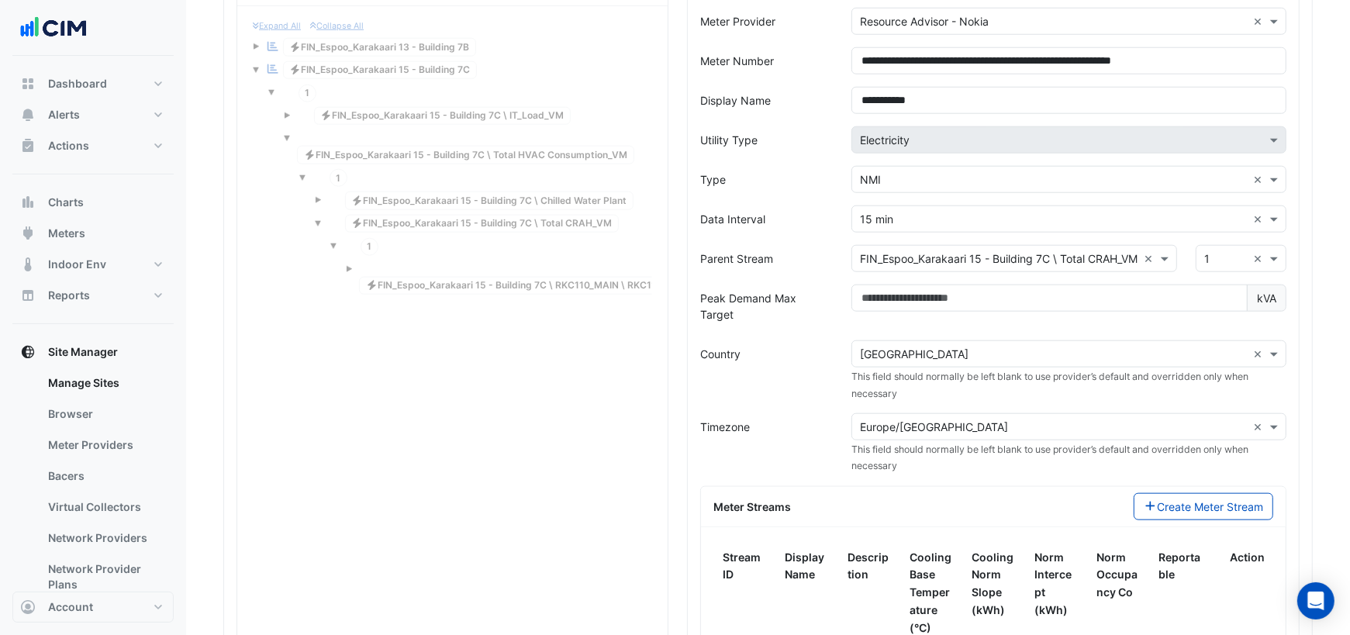
scroll to position [1451, 0]
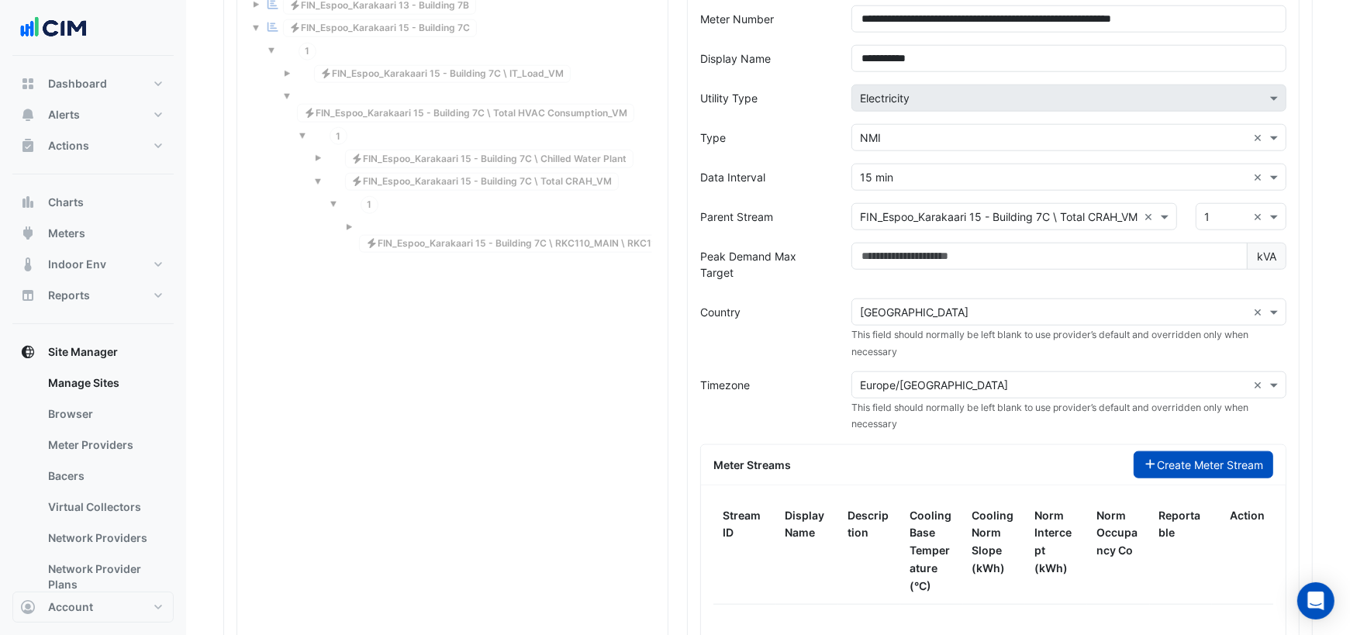
click at [1148, 458] on fa-icon "button" at bounding box center [1151, 464] width 14 height 13
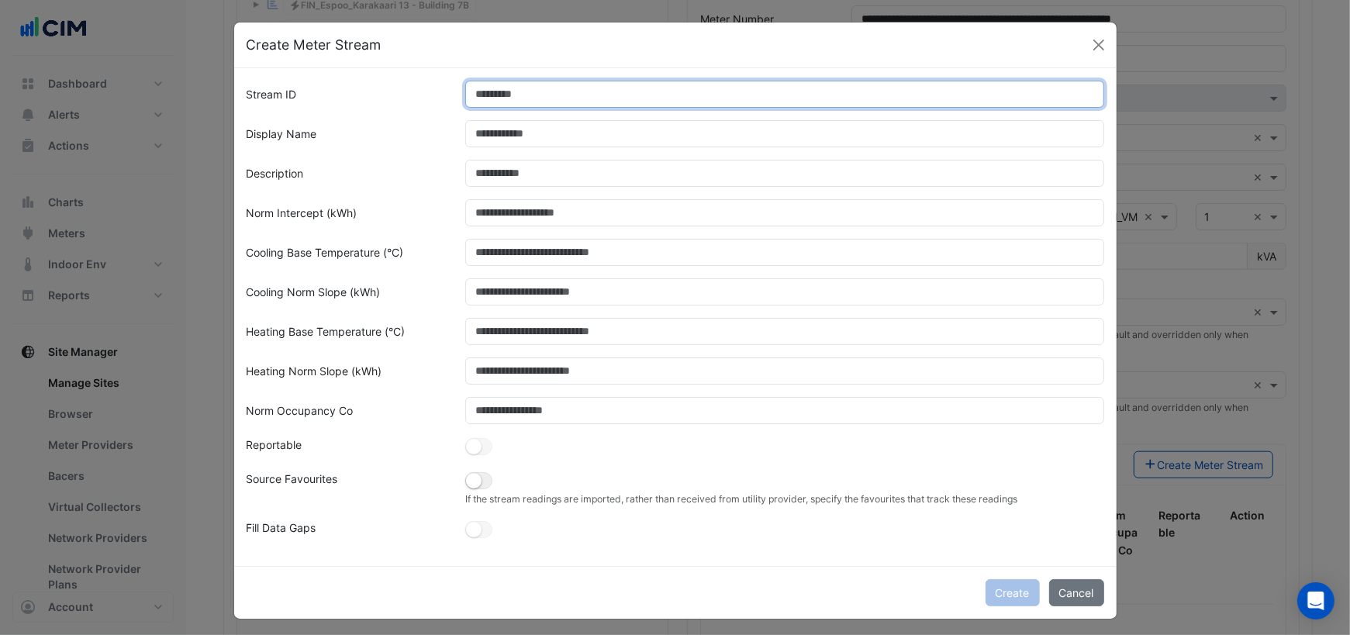
click at [525, 100] on input "Stream ID" at bounding box center [784, 94] width 639 height 27
type input "*"
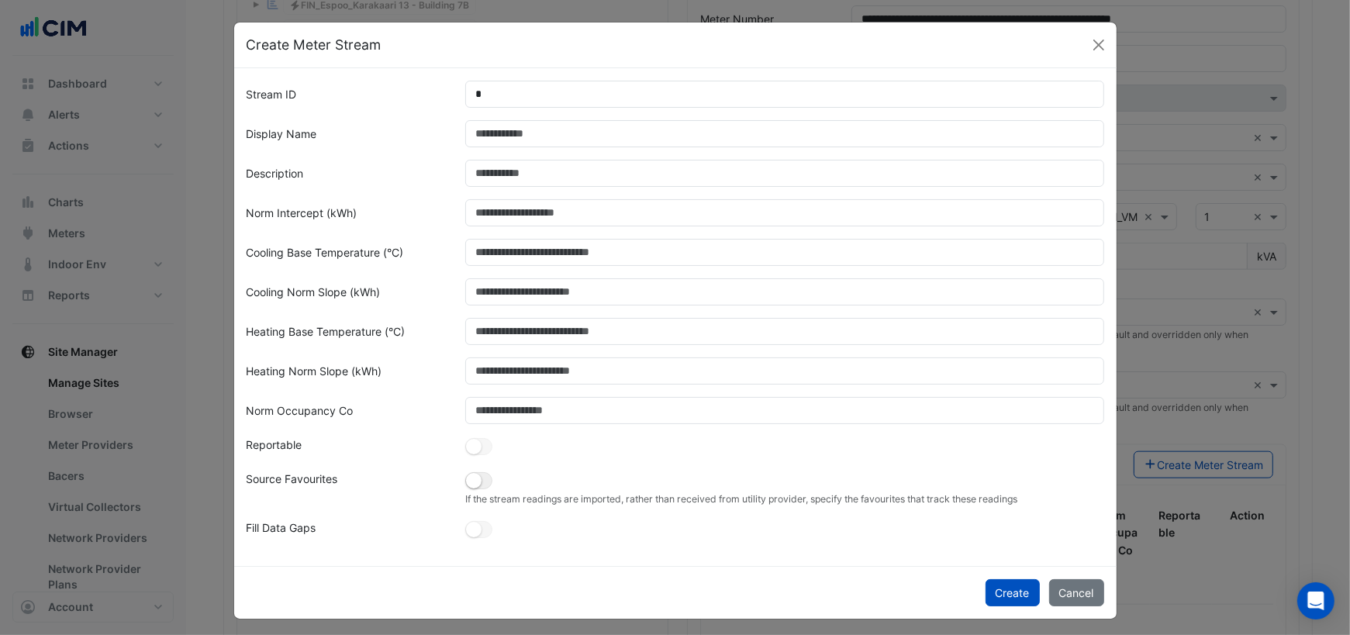
click at [560, 59] on div "Create Meter Stream" at bounding box center [675, 45] width 882 height 46
click at [1005, 584] on button "Create" at bounding box center [1012, 592] width 54 height 27
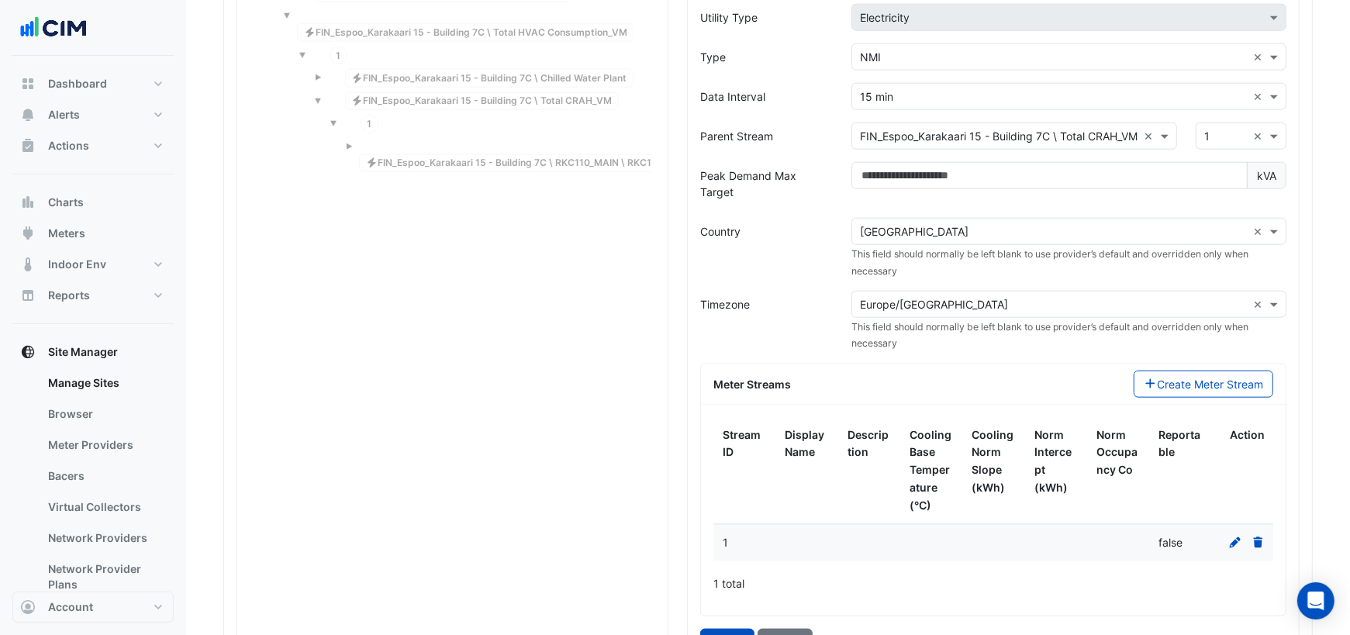
scroll to position [1529, 0]
click at [725, 631] on button "Create" at bounding box center [727, 644] width 54 height 27
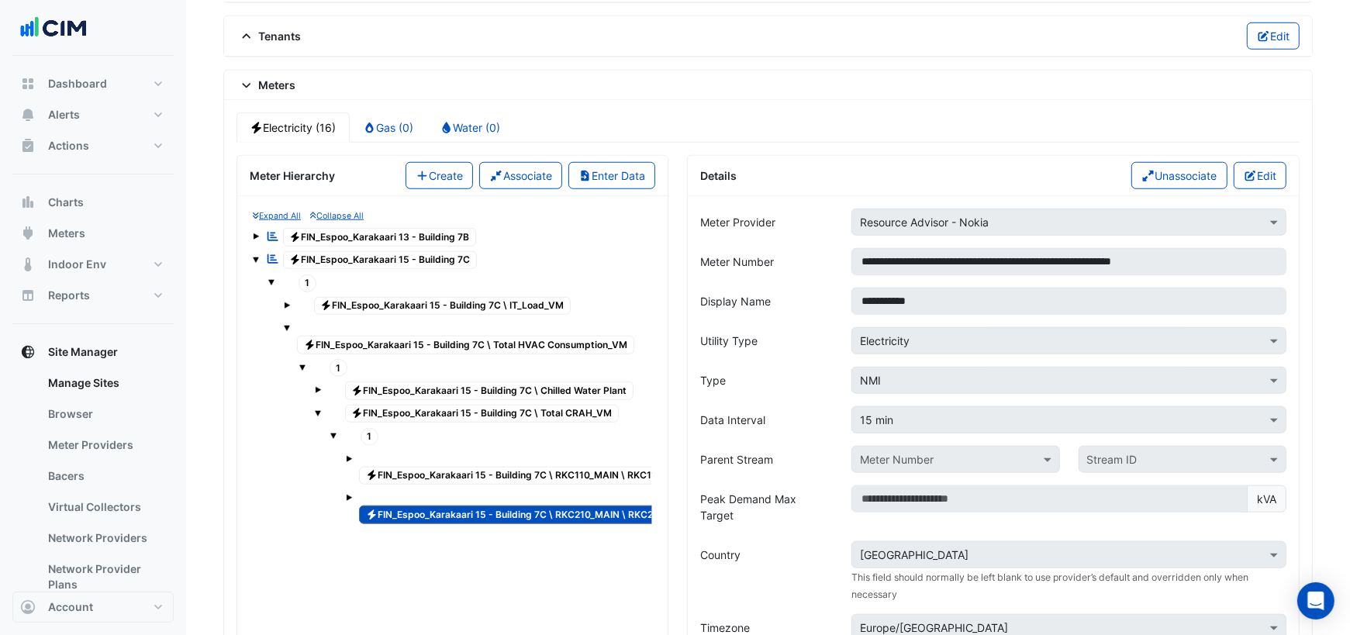
scroll to position [1206, 0]
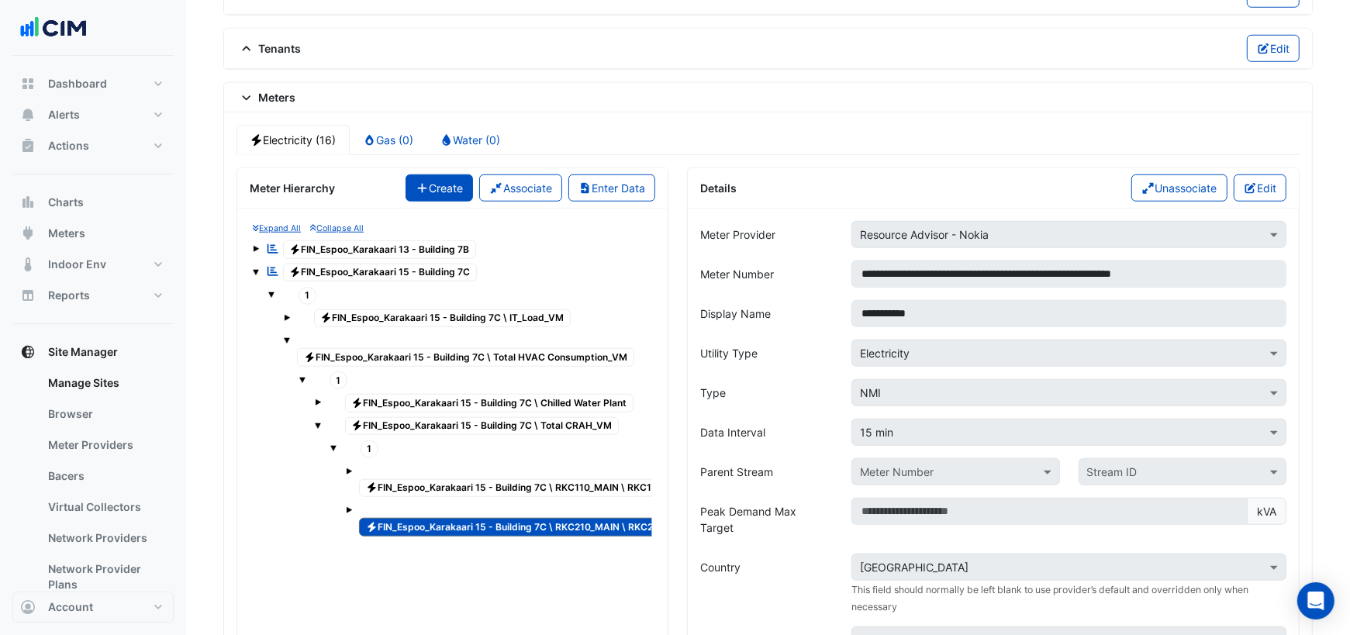
click at [448, 174] on button "Create" at bounding box center [439, 187] width 68 height 27
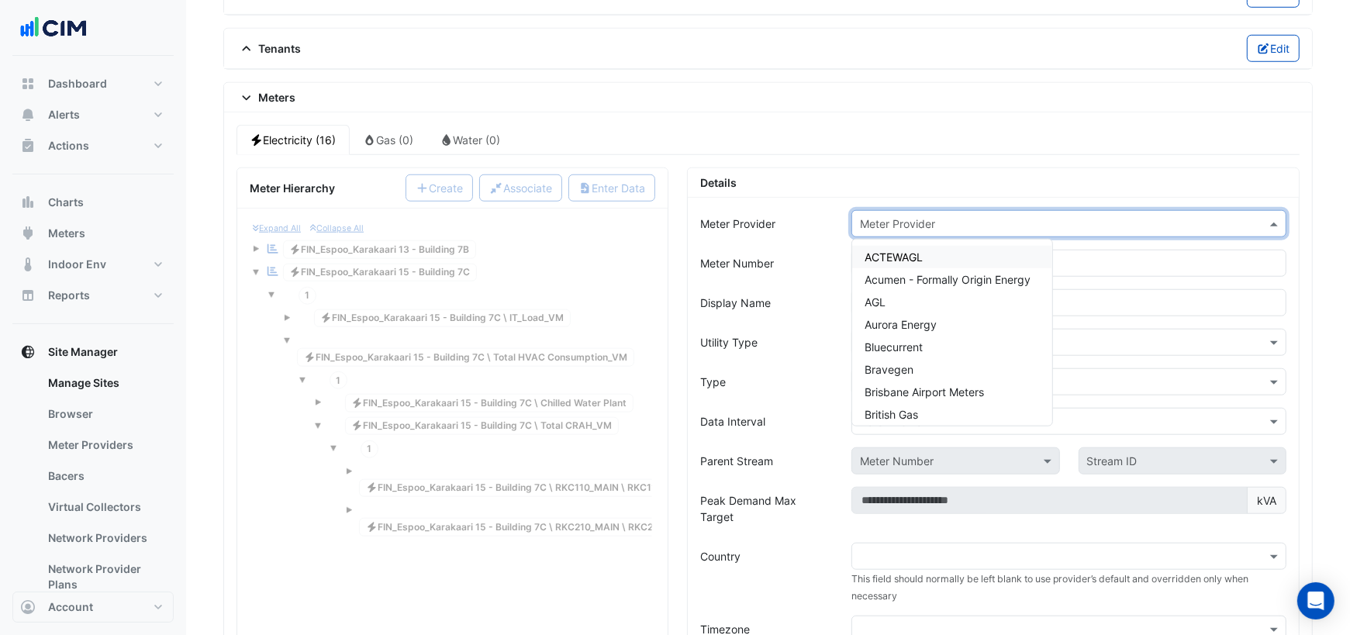
click at [901, 216] on input "text" at bounding box center [1053, 224] width 387 height 16
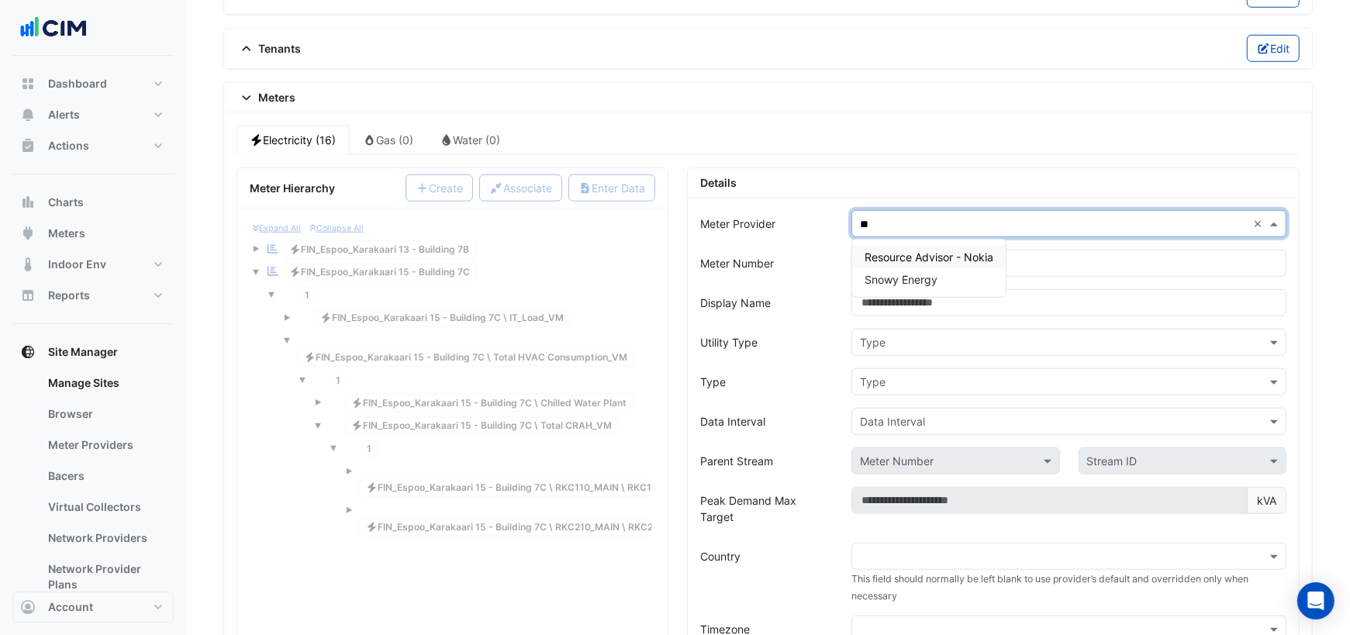
type input "***"
click at [943, 250] on span "Resource Advisor - Nokia" at bounding box center [928, 256] width 129 height 13
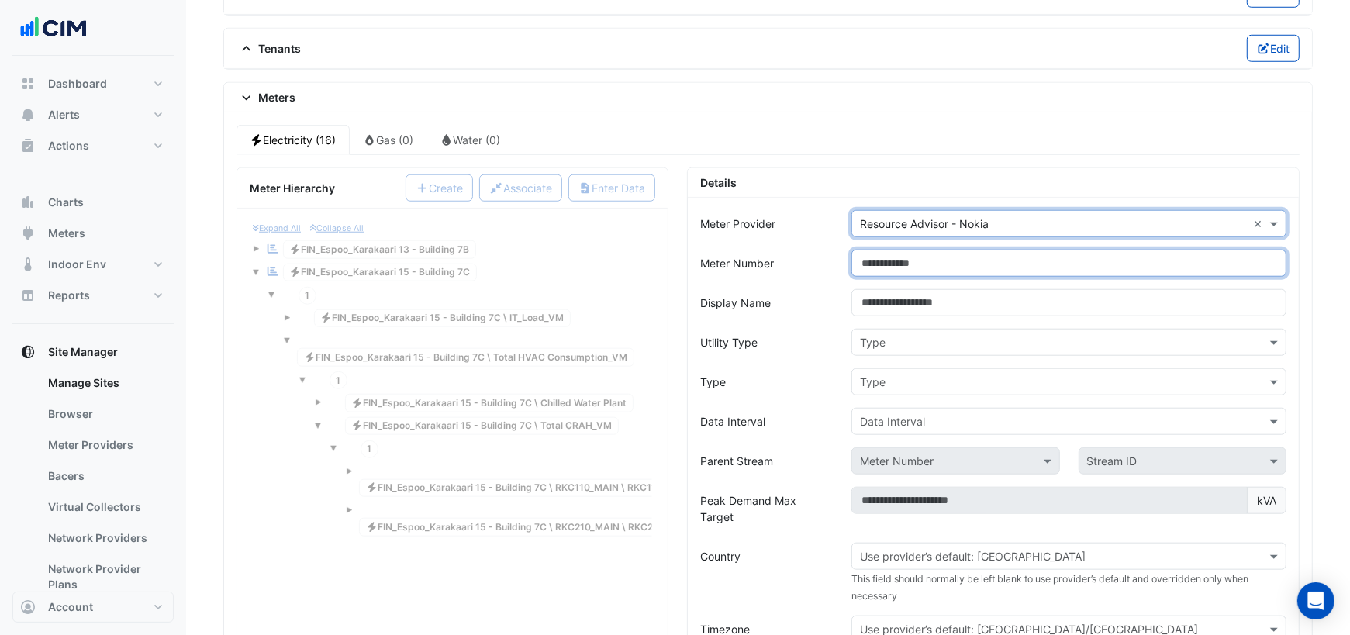
click at [920, 250] on input "Meter Number" at bounding box center [1068, 263] width 435 height 27
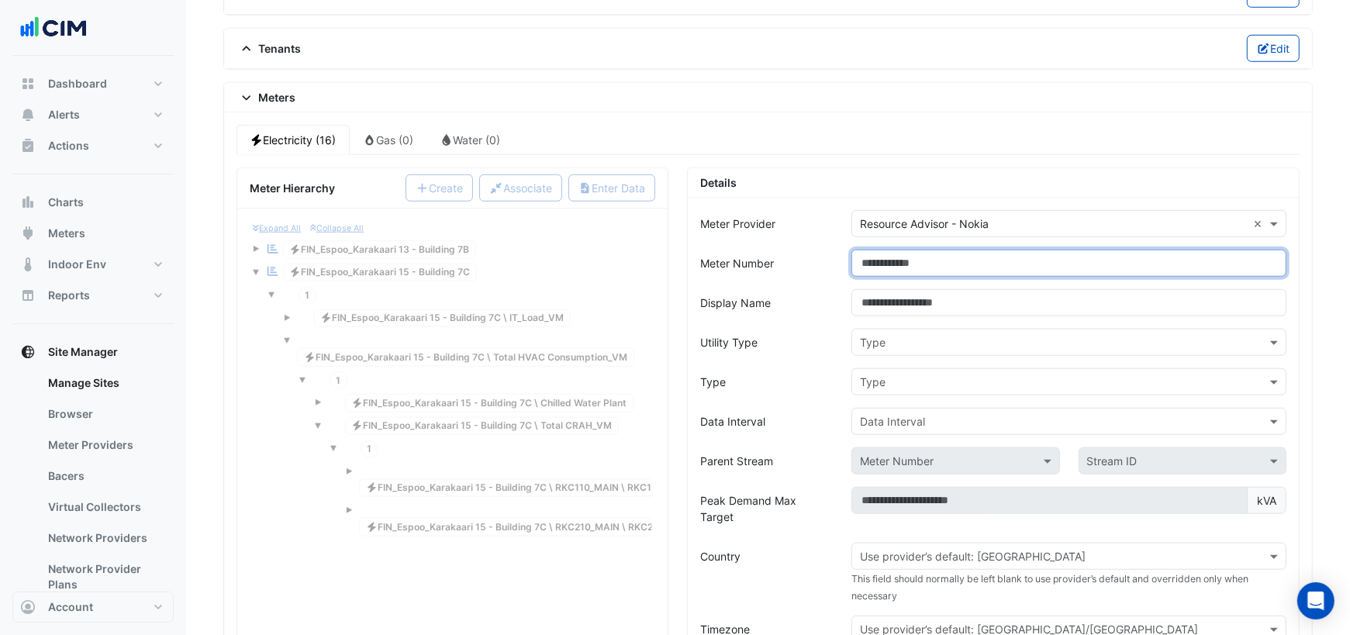
paste input "**********"
type input "**********"
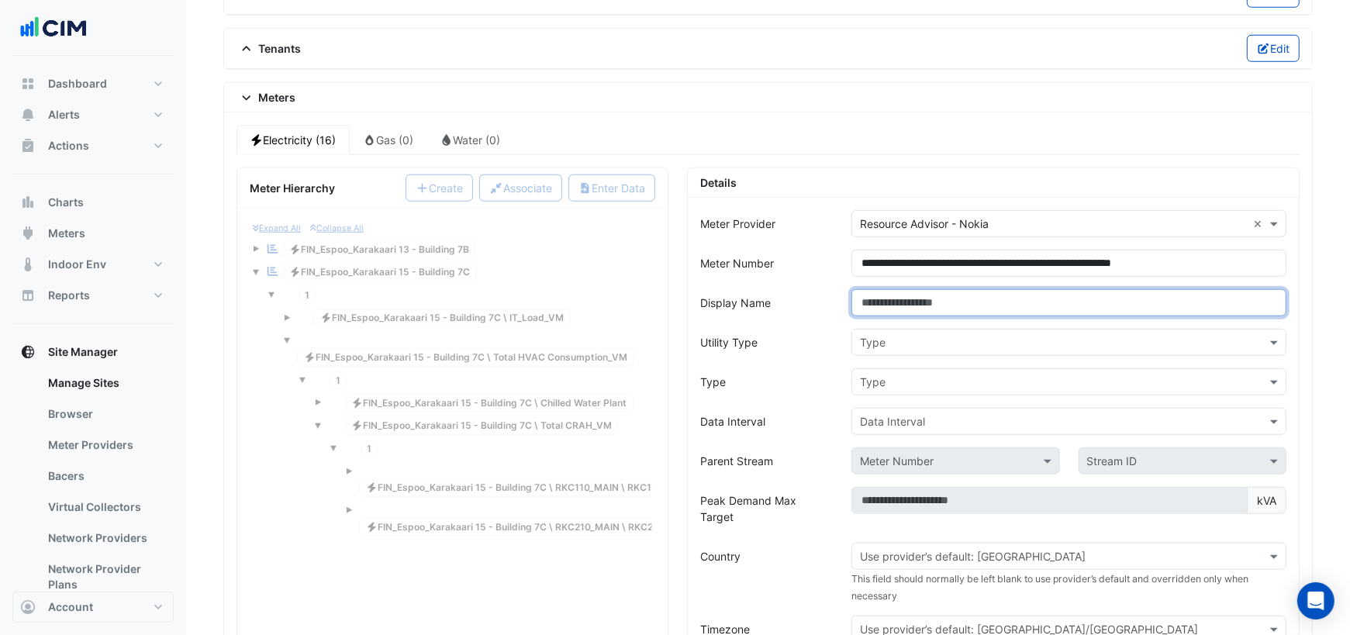
click at [996, 289] on input "Display Name" at bounding box center [1068, 302] width 435 height 27
type input "**********"
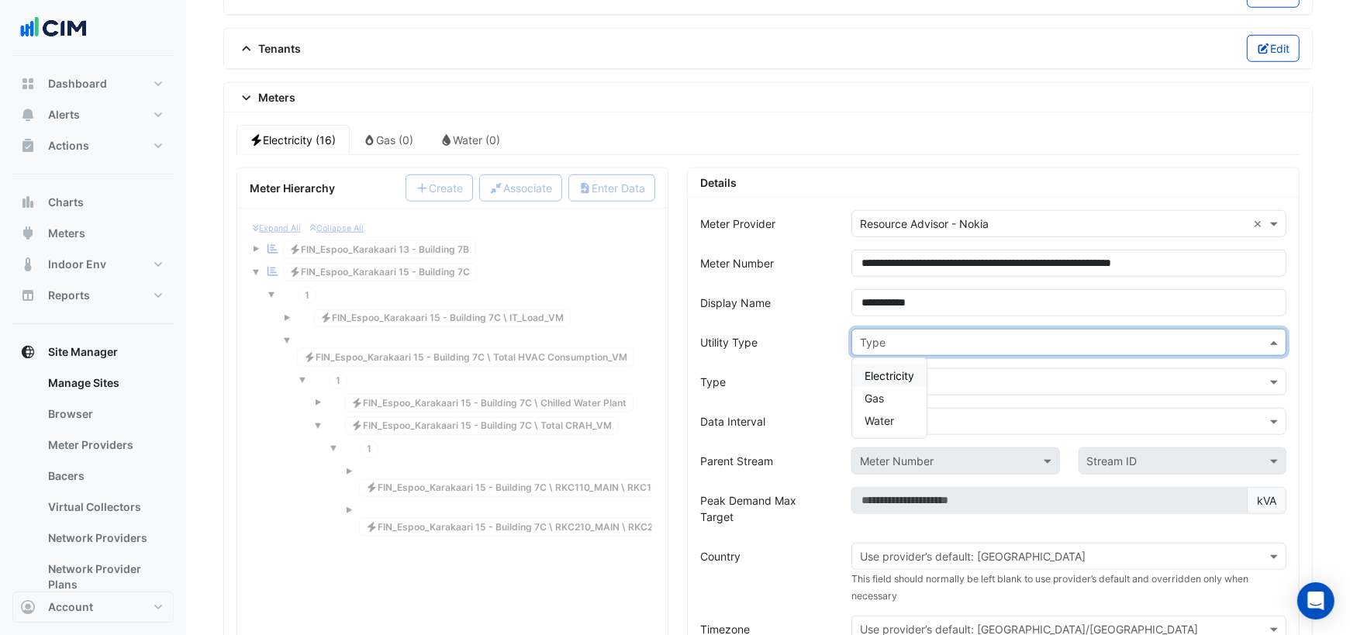
click at [1010, 335] on input "text" at bounding box center [1053, 343] width 387 height 16
click at [907, 369] on span "Electricity" at bounding box center [889, 375] width 50 height 13
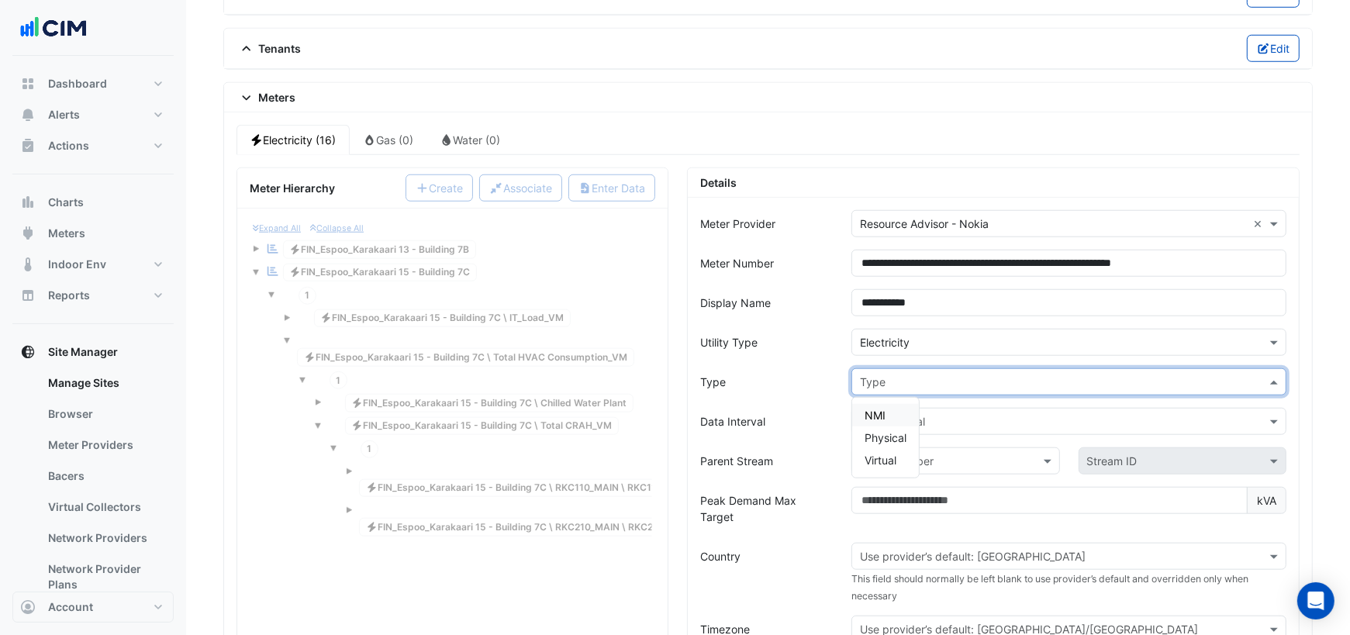
click at [907, 374] on input "text" at bounding box center [1053, 382] width 387 height 16
click at [892, 404] on div "NMI" at bounding box center [885, 415] width 67 height 22
click at [899, 414] on input "text" at bounding box center [1053, 422] width 387 height 16
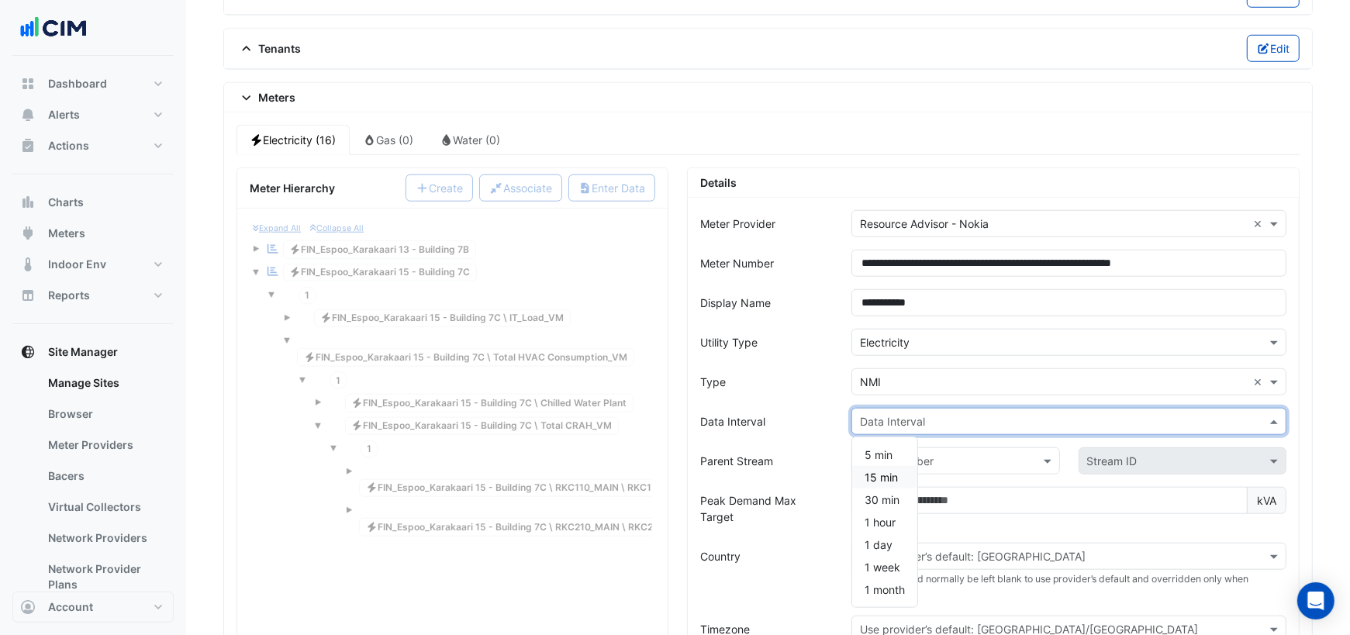
click at [889, 471] on span "15 min" at bounding box center [880, 477] width 33 height 13
click at [906, 454] on input "text" at bounding box center [940, 462] width 160 height 16
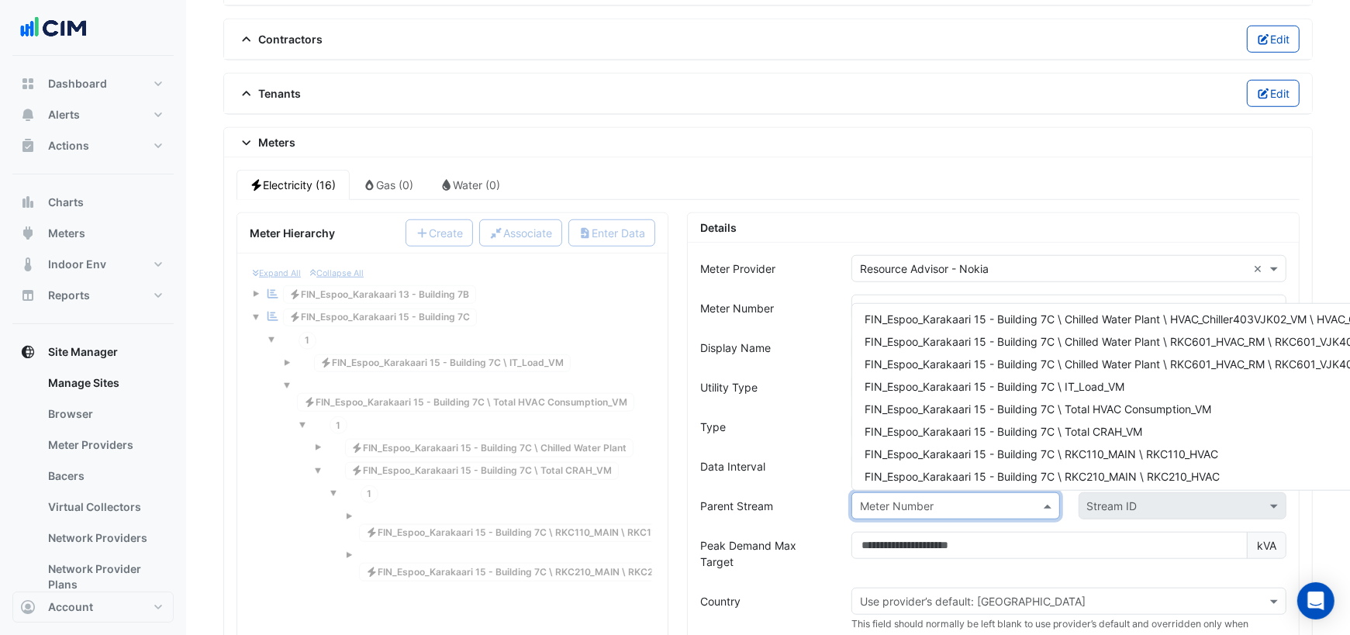
scroll to position [186, 0]
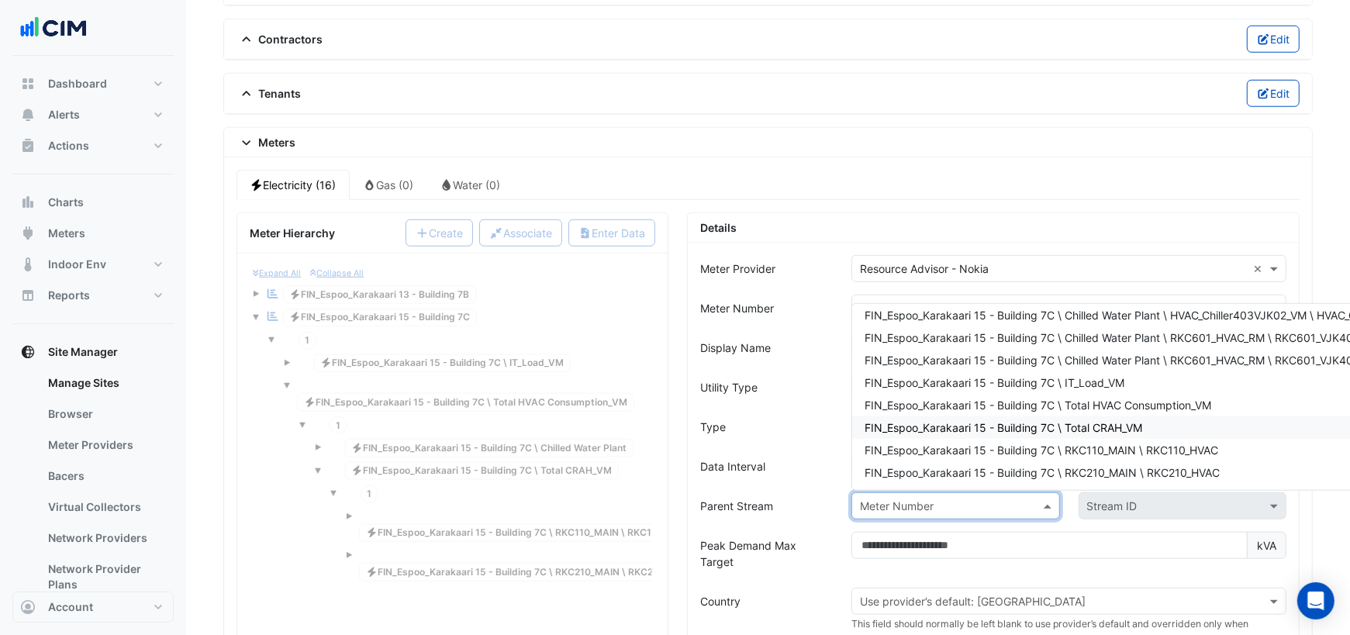
click at [1044, 421] on span "FIN_Espoo_Karakaari 15 - Building 7C \ Total CRAH_VM" at bounding box center [1003, 427] width 278 height 13
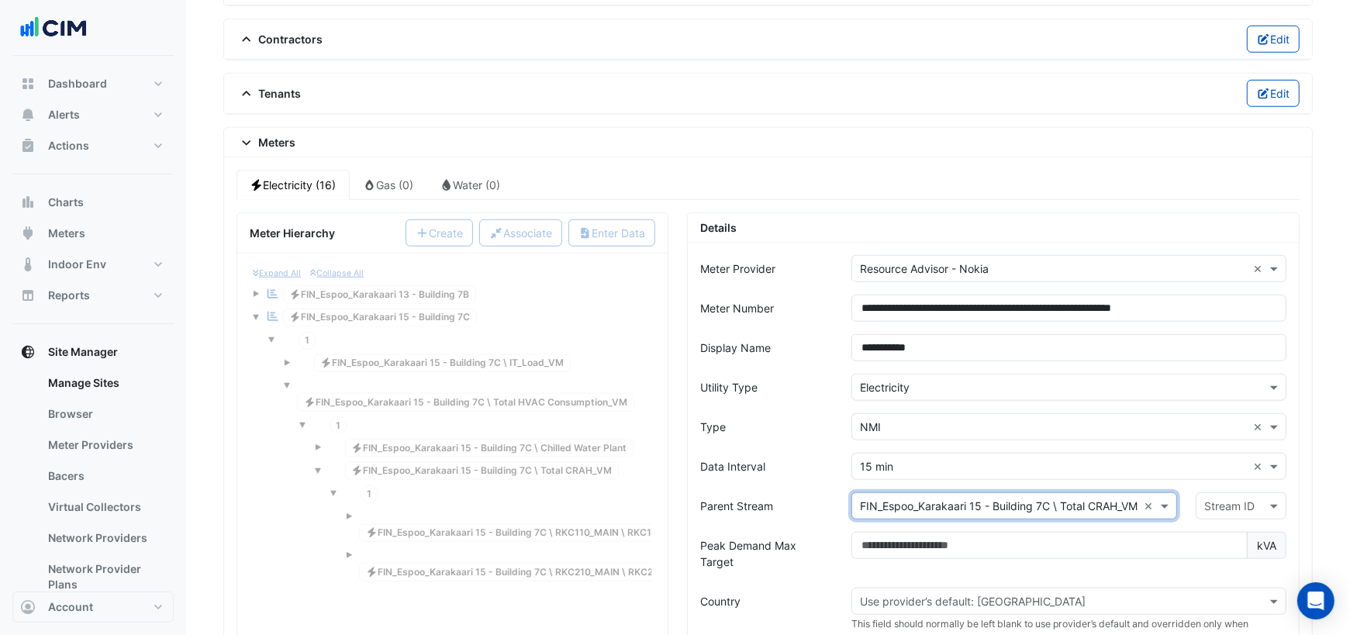
click at [1208, 499] on input "text" at bounding box center [1225, 507] width 43 height 16
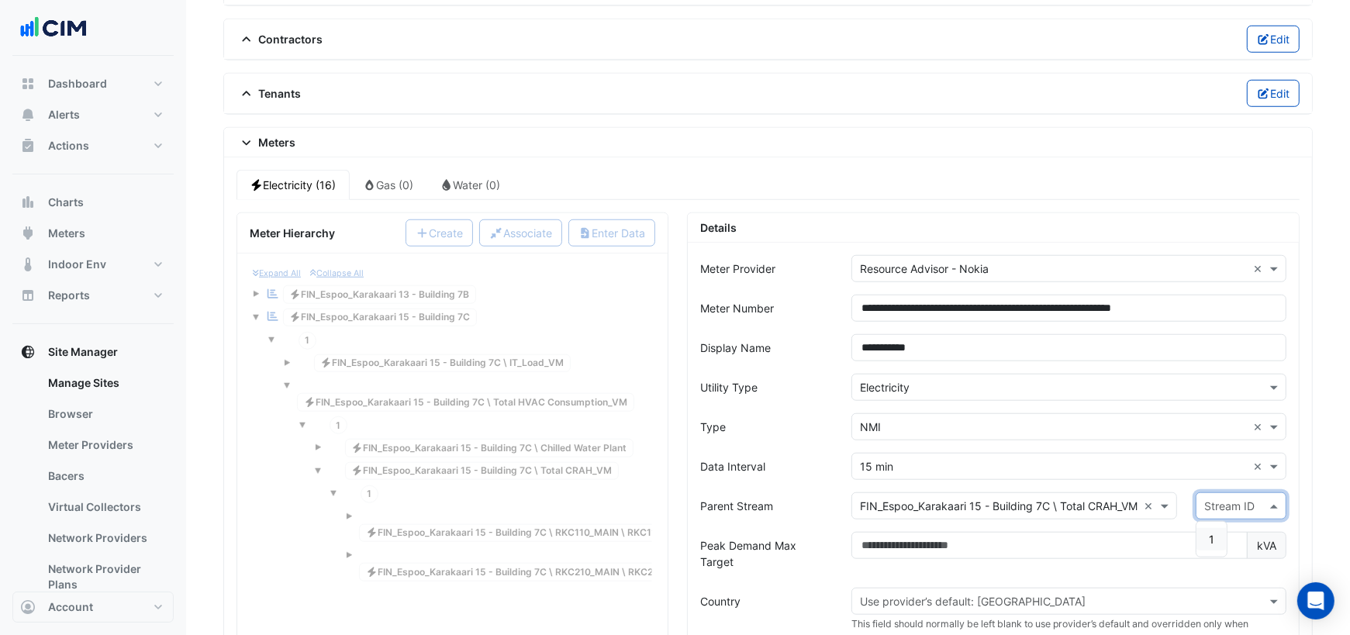
click at [1206, 528] on div "1" at bounding box center [1211, 539] width 30 height 22
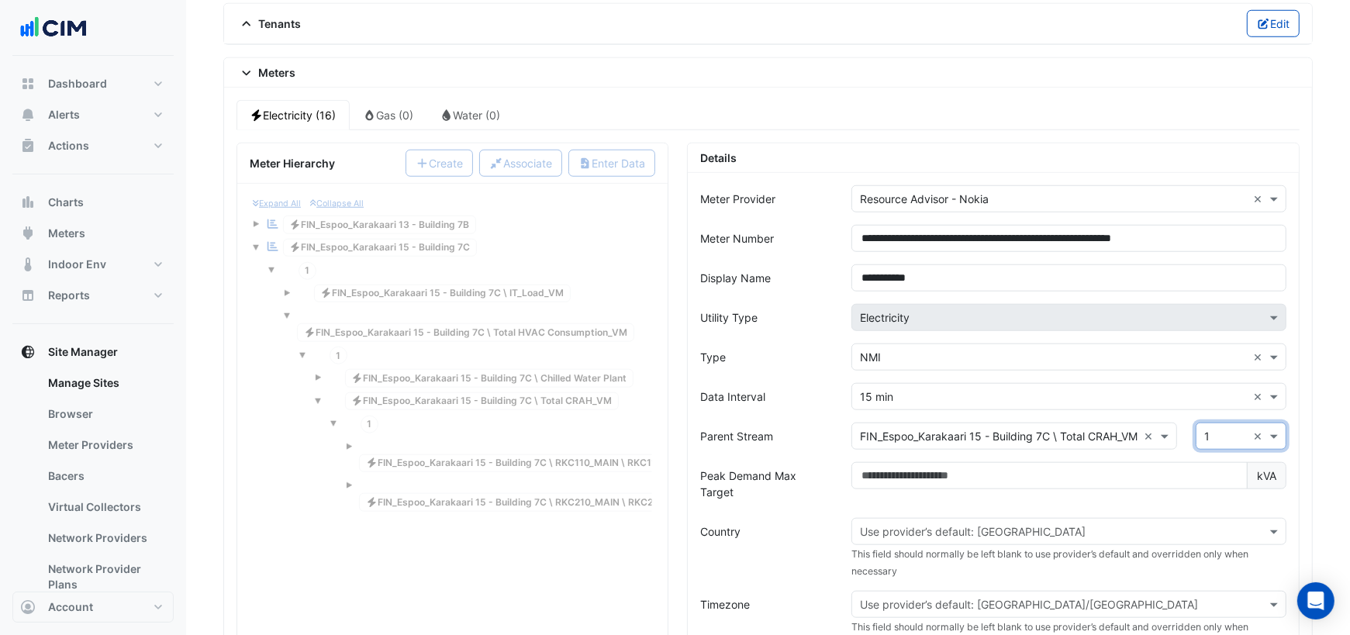
scroll to position [1249, 0]
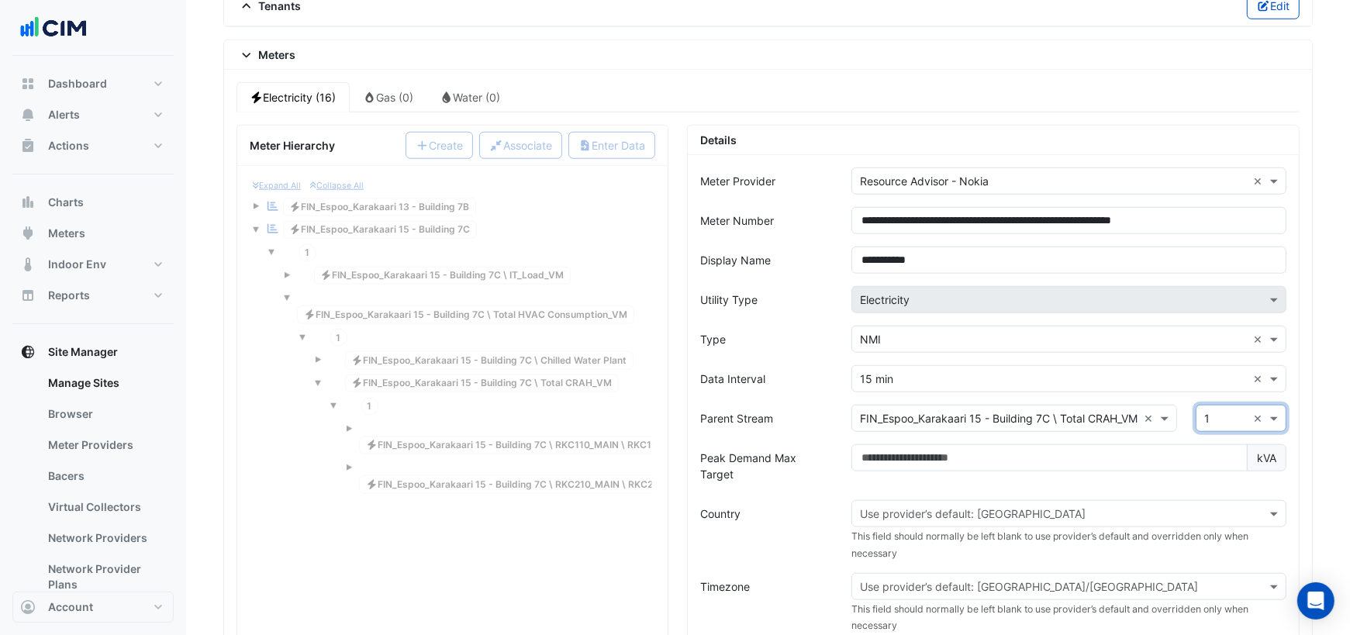
click at [992, 506] on input "text" at bounding box center [1053, 514] width 387 height 16
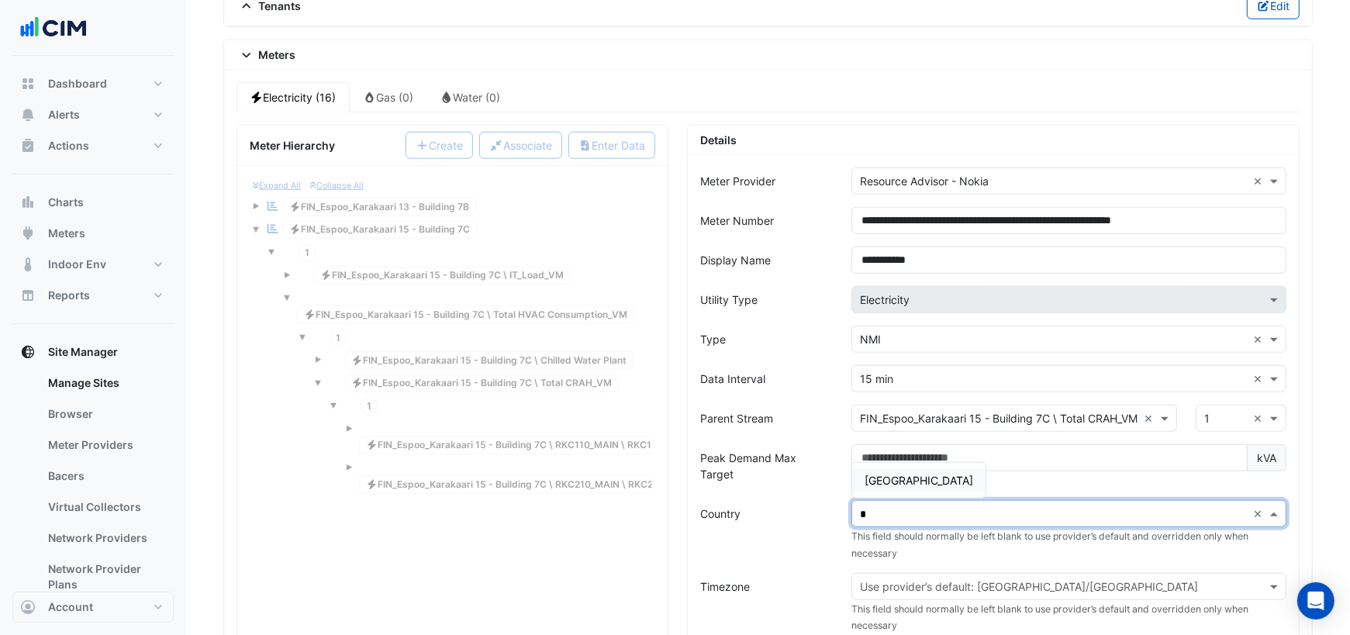
type input "**"
click at [883, 474] on span "Finland" at bounding box center [918, 480] width 109 height 13
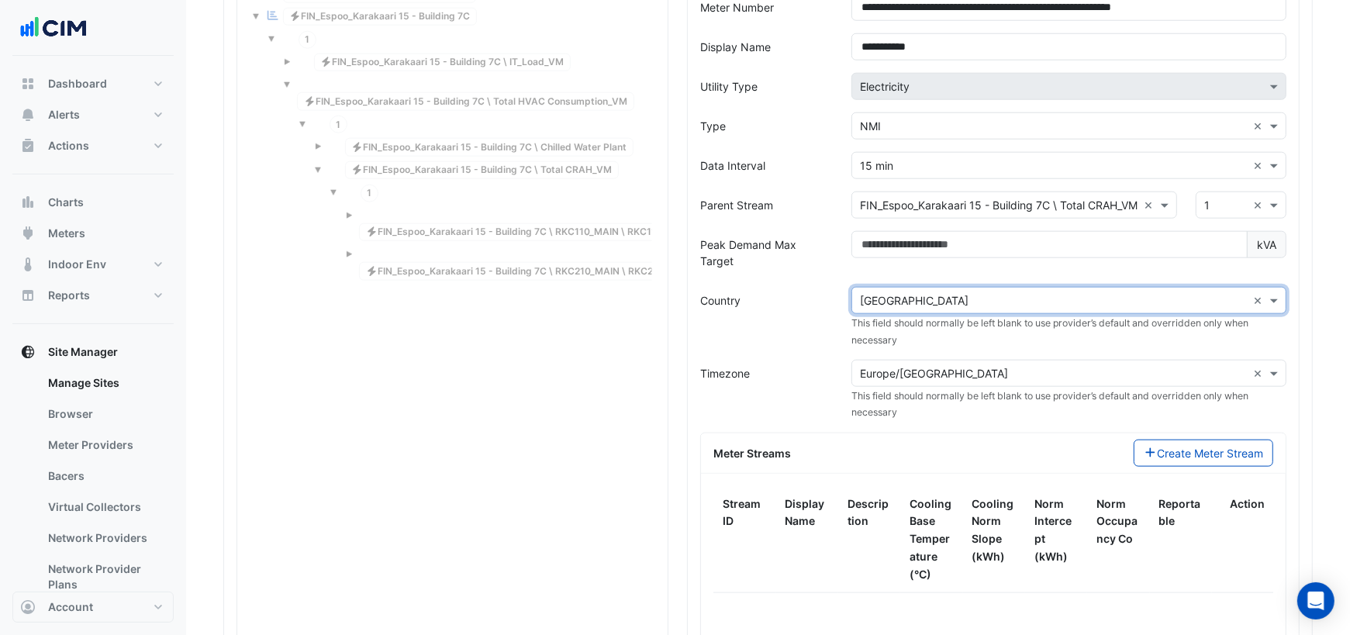
scroll to position [1467, 0]
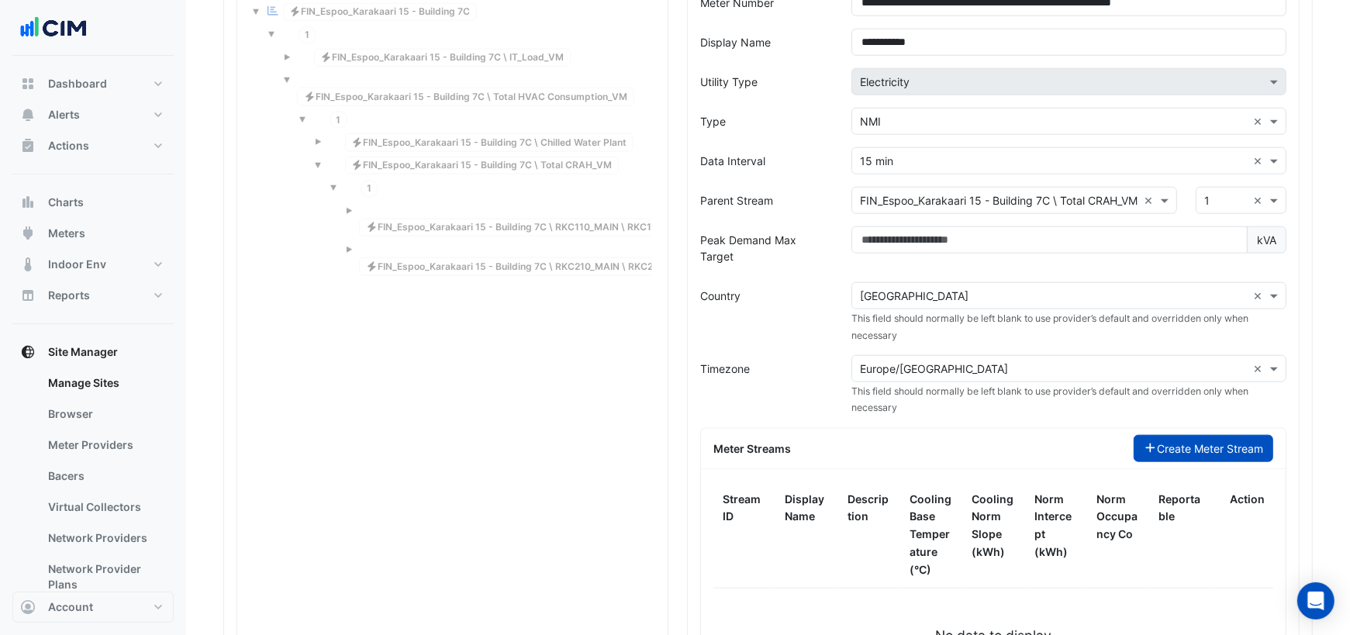
click at [1154, 435] on button "Create Meter Stream" at bounding box center [1204, 448] width 140 height 27
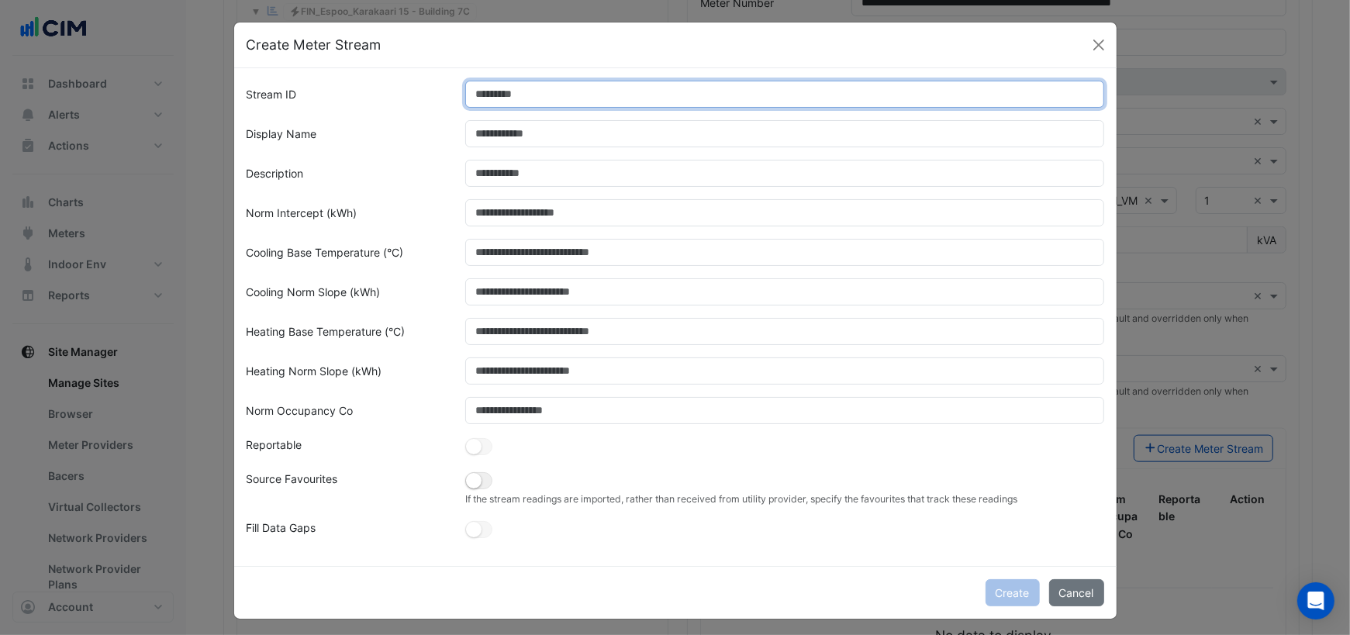
click at [554, 102] on input "Stream ID" at bounding box center [784, 94] width 639 height 27
type input "*"
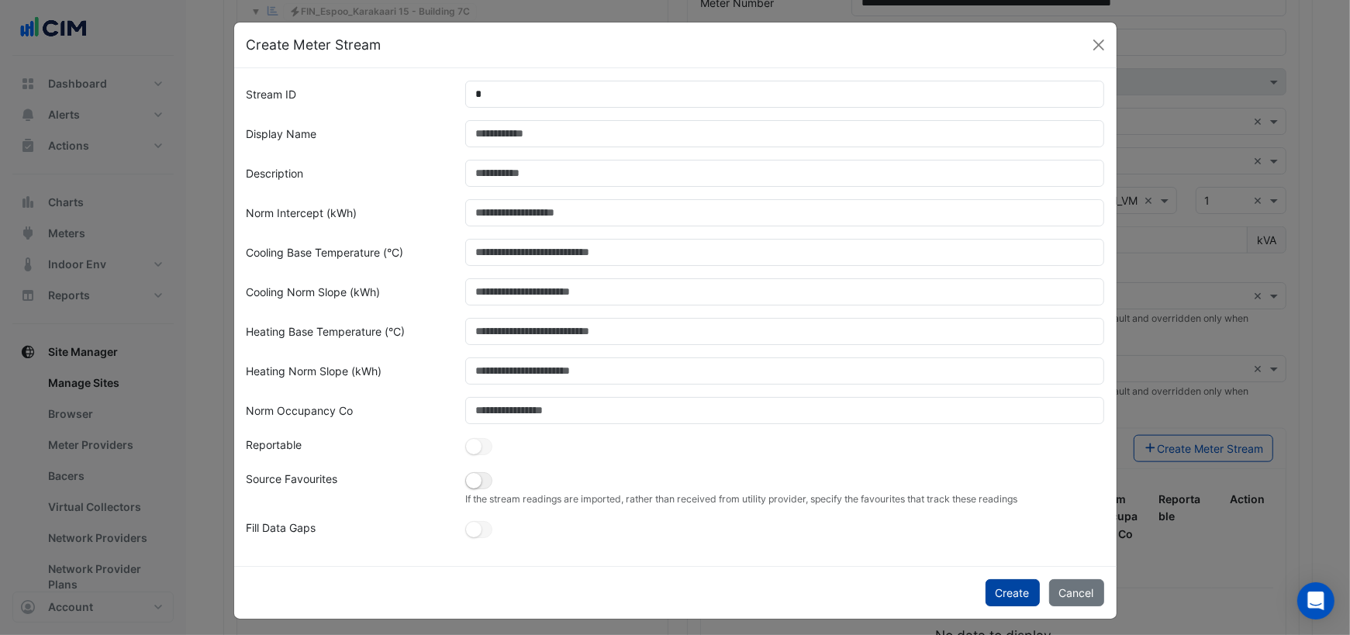
click at [1008, 595] on button "Create" at bounding box center [1012, 592] width 54 height 27
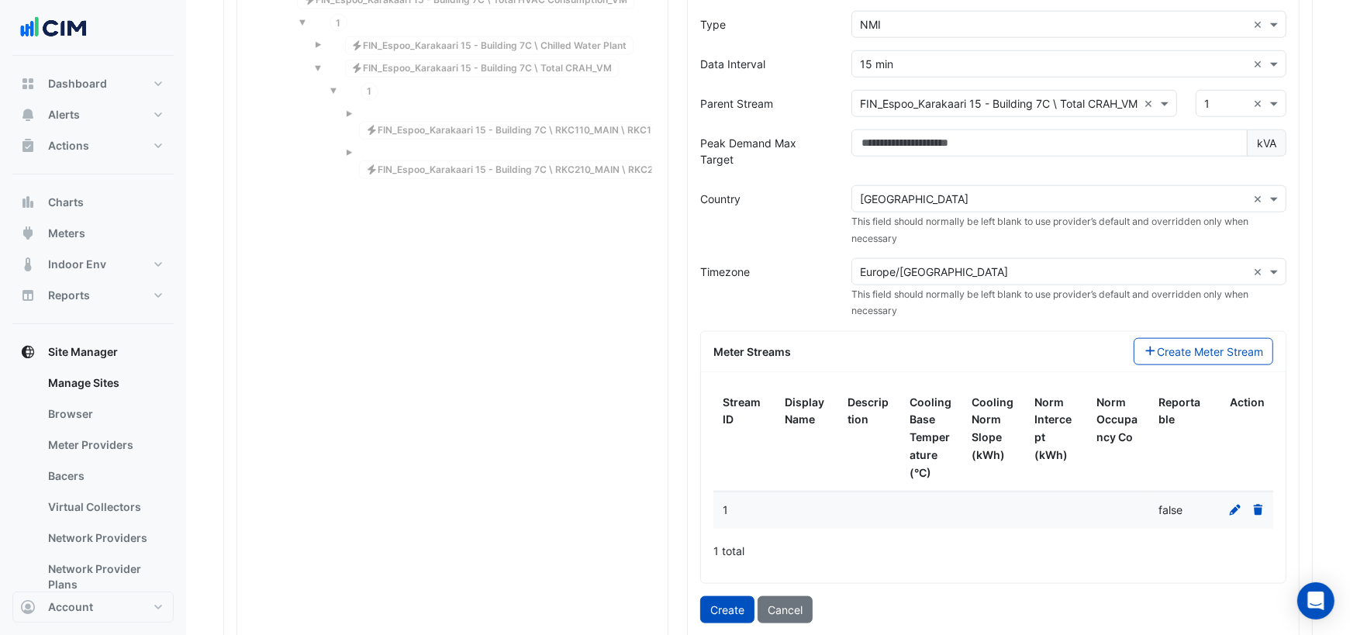
scroll to position [1606, 0]
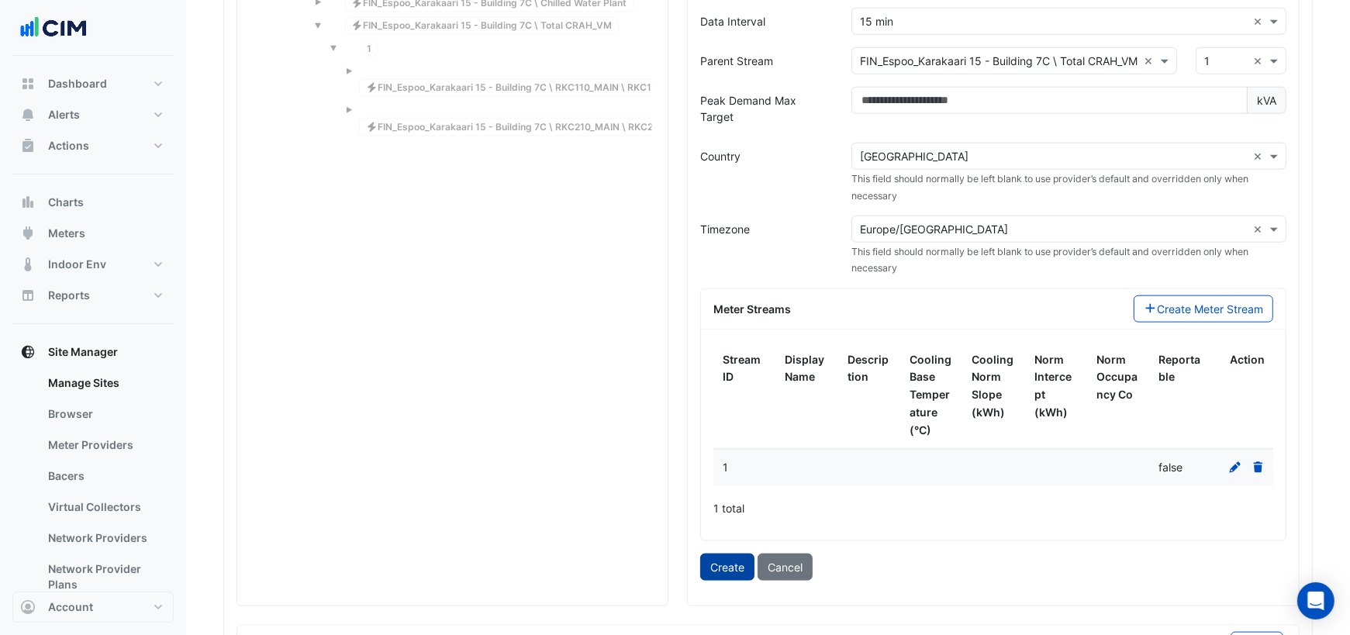
click at [733, 554] on button "Create" at bounding box center [727, 567] width 54 height 27
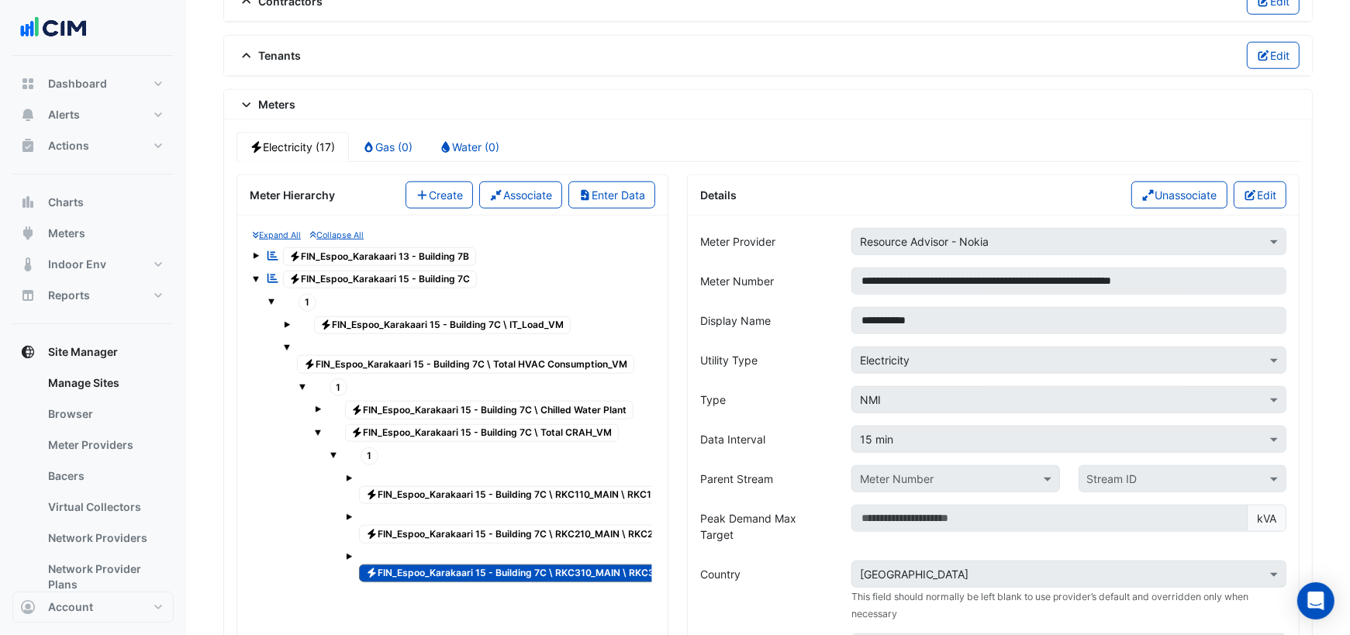
scroll to position [1211, 0]
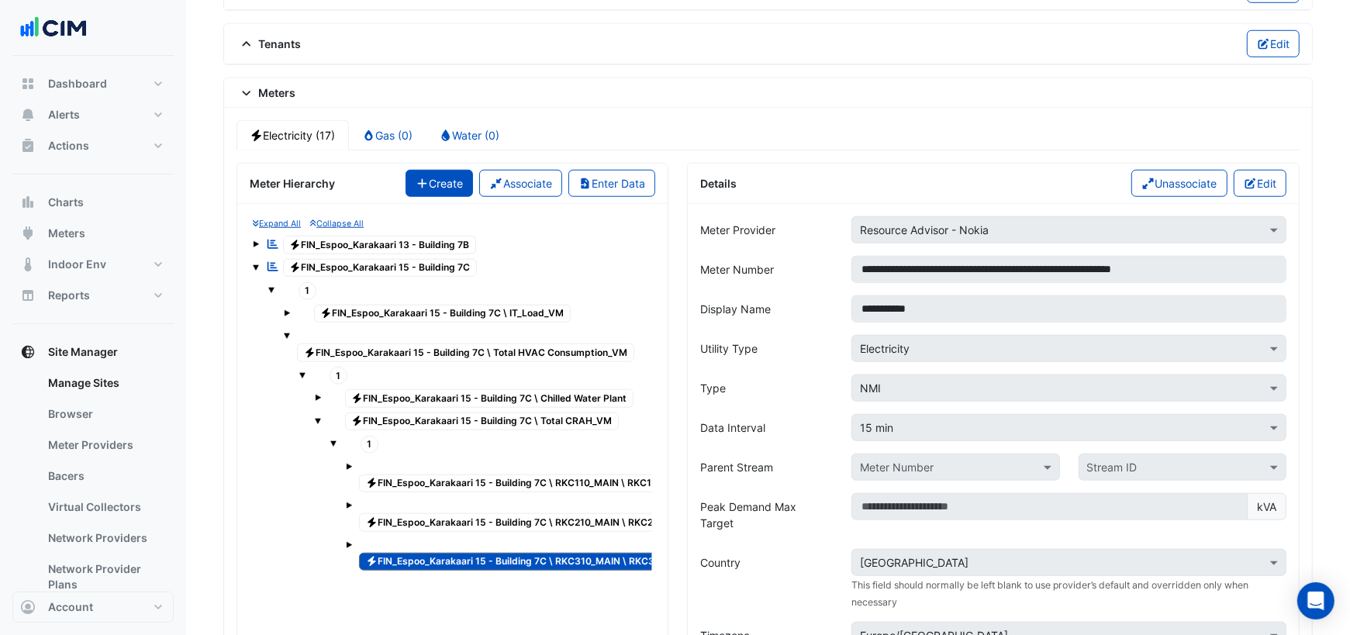
click at [416, 178] on icon "button" at bounding box center [423, 183] width 14 height 11
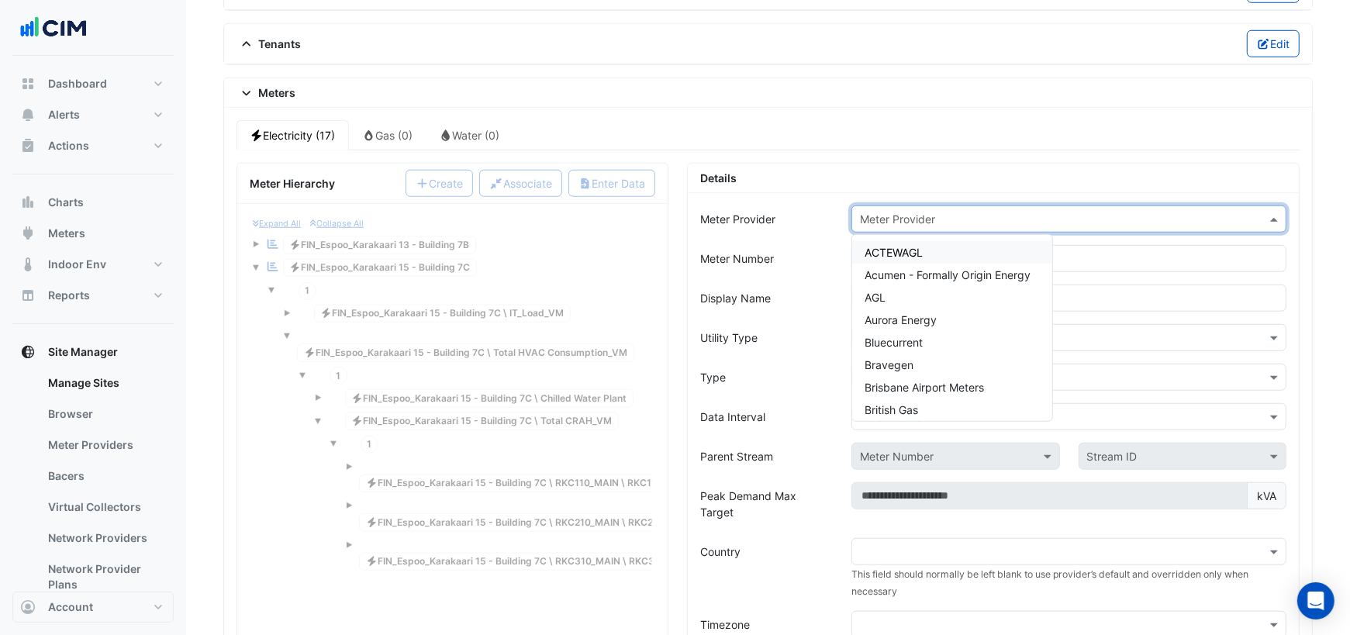
click at [909, 211] on div "Meter Provider" at bounding box center [897, 219] width 75 height 16
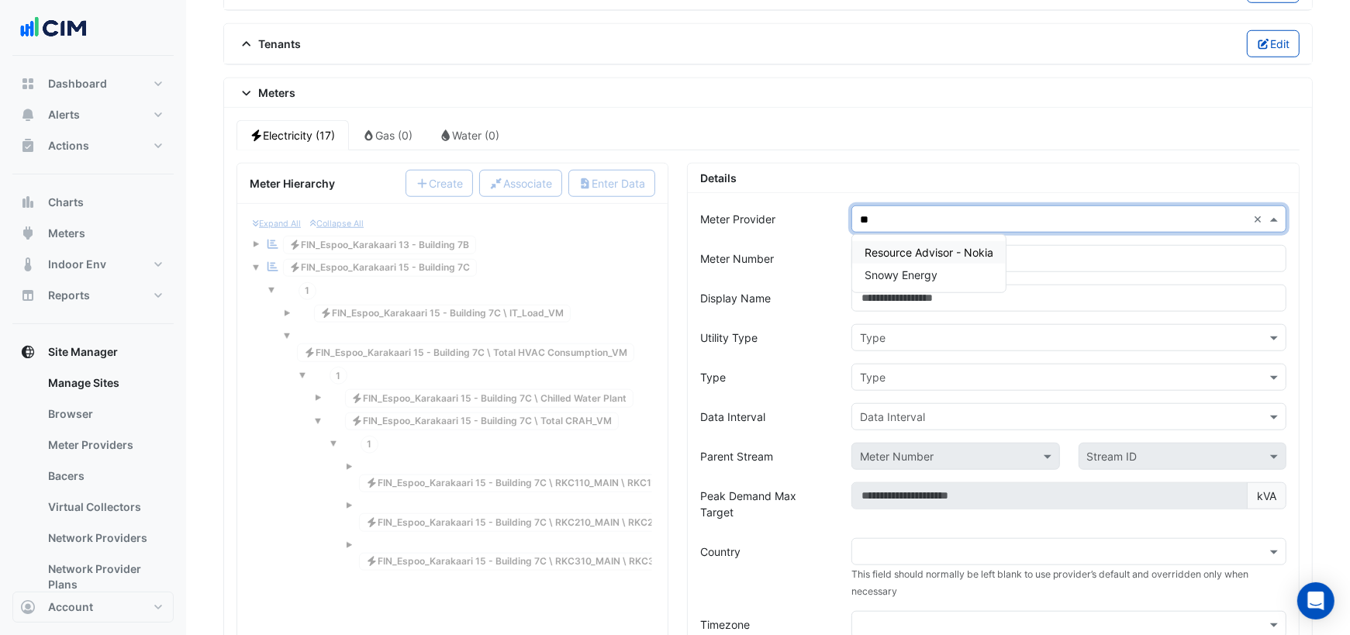
type input "***"
click at [963, 246] on span "Resource Advisor - Nokia" at bounding box center [928, 252] width 129 height 13
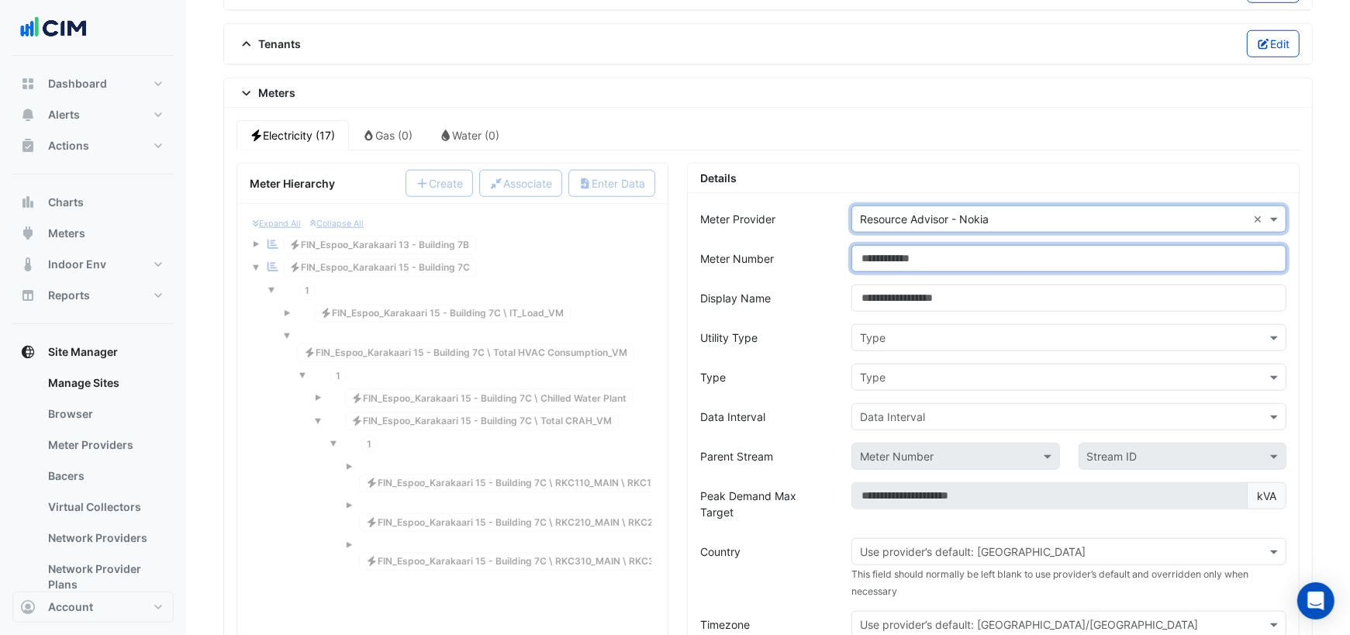
click at [909, 247] on input "Meter Number" at bounding box center [1068, 258] width 435 height 27
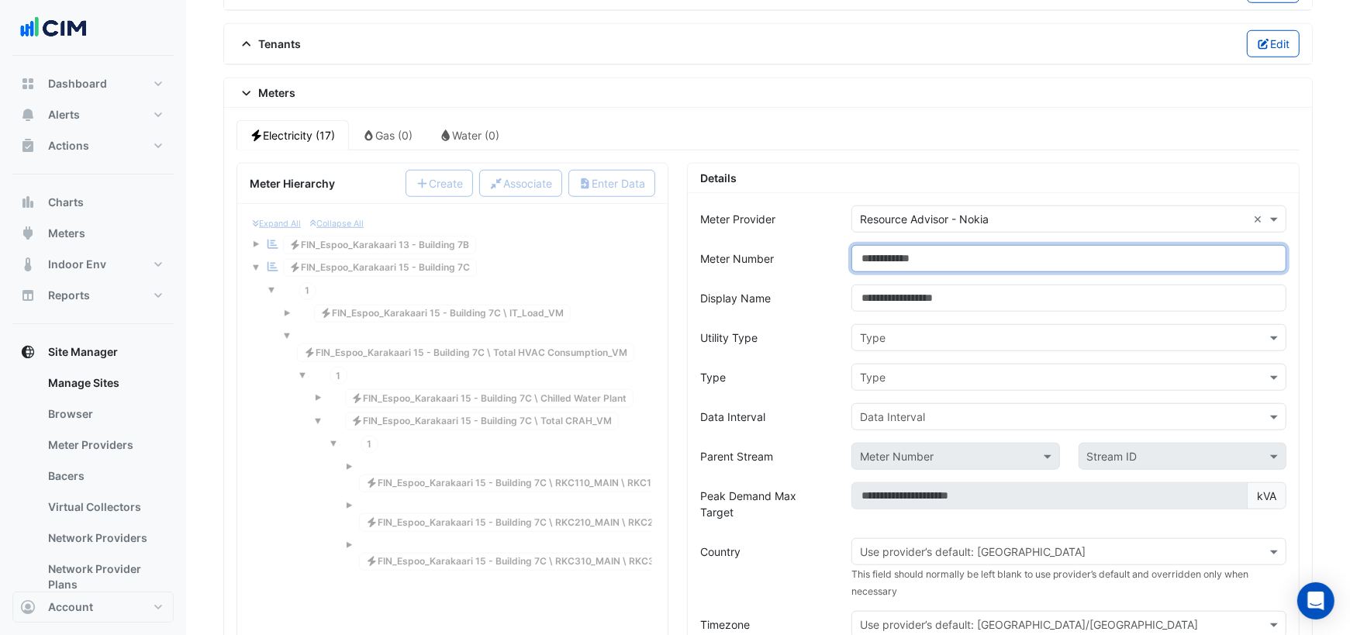
paste input "**********"
type input "**********"
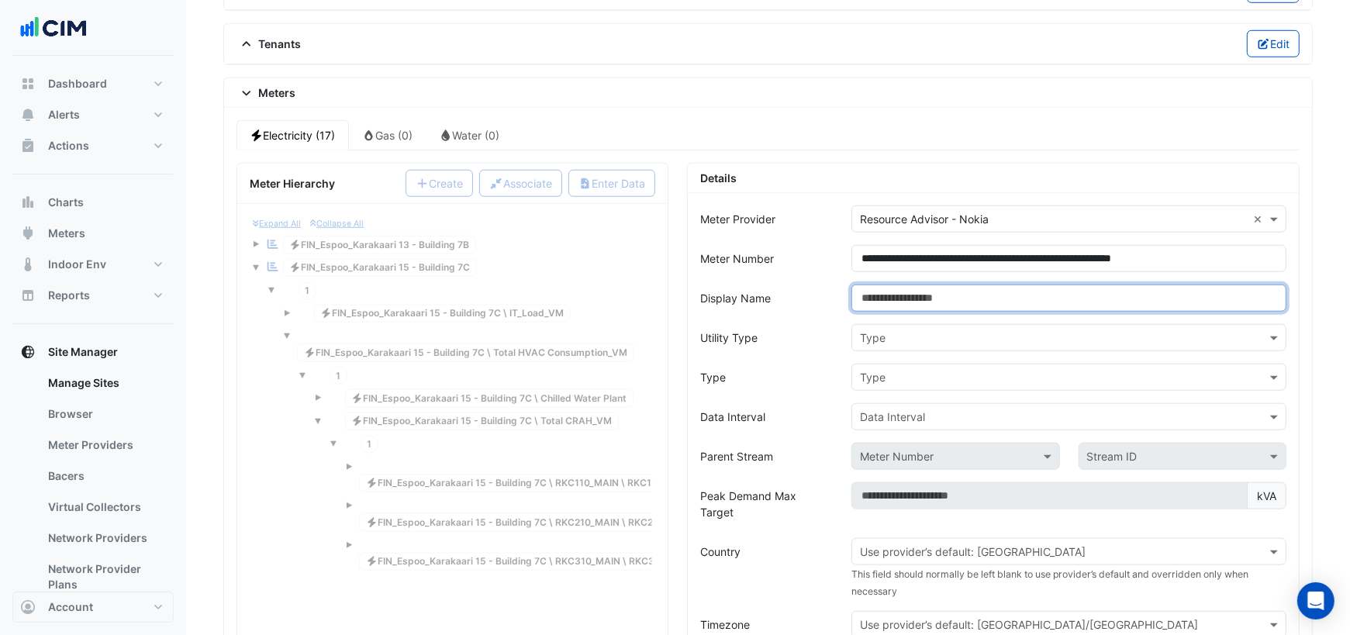
click at [940, 285] on input "Display Name" at bounding box center [1068, 298] width 435 height 27
type input "******"
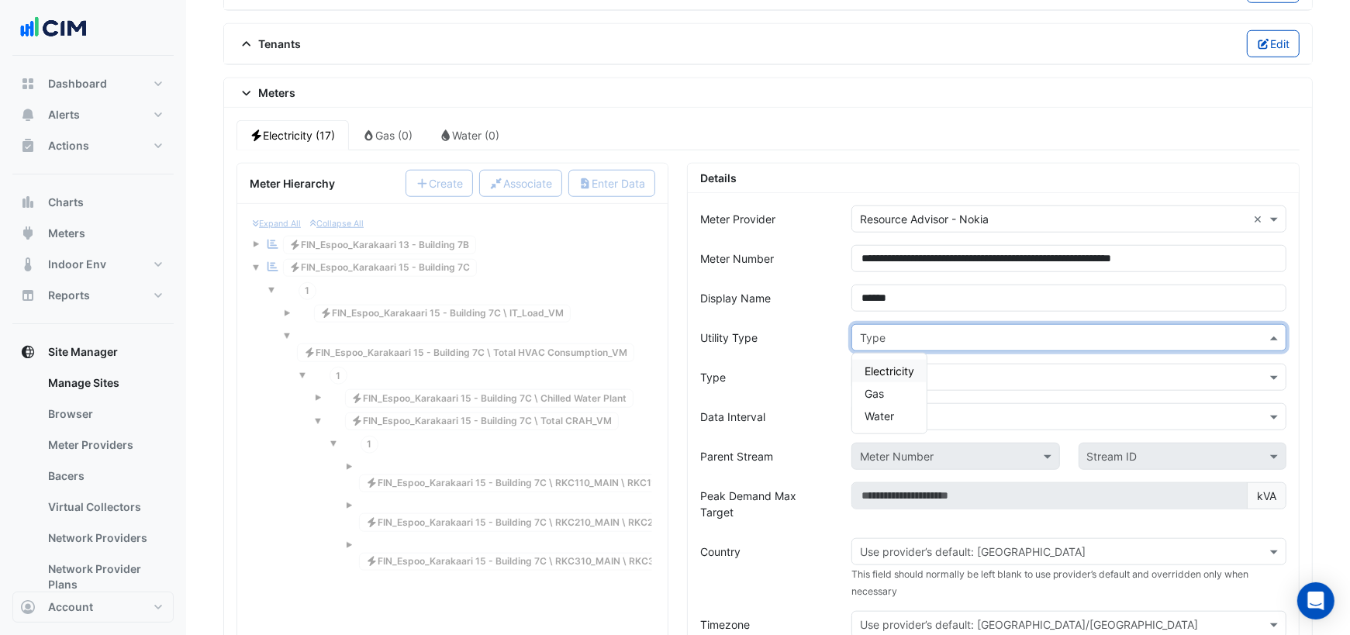
click at [989, 330] on input "text" at bounding box center [1053, 338] width 387 height 16
click at [905, 364] on span "Electricity" at bounding box center [889, 370] width 50 height 13
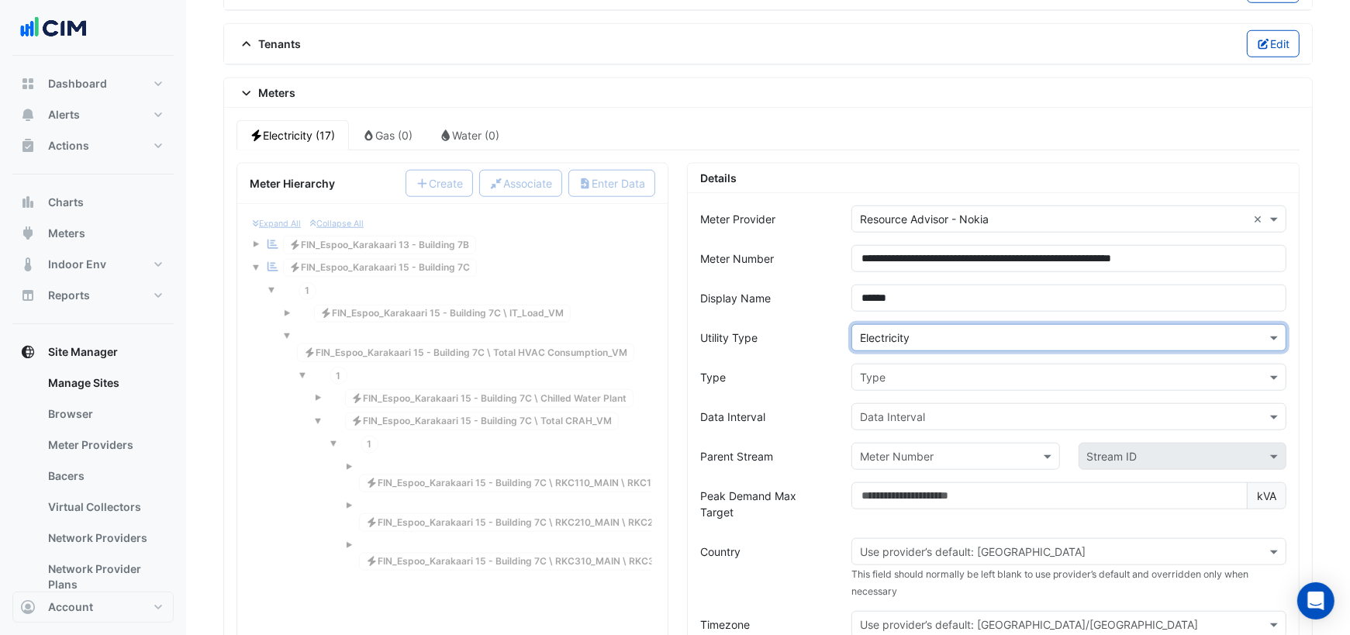
click at [896, 370] on input "text" at bounding box center [1053, 378] width 387 height 16
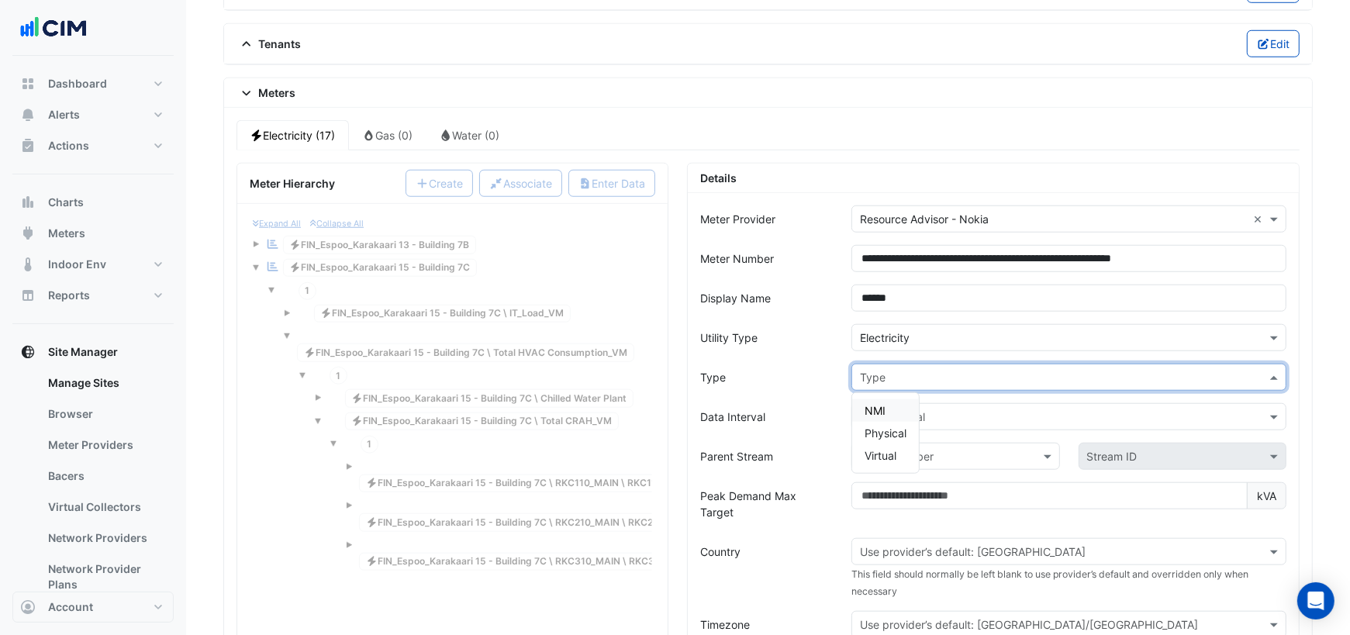
click at [882, 404] on span "NMI" at bounding box center [874, 410] width 21 height 13
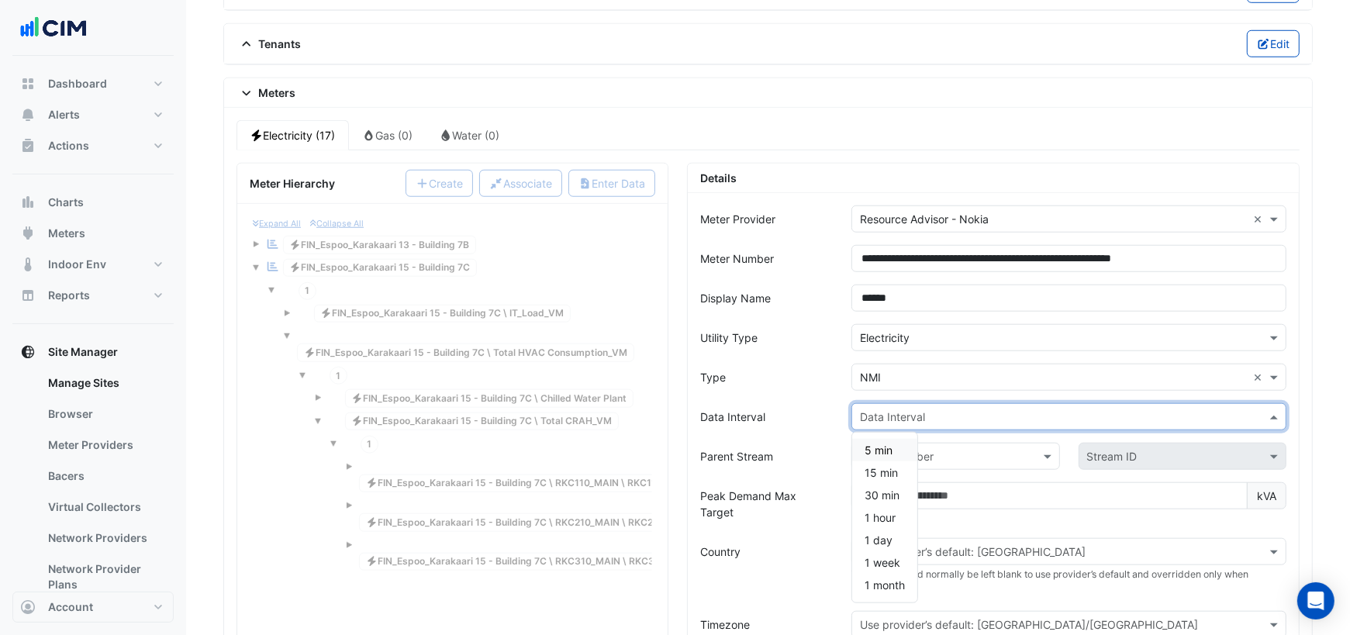
click at [888, 409] on input "text" at bounding box center [1053, 417] width 387 height 16
click at [878, 466] on span "15 min" at bounding box center [880, 472] width 33 height 13
click at [907, 449] on input "text" at bounding box center [940, 457] width 160 height 16
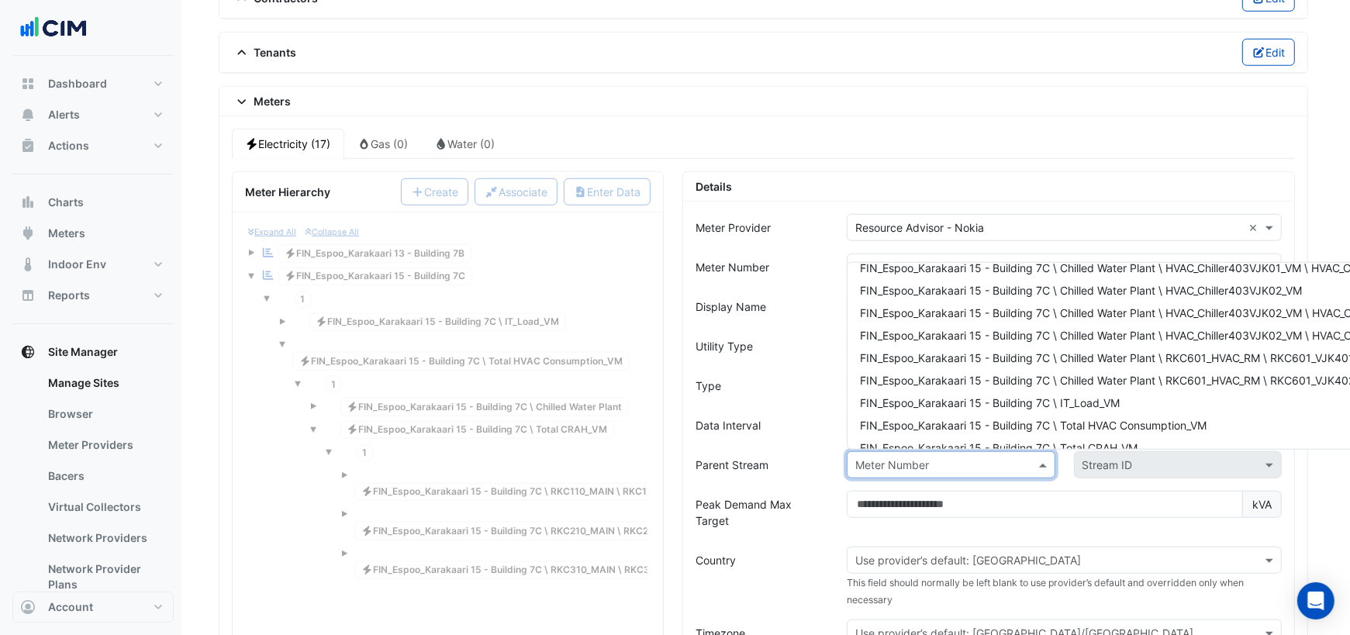
scroll to position [208, 0]
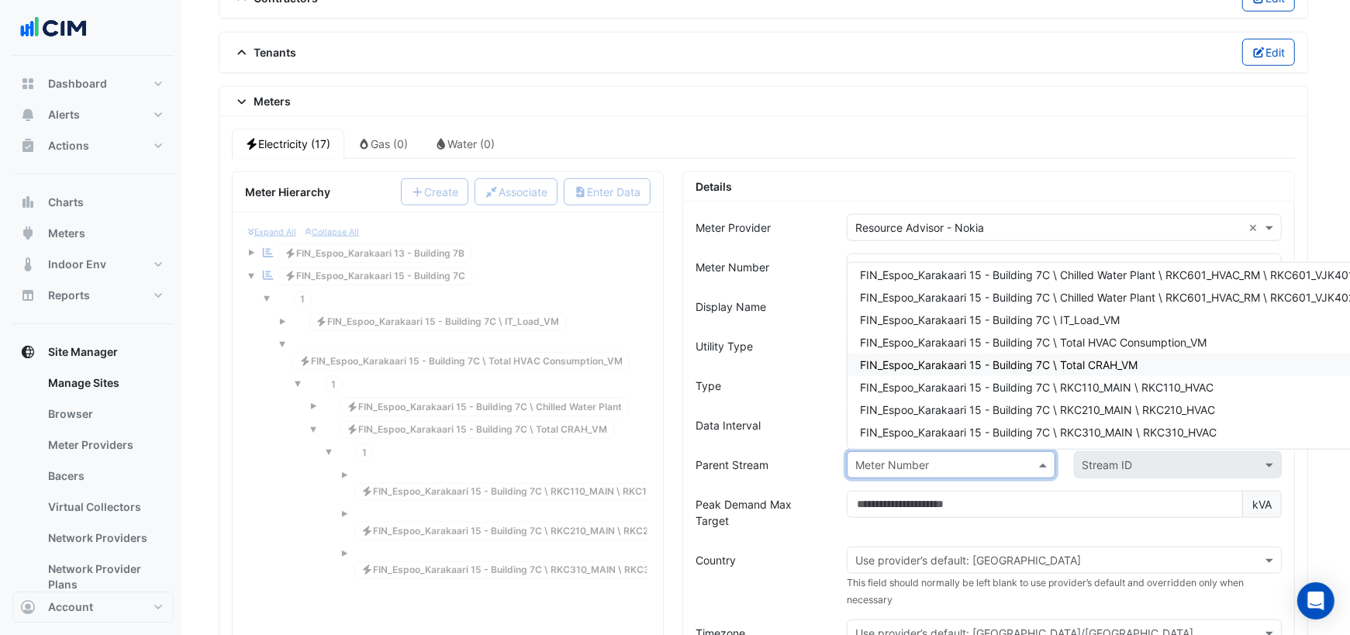
click at [1040, 358] on span "FIN_Espoo_Karakaari 15 - Building 7C \ Total CRAH_VM" at bounding box center [999, 364] width 278 height 13
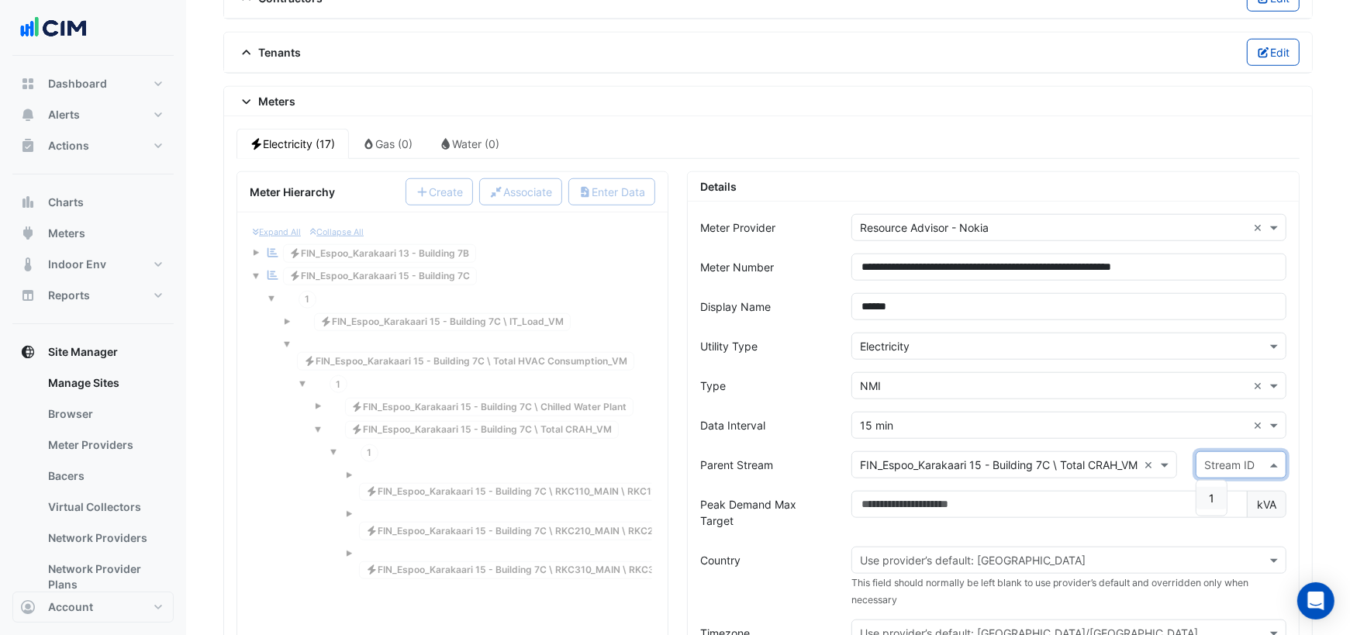
click at [1210, 457] on input "text" at bounding box center [1225, 465] width 43 height 16
click at [1214, 492] on span "1" at bounding box center [1211, 498] width 5 height 13
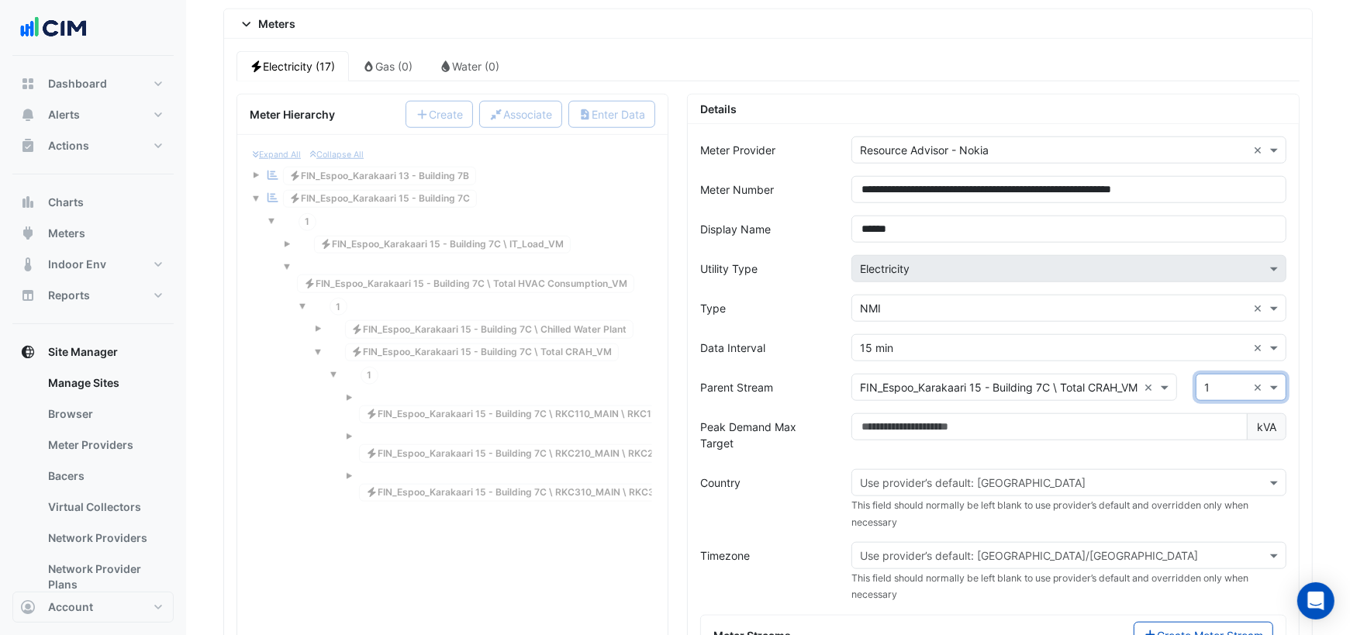
scroll to position [1288, 0]
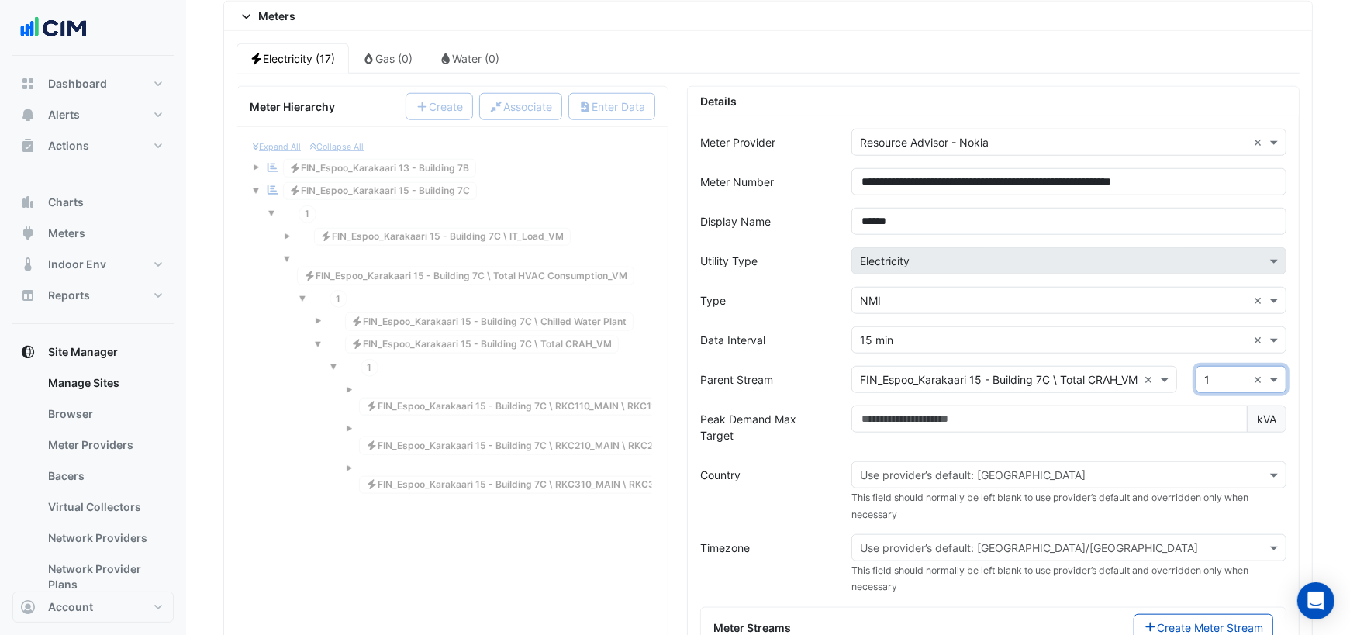
click at [958, 468] on input "text" at bounding box center [1053, 476] width 387 height 16
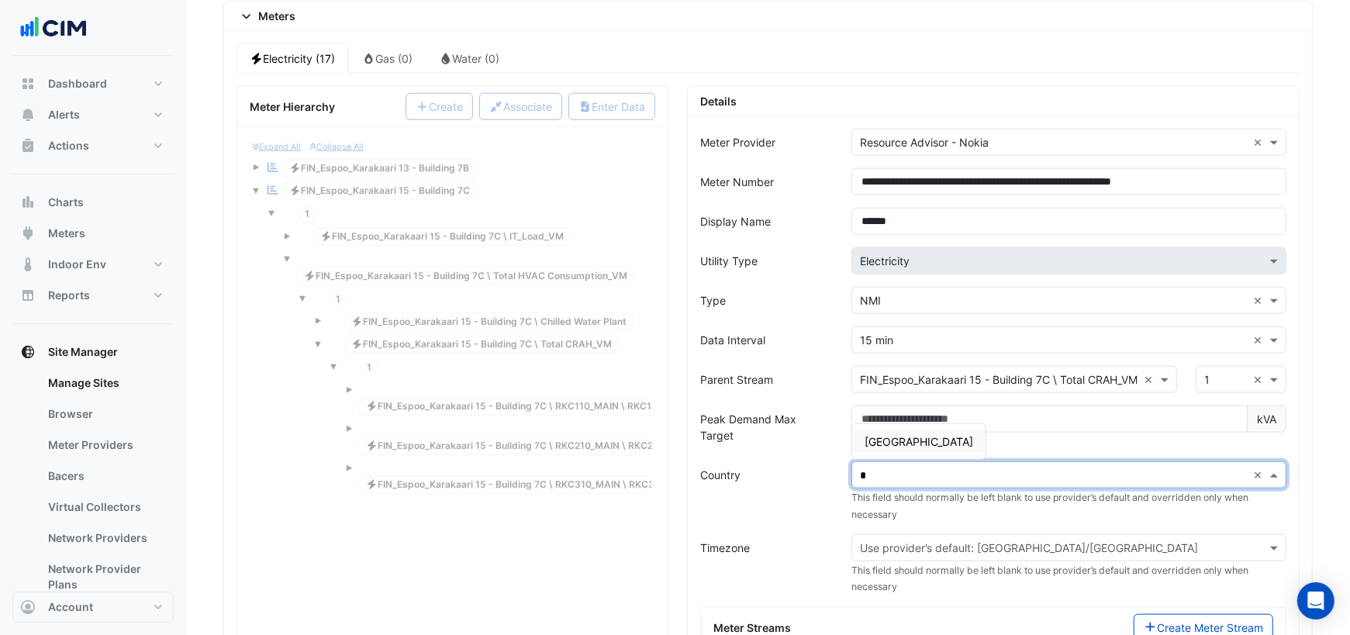
type input "**"
click at [888, 435] on span "Finland" at bounding box center [918, 441] width 109 height 13
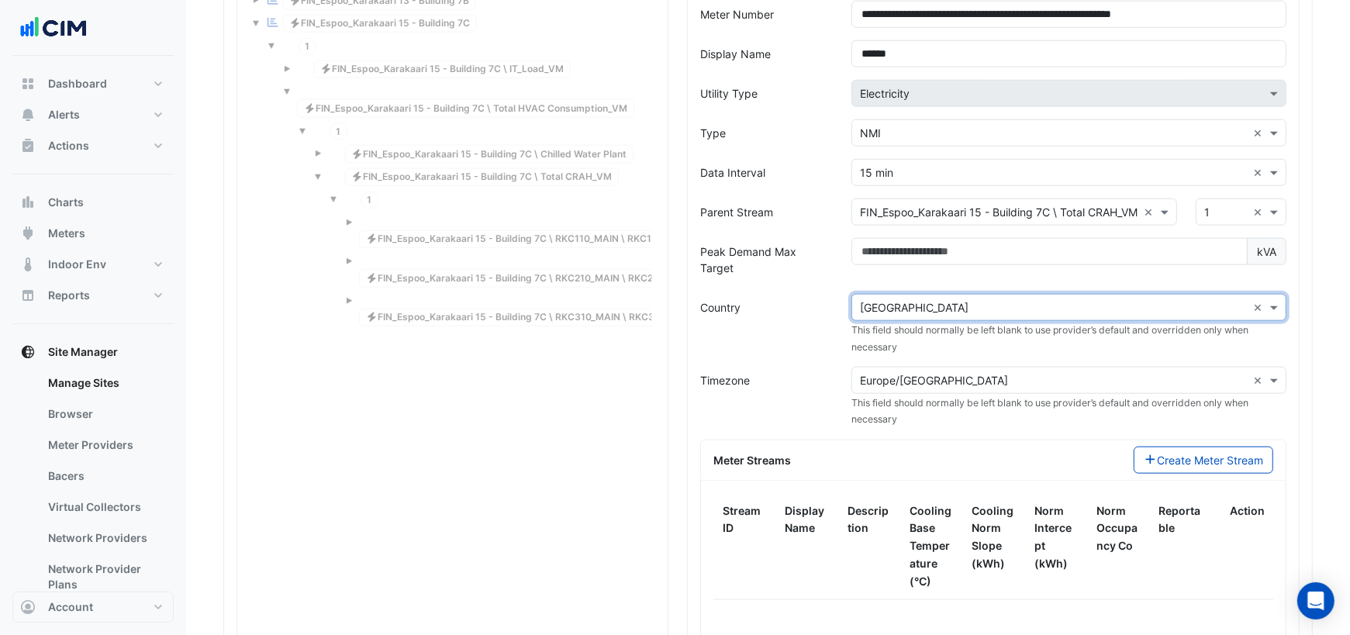
scroll to position [1459, 0]
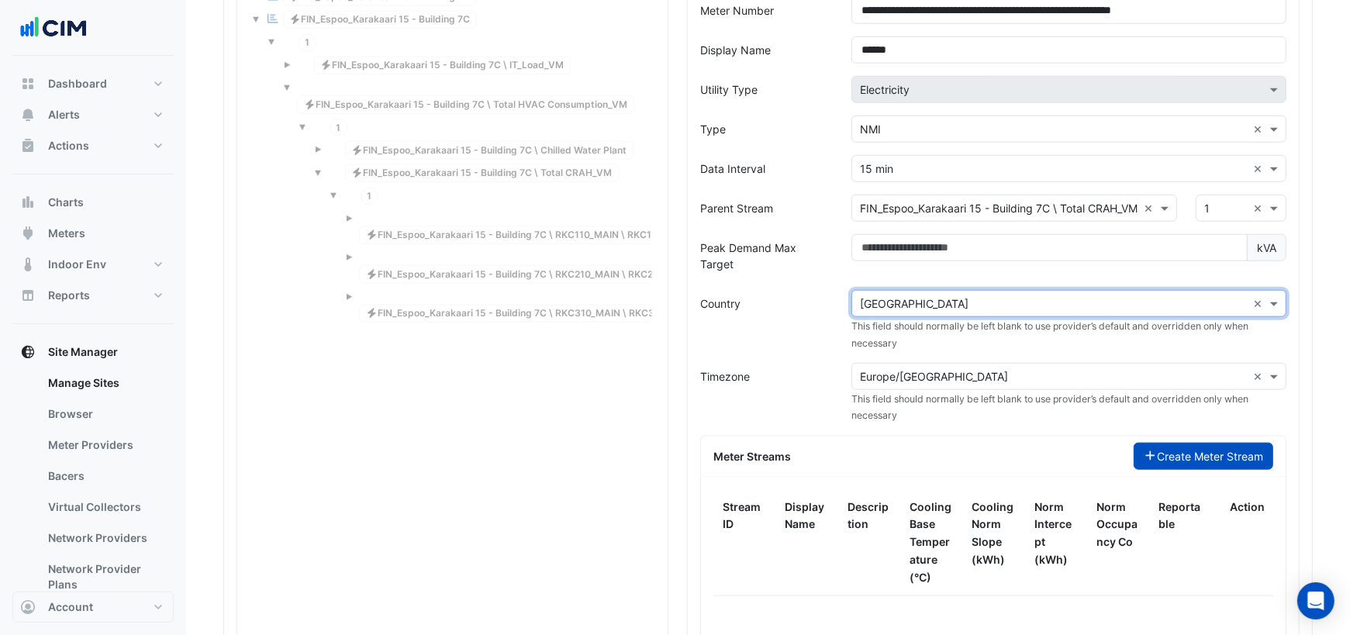
click at [1149, 443] on button "Create Meter Stream" at bounding box center [1204, 456] width 140 height 27
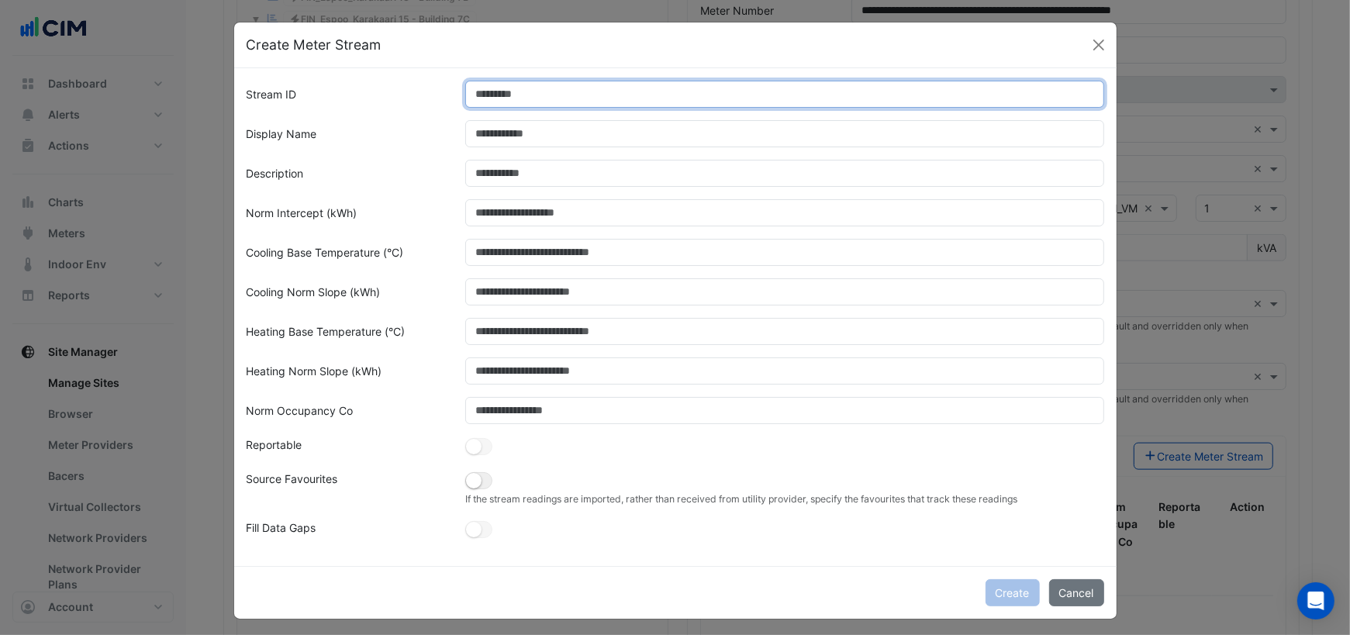
click at [491, 99] on input "Stream ID" at bounding box center [784, 94] width 639 height 27
type input "*"
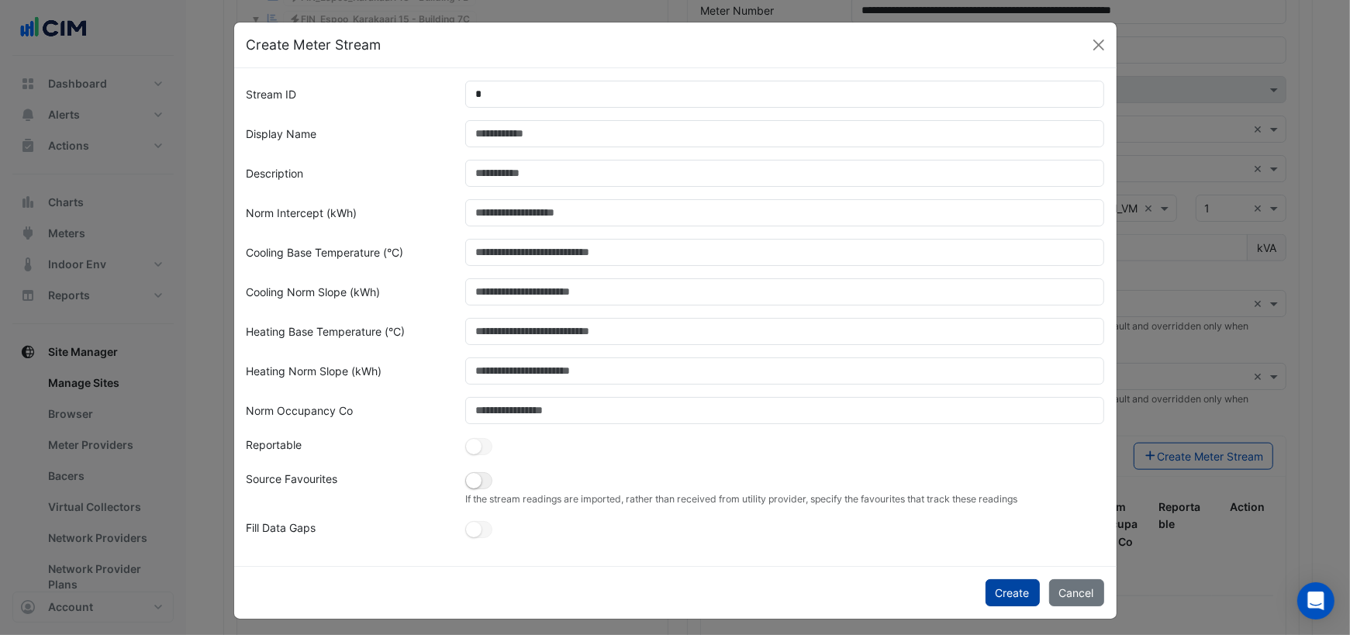
click at [1014, 592] on button "Create" at bounding box center [1012, 592] width 54 height 27
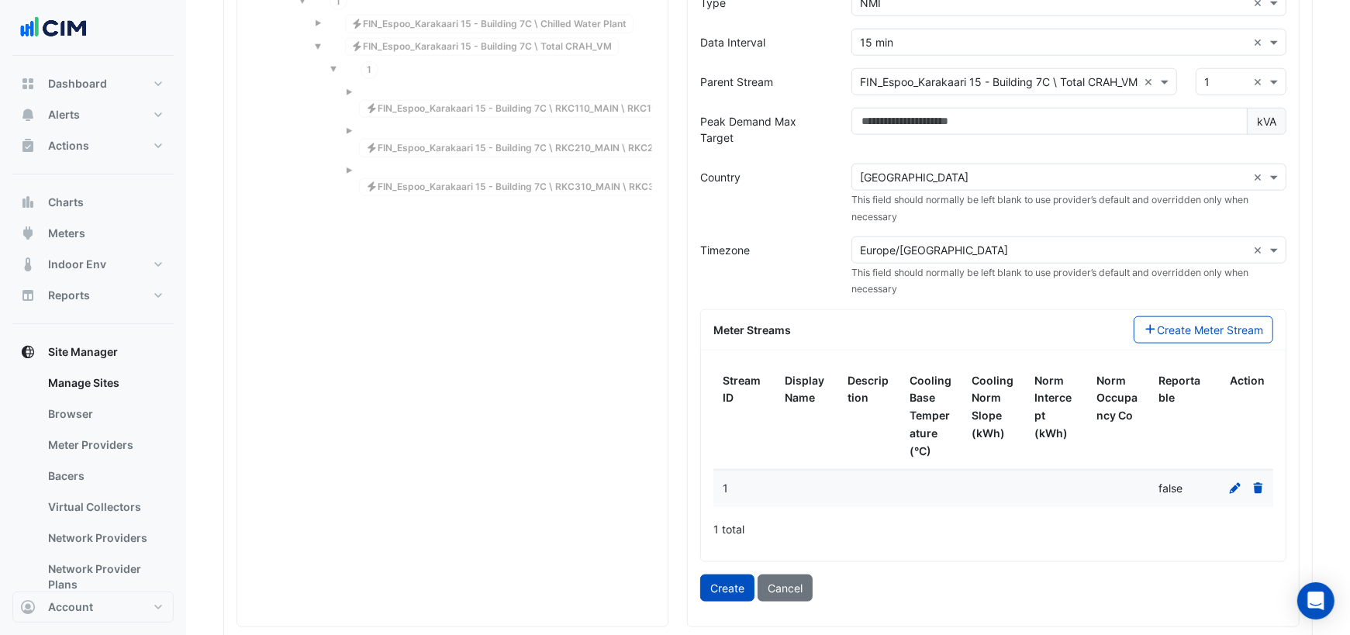
scroll to position [1591, 0]
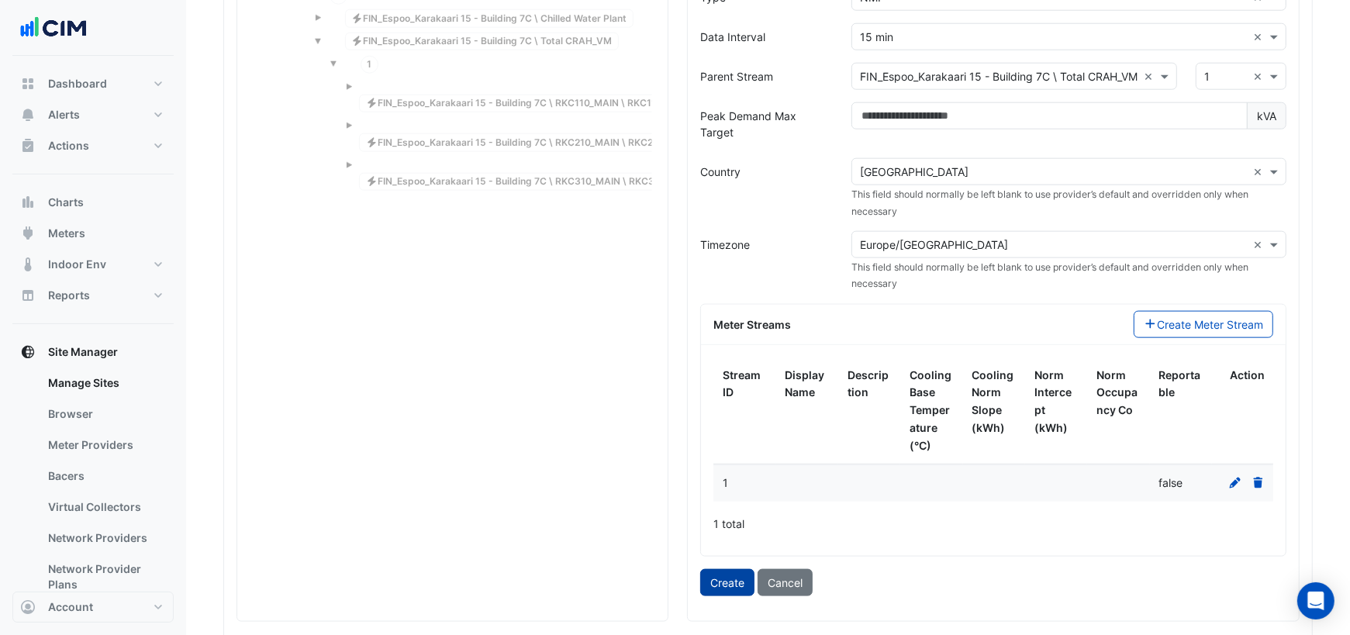
click at [734, 569] on button "Create" at bounding box center [727, 582] width 54 height 27
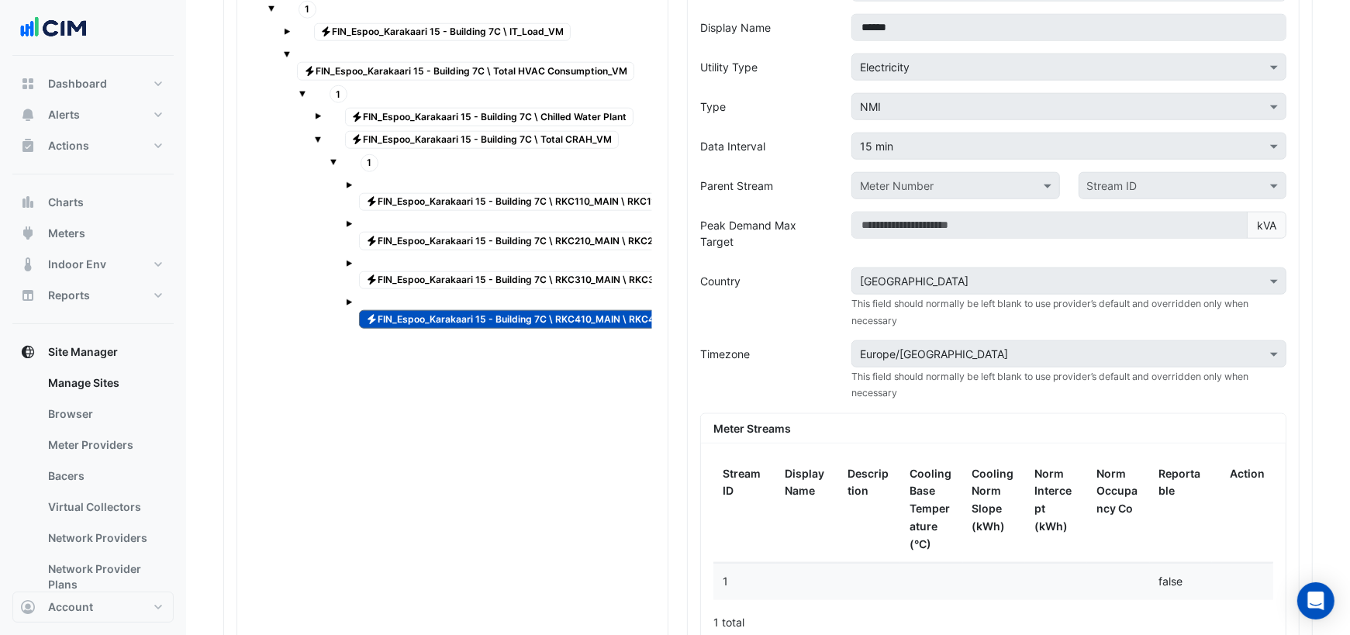
scroll to position [1451, 0]
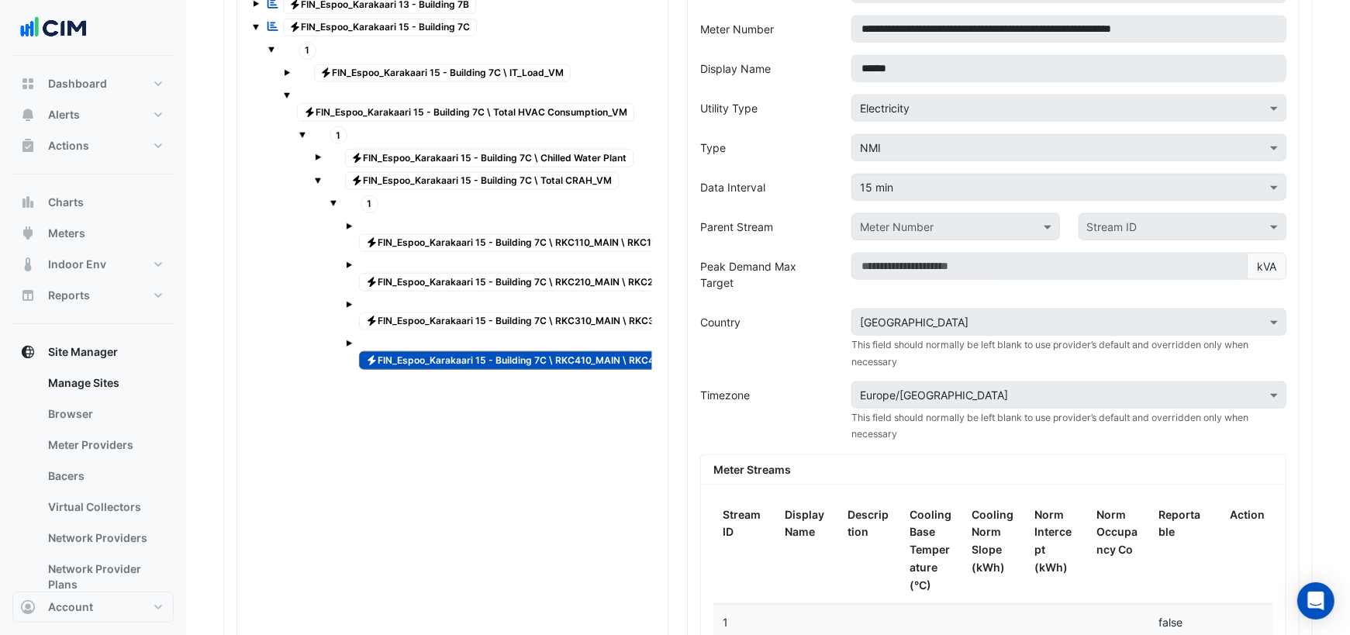
click at [585, 312] on span "Electricity FIN_Espoo_Karakaari 15 - Building 7C \ RKC310_MAIN \ RKC310_HVAC" at bounding box center [531, 321] width 344 height 19
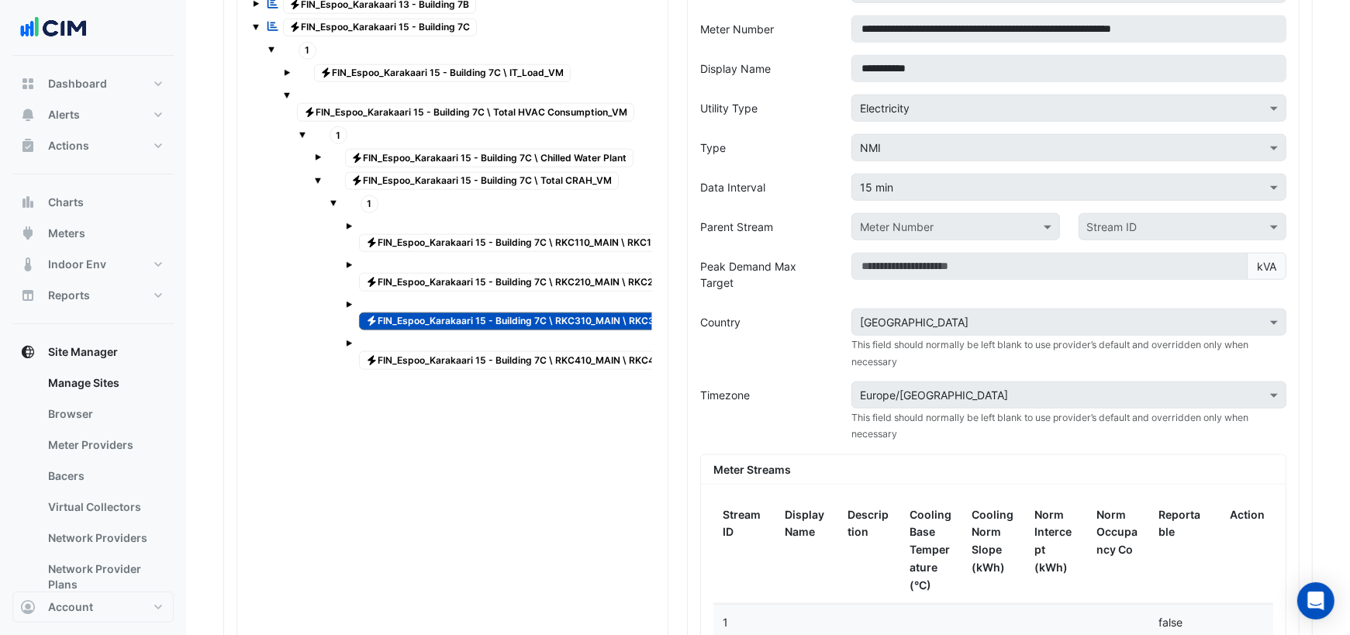
click at [556, 273] on span "Electricity FIN_Espoo_Karakaari 15 - Building 7C \ RKC210_MAIN \ RKC210_HVAC" at bounding box center [530, 282] width 343 height 19
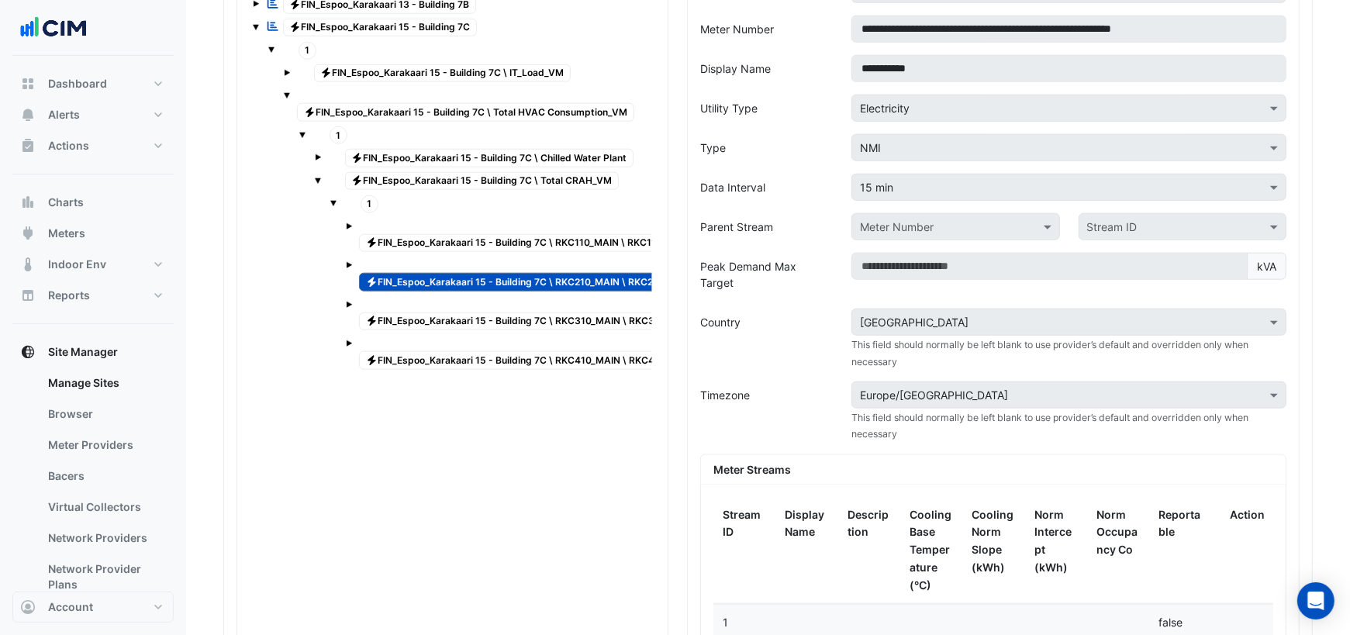
click at [567, 234] on span "Electricity FIN_Espoo_Karakaari 15 - Building 7C \ RKC110_MAIN \ RKC110_HVAC" at bounding box center [529, 243] width 341 height 19
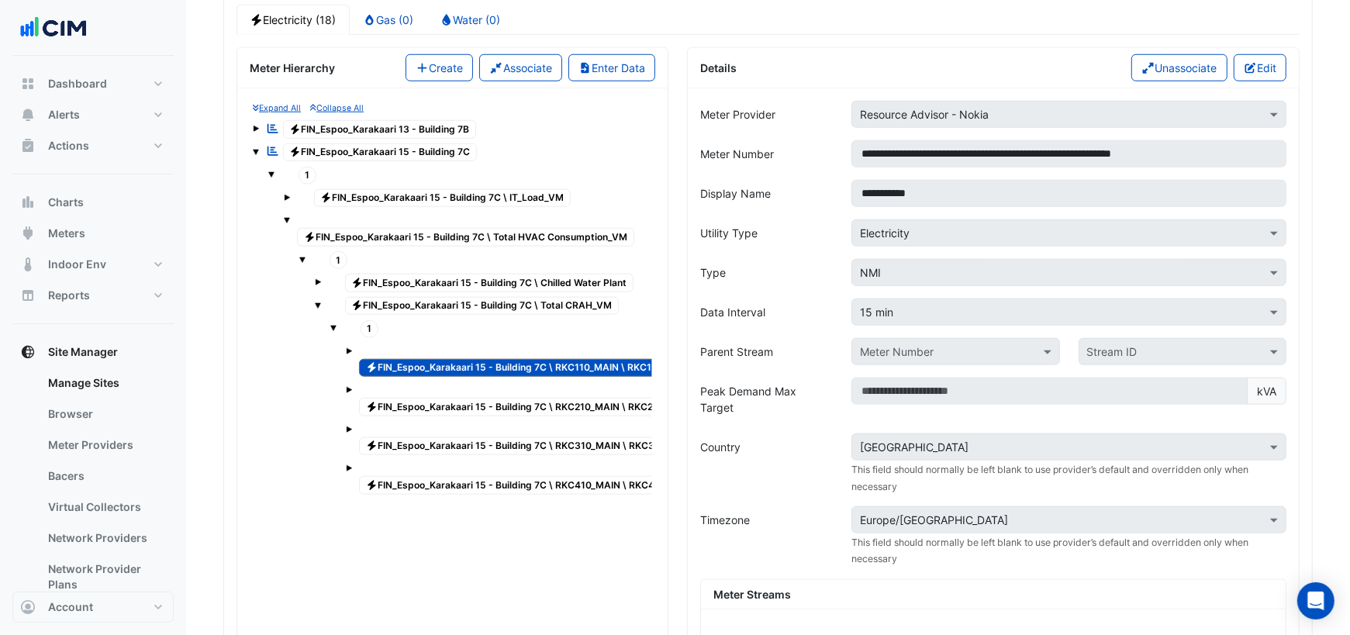
scroll to position [1326, 0]
click at [1272, 56] on button "Edit" at bounding box center [1260, 68] width 53 height 27
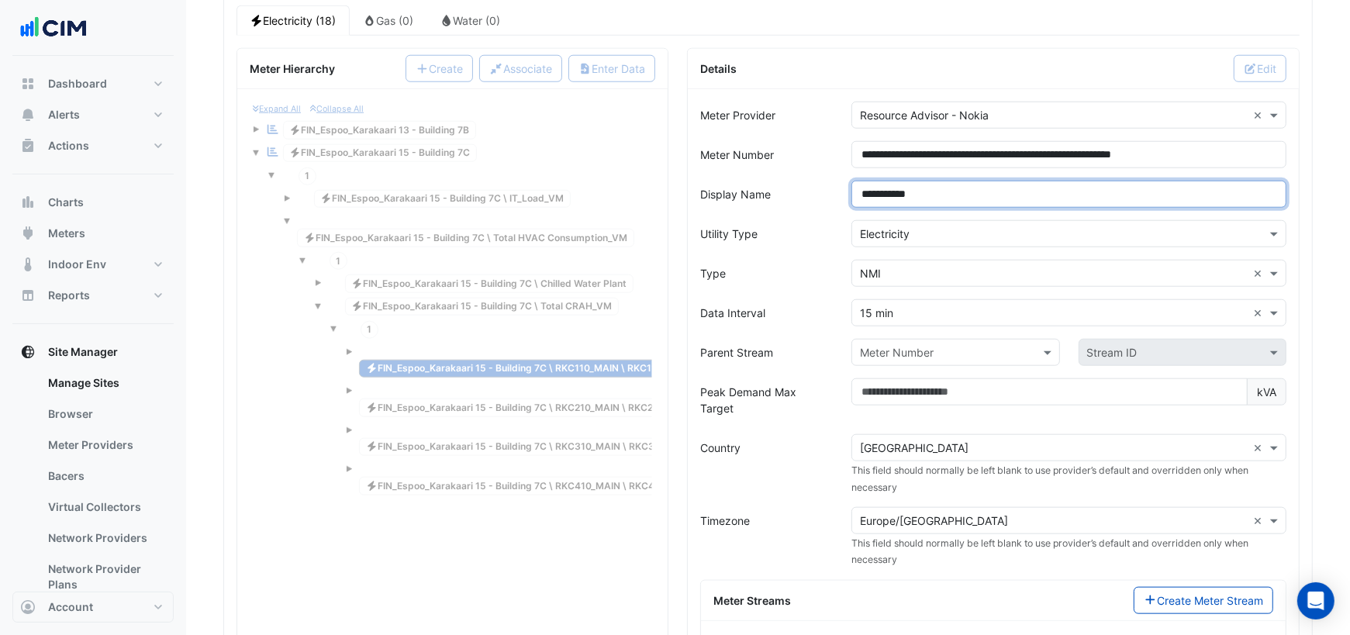
click at [875, 185] on input "**********" at bounding box center [1068, 194] width 435 height 27
click at [875, 183] on input "**********" at bounding box center [1068, 194] width 435 height 27
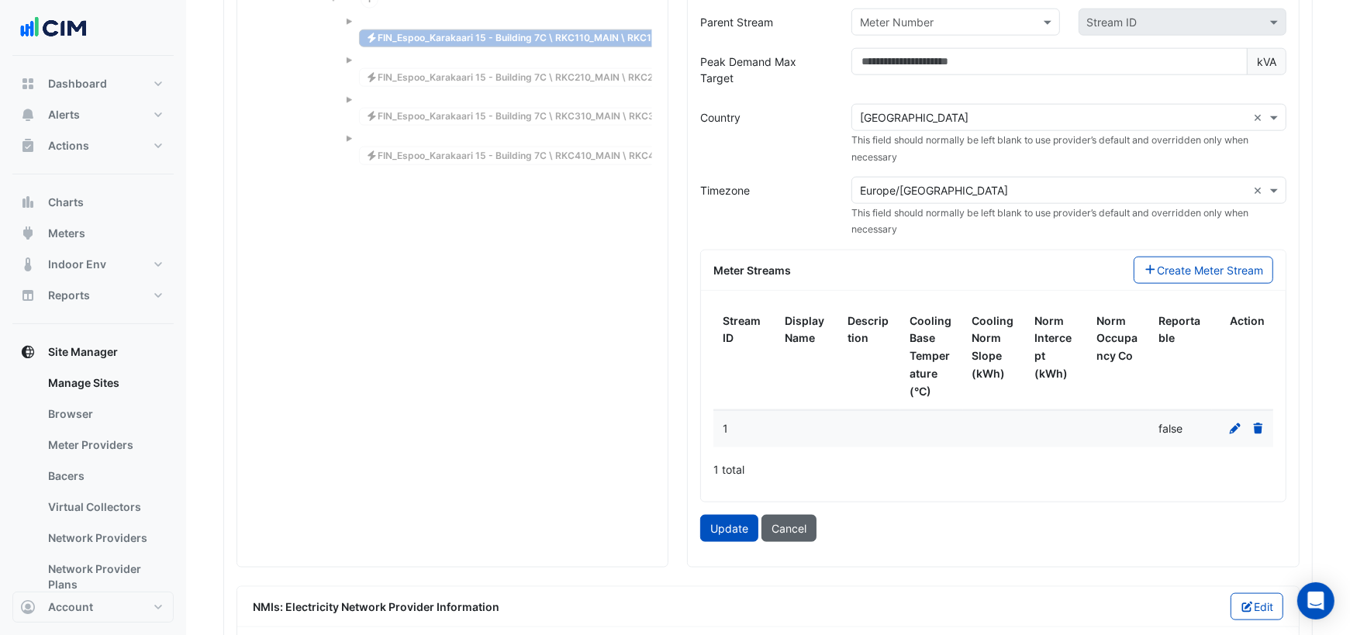
scroll to position [1660, 0]
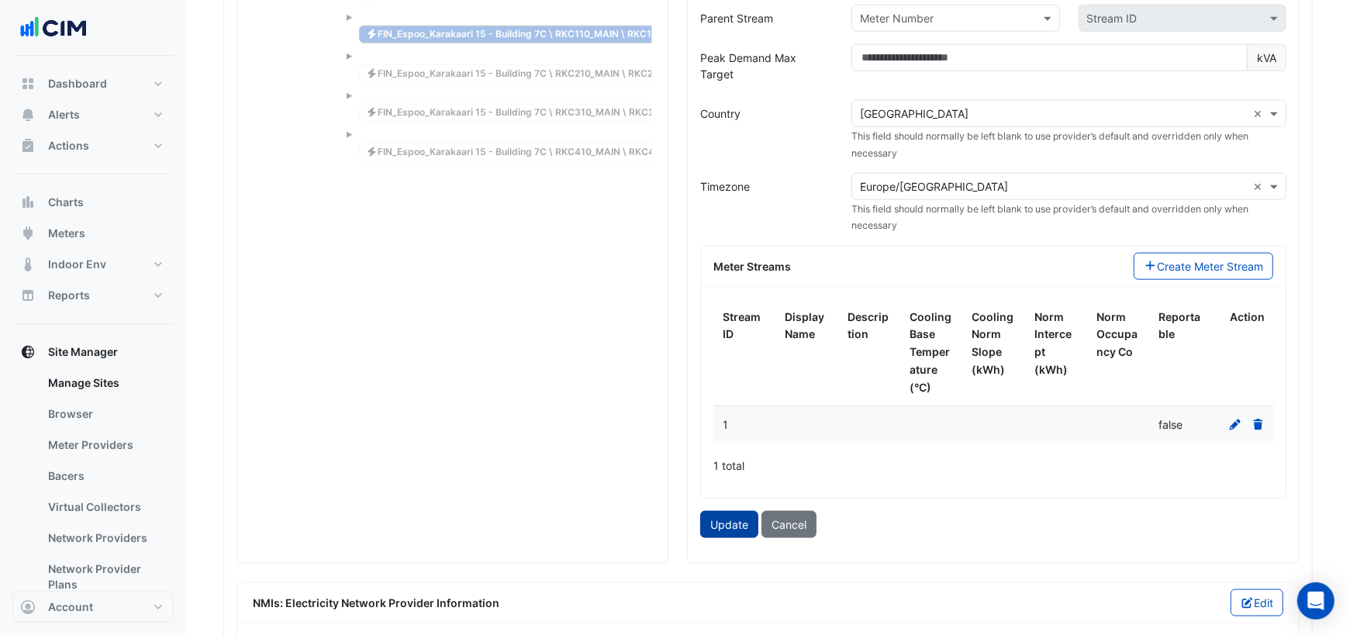
click at [733, 511] on button "Update" at bounding box center [729, 524] width 58 height 27
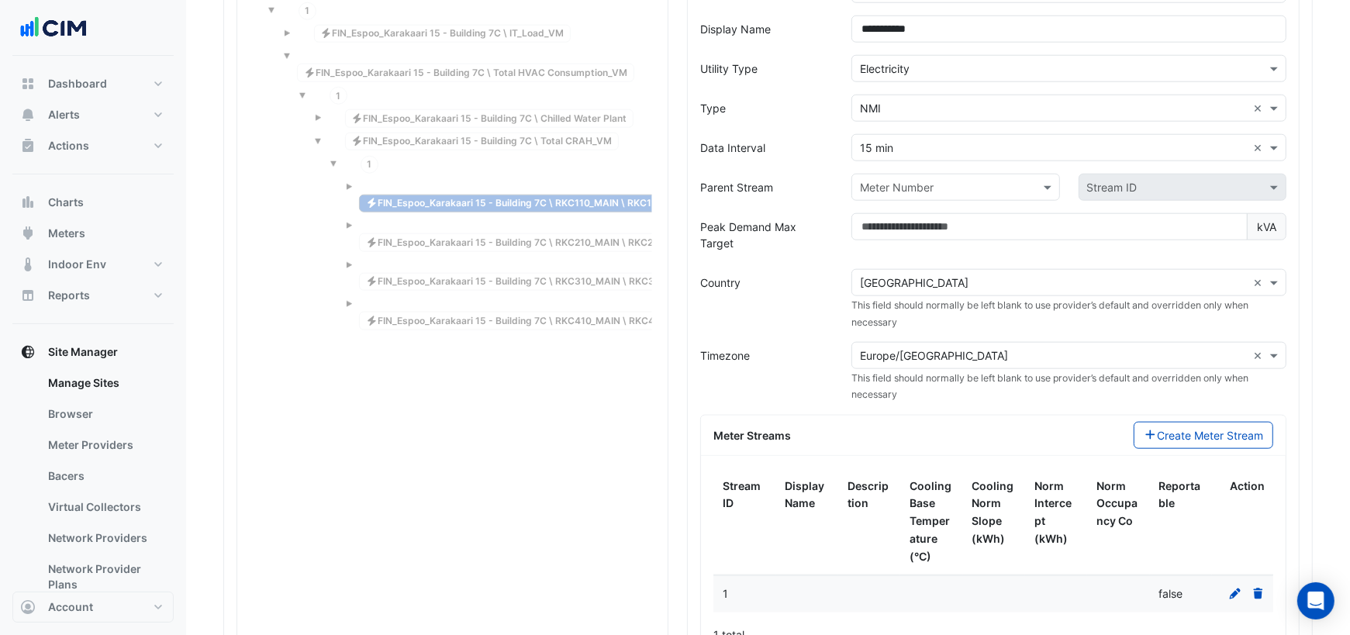
scroll to position [1478, 0]
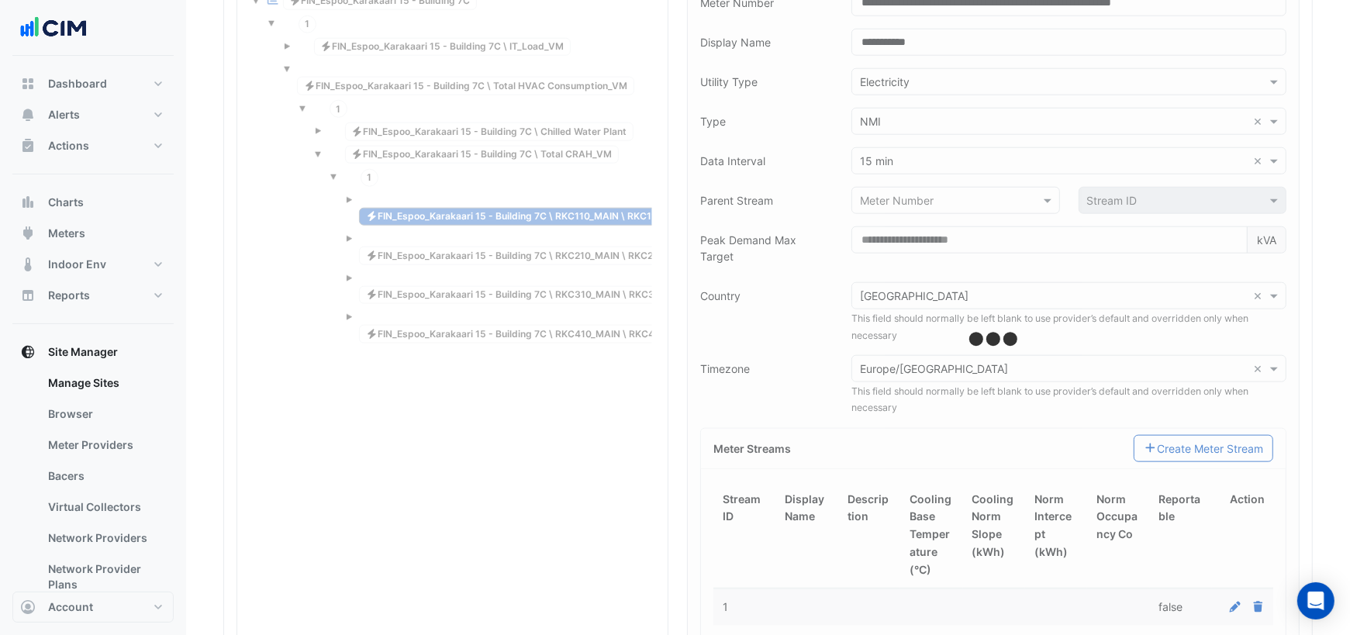
type input "**********"
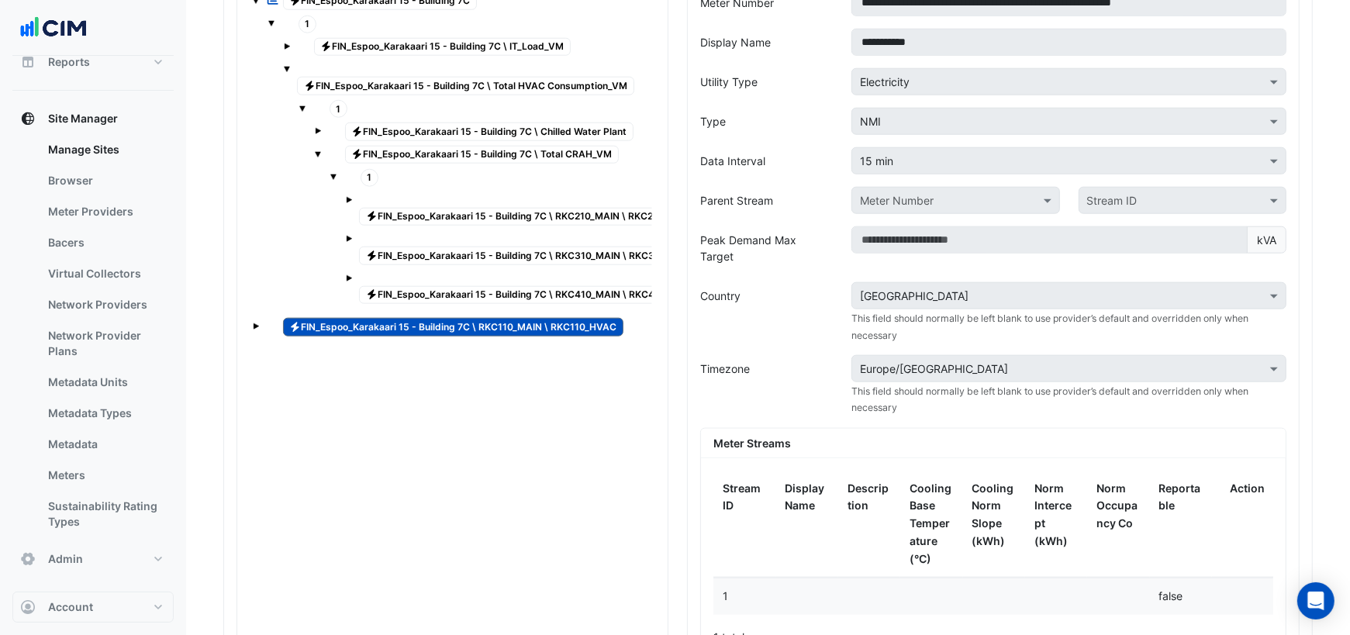
scroll to position [1499, 0]
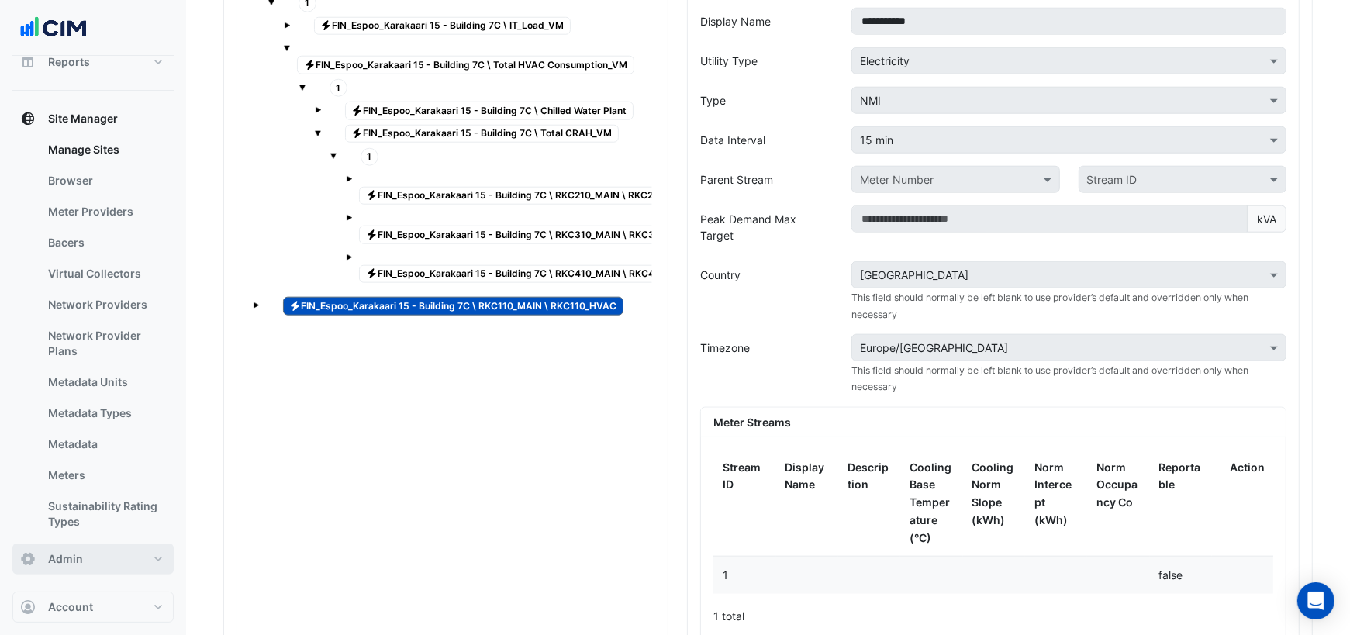
click at [146, 563] on button "Admin" at bounding box center [92, 559] width 161 height 31
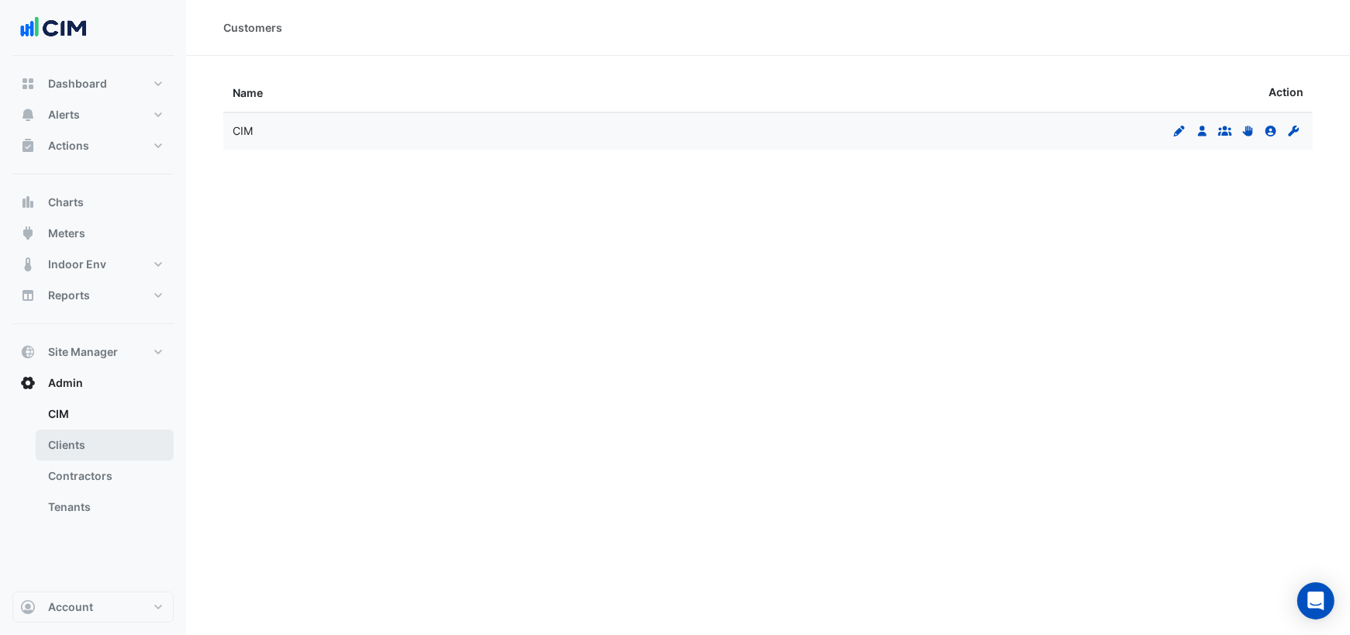
click at [81, 449] on link "Clients" at bounding box center [105, 445] width 138 height 31
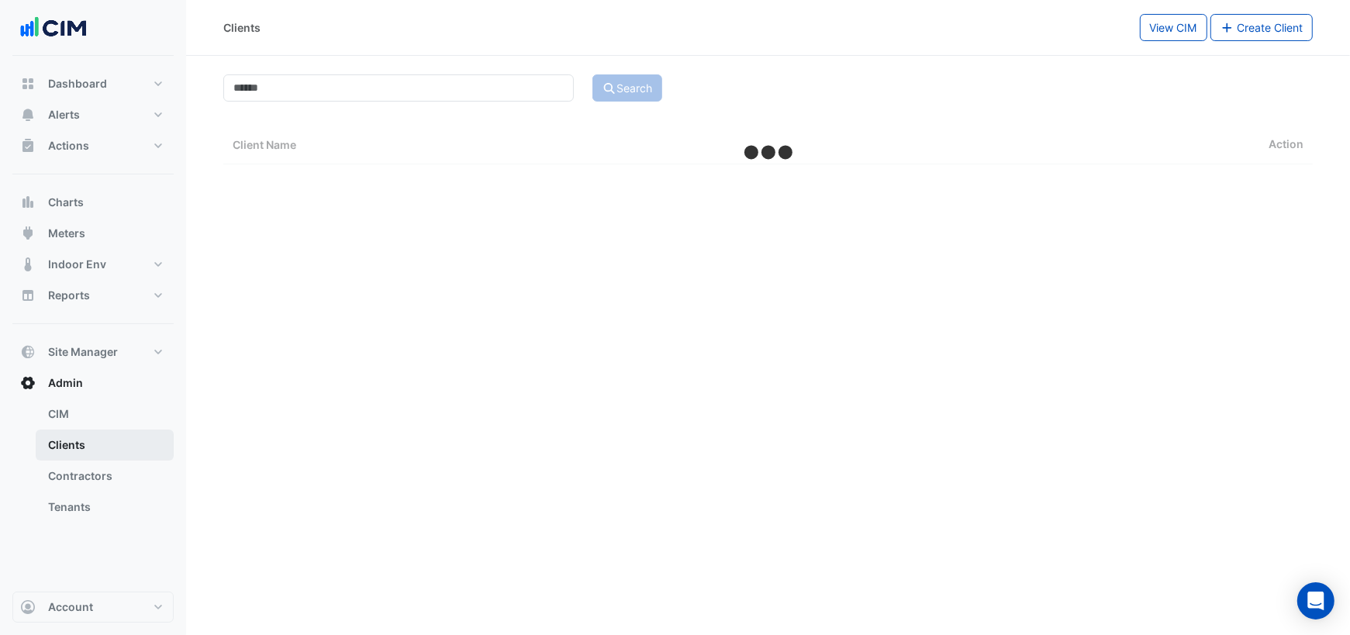
select select "***"
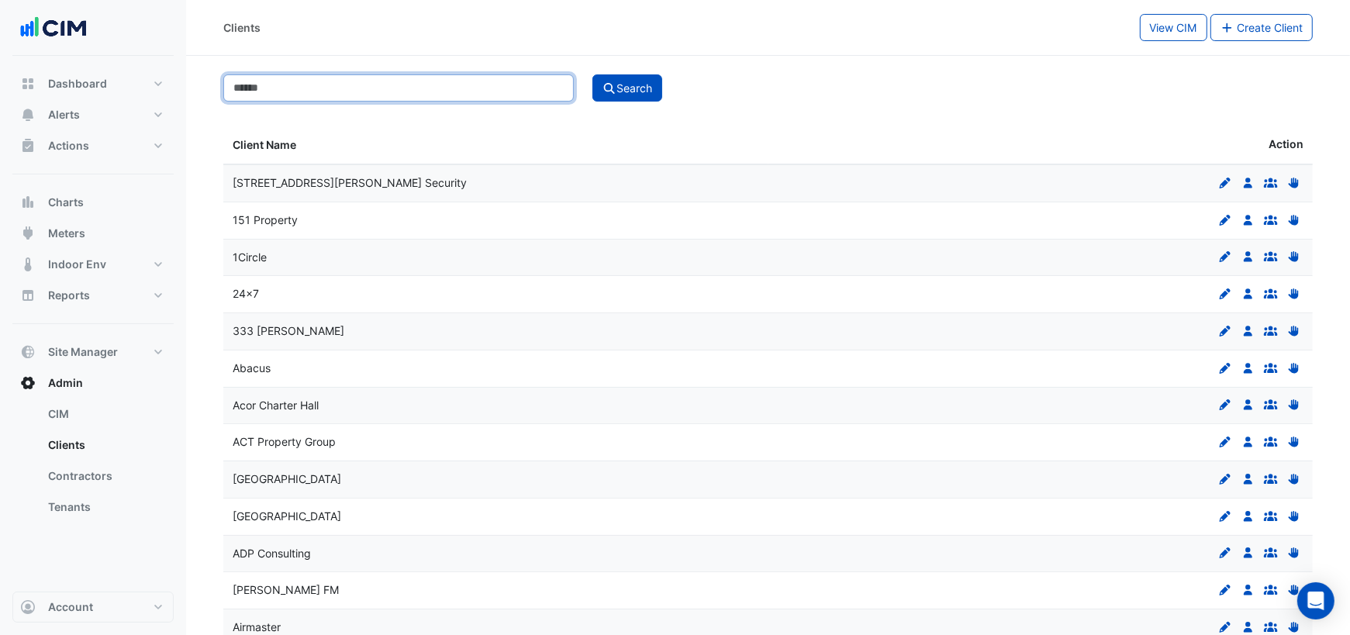
click at [305, 91] on input at bounding box center [398, 87] width 350 height 27
click at [592, 74] on button "Search" at bounding box center [627, 87] width 70 height 27
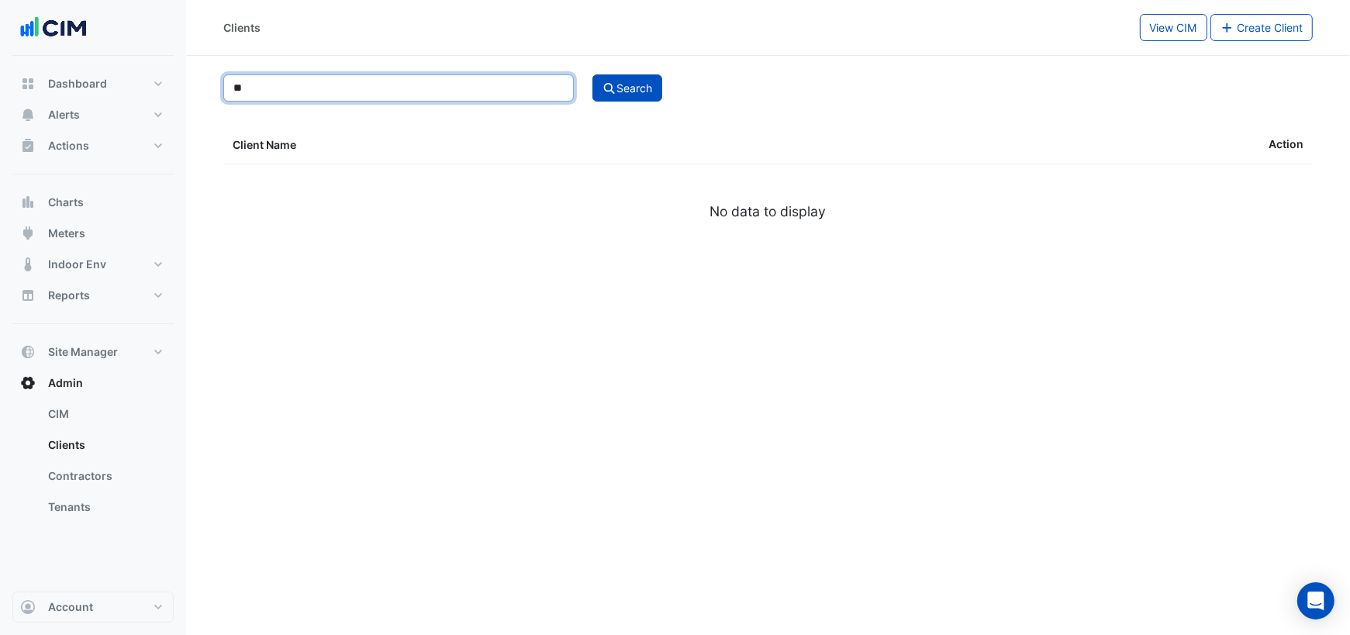
type input "*"
type input "***"
click at [592, 74] on button "Search" at bounding box center [627, 87] width 70 height 27
select select "***"
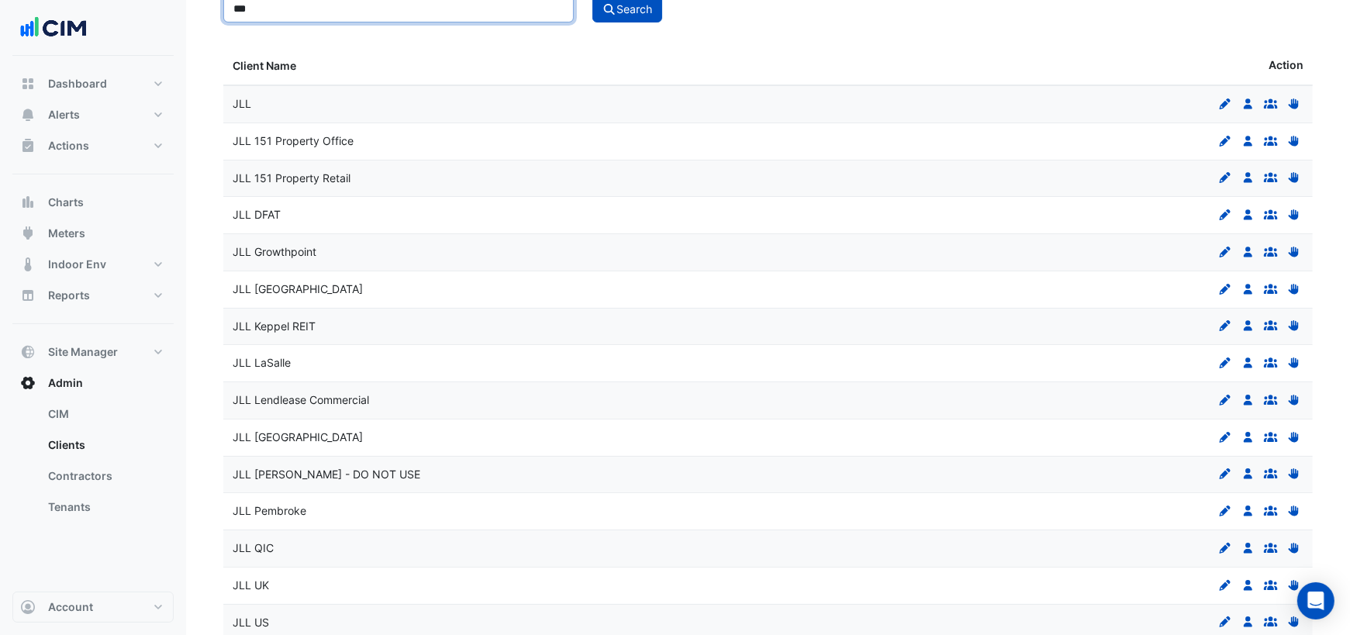
scroll to position [121, 0]
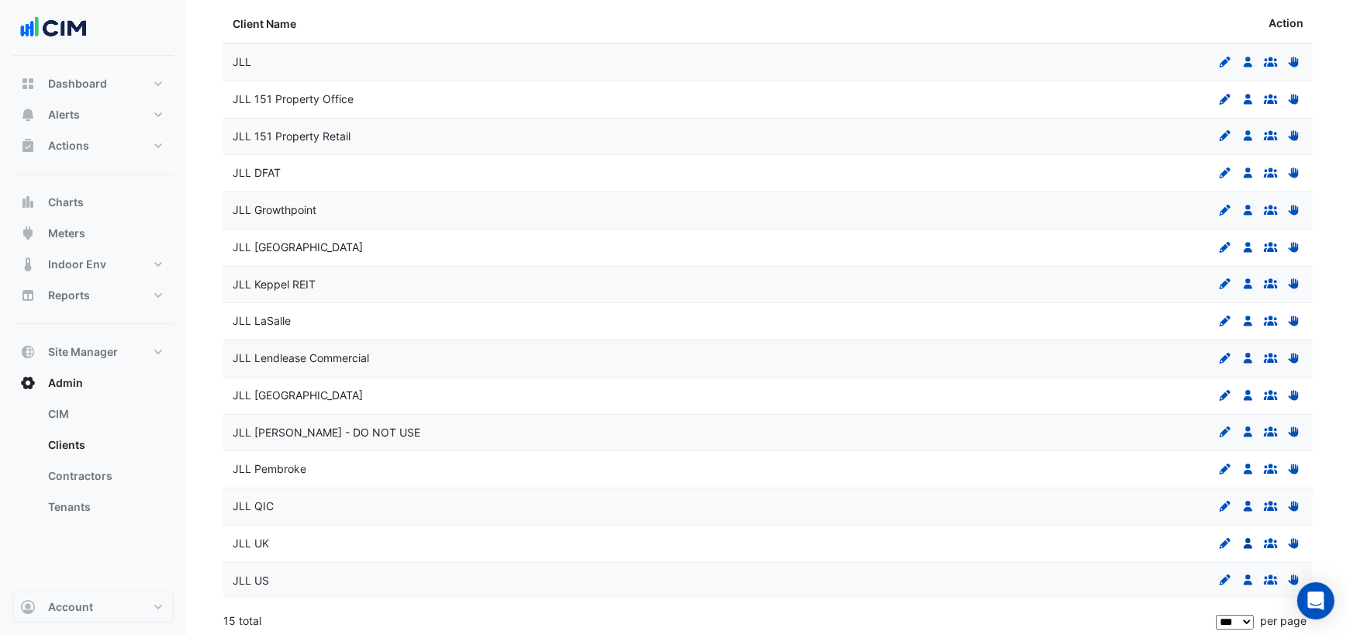
click at [1247, 539] on icon at bounding box center [1248, 543] width 9 height 11
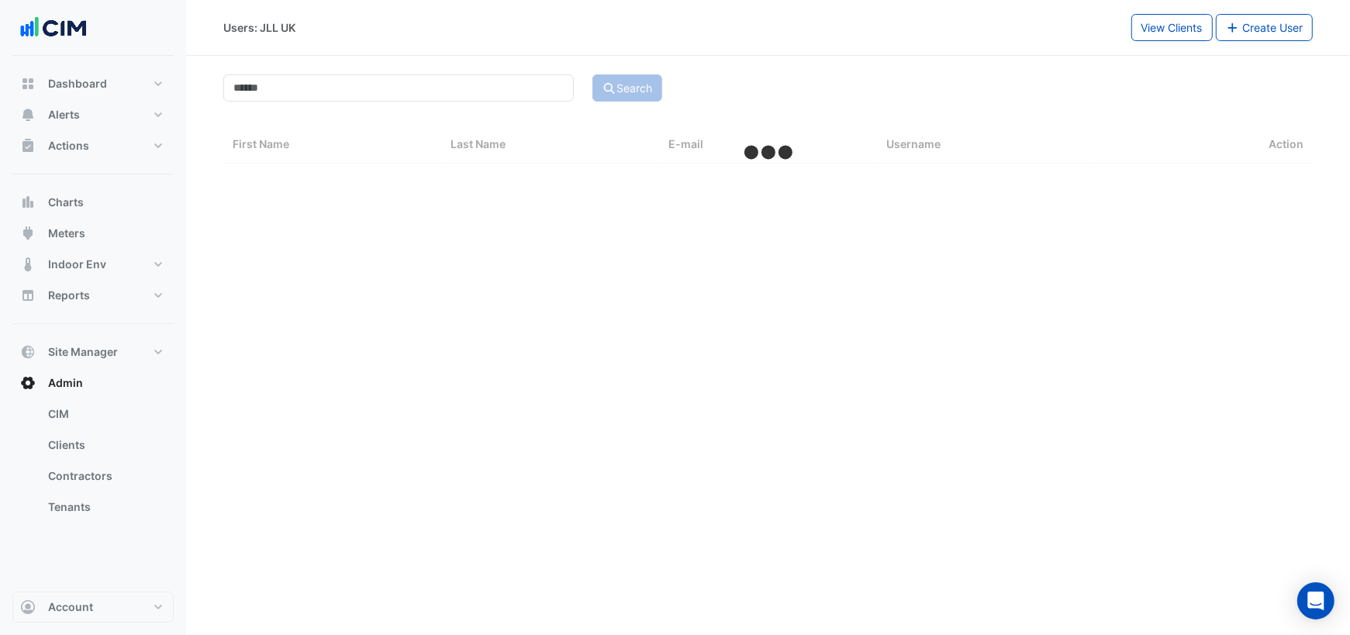
select select "***"
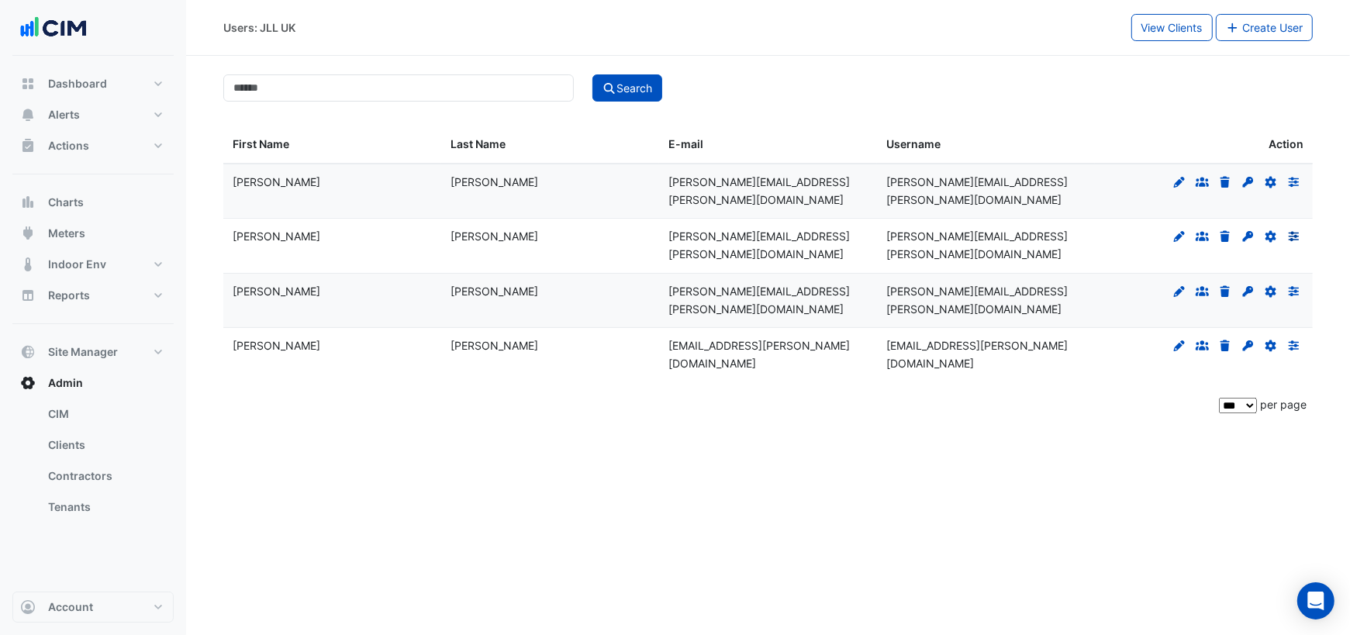
click at [1296, 231] on icon at bounding box center [1293, 236] width 11 height 10
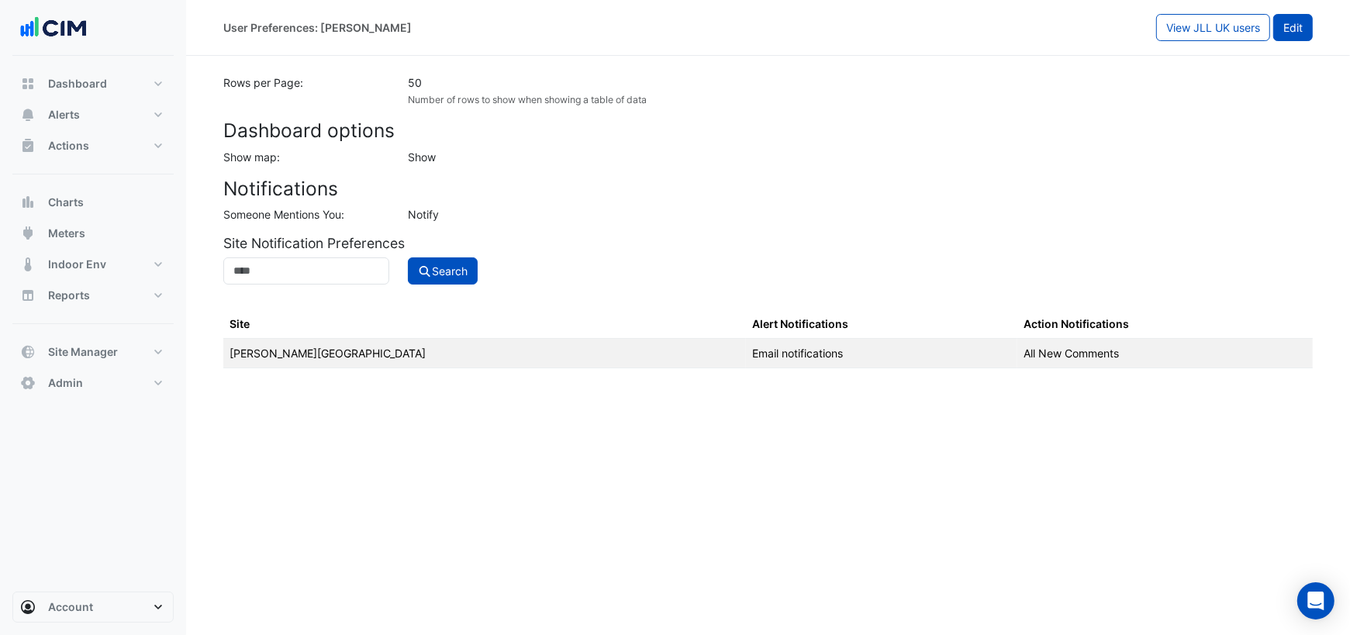
click at [1295, 23] on span "Edit" at bounding box center [1292, 27] width 19 height 13
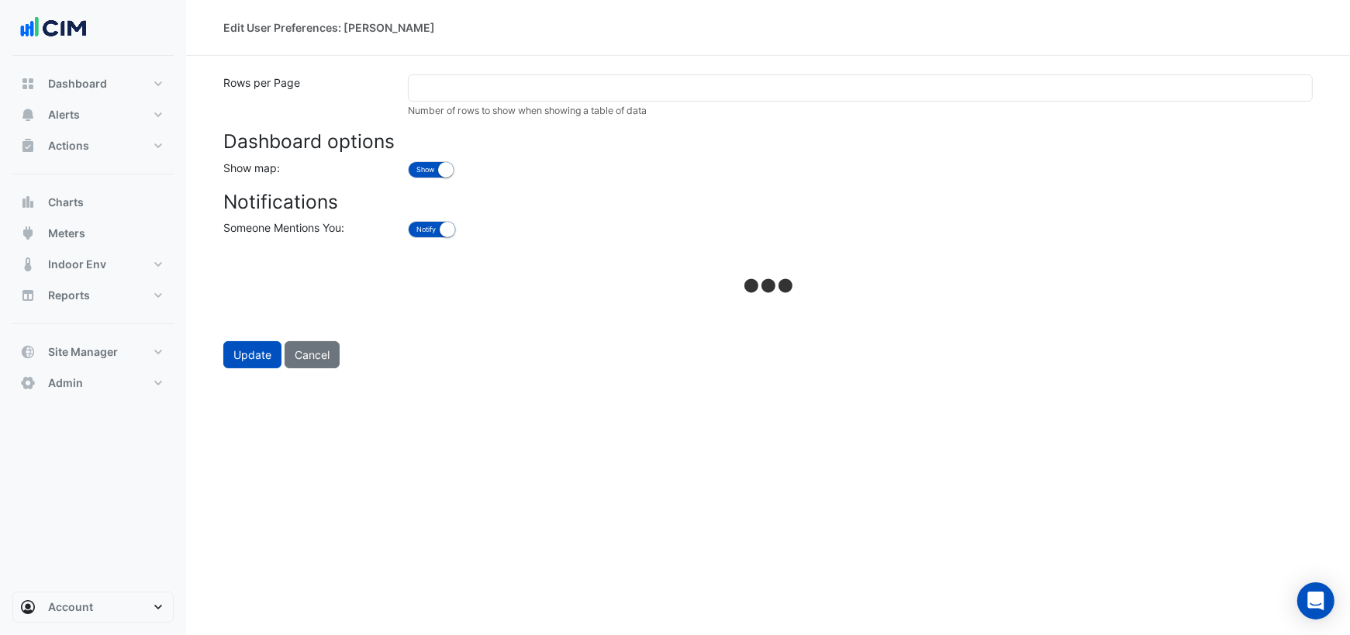
select select "**********"
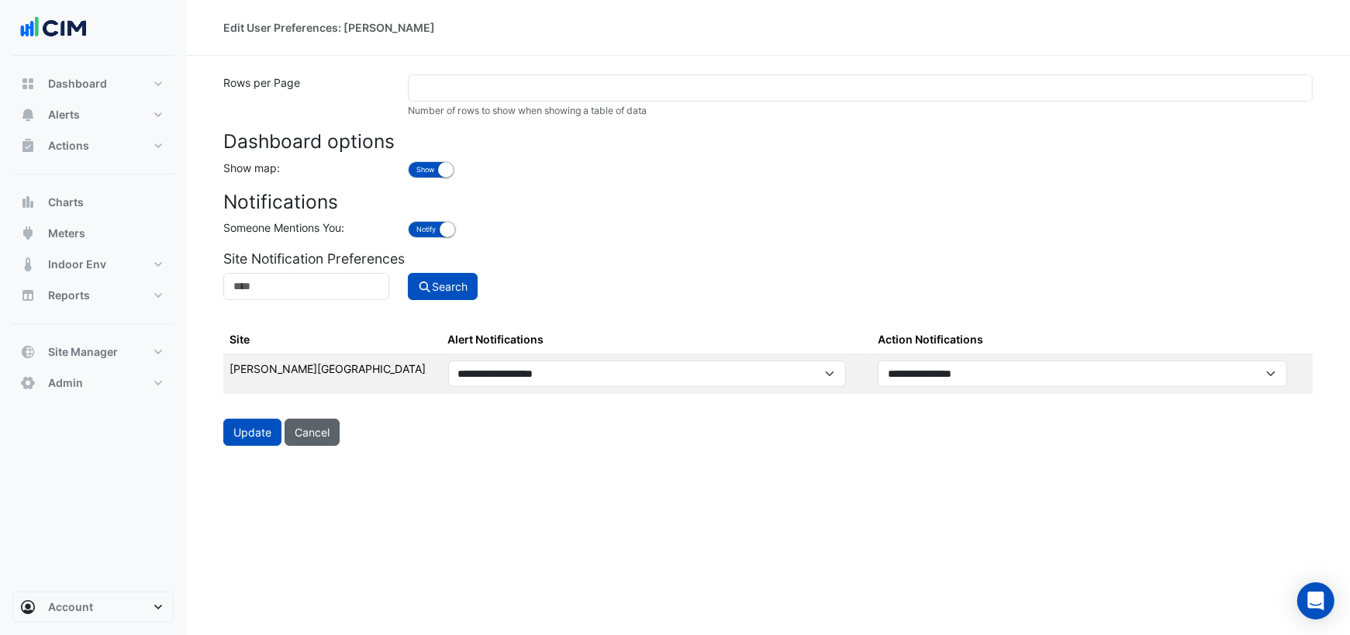
click at [326, 433] on button "Cancel" at bounding box center [312, 432] width 55 height 27
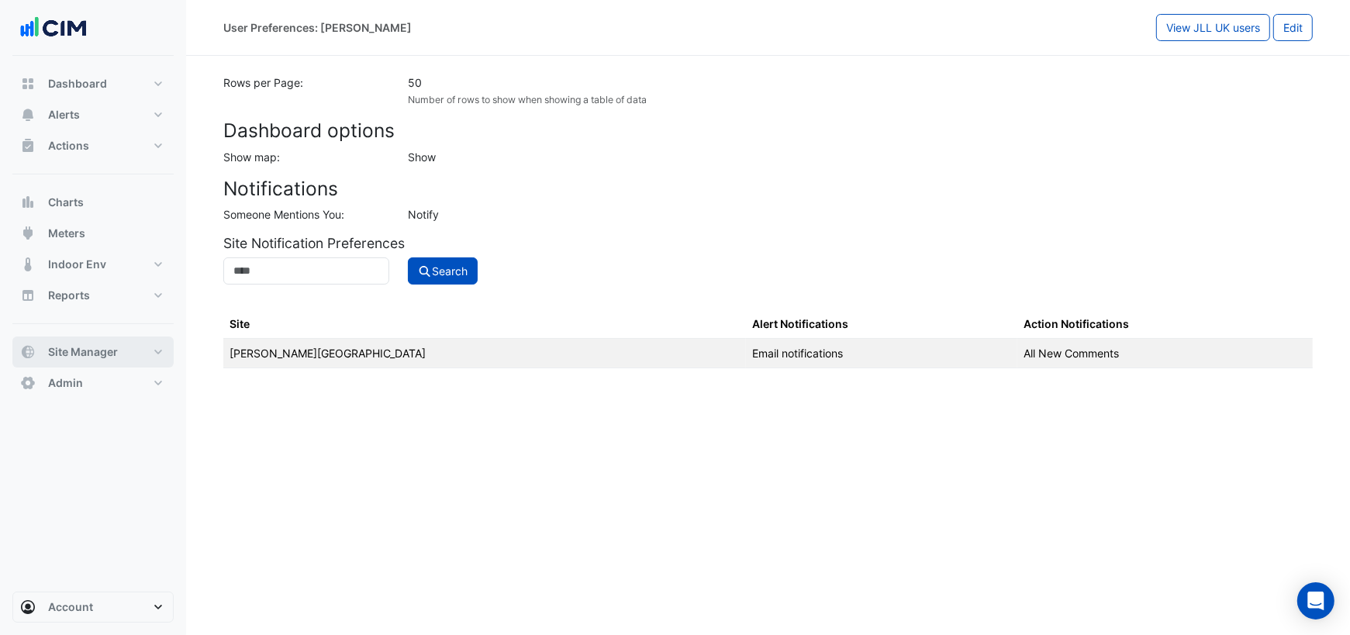
click at [131, 359] on button "Site Manager" at bounding box center [92, 351] width 161 height 31
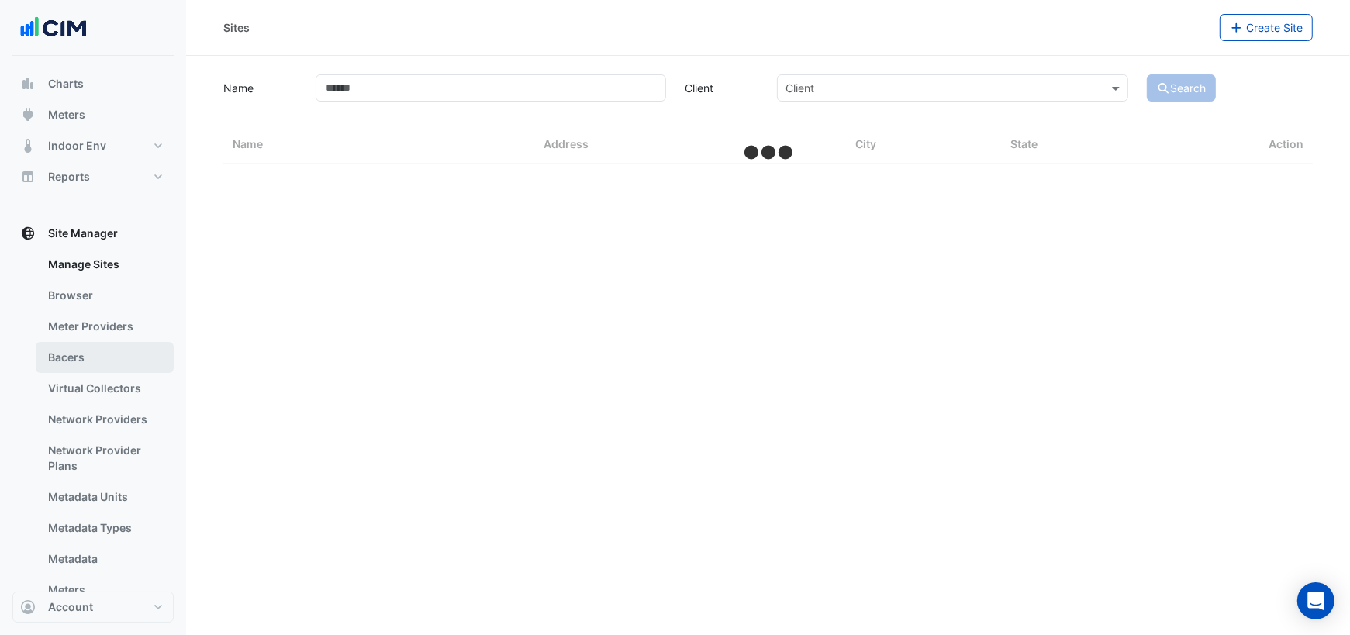
scroll to position [160, 0]
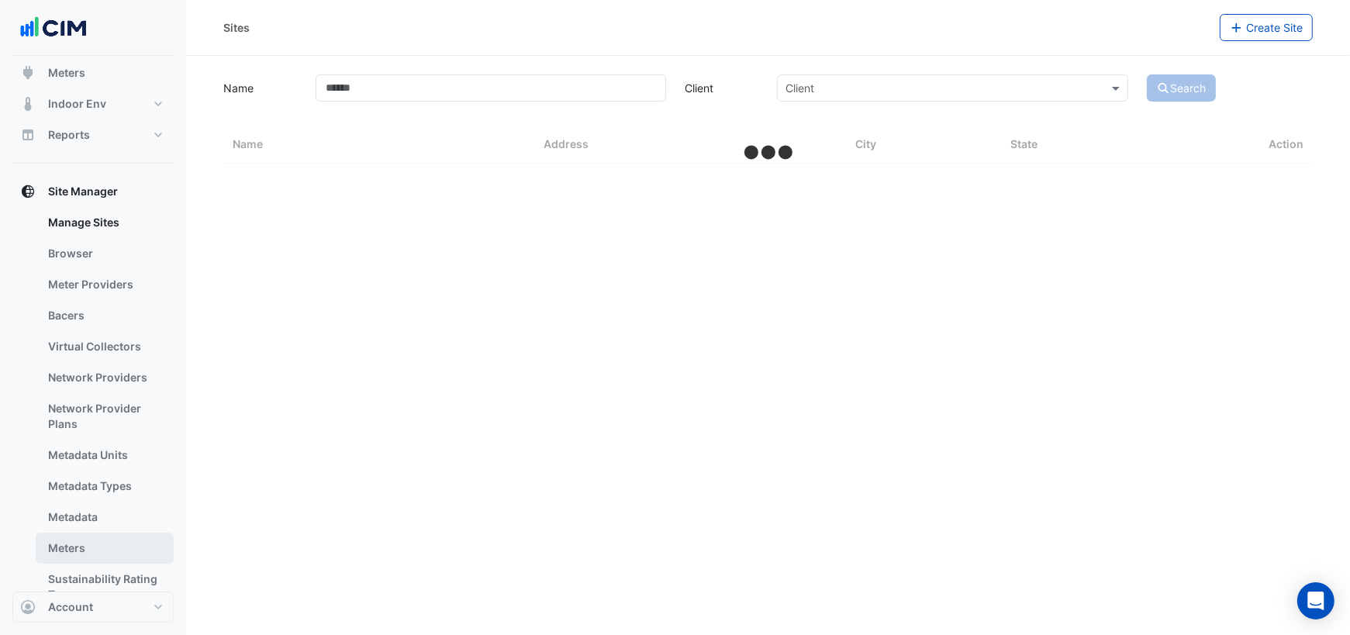
click at [94, 543] on link "Meters" at bounding box center [105, 548] width 138 height 31
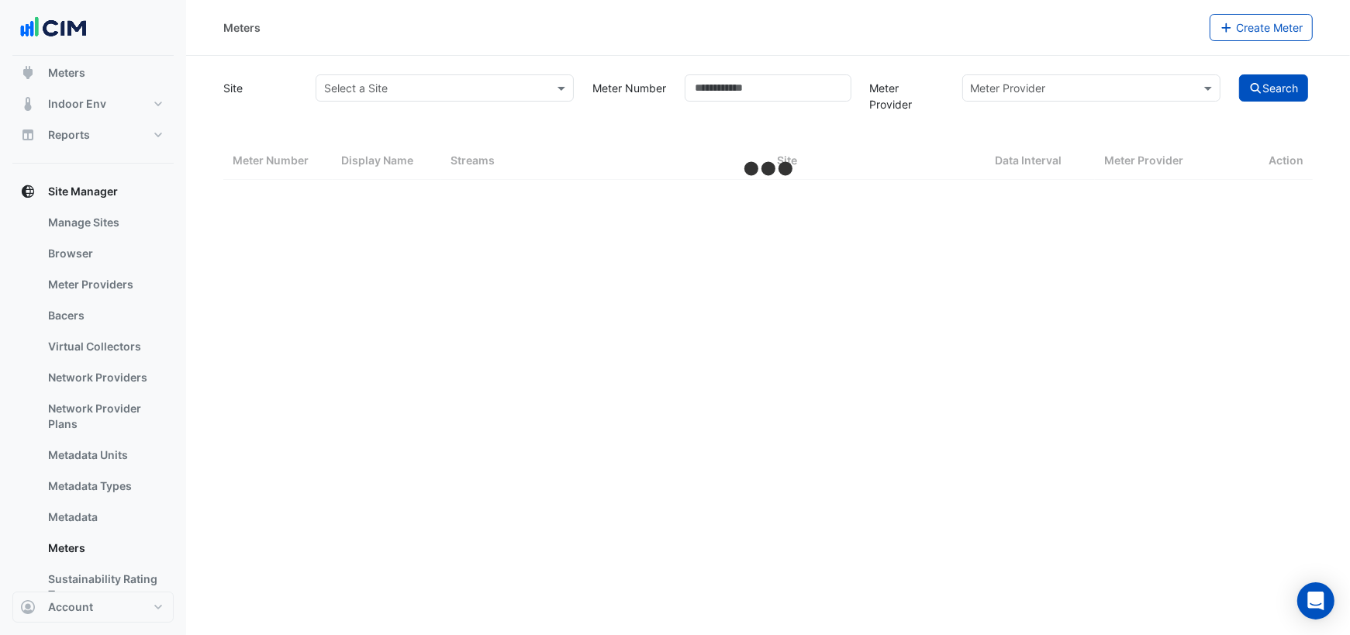
select select "***"
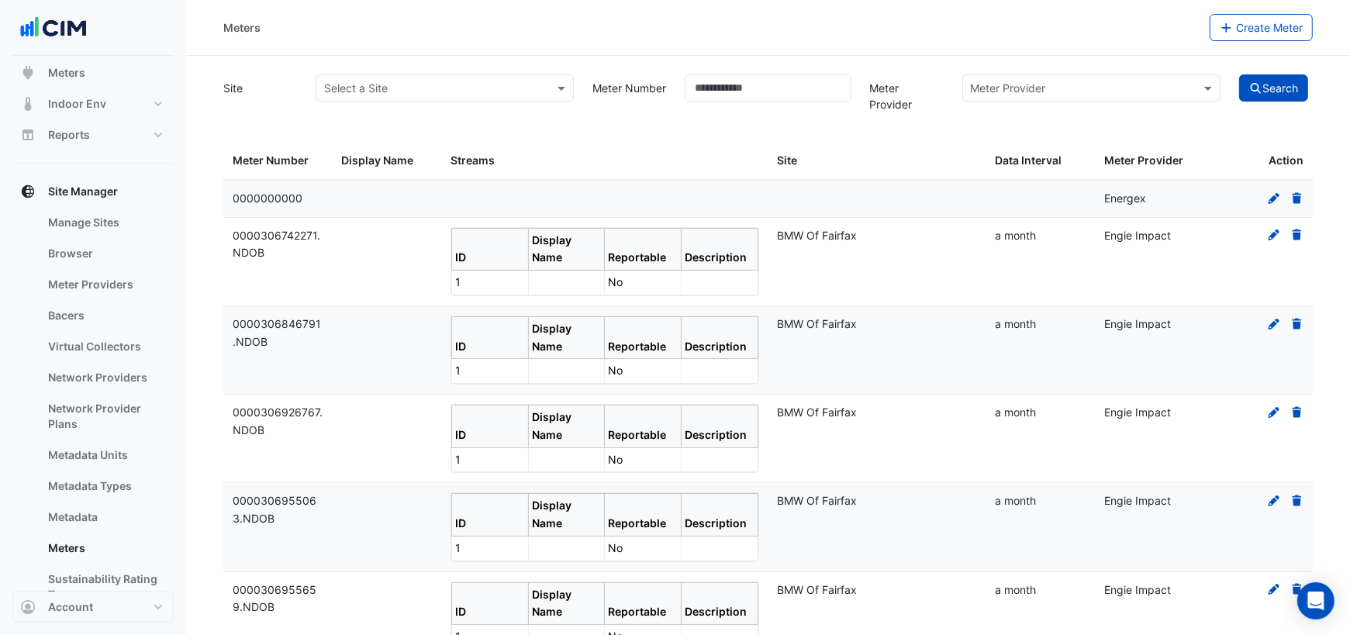
click at [1035, 91] on input "text" at bounding box center [1076, 89] width 210 height 16
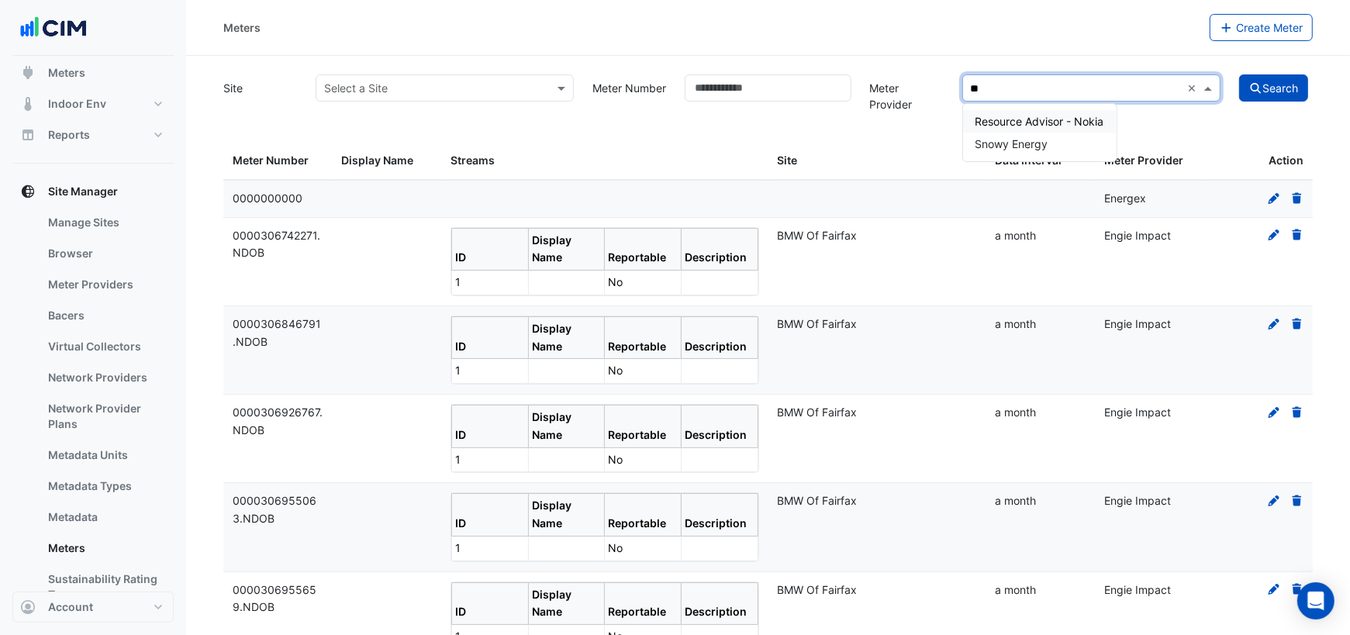
type input "***"
click at [1080, 123] on span "Resource Advisor - Nokia" at bounding box center [1039, 121] width 129 height 13
click at [1271, 86] on button "Search" at bounding box center [1274, 87] width 70 height 27
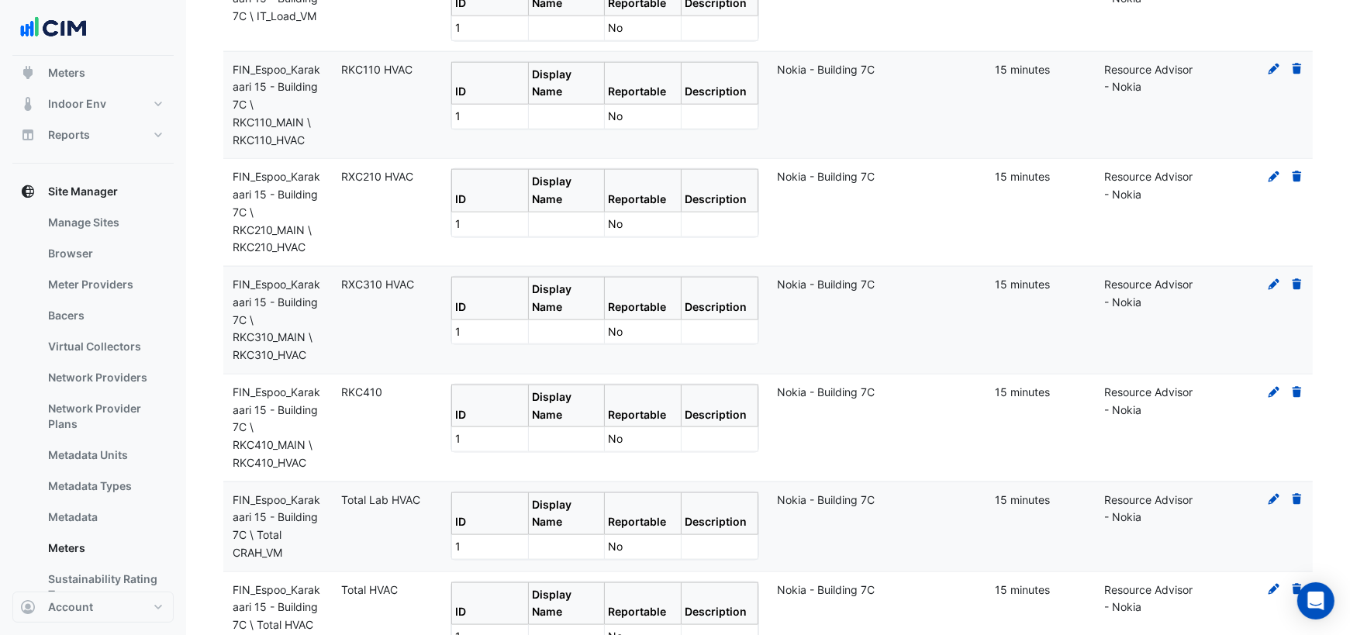
scroll to position [1693, 0]
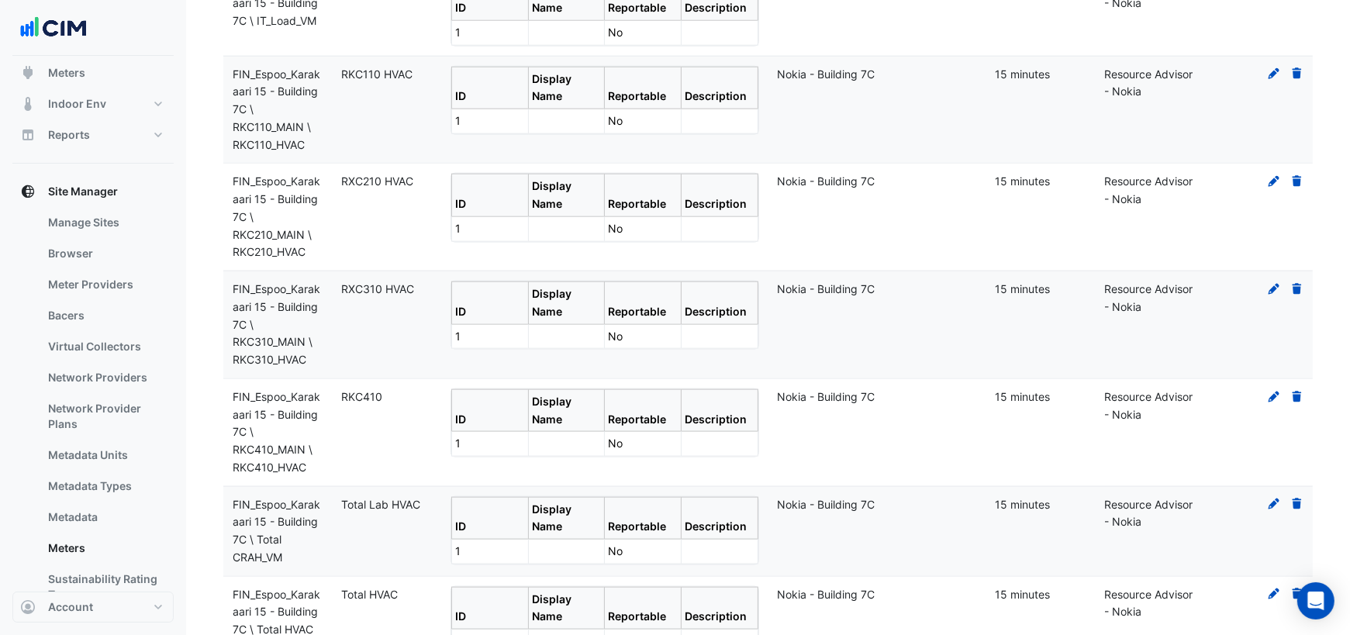
click at [1299, 68] on icon at bounding box center [1296, 73] width 9 height 11
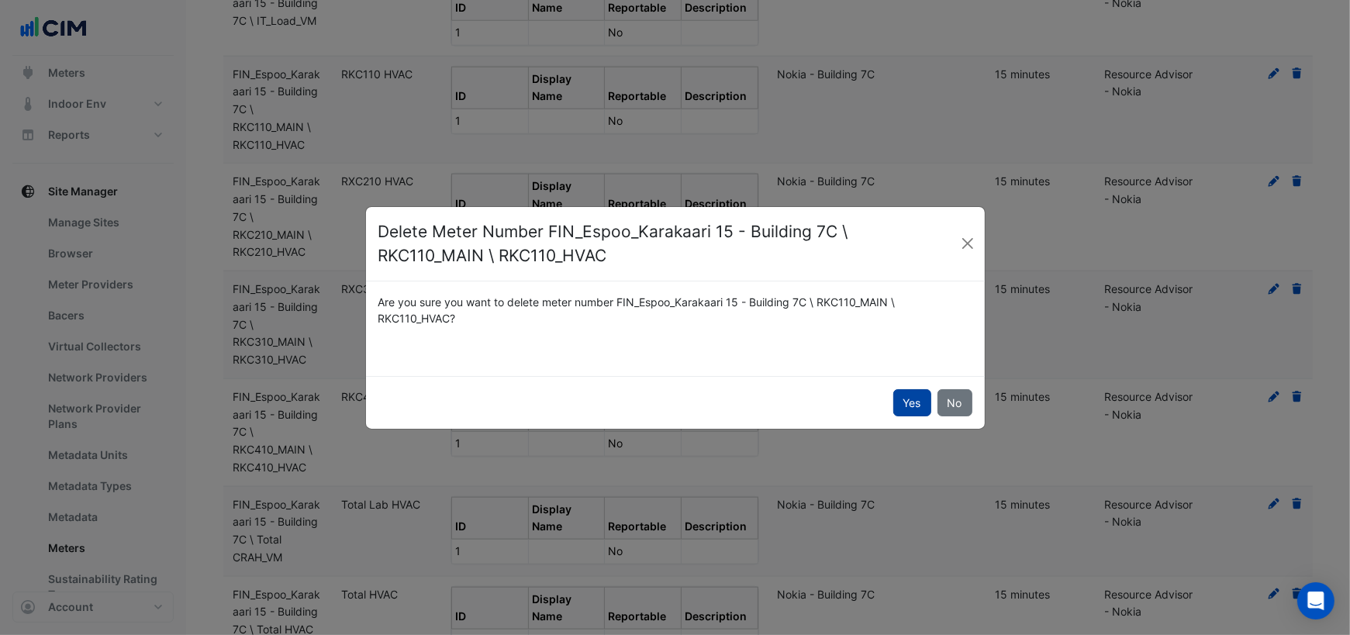
click at [911, 396] on button "Yes" at bounding box center [912, 402] width 38 height 27
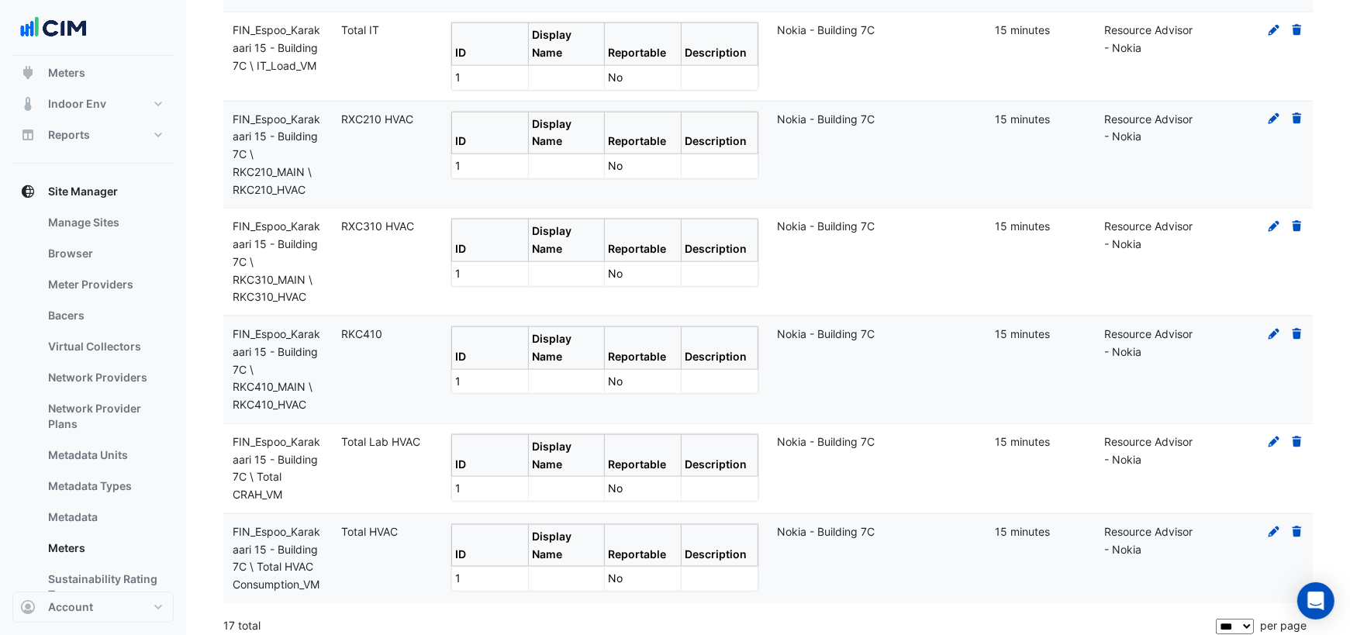
click at [1296, 113] on icon at bounding box center [1296, 118] width 9 height 11
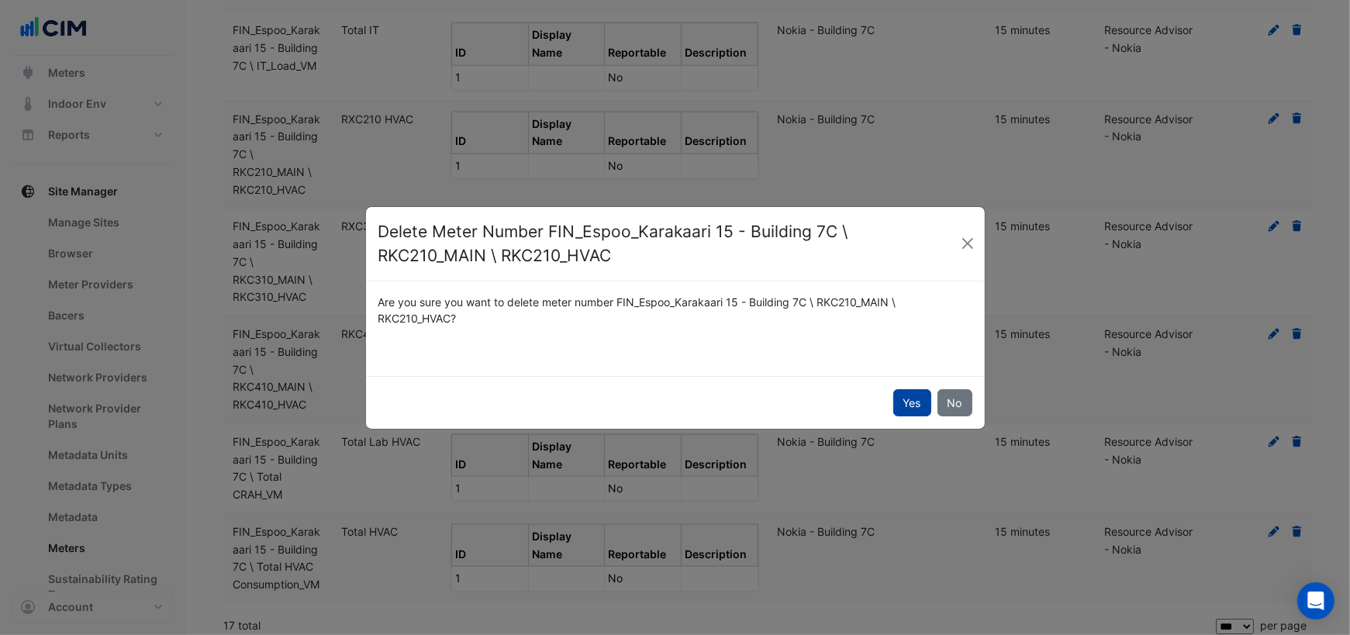
click at [913, 402] on button "Yes" at bounding box center [912, 402] width 38 height 27
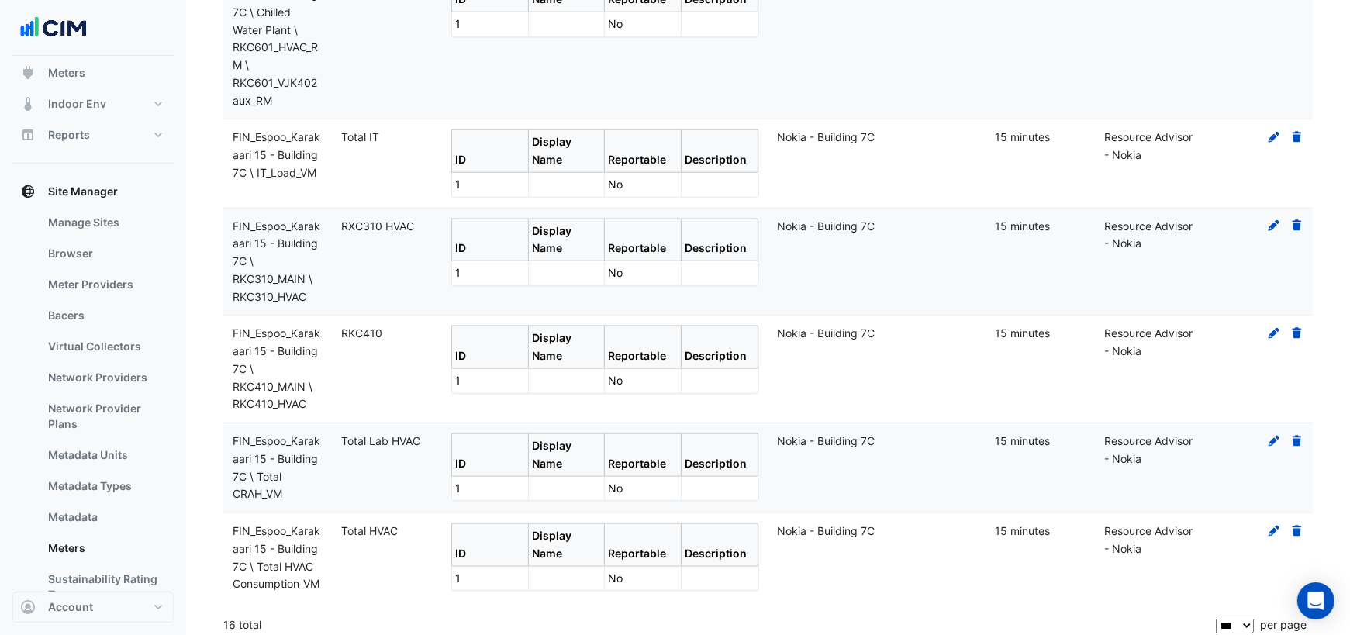
click at [1299, 220] on icon at bounding box center [1296, 225] width 9 height 11
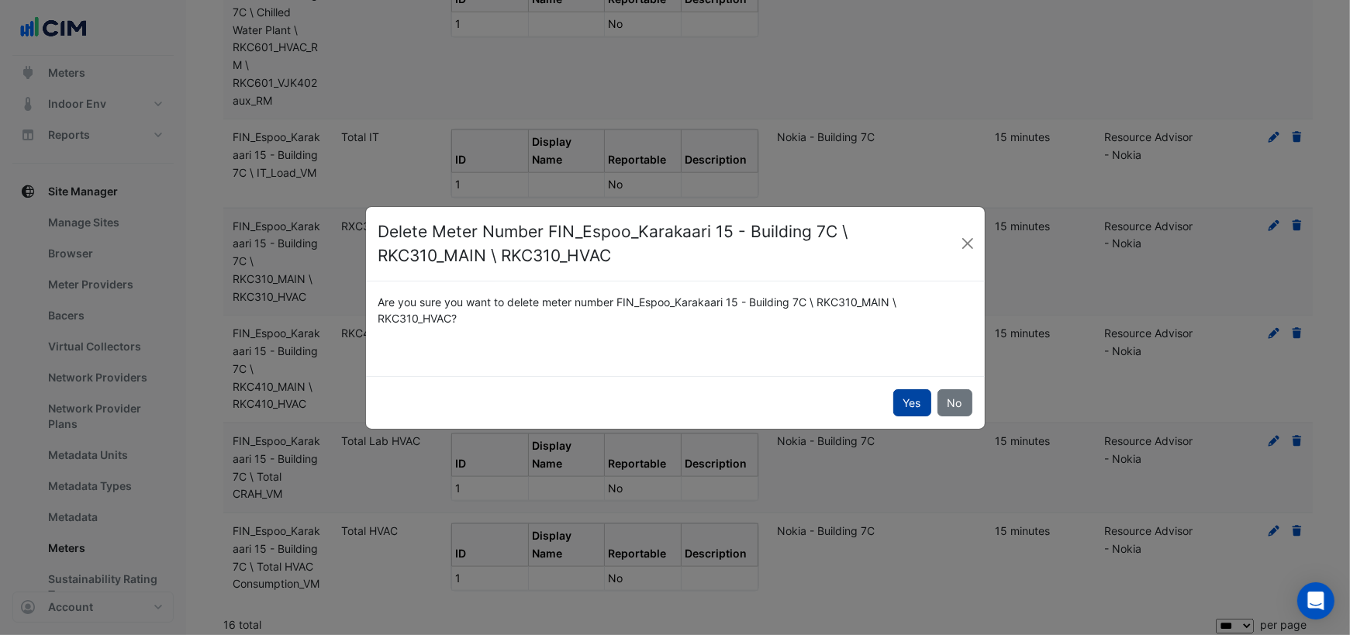
click at [918, 404] on button "Yes" at bounding box center [912, 402] width 38 height 27
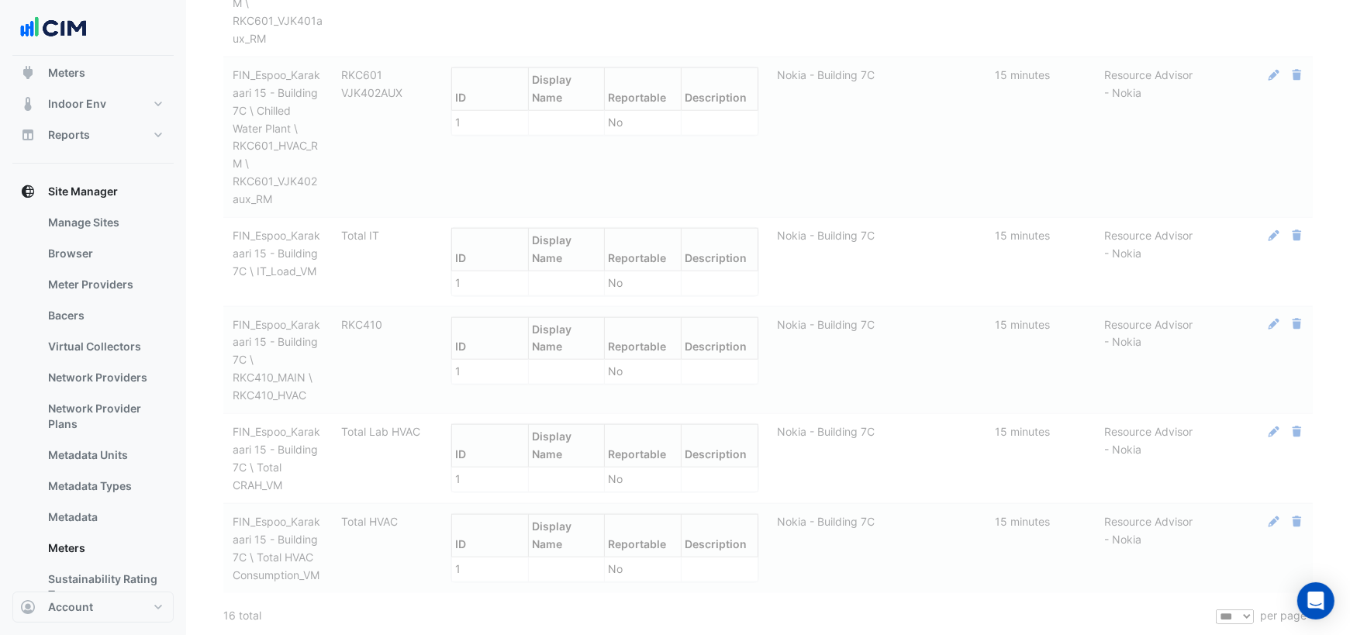
scroll to position [1434, 0]
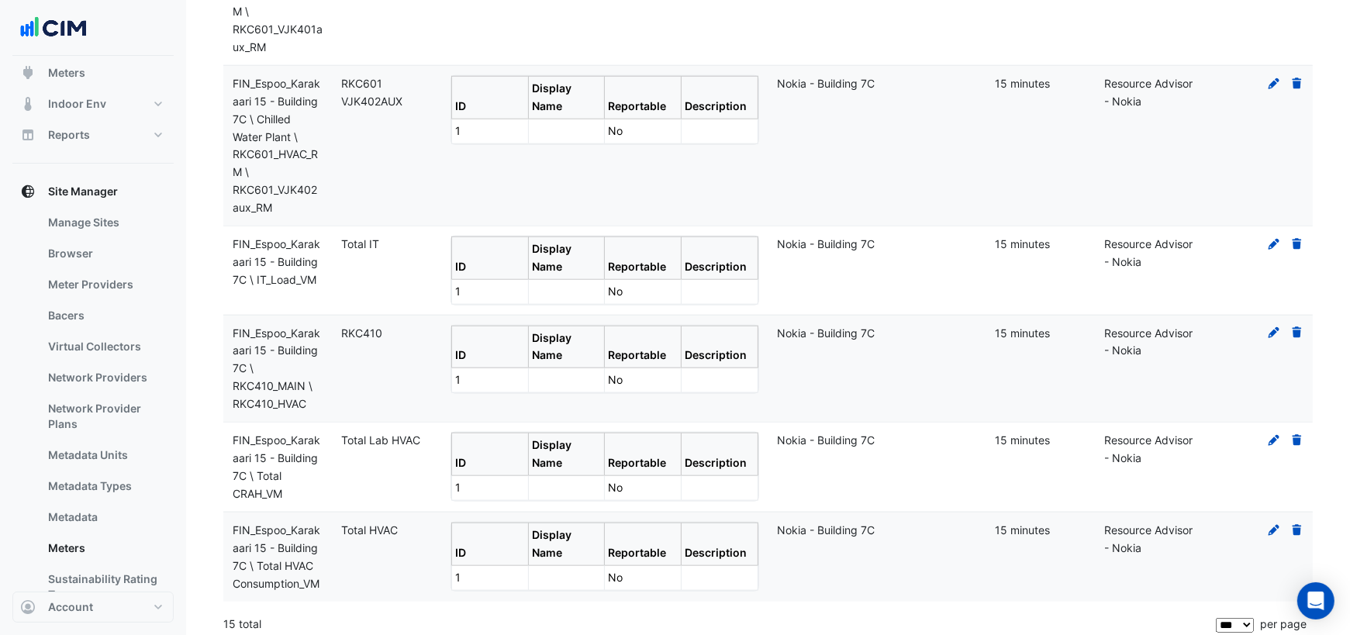
click at [1294, 327] on icon at bounding box center [1296, 332] width 9 height 11
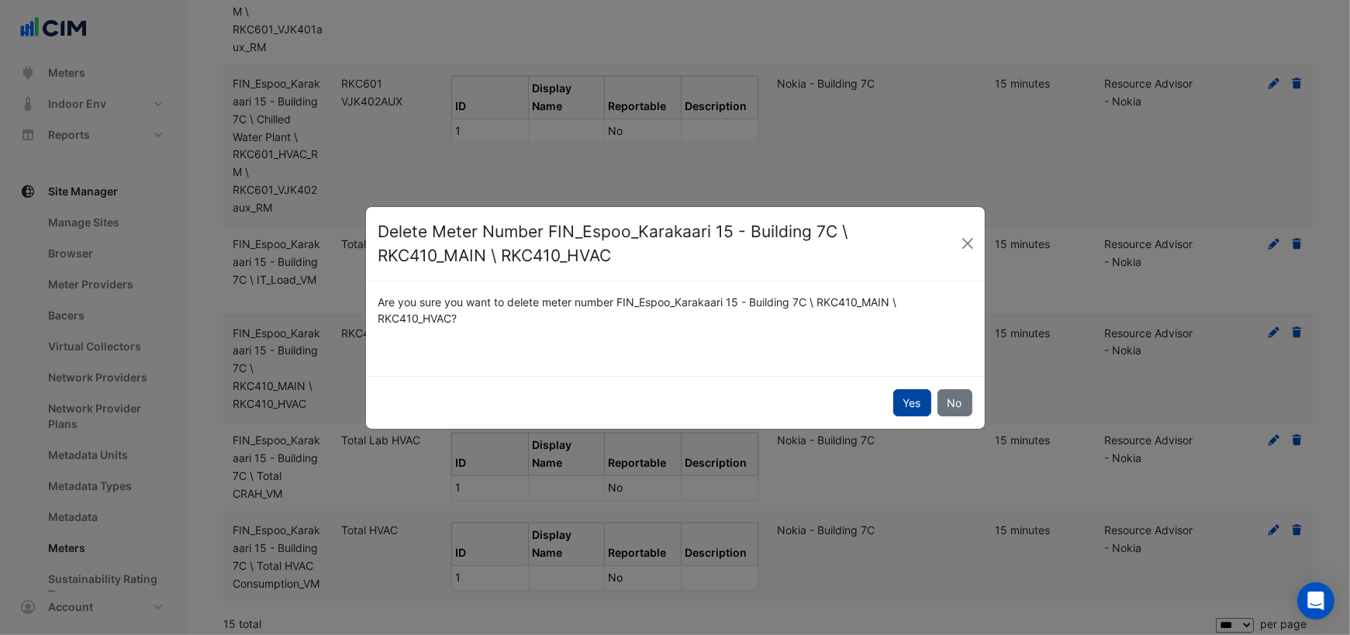
click at [909, 396] on button "Yes" at bounding box center [912, 402] width 38 height 27
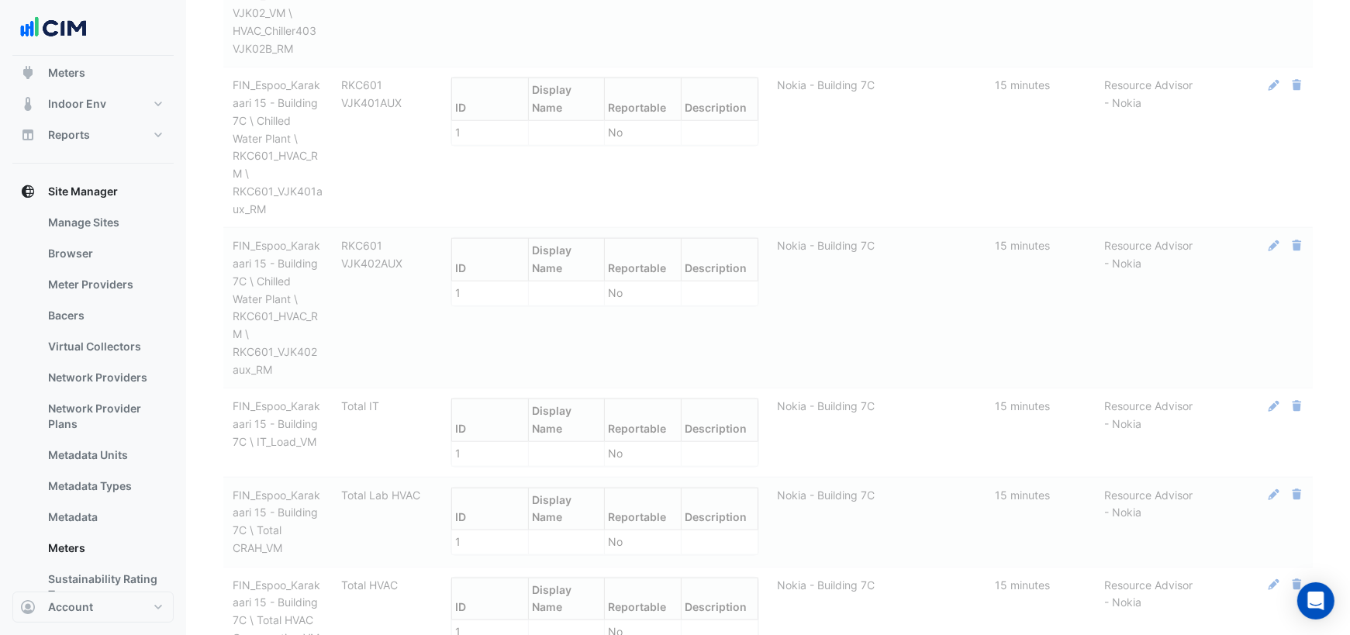
scroll to position [1240, 0]
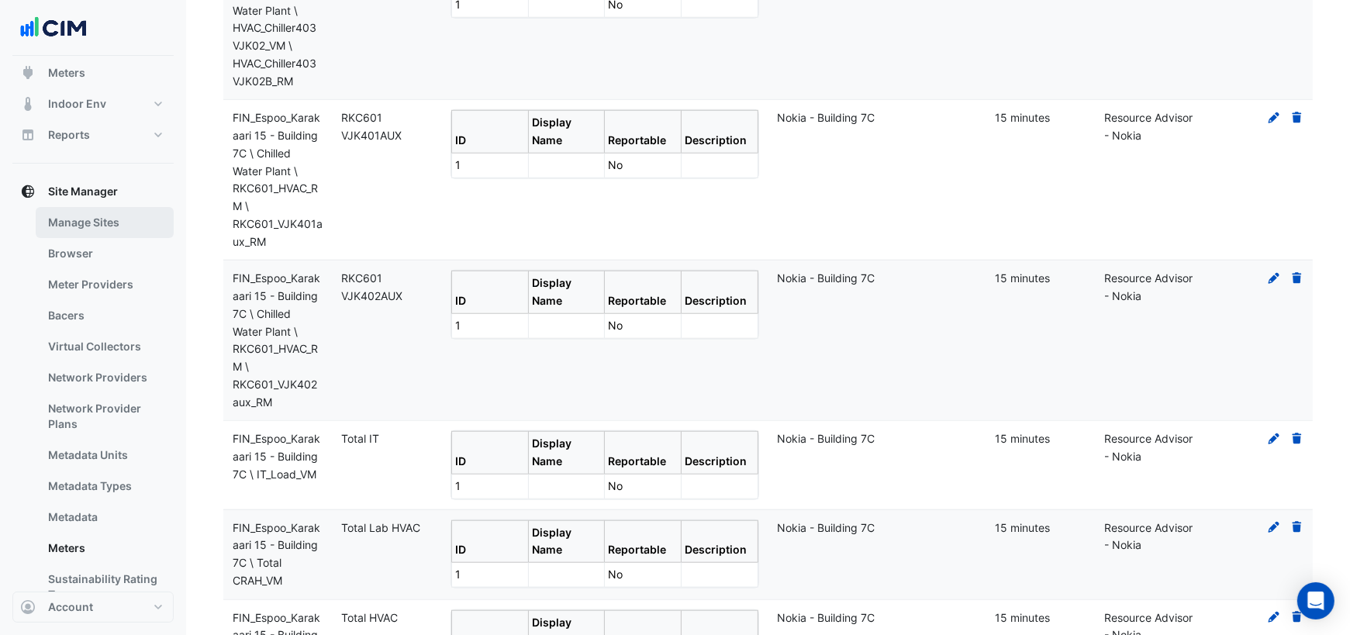
click at [103, 218] on link "Manage Sites" at bounding box center [105, 222] width 138 height 31
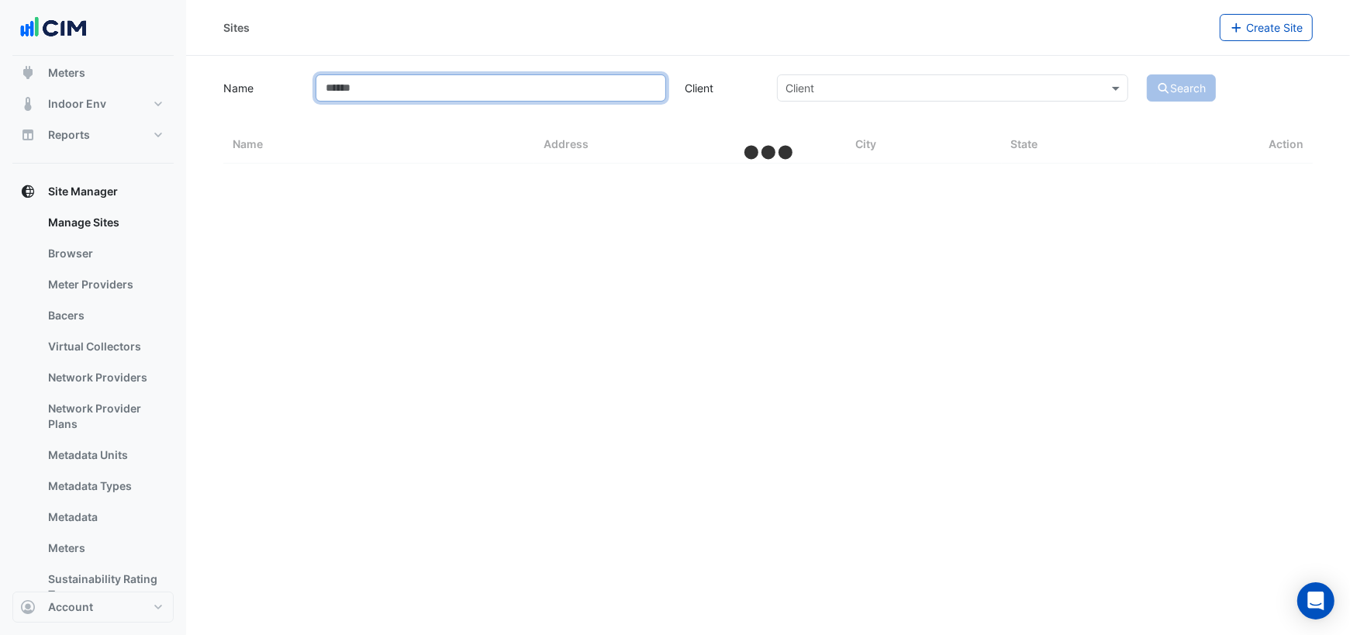
click at [374, 95] on input "Name" at bounding box center [491, 87] width 350 height 27
type input "****"
select select "***"
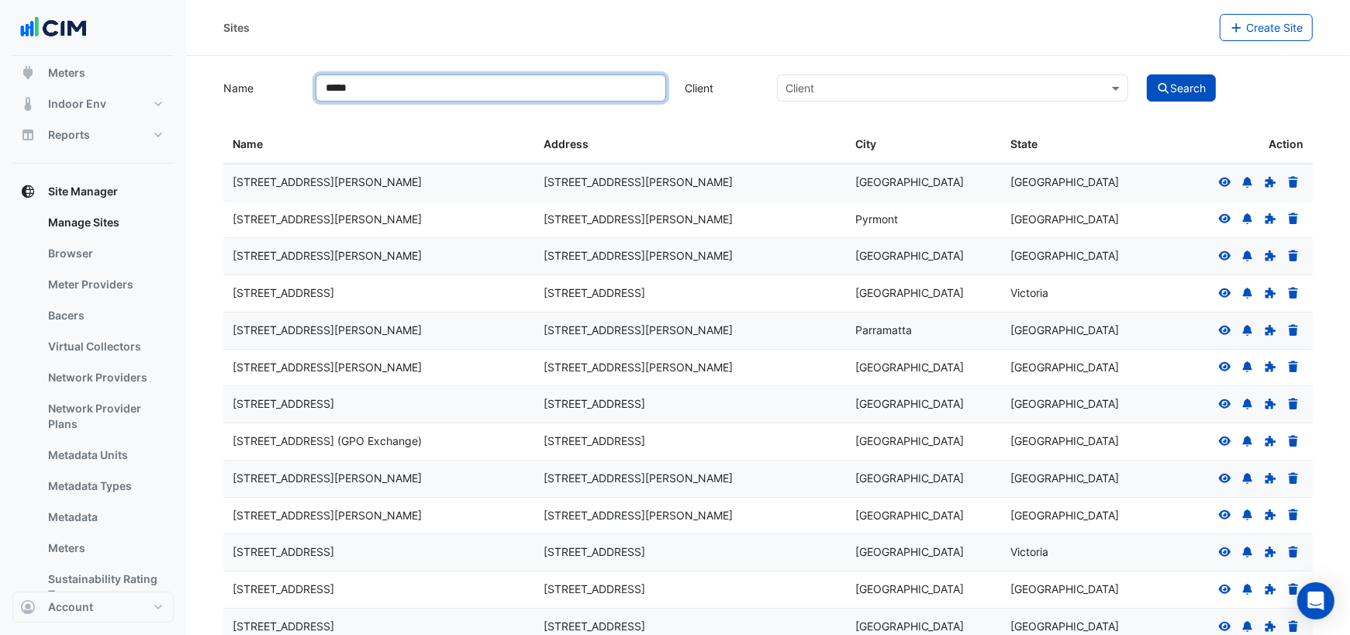
type input "*****"
click at [1147, 74] on button "Search" at bounding box center [1182, 87] width 70 height 27
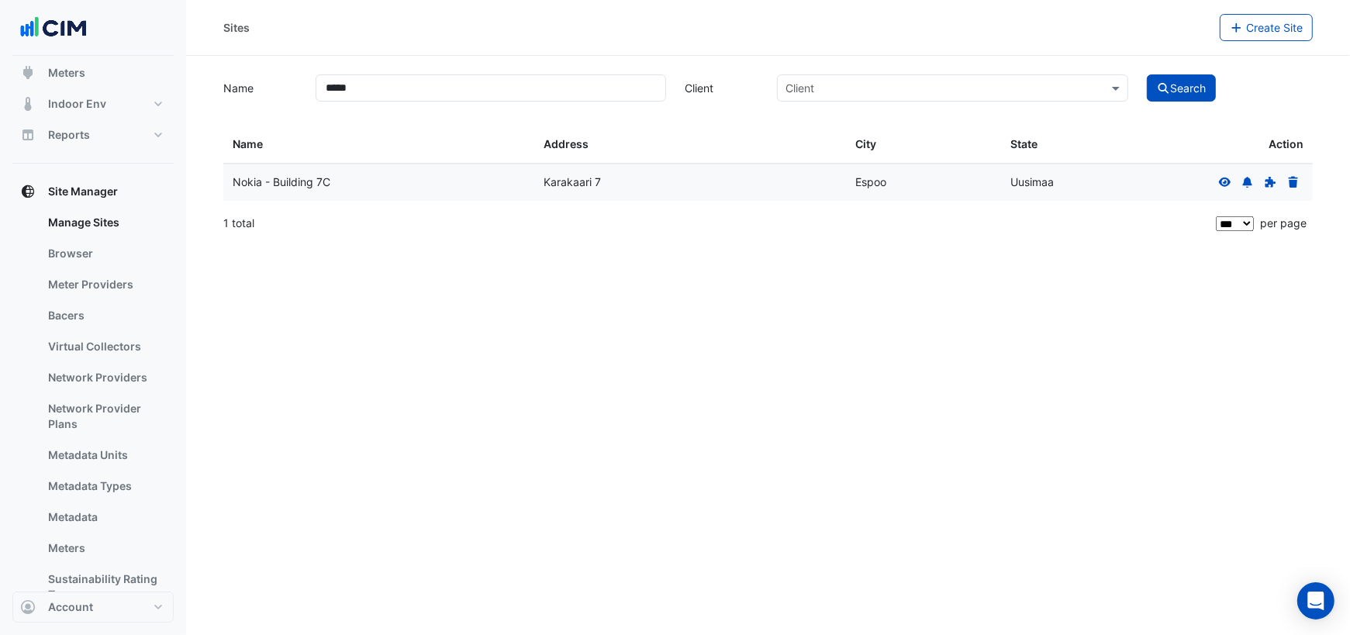
click at [1222, 180] on icon at bounding box center [1225, 182] width 14 height 11
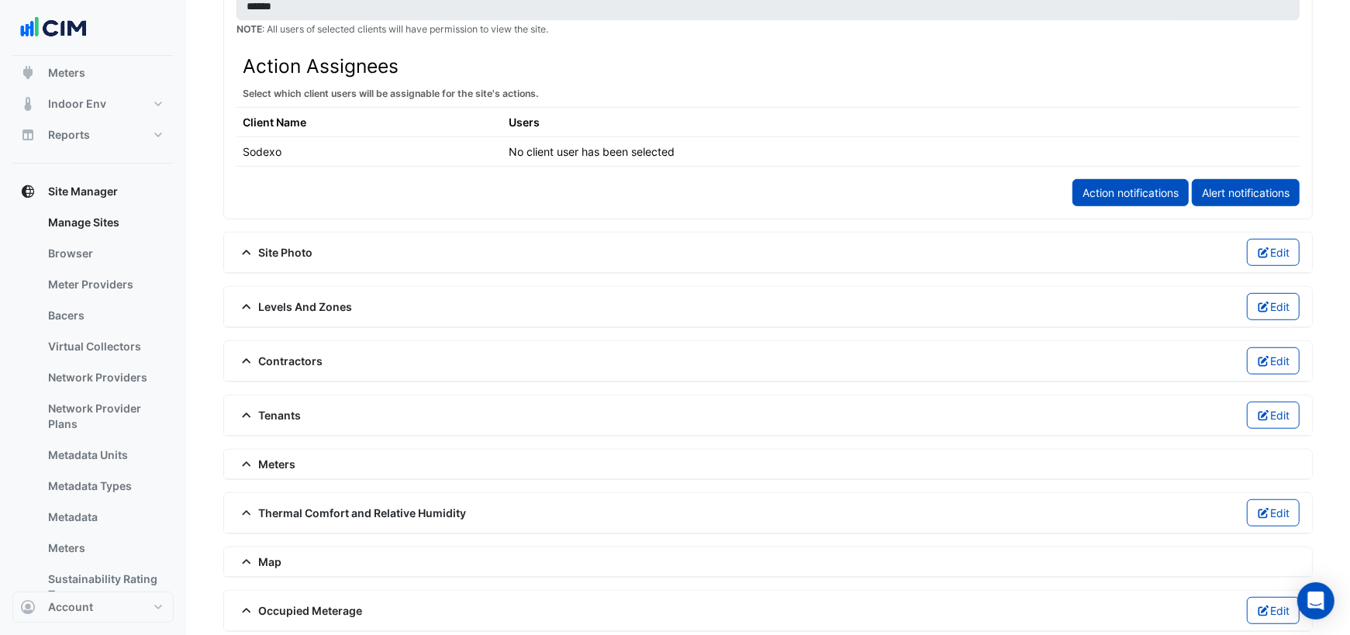
scroll to position [861, 0]
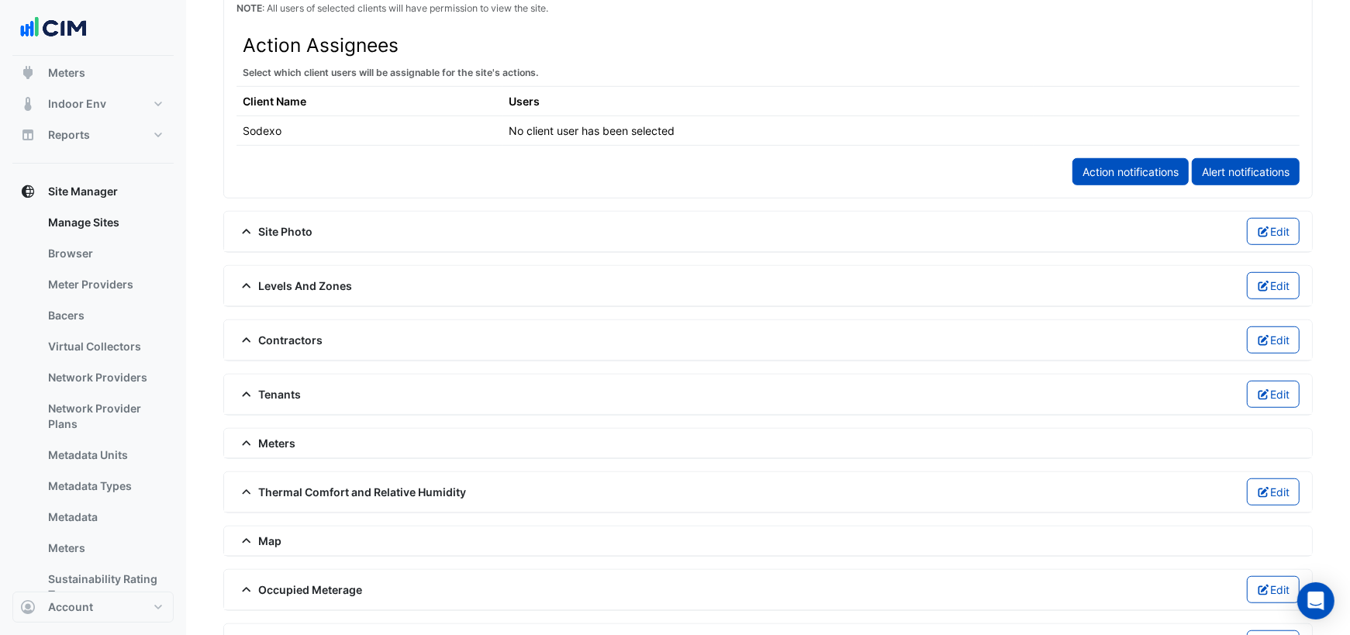
click at [286, 435] on span "Meters" at bounding box center [266, 443] width 60 height 16
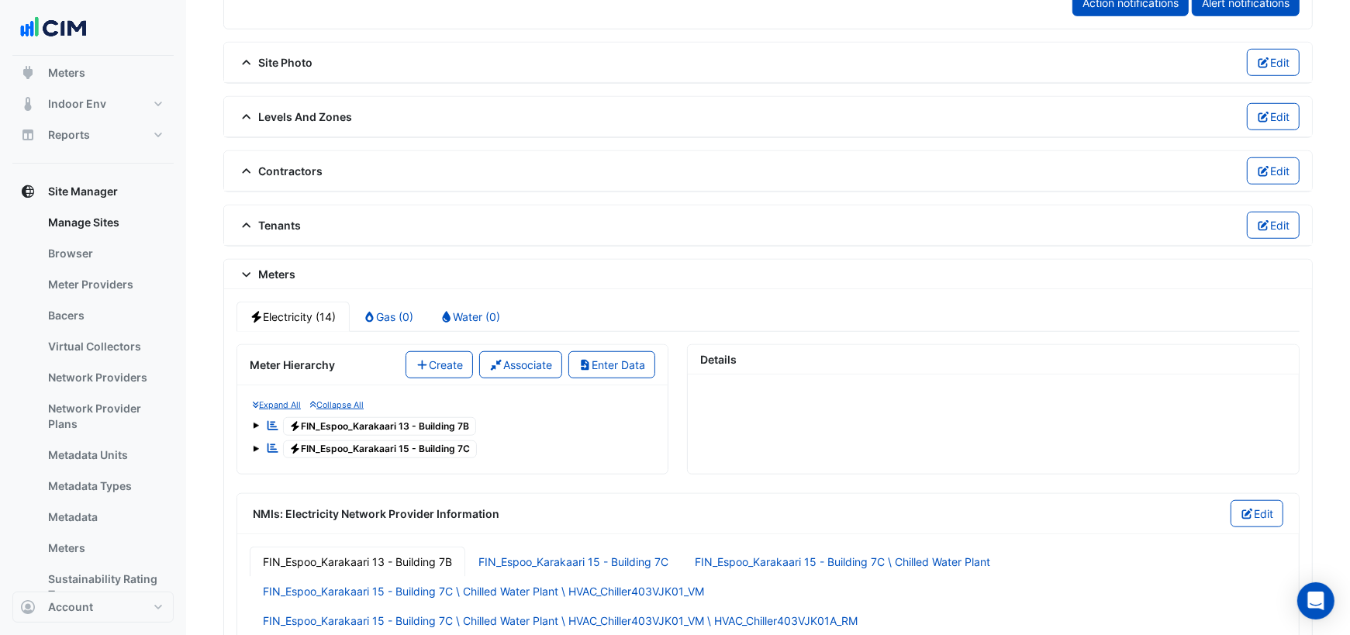
scroll to position [1031, 0]
click at [417, 358] on icon "button" at bounding box center [423, 363] width 14 height 11
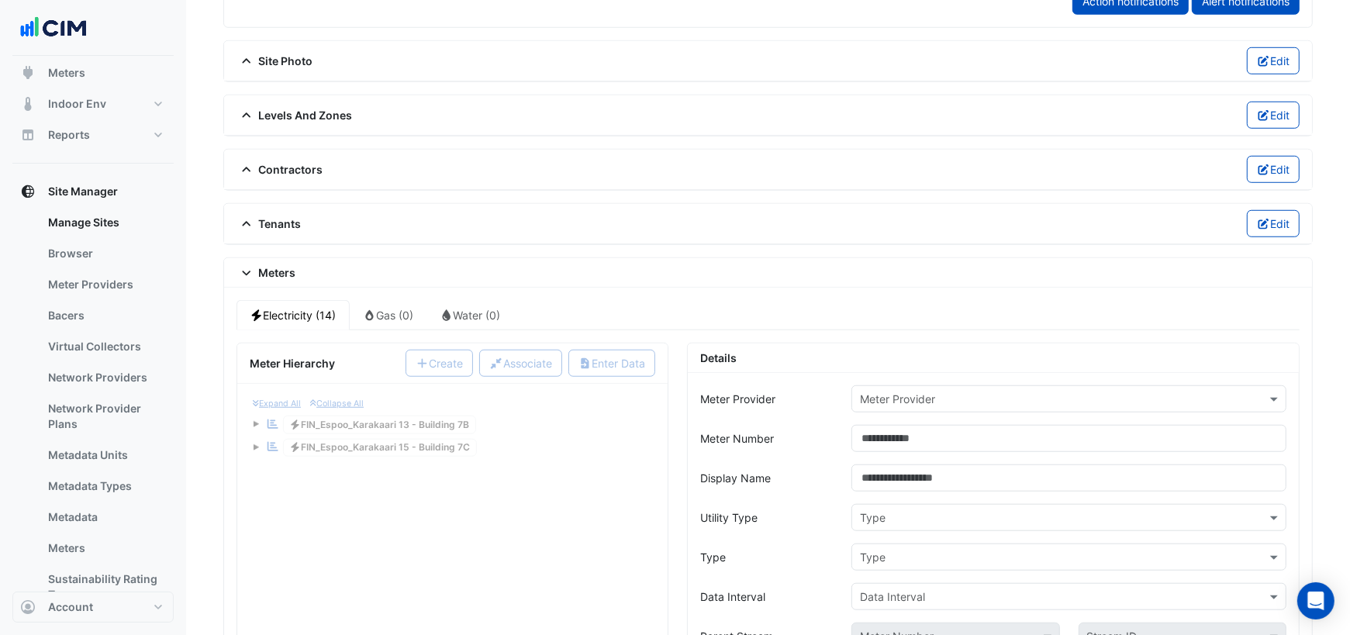
click at [920, 392] on input "text" at bounding box center [1053, 400] width 387 height 16
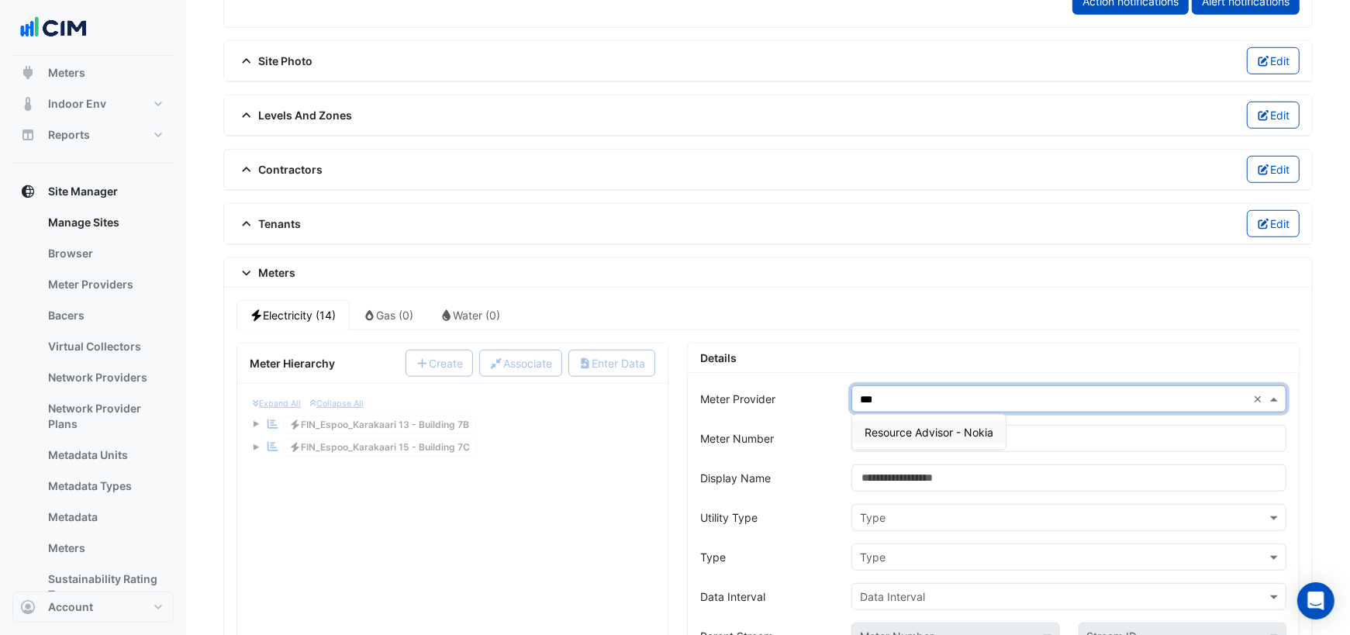
type input "****"
click at [959, 426] on span "Resource Advisor - Nokia" at bounding box center [928, 432] width 129 height 13
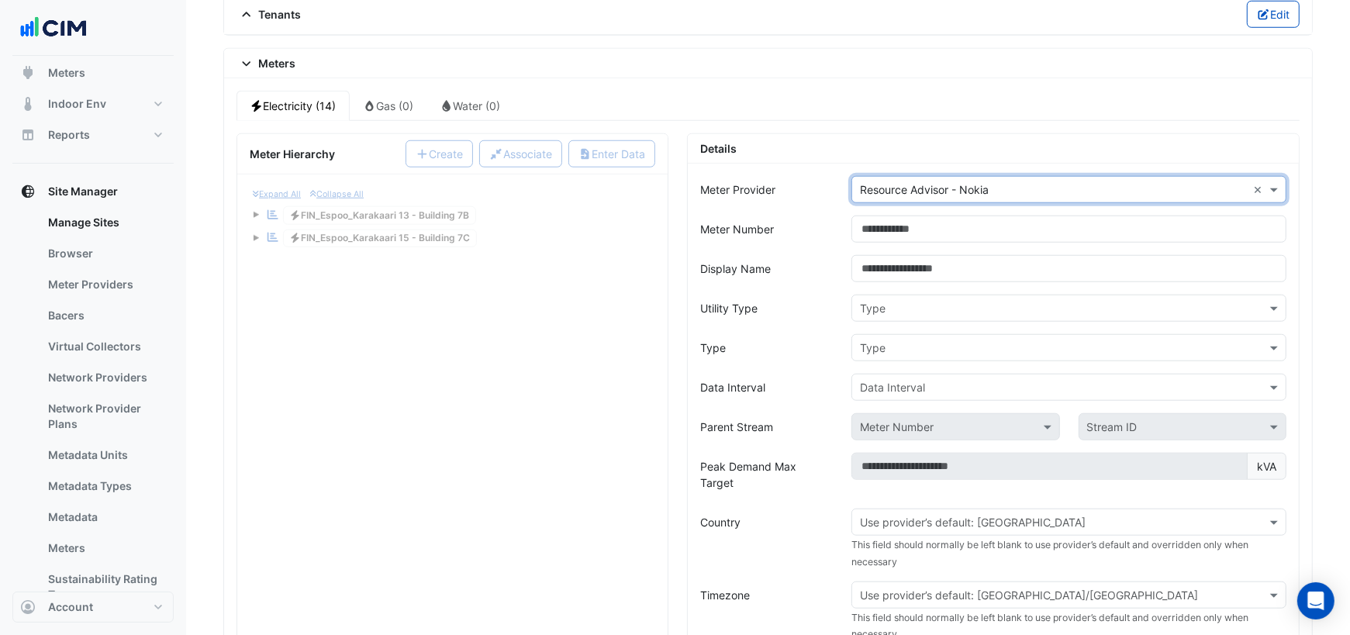
scroll to position [1244, 0]
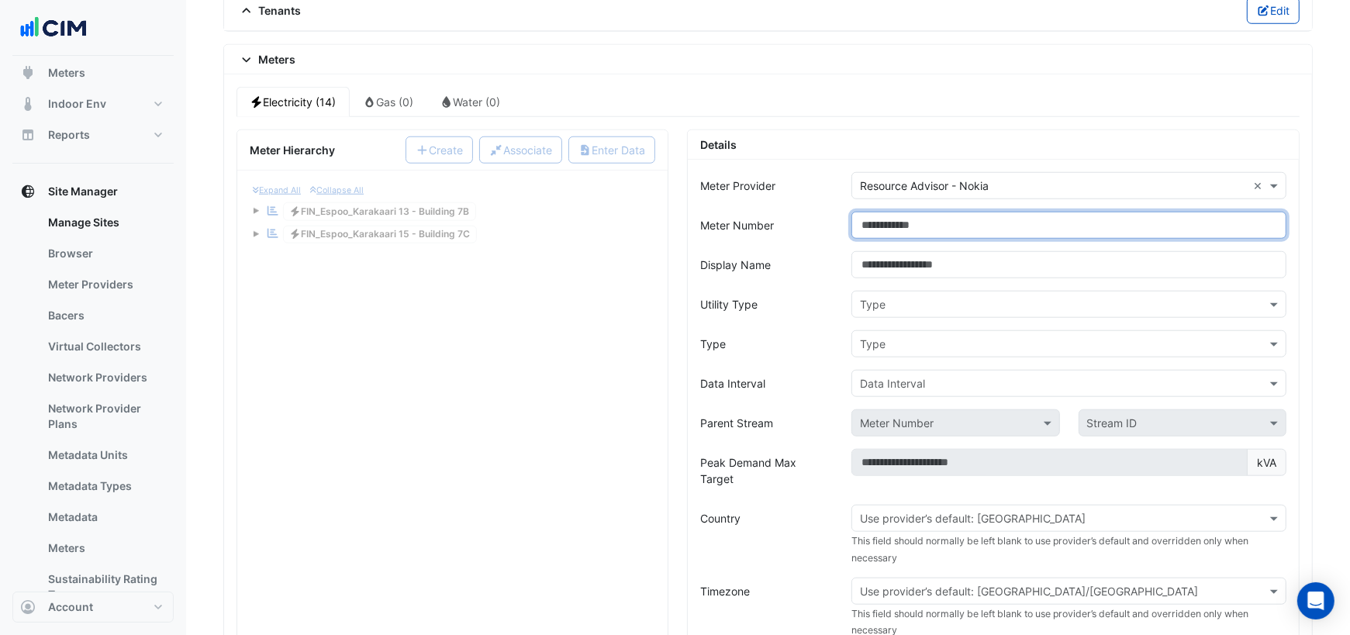
click at [937, 212] on input "Meter Number" at bounding box center [1068, 225] width 435 height 27
paste input "**********"
type input "**********"
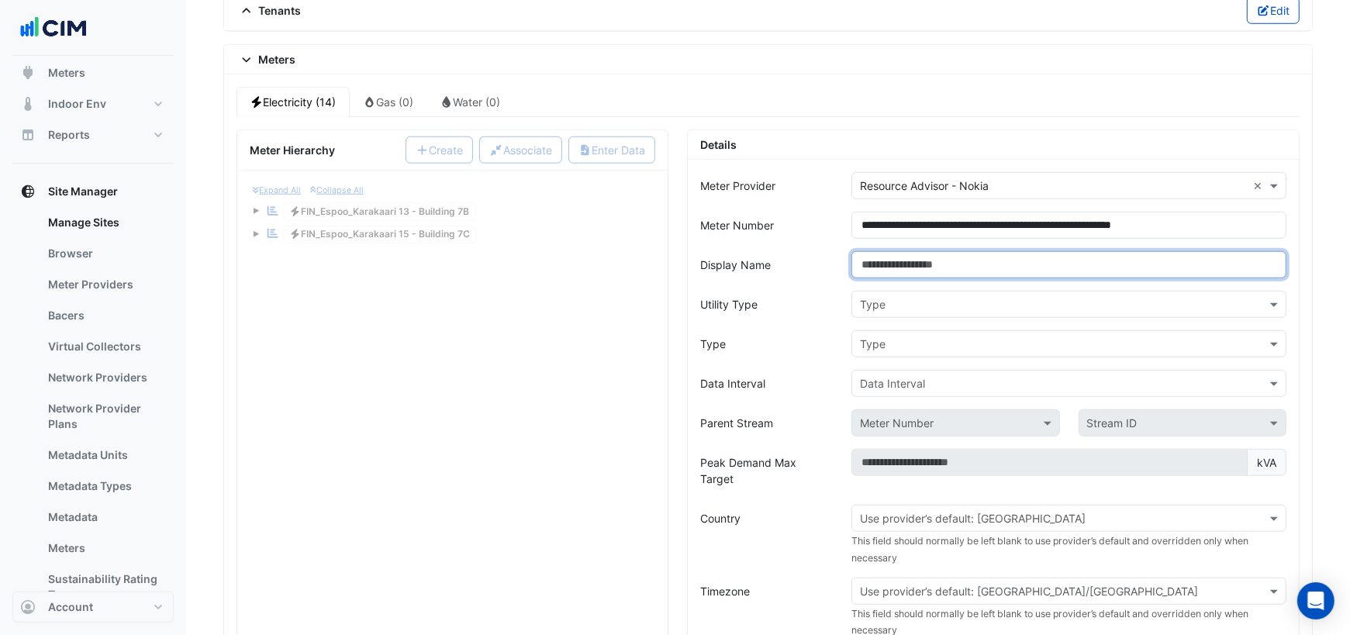
click at [955, 251] on input "Display Name" at bounding box center [1068, 264] width 435 height 27
type input "**********"
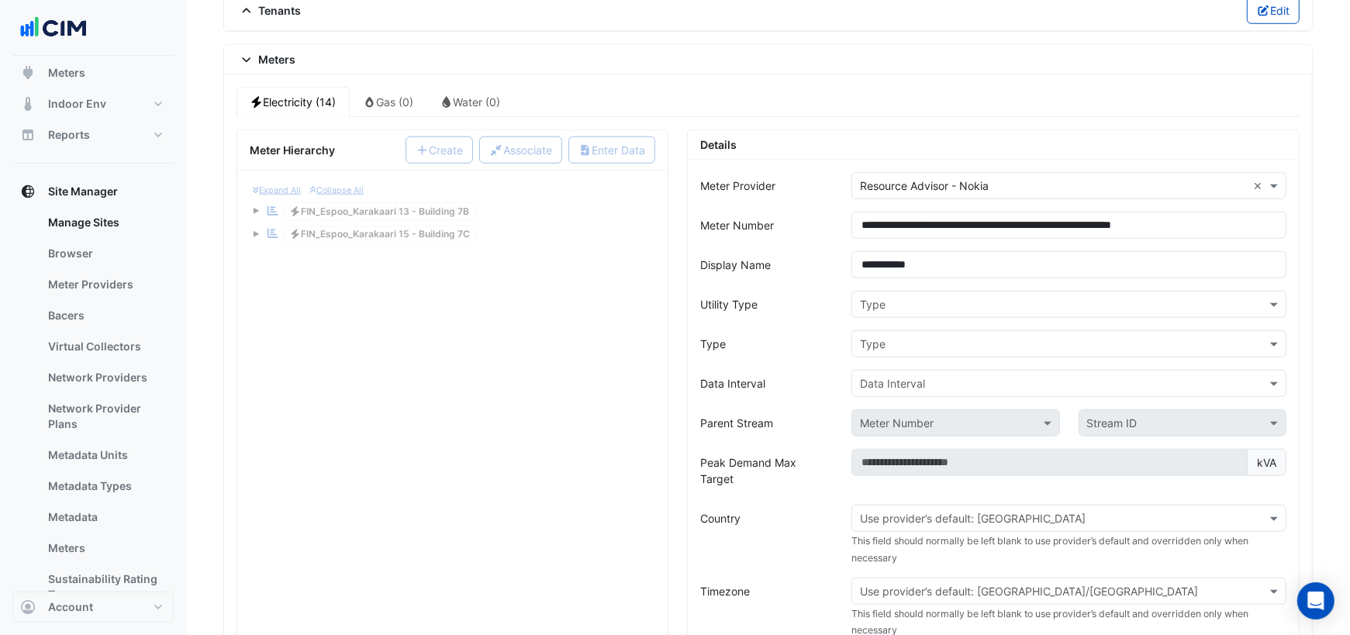
click at [919, 297] on input "text" at bounding box center [1053, 305] width 387 height 16
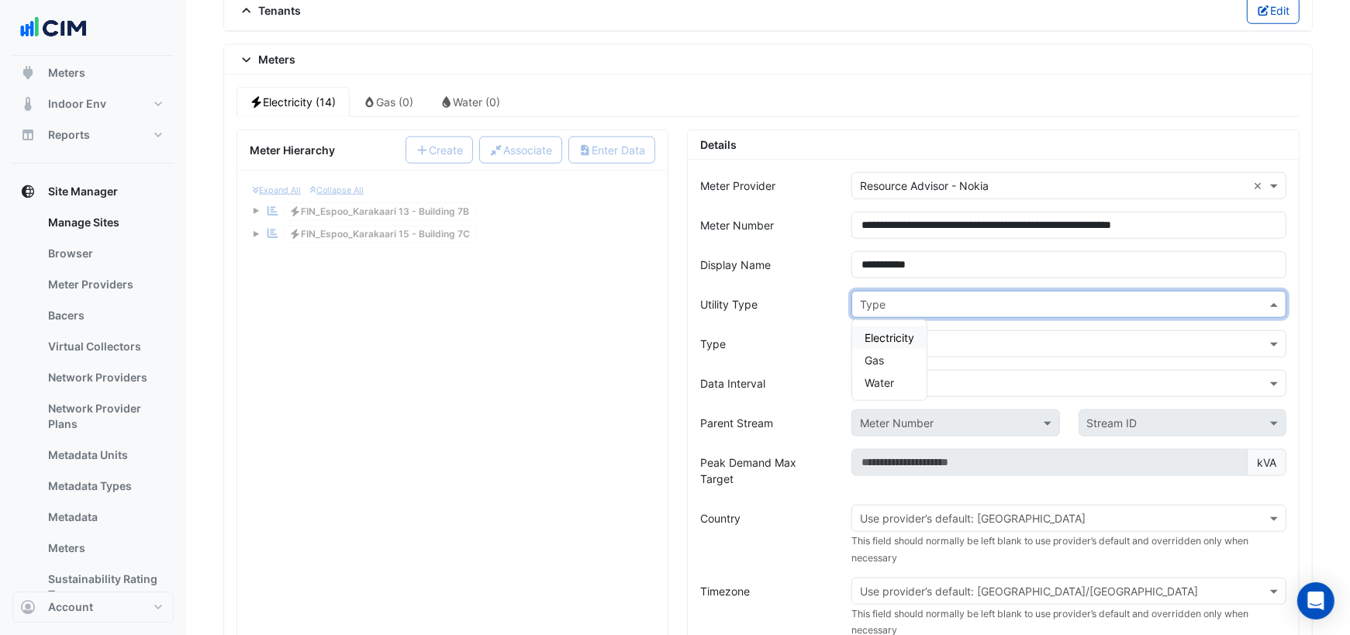
click at [902, 331] on span "Electricity" at bounding box center [889, 337] width 50 height 13
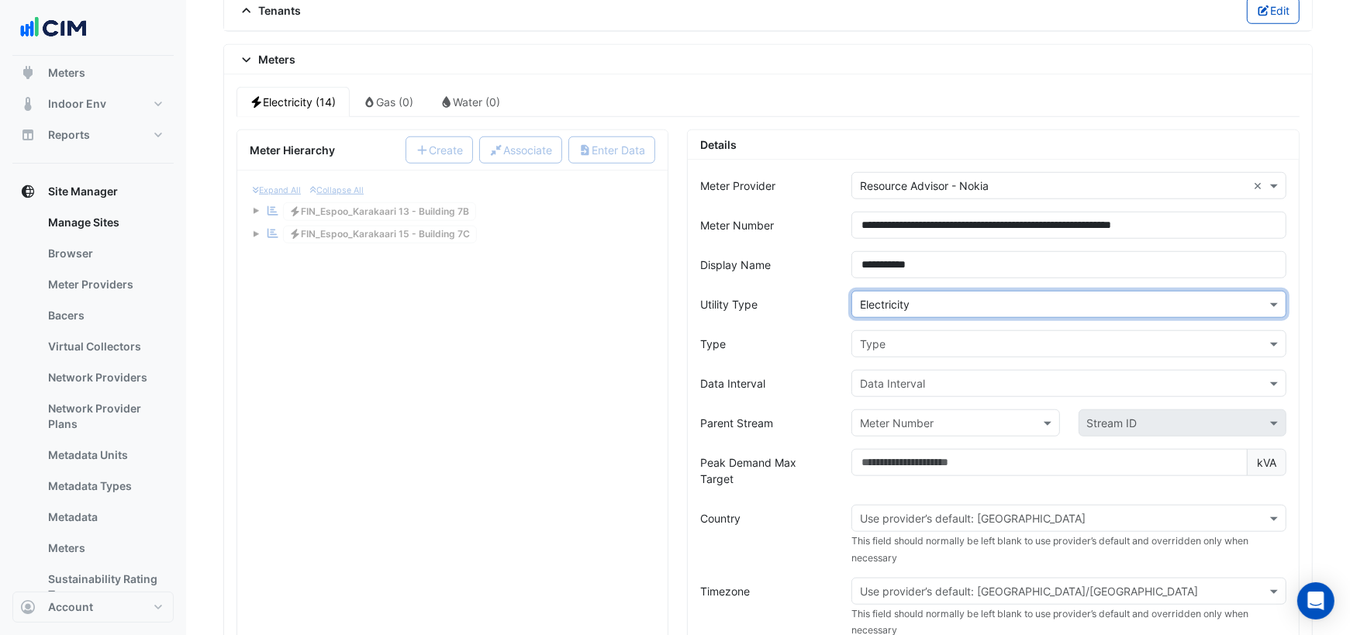
click at [892, 336] on input "text" at bounding box center [1053, 344] width 387 height 16
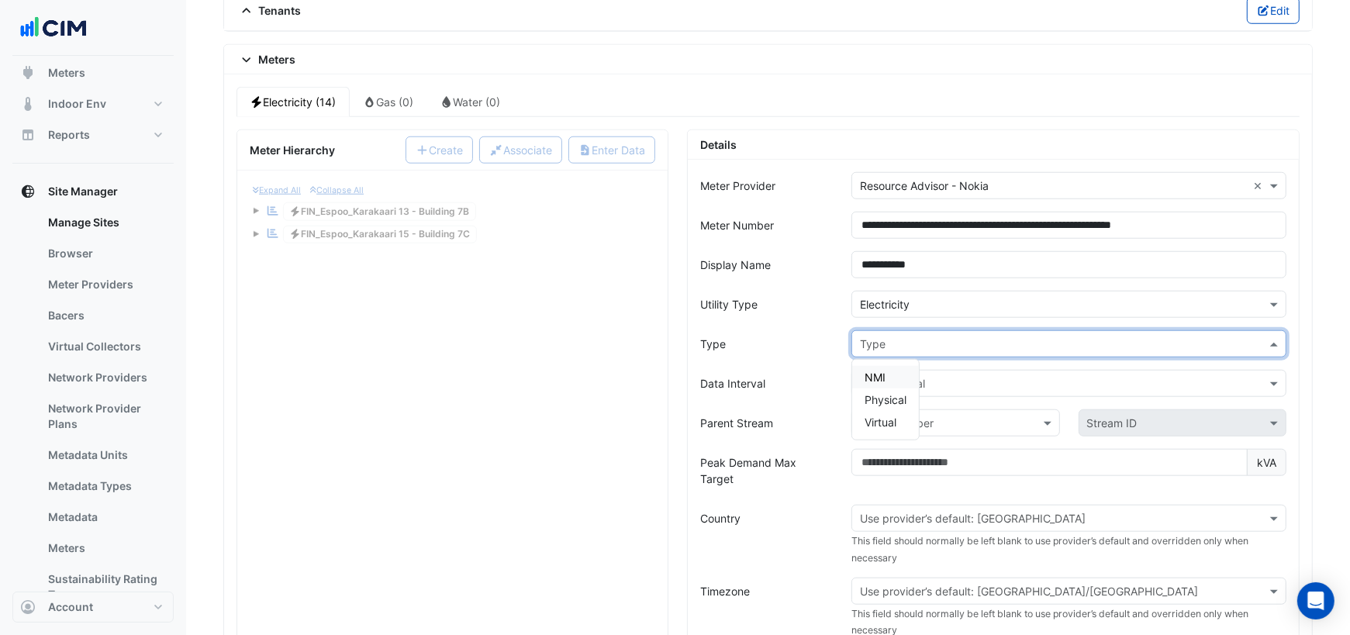
click at [876, 371] on span "NMI" at bounding box center [874, 377] width 21 height 13
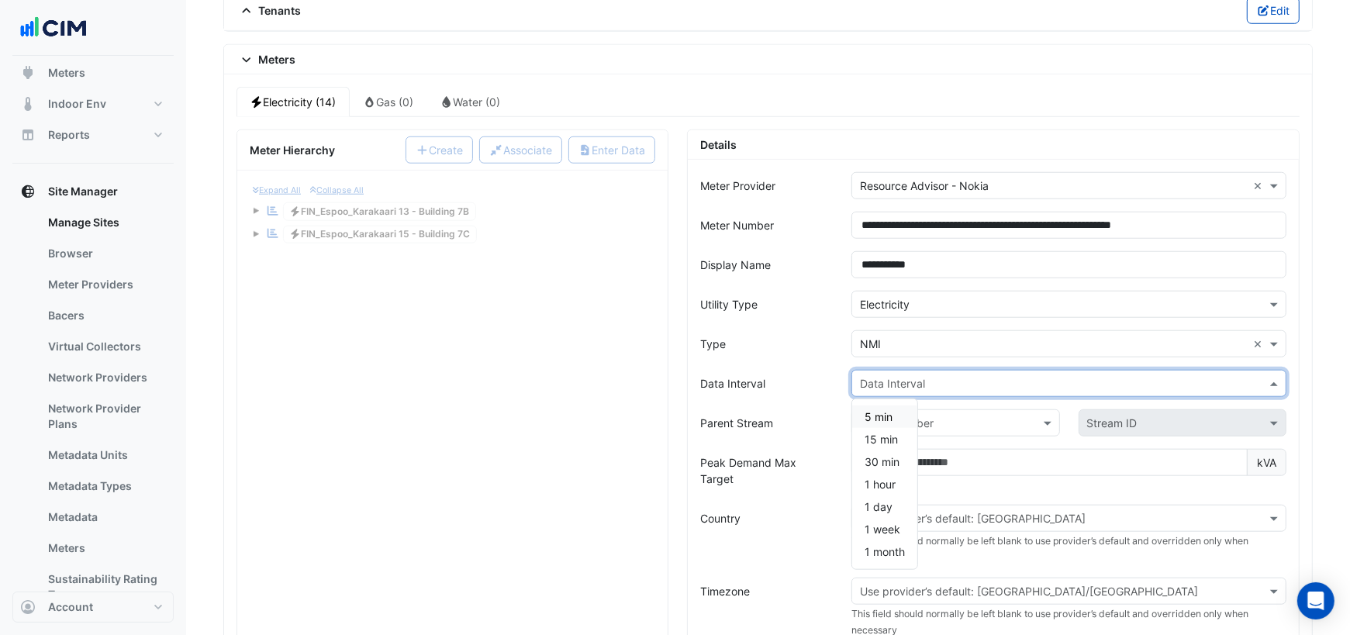
click at [895, 376] on input "text" at bounding box center [1053, 384] width 387 height 16
click at [879, 433] on span "15 min" at bounding box center [880, 439] width 33 height 13
click at [892, 416] on input "text" at bounding box center [940, 424] width 160 height 16
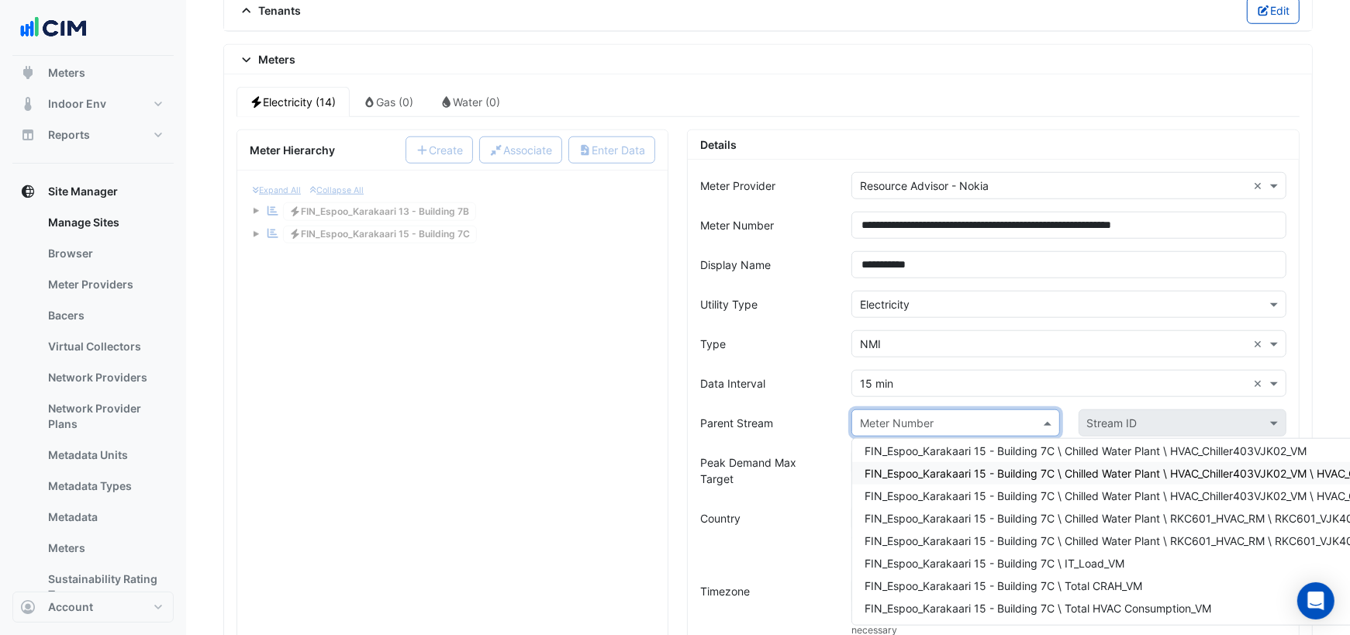
scroll to position [1256, 0]
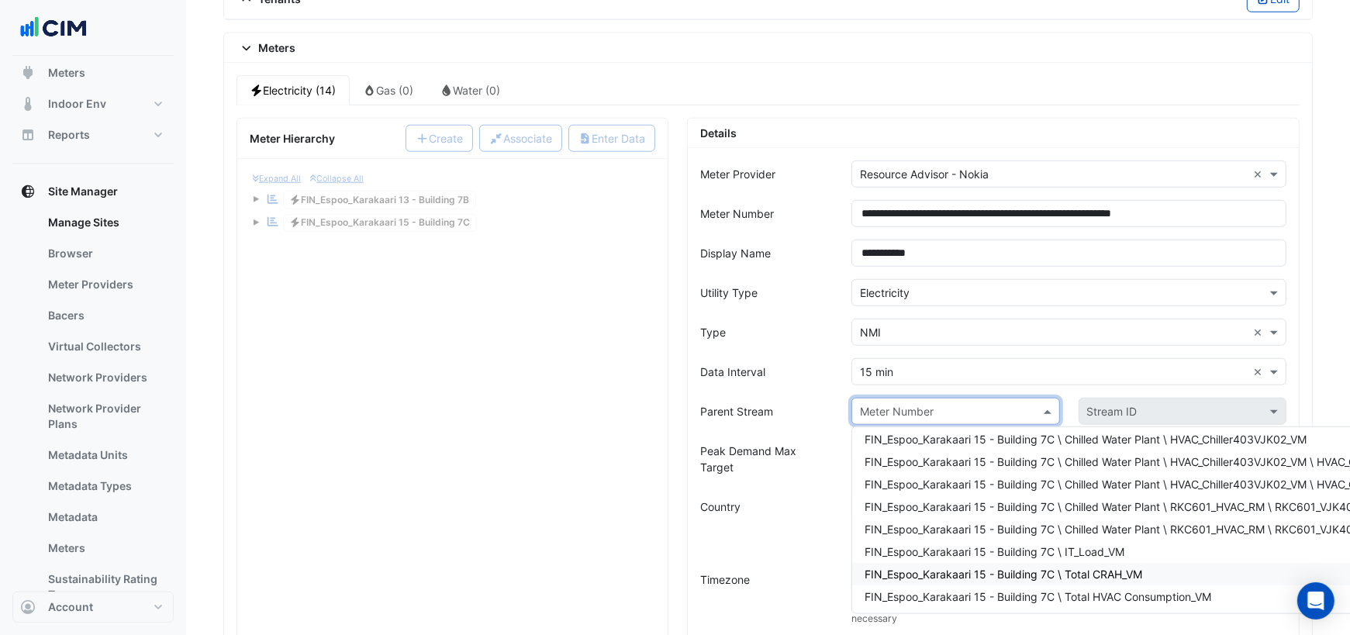
click at [1020, 563] on div "FIN_Espoo_Karakaari 15 - Building 7C \ Total CRAH_VM" at bounding box center [1162, 574] width 621 height 22
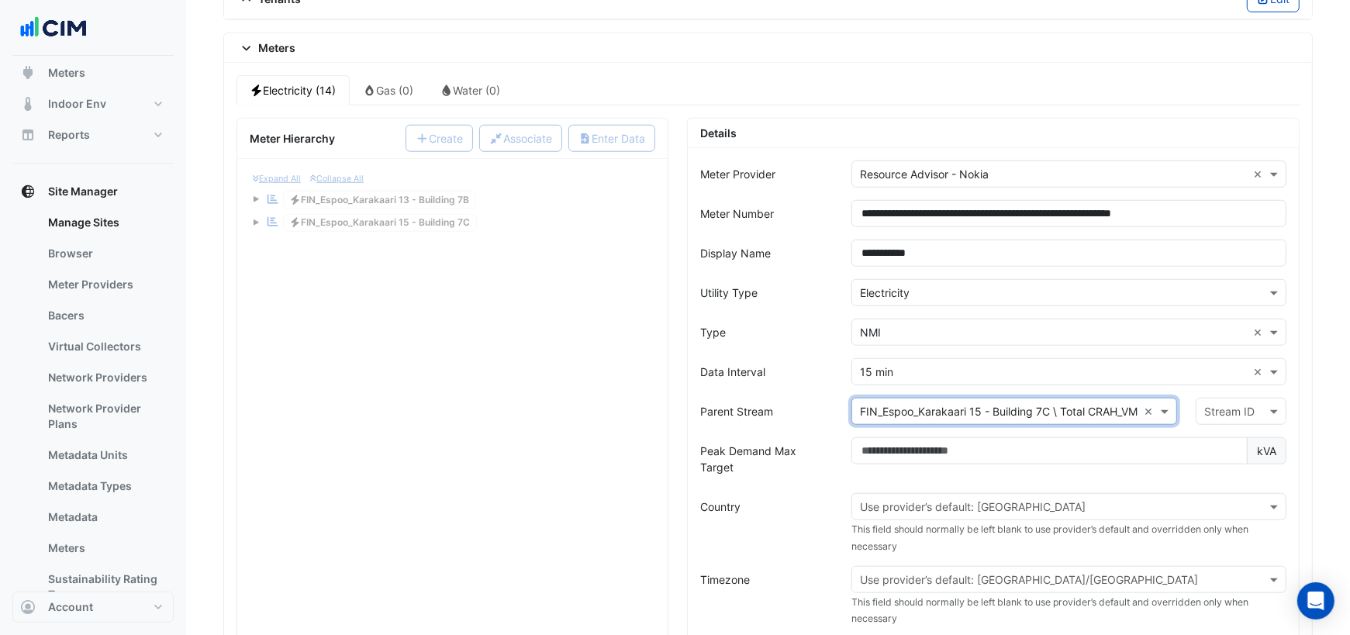
click at [968, 499] on input "text" at bounding box center [1053, 507] width 387 height 16
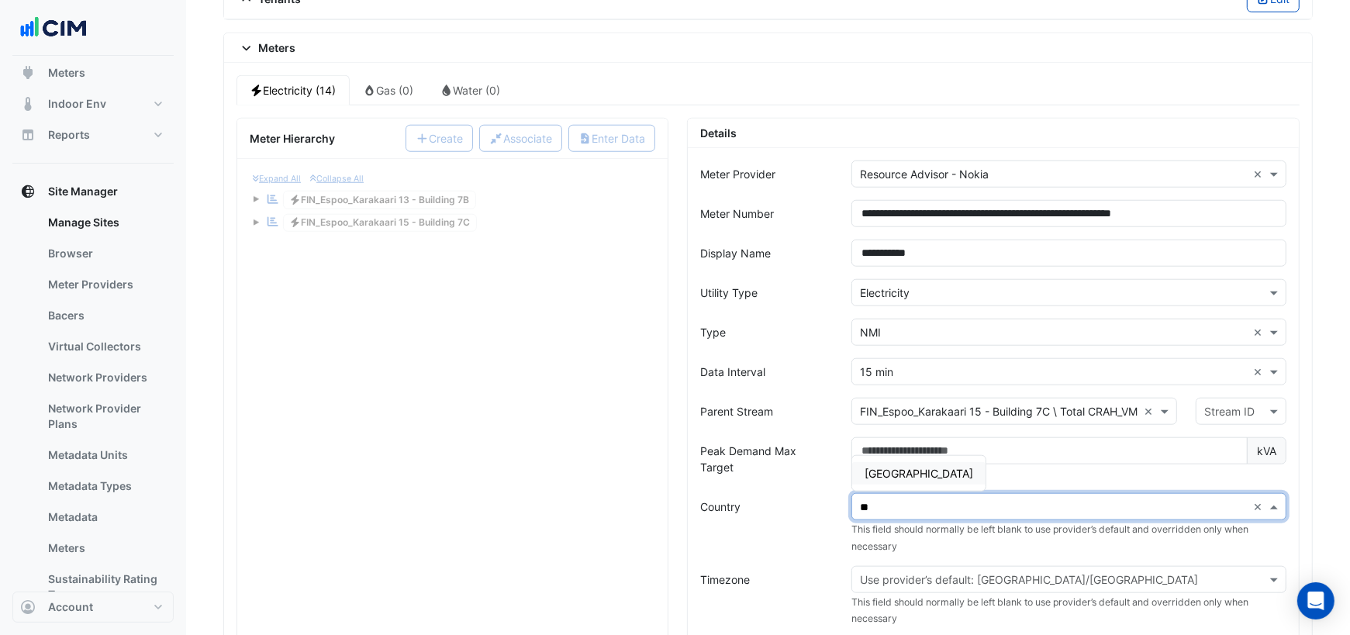
type input "***"
click at [895, 467] on span "Finland" at bounding box center [918, 473] width 109 height 13
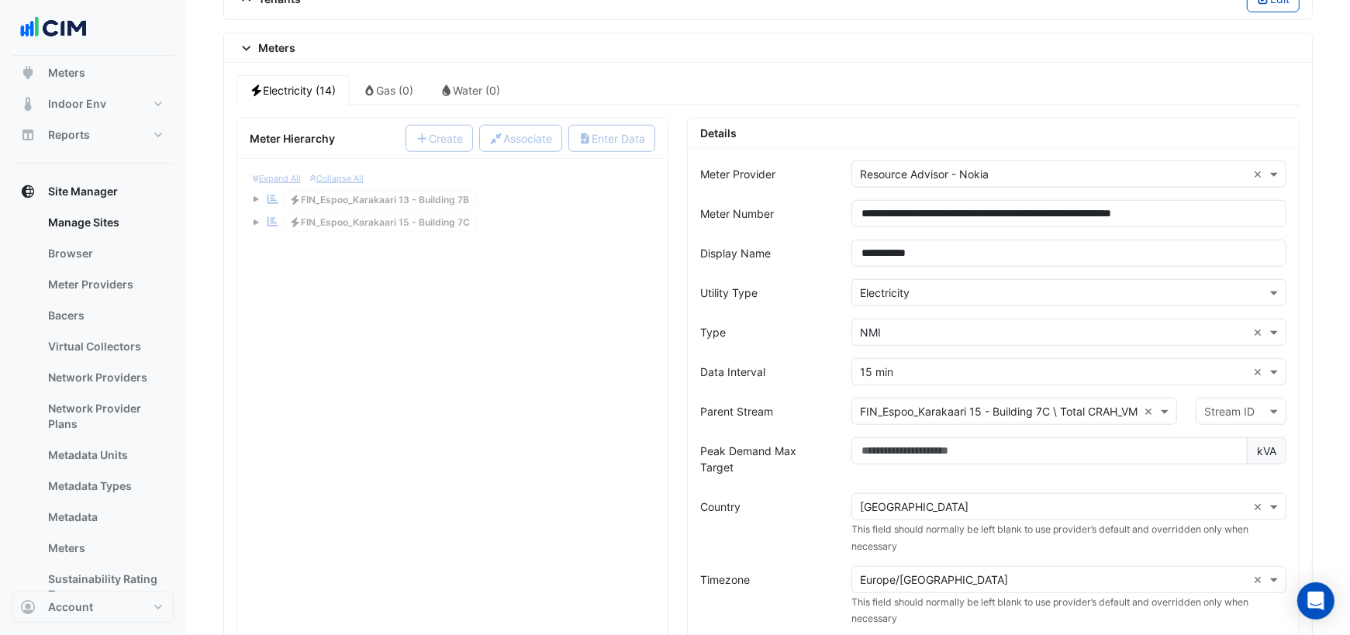
click at [782, 500] on div "Country" at bounding box center [766, 523] width 151 height 60
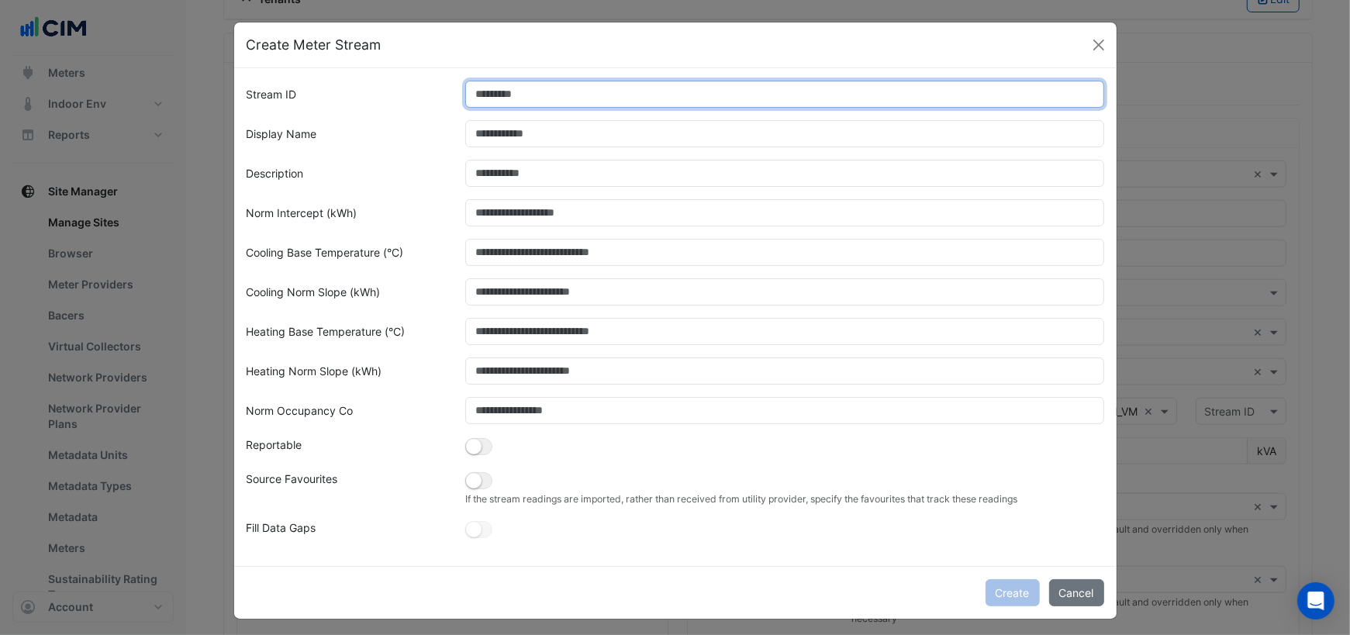
click at [537, 100] on input "Stream ID" at bounding box center [784, 94] width 639 height 27
type input "*"
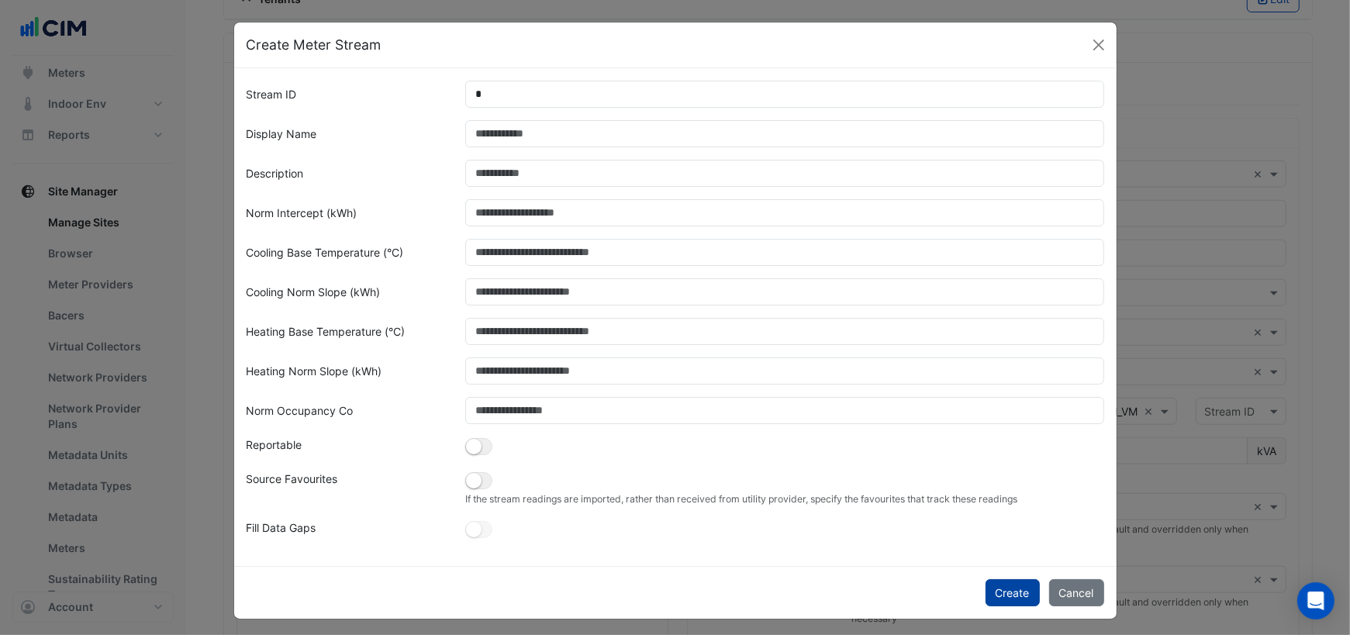
click at [1008, 590] on button "Create" at bounding box center [1012, 592] width 54 height 27
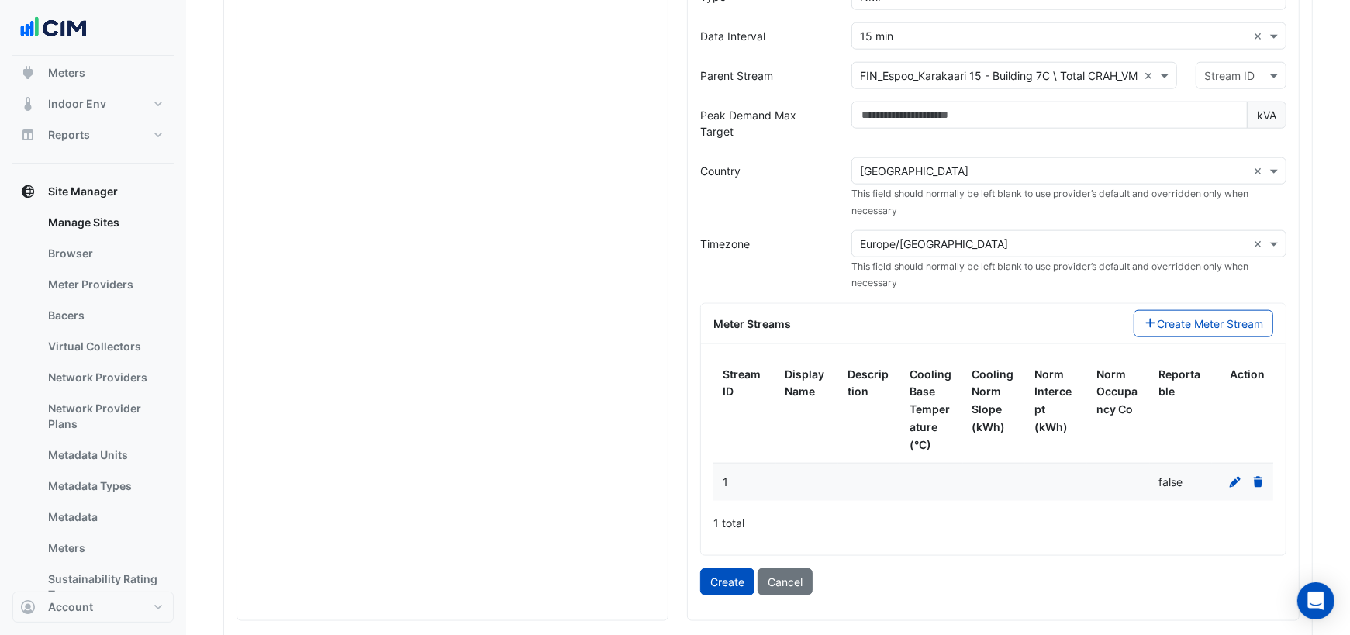
scroll to position [1596, 0]
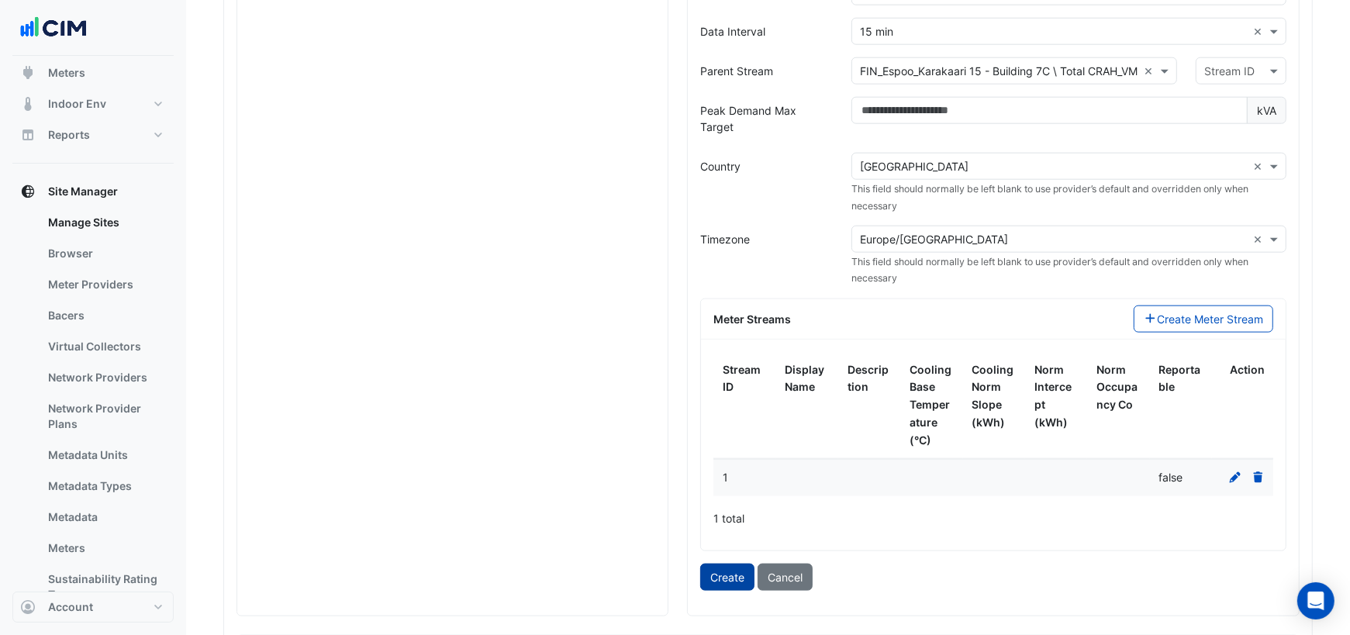
click at [730, 564] on button "Create" at bounding box center [727, 577] width 54 height 27
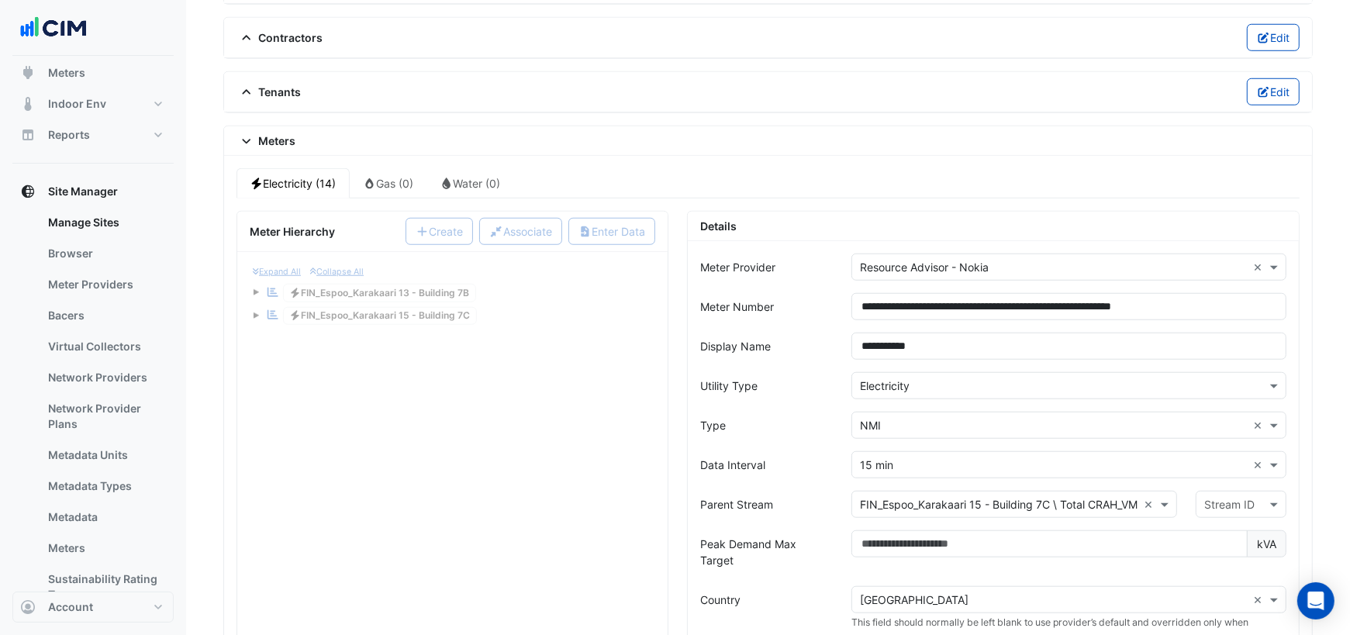
scroll to position [1144, 0]
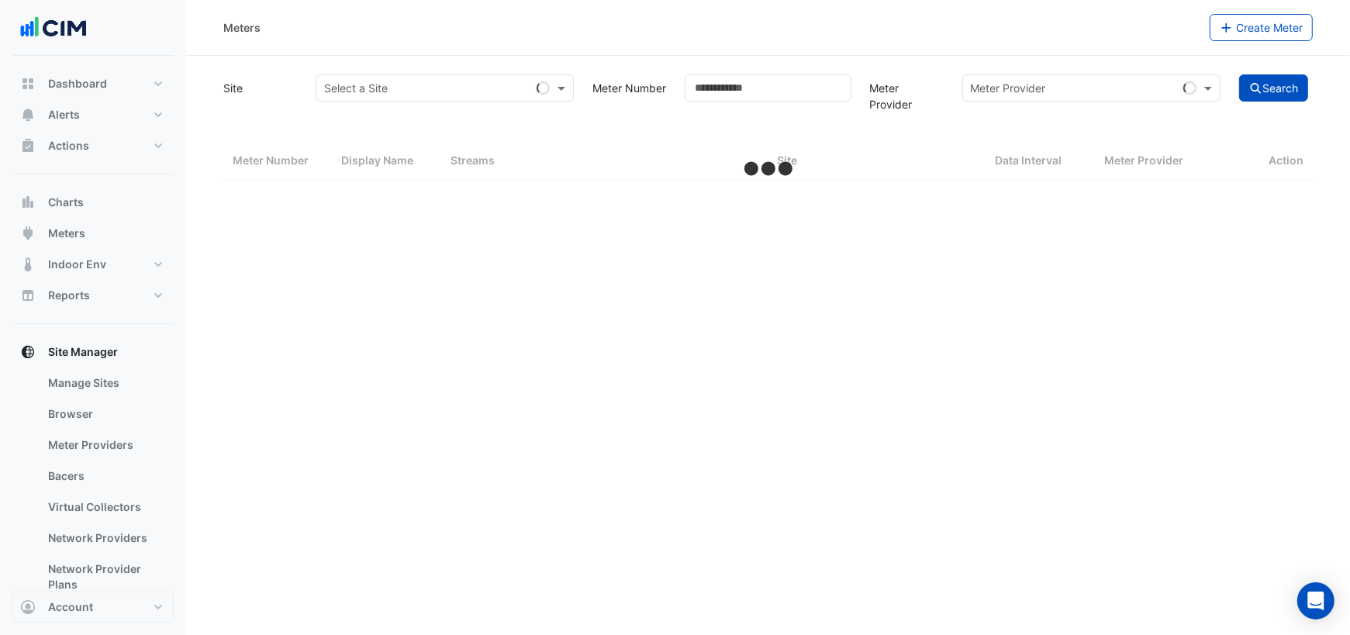
select select "***"
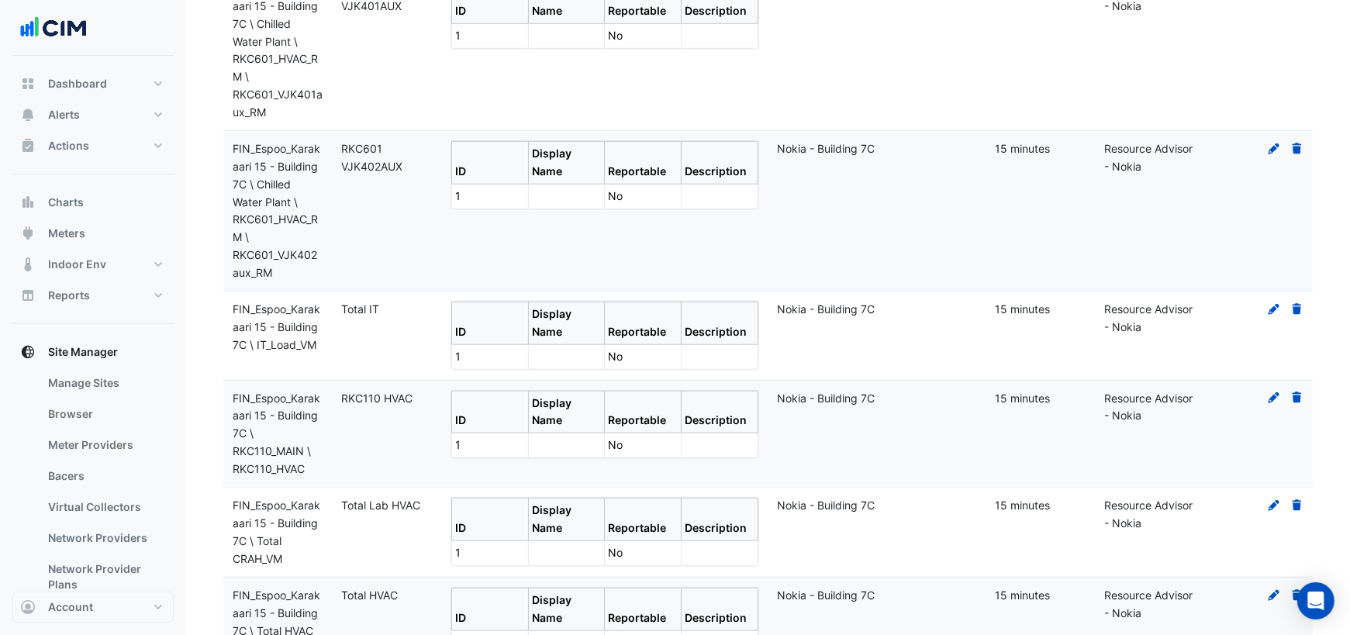
scroll to position [1434, 0]
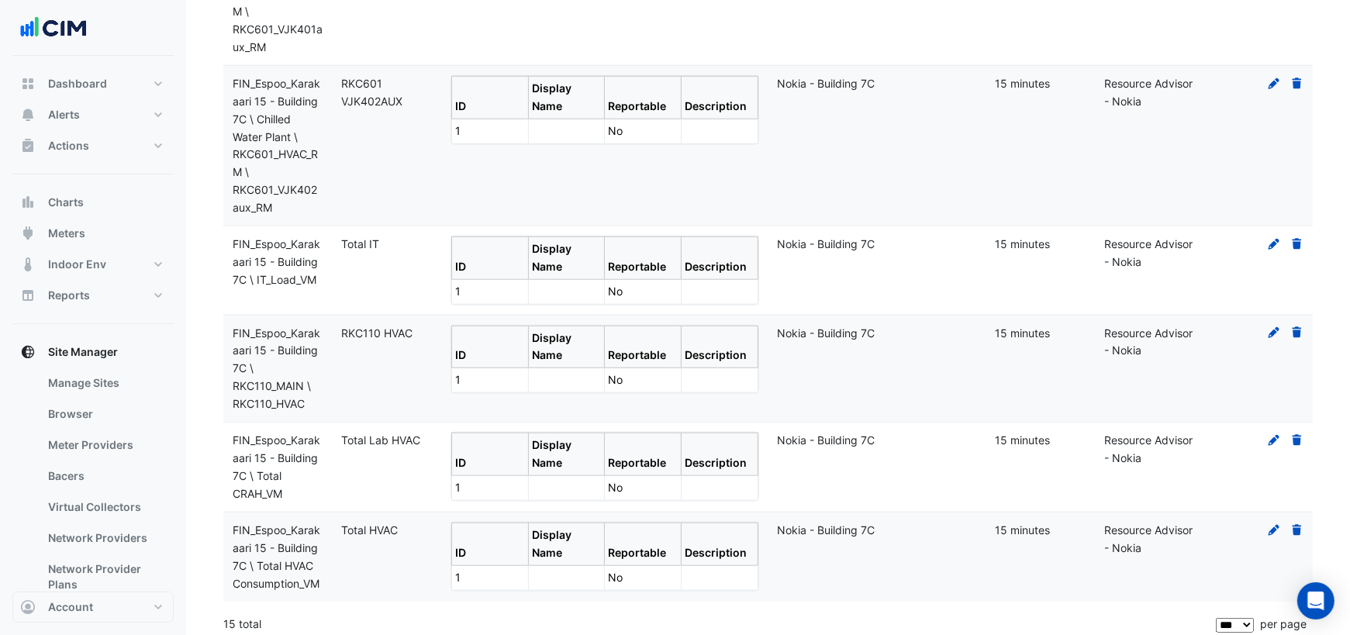
click at [1300, 330] on fa-icon at bounding box center [1297, 332] width 14 height 13
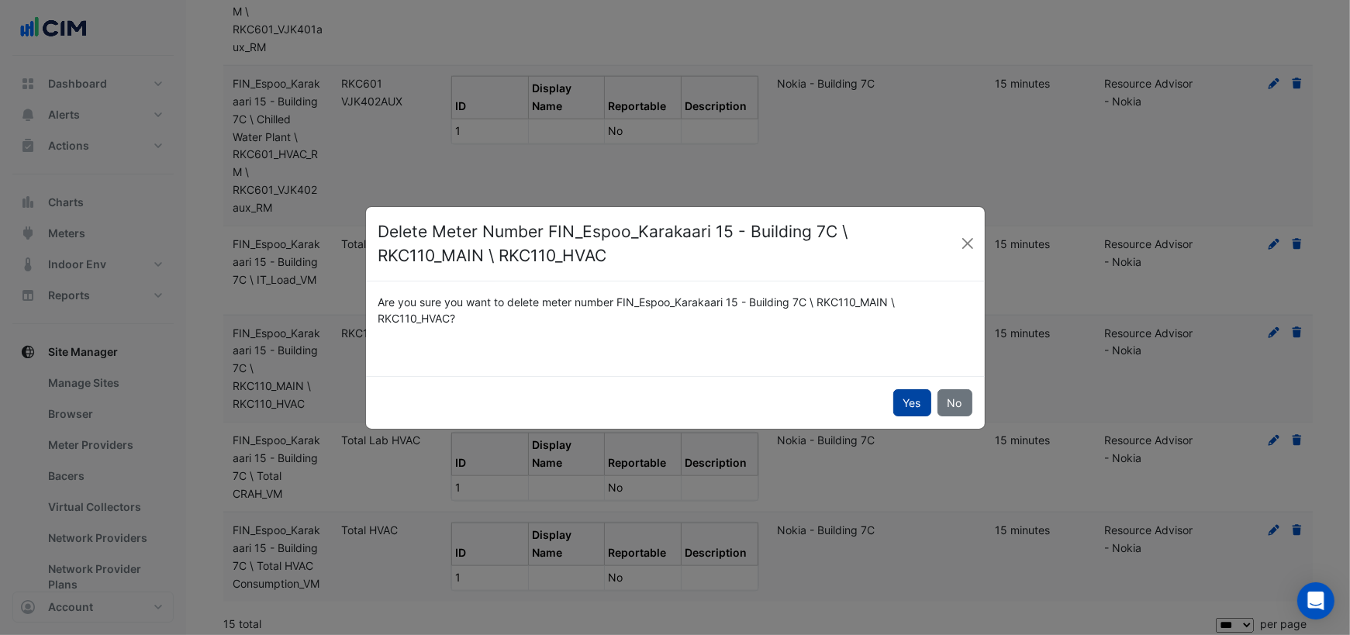
click at [906, 405] on button "Yes" at bounding box center [912, 402] width 38 height 27
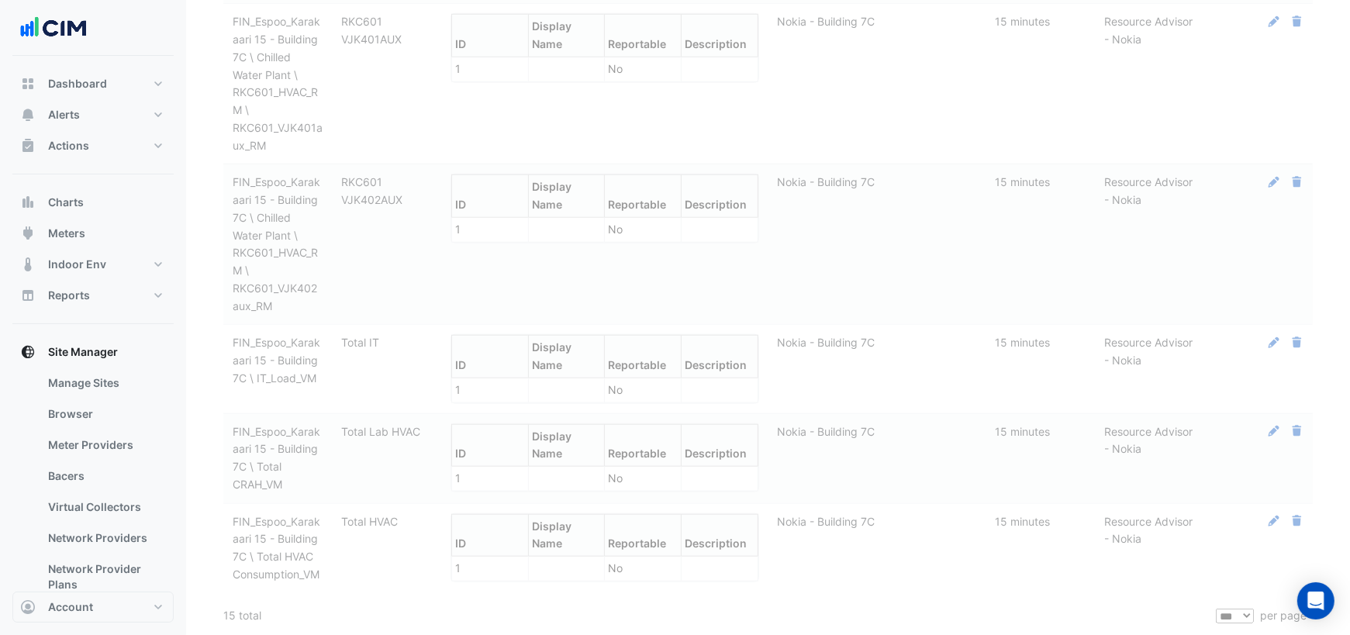
scroll to position [1327, 0]
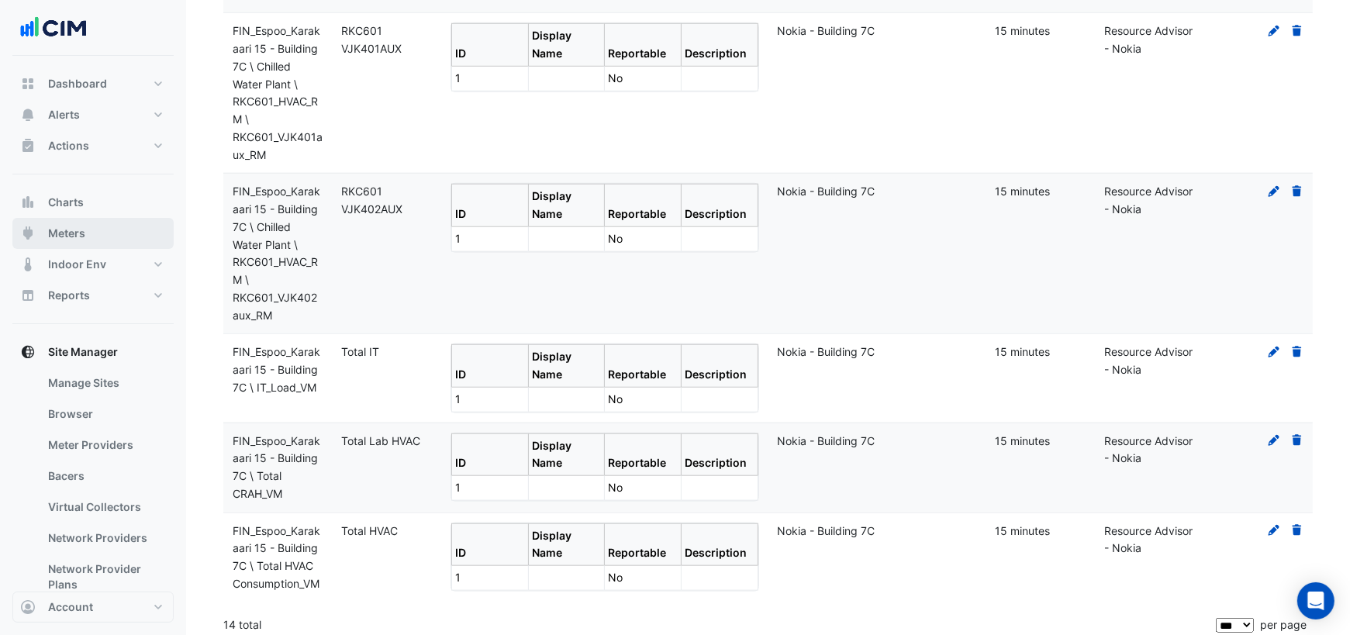
click at [80, 230] on span "Meters" at bounding box center [66, 234] width 37 height 16
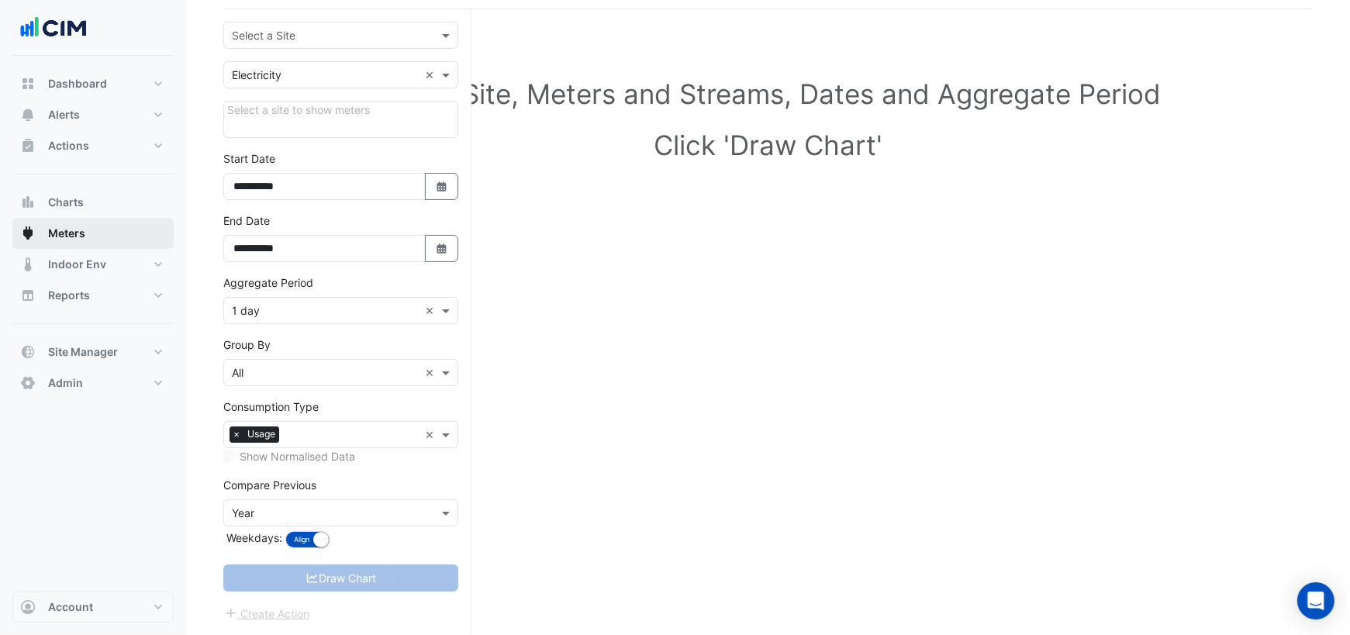
scroll to position [102, 0]
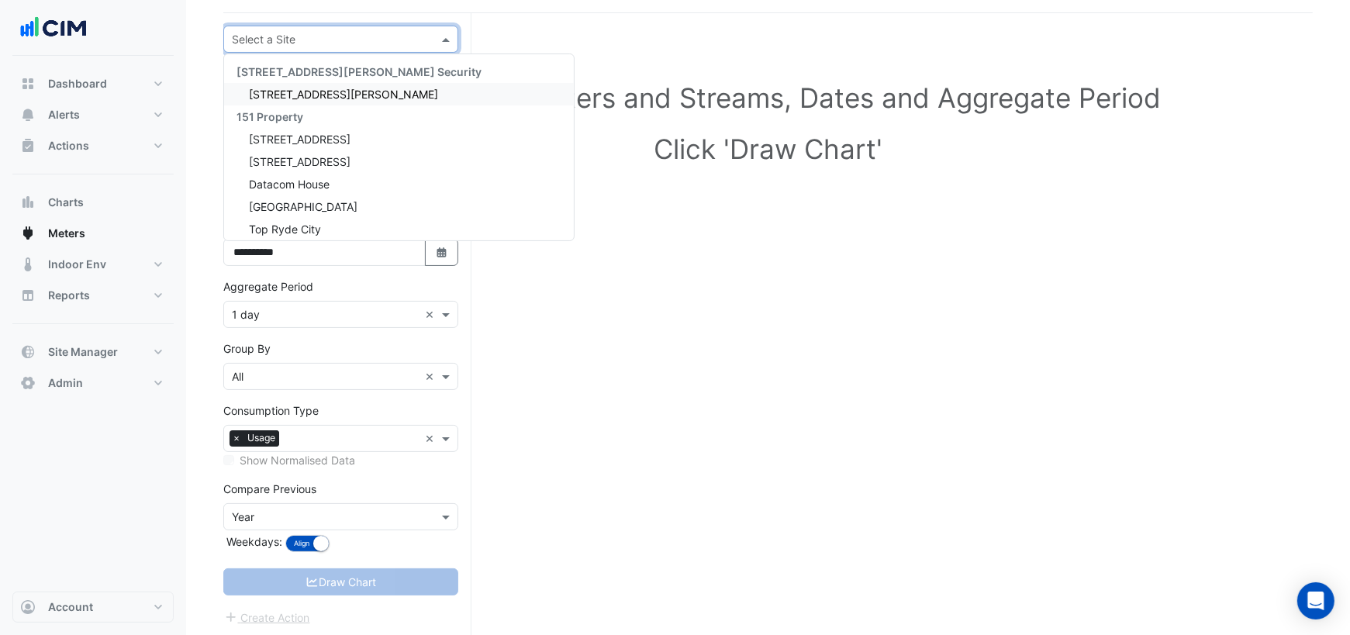
click at [300, 40] on input "text" at bounding box center [325, 40] width 187 height 16
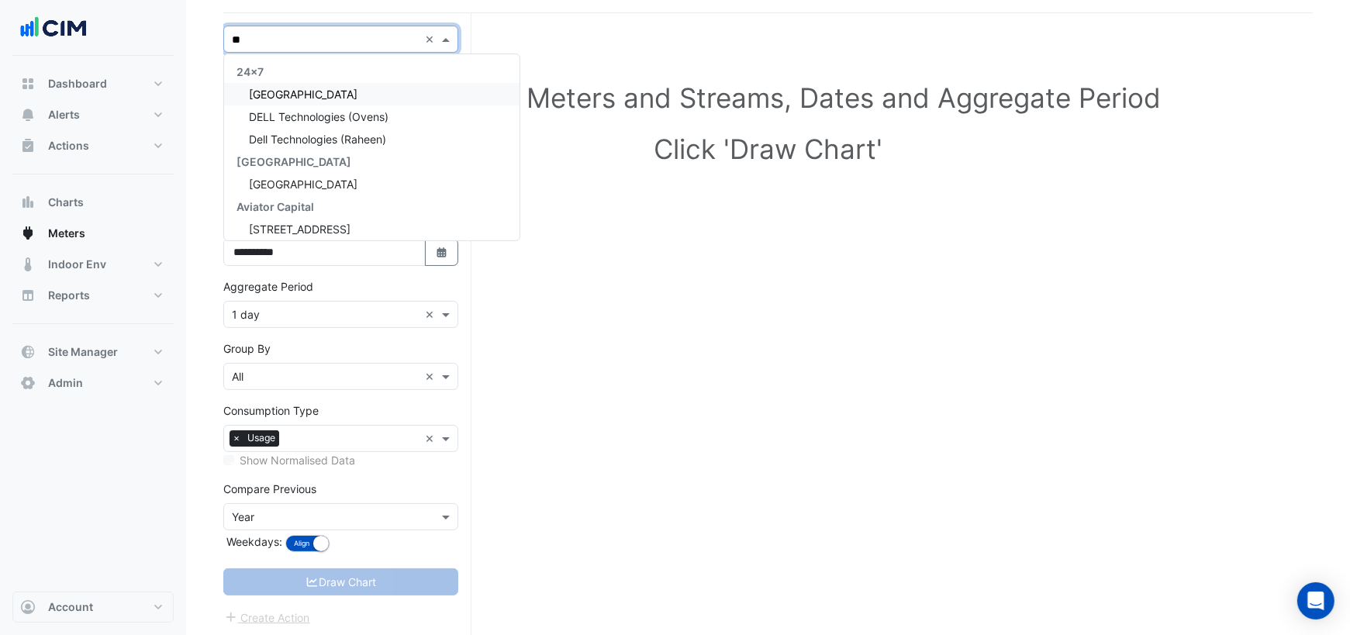
type input "***"
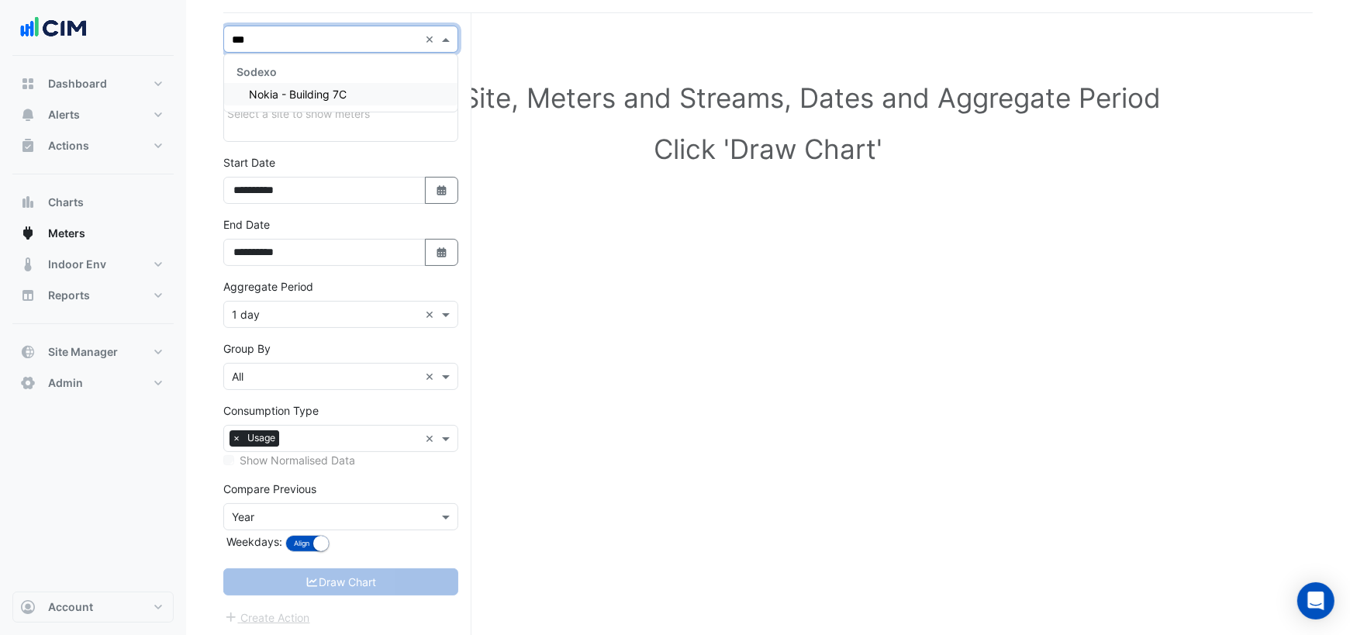
click at [295, 91] on span "Nokia - Building 7C" at bounding box center [298, 94] width 98 height 13
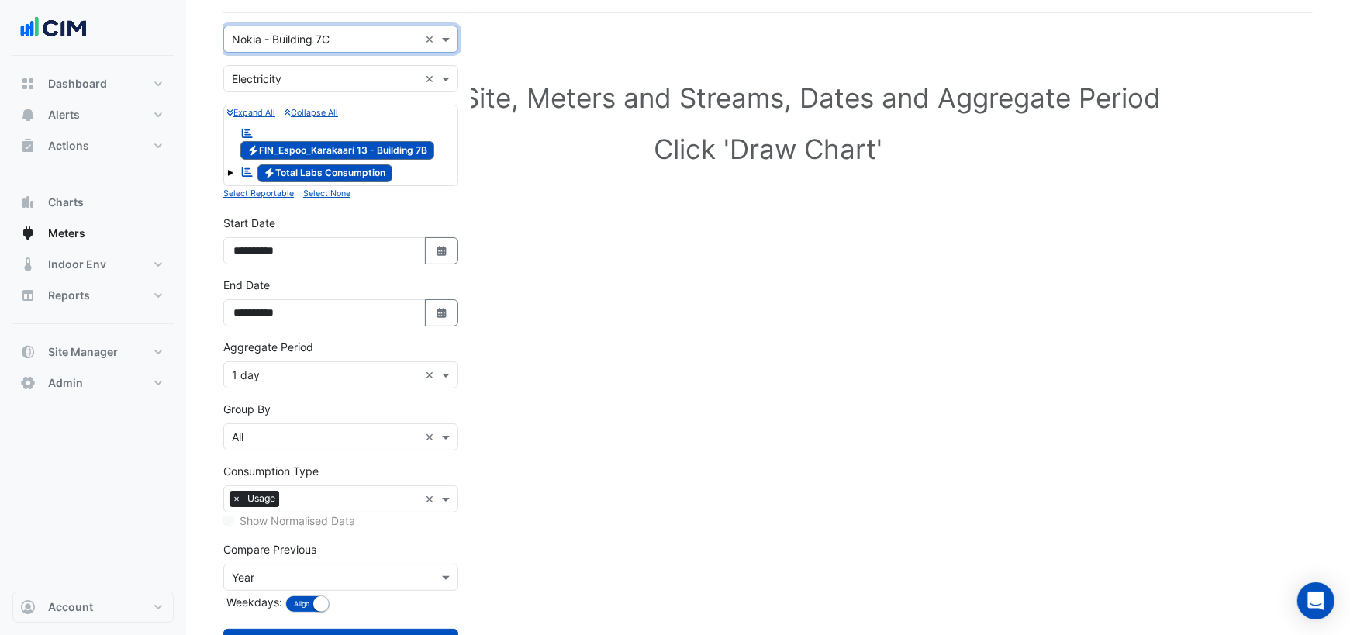
click at [231, 170] on span at bounding box center [230, 173] width 6 height 6
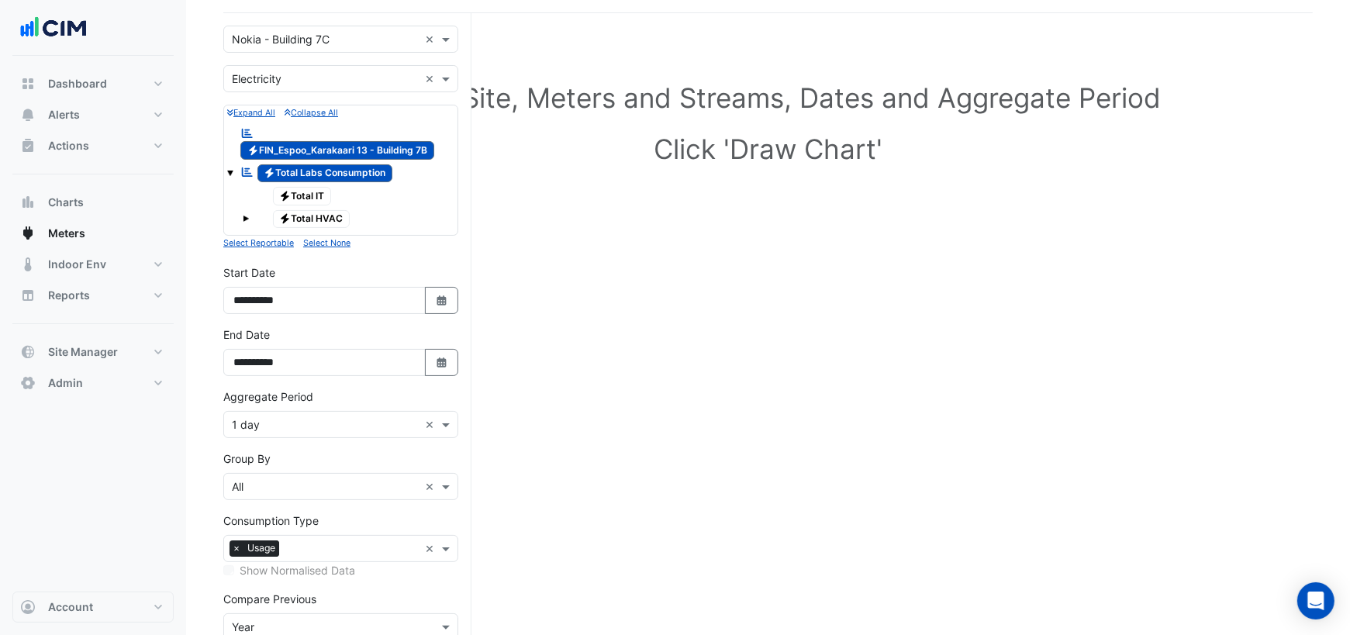
click at [245, 216] on span at bounding box center [246, 219] width 6 height 6
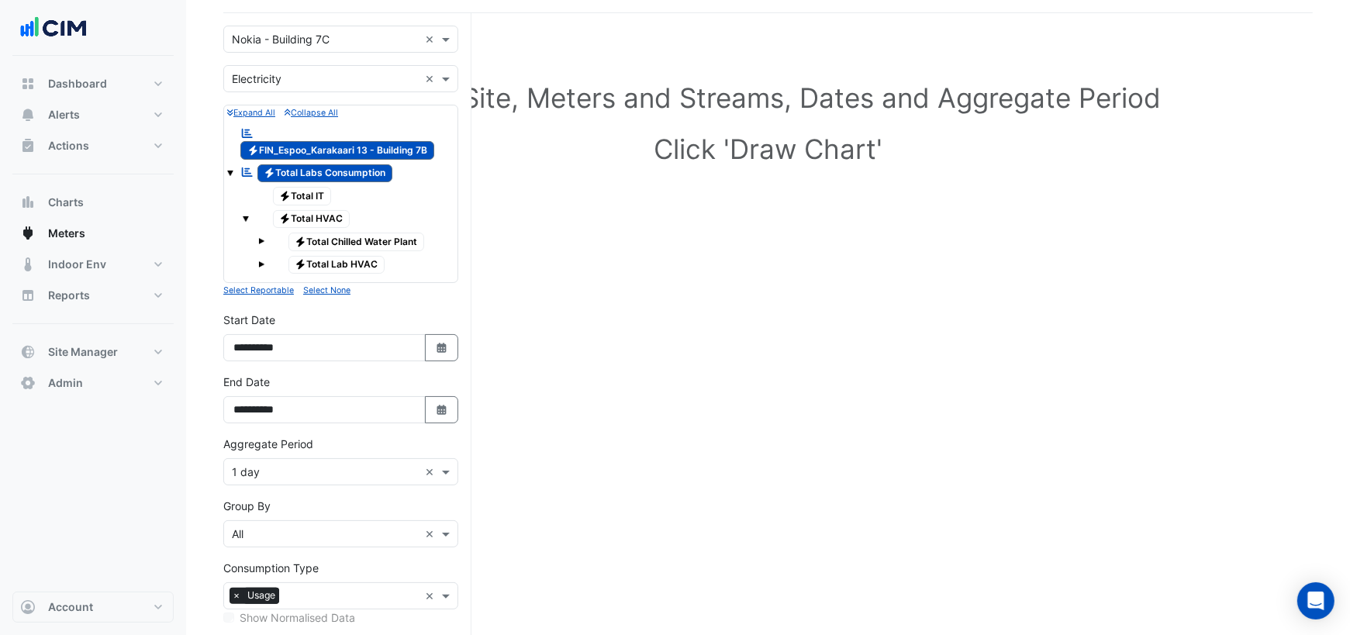
click at [262, 261] on span at bounding box center [261, 264] width 6 height 6
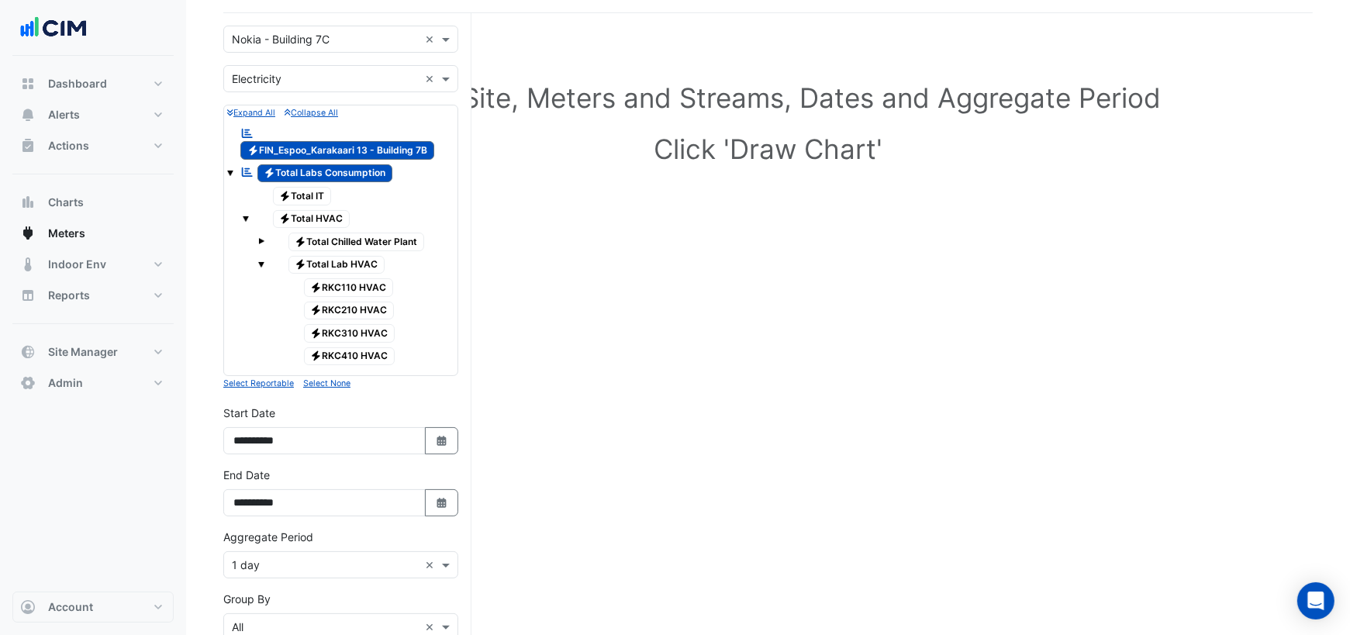
click at [261, 238] on span at bounding box center [261, 241] width 6 height 6
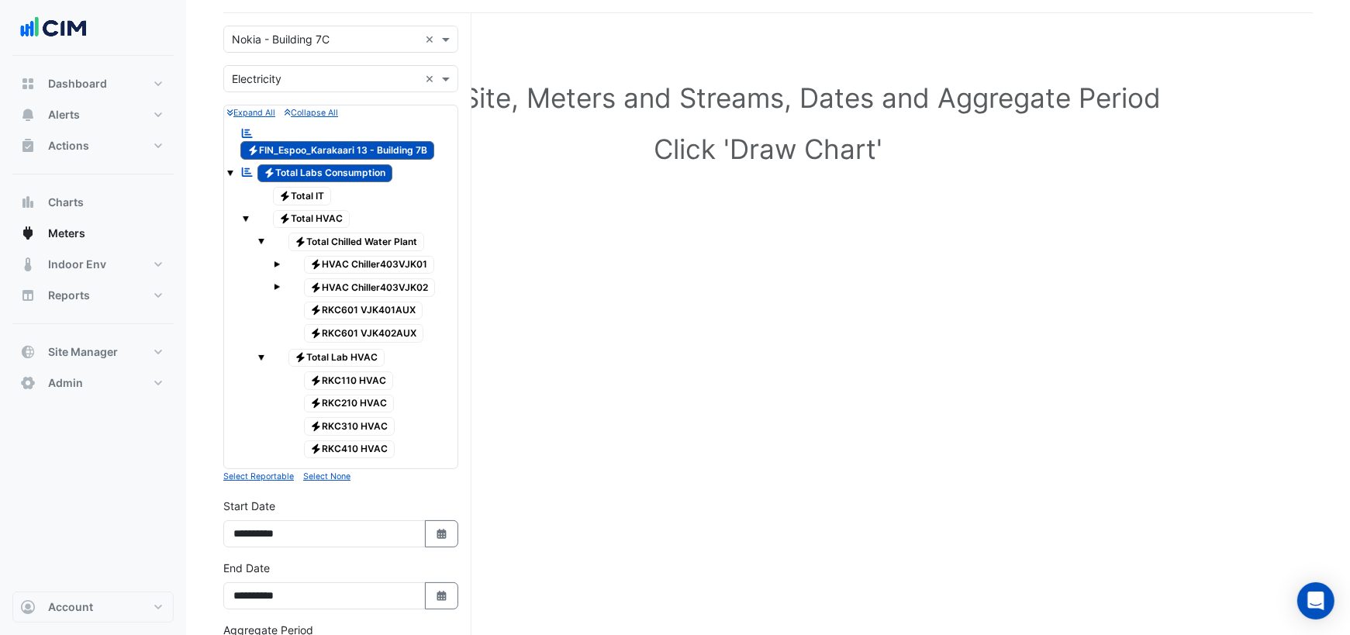
click at [277, 284] on span at bounding box center [277, 287] width 6 height 6
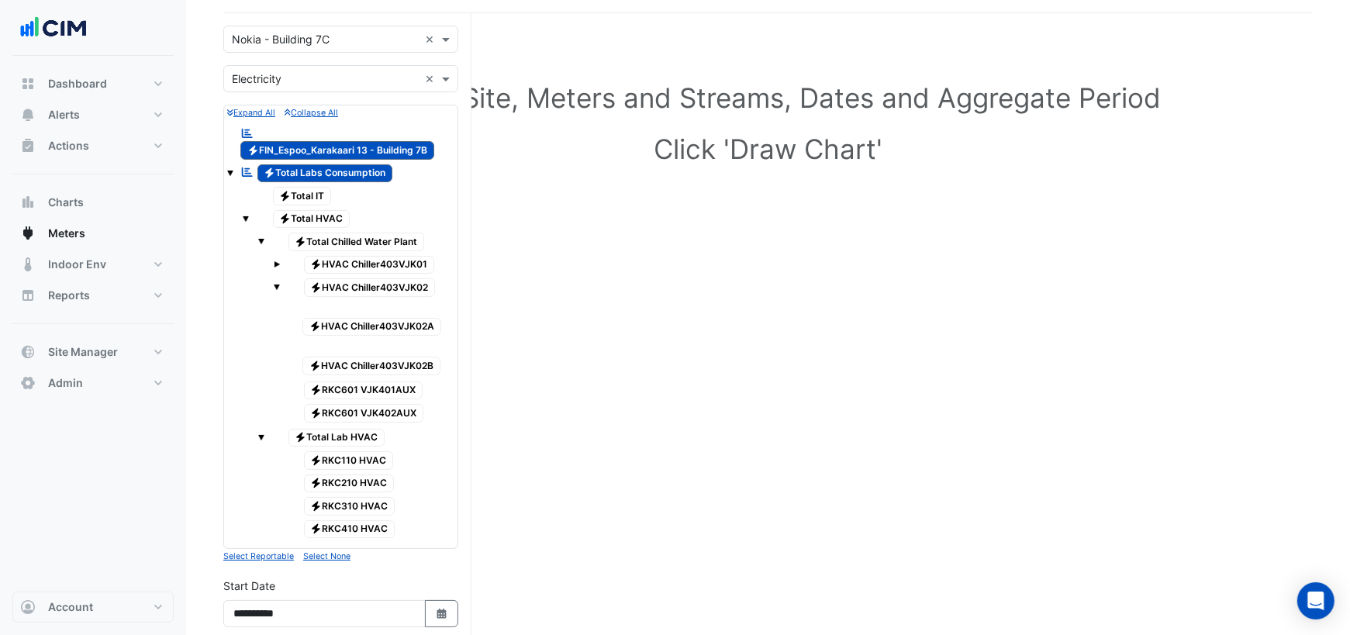
click at [278, 284] on span at bounding box center [277, 287] width 6 height 6
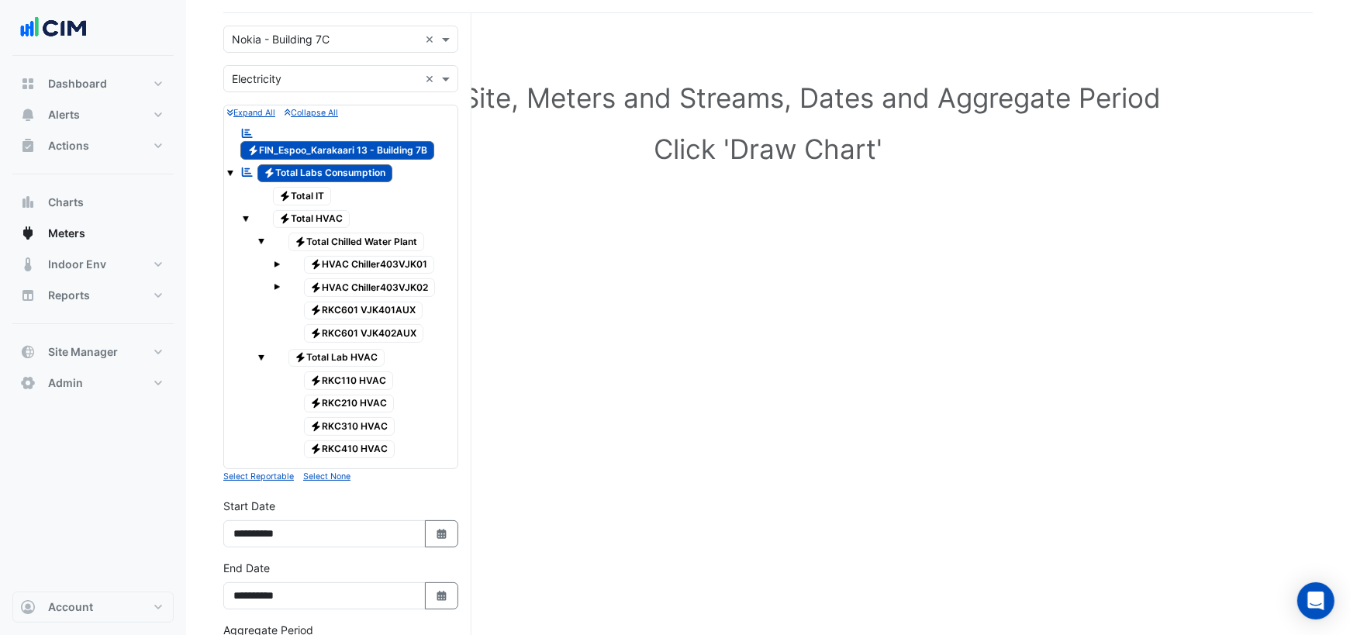
click at [275, 261] on span at bounding box center [277, 264] width 6 height 6
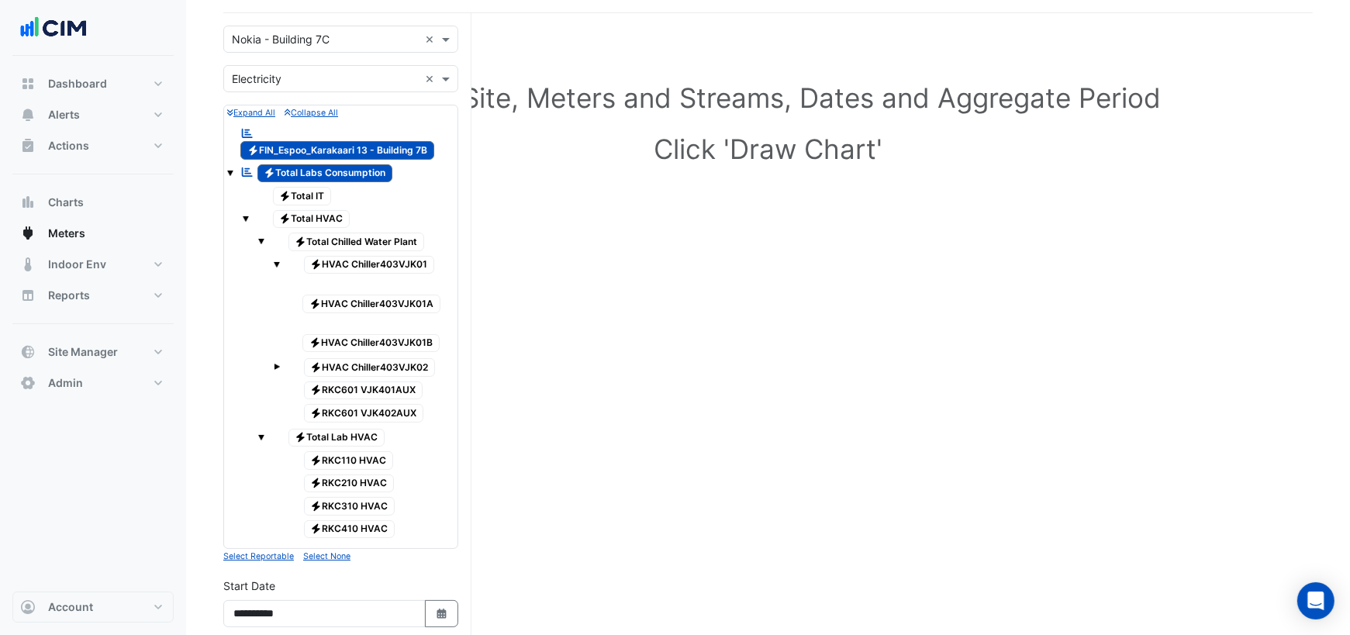
click at [278, 364] on span at bounding box center [277, 367] width 6 height 6
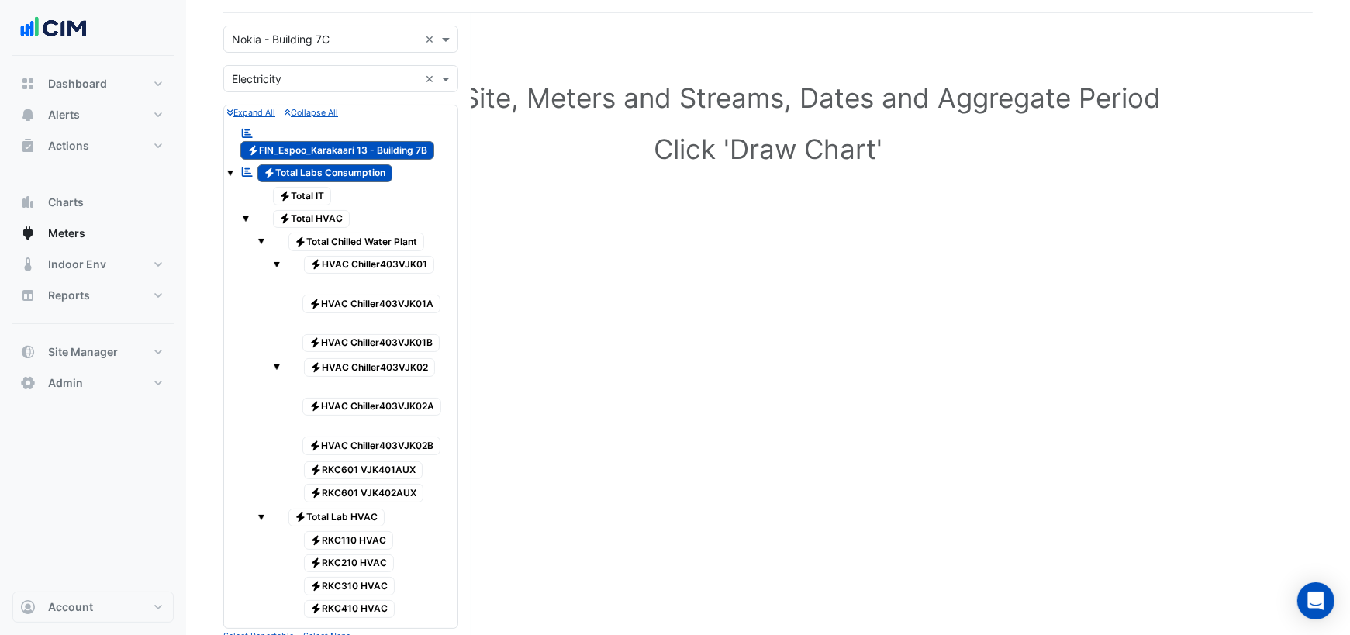
click at [278, 364] on span at bounding box center [277, 367] width 6 height 6
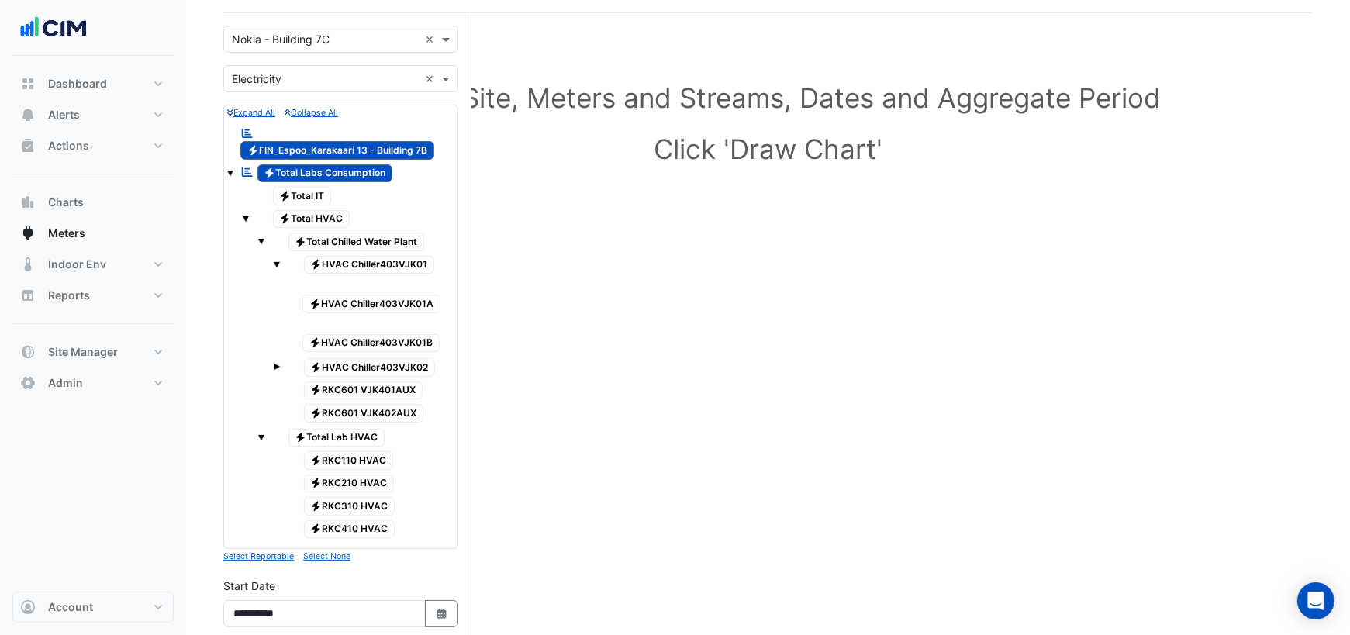
click at [278, 261] on span at bounding box center [277, 264] width 6 height 6
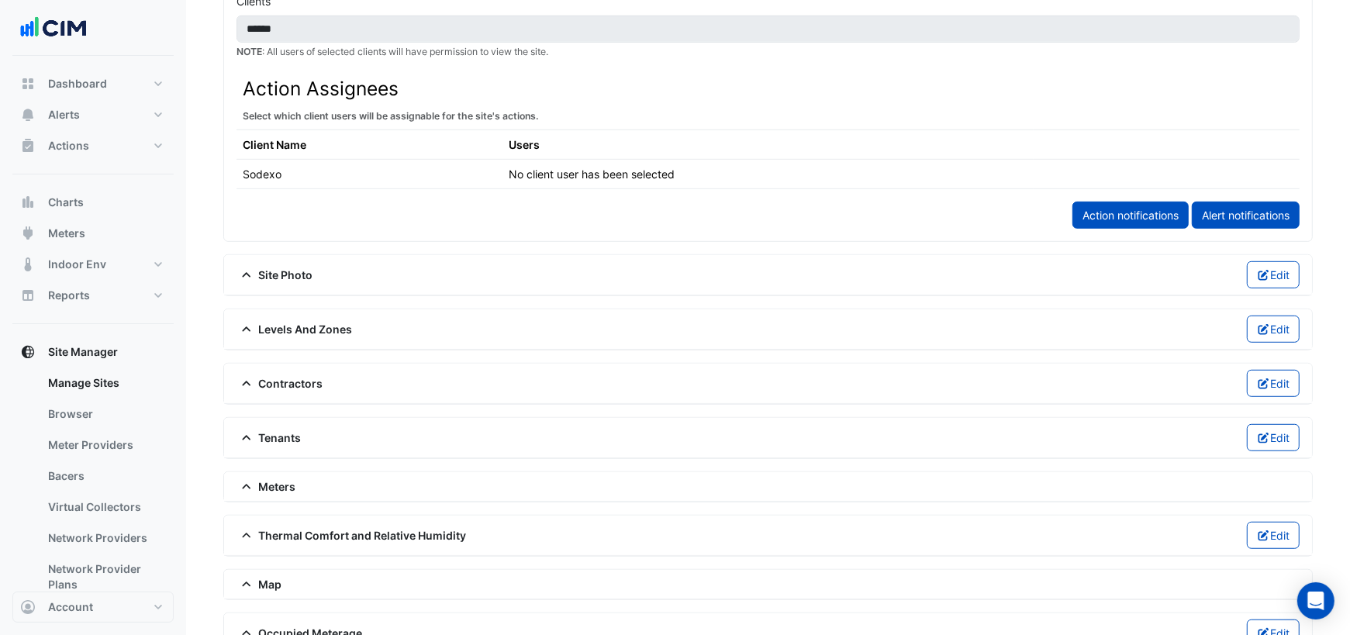
scroll to position [824, 0]
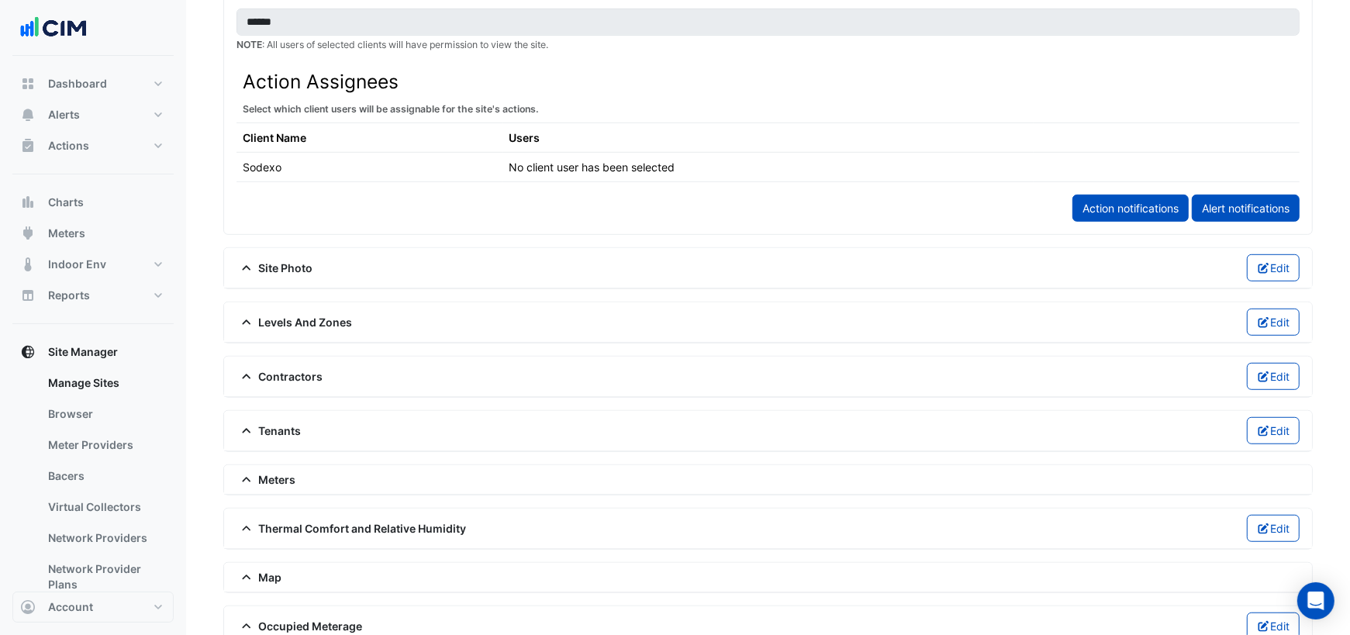
click at [247, 474] on icon at bounding box center [247, 479] width 14 height 11
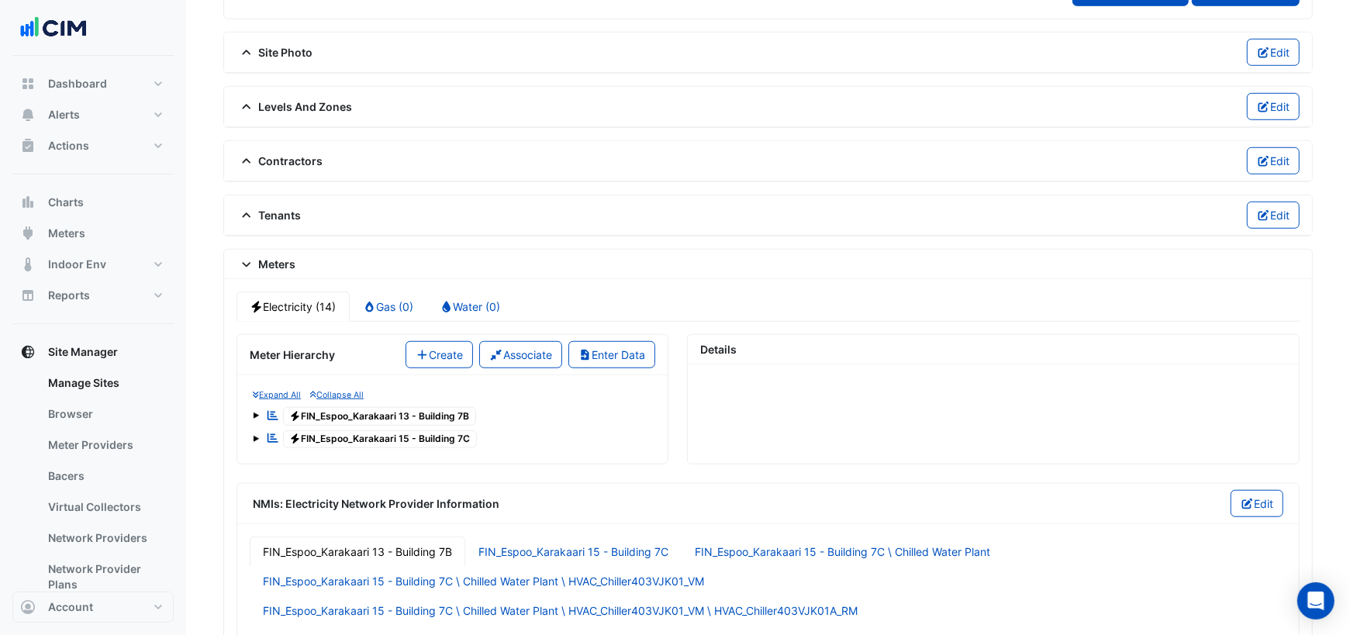
scroll to position [1136, 0]
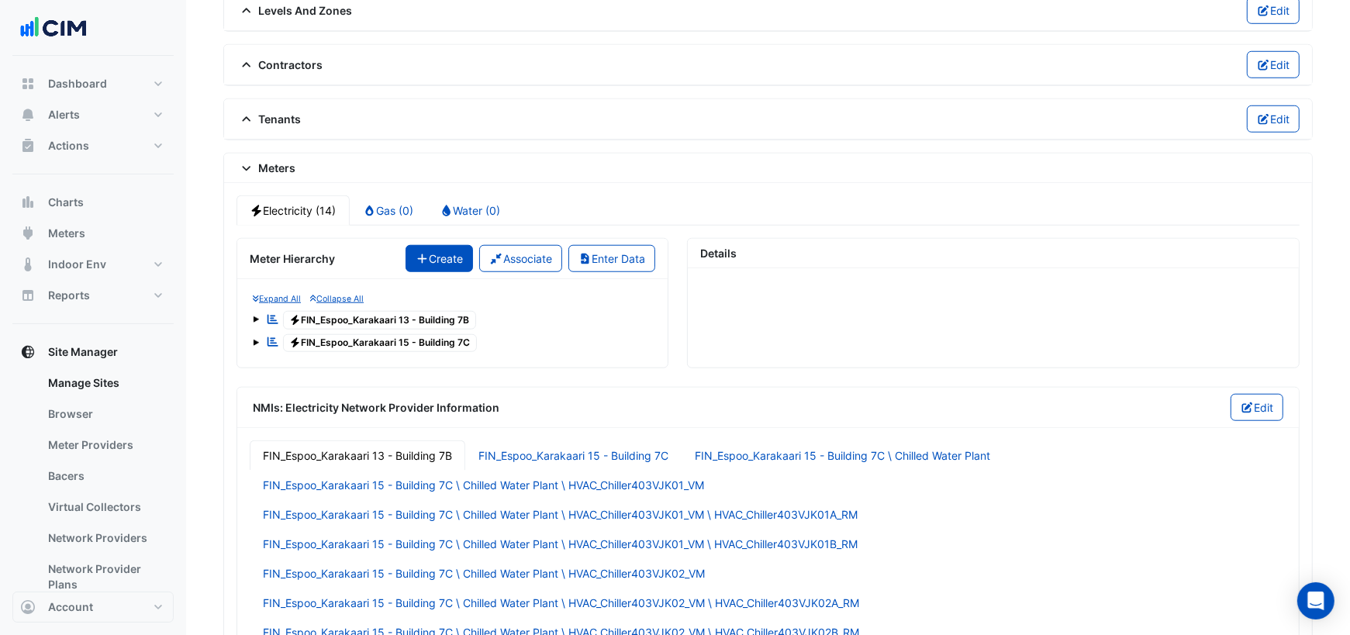
click at [447, 248] on button "Create" at bounding box center [439, 258] width 68 height 27
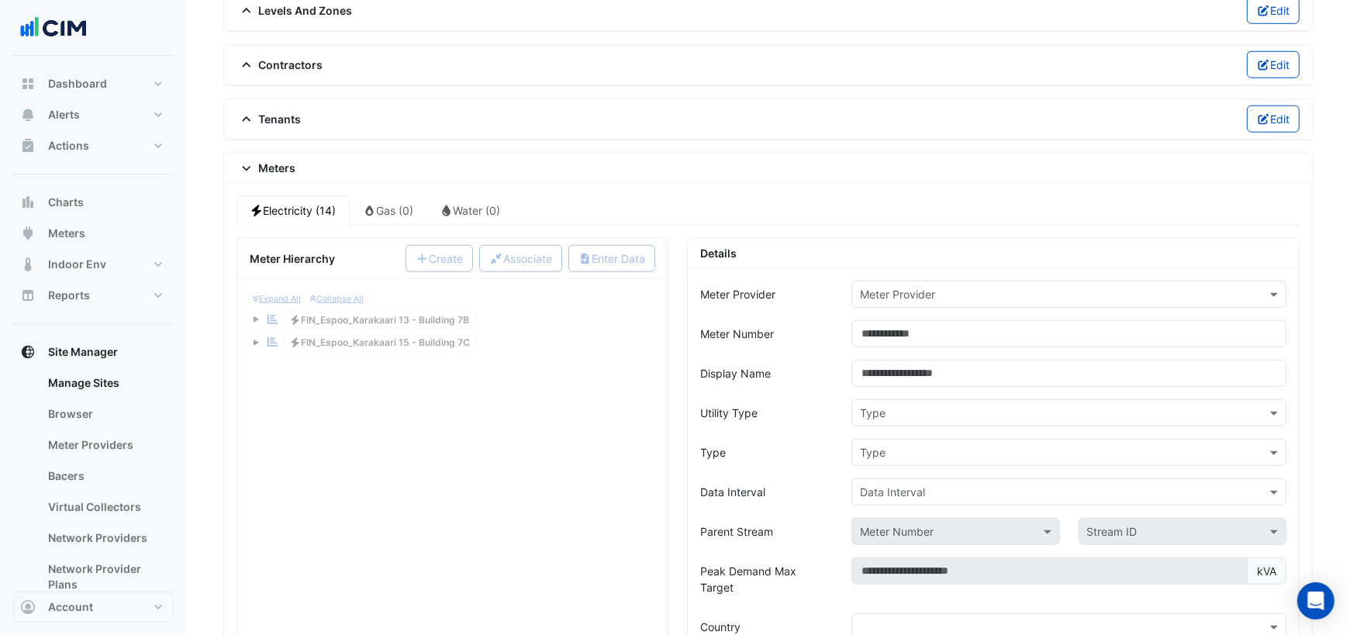
click at [988, 287] on input "text" at bounding box center [1053, 295] width 387 height 16
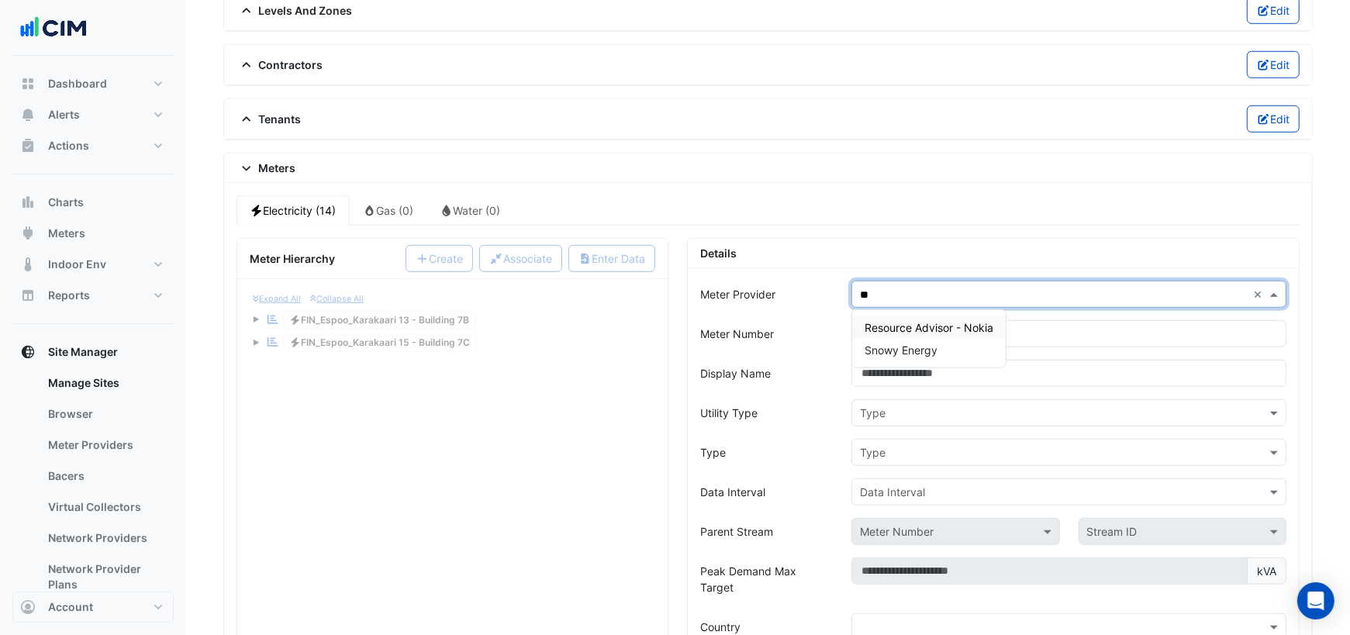
type input "***"
click at [988, 317] on div "Resource Advisor - Nokia" at bounding box center [929, 327] width 154 height 22
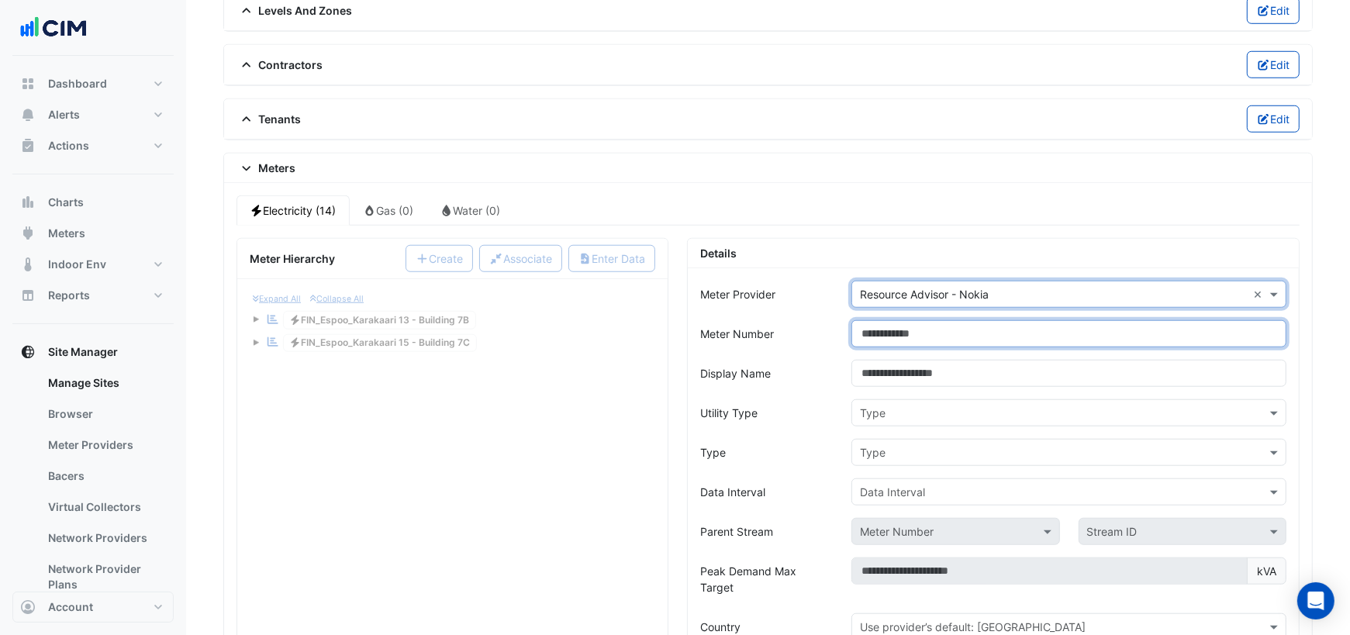
click at [968, 320] on input "Meter Number" at bounding box center [1068, 333] width 435 height 27
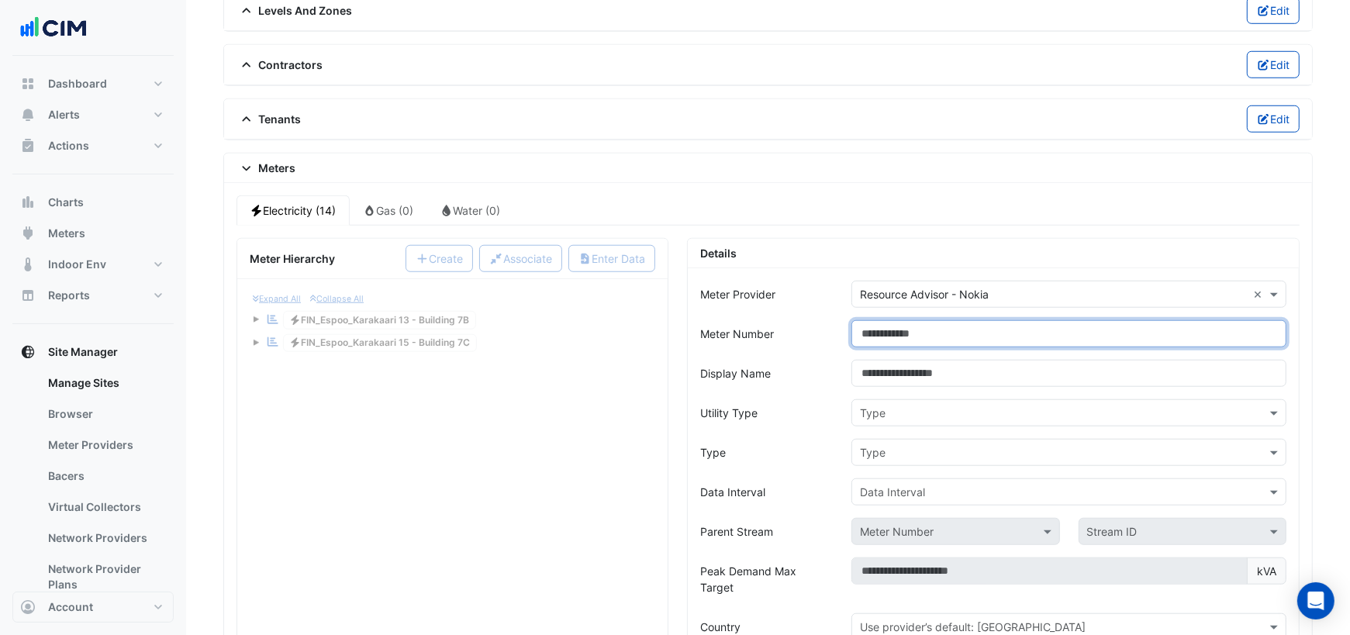
paste input "**********"
type input "**********"
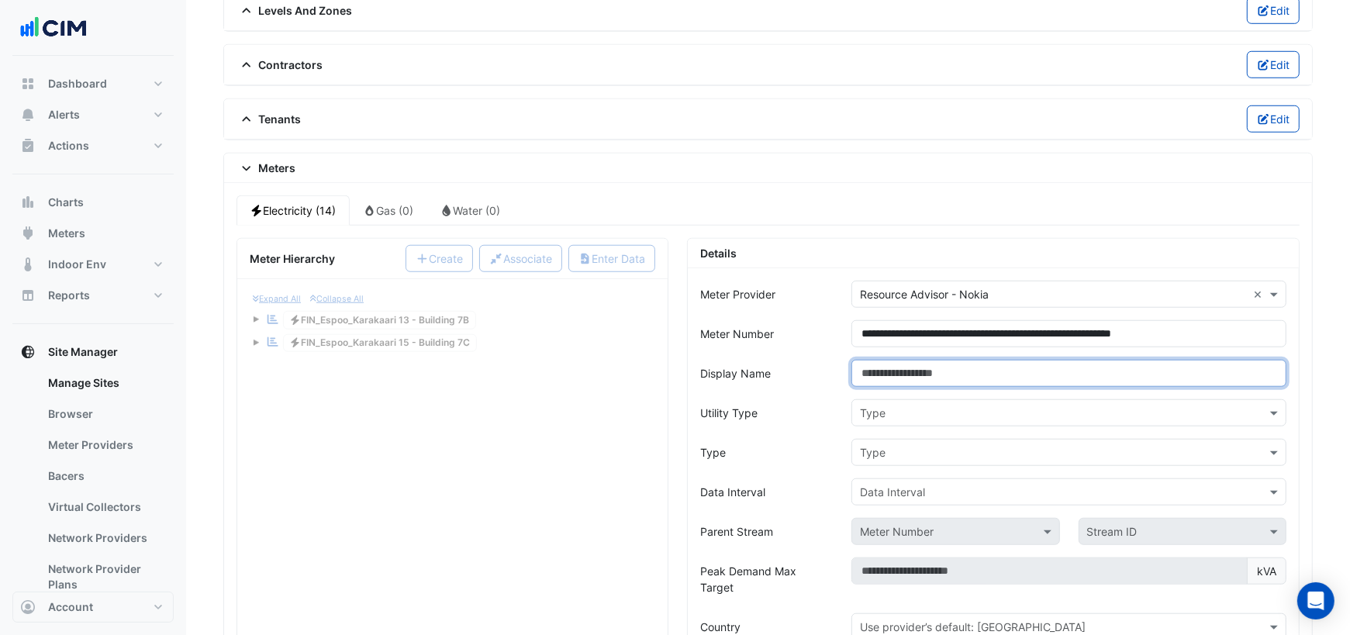
click at [962, 360] on input "Display Name" at bounding box center [1068, 373] width 435 height 27
type input "*"
type input "**********"
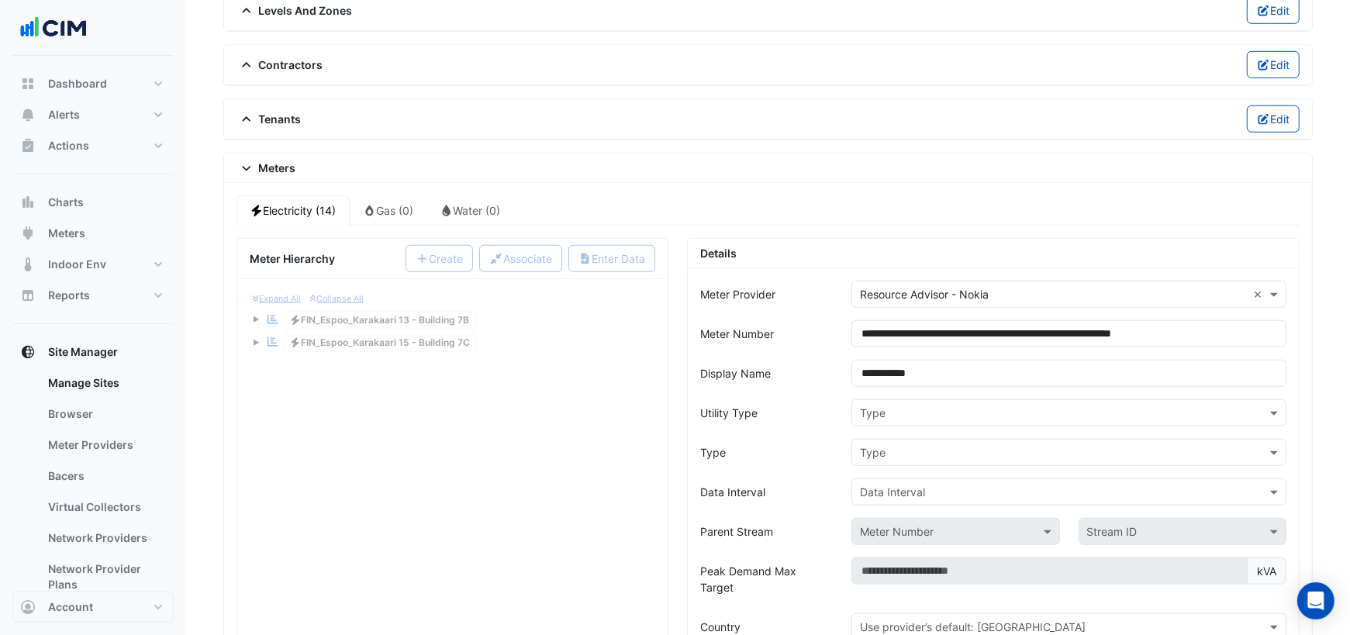
click at [901, 405] on input "text" at bounding box center [1053, 413] width 387 height 16
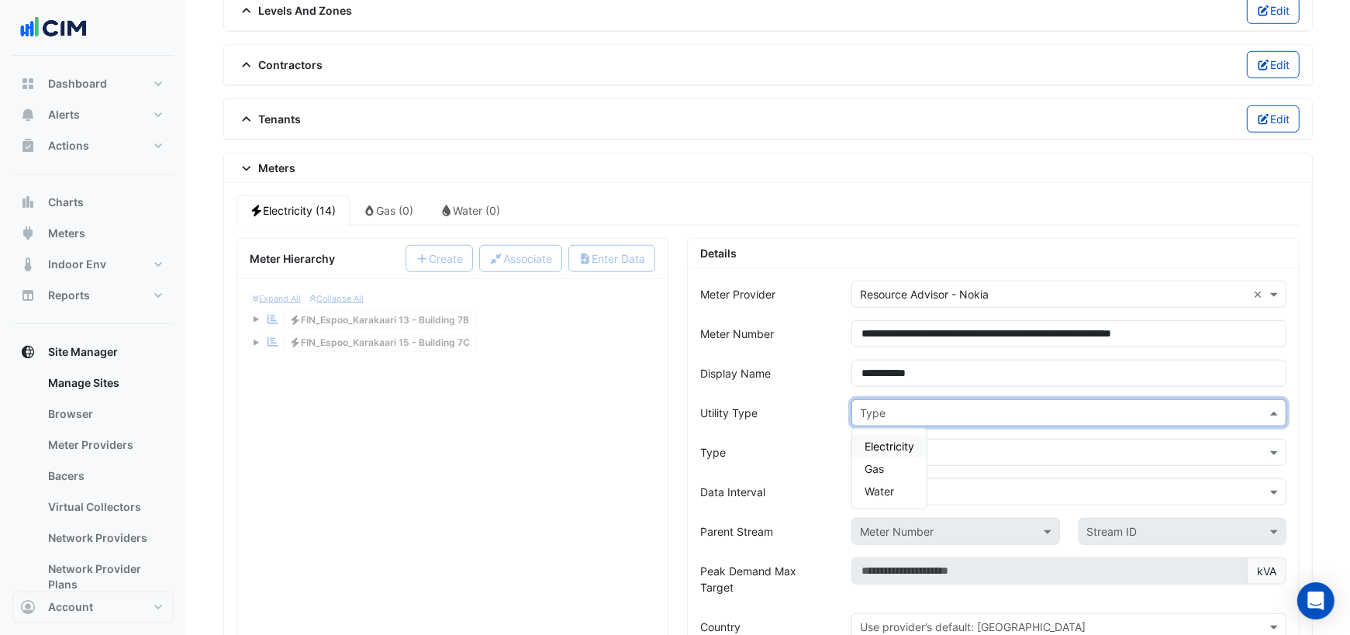
click at [892, 440] on span "Electricity" at bounding box center [889, 446] width 50 height 13
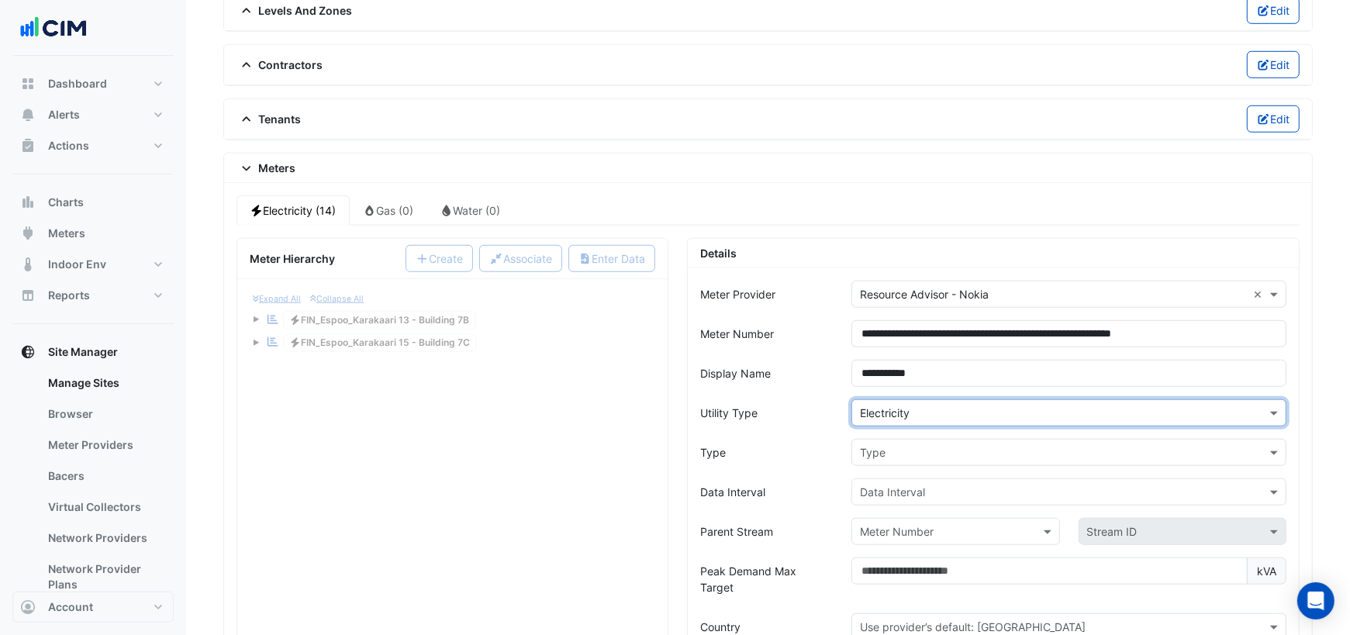
click at [891, 445] on input "text" at bounding box center [1053, 453] width 387 height 16
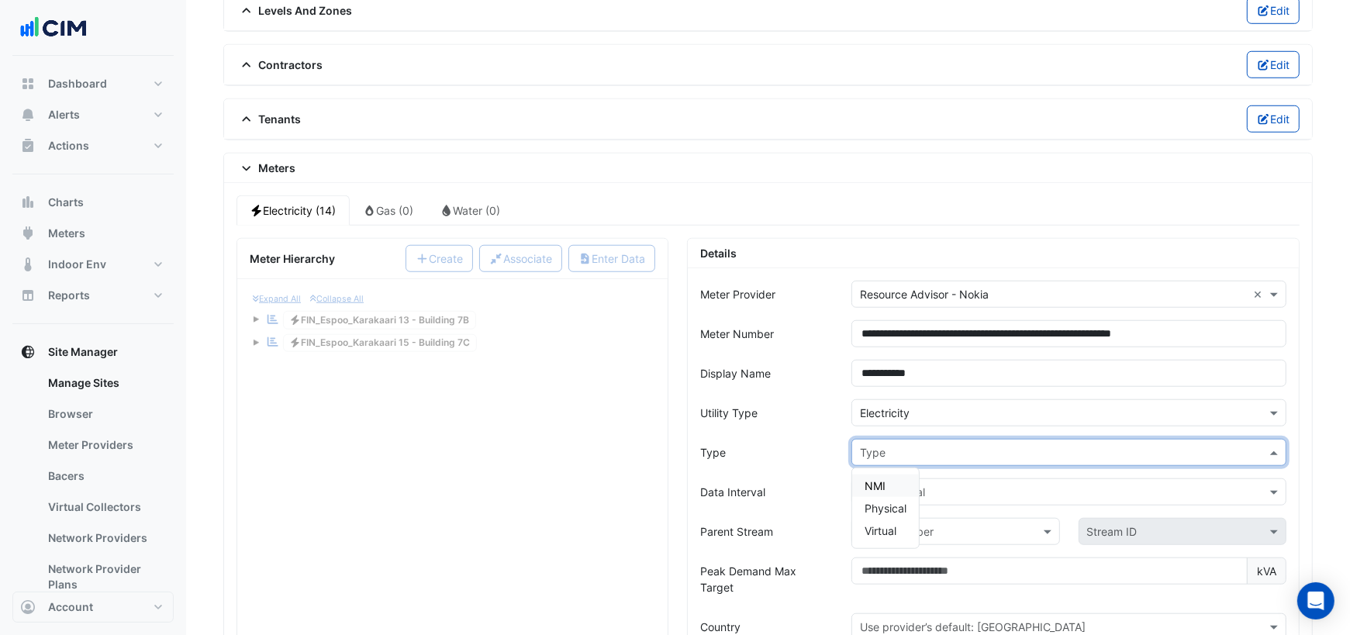
click at [882, 474] on div "NMI" at bounding box center [885, 485] width 67 height 22
click at [890, 485] on input "text" at bounding box center [1053, 493] width 387 height 16
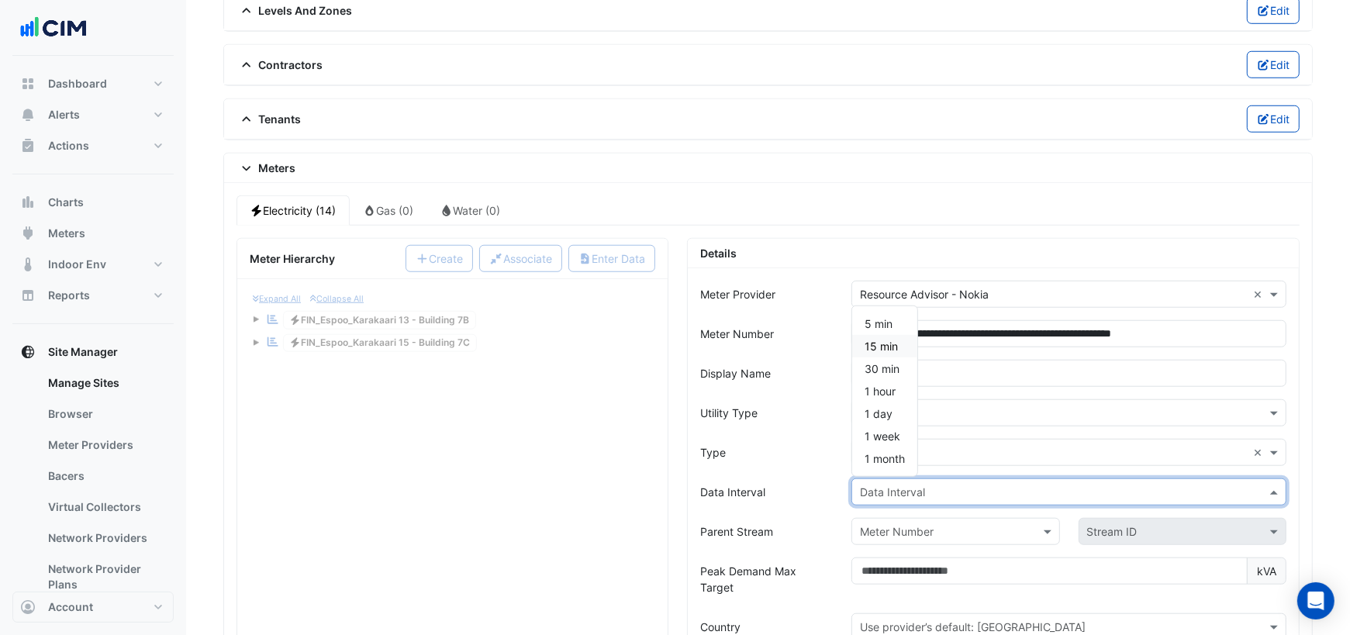
click at [883, 340] on span "15 min" at bounding box center [880, 346] width 33 height 13
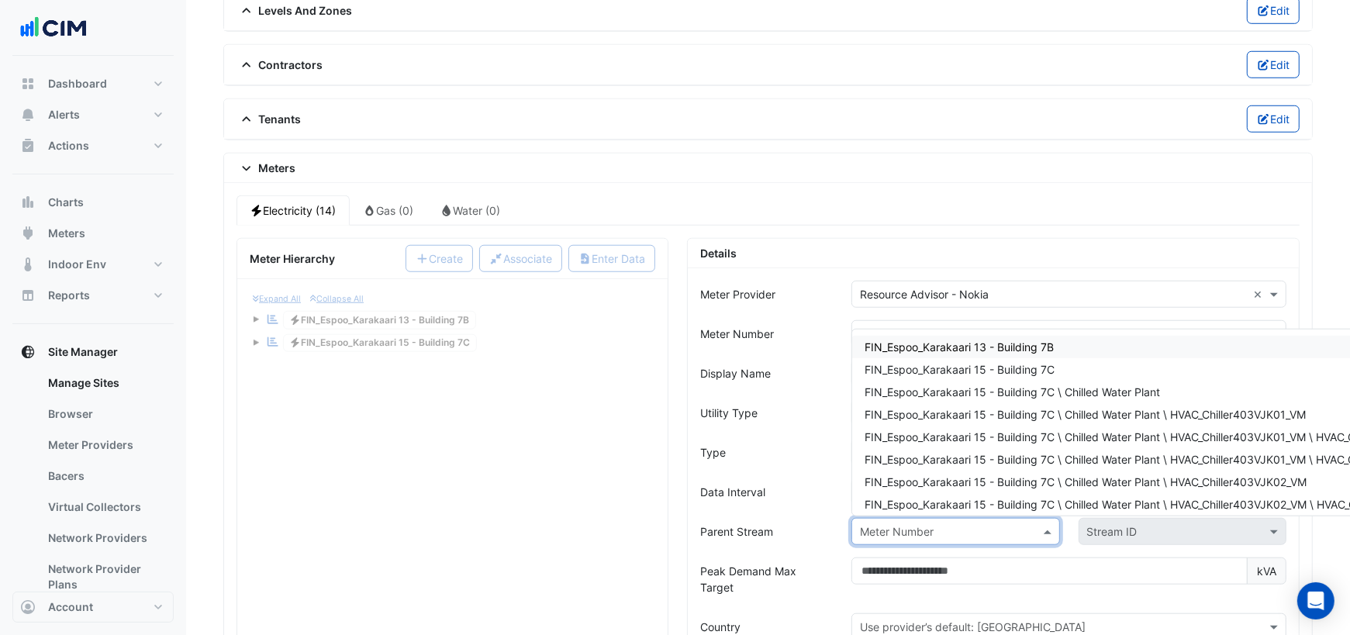
click at [907, 524] on input "text" at bounding box center [940, 532] width 160 height 16
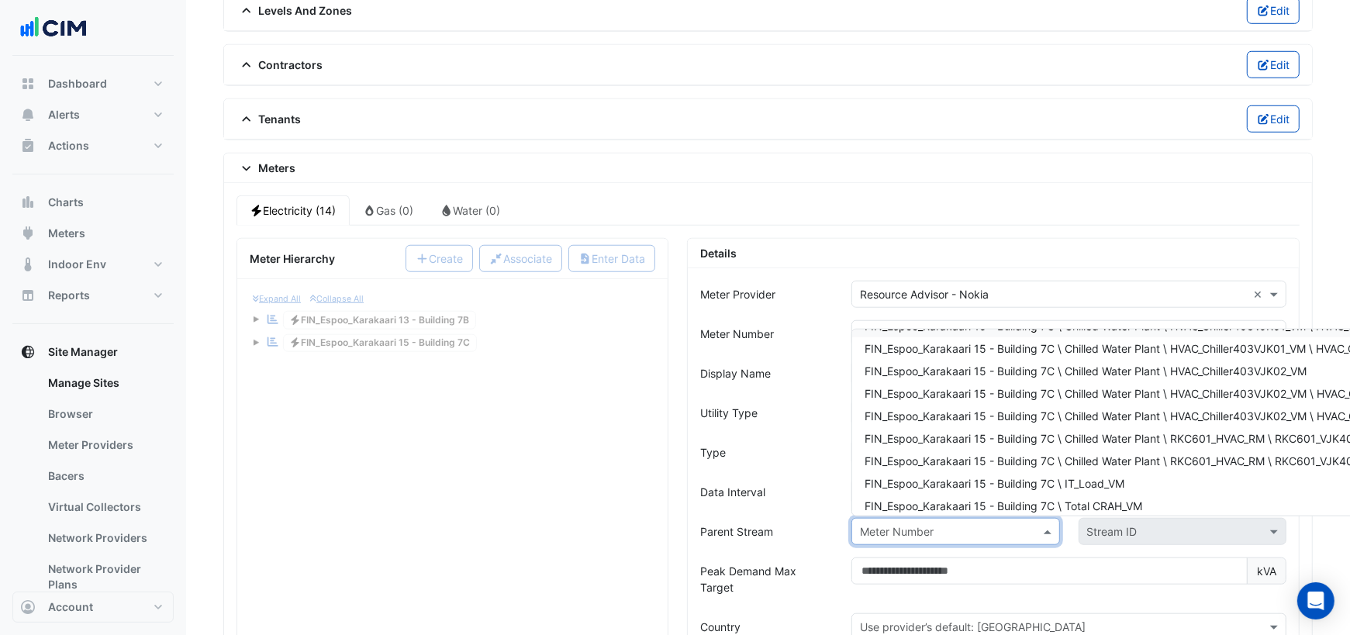
scroll to position [140, 0]
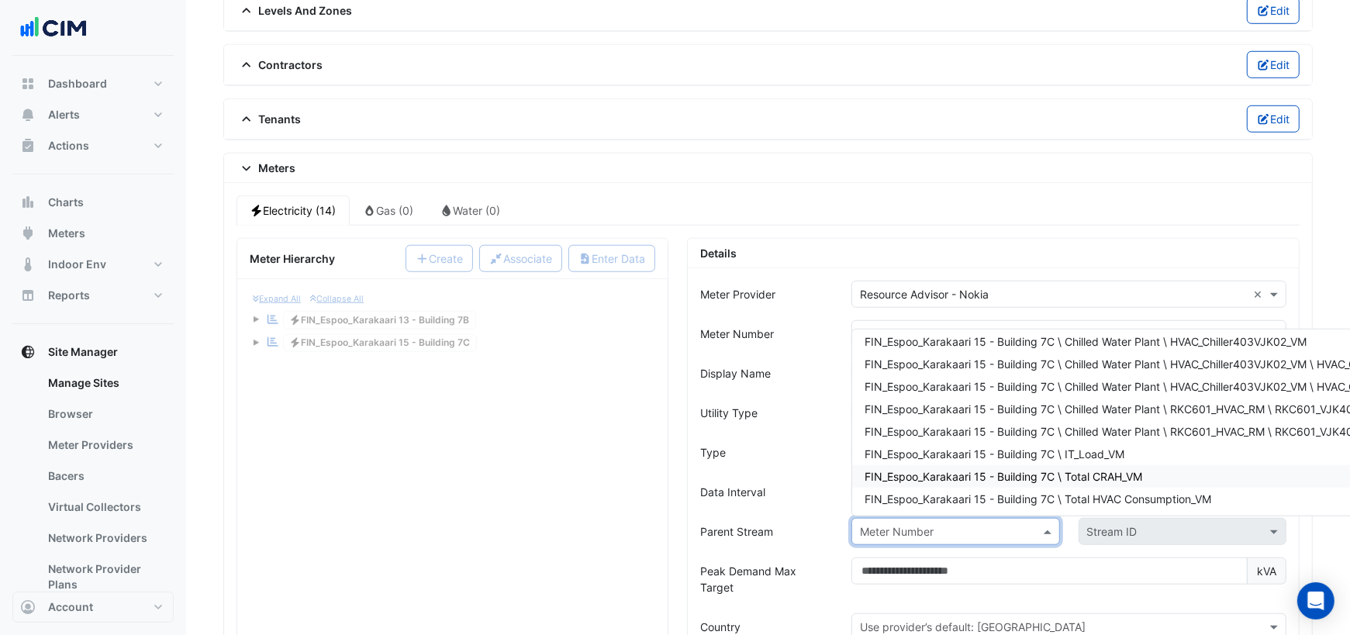
click at [1022, 470] on span "FIN_Espoo_Karakaari 15 - Building 7C \ Total CRAH_VM" at bounding box center [1003, 476] width 278 height 13
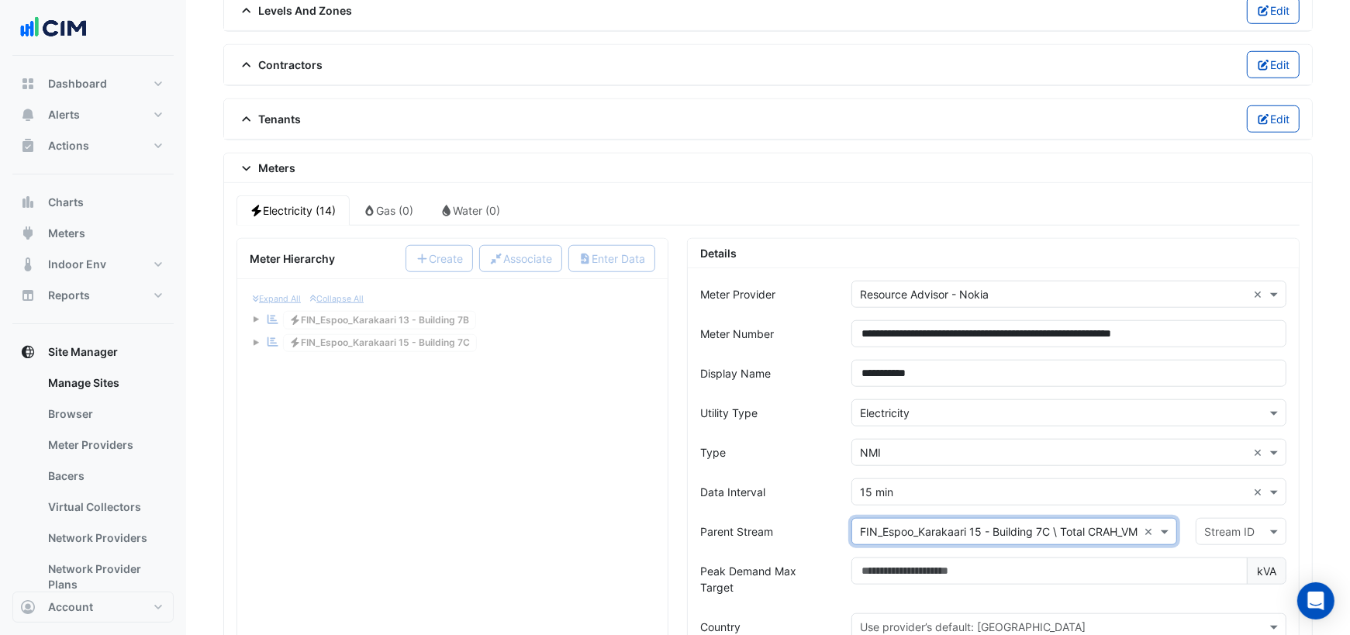
click at [1202, 523] on div at bounding box center [1240, 532] width 89 height 18
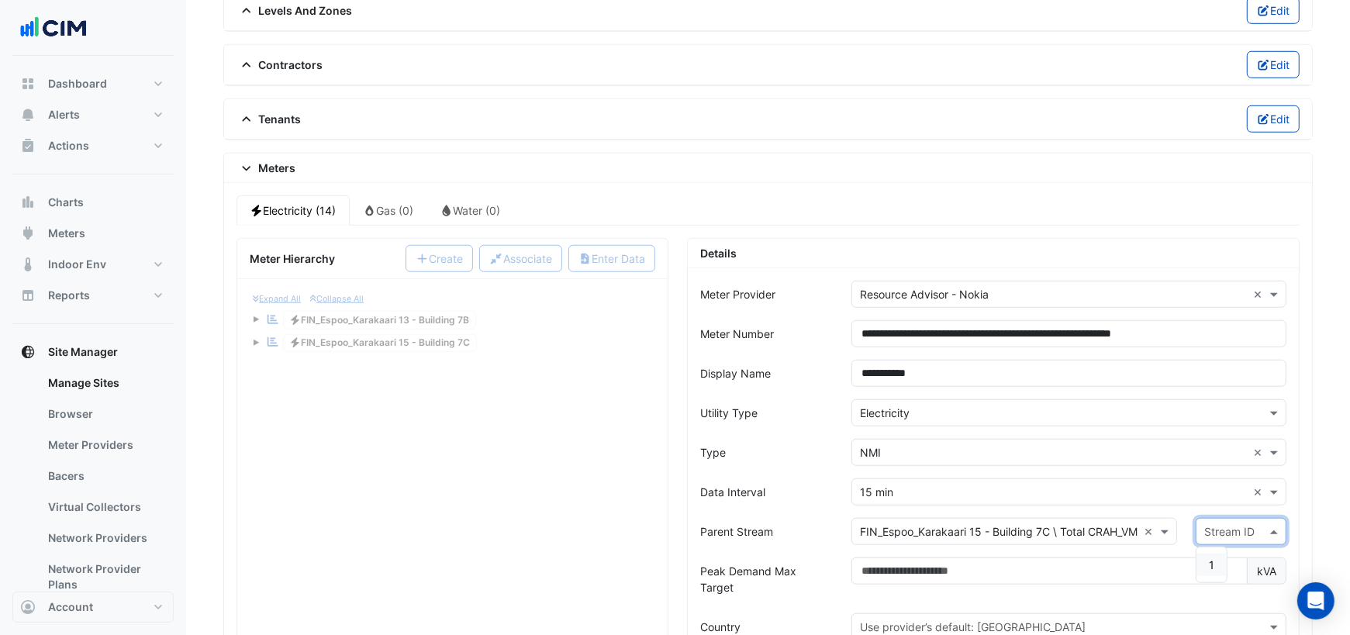
click at [1213, 558] on span "1" at bounding box center [1211, 564] width 5 height 13
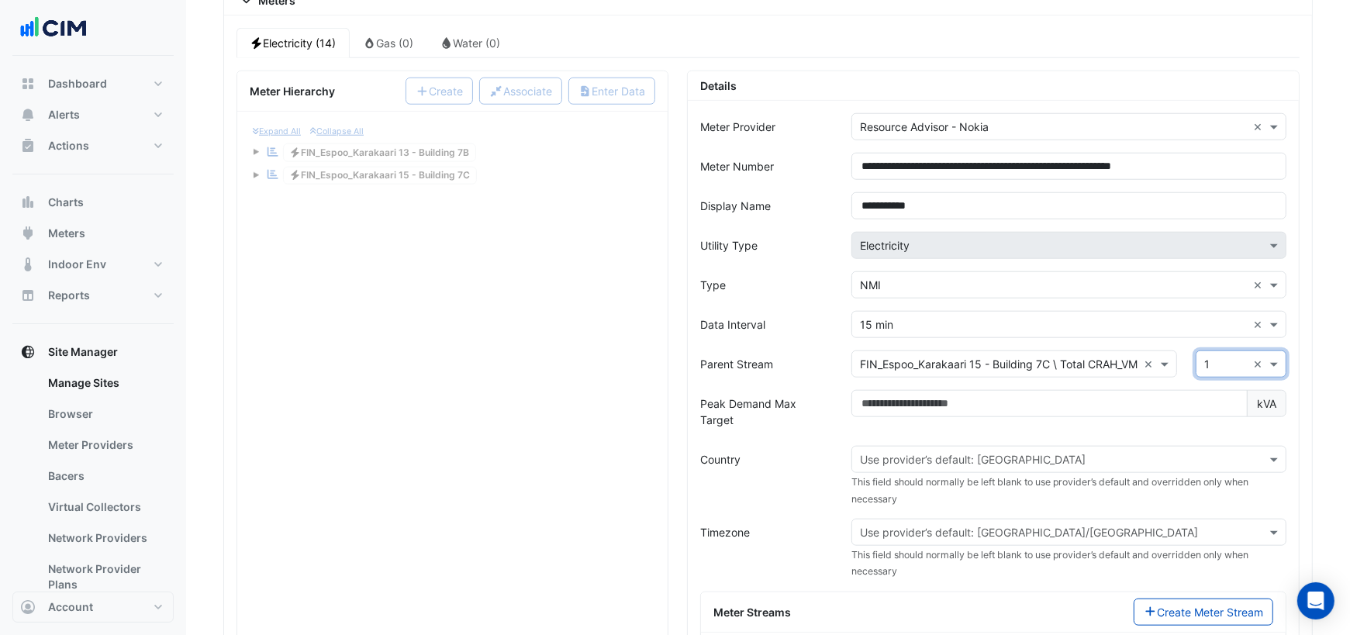
scroll to position [1307, 0]
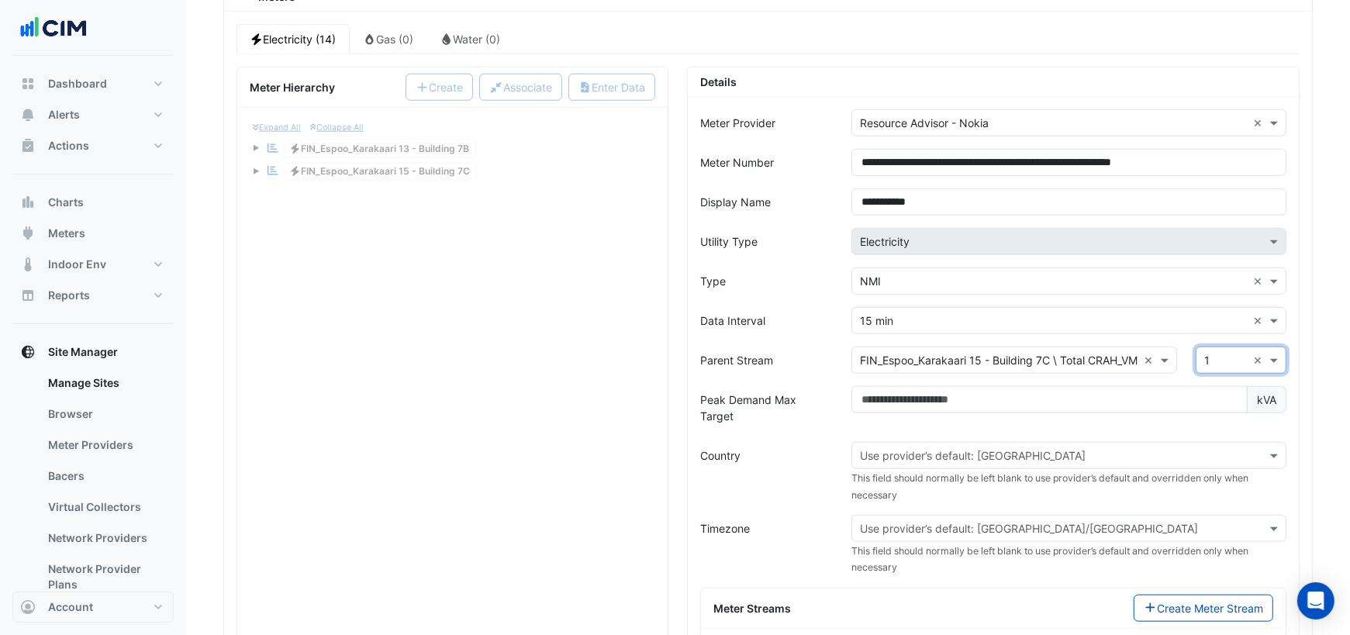
click at [950, 448] on input "text" at bounding box center [1053, 456] width 387 height 16
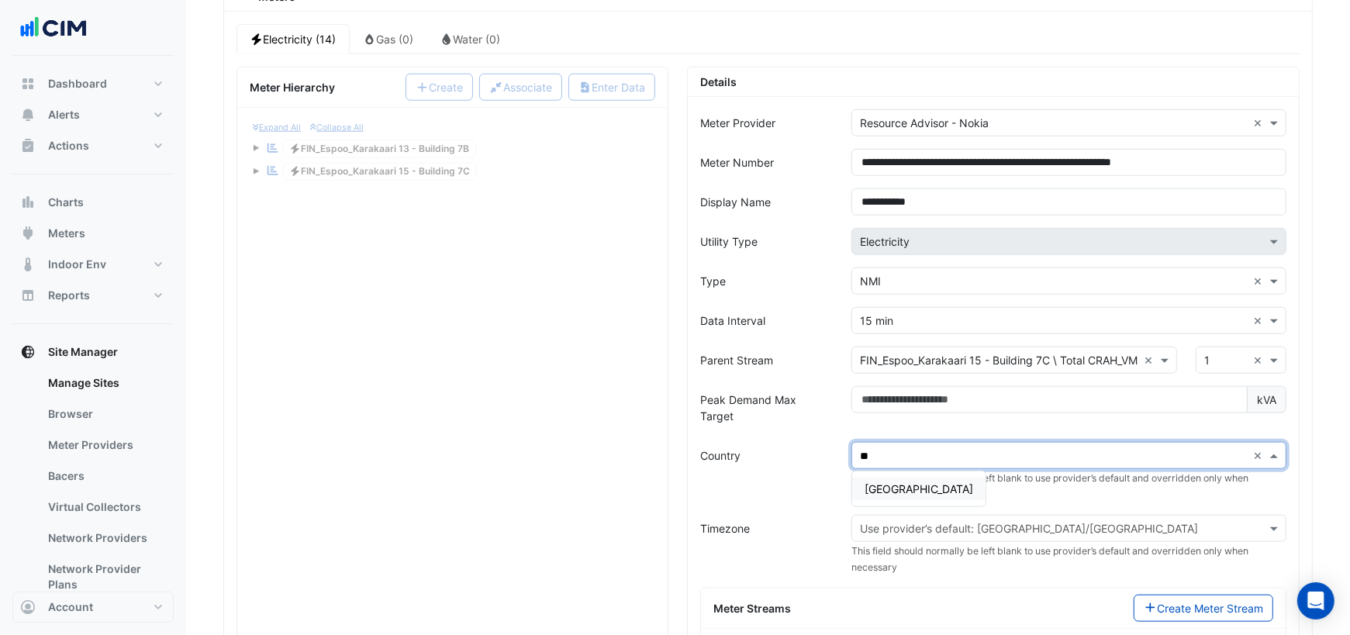
type input "***"
click at [885, 482] on span "Finland" at bounding box center [918, 488] width 109 height 13
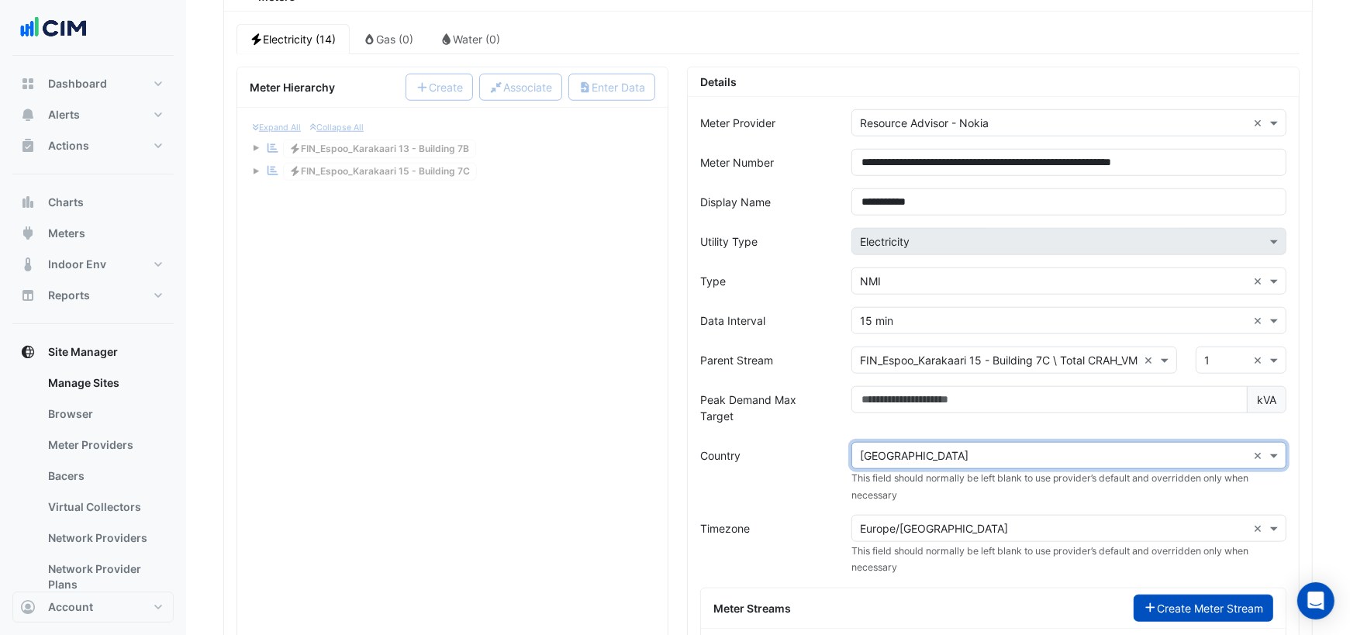
click at [1212, 595] on button "Create Meter Stream" at bounding box center [1204, 608] width 140 height 27
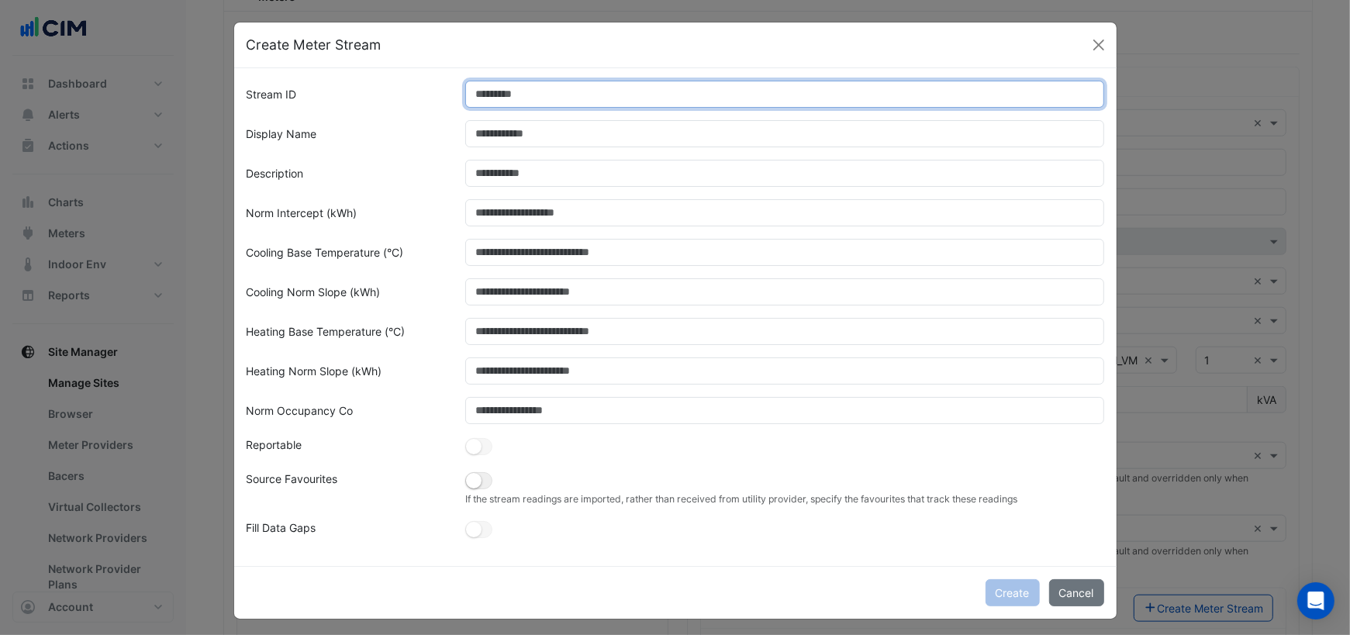
click at [512, 95] on input "Stream ID" at bounding box center [784, 94] width 639 height 27
type input "*"
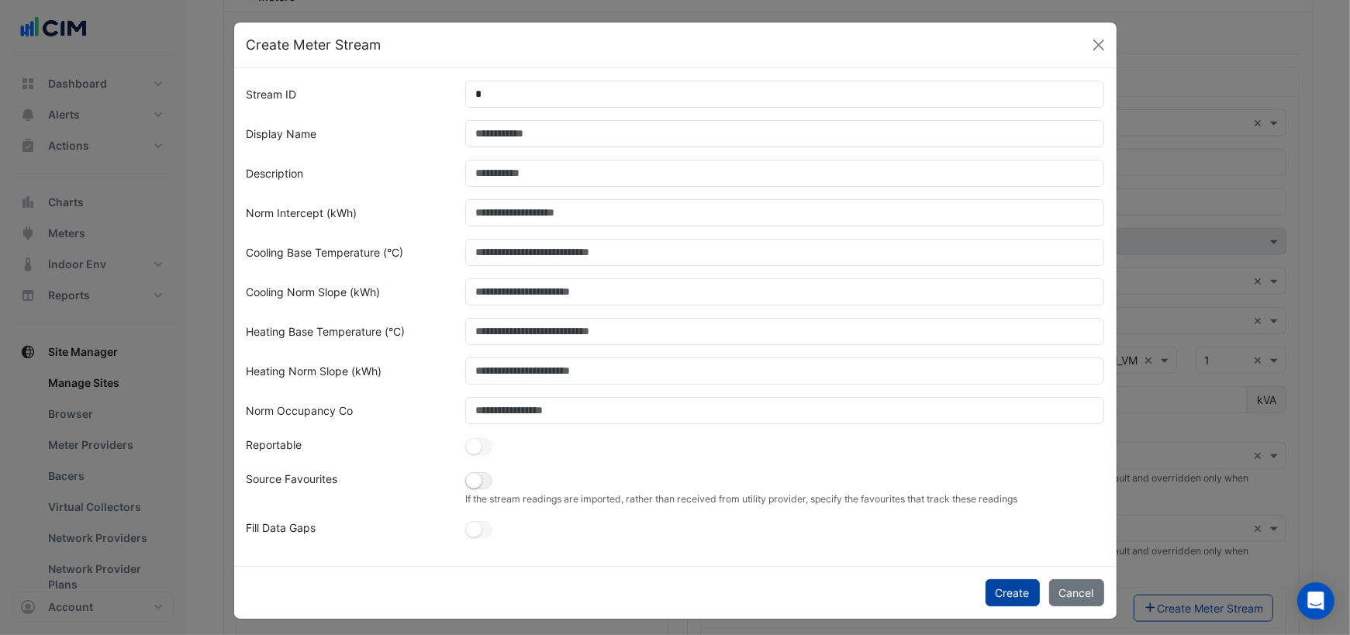
click at [1024, 591] on button "Create" at bounding box center [1012, 592] width 54 height 27
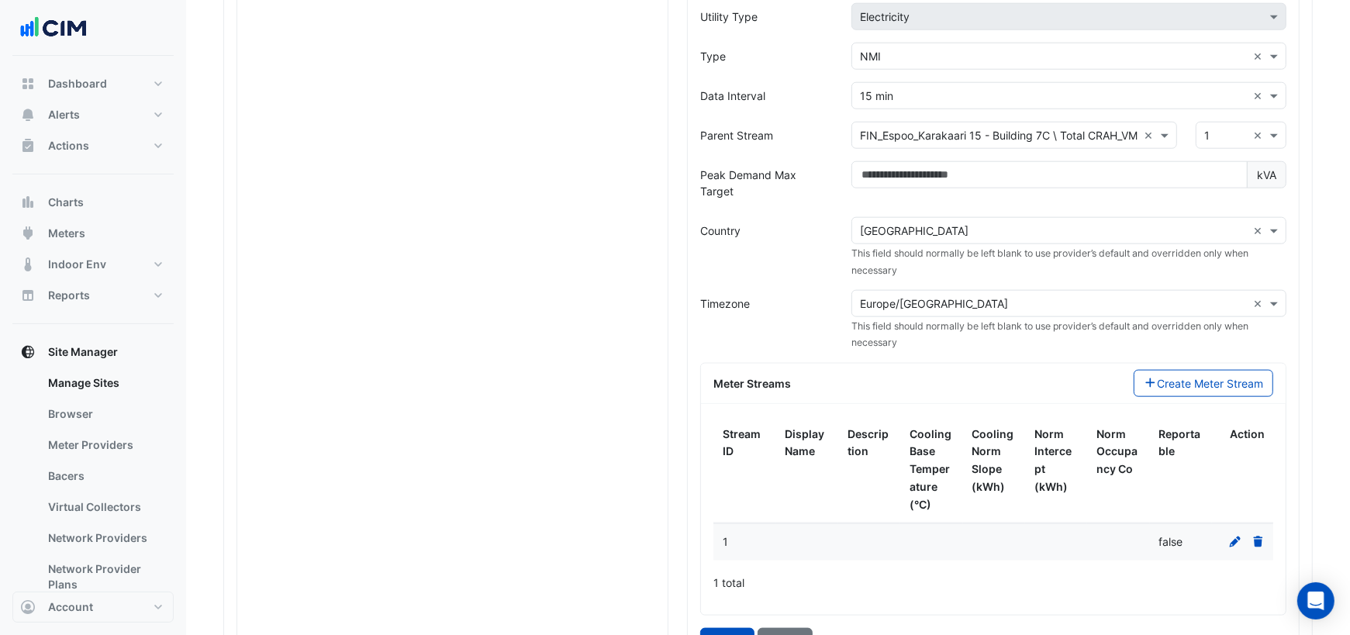
scroll to position [1539, 0]
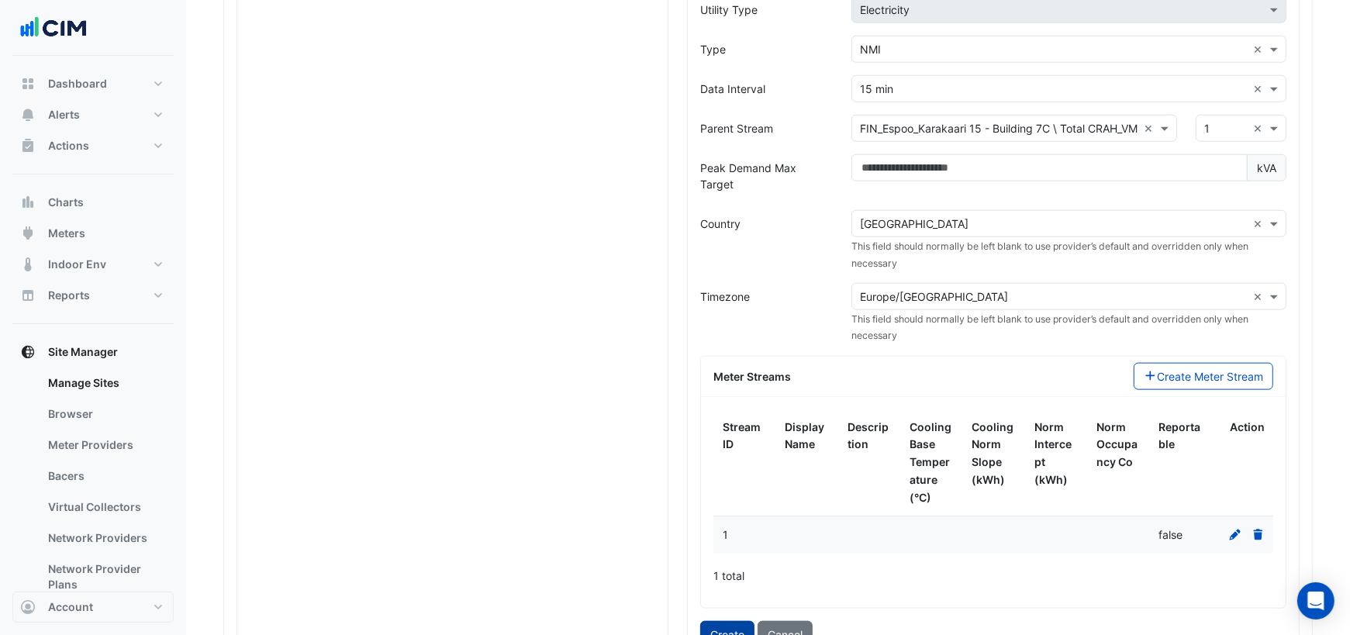
click at [726, 621] on button "Create" at bounding box center [727, 634] width 54 height 27
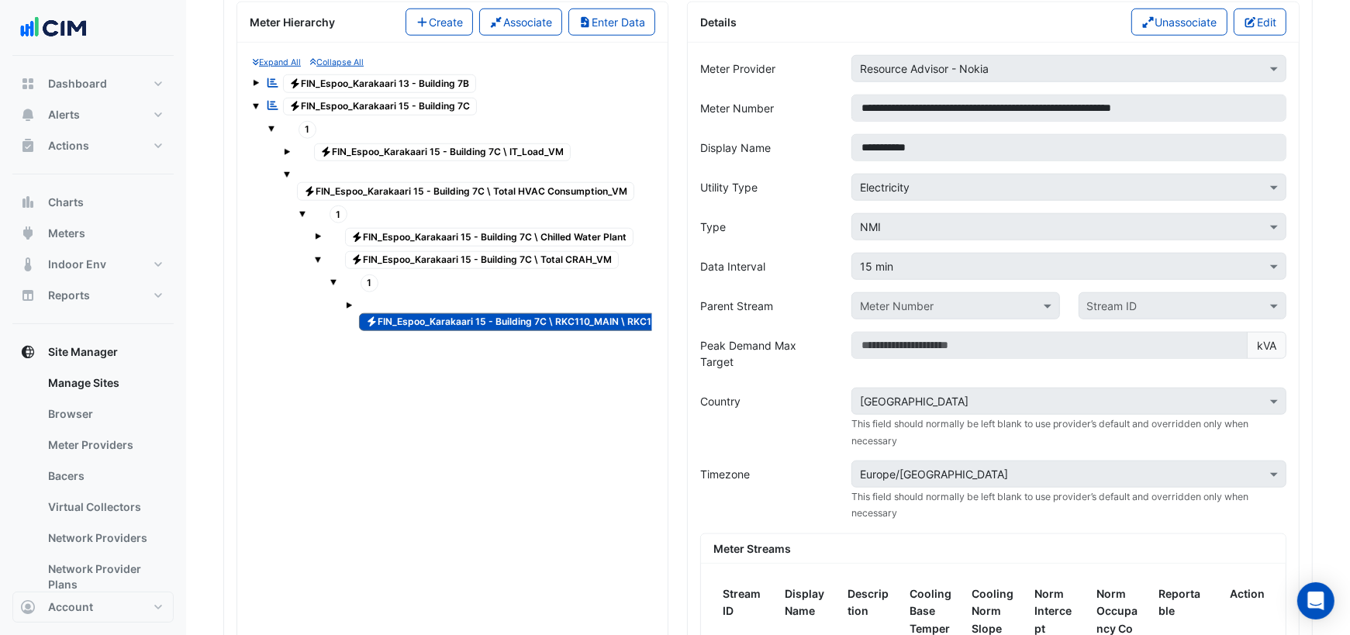
scroll to position [1360, 0]
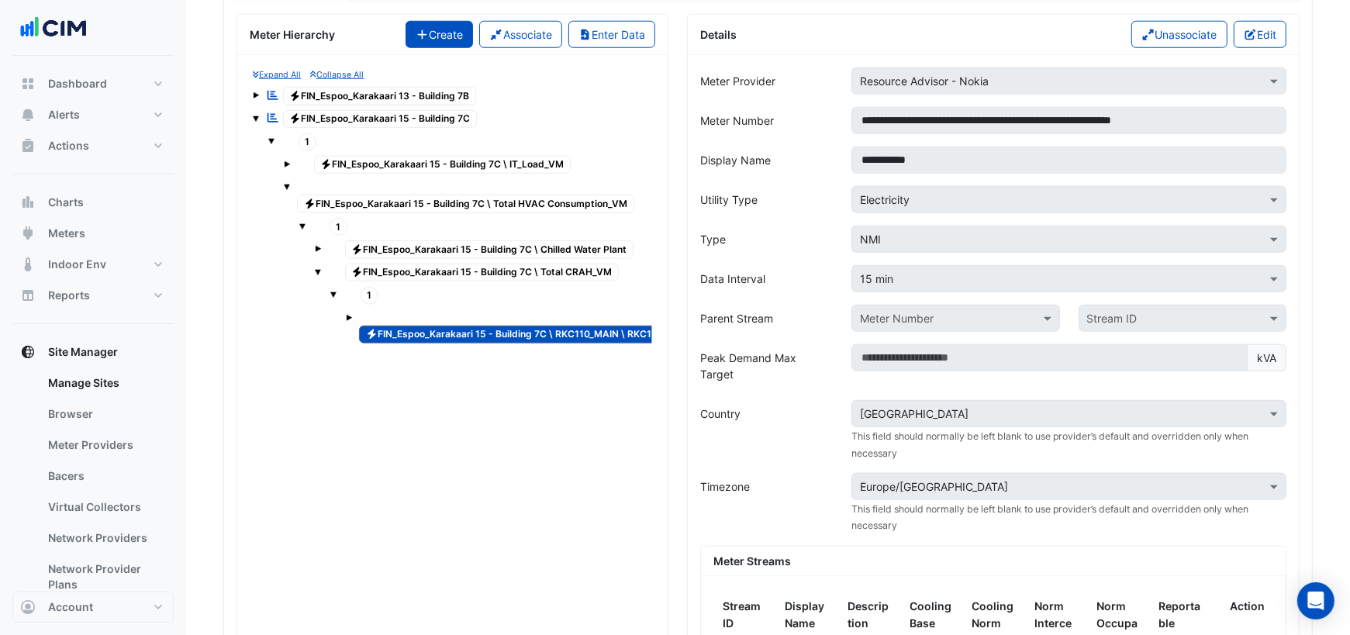
click at [450, 21] on button "Create" at bounding box center [439, 34] width 68 height 27
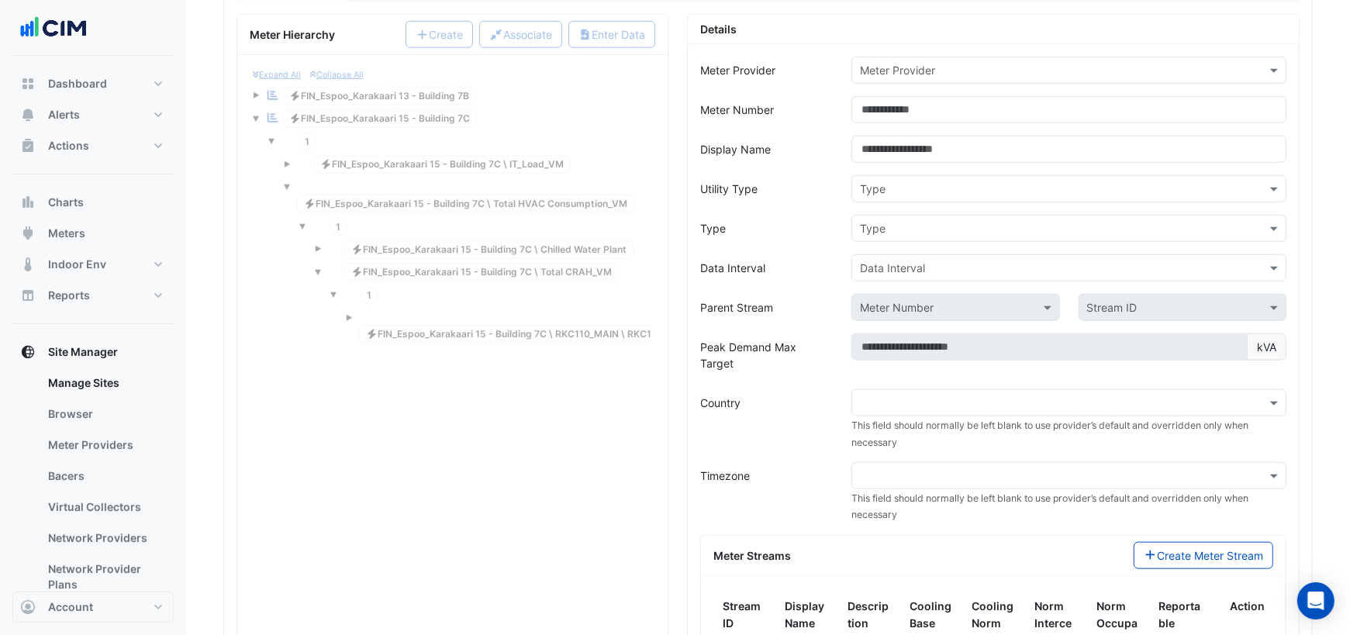
click at [906, 63] on input "text" at bounding box center [1053, 71] width 387 height 16
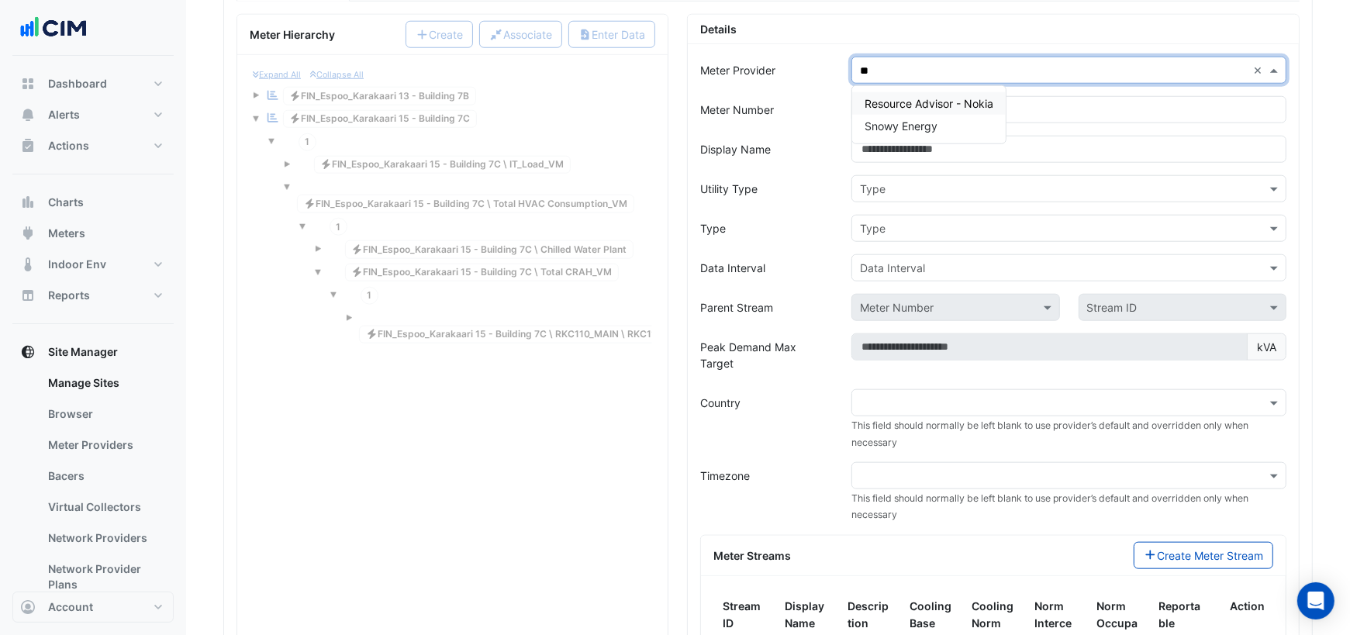
type input "***"
click at [981, 97] on span "Resource Advisor - Nokia" at bounding box center [928, 103] width 129 height 13
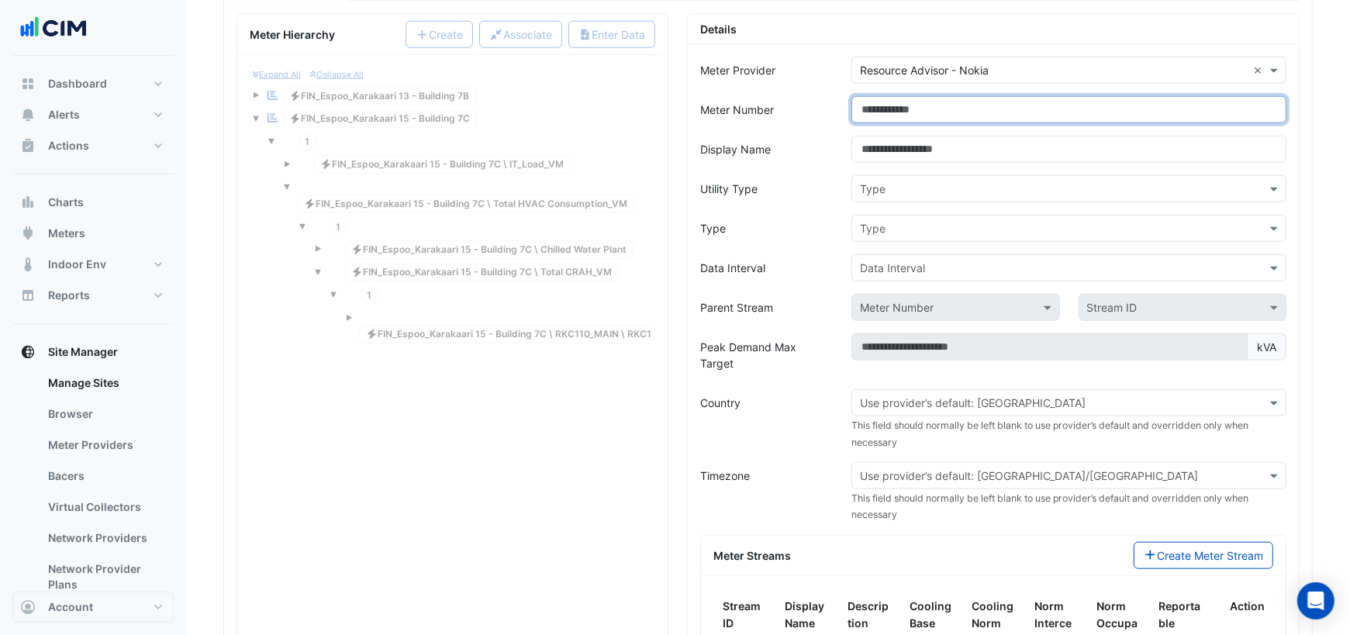
click at [934, 96] on input "Meter Number" at bounding box center [1068, 109] width 435 height 27
paste input "**********"
type input "**********"
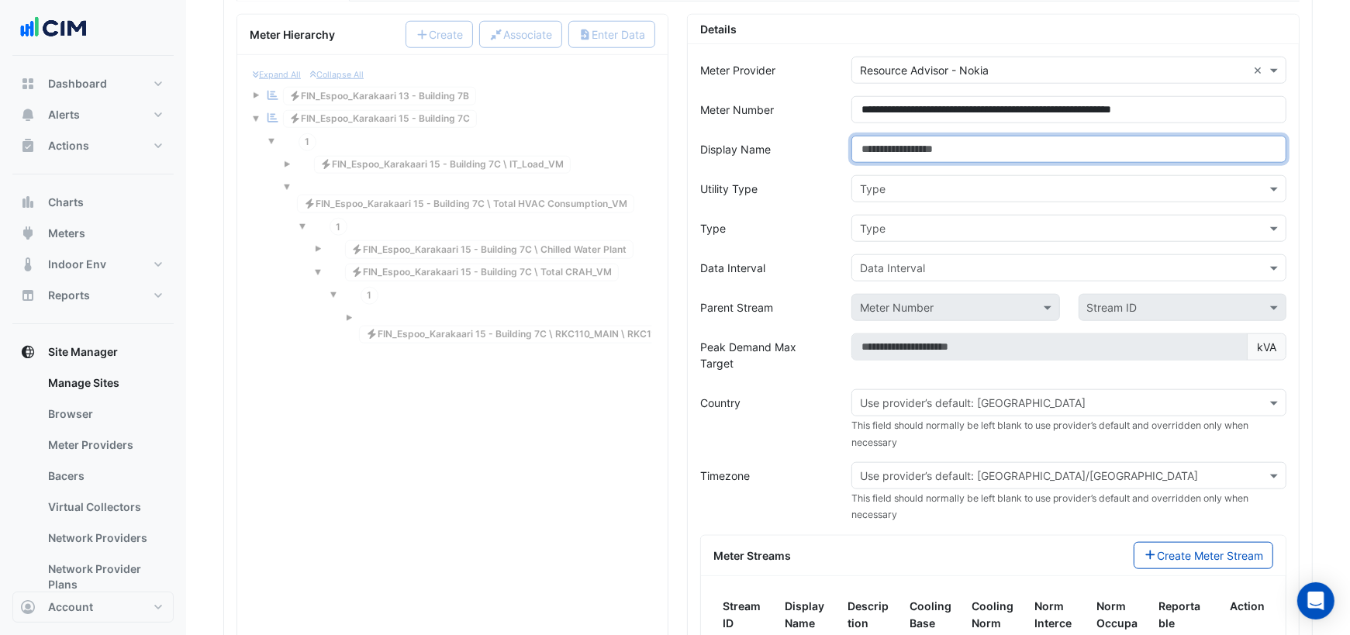
click at [923, 136] on input "Display Name" at bounding box center [1068, 149] width 435 height 27
type input "**********"
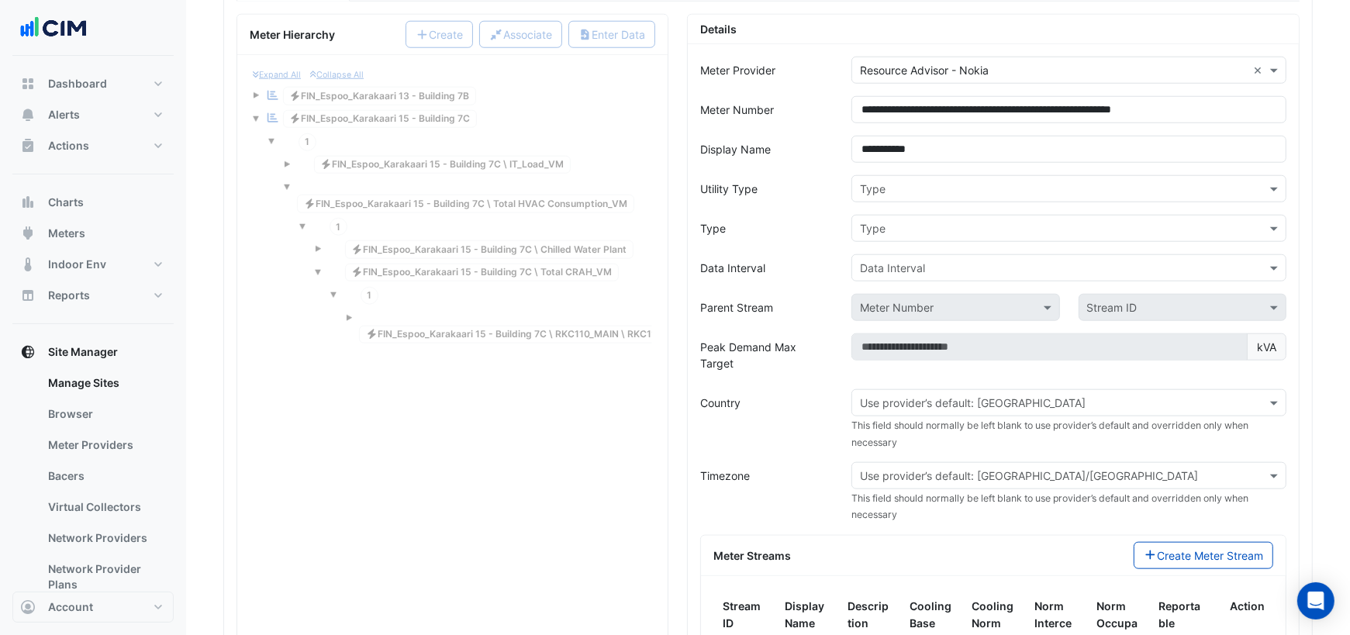
click at [988, 181] on input "text" at bounding box center [1053, 189] width 387 height 16
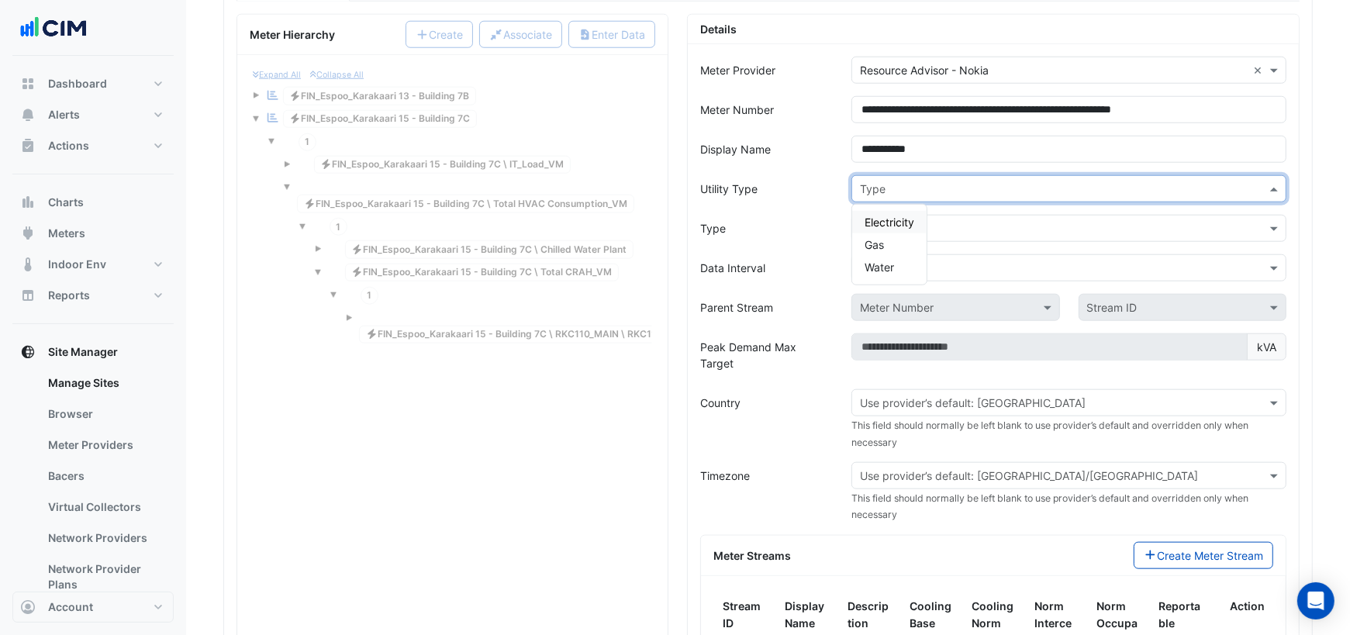
click at [899, 216] on span "Electricity" at bounding box center [889, 222] width 50 height 13
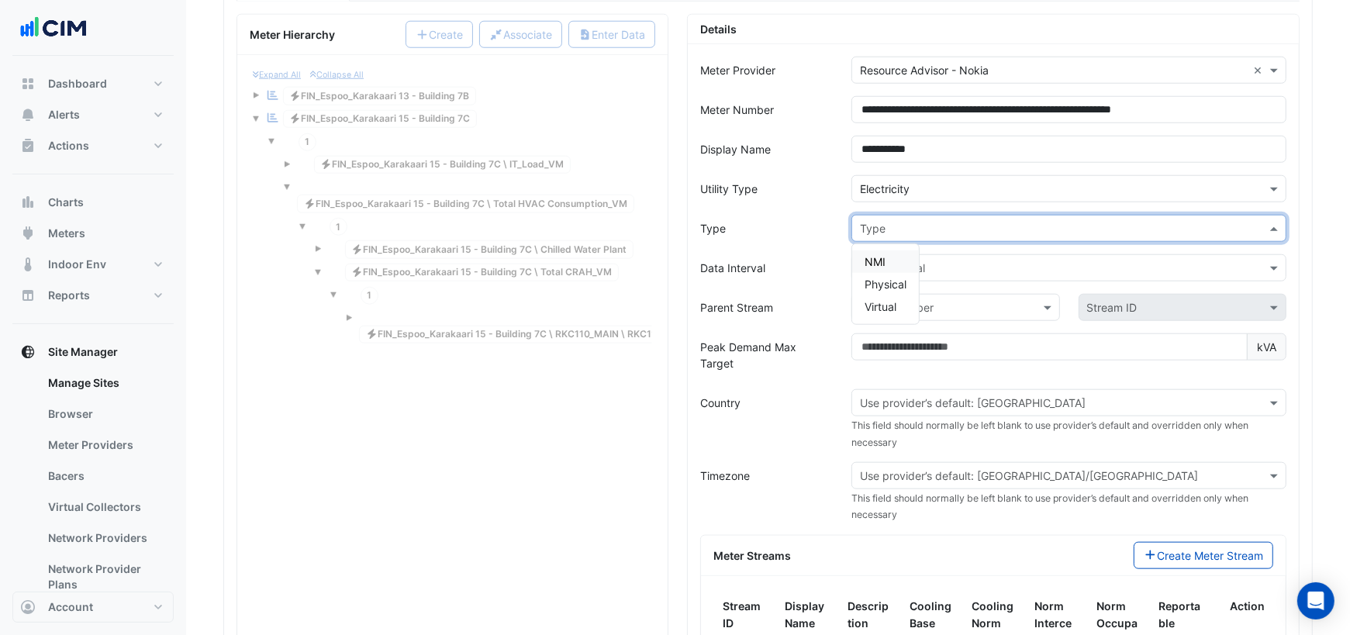
click at [906, 221] on input "text" at bounding box center [1053, 229] width 387 height 16
click at [890, 250] on div "NMI" at bounding box center [885, 261] width 67 height 22
click at [894, 261] on input "text" at bounding box center [1053, 269] width 387 height 16
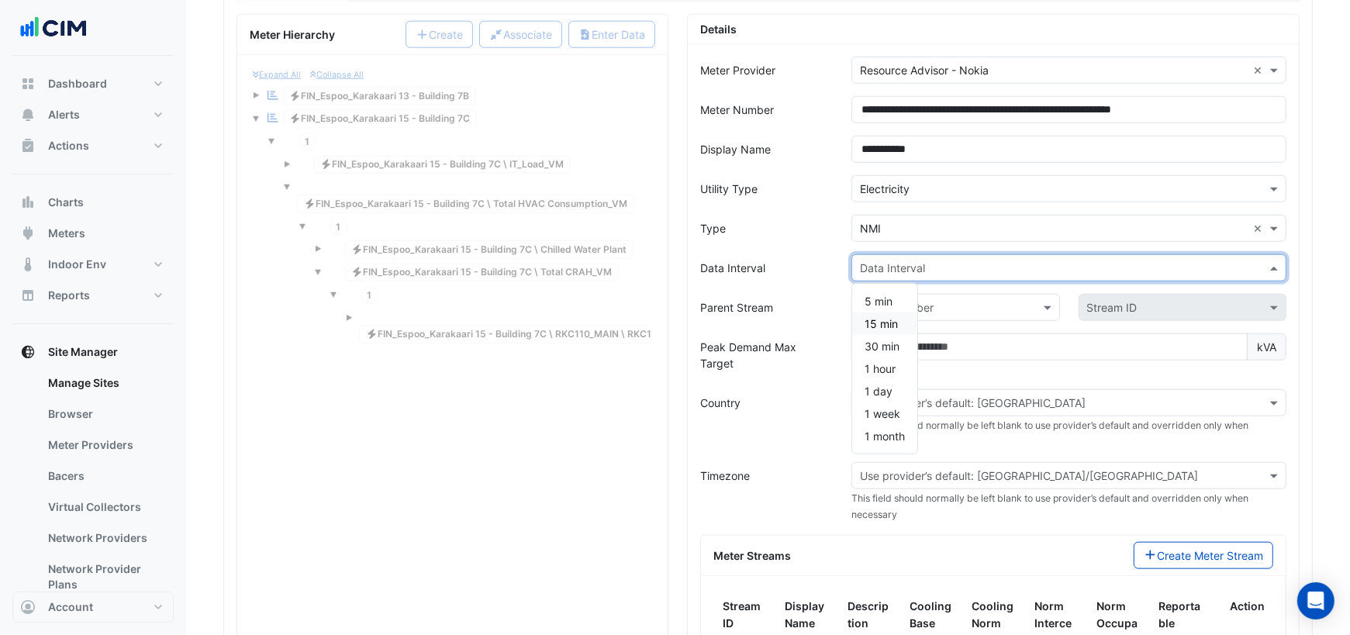
click at [885, 317] on span "15 min" at bounding box center [880, 323] width 33 height 13
click at [921, 300] on input "text" at bounding box center [940, 308] width 160 height 16
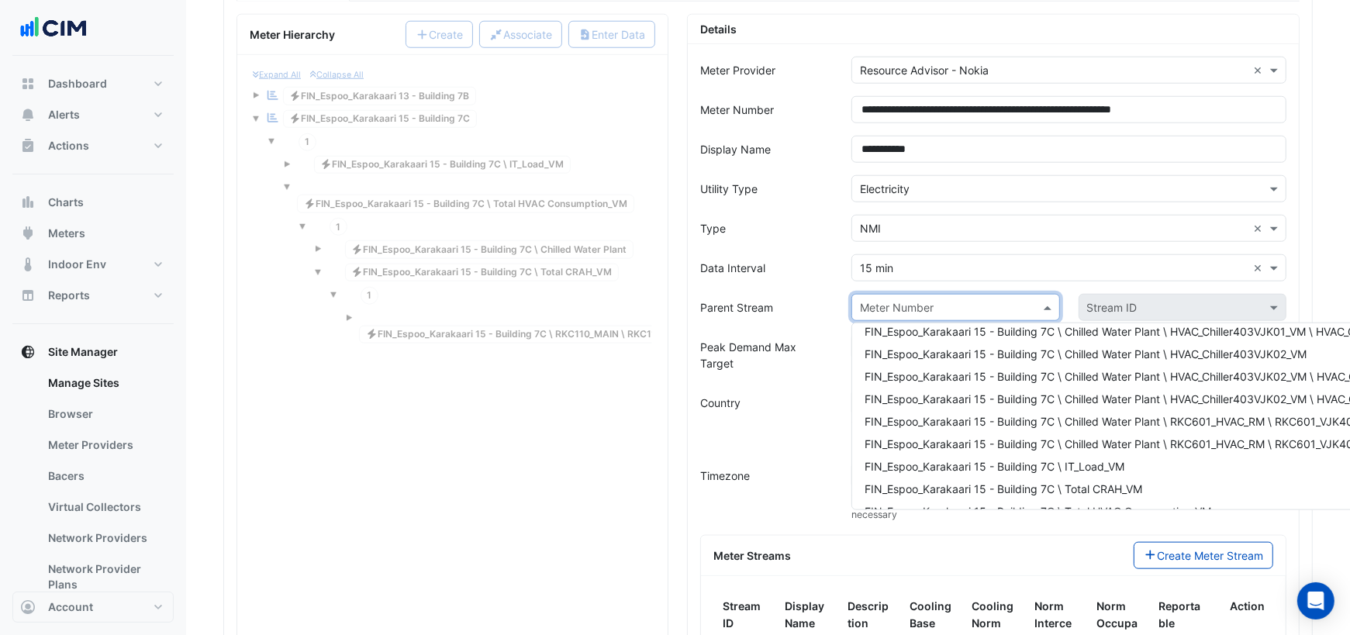
scroll to position [163, 0]
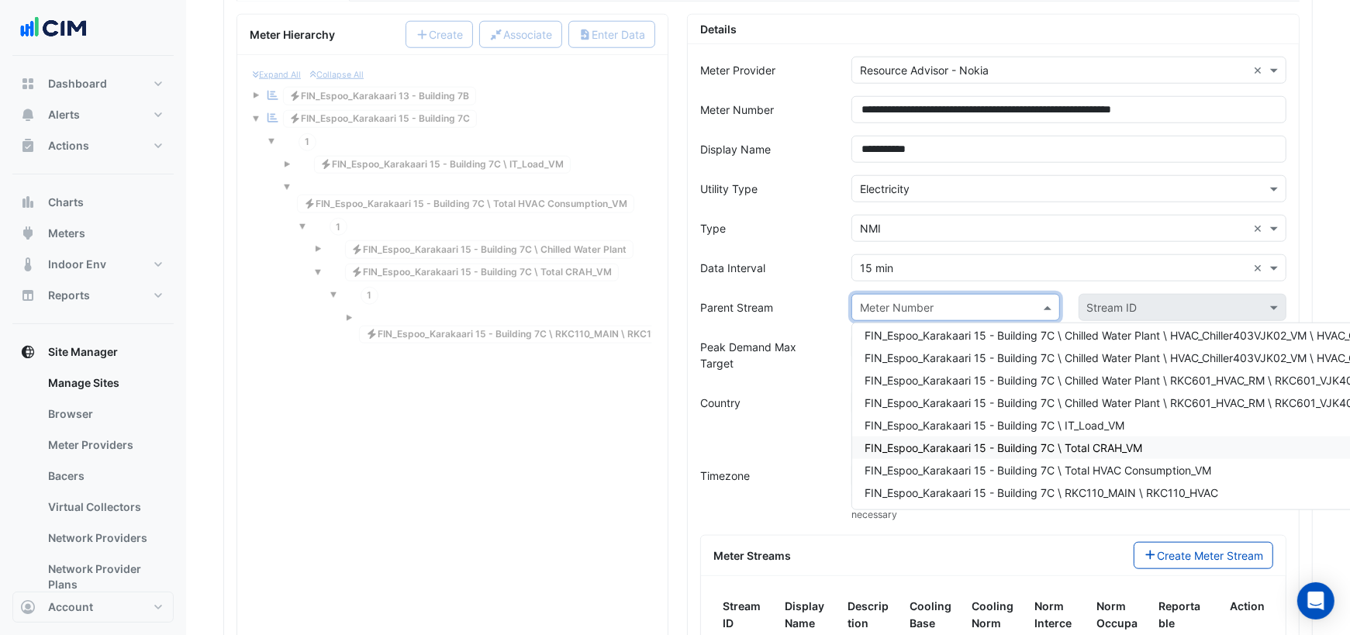
click at [1009, 441] on span "FIN_Espoo_Karakaari 15 - Building 7C \ Total CRAH_VM" at bounding box center [1003, 447] width 278 height 13
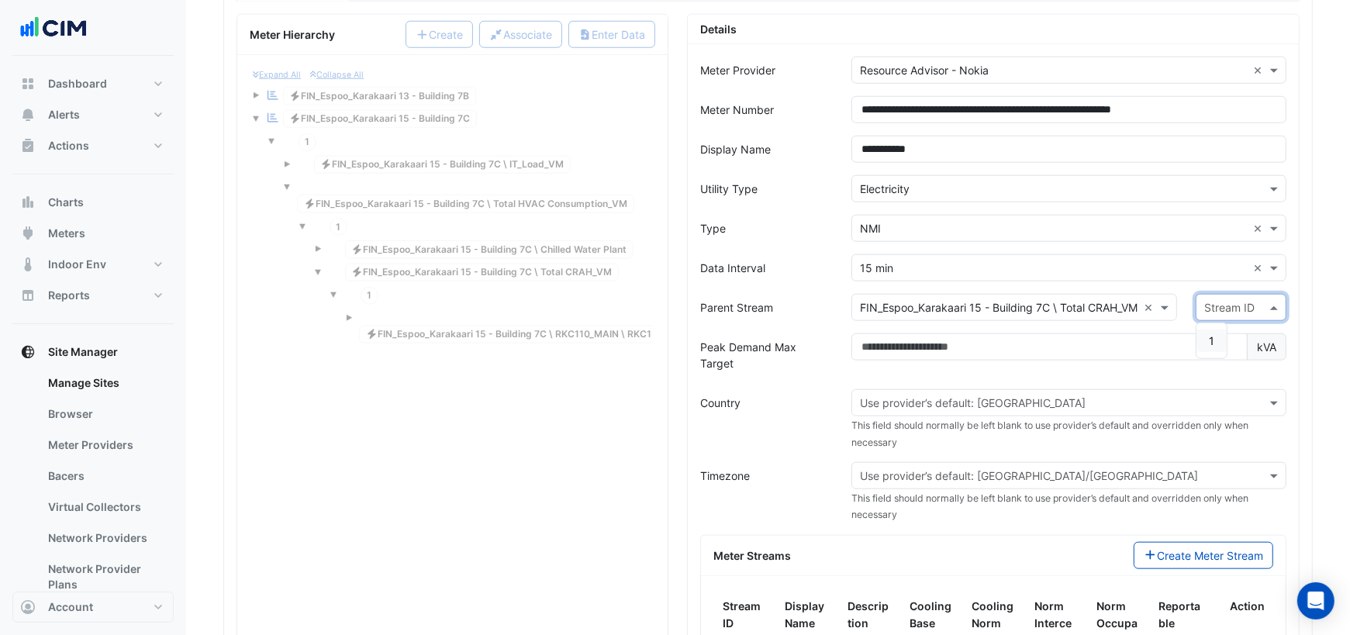
click at [1236, 300] on input "text" at bounding box center [1225, 308] width 43 height 16
click at [1217, 330] on div "1" at bounding box center [1211, 341] width 30 height 22
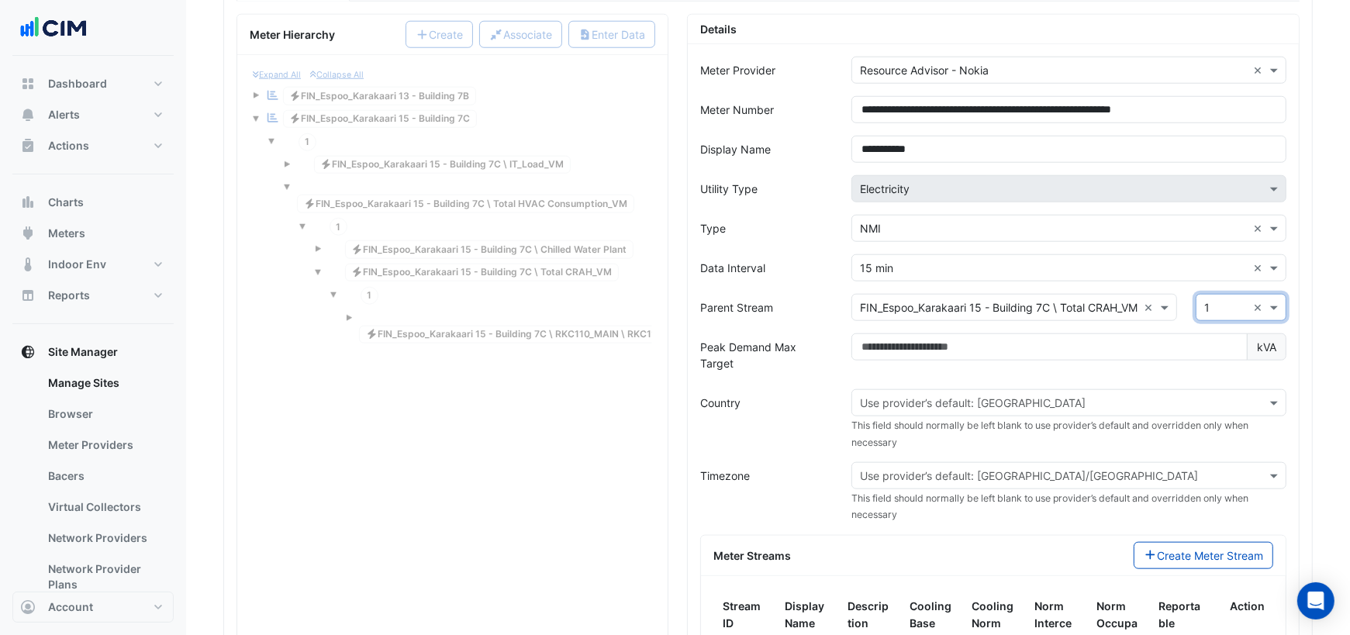
click at [987, 395] on input "text" at bounding box center [1053, 403] width 387 height 16
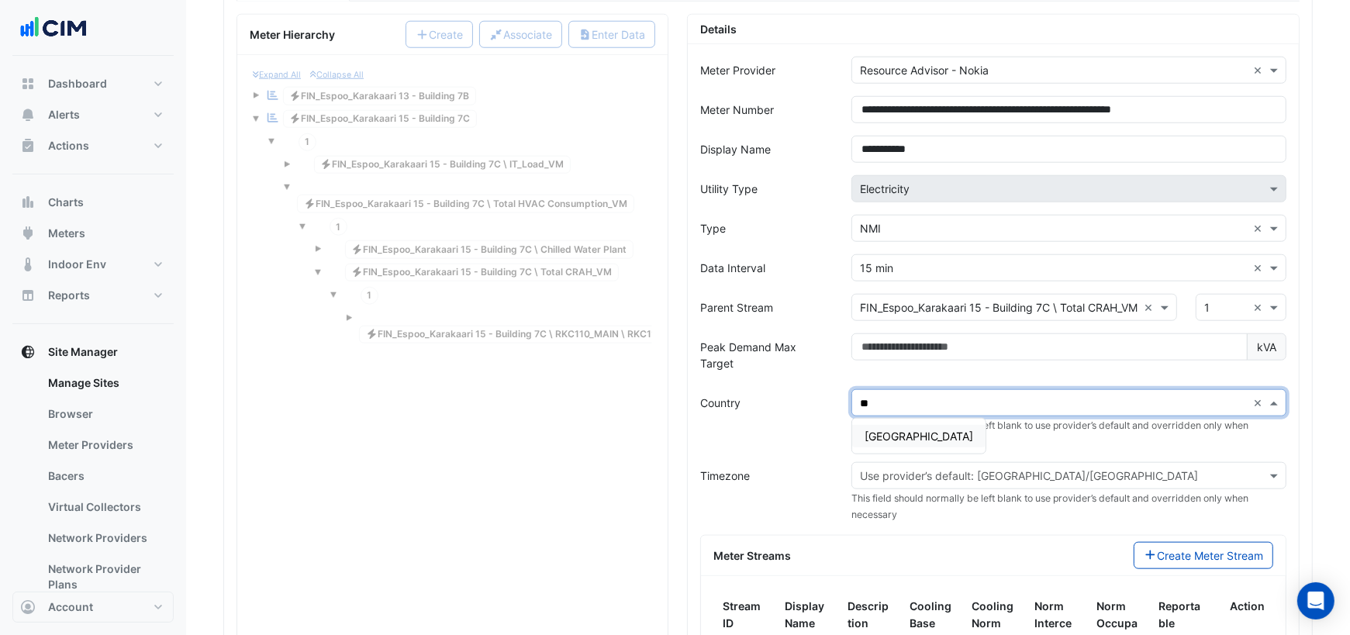
type input "***"
click at [879, 430] on span "Finland" at bounding box center [918, 436] width 109 height 13
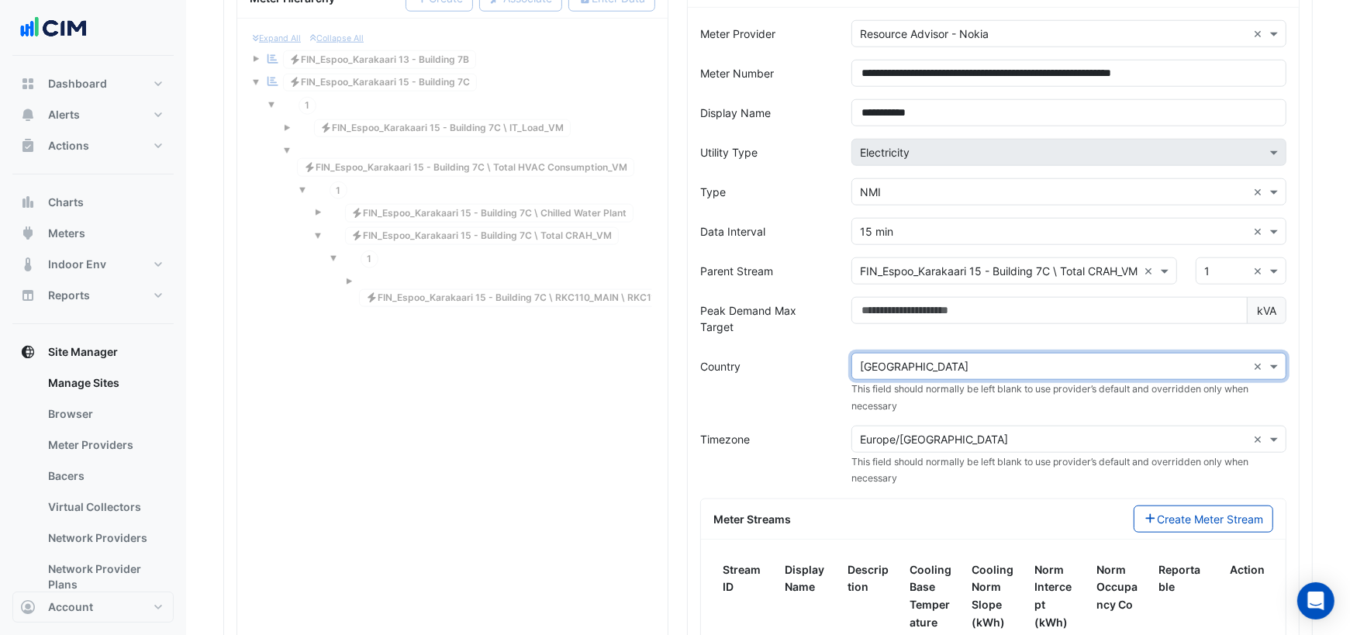
scroll to position [1400, 0]
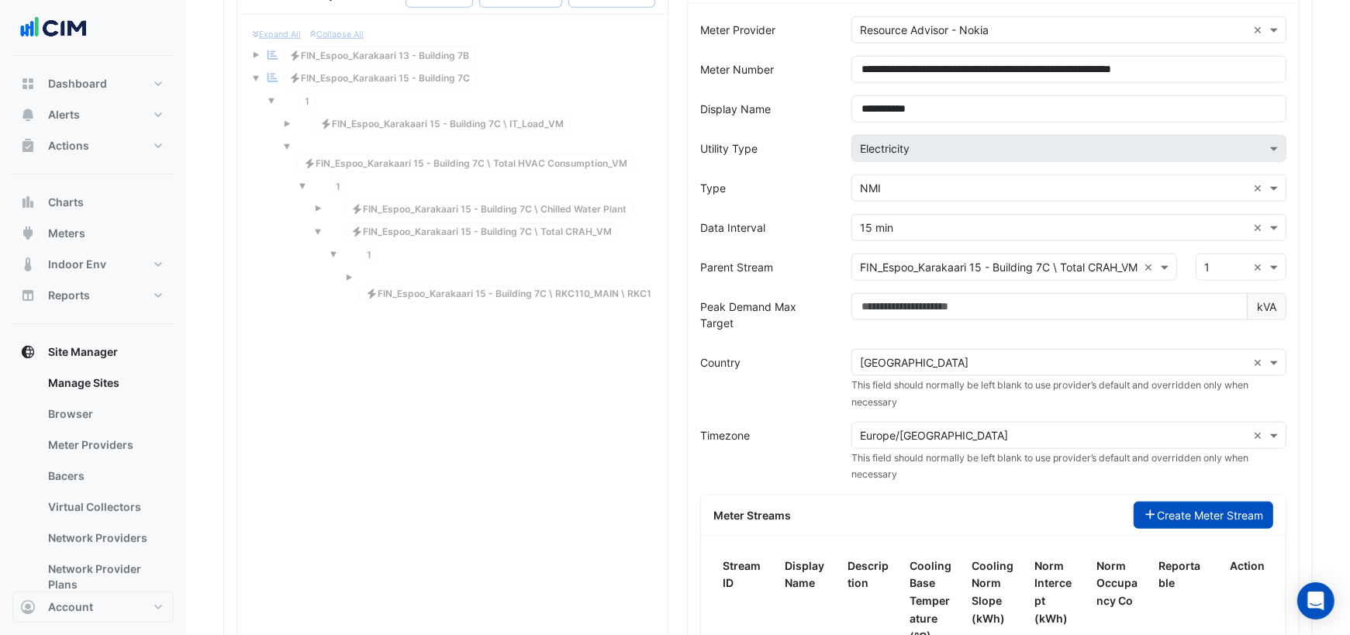
click at [1178, 502] on button "Create Meter Stream" at bounding box center [1204, 515] width 140 height 27
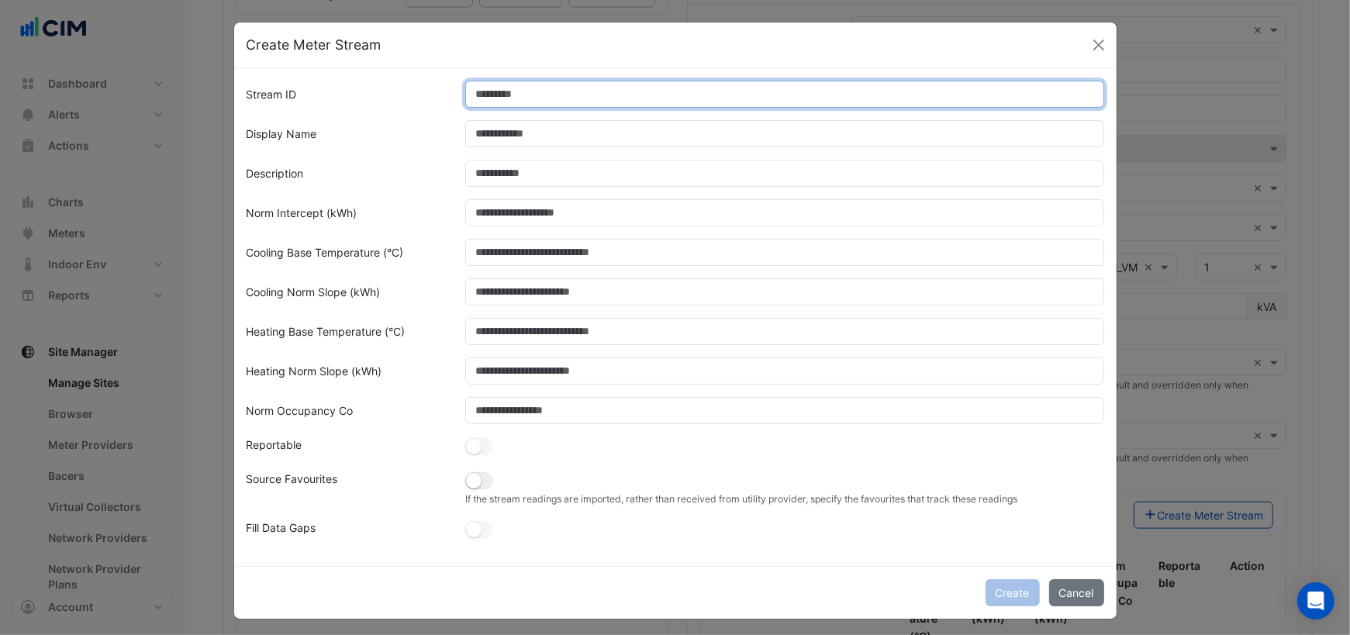
click at [539, 92] on input "Stream ID" at bounding box center [784, 94] width 639 height 27
type input "*"
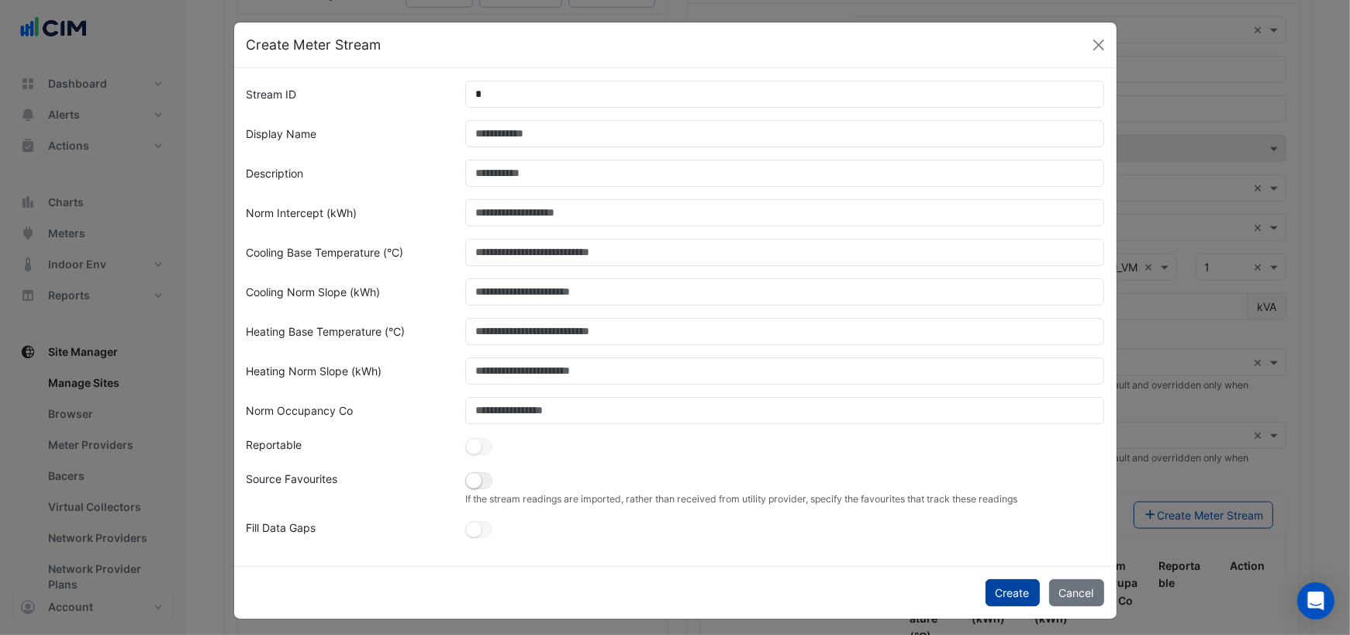
click at [1005, 587] on button "Create" at bounding box center [1012, 592] width 54 height 27
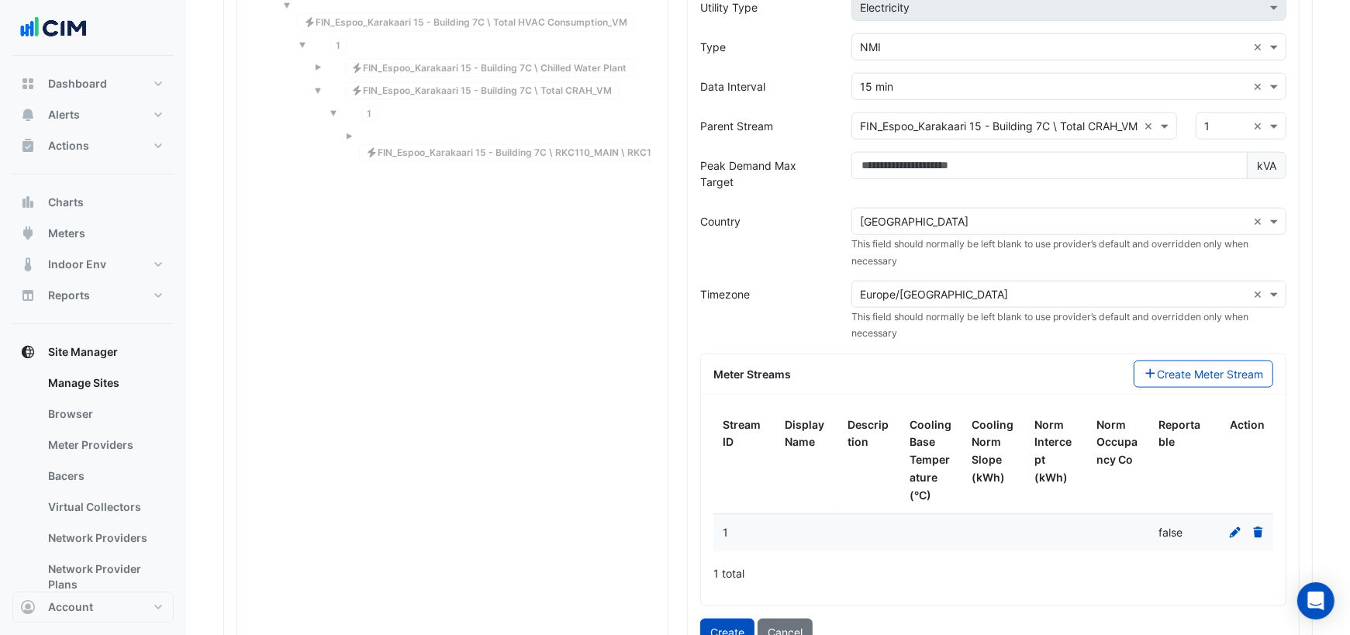
scroll to position [1549, 0]
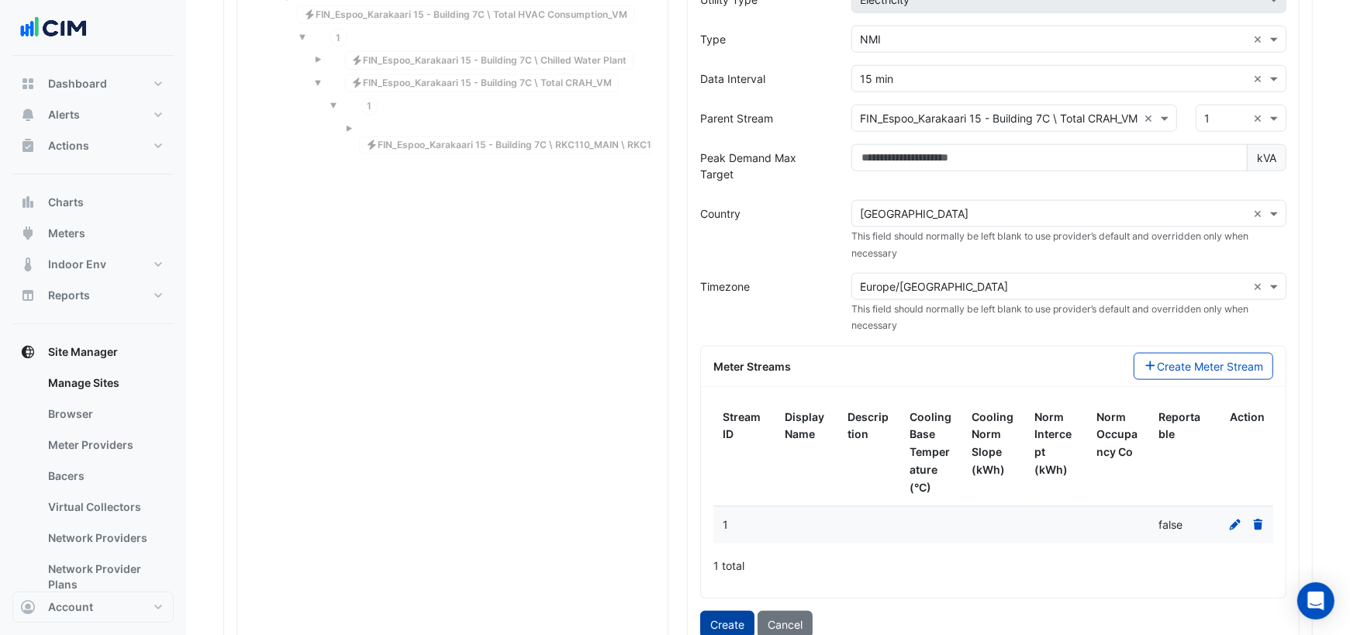
click at [723, 611] on button "Create" at bounding box center [727, 624] width 54 height 27
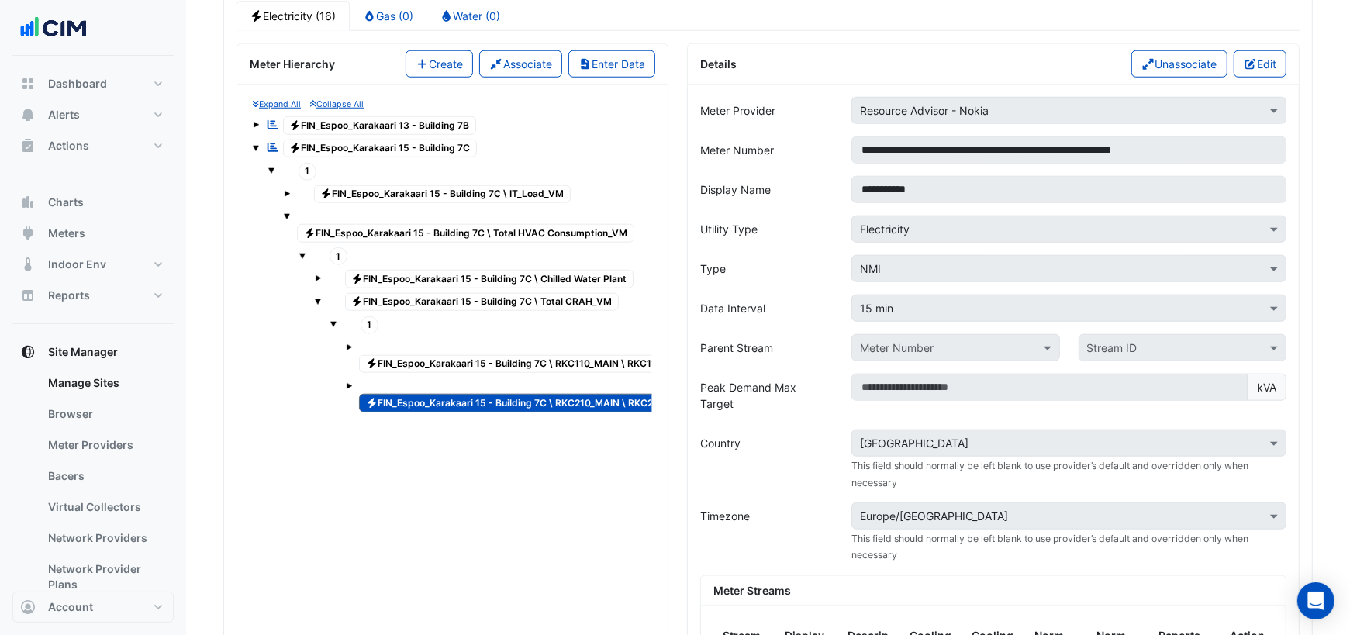
scroll to position [1326, 0]
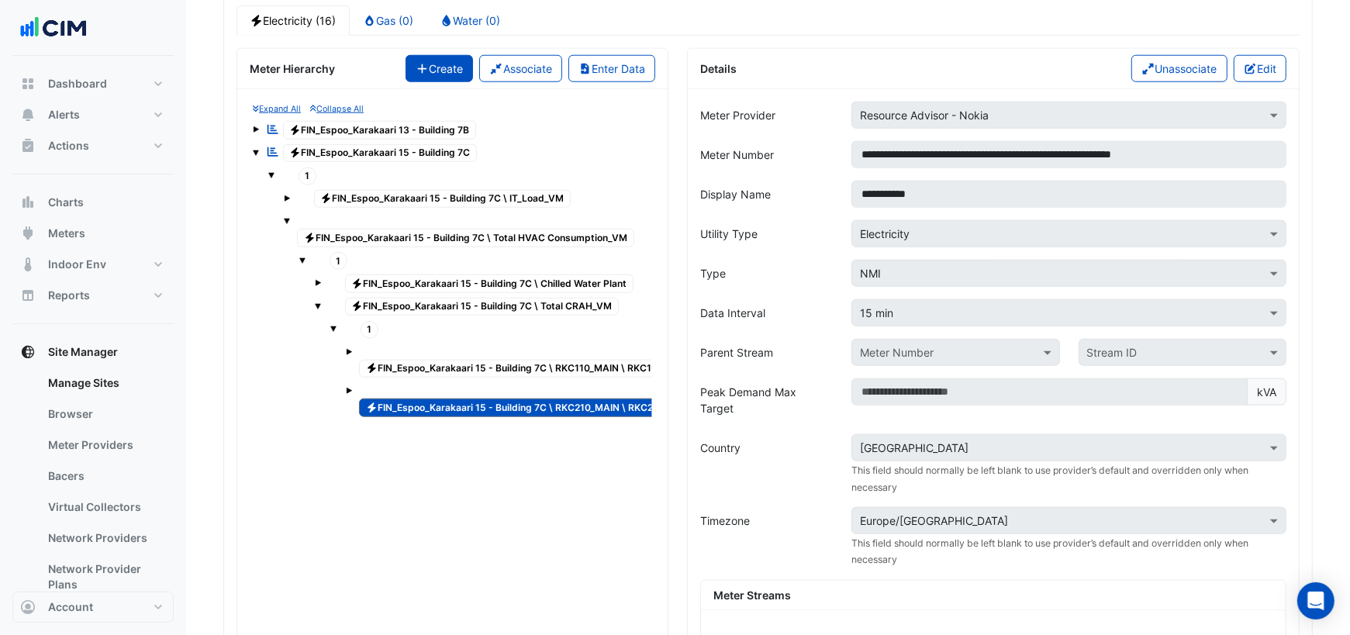
click at [446, 55] on button "Create" at bounding box center [439, 68] width 68 height 27
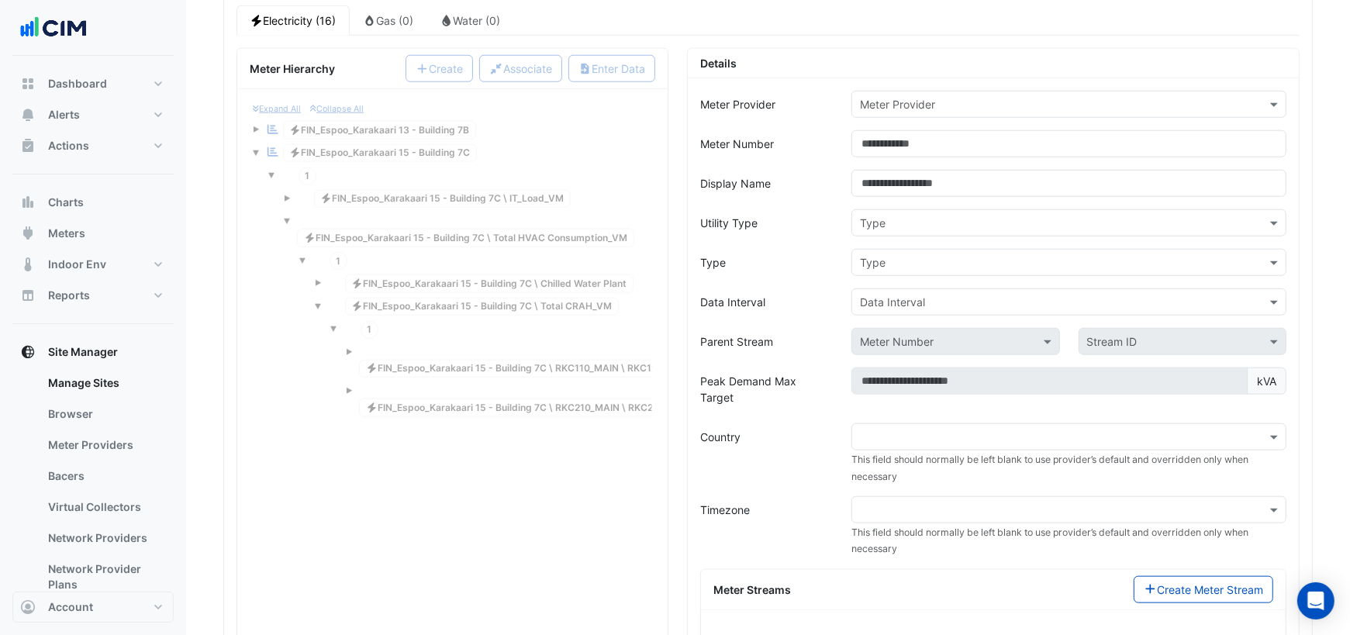
click at [895, 97] on input "text" at bounding box center [1053, 105] width 387 height 16
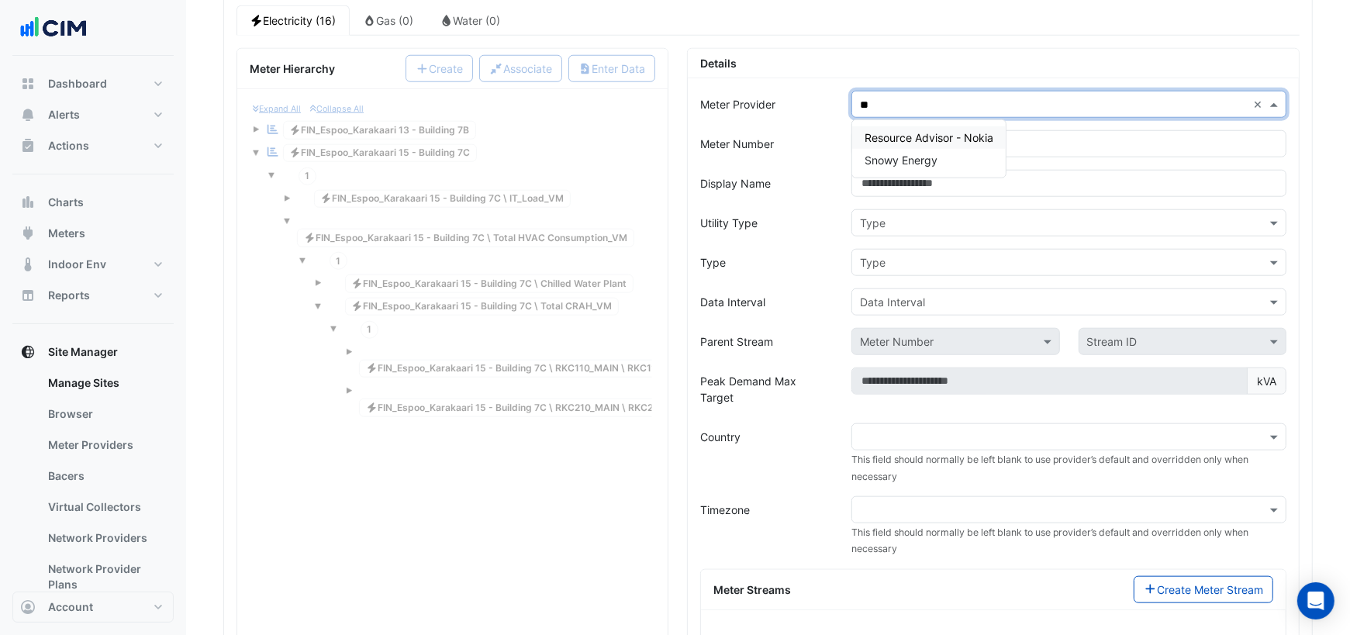
type input "***"
click at [937, 131] on span "Resource Advisor - Nokia" at bounding box center [928, 137] width 129 height 13
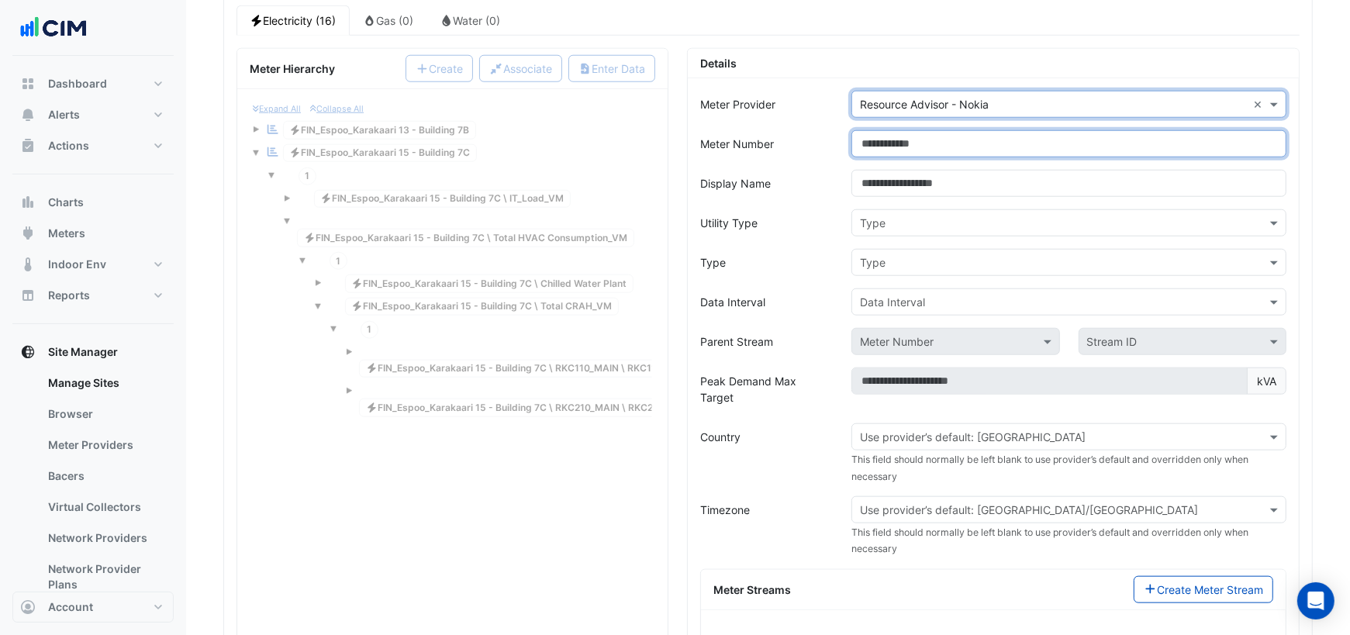
click at [920, 130] on input "Meter Number" at bounding box center [1068, 143] width 435 height 27
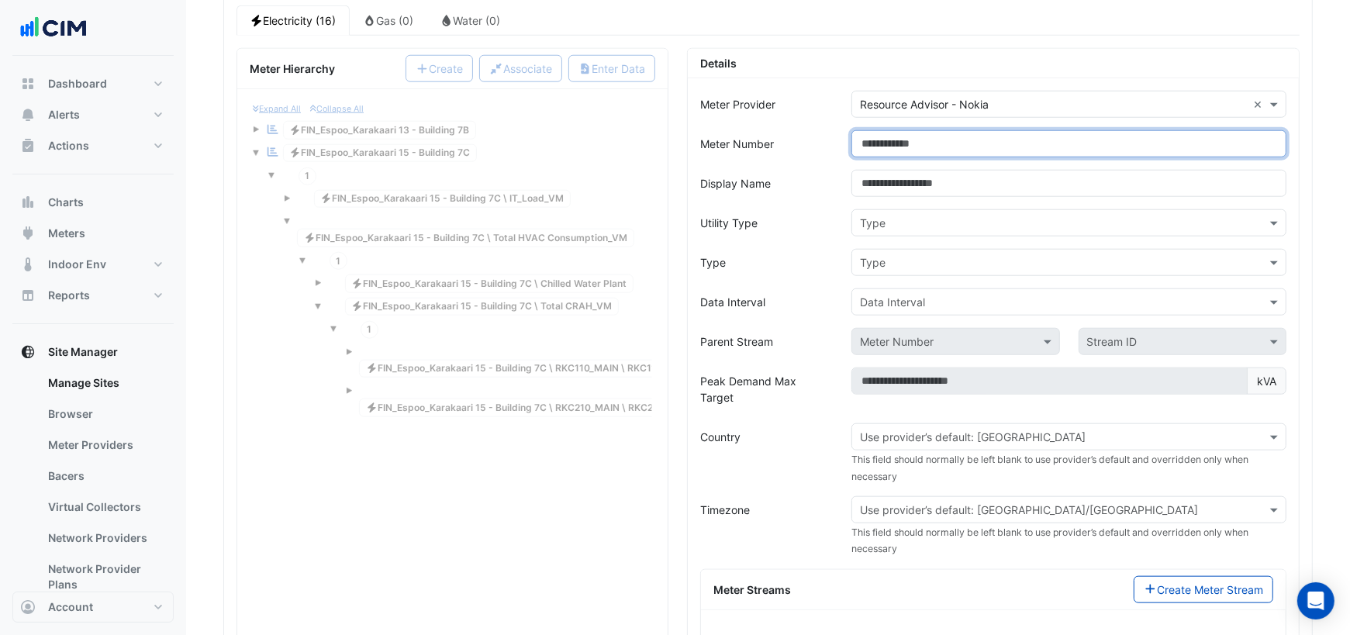
paste input "**********"
type input "**********"
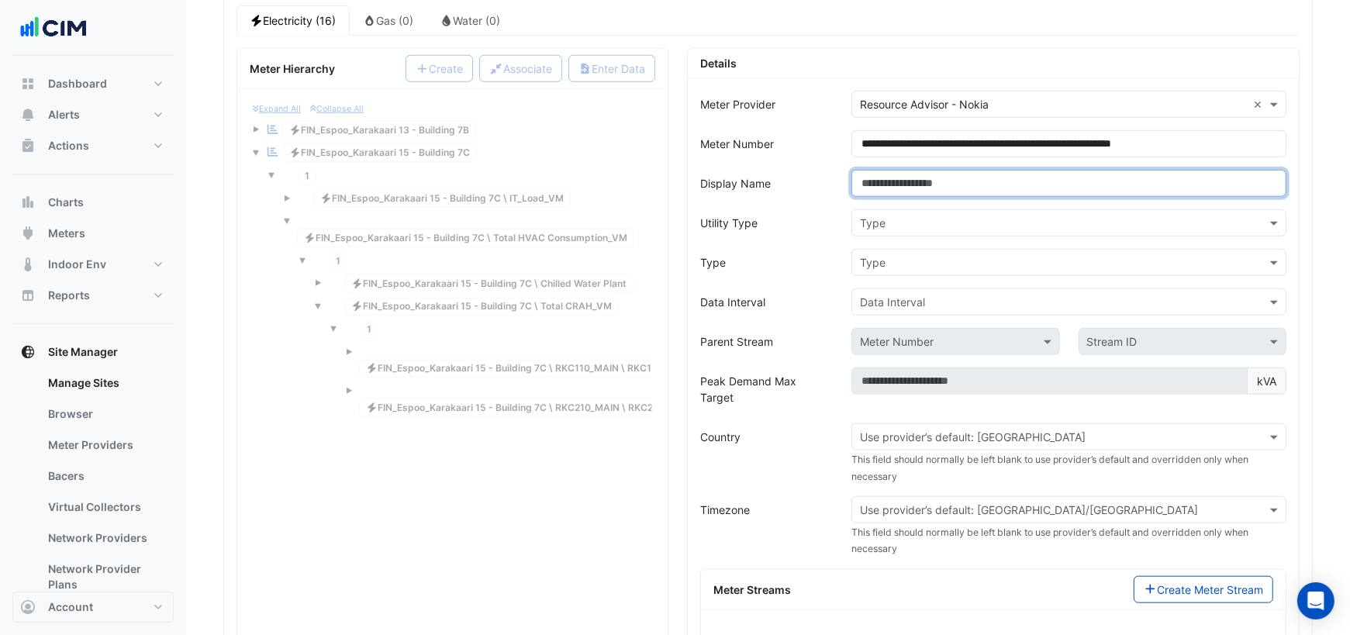
click at [909, 170] on input "Display Name" at bounding box center [1068, 183] width 435 height 27
type input "**********"
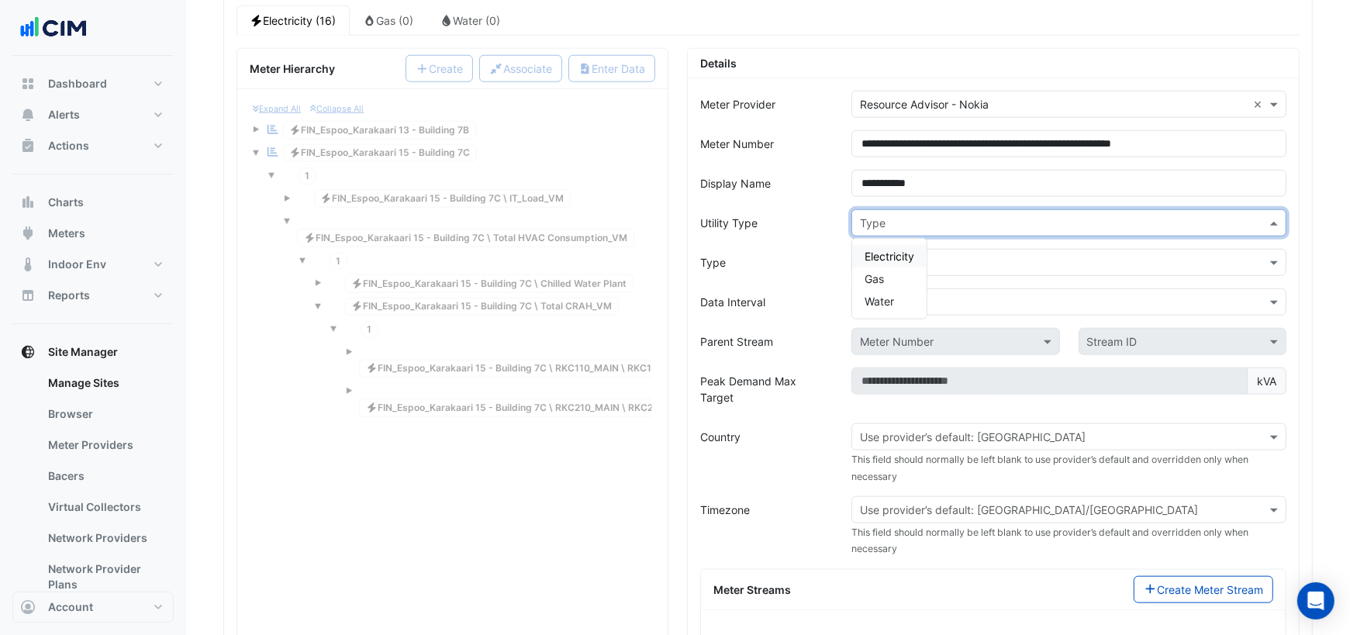
click at [893, 216] on input "text" at bounding box center [1053, 224] width 387 height 16
click at [878, 250] on span "Electricity" at bounding box center [889, 256] width 50 height 13
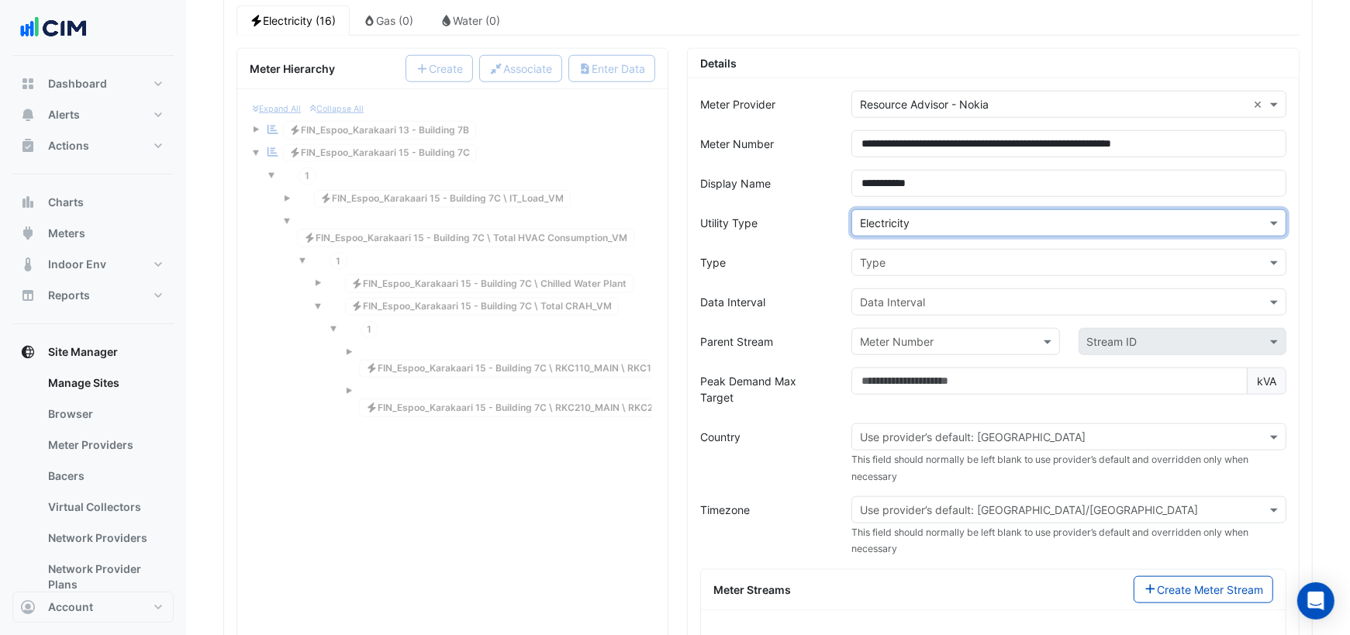
click at [879, 255] on input "text" at bounding box center [1053, 263] width 387 height 16
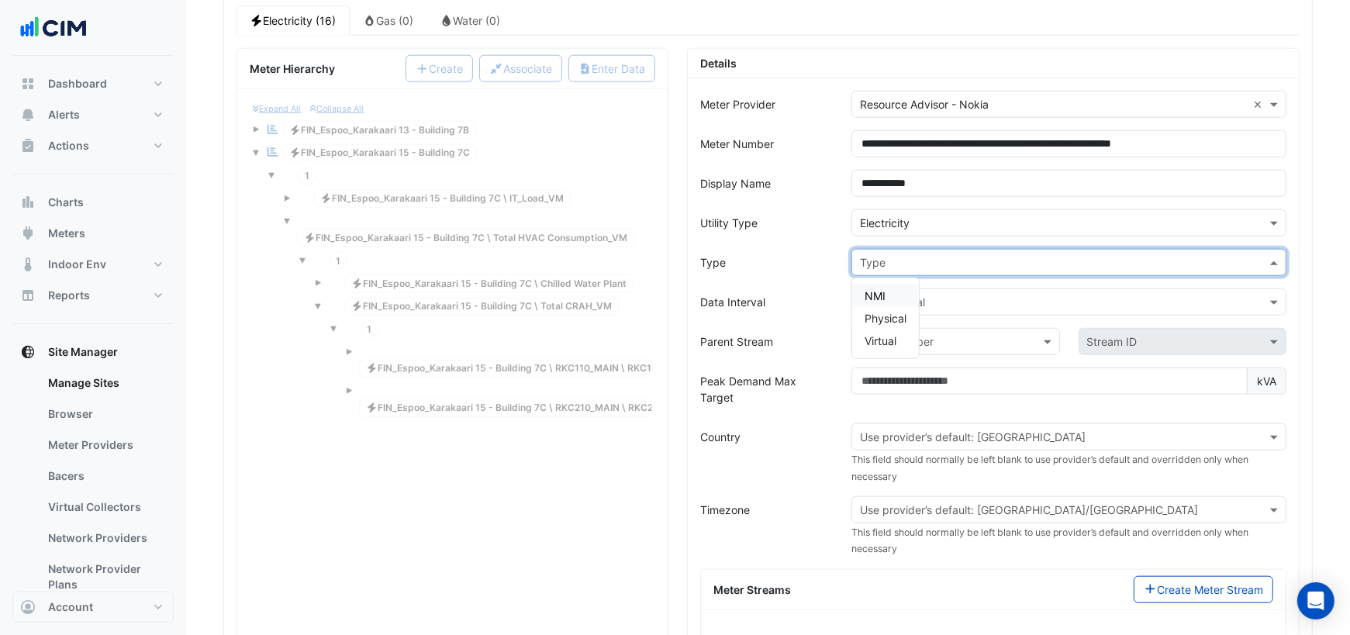
click at [878, 289] on span "NMI" at bounding box center [874, 295] width 21 height 13
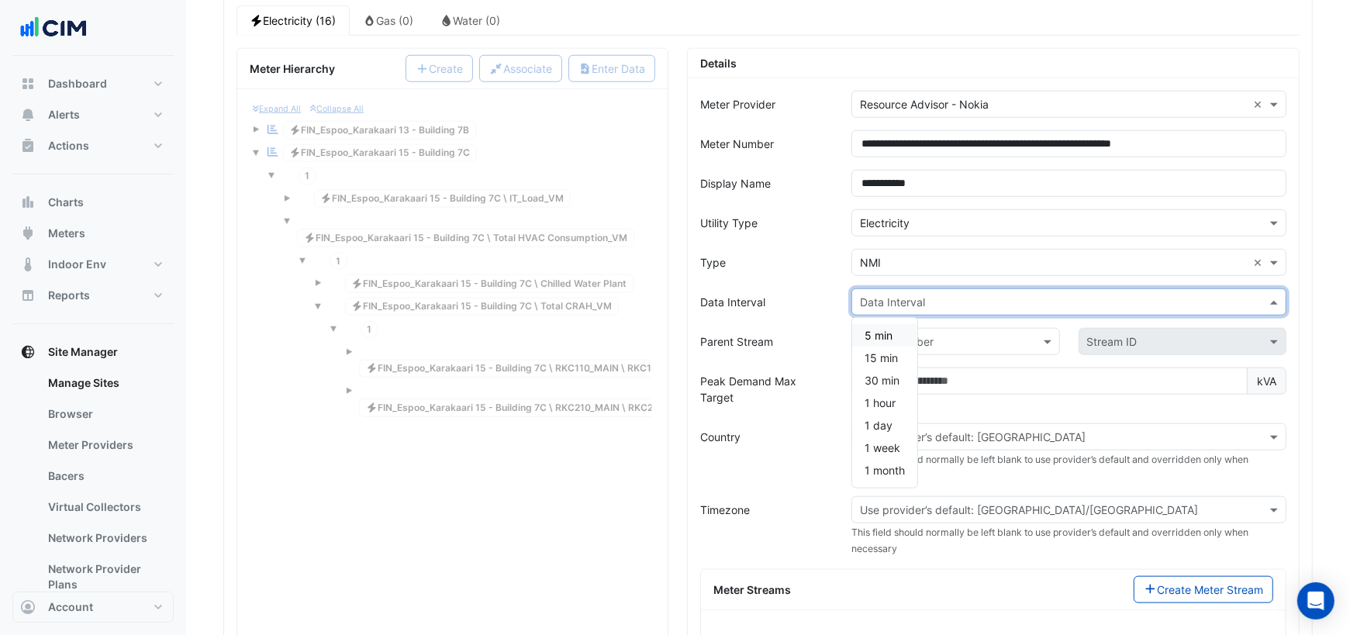
click at [882, 295] on input "text" at bounding box center [1053, 303] width 387 height 16
click at [877, 351] on span "15 min" at bounding box center [880, 357] width 33 height 13
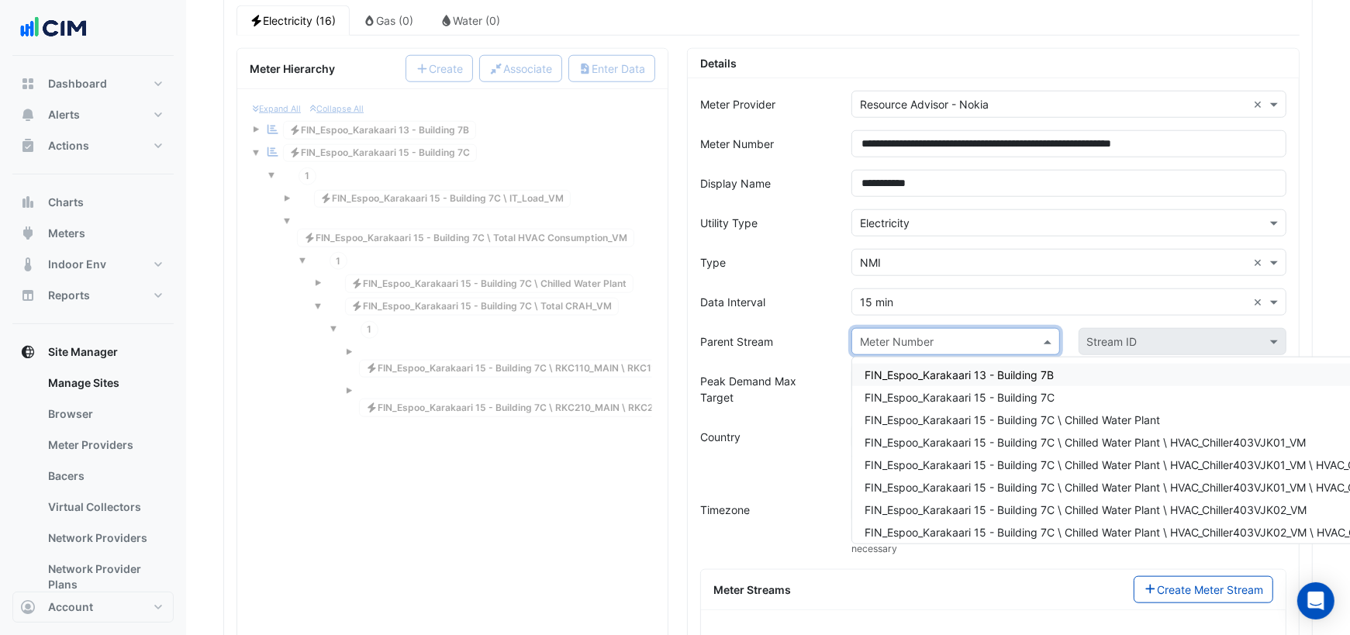
click at [919, 334] on input "text" at bounding box center [940, 342] width 160 height 16
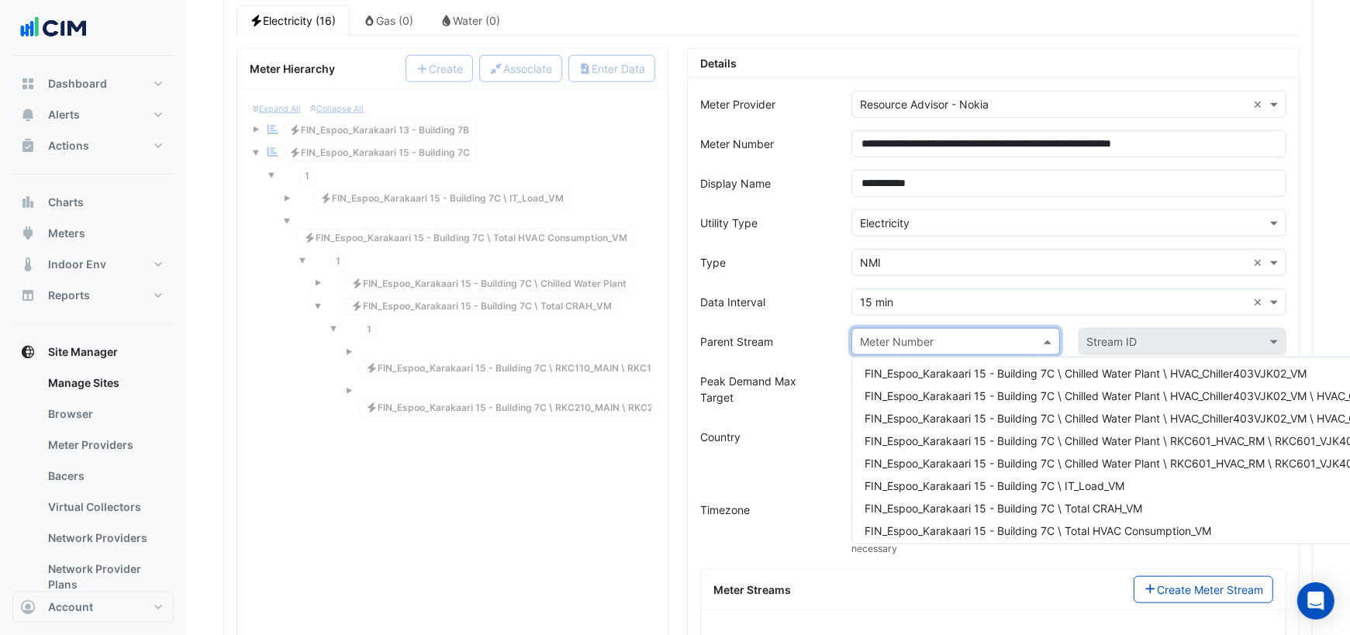
scroll to position [186, 0]
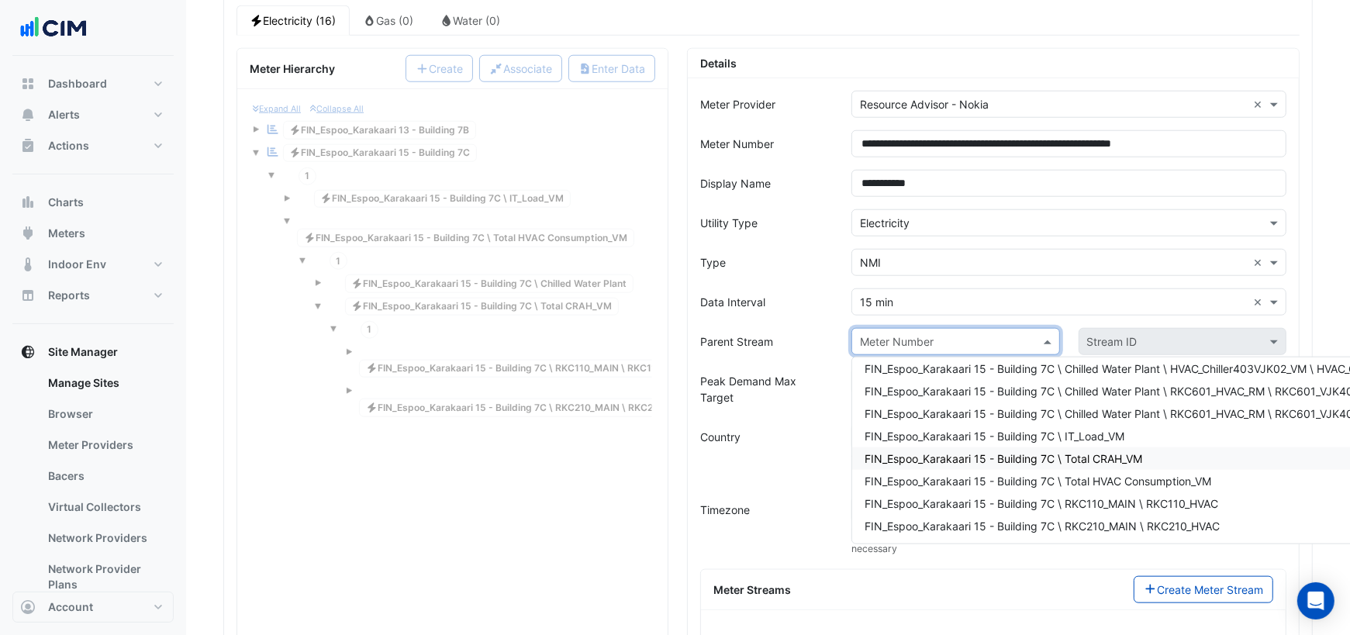
click at [1046, 452] on span "FIN_Espoo_Karakaari 15 - Building 7C \ Total CRAH_VM" at bounding box center [1003, 458] width 278 height 13
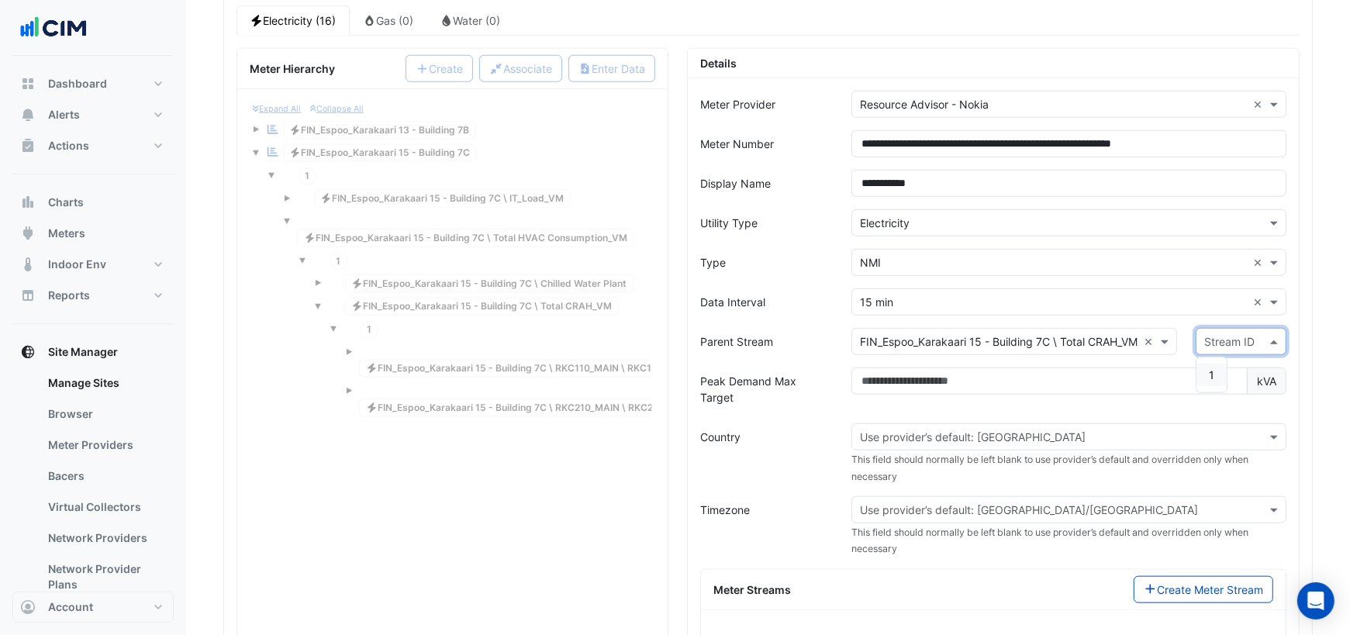
click at [1240, 334] on input "text" at bounding box center [1225, 342] width 43 height 16
click at [1218, 364] on div "1" at bounding box center [1211, 375] width 30 height 22
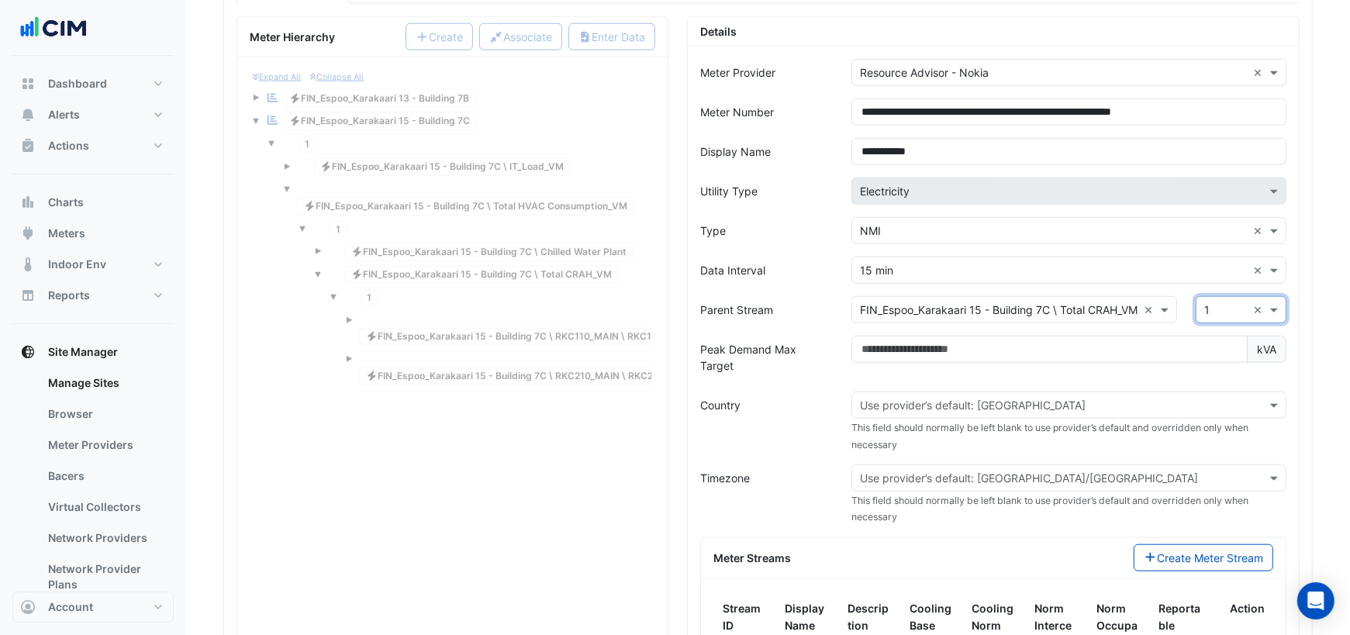
scroll to position [1363, 0]
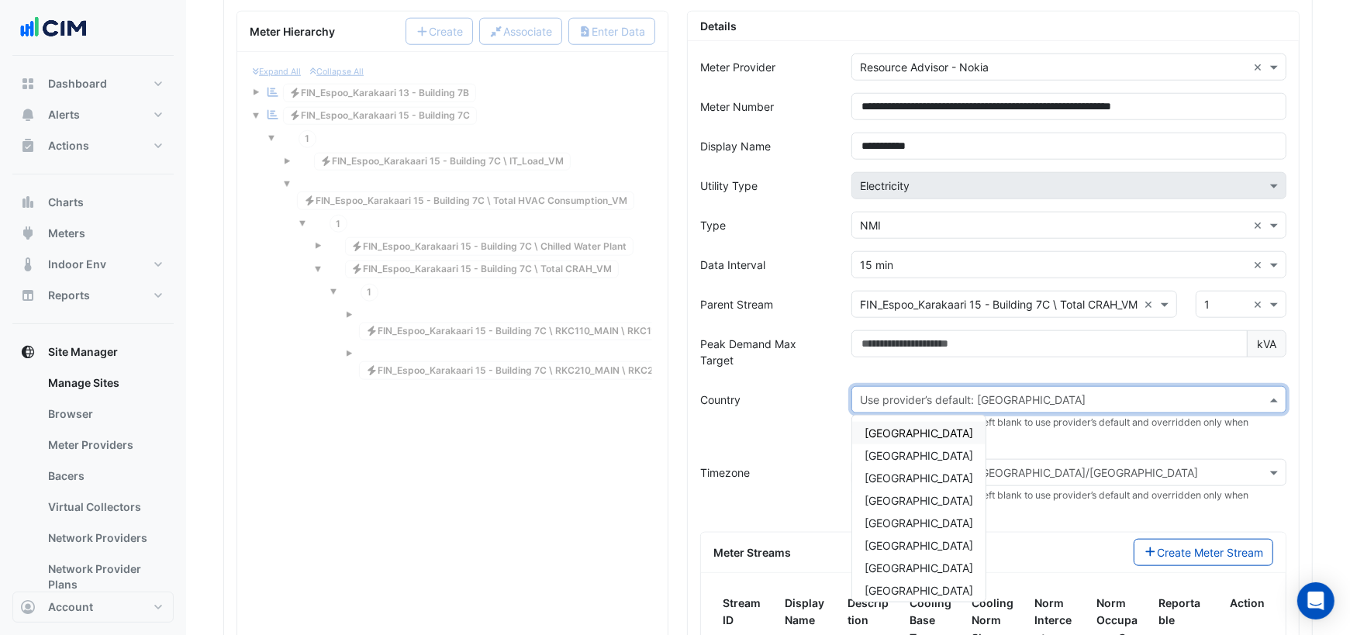
click at [1016, 392] on input "text" at bounding box center [1053, 400] width 387 height 16
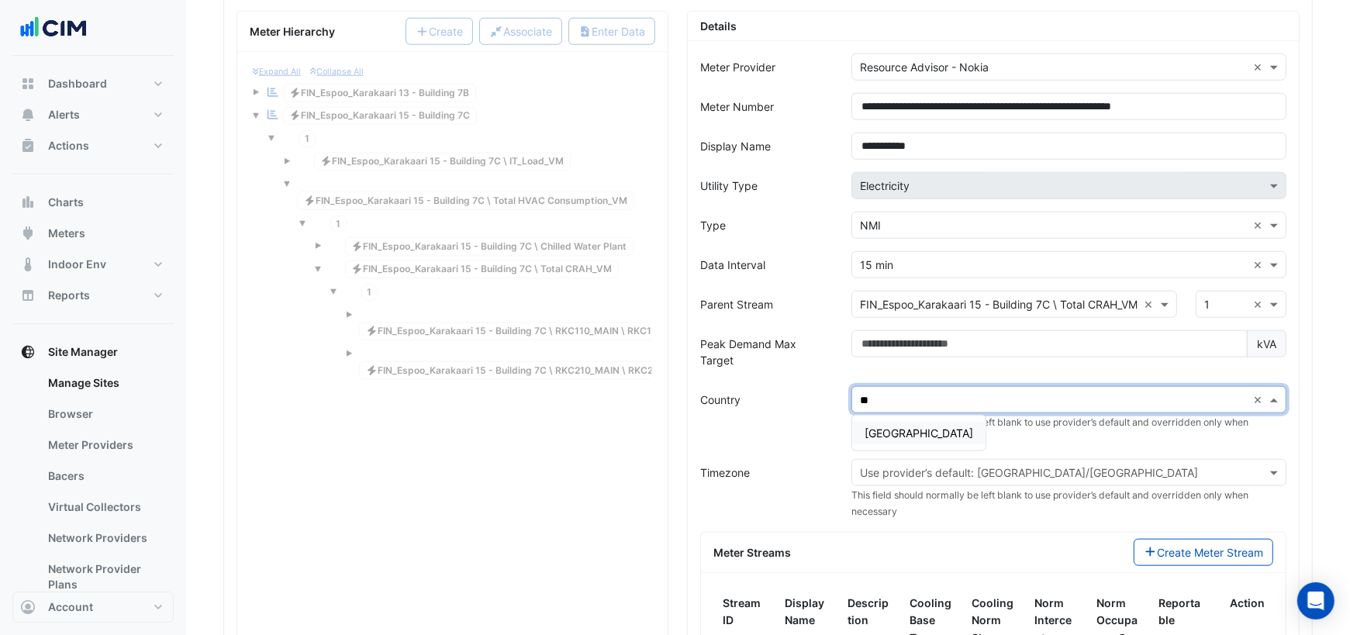
type input "***"
click at [892, 426] on span "Finland" at bounding box center [918, 432] width 109 height 13
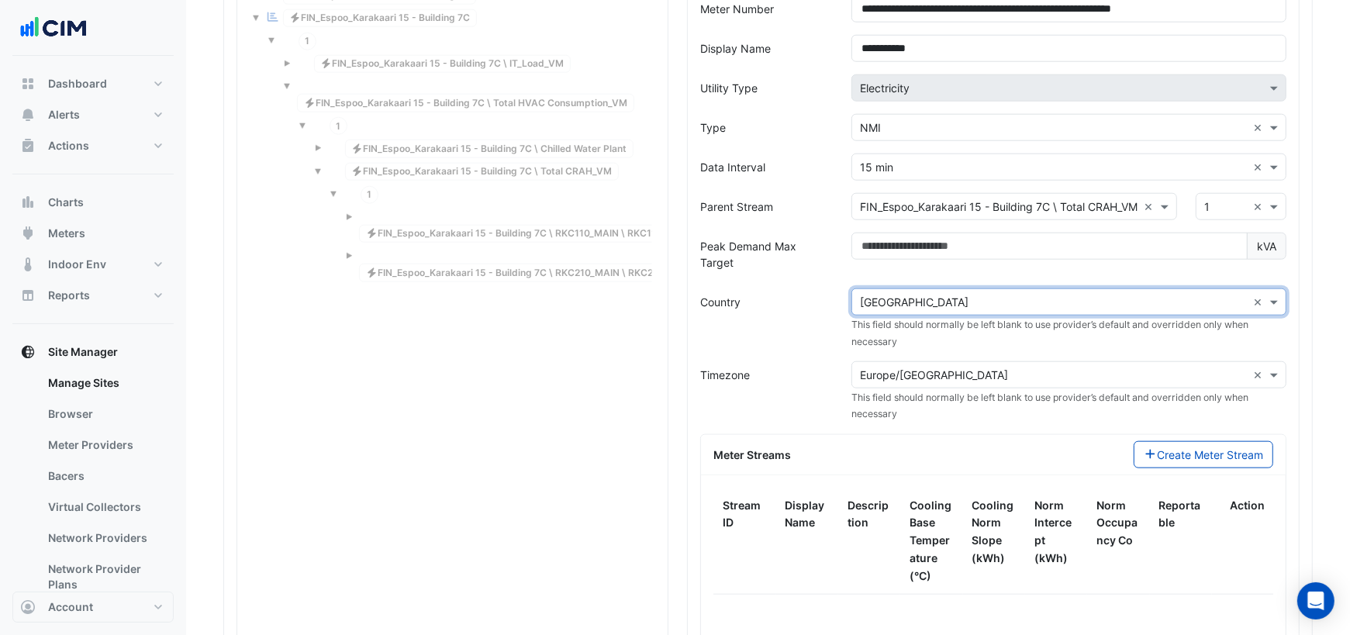
scroll to position [1478, 0]
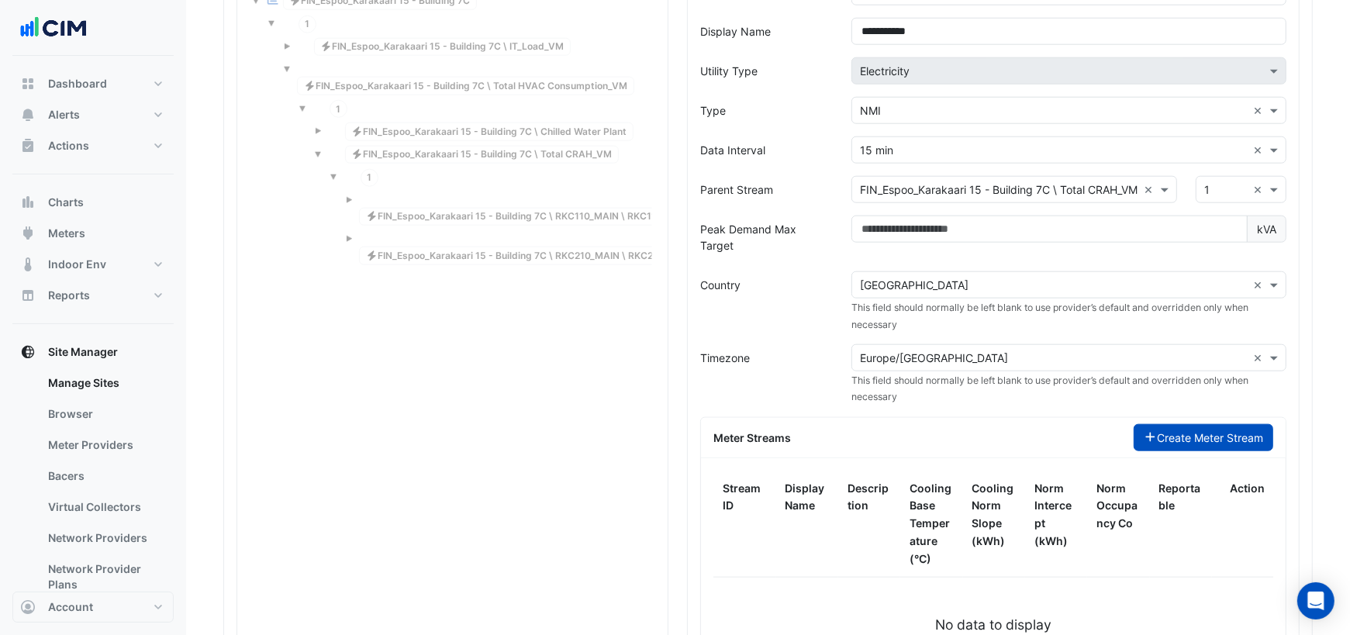
click at [1159, 424] on button "Create Meter Stream" at bounding box center [1204, 437] width 140 height 27
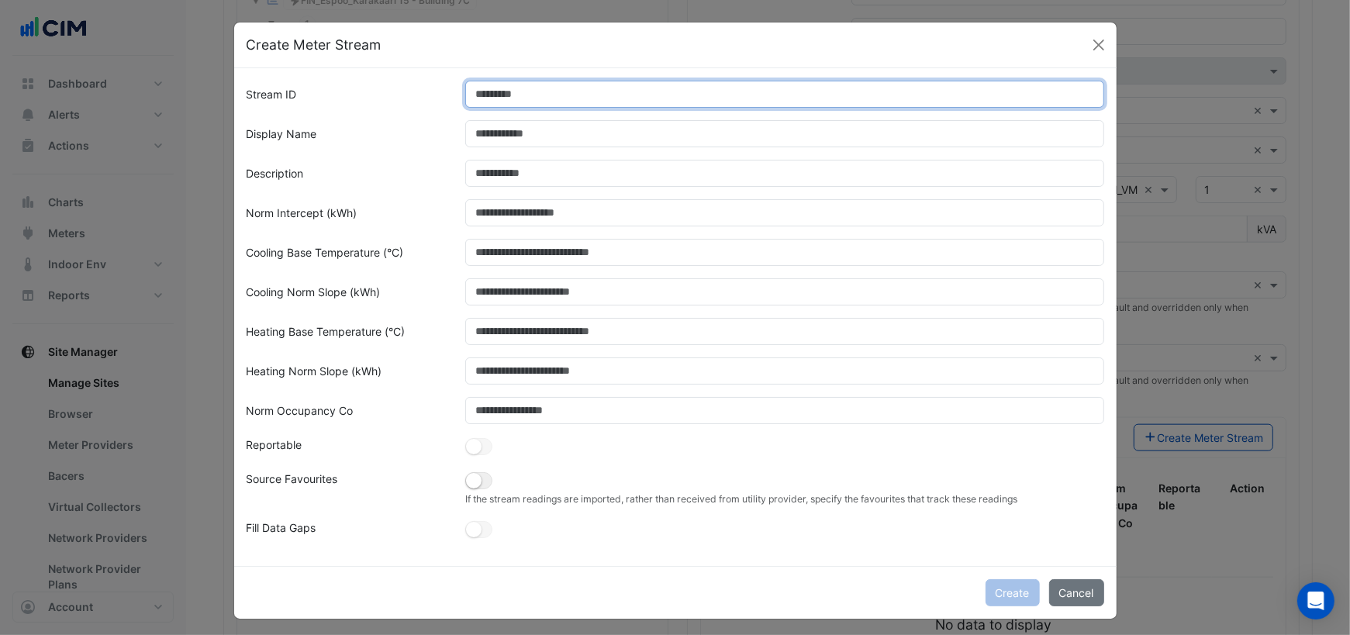
click at [586, 95] on input "Stream ID" at bounding box center [784, 94] width 639 height 27
type input "*"
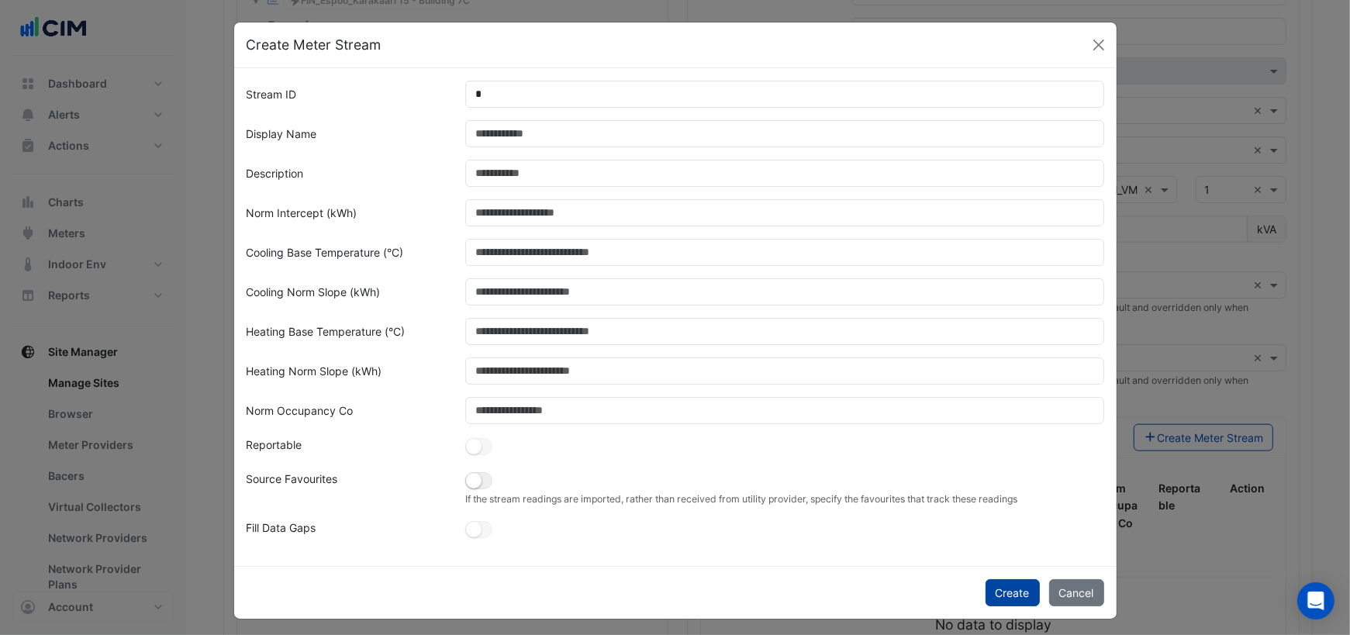
click at [1010, 592] on button "Create" at bounding box center [1012, 592] width 54 height 27
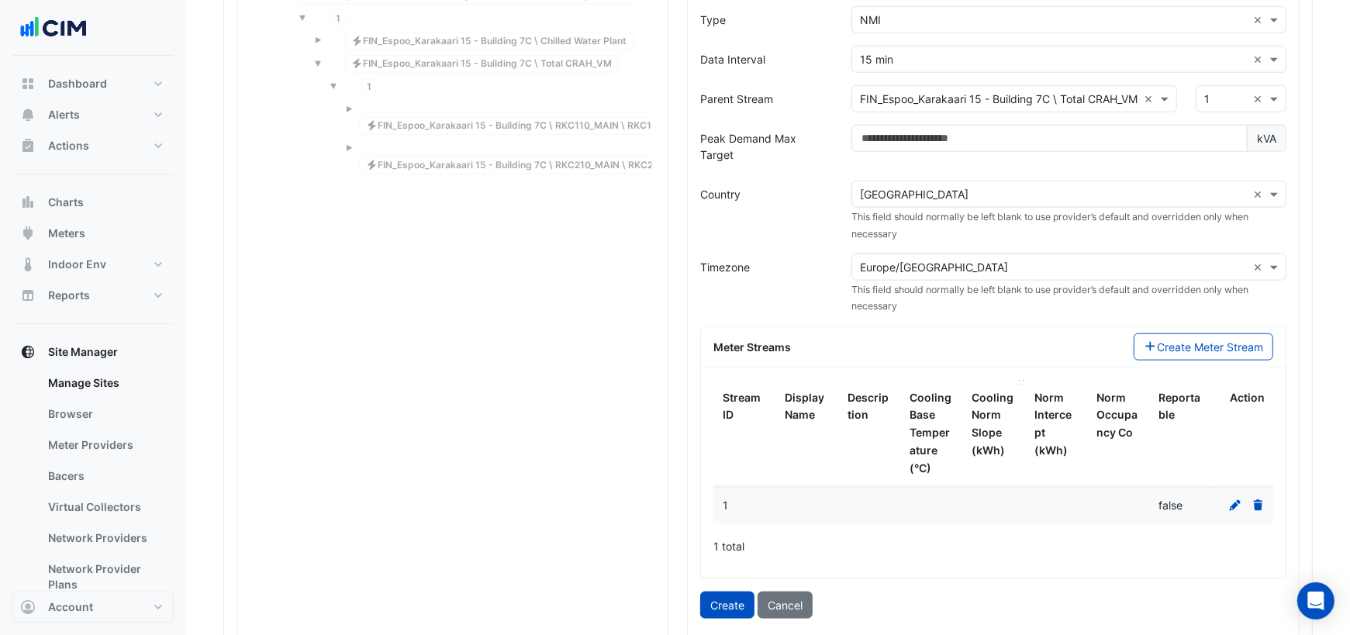
scroll to position [1572, 0]
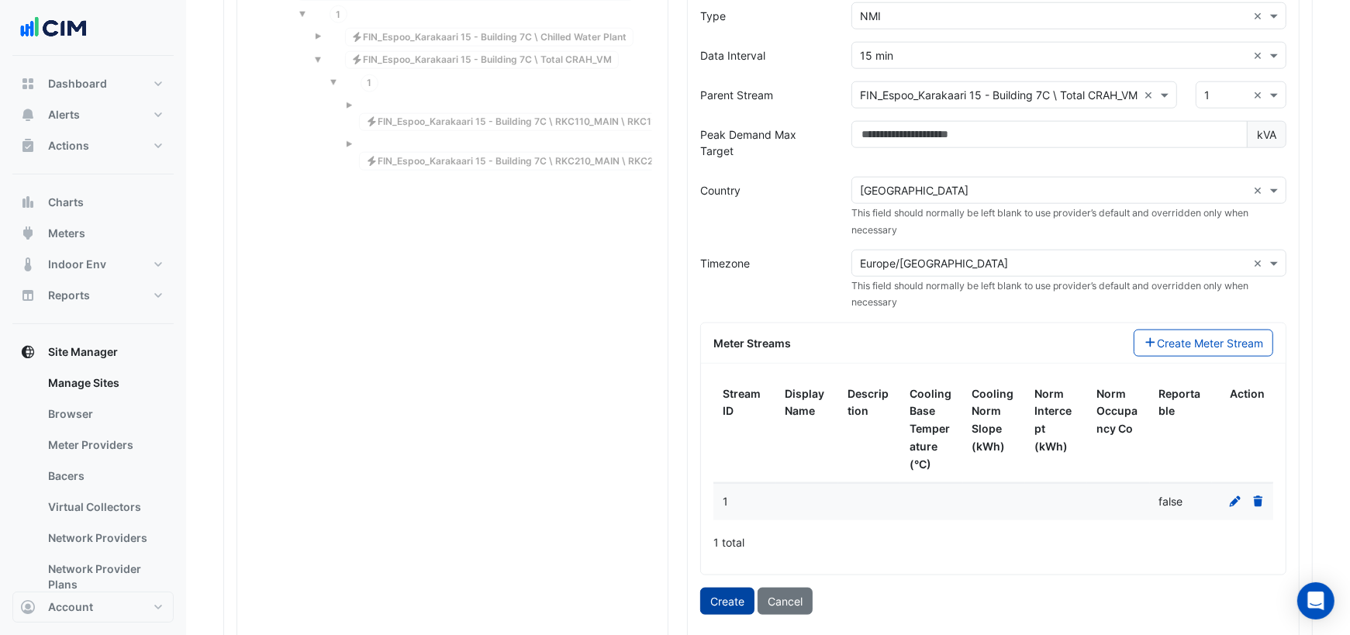
click at [738, 588] on button "Create" at bounding box center [727, 601] width 54 height 27
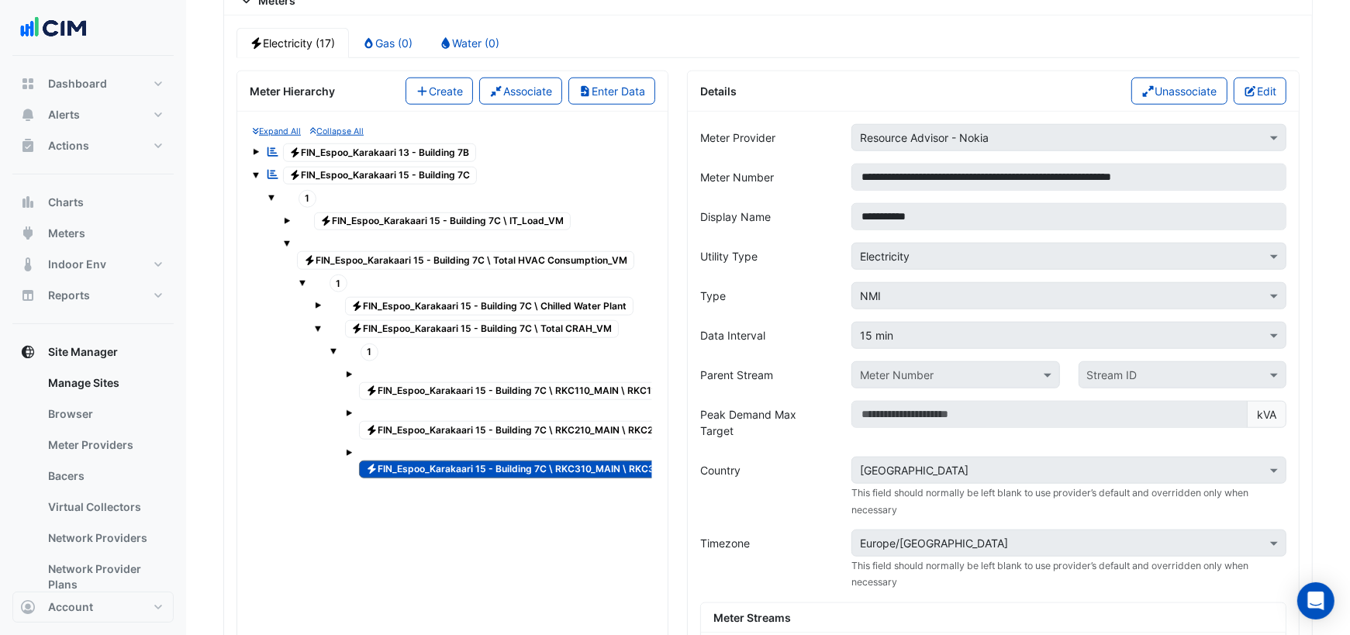
scroll to position [1295, 0]
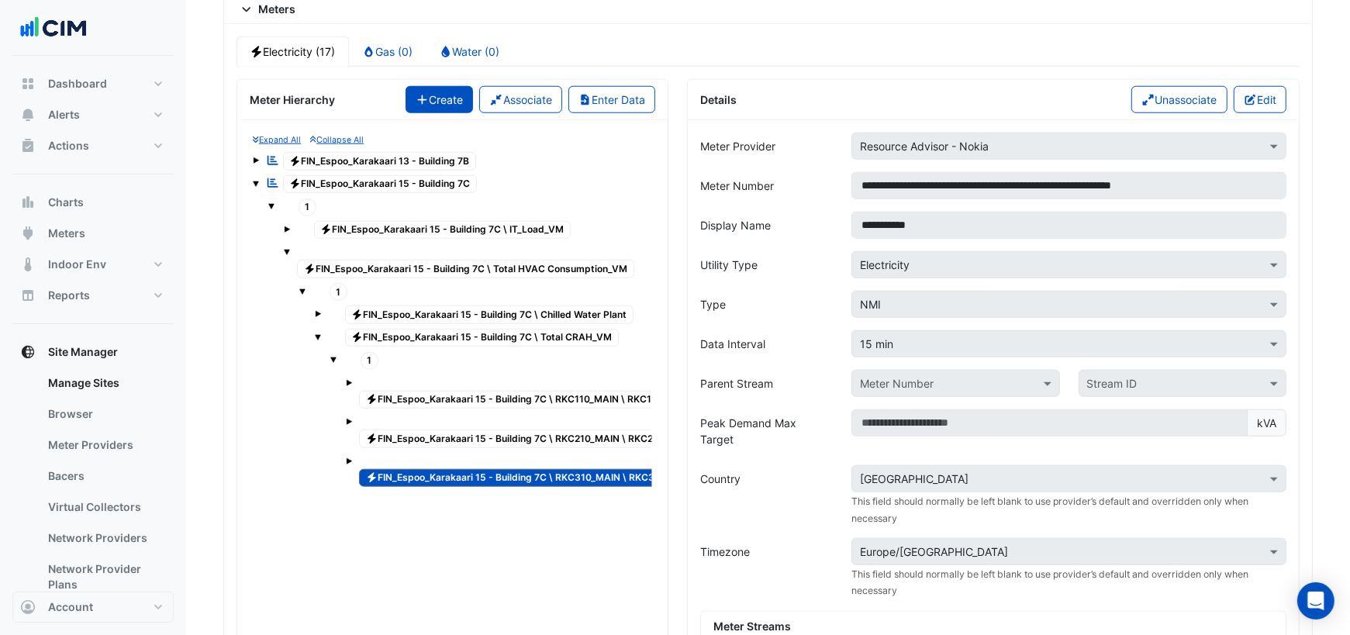
click at [447, 90] on button "Create" at bounding box center [439, 99] width 68 height 27
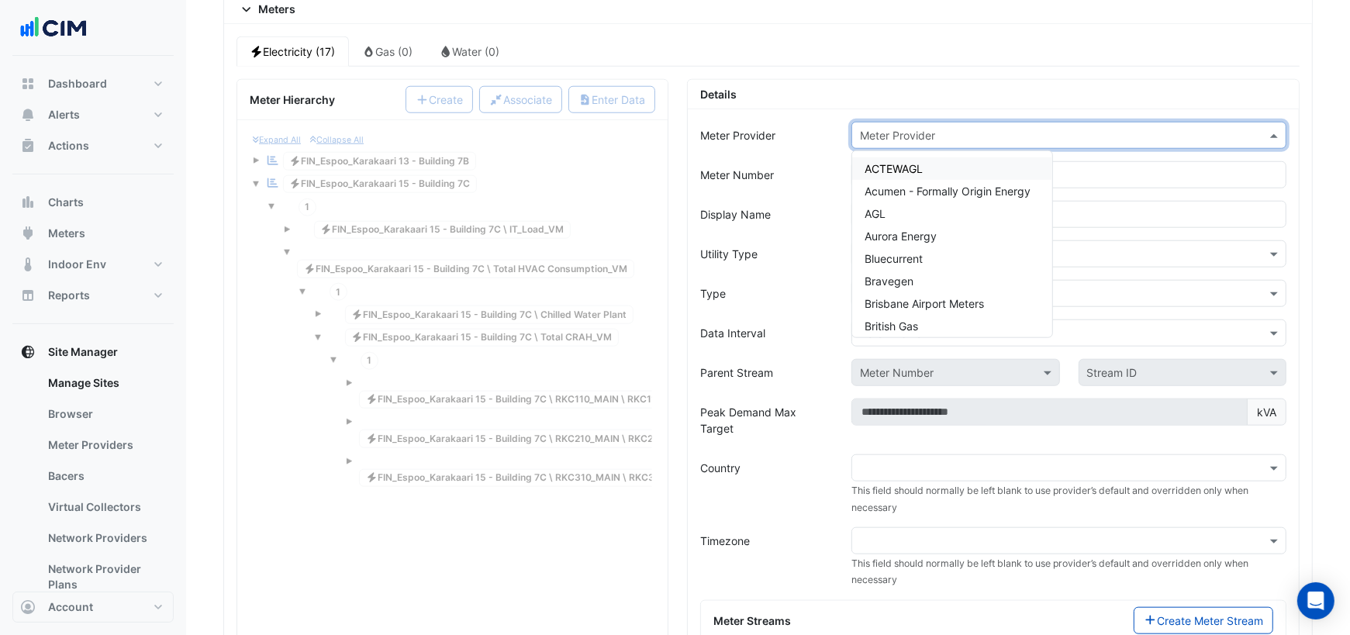
click at [930, 128] on input "text" at bounding box center [1053, 136] width 387 height 16
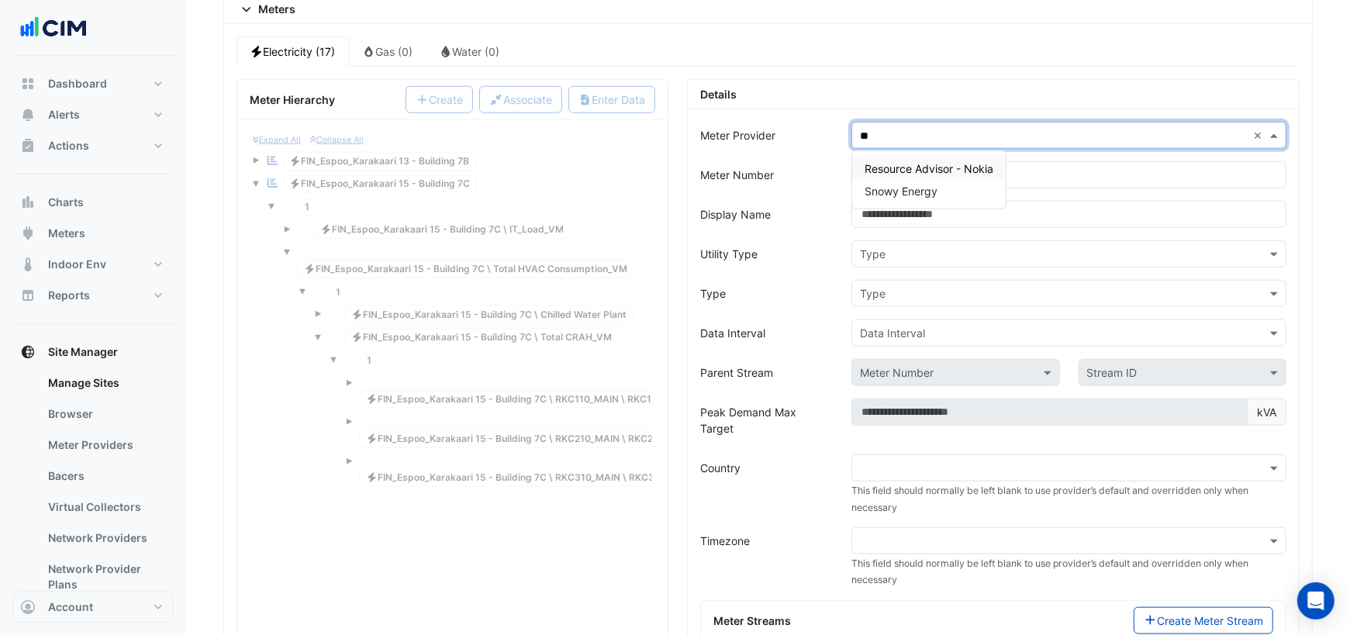
type input "***"
click at [964, 157] on div "Resource Advisor - Nokia" at bounding box center [929, 168] width 154 height 22
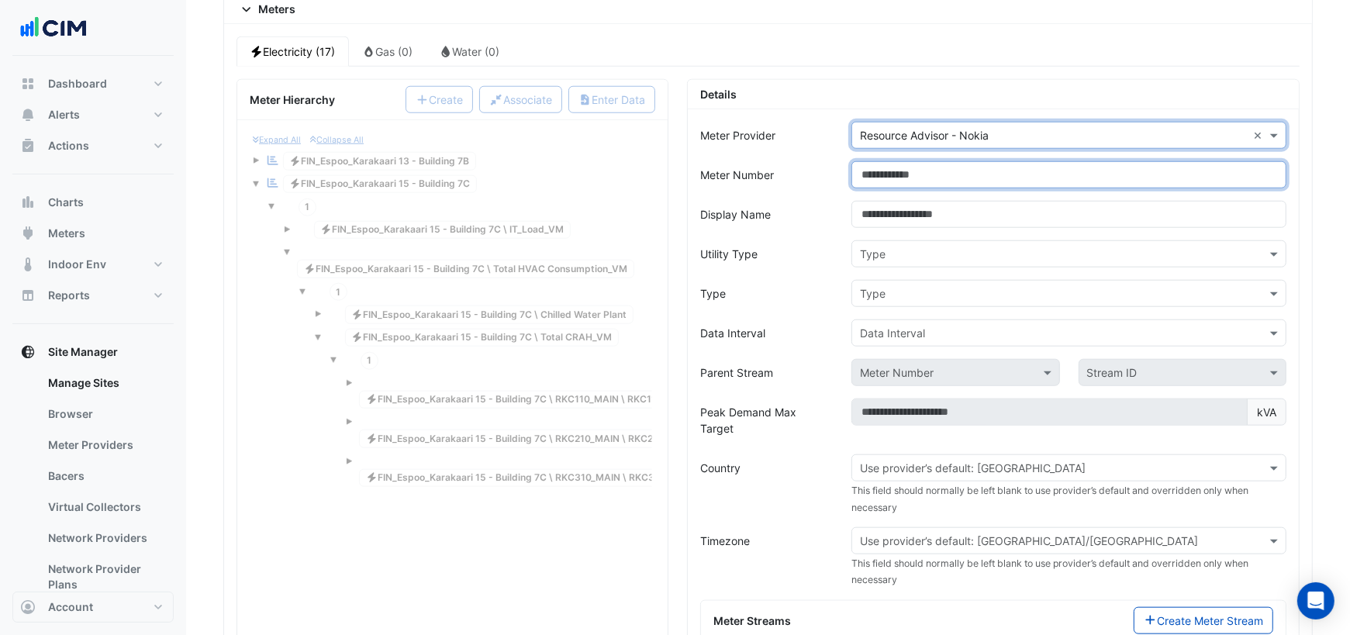
click at [916, 162] on input "Meter Number" at bounding box center [1068, 174] width 435 height 27
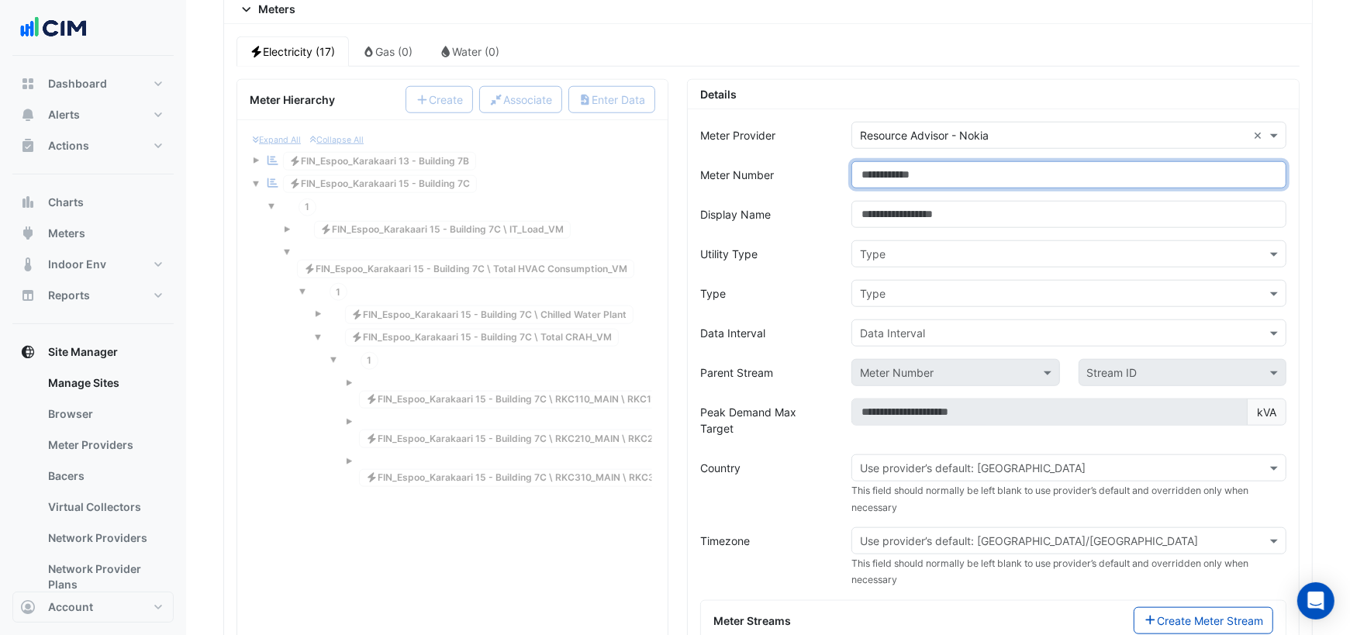
paste input "**********"
type input "**********"
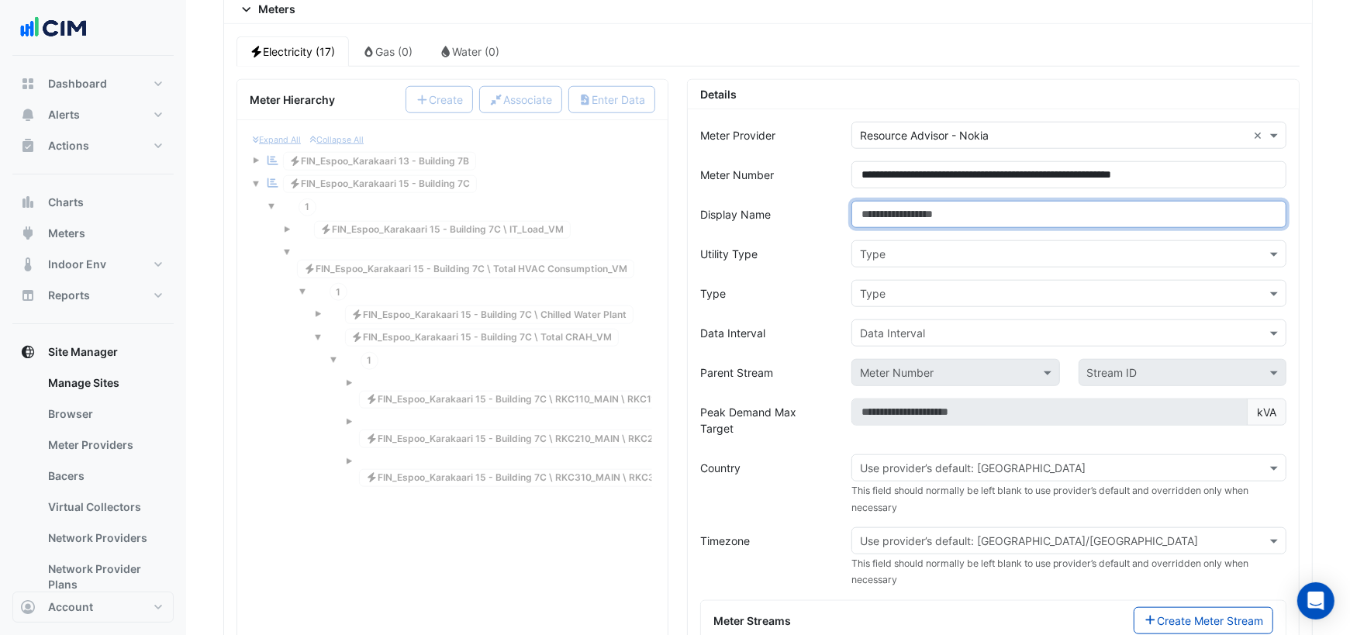
click at [916, 201] on input "Display Name" at bounding box center [1068, 214] width 435 height 27
type input "**********"
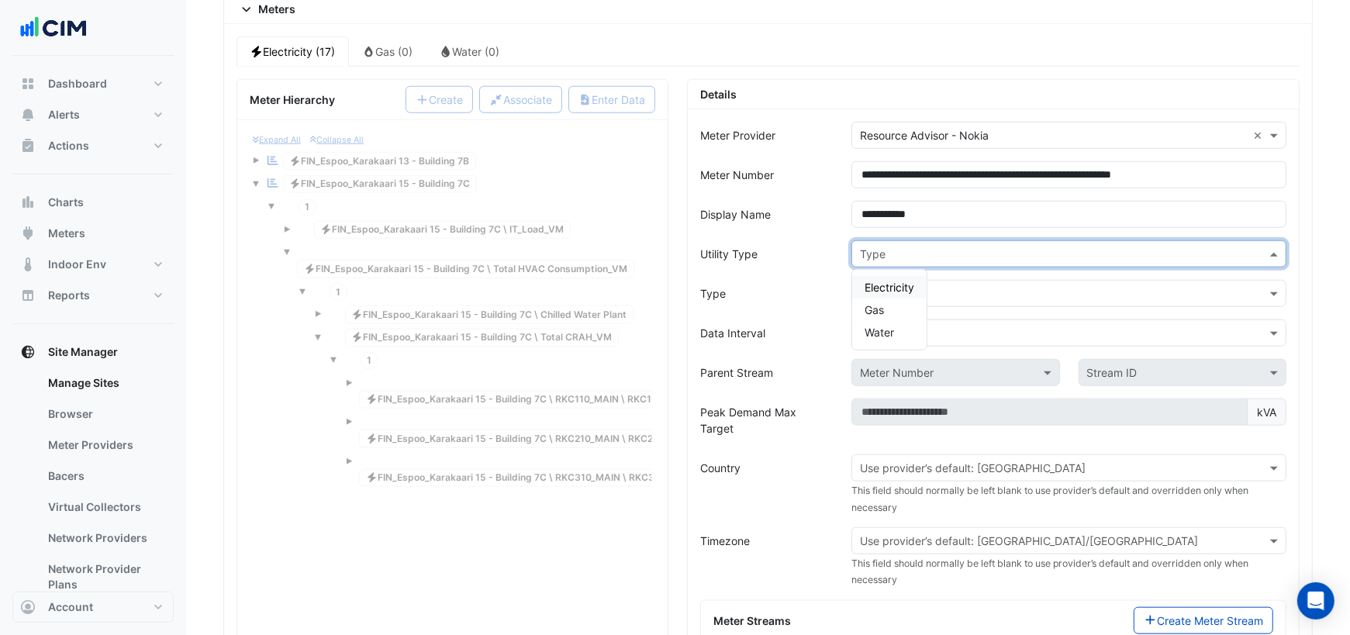
click at [912, 247] on input "text" at bounding box center [1053, 255] width 387 height 16
click at [891, 281] on span "Electricity" at bounding box center [889, 287] width 50 height 13
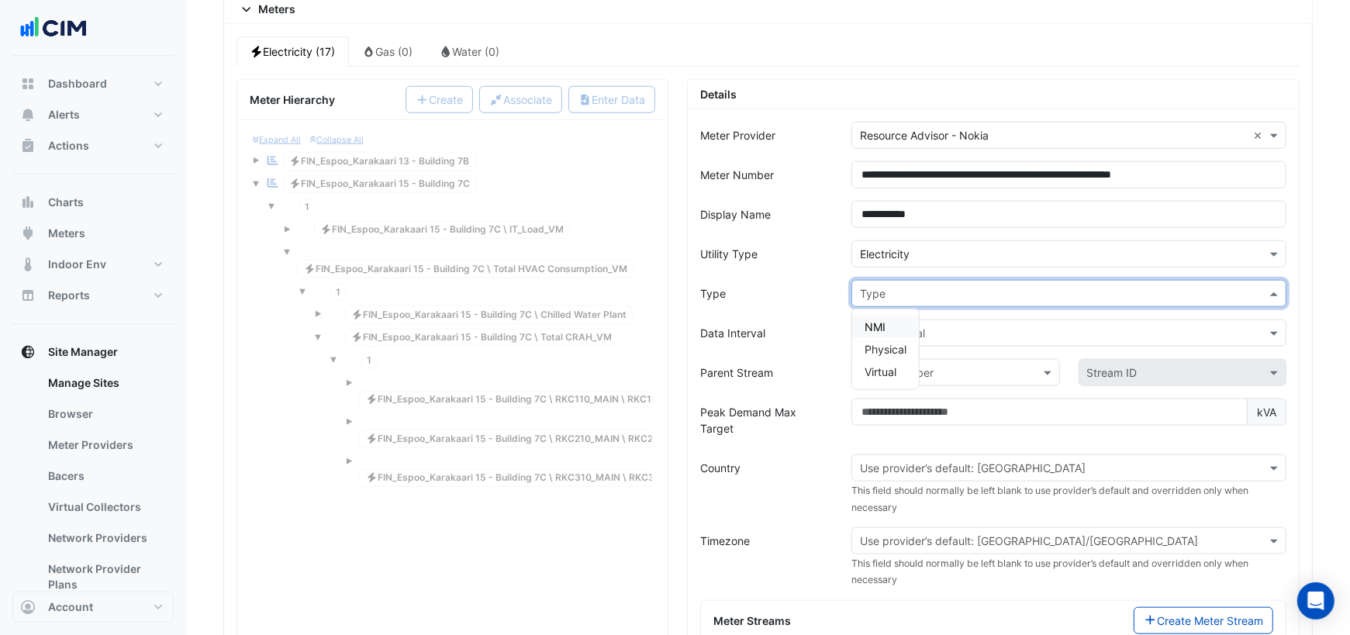
click at [884, 286] on input "text" at bounding box center [1053, 294] width 387 height 16
click at [877, 320] on span "NMI" at bounding box center [874, 326] width 21 height 13
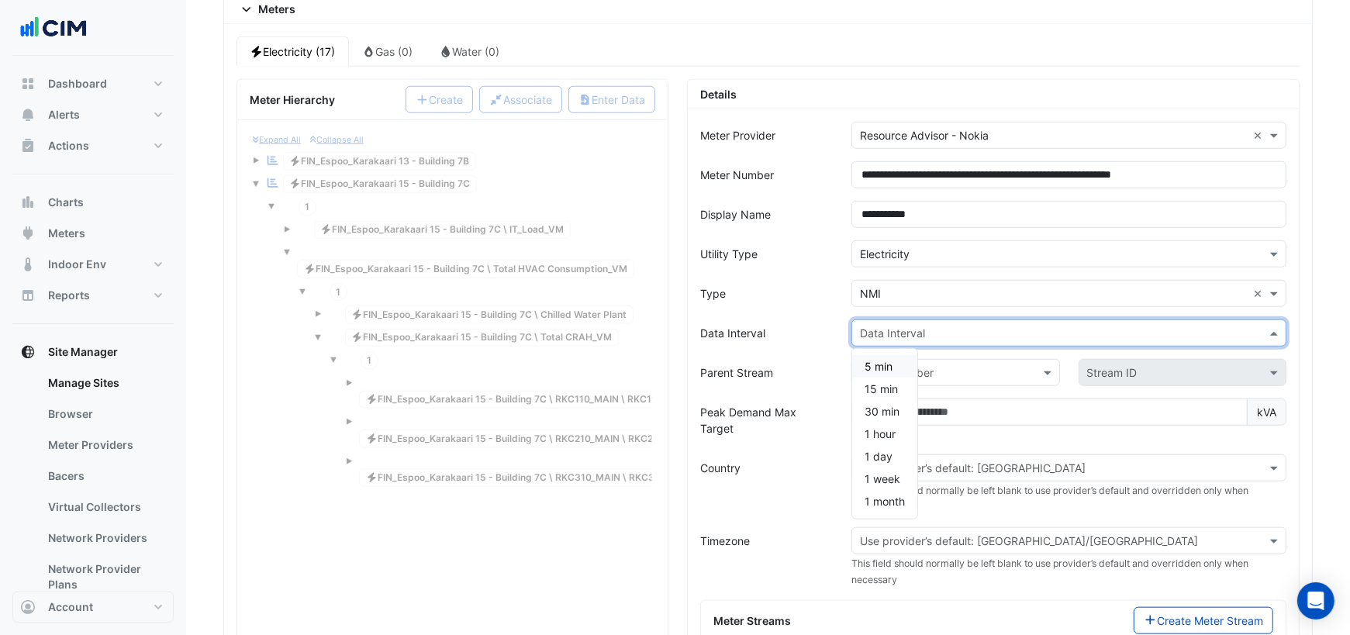
click at [922, 326] on input "text" at bounding box center [1053, 334] width 387 height 16
click at [892, 382] on span "15 min" at bounding box center [880, 388] width 33 height 13
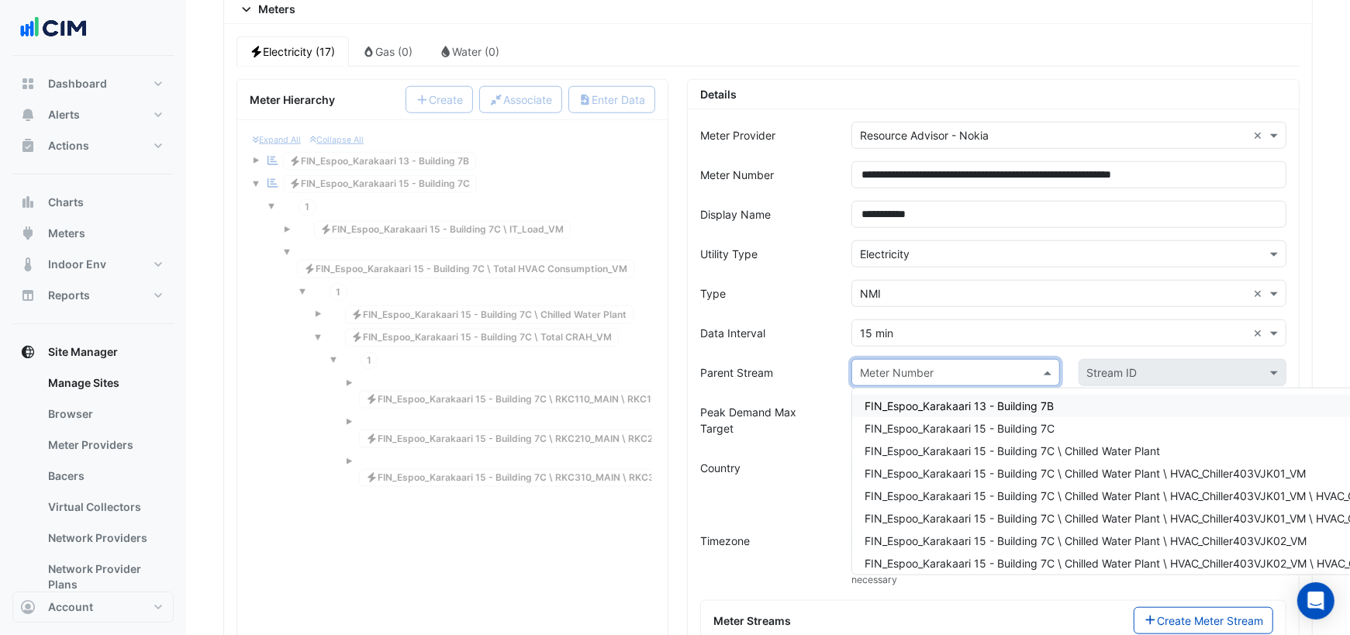
click at [939, 365] on input "text" at bounding box center [940, 373] width 160 height 16
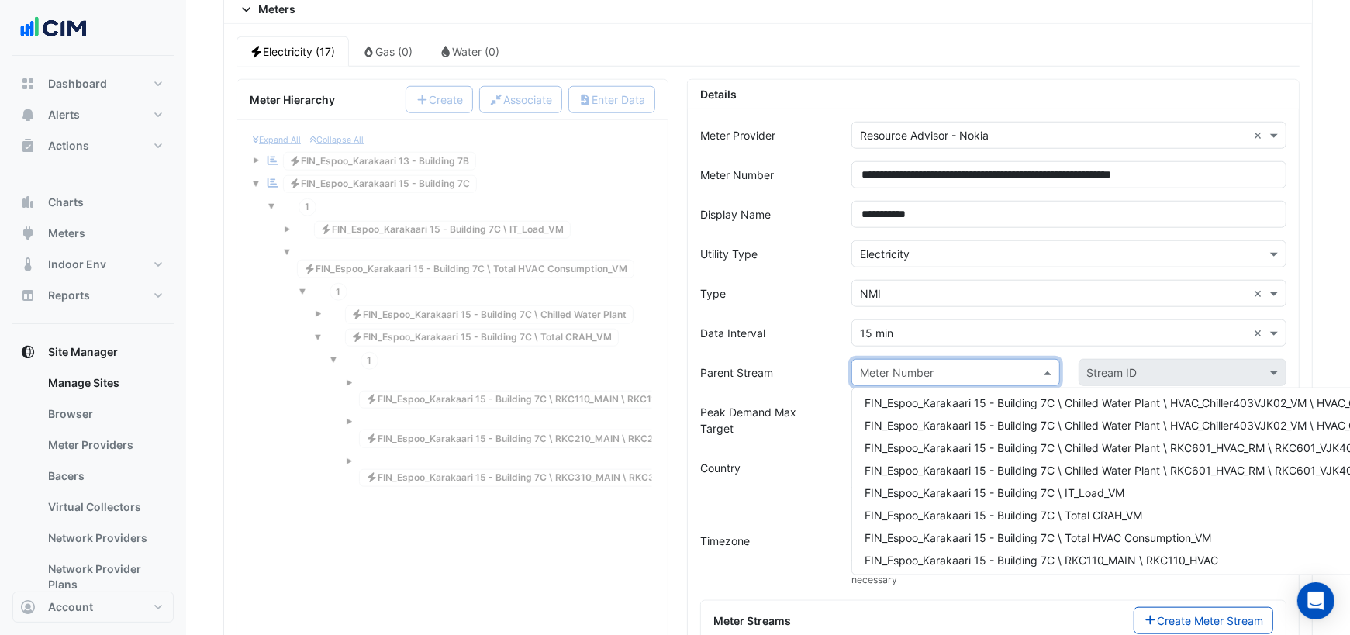
scroll to position [164, 0]
click at [1044, 506] on span "FIN_Espoo_Karakaari 15 - Building 7C \ Total CRAH_VM" at bounding box center [1003, 512] width 278 height 13
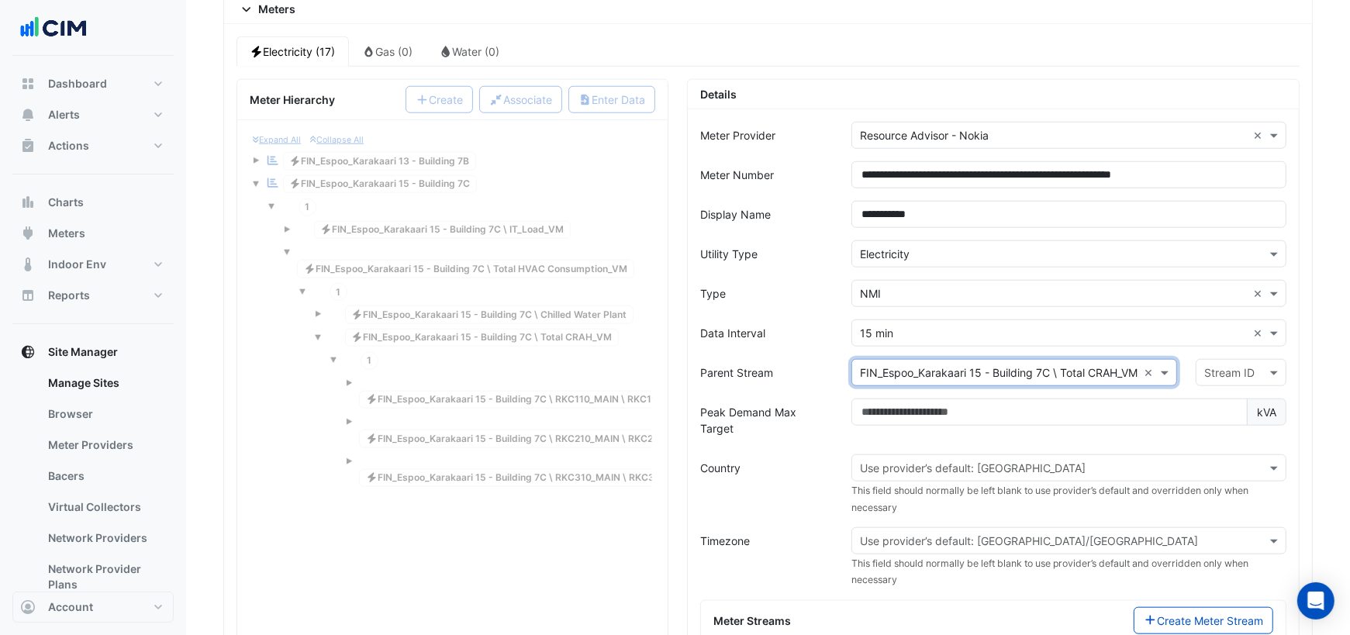
click at [1221, 365] on input "text" at bounding box center [1225, 373] width 43 height 16
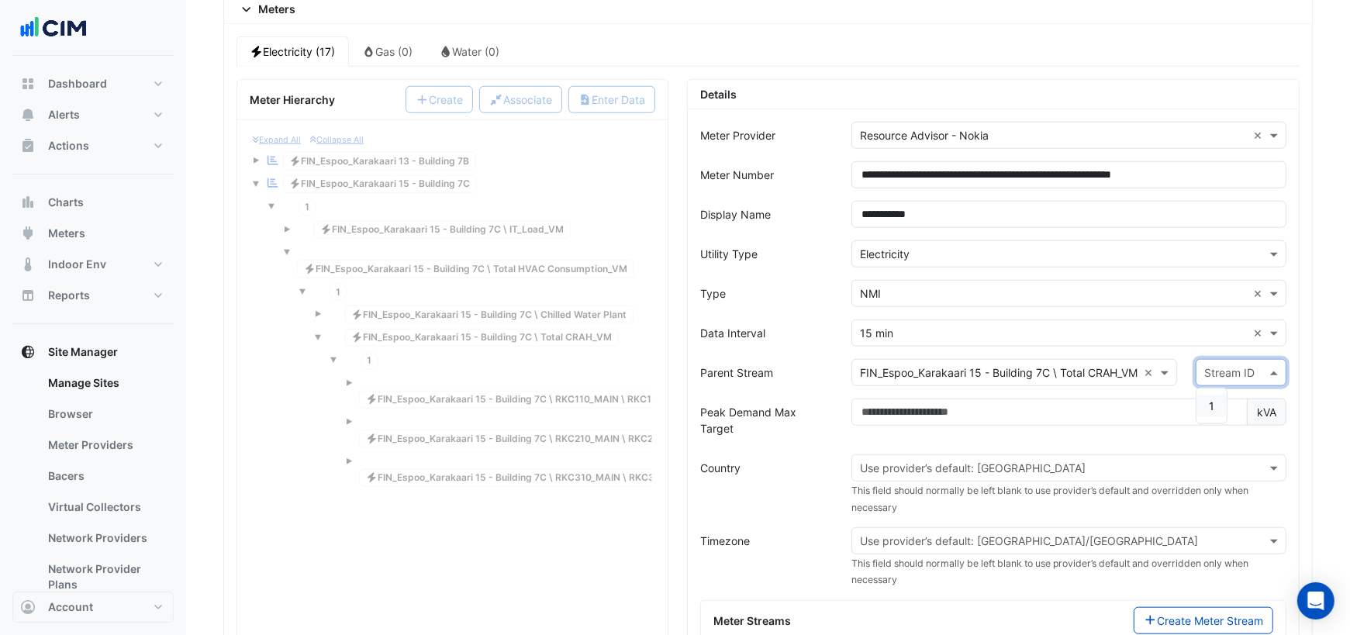
click at [1214, 399] on span "1" at bounding box center [1211, 405] width 5 height 13
click at [940, 461] on input "text" at bounding box center [1053, 469] width 387 height 16
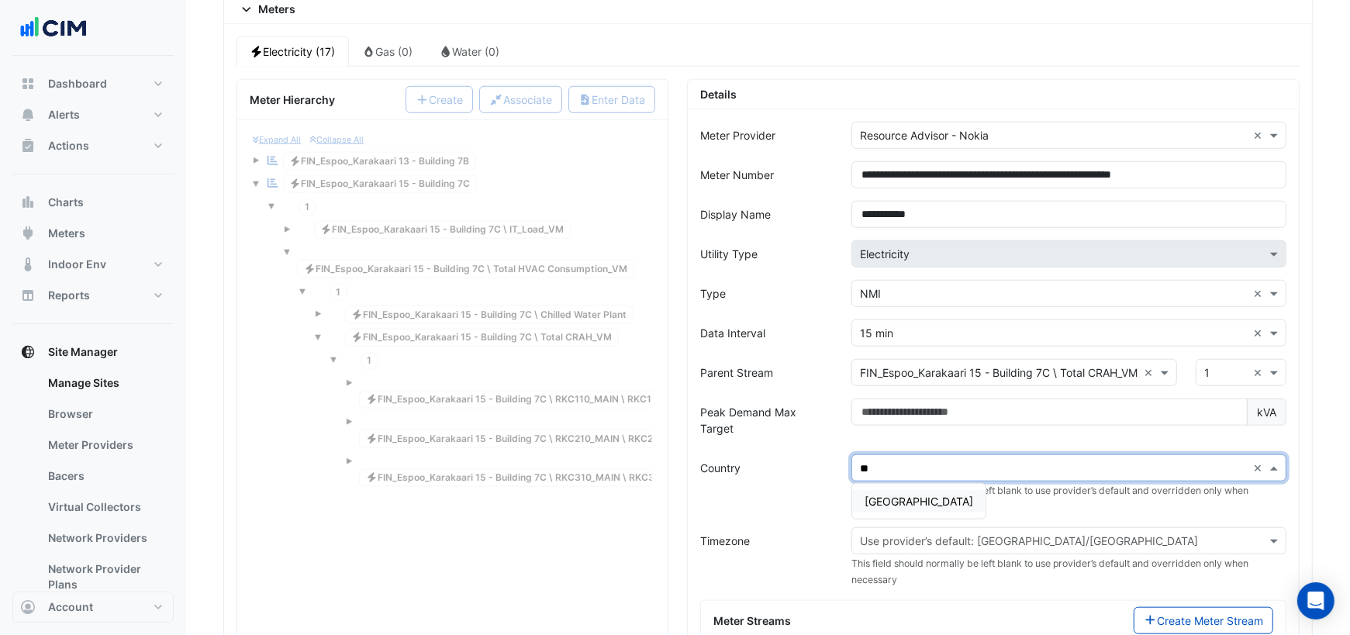
type input "***"
click at [886, 495] on span "Finland" at bounding box center [918, 501] width 109 height 13
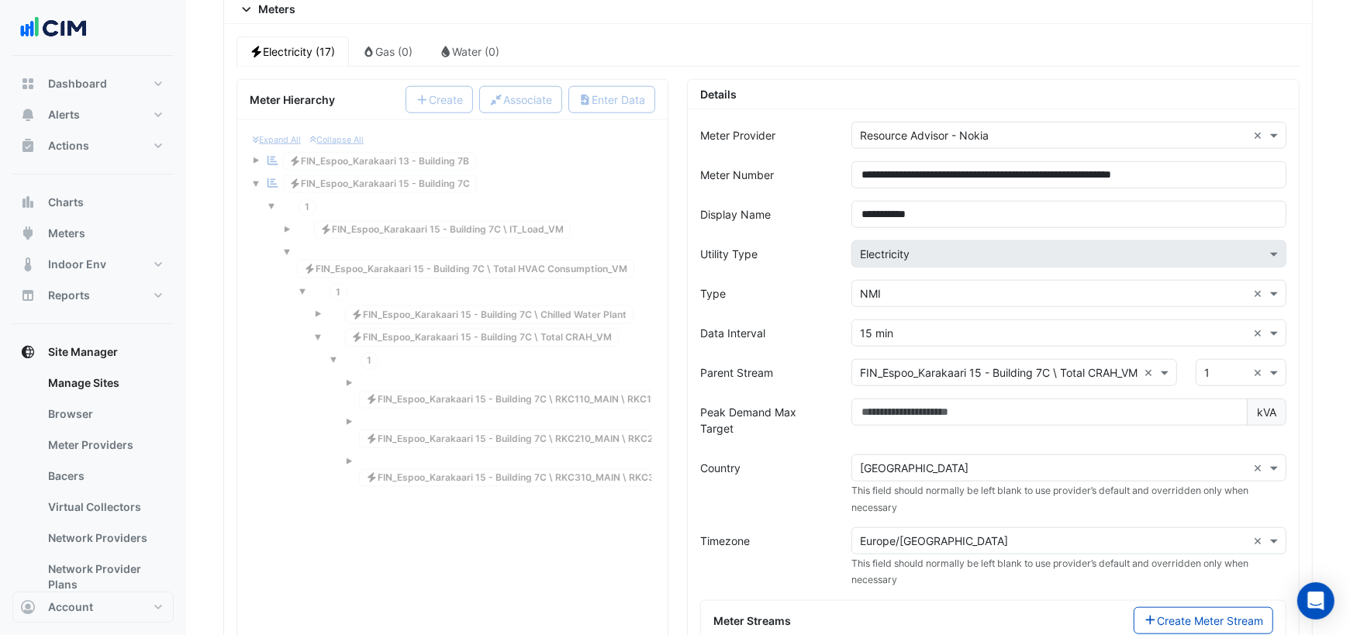
click at [792, 481] on form "**********" at bounding box center [993, 515] width 586 height 787
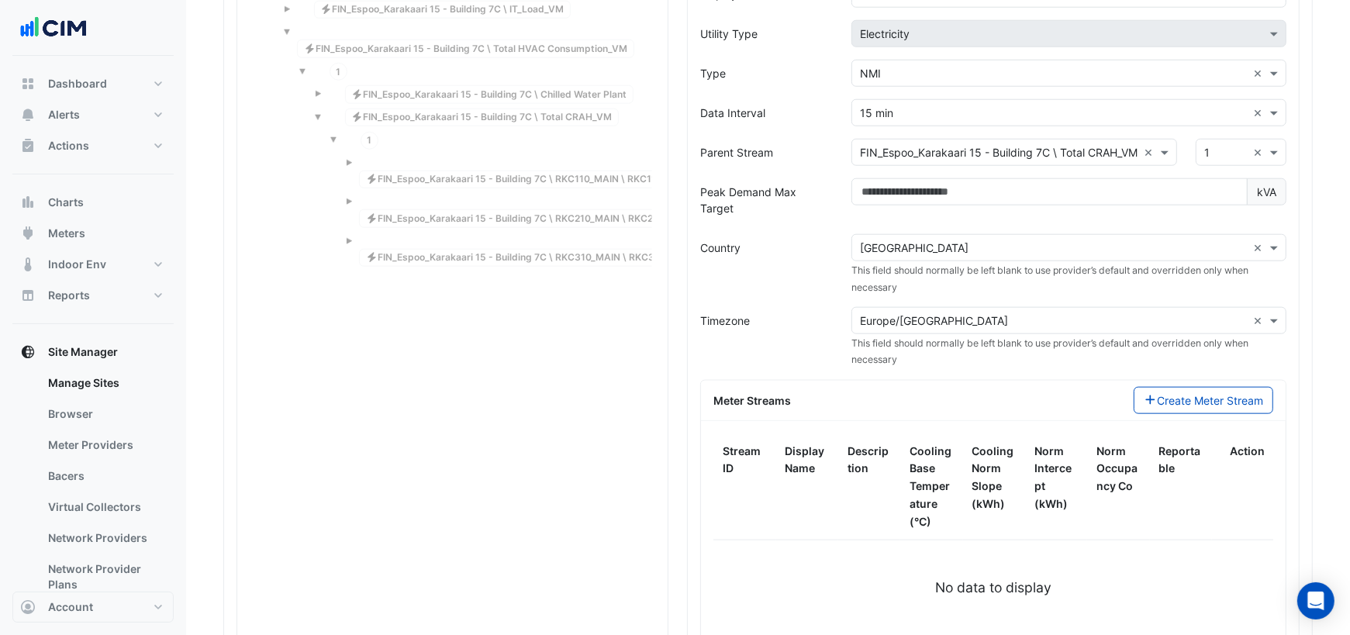
scroll to position [1518, 0]
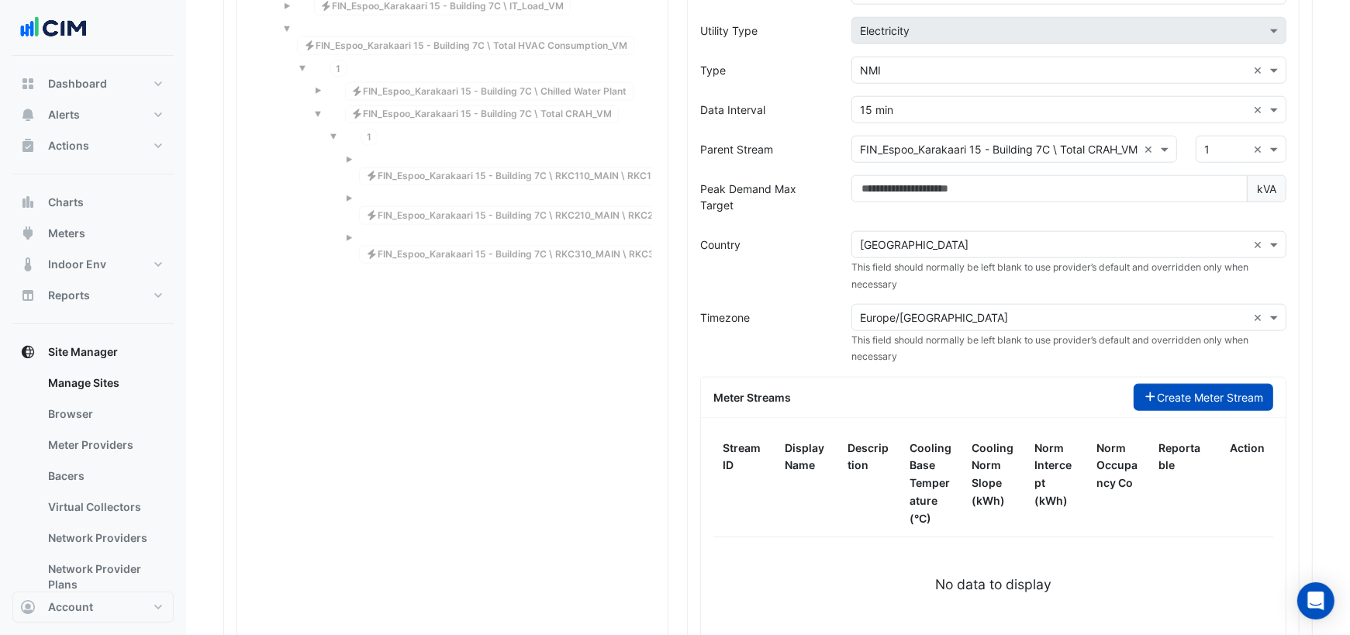
click at [1161, 384] on button "Create Meter Stream" at bounding box center [1204, 397] width 140 height 27
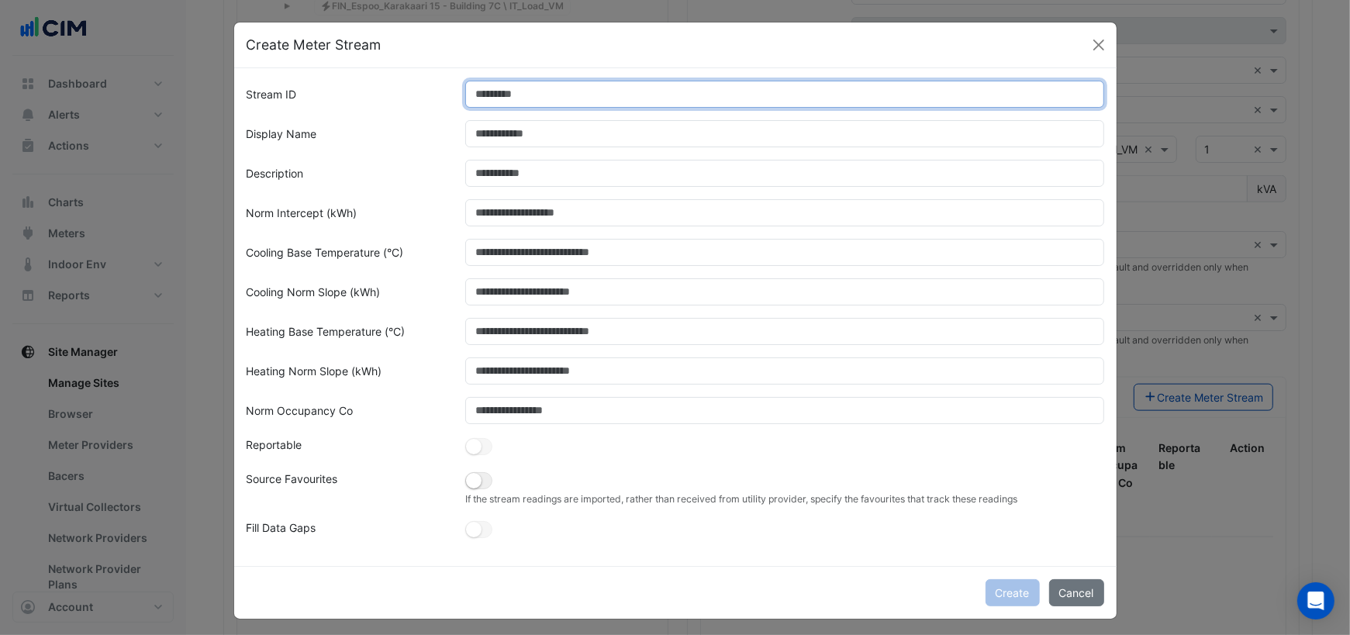
click at [557, 98] on input "Stream ID" at bounding box center [784, 94] width 639 height 27
type input "*"
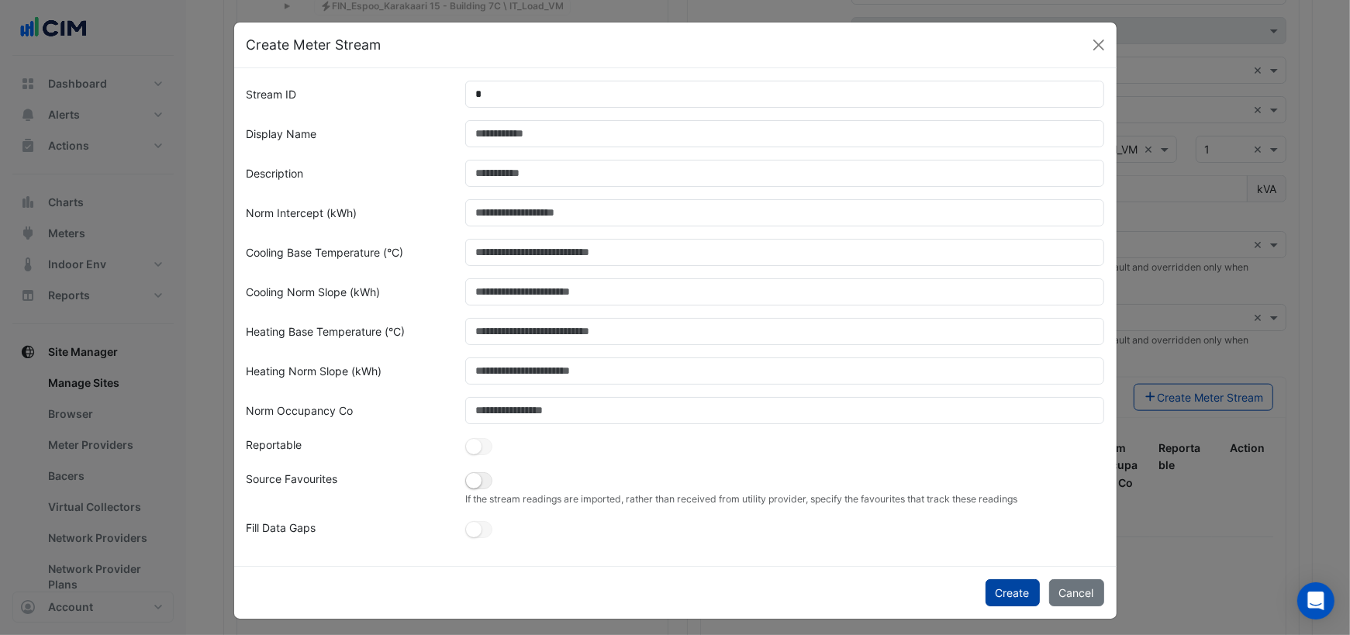
click at [1006, 591] on button "Create" at bounding box center [1012, 592] width 54 height 27
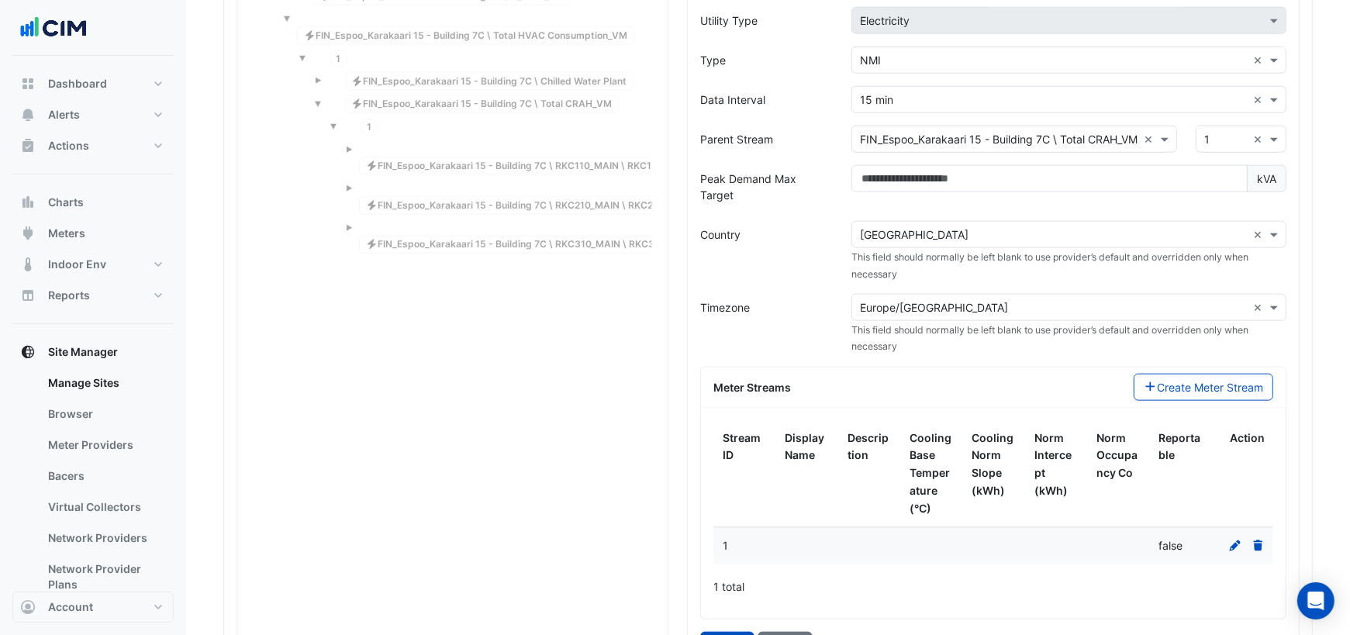
scroll to position [1537, 0]
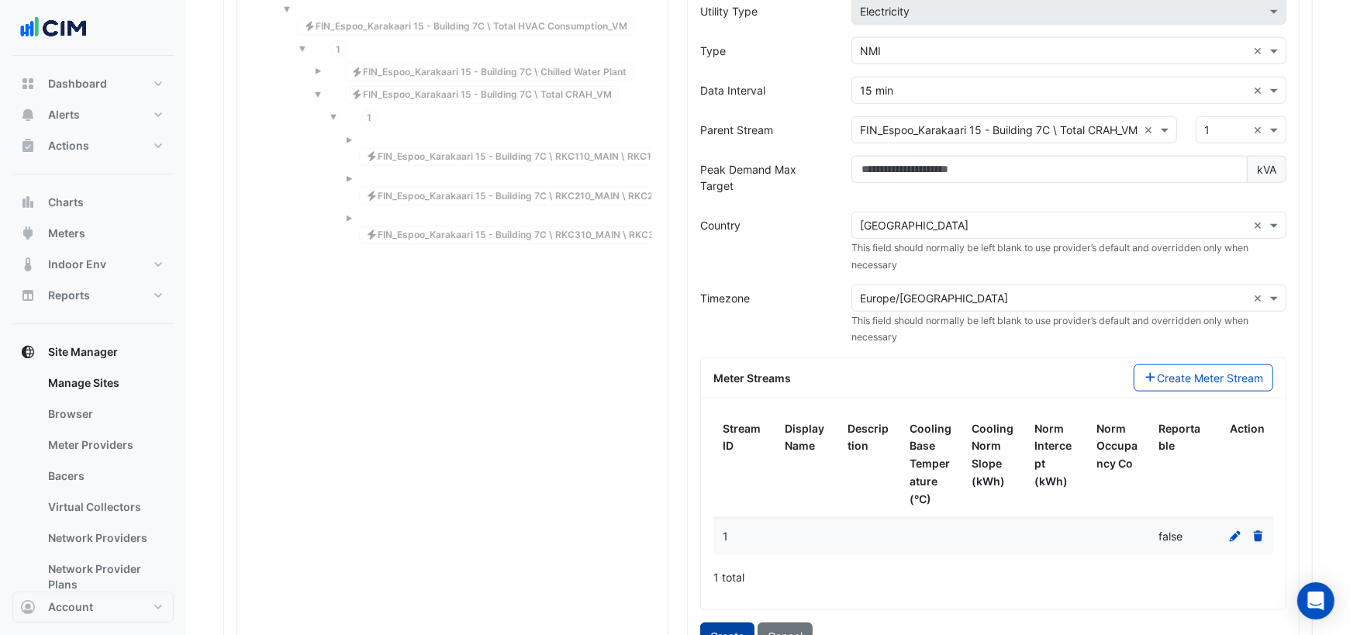
click at [724, 623] on button "Create" at bounding box center [727, 636] width 54 height 27
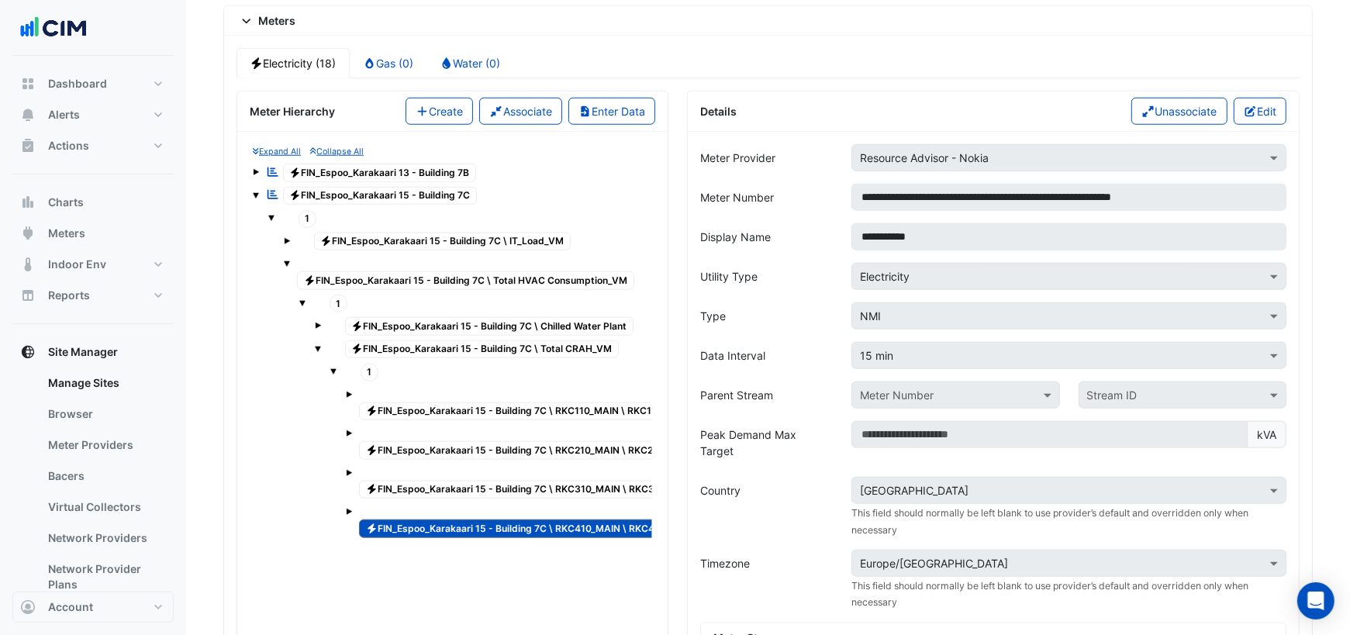
scroll to position [1268, 0]
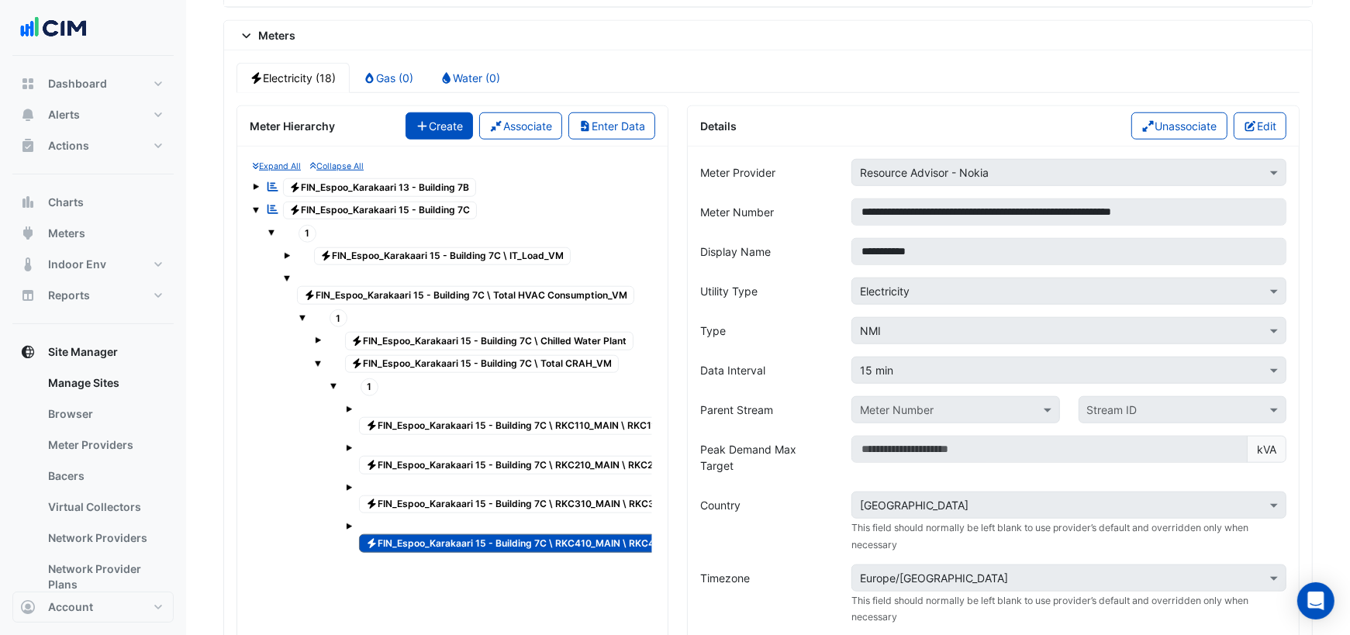
click at [435, 116] on button "Create" at bounding box center [439, 125] width 68 height 27
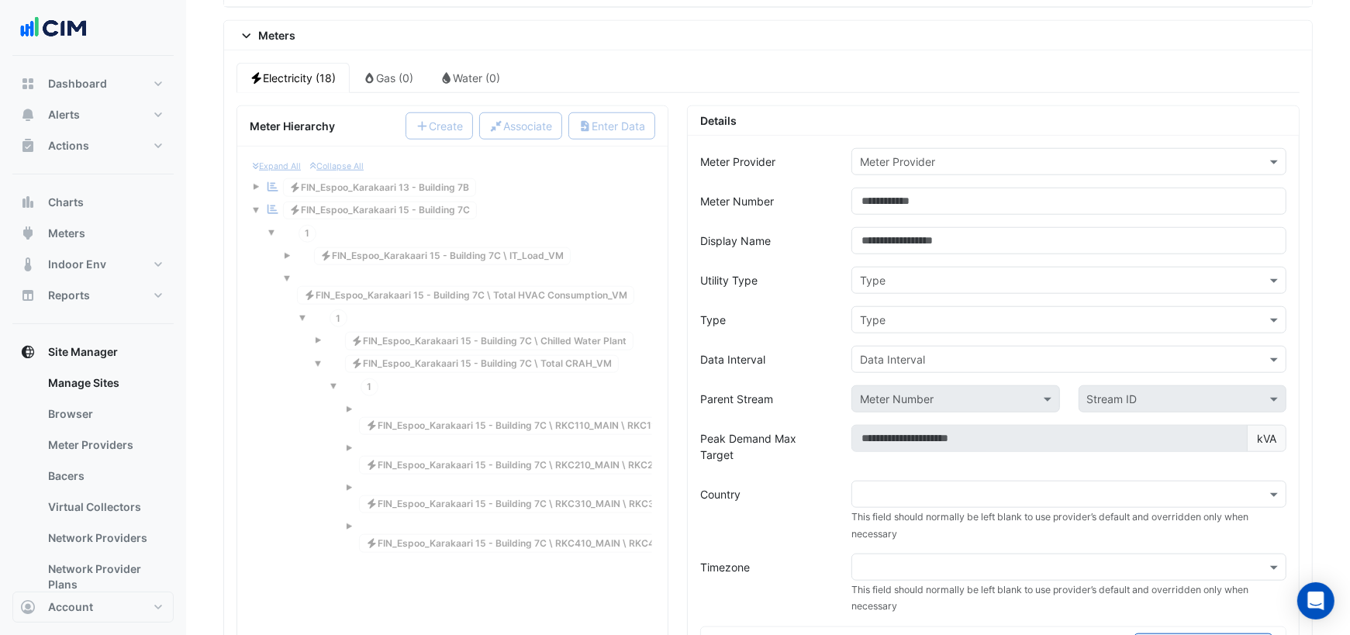
click at [920, 153] on div at bounding box center [1068, 162] width 433 height 18
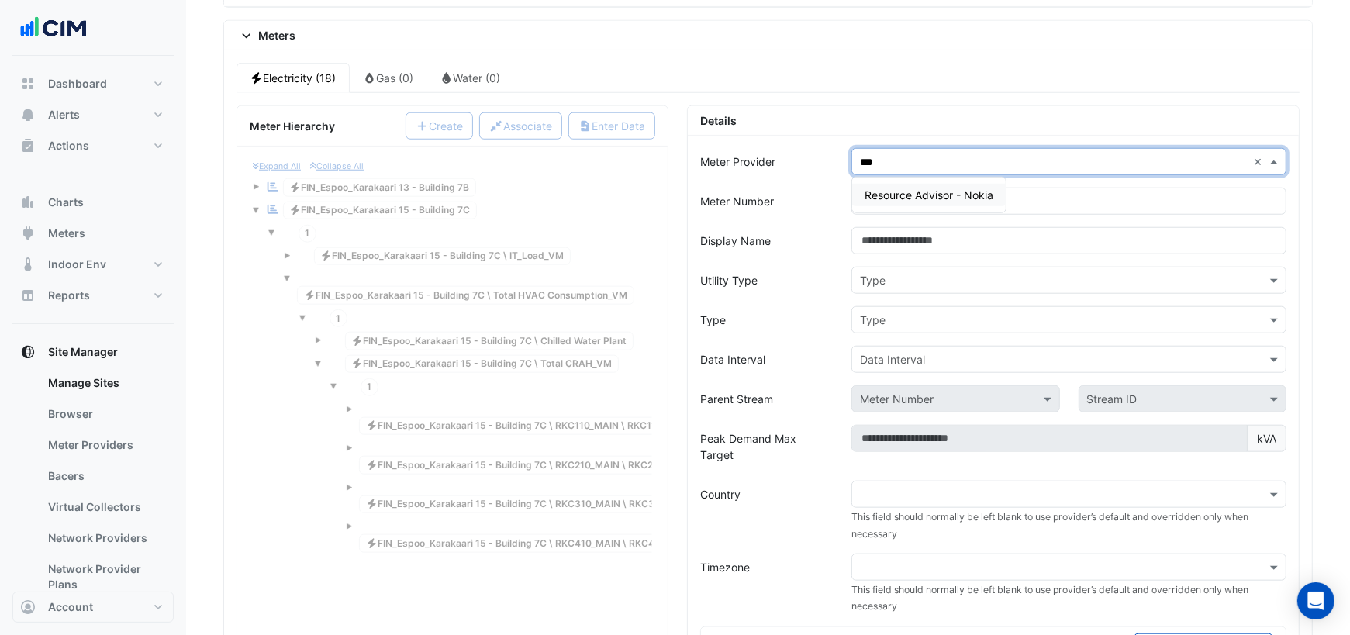
type input "****"
click at [947, 188] on span "Resource Advisor - Nokia" at bounding box center [928, 194] width 129 height 13
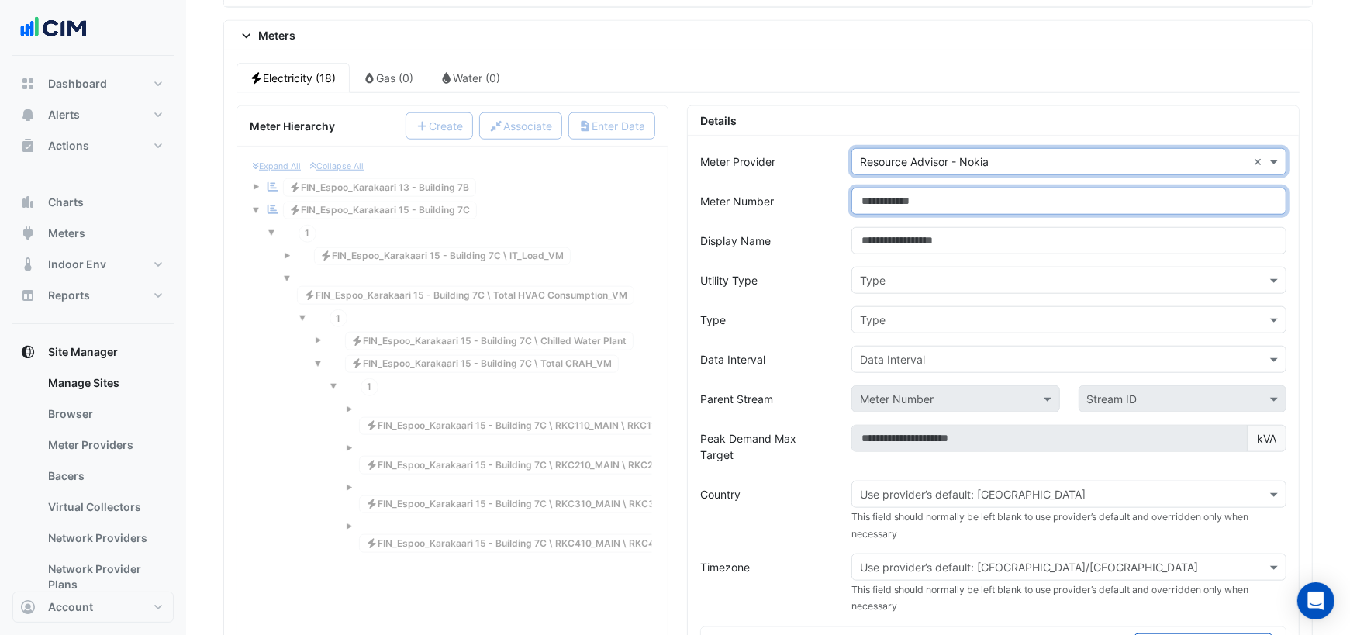
click at [913, 188] on input "Meter Number" at bounding box center [1068, 201] width 435 height 27
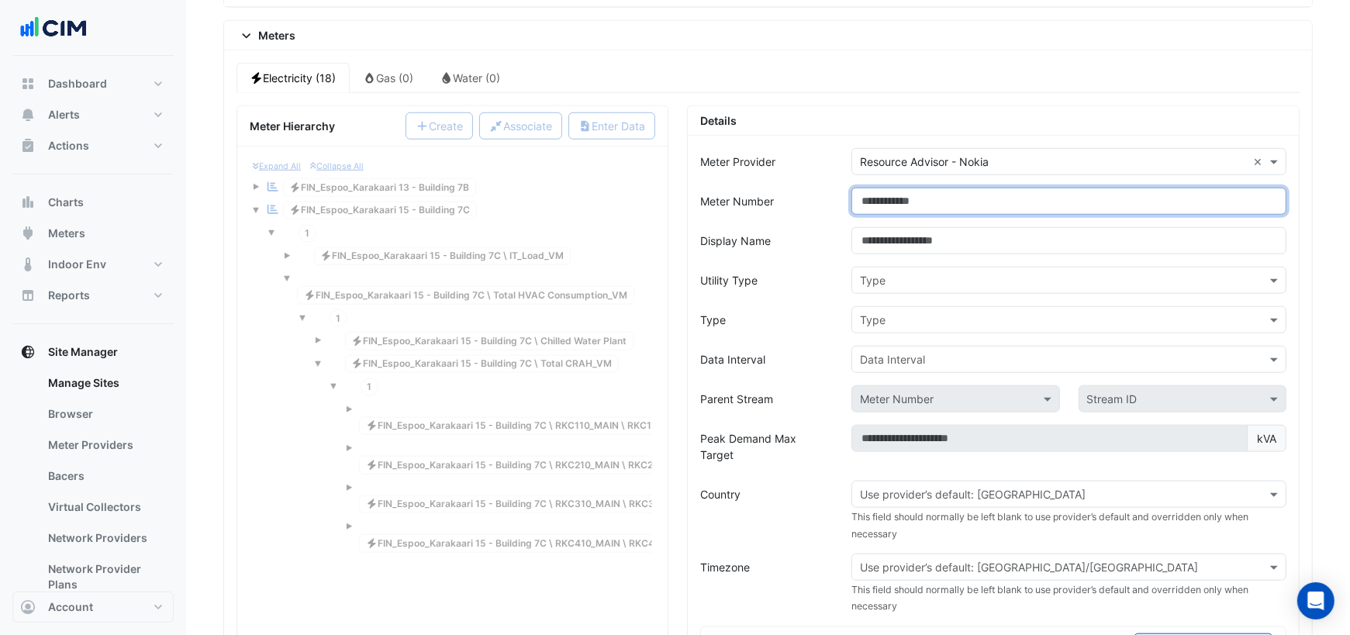
paste input "**********"
type input "**********"
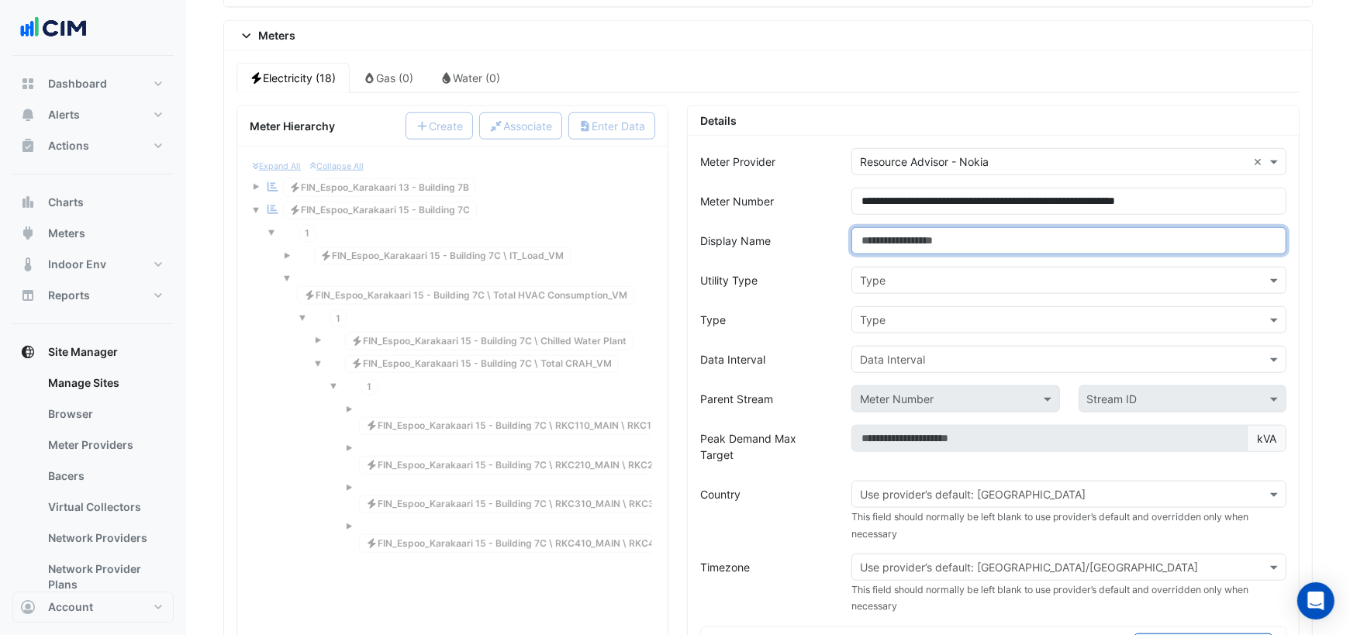
click at [924, 229] on input "Display Name" at bounding box center [1068, 240] width 435 height 27
type input "*********"
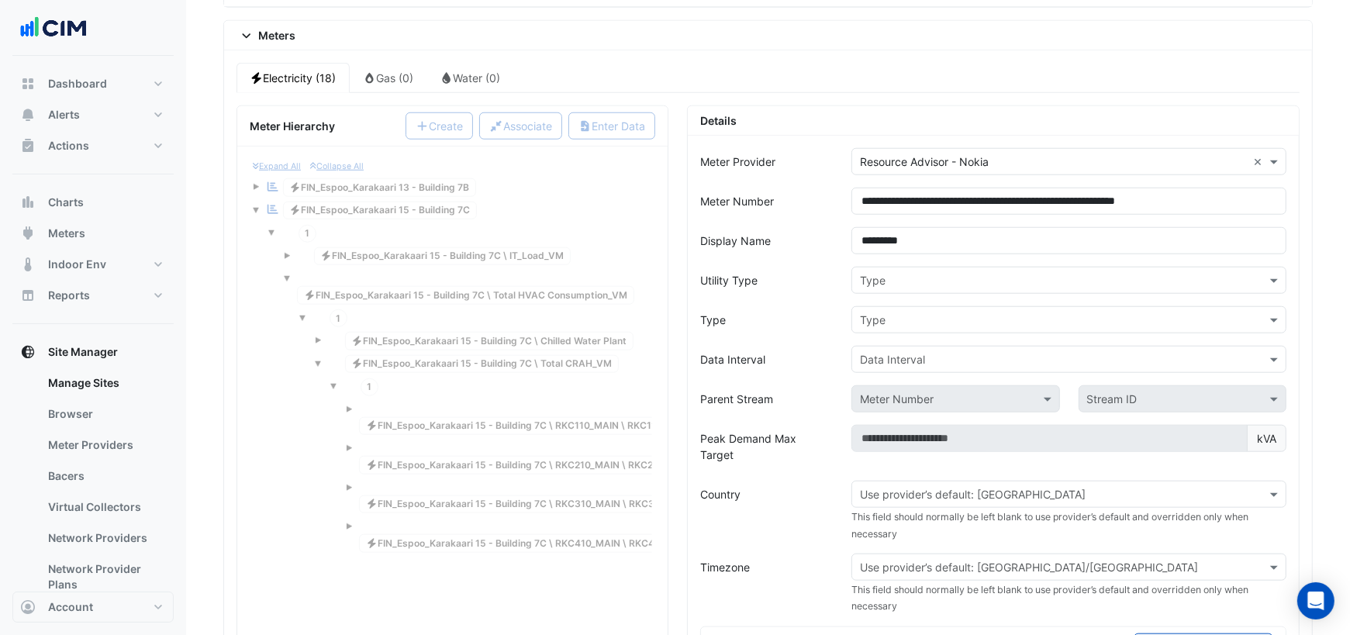
click at [958, 273] on input "text" at bounding box center [1053, 281] width 387 height 16
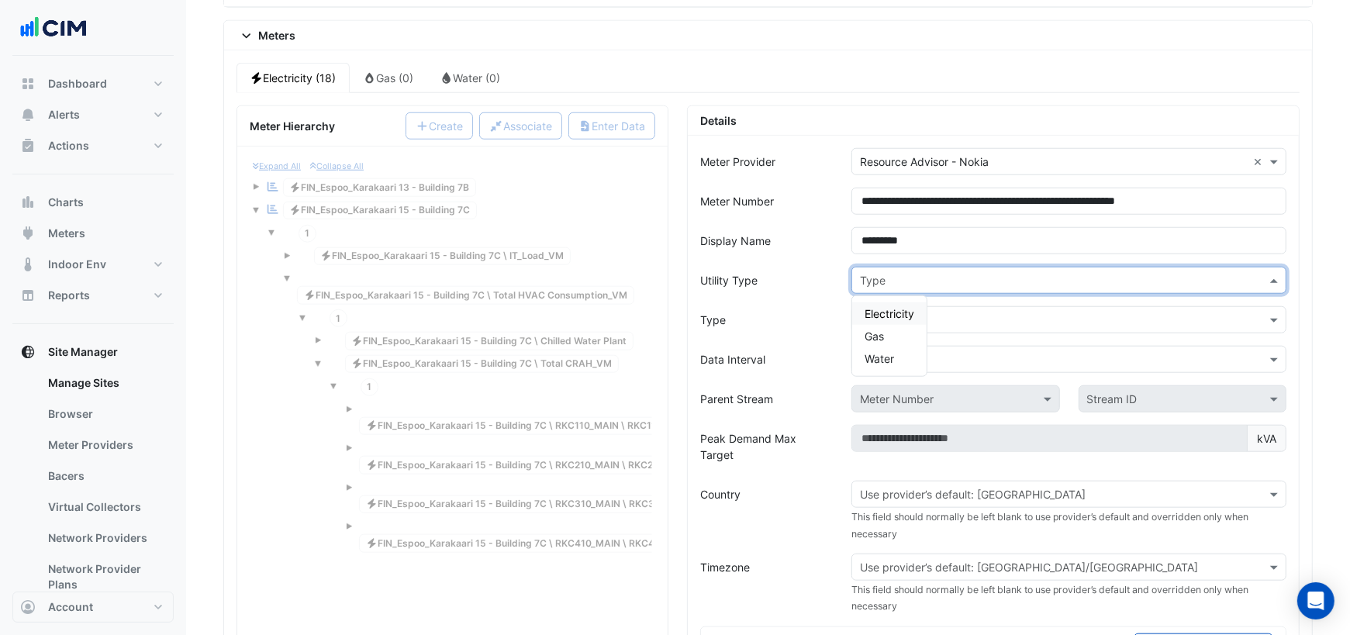
click at [876, 302] on div "Electricity" at bounding box center [889, 313] width 74 height 22
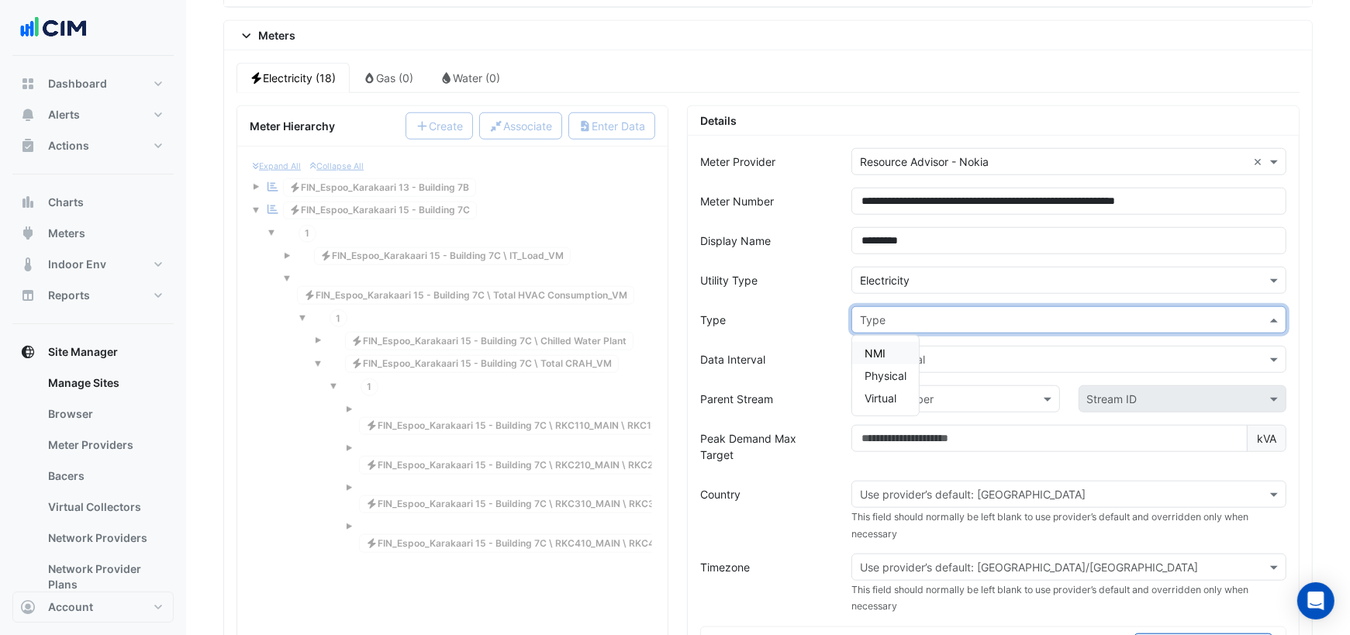
click at [876, 312] on input "text" at bounding box center [1053, 320] width 387 height 16
click at [878, 342] on div "NMI" at bounding box center [885, 353] width 67 height 22
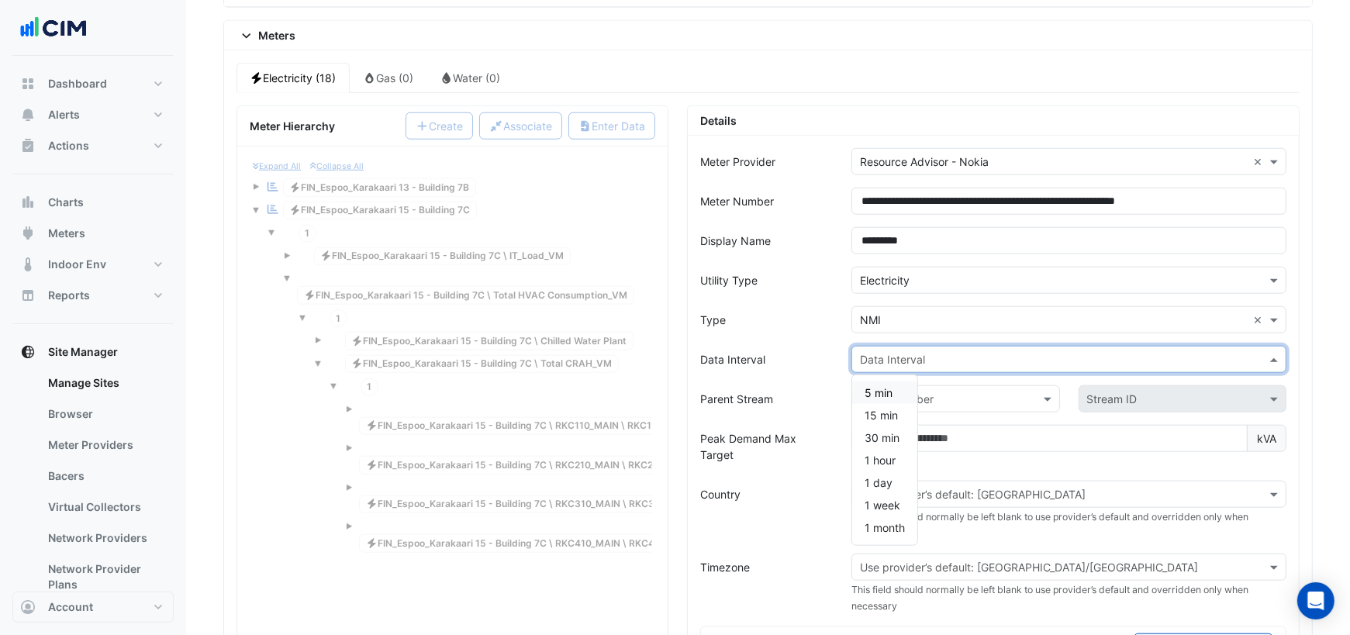
click at [882, 352] on input "text" at bounding box center [1053, 360] width 387 height 16
click at [883, 409] on span "15 min" at bounding box center [880, 415] width 33 height 13
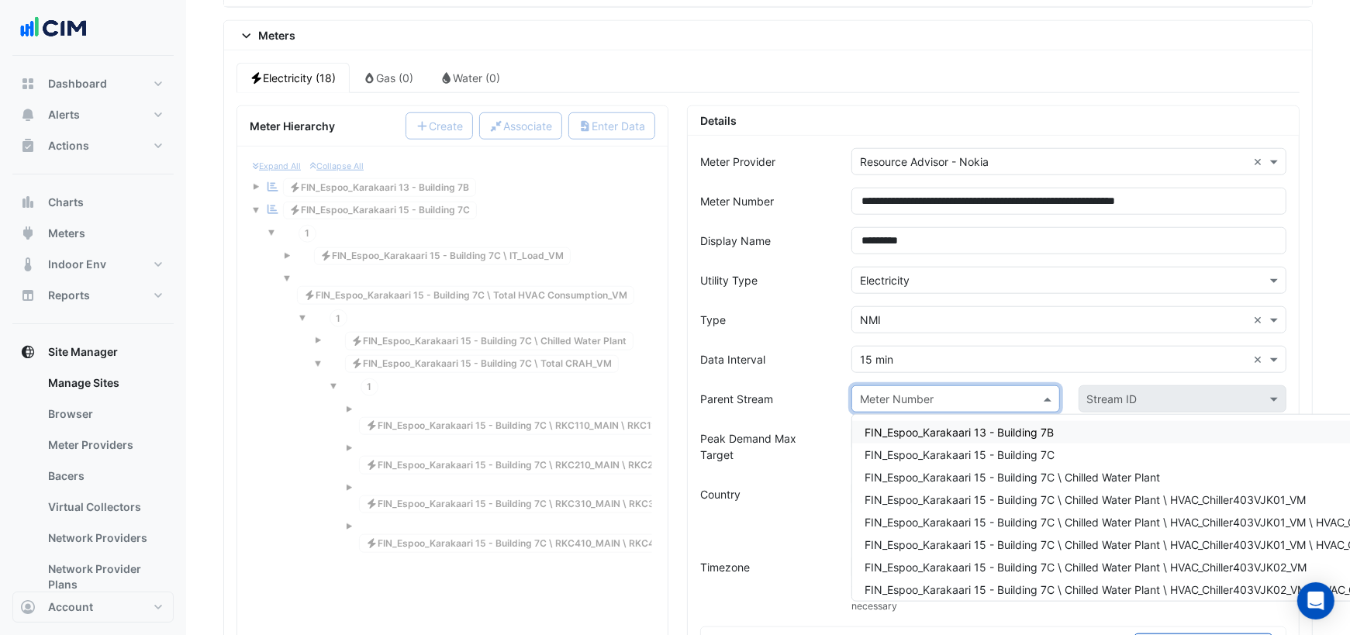
click at [912, 392] on input "text" at bounding box center [940, 400] width 160 height 16
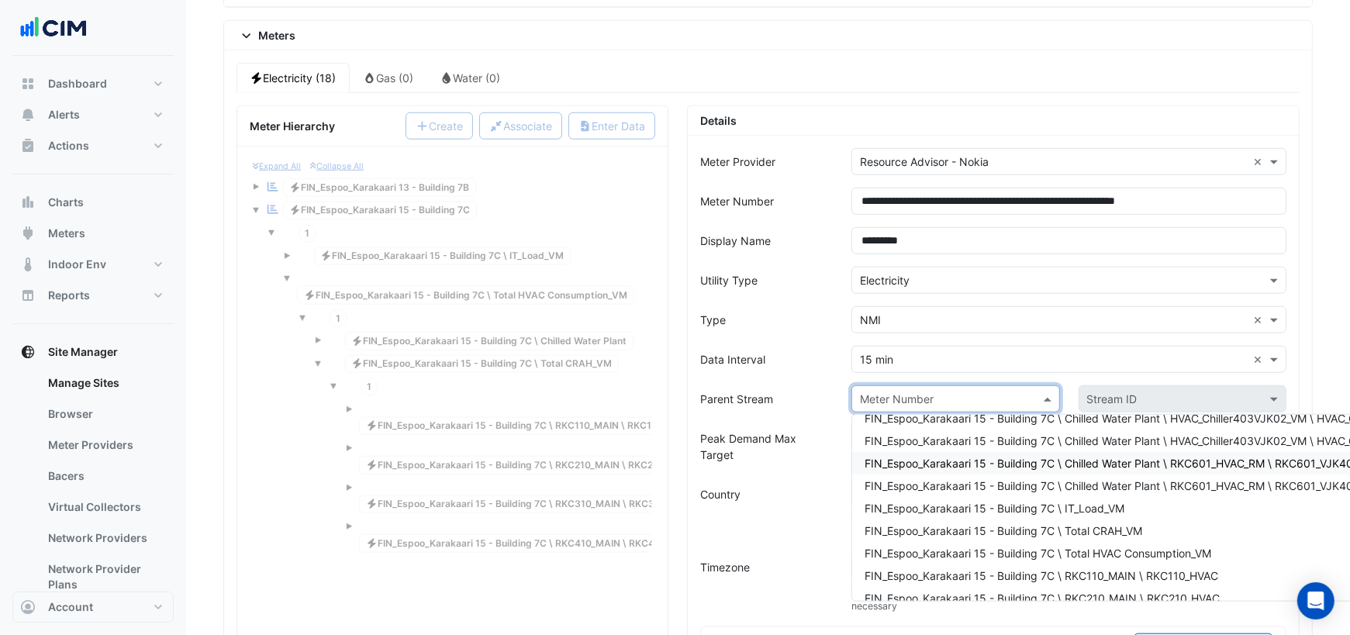
scroll to position [180, 0]
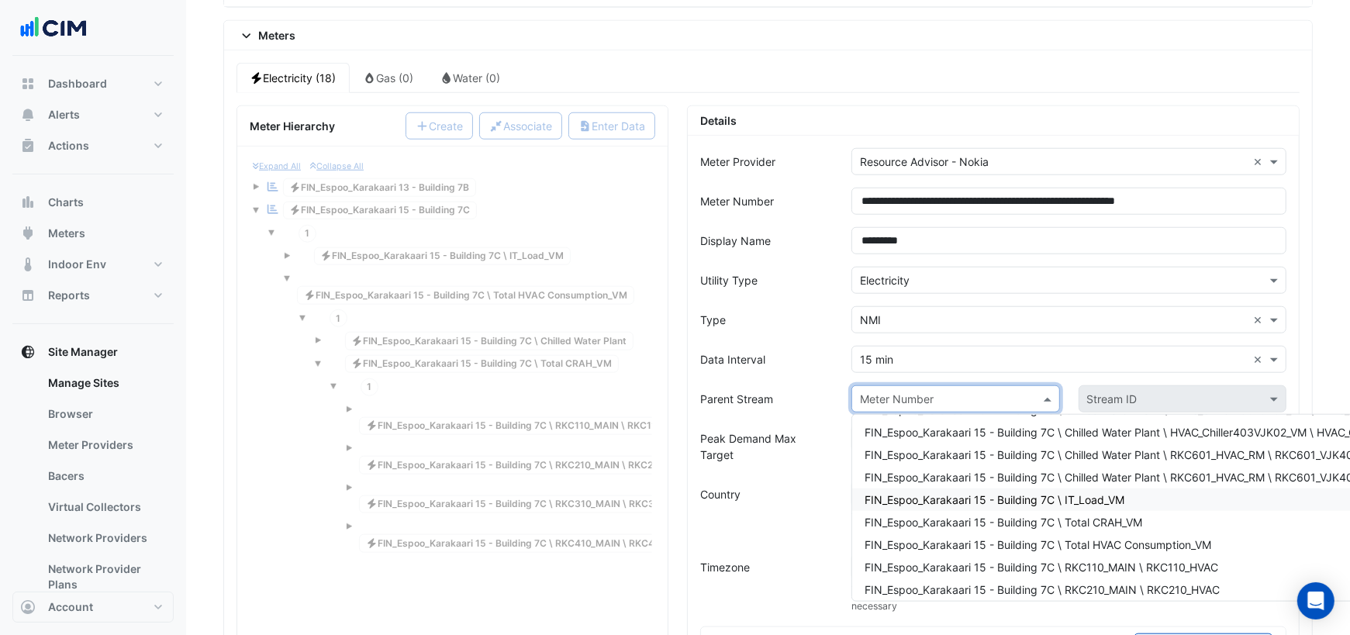
click at [1019, 493] on span "FIN_Espoo_Karakaari 15 - Building 7C \ IT_Load_VM" at bounding box center [994, 499] width 260 height 13
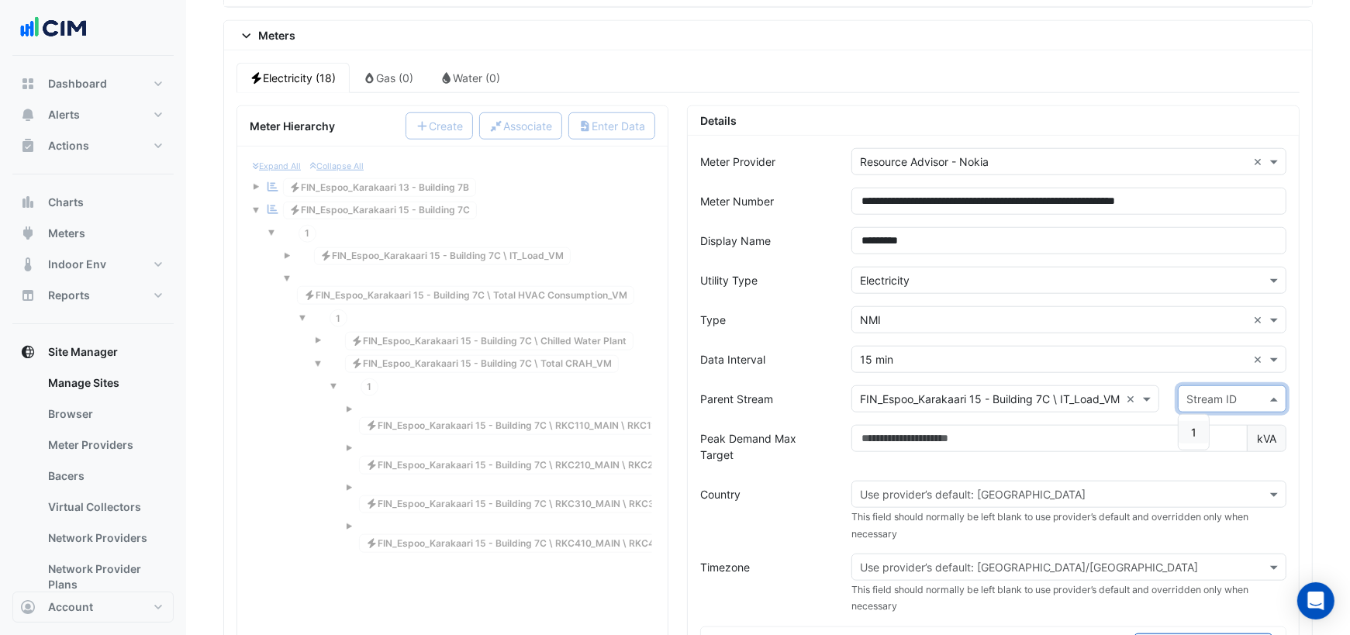
click at [1202, 392] on input "text" at bounding box center [1216, 400] width 60 height 16
click at [1196, 426] on span "1" at bounding box center [1193, 432] width 5 height 13
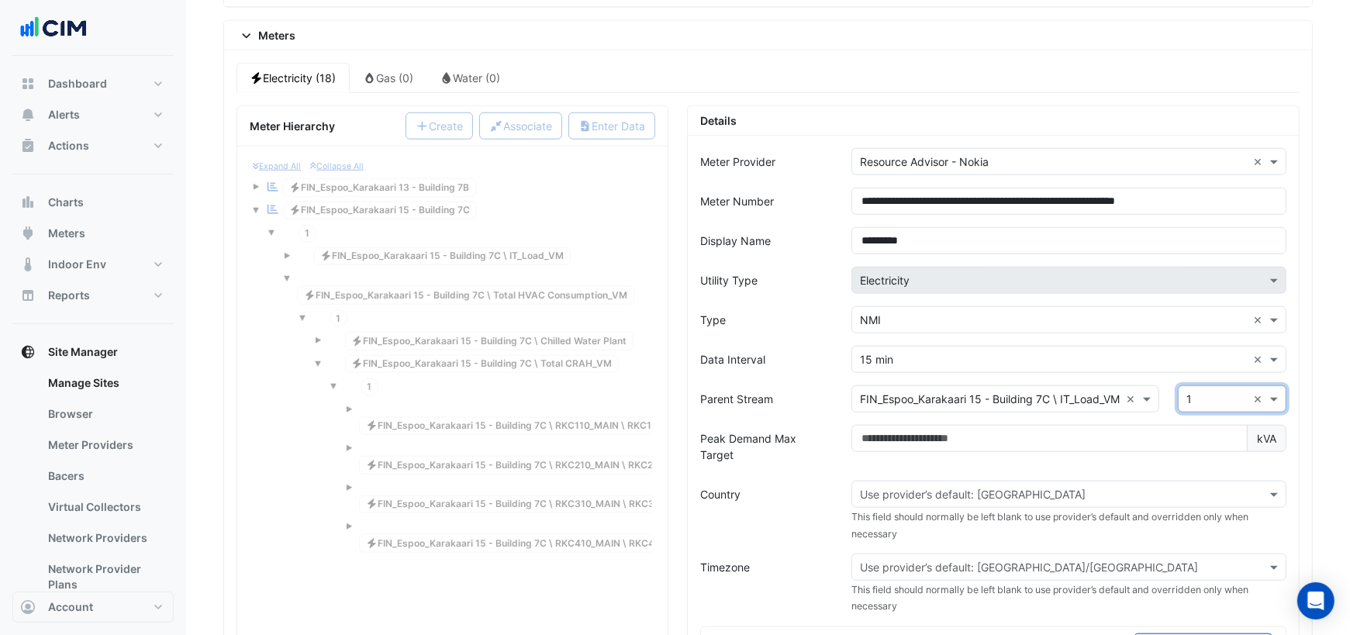
click at [954, 487] on input "text" at bounding box center [1053, 495] width 387 height 16
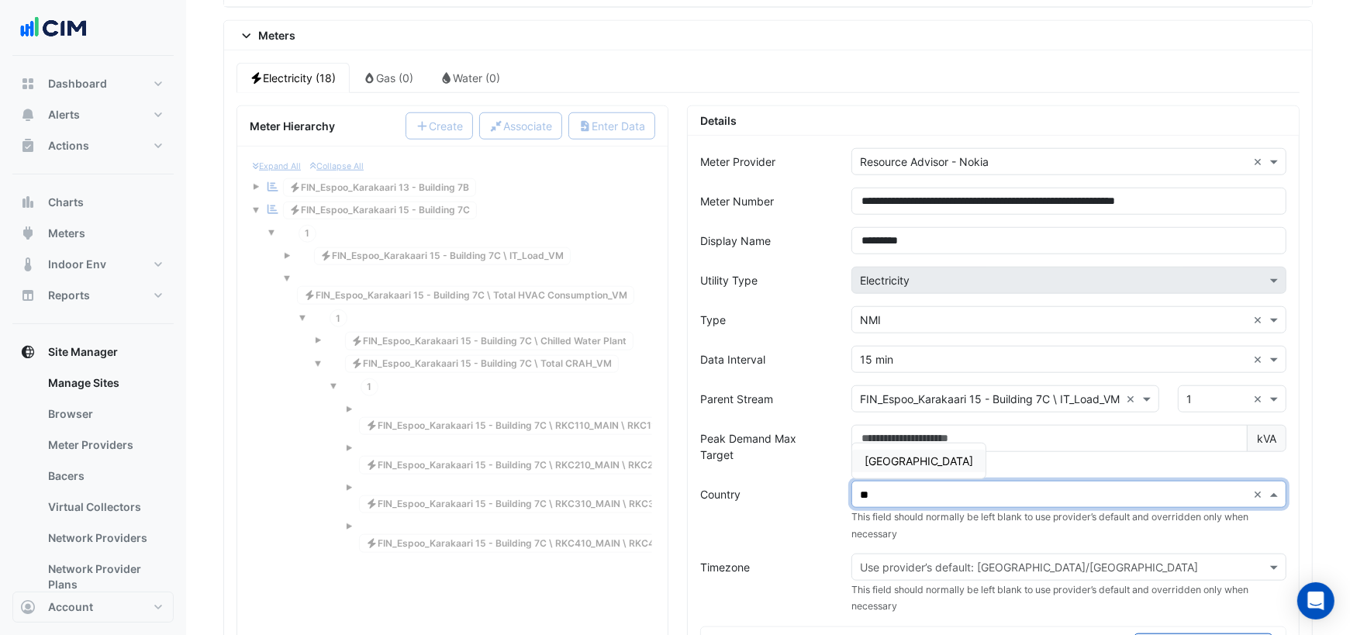
type input "***"
click at [888, 454] on span "Finland" at bounding box center [918, 460] width 109 height 13
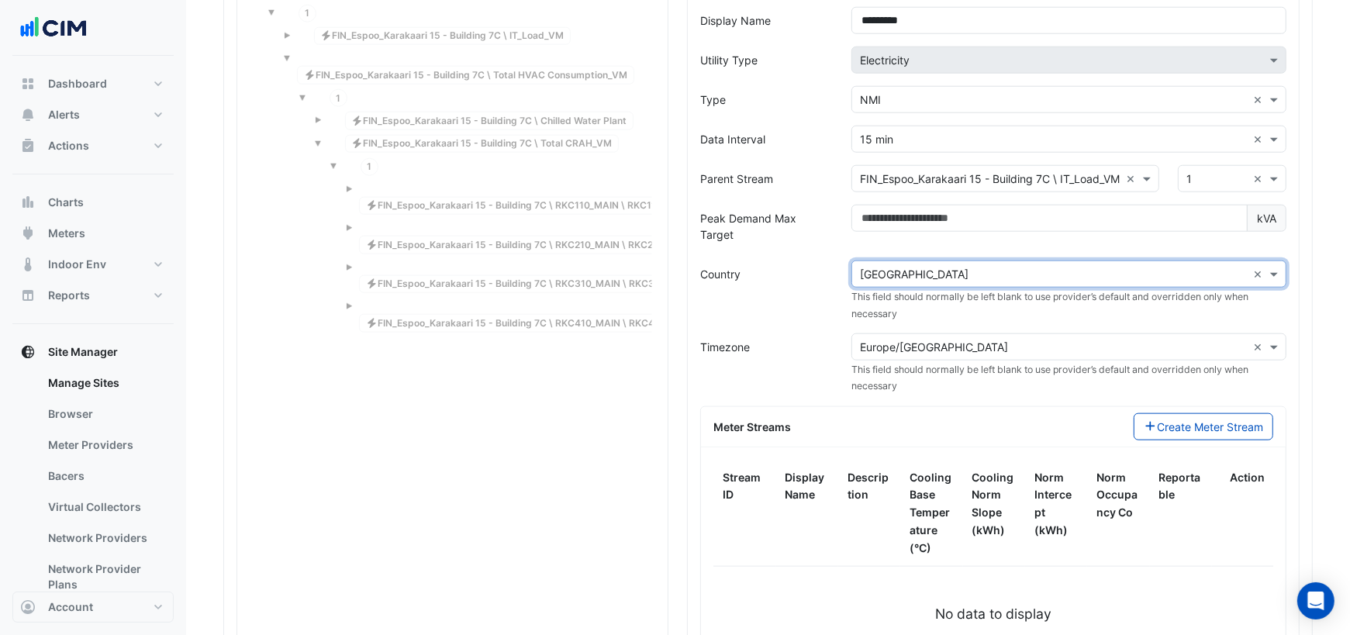
scroll to position [1515, 0]
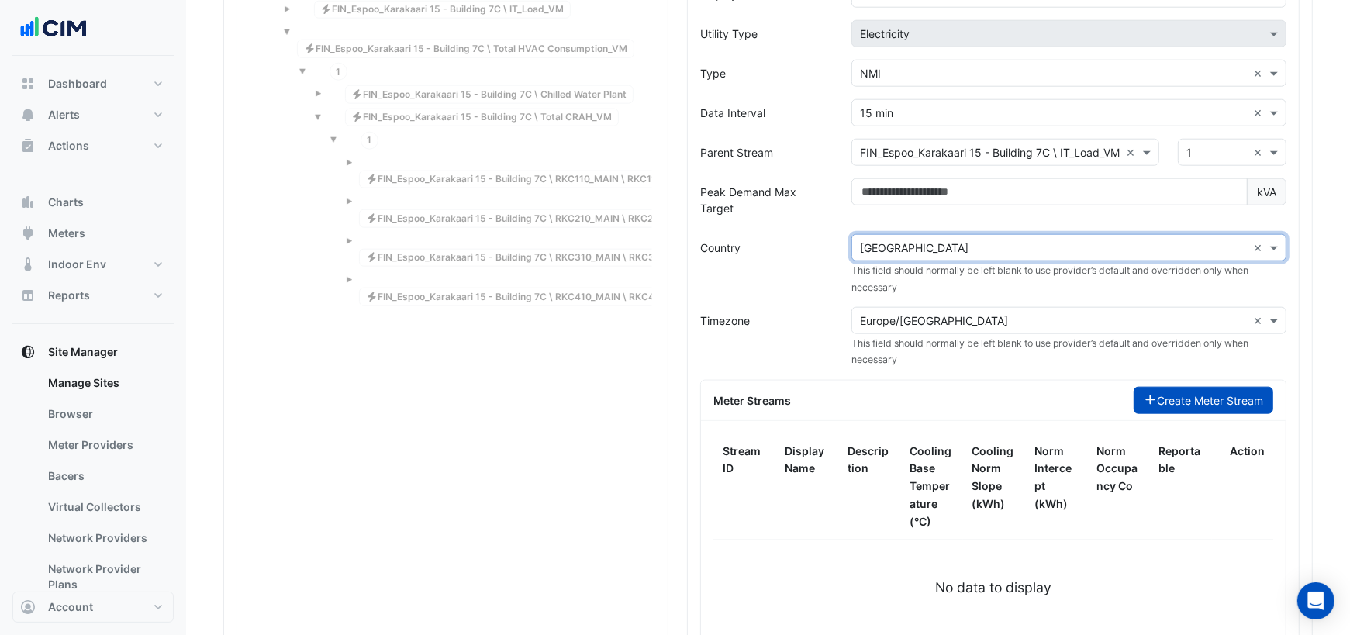
click at [1203, 387] on button "Create Meter Stream" at bounding box center [1204, 400] width 140 height 27
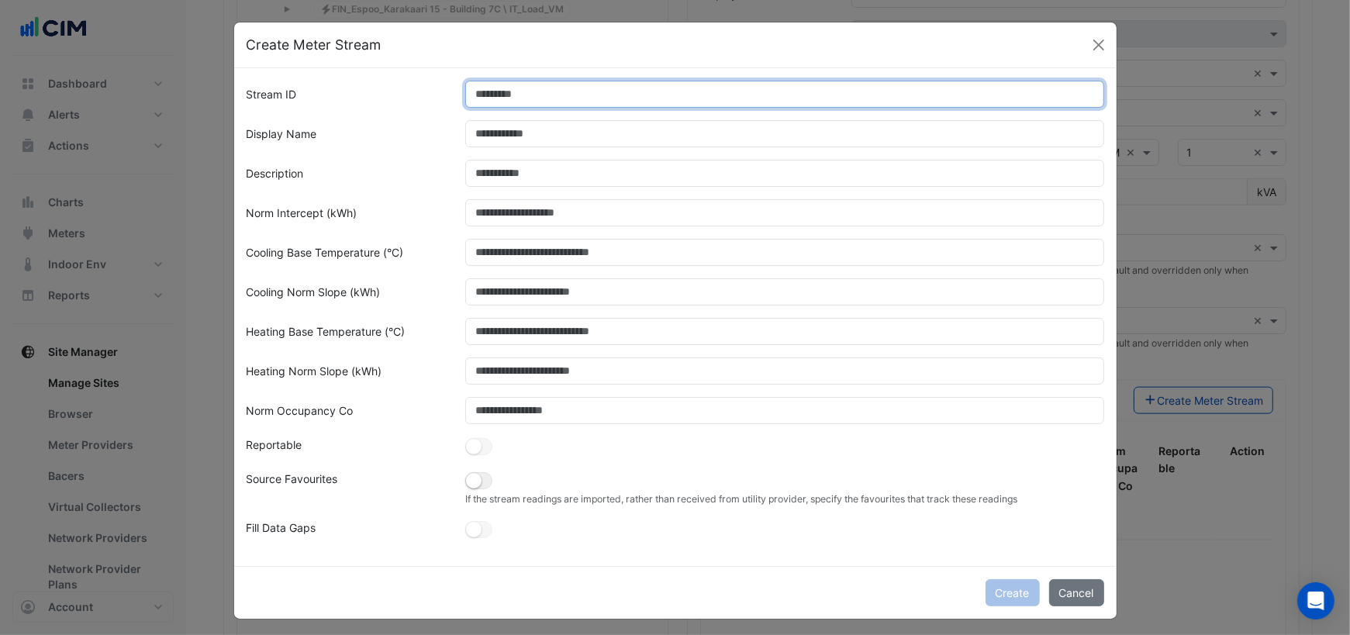
click at [559, 95] on input "Stream ID" at bounding box center [784, 94] width 639 height 27
type input "*"
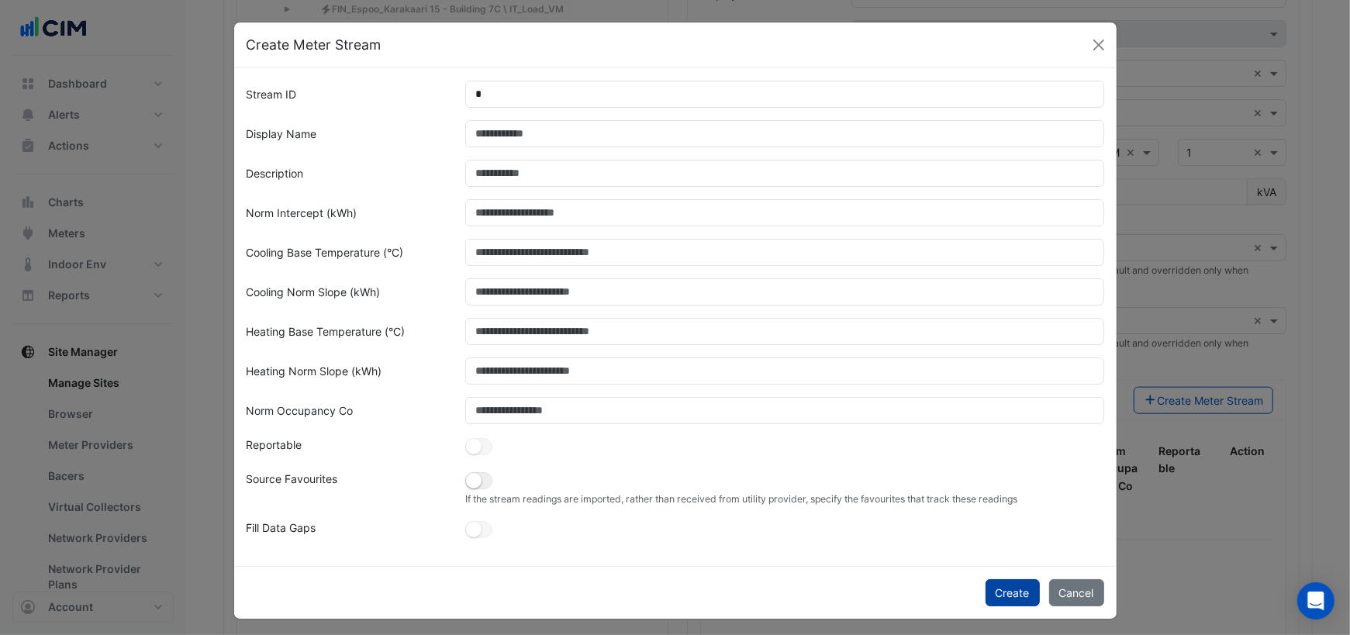
click at [1012, 591] on button "Create" at bounding box center [1012, 592] width 54 height 27
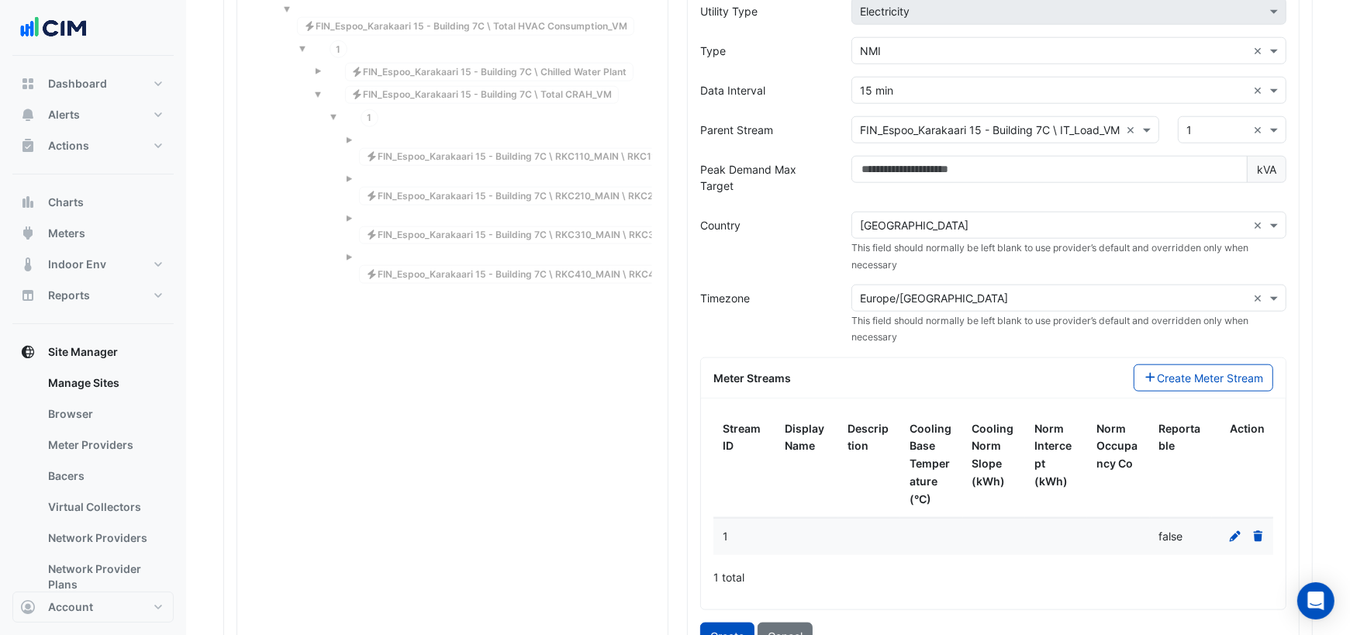
scroll to position [1542, 0]
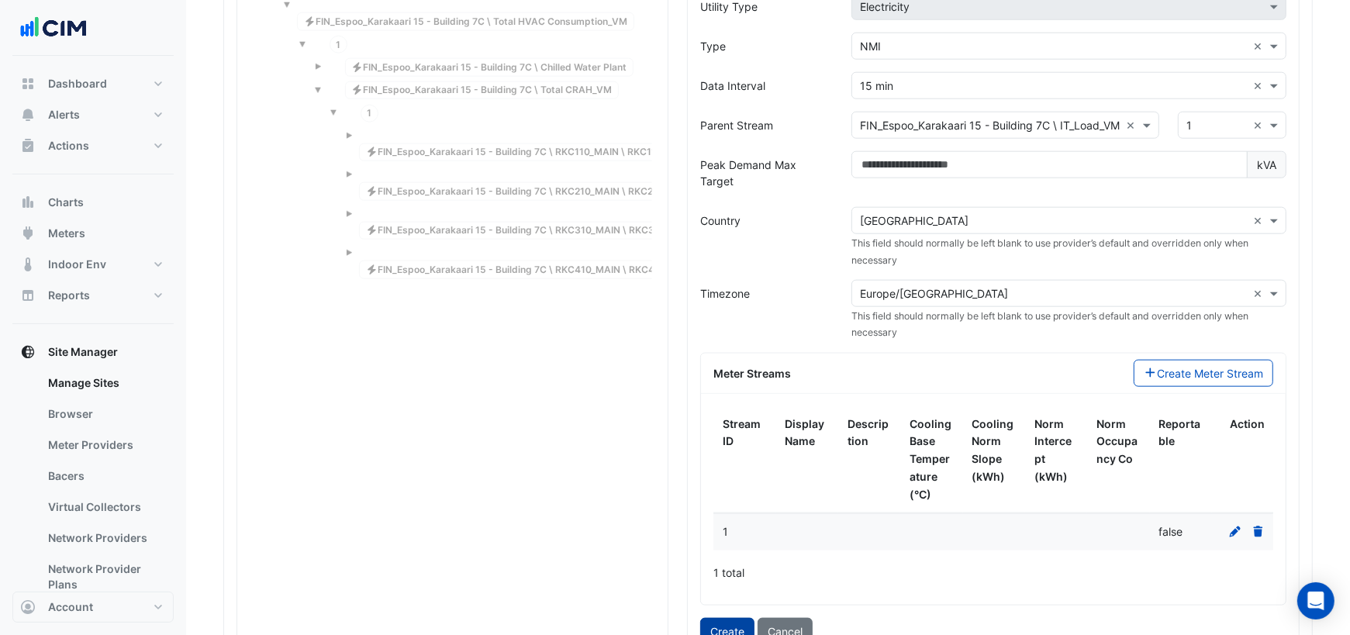
click at [731, 618] on button "Create" at bounding box center [727, 631] width 54 height 27
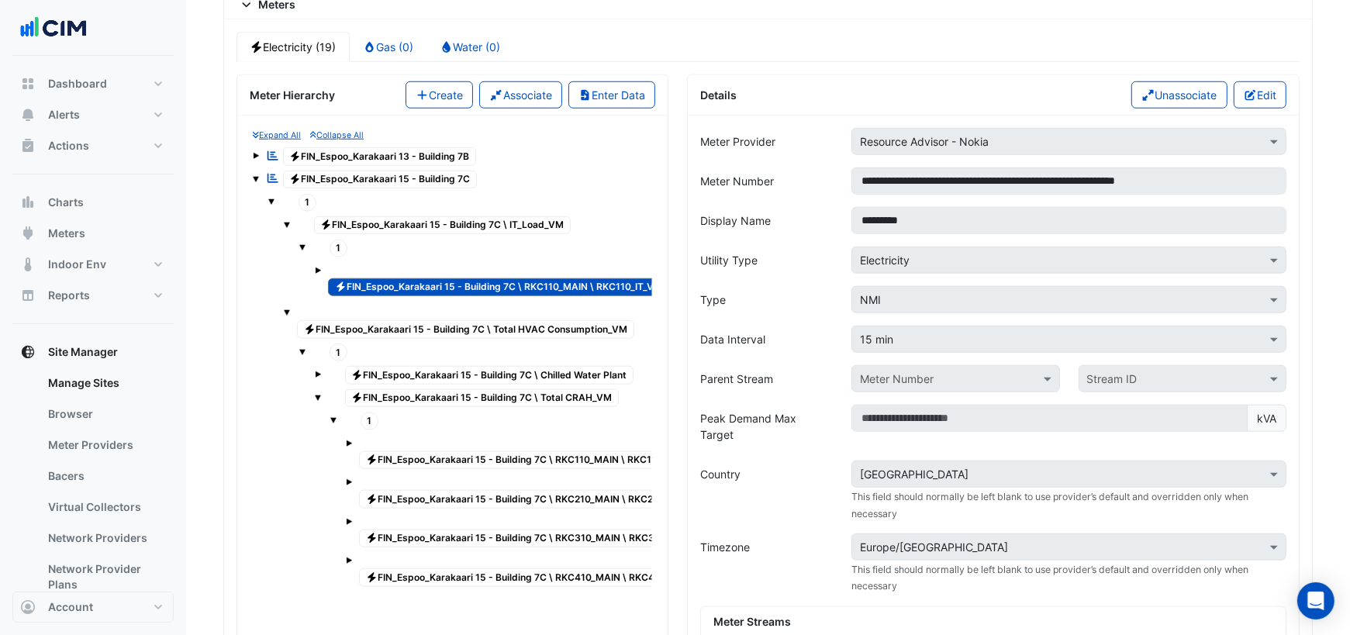
scroll to position [1289, 0]
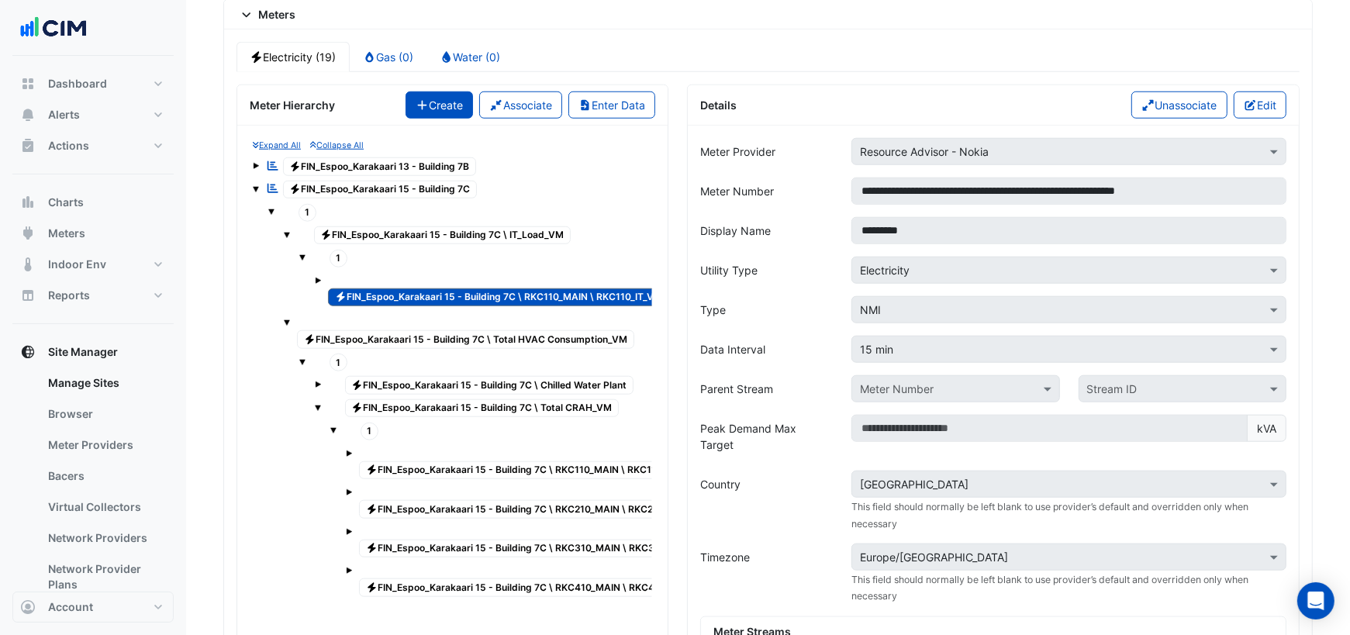
click at [439, 98] on button "Create" at bounding box center [439, 104] width 68 height 27
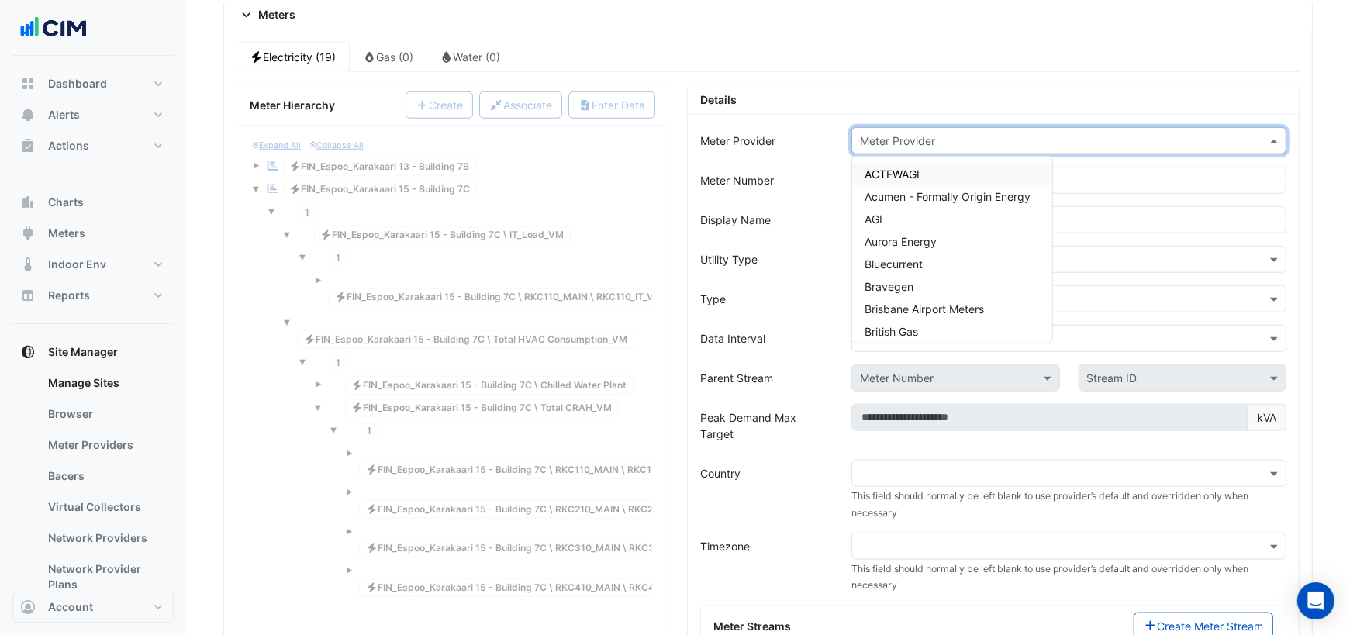
click at [904, 133] on input "text" at bounding box center [1053, 141] width 387 height 16
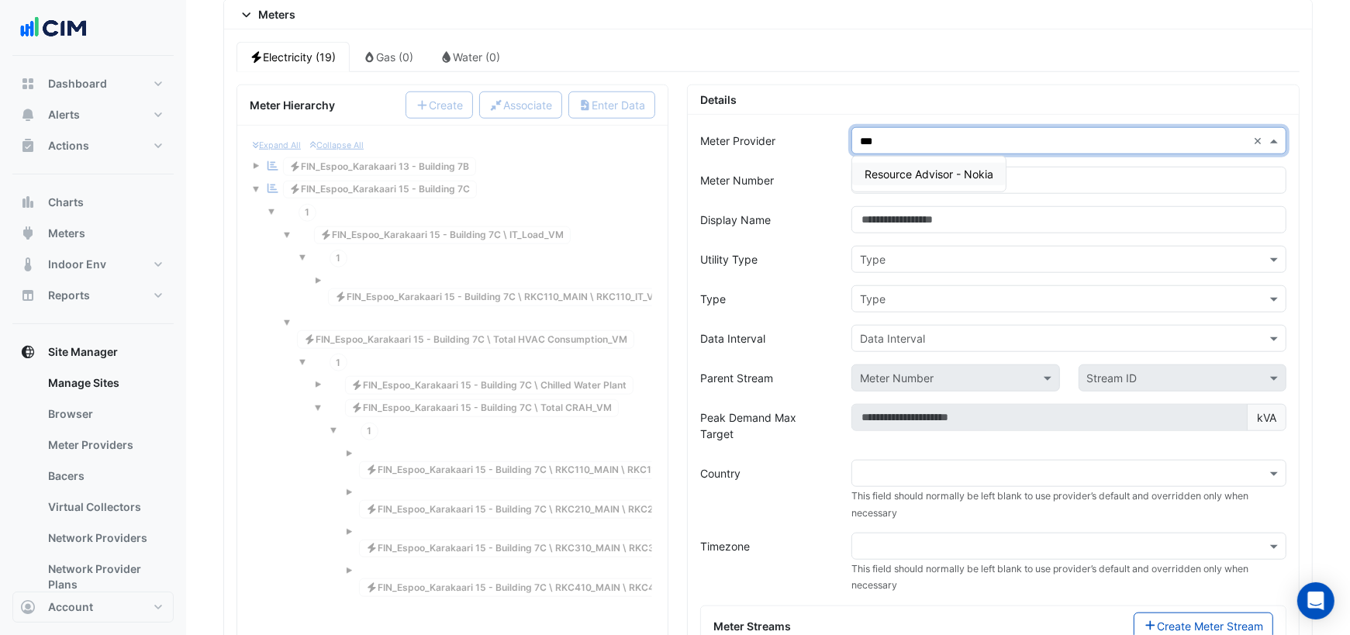
type input "****"
click at [938, 167] on span "Resource Advisor - Nokia" at bounding box center [928, 173] width 129 height 13
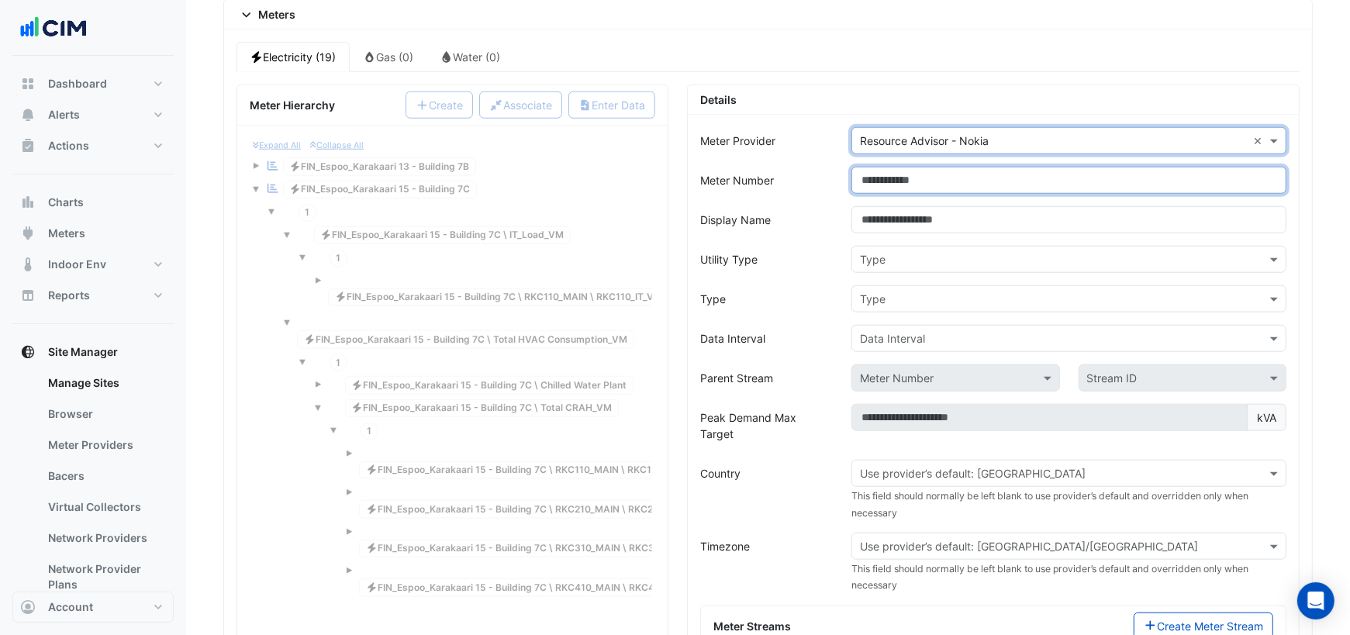
click at [916, 167] on input "Meter Number" at bounding box center [1068, 180] width 435 height 27
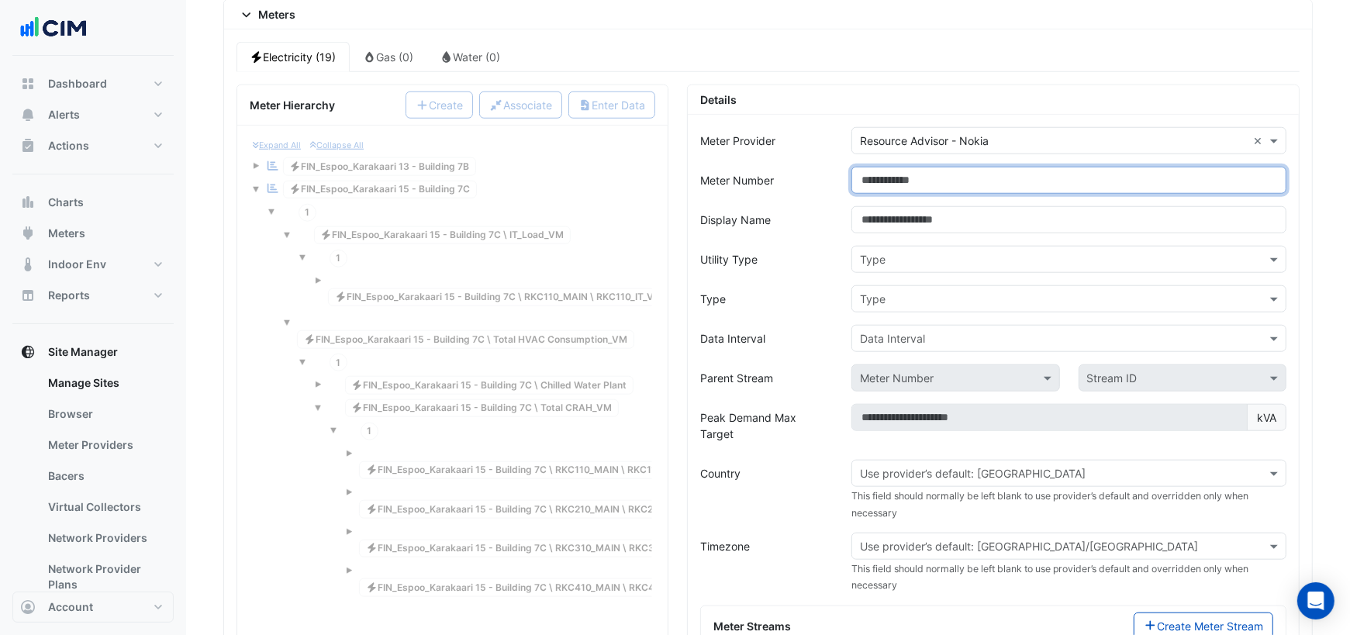
paste input "**********"
type input "**********"
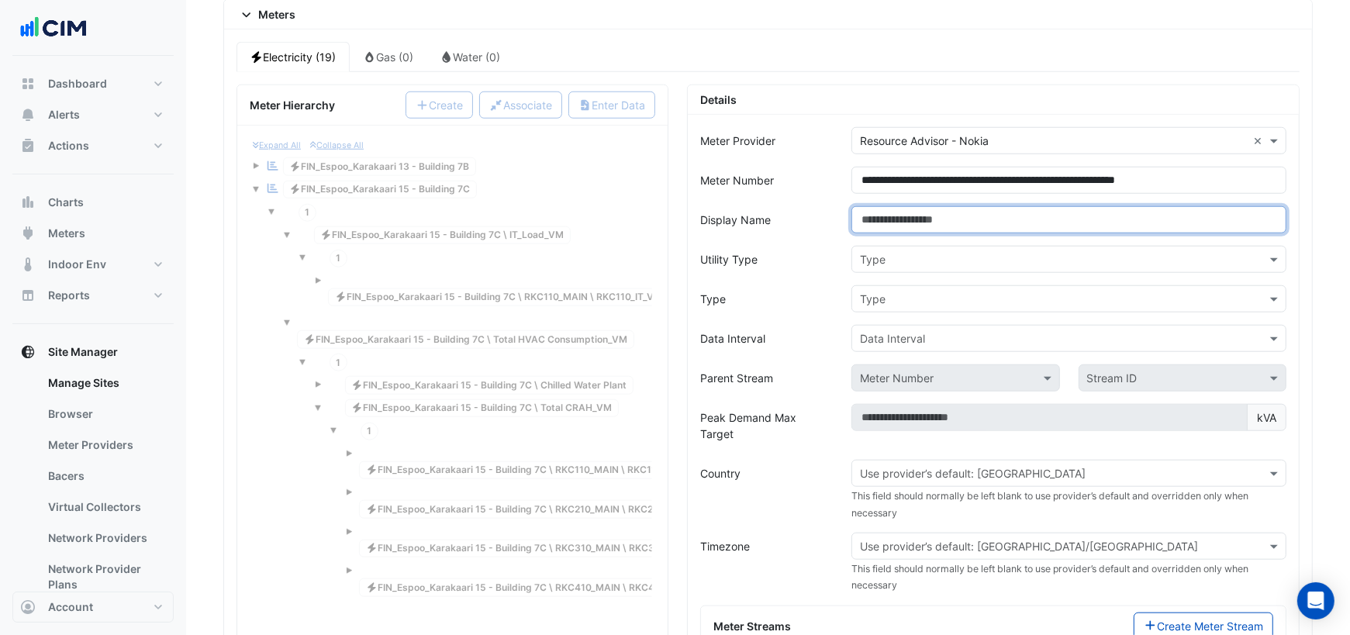
click at [923, 213] on input "Display Name" at bounding box center [1068, 219] width 435 height 27
type input "*********"
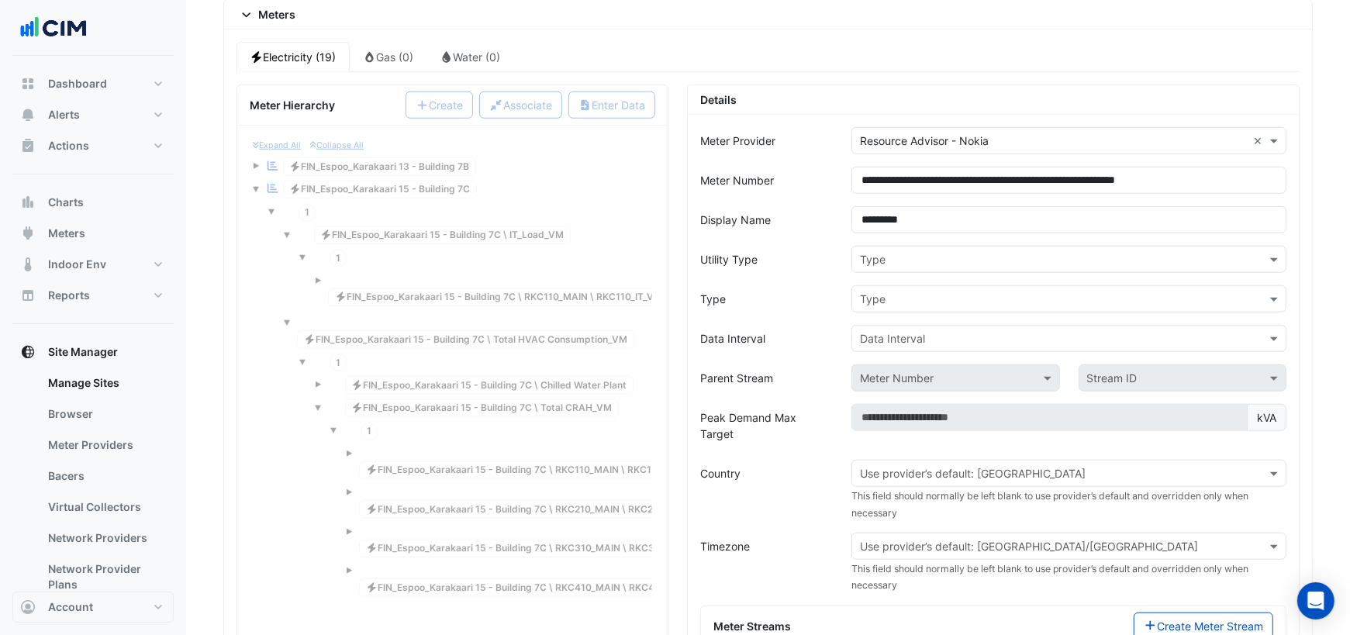
click at [936, 252] on input "text" at bounding box center [1053, 260] width 387 height 16
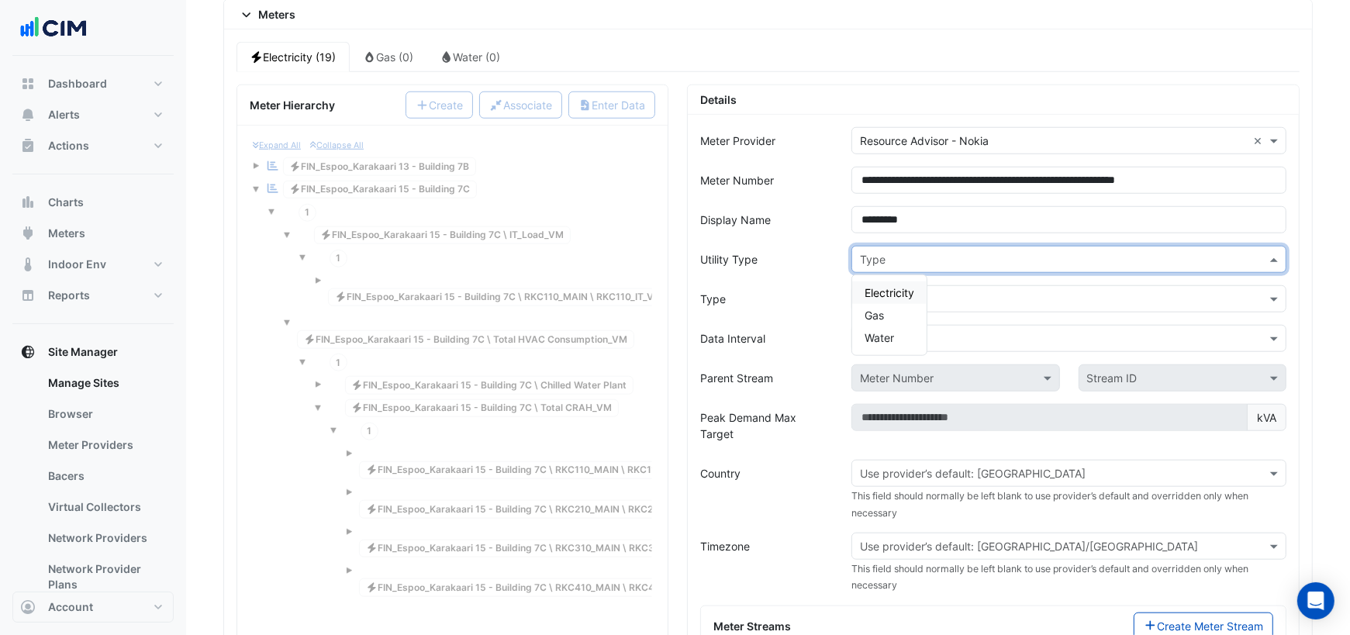
click at [887, 286] on span "Electricity" at bounding box center [889, 292] width 50 height 13
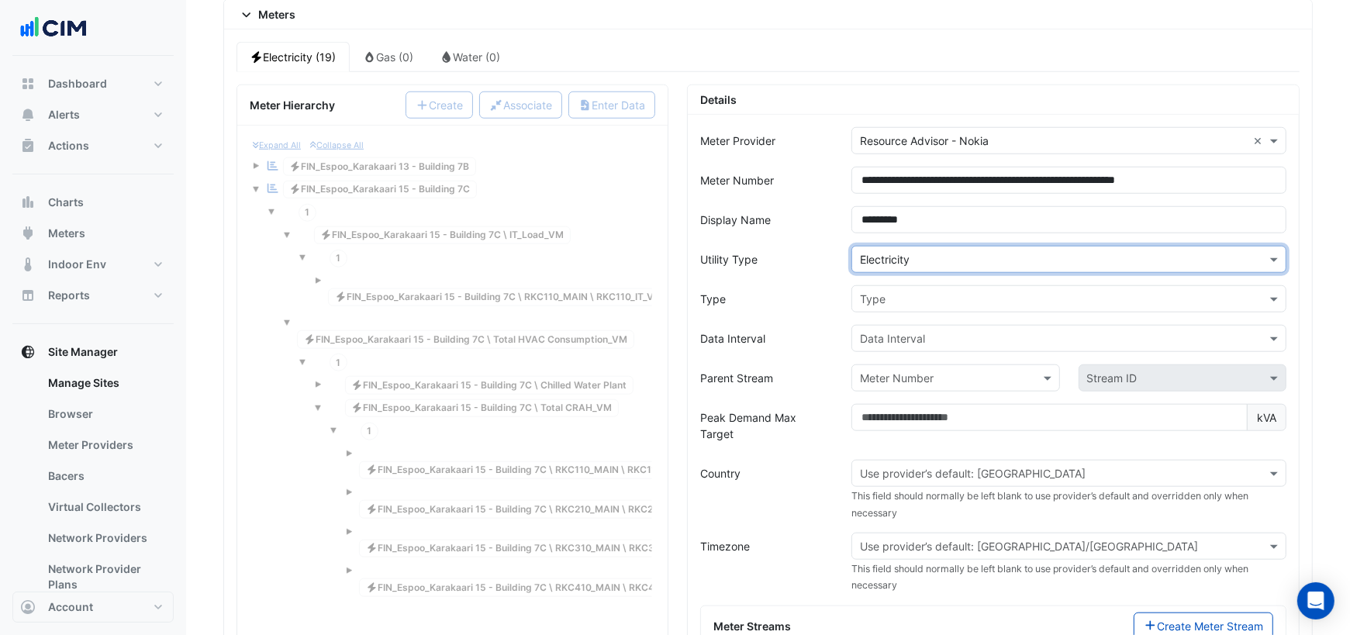
click at [879, 292] on input "text" at bounding box center [1053, 300] width 387 height 16
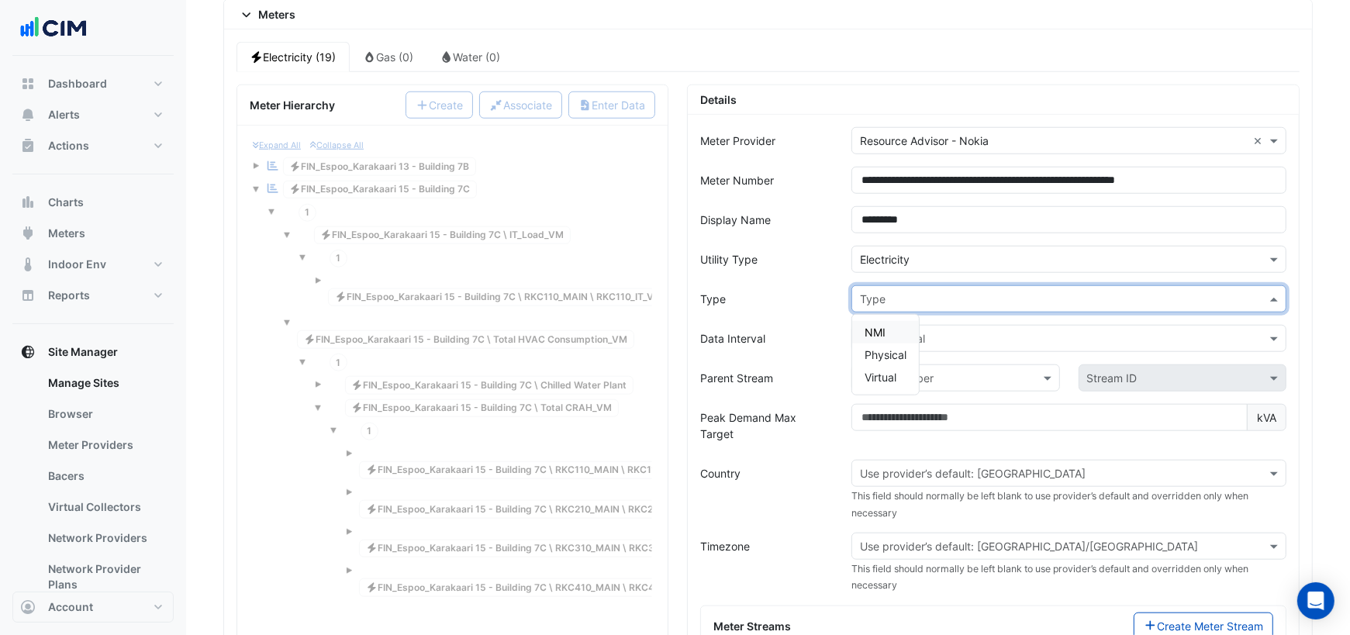
click at [878, 326] on span "NMI" at bounding box center [874, 332] width 21 height 13
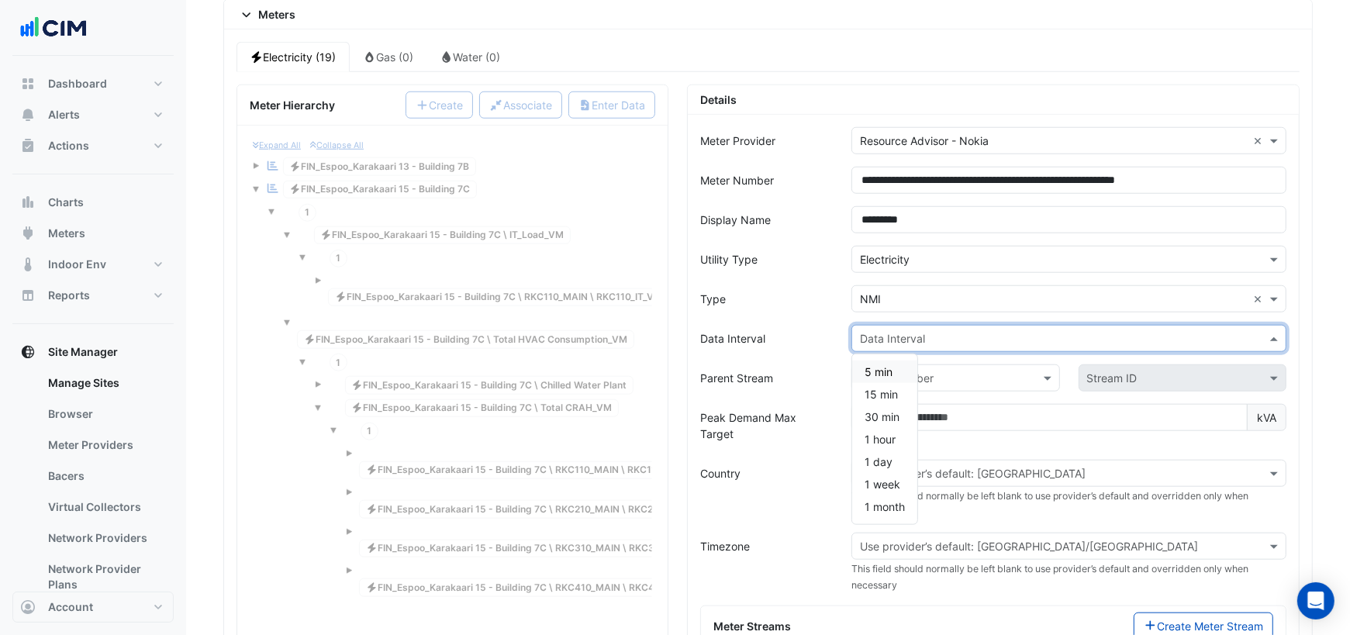
click at [879, 331] on input "text" at bounding box center [1053, 339] width 387 height 16
click at [878, 388] on span "15 min" at bounding box center [880, 394] width 33 height 13
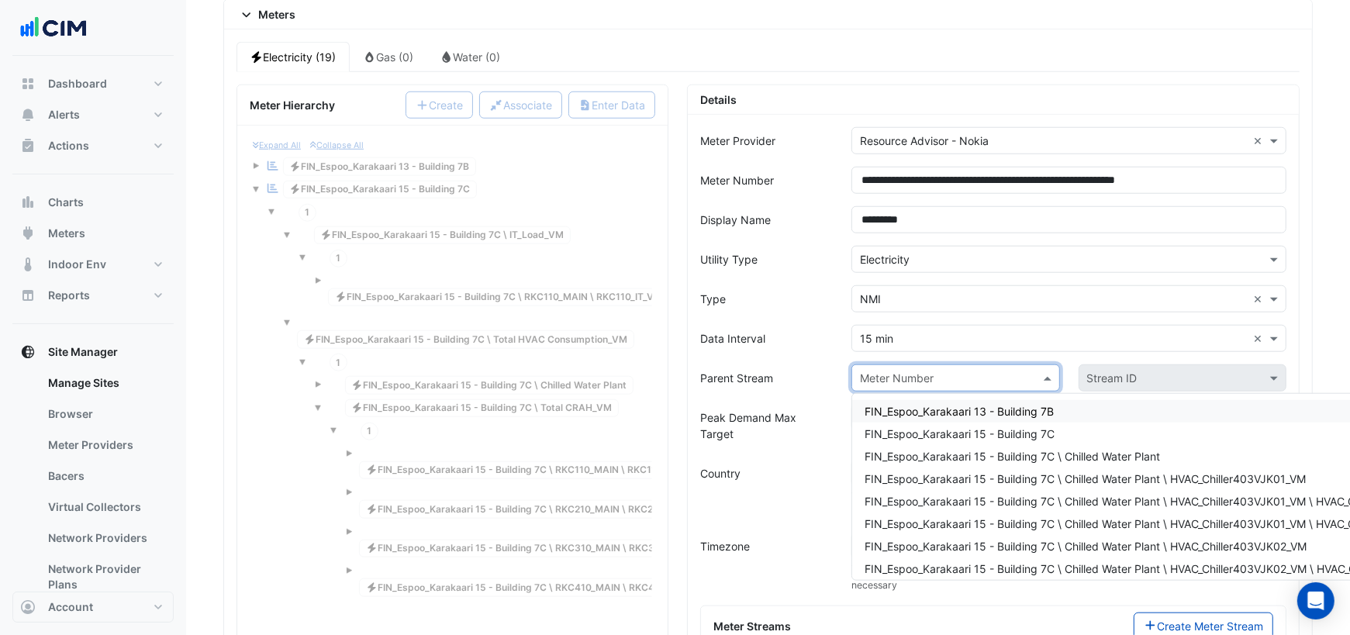
click at [920, 371] on input "text" at bounding box center [940, 379] width 160 height 16
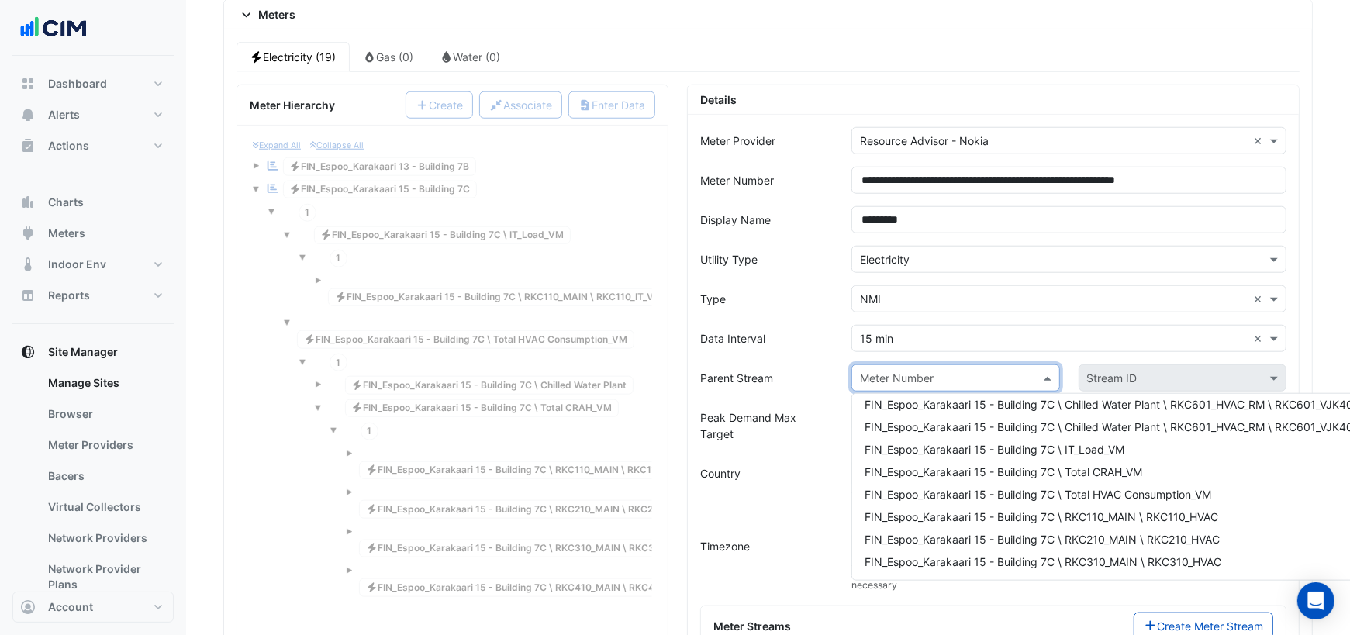
scroll to position [215, 0]
click at [975, 437] on span "FIN_Espoo_Karakaari 15 - Building 7C \ IT_Load_VM" at bounding box center [994, 443] width 260 height 13
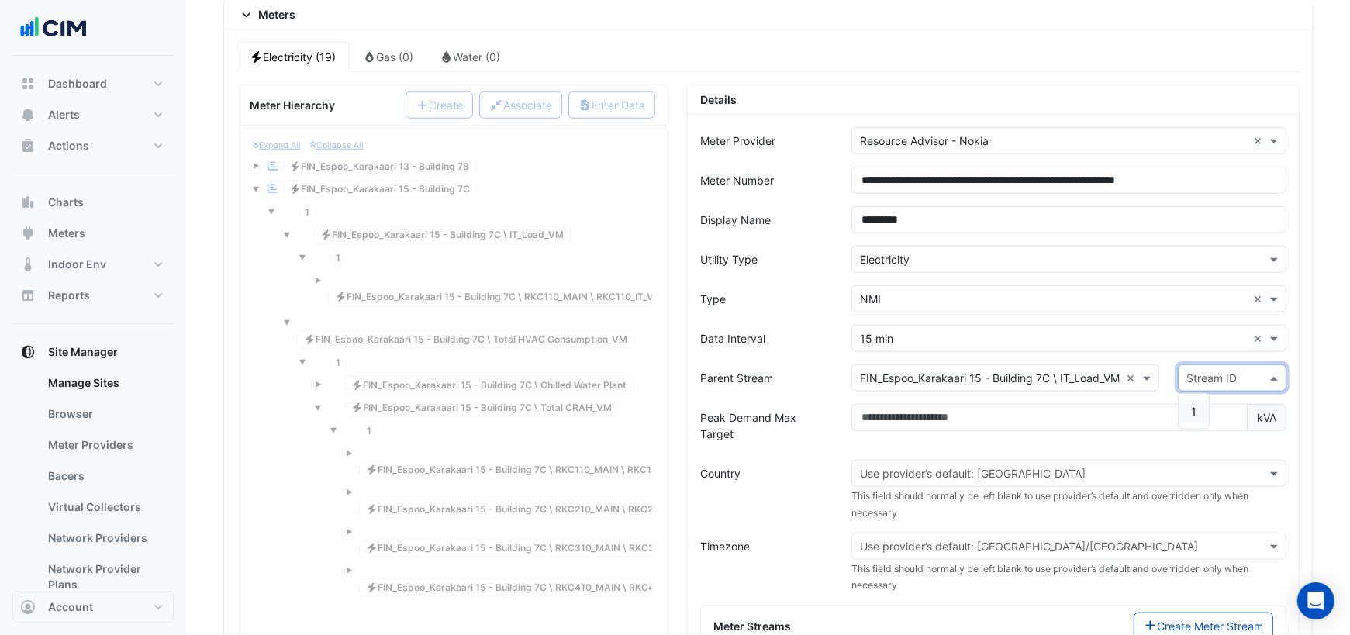
click at [1212, 371] on input "text" at bounding box center [1216, 379] width 60 height 16
click at [1196, 405] on span "1" at bounding box center [1193, 411] width 5 height 13
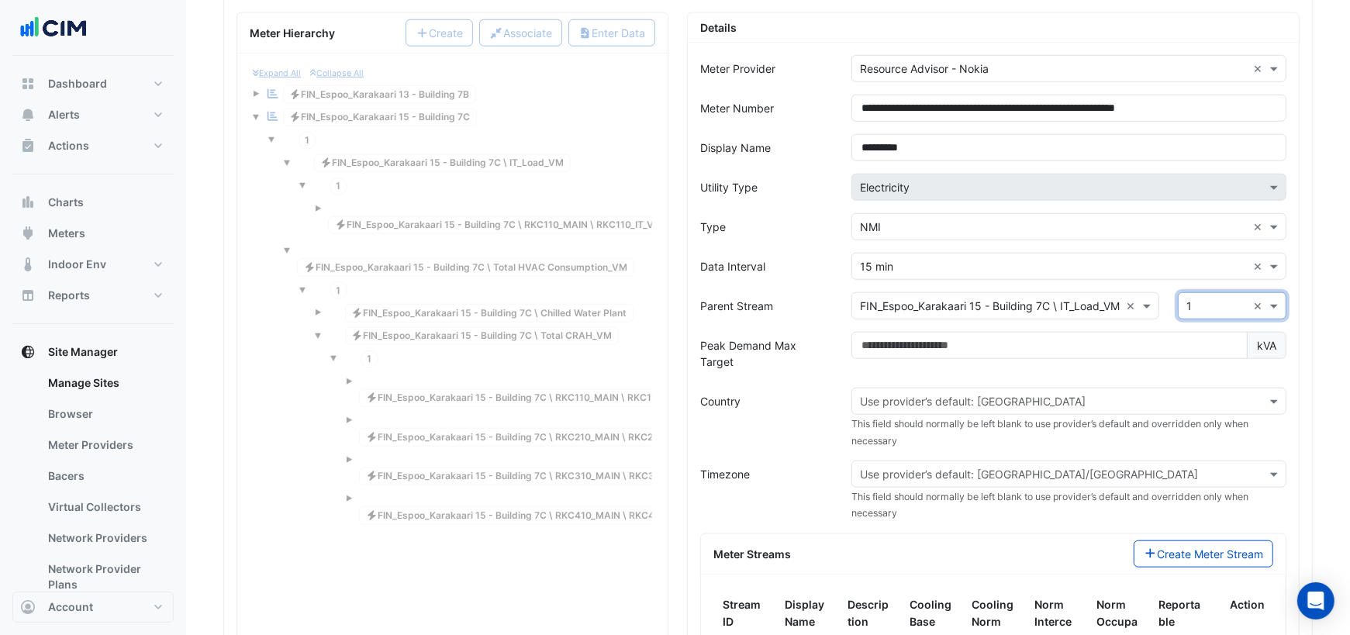
scroll to position [1365, 0]
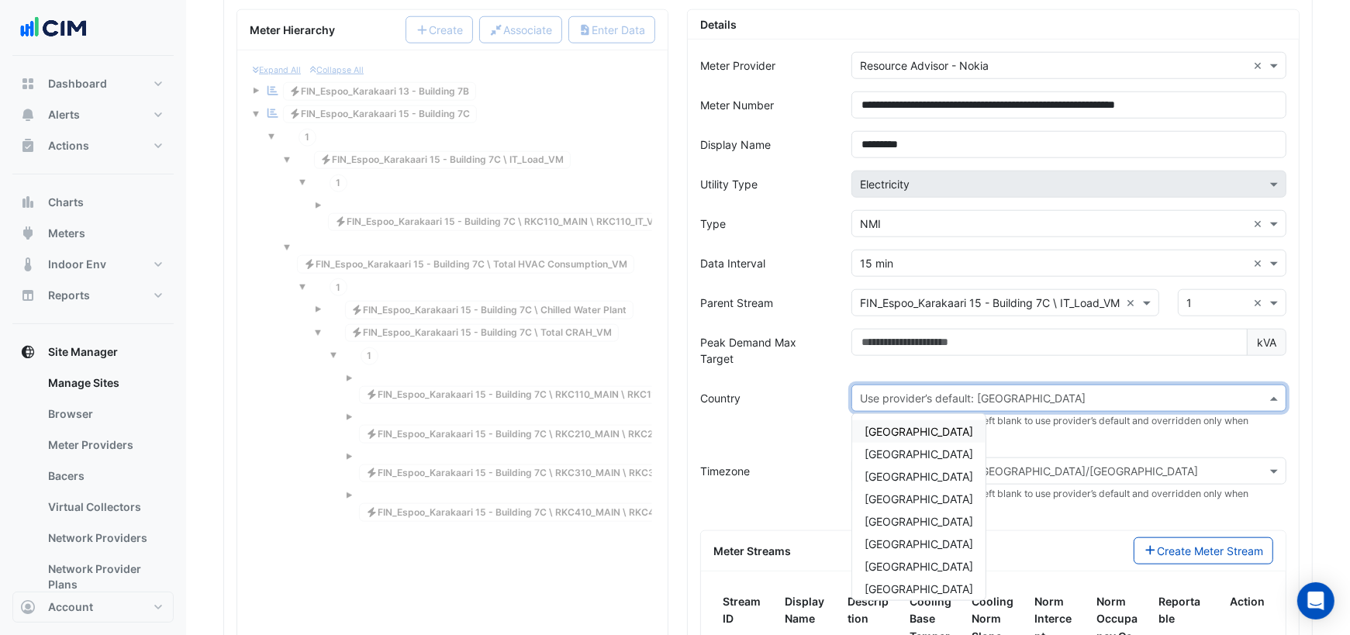
click at [1055, 391] on input "text" at bounding box center [1053, 399] width 387 height 16
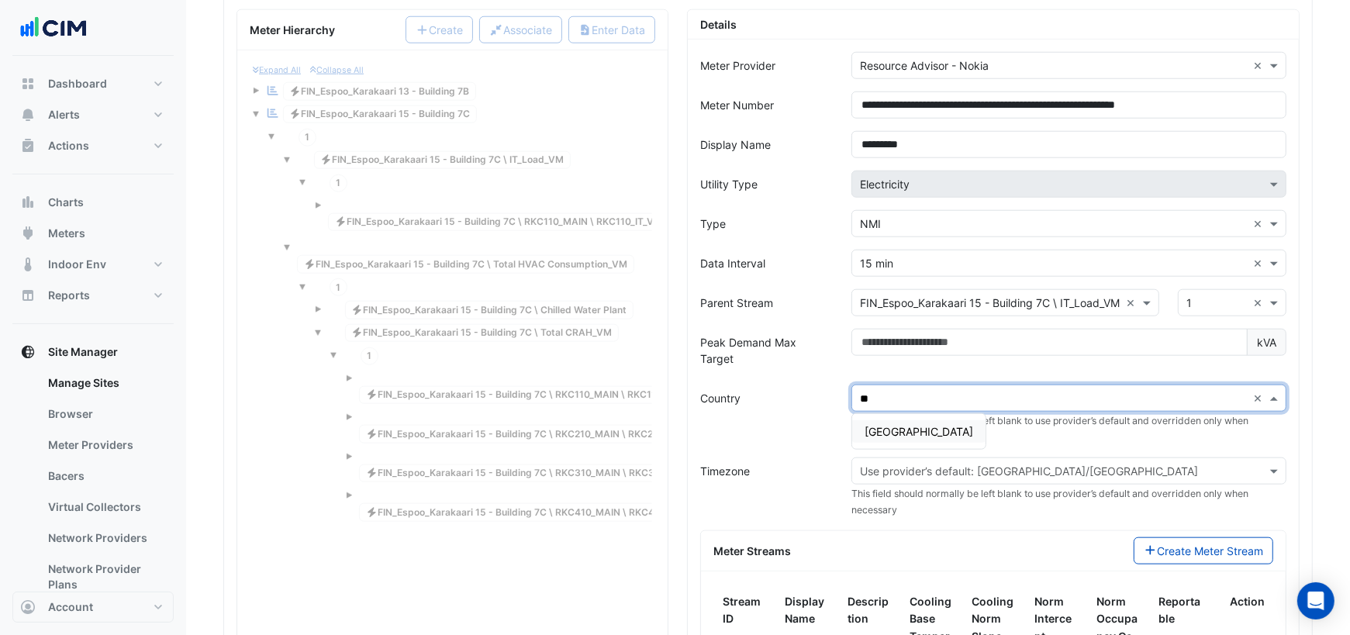
type input "***"
click at [900, 425] on span "Finland" at bounding box center [918, 431] width 109 height 13
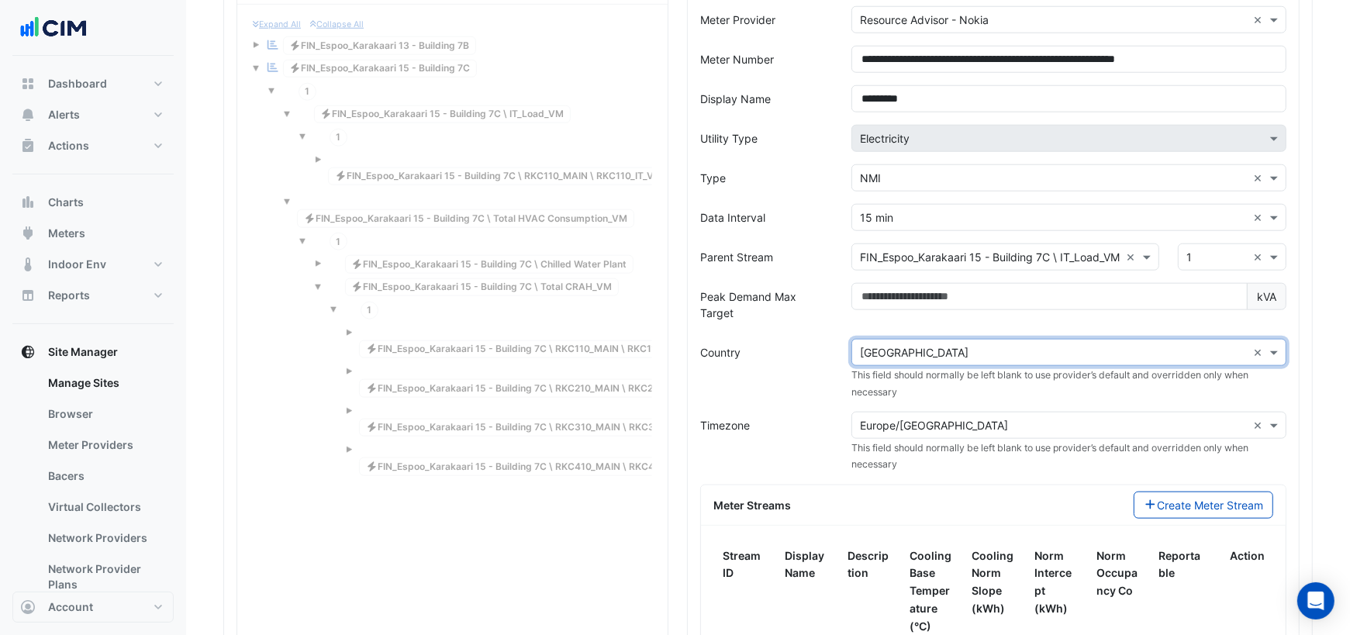
scroll to position [1420, 0]
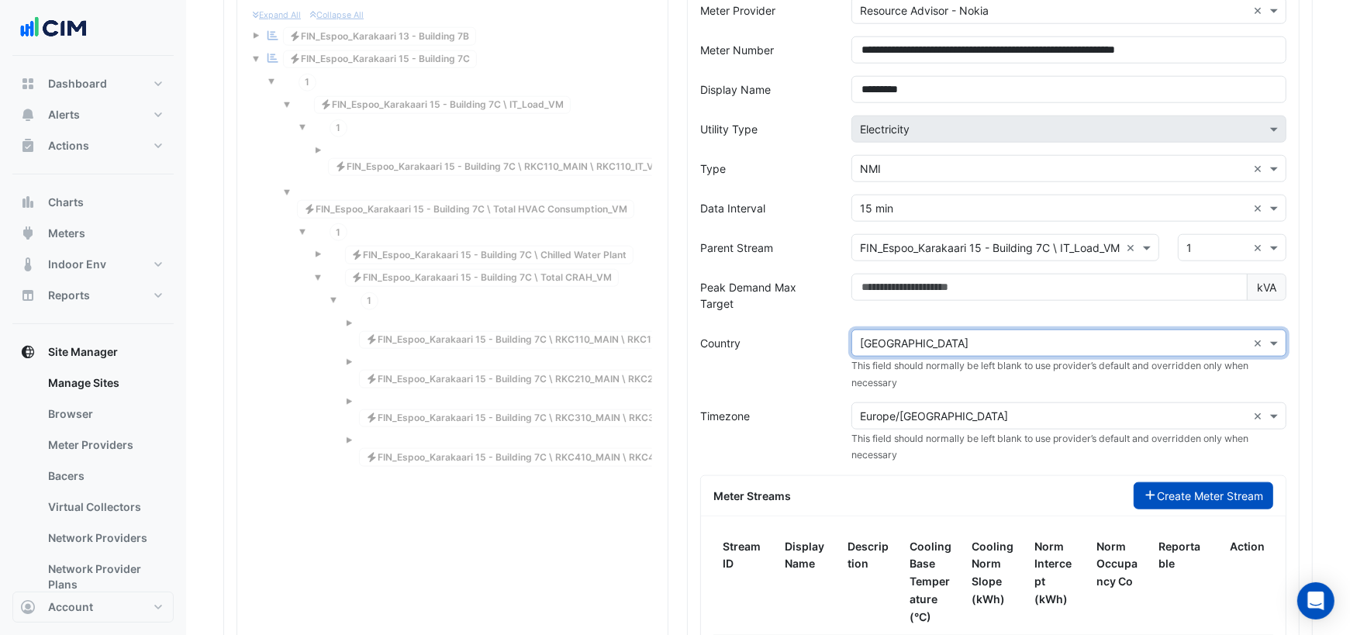
click at [1161, 482] on button "Create Meter Stream" at bounding box center [1204, 495] width 140 height 27
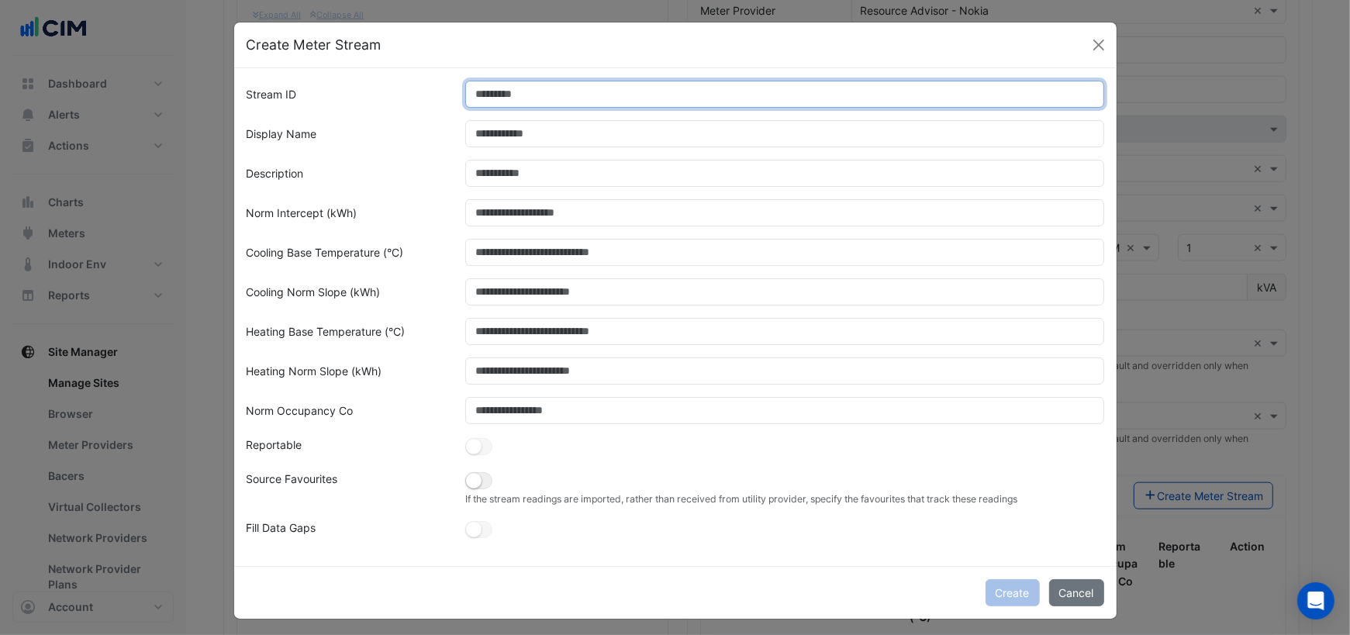
click at [527, 98] on input "Stream ID" at bounding box center [784, 94] width 639 height 27
type input "*"
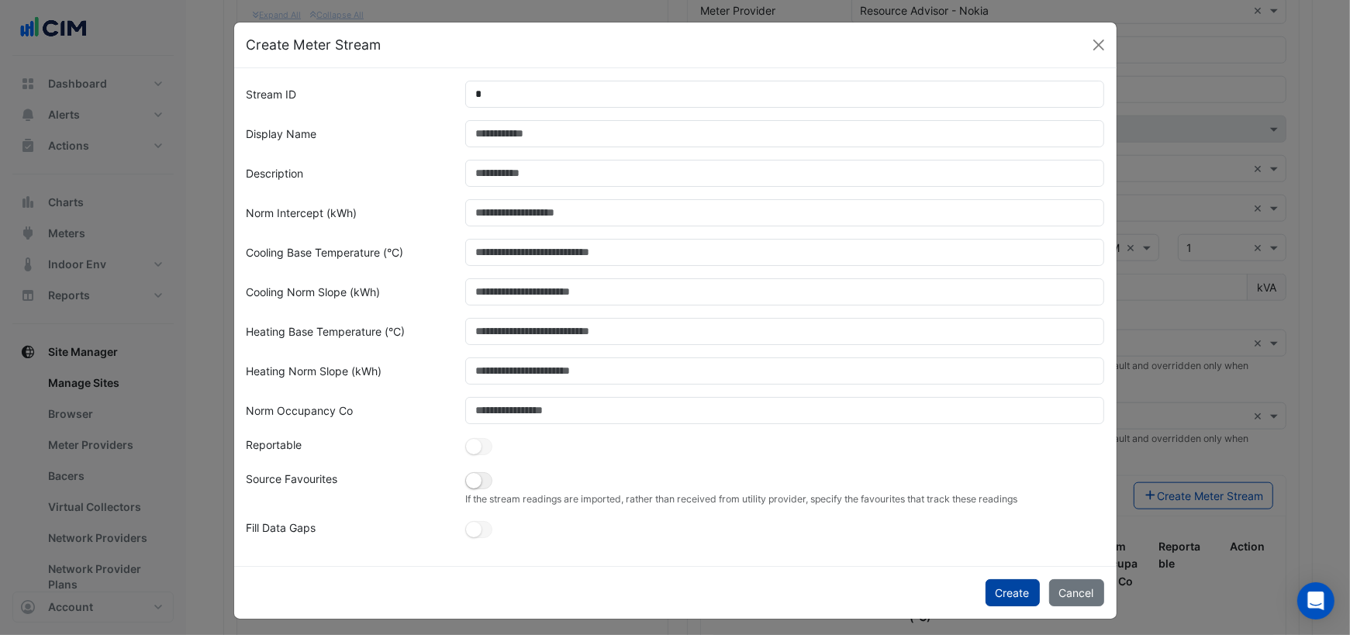
click at [998, 595] on button "Create" at bounding box center [1012, 592] width 54 height 27
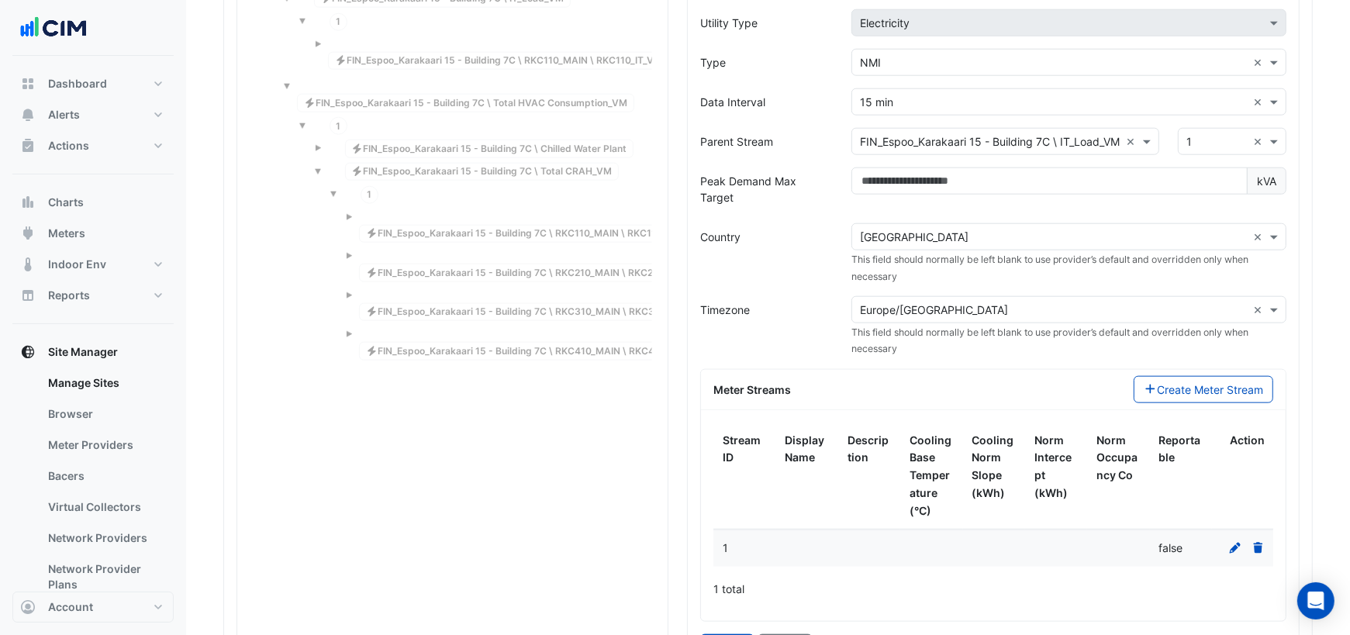
scroll to position [1540, 0]
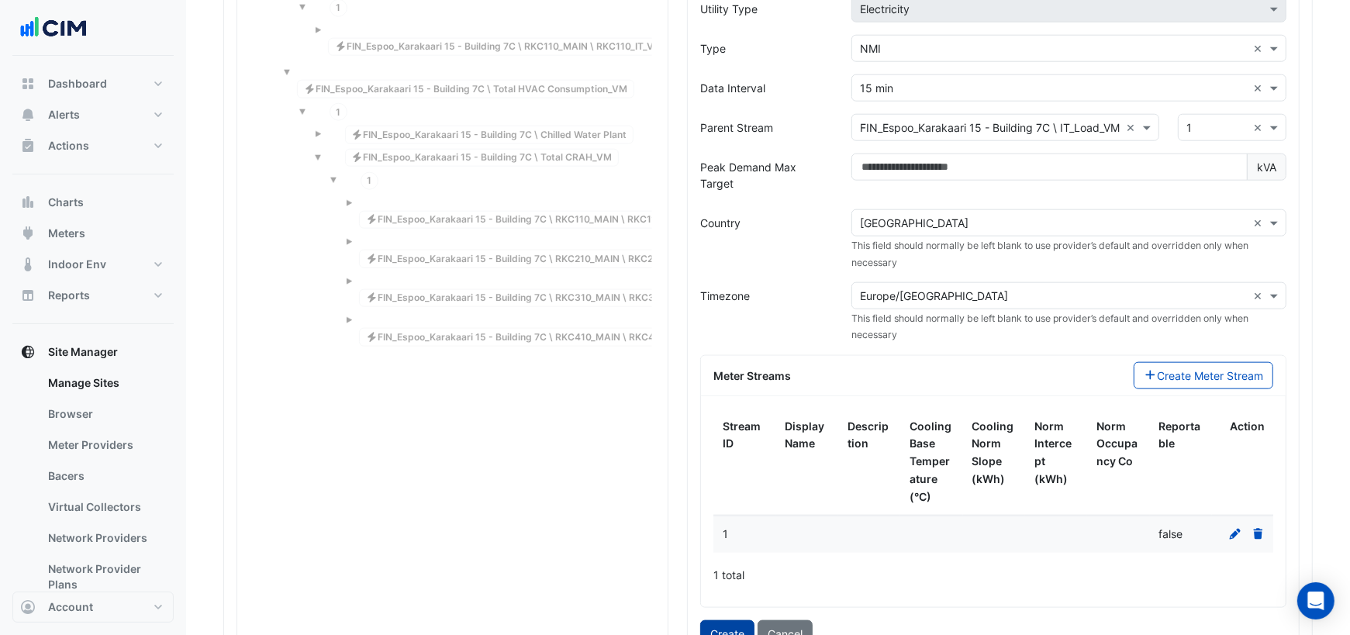
click at [739, 620] on button "Create" at bounding box center [727, 633] width 54 height 27
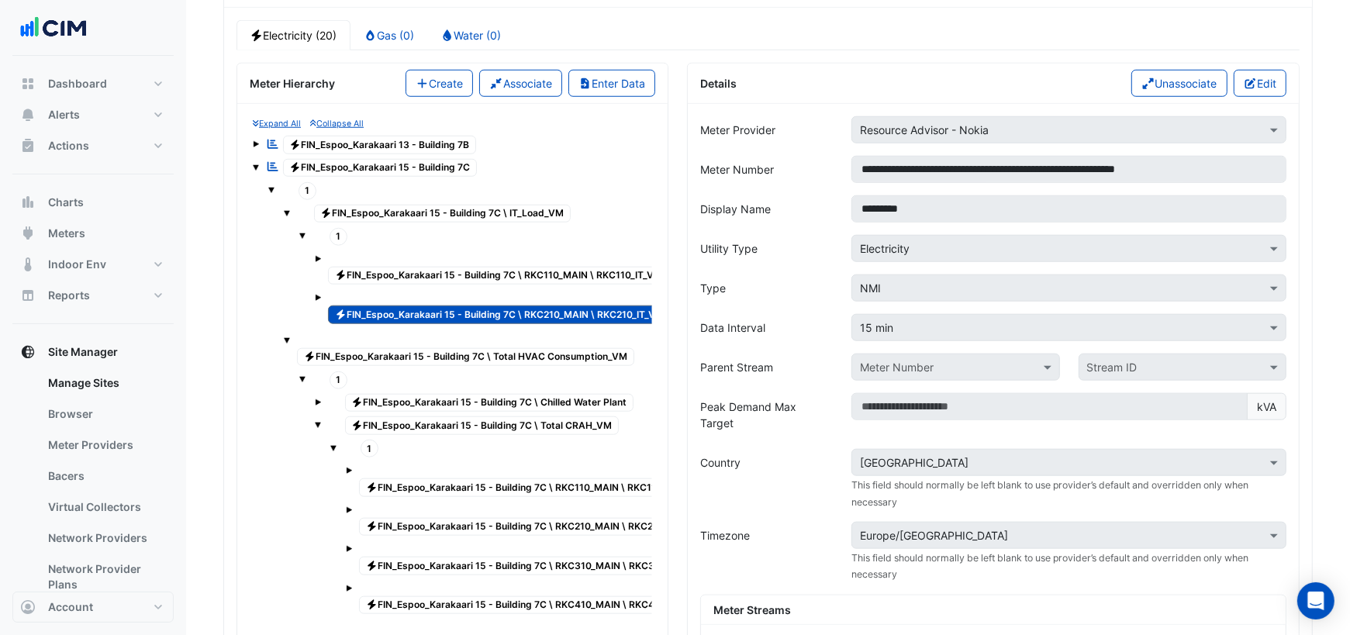
scroll to position [1309, 0]
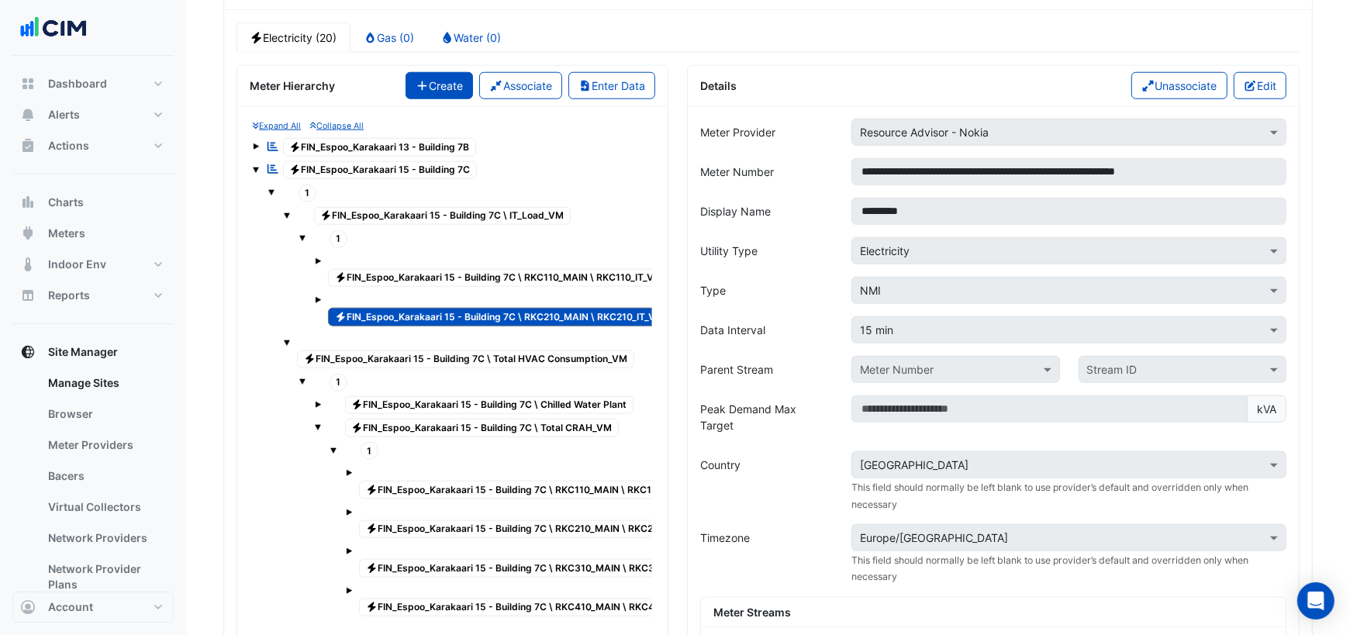
click at [448, 74] on button "Create" at bounding box center [439, 85] width 68 height 27
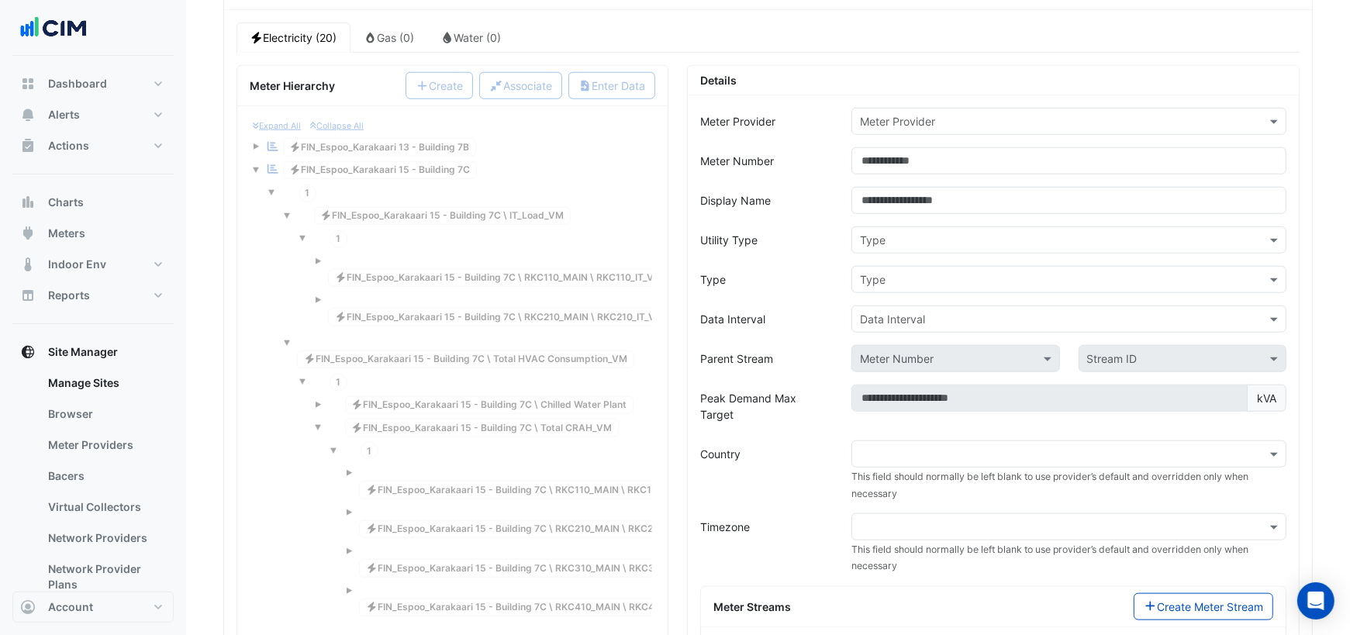
click at [947, 114] on input "text" at bounding box center [1053, 122] width 387 height 16
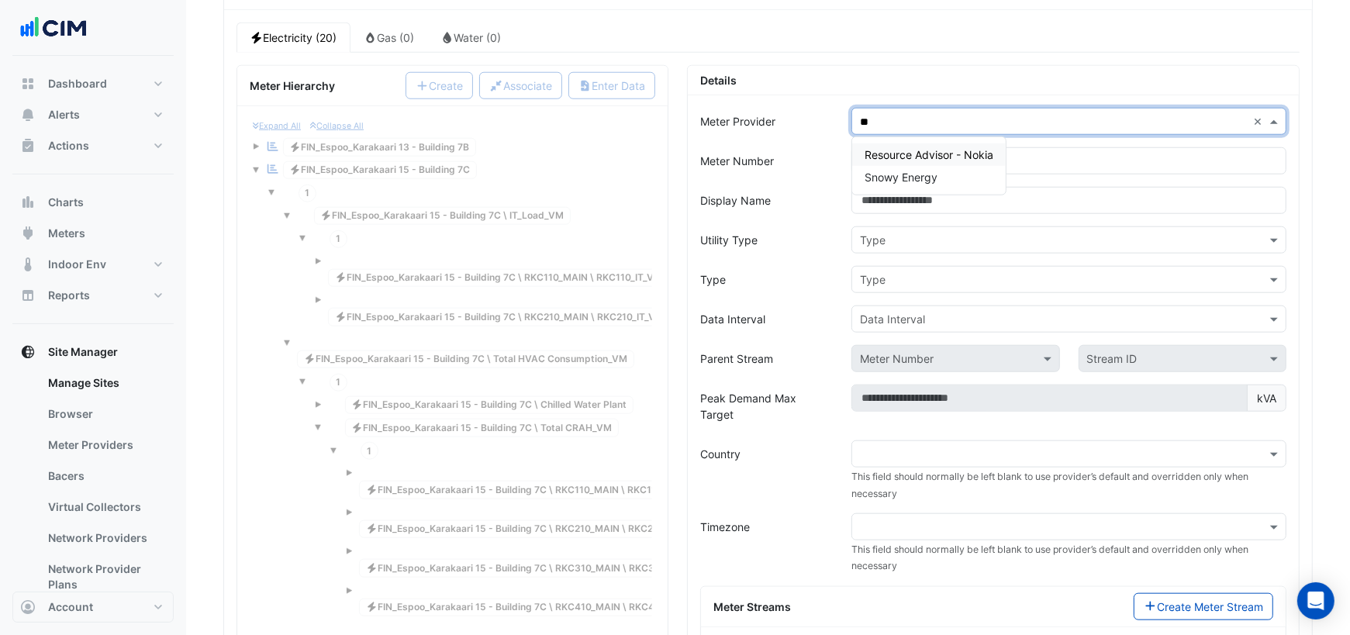
type input "***"
click at [971, 148] on span "Resource Advisor - Nokia" at bounding box center [928, 154] width 129 height 13
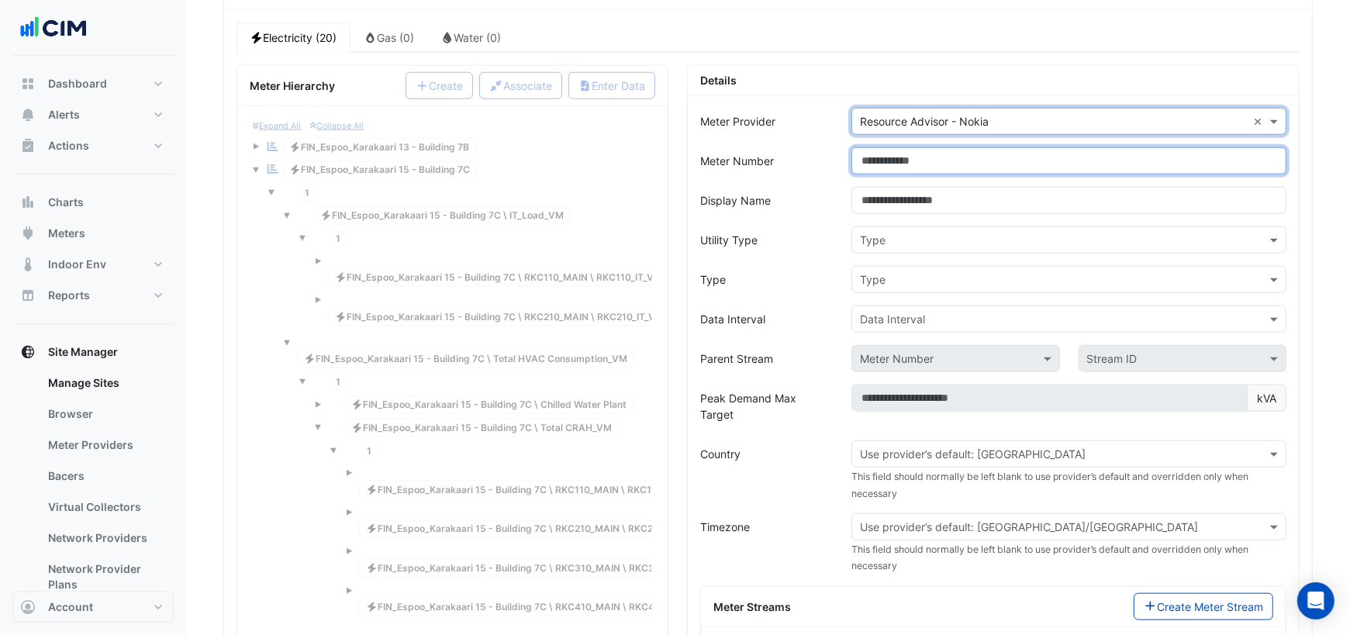
click at [930, 150] on input "Meter Number" at bounding box center [1068, 160] width 435 height 27
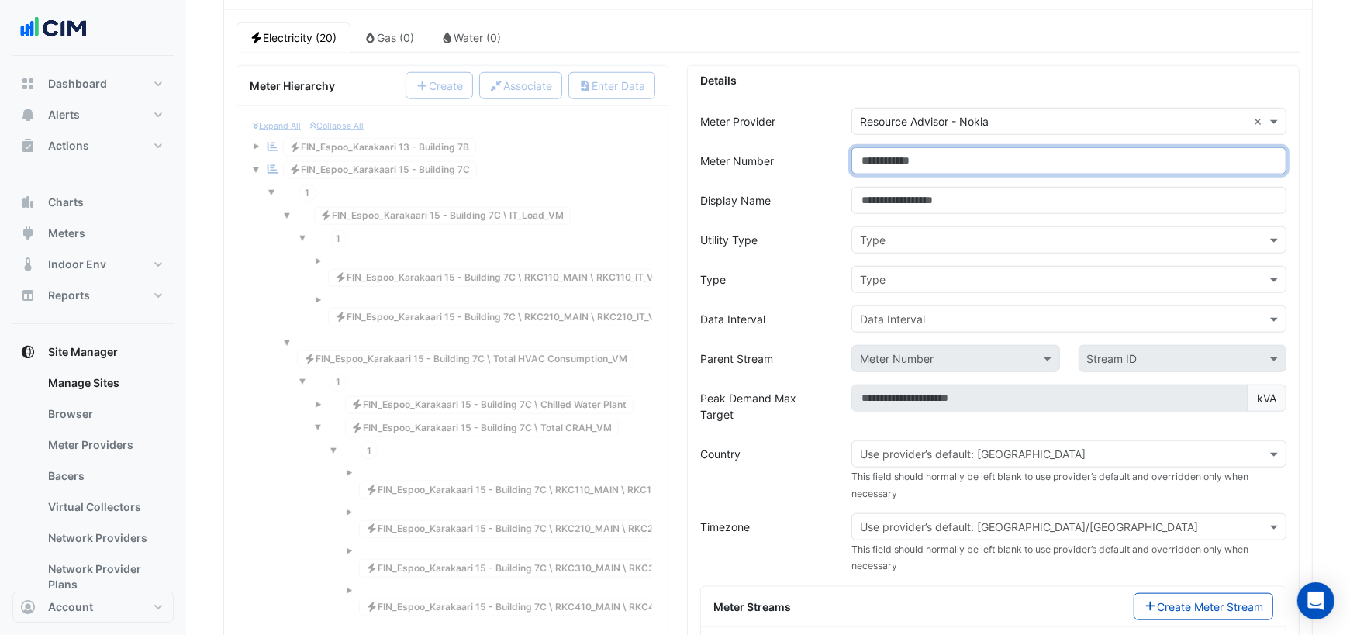
paste input "**********"
type input "**********"
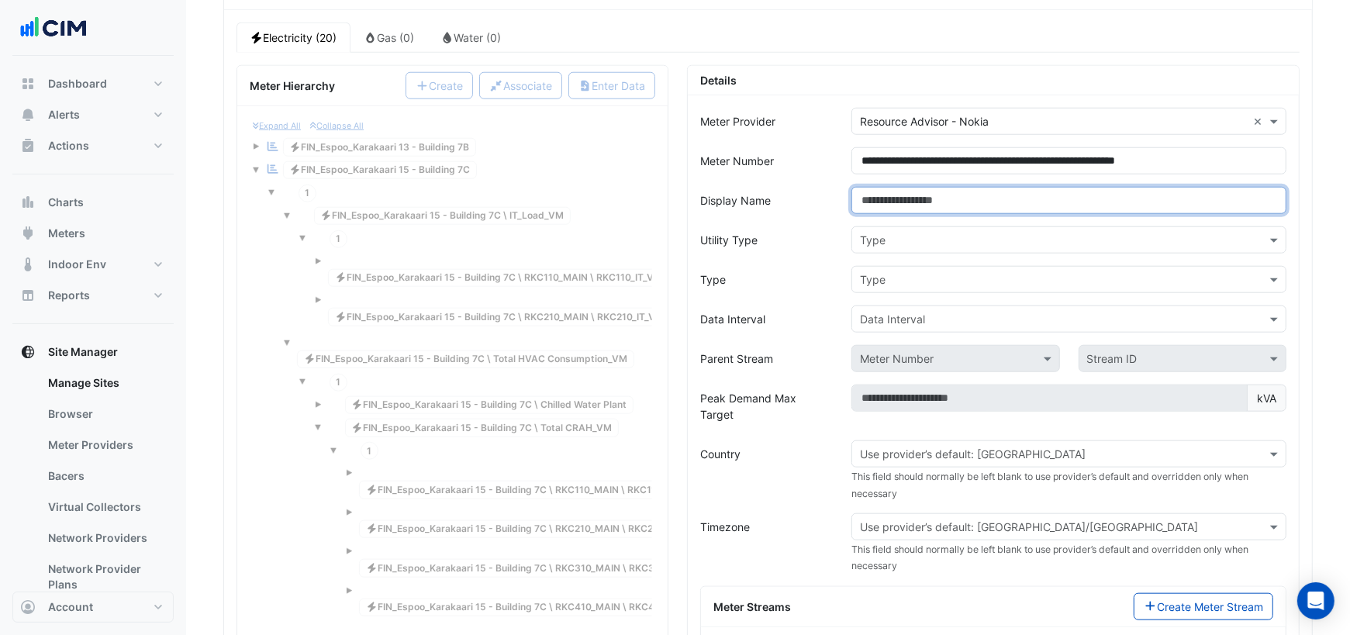
click at [929, 187] on input "Display Name" at bounding box center [1068, 200] width 435 height 27
type input "*********"
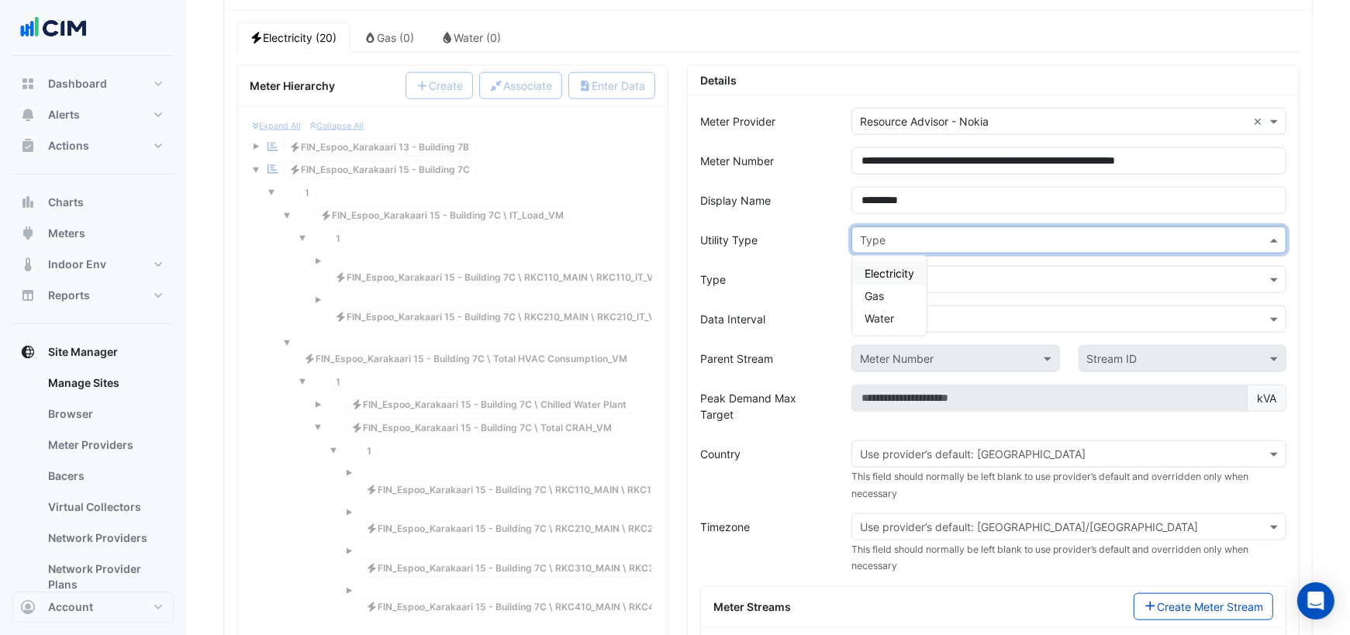
click at [895, 233] on input "text" at bounding box center [1053, 241] width 387 height 16
click at [882, 267] on span "Electricity" at bounding box center [889, 273] width 50 height 13
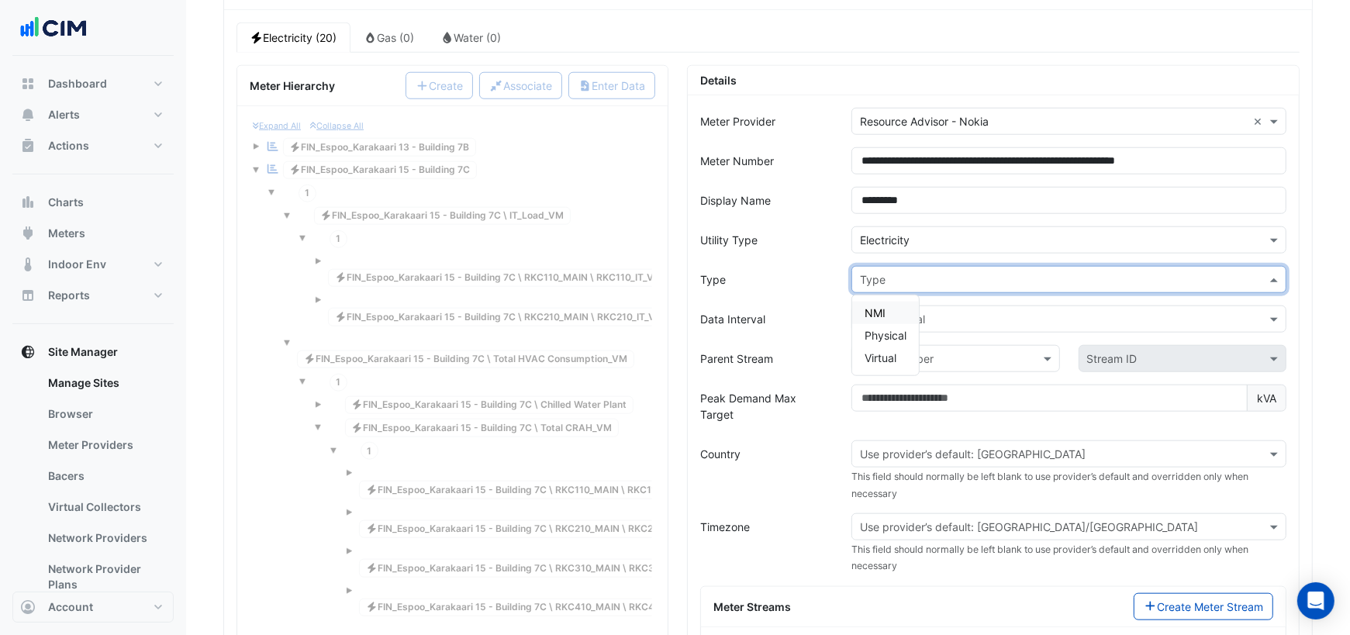
click at [886, 272] on input "text" at bounding box center [1053, 280] width 387 height 16
click at [881, 306] on span "NMI" at bounding box center [874, 312] width 21 height 13
click at [882, 312] on input "text" at bounding box center [1053, 320] width 387 height 16
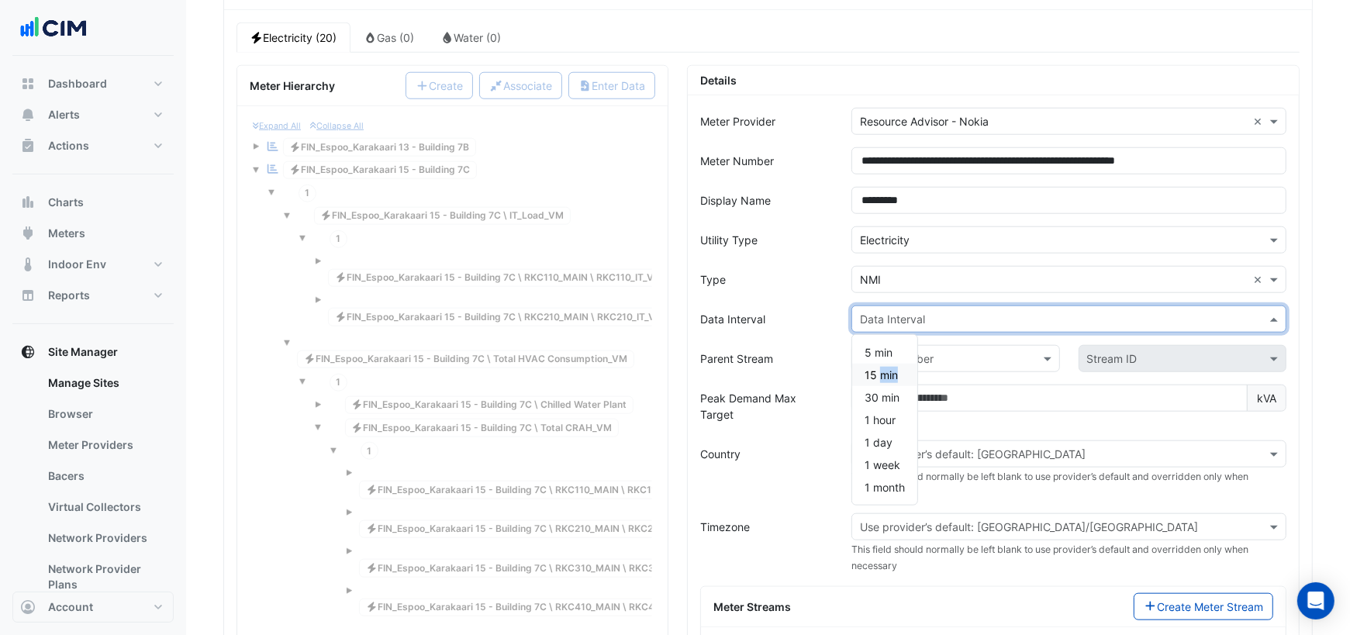
click at [870, 368] on span "15 min" at bounding box center [880, 374] width 33 height 13
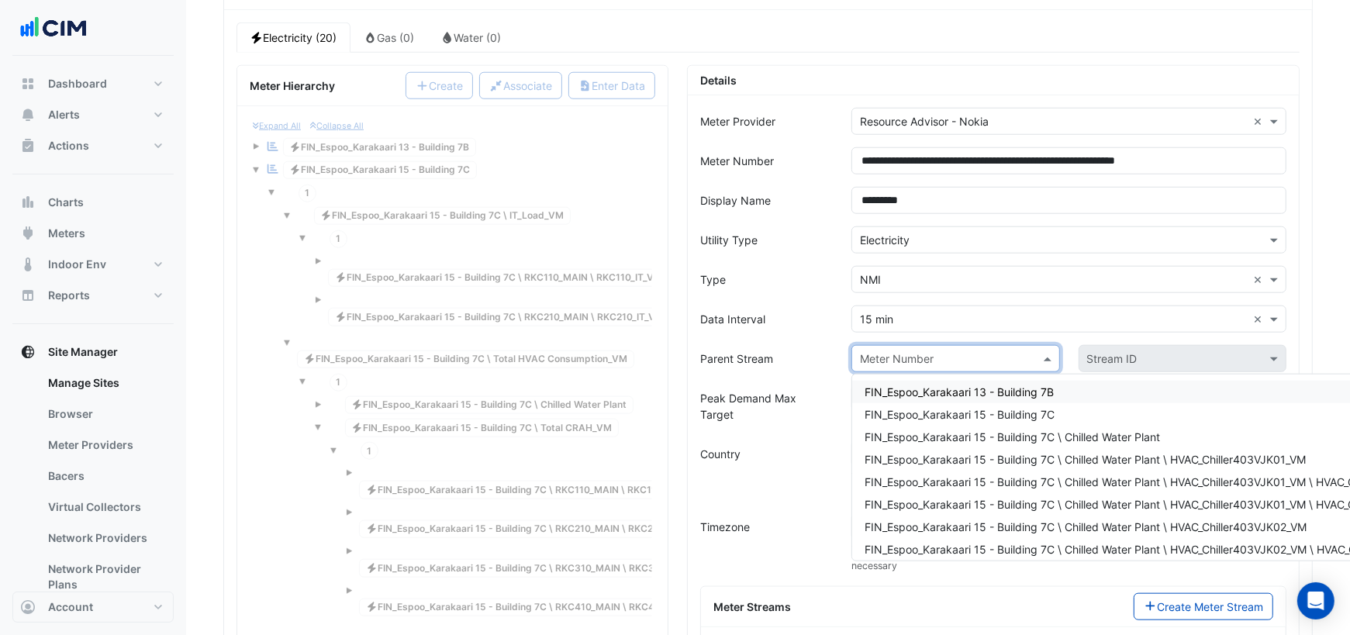
click at [899, 351] on input "text" at bounding box center [940, 359] width 160 height 16
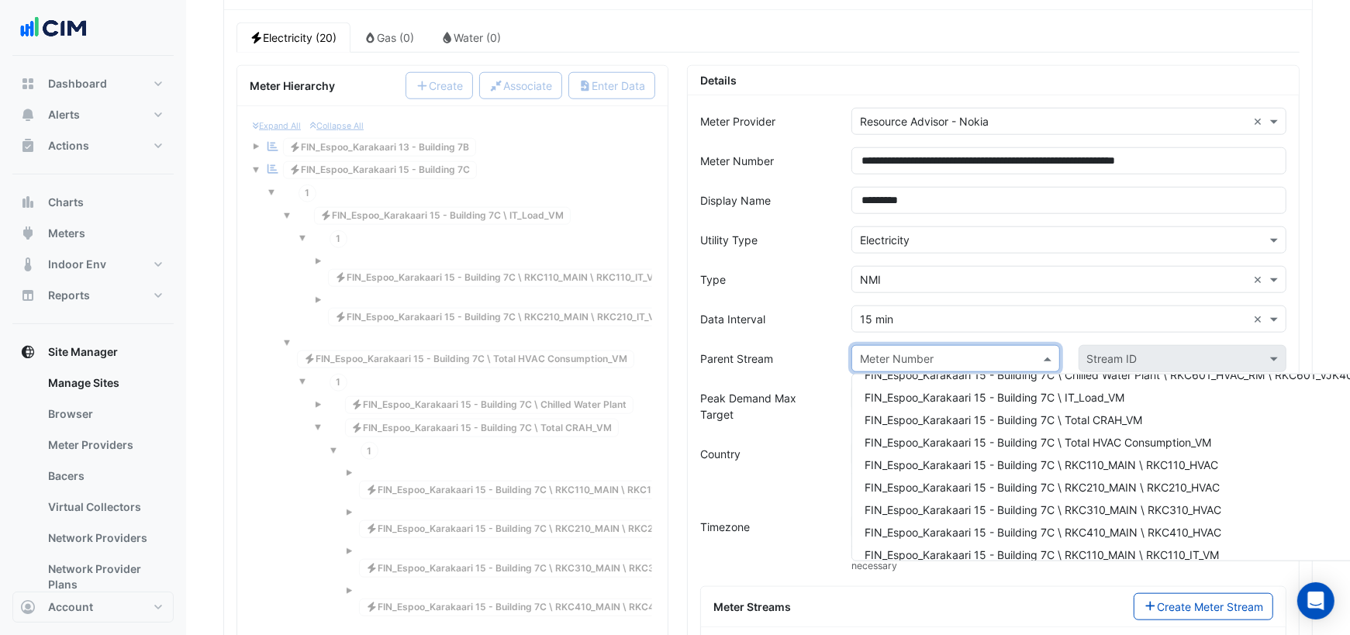
scroll to position [265, 0]
click at [975, 363] on div "FIN_Espoo_Karakaari 15 - Building 7C \ IT_Load_VM" at bounding box center [1162, 374] width 621 height 22
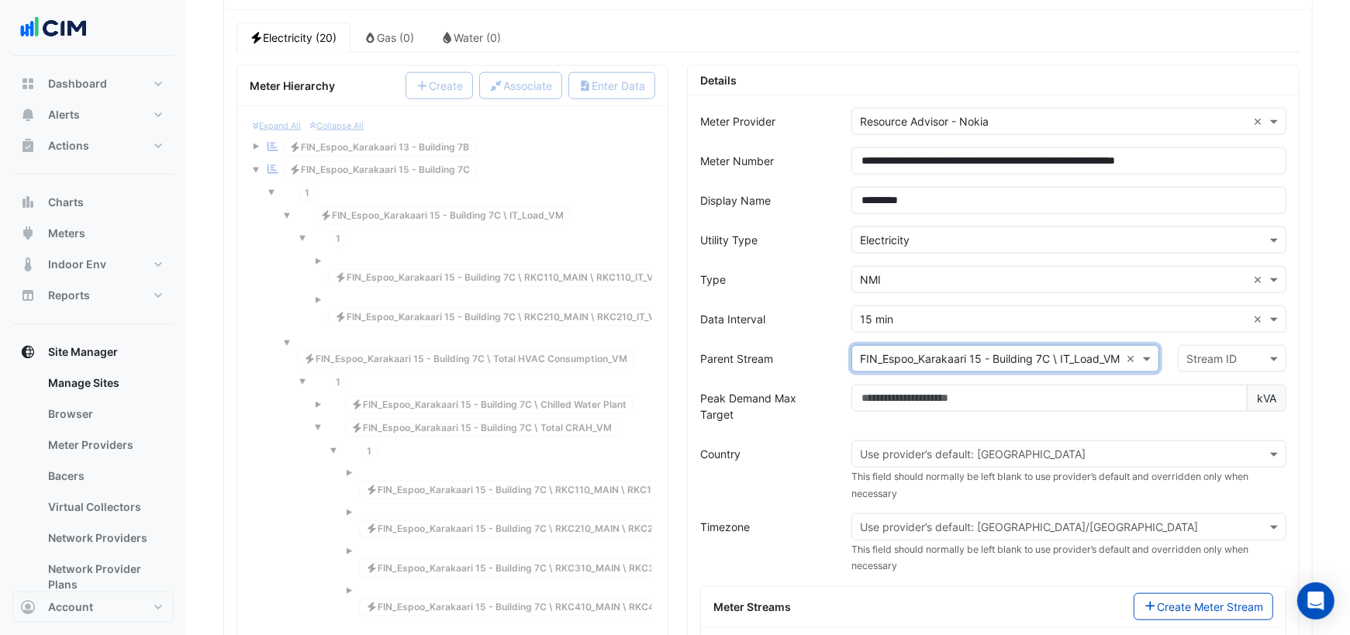
click at [1196, 351] on input "text" at bounding box center [1216, 359] width 60 height 16
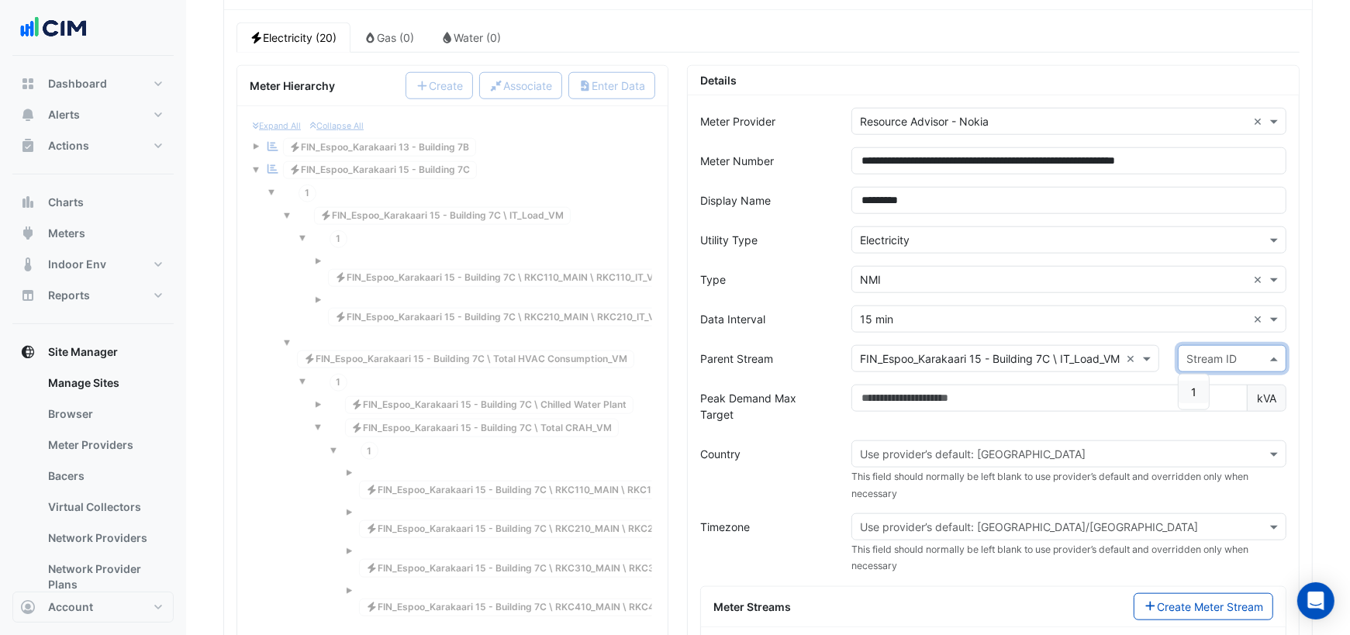
click at [1196, 385] on span "1" at bounding box center [1193, 391] width 5 height 13
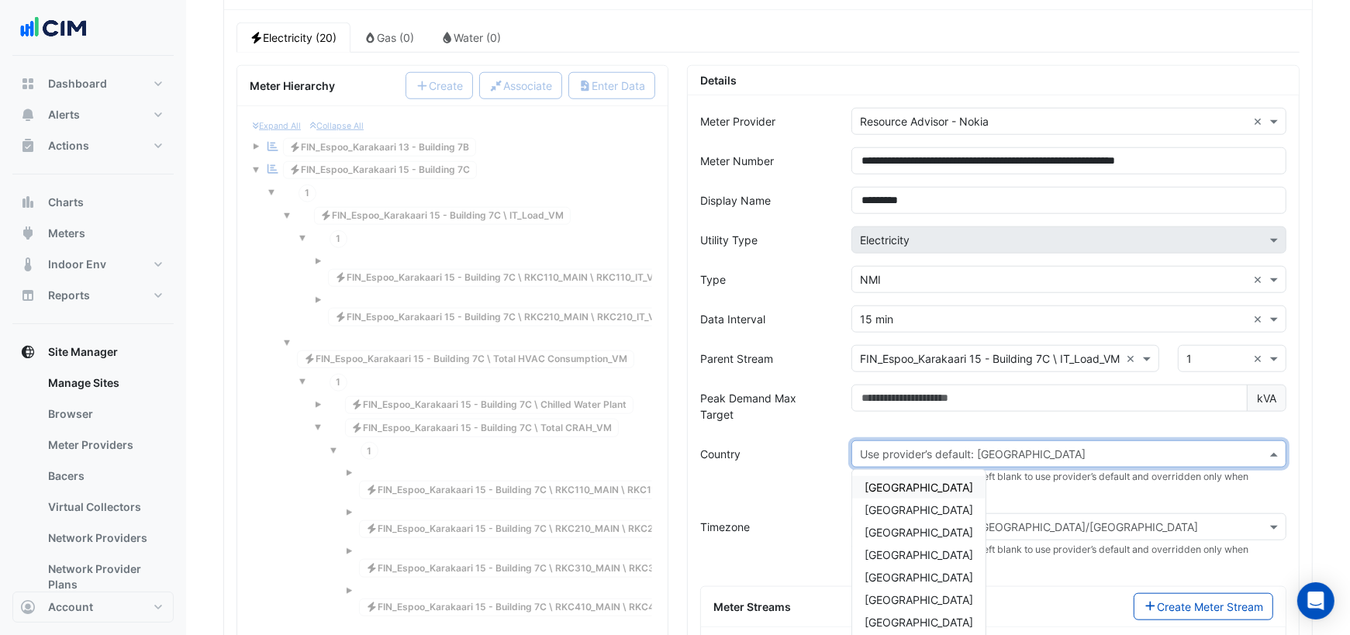
click at [954, 447] on input "text" at bounding box center [1053, 455] width 387 height 16
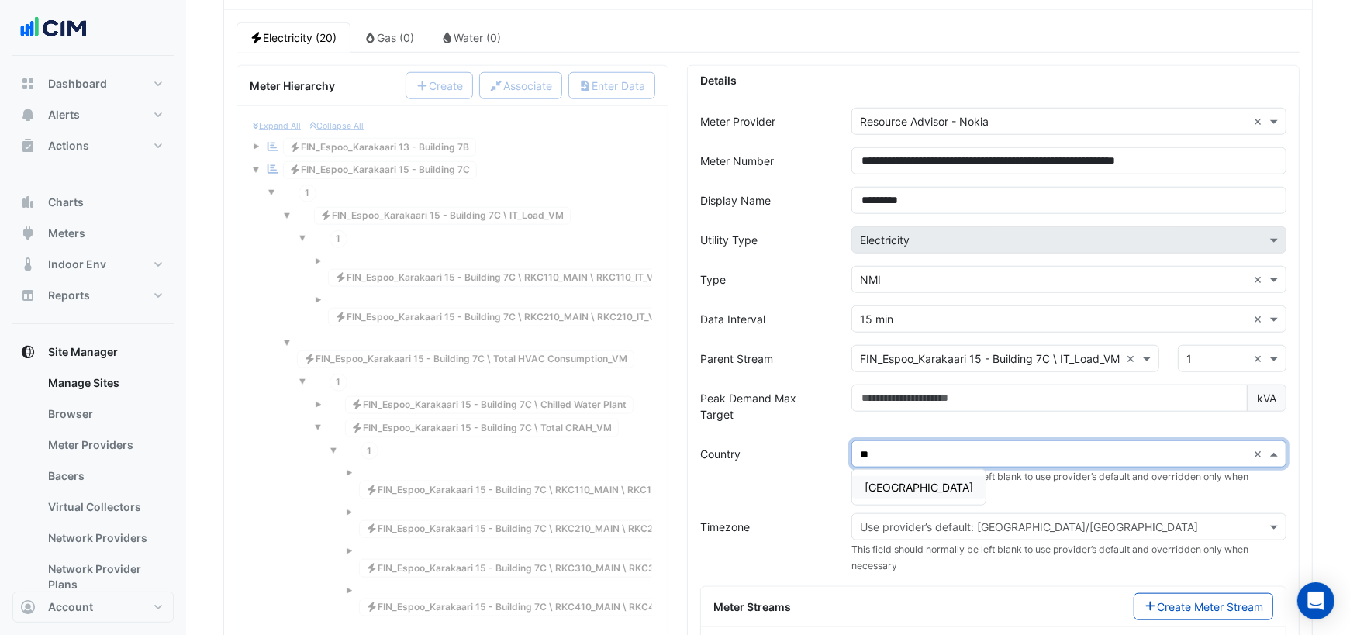
type input "***"
click at [889, 481] on span "Finland" at bounding box center [918, 487] width 109 height 13
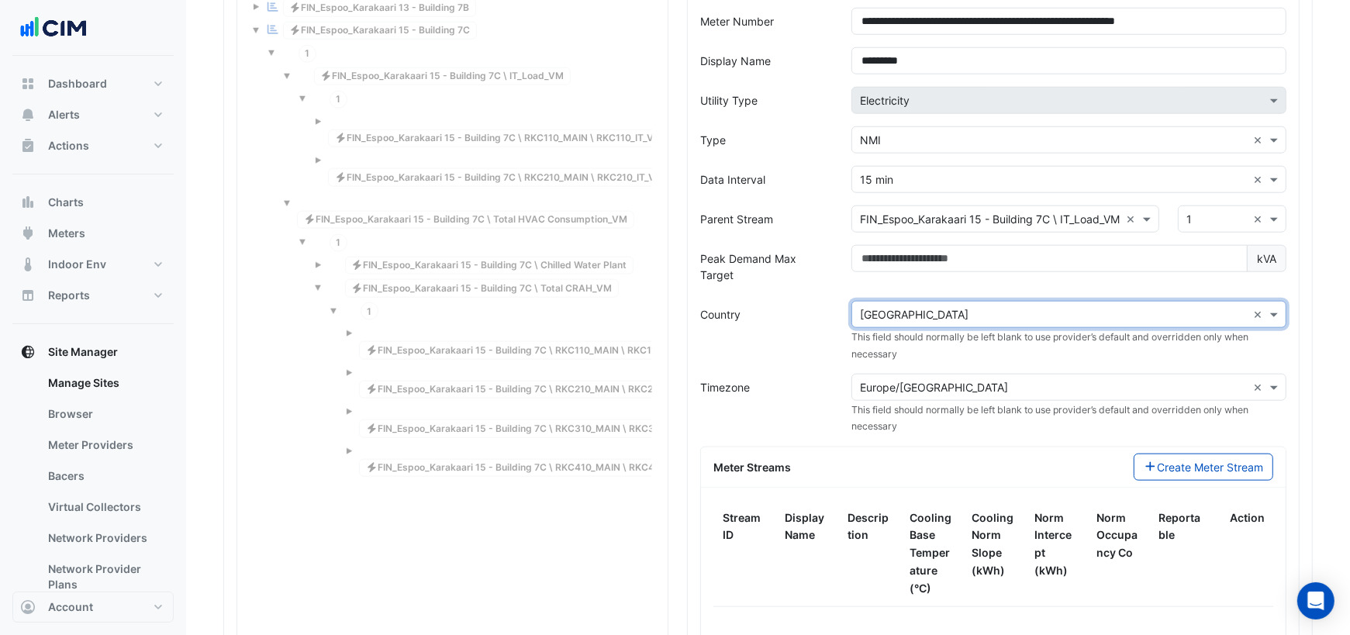
scroll to position [1457, 0]
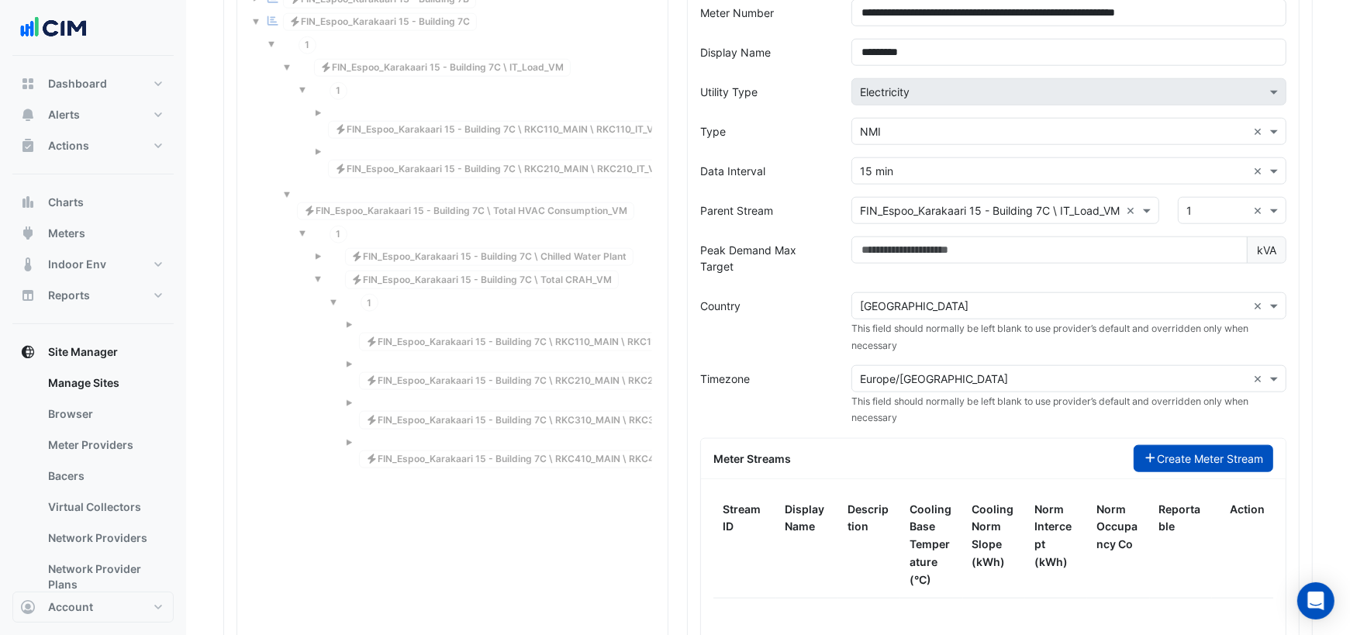
click at [1153, 453] on icon "button" at bounding box center [1151, 458] width 14 height 11
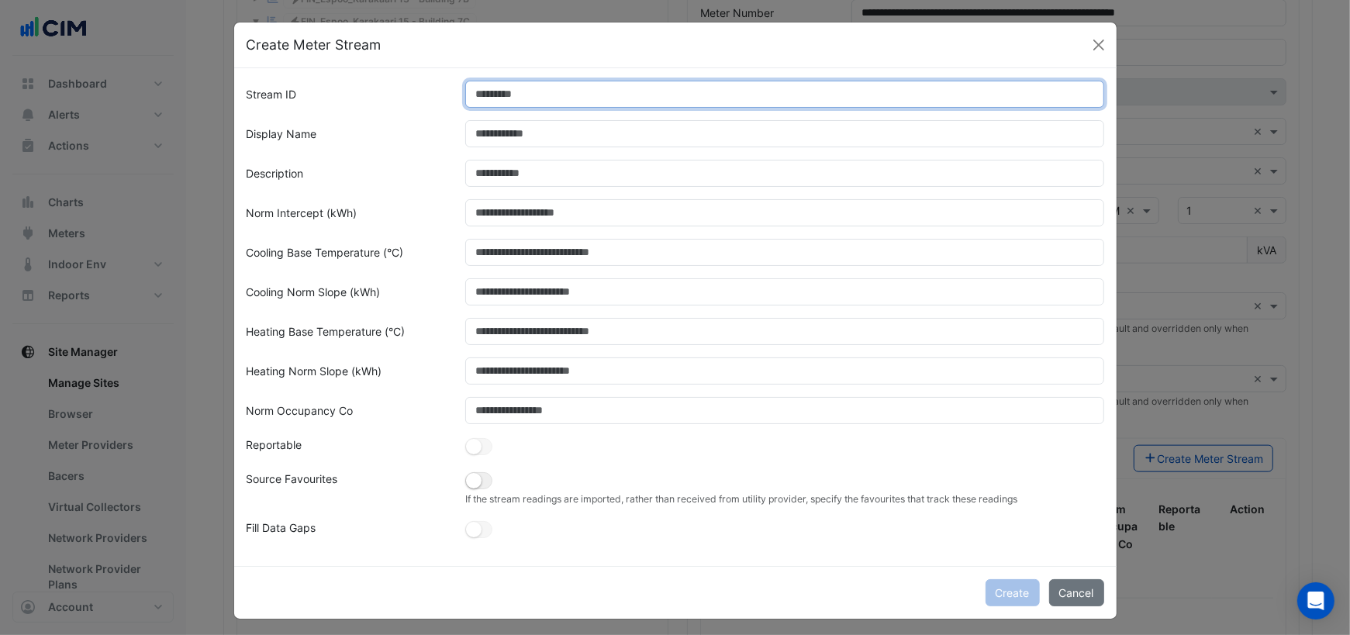
click at [616, 88] on input "Stream ID" at bounding box center [784, 94] width 639 height 27
type input "*"
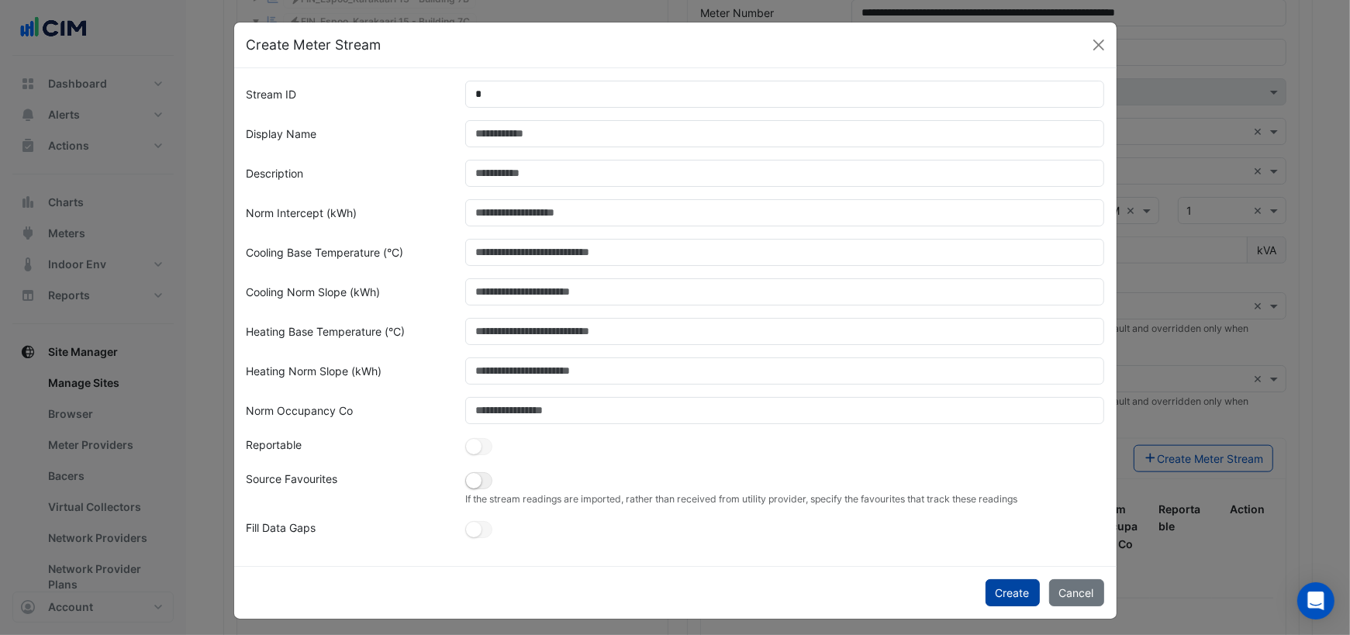
click at [1020, 592] on button "Create" at bounding box center [1012, 592] width 54 height 27
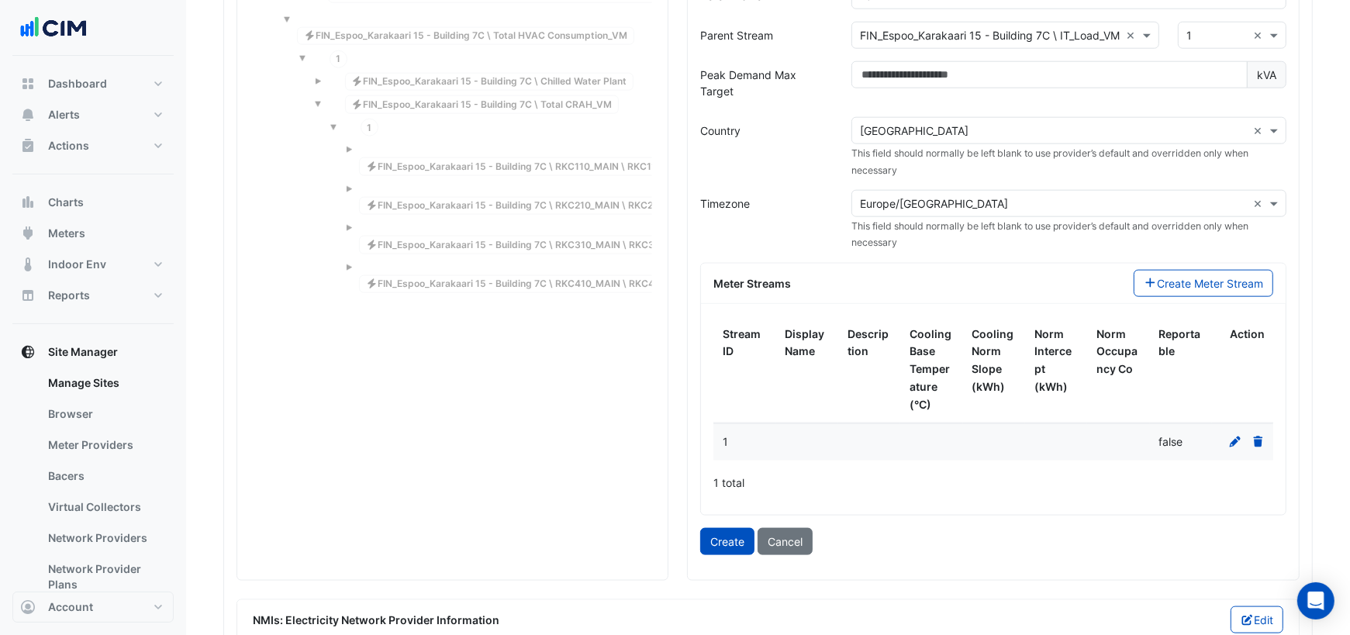
scroll to position [1648, 0]
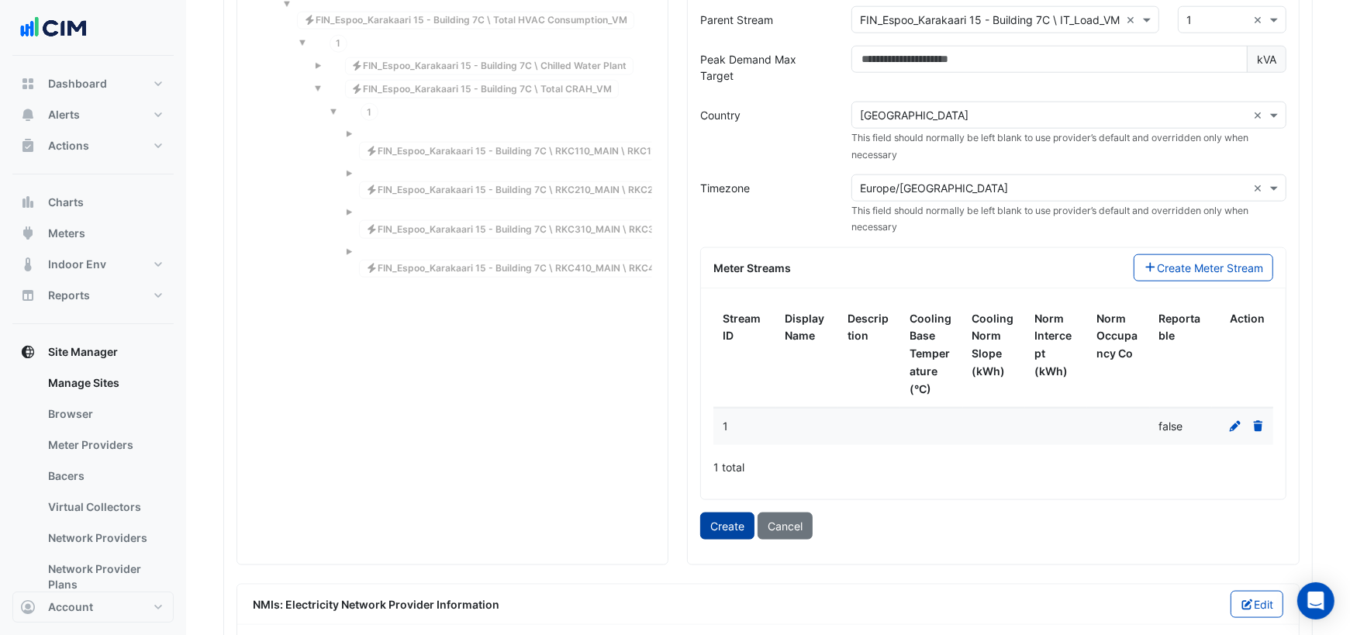
click at [730, 512] on button "Create" at bounding box center [727, 525] width 54 height 27
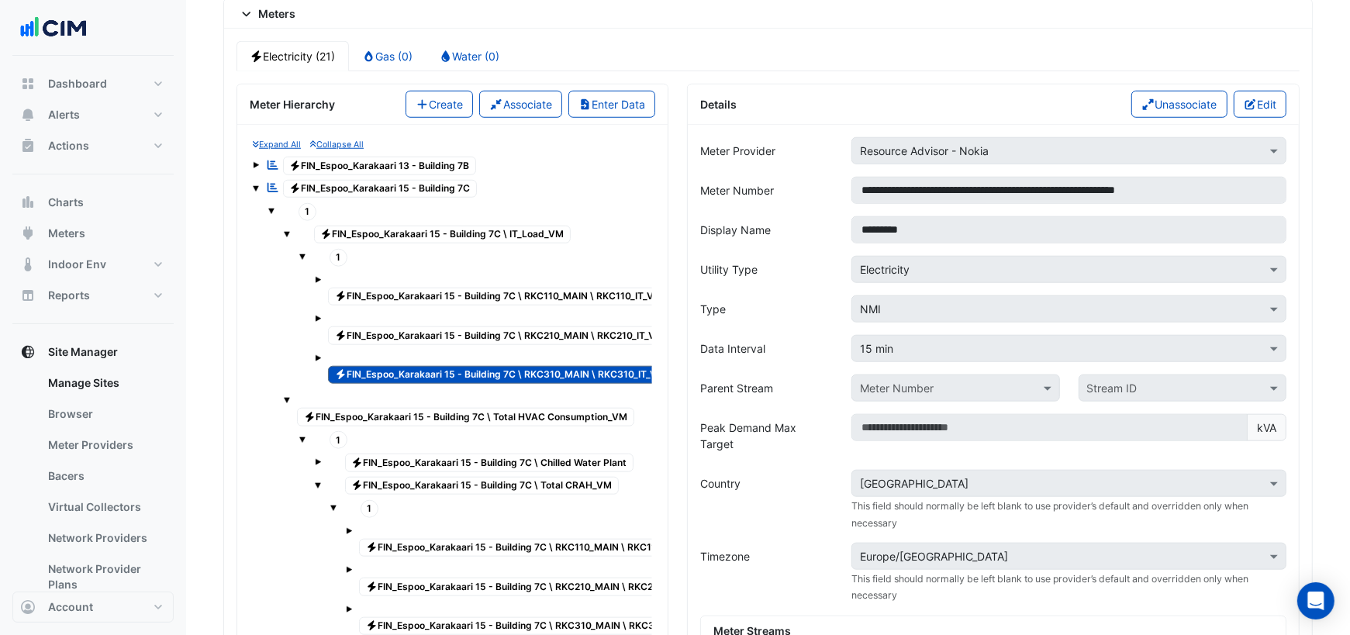
scroll to position [1287, 0]
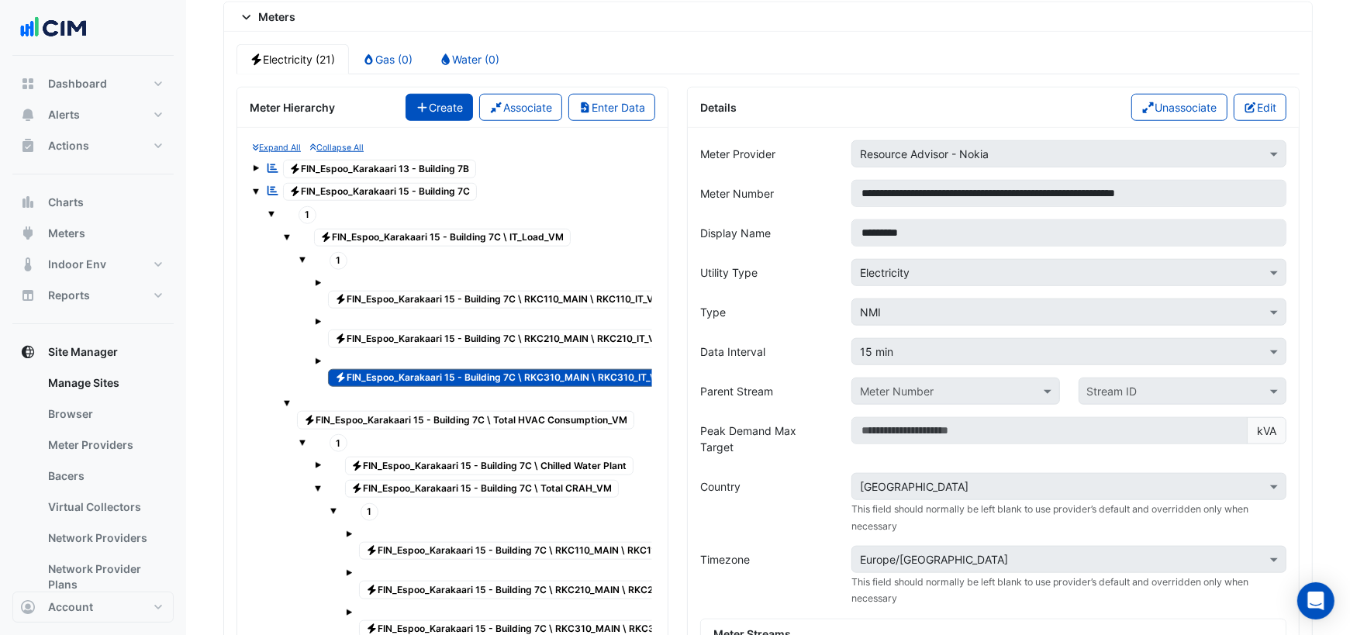
click at [447, 96] on button "Create" at bounding box center [439, 107] width 68 height 27
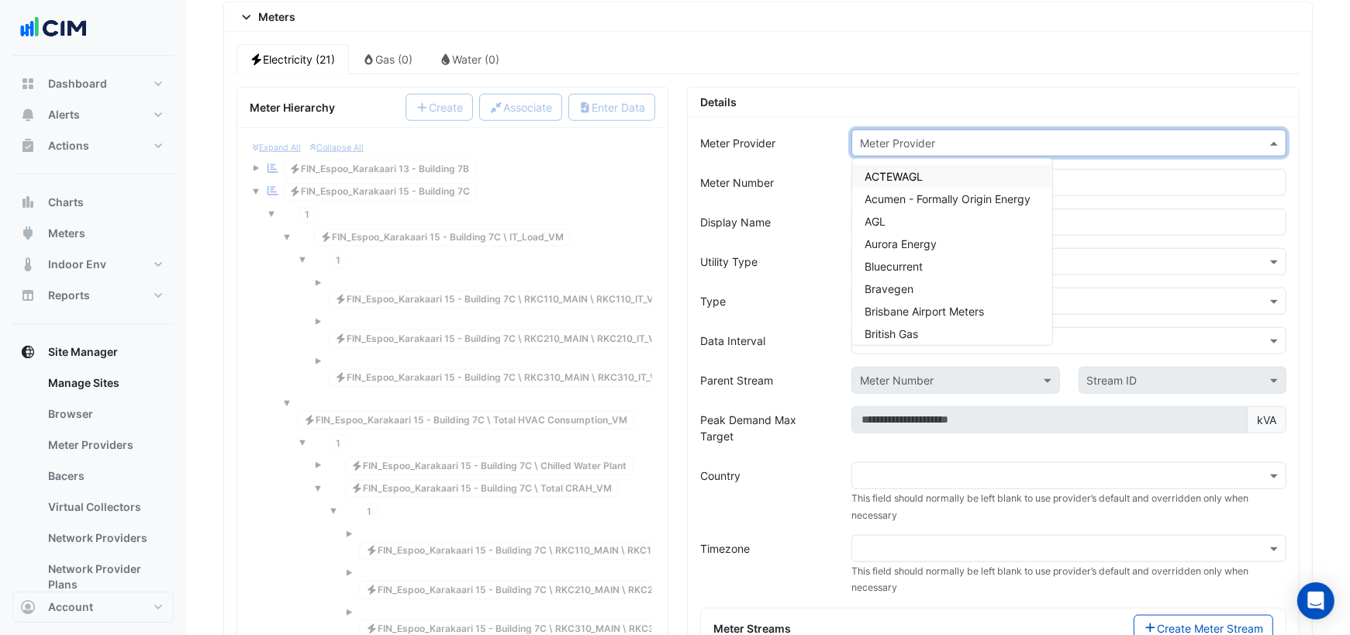
click at [975, 137] on div "Meter Provider" at bounding box center [1068, 142] width 435 height 27
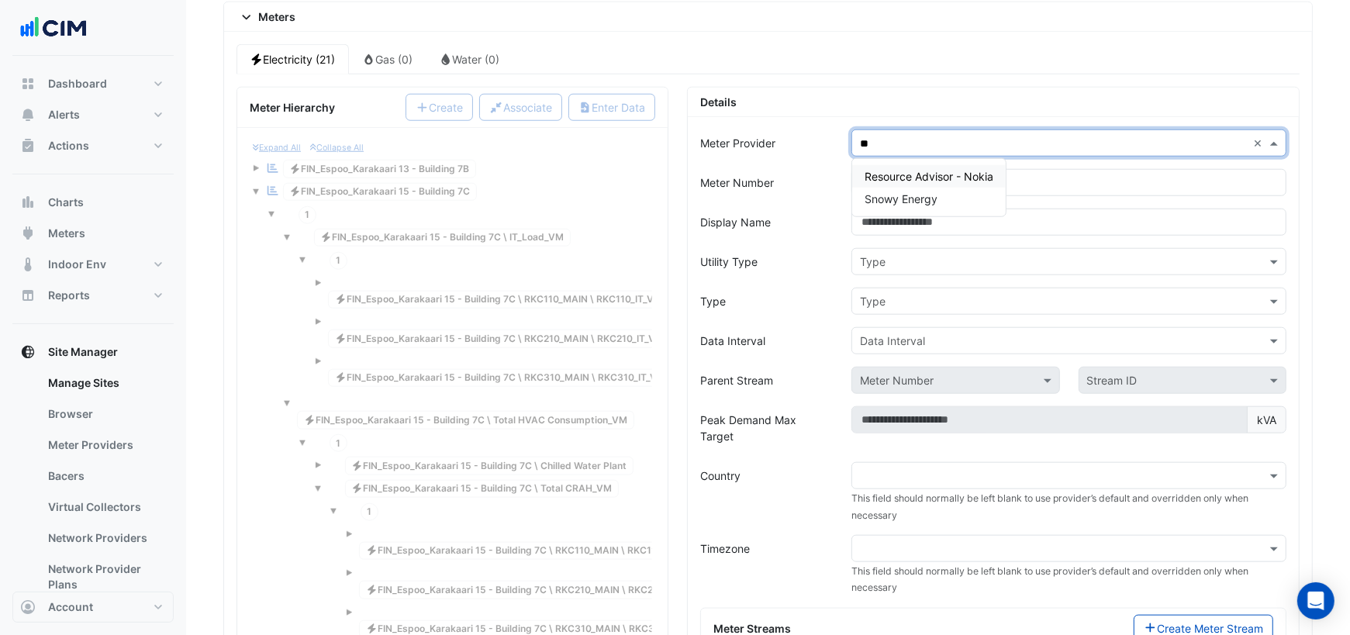
type input "***"
click at [989, 170] on span "Resource Advisor - Nokia" at bounding box center [928, 176] width 129 height 13
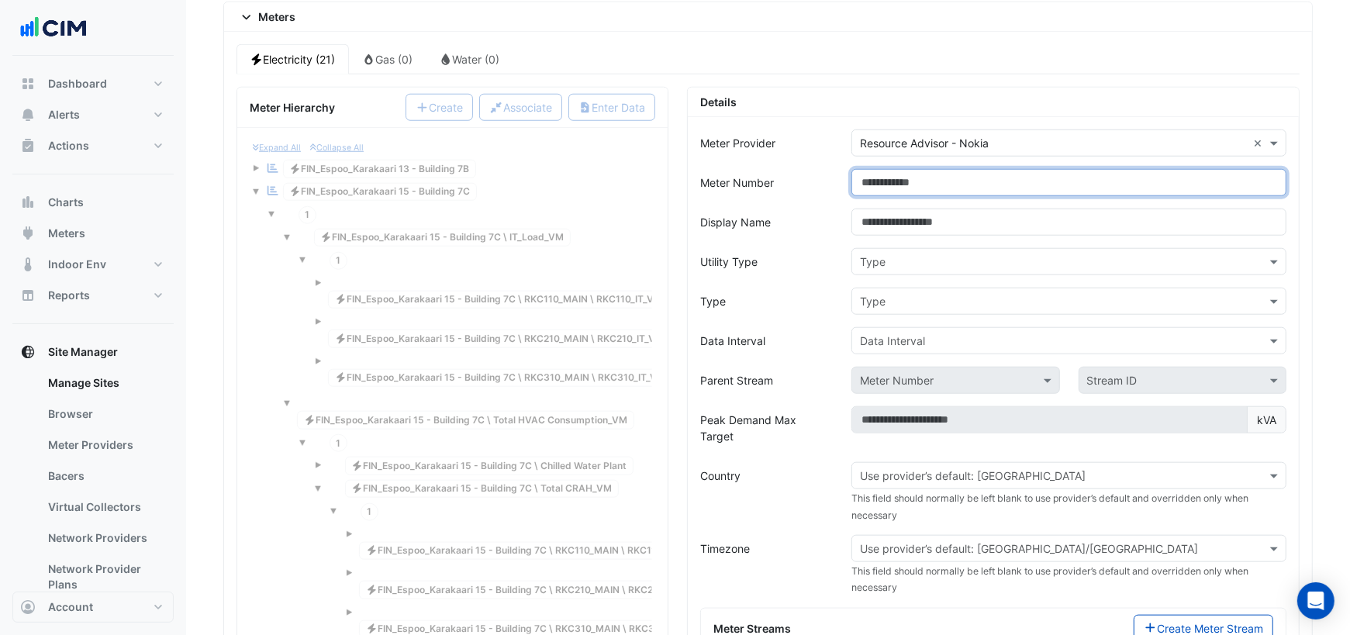
click at [953, 169] on input "Meter Number" at bounding box center [1068, 182] width 435 height 27
paste input "**********"
type input "**********"
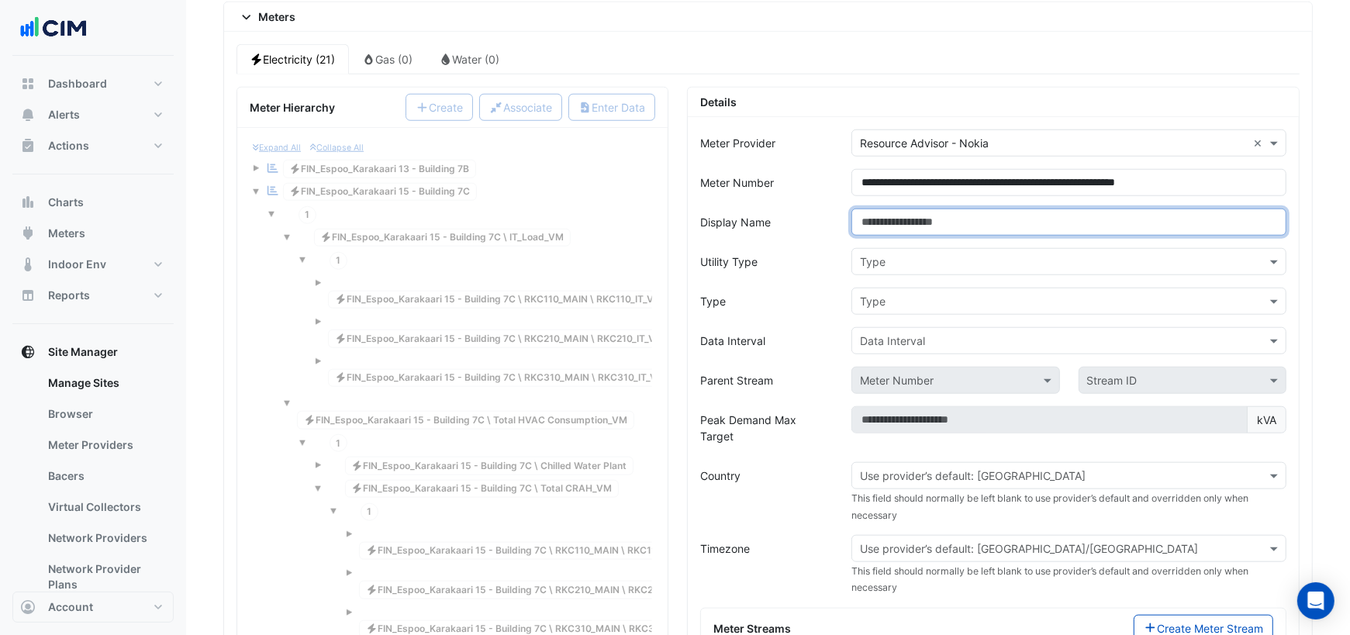
click at [938, 209] on input "Display Name" at bounding box center [1068, 222] width 435 height 27
type input "*********"
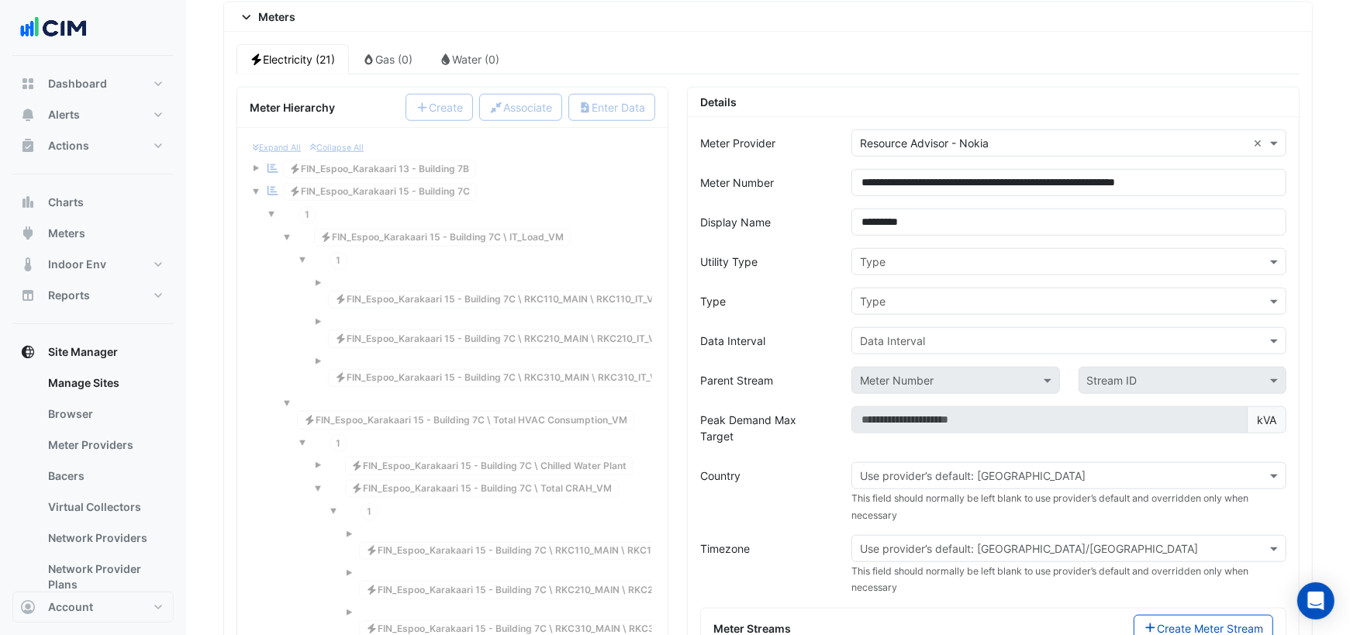
click at [873, 254] on input "text" at bounding box center [1053, 262] width 387 height 16
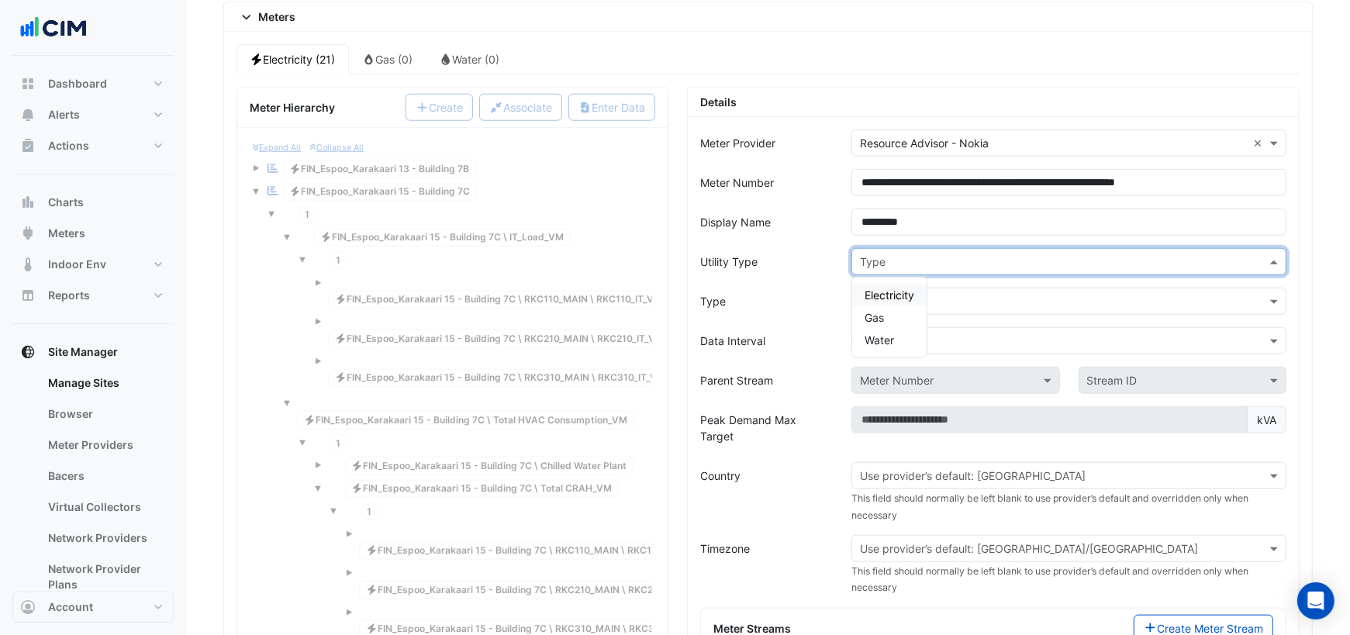
click at [873, 288] on span "Electricity" at bounding box center [889, 294] width 50 height 13
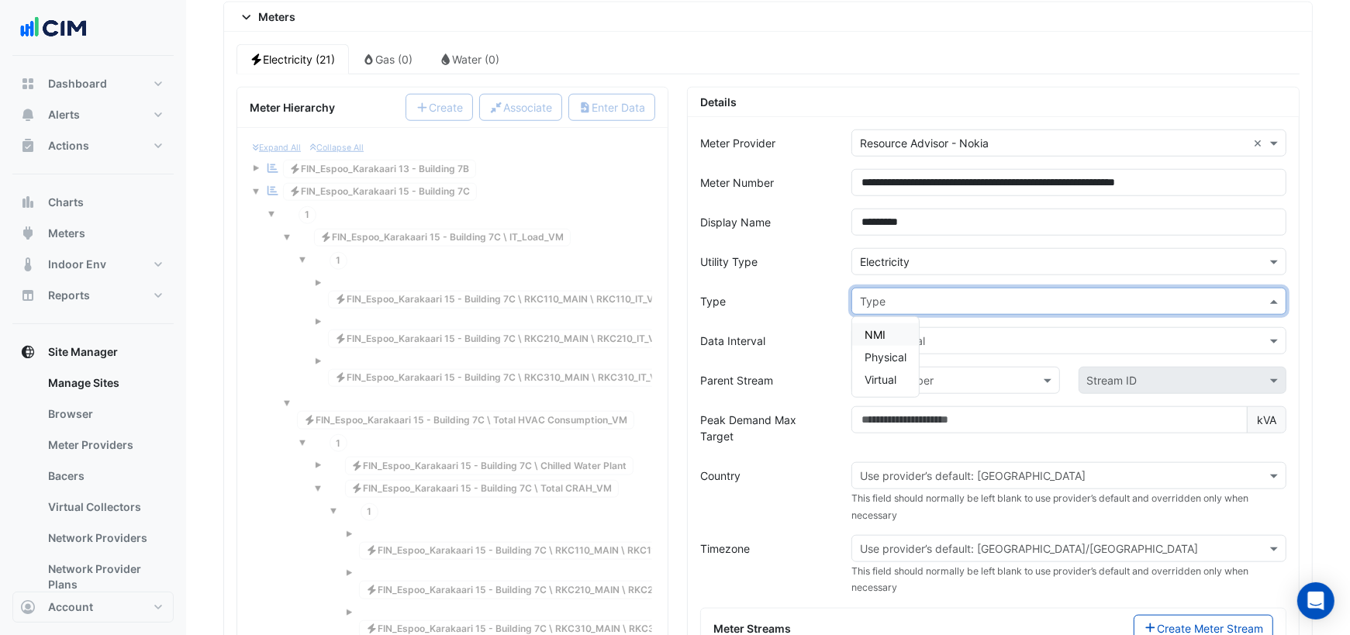
click at [875, 294] on input "text" at bounding box center [1053, 302] width 387 height 16
click at [884, 328] on span "NMI" at bounding box center [874, 334] width 21 height 13
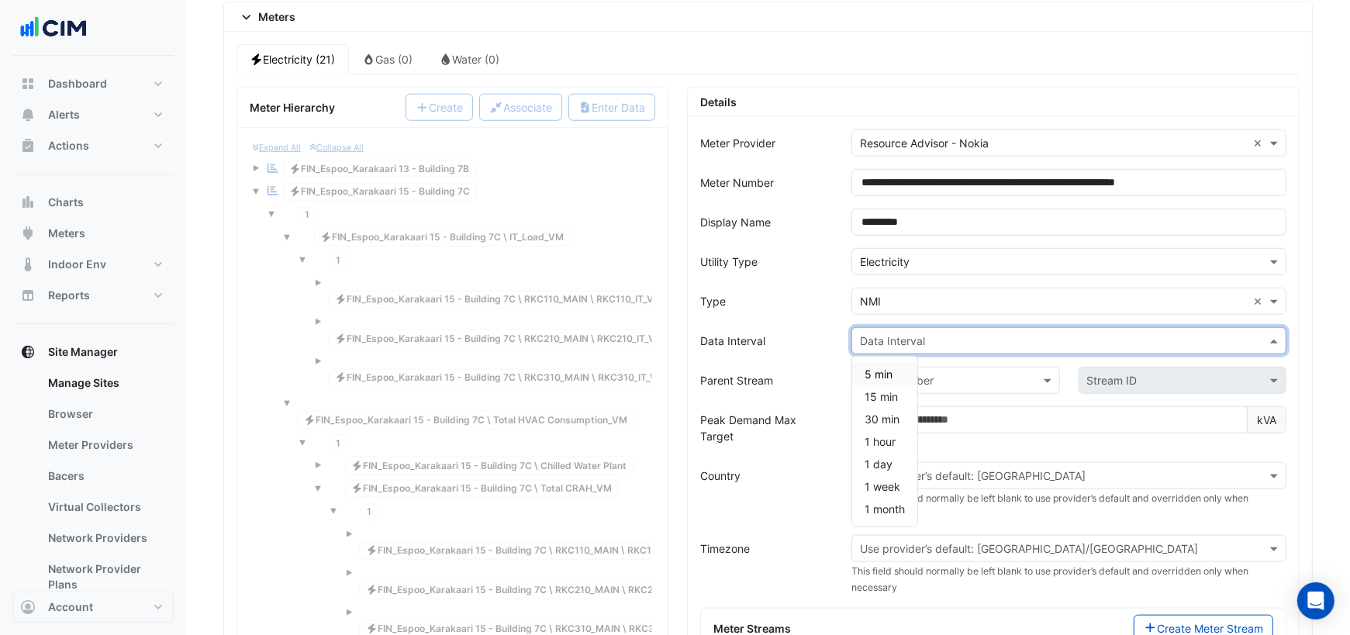
click at [889, 333] on input "text" at bounding box center [1053, 341] width 387 height 16
click at [891, 390] on span "15 min" at bounding box center [880, 396] width 33 height 13
click at [918, 373] on input "text" at bounding box center [940, 381] width 160 height 16
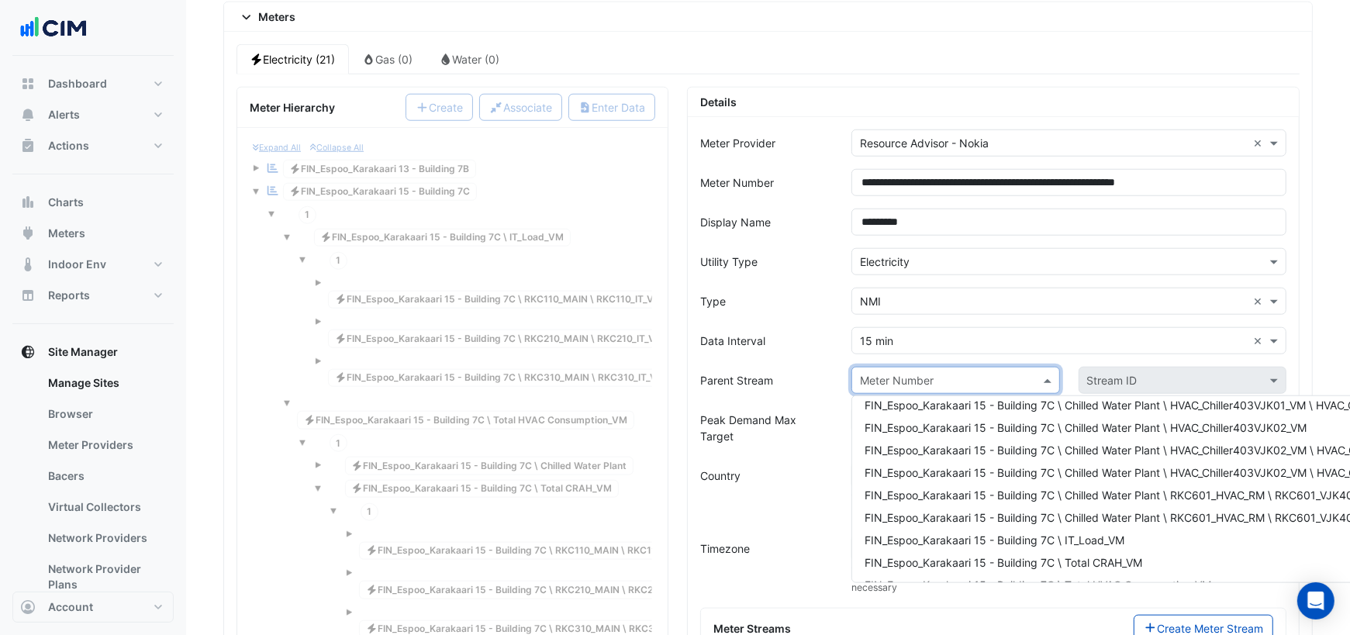
scroll to position [129, 0]
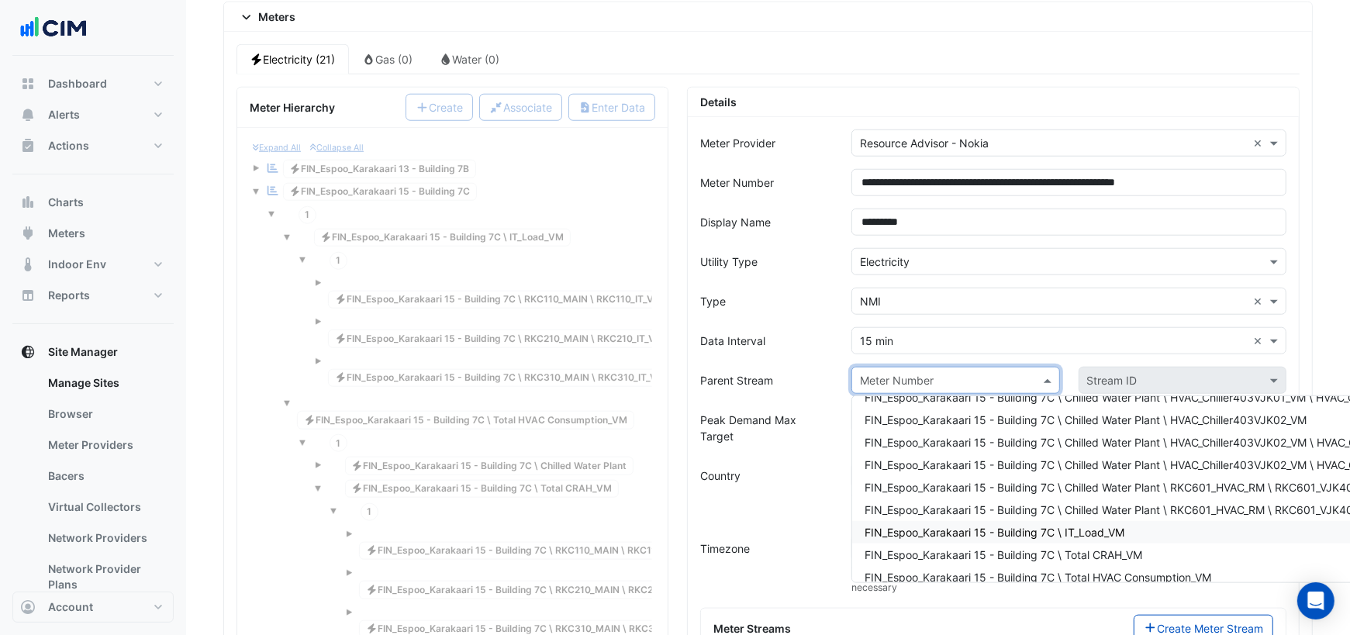
click at [955, 526] on span "FIN_Espoo_Karakaari 15 - Building 7C \ IT_Load_VM" at bounding box center [994, 532] width 260 height 13
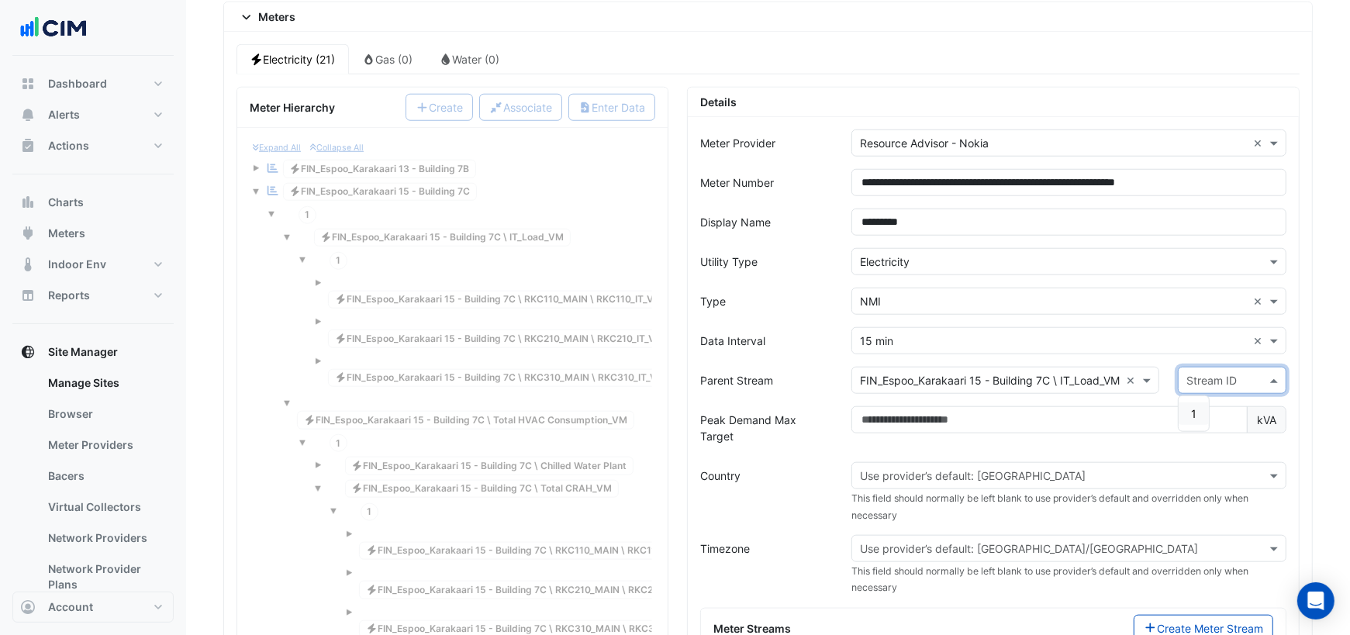
click at [1212, 373] on input "text" at bounding box center [1216, 381] width 60 height 16
click at [1196, 407] on span "1" at bounding box center [1193, 413] width 5 height 13
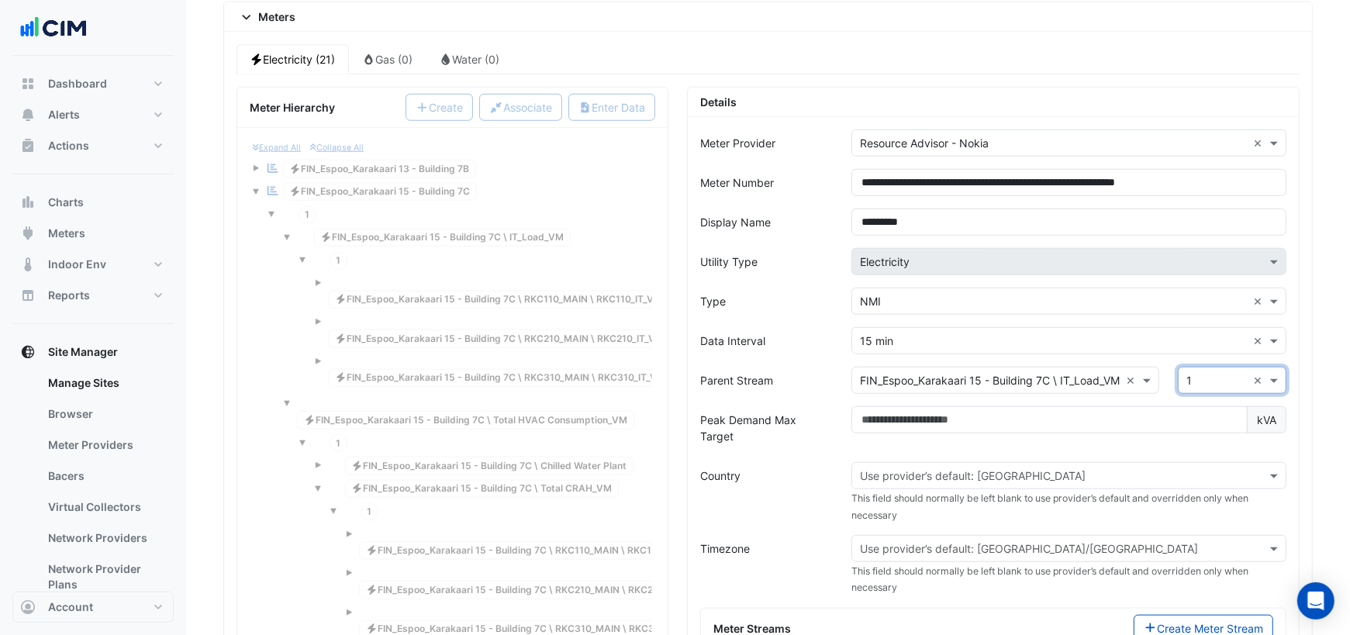
click at [990, 468] on input "text" at bounding box center [1053, 476] width 387 height 16
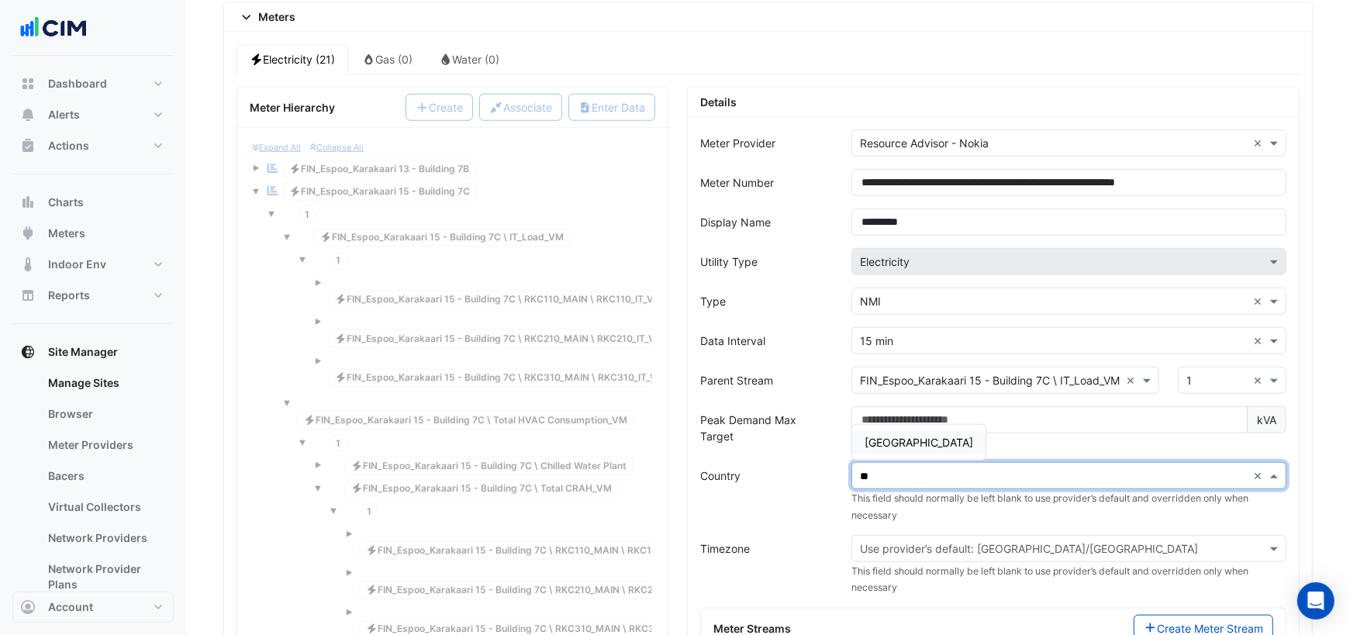
type input "***"
click at [873, 436] on span "Finland" at bounding box center [918, 442] width 109 height 13
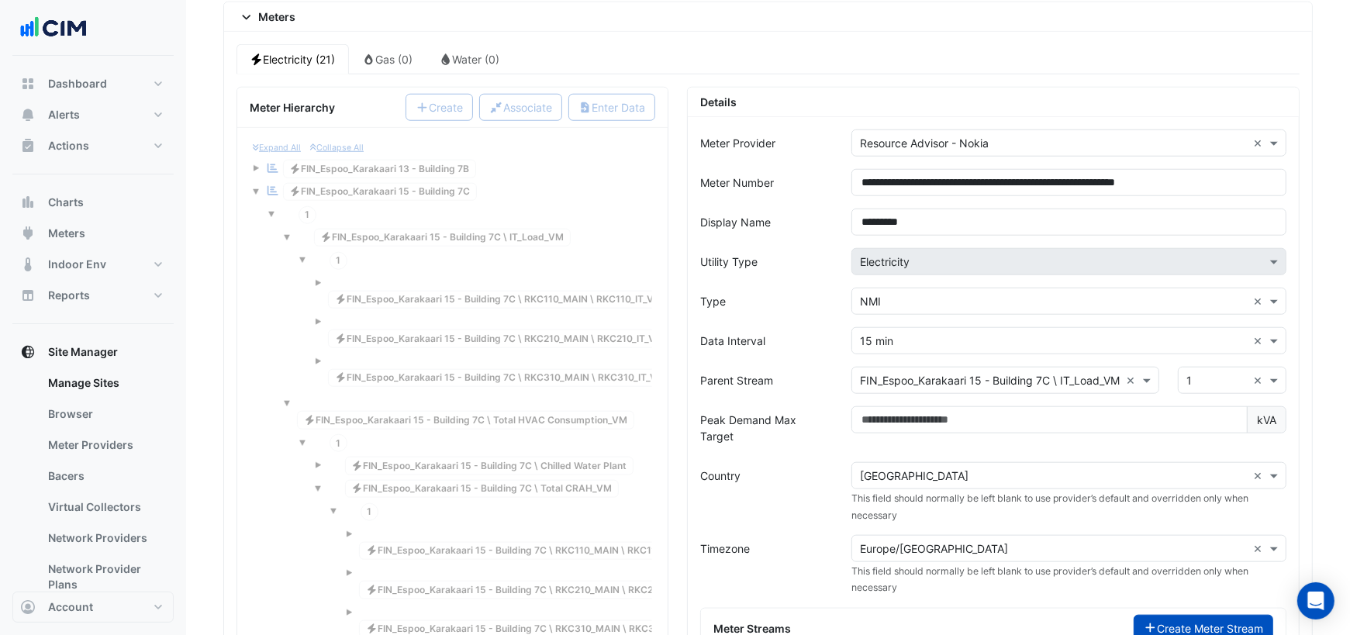
click at [1158, 615] on button "Create Meter Stream" at bounding box center [1204, 628] width 140 height 27
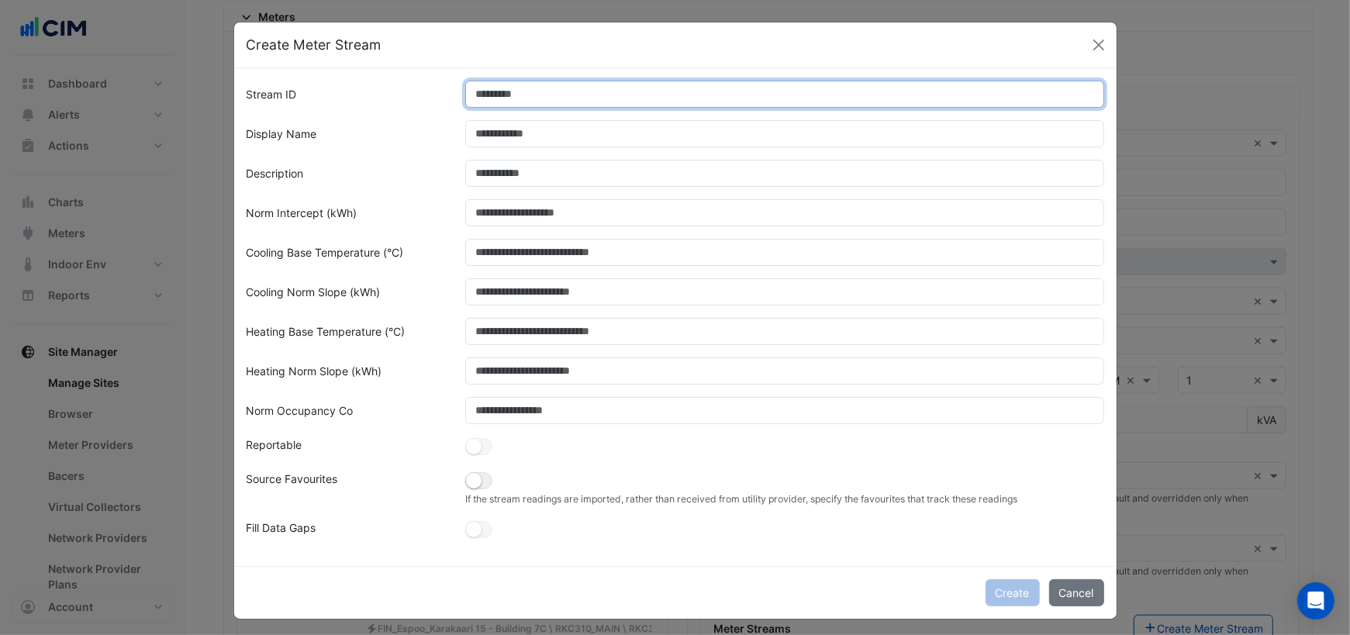
click at [536, 101] on input "Stream ID" at bounding box center [784, 94] width 639 height 27
type input "*"
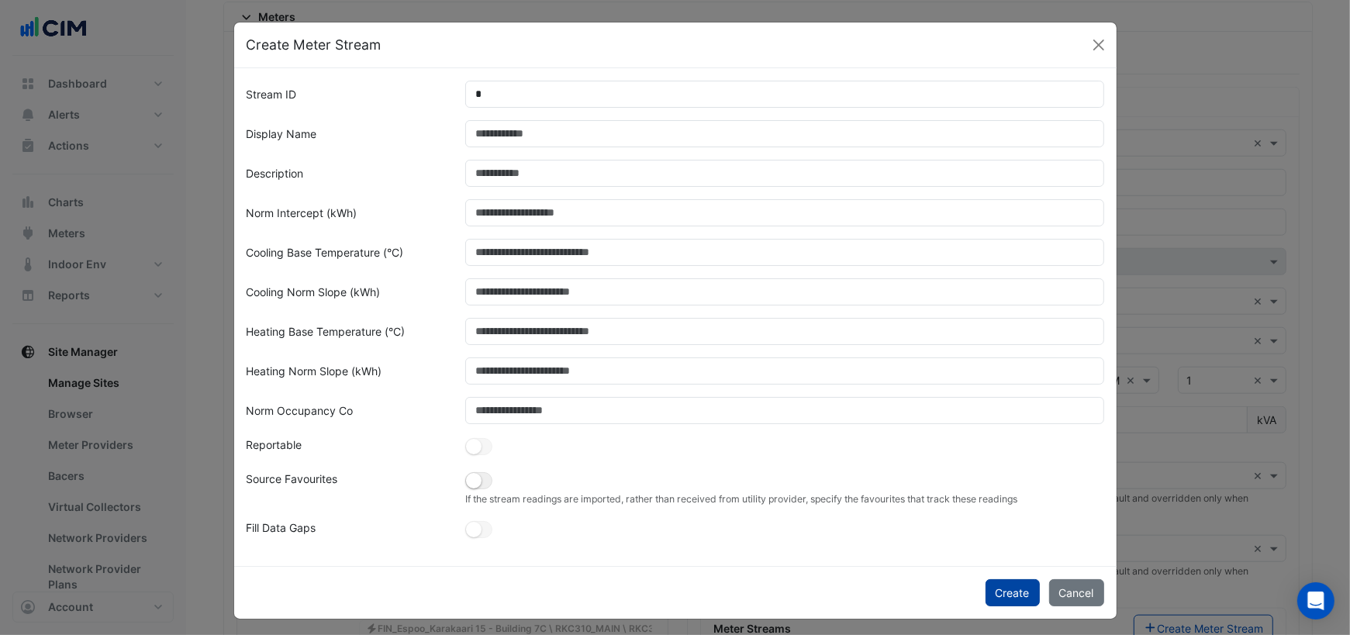
click at [999, 591] on button "Create" at bounding box center [1012, 592] width 54 height 27
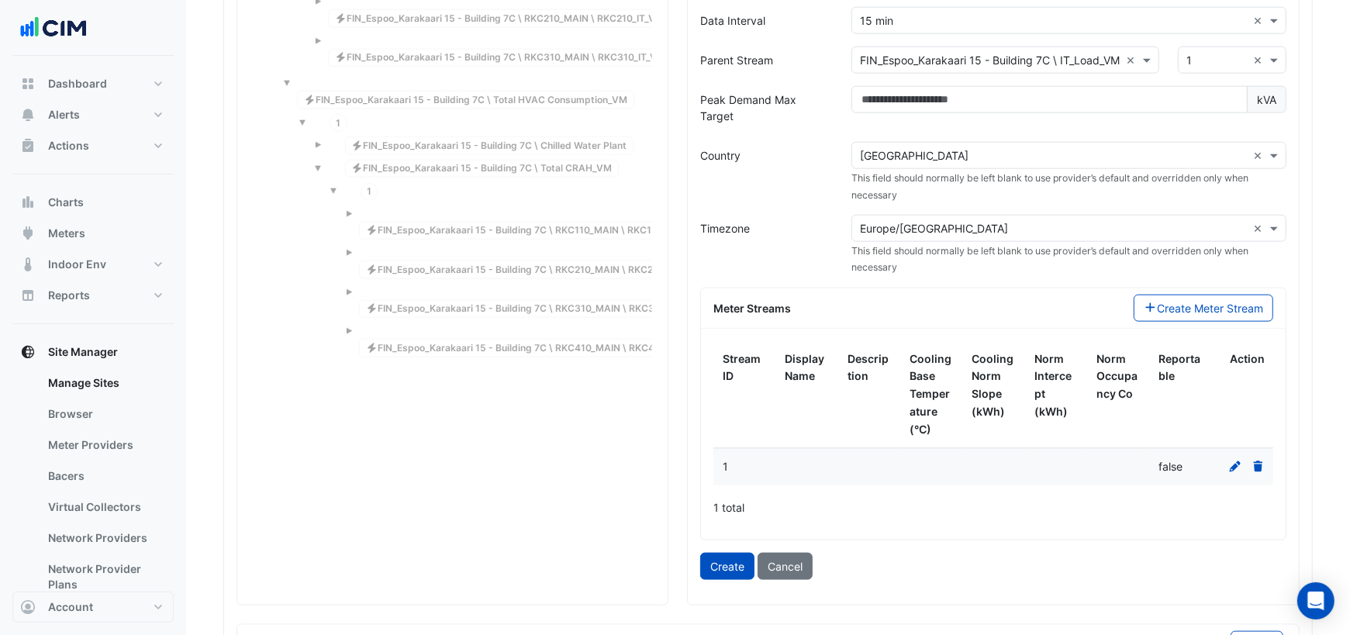
scroll to position [1608, 0]
click at [726, 552] on button "Create" at bounding box center [727, 565] width 54 height 27
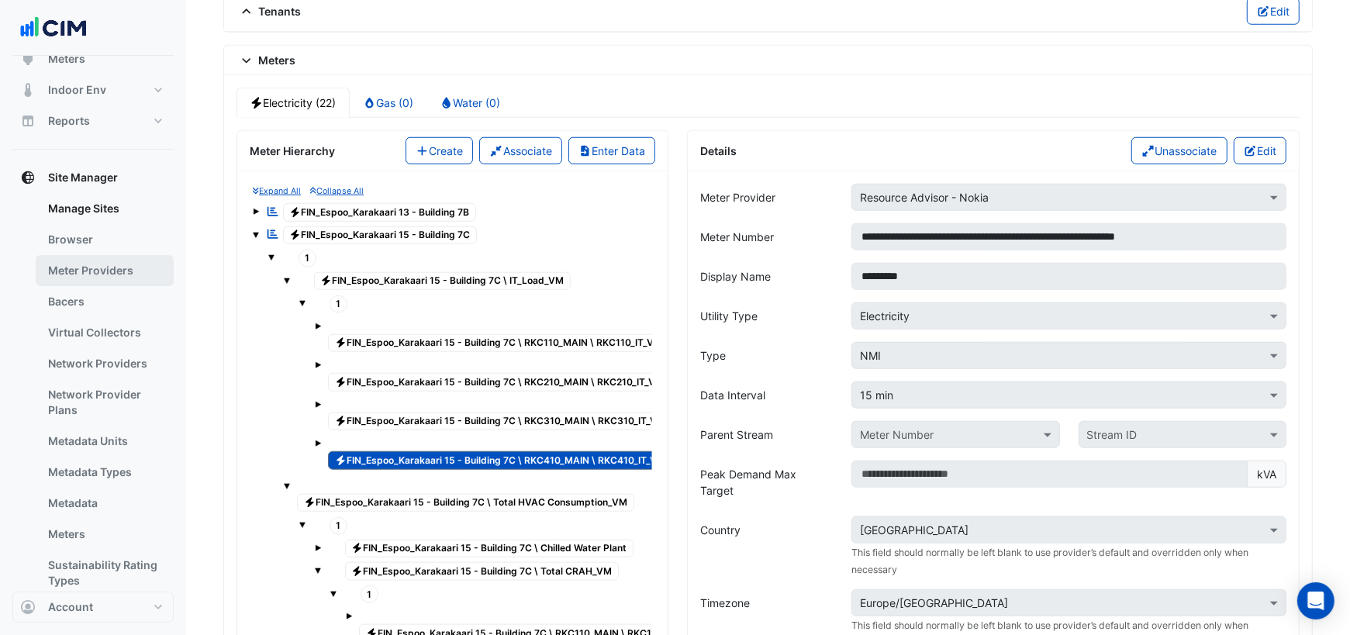
scroll to position [182, 0]
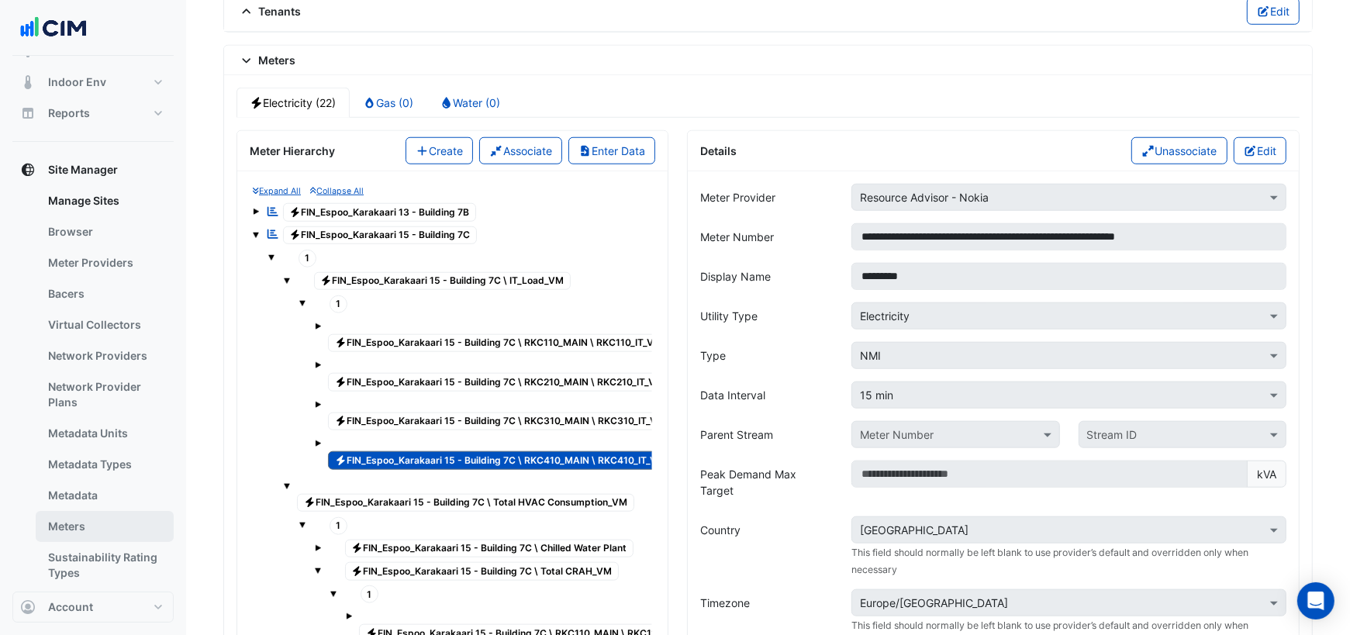
click at [91, 519] on link "Meters" at bounding box center [105, 526] width 138 height 31
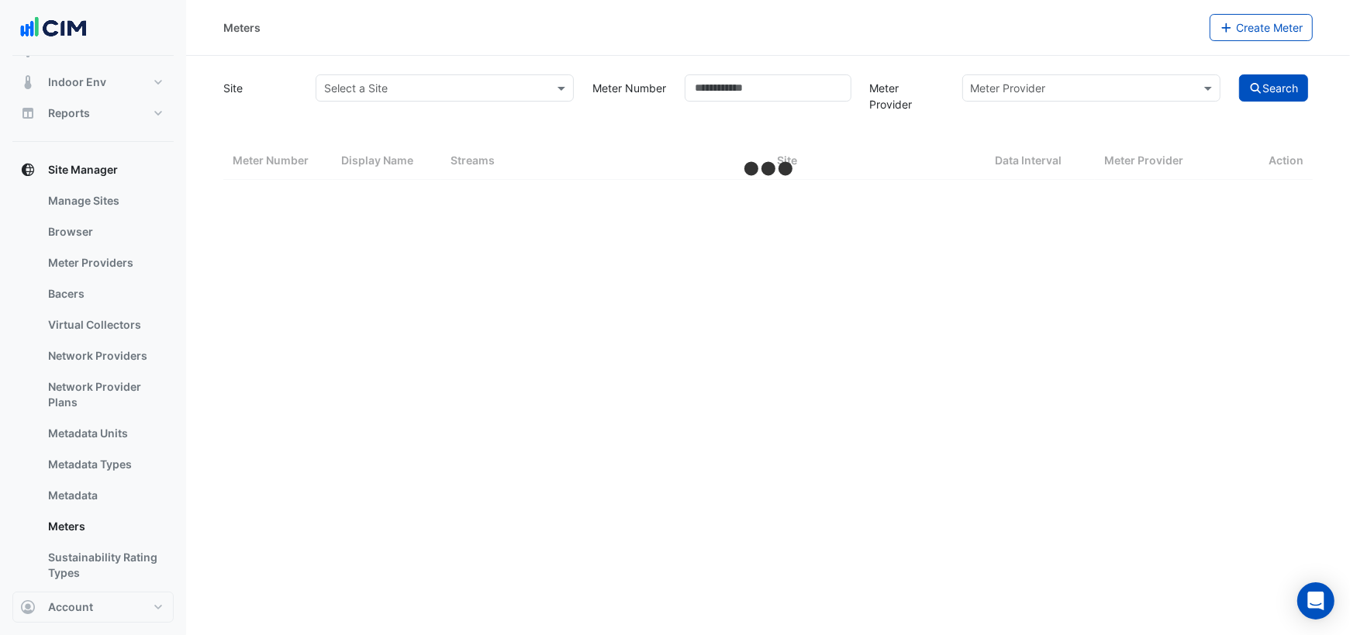
click at [1054, 87] on input "text" at bounding box center [1076, 89] width 210 height 16
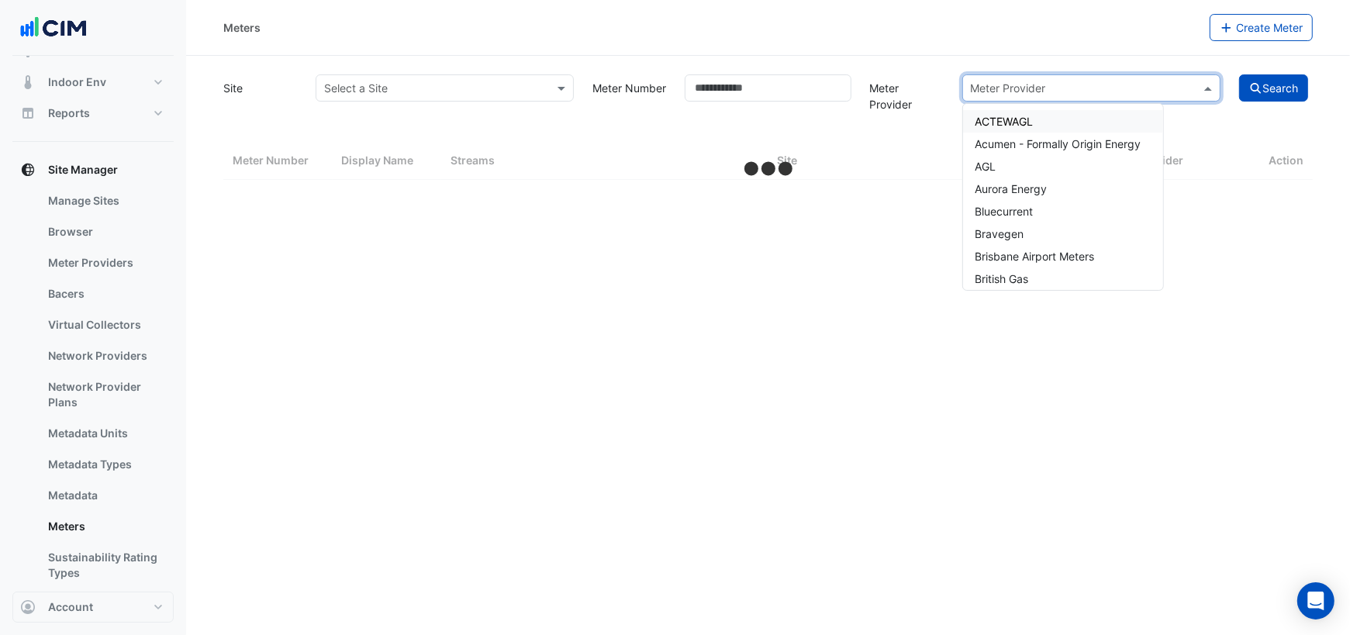
type input "*"
select select "***"
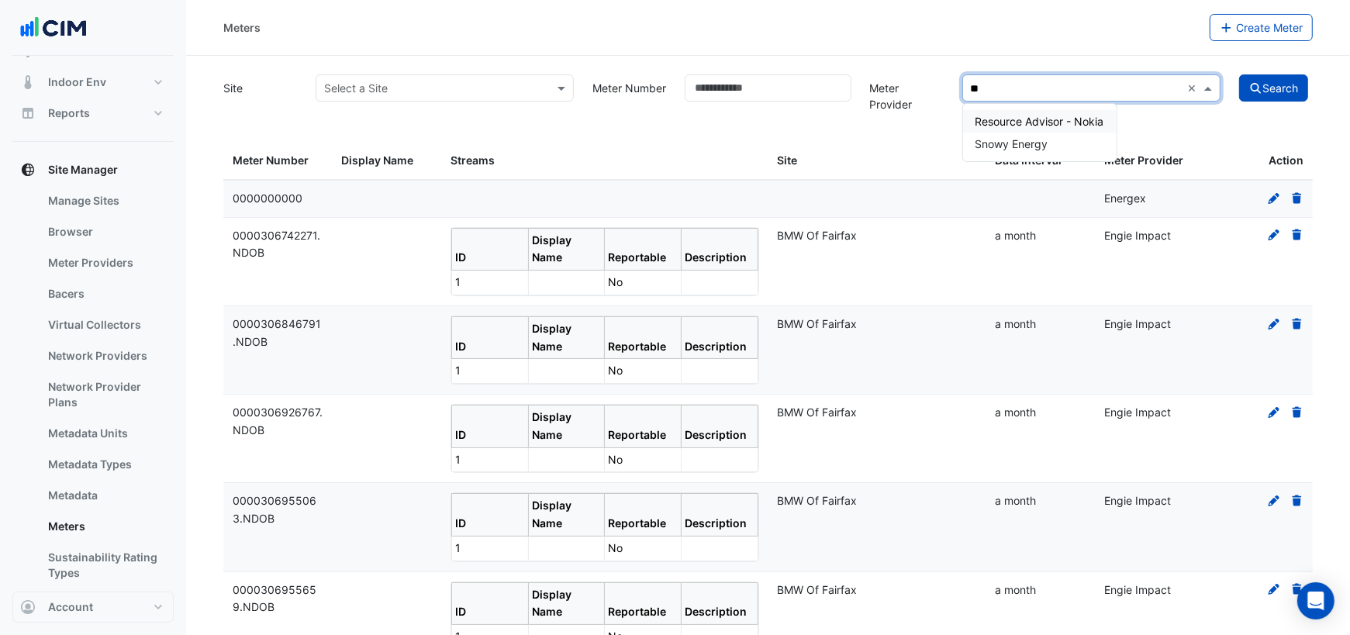
type input "***"
click at [1080, 112] on div "Resource Advisor - Nokia" at bounding box center [1040, 121] width 154 height 22
click at [1272, 88] on button "Search" at bounding box center [1274, 87] width 70 height 27
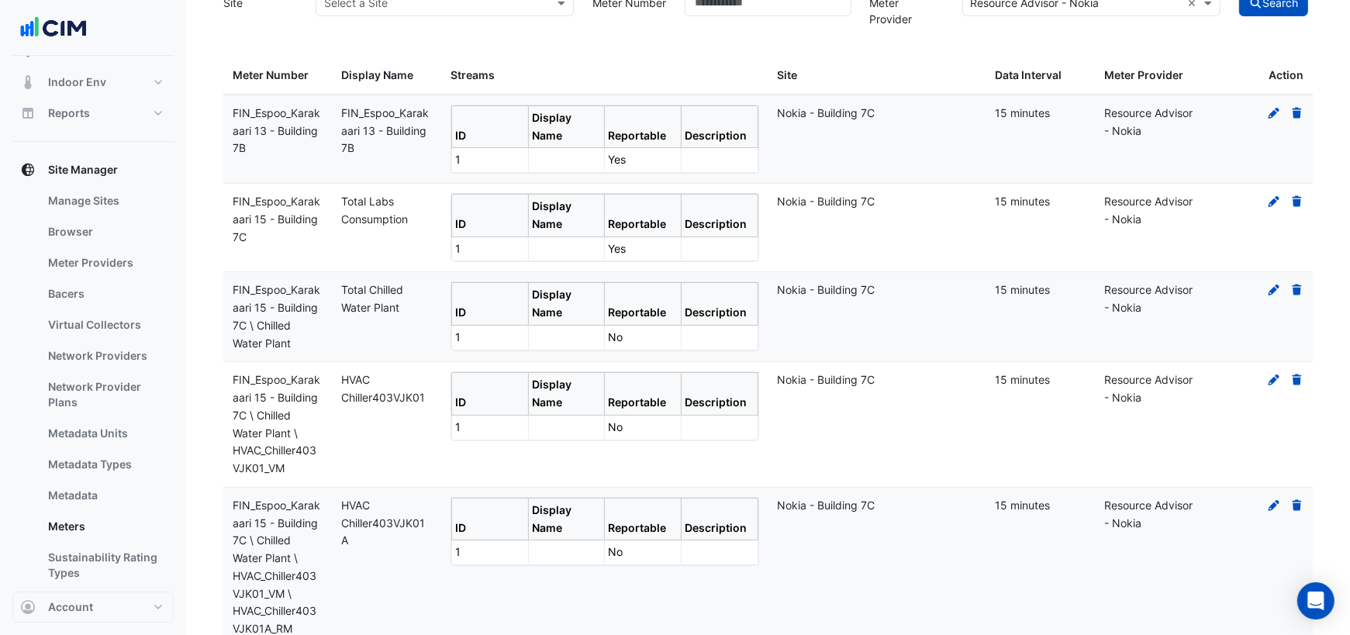
scroll to position [83, 0]
click at [1295, 114] on icon at bounding box center [1296, 114] width 9 height 11
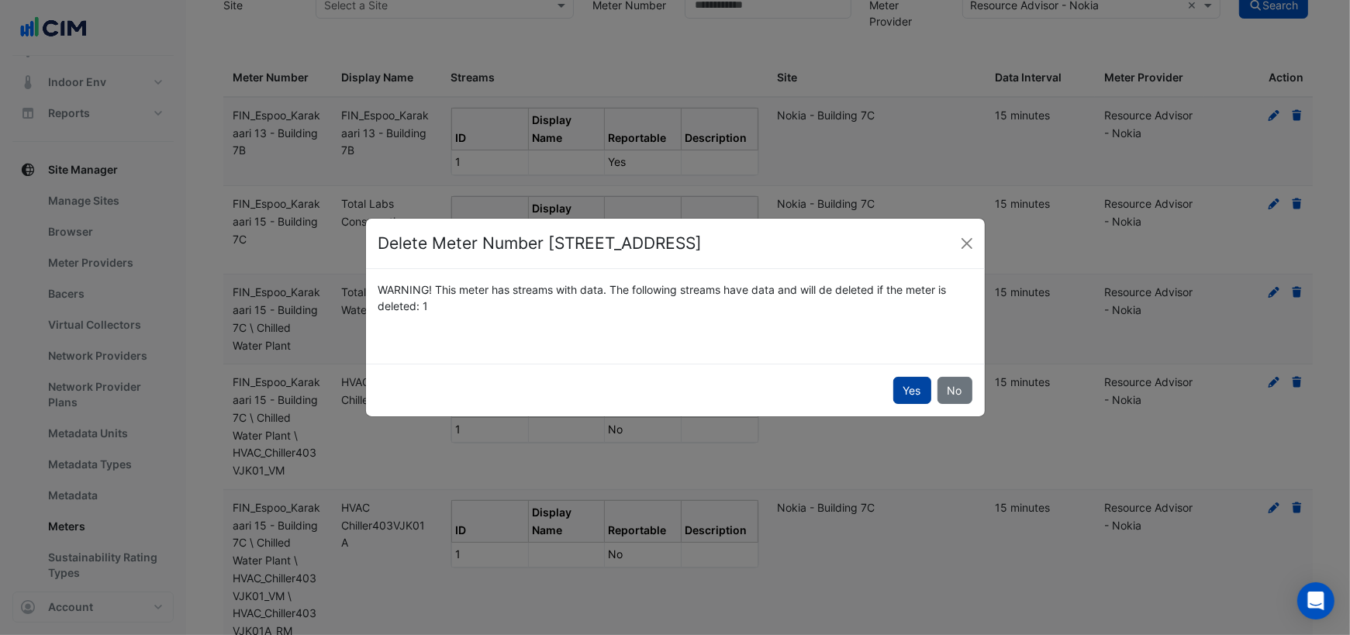
click at [911, 388] on button "Yes" at bounding box center [912, 390] width 38 height 27
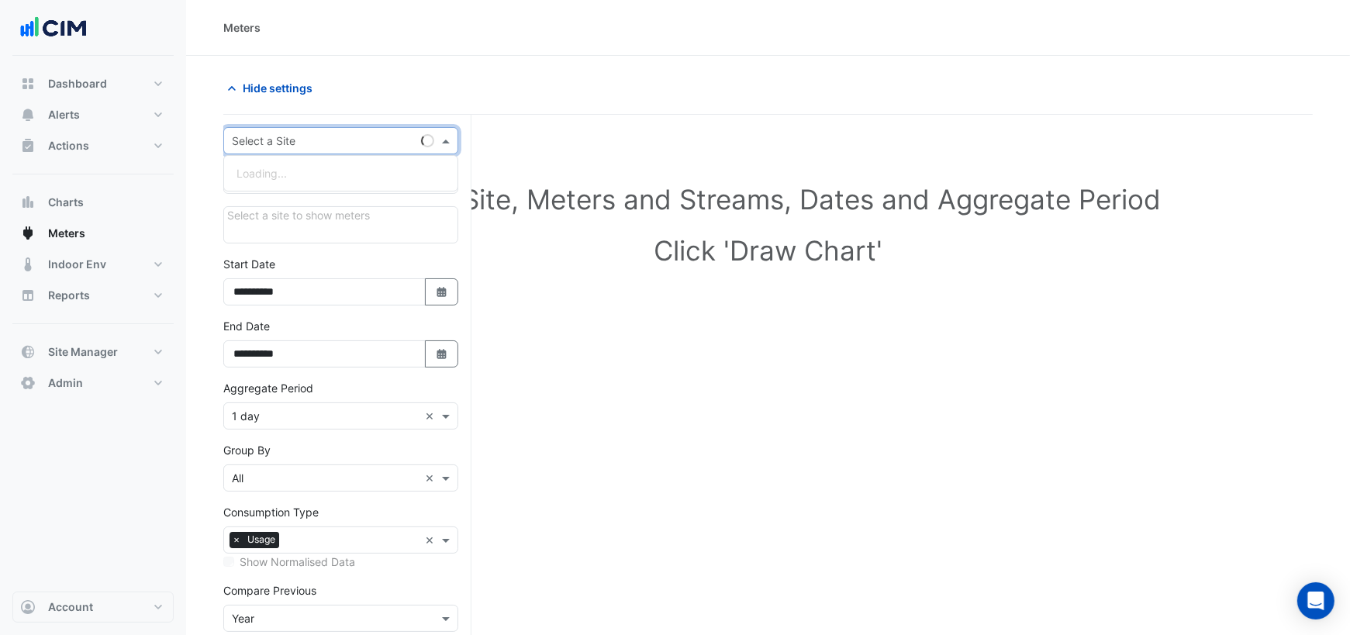
click at [271, 136] on input "text" at bounding box center [325, 141] width 187 height 16
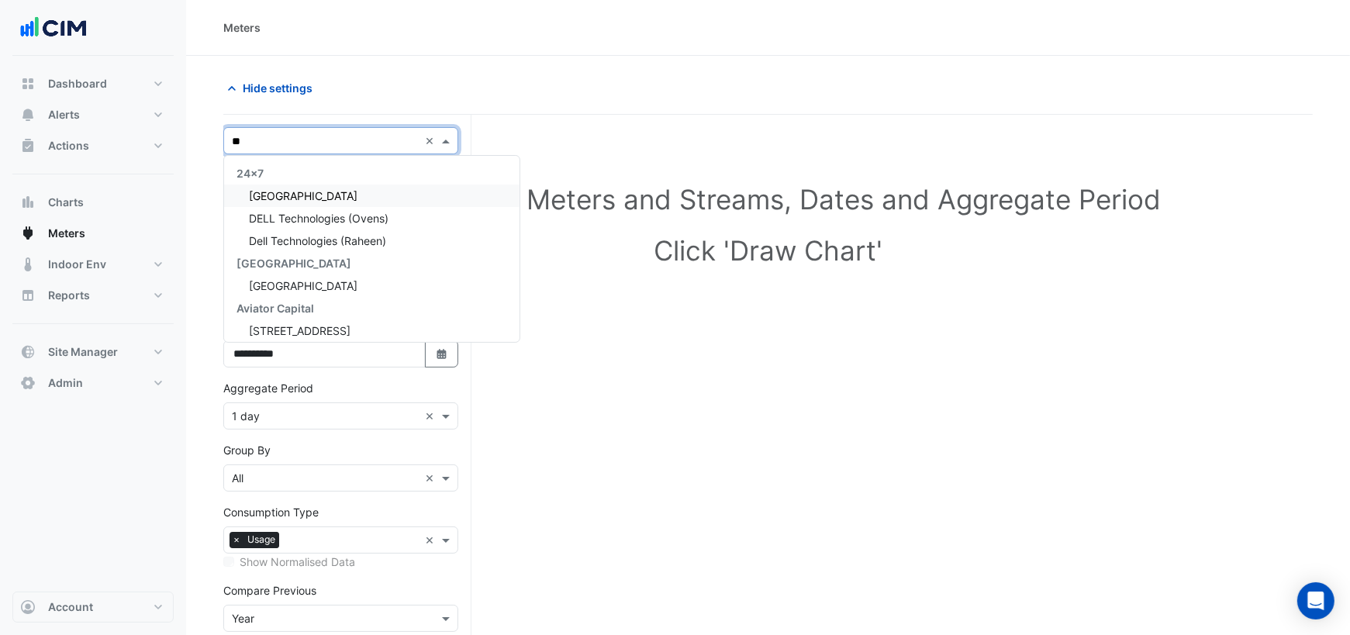
type input "***"
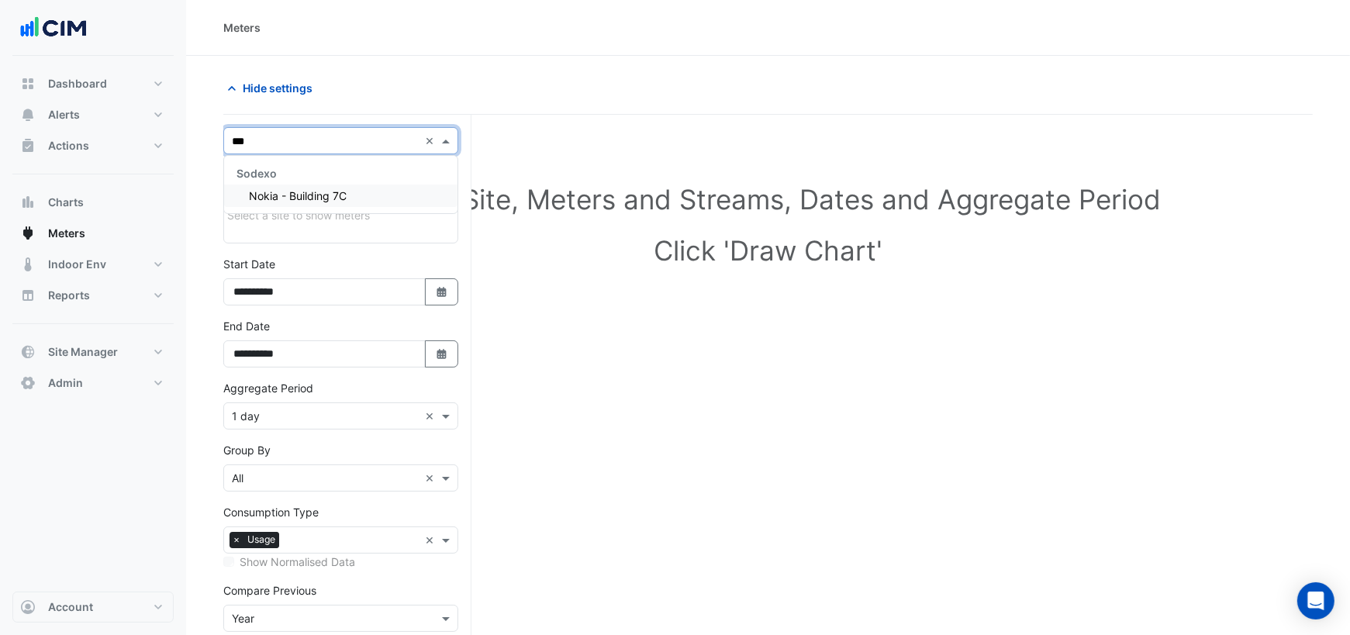
click at [303, 193] on span "Nokia - Building 7C" at bounding box center [298, 195] width 98 height 13
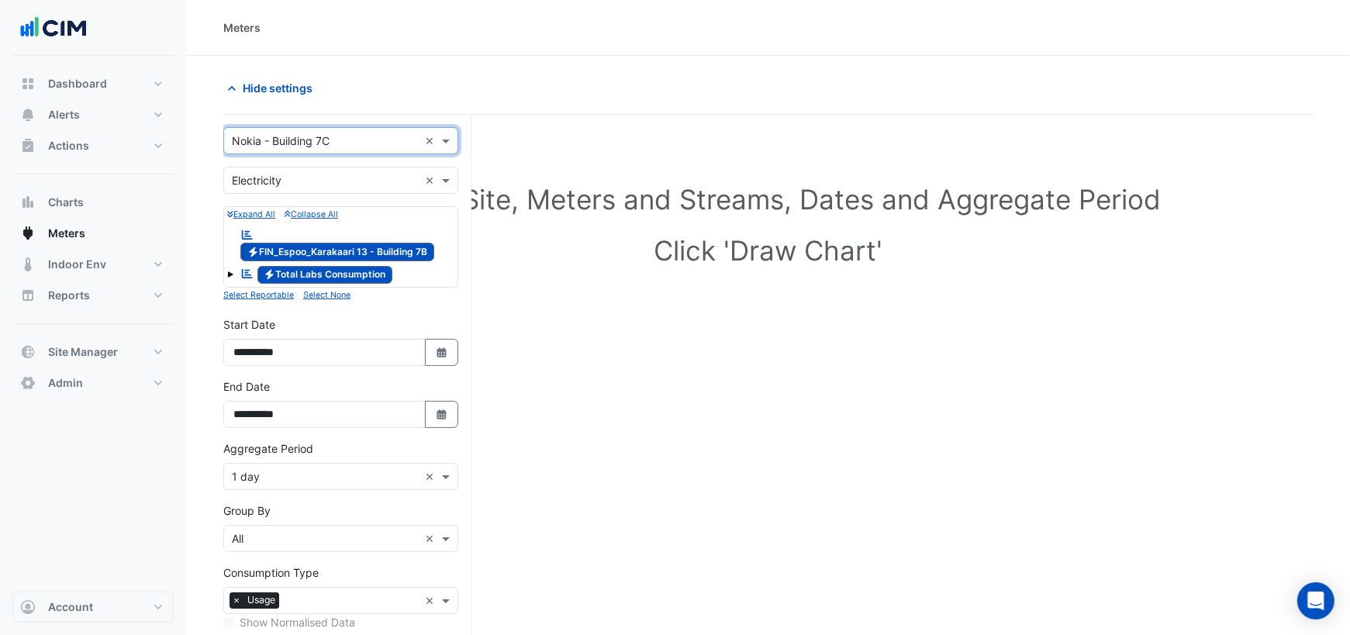
click at [230, 271] on span at bounding box center [230, 274] width 6 height 6
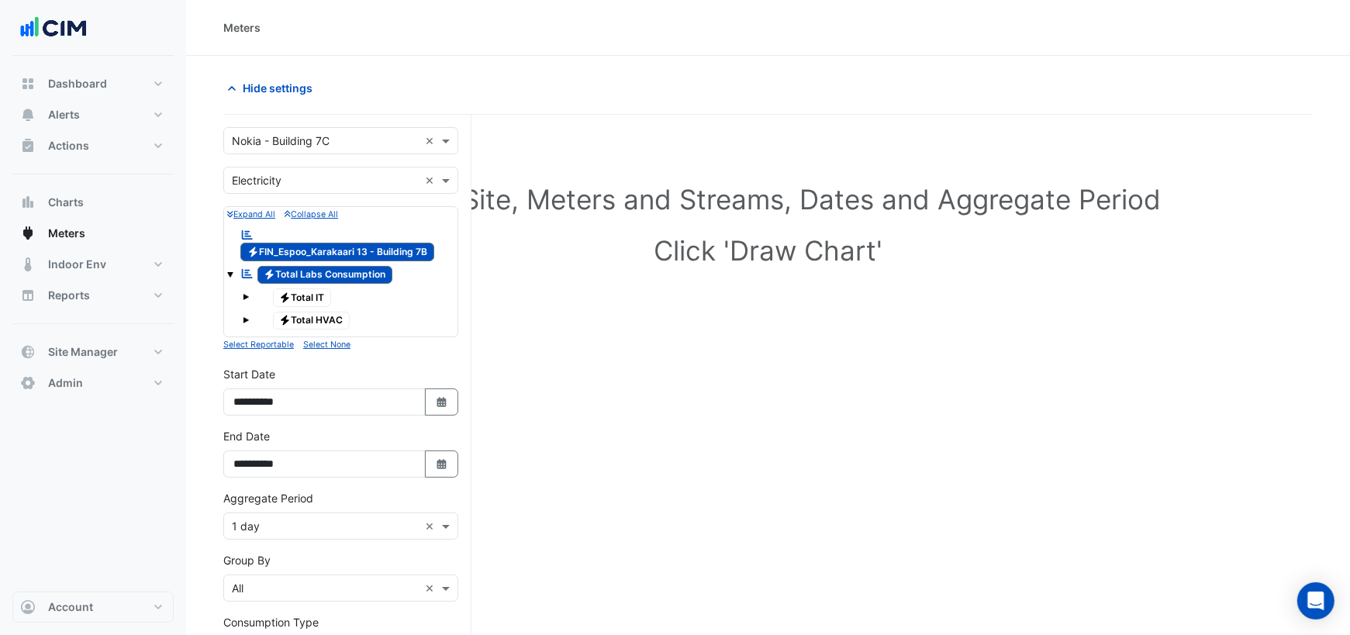
click at [246, 294] on span at bounding box center [246, 297] width 6 height 6
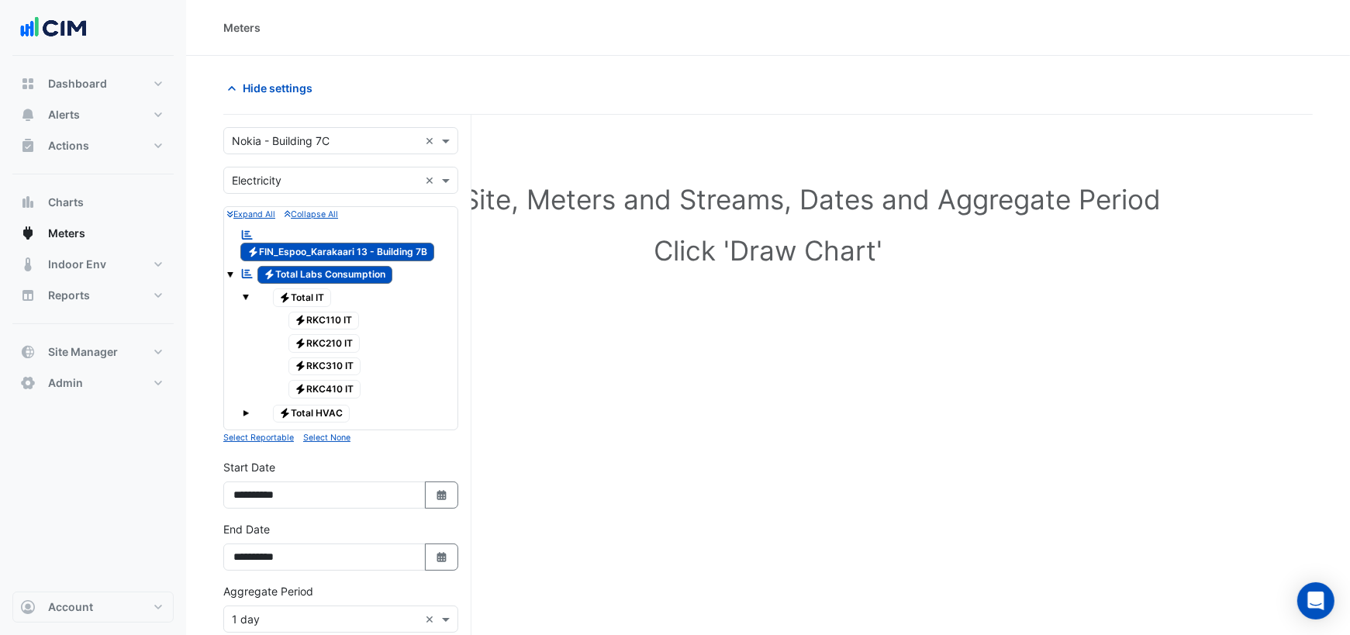
click at [246, 294] on span at bounding box center [246, 297] width 6 height 6
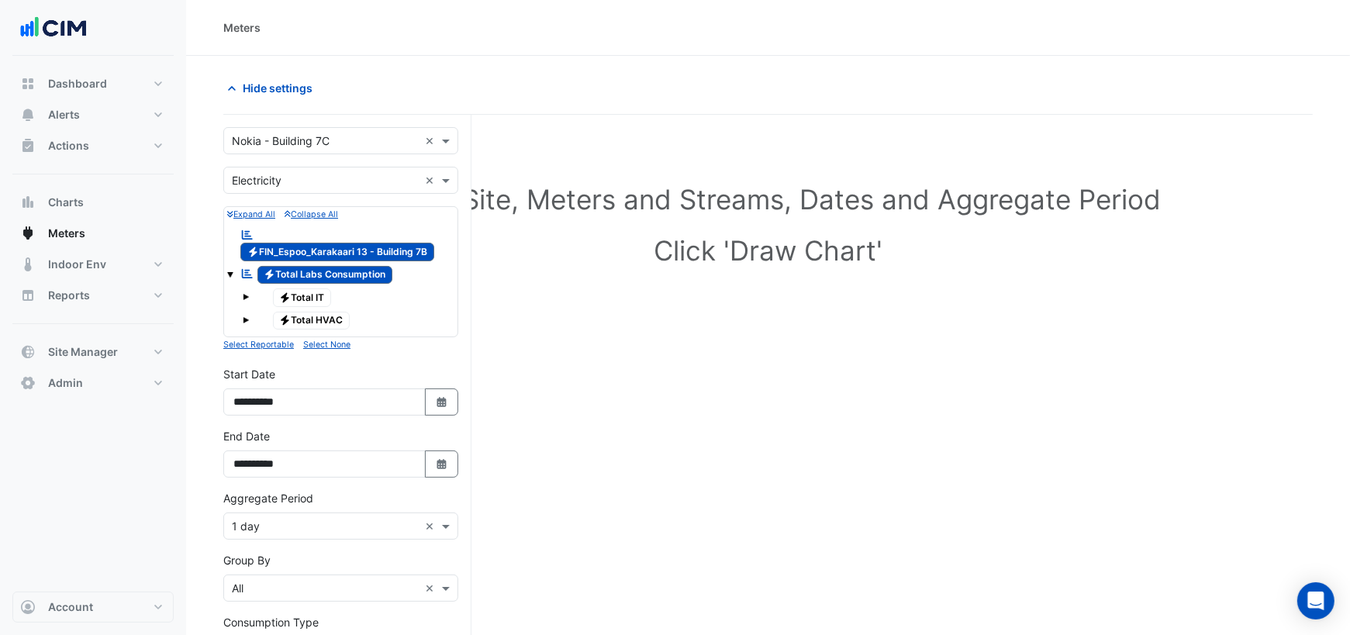
click at [245, 317] on span at bounding box center [246, 320] width 6 height 6
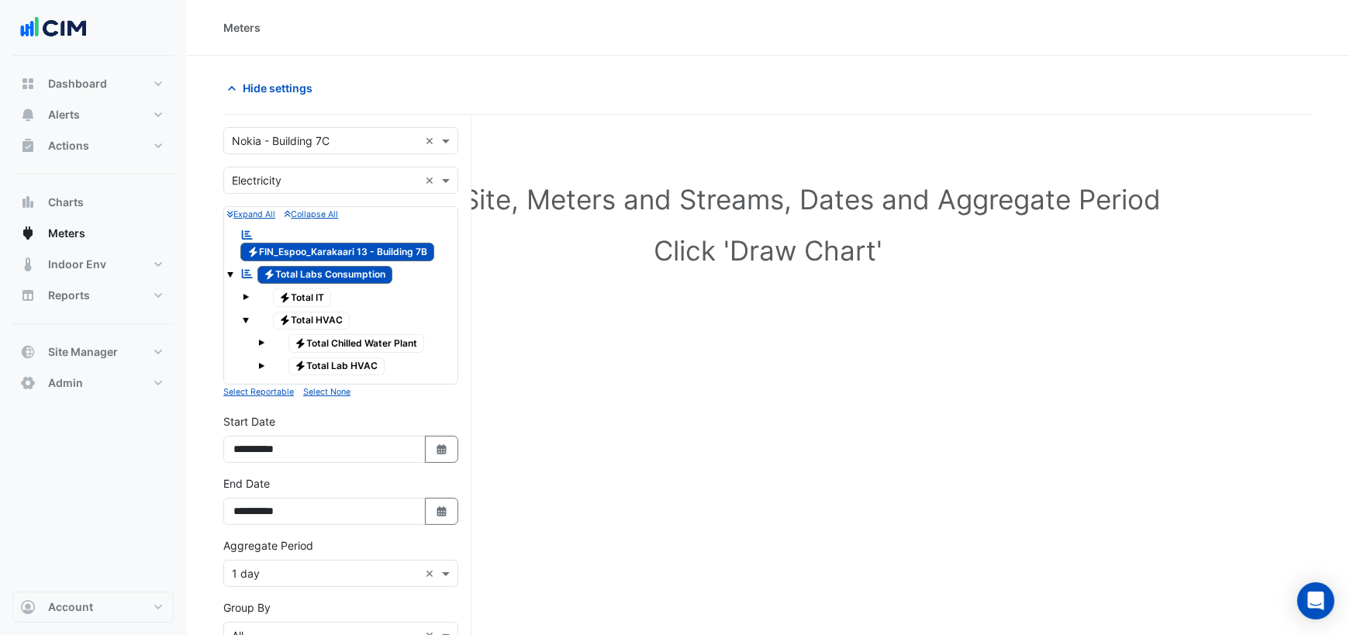
click at [261, 340] on span at bounding box center [261, 343] width 6 height 6
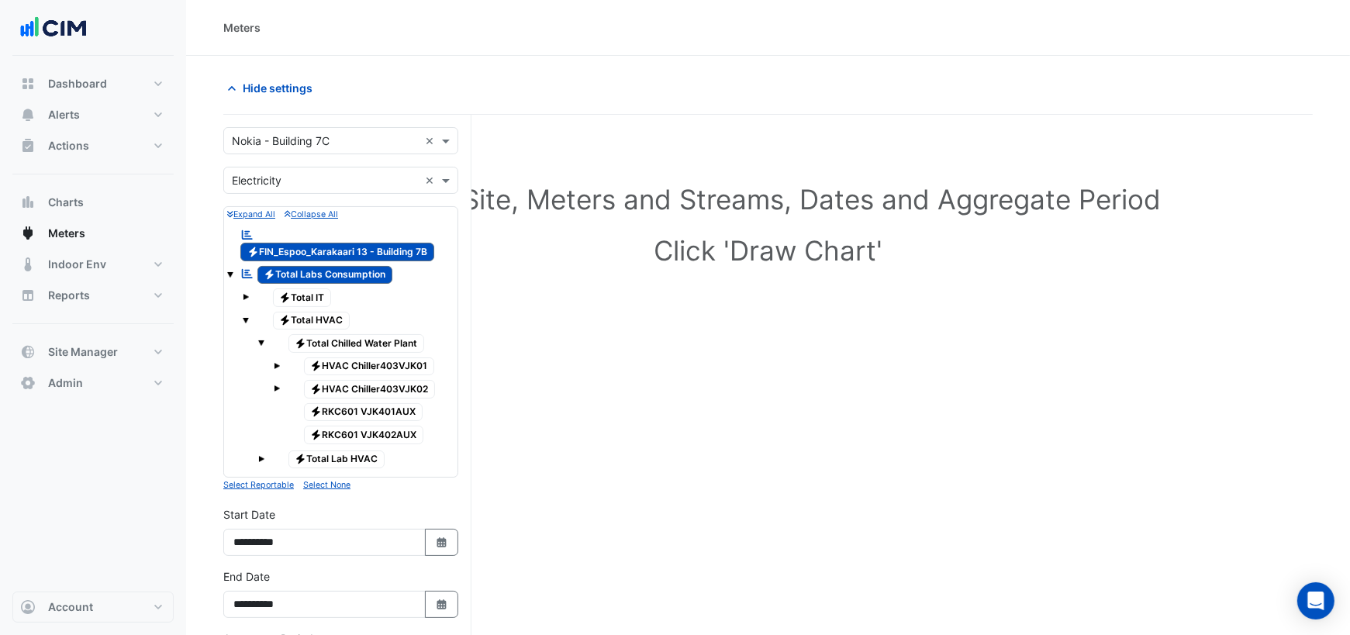
click at [261, 340] on span at bounding box center [261, 343] width 6 height 6
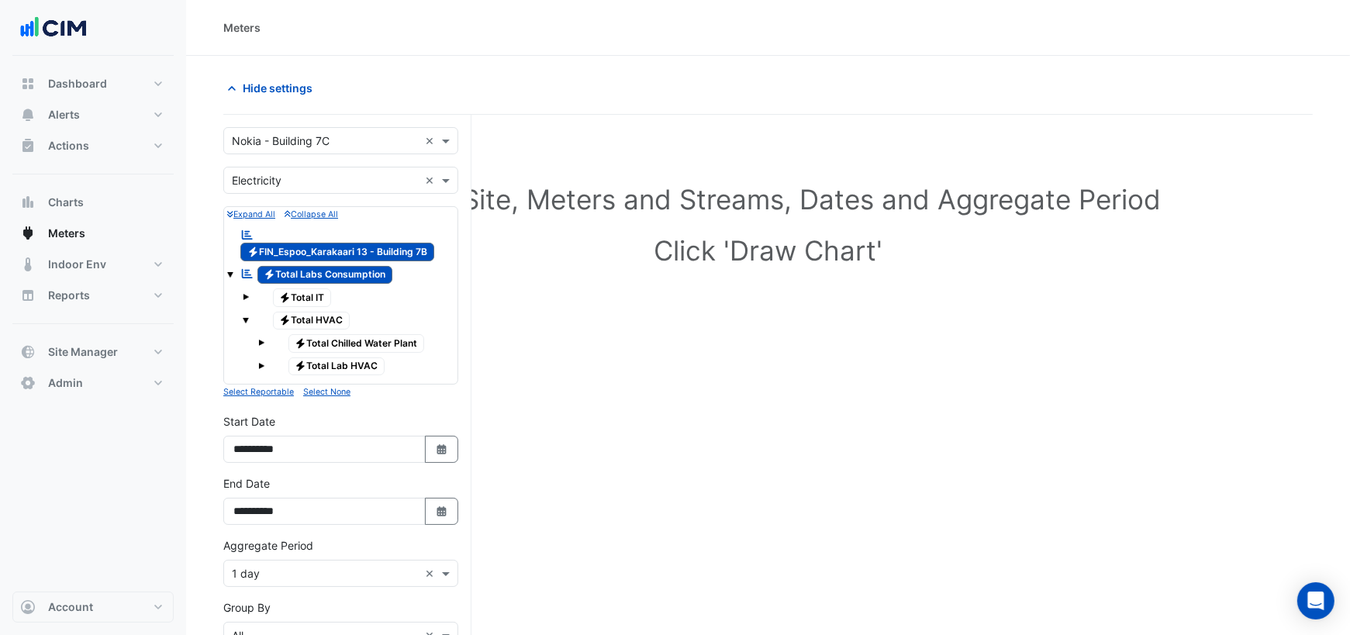
click at [262, 363] on span at bounding box center [261, 366] width 6 height 6
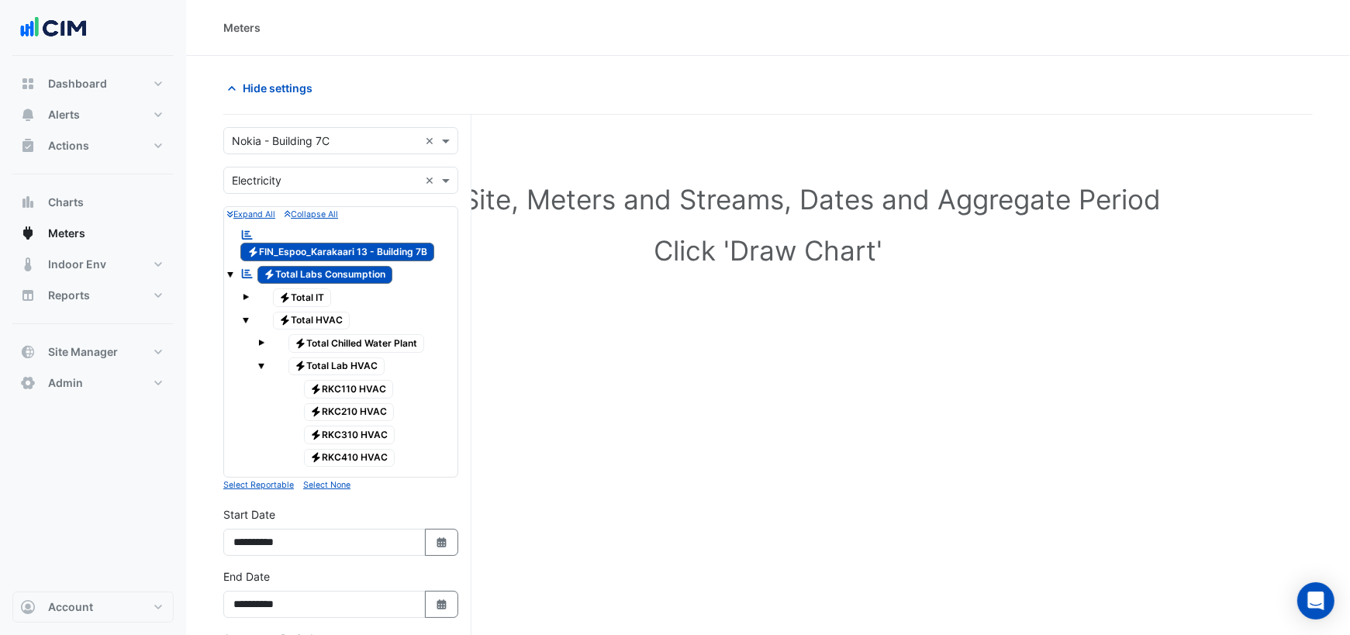
click at [262, 363] on span at bounding box center [261, 366] width 6 height 6
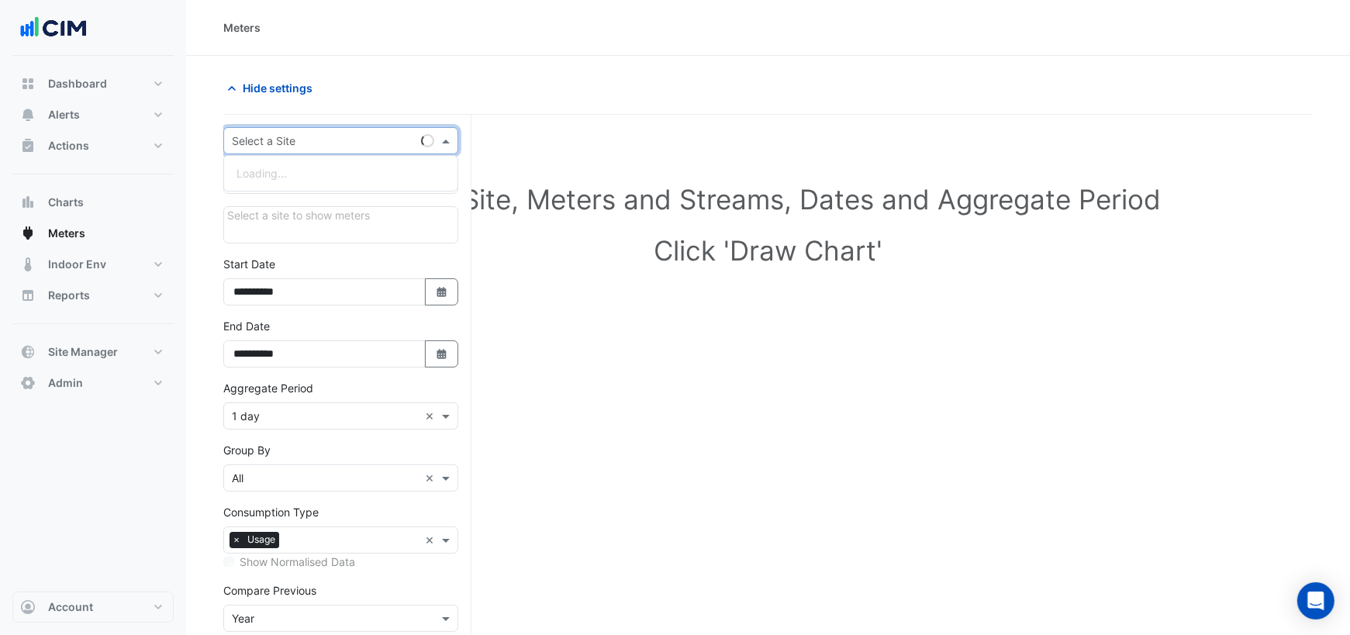
click at [365, 150] on div "Select a Site" at bounding box center [340, 140] width 235 height 27
type input "***"
click at [361, 195] on div "Nokia - Building 7C" at bounding box center [340, 196] width 233 height 22
